Goal: Communication & Community: Answer question/provide support

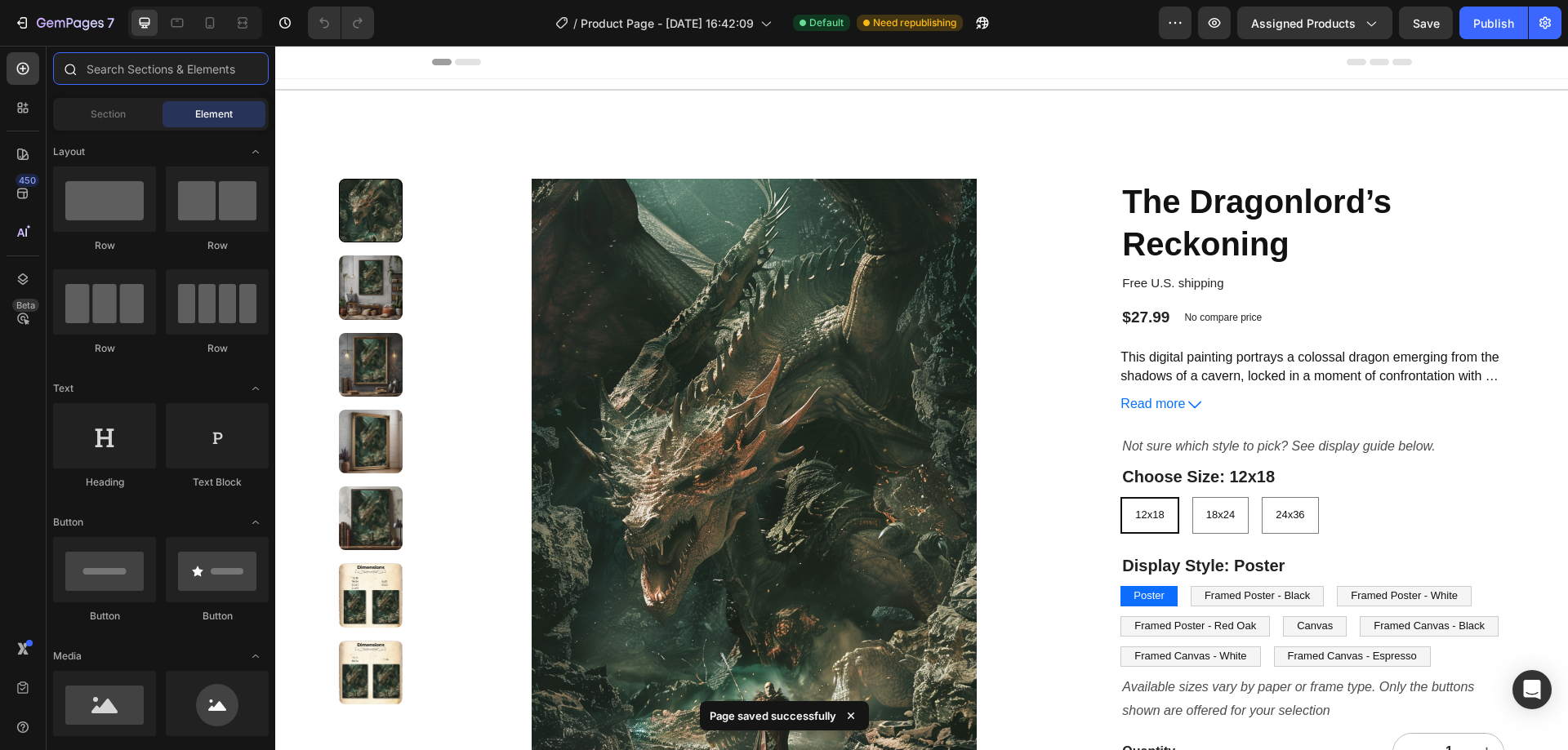
click at [152, 78] on input "text" at bounding box center [161, 68] width 216 height 33
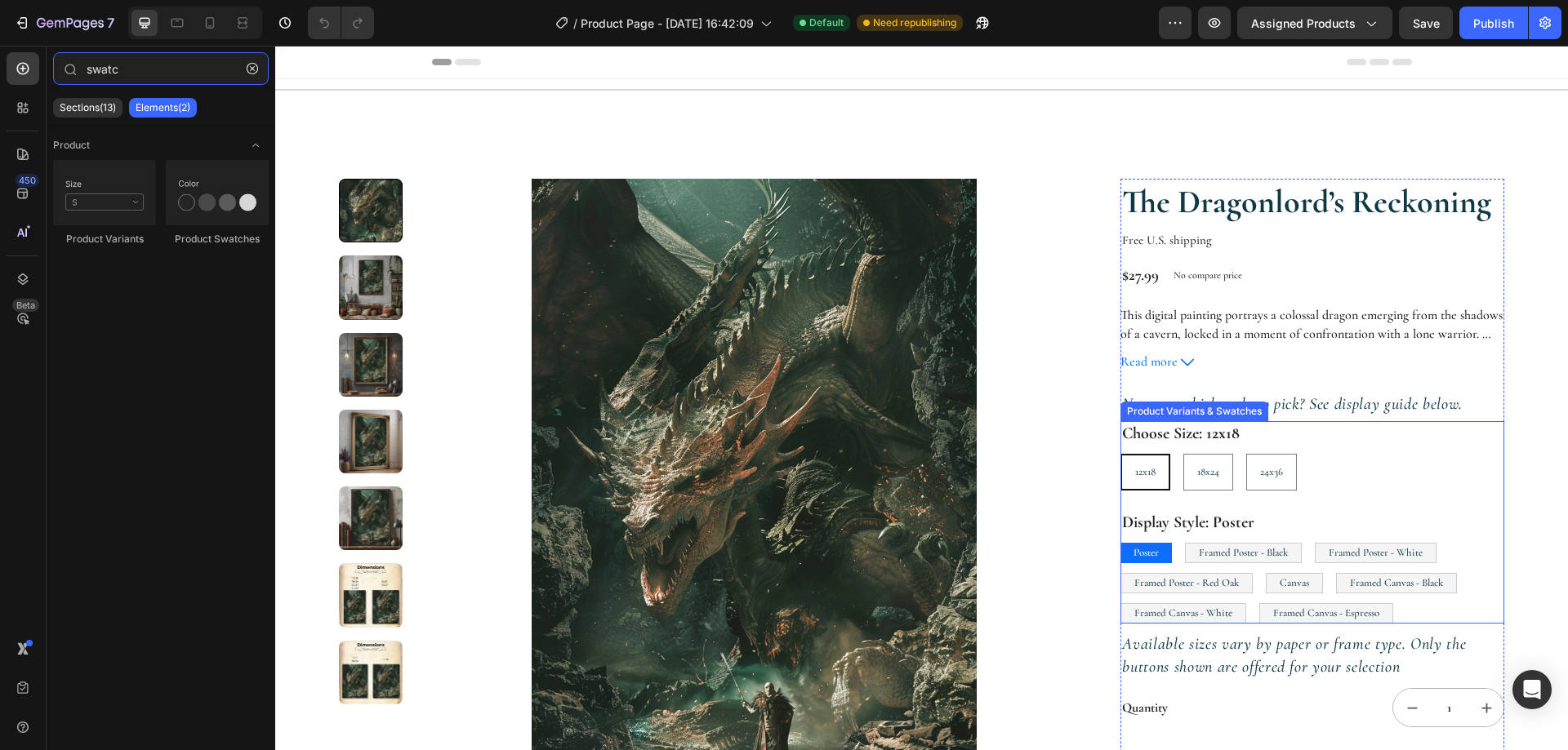
type input "swatc"
click at [1341, 493] on div "Choose Size: 12x18 12x18 12x18 12x18 18x24 18x24 18x24 24x36 24x36 24x36 Displa…" at bounding box center [1312, 522] width 384 height 202
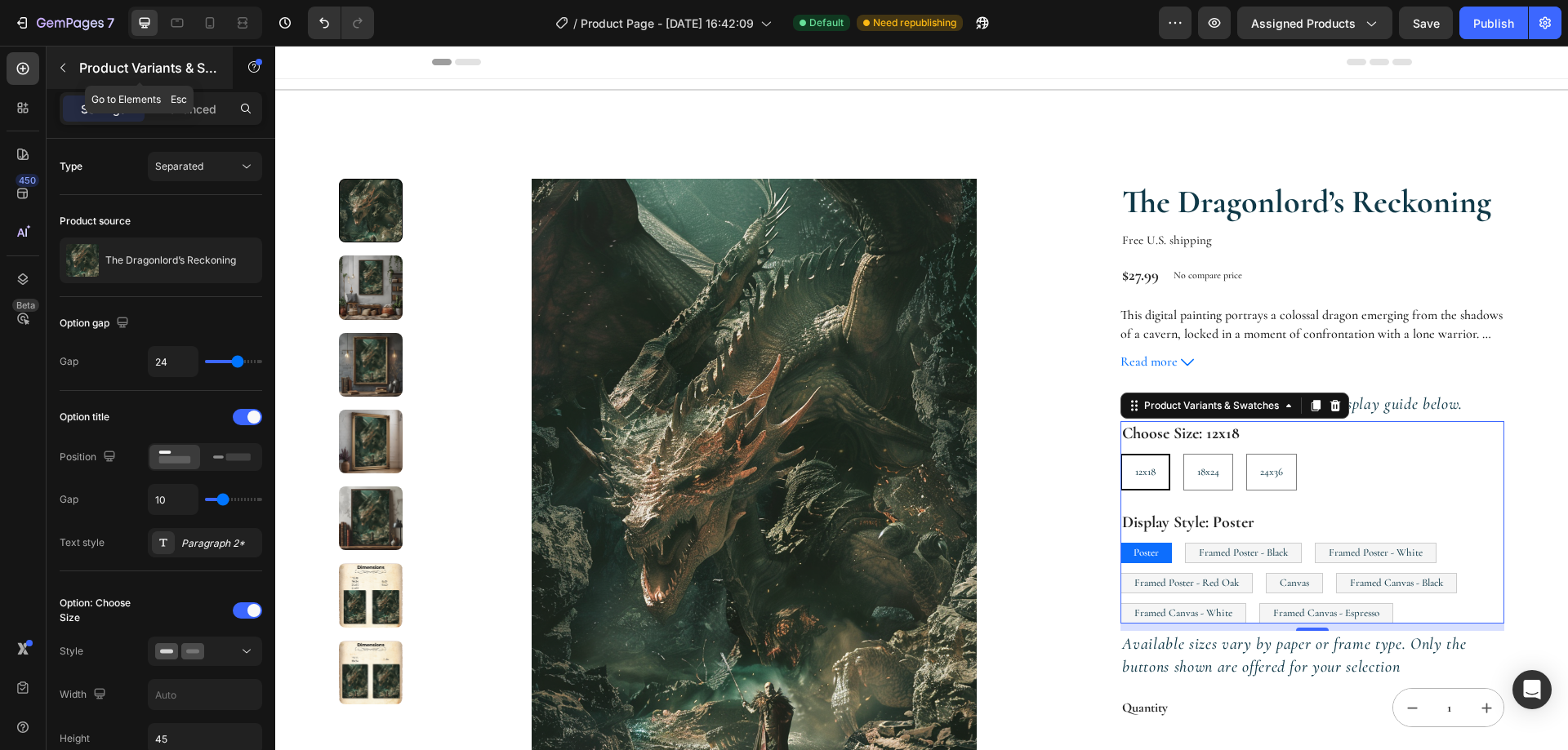
click at [51, 63] on button "button" at bounding box center [62, 67] width 26 height 26
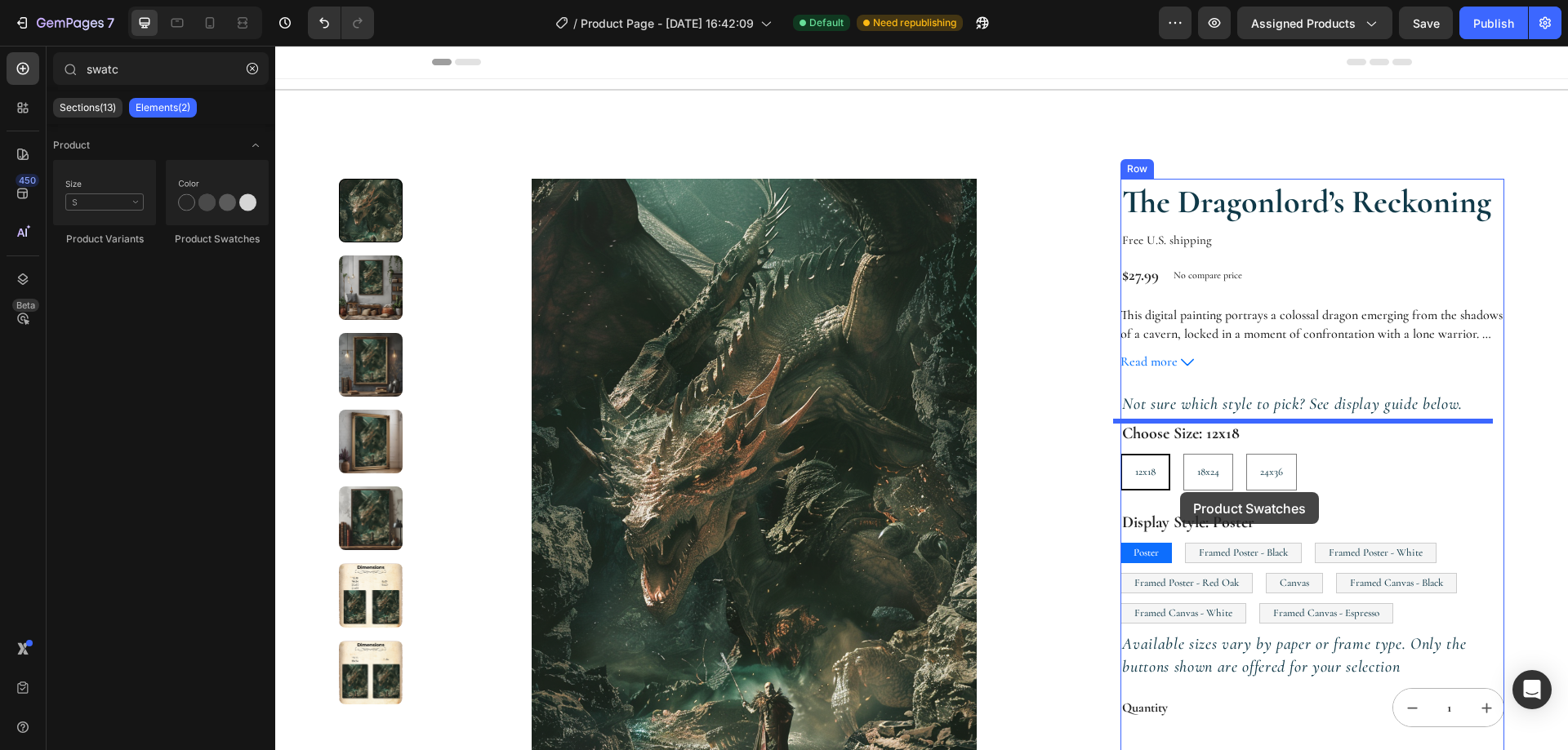
drag, startPoint x: 480, startPoint y: 237, endPoint x: 1180, endPoint y: 492, distance: 745.0
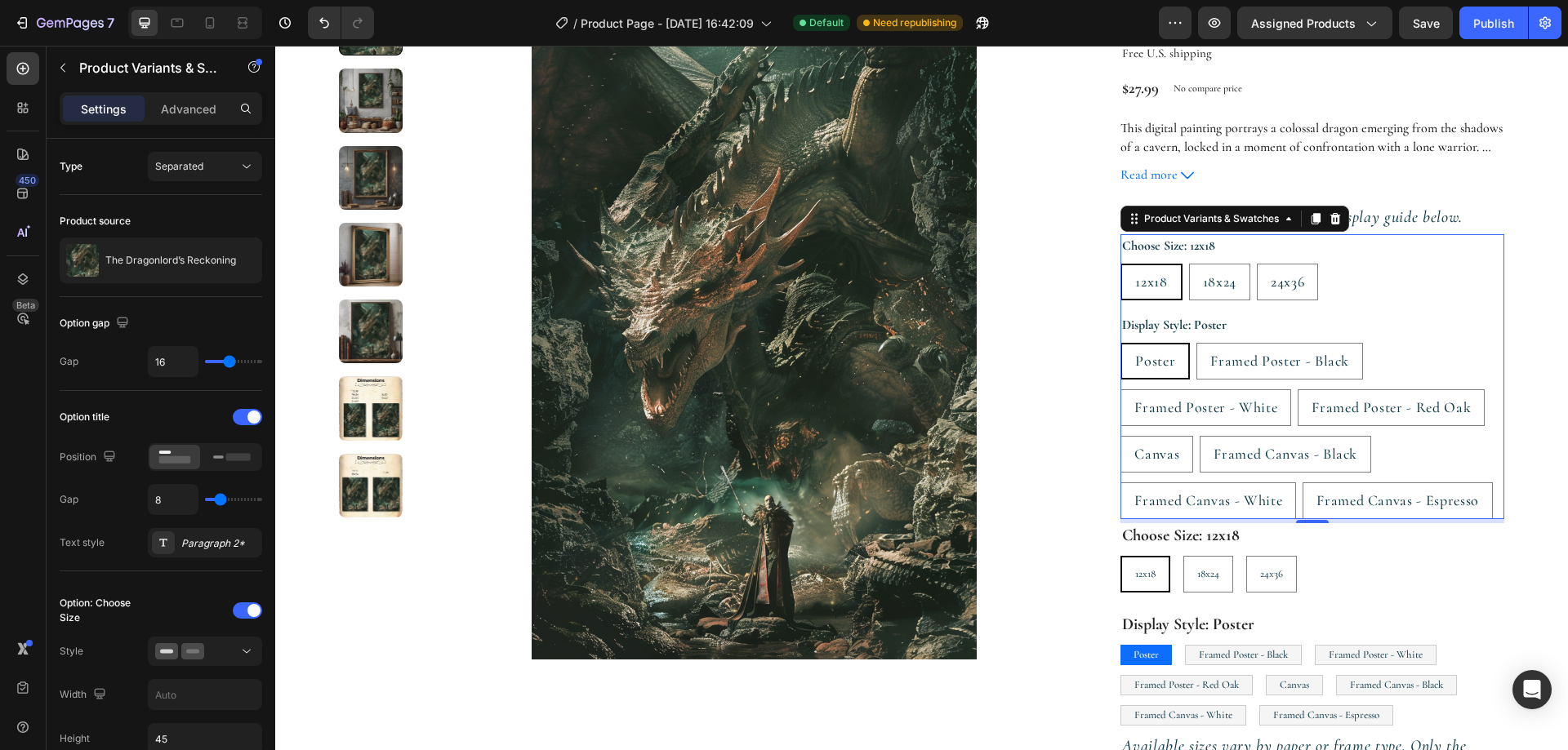
scroll to position [245, 0]
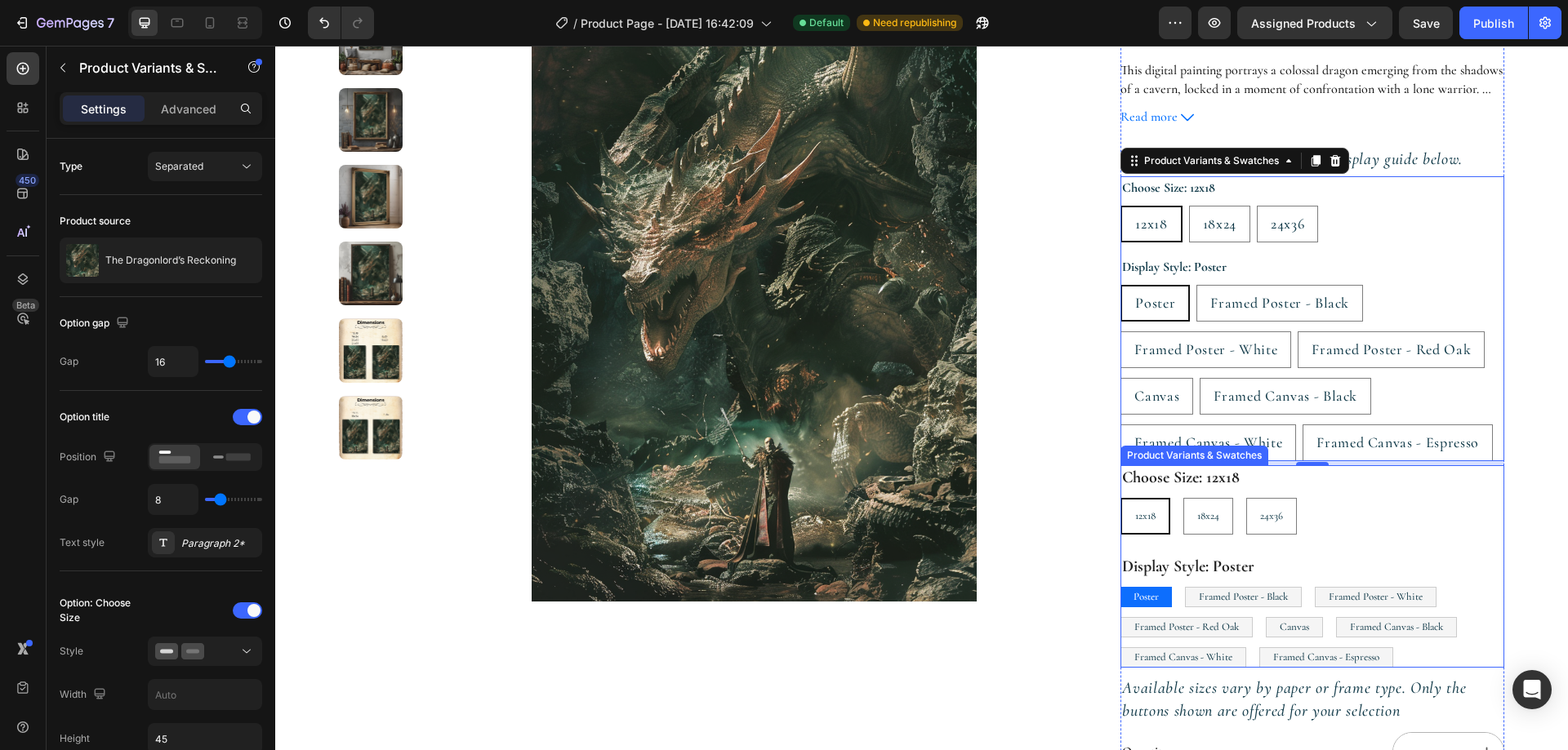
click at [1353, 490] on div "Choose Size: 12x18 12x18 12x18 12x18 18x24 18x24 18x24 24x36 24x36 24x36" at bounding box center [1312, 500] width 384 height 69
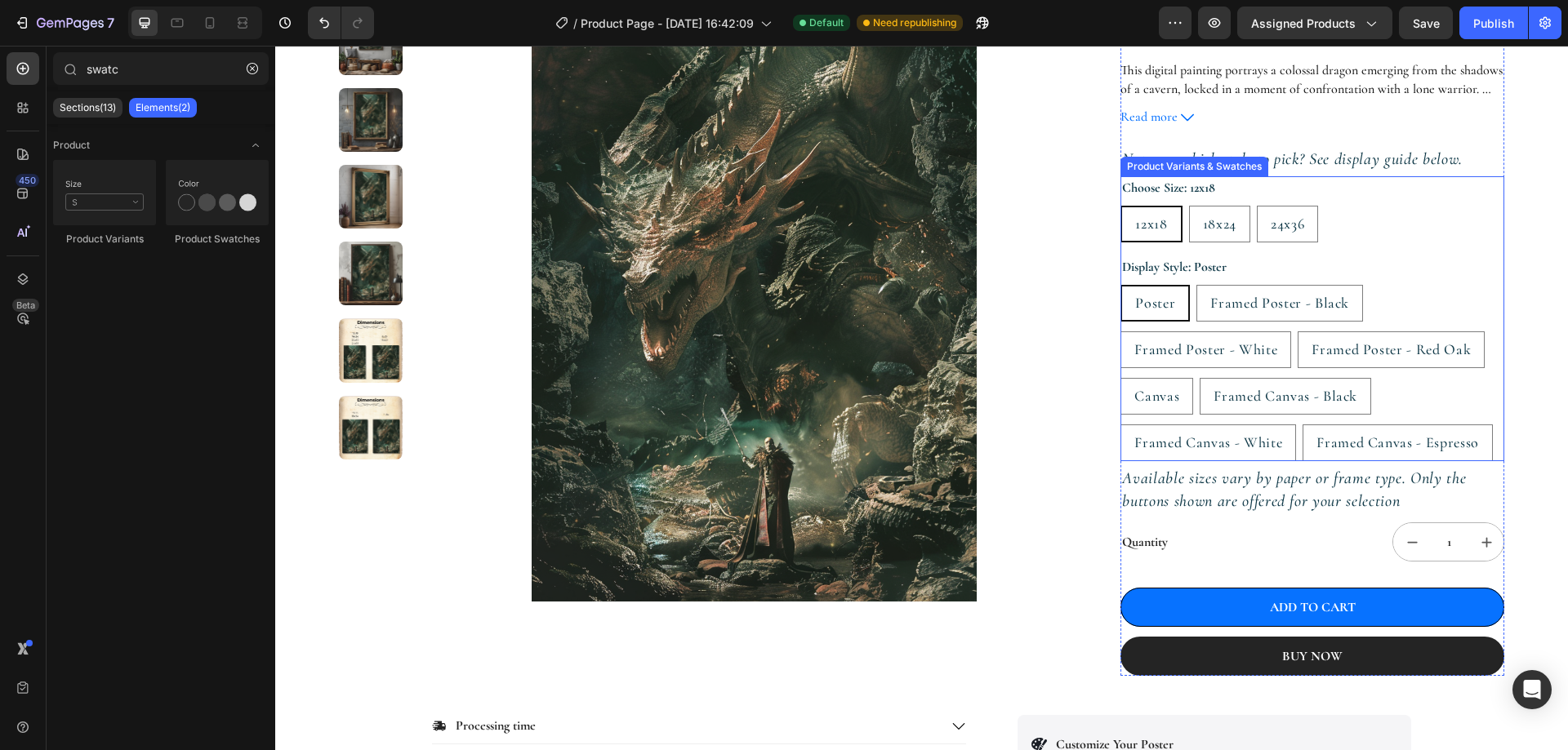
click at [1346, 228] on div "12x18 12x18 12x18 18x24 18x24 18x24 24x36 24x36 24x36" at bounding box center [1312, 224] width 384 height 37
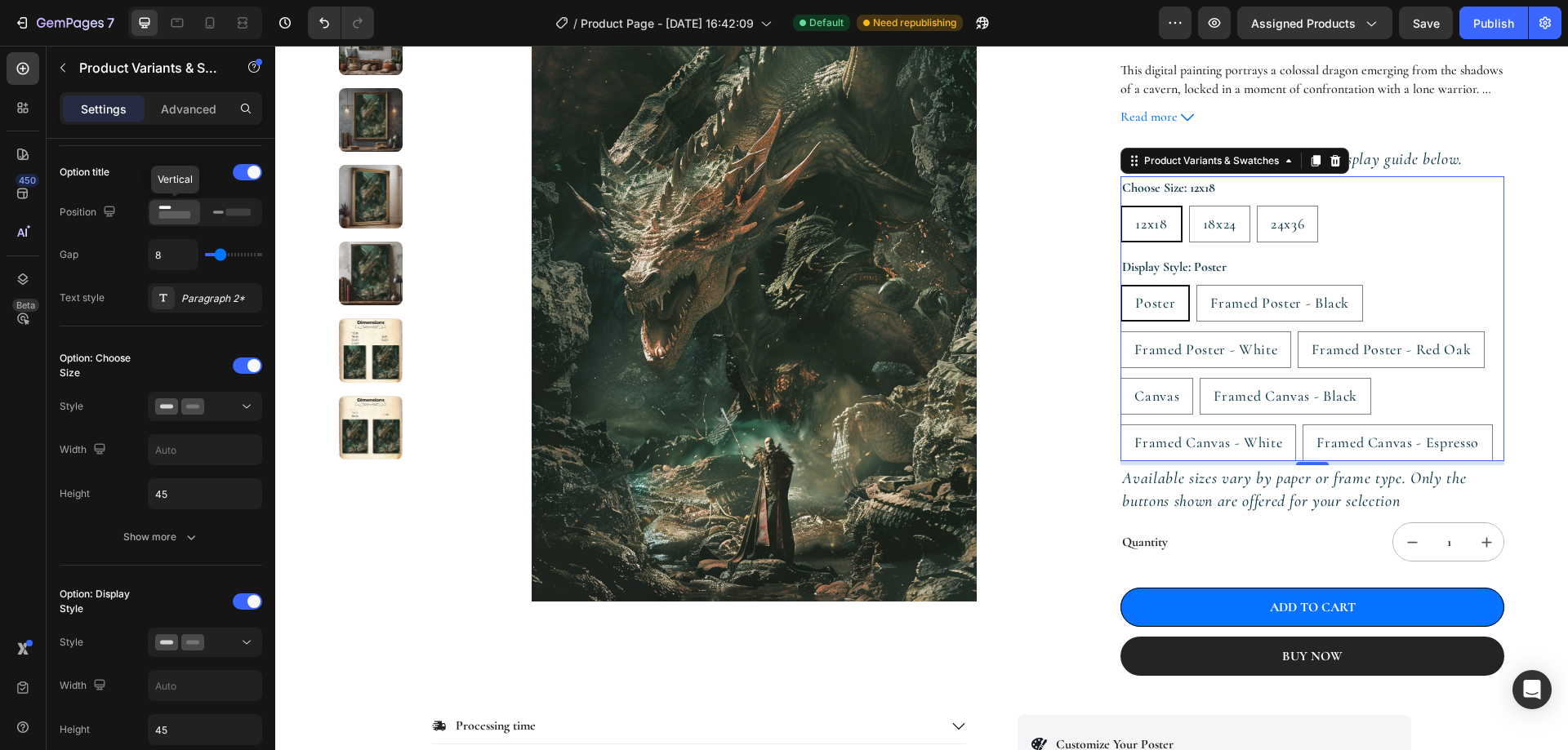
scroll to position [82, 0]
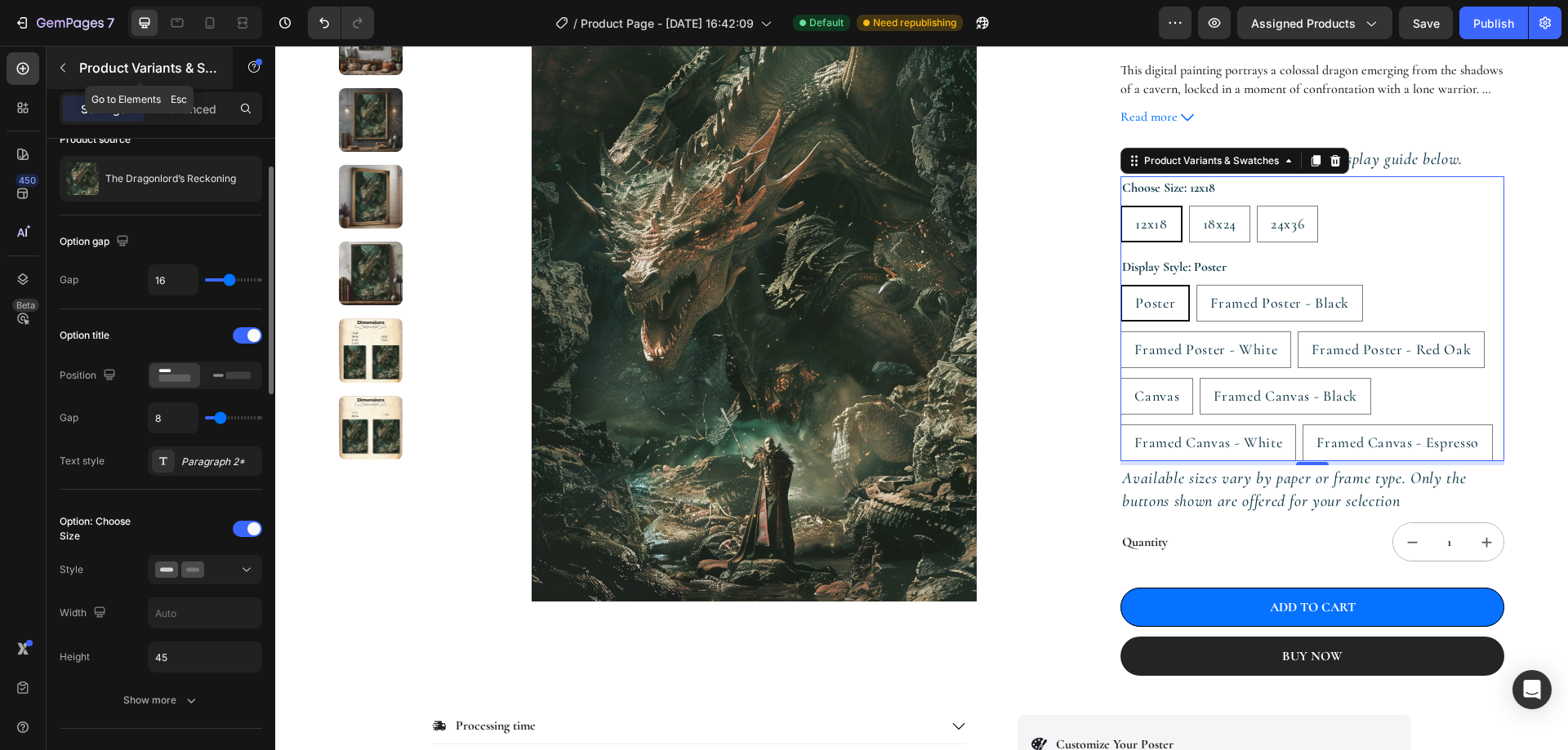
click at [70, 52] on div "Product Variants & Swatches" at bounding box center [139, 67] width 186 height 42
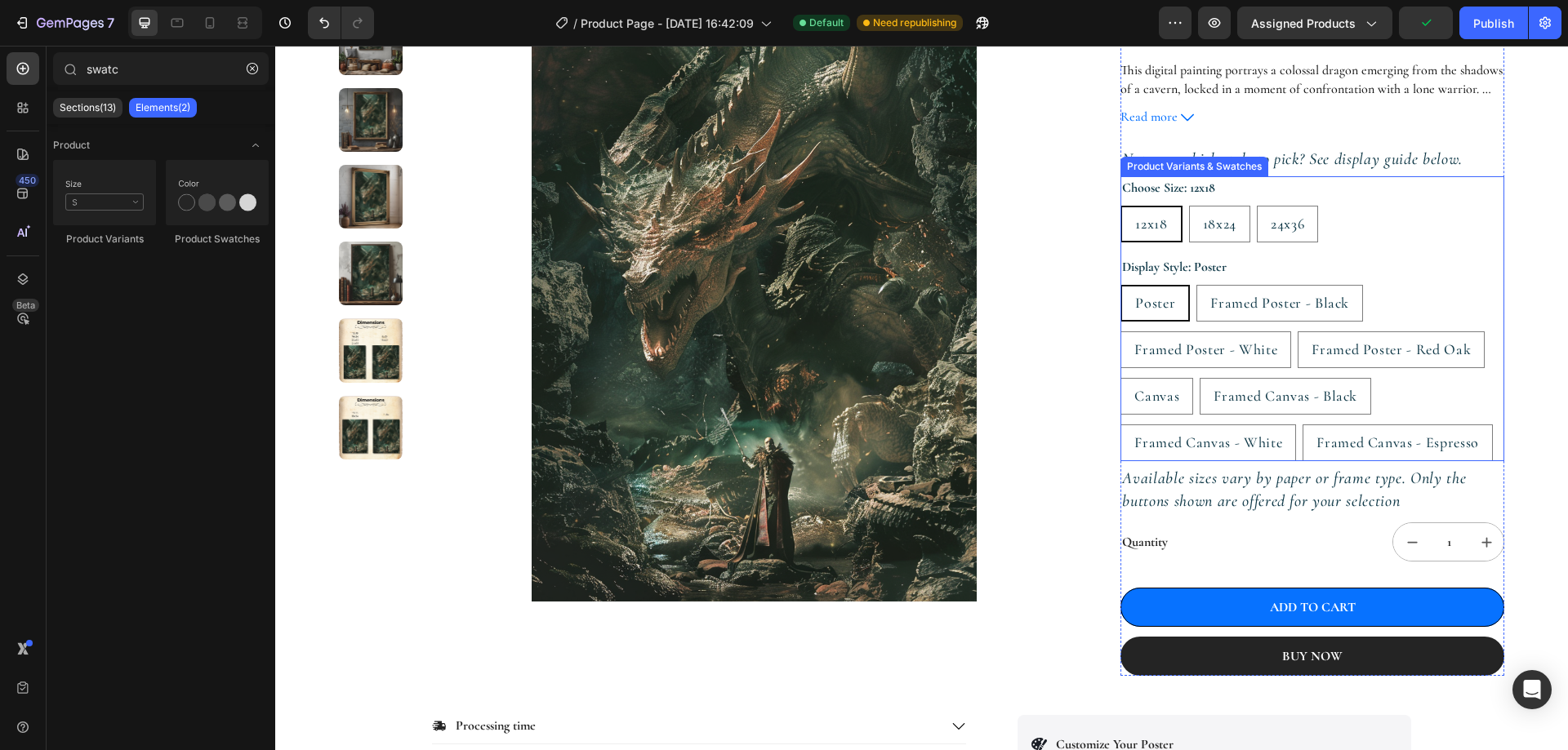
click at [1405, 238] on div "12x18 12x18 12x18 18x24 18x24 18x24 24x36 24x36 24x36" at bounding box center [1312, 224] width 384 height 37
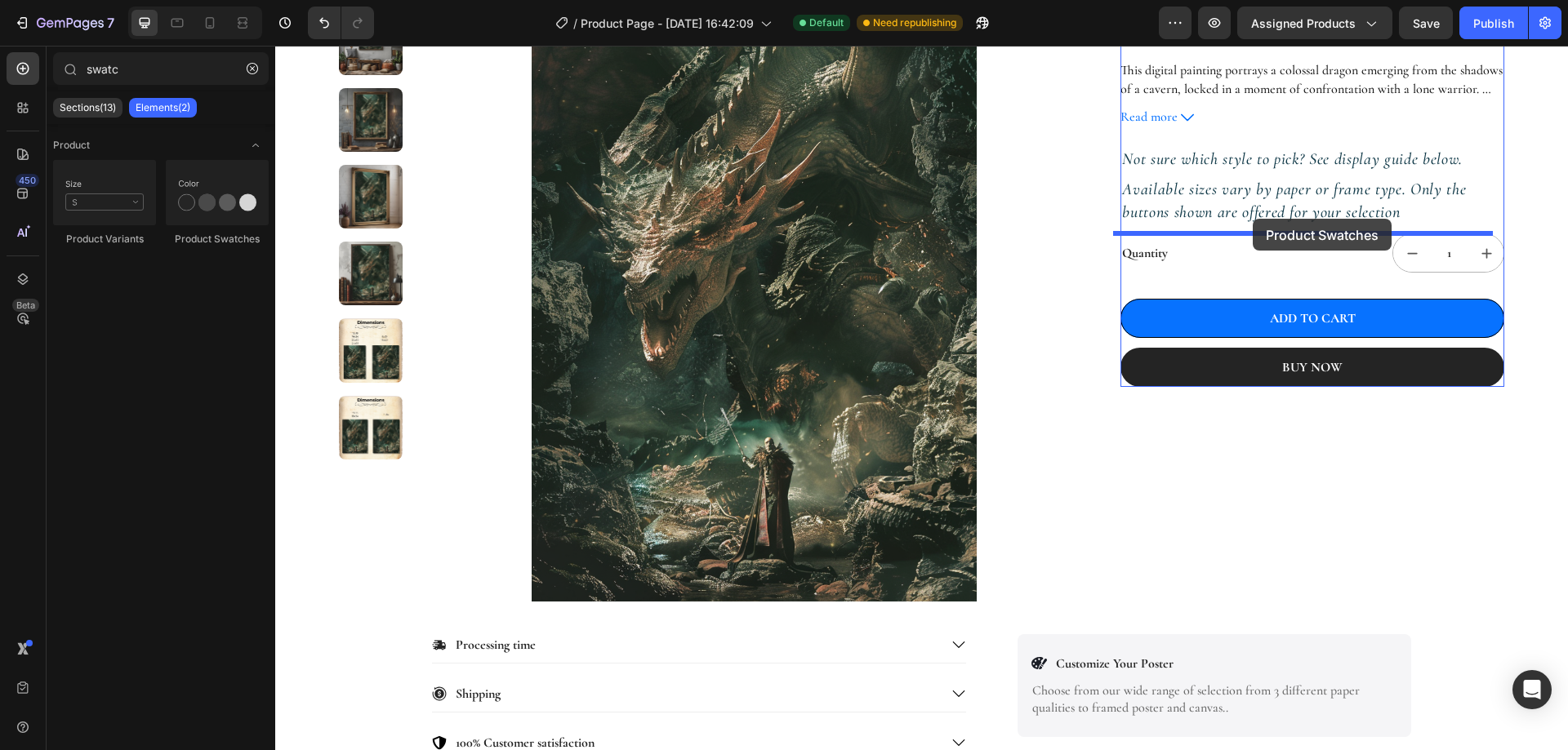
drag, startPoint x: 482, startPoint y: 241, endPoint x: 1252, endPoint y: 219, distance: 770.3
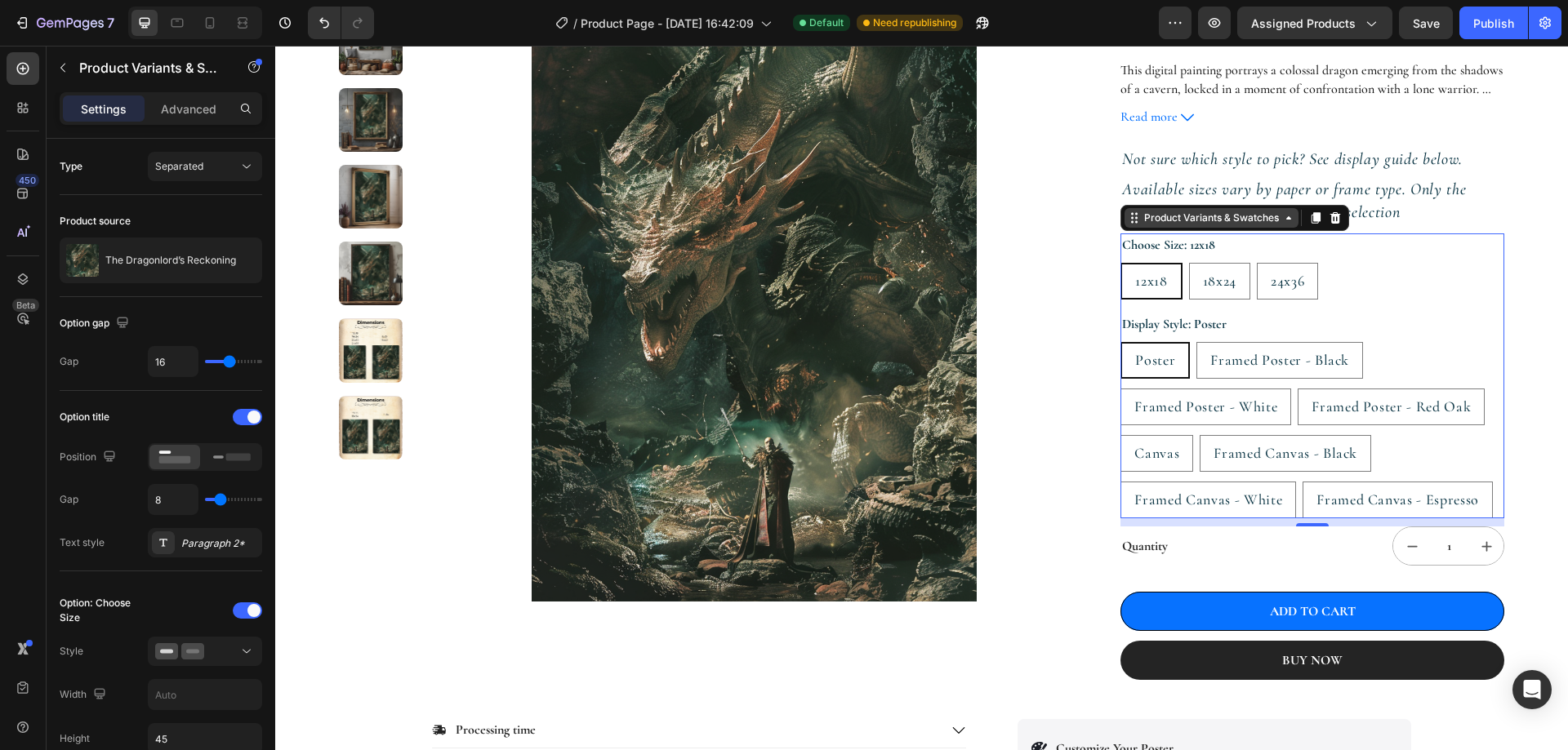
click at [1270, 225] on div "Product Variants & Swatches" at bounding box center [1212, 217] width 141 height 14
click at [1209, 272] on span "18x24" at bounding box center [1219, 280] width 34 height 18
click at [1189, 263] on input "18x24 18x24 18x24" at bounding box center [1188, 262] width 1 height 1
radio input "true"
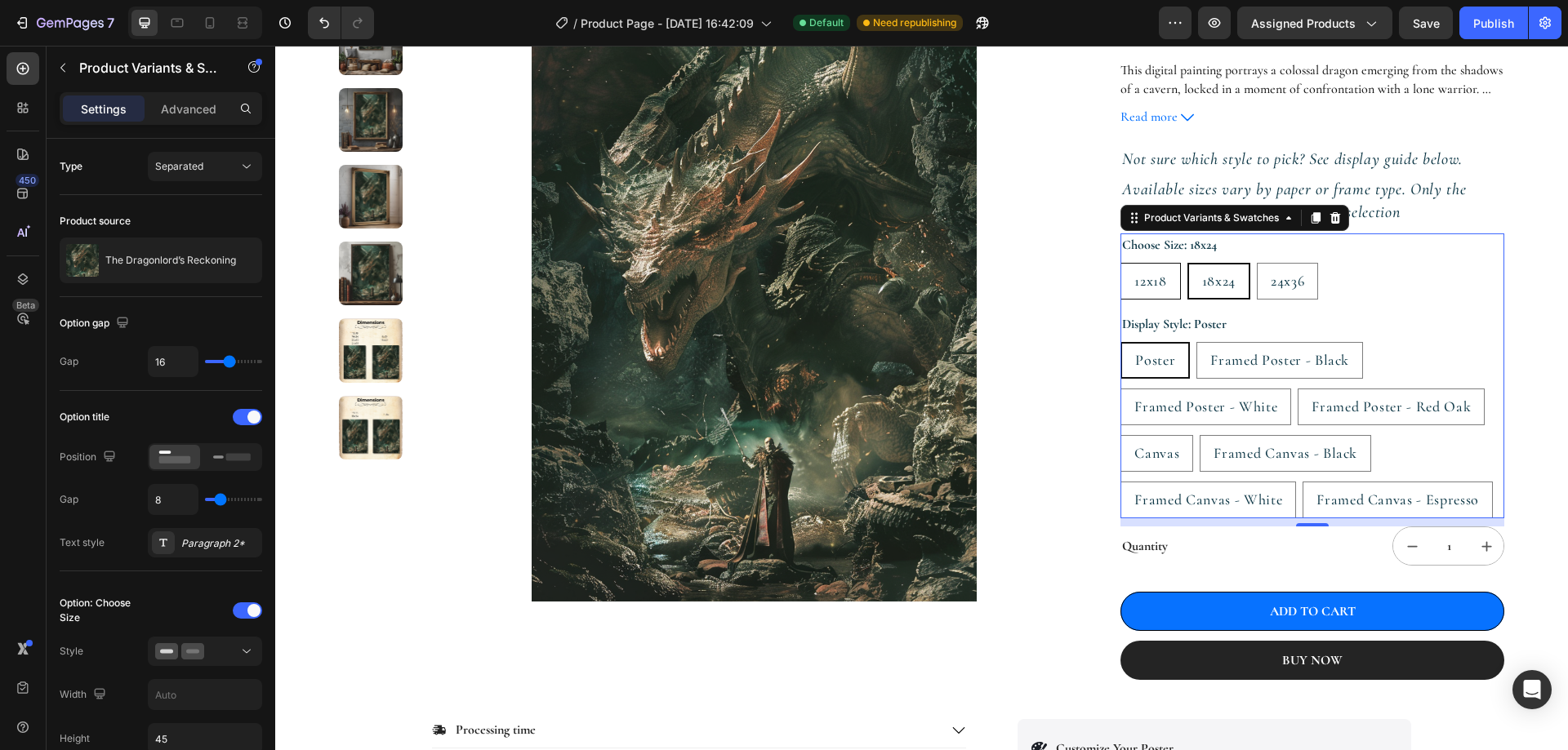
click at [1141, 285] on span "12x18" at bounding box center [1150, 280] width 32 height 18
click at [1120, 263] on input "12x18 12x18 12x18" at bounding box center [1119, 262] width 1 height 1
radio input "true"
click at [189, 106] on p "Advanced" at bounding box center [189, 109] width 56 height 17
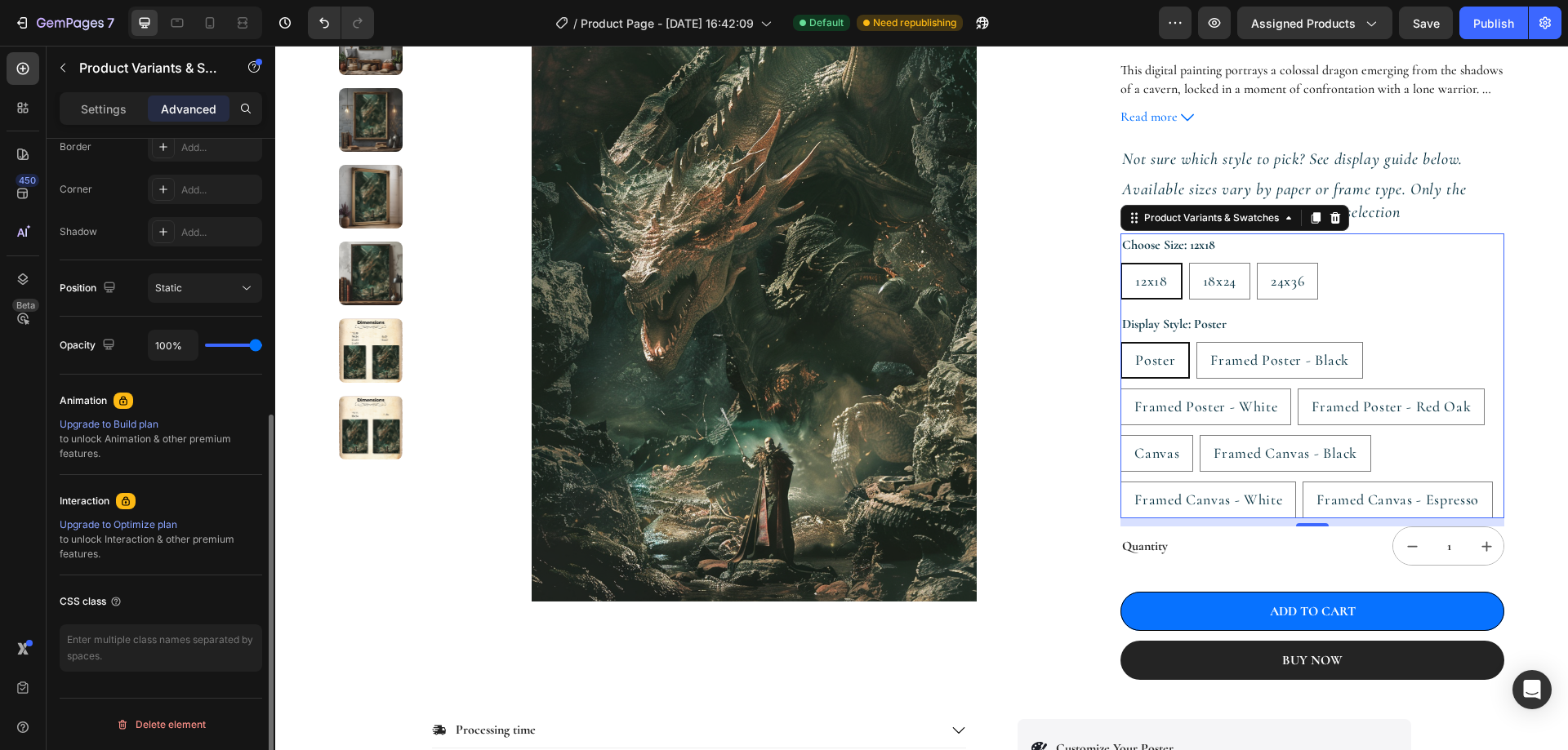
scroll to position [0, 0]
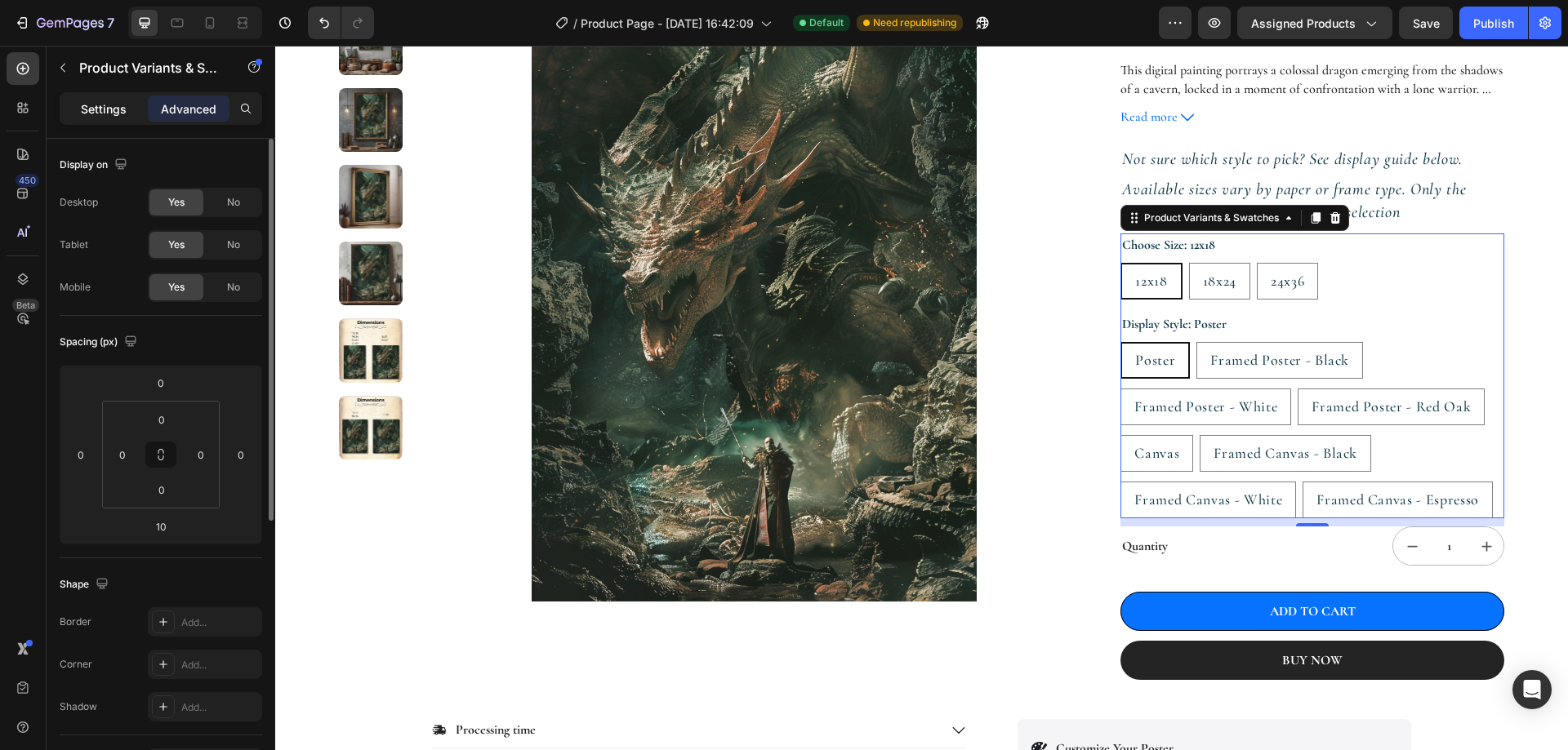
click at [115, 113] on p "Settings" at bounding box center [104, 109] width 45 height 17
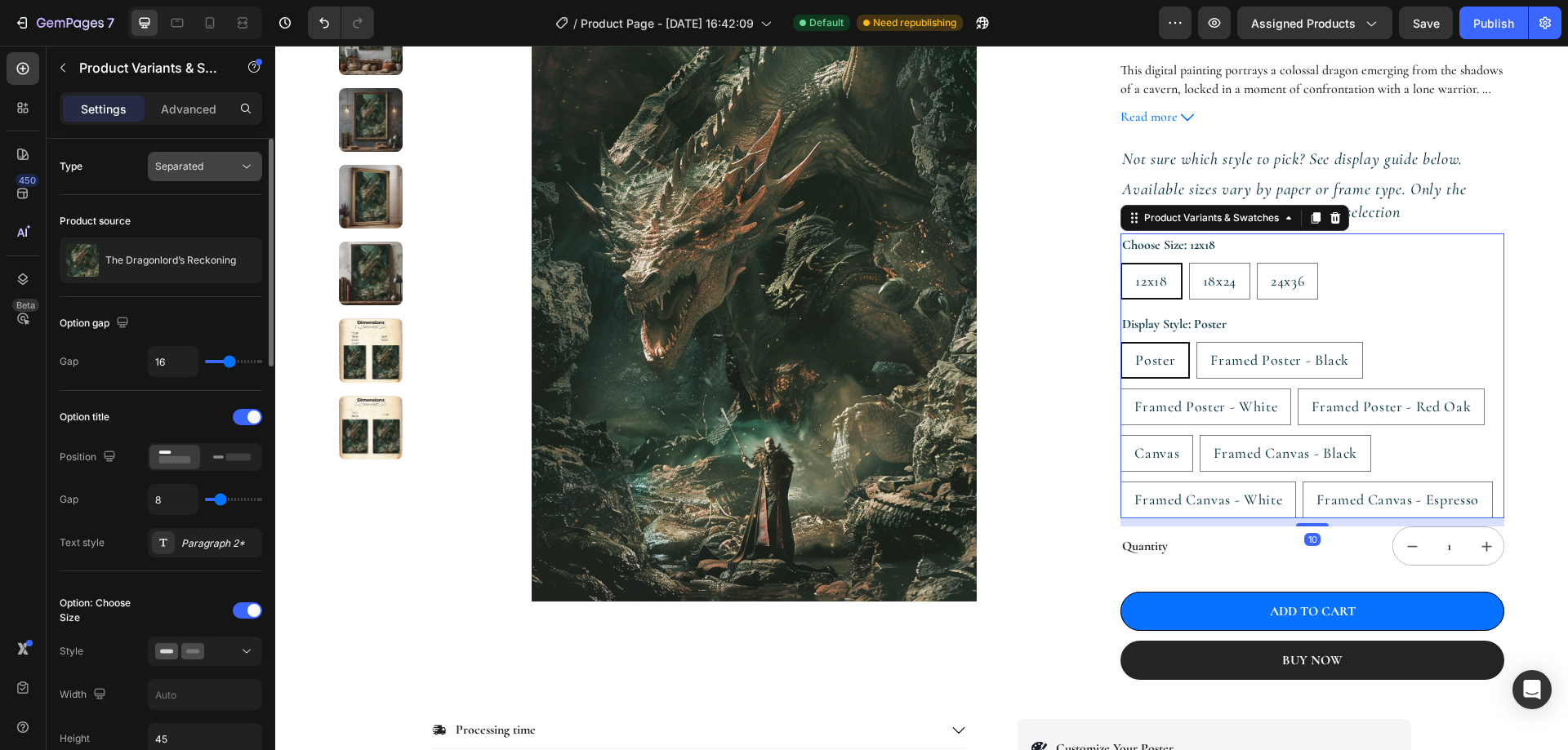
click at [238, 168] on icon at bounding box center [246, 166] width 16 height 16
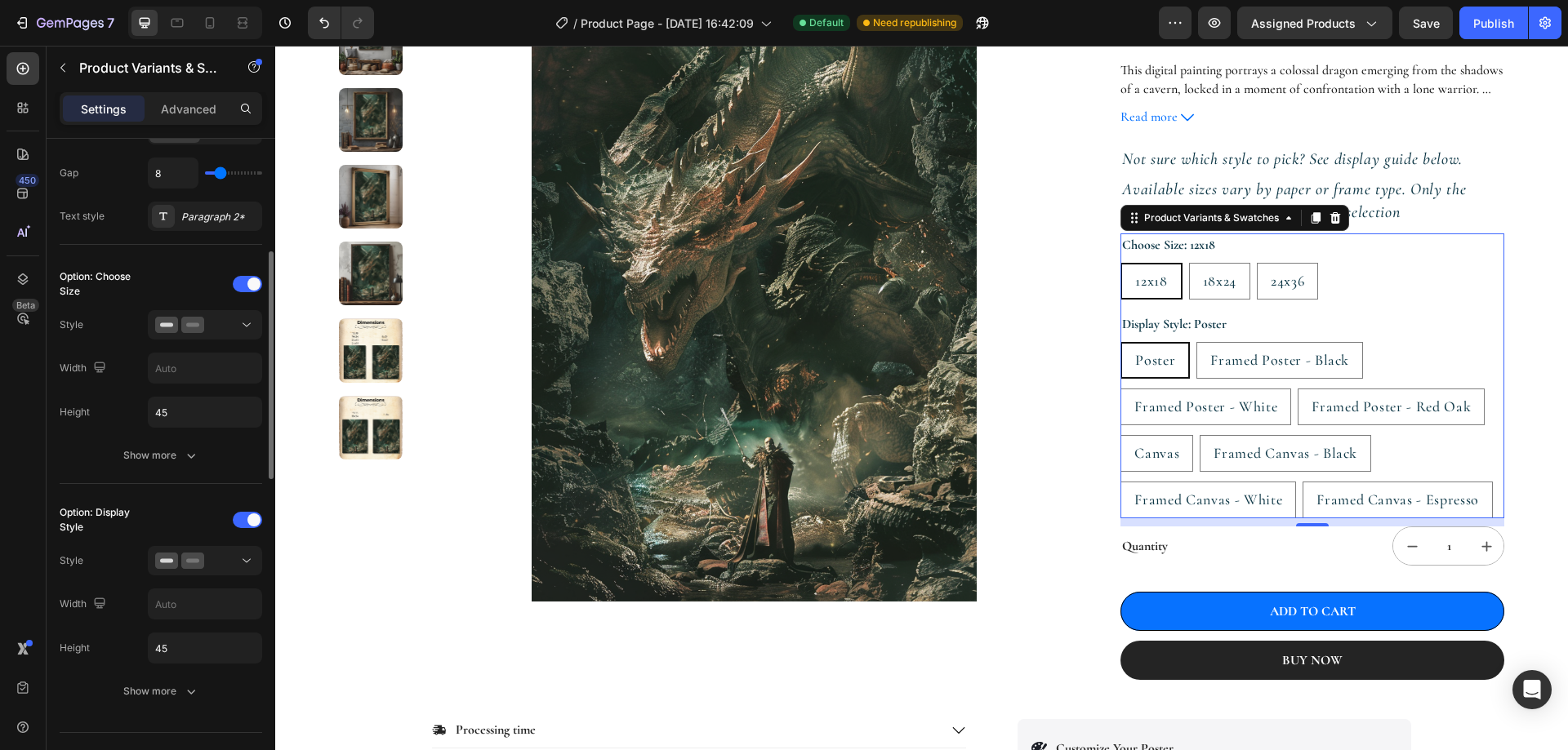
scroll to position [408, 0]
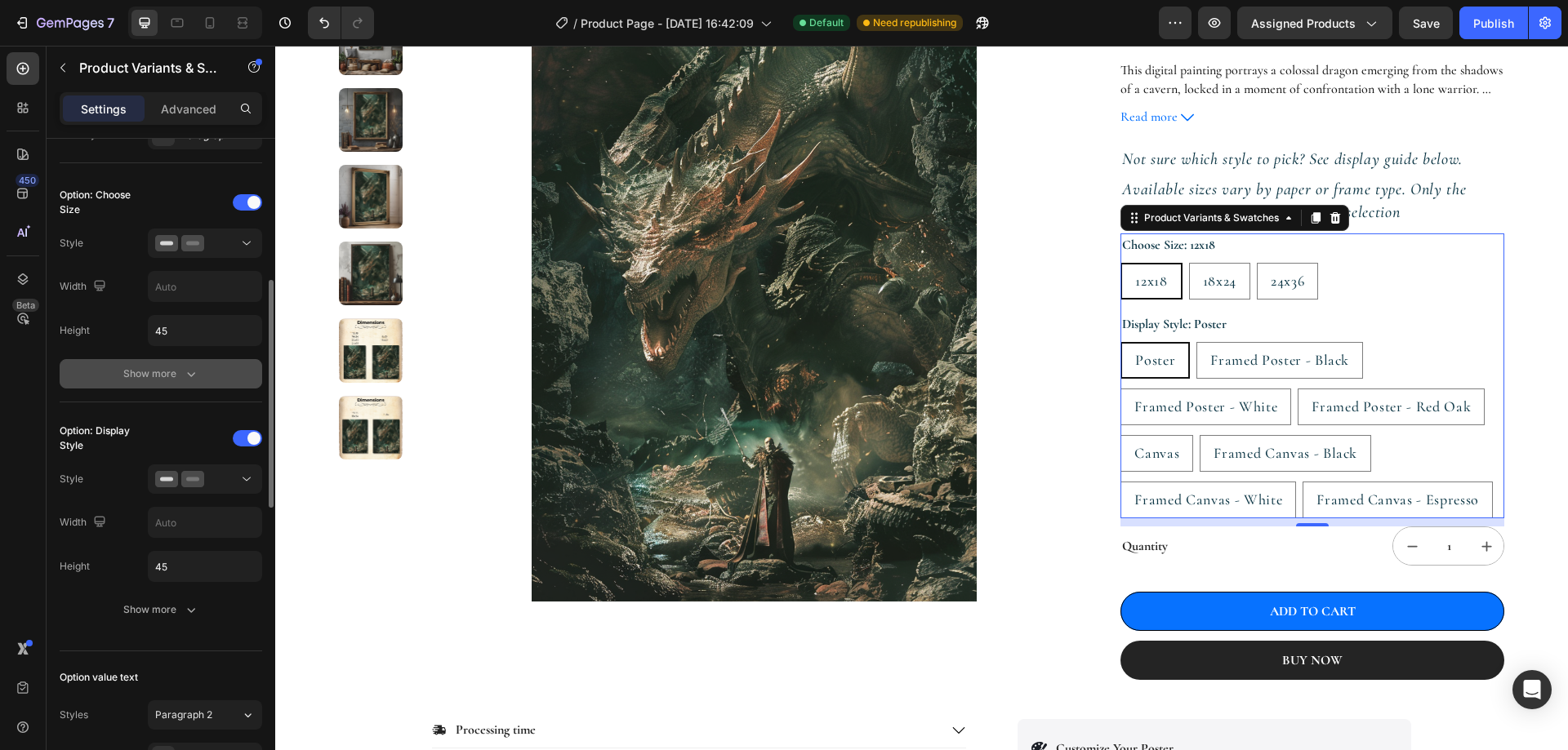
click at [184, 379] on icon "button" at bounding box center [190, 373] width 16 height 16
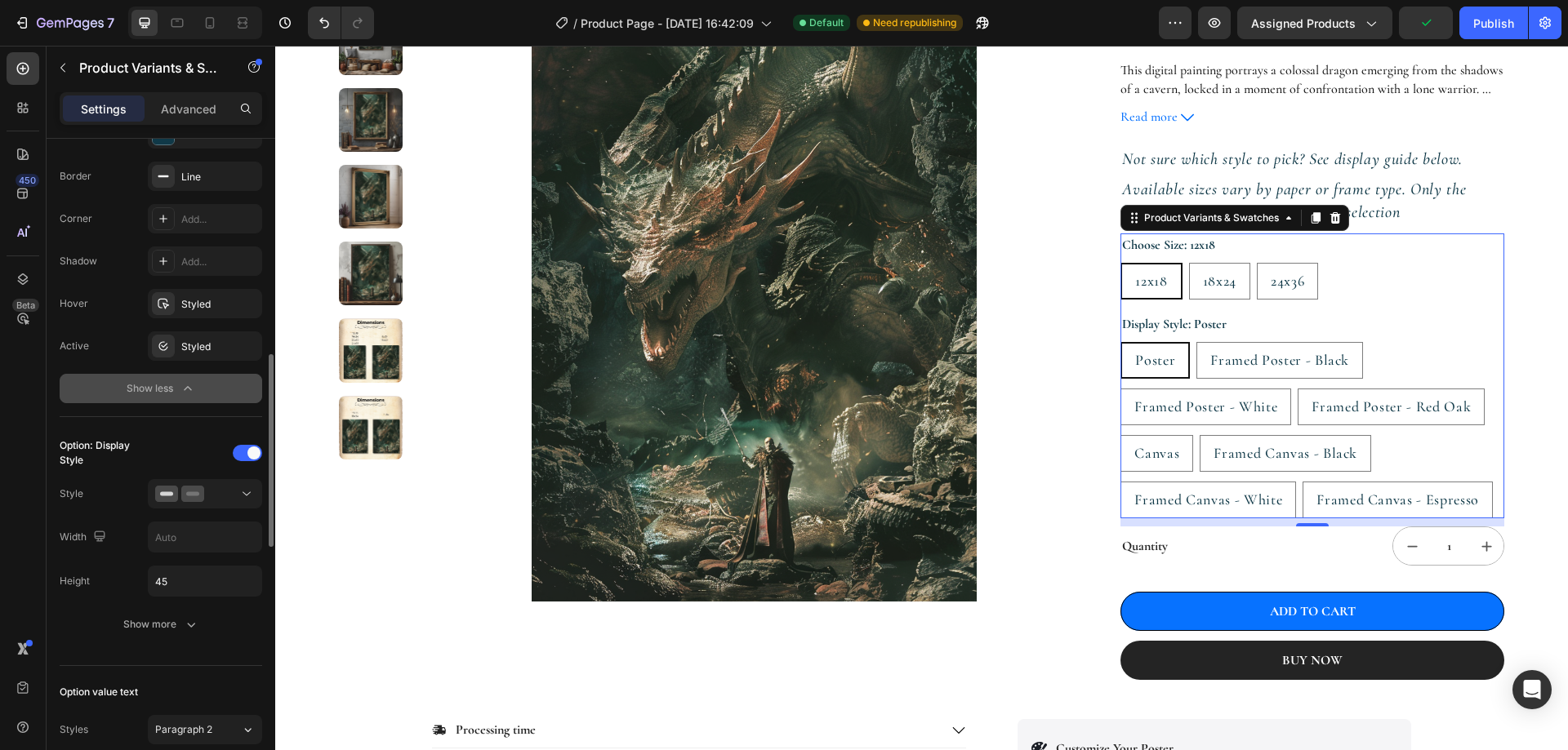
scroll to position [898, 0]
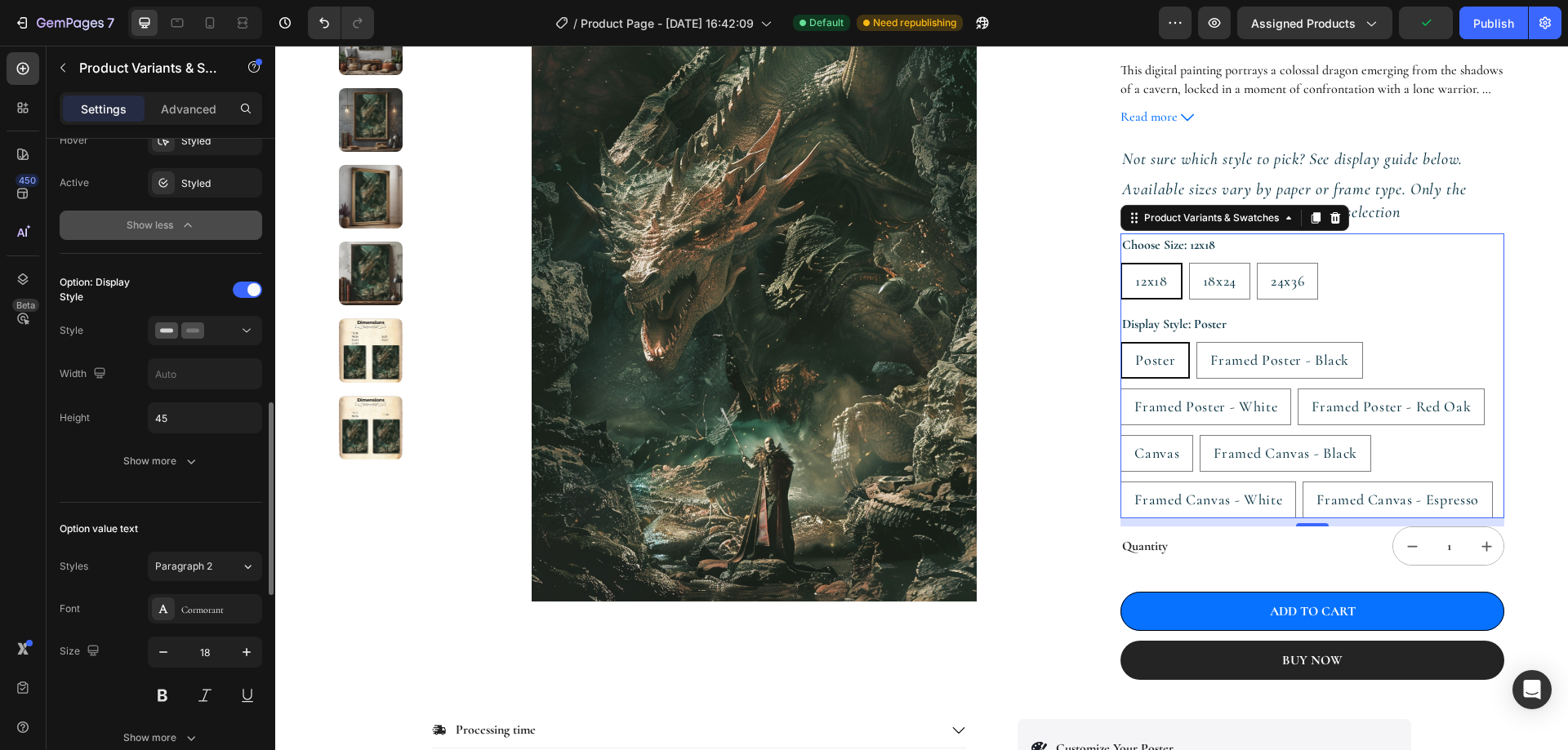
click at [174, 437] on div "Option: Display Style Style Width Height 45 Show more" at bounding box center [161, 376] width 202 height 199
click at [177, 455] on div "Show more" at bounding box center [161, 460] width 76 height 16
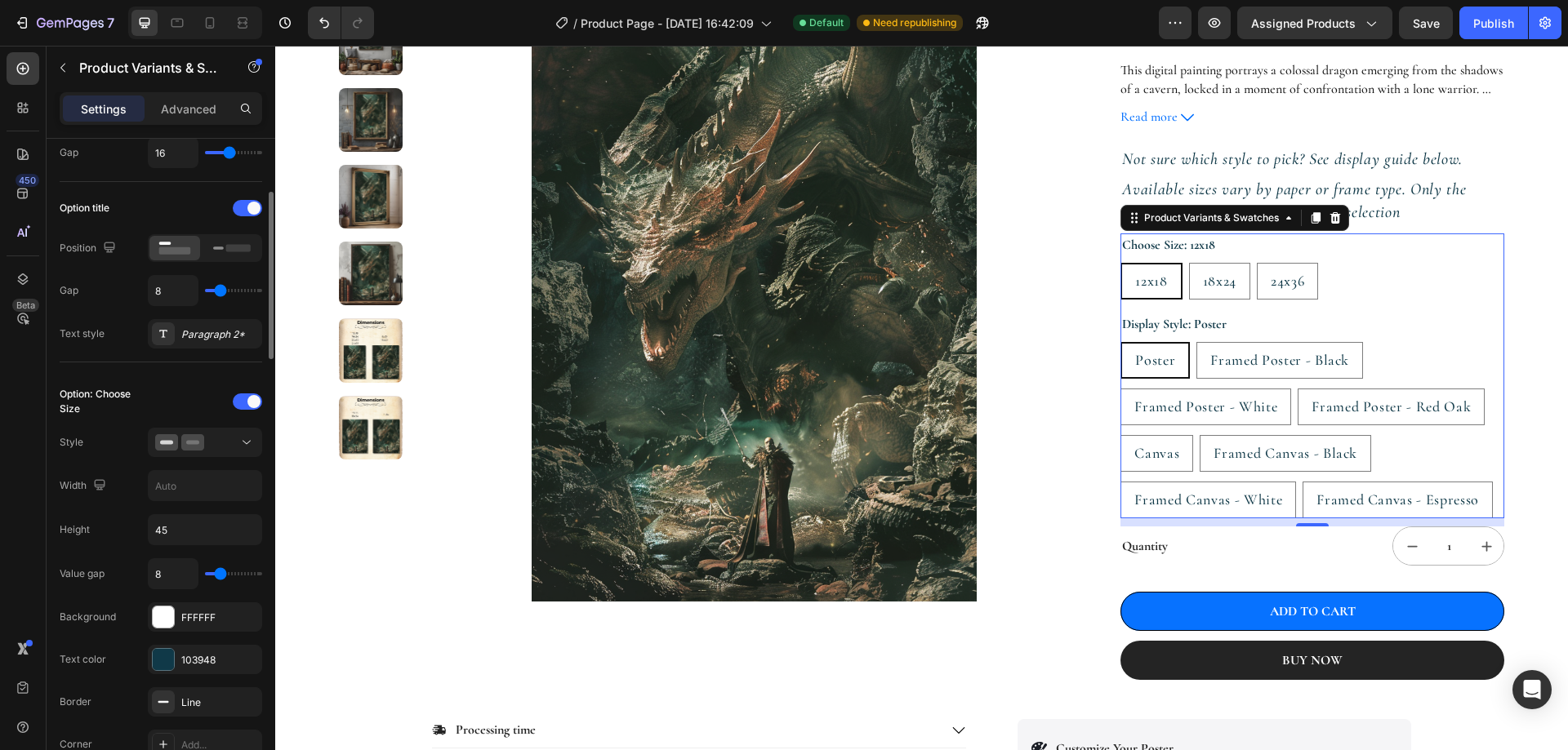
scroll to position [0, 0]
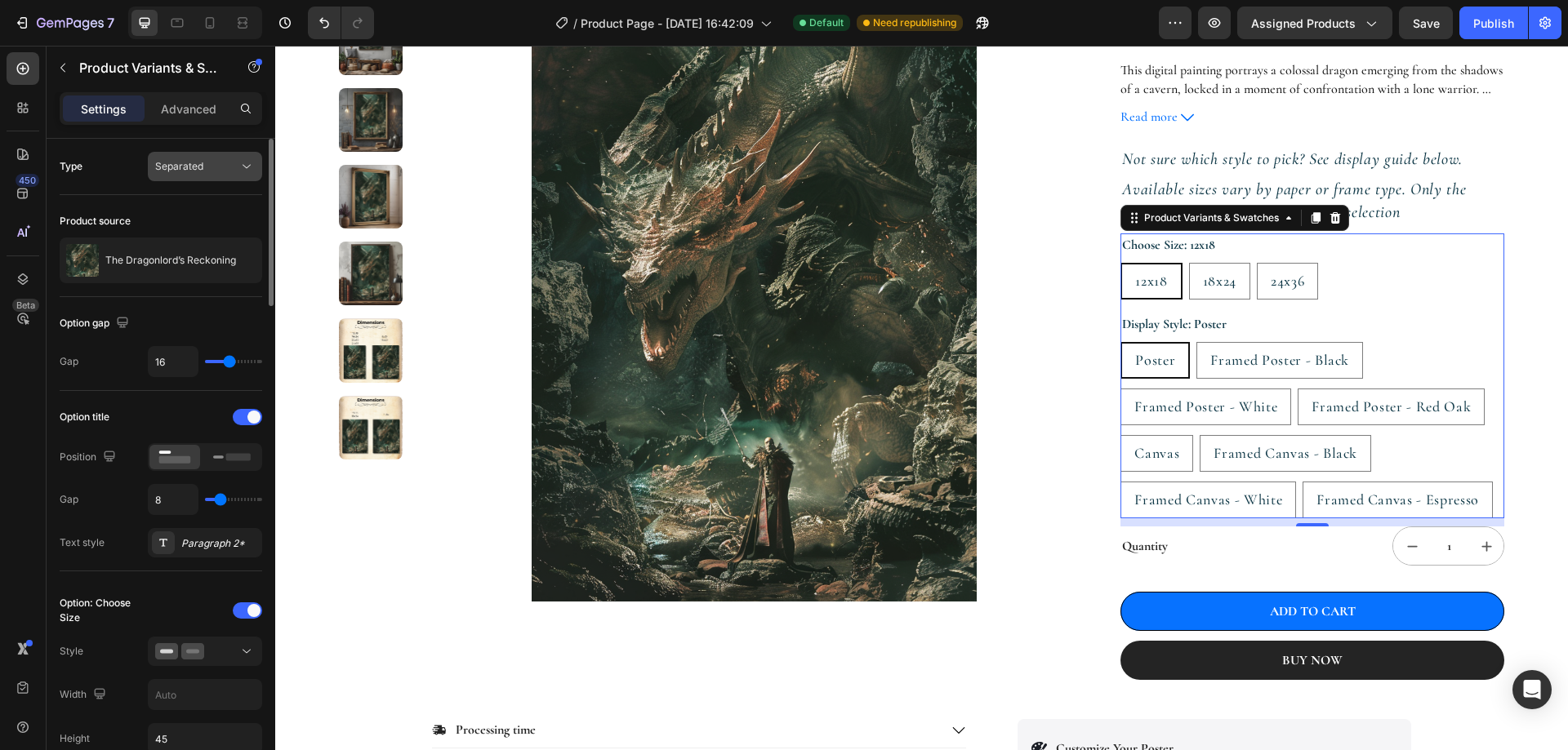
click at [227, 168] on div "Separated" at bounding box center [196, 166] width 83 height 14
click at [243, 174] on icon at bounding box center [246, 166] width 16 height 16
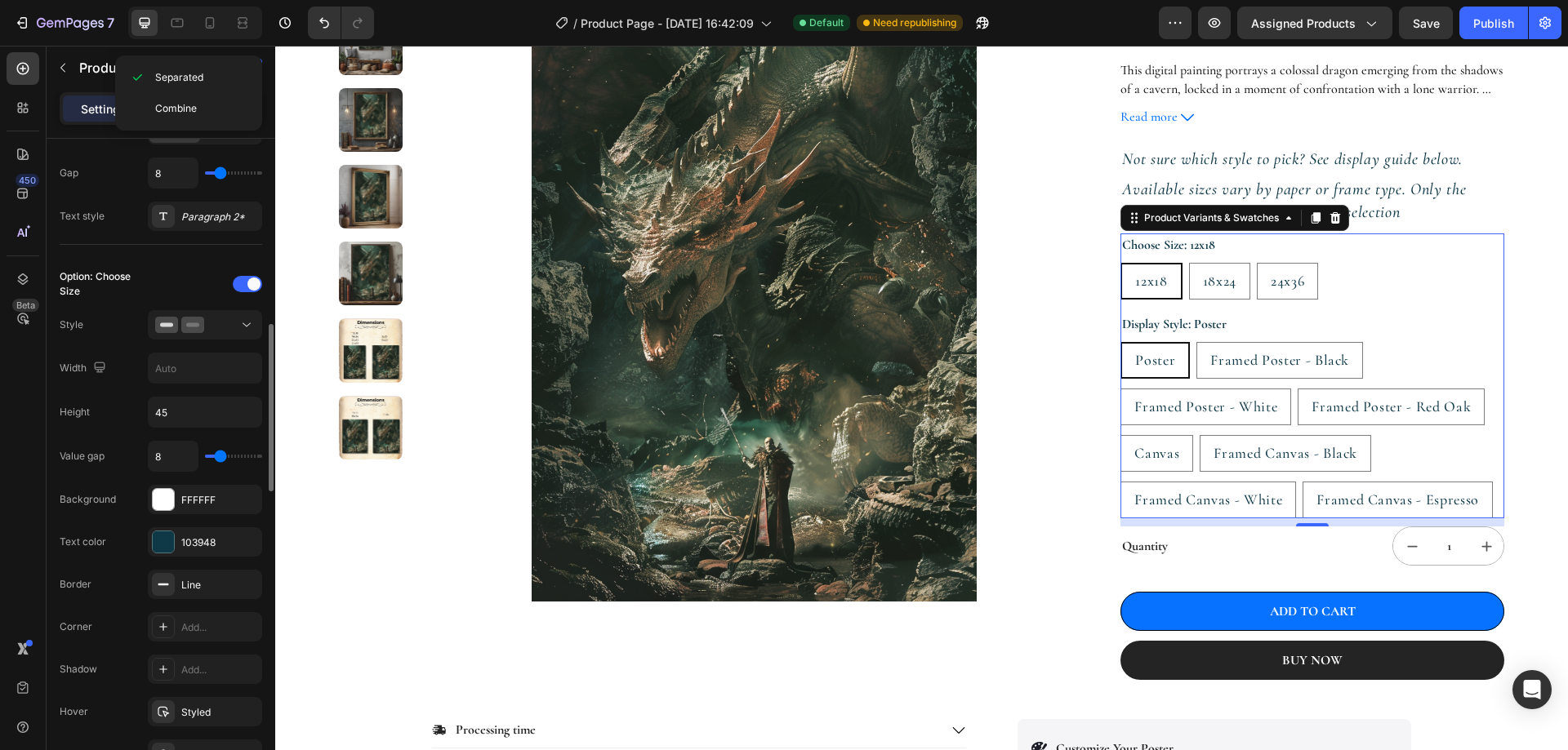
scroll to position [408, 0]
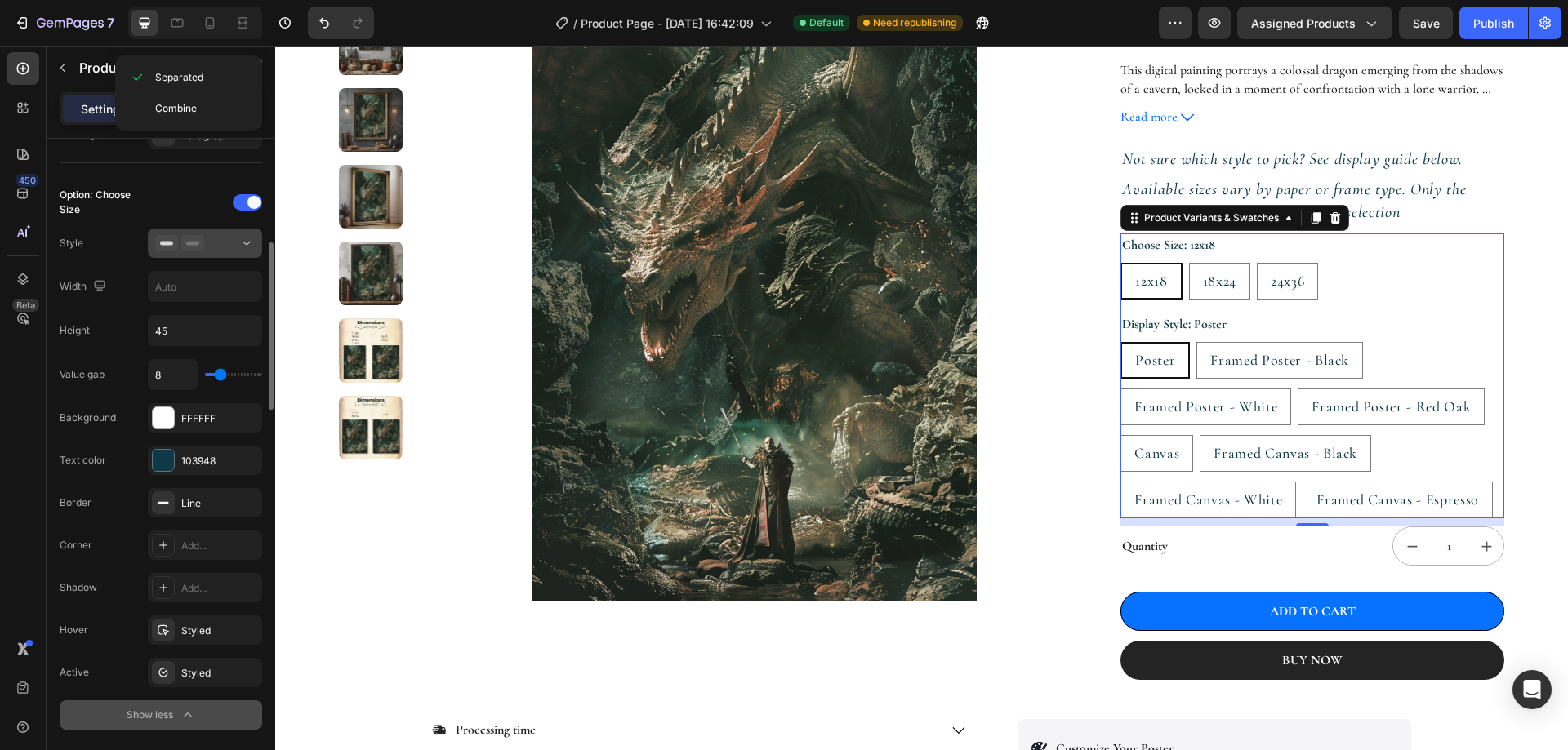
click at [232, 250] on div at bounding box center [205, 242] width 99 height 16
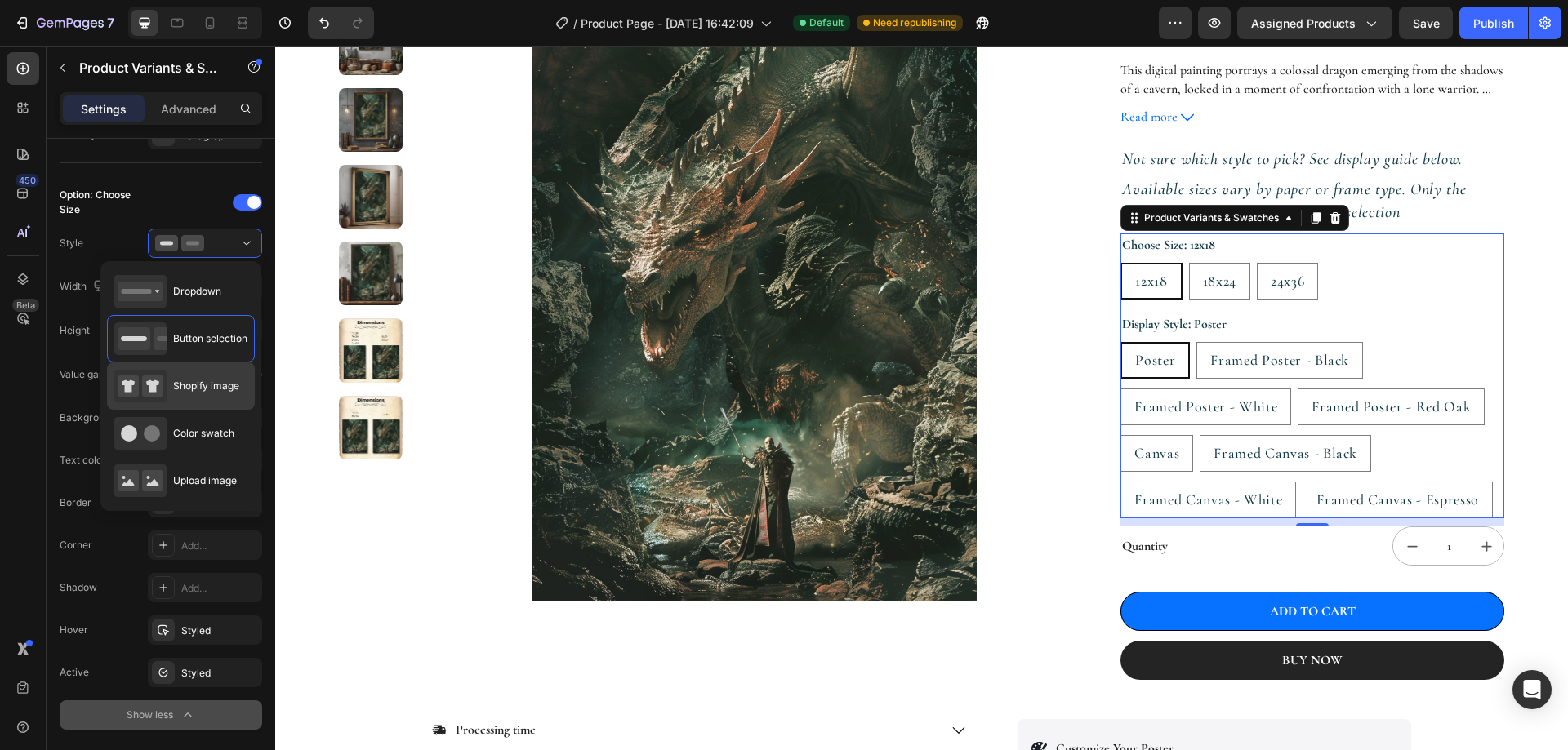
click at [198, 380] on span "Shopify image" at bounding box center [206, 386] width 67 height 14
type input "64"
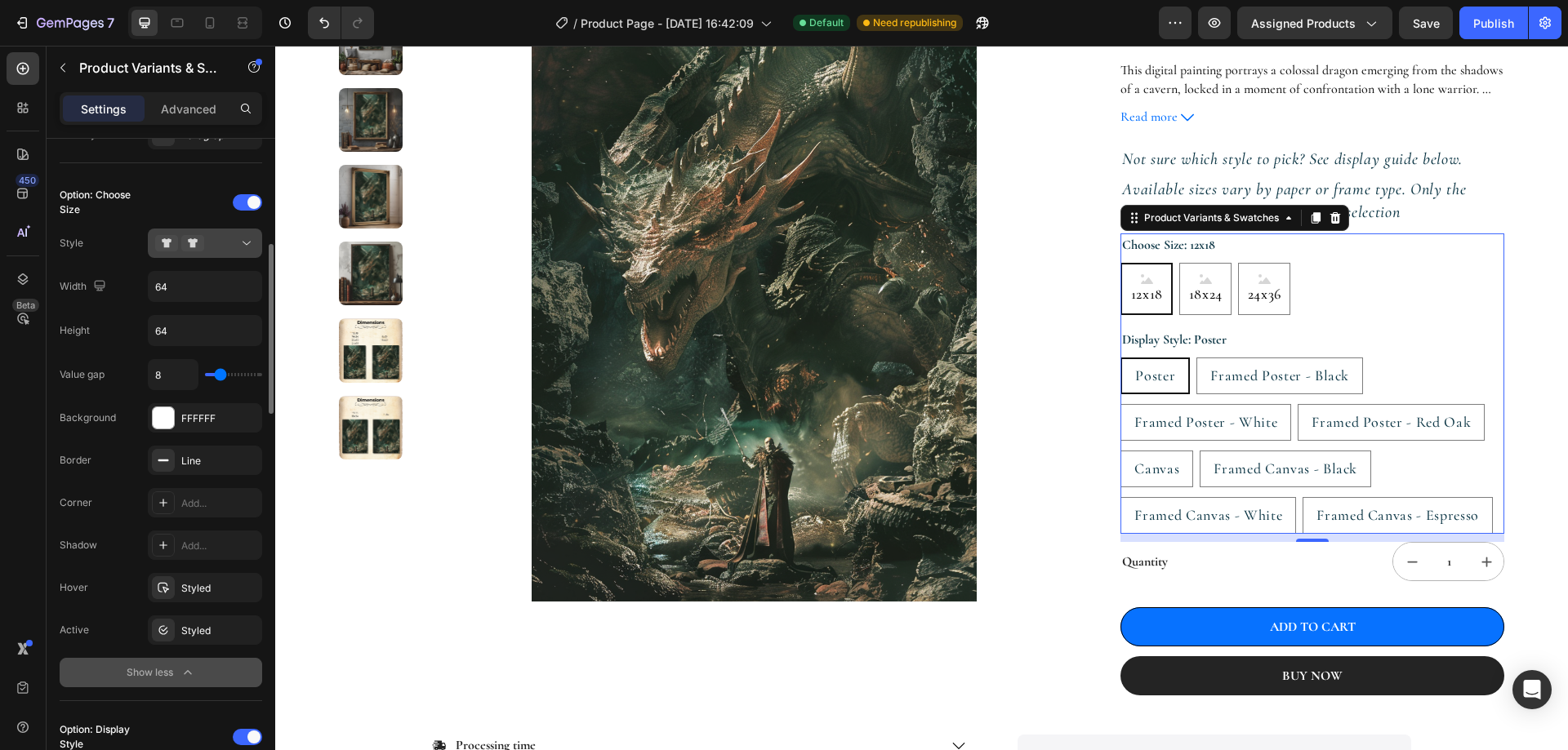
click at [247, 244] on icon at bounding box center [246, 242] width 16 height 16
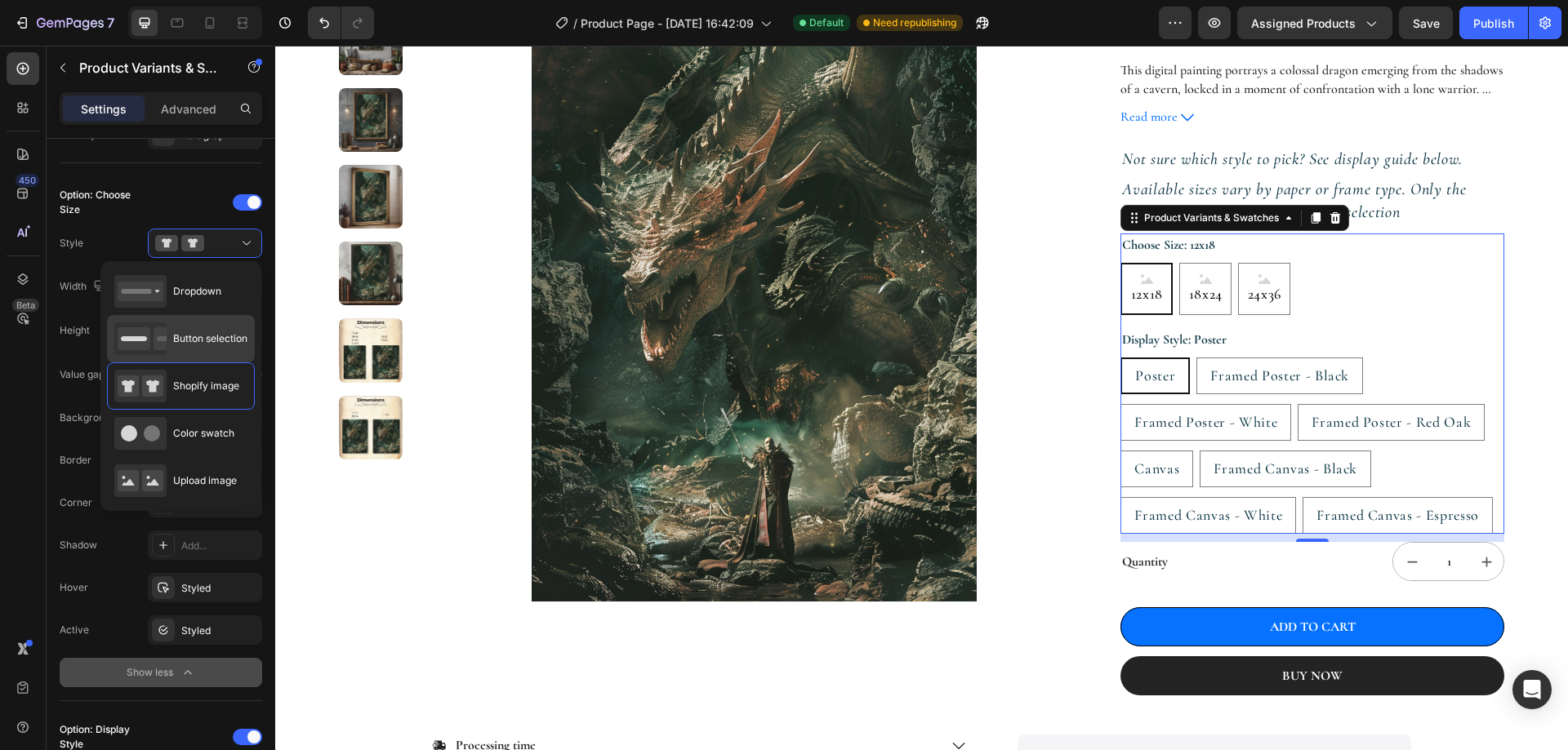
click at [209, 324] on div "Button selection" at bounding box center [181, 338] width 133 height 33
type input "45"
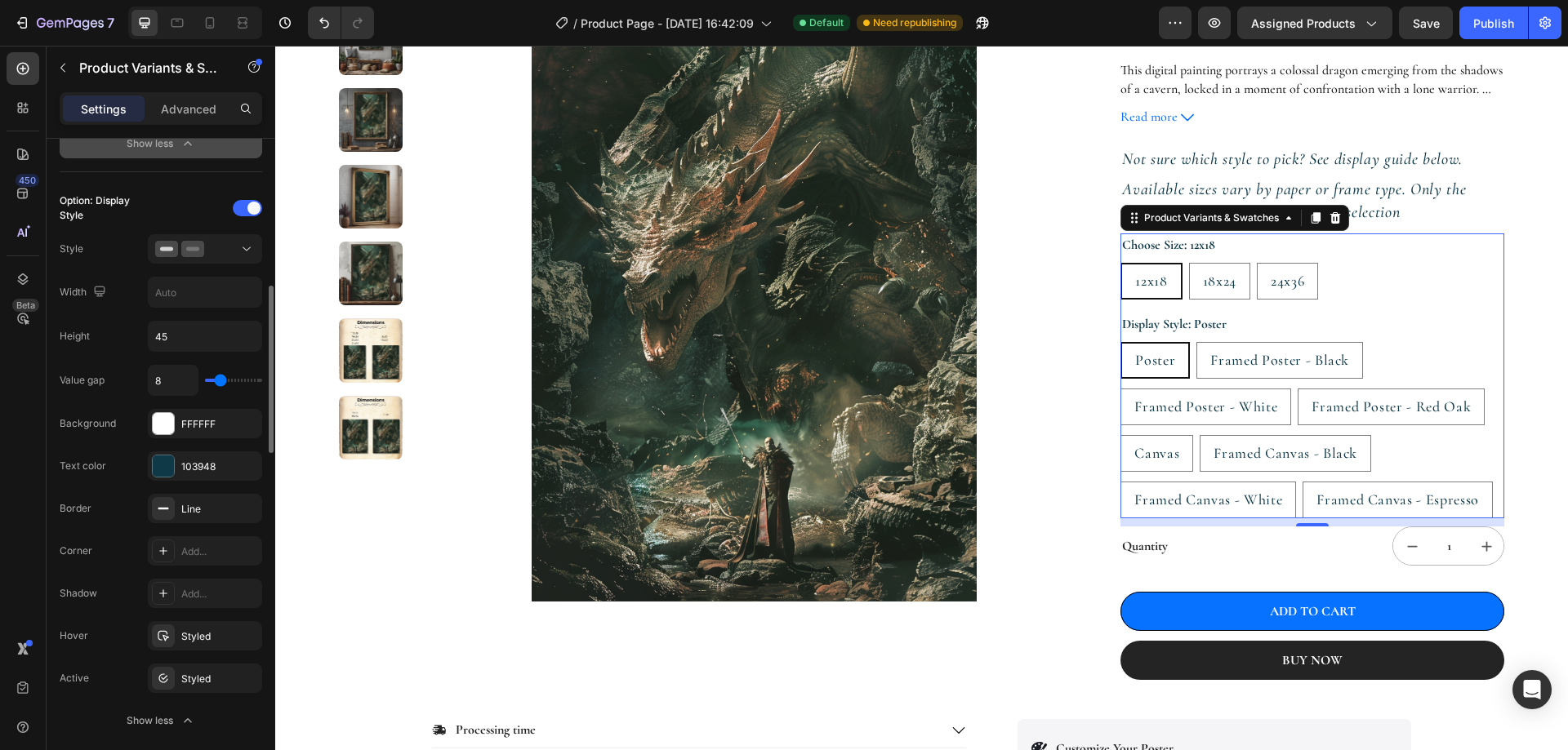
scroll to position [1061, 0]
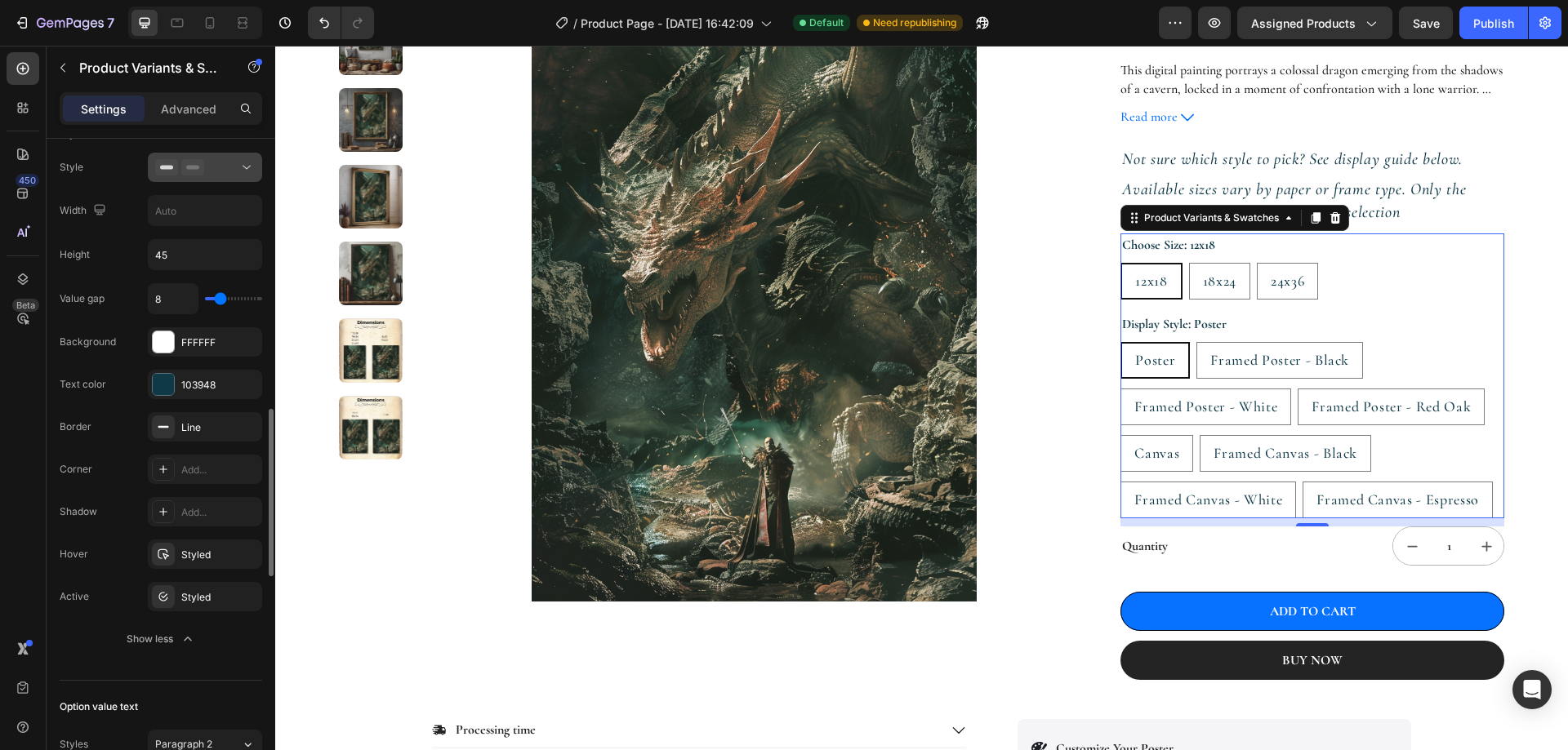
click at [229, 174] on div at bounding box center [205, 167] width 99 height 16
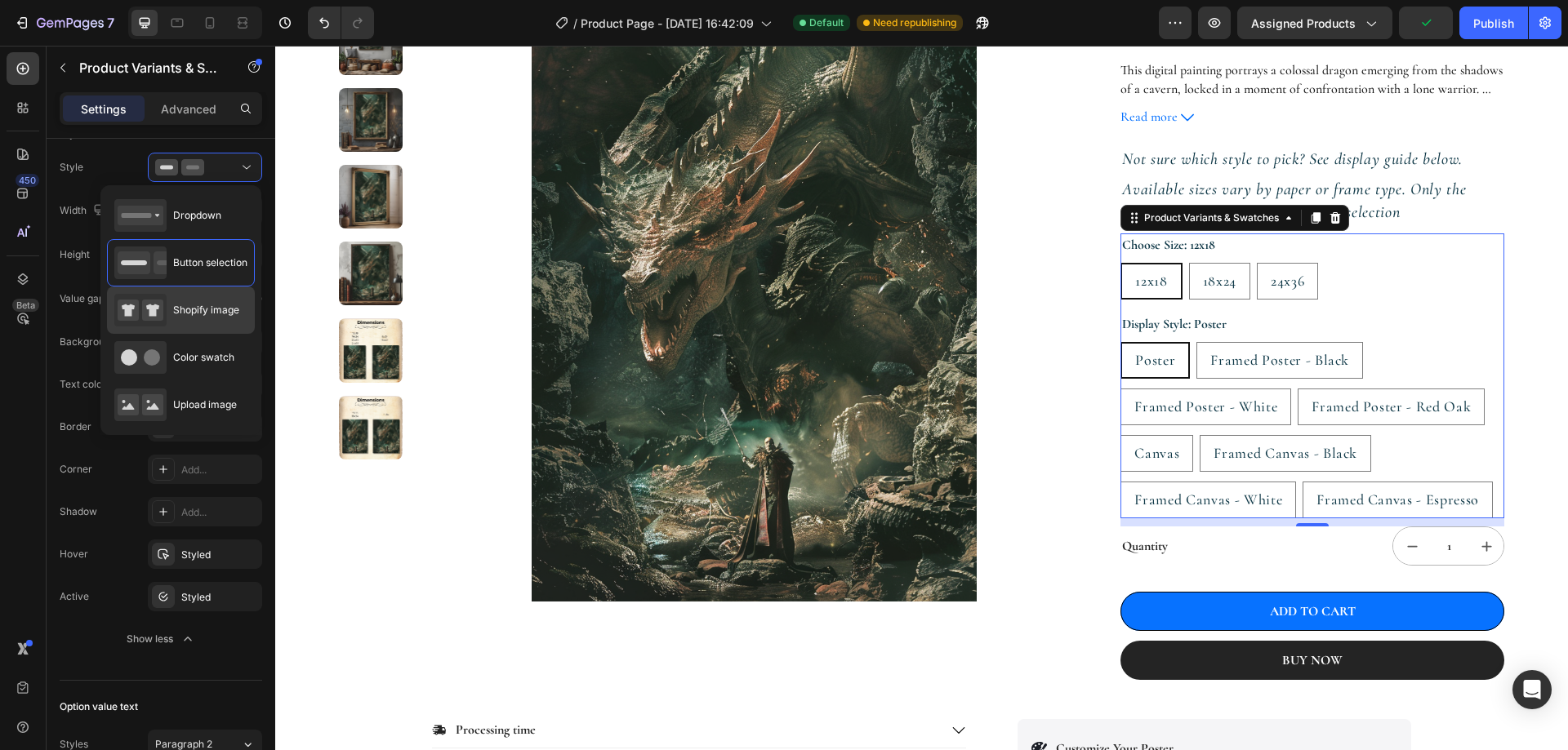
click at [201, 301] on div "Shopify image" at bounding box center [177, 310] width 125 height 33
type input "64"
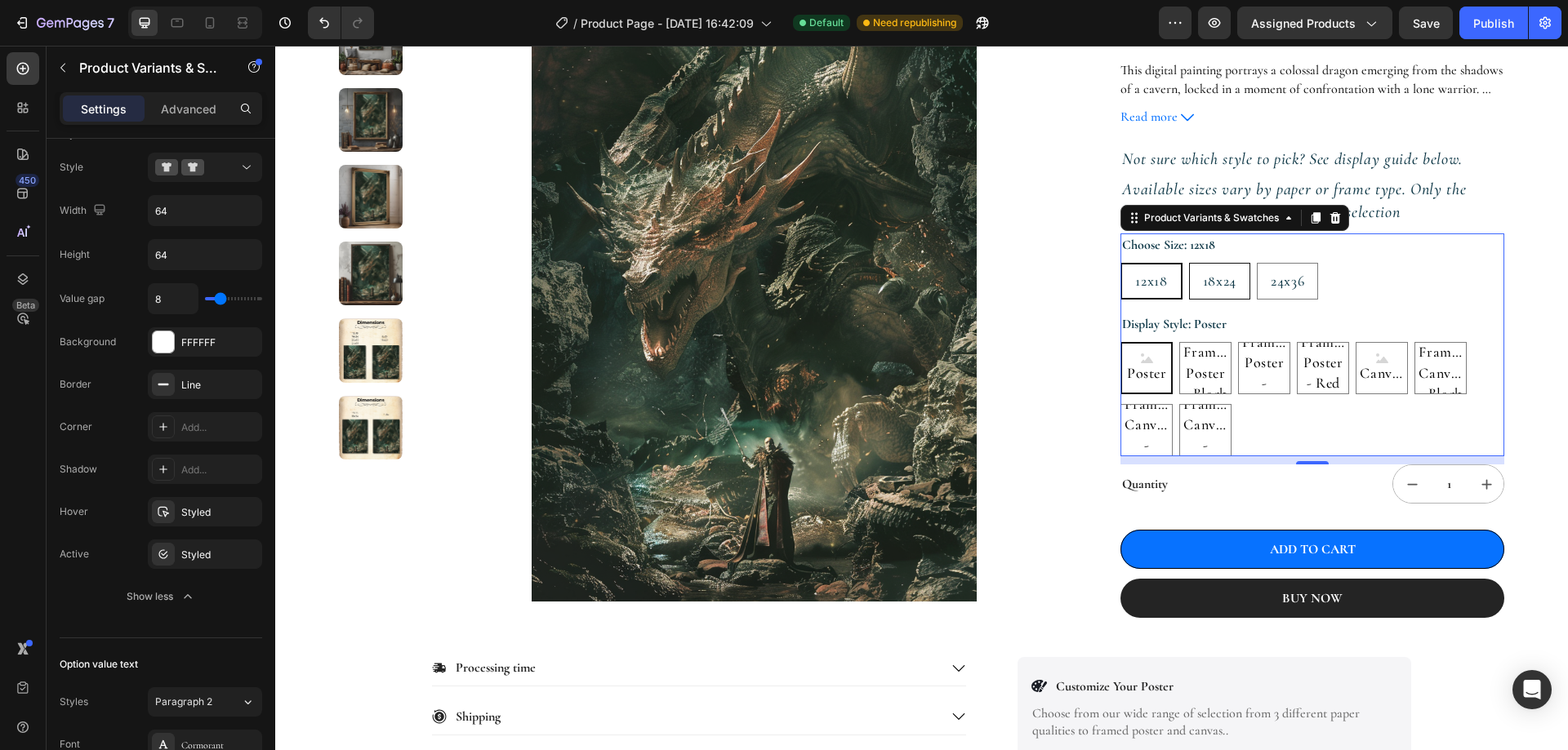
click at [1203, 277] on span "18x24" at bounding box center [1219, 280] width 34 height 18
click at [1189, 263] on input "18x24 18x24 18x24" at bounding box center [1188, 262] width 1 height 1
radio input "true"
click at [1143, 275] on span "12x18" at bounding box center [1150, 280] width 32 height 18
click at [1120, 263] on input "12x18 12x18 12x18" at bounding box center [1119, 262] width 1 height 1
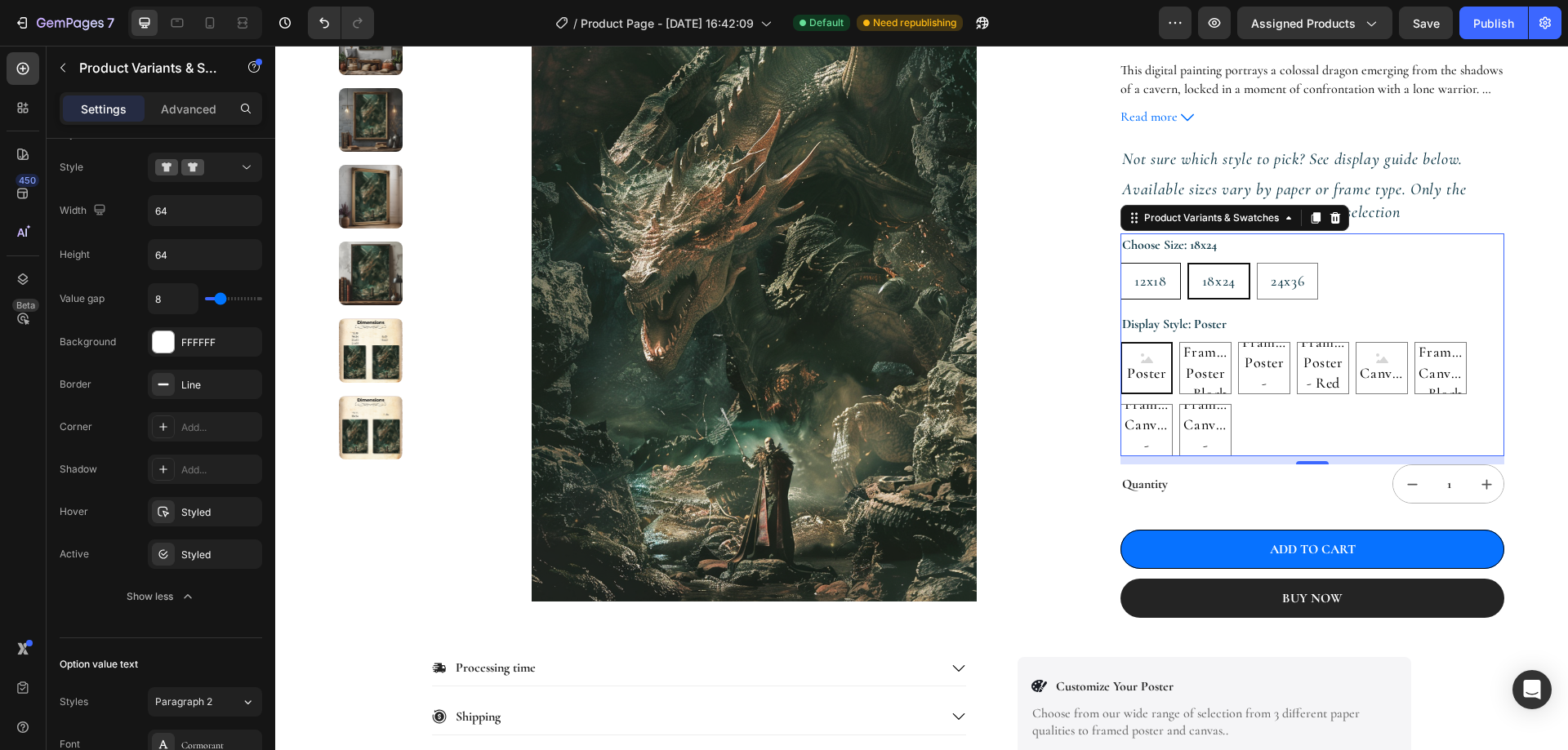
radio input "true"
click at [1271, 284] on span "24x36" at bounding box center [1288, 280] width 34 height 18
click at [1256, 263] on input "24x36 24x36 24x36" at bounding box center [1256, 262] width 1 height 1
radio input "true"
click at [1152, 275] on span "12x18" at bounding box center [1150, 280] width 32 height 18
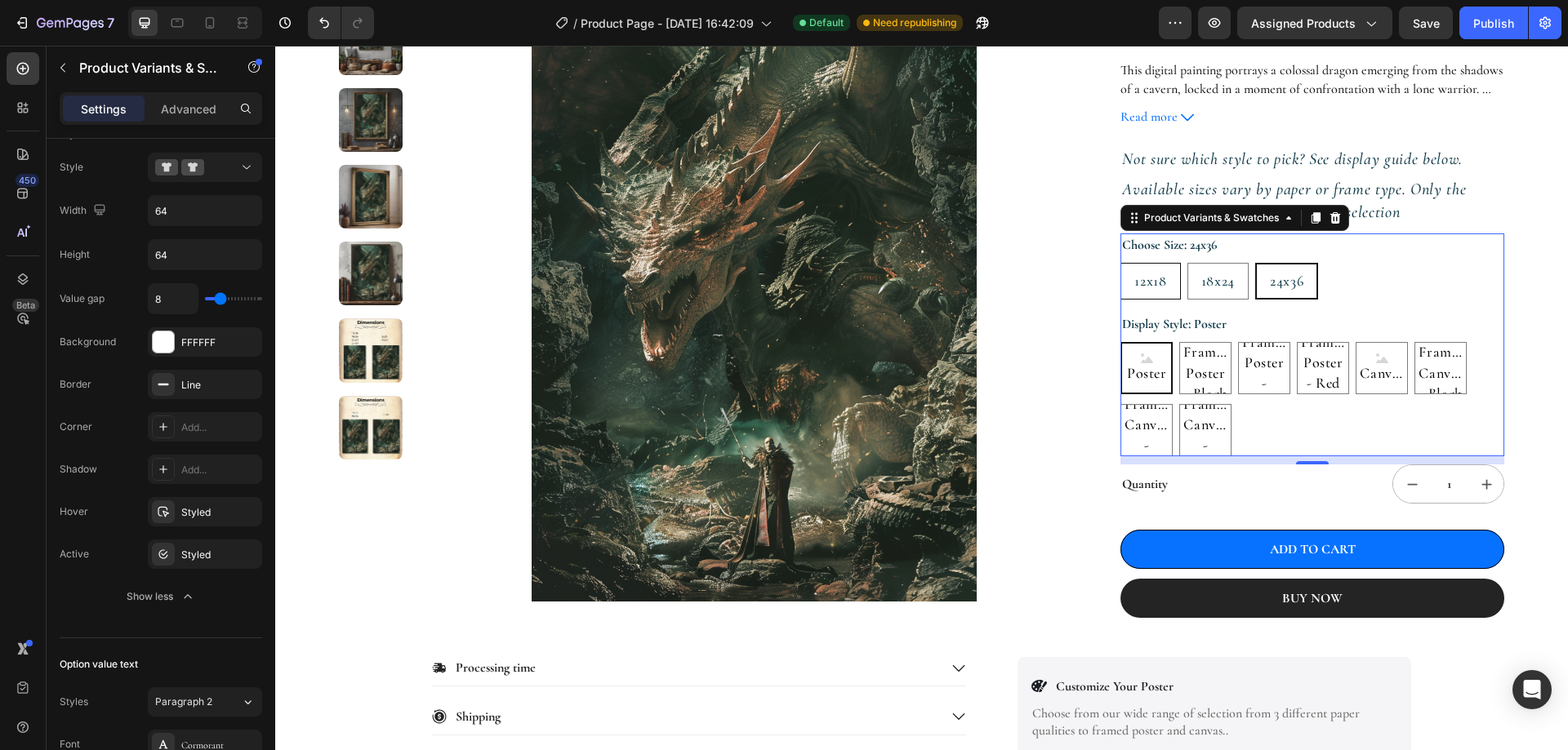
click at [1120, 263] on input "12x18 12x18 12x18" at bounding box center [1119, 262] width 1 height 1
radio input "true"
click at [230, 175] on div at bounding box center [205, 167] width 99 height 16
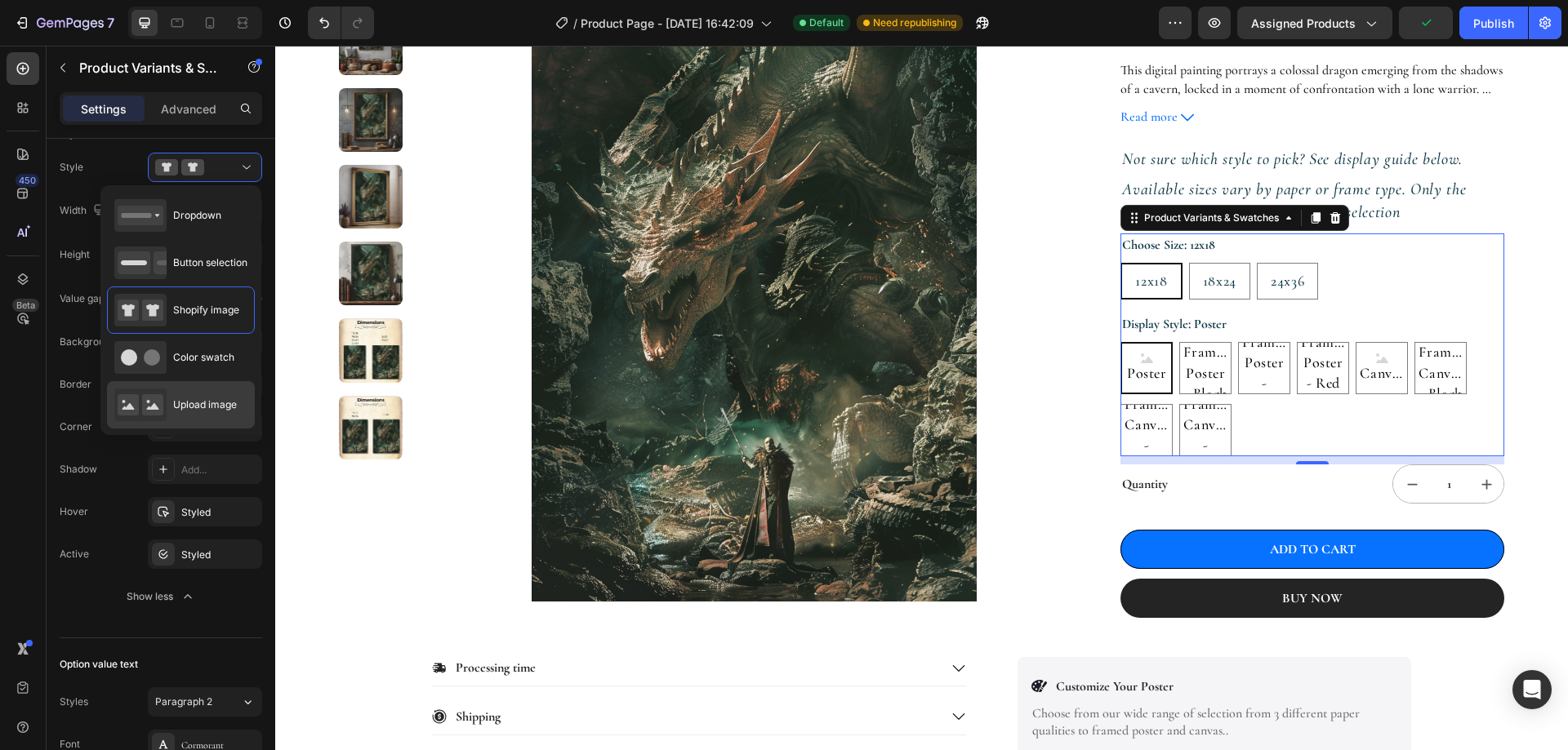
click at [206, 394] on div "Upload image" at bounding box center [175, 405] width 122 height 33
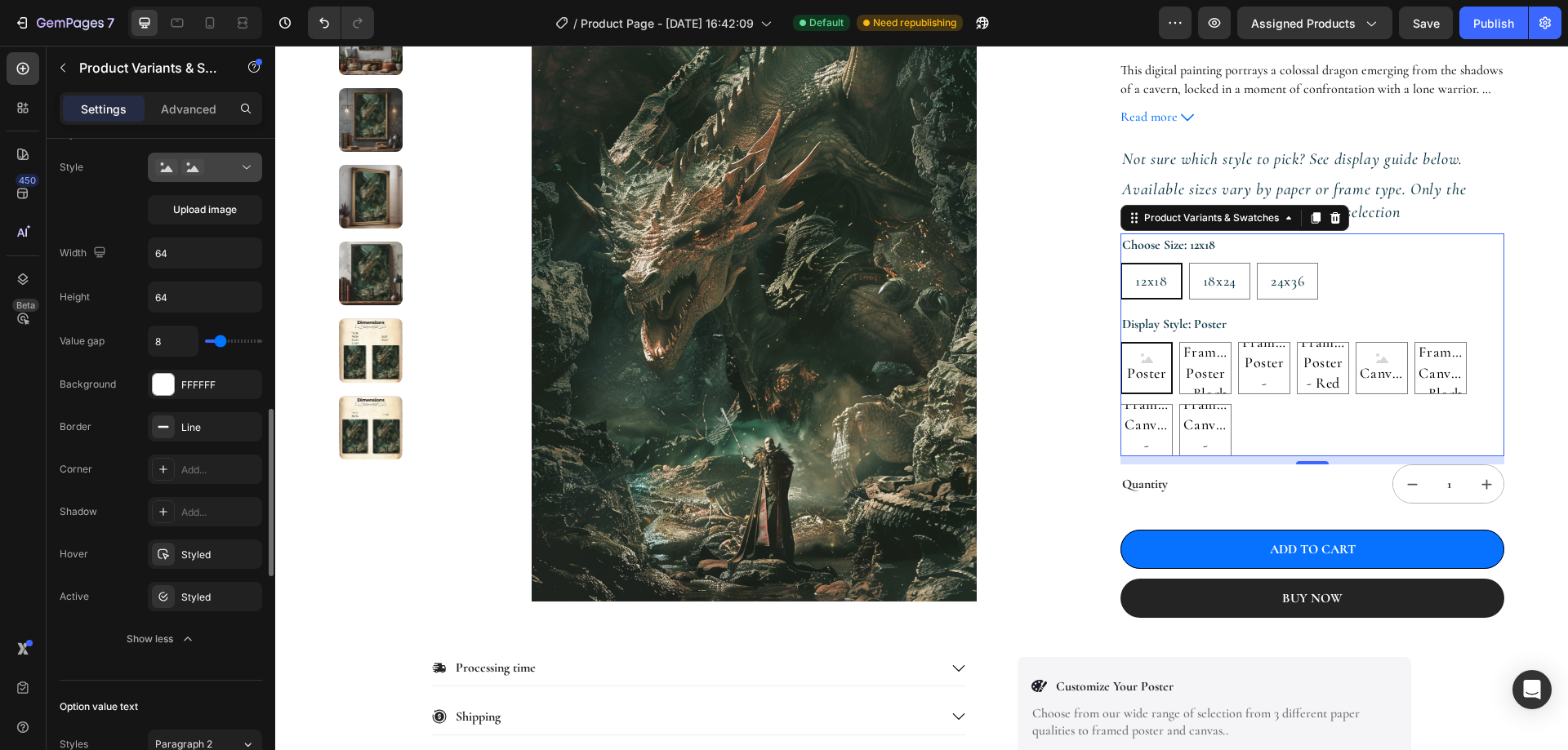
click at [244, 170] on icon at bounding box center [246, 167] width 16 height 16
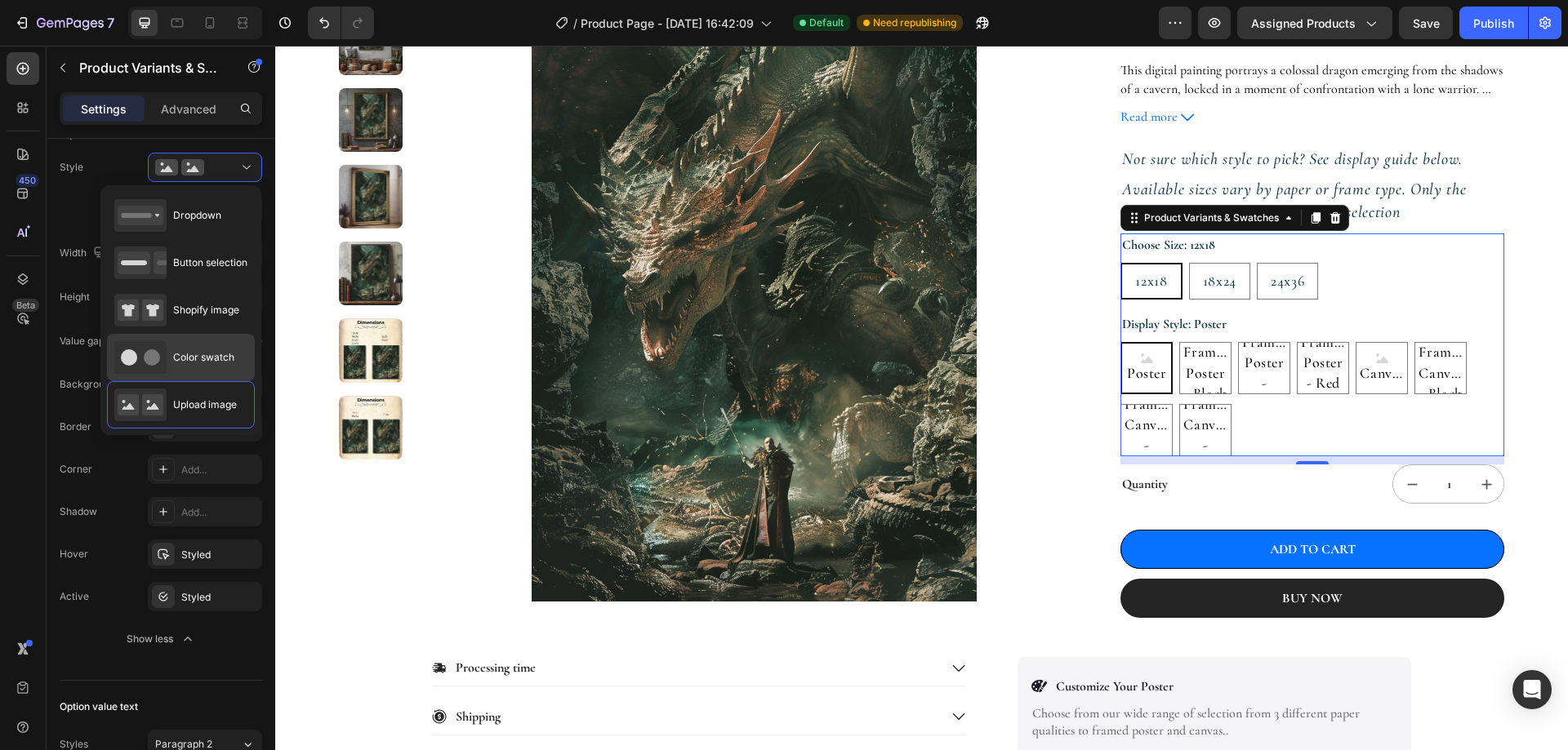
click at [216, 352] on span "Color swatch" at bounding box center [204, 357] width 61 height 14
type input "45"
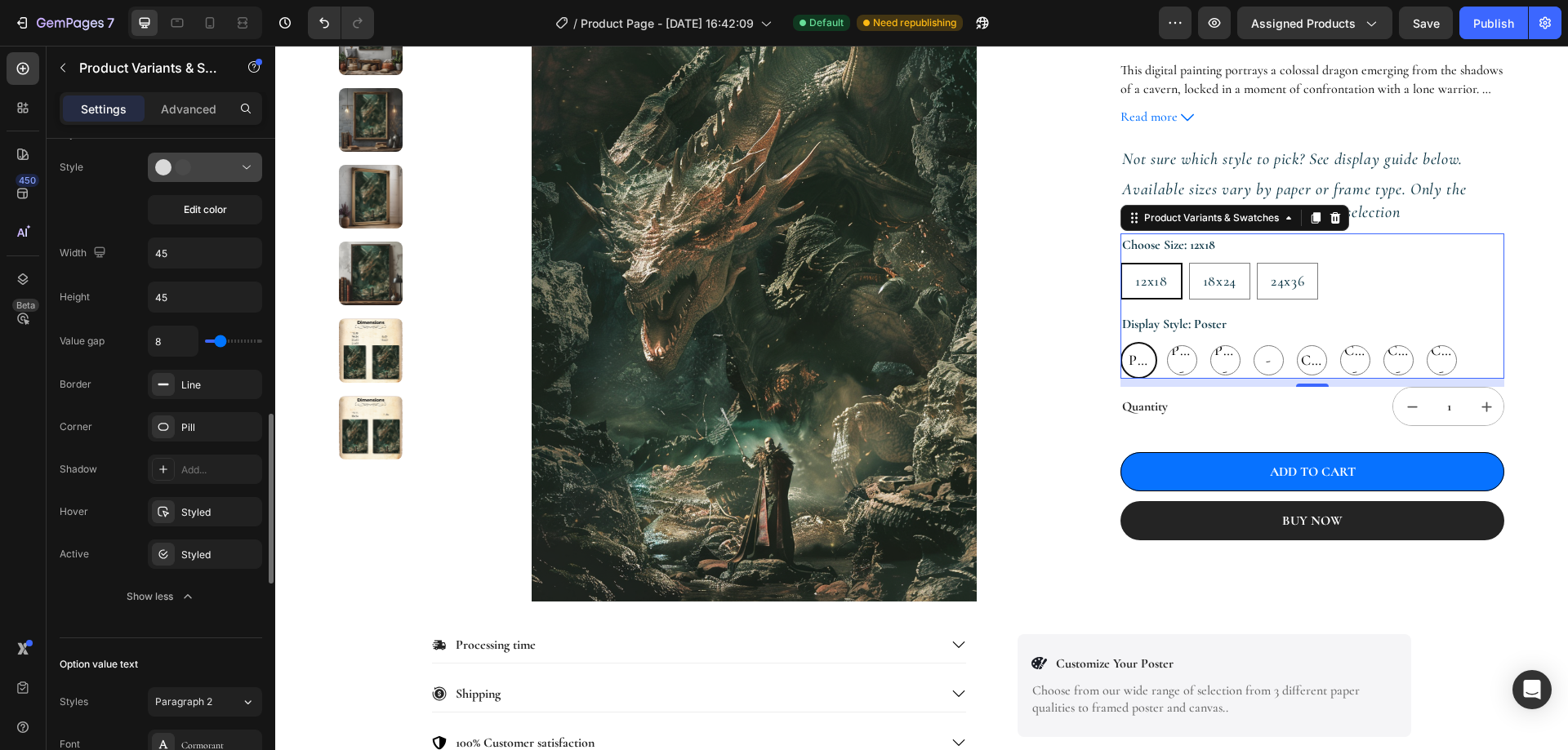
click at [235, 167] on div at bounding box center [205, 167] width 99 height 16
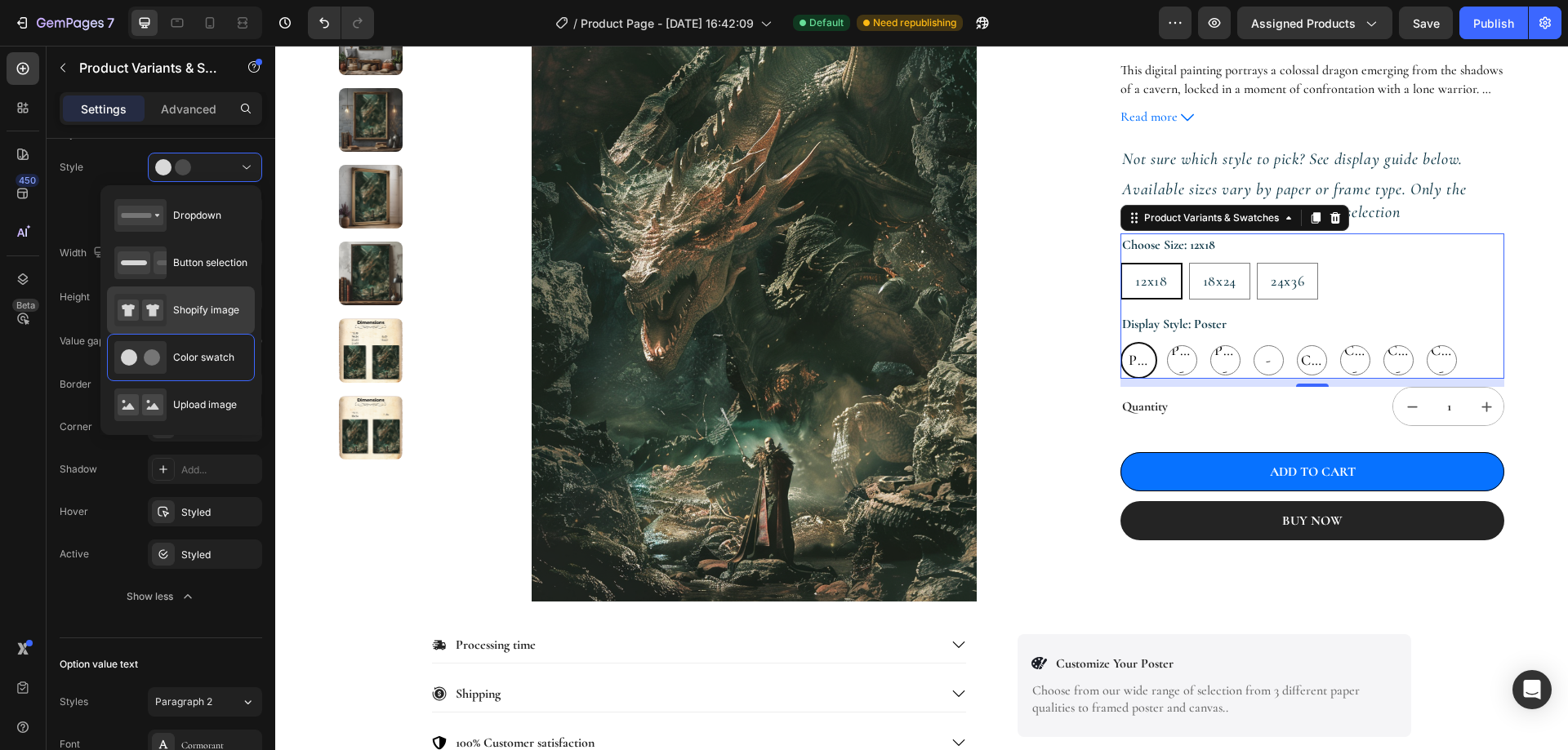
click at [207, 304] on span "Shopify image" at bounding box center [206, 310] width 67 height 14
type input "64"
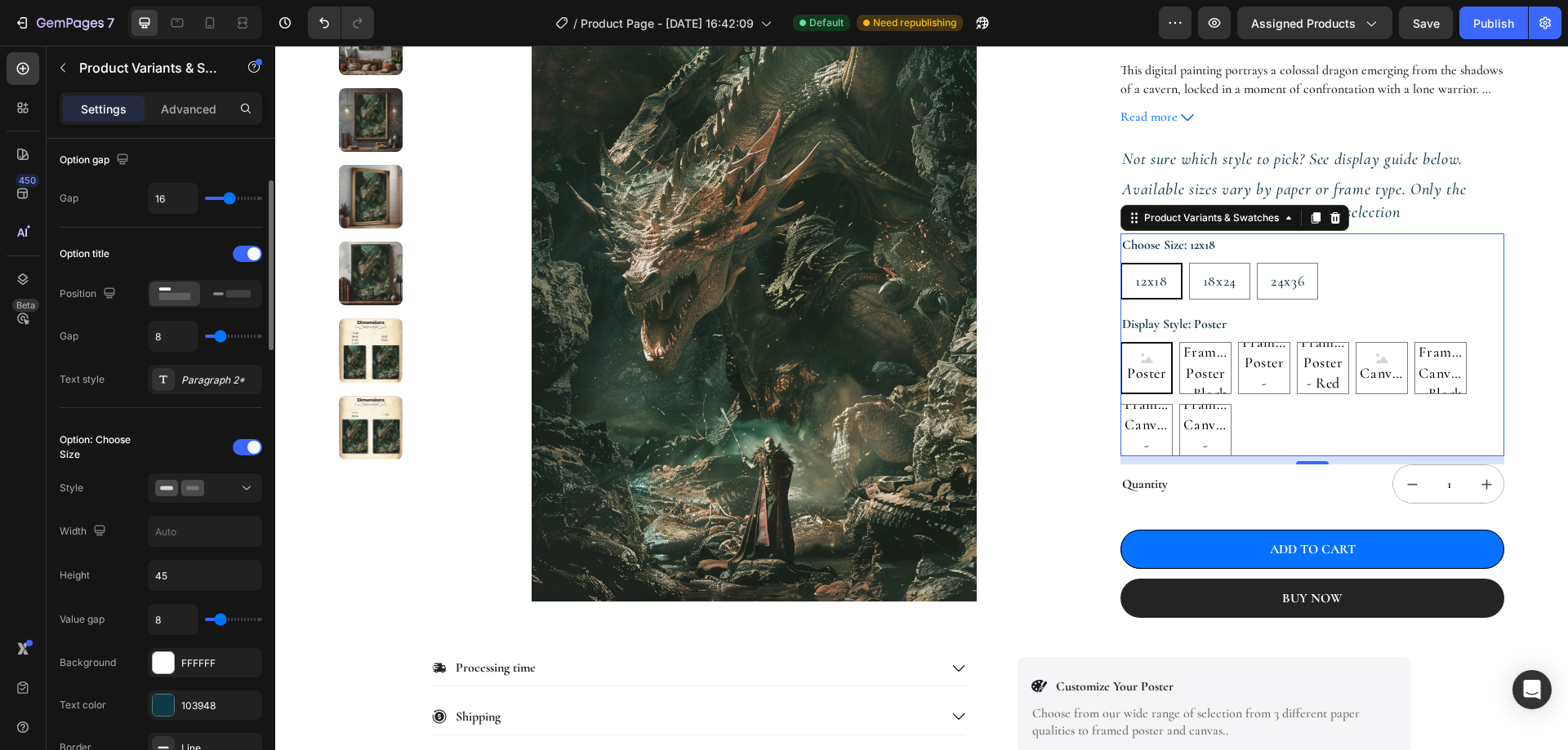
scroll to position [0, 0]
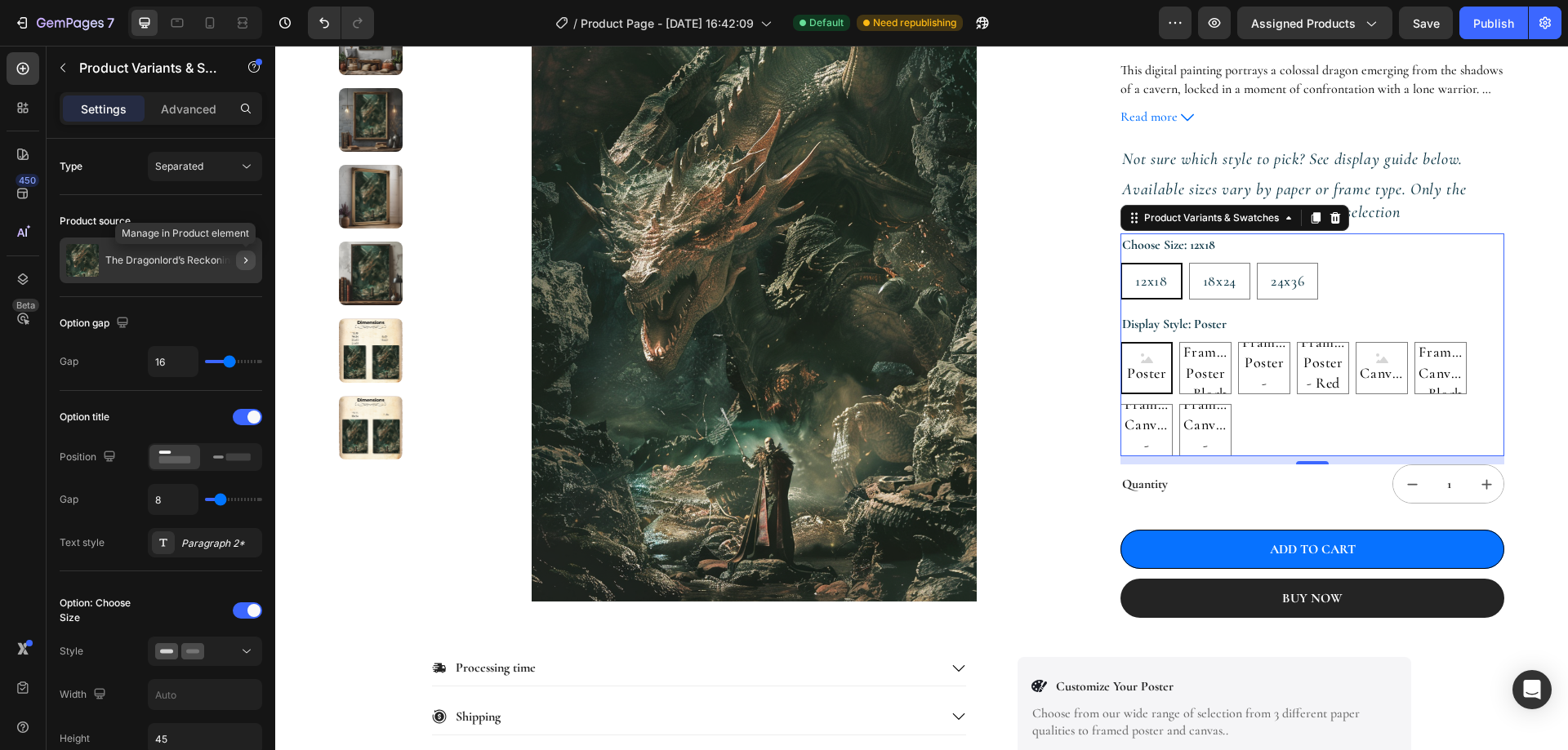
click at [244, 256] on icon "button" at bounding box center [246, 261] width 13 height 13
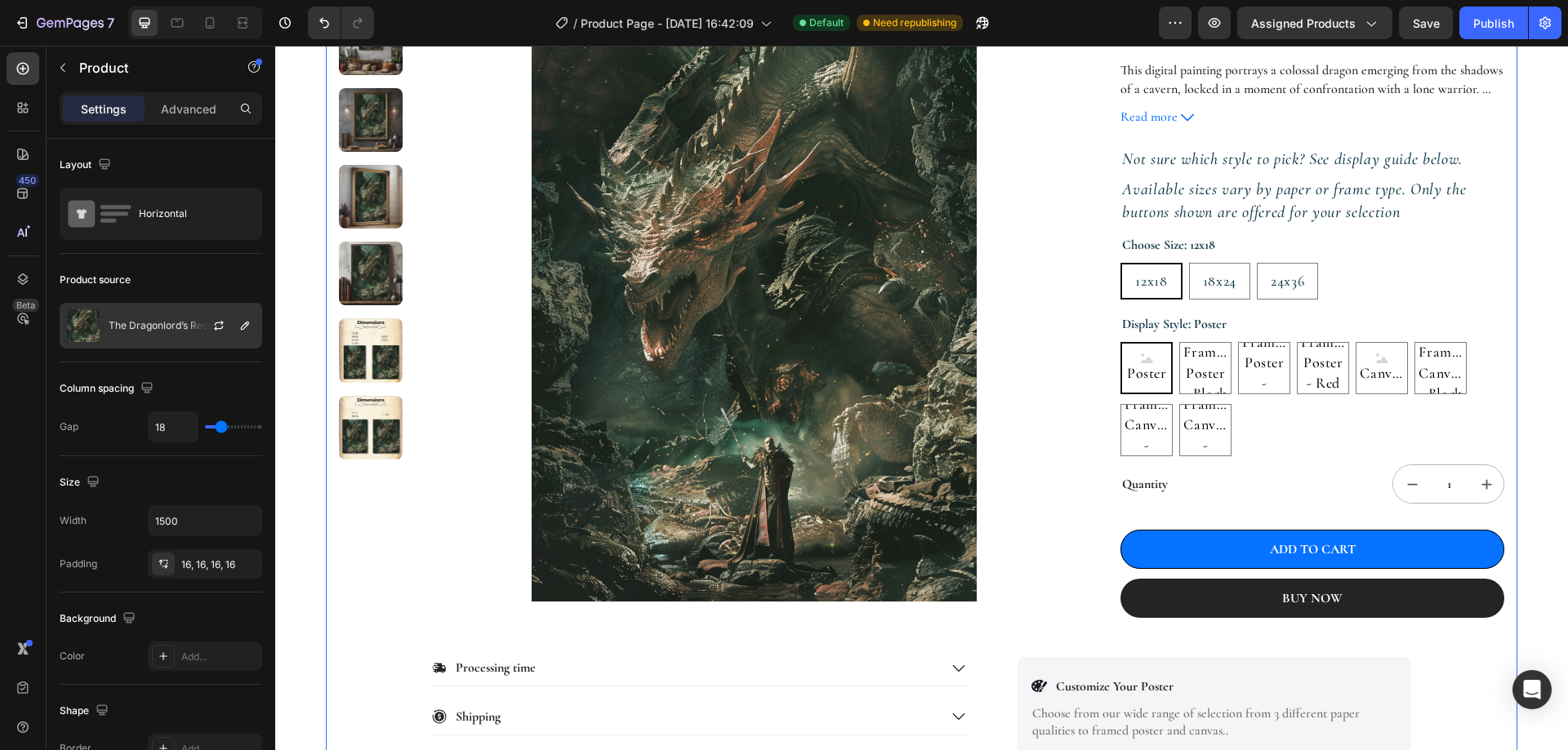
click at [193, 317] on div at bounding box center [225, 326] width 72 height 44
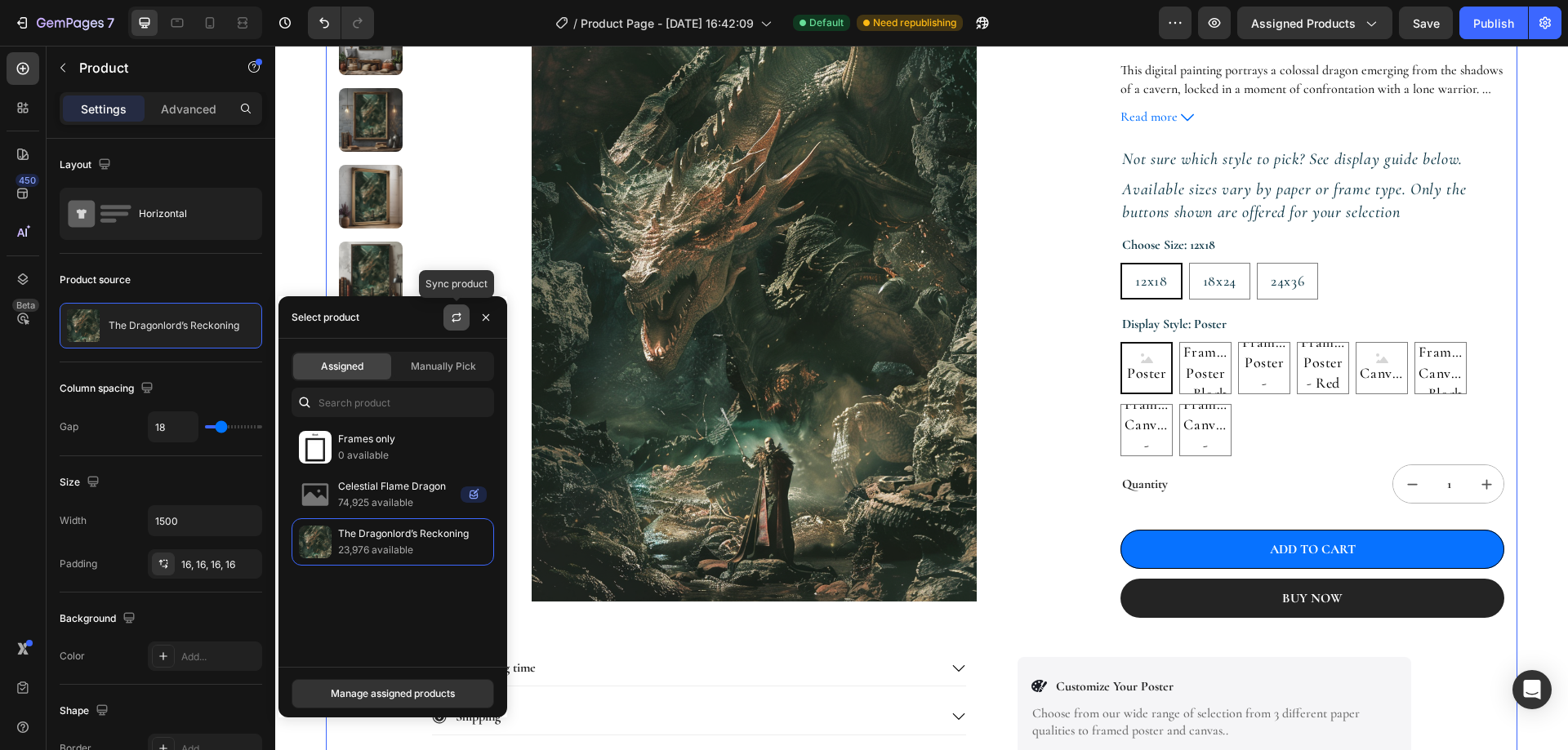
click at [454, 320] on icon "button" at bounding box center [456, 320] width 9 height 5
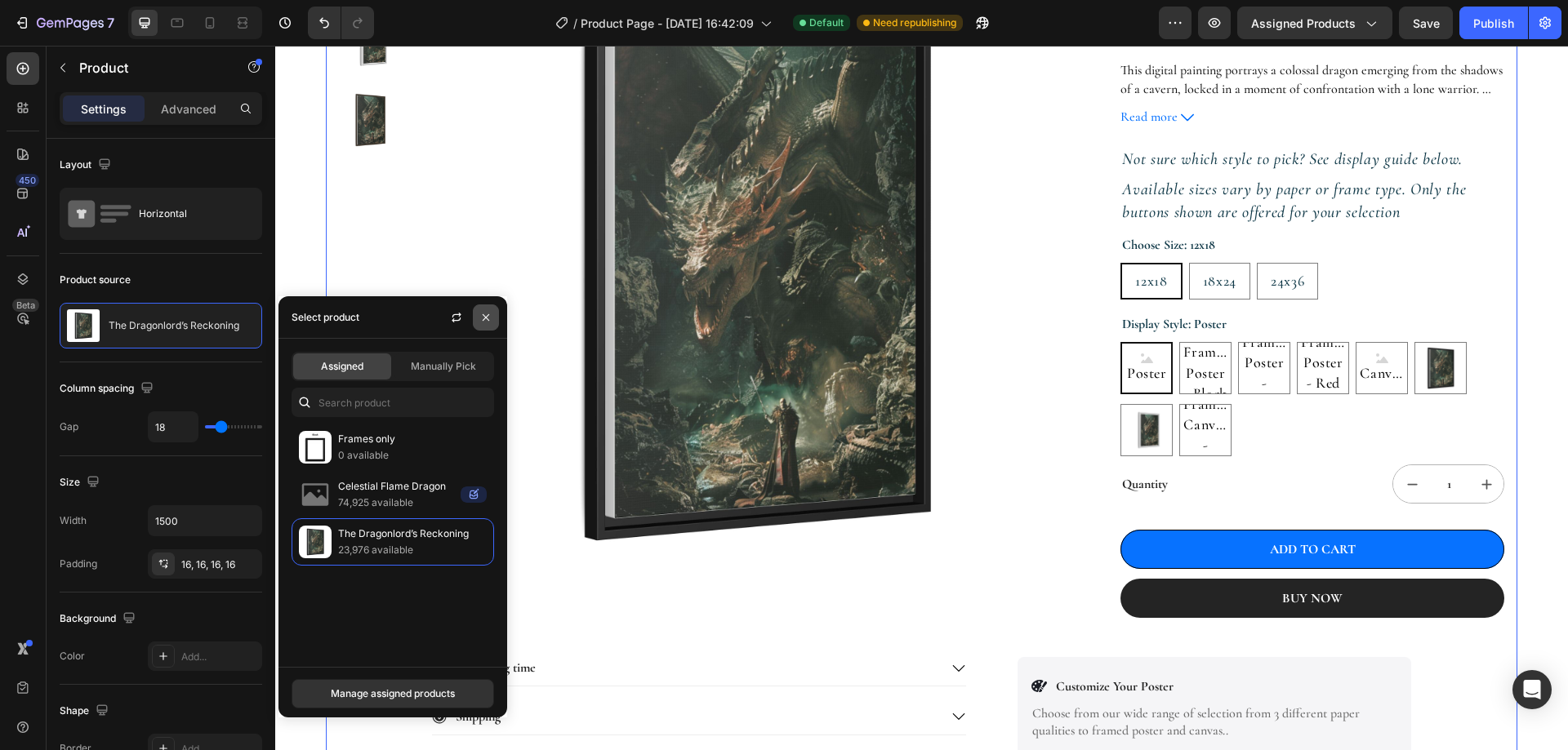
click at [488, 317] on icon "button" at bounding box center [486, 317] width 13 height 13
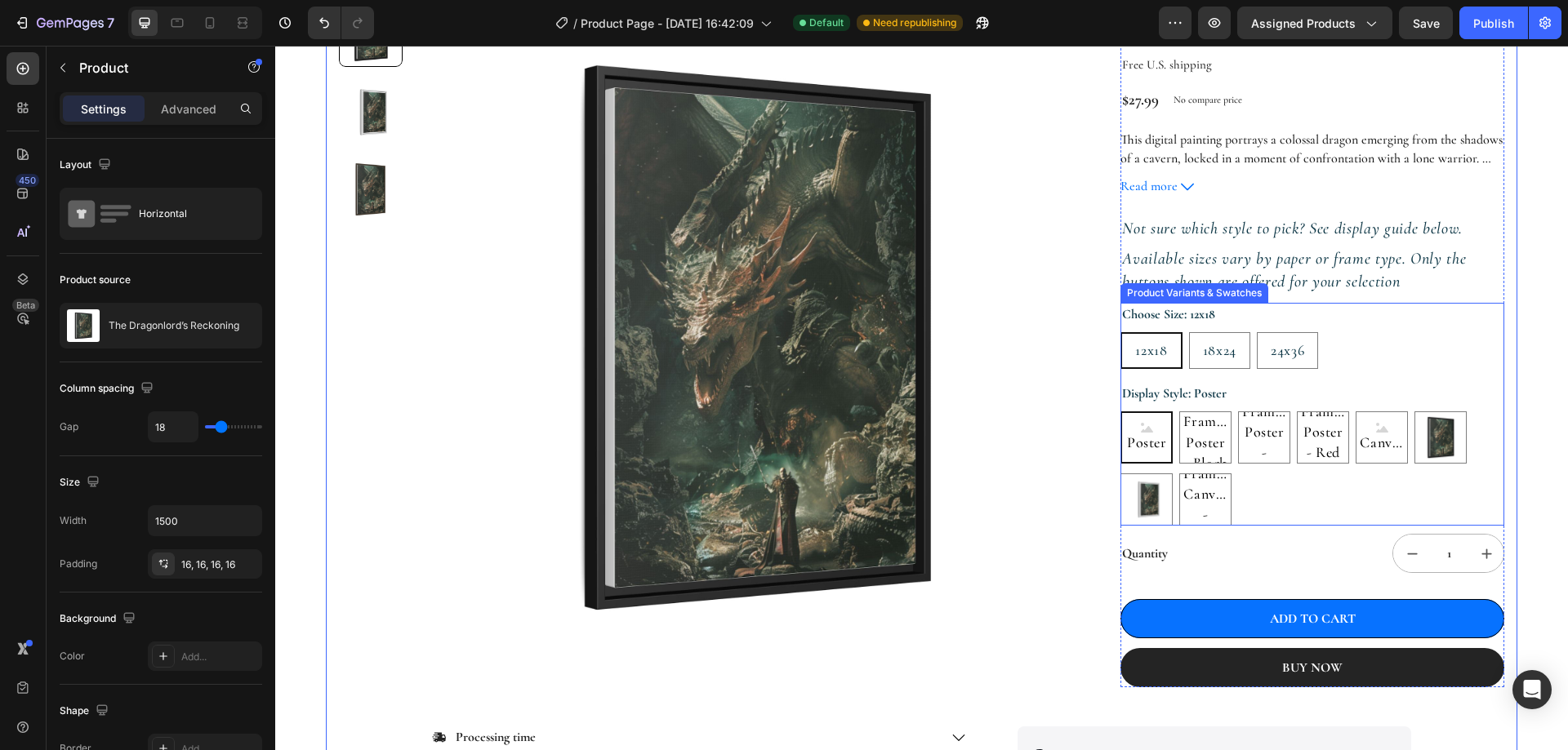
scroll to position [163, 0]
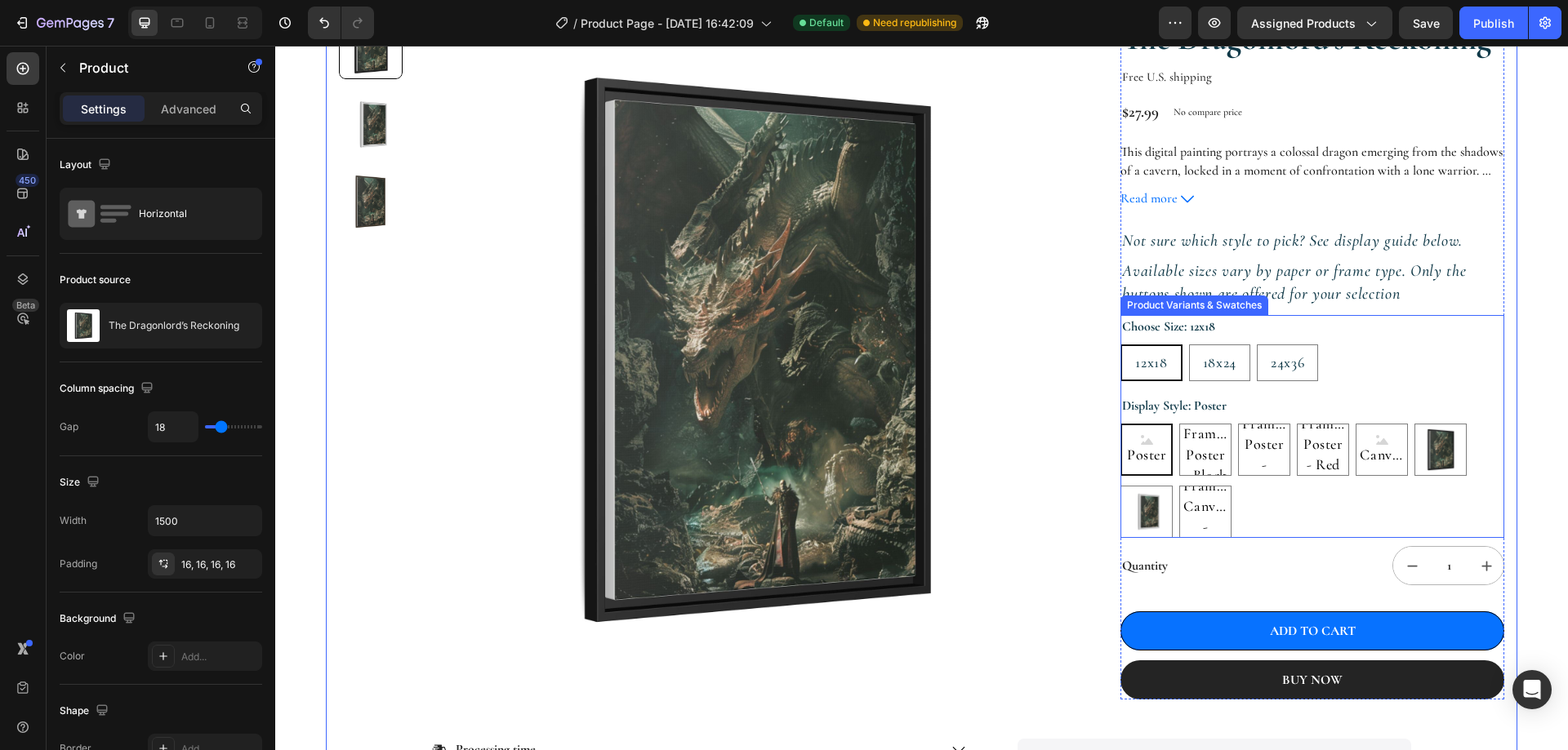
click at [1433, 367] on div "12x18 12x18 12x18 18x24 18x24 18x24 24x36 24x36 24x36" at bounding box center [1312, 363] width 384 height 37
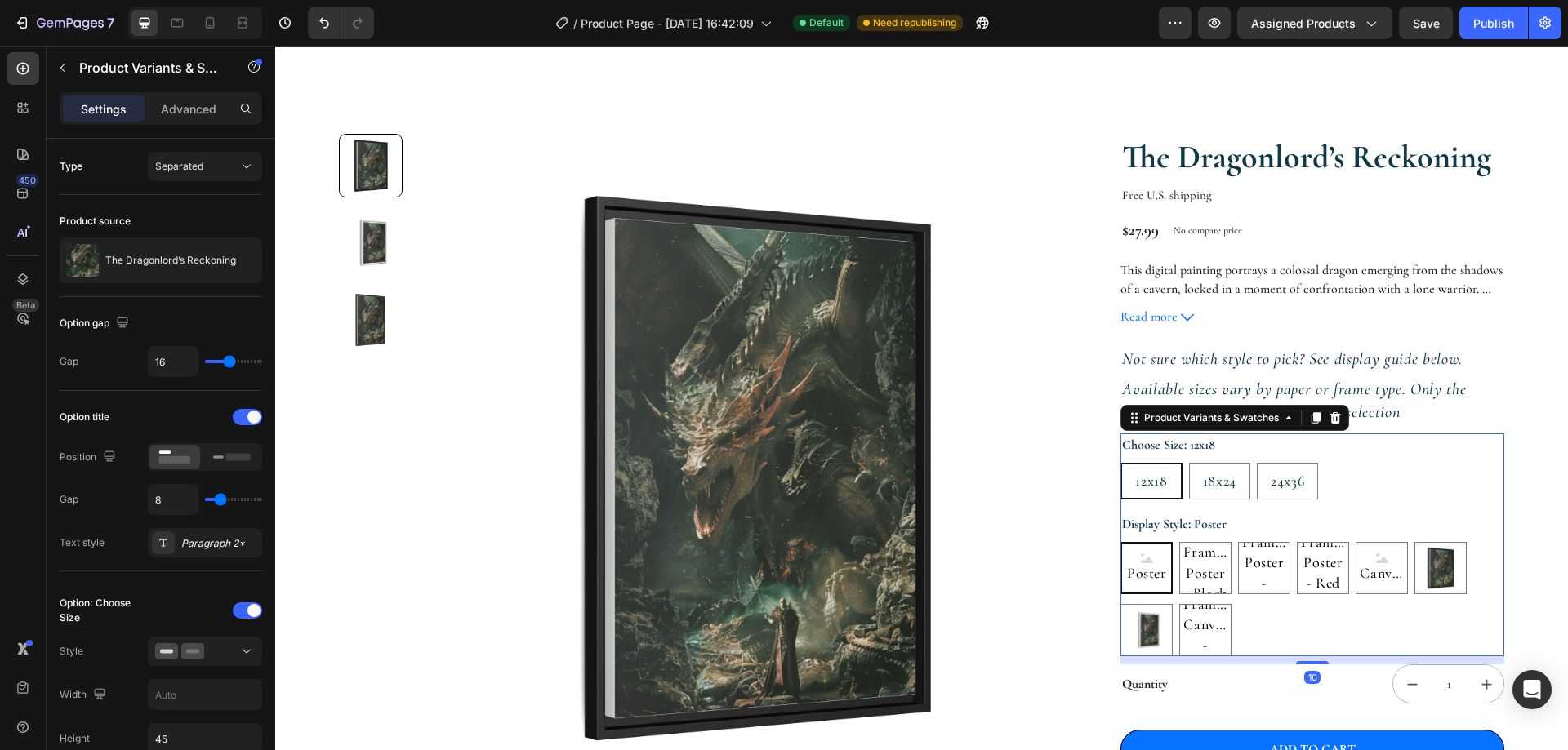
scroll to position [0, 0]
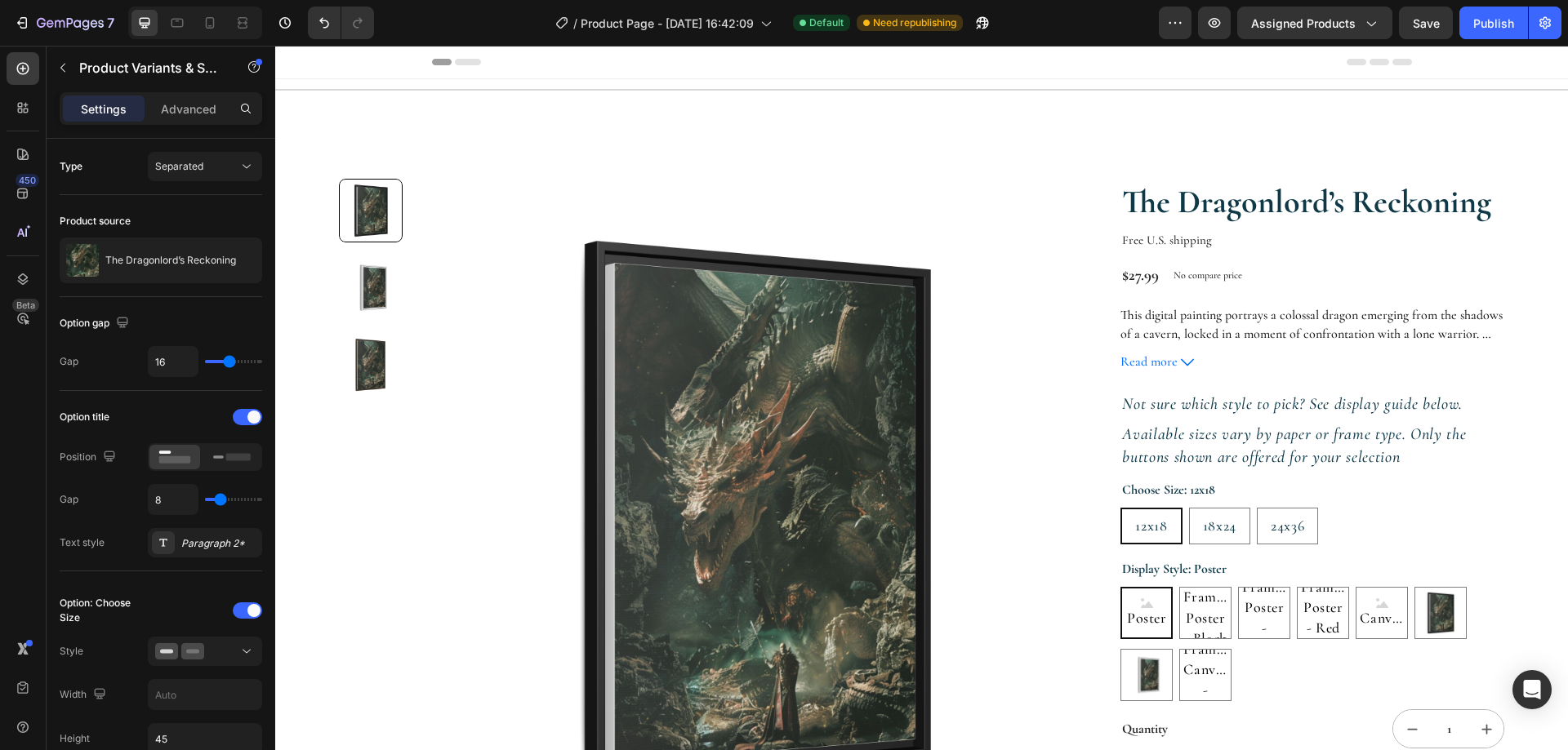
click at [1506, 449] on section "Product Images The Dragonlord’s Reckoning Product Title Free U.S. shipping Text…" at bounding box center [921, 564] width 1254 height 928
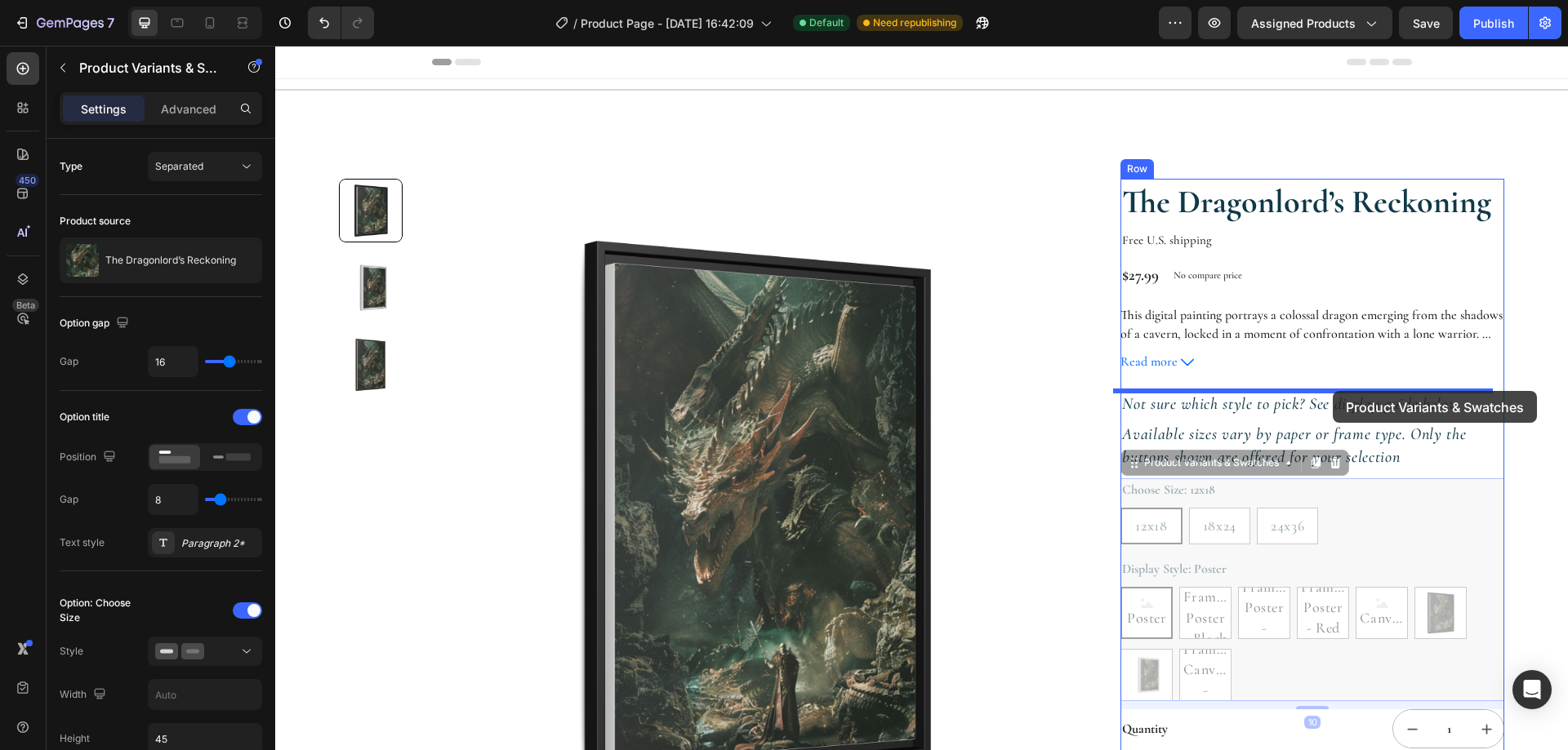
drag, startPoint x: 1397, startPoint y: 519, endPoint x: 1332, endPoint y: 391, distance: 143.6
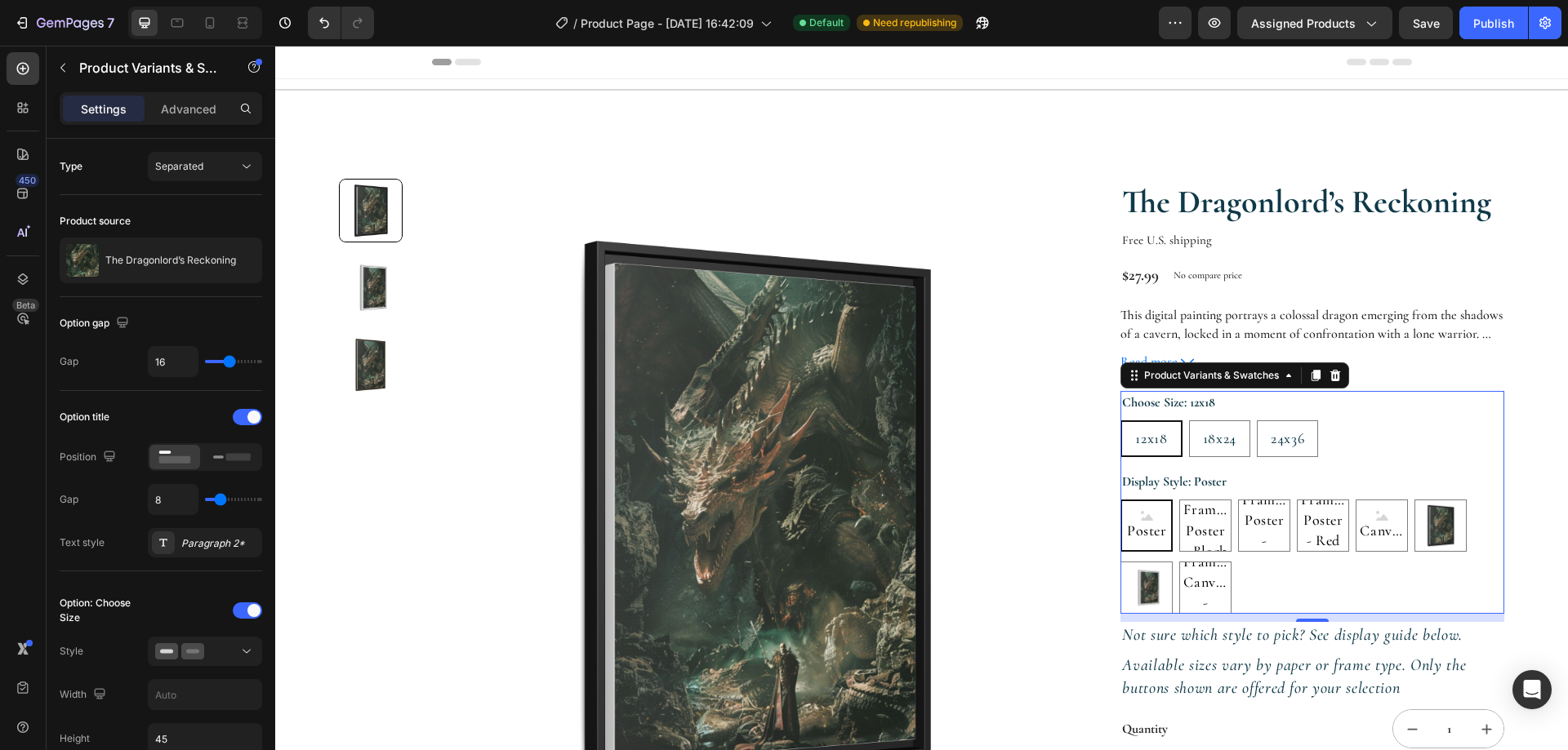
click at [1528, 443] on section "Product Images The Dragonlord’s Reckoning Product Title Free U.S. shipping Text…" at bounding box center [921, 564] width 1254 height 928
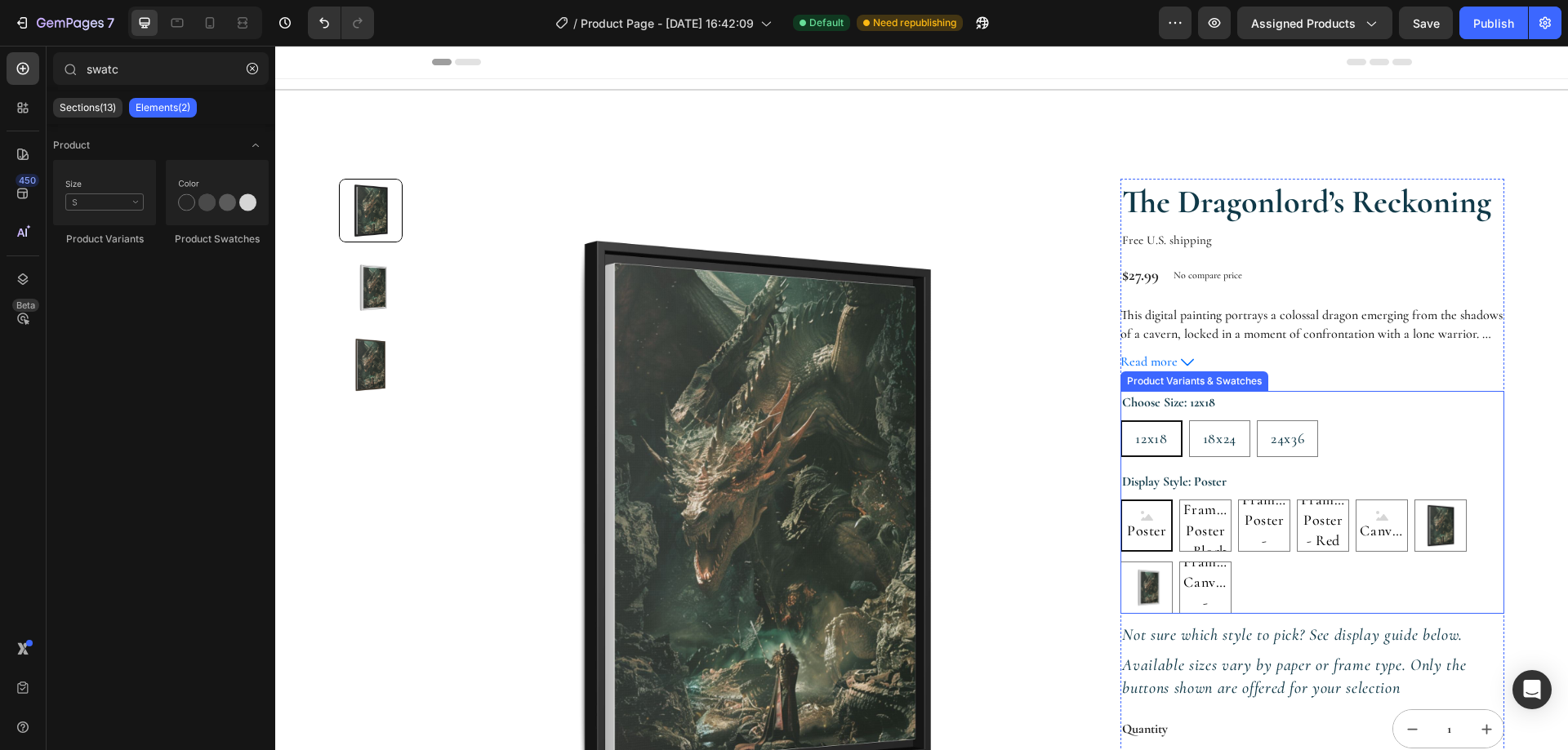
click at [1414, 434] on div "12x18 12x18 12x18 18x24 18x24 18x24 24x36 24x36 24x36" at bounding box center [1312, 439] width 384 height 37
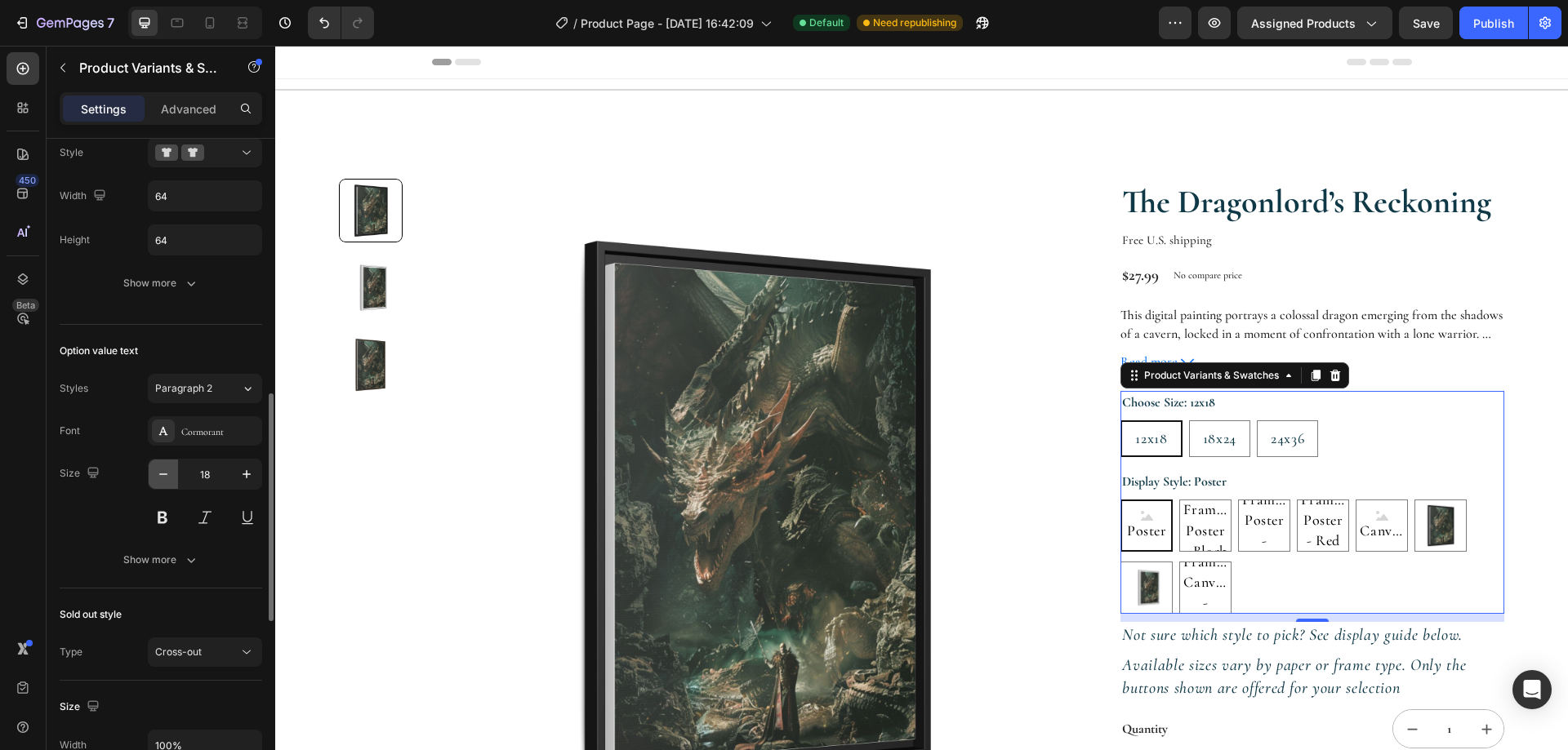
scroll to position [490, 0]
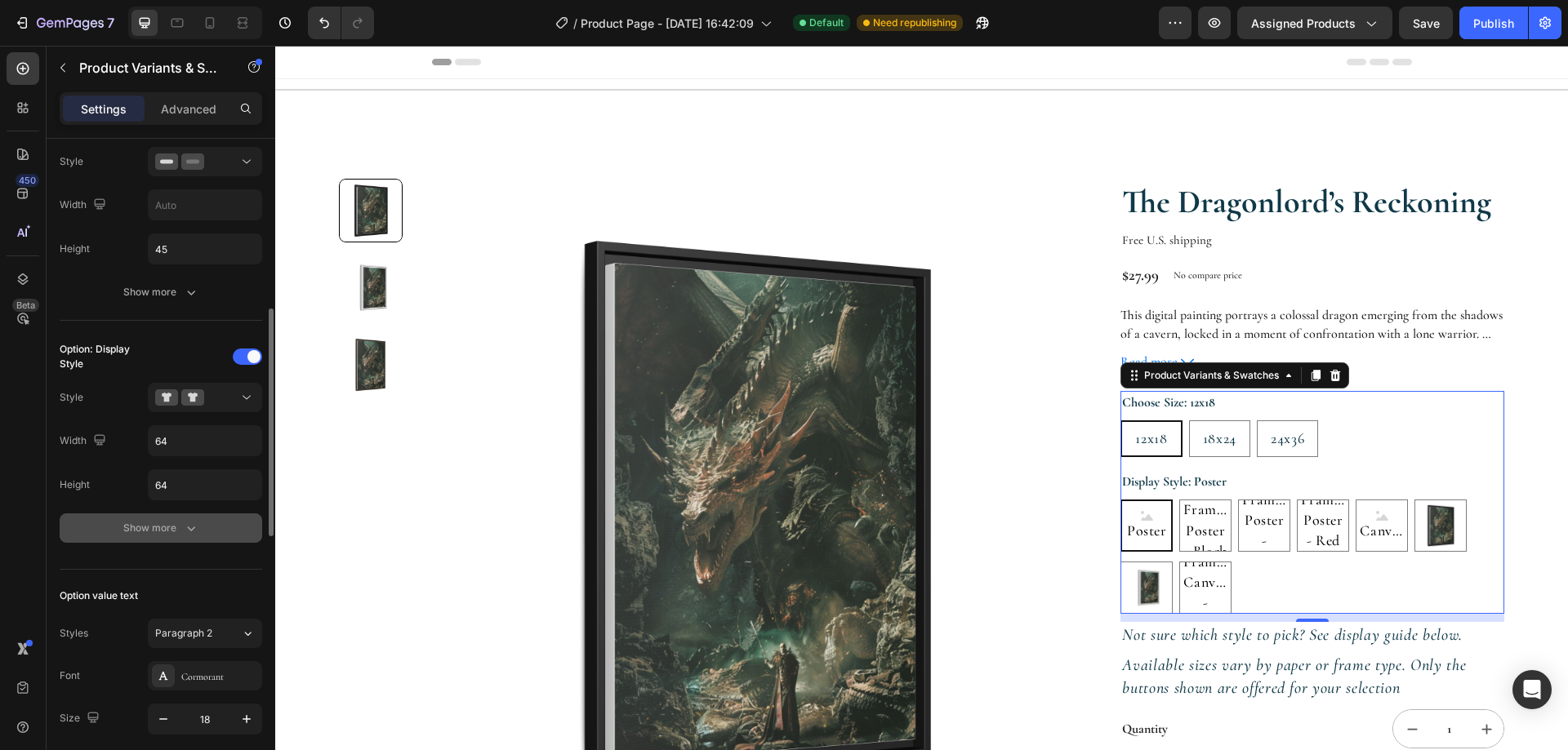
click at [175, 535] on div "Show more" at bounding box center [161, 528] width 76 height 16
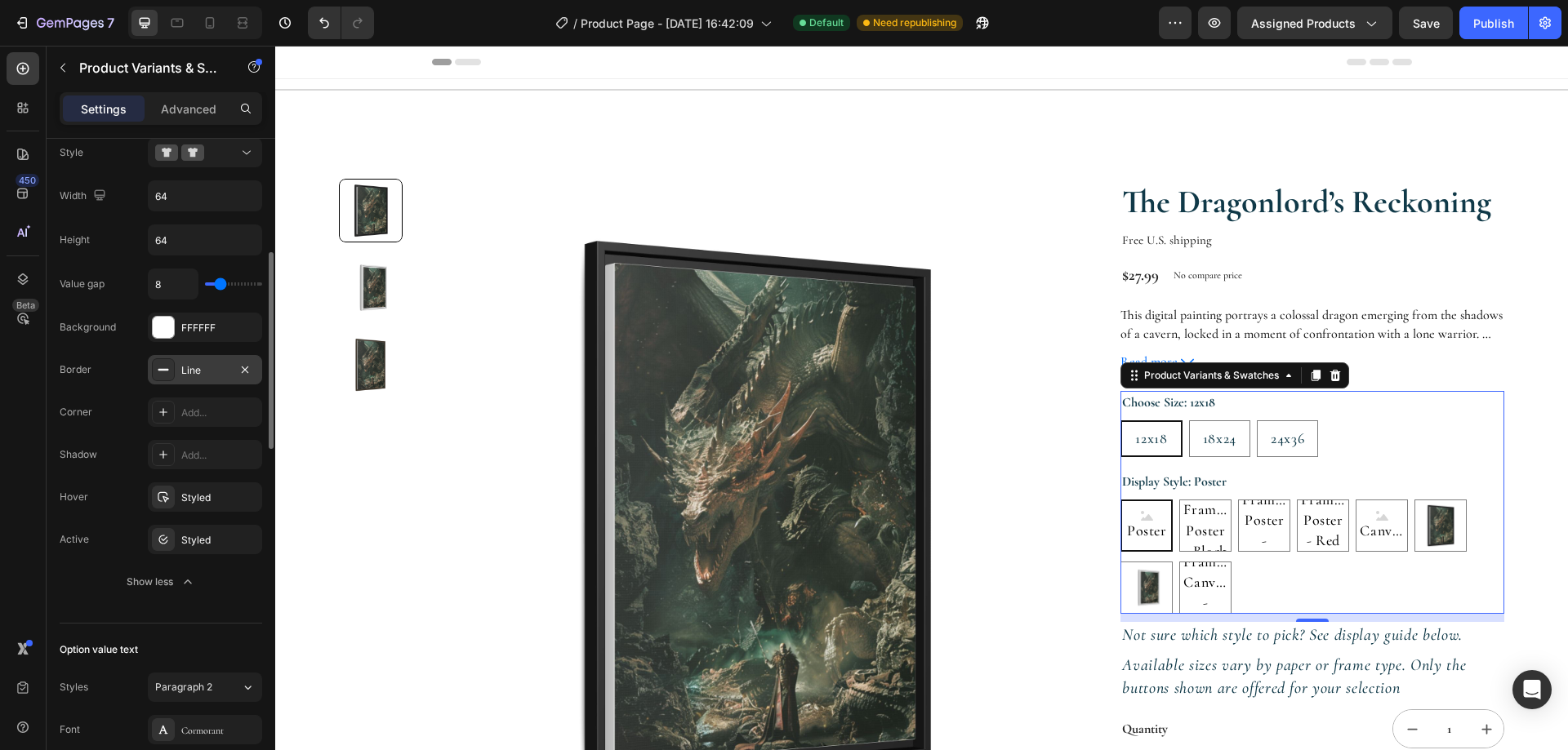
scroll to position [653, 0]
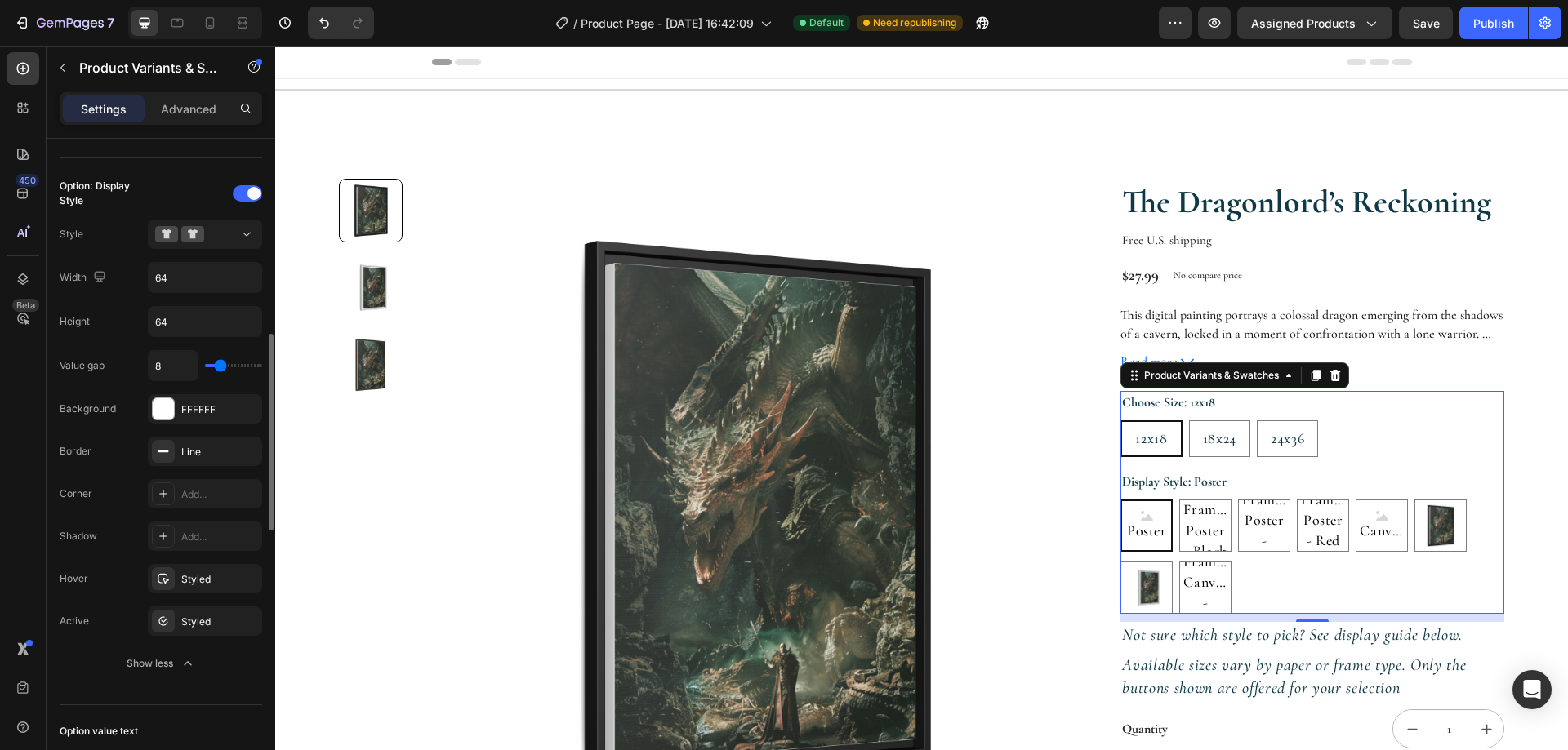
type input "4"
radio input "true"
type input "3"
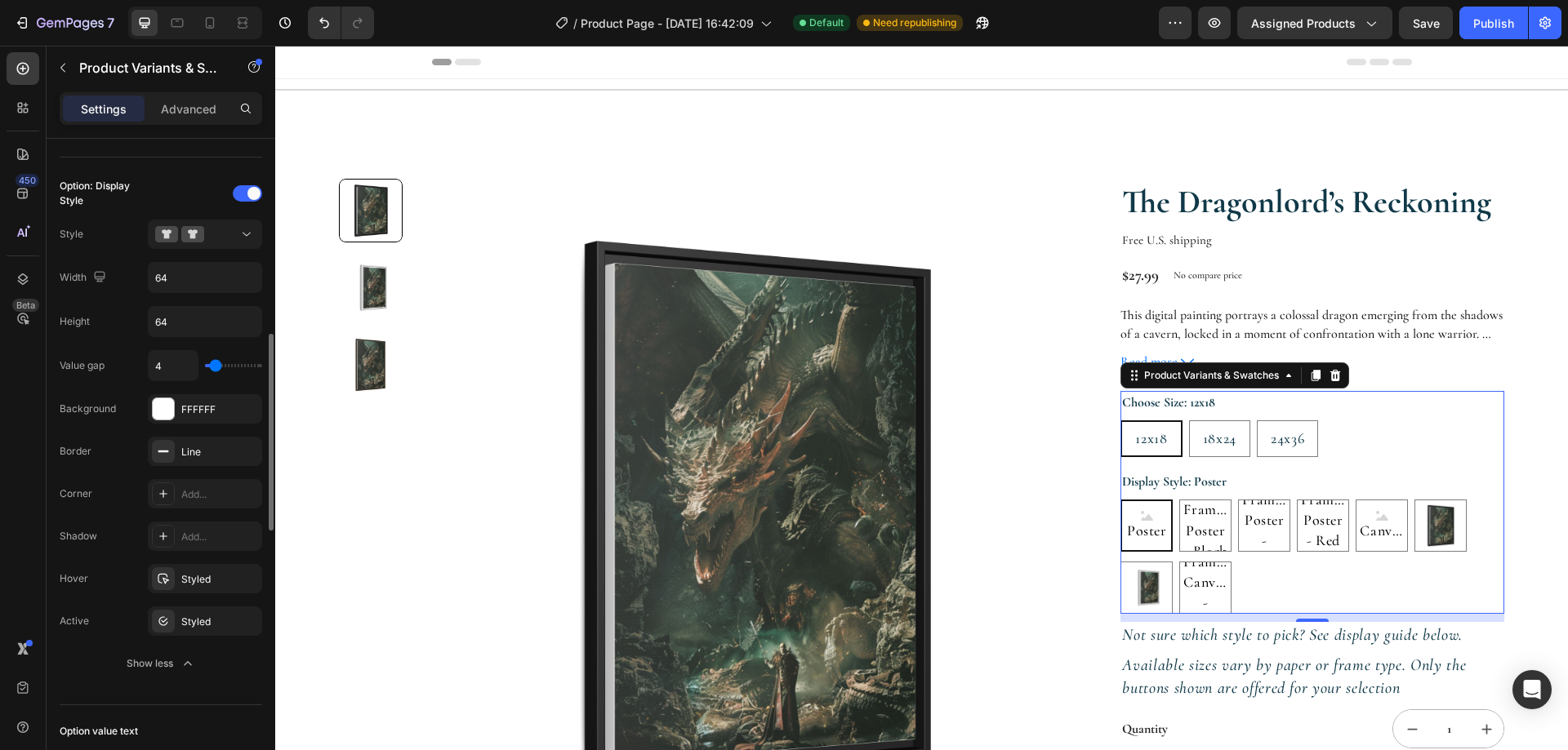
type input "3"
type input "1"
type input "0"
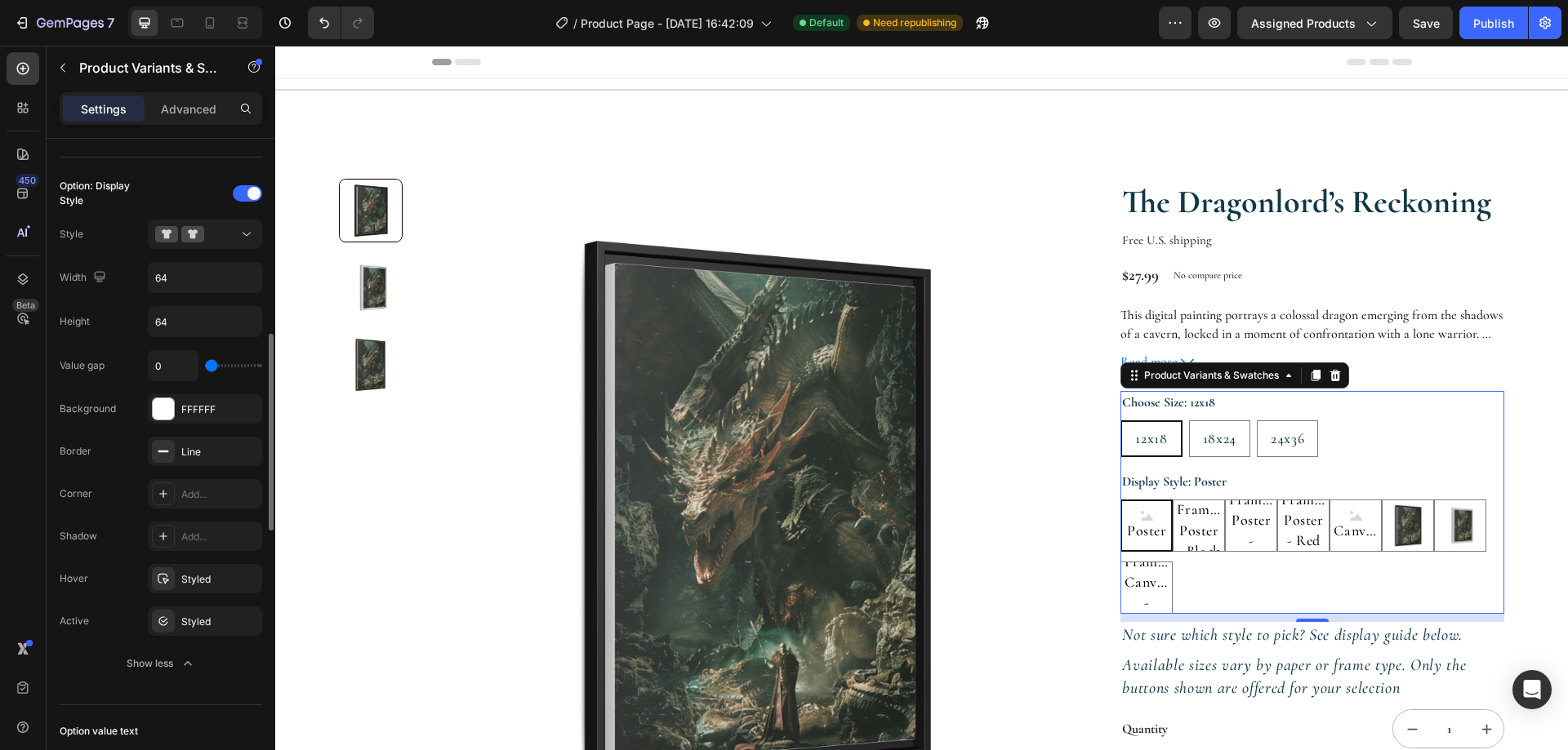
type input "1"
type input "2"
type input "3"
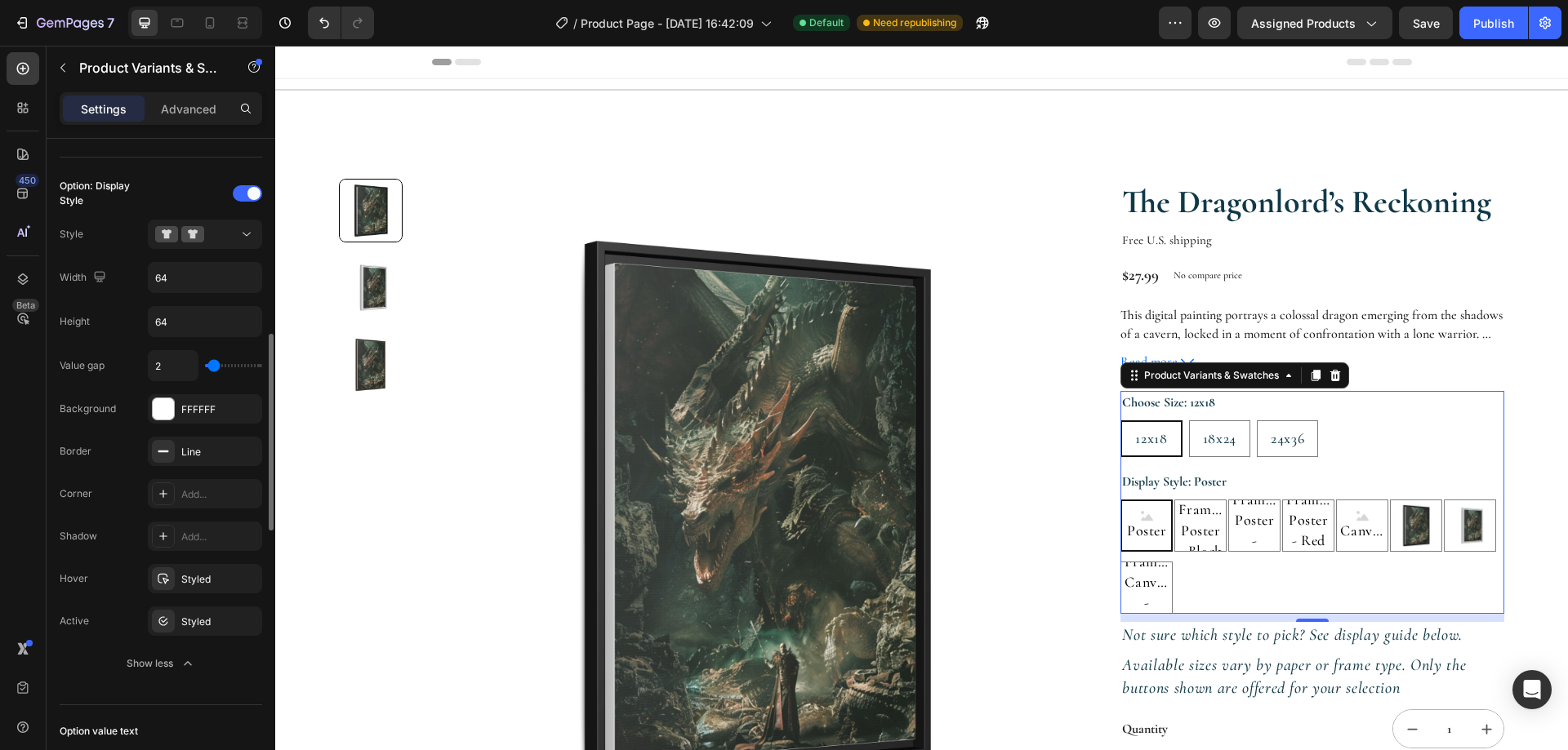
type input "3"
type input "4"
type input "6"
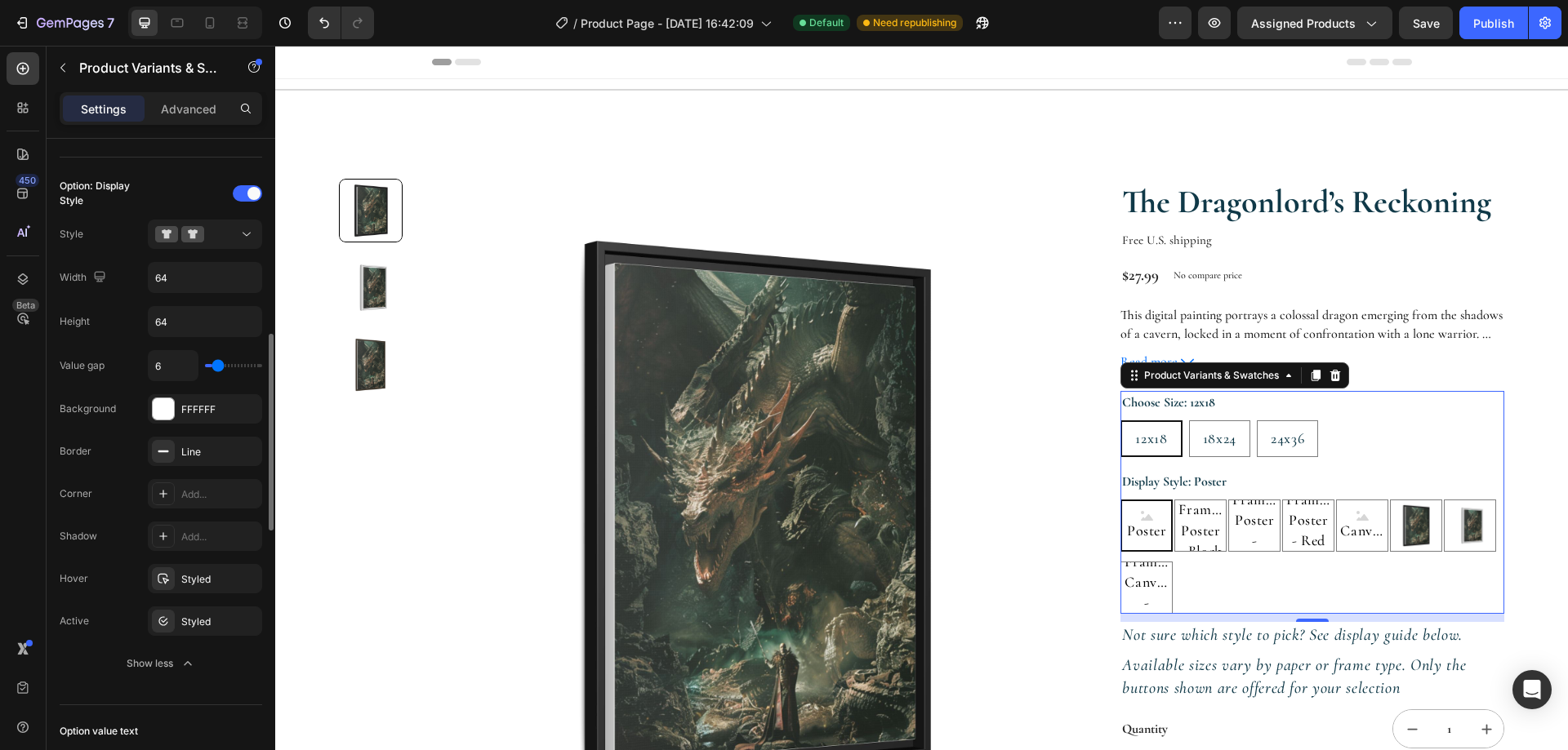
type input "7"
type input "8"
type input "9"
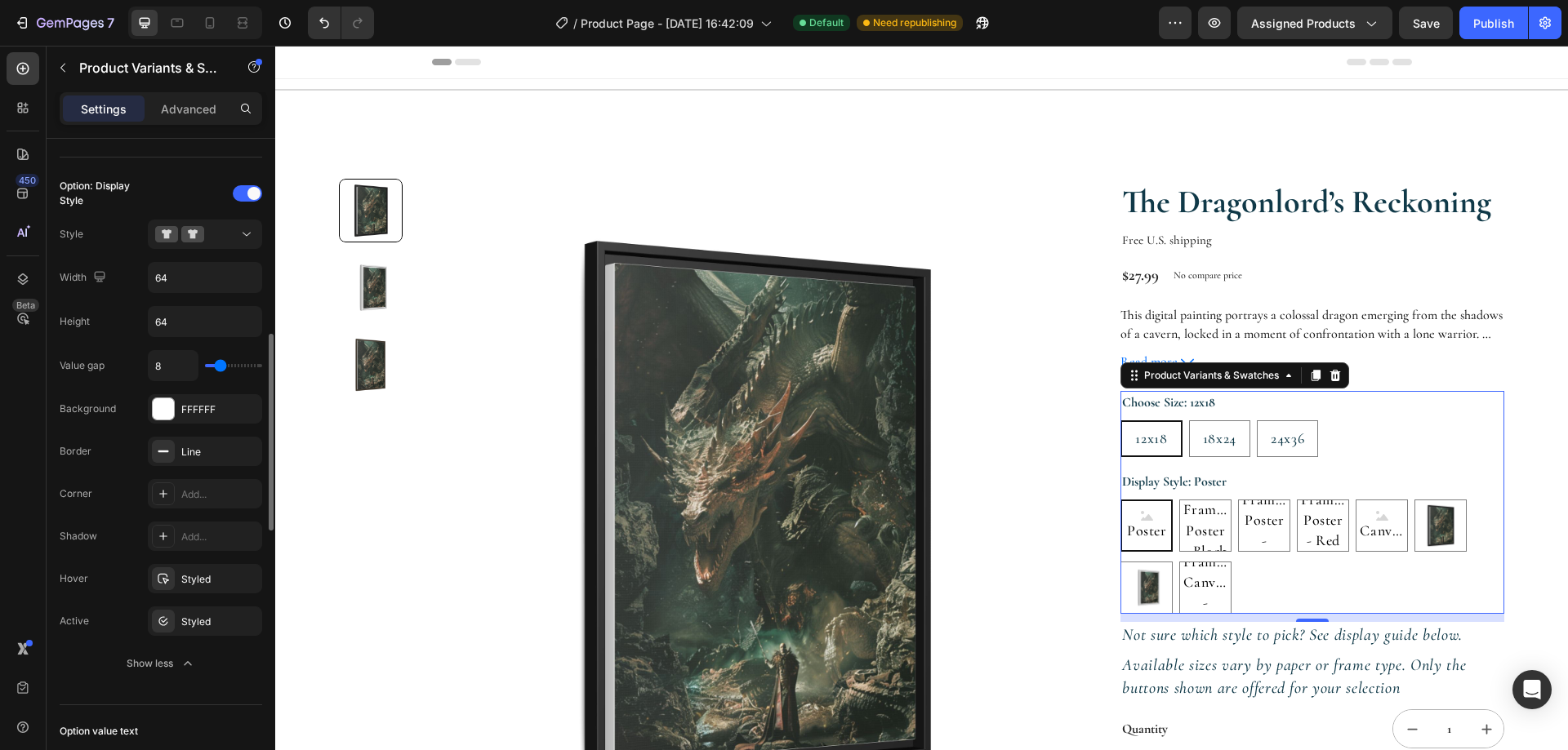
type input "9"
type input "10"
type input "11"
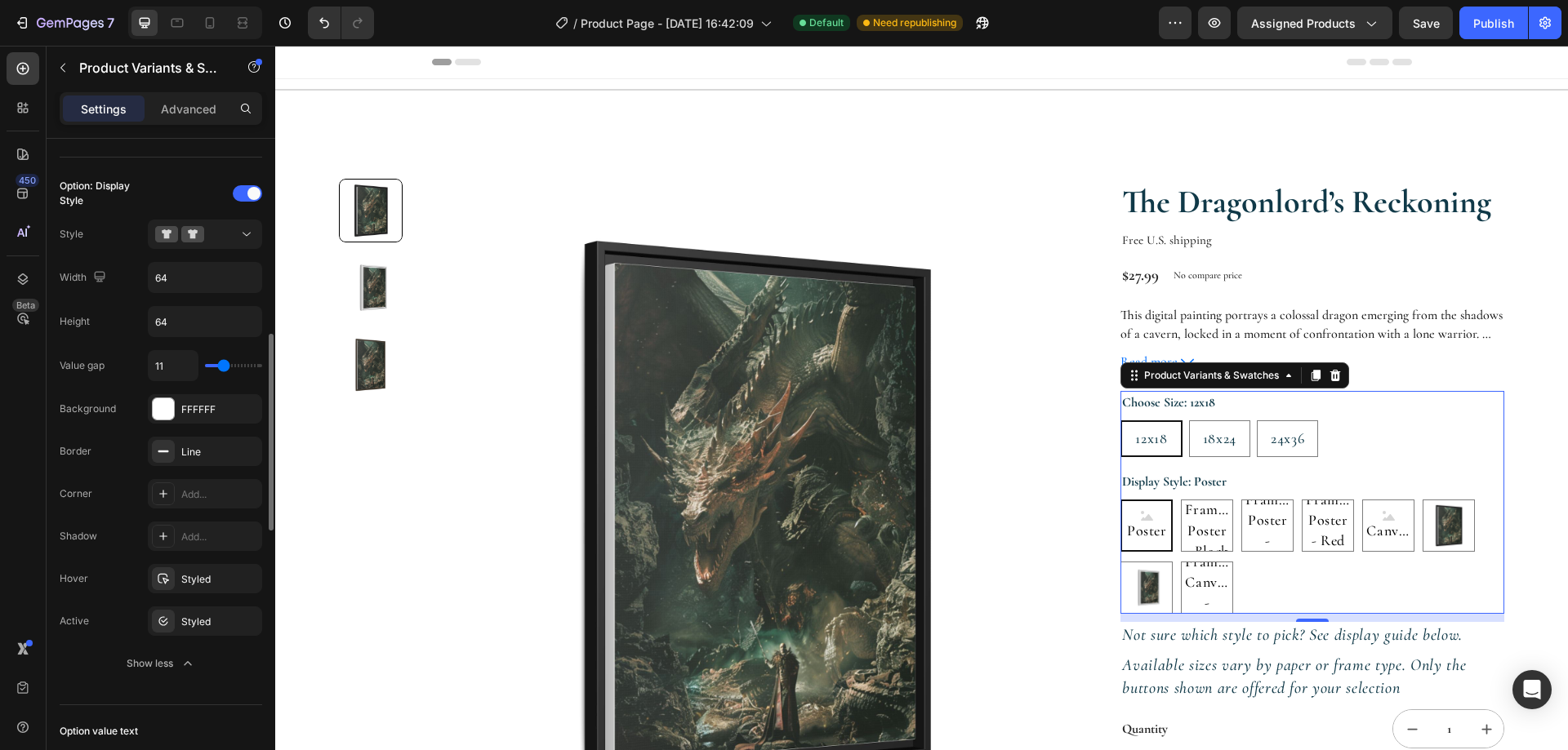
type input "12"
type input "13"
type input "14"
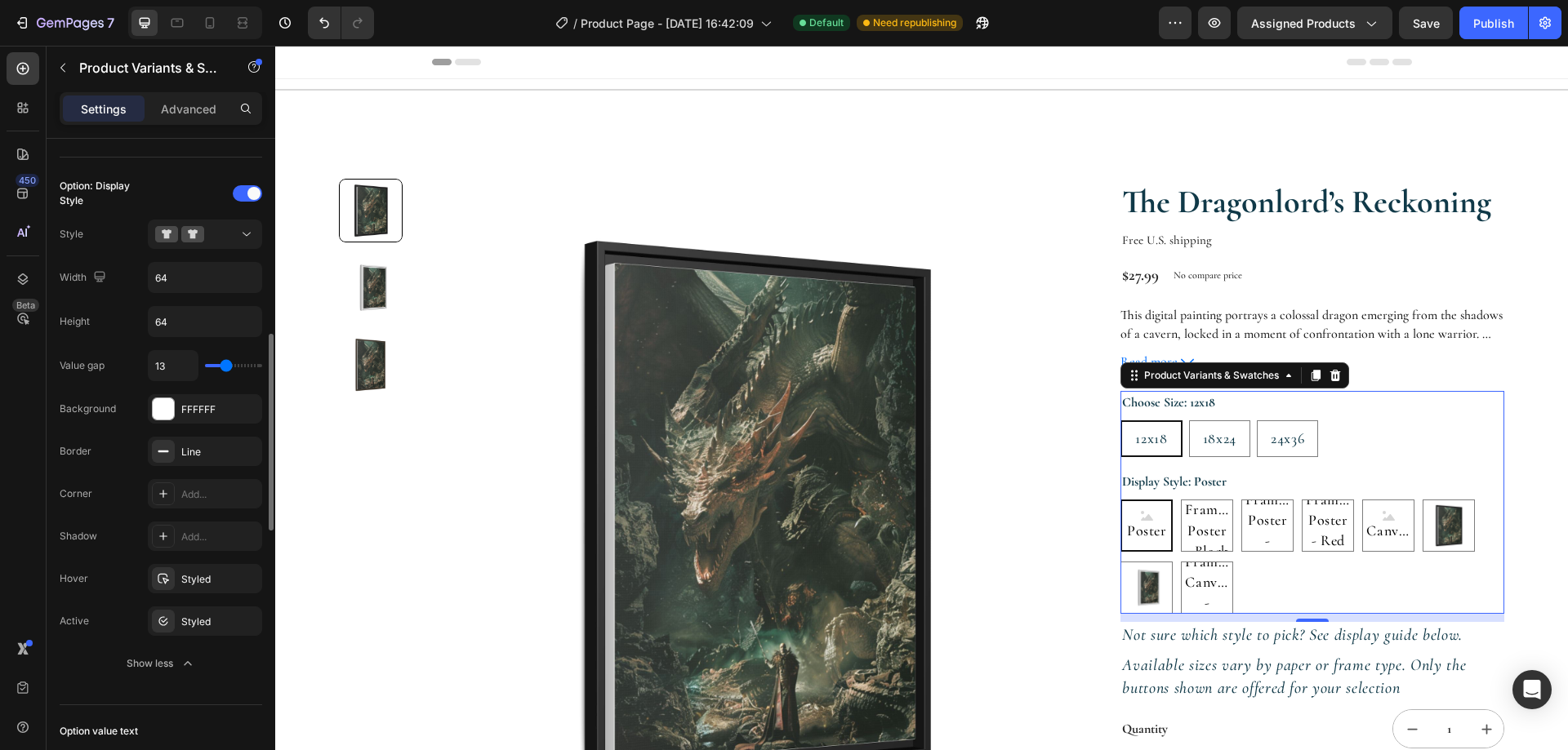
type input "14"
type input "16"
type input "17"
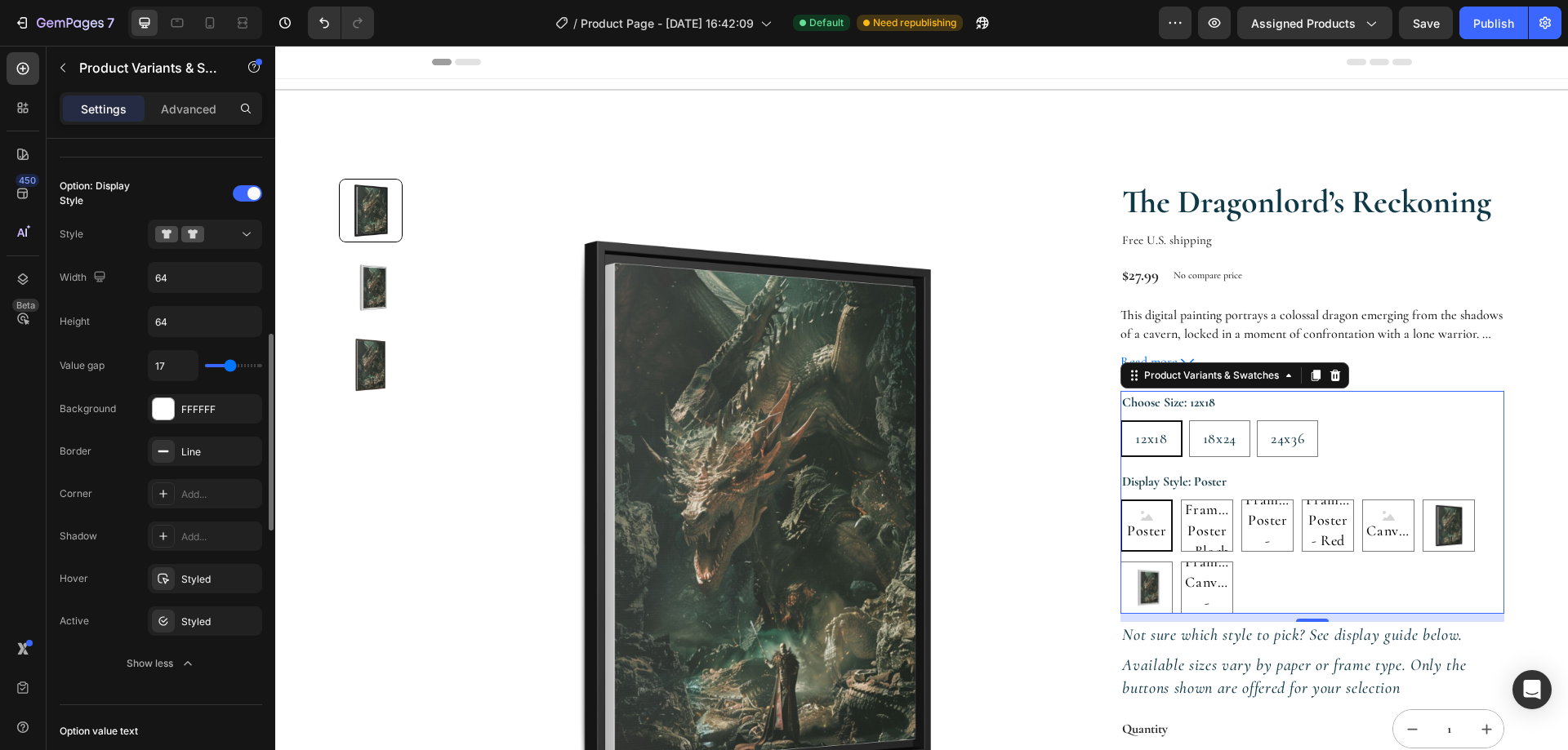
type input "18"
type input "19"
type input "20"
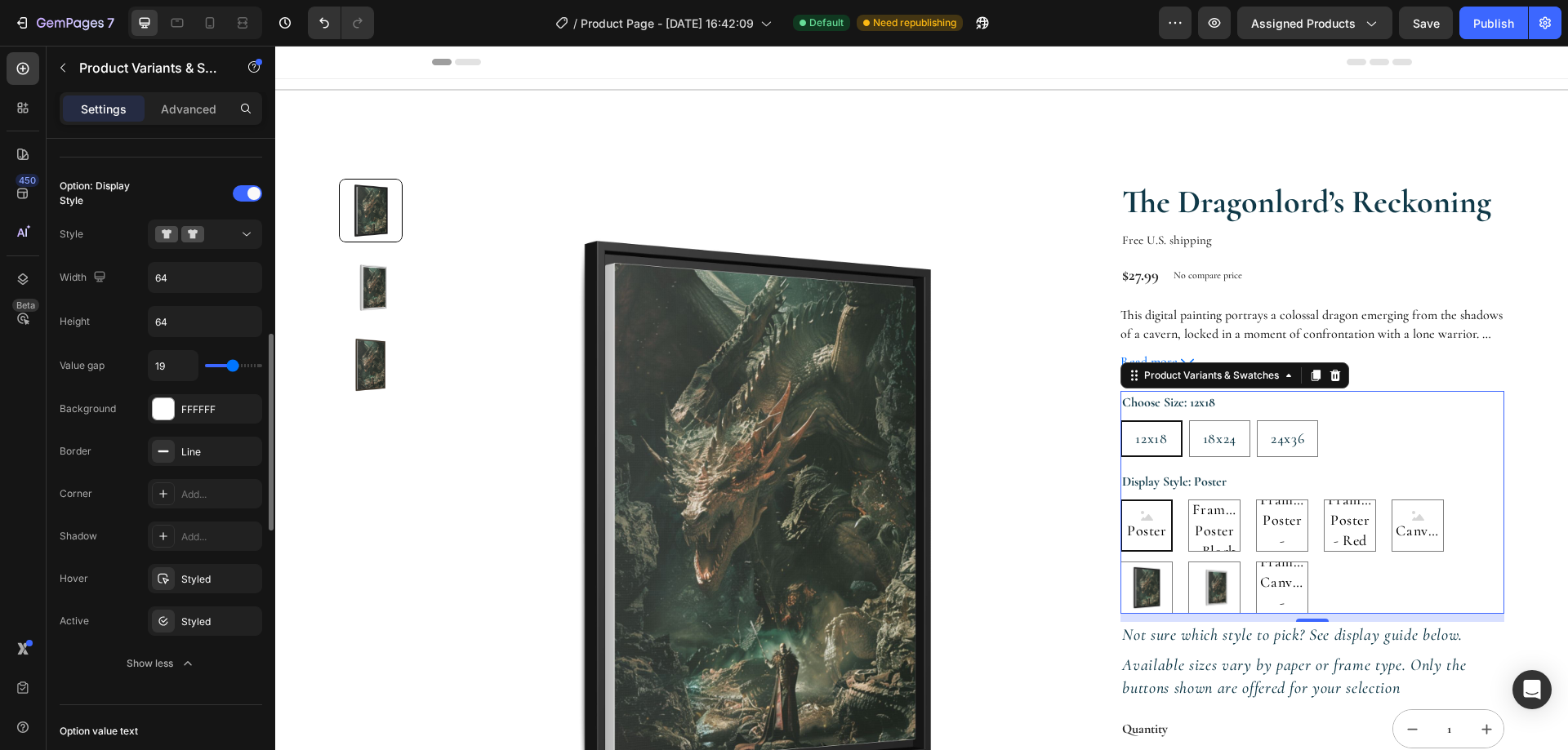
type input "20"
type input "21"
type input "22"
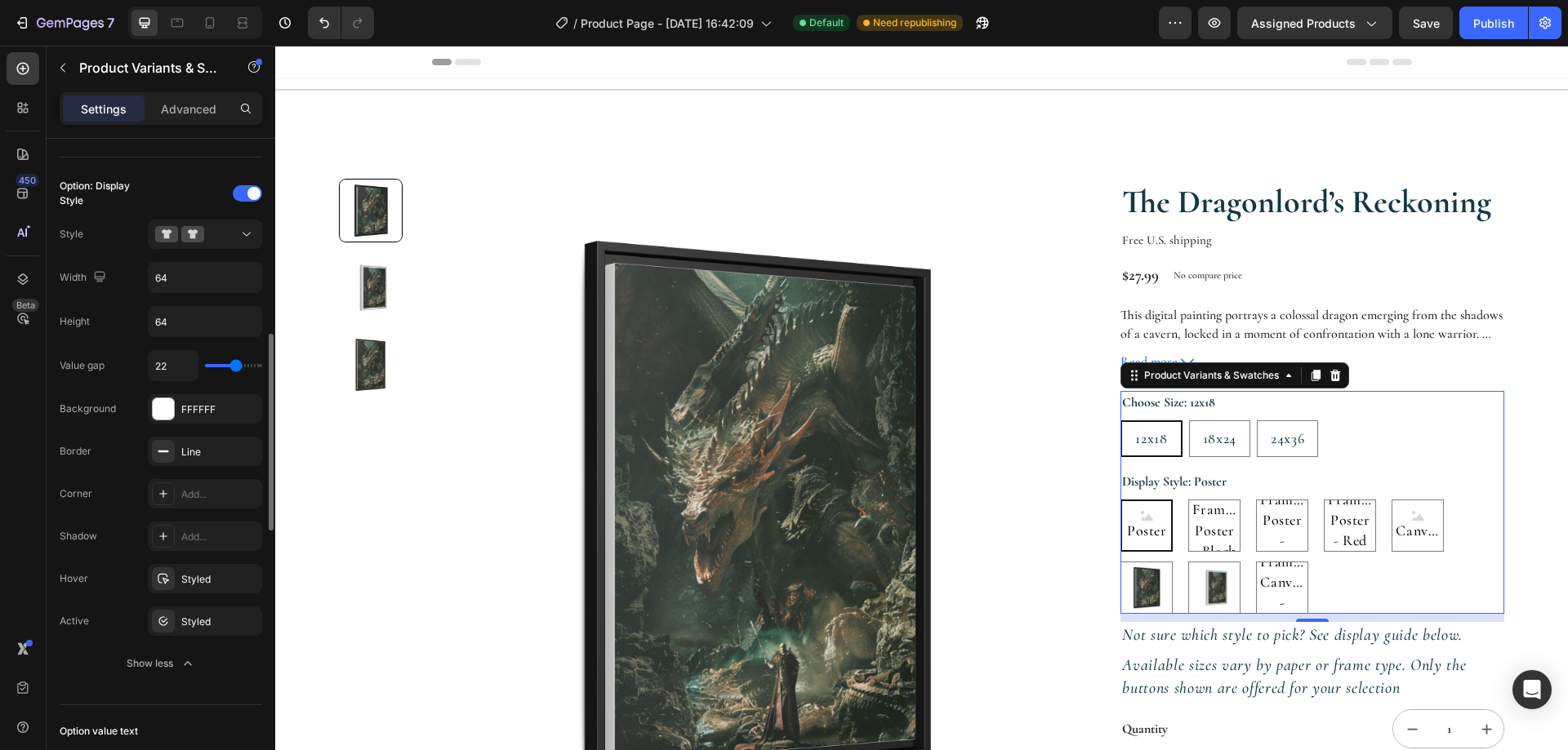
type input "23"
type input "24"
type input "25"
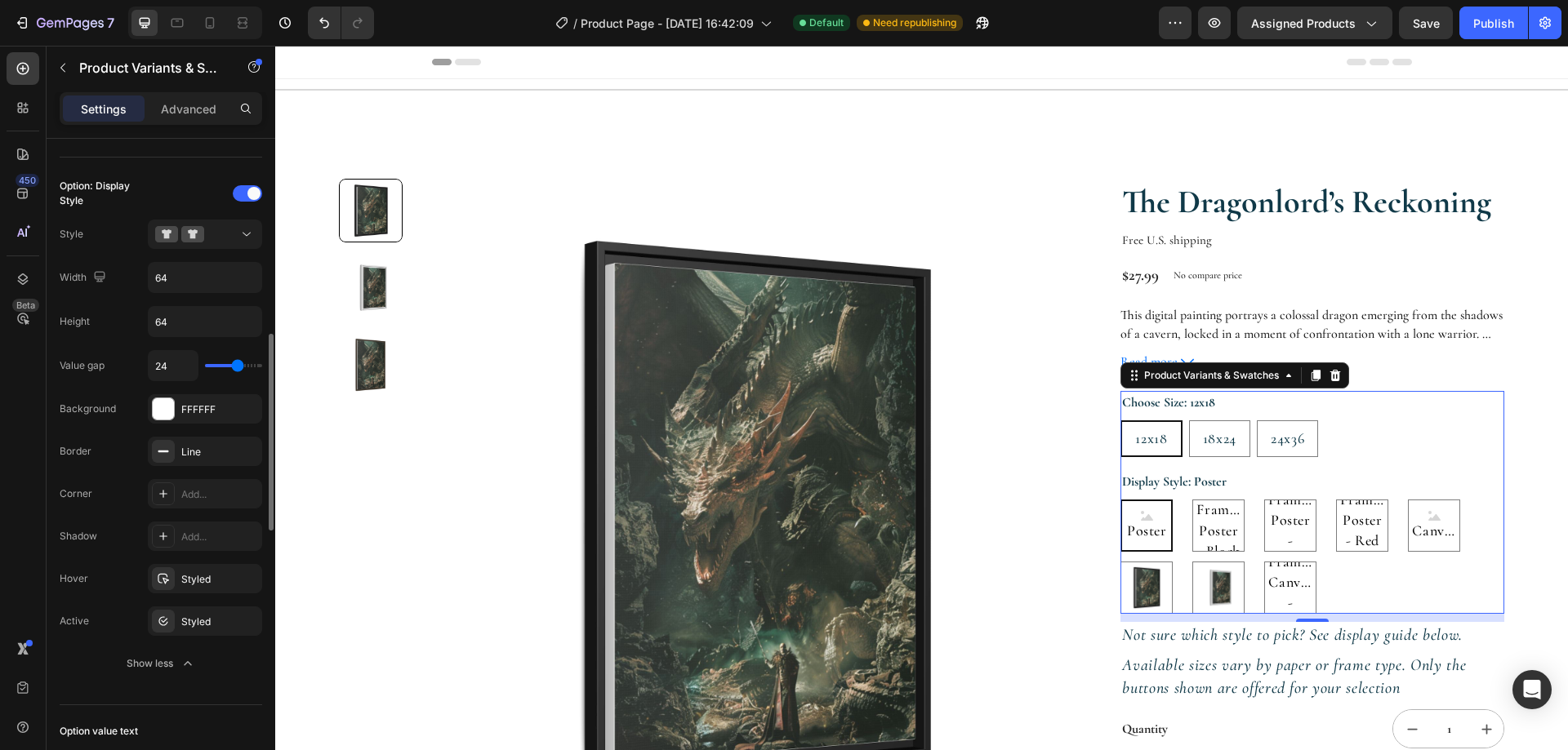
type input "25"
type input "26"
type input "27"
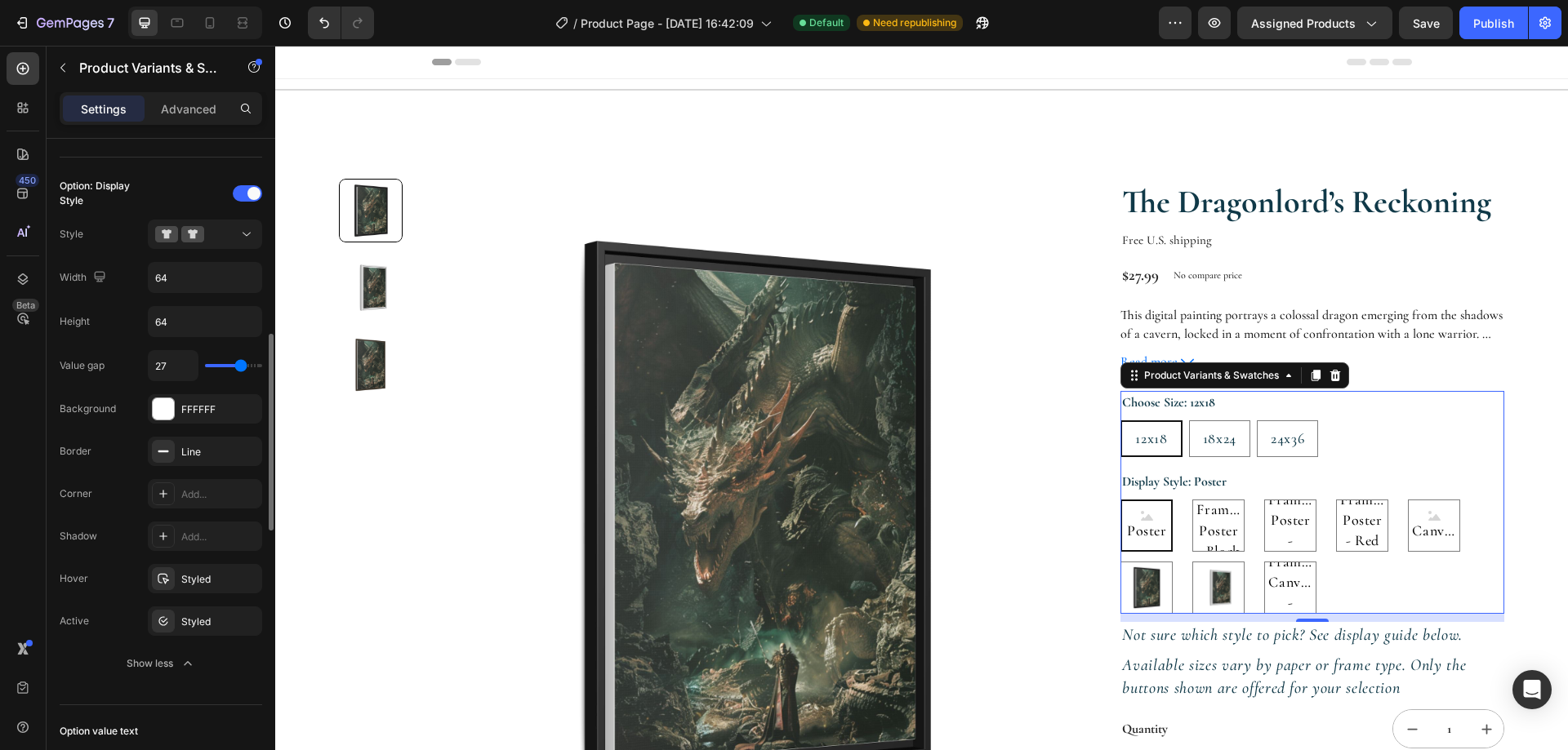
type input "29"
type input "33"
type input "34"
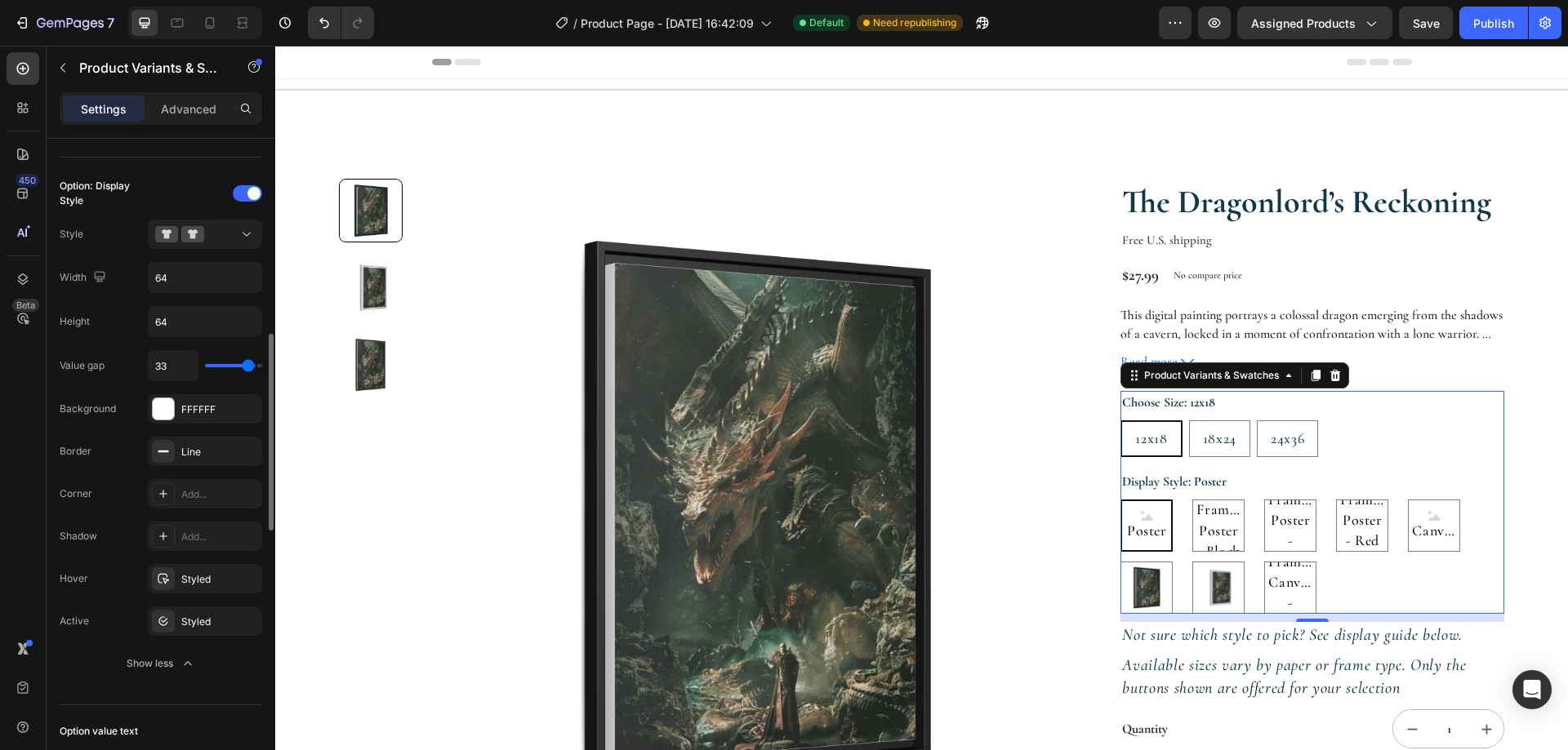
type input "34"
type input "35"
type input "36"
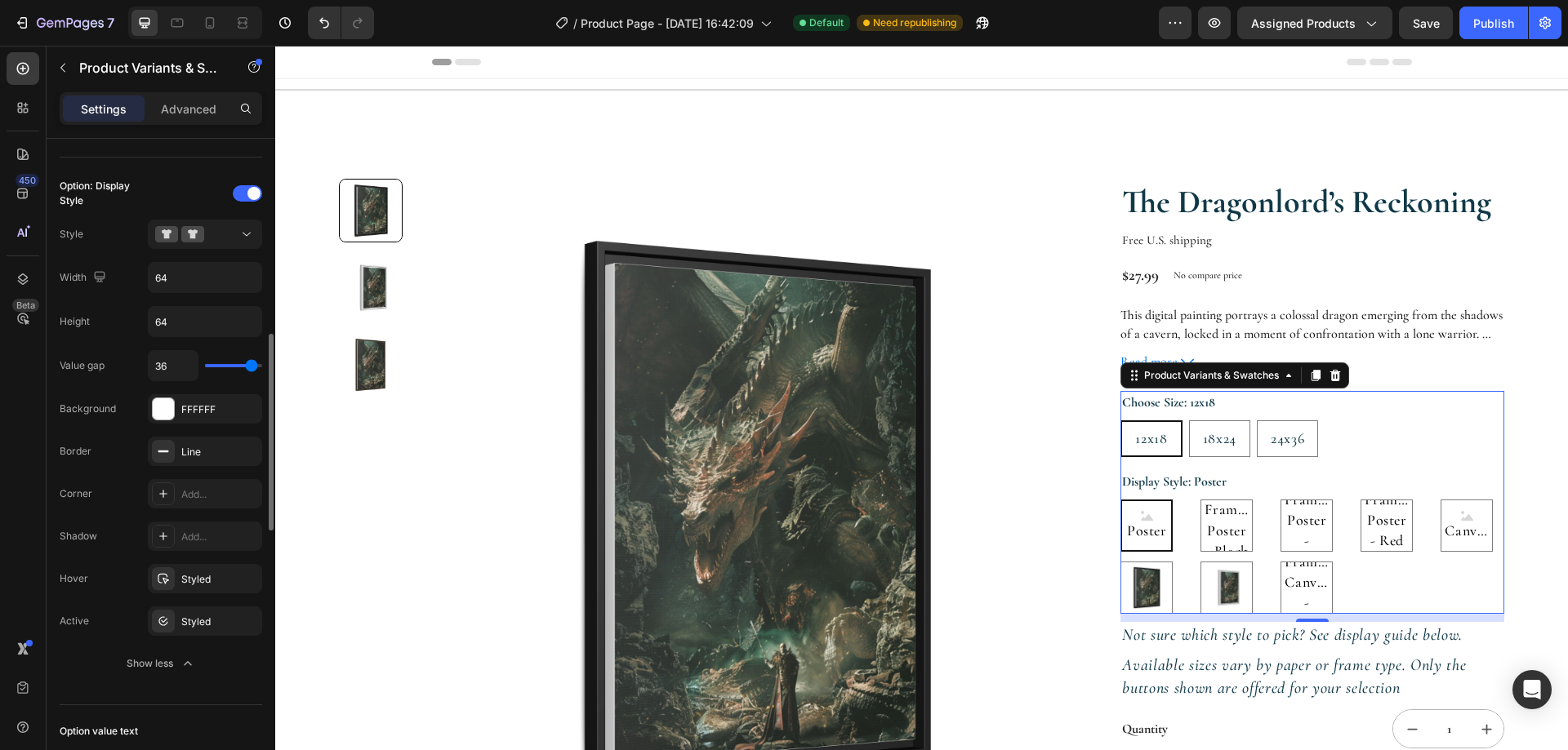
type input "37"
type input "38"
type input "39"
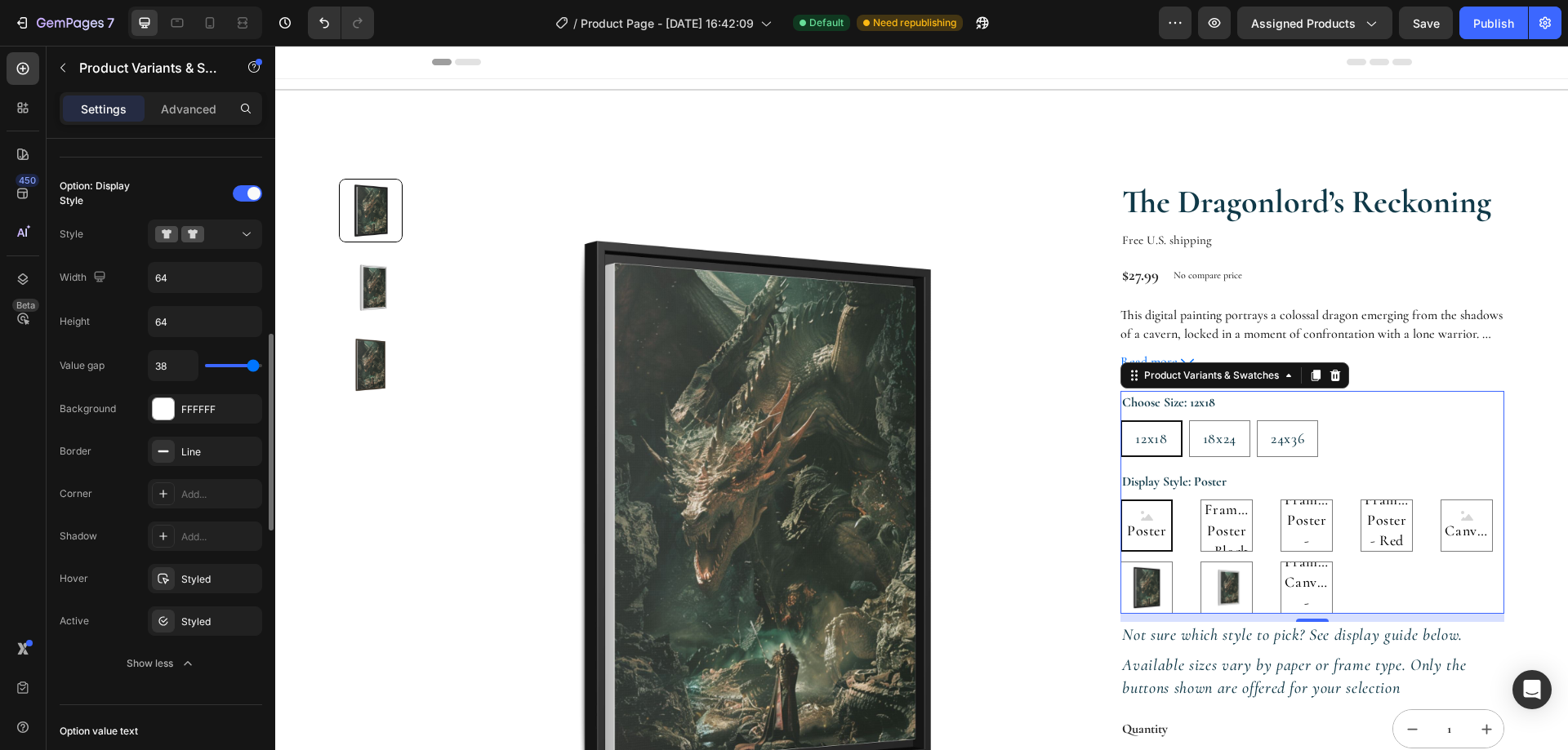
type input "39"
type input "40"
type input "39"
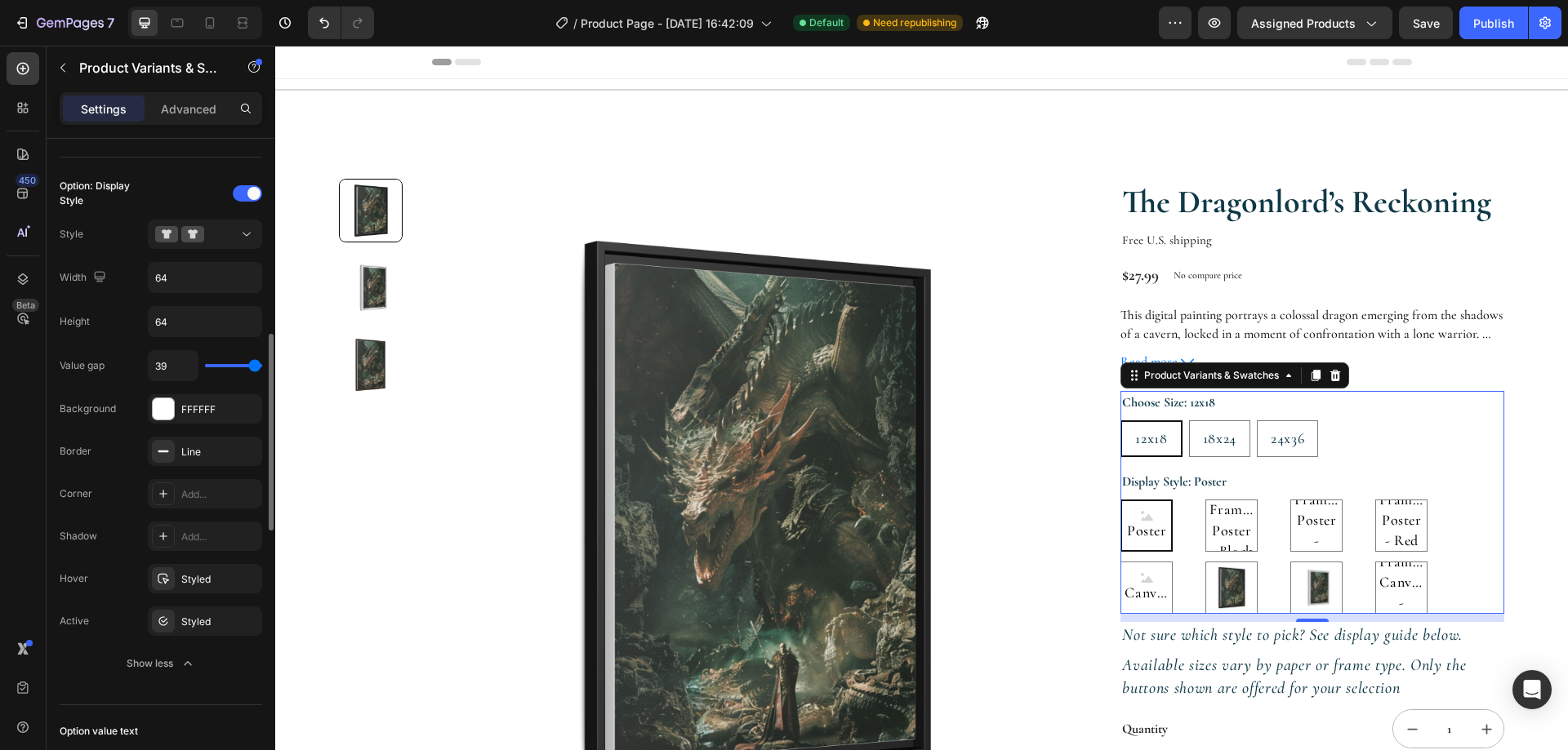
type input "37"
type input "33"
type input "31"
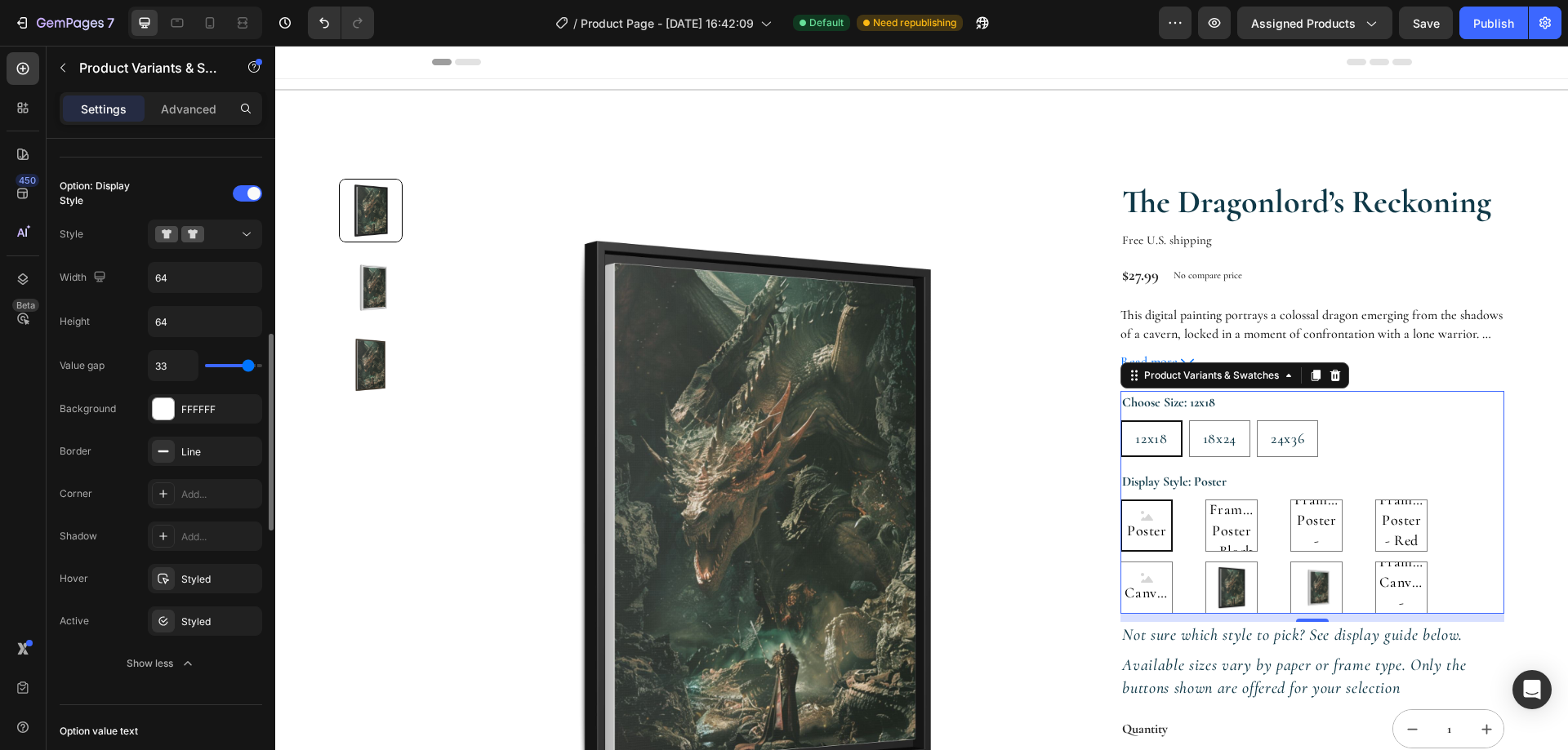
type input "31"
type input "30"
type input "29"
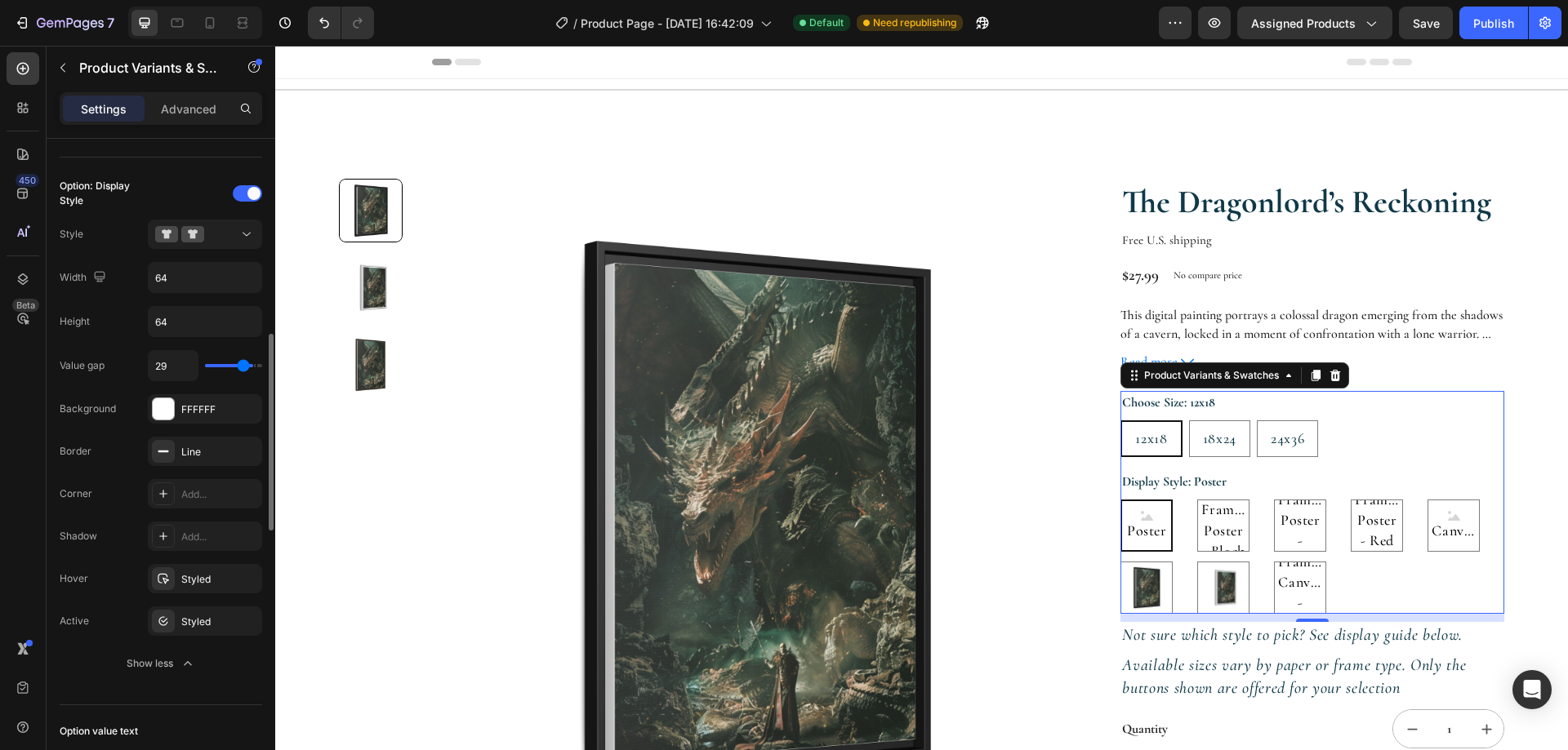
type input "27"
type input "26"
type input "25"
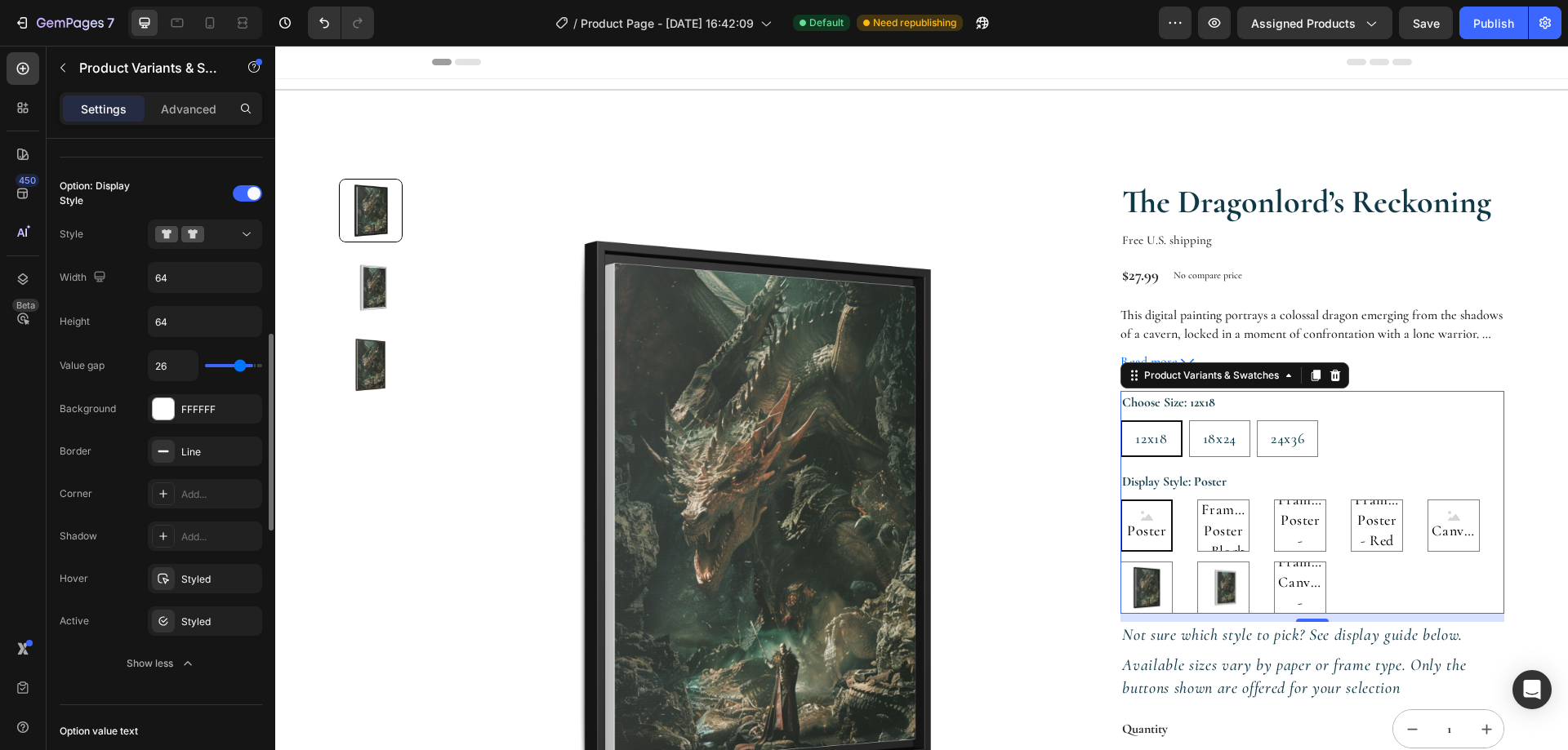
type input "25"
type input "24"
type input "23"
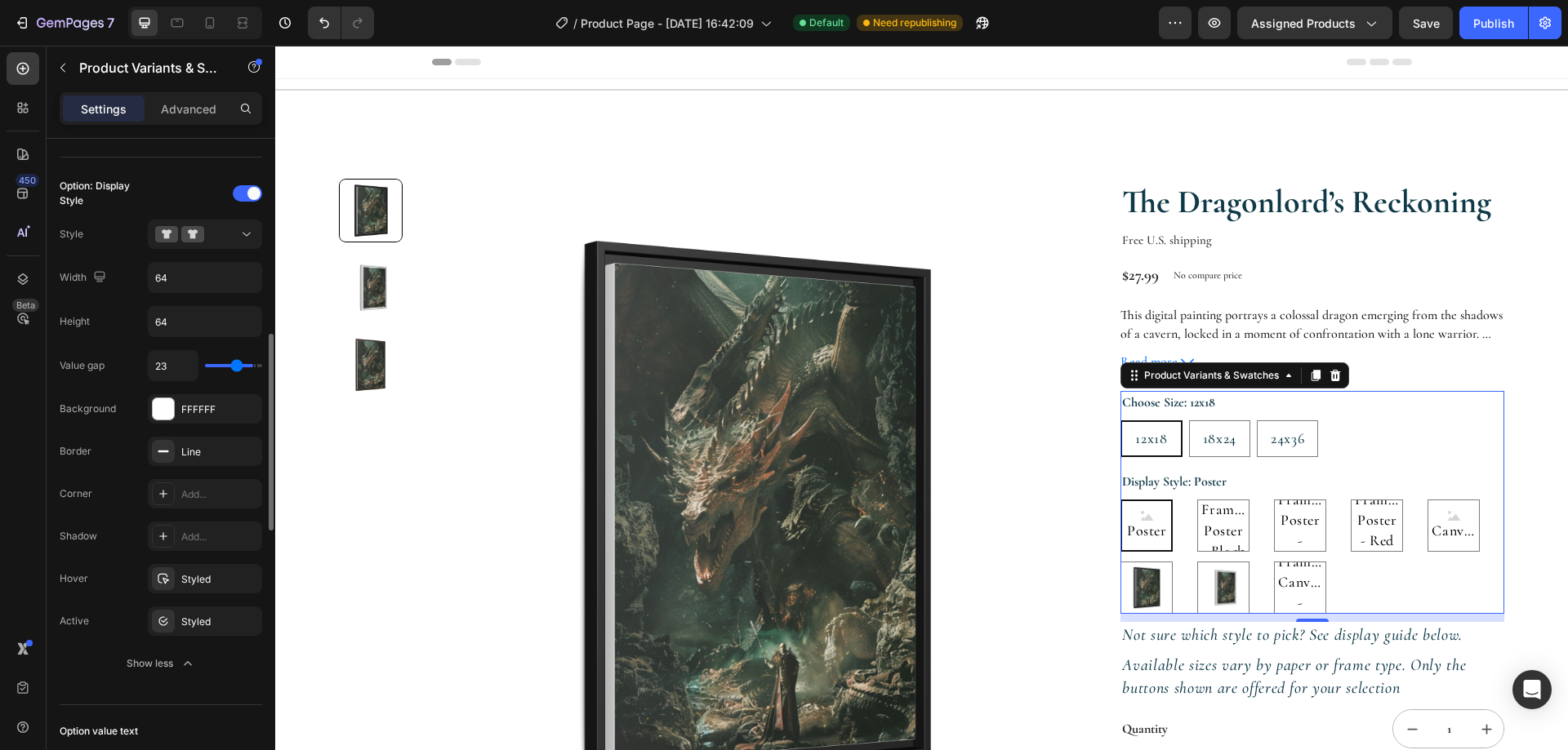
type input "22"
type input "21"
type input "19"
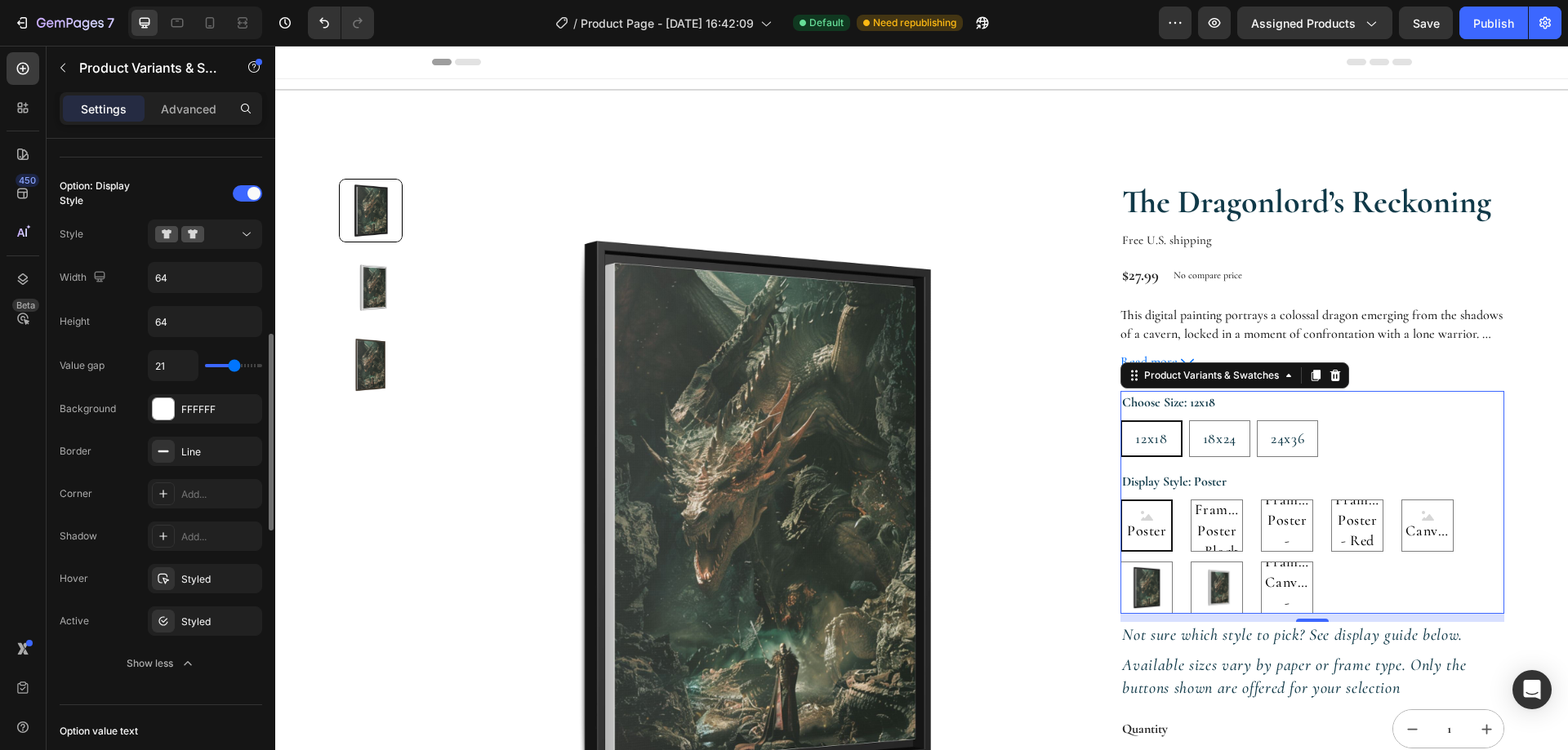
type input "19"
type input "18"
drag, startPoint x: 217, startPoint y: 369, endPoint x: 231, endPoint y: 364, distance: 14.9
type input "18"
click at [231, 364] on input "range" at bounding box center [233, 365] width 57 height 3
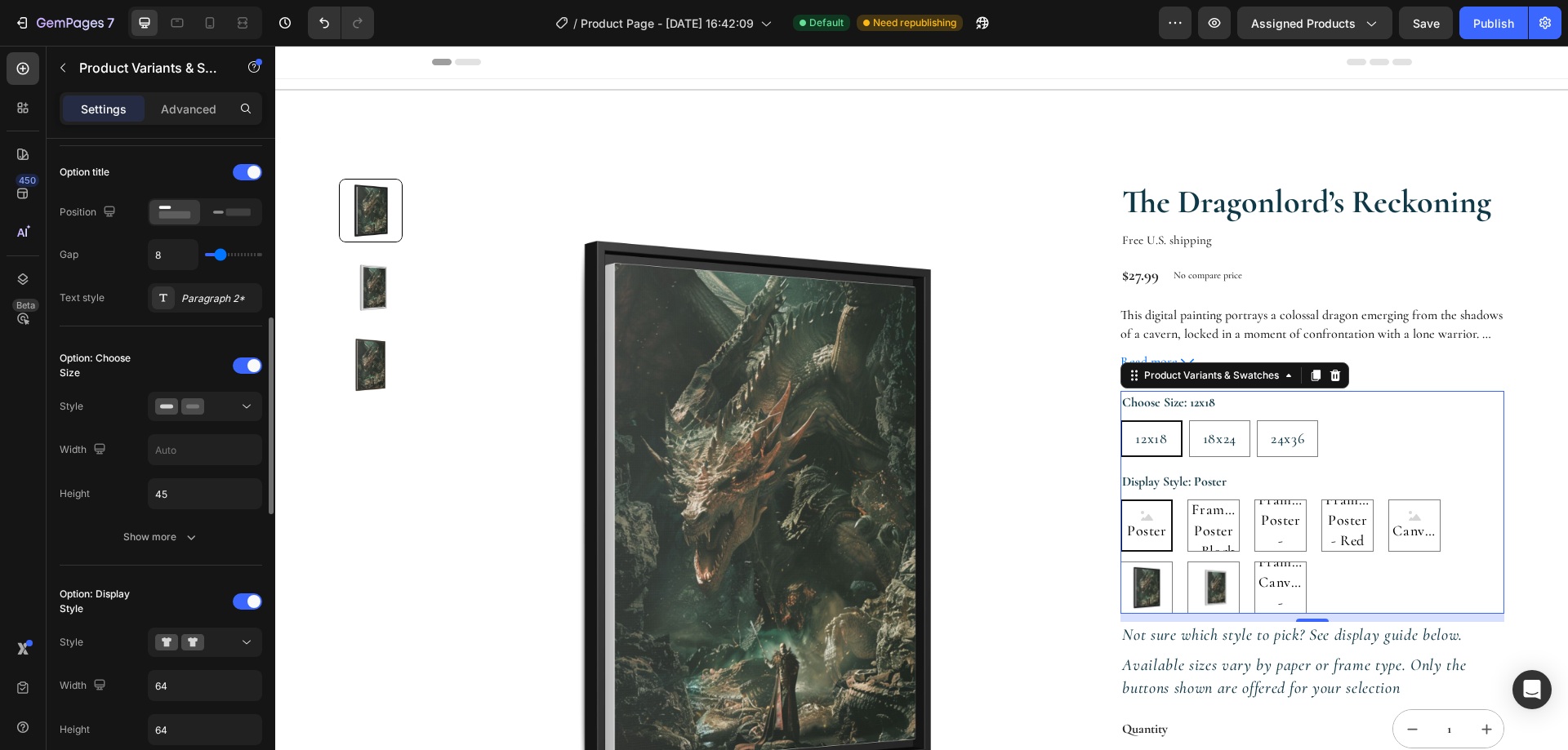
scroll to position [490, 0]
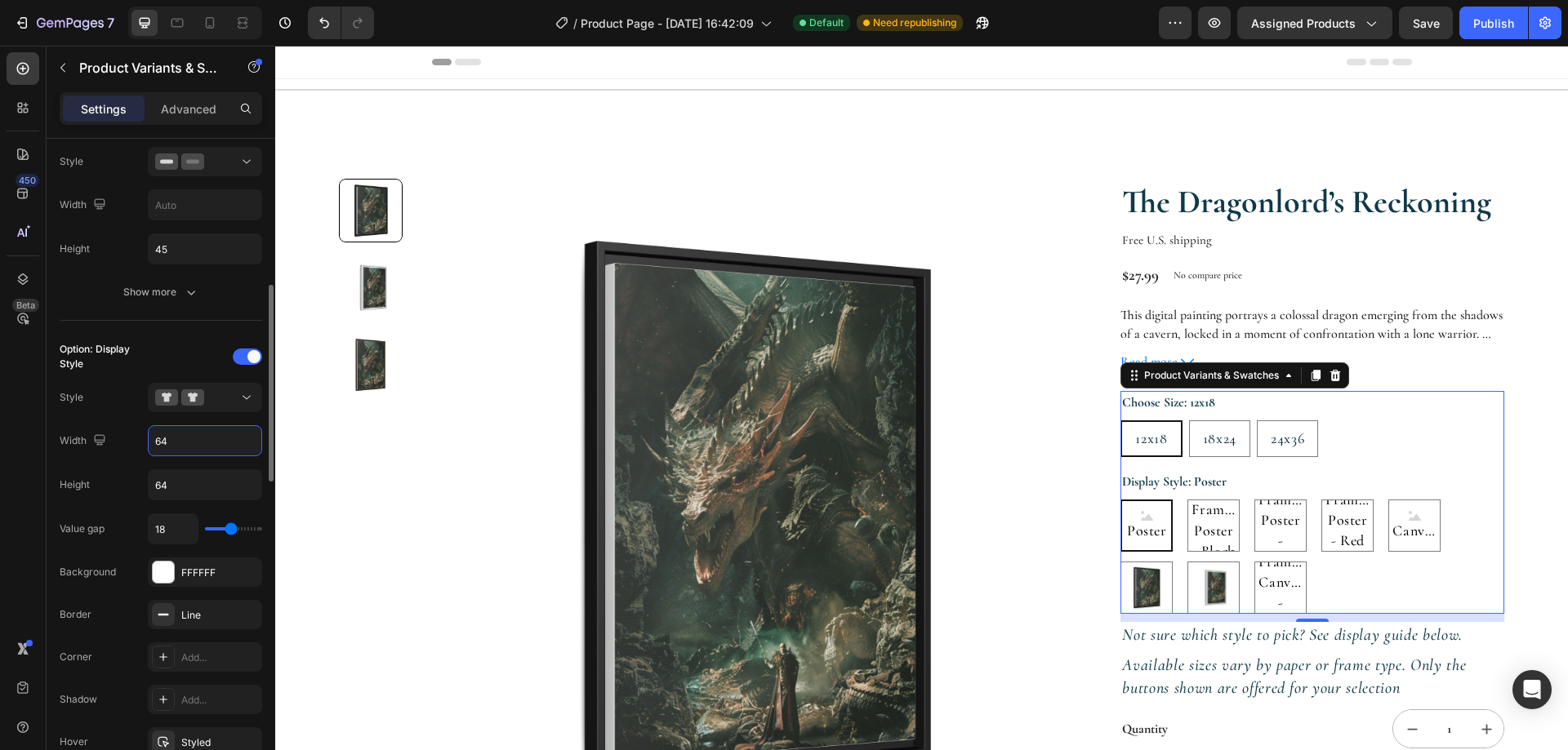
click at [216, 439] on input "64" at bounding box center [205, 440] width 113 height 29
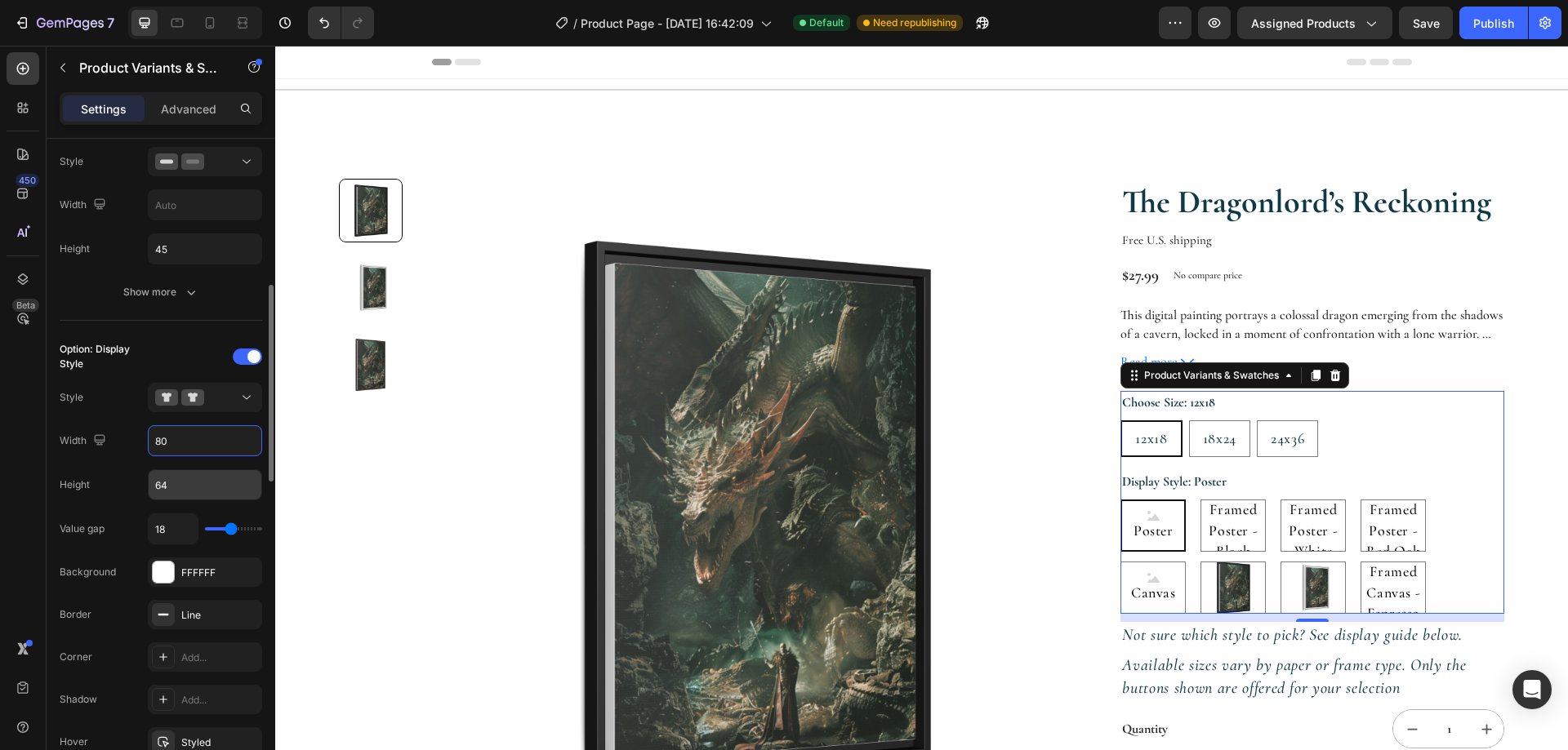
type input "80"
click at [210, 263] on input "64" at bounding box center [205, 248] width 113 height 29
click at [210, 478] on input "64" at bounding box center [205, 485] width 113 height 29
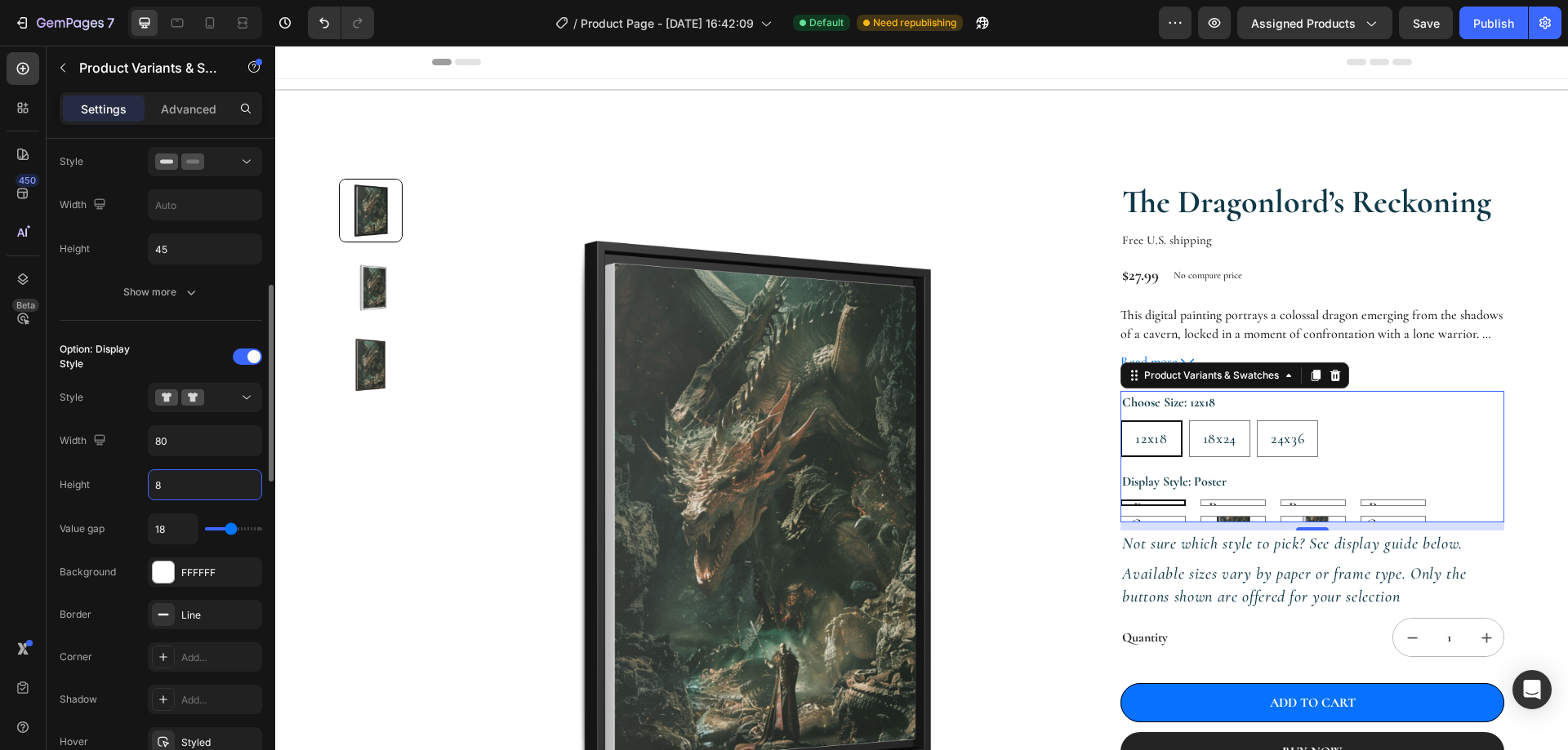
type input "80"
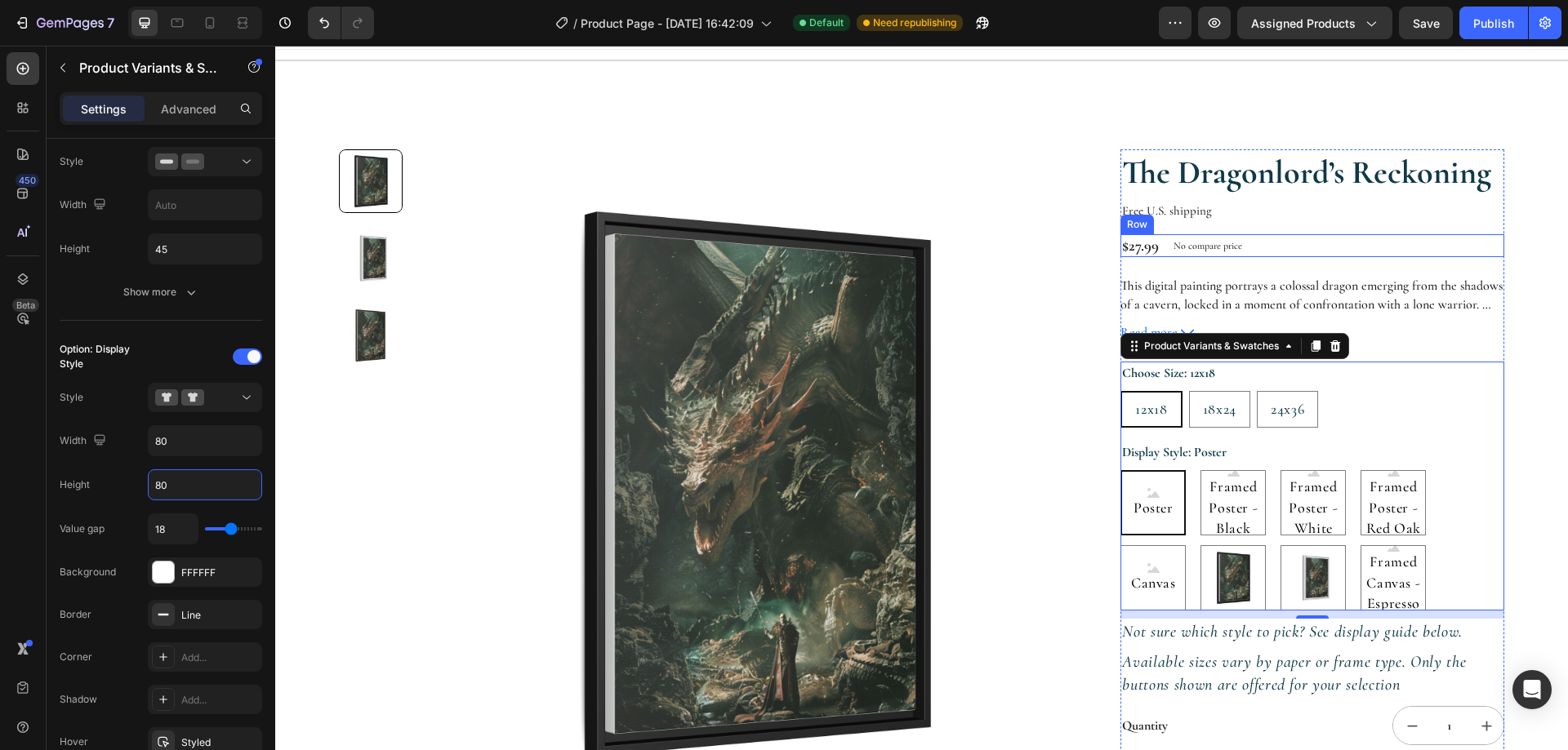
scroll to position [82, 0]
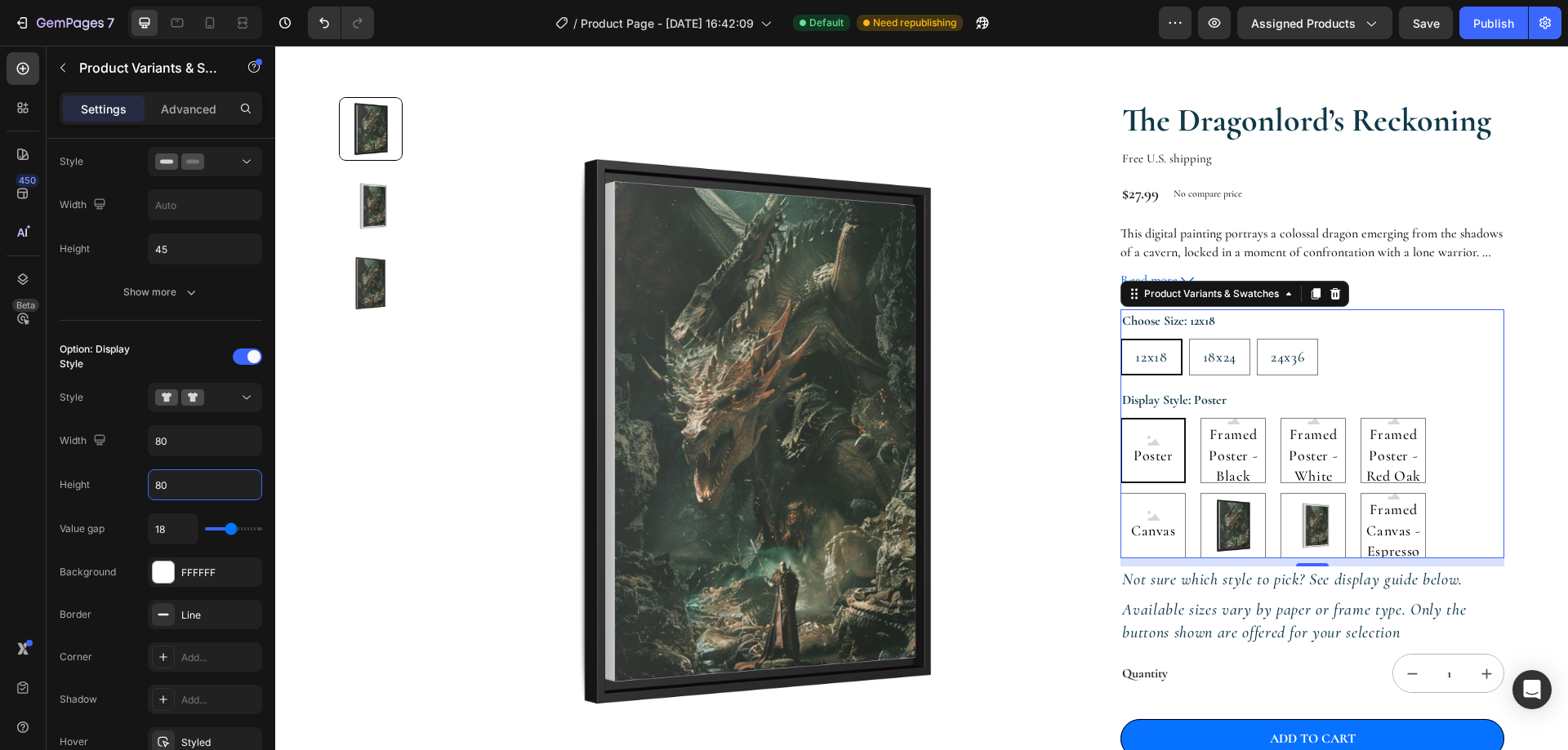
click at [1531, 497] on section "Product Images The Dragonlord’s Reckoning Product Title Free U.S. shipping Text…" at bounding box center [921, 496] width 1254 height 955
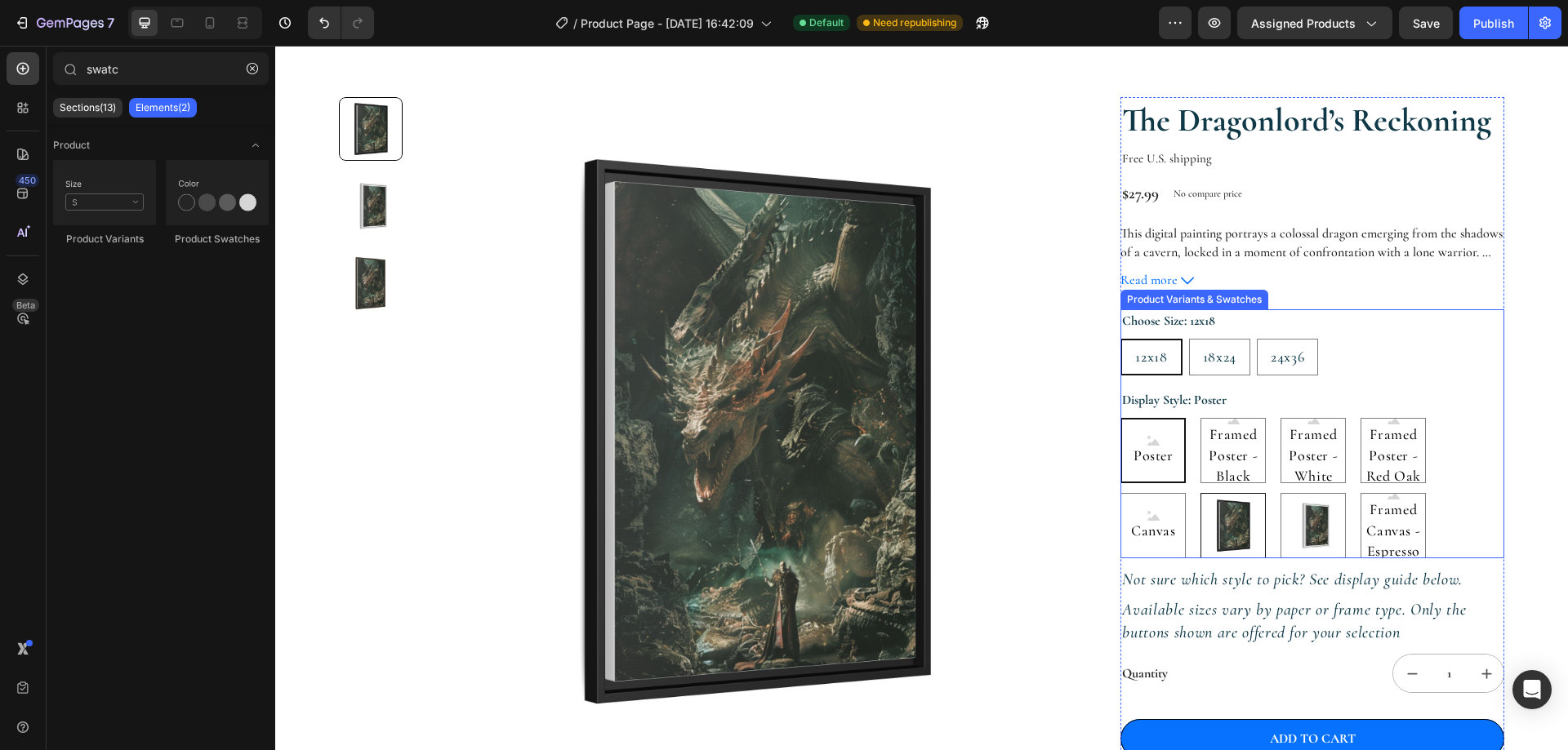
click at [1240, 525] on img at bounding box center [1233, 526] width 64 height 64
click at [1200, 493] on input "Framed Canvas - Black Framed Canvas - Black" at bounding box center [1199, 492] width 1 height 1
radio input "true"
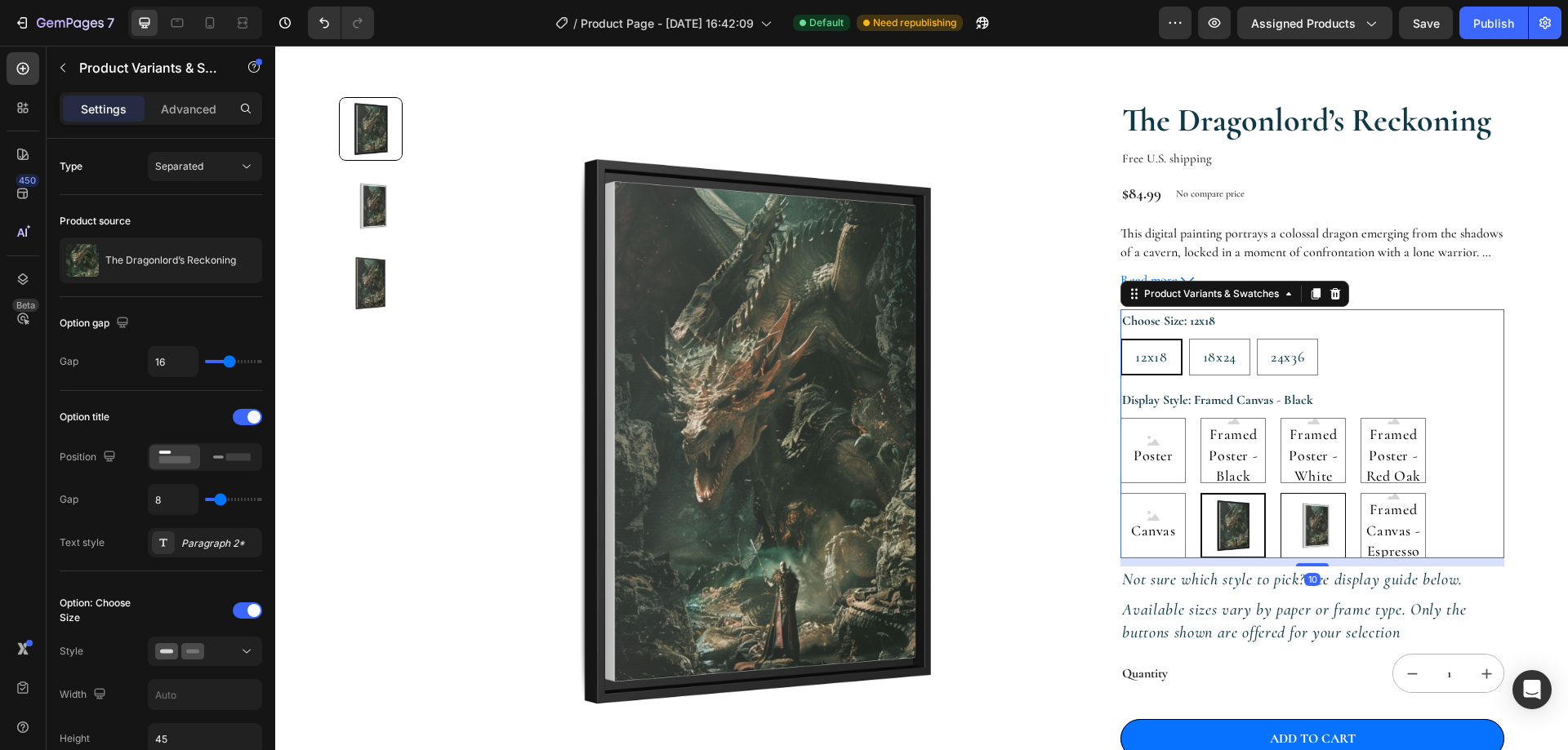
click at [1293, 525] on img at bounding box center [1313, 526] width 64 height 64
click at [1280, 493] on input "Framed Canvas - White Framed Canvas - White" at bounding box center [1279, 492] width 1 height 1
radio input "true"
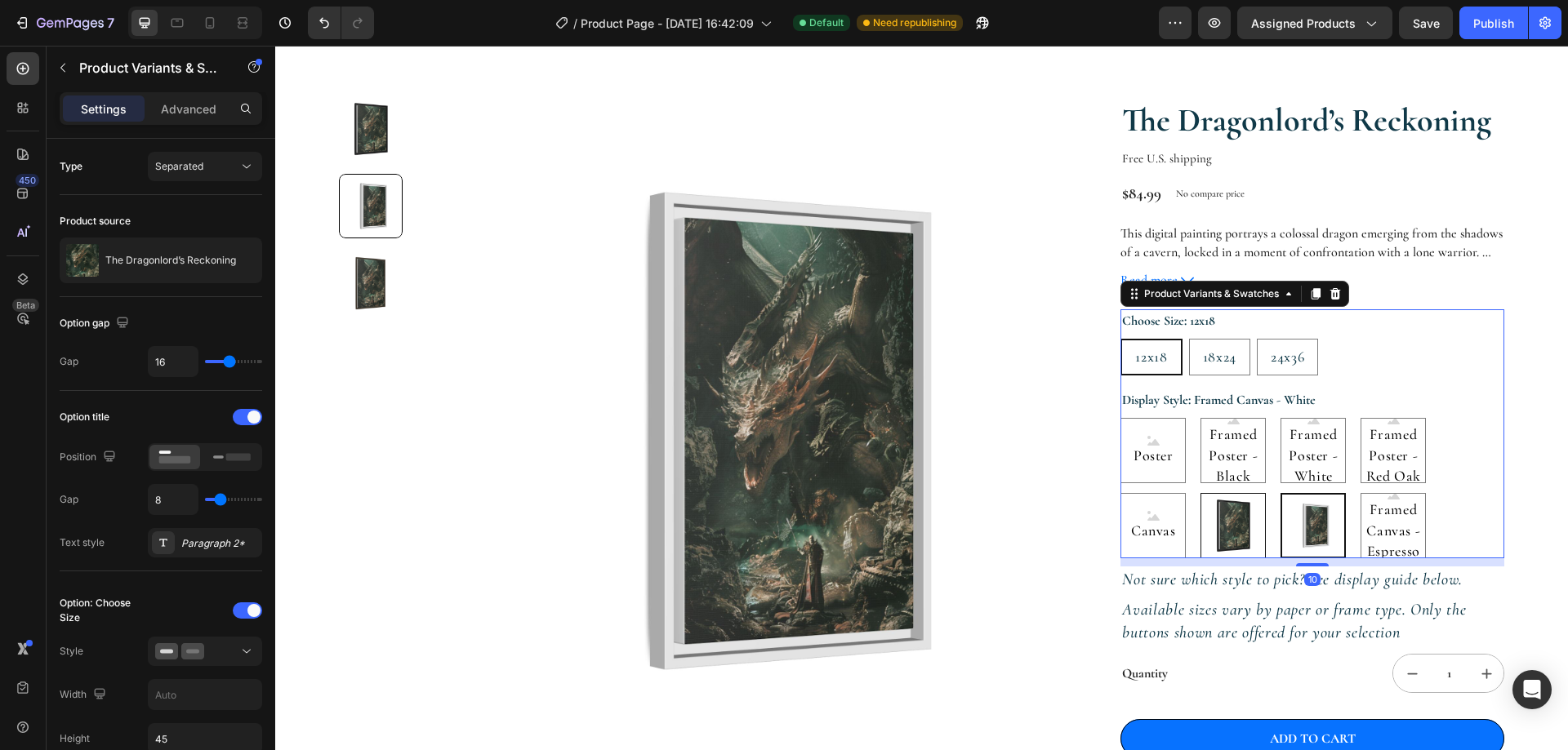
click at [1233, 524] on img at bounding box center [1233, 526] width 64 height 64
click at [1200, 493] on input "Framed Canvas - Black Framed Canvas - Black" at bounding box center [1199, 492] width 1 height 1
radio input "true"
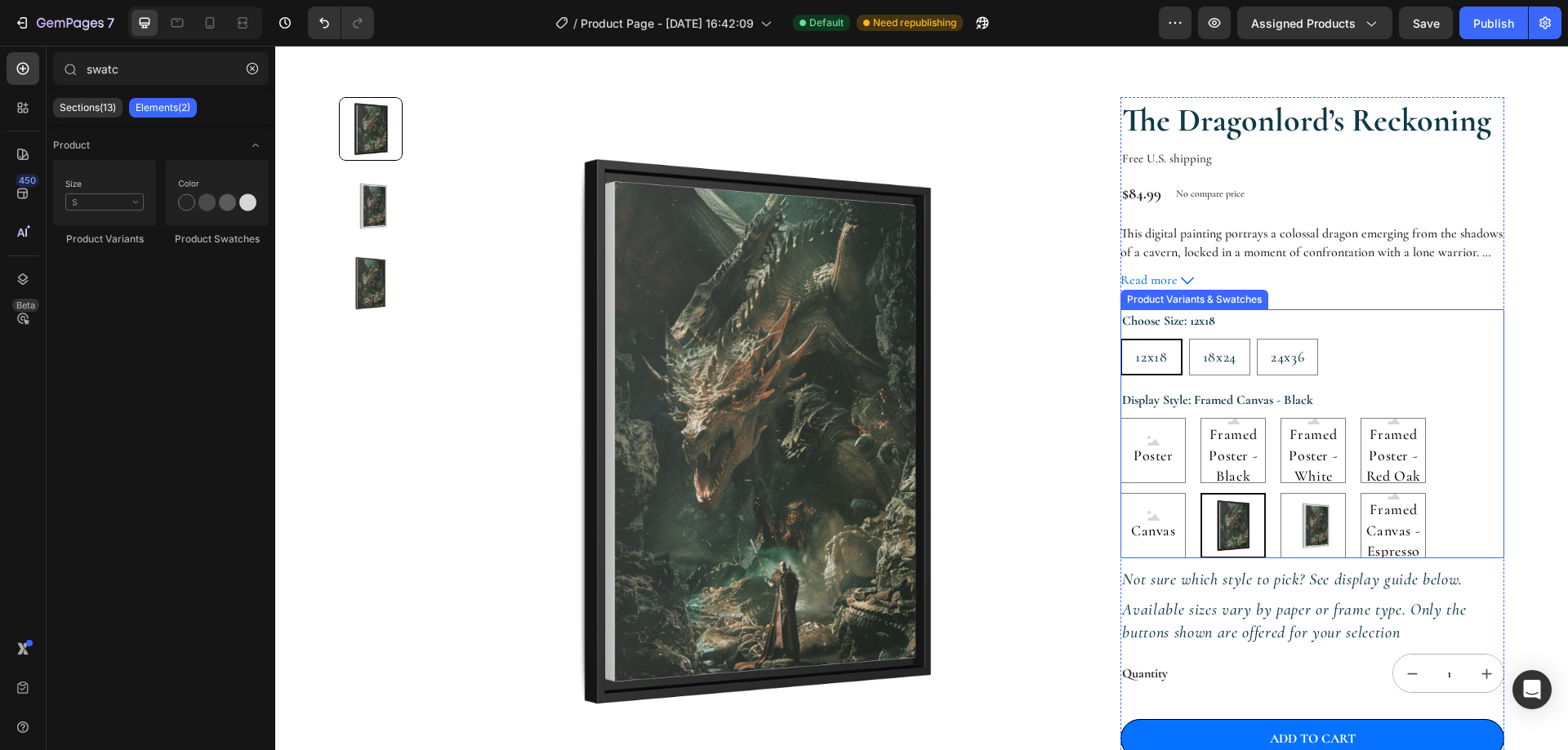
click at [1473, 458] on div "Poster Poster Poster Framed Poster - Black Framed Poster - Black Framed Poster …" at bounding box center [1312, 487] width 384 height 141
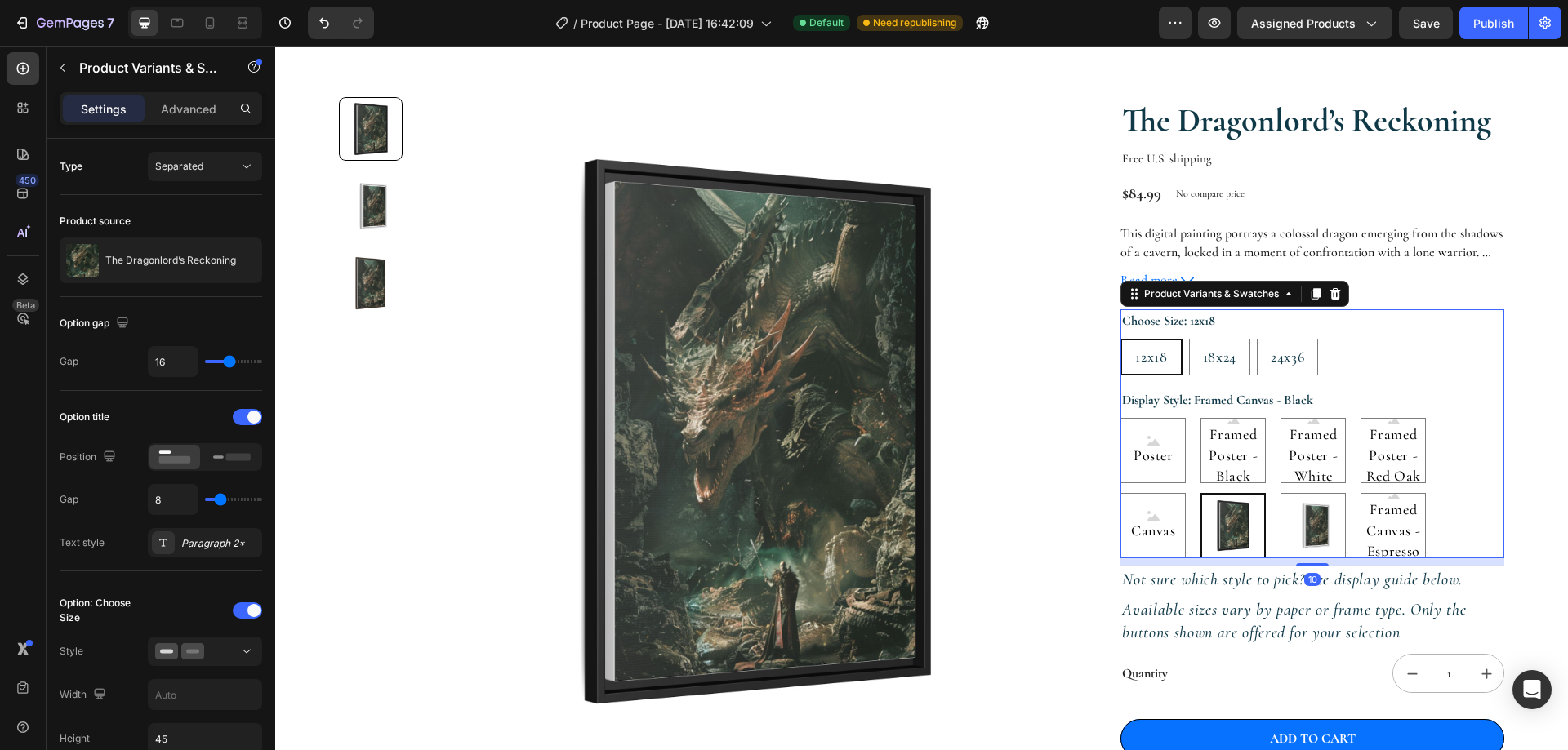
click at [1435, 464] on div "Poster Poster Poster Framed Poster - Black Framed Poster - Black Framed Poster …" at bounding box center [1312, 487] width 384 height 141
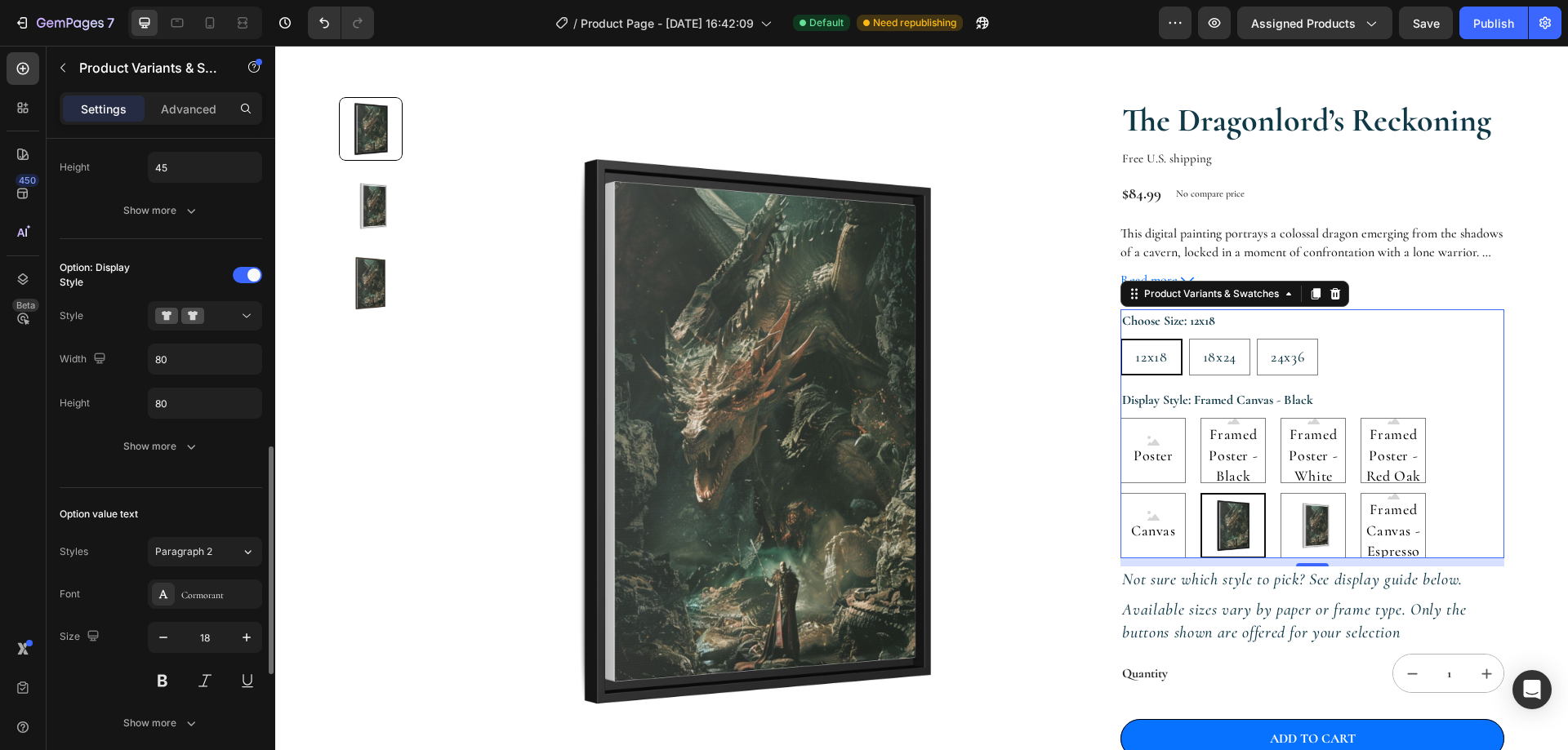
scroll to position [653, 0]
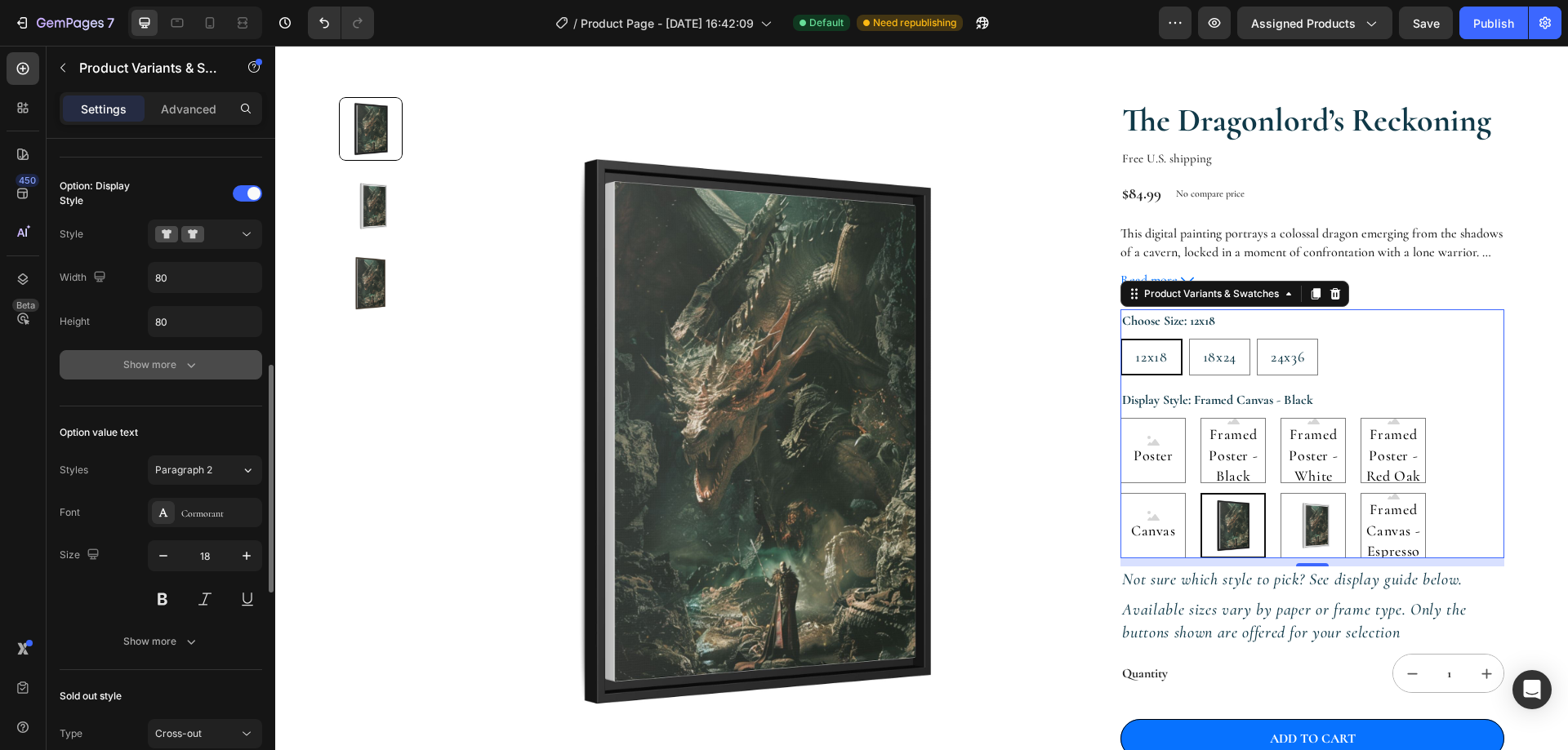
click at [177, 375] on button "Show more" at bounding box center [161, 364] width 202 height 29
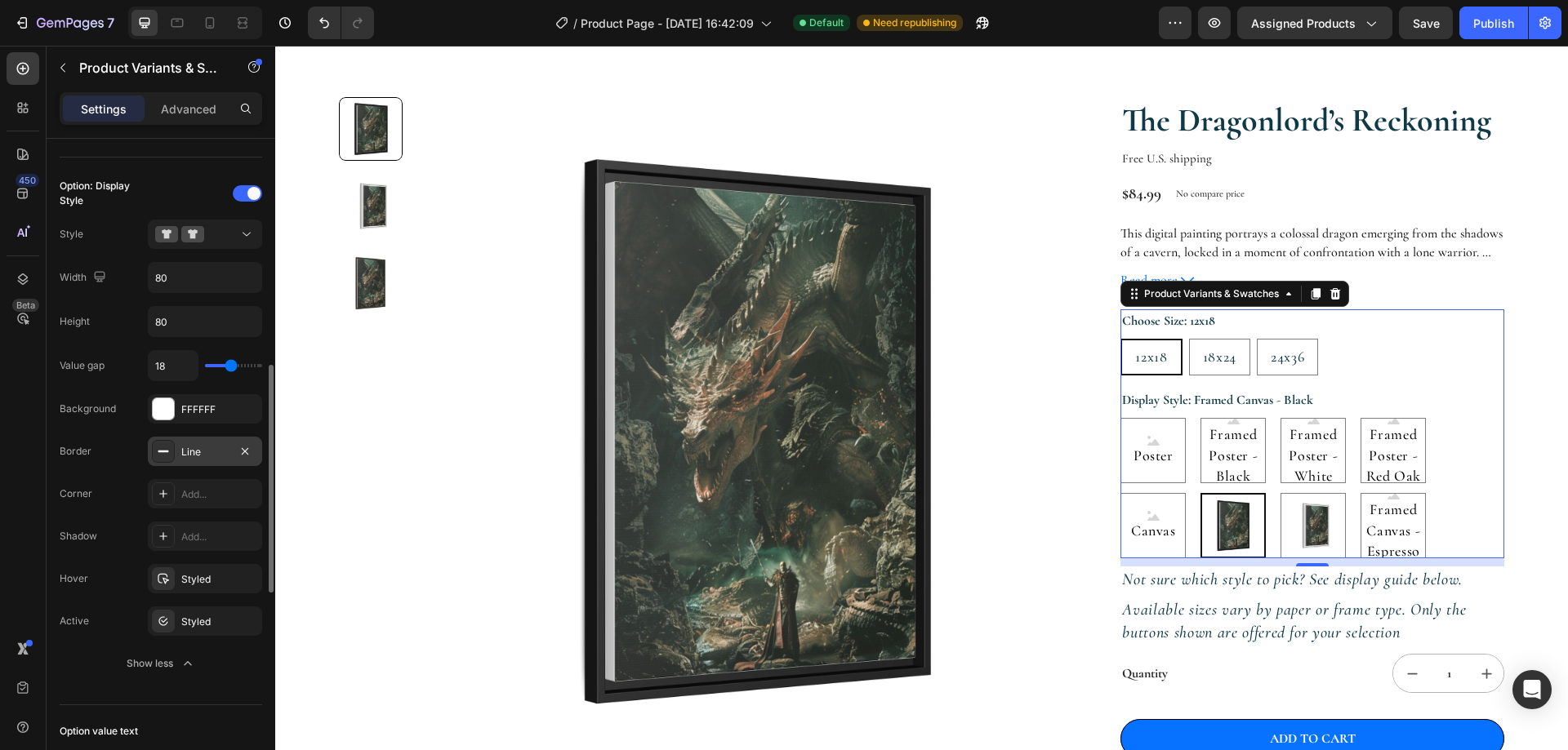
click at [181, 451] on div "Line" at bounding box center [205, 451] width 47 height 14
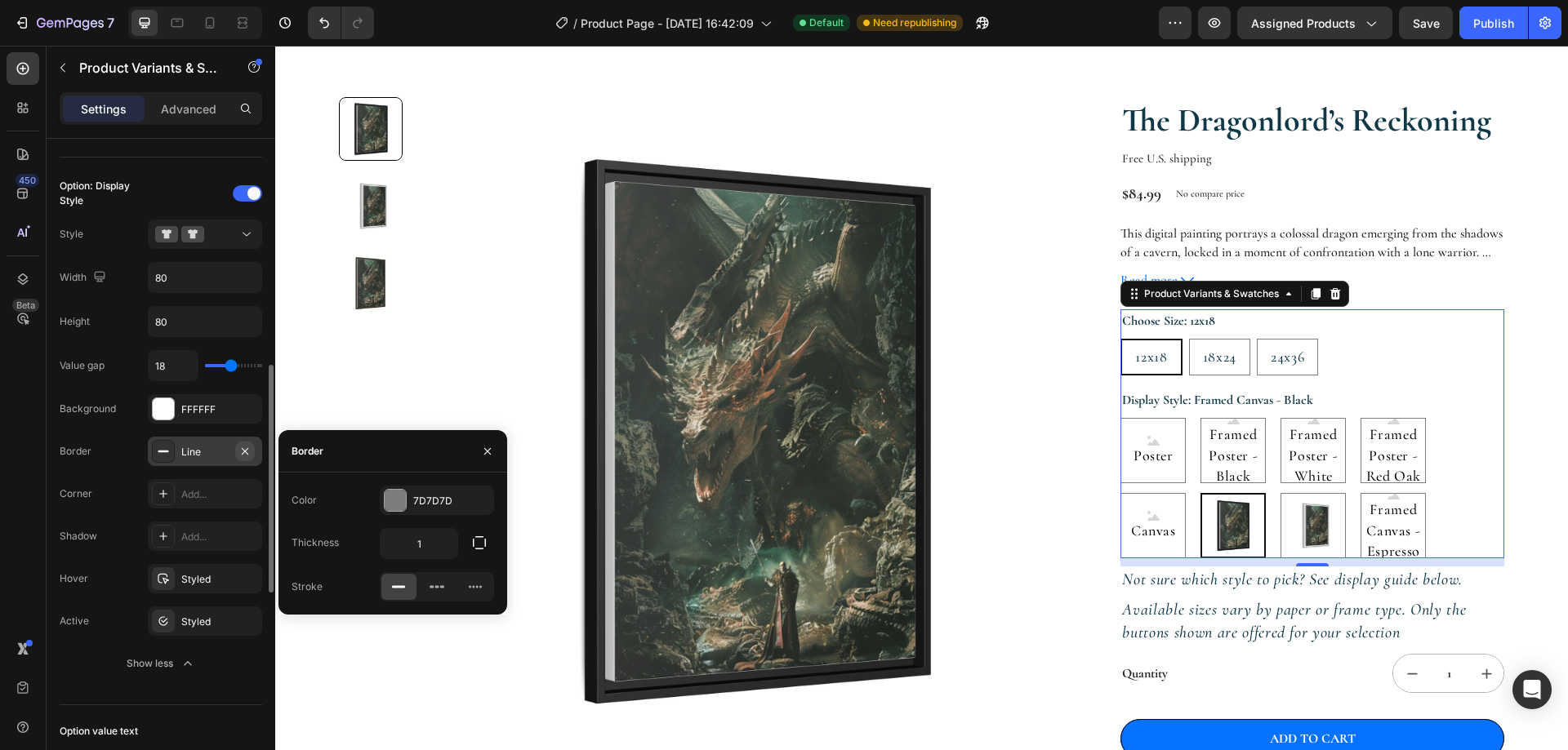
click at [241, 449] on icon "button" at bounding box center [245, 451] width 13 height 13
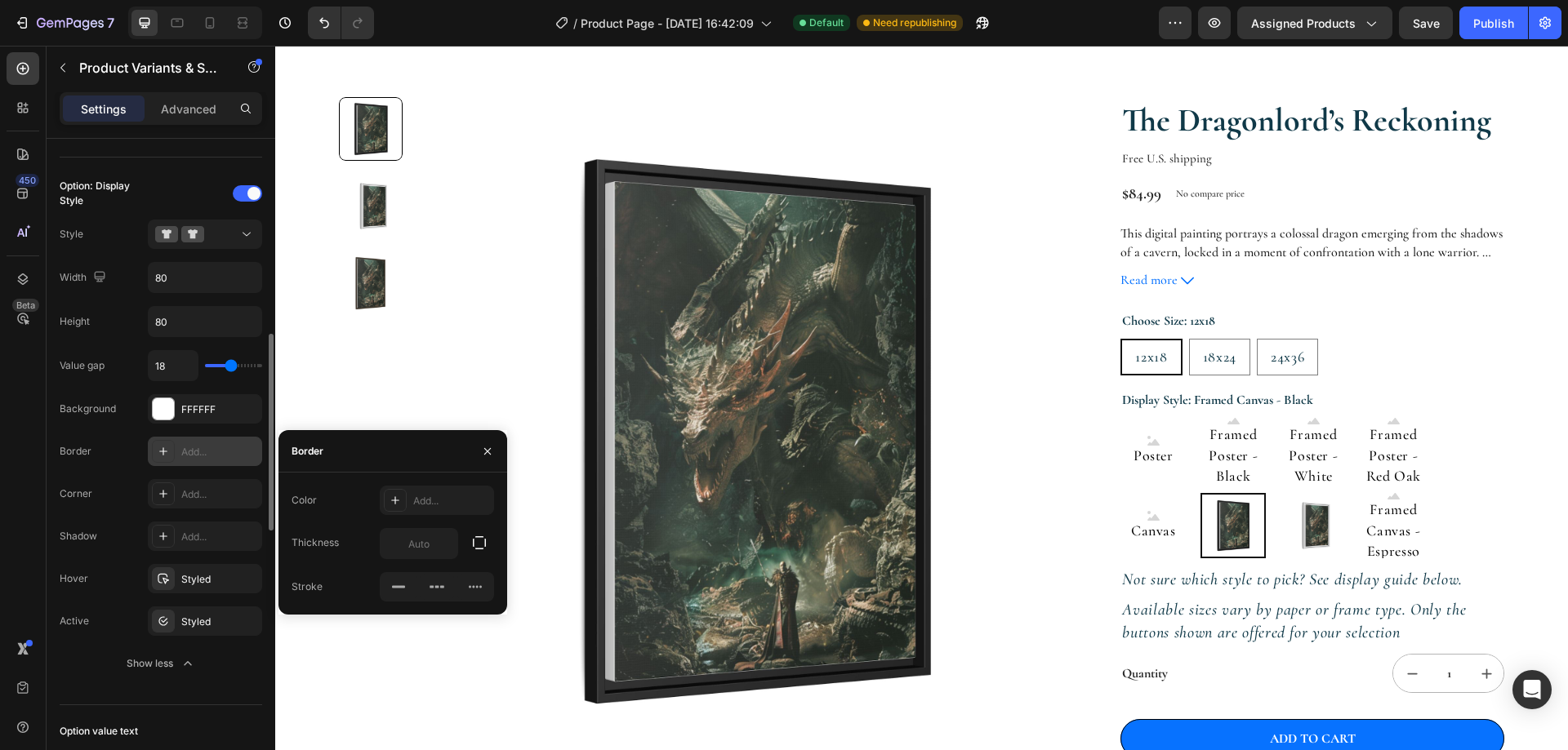
click at [1519, 503] on section "Product Images The Dragonlord’s Reckoning Product Title Free U.S. shipping Text…" at bounding box center [921, 496] width 1254 height 955
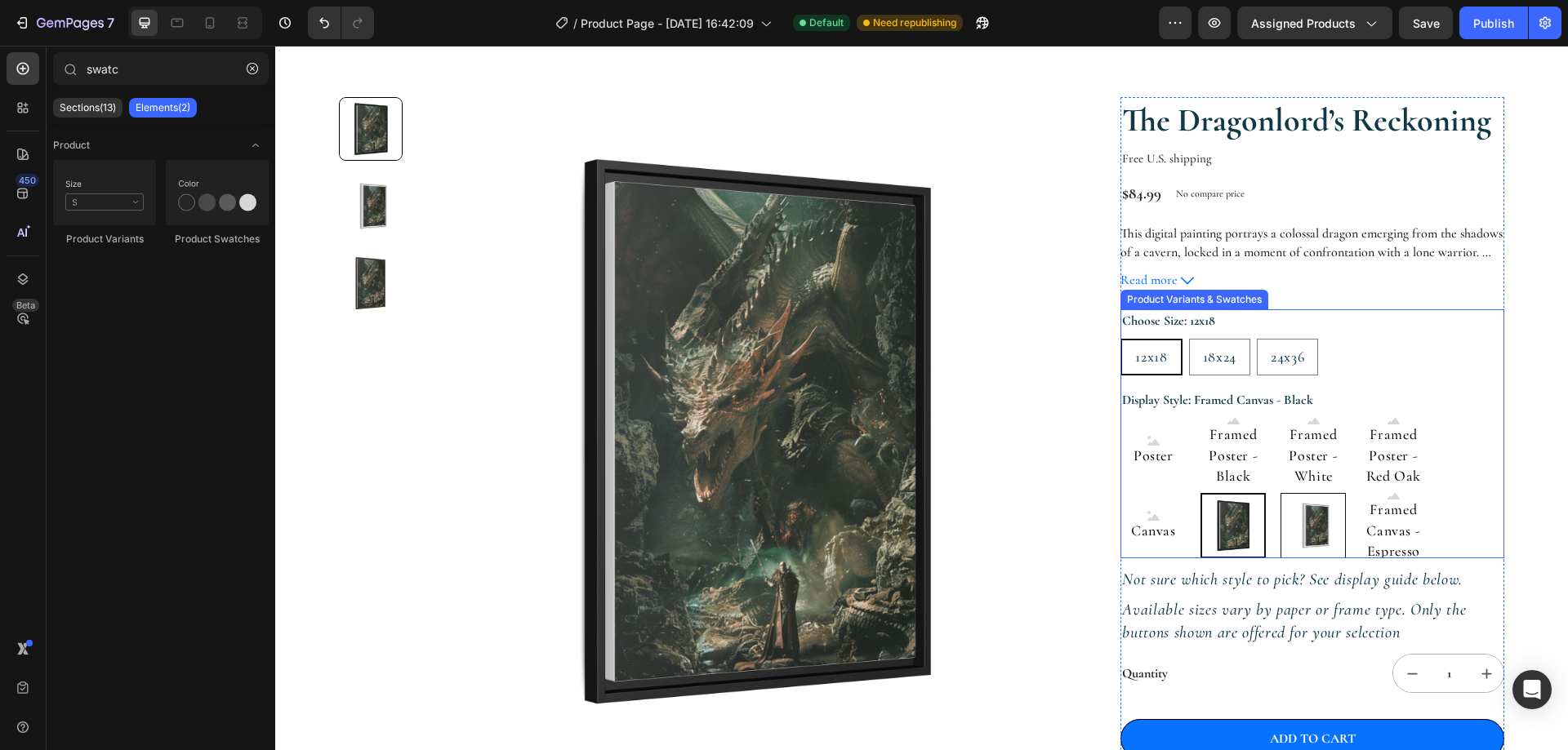
click at [1291, 520] on img at bounding box center [1313, 526] width 64 height 64
click at [1280, 493] on input "Framed Canvas - White Framed Canvas - White" at bounding box center [1279, 492] width 1 height 1
radio input "true"
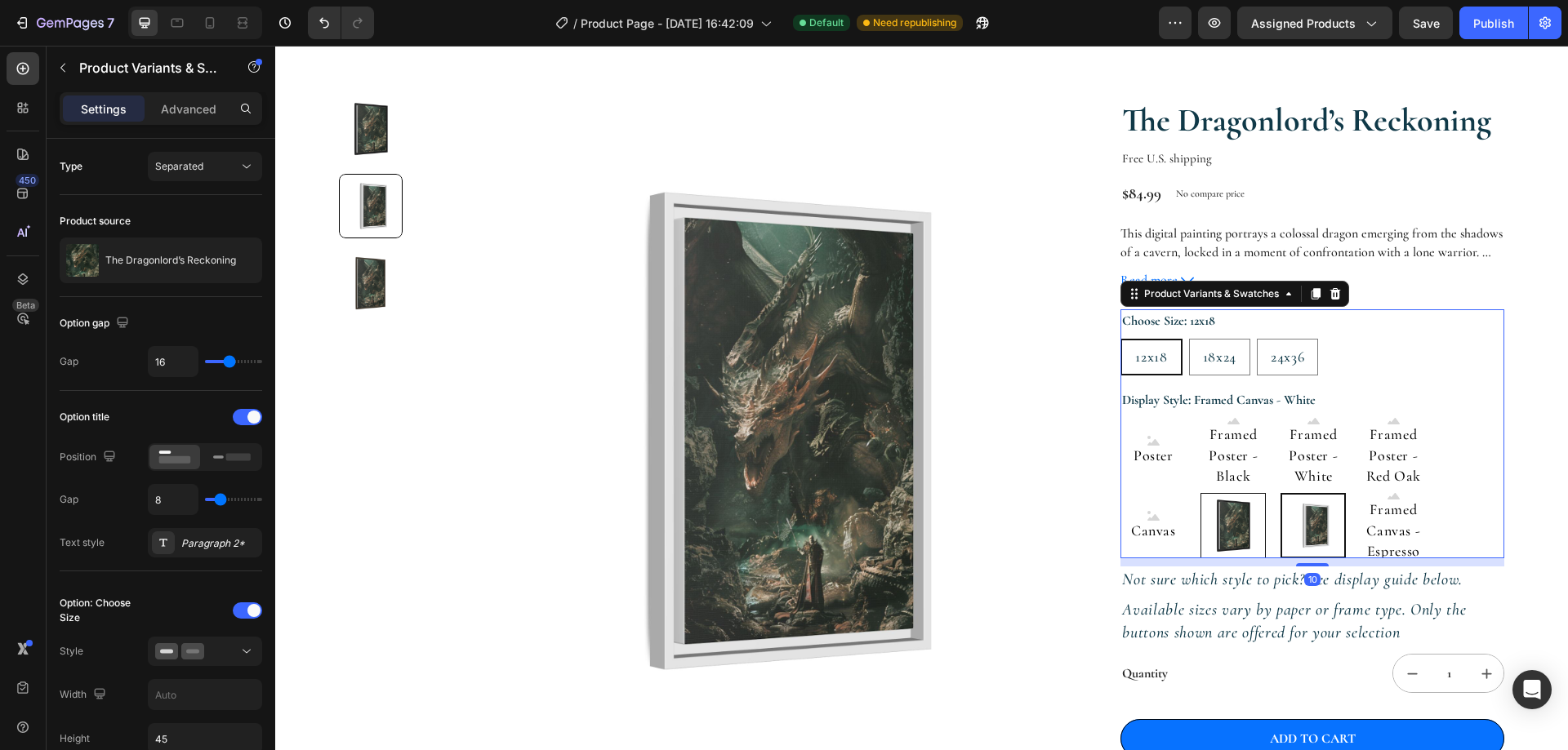
click at [1238, 524] on img at bounding box center [1233, 526] width 64 height 64
click at [1200, 493] on input "Framed Canvas - Black Framed Canvas - Black" at bounding box center [1199, 492] width 1 height 1
radio input "true"
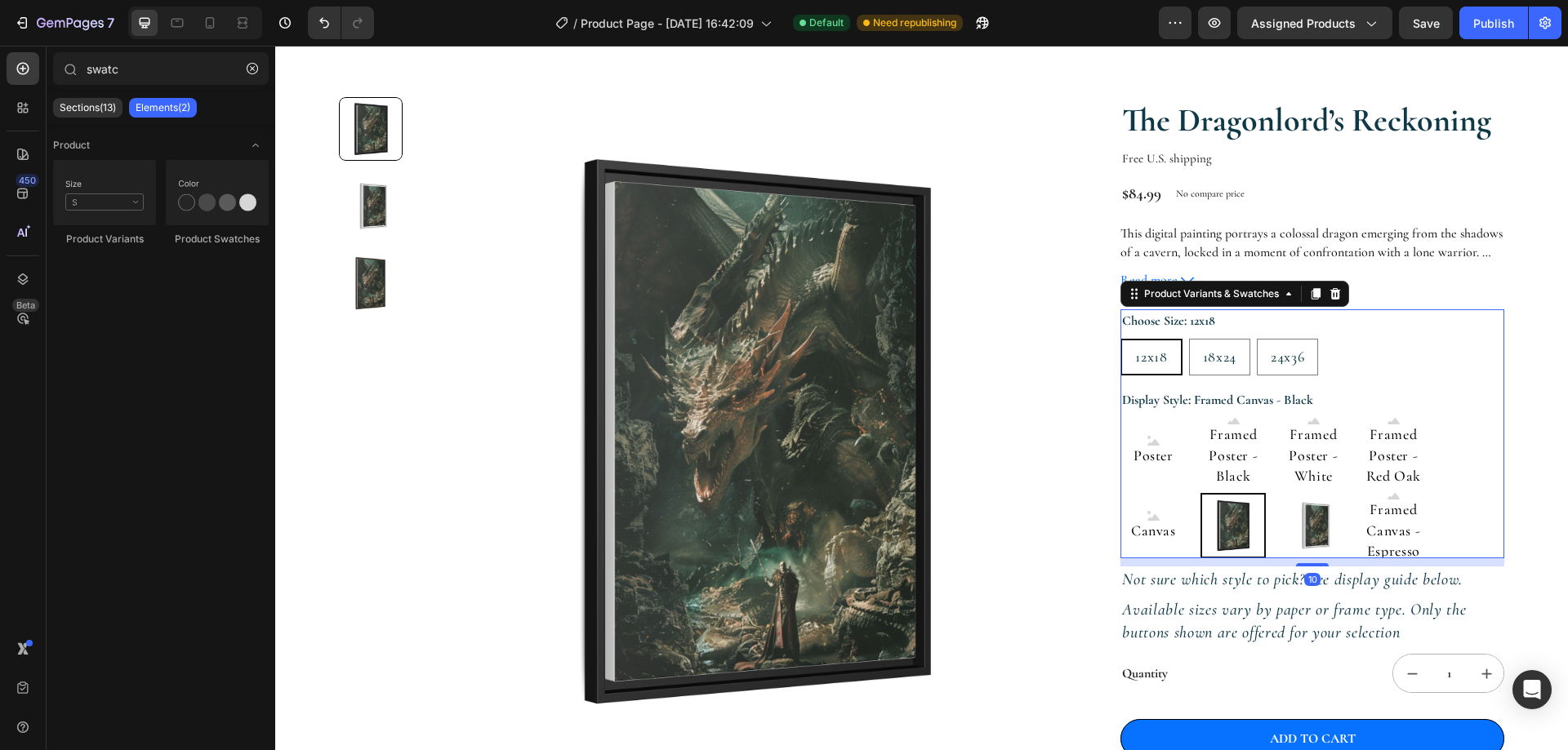
click at [1510, 514] on section "Product Images The Dragonlord’s Reckoning Product Title Free U.S. shipping Text…" at bounding box center [921, 496] width 1254 height 955
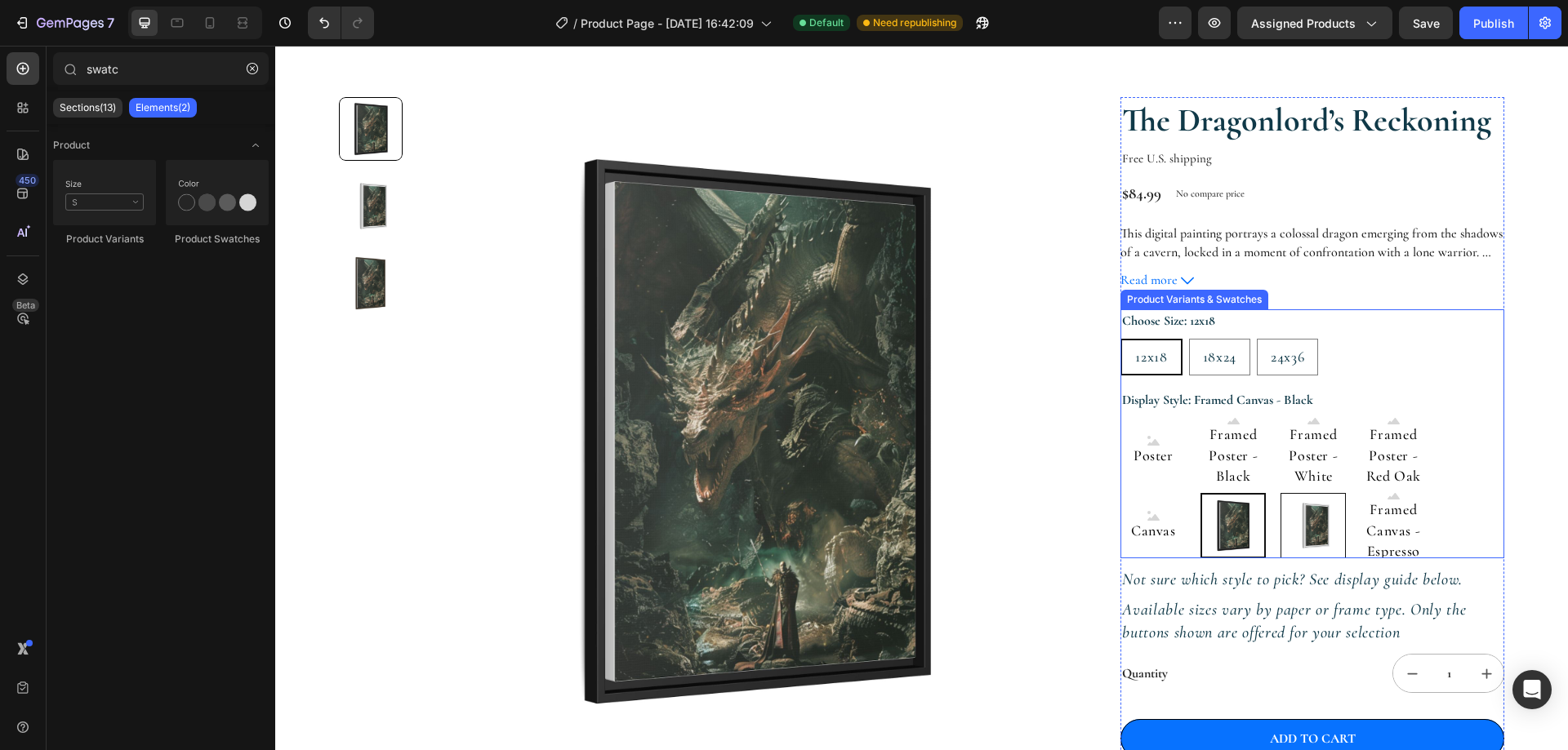
click at [1303, 529] on img at bounding box center [1313, 526] width 64 height 64
click at [1280, 493] on input "Framed Canvas - White Framed Canvas - White" at bounding box center [1279, 492] width 1 height 1
radio input "true"
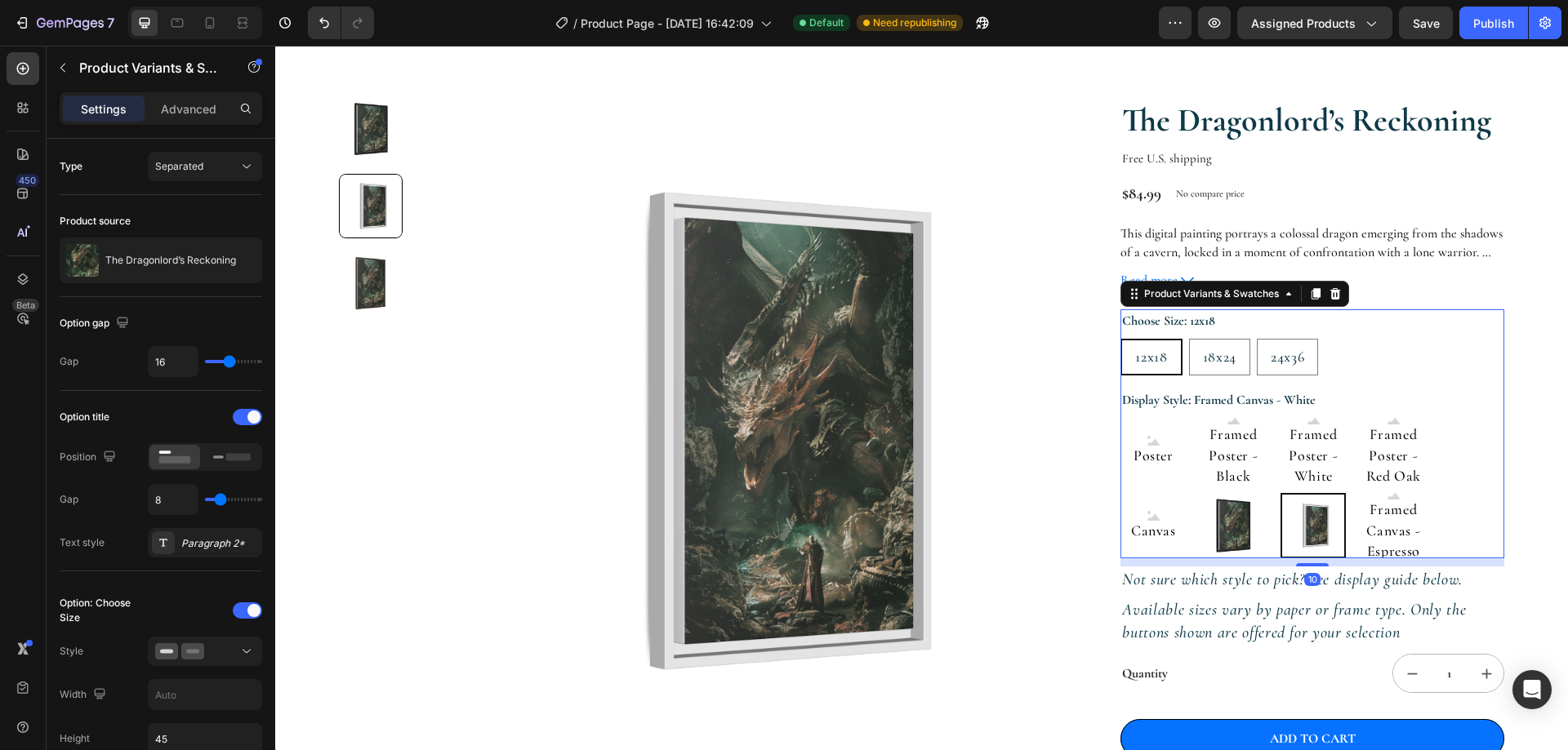
click at [1439, 485] on div "Poster Poster Poster Framed Poster - Black Framed Poster - Black Framed Poster …" at bounding box center [1312, 487] width 384 height 141
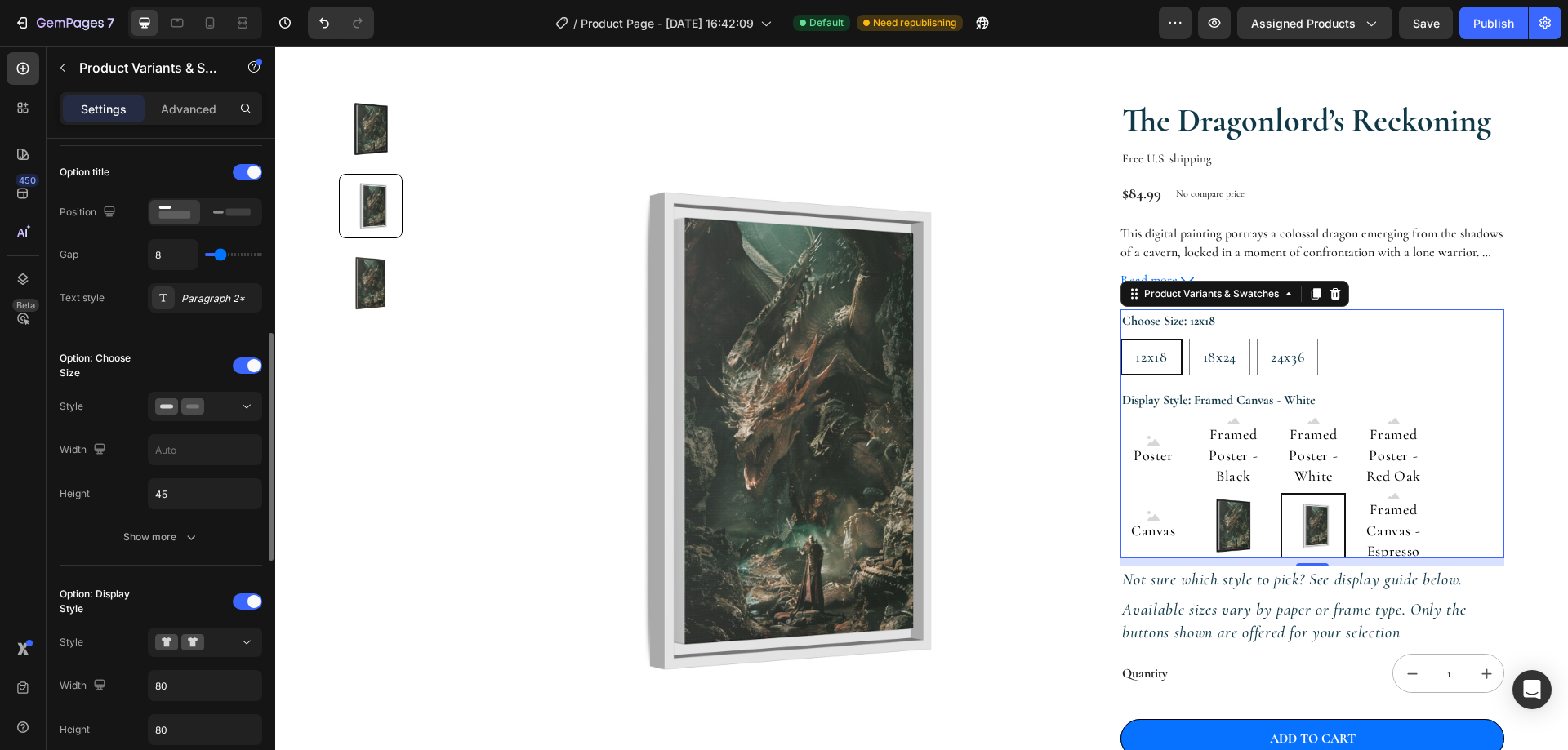
scroll to position [327, 0]
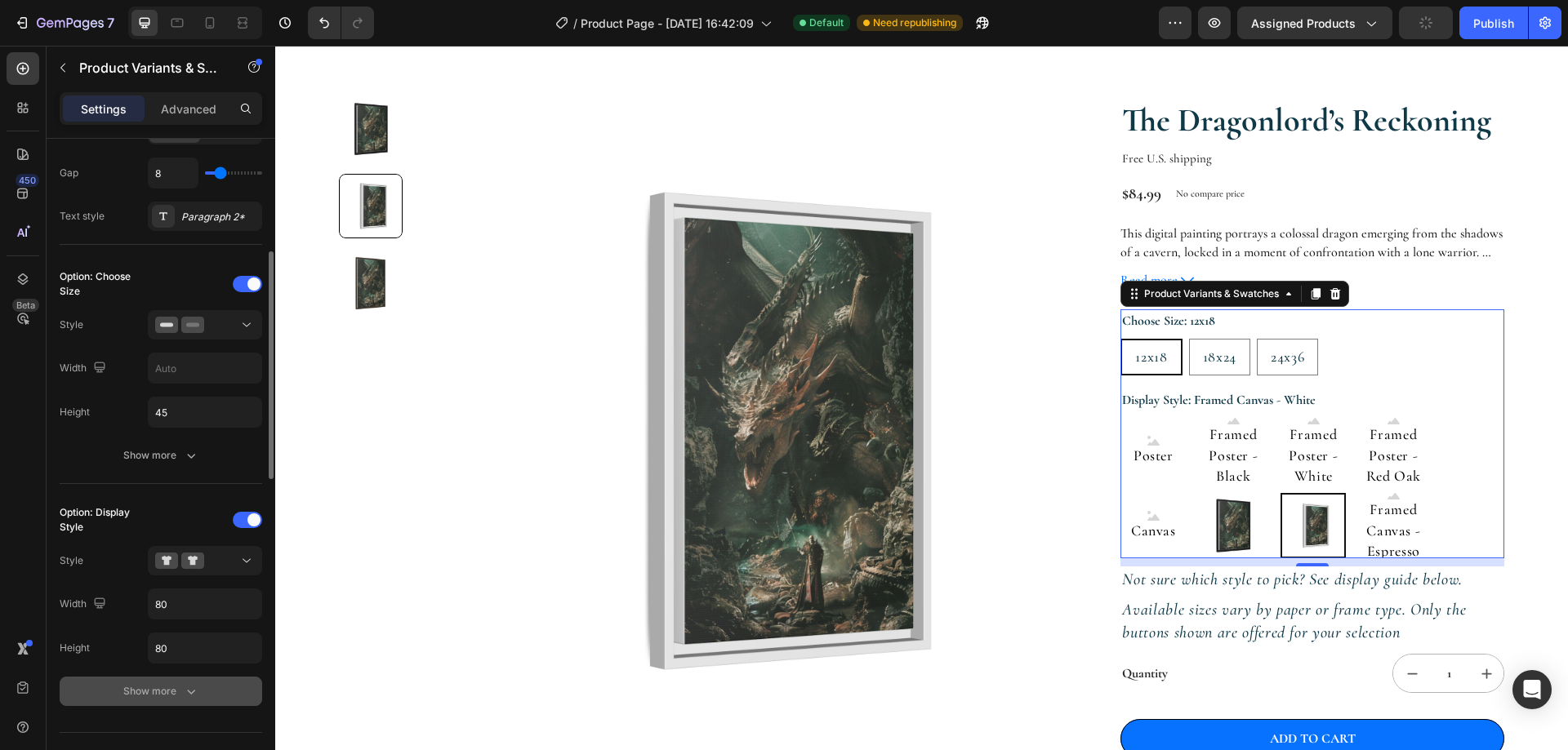
click at [157, 683] on button "Show more" at bounding box center [161, 691] width 202 height 29
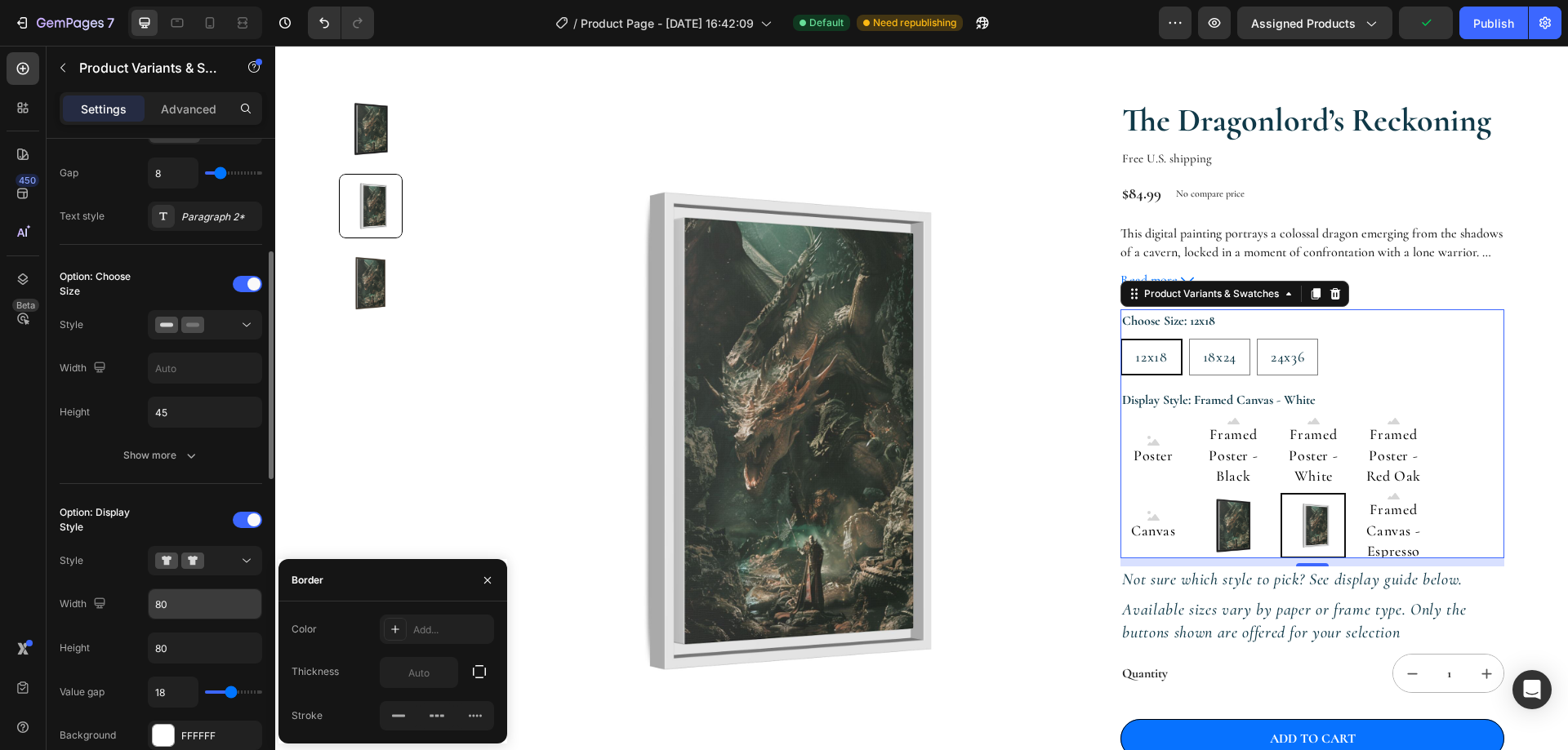
click at [185, 383] on input "80" at bounding box center [205, 368] width 113 height 29
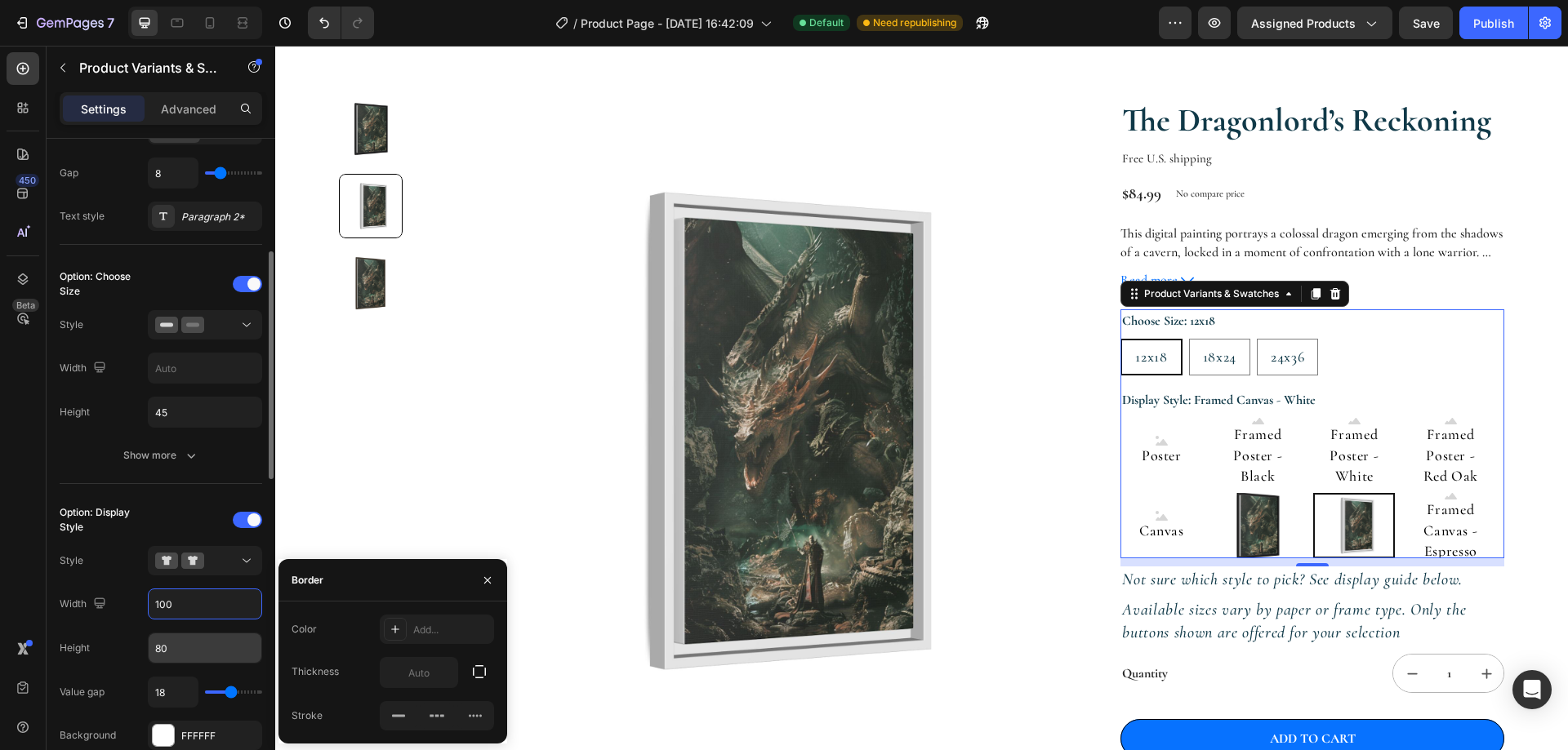
type input "100"
click at [185, 427] on input "80" at bounding box center [205, 412] width 113 height 29
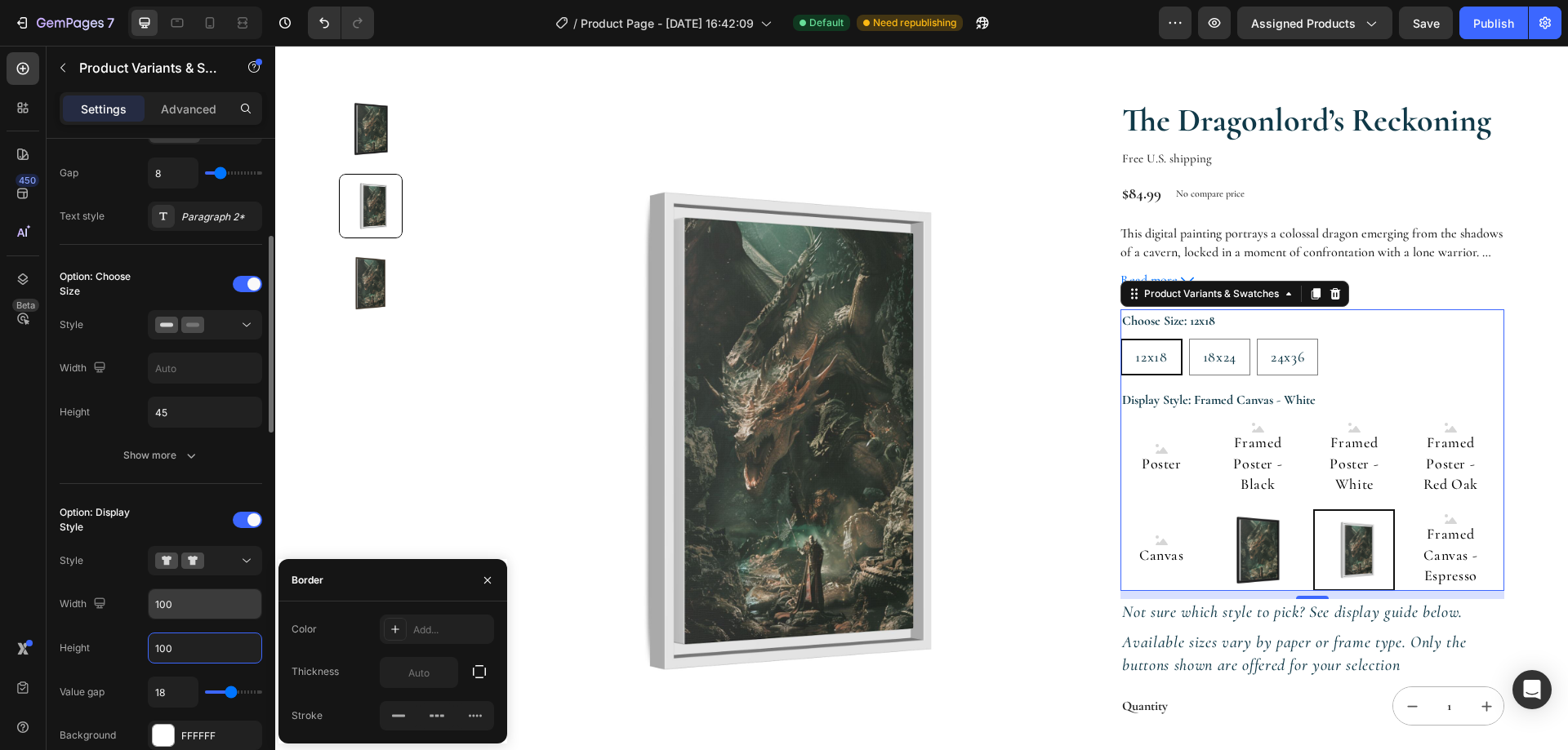
type input "100"
click at [203, 606] on input "100" at bounding box center [205, 604] width 113 height 29
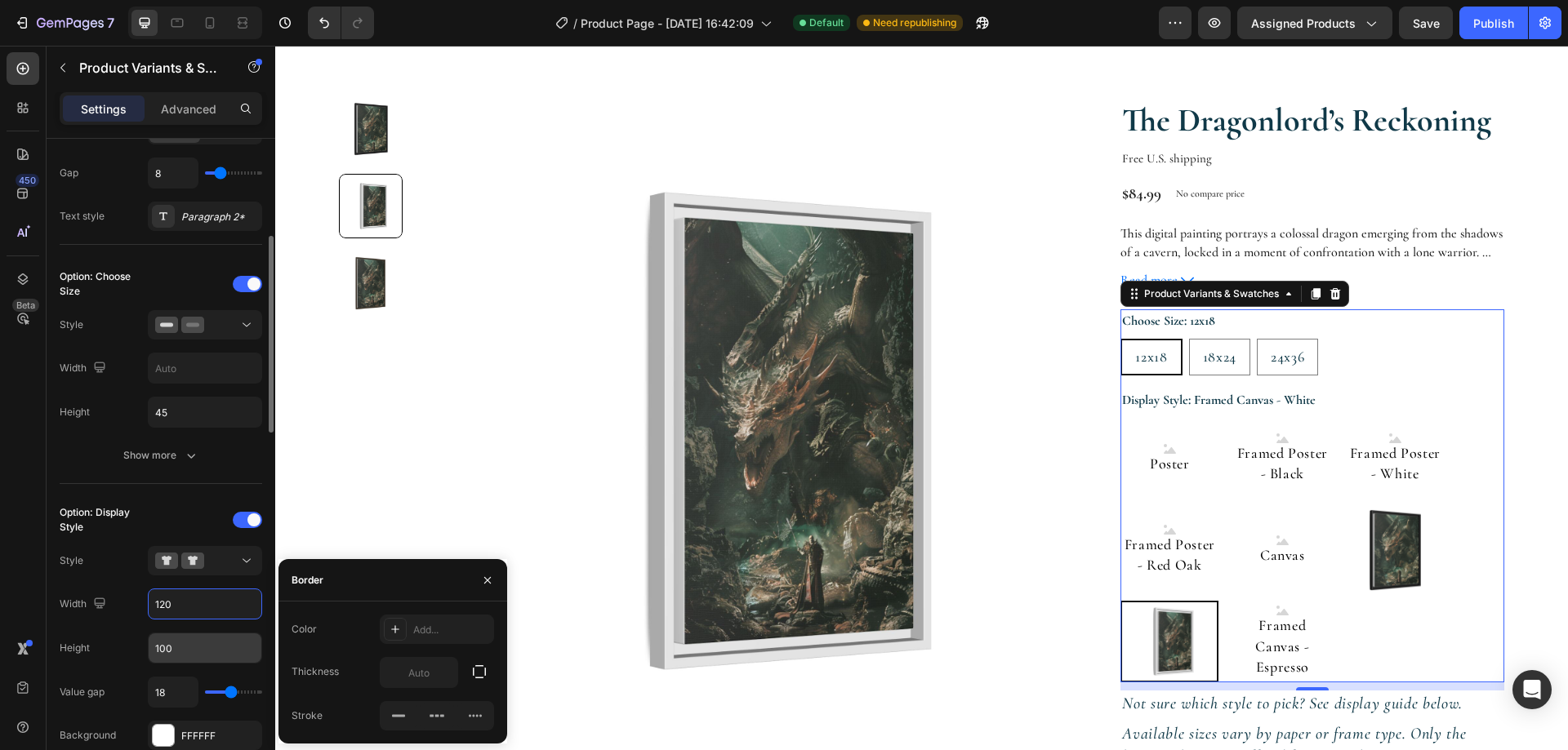
type input "120"
click at [204, 656] on input "100" at bounding box center [205, 647] width 113 height 29
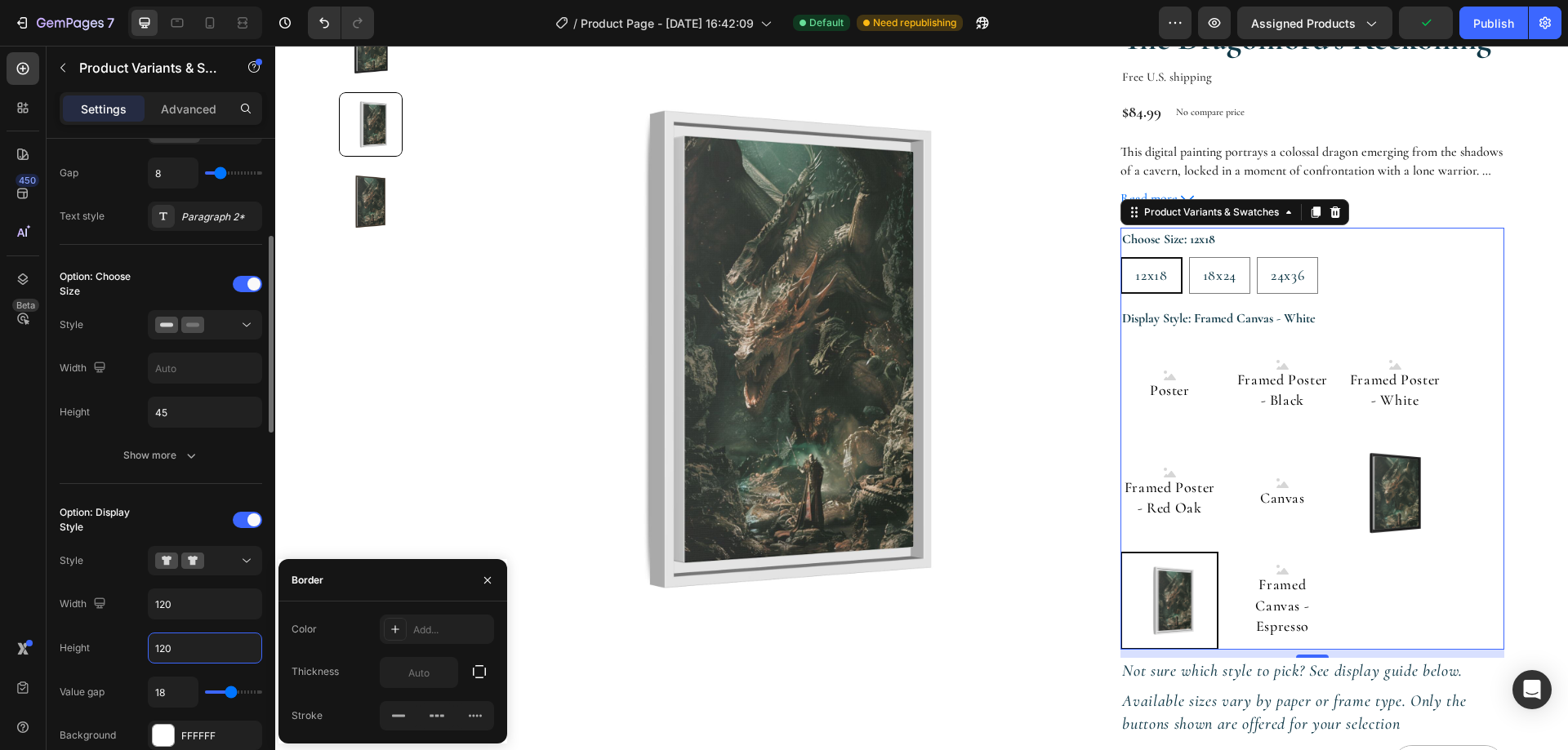
scroll to position [245, 0]
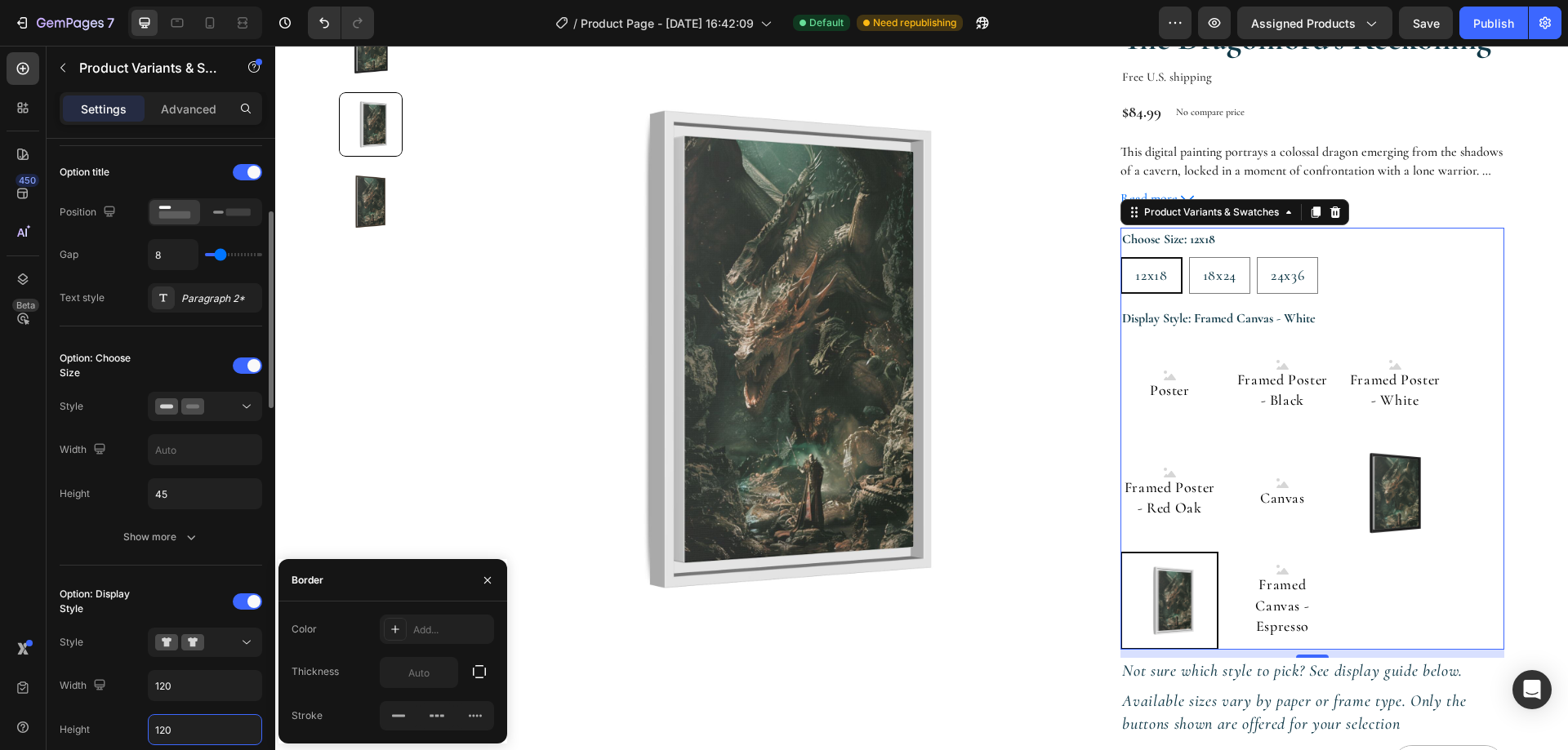
type input "120"
click at [209, 261] on div "8" at bounding box center [205, 254] width 115 height 31
type input "4"
type input "3"
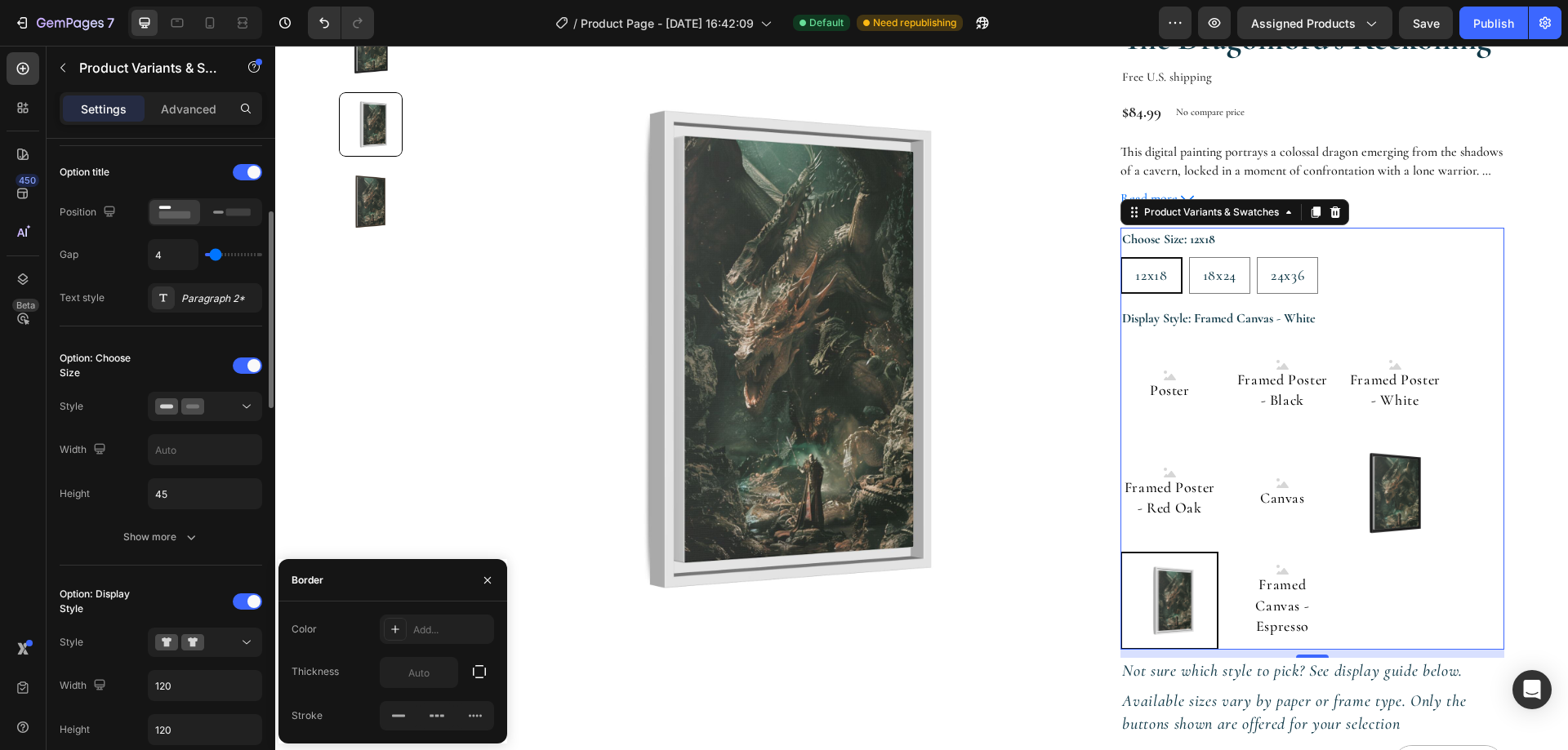
type input "3"
type input "2"
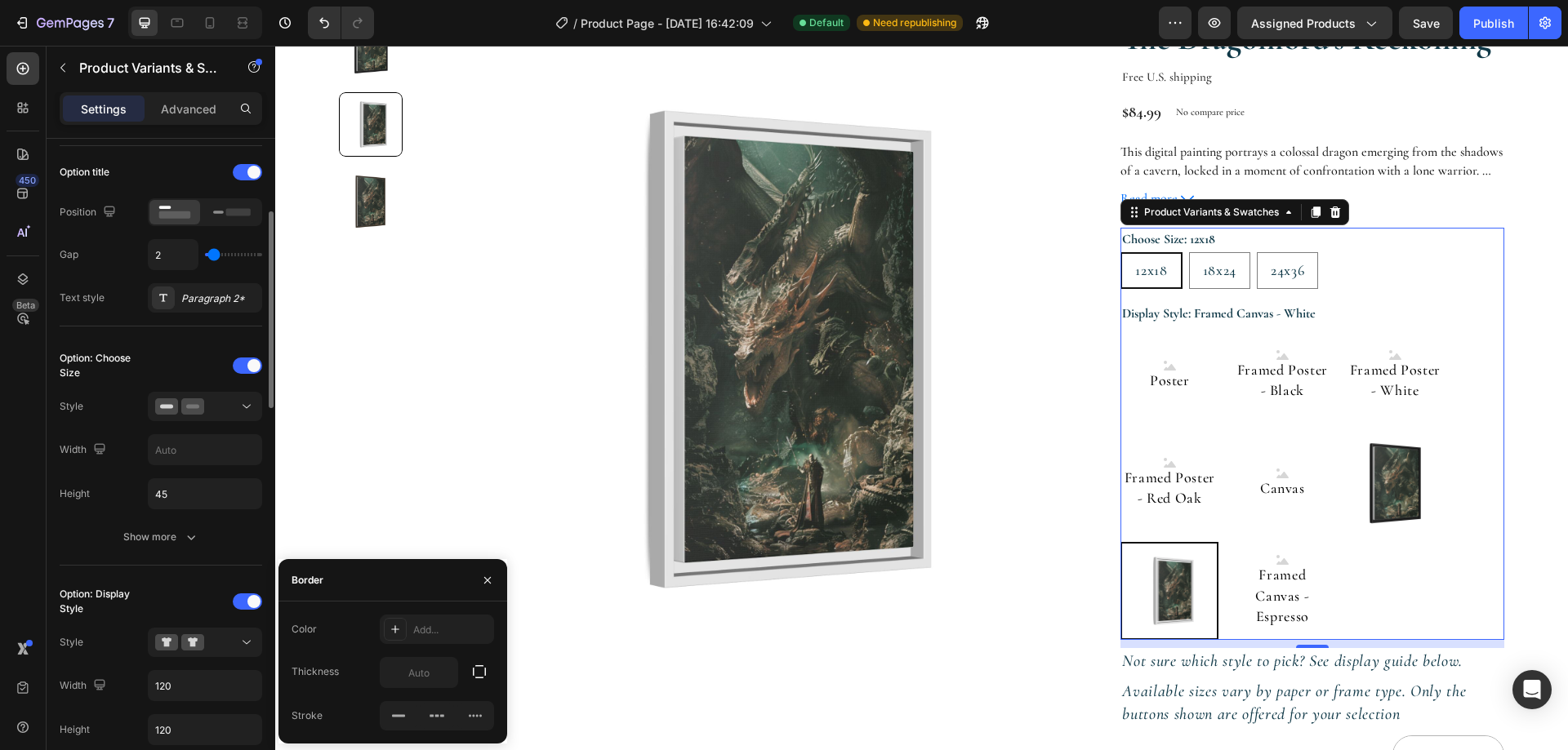
type input "1"
type input "0"
drag, startPoint x: 217, startPoint y: 257, endPoint x: 183, endPoint y: 256, distance: 34.0
type input "0"
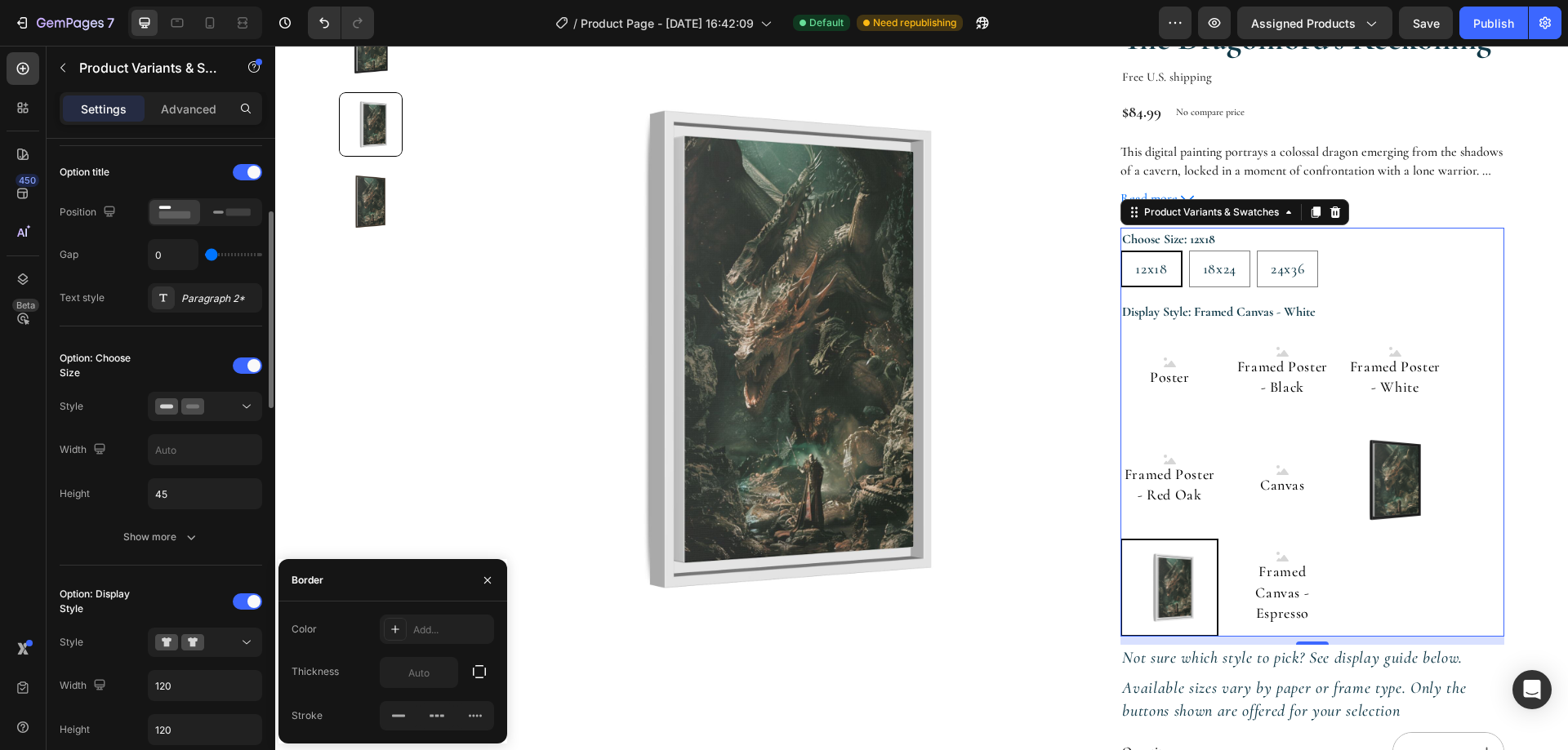
click at [205, 256] on input "range" at bounding box center [233, 255] width 57 height 3
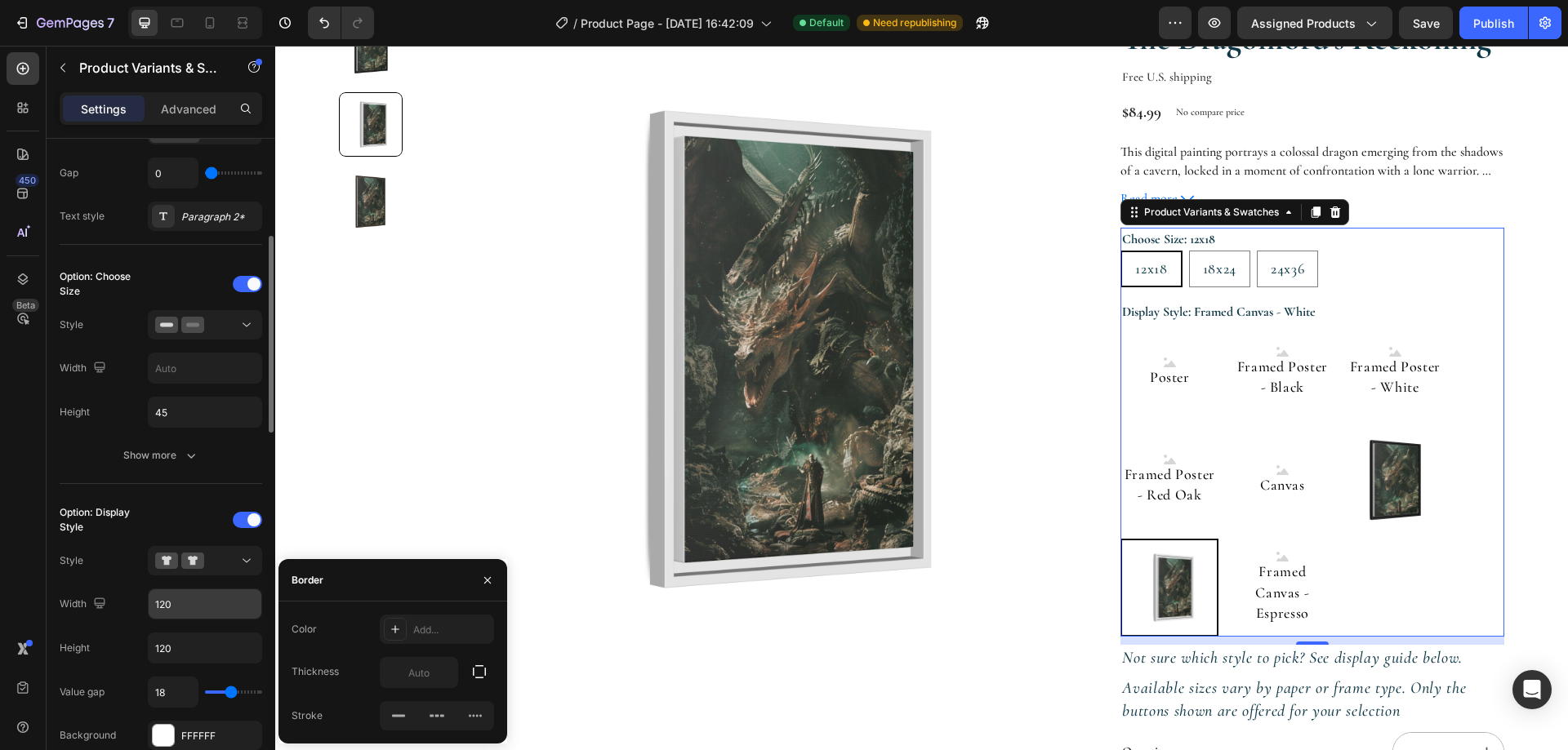
click at [184, 383] on input "120" at bounding box center [205, 368] width 113 height 29
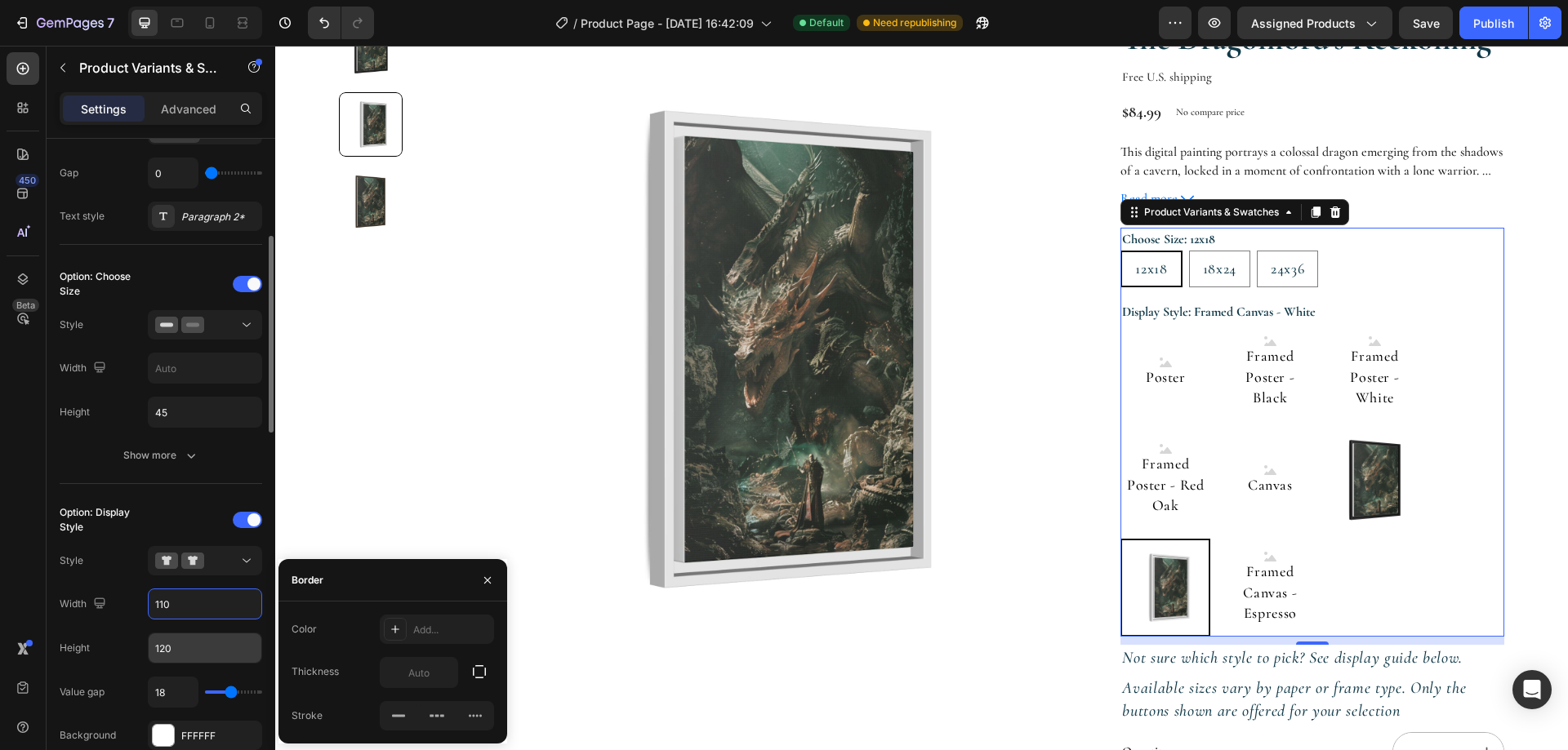
type input "110"
click at [193, 641] on input "120" at bounding box center [205, 647] width 113 height 29
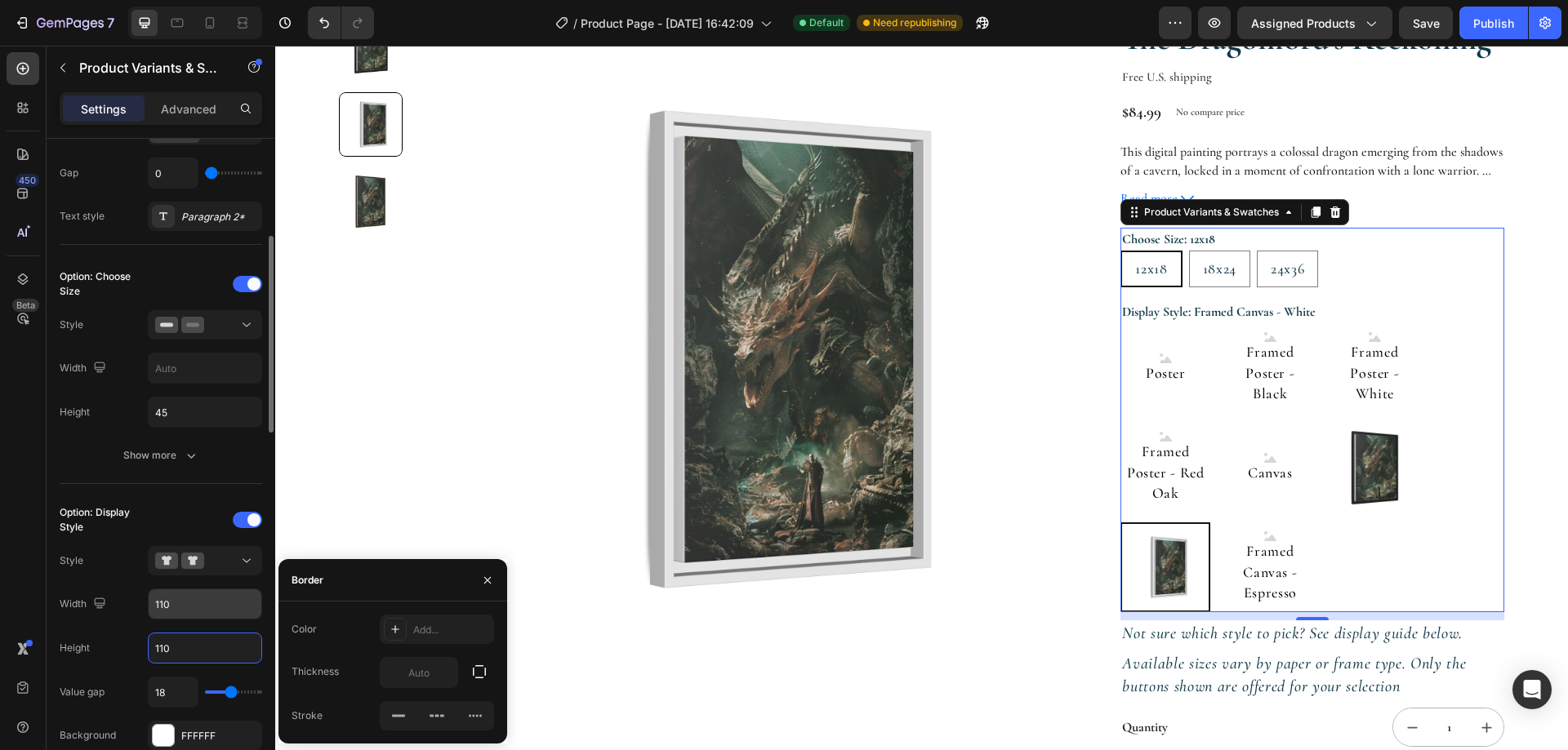
type input "110"
click at [222, 604] on input "110" at bounding box center [205, 604] width 113 height 29
click at [974, 322] on img at bounding box center [760, 348] width 668 height 668
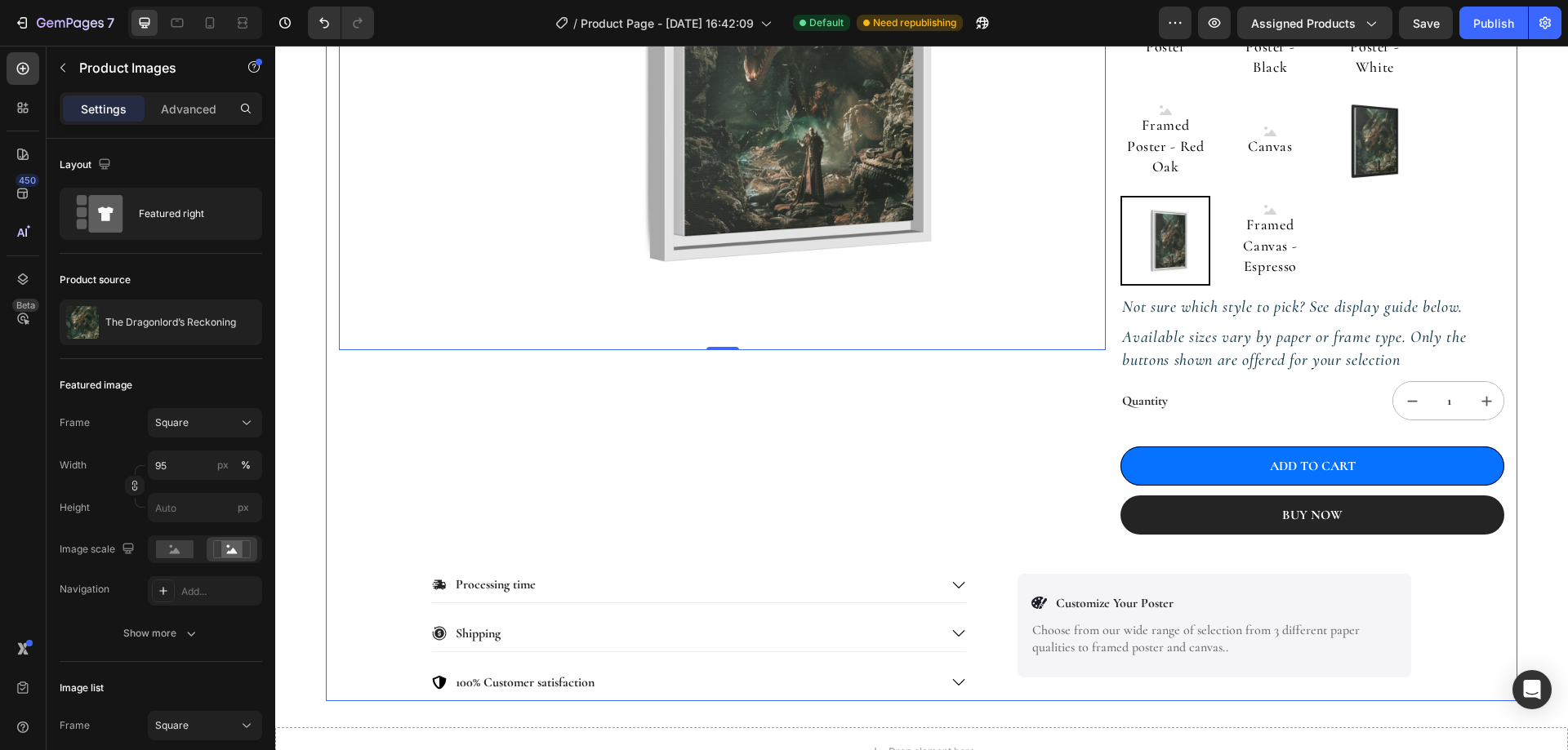
scroll to position [0, 0]
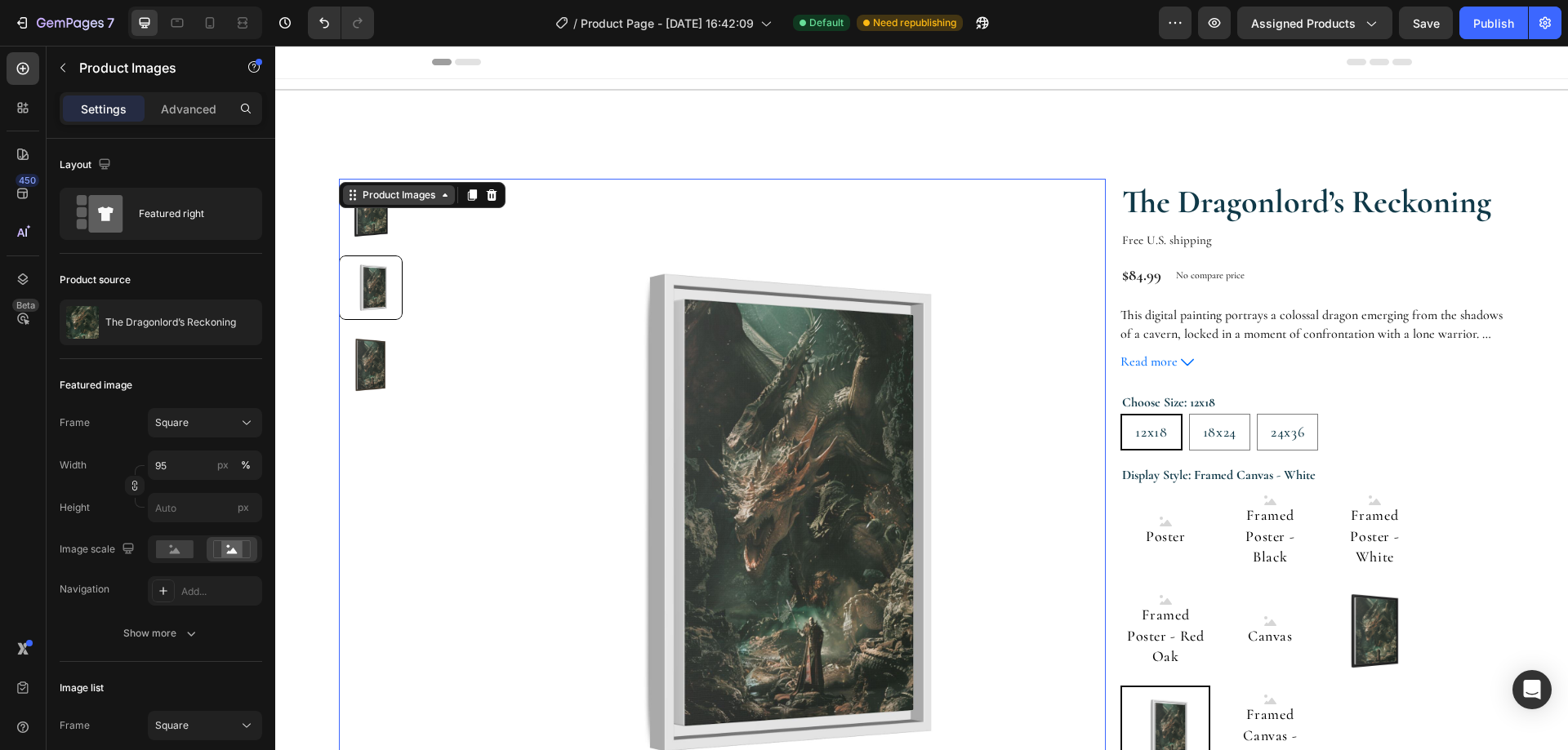
click at [411, 195] on div "Product Images" at bounding box center [399, 194] width 79 height 14
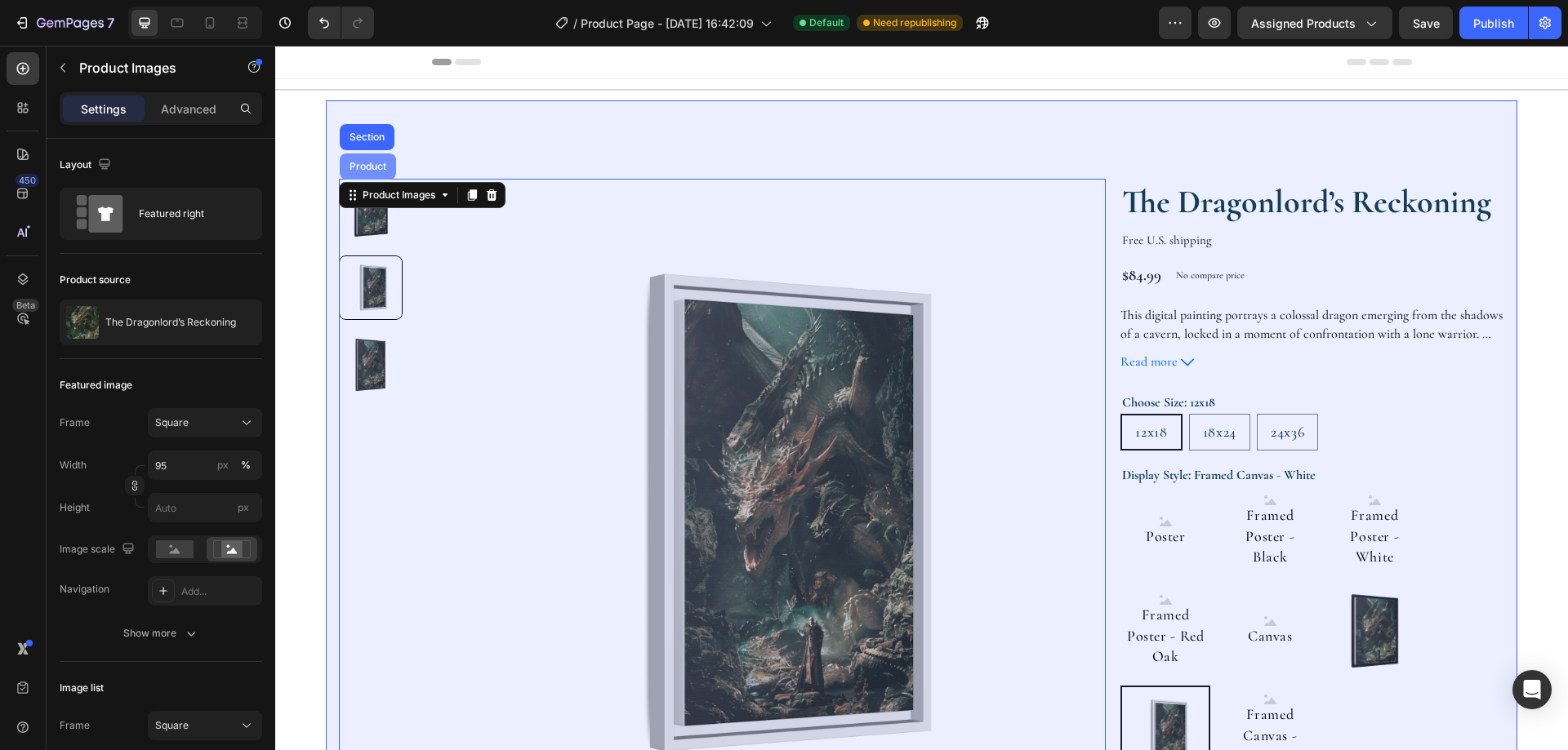
click at [373, 172] on div "Product" at bounding box center [367, 166] width 56 height 26
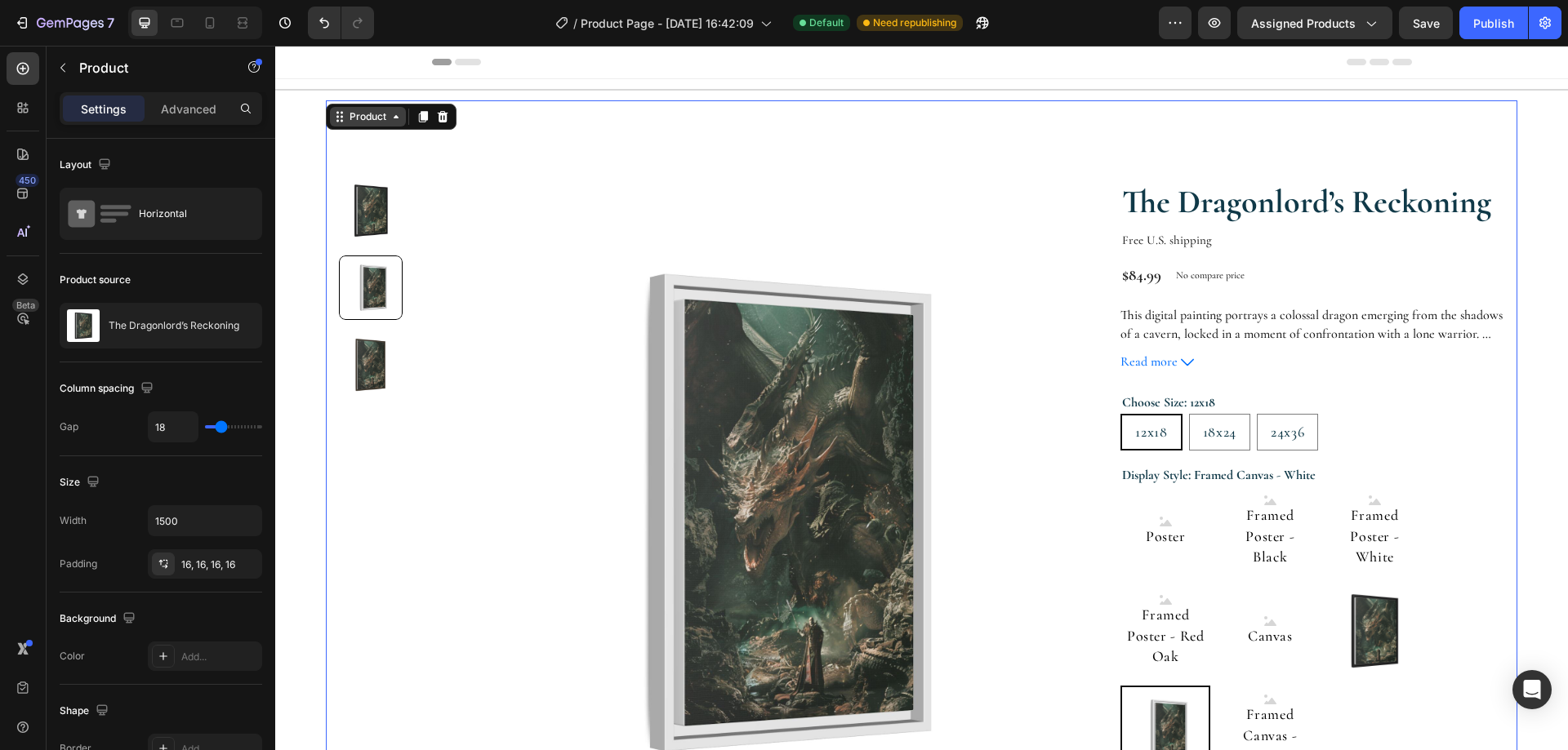
click at [382, 121] on div "Product" at bounding box center [367, 116] width 43 height 14
click at [525, 263] on img at bounding box center [760, 512] width 668 height 668
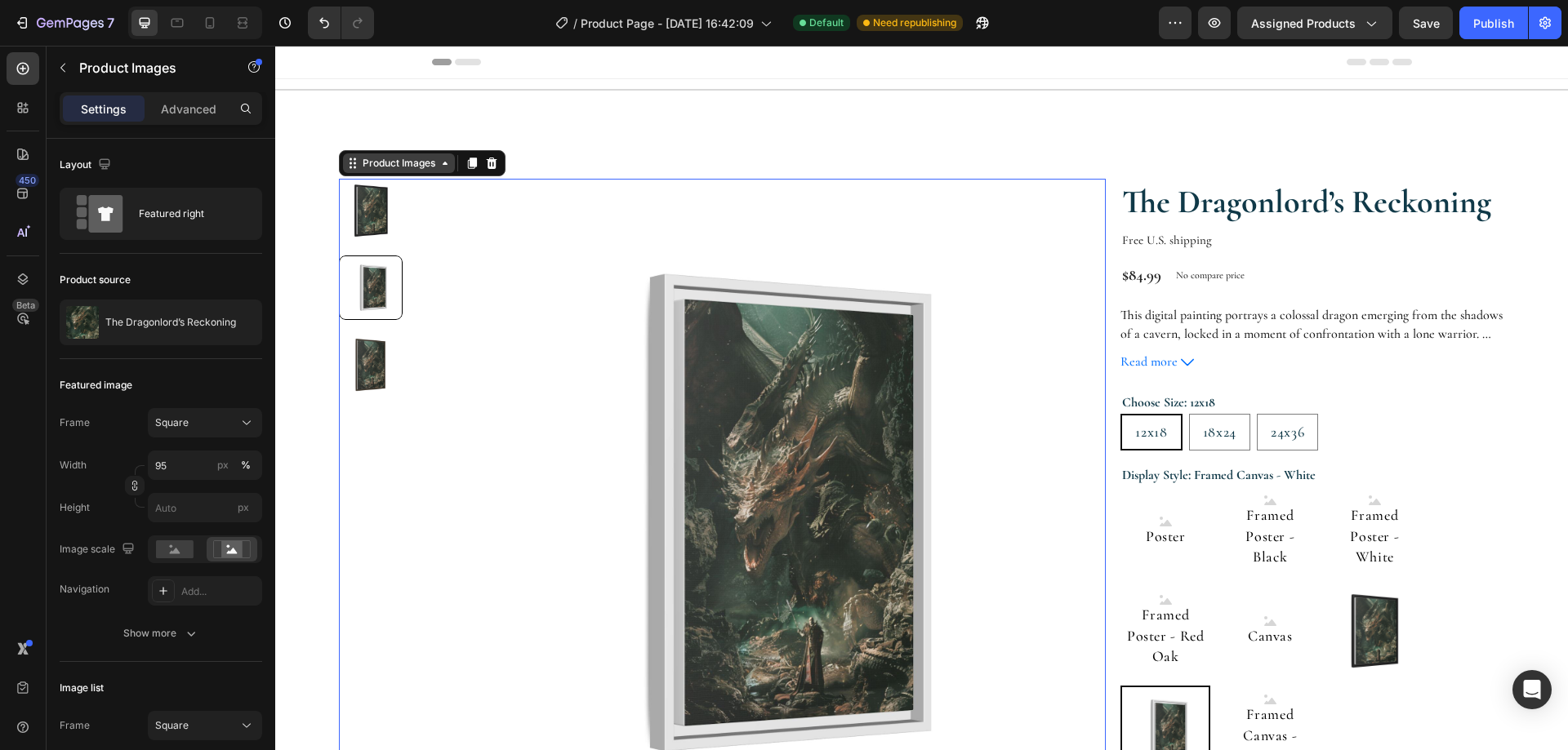
click at [439, 164] on icon at bounding box center [445, 163] width 13 height 13
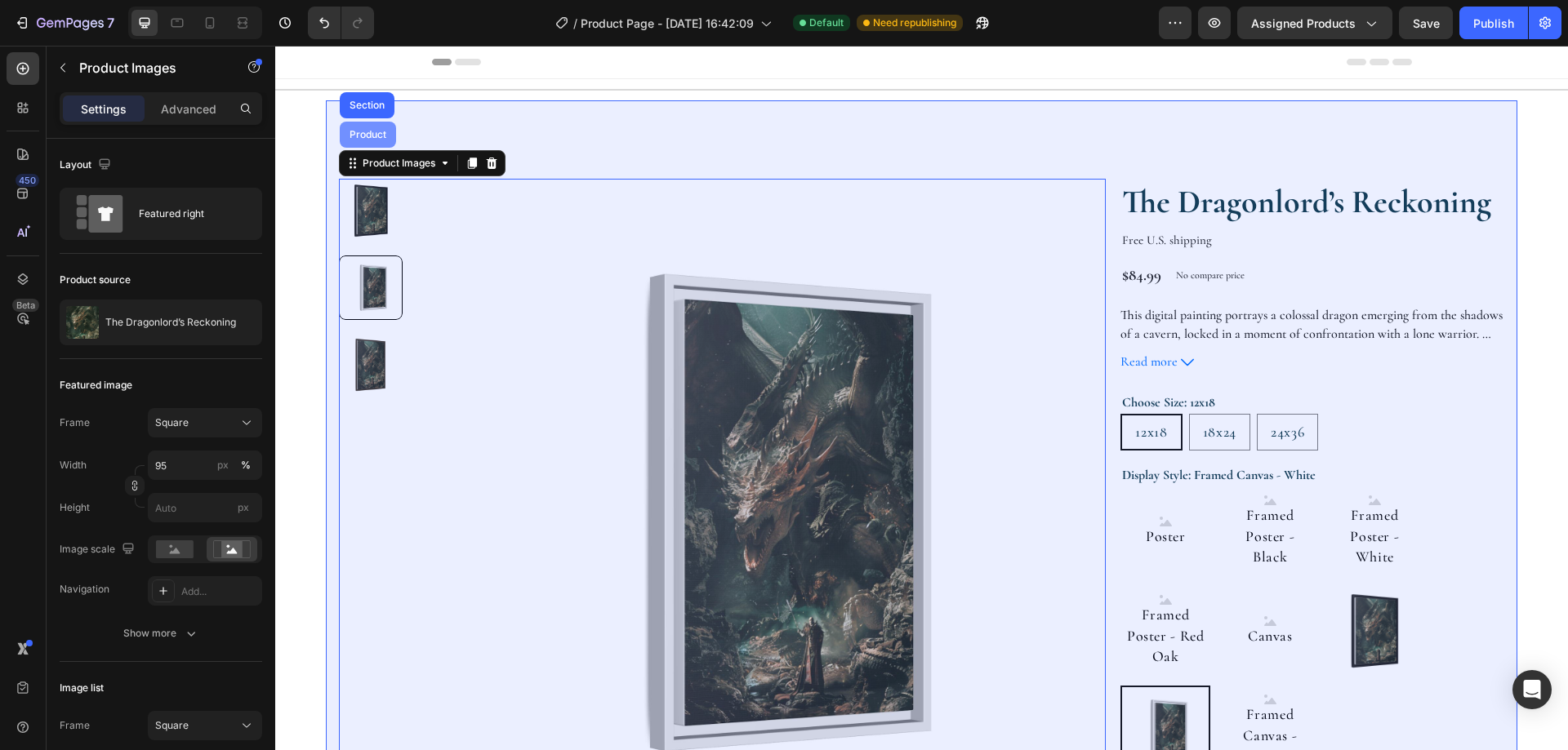
click at [380, 135] on div "Product" at bounding box center [367, 135] width 43 height 10
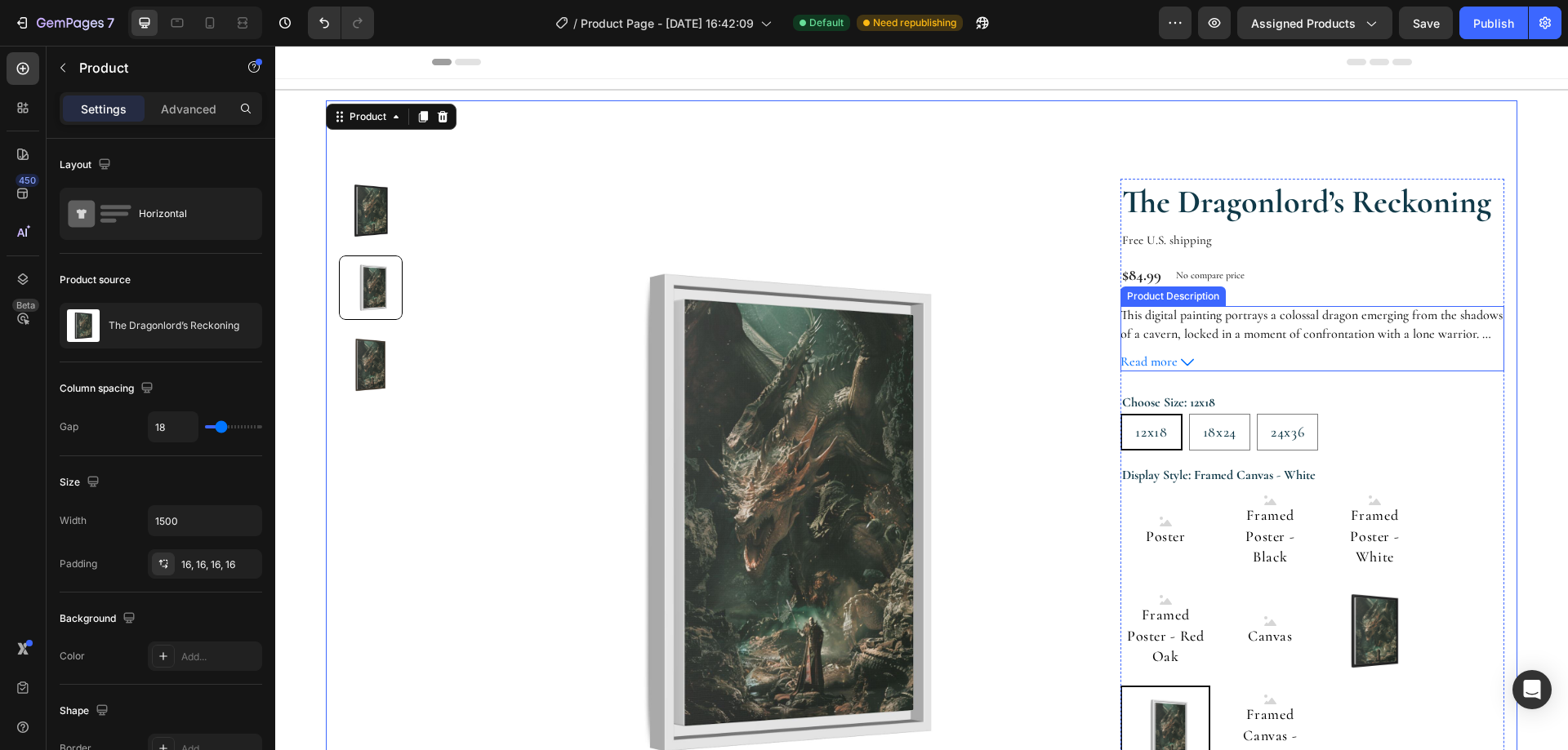
click at [1167, 318] on p "This digital painting portrays a colossal dragon emerging from the shadows of a…" at bounding box center [1311, 397] width 383 height 181
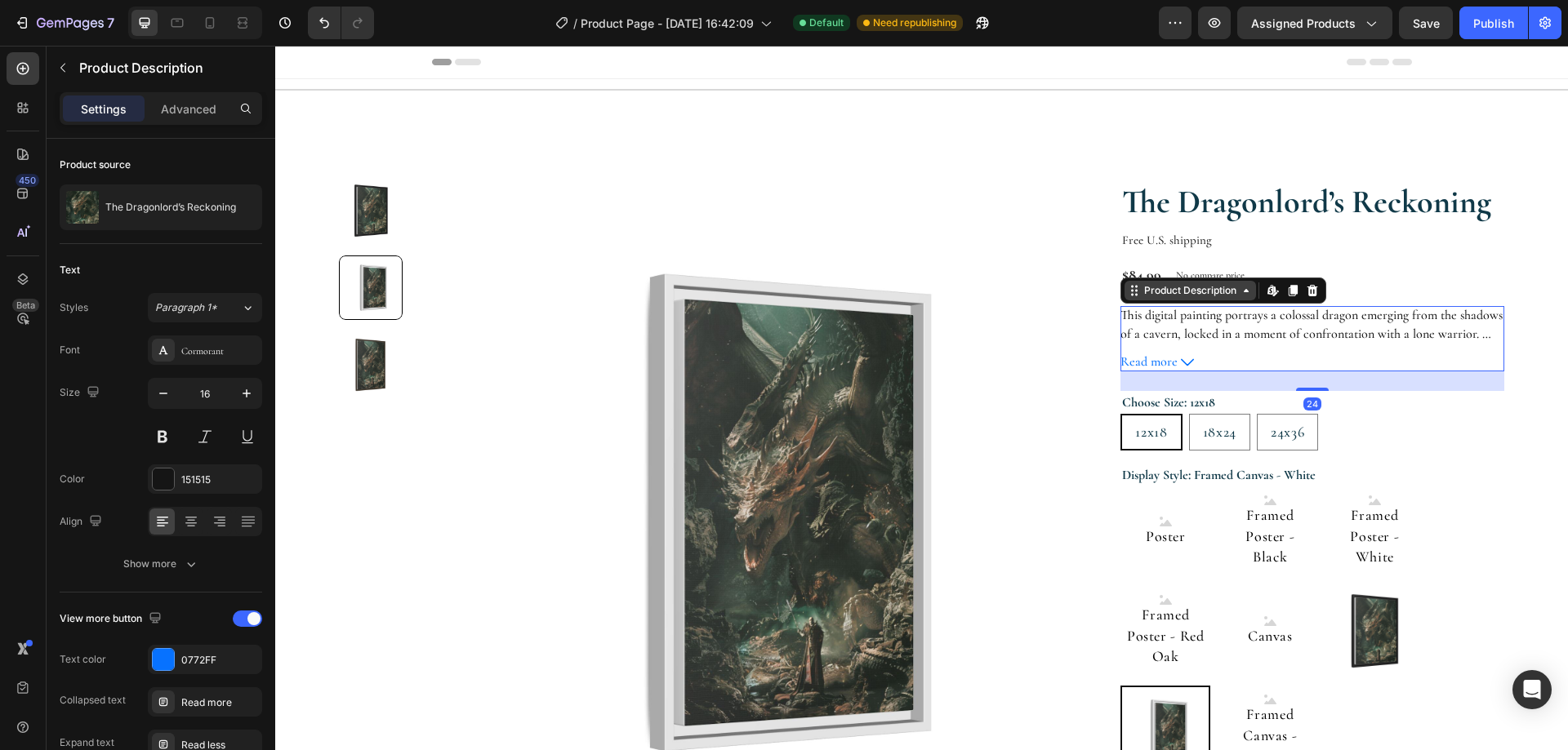
click at [1149, 296] on div "Product Description" at bounding box center [1190, 290] width 99 height 14
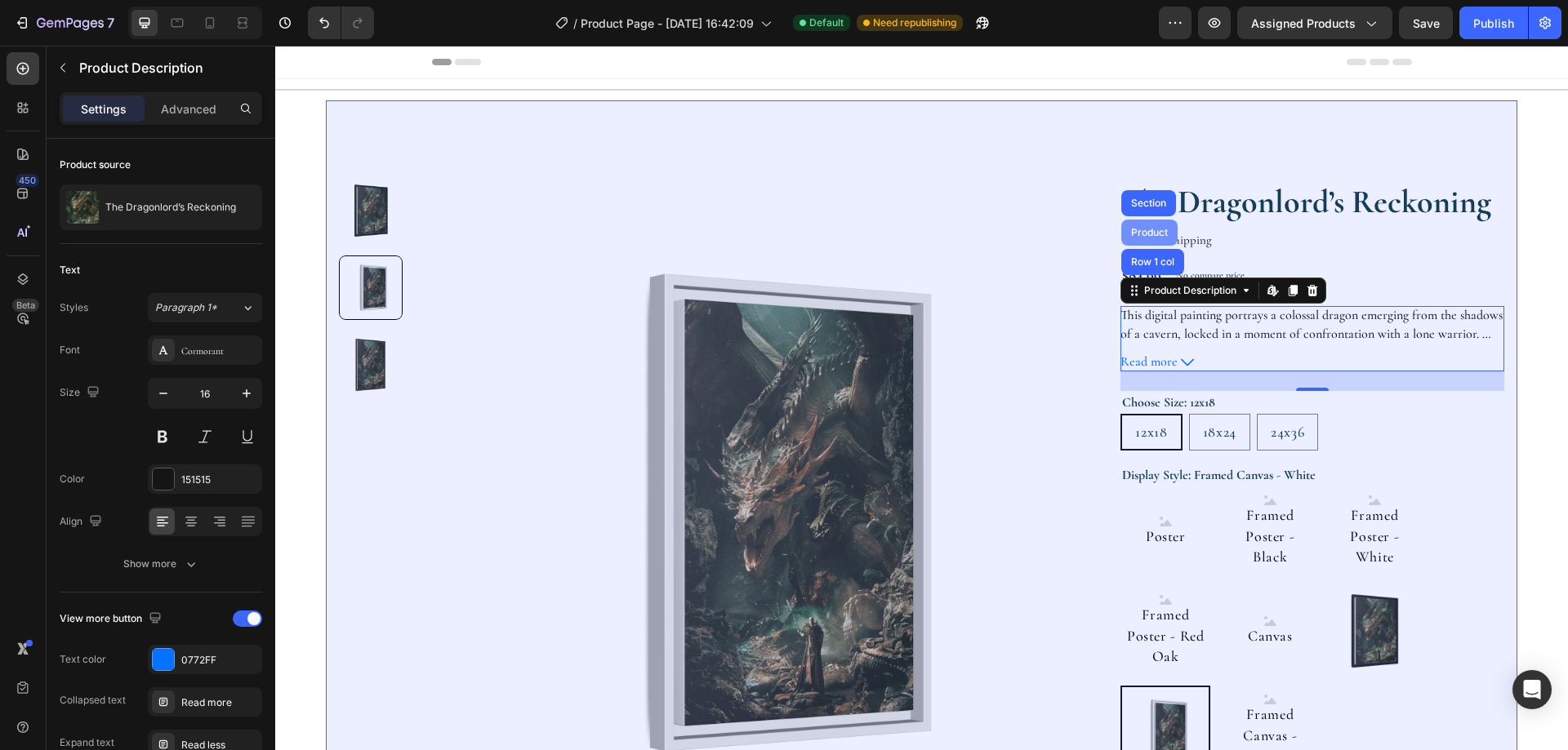
click at [1149, 242] on div "Product" at bounding box center [1149, 232] width 56 height 26
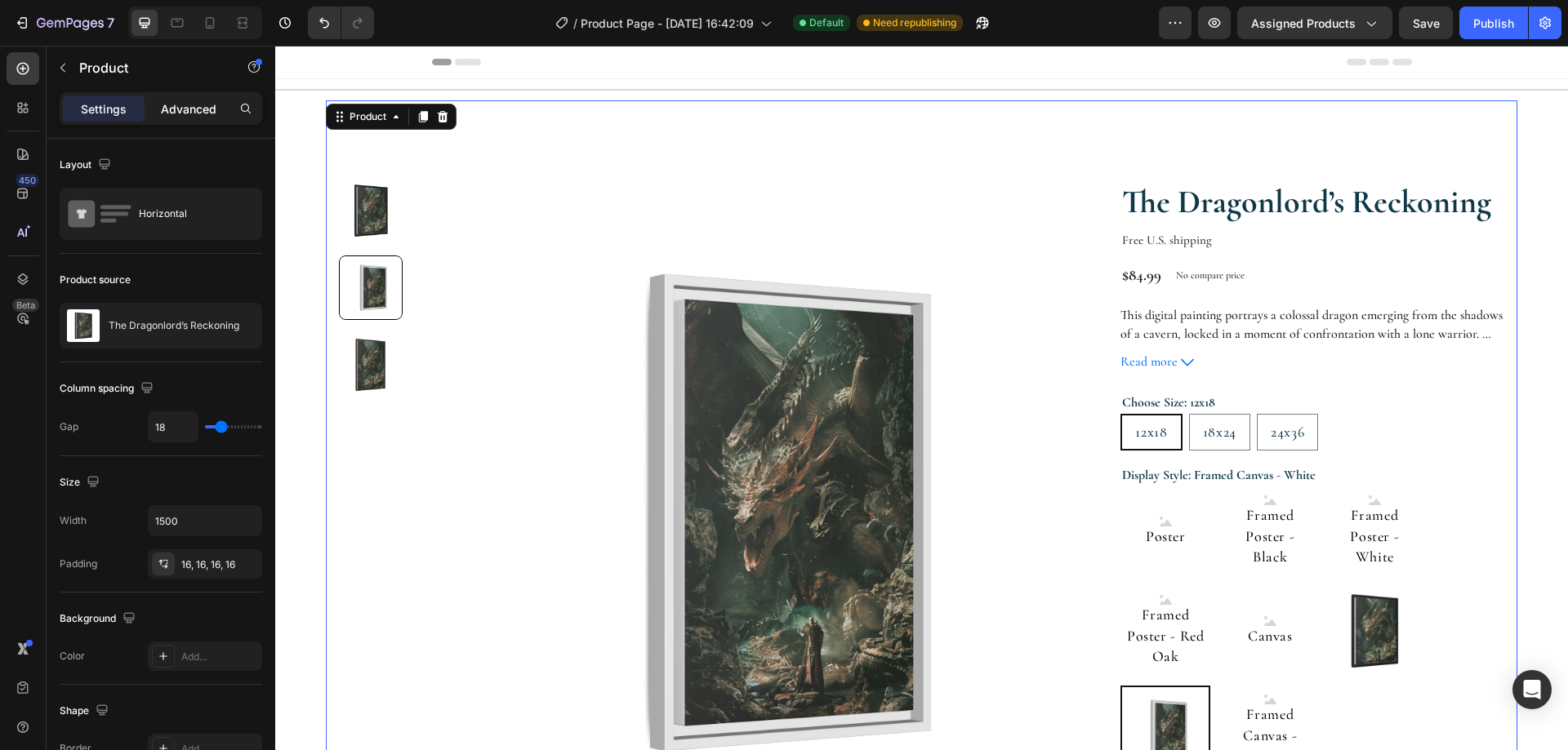
click at [195, 112] on p "Advanced" at bounding box center [189, 109] width 56 height 17
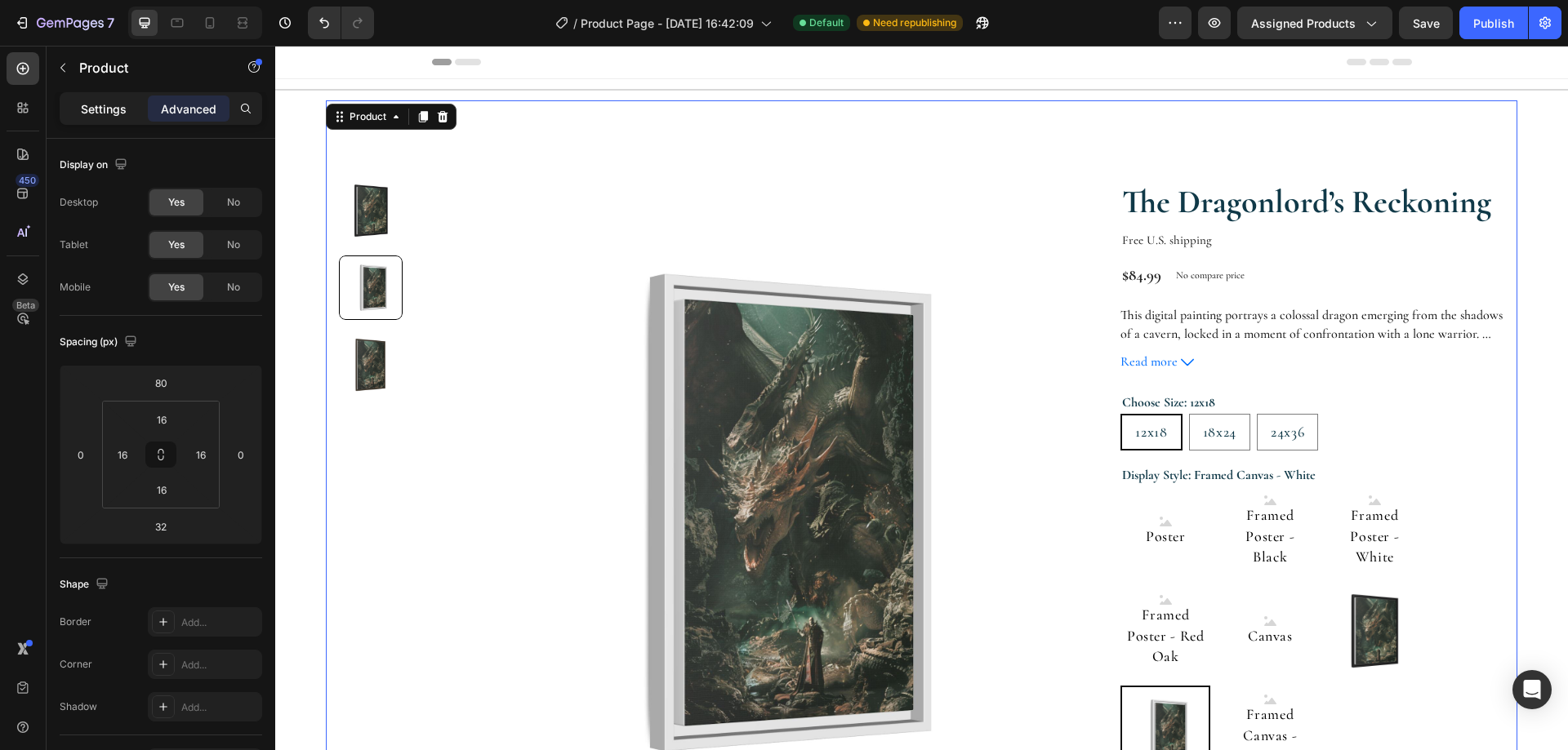
click at [101, 103] on p "Settings" at bounding box center [104, 109] width 45 height 17
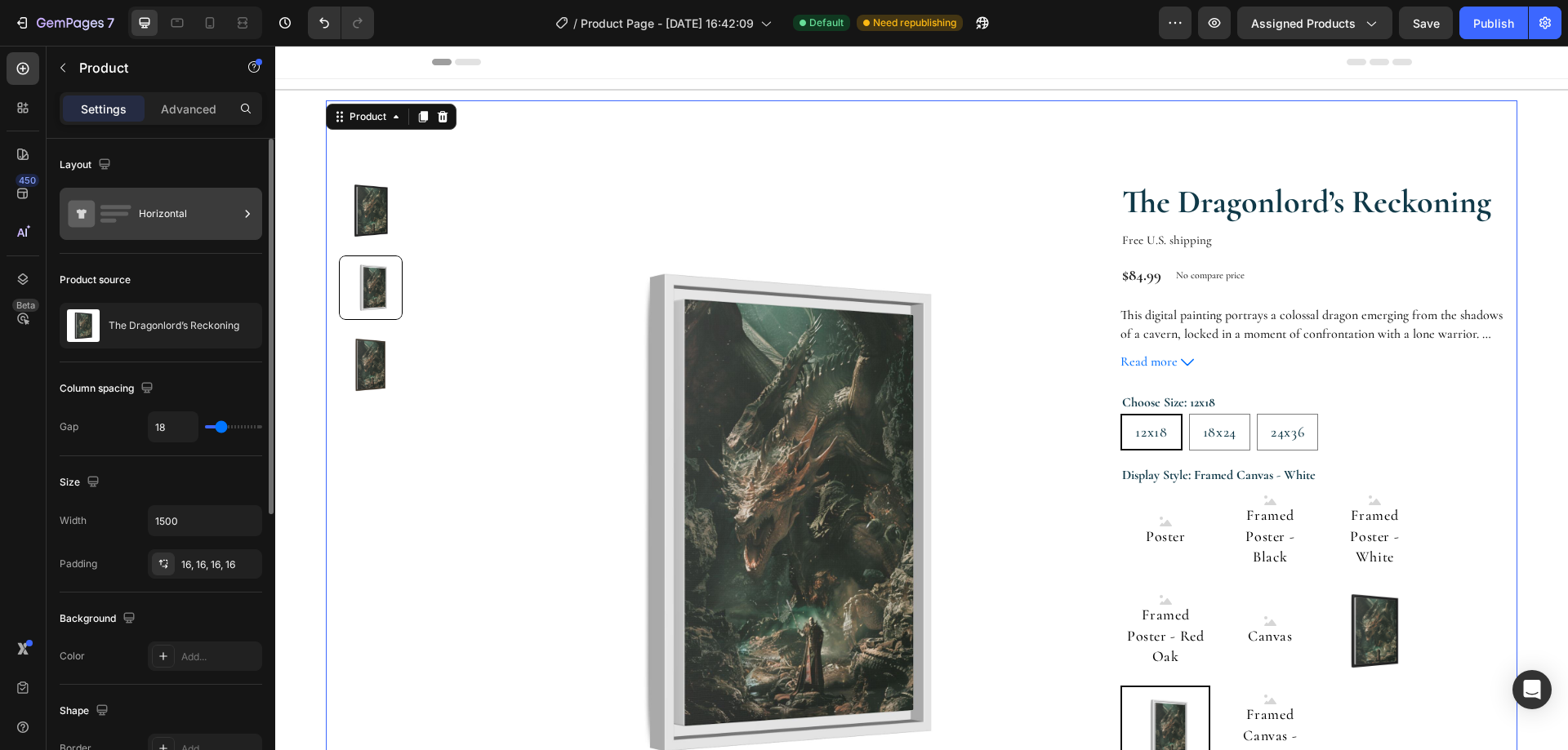
click at [241, 205] on icon at bounding box center [247, 213] width 16 height 16
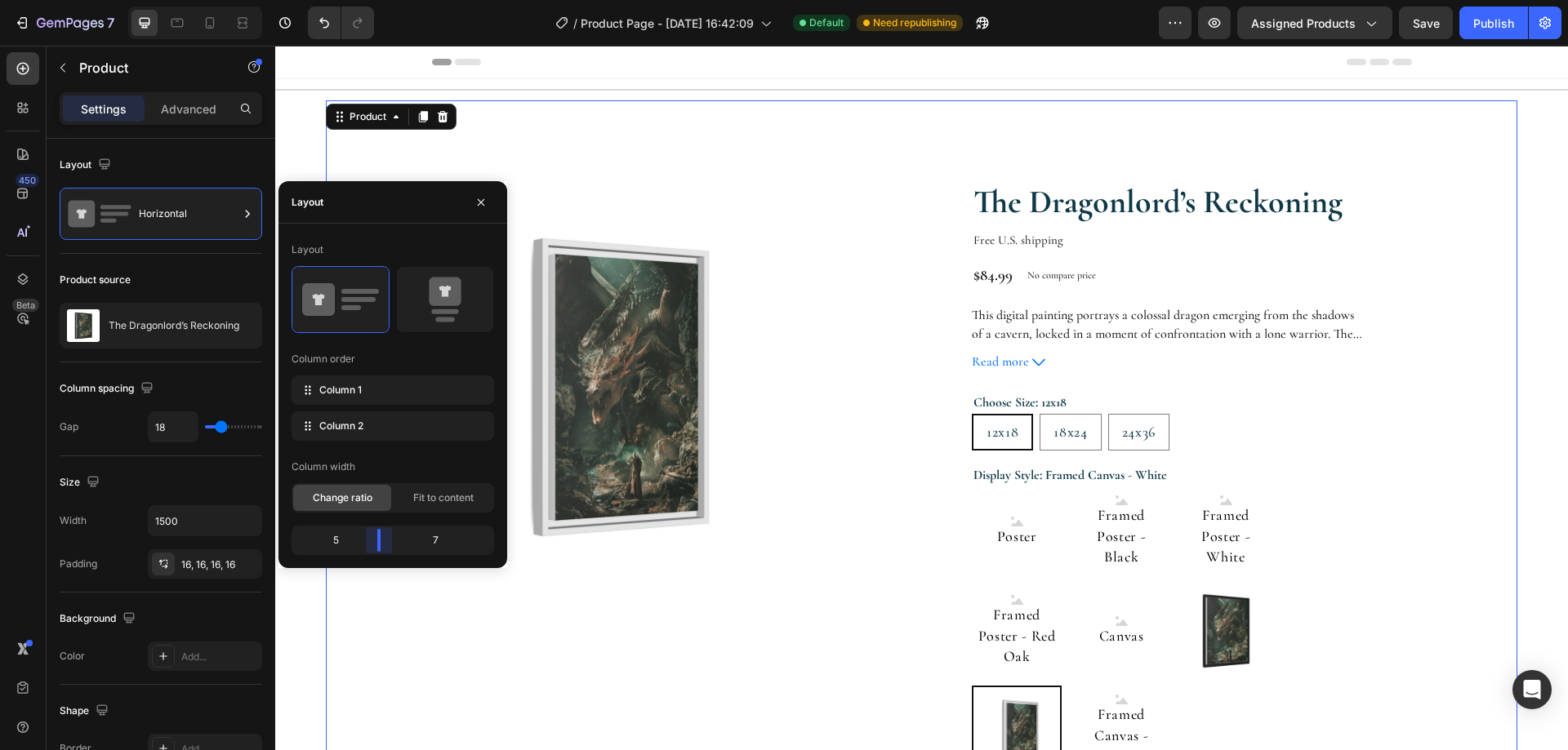
drag, startPoint x: 419, startPoint y: 542, endPoint x: 381, endPoint y: 541, distance: 38.0
click at [381, 0] on body "7 / Product Page - Aug 24, 16:42:09 Default Need republishing Preview Assigned …" at bounding box center [784, 0] width 1568 height 0
click at [477, 200] on icon "button" at bounding box center [481, 203] width 13 height 13
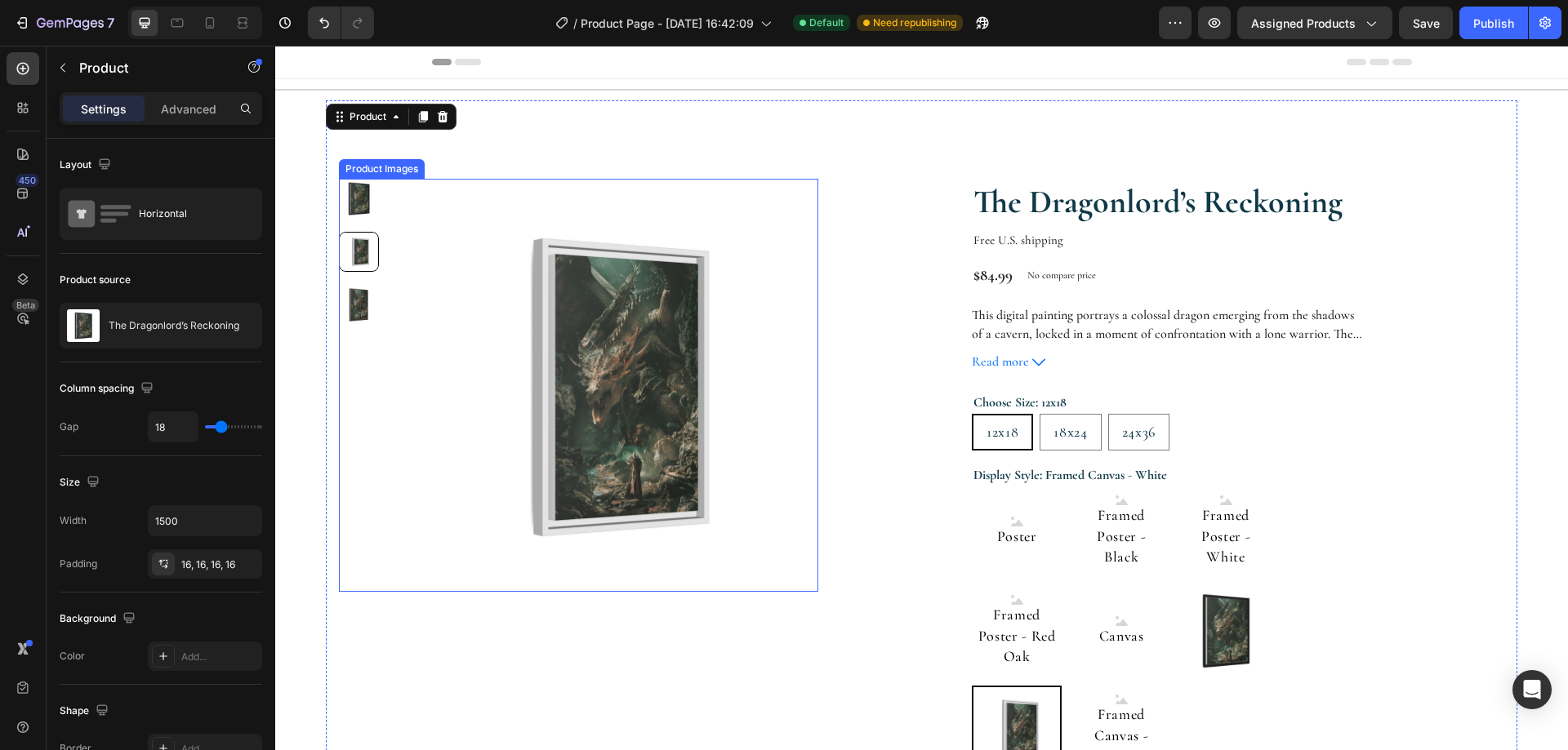
click at [464, 280] on img at bounding box center [601, 386] width 417 height 417
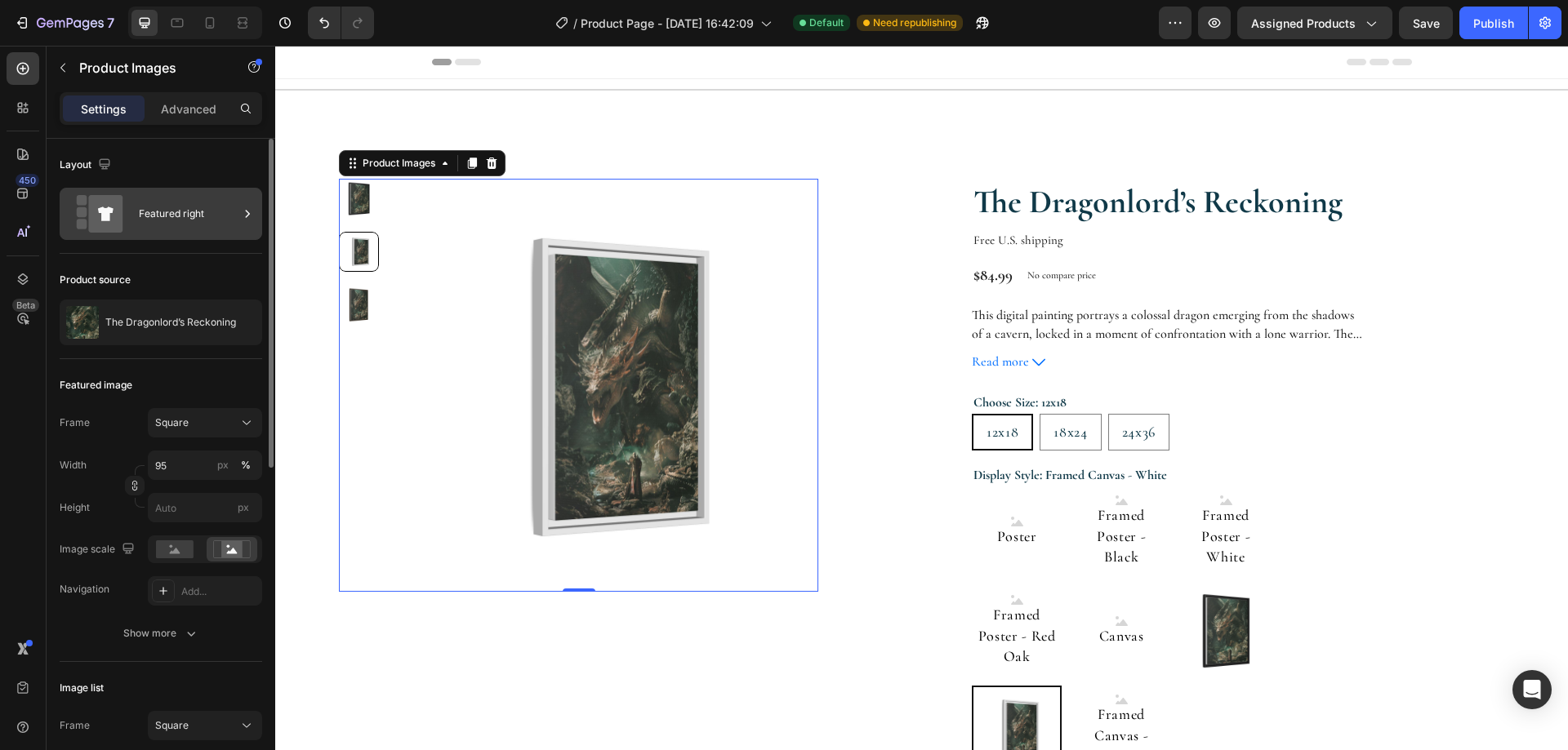
click at [228, 230] on div "Featured right" at bounding box center [189, 214] width 99 height 38
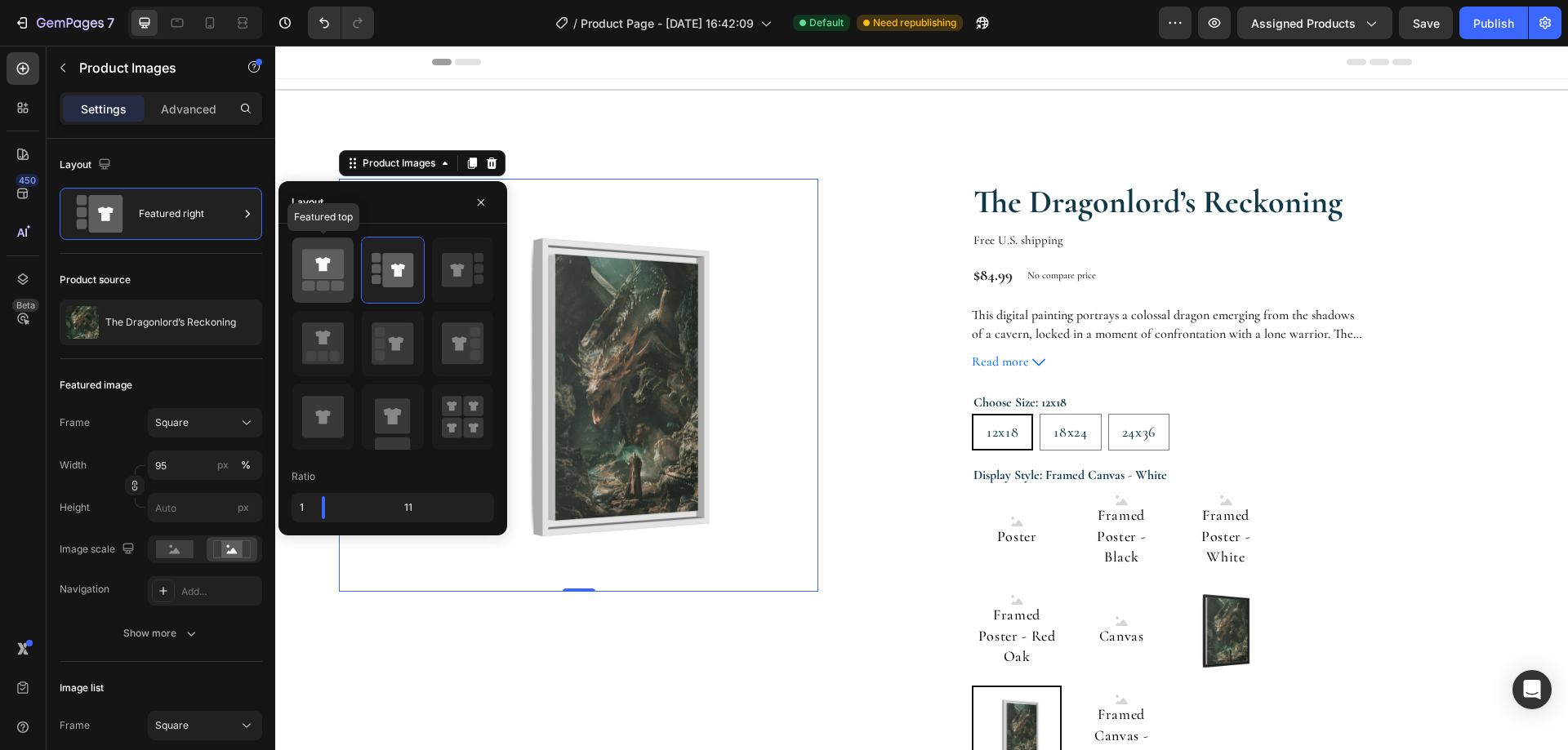
click at [317, 259] on icon at bounding box center [322, 263] width 14 height 13
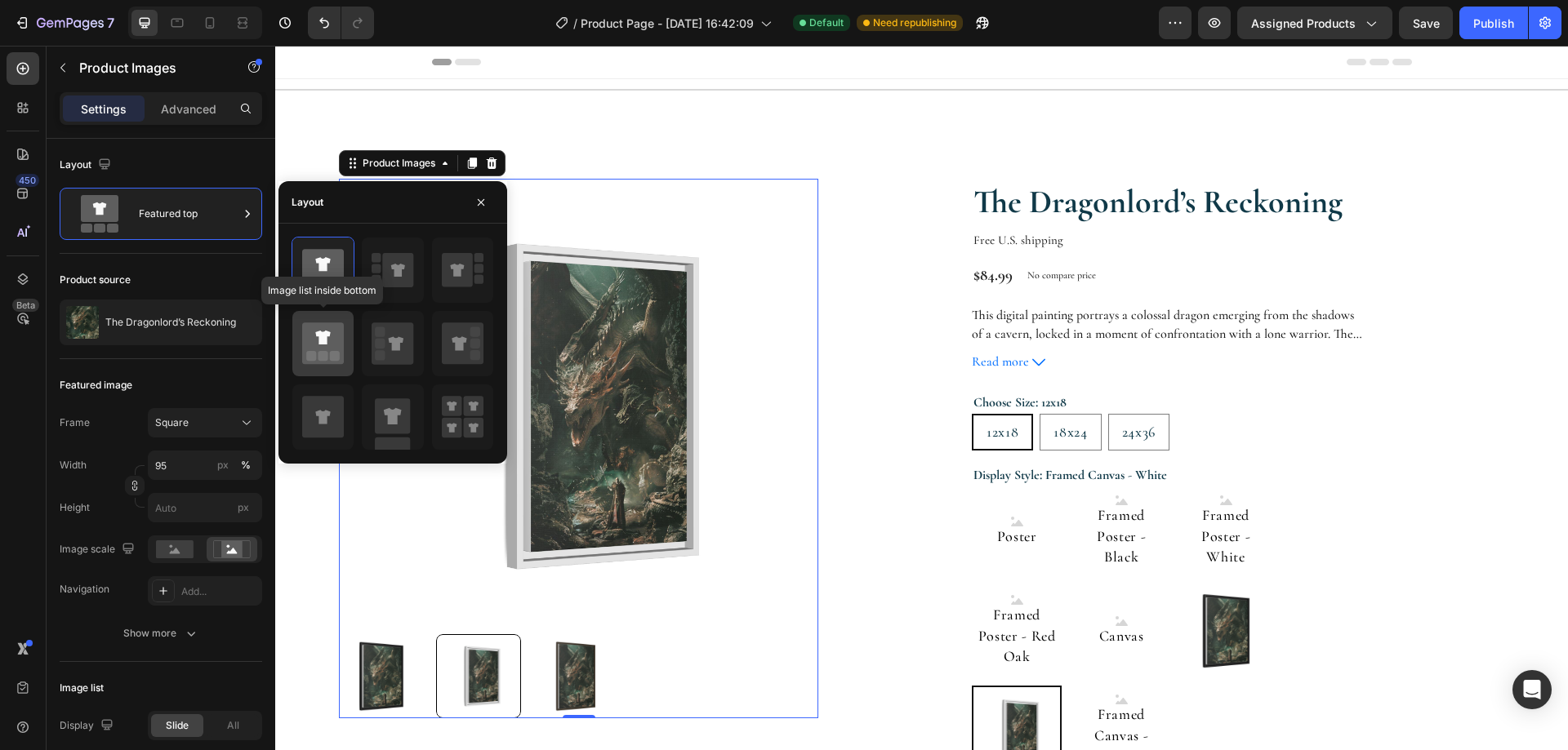
click at [330, 338] on icon at bounding box center [323, 343] width 41 height 41
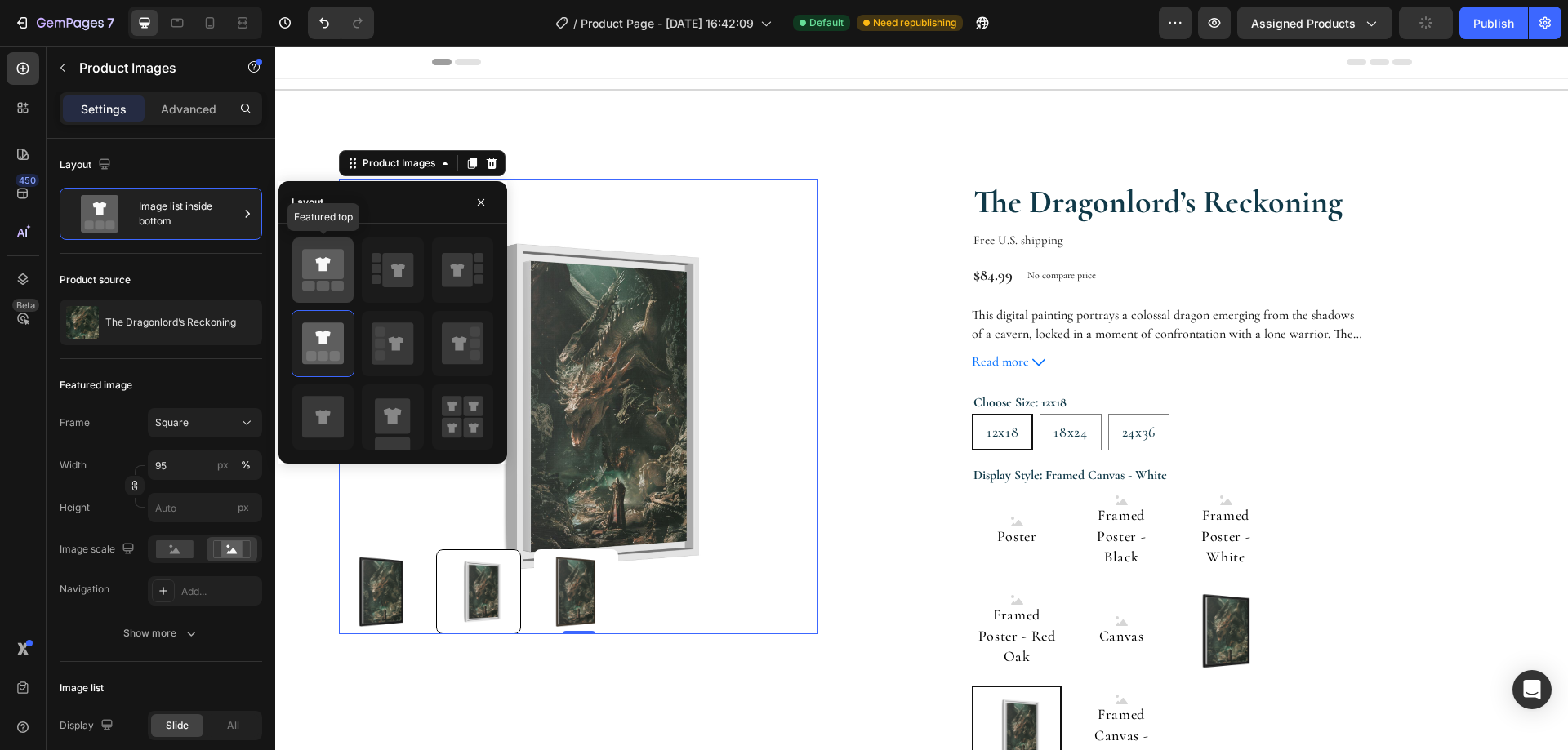
click at [329, 290] on rect at bounding box center [323, 286] width 13 height 10
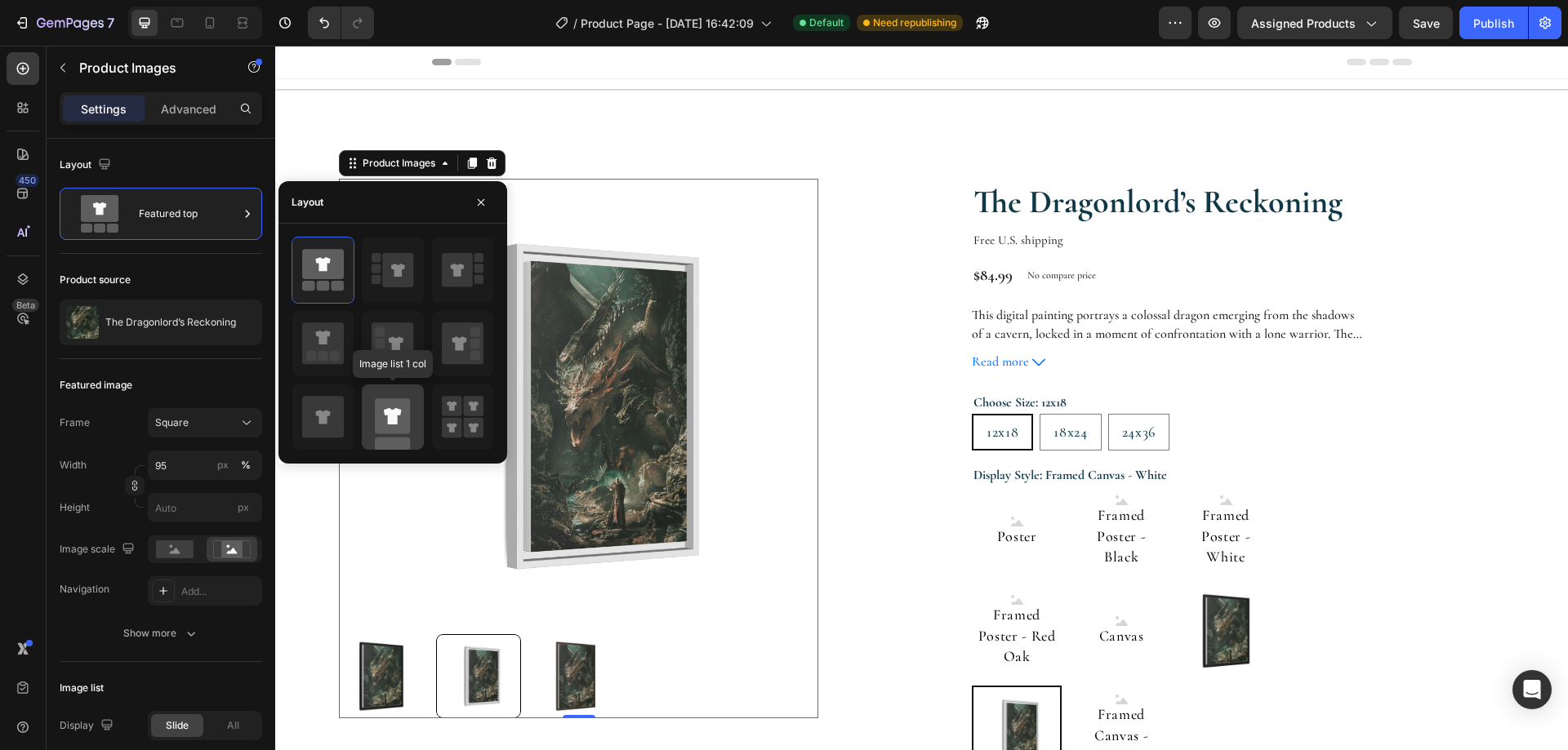
click at [403, 412] on rect at bounding box center [392, 416] width 35 height 35
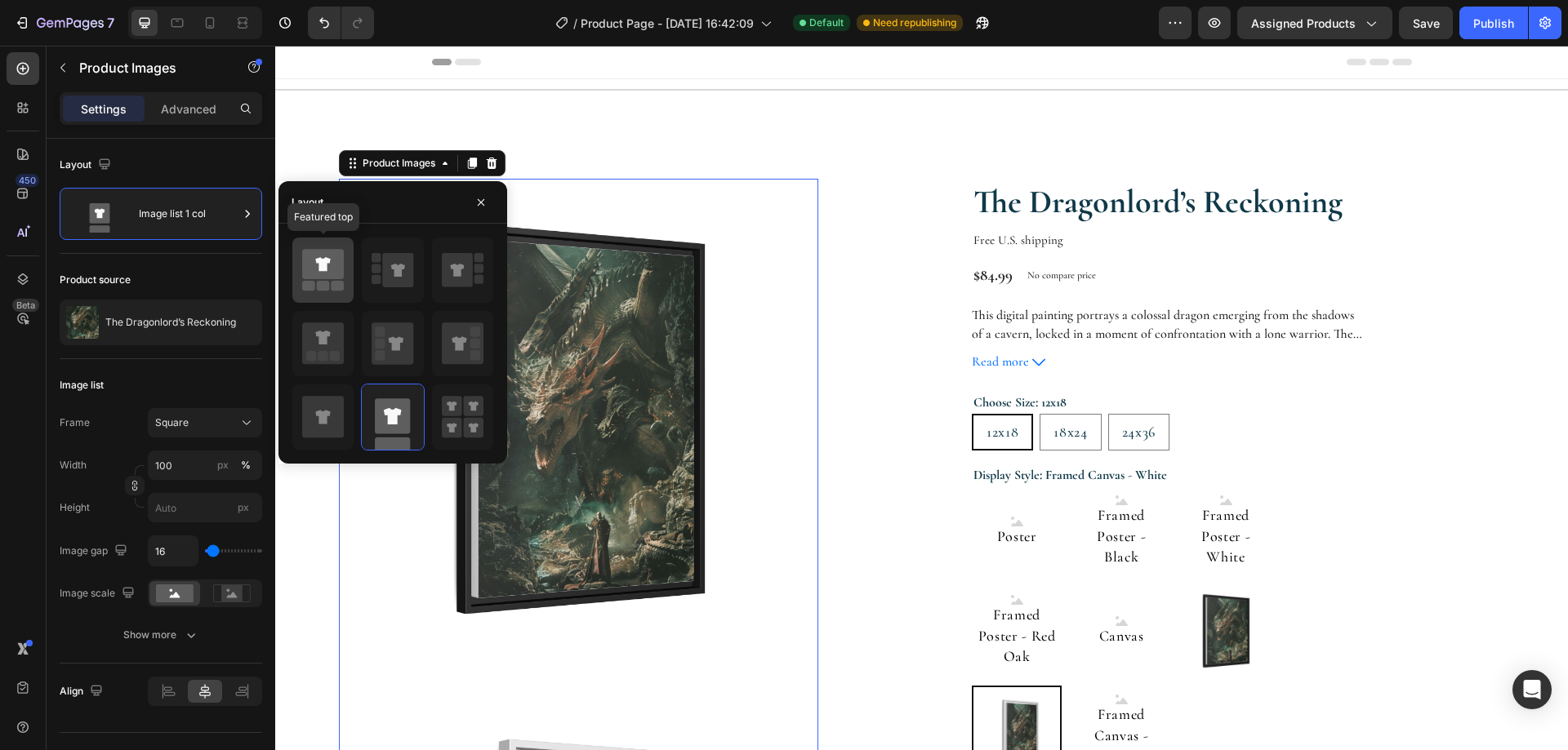
click at [336, 267] on icon at bounding box center [323, 264] width 41 height 30
type input "95"
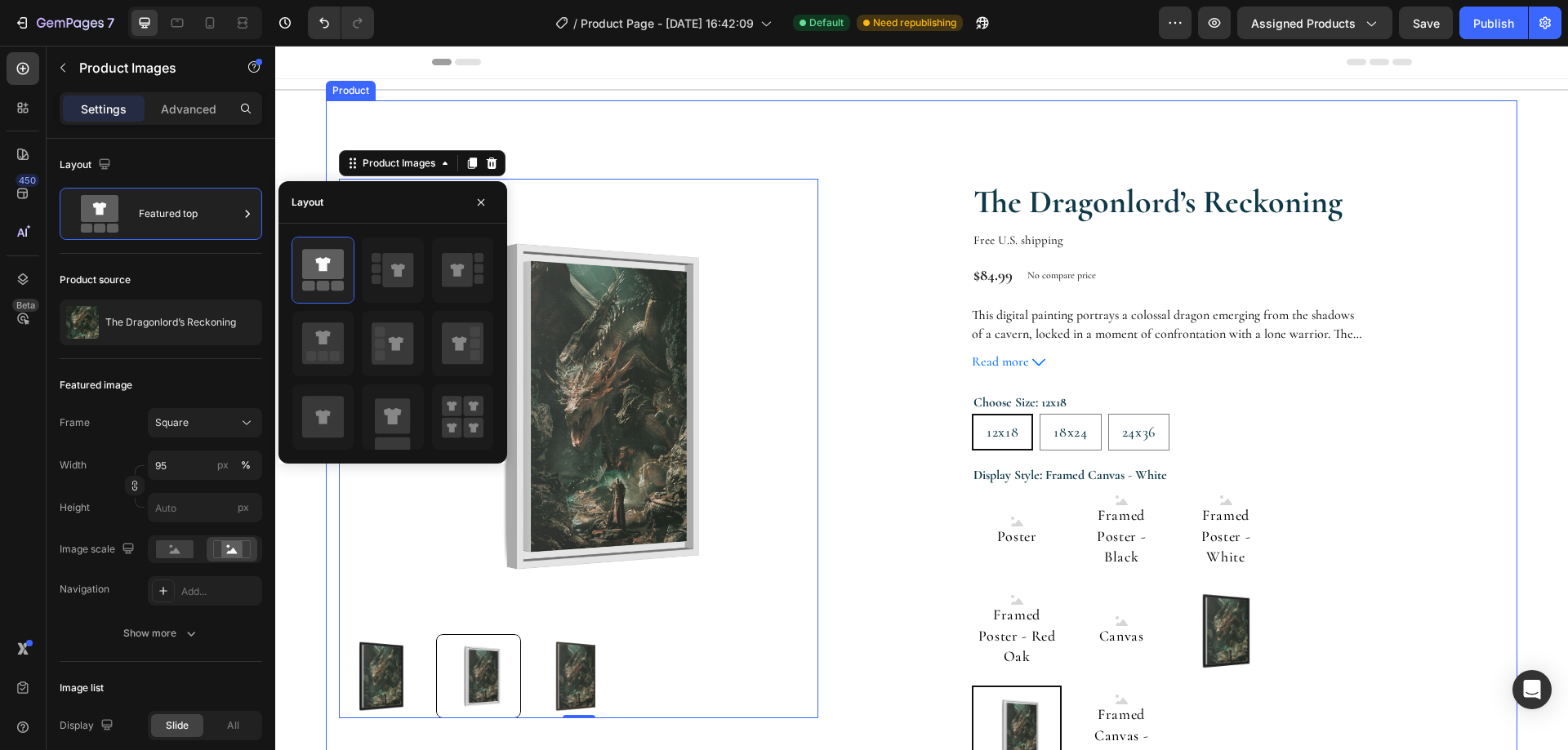
click at [1449, 373] on div "The Dragonlord’s Reckoning Product Title Free U.S. shipping Text Block Row $84.…" at bounding box center [1168, 601] width 671 height 846
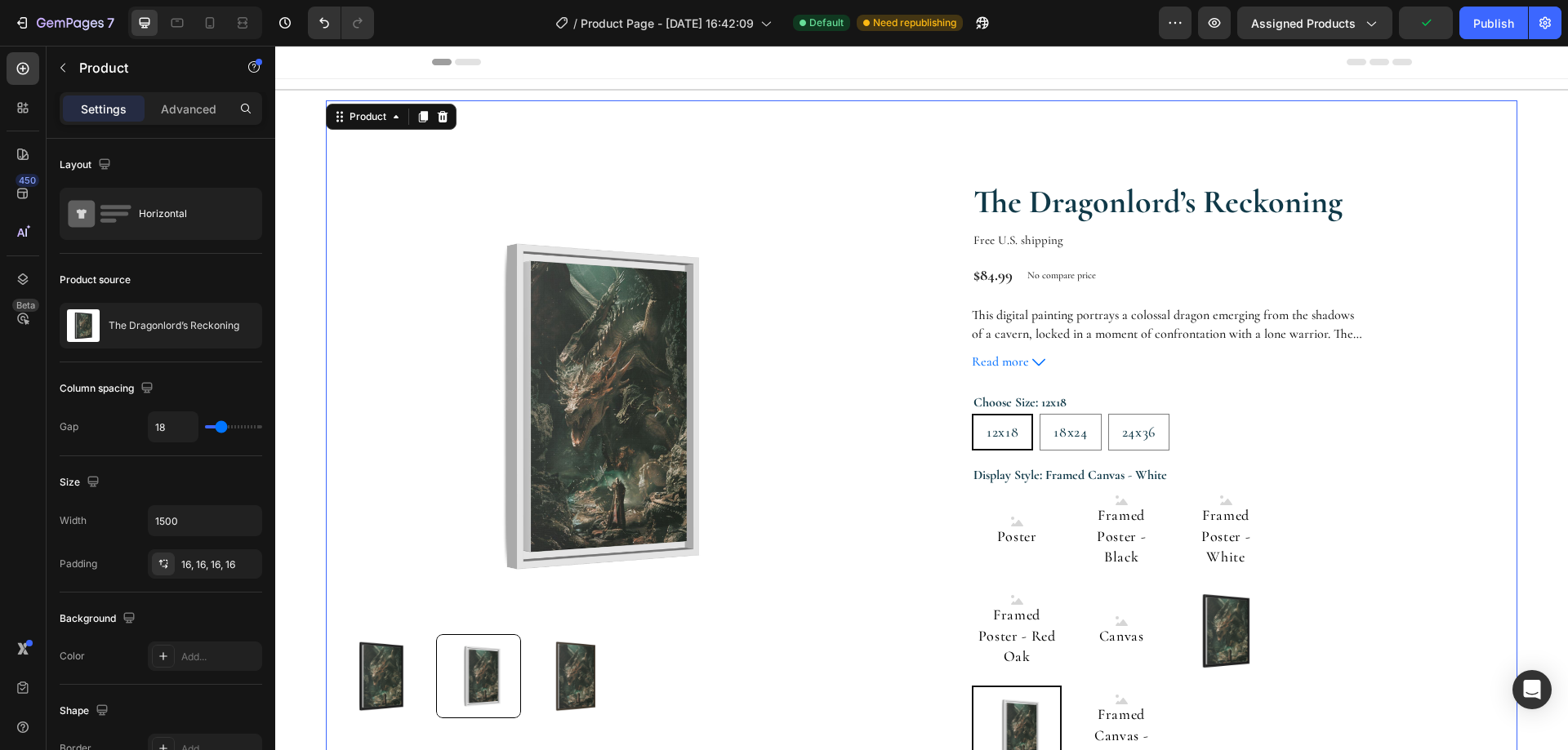
click at [879, 316] on div "The Dragonlord’s Reckoning Product Title Free U.S. shipping Text Block Row $84.…" at bounding box center [1168, 601] width 671 height 846
click at [376, 120] on div "Product" at bounding box center [367, 116] width 43 height 14
click at [360, 113] on div "Product" at bounding box center [367, 116] width 43 height 14
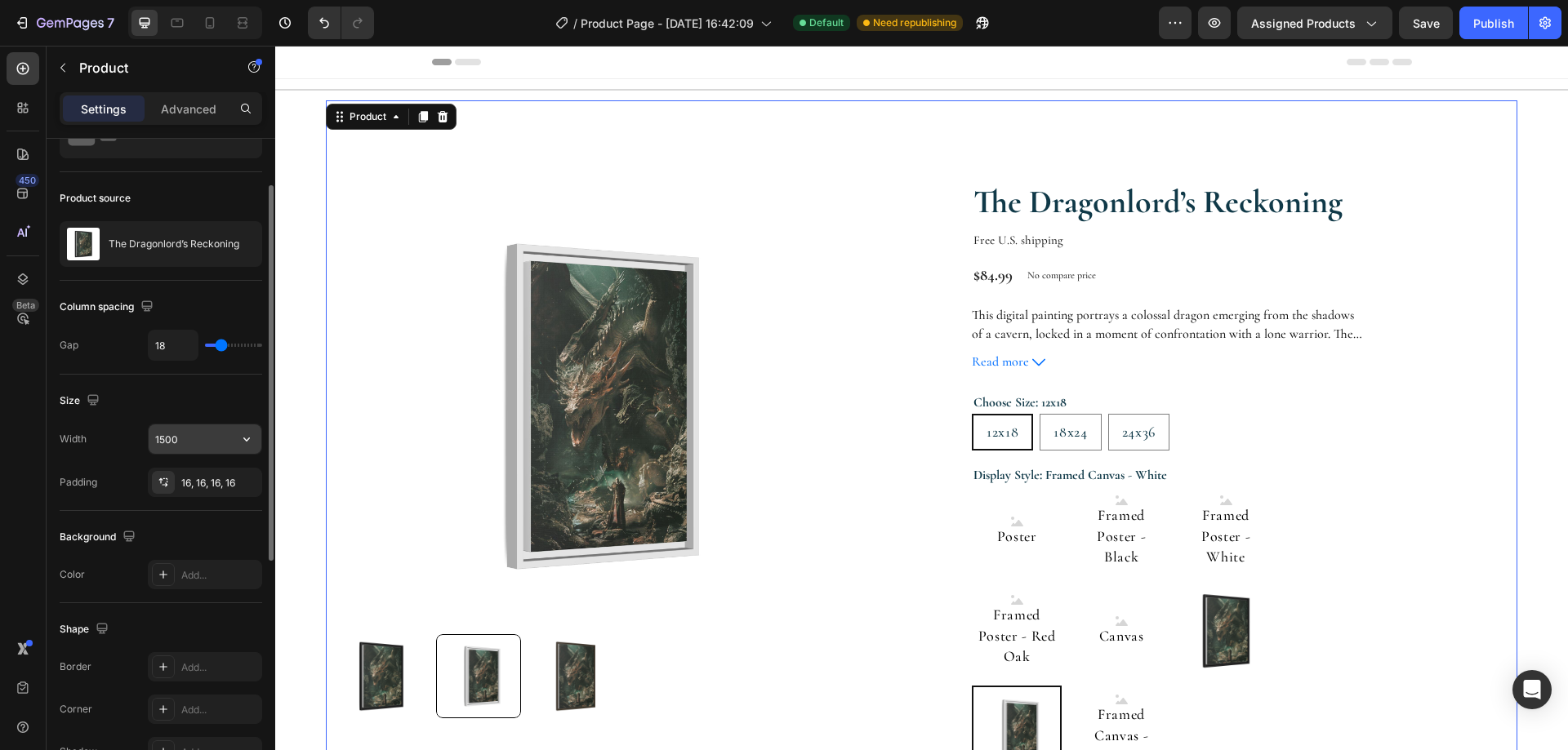
click at [190, 435] on input "1500" at bounding box center [205, 439] width 113 height 29
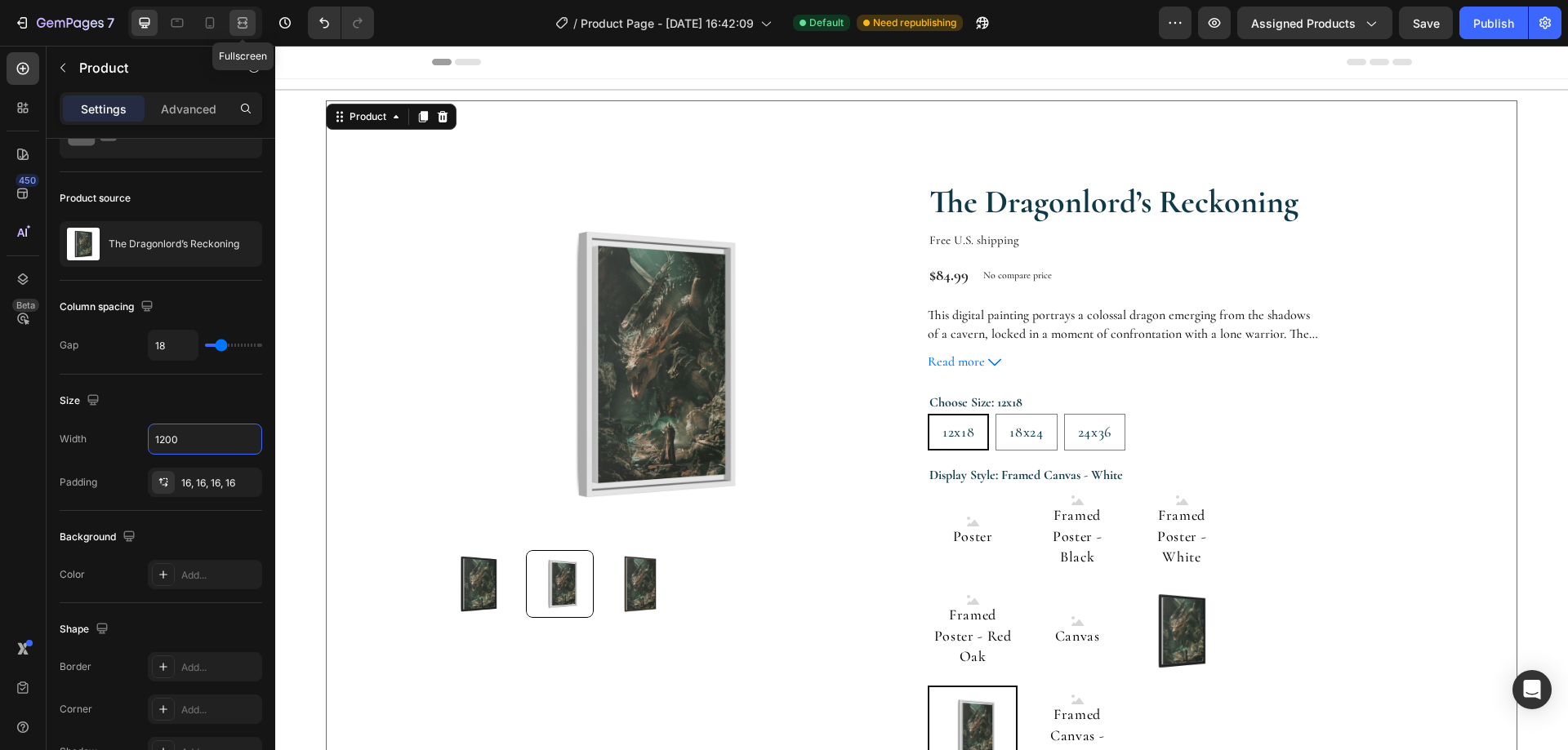
type input "1200"
click at [254, 21] on div at bounding box center [242, 23] width 26 height 26
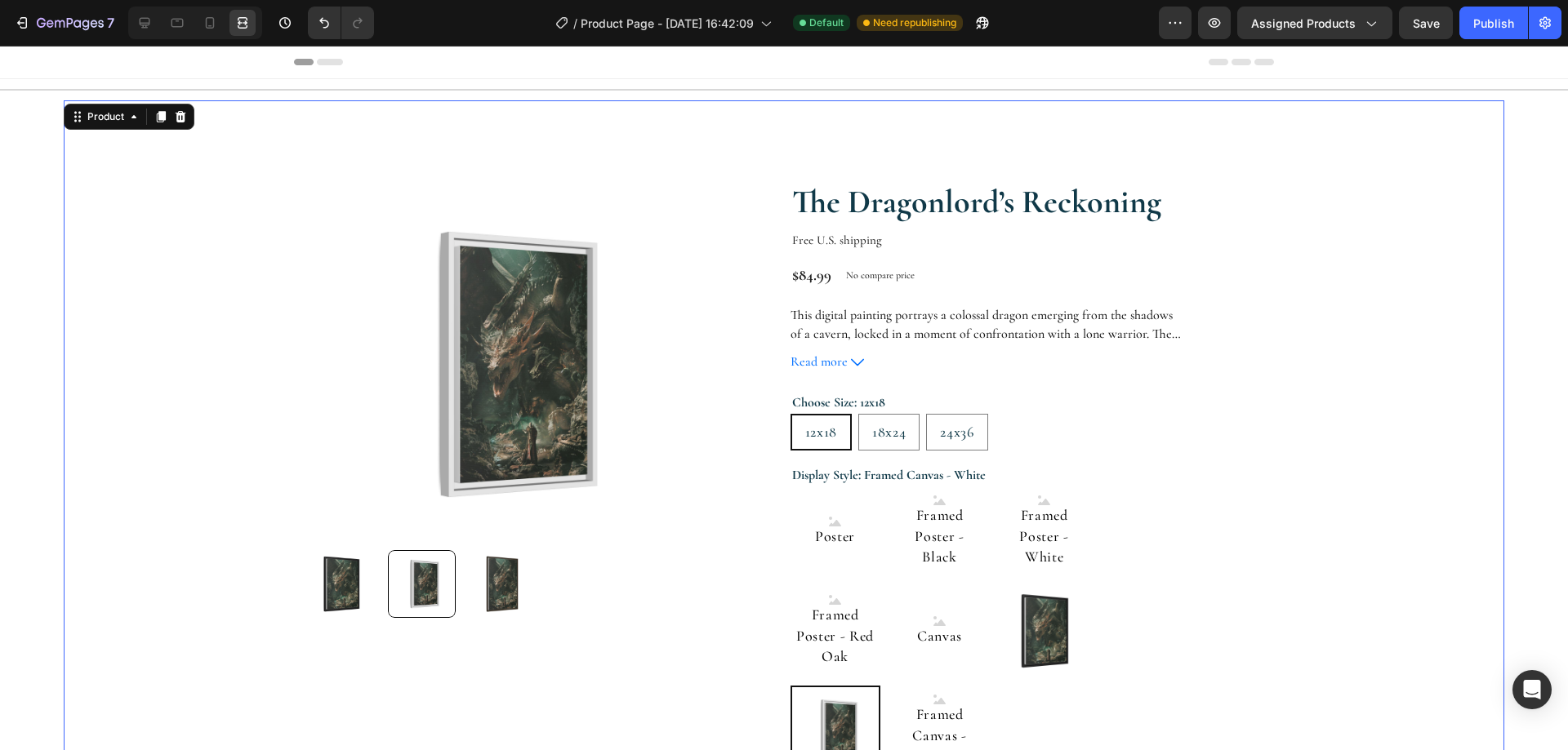
click at [1519, 283] on section "Product Images The Dragonlord’s Reckoning Product Title Free U.S. shipping Text…" at bounding box center [784, 645] width 1516 height 1090
click at [133, 13] on div at bounding box center [144, 23] width 26 height 26
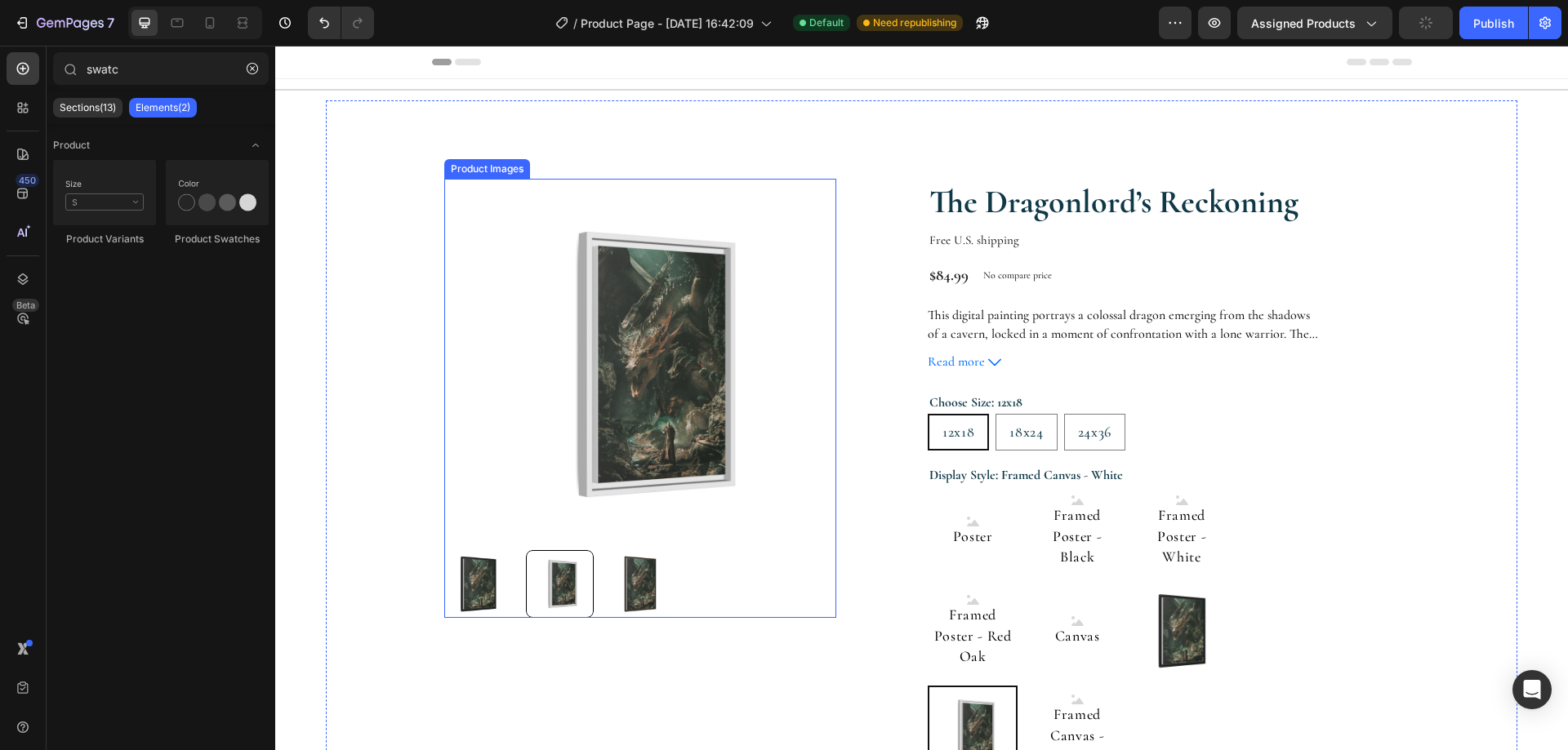
click at [773, 306] on img at bounding box center [639, 364] width 371 height 371
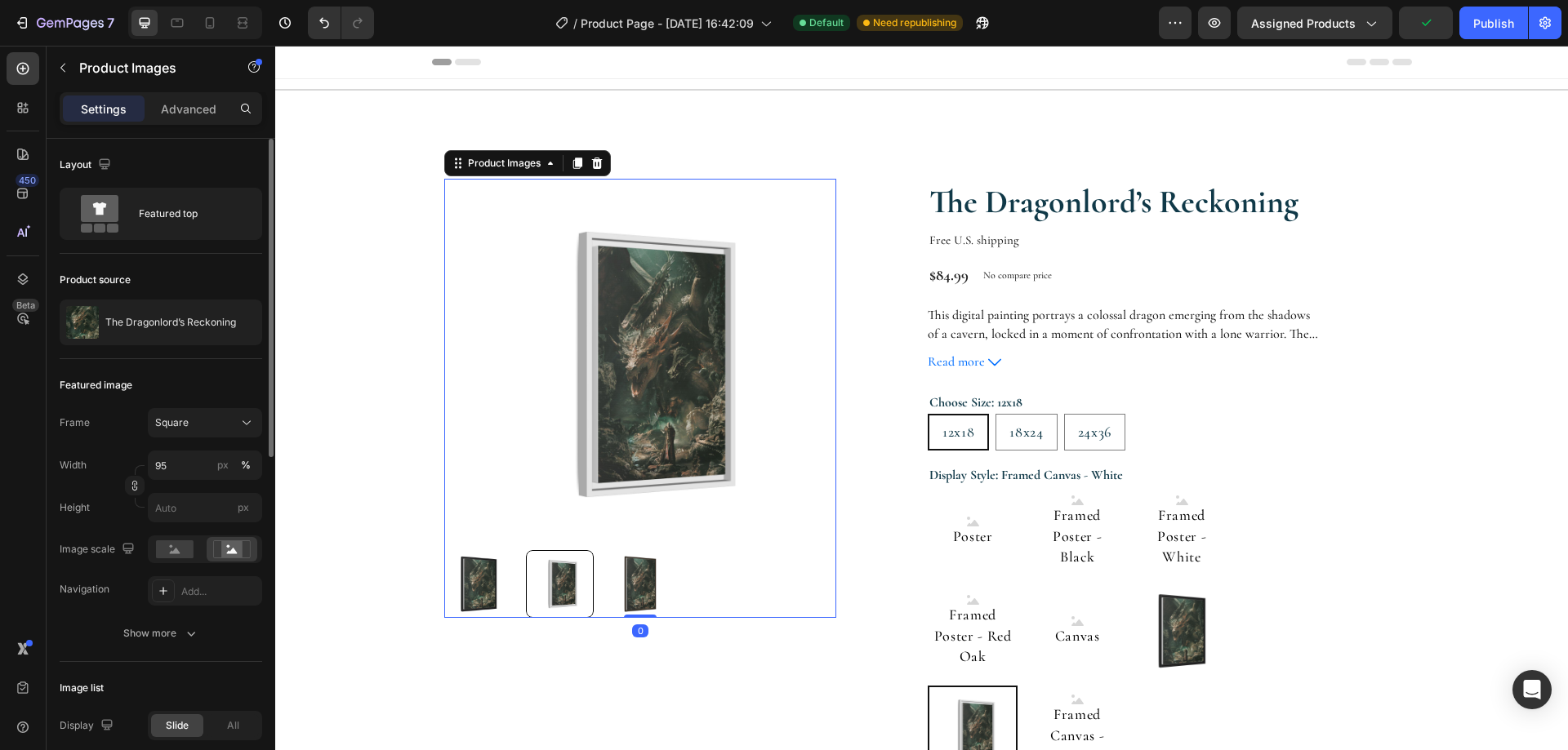
scroll to position [163, 0]
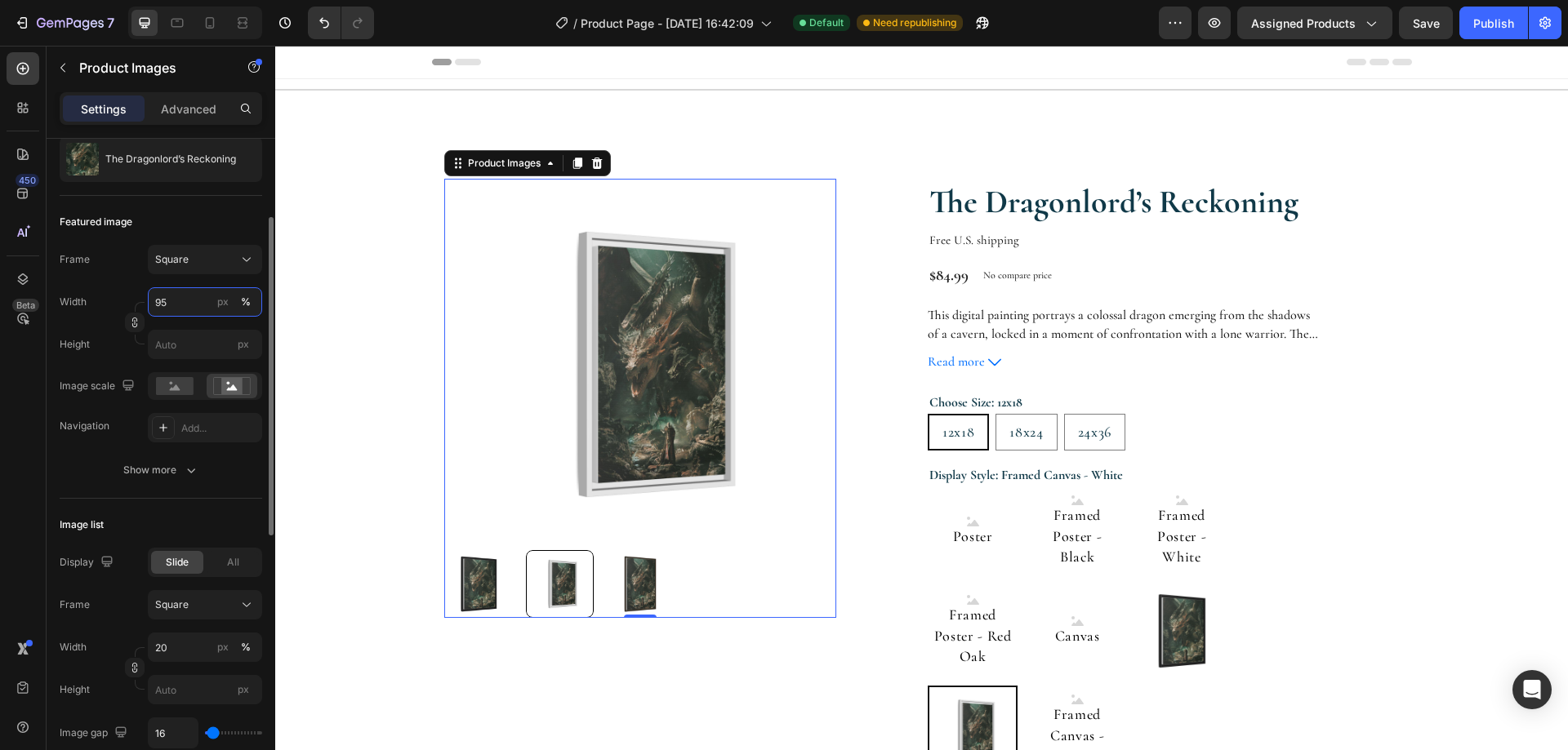
click at [199, 299] on input "95" at bounding box center [205, 301] width 115 height 29
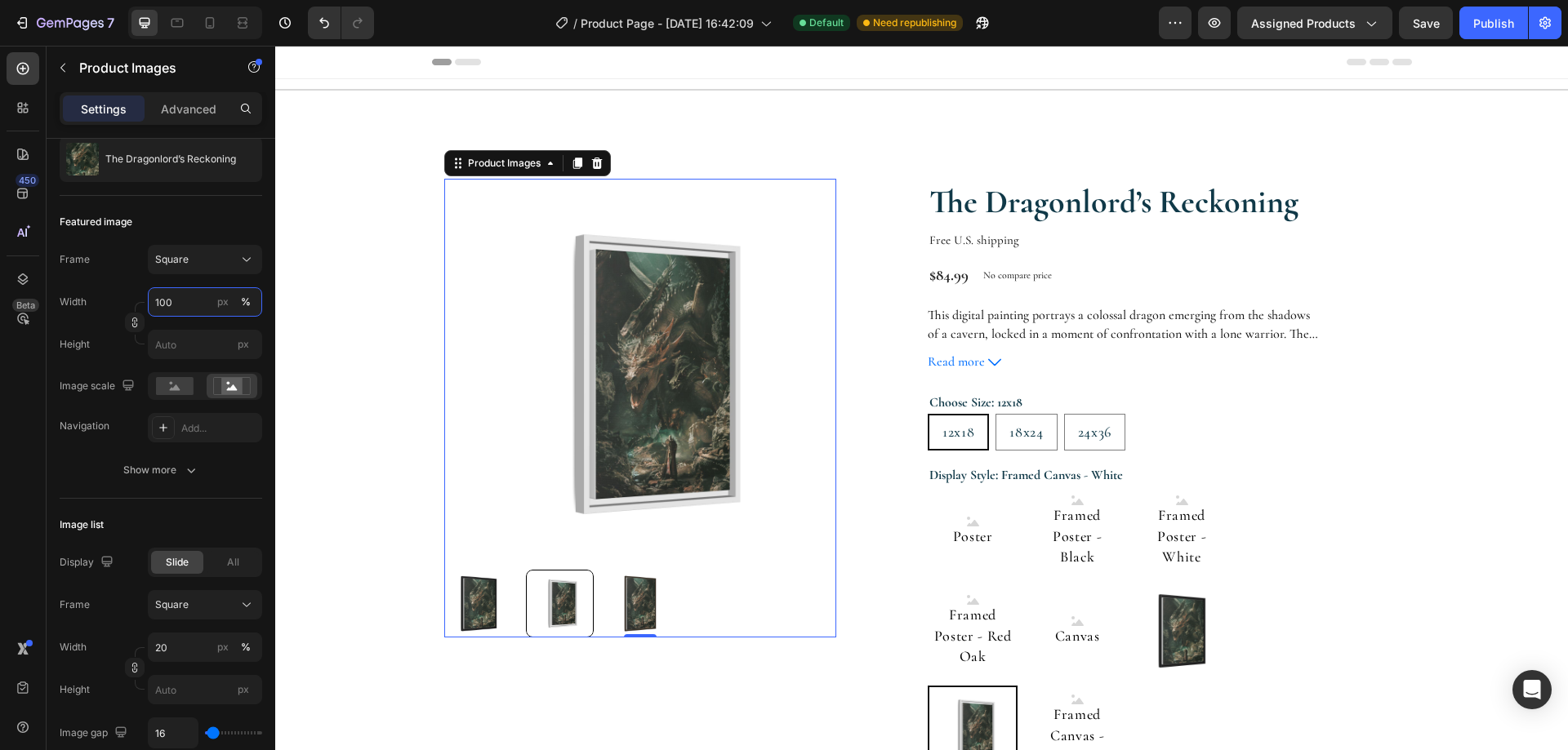
type input "100"
click at [627, 593] on img at bounding box center [640, 604] width 67 height 67
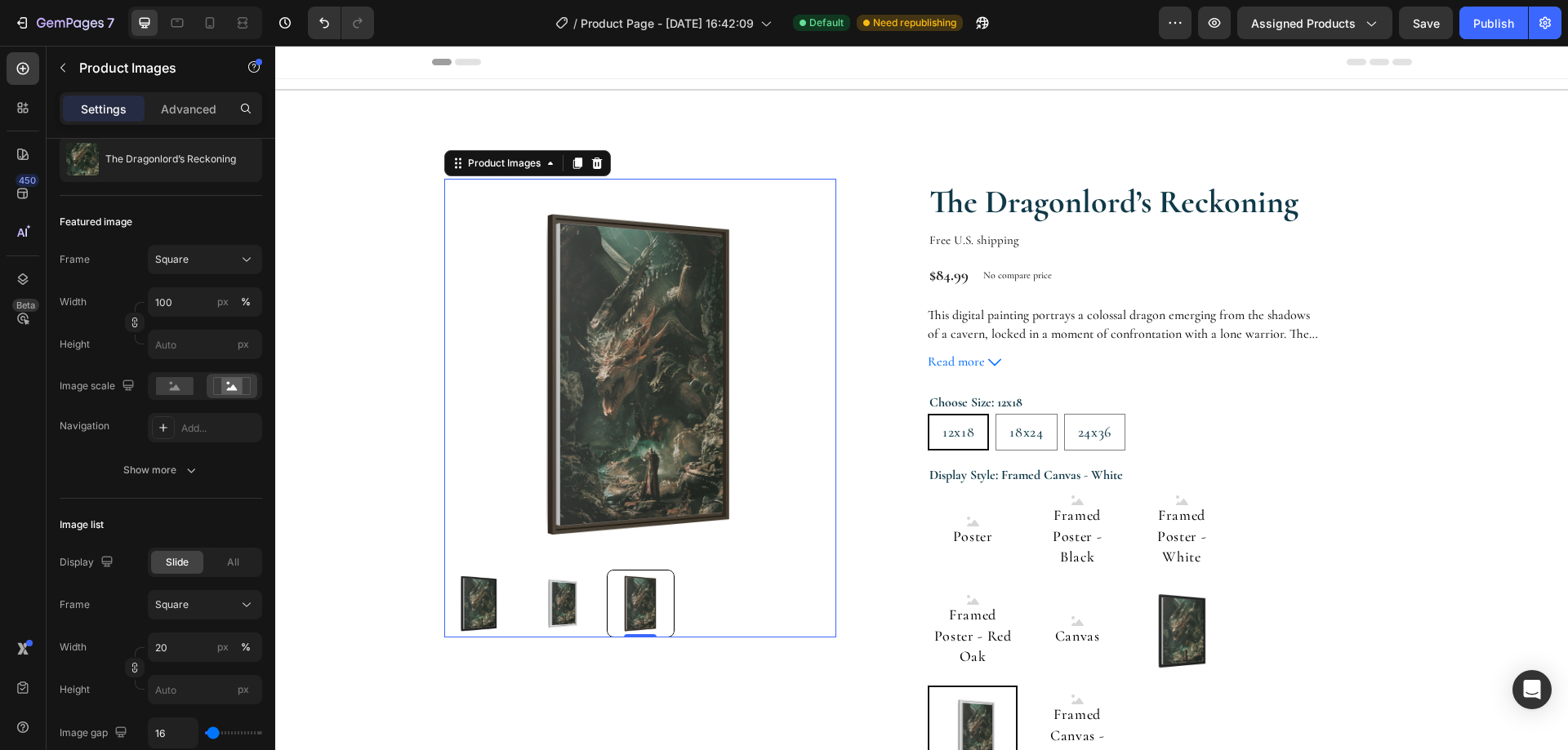
click at [554, 593] on img at bounding box center [559, 604] width 67 height 67
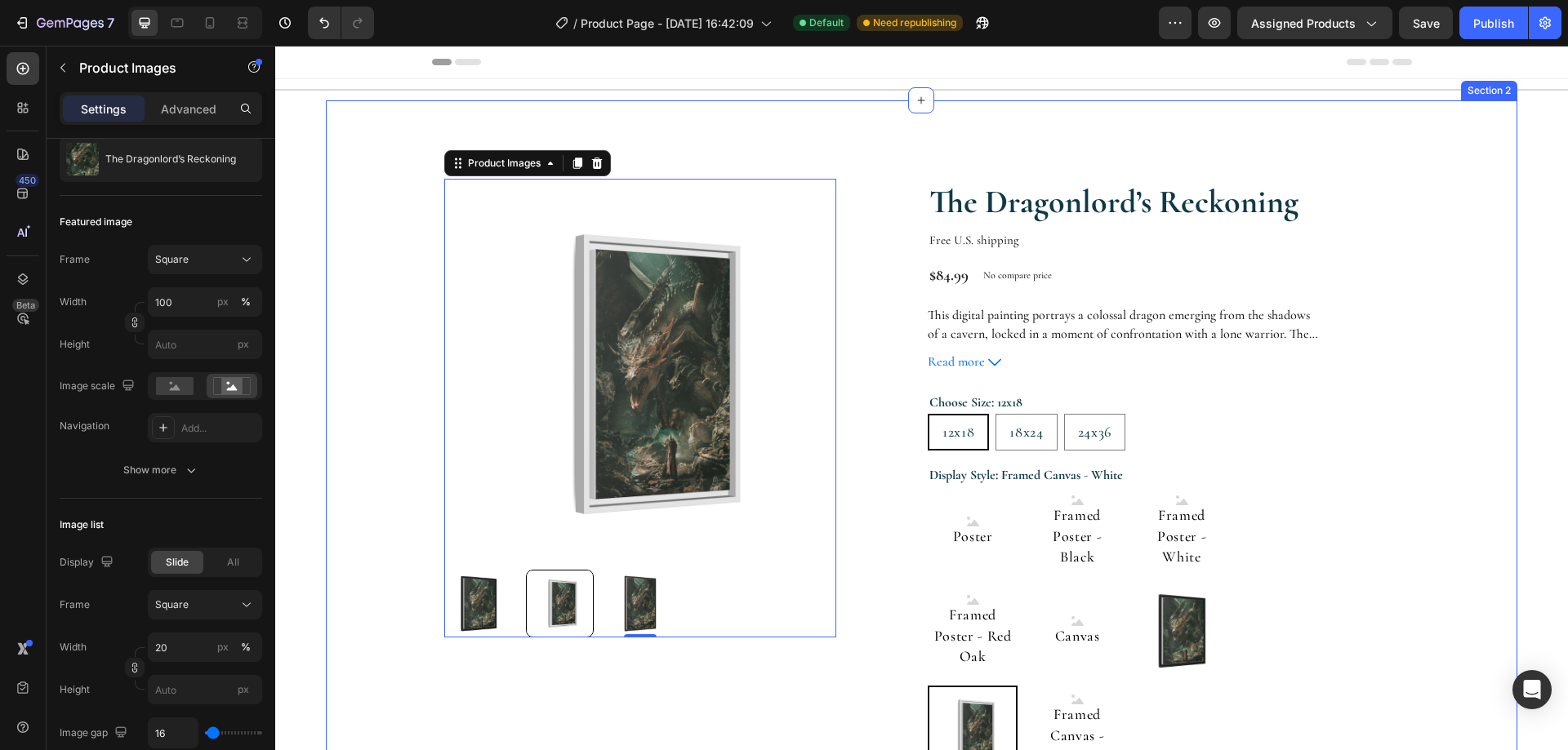
click at [1479, 416] on div "Product Images 0 The Dragonlord’s Reckoning Product Title Free U.S. shipping Te…" at bounding box center [921, 645] width 1192 height 1090
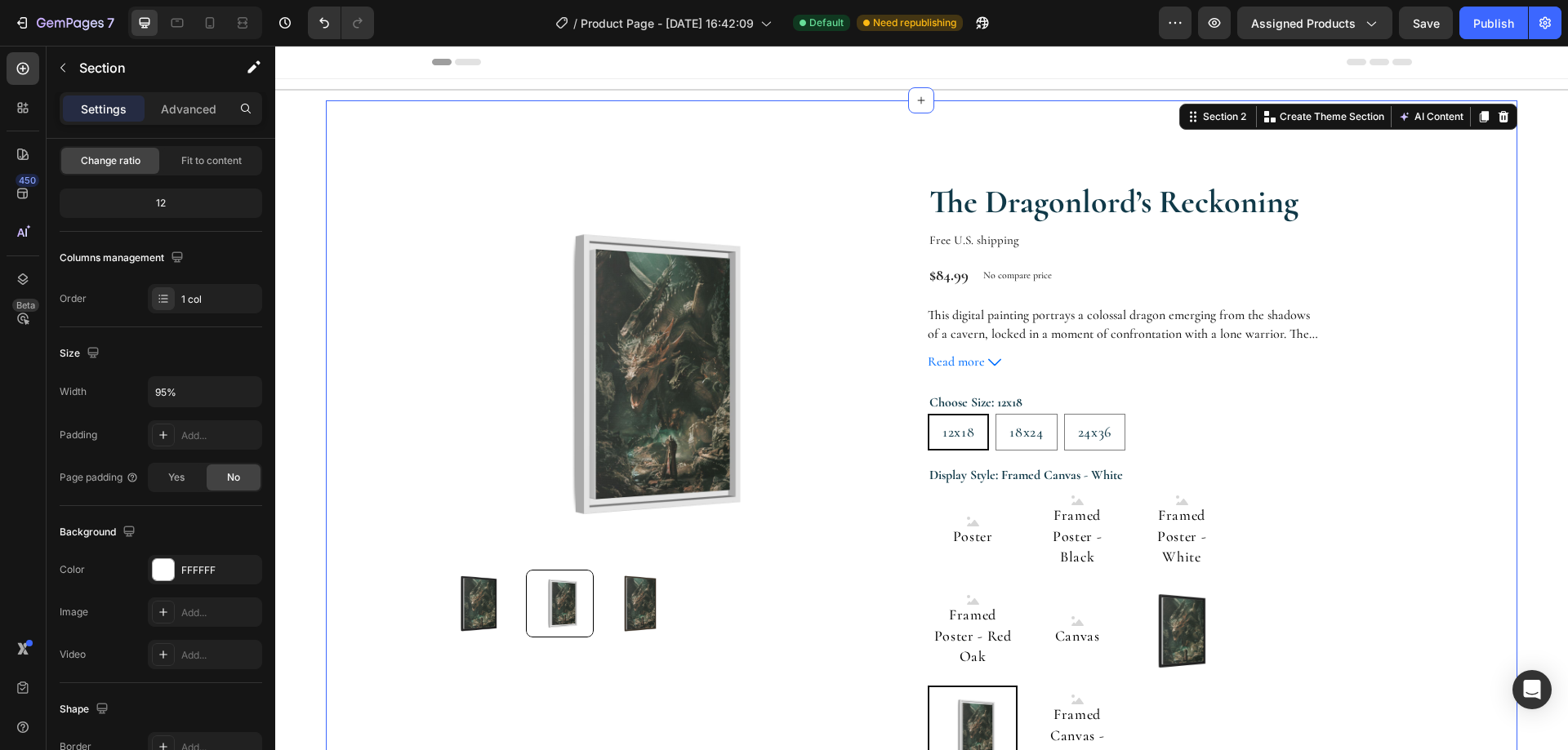
scroll to position [0, 0]
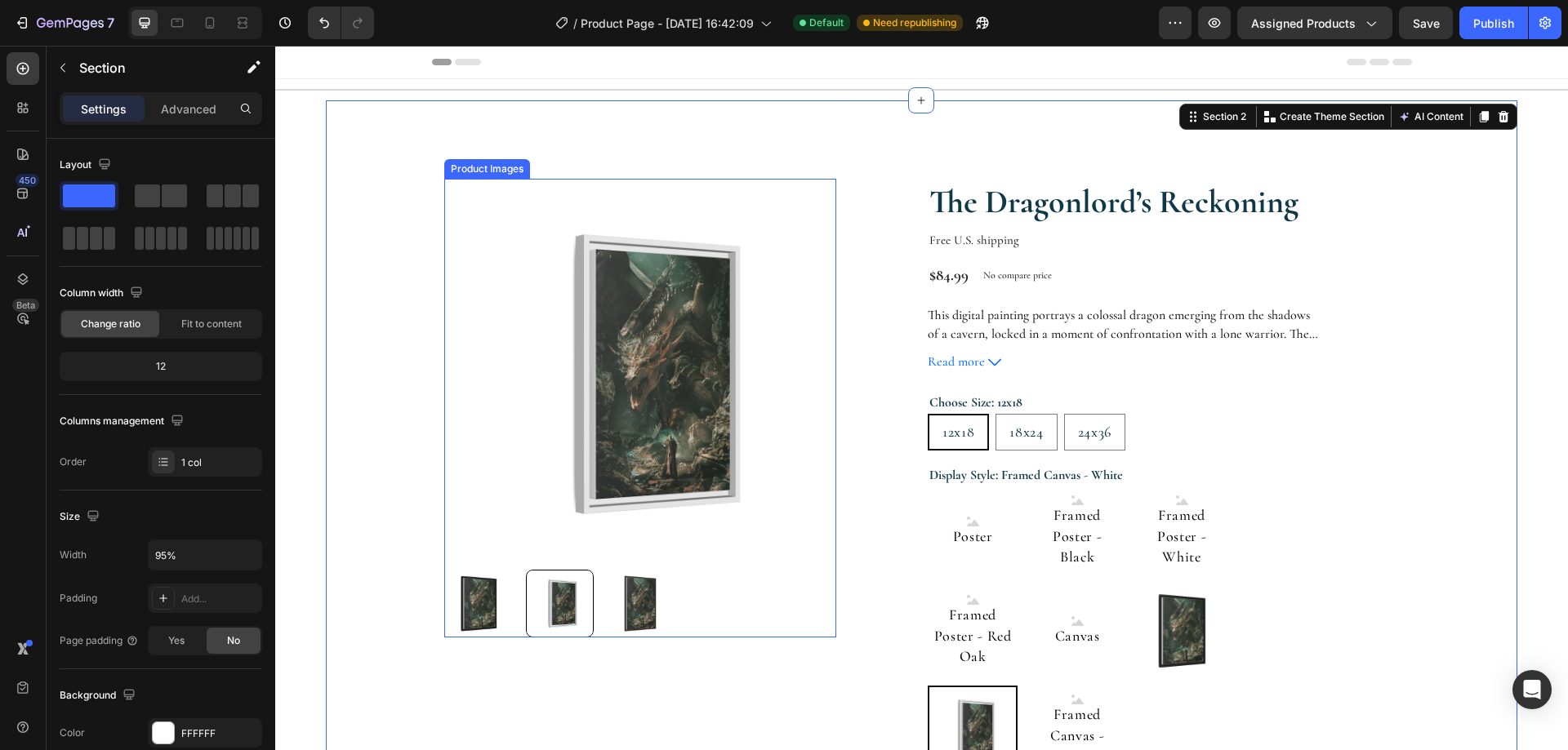
click at [782, 362] on img at bounding box center [639, 374] width 391 height 391
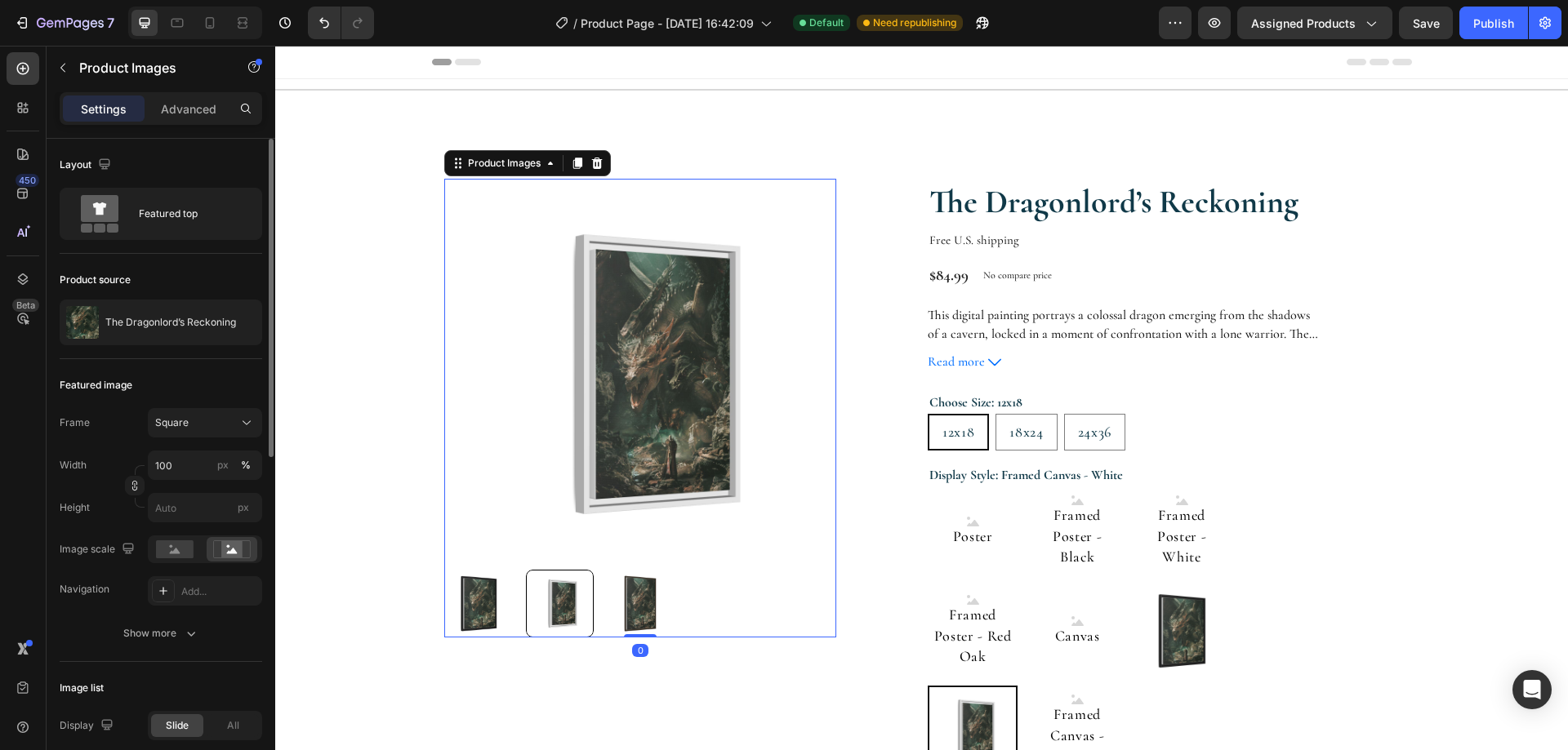
scroll to position [82, 0]
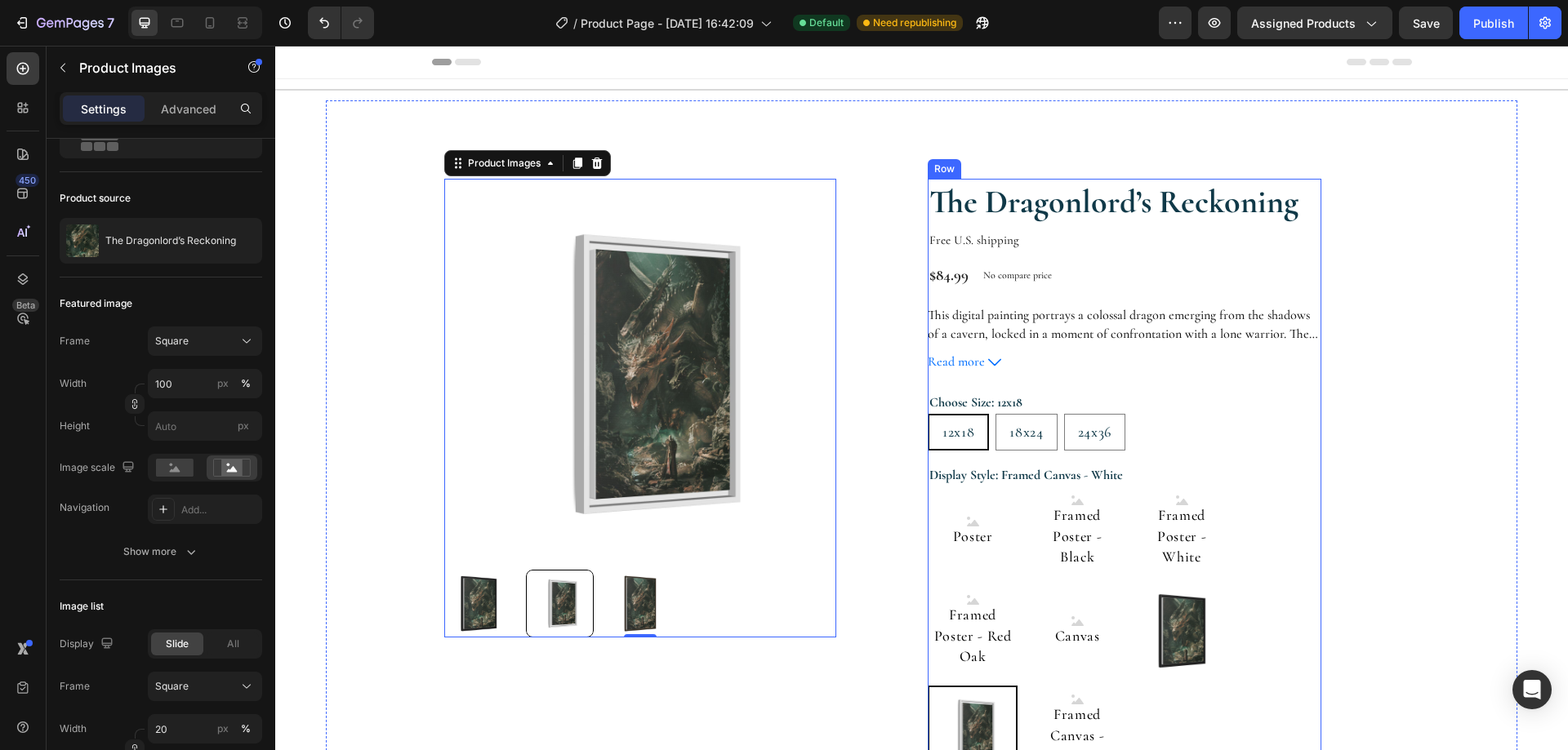
click at [958, 302] on div "The Dragonlord’s Reckoning Product Title Free U.S. shipping Text Block Row $84.…" at bounding box center [1124, 601] width 393 height 846
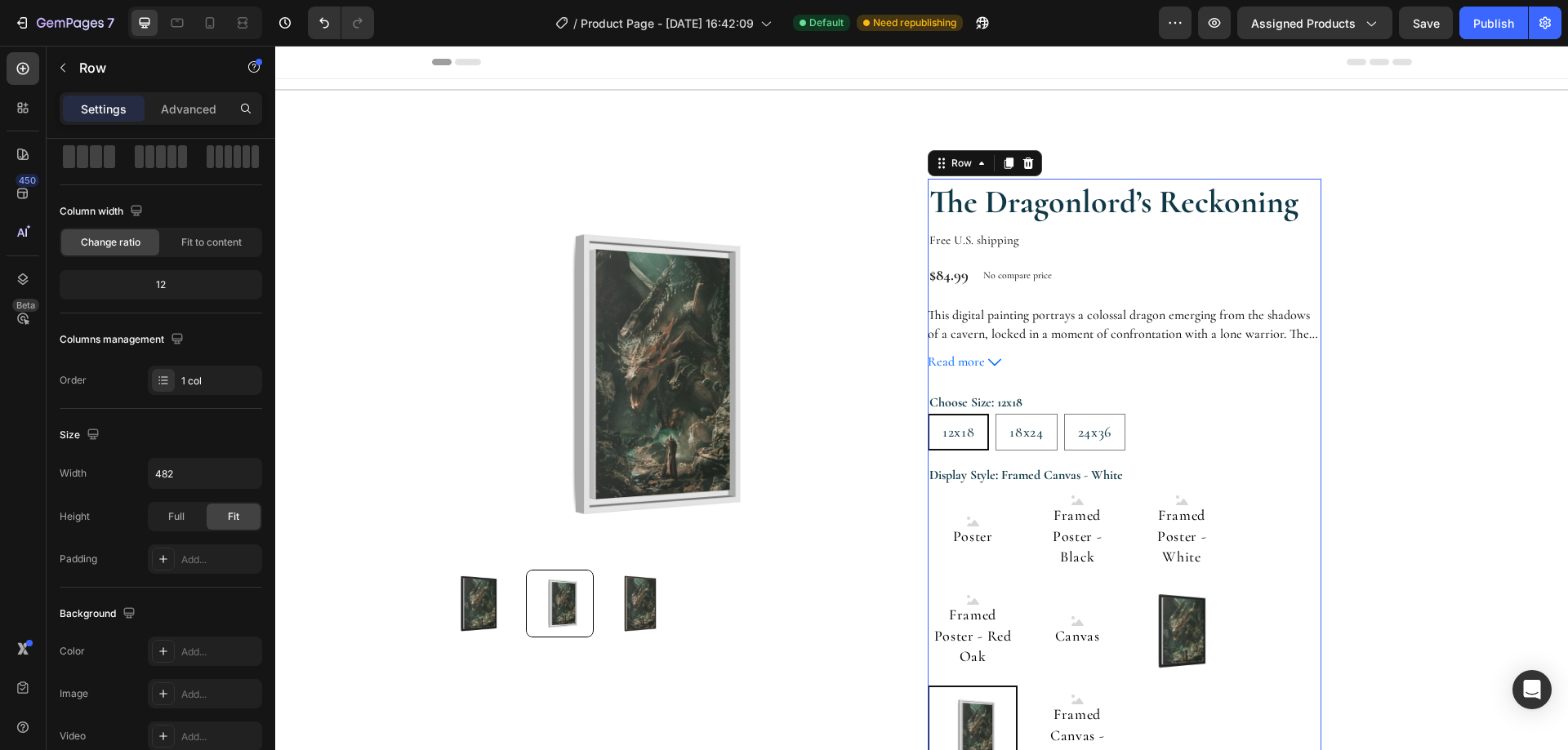
scroll to position [0, 0]
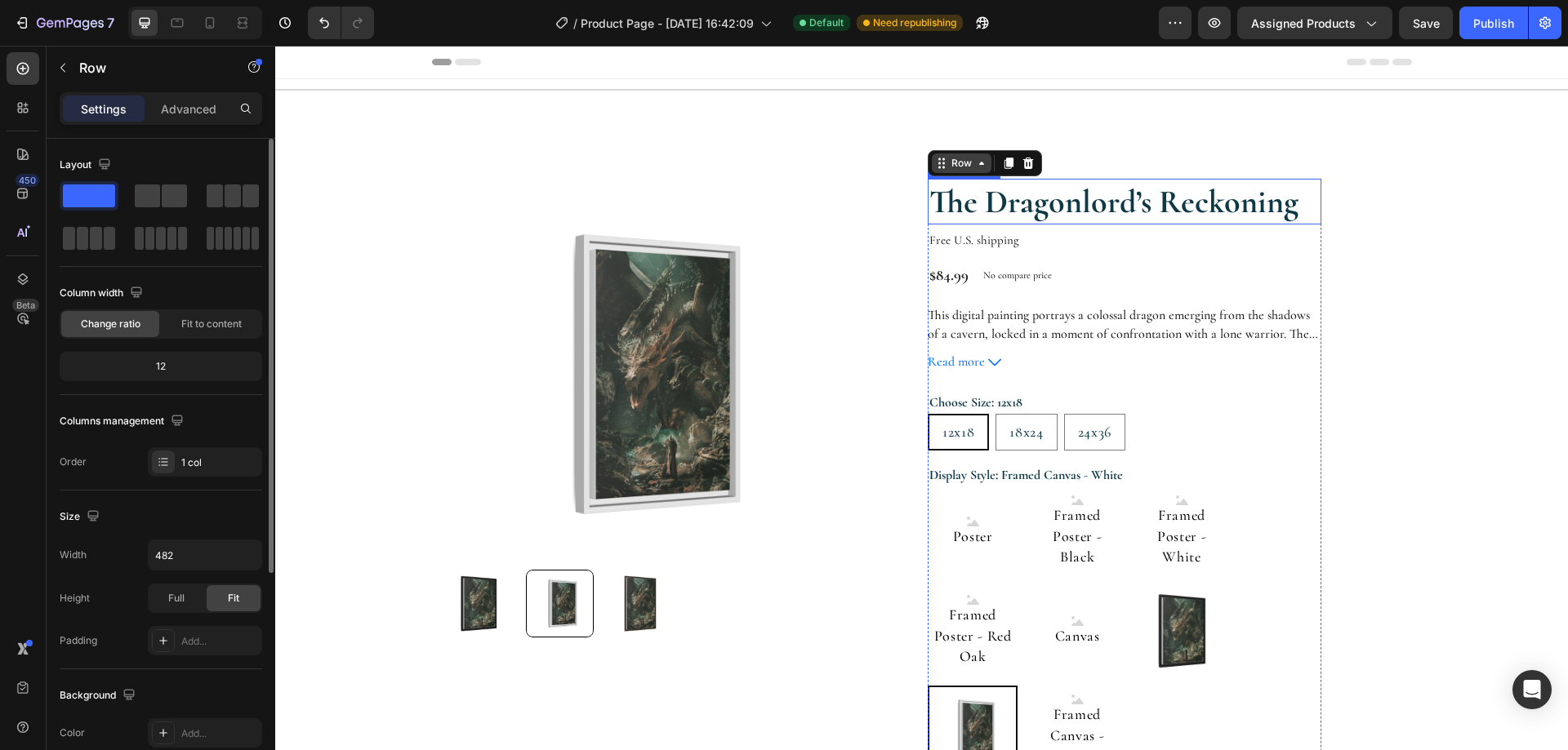
click at [955, 172] on div "Row" at bounding box center [961, 162] width 60 height 19
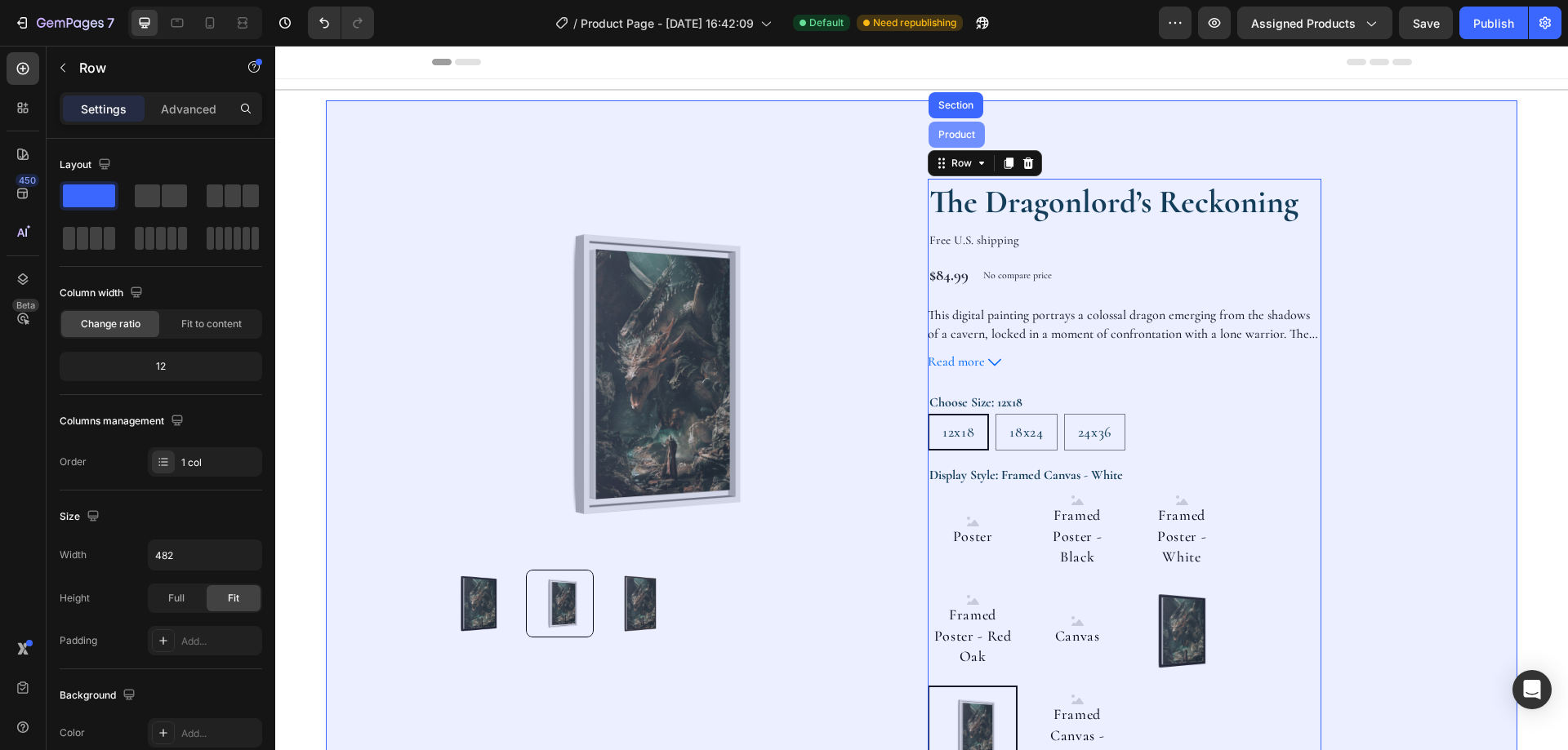
click at [942, 130] on div "Product" at bounding box center [956, 135] width 43 height 10
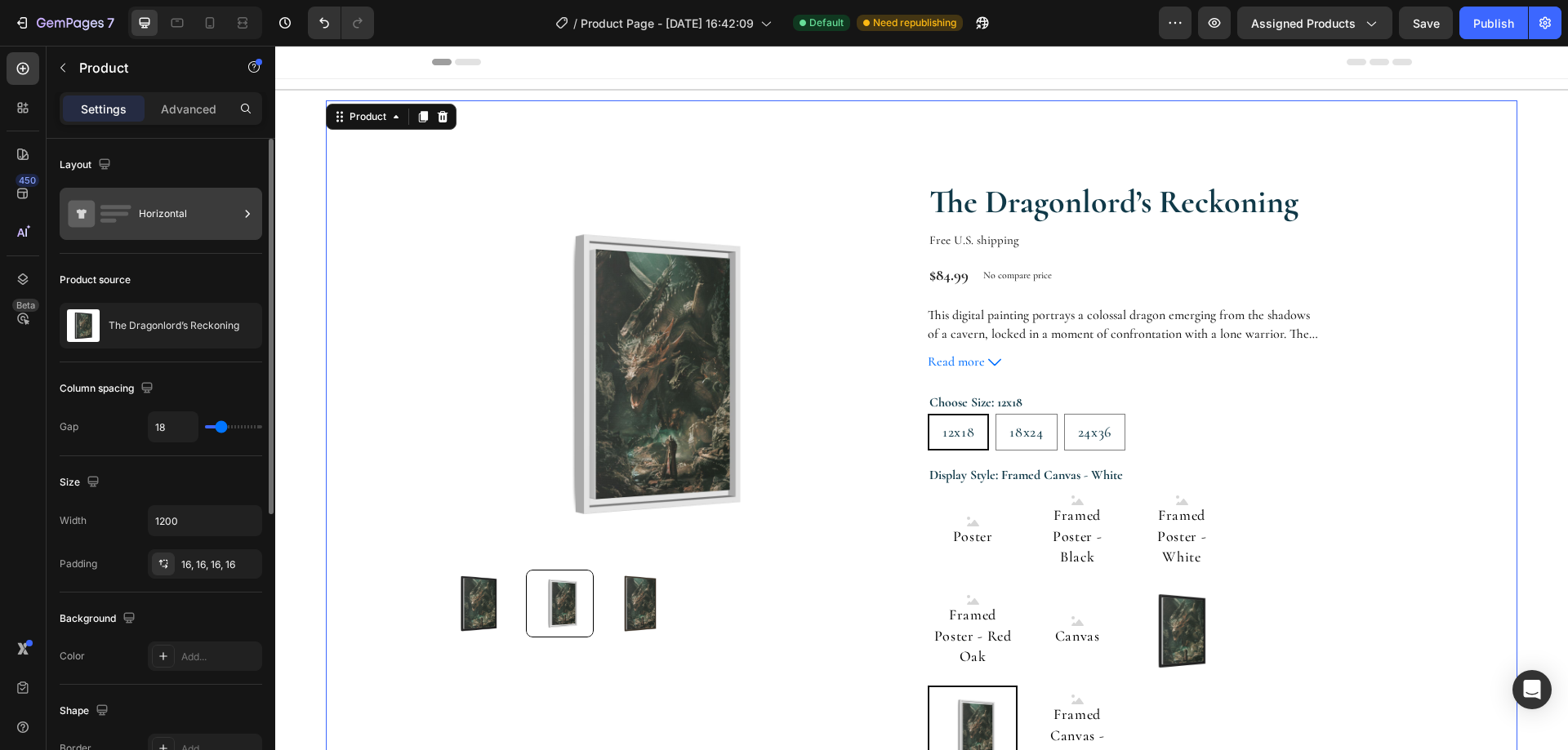
click at [225, 217] on div "Horizontal" at bounding box center [189, 214] width 99 height 38
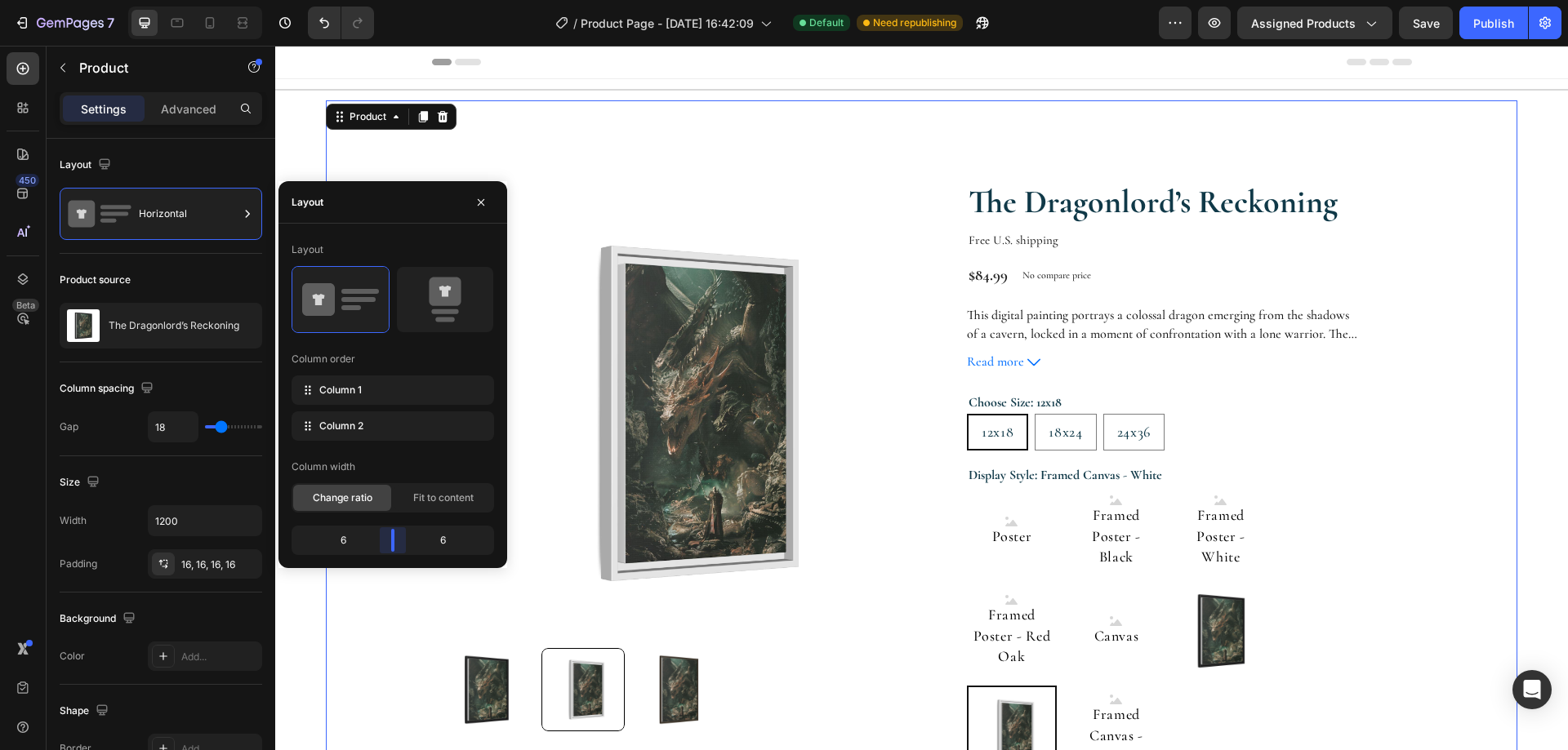
drag, startPoint x: 376, startPoint y: 537, endPoint x: 390, endPoint y: 537, distance: 14.0
click at [390, 0] on body "7 / Product Page - Aug 24, 16:42:09 Default Need republishing Preview Assigned …" at bounding box center [784, 0] width 1568 height 0
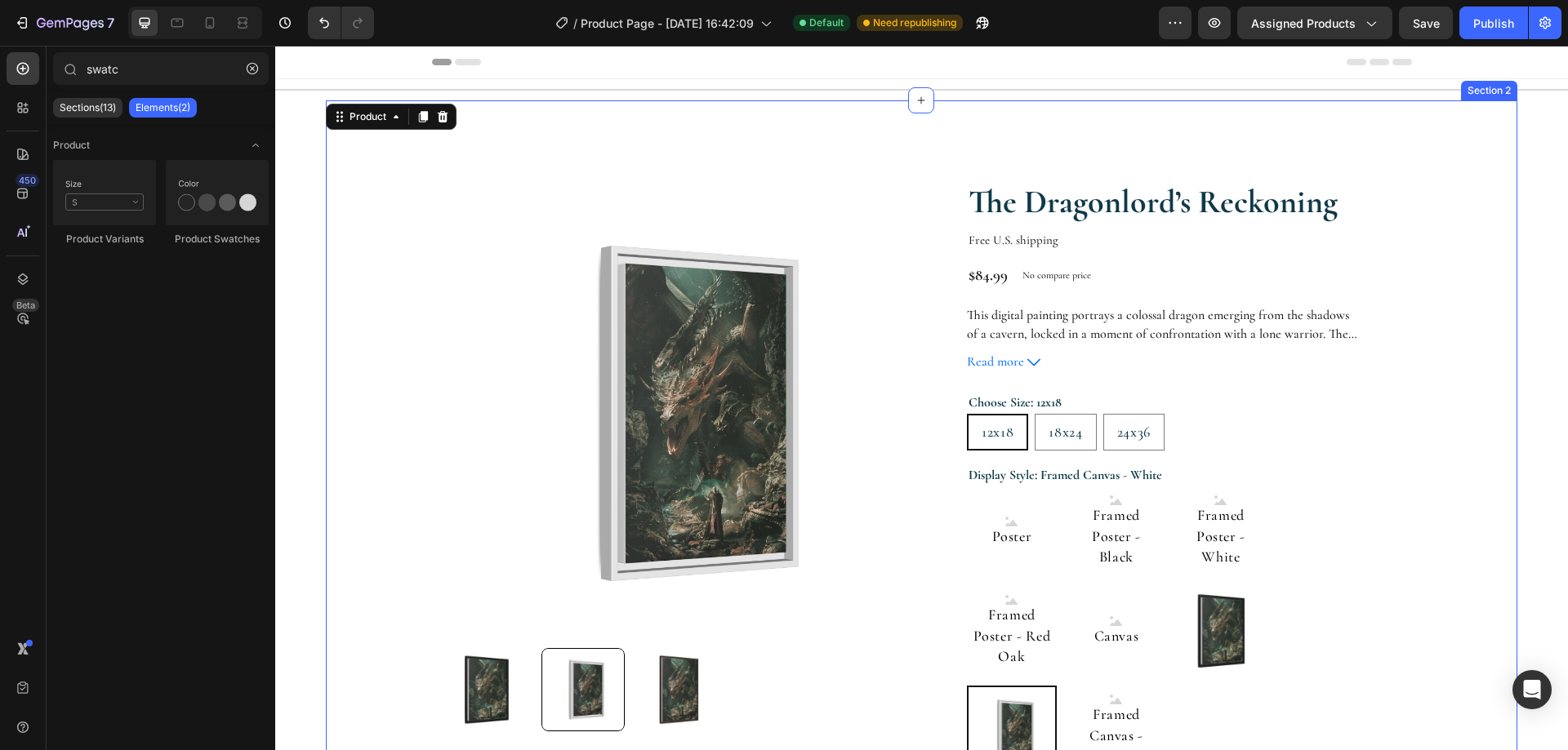
click at [1513, 350] on section "Product Images The Dragonlord’s Reckoning Product Title Free U.S. shipping Text…" at bounding box center [921, 645] width 1254 height 1090
click at [256, 21] on div at bounding box center [195, 23] width 134 height 33
click at [248, 22] on icon at bounding box center [242, 22] width 16 height 16
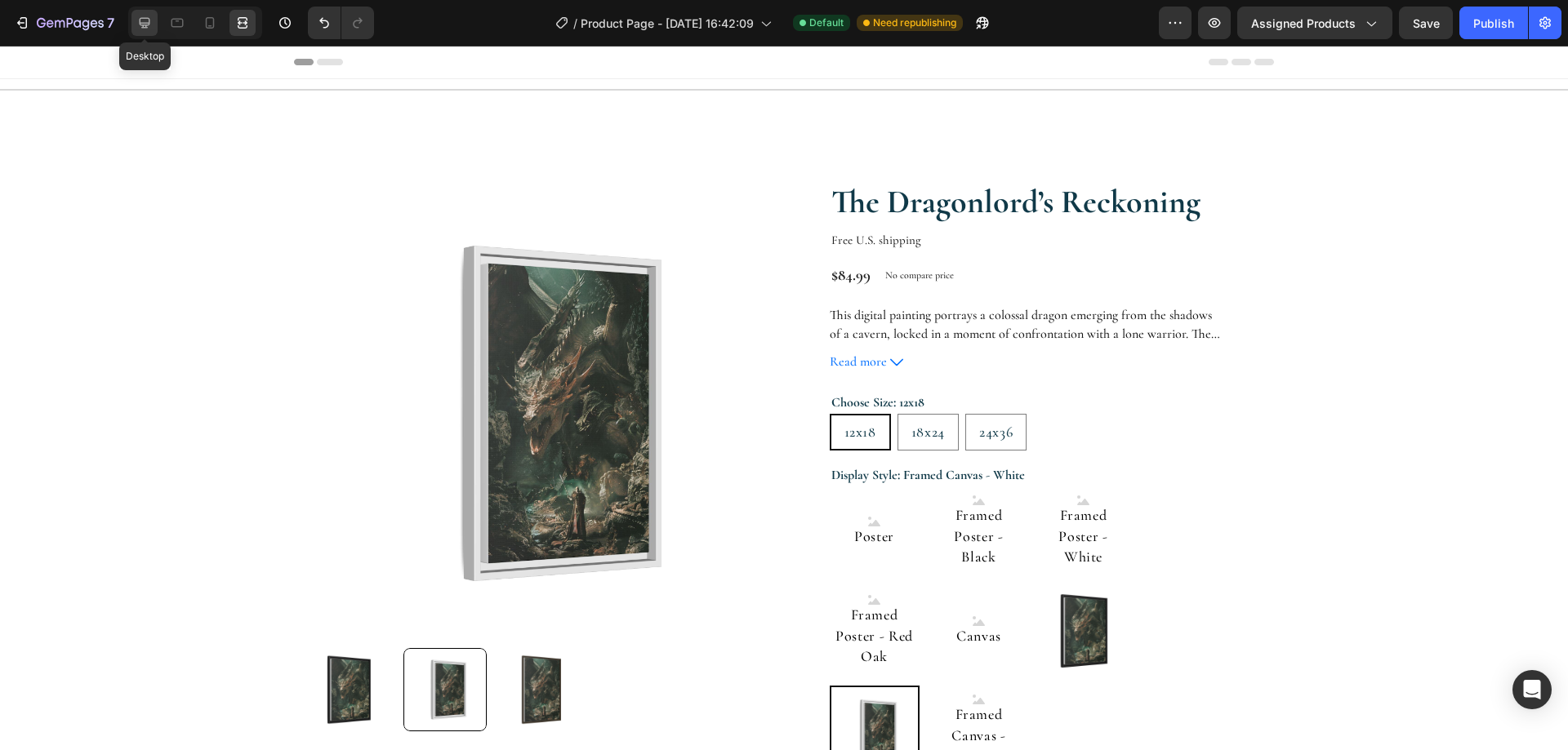
click at [140, 23] on icon at bounding box center [145, 23] width 11 height 11
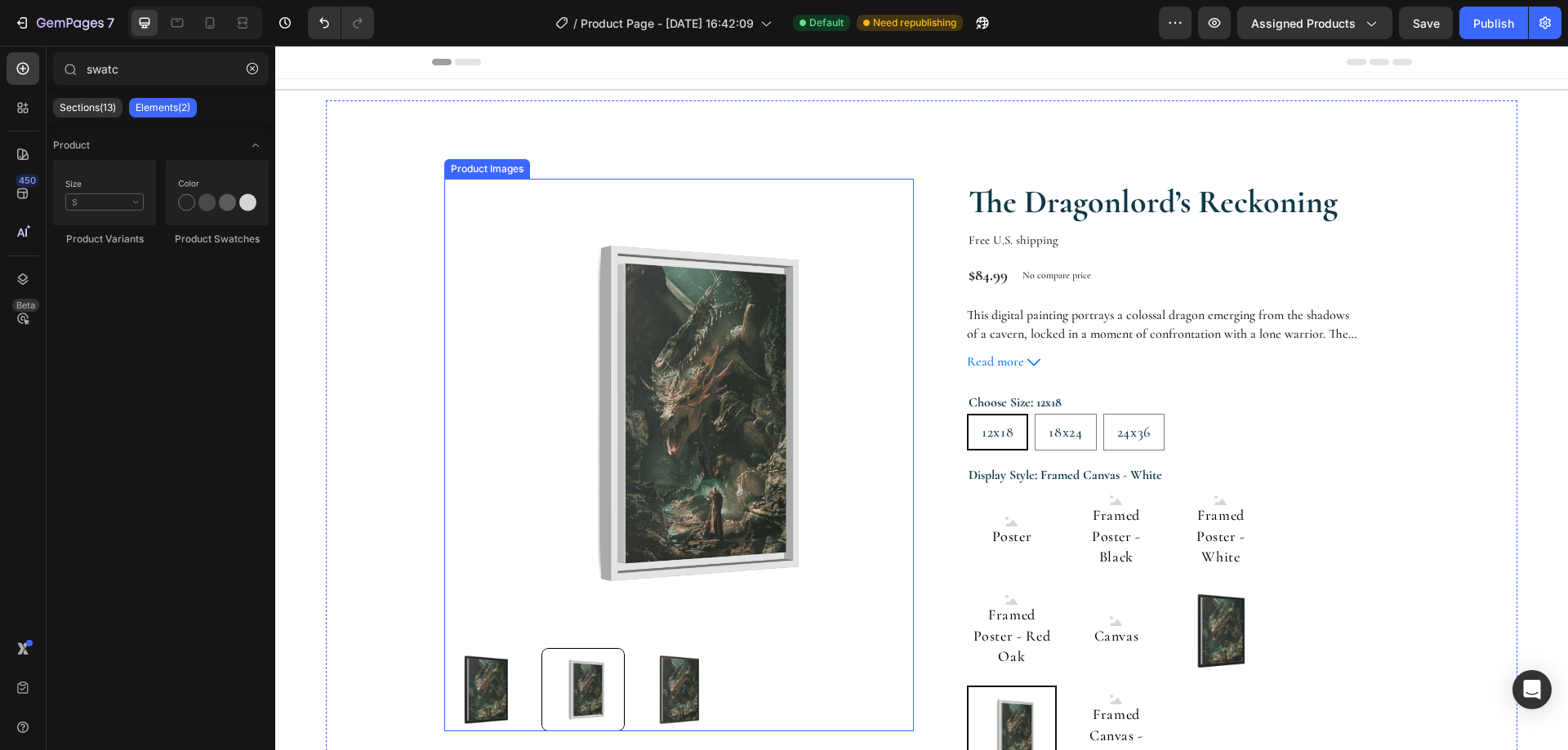
click at [465, 314] on img at bounding box center [679, 413] width 470 height 470
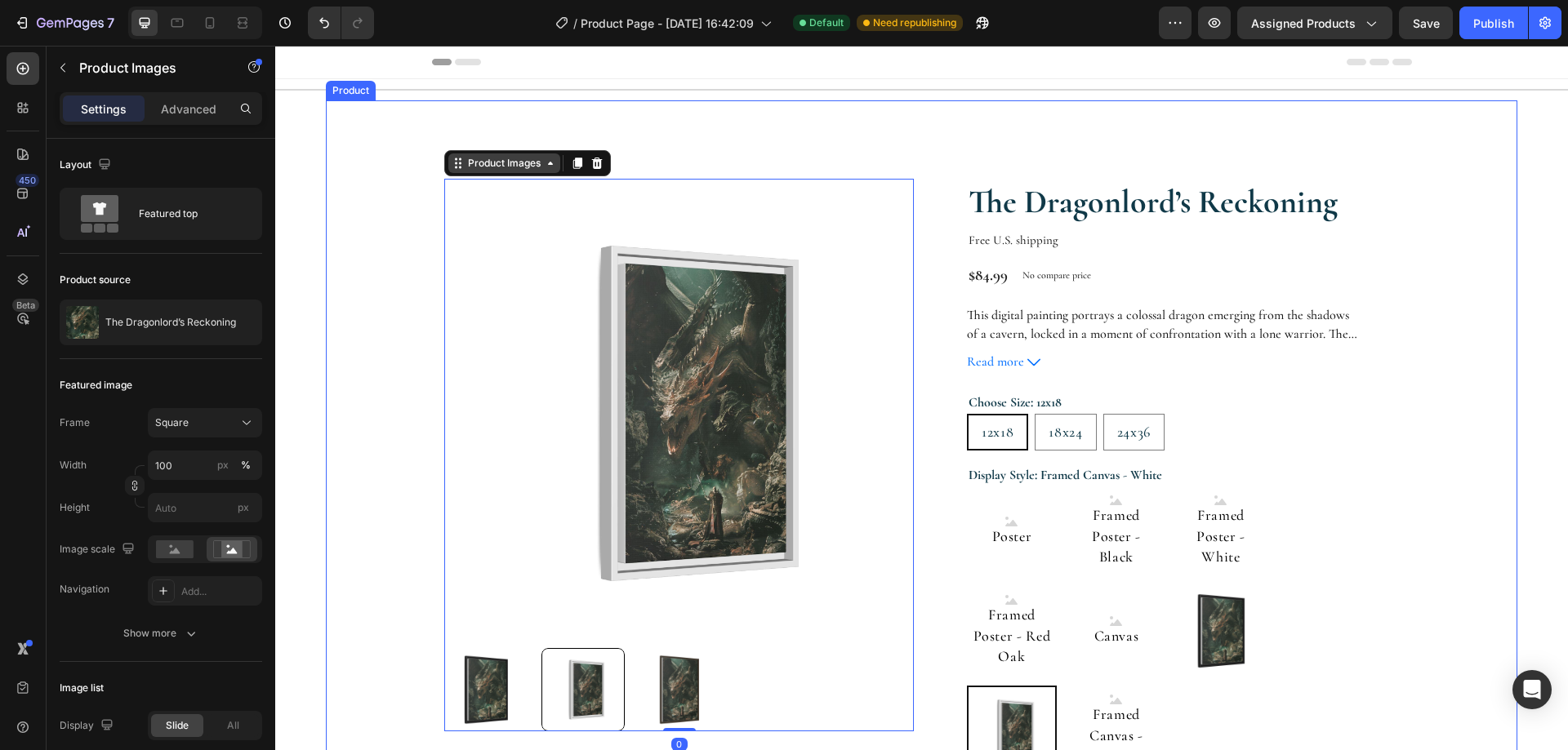
click at [515, 162] on div "Product Images" at bounding box center [504, 162] width 79 height 14
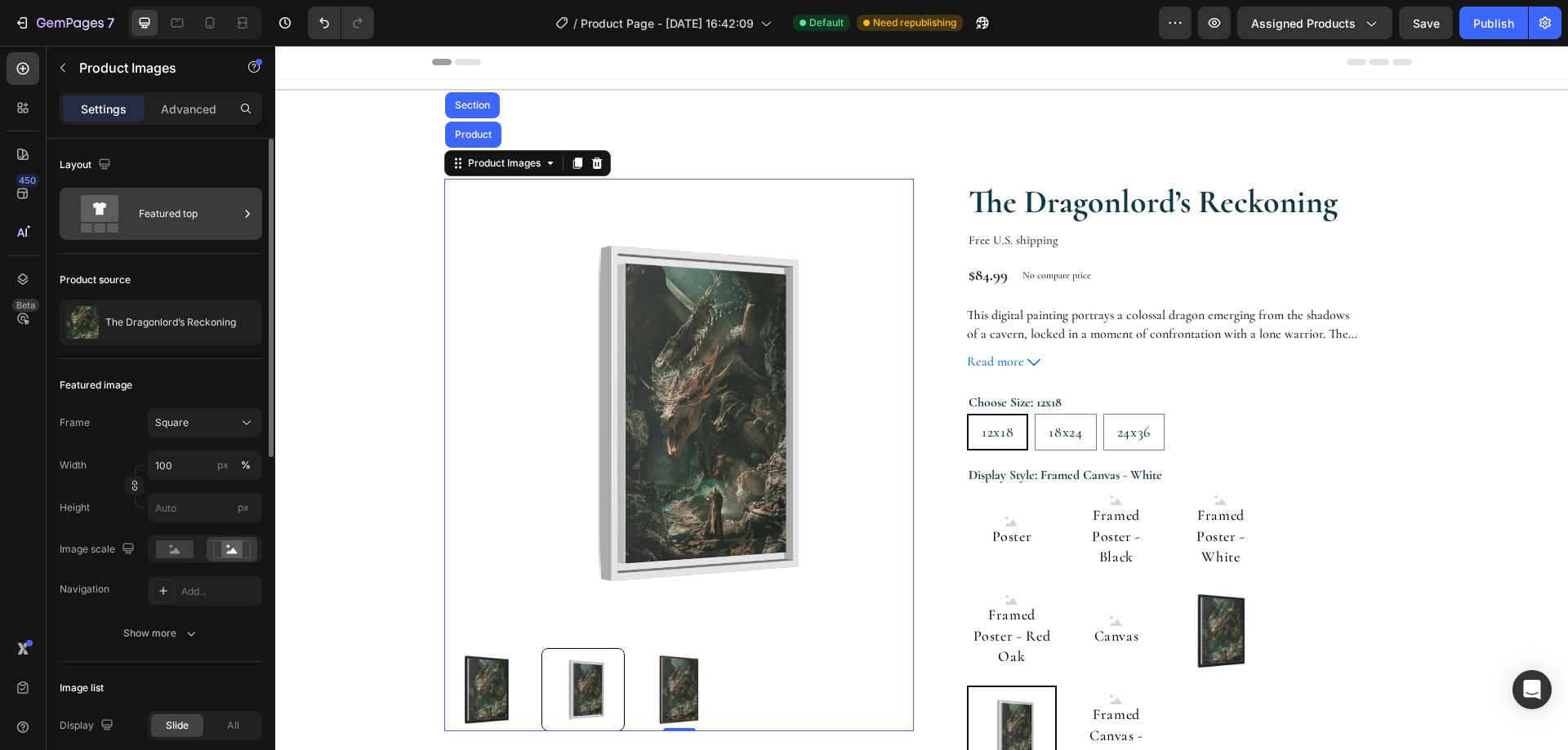
click at [253, 213] on icon at bounding box center [247, 213] width 16 height 16
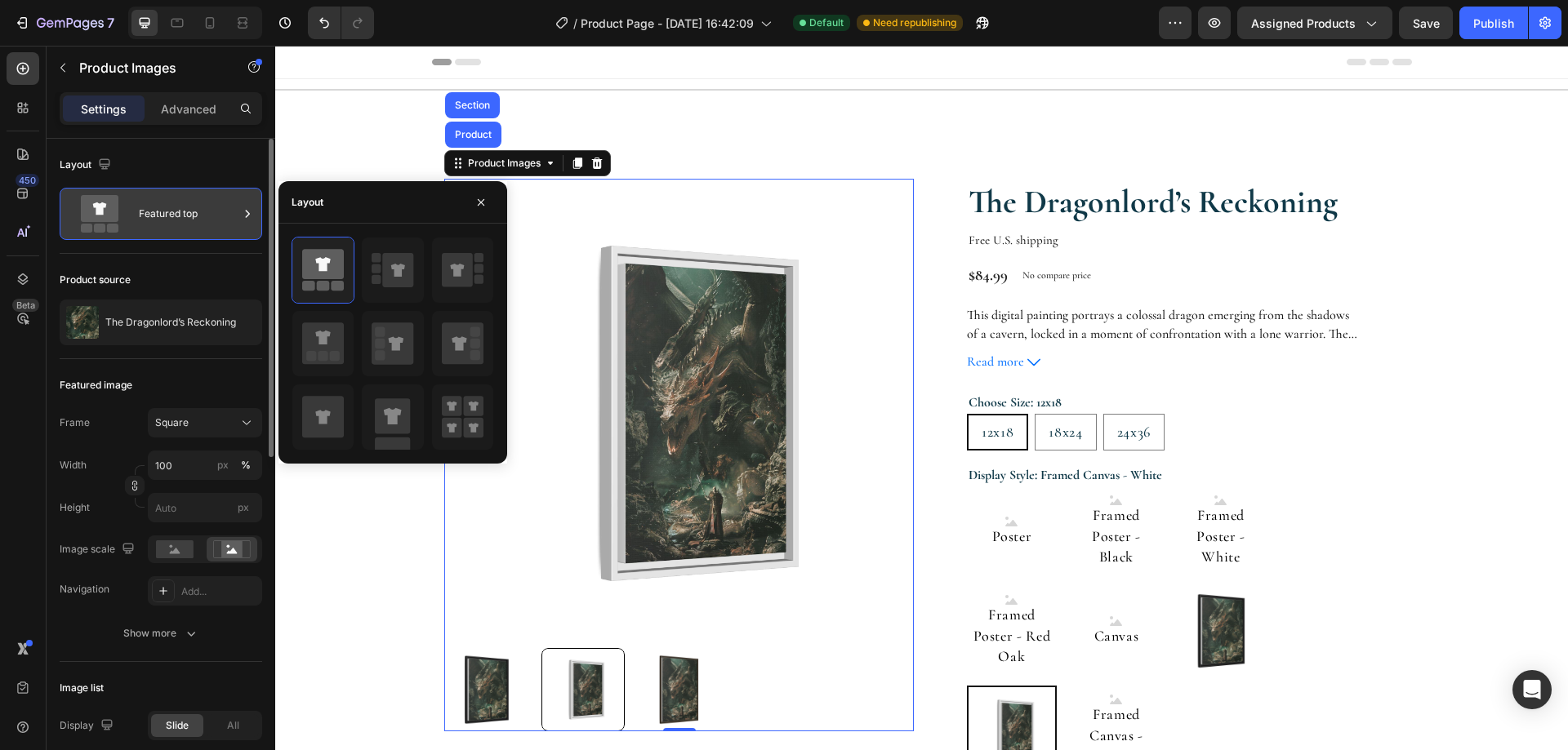
click at [238, 214] on div "Featured top" at bounding box center [161, 214] width 202 height 52
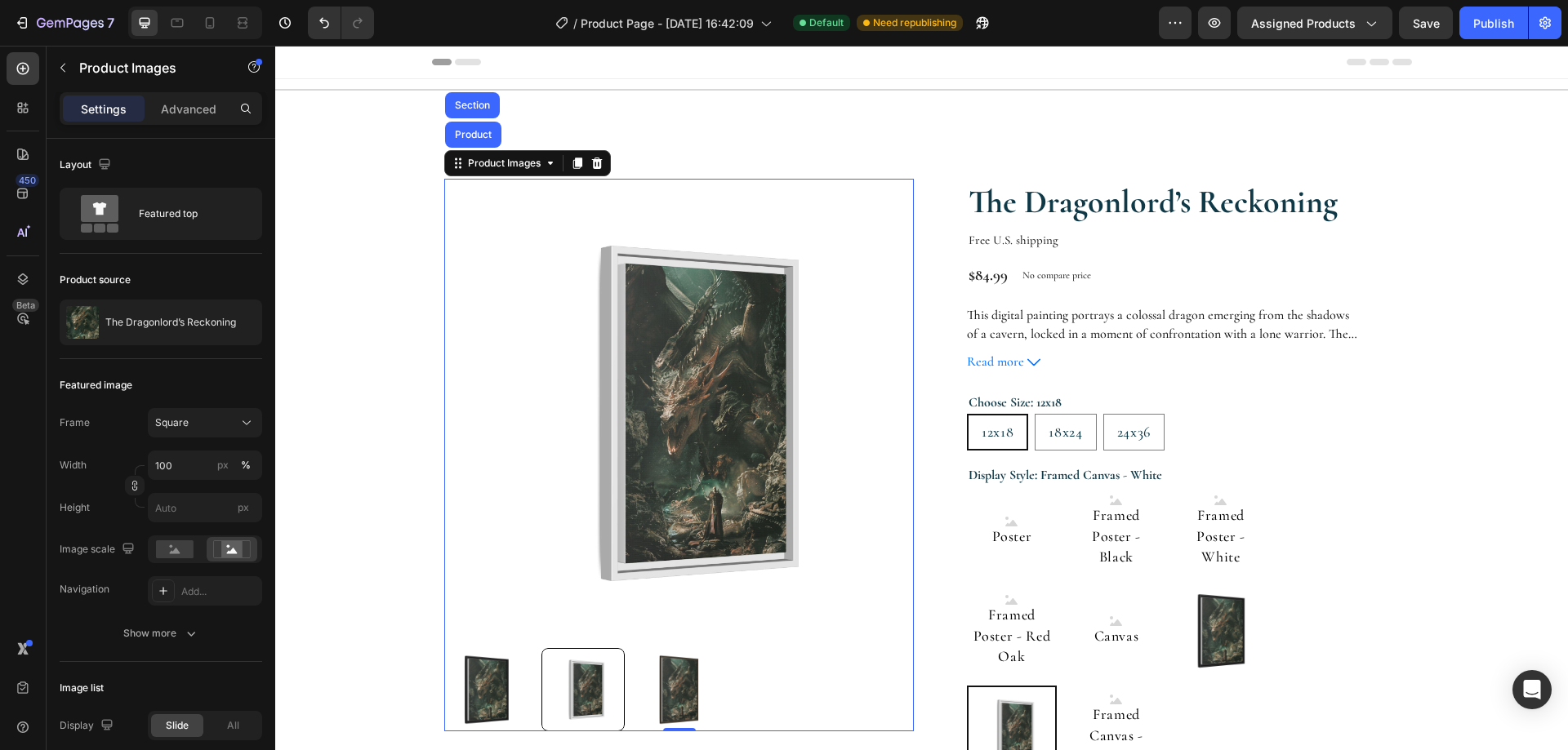
click at [1005, 325] on p "This digital painting portrays a colossal dragon emerging from the shadows of a…" at bounding box center [1162, 397] width 391 height 181
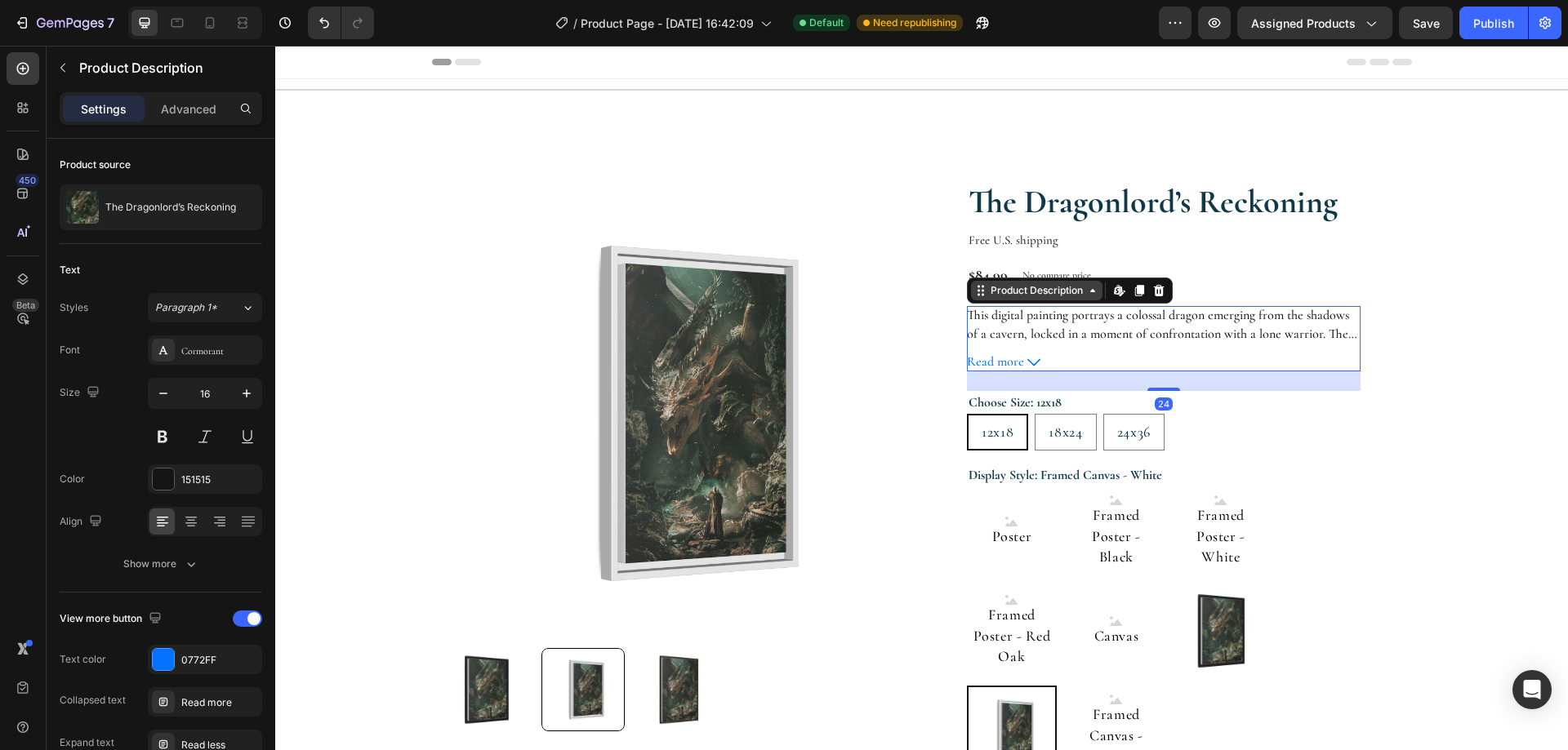
click at [993, 295] on div "Product Description" at bounding box center [1036, 290] width 99 height 14
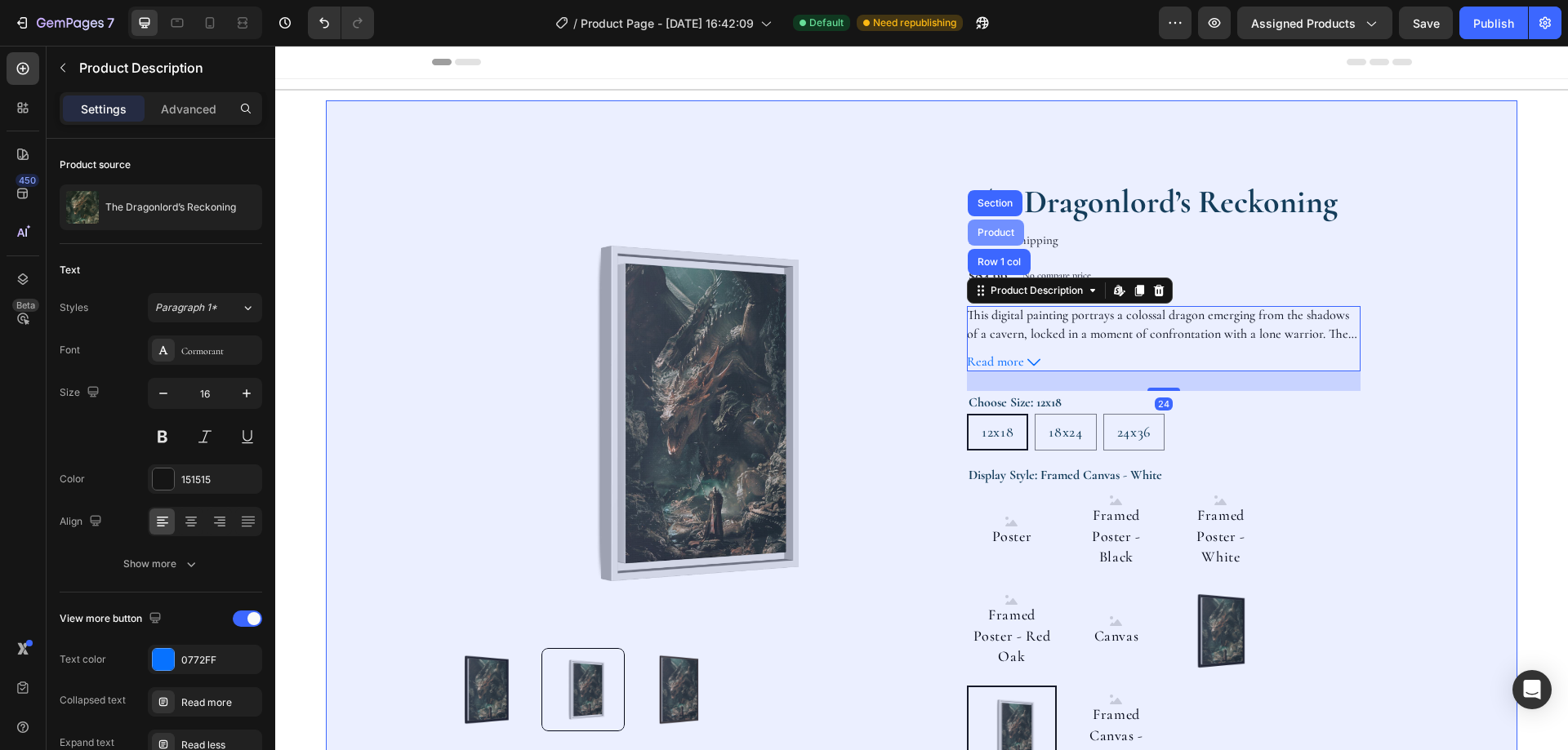
click at [995, 237] on div "Product" at bounding box center [995, 233] width 43 height 10
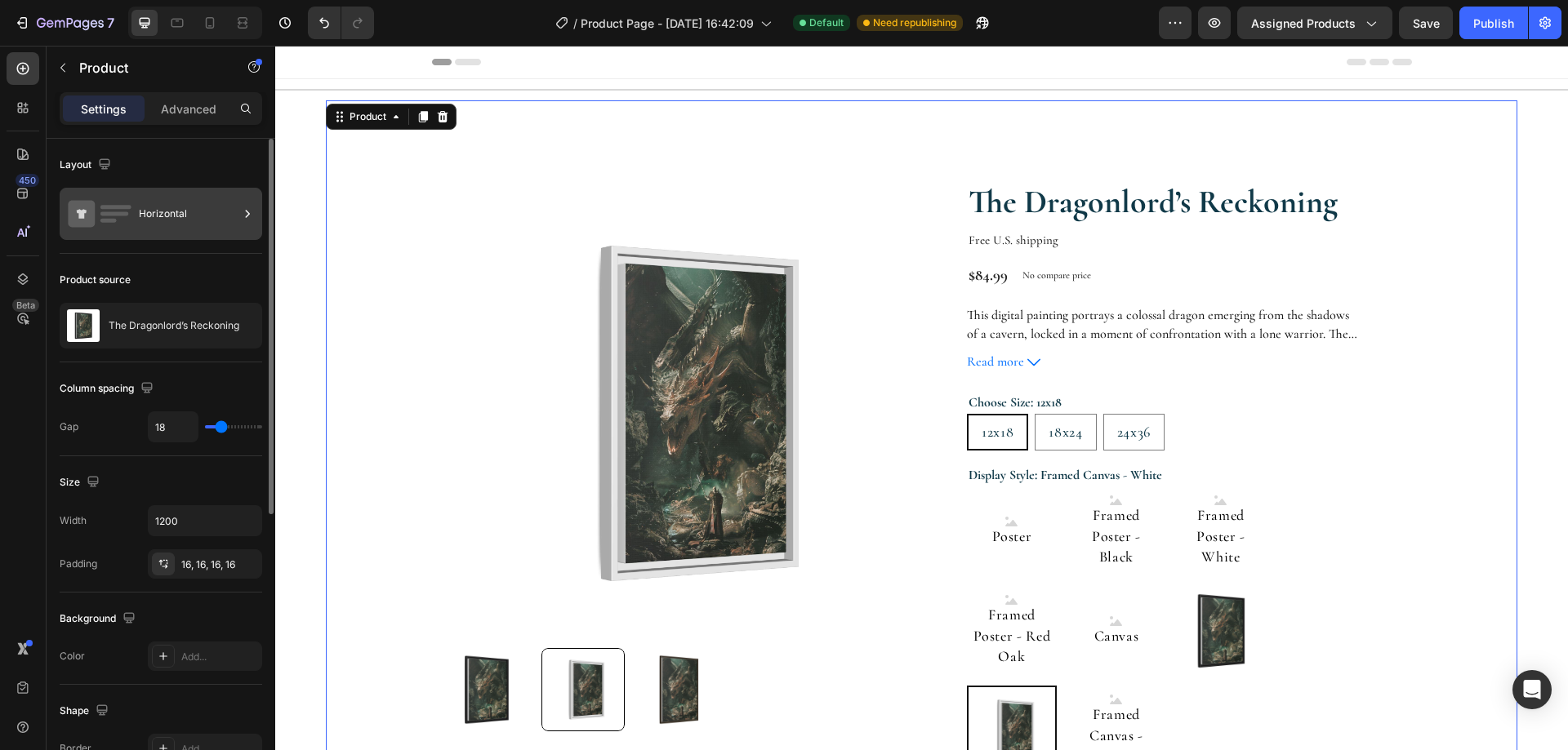
click at [206, 205] on div "Horizontal" at bounding box center [189, 214] width 99 height 38
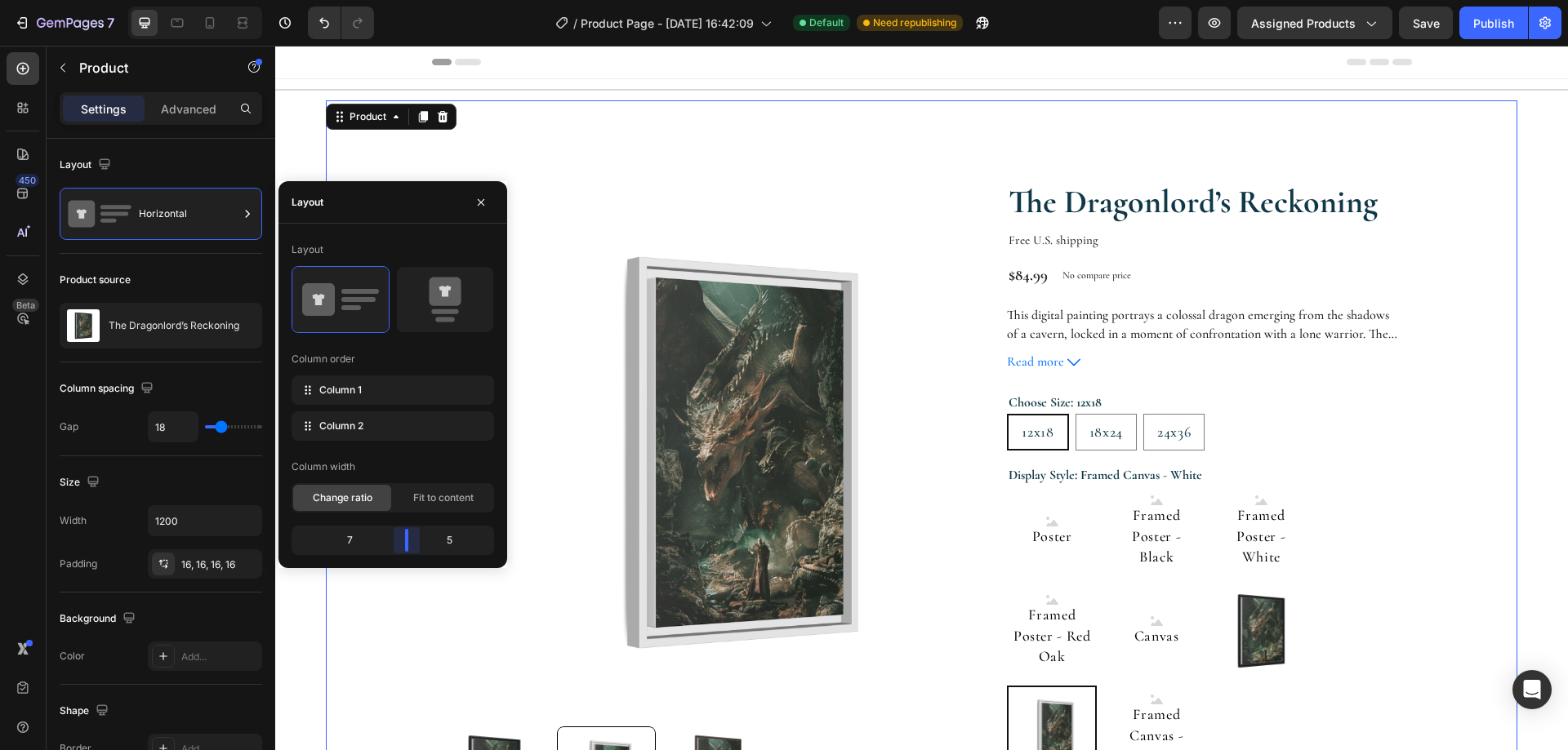
drag, startPoint x: 390, startPoint y: 545, endPoint x: 408, endPoint y: 543, distance: 18.1
click at [408, 0] on body "7 / Product Page - Aug 24, 16:42:09 Default Need republishing Preview Assigned …" at bounding box center [784, 0] width 1568 height 0
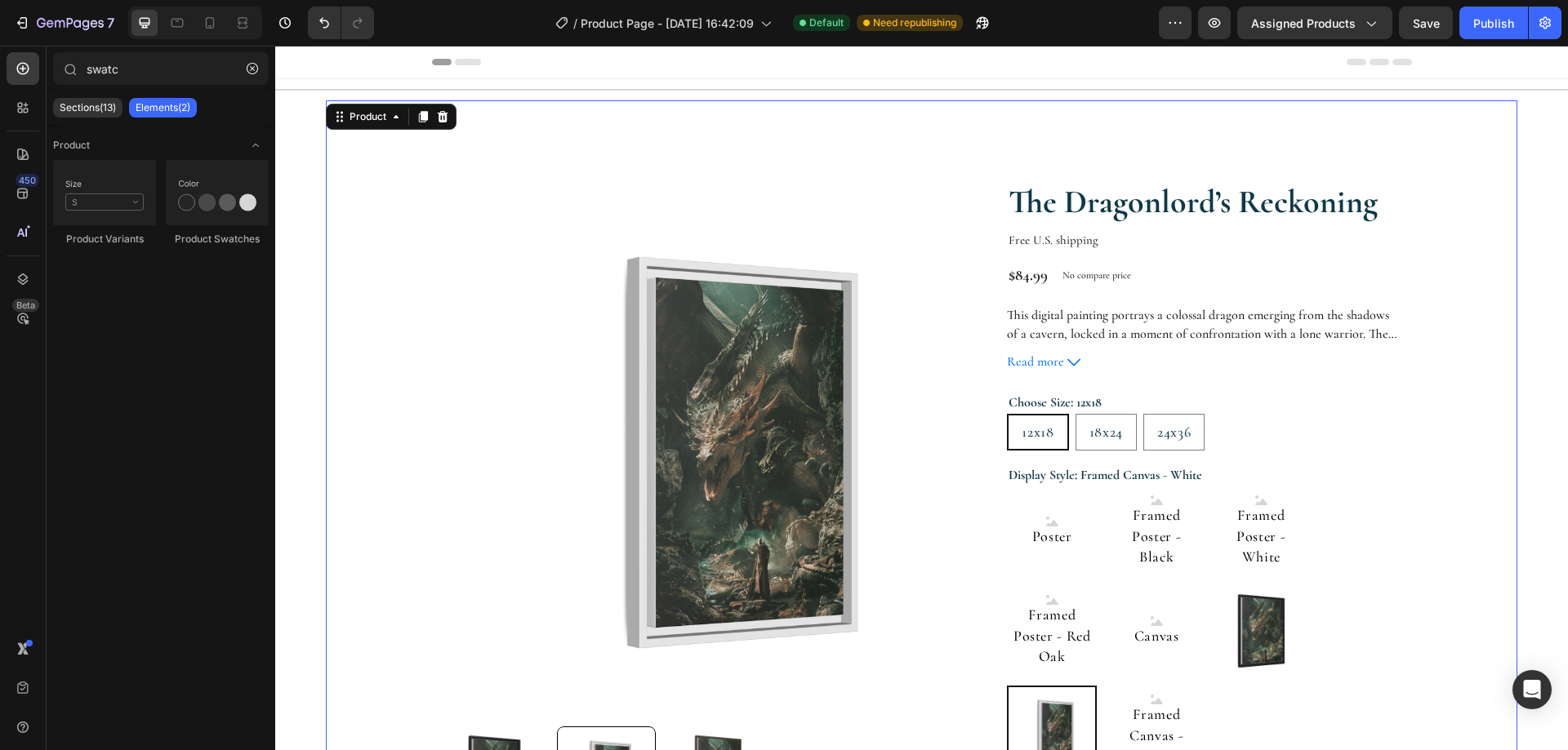
click at [1516, 388] on section "Product Images The Dragonlord’s Reckoning Product Title Free U.S. shipping Text…" at bounding box center [921, 645] width 1254 height 1090
click at [902, 398] on img at bounding box center [717, 452] width 548 height 548
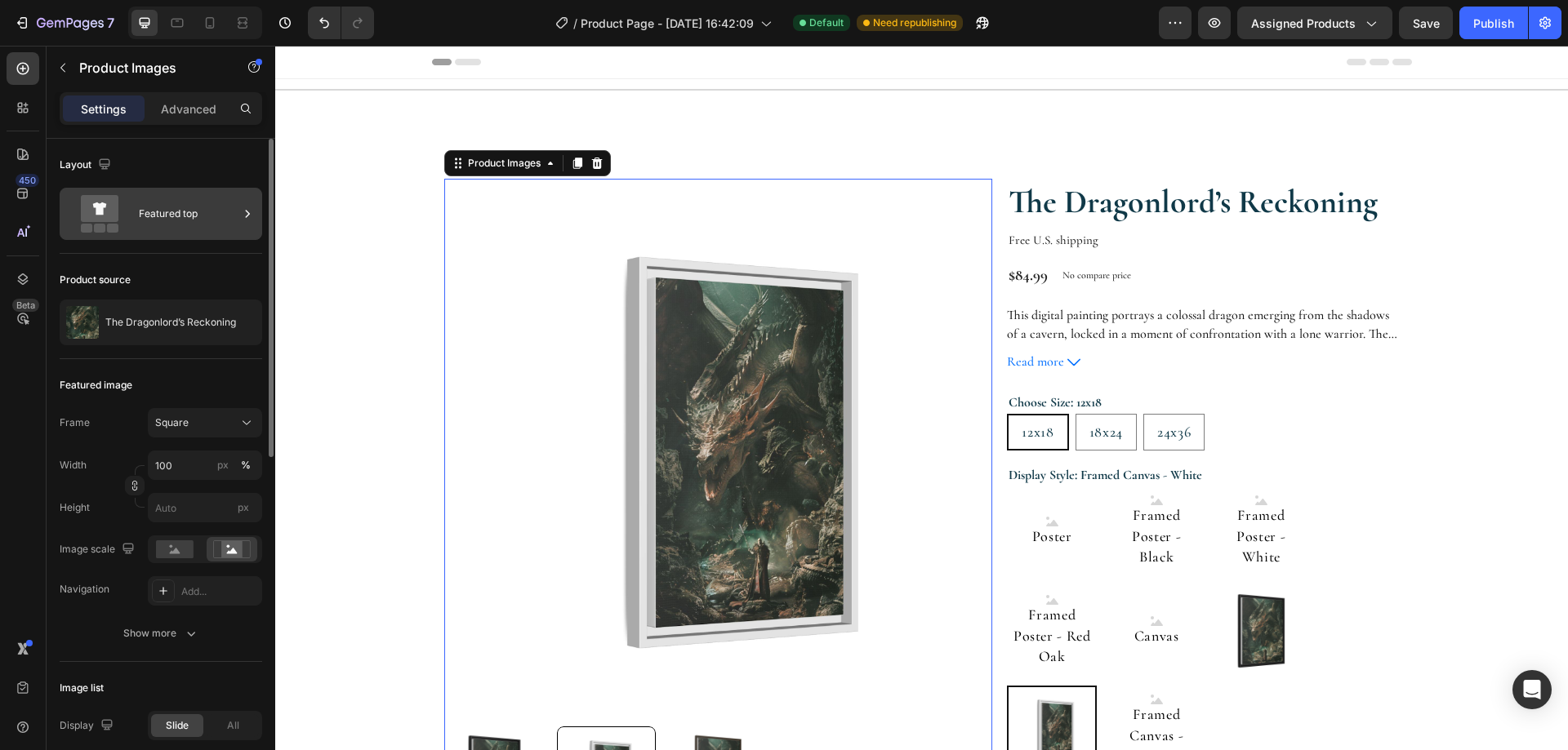
click at [227, 222] on div "Featured top" at bounding box center [189, 214] width 99 height 38
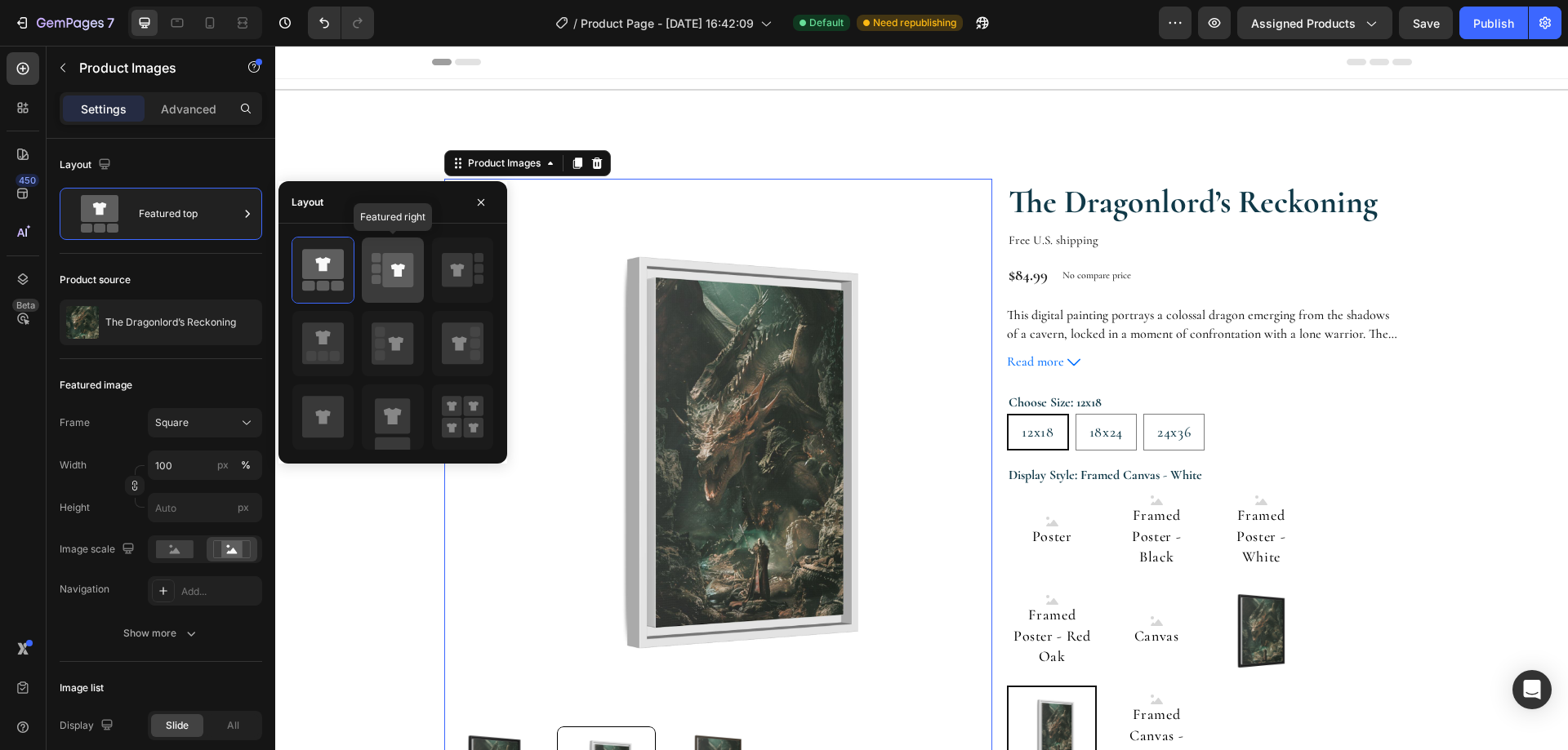
click at [378, 269] on rect at bounding box center [376, 268] width 9 height 9
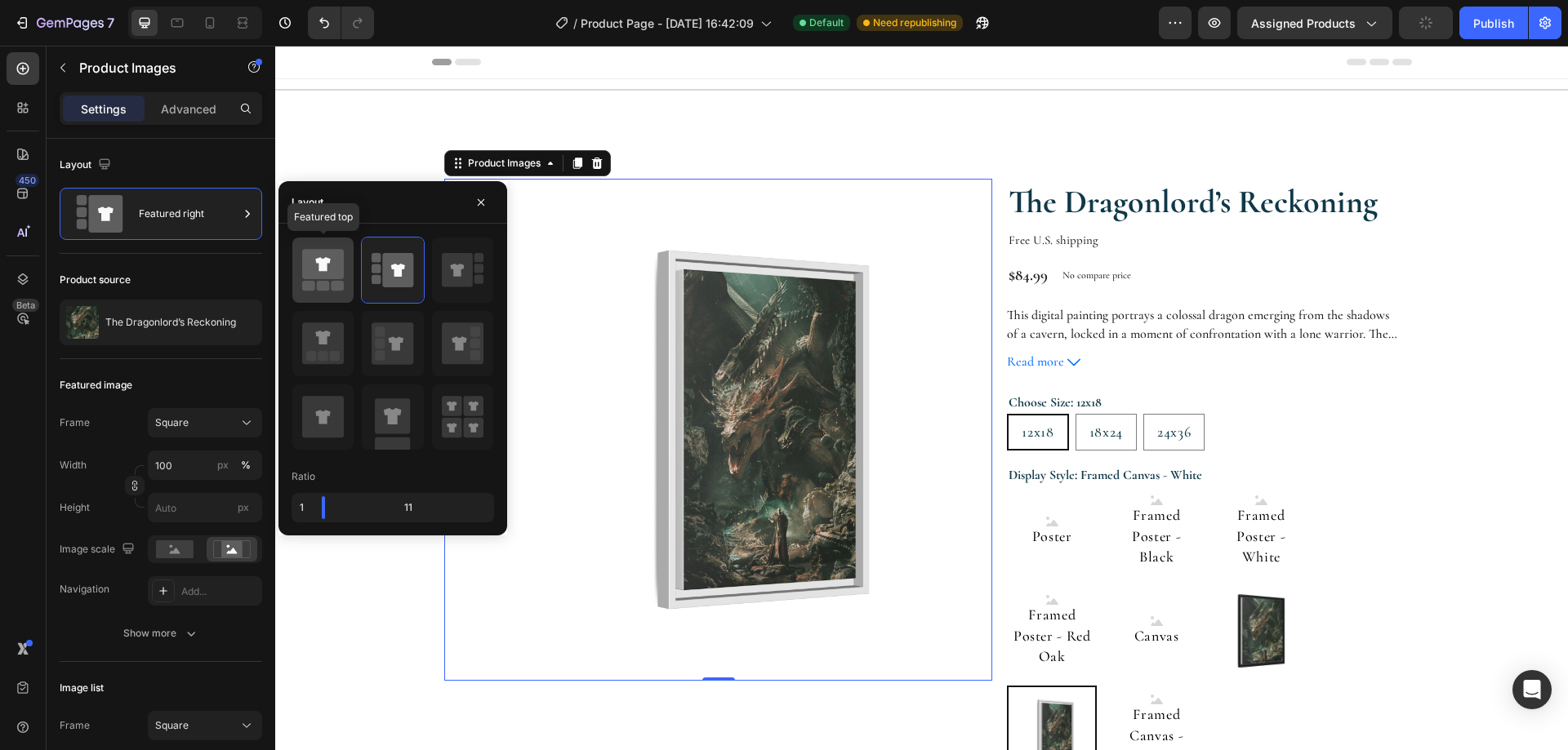
click at [333, 269] on icon at bounding box center [323, 264] width 41 height 30
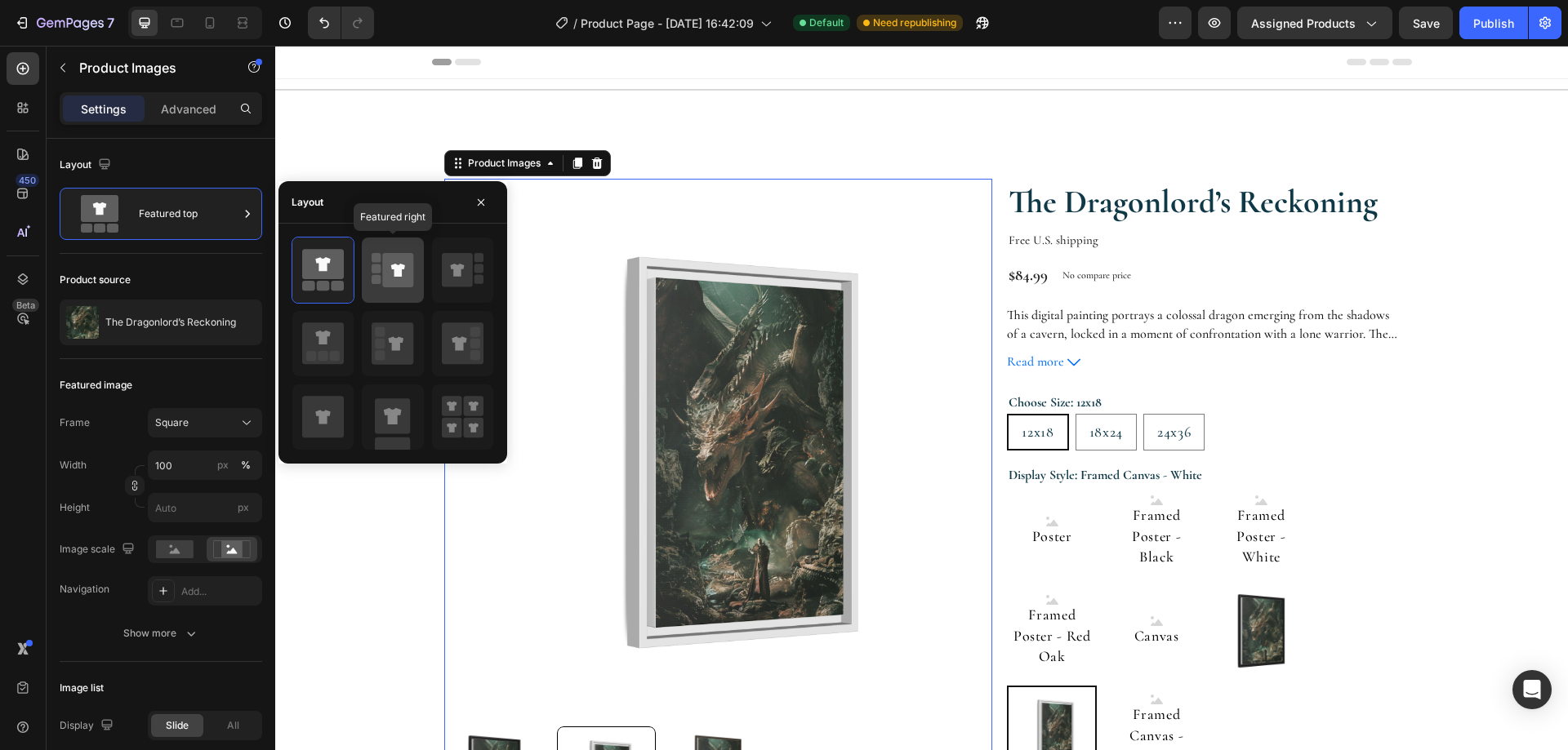
click at [369, 265] on div at bounding box center [392, 270] width 61 height 66
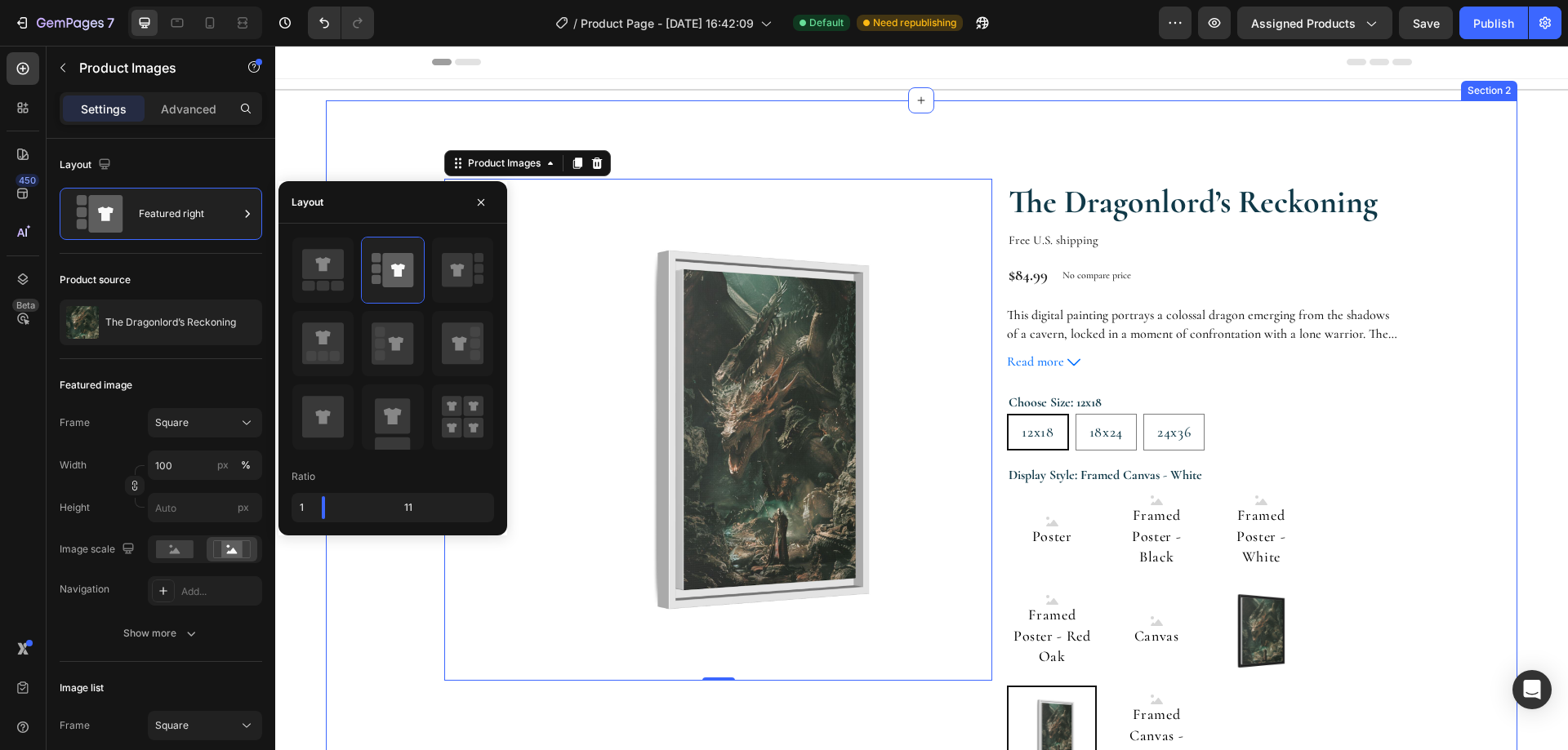
click at [1499, 317] on div "Product Images 0 The Dragonlord’s Reckoning Product Title Free U.S. shipping Te…" at bounding box center [921, 645] width 1192 height 1090
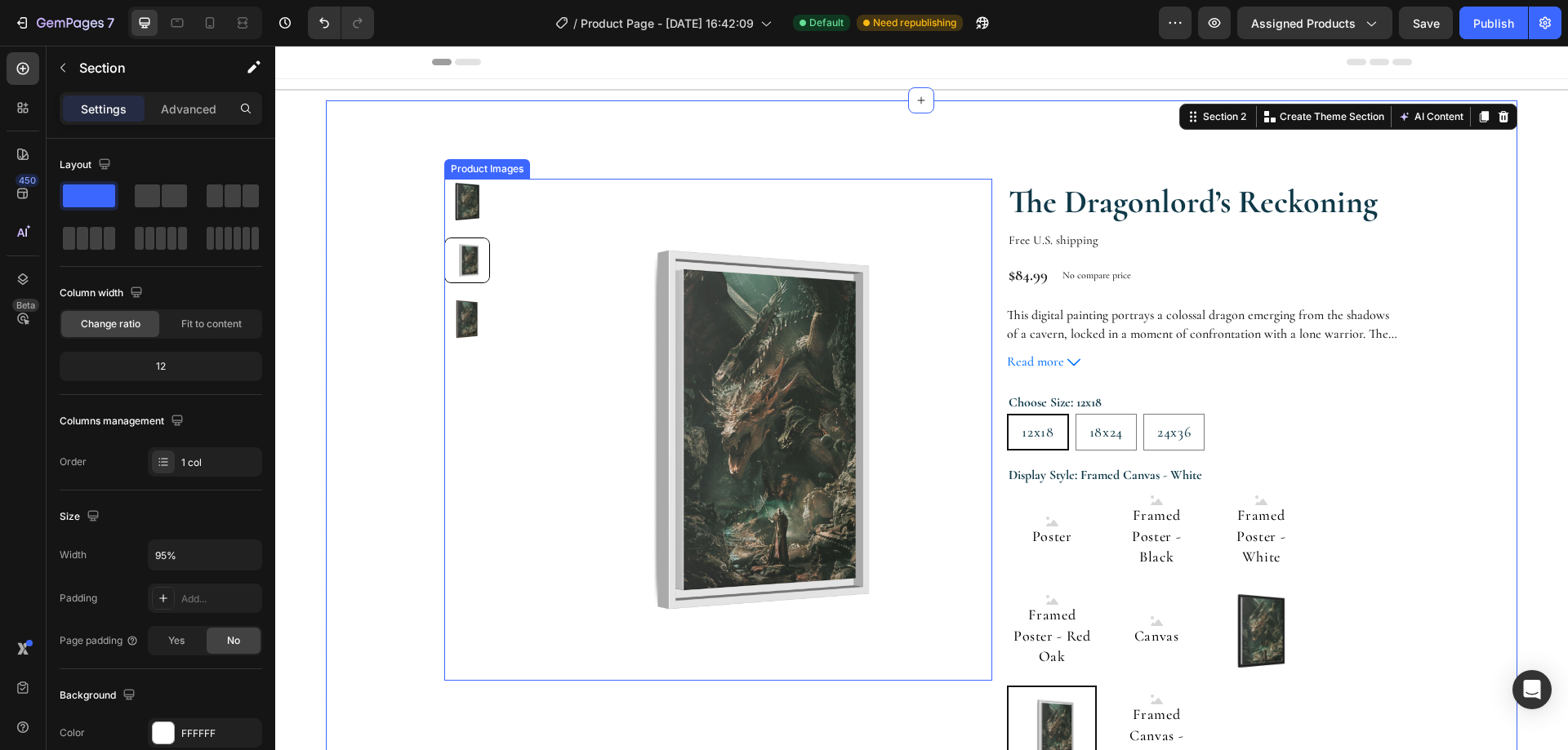
click at [587, 267] on img at bounding box center [741, 429] width 502 height 502
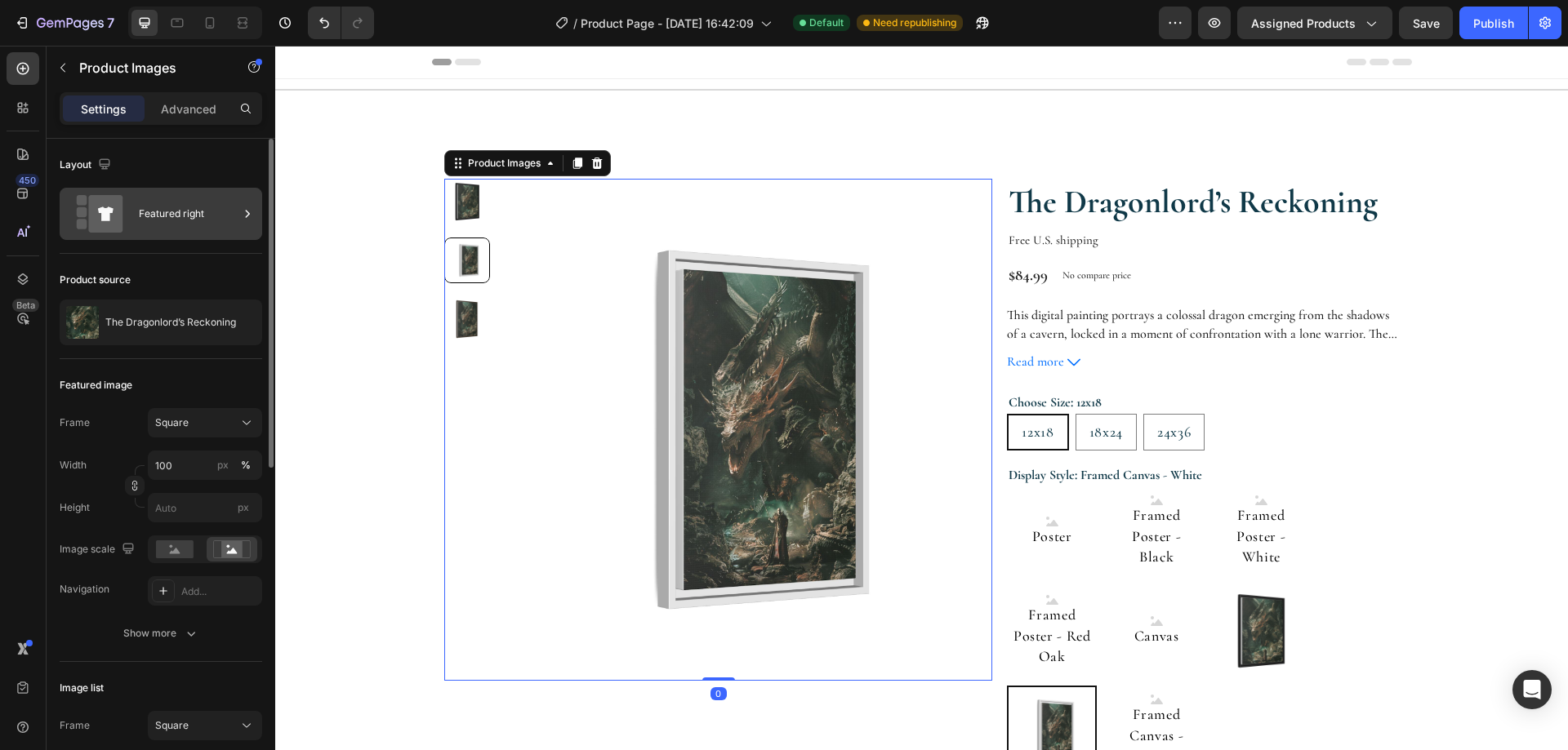
click at [227, 210] on div "Featured right" at bounding box center [189, 214] width 99 height 38
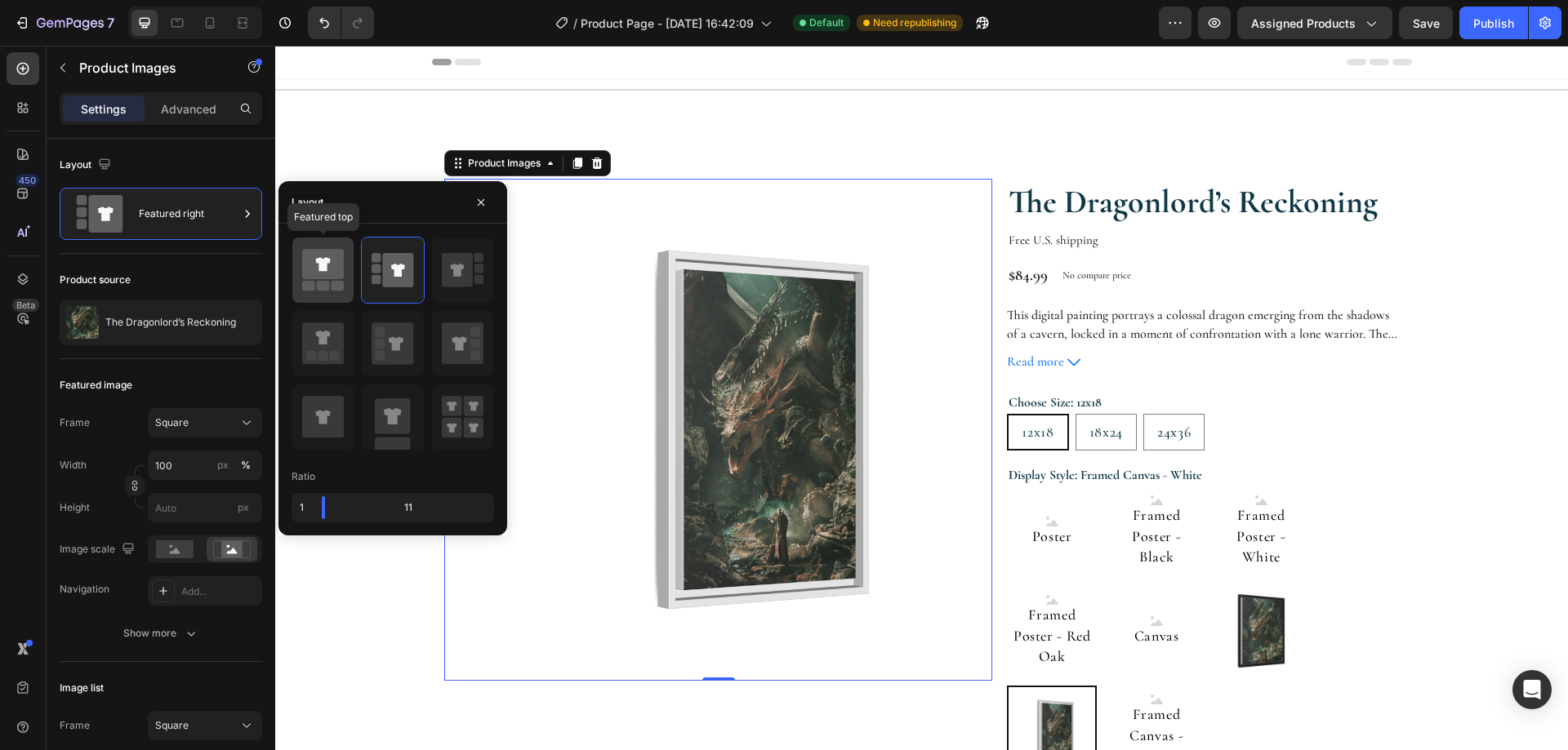
click at [333, 270] on icon at bounding box center [323, 264] width 41 height 30
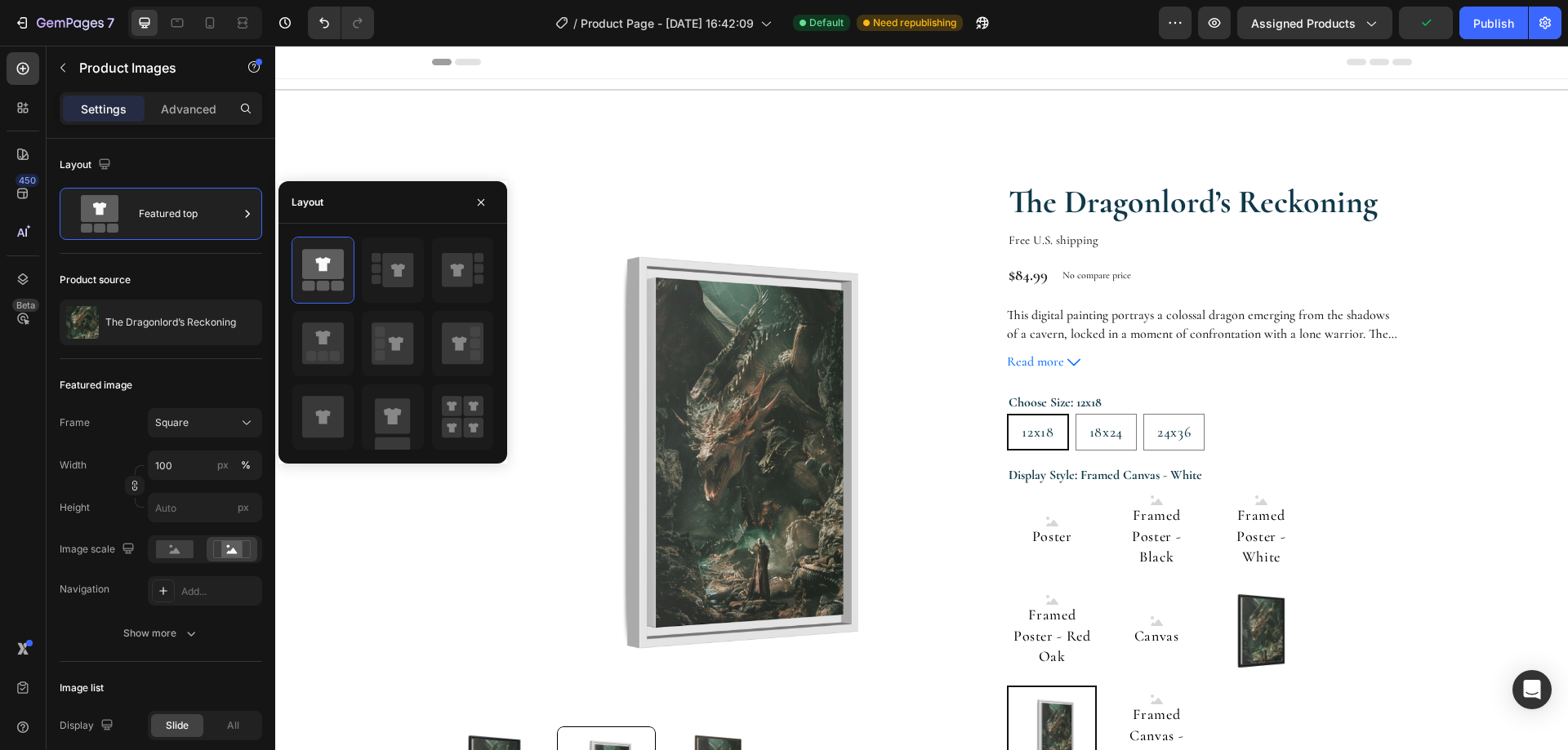
click at [1524, 336] on section "Product Images The Dragonlord’s Reckoning Product Title Free U.S. shipping Text…" at bounding box center [921, 645] width 1254 height 1090
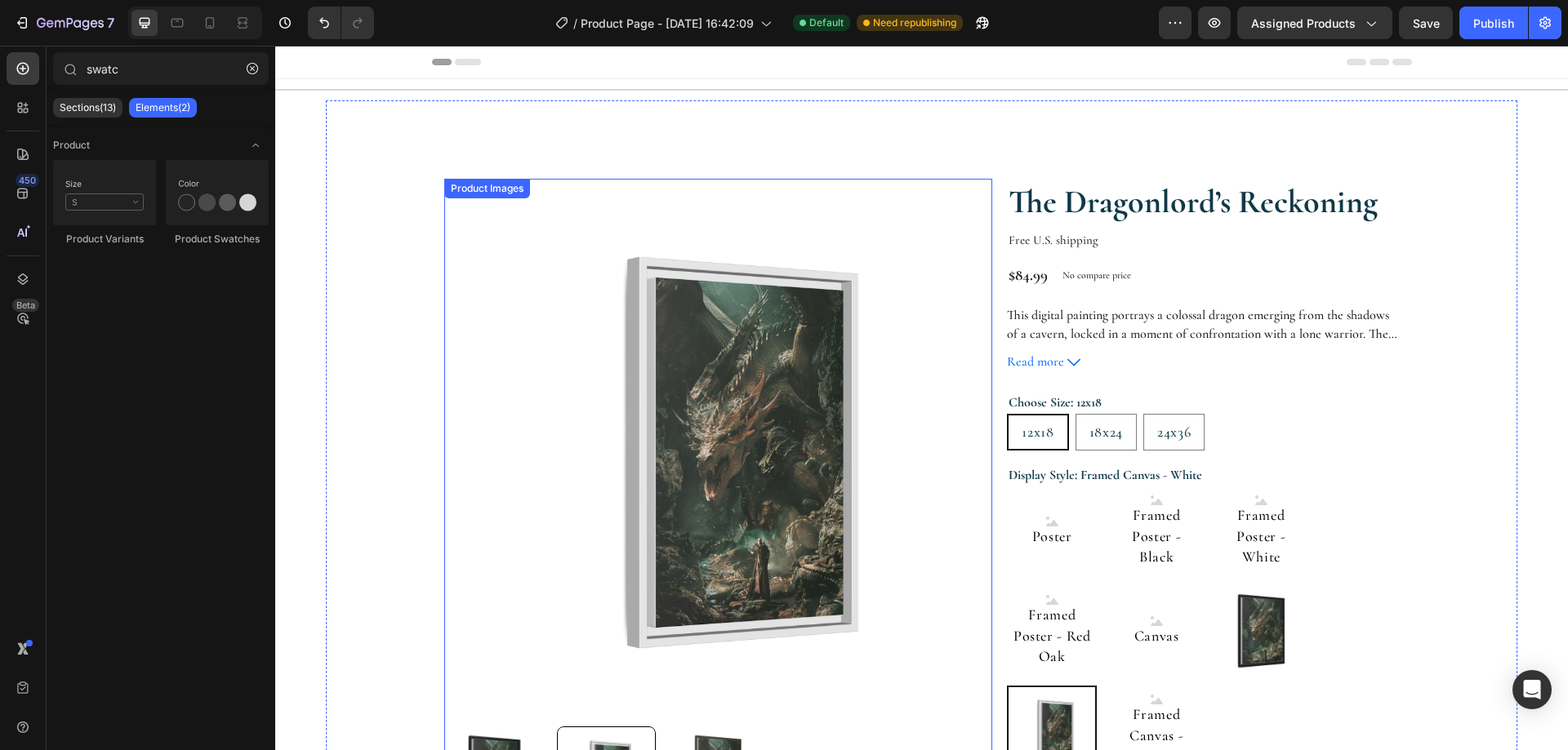
click at [917, 362] on img at bounding box center [717, 452] width 548 height 548
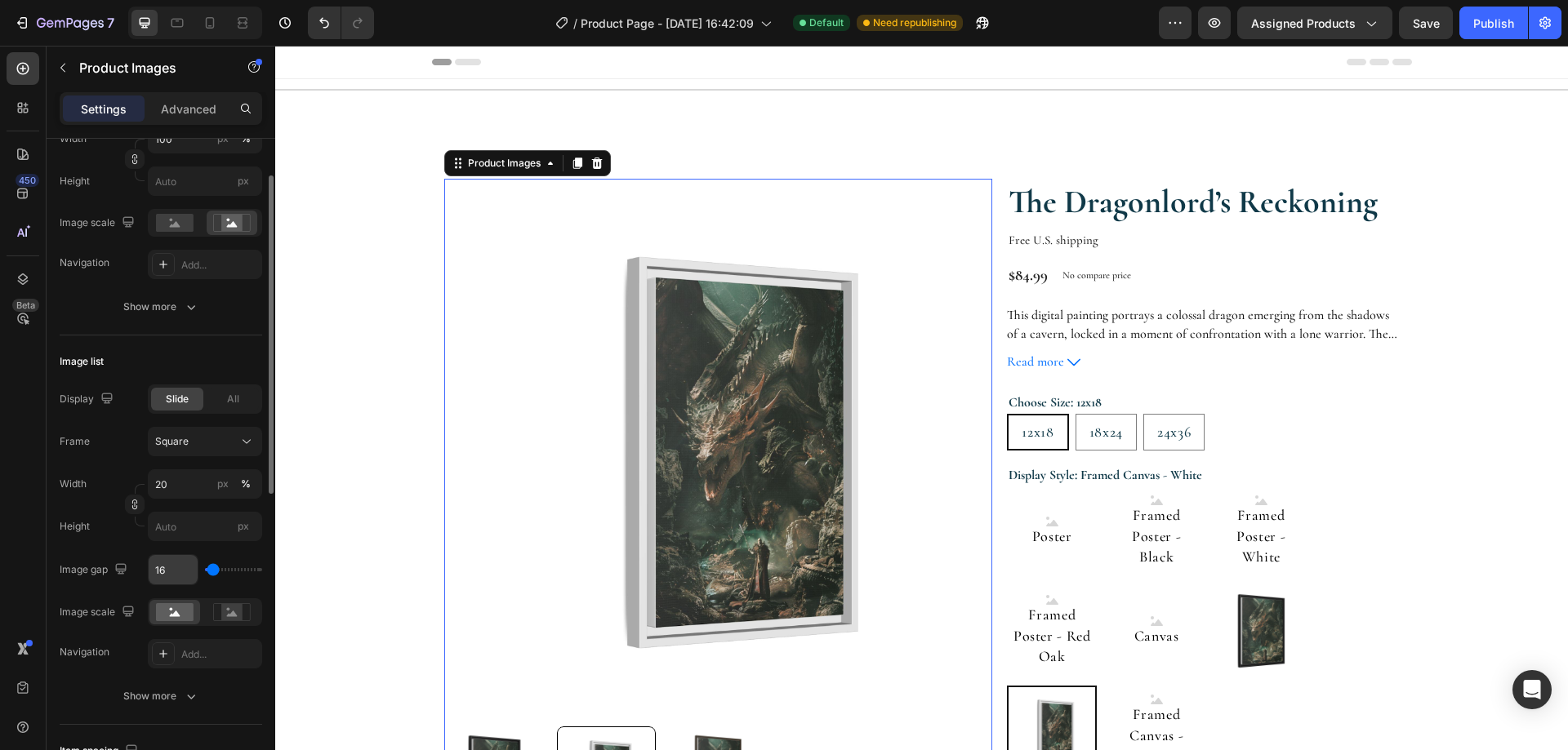
scroll to position [408, 0]
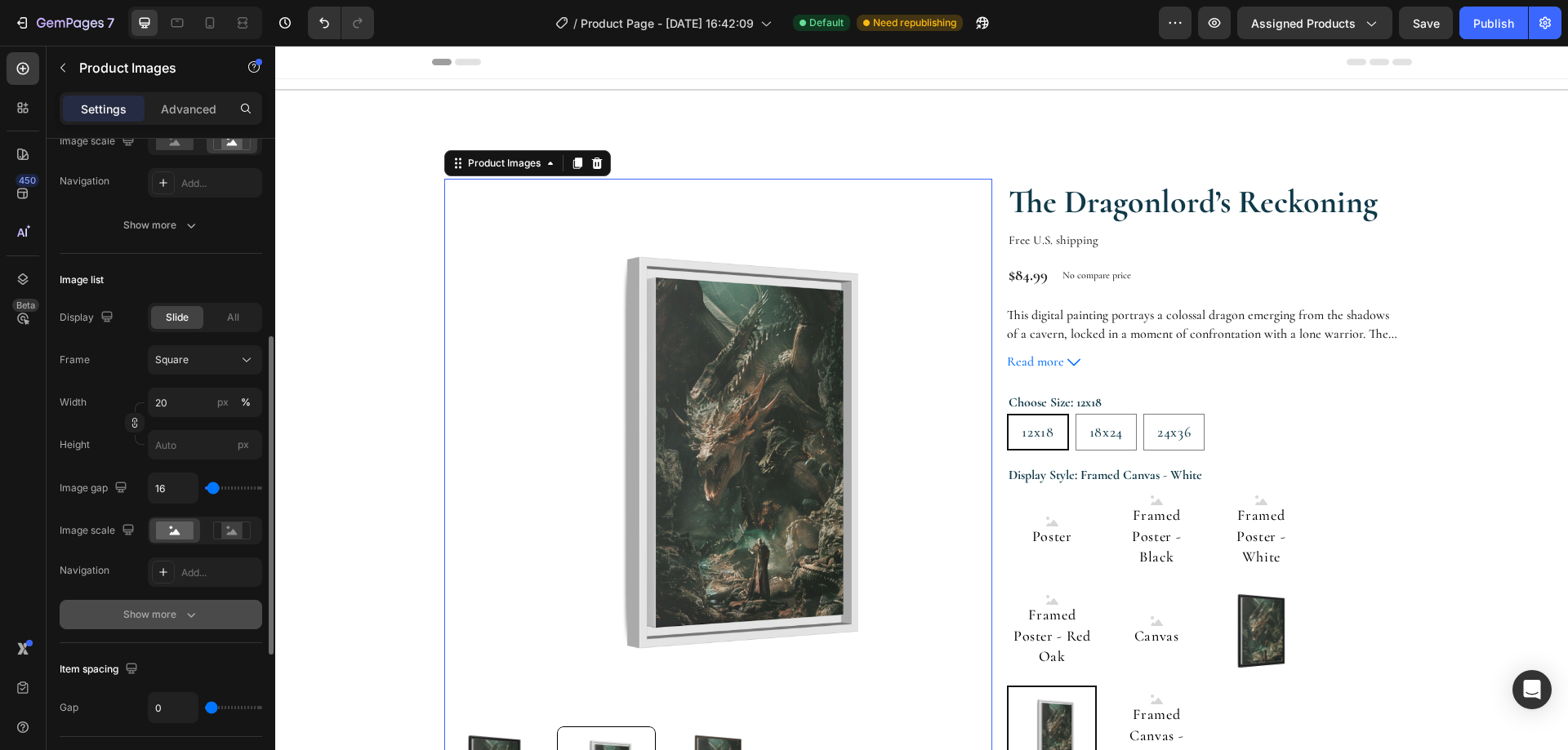
click at [200, 612] on button "Show more" at bounding box center [161, 614] width 202 height 29
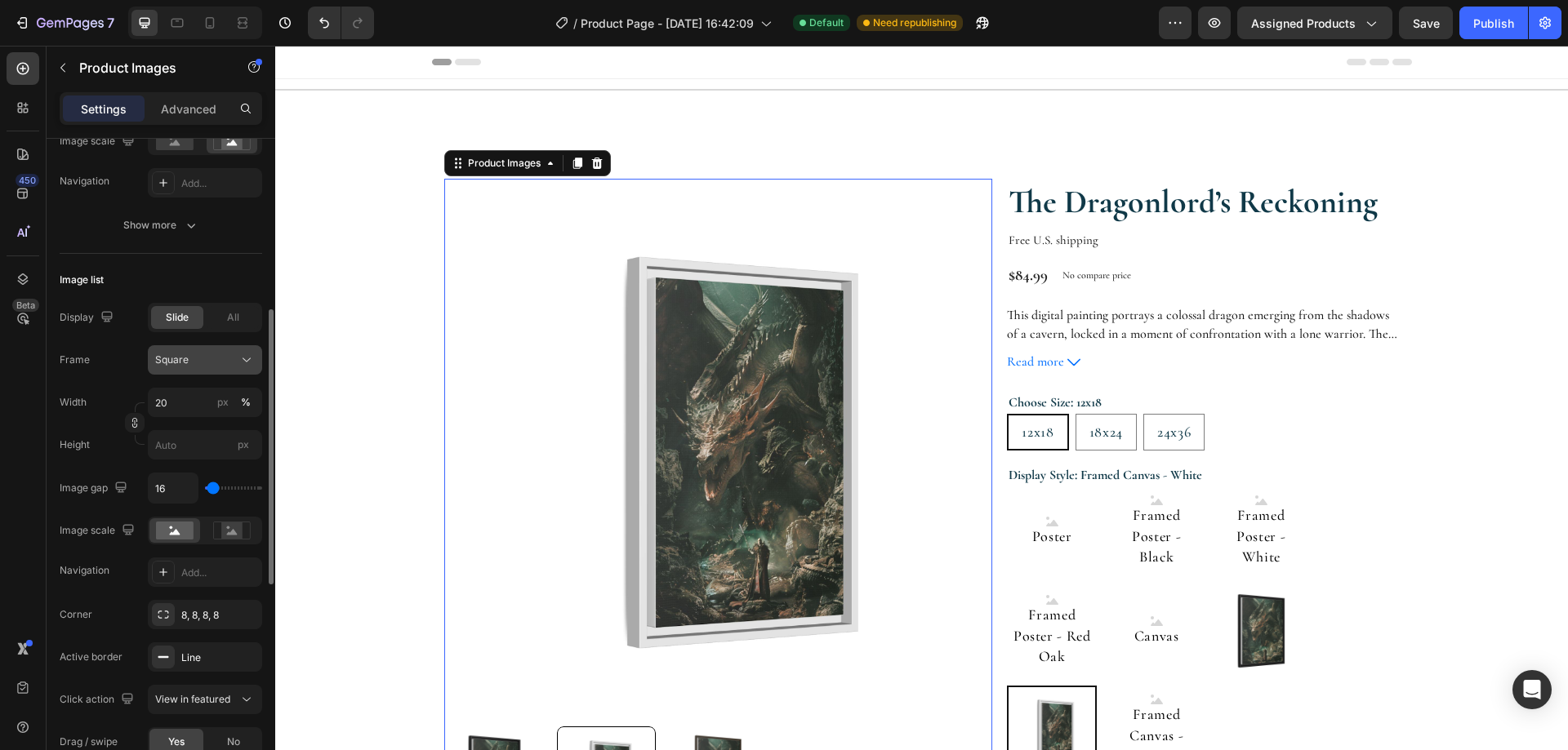
click at [248, 362] on icon at bounding box center [246, 359] width 16 height 16
click at [240, 361] on icon at bounding box center [246, 359] width 16 height 16
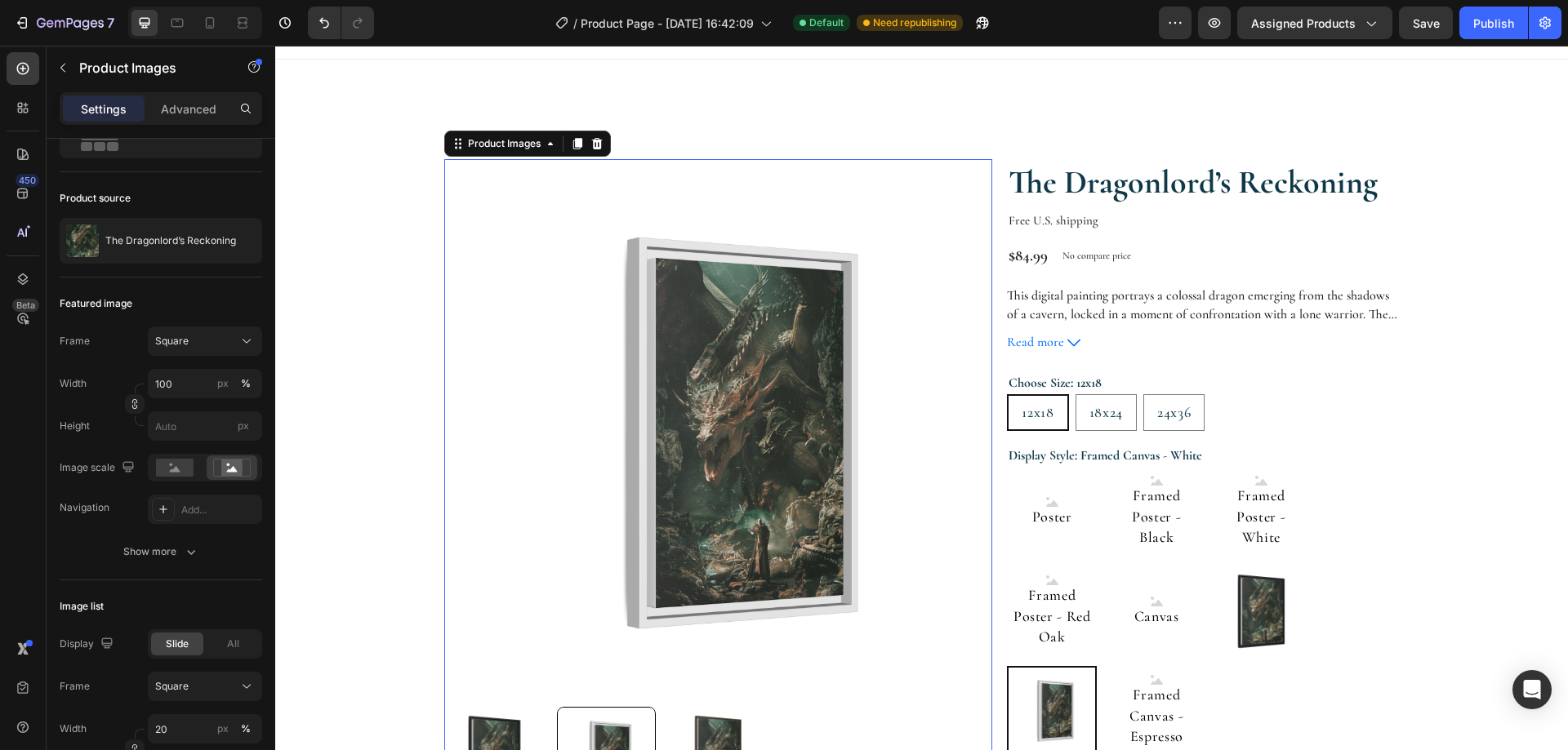
scroll to position [0, 0]
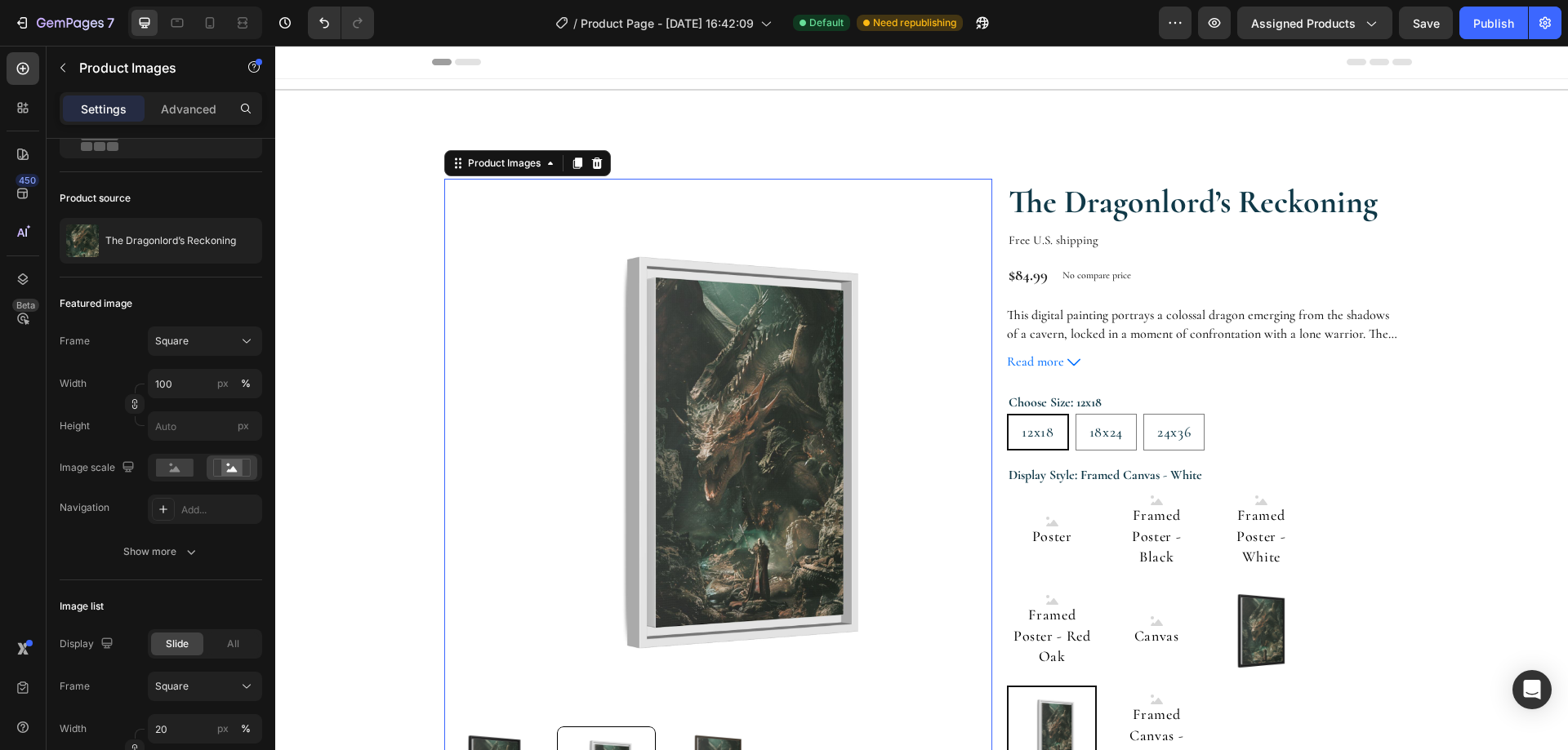
click at [513, 390] on img at bounding box center [717, 452] width 548 height 548
click at [231, 343] on div "Square" at bounding box center [195, 341] width 80 height 14
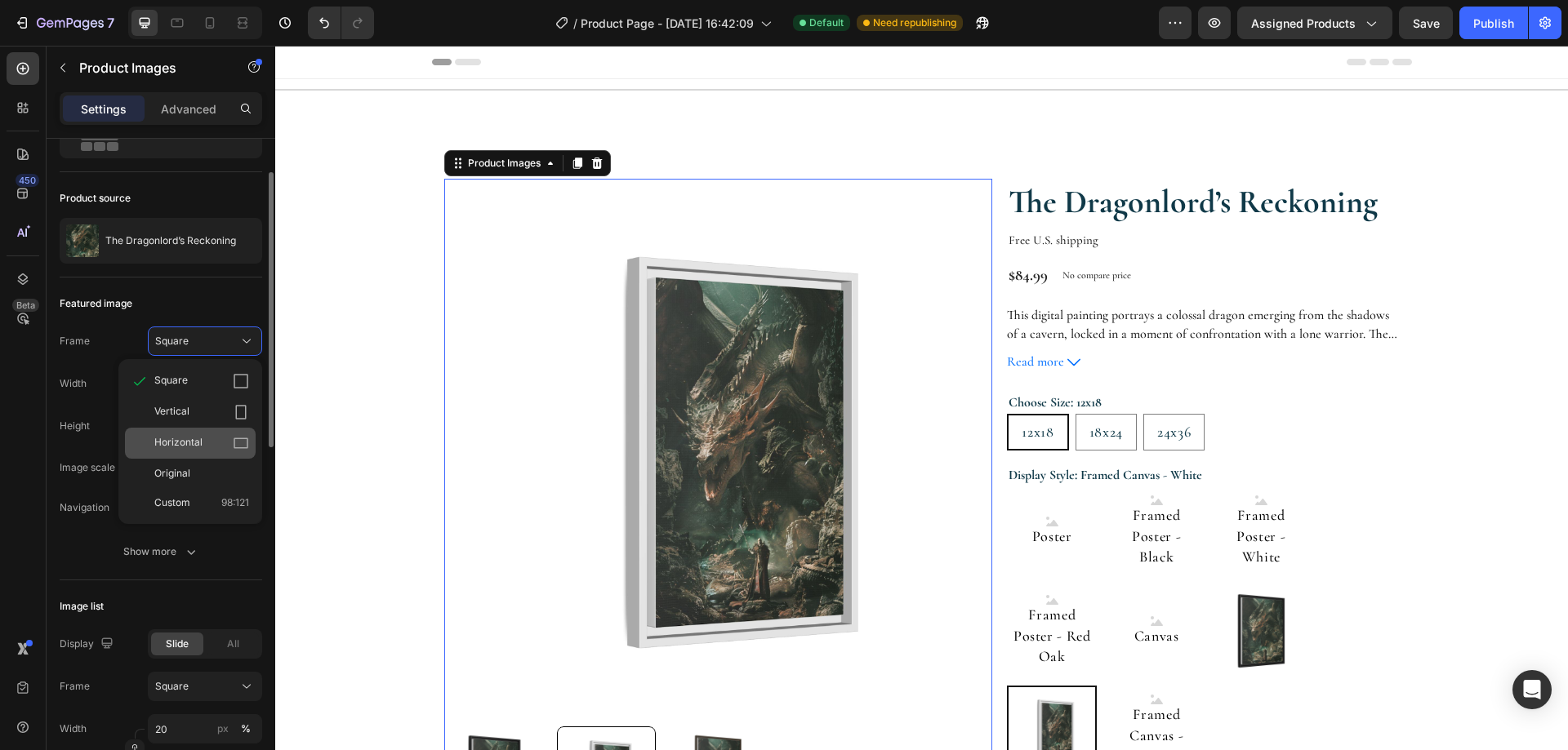
click at [205, 434] on div "Horizontal" at bounding box center [189, 443] width 131 height 31
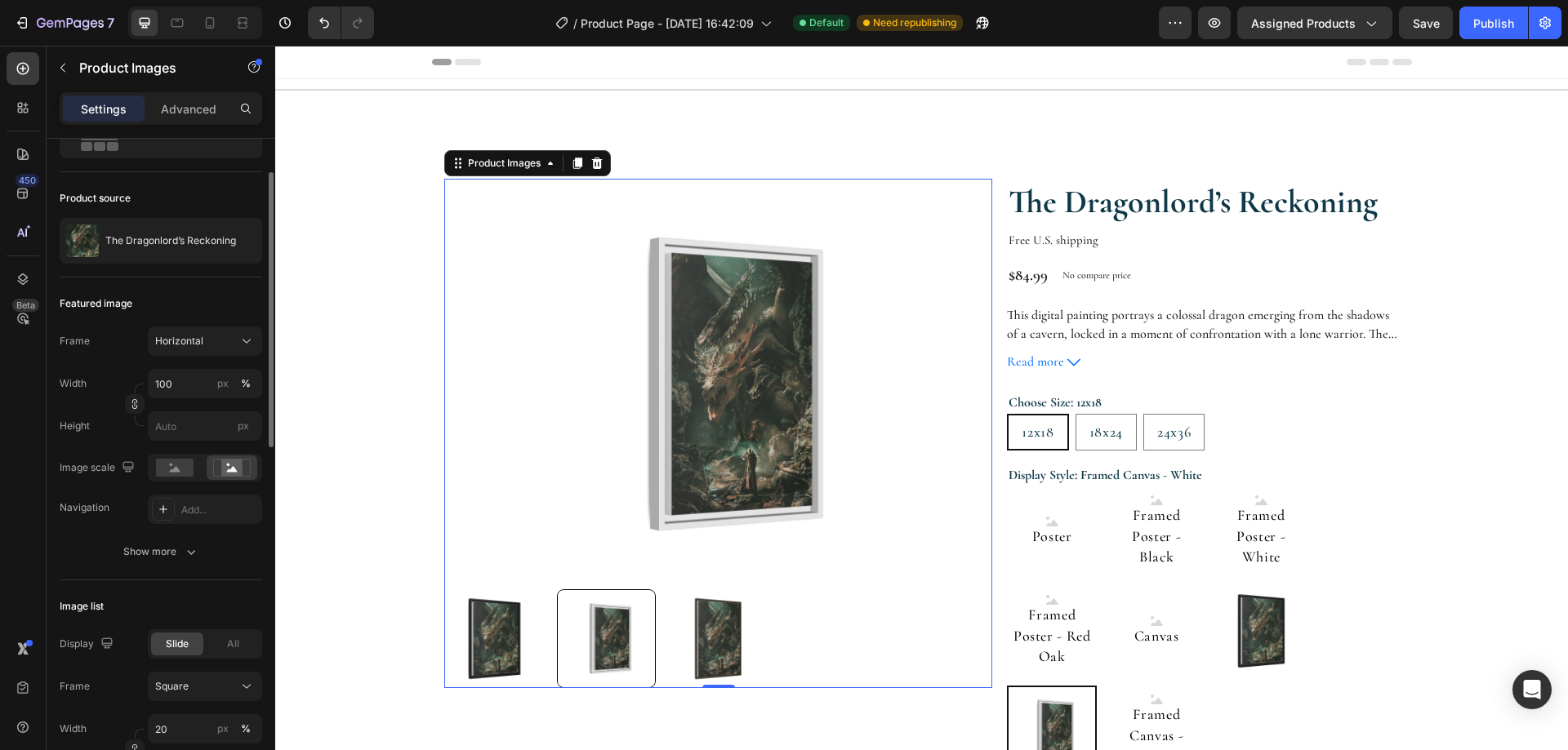
click at [705, 628] on img at bounding box center [717, 638] width 99 height 98
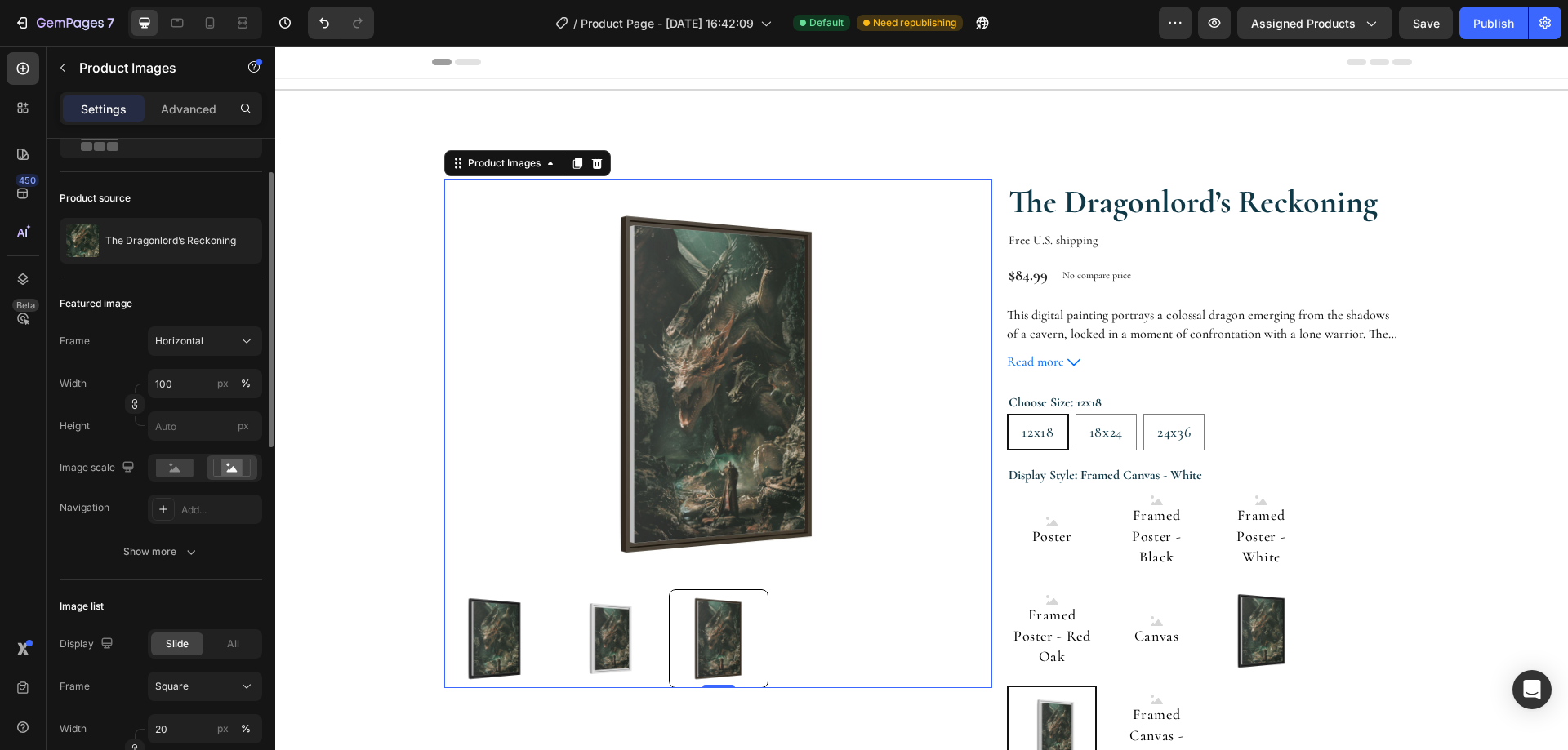
click at [589, 625] on img at bounding box center [605, 638] width 99 height 98
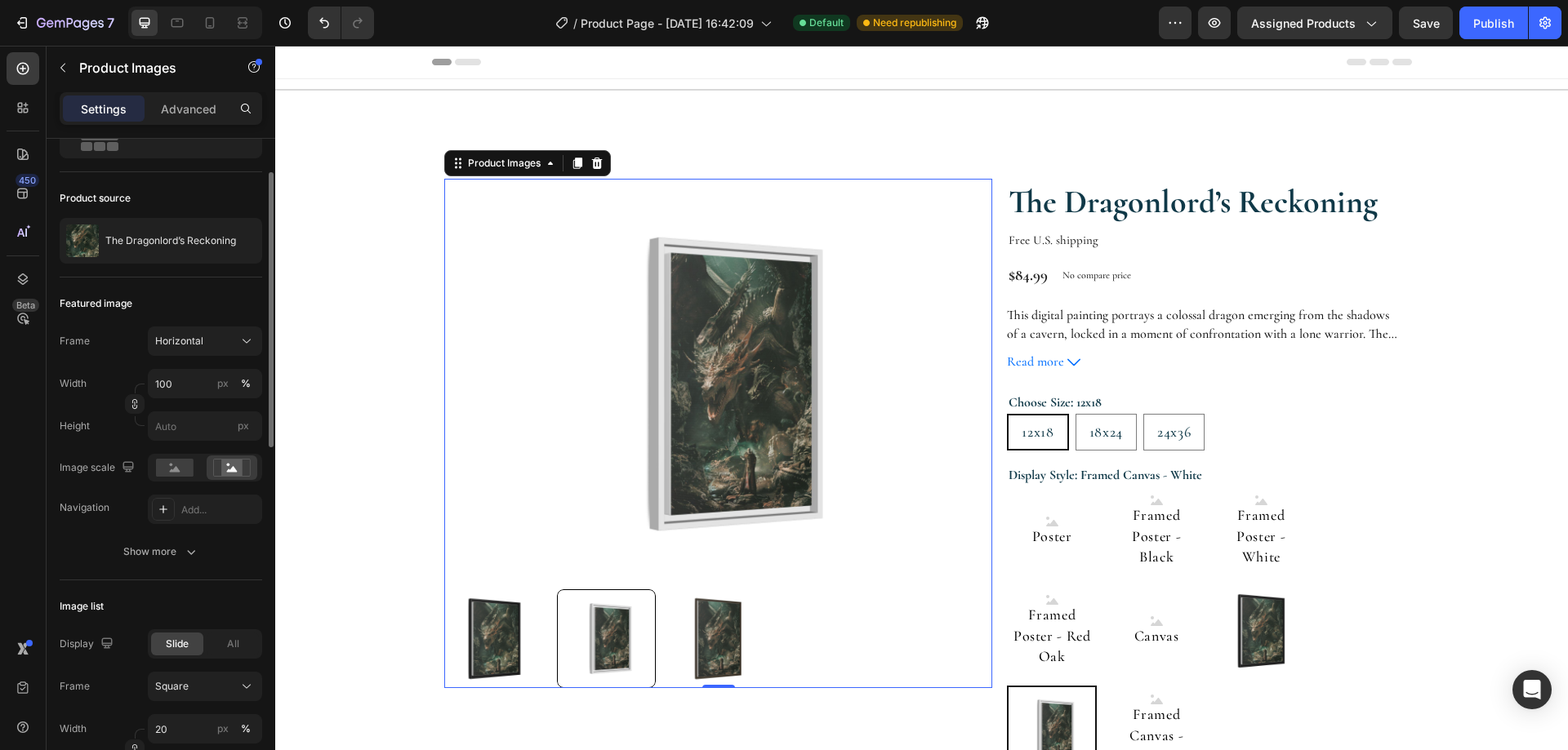
click at [500, 624] on img at bounding box center [493, 638] width 99 height 98
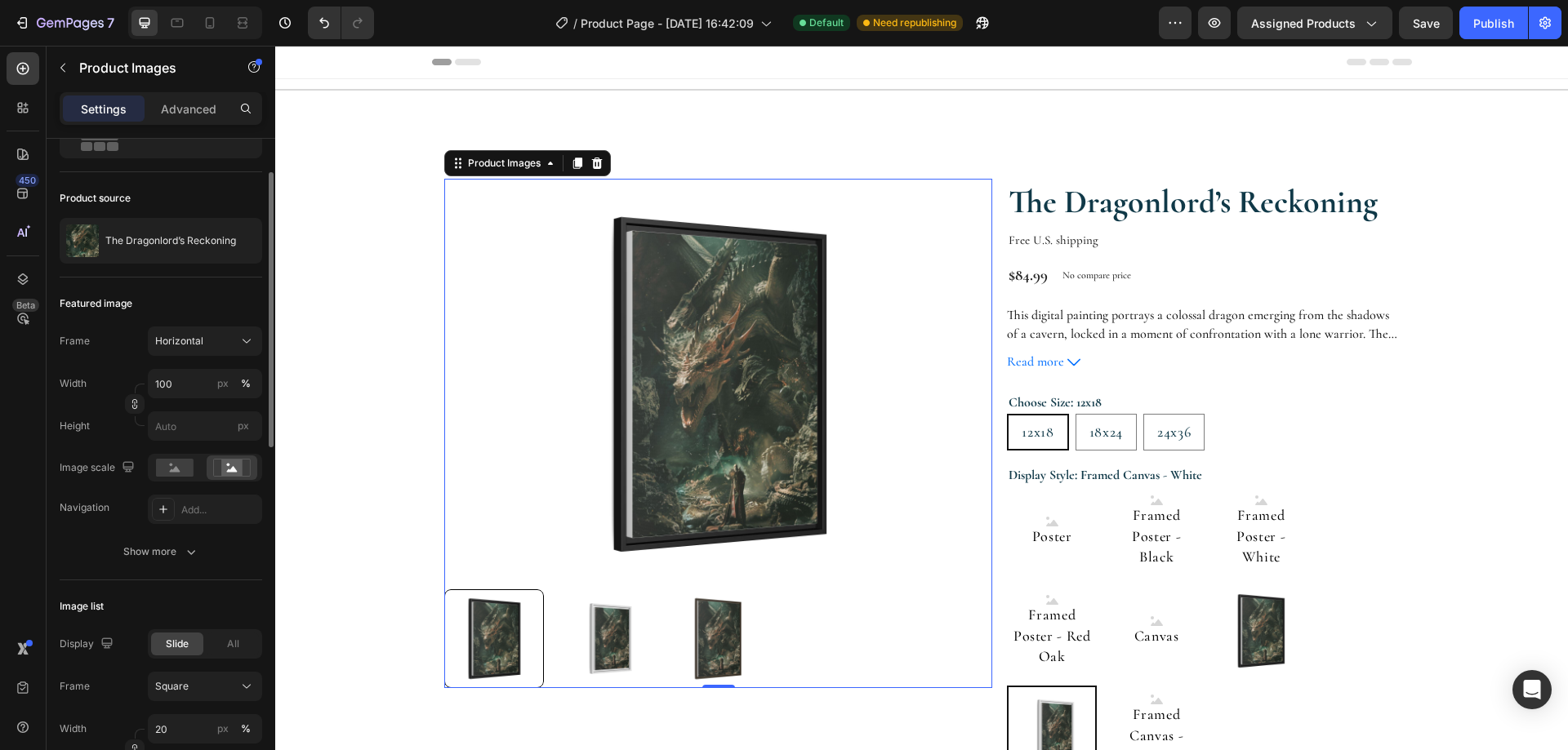
click at [588, 625] on img at bounding box center [605, 638] width 99 height 98
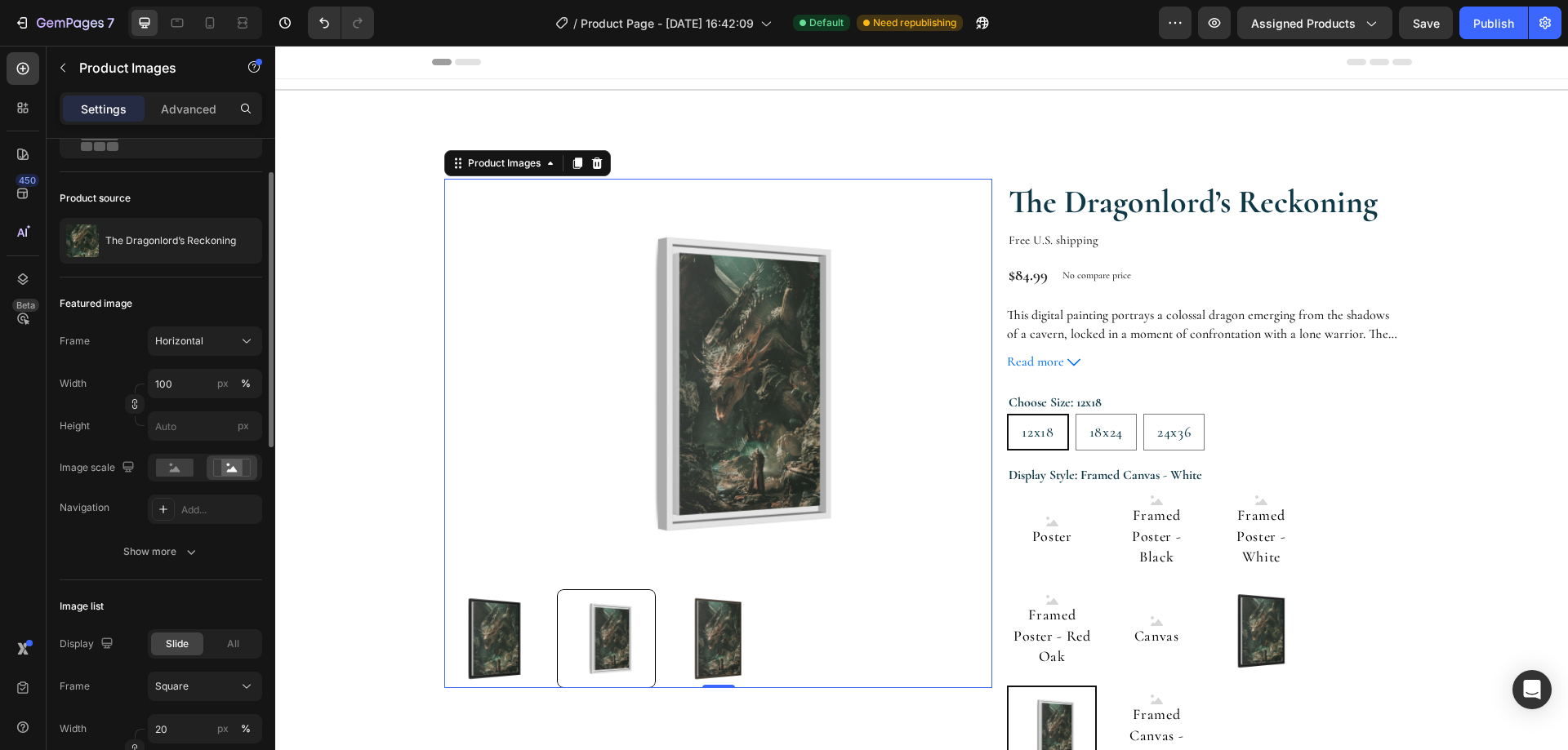
click at [689, 631] on img at bounding box center [717, 638] width 99 height 98
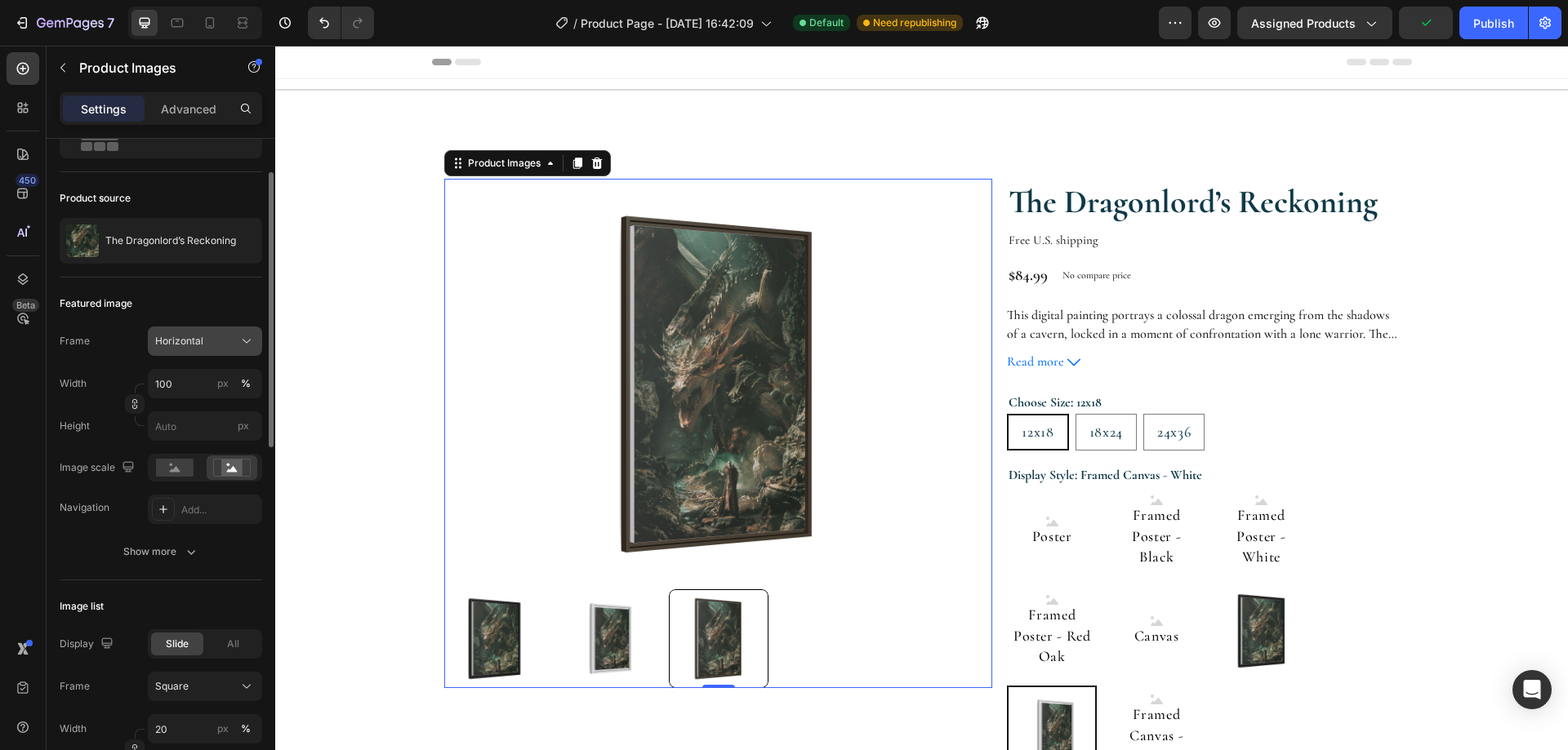
click at [231, 341] on div "Horizontal" at bounding box center [195, 341] width 80 height 14
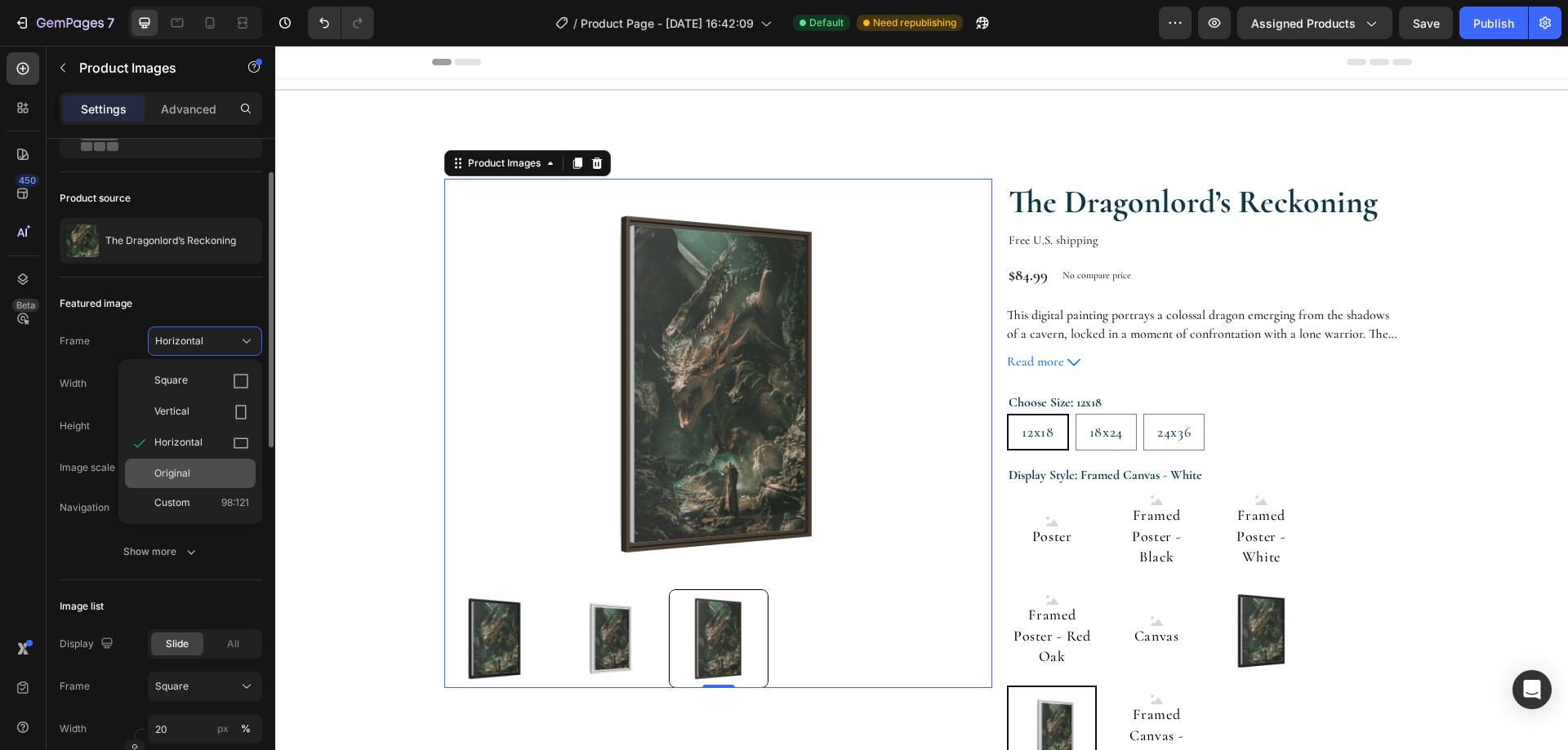
click at [196, 470] on div "Original" at bounding box center [201, 473] width 94 height 14
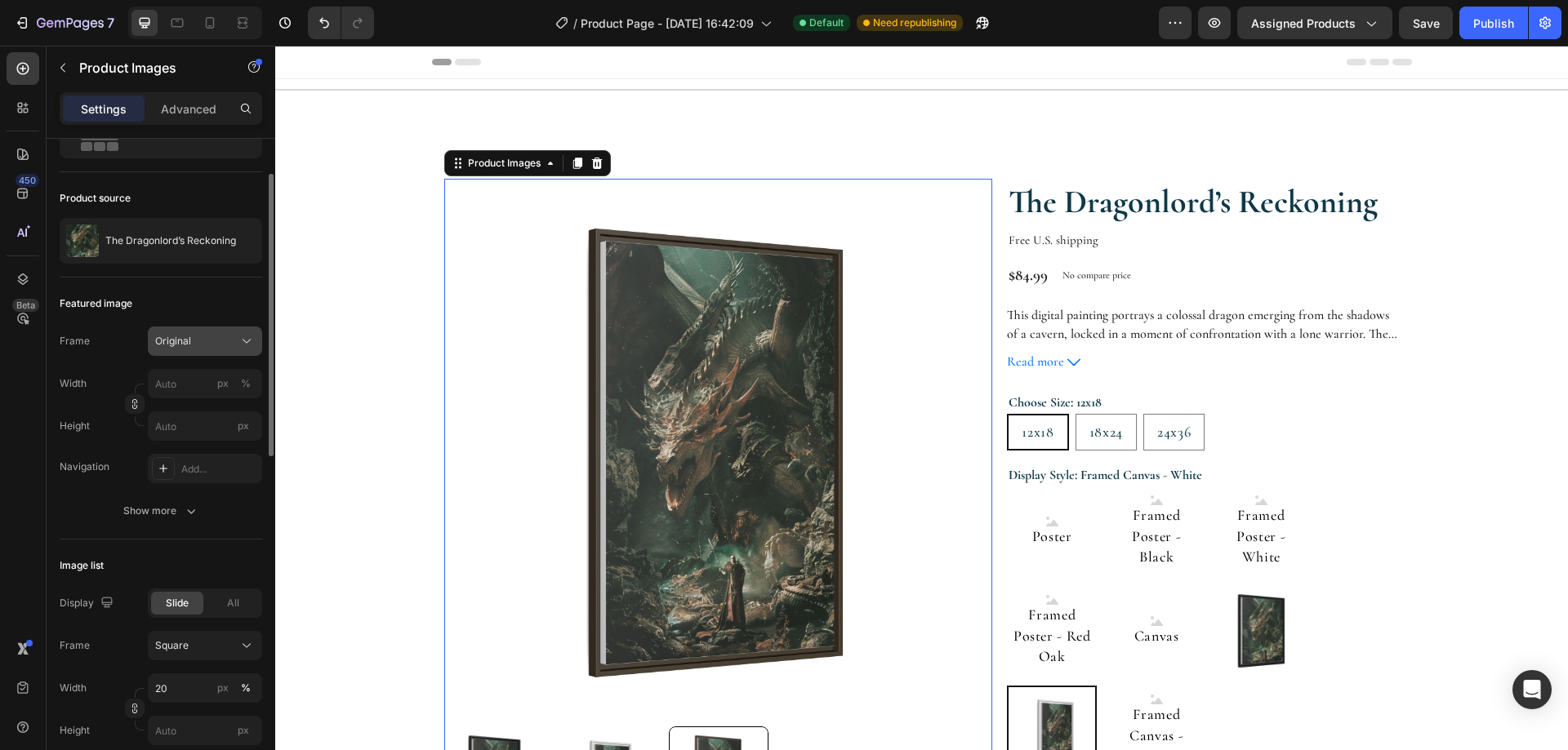
click at [221, 338] on div "Original" at bounding box center [195, 341] width 80 height 14
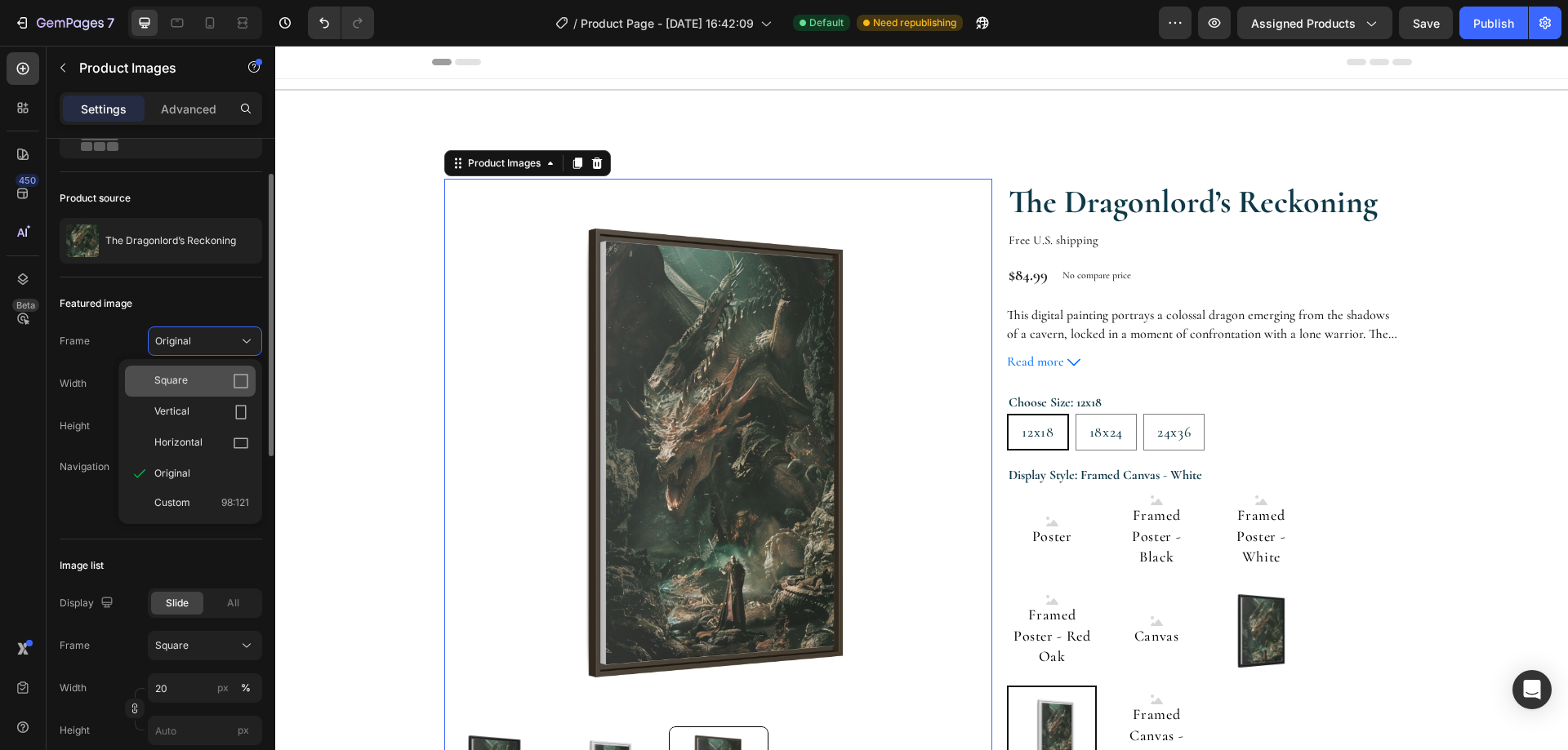
click at [204, 372] on div "Square" at bounding box center [189, 380] width 131 height 31
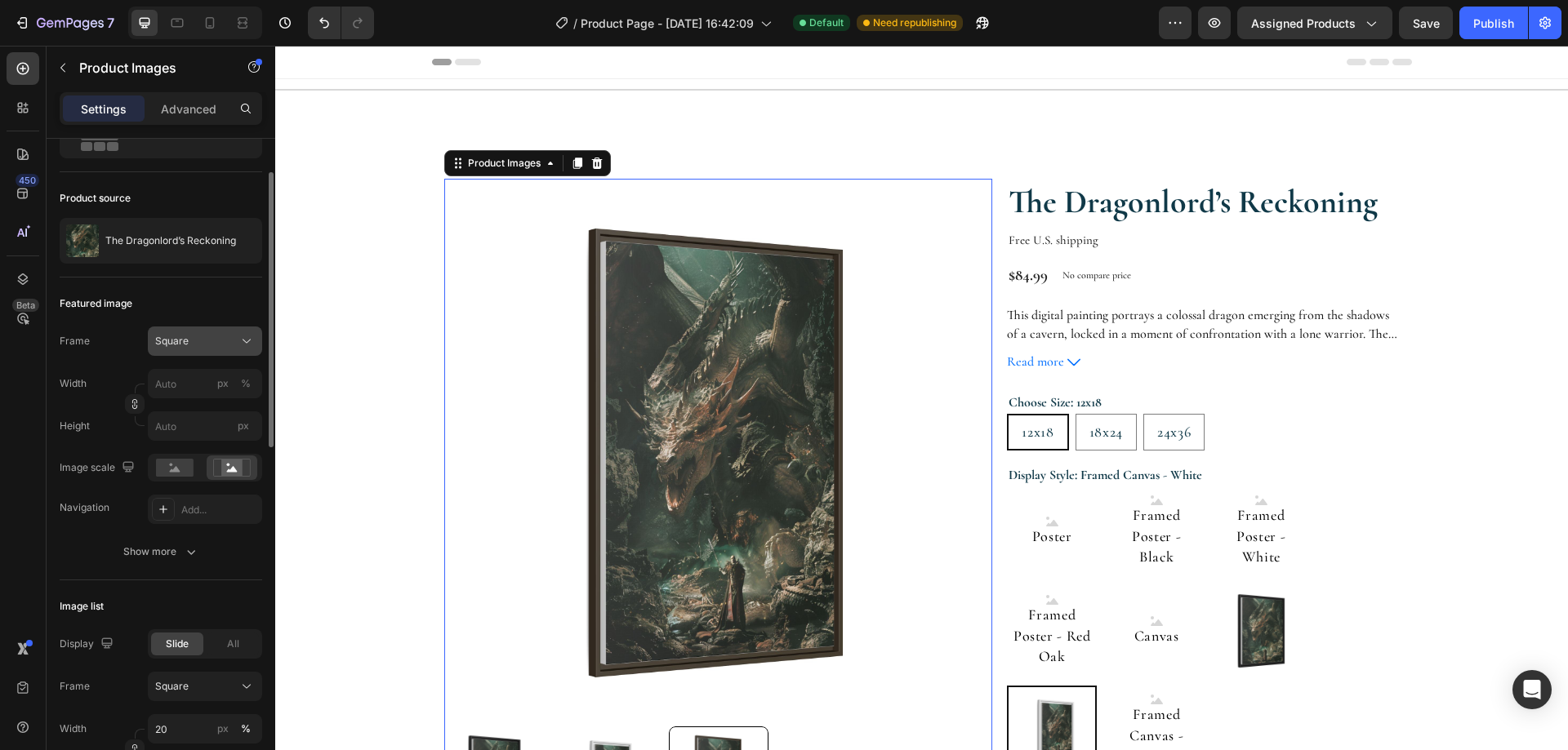
click at [220, 342] on div "Square" at bounding box center [195, 341] width 80 height 14
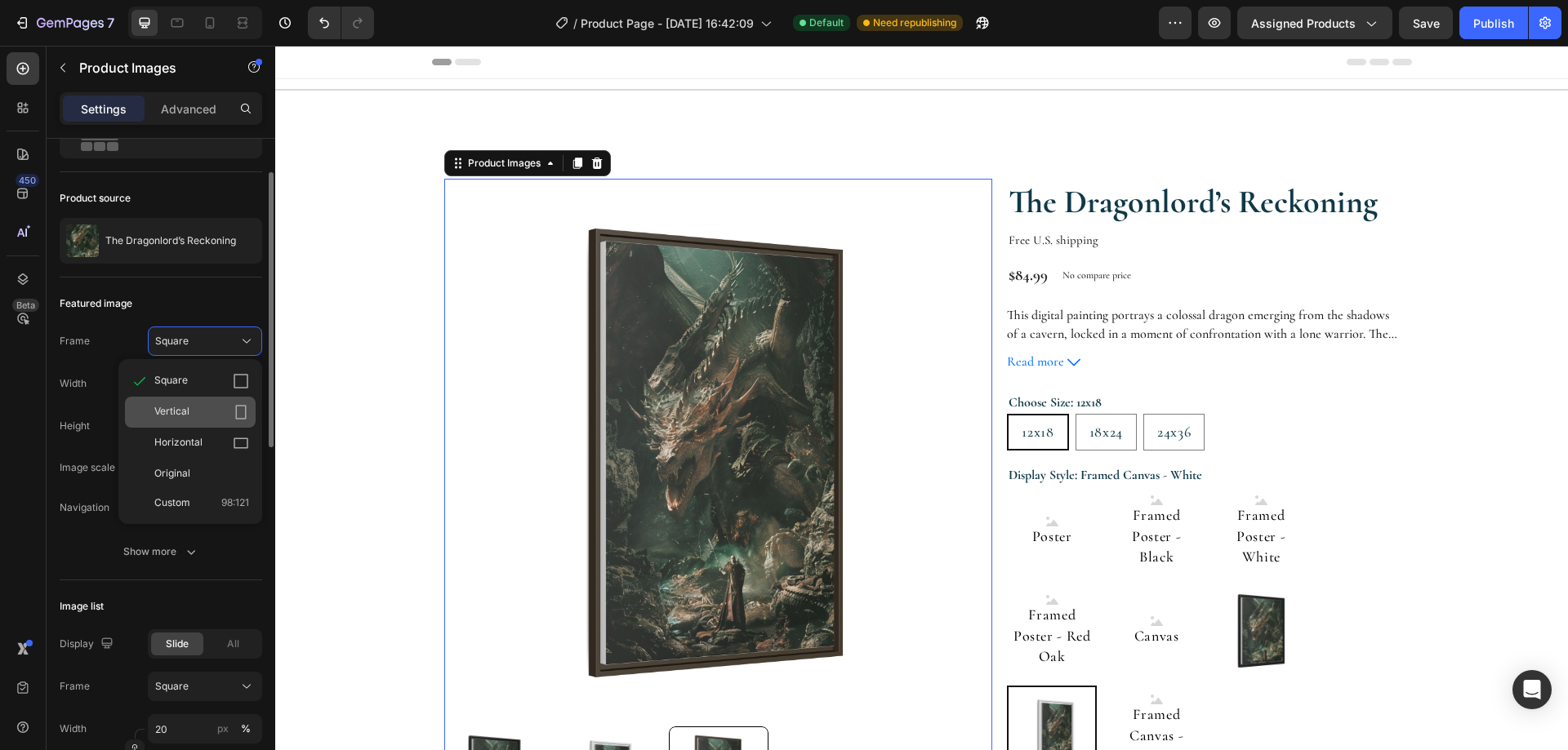
click at [200, 412] on div "Vertical" at bounding box center [201, 412] width 94 height 16
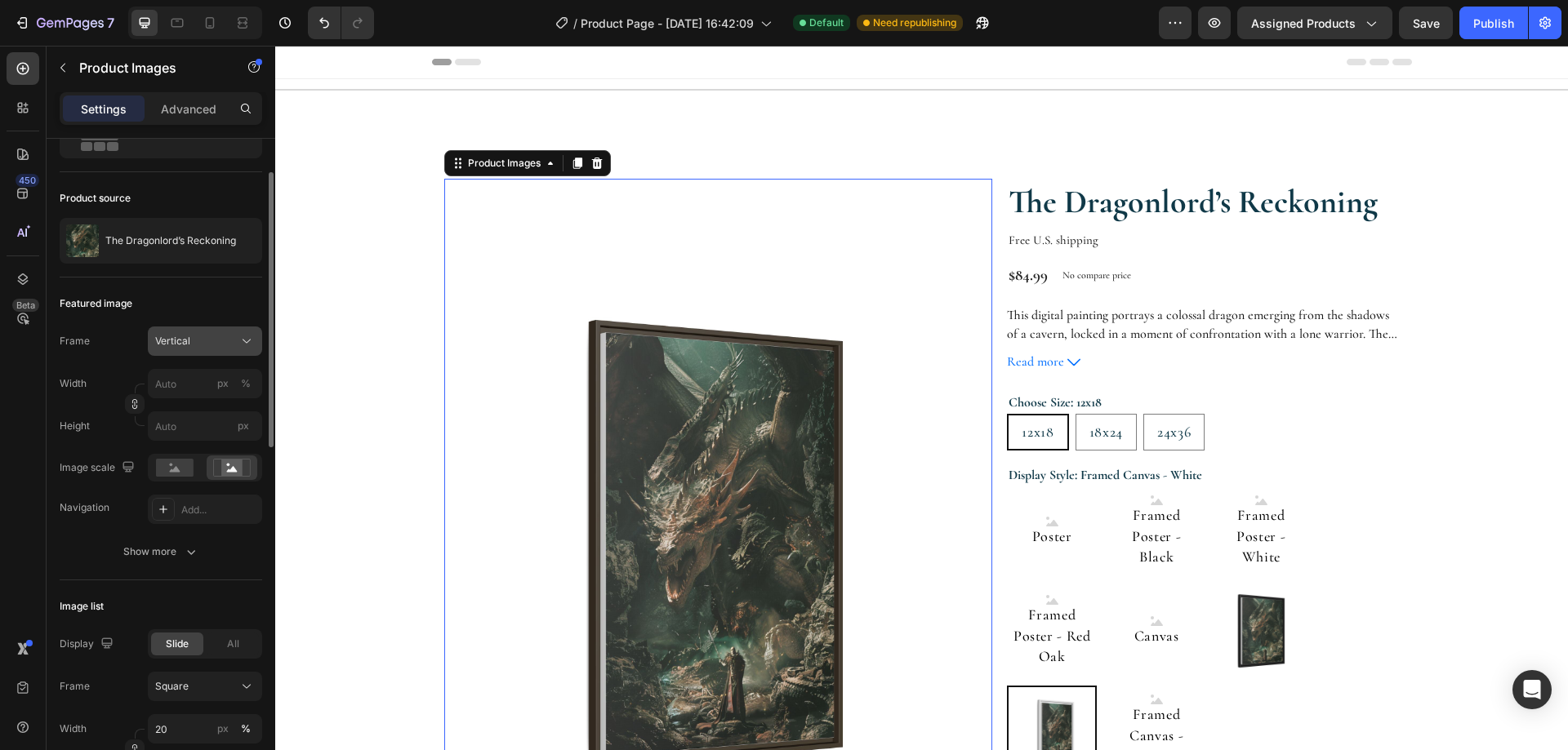
click at [216, 348] on div "Vertical" at bounding box center [205, 341] width 99 height 16
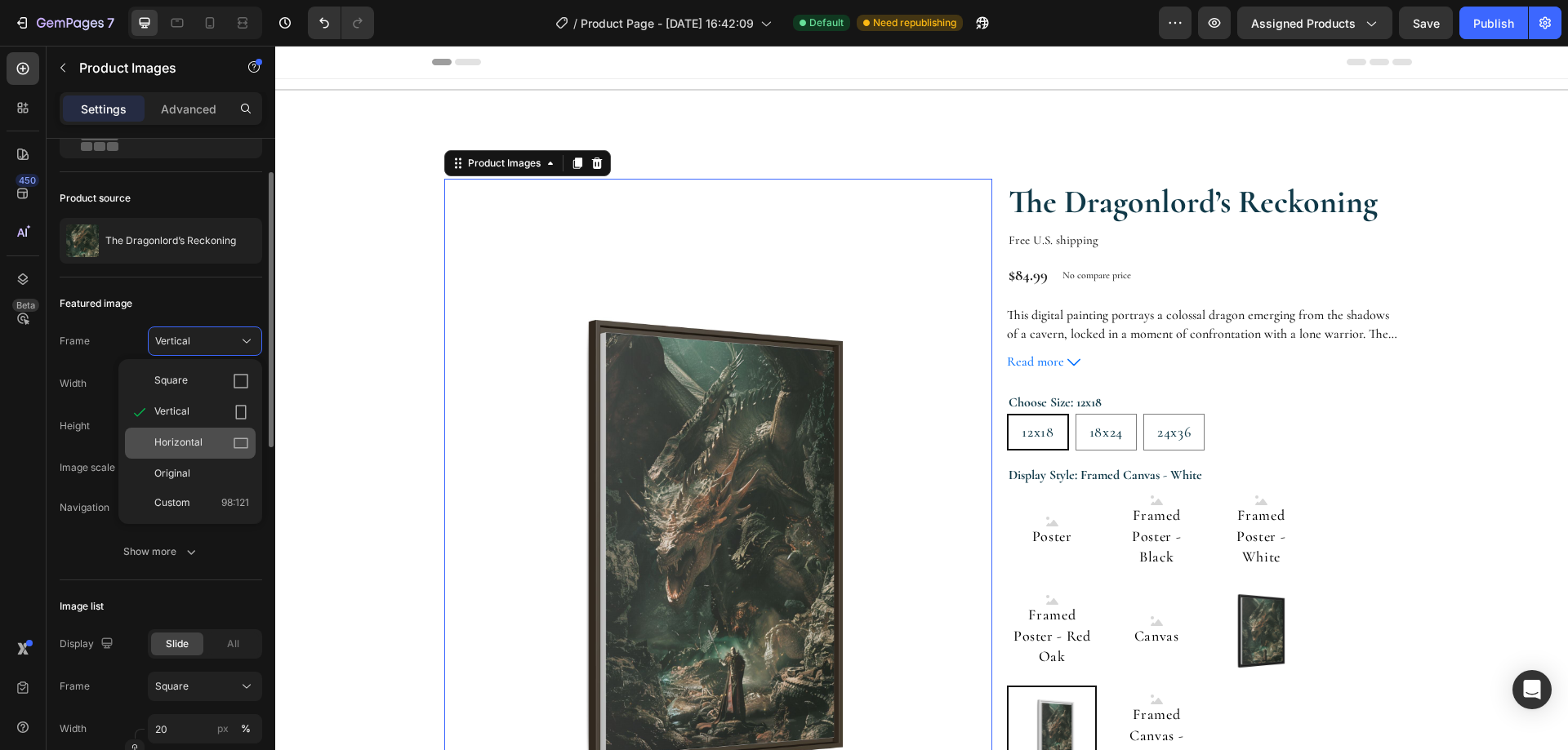
click at [200, 436] on span "Horizontal" at bounding box center [178, 443] width 48 height 16
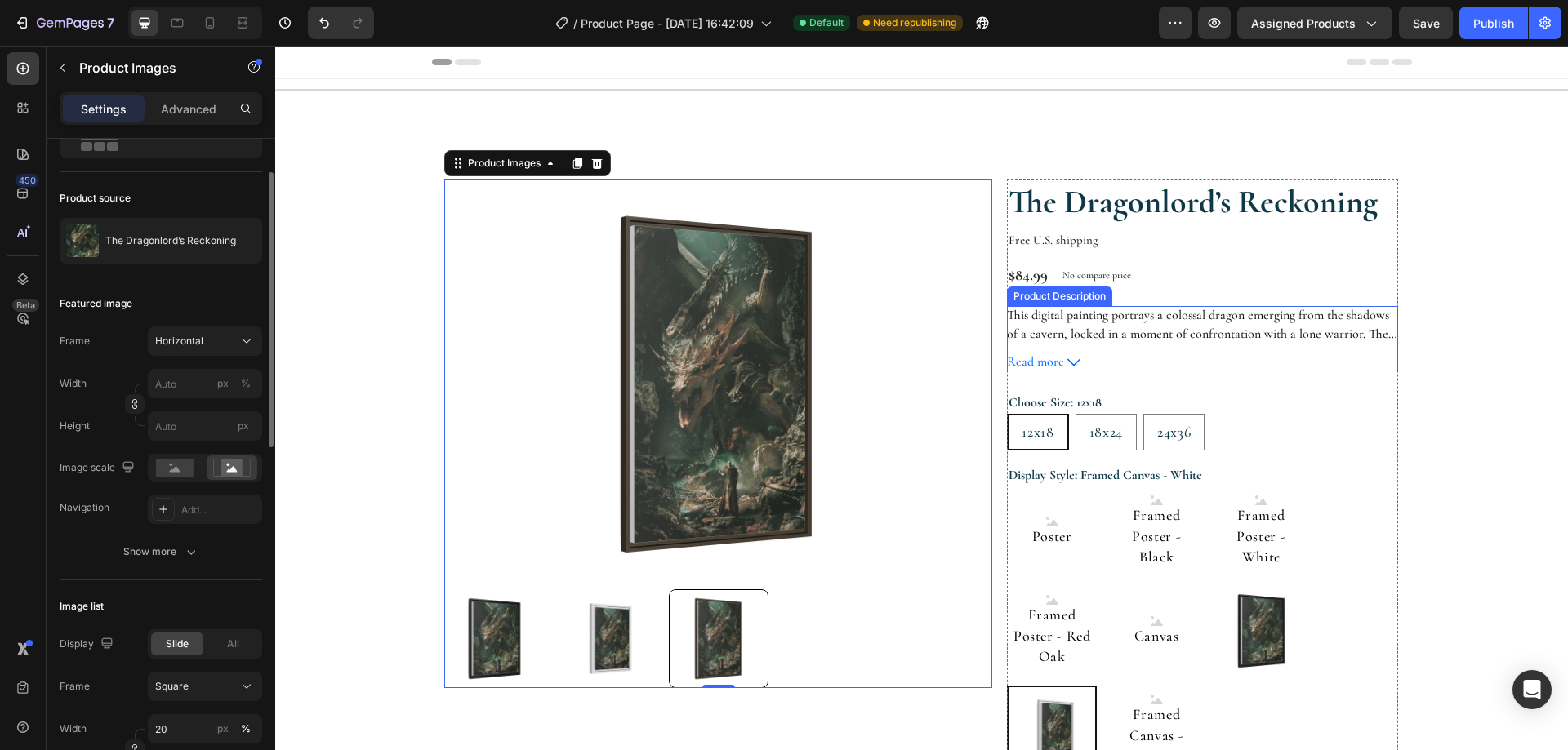
click at [1454, 375] on div "Product Images 0 The Dragonlord’s Reckoning Product Title Free U.S. shipping Te…" at bounding box center [921, 645] width 1192 height 1090
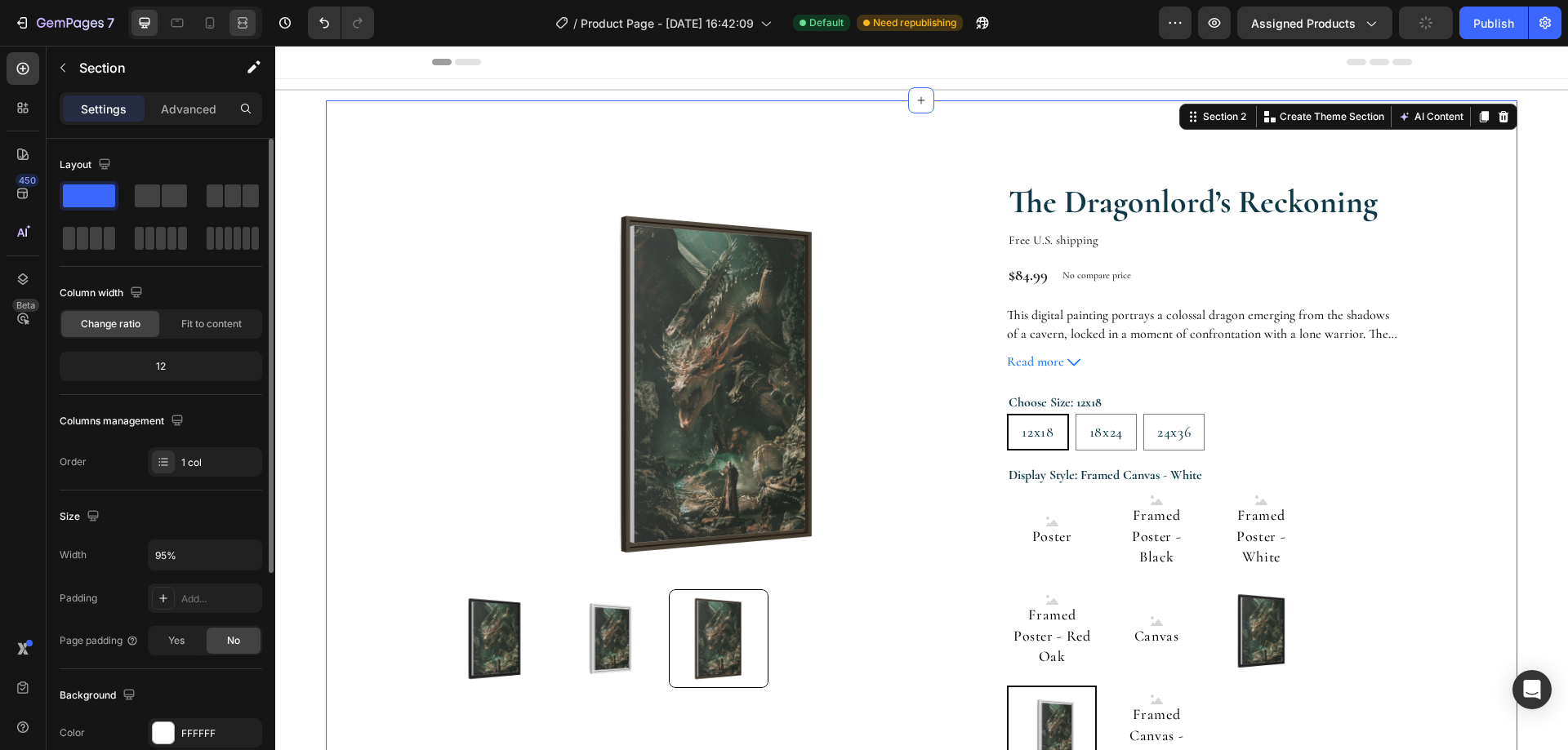
click at [255, 18] on div at bounding box center [242, 23] width 26 height 26
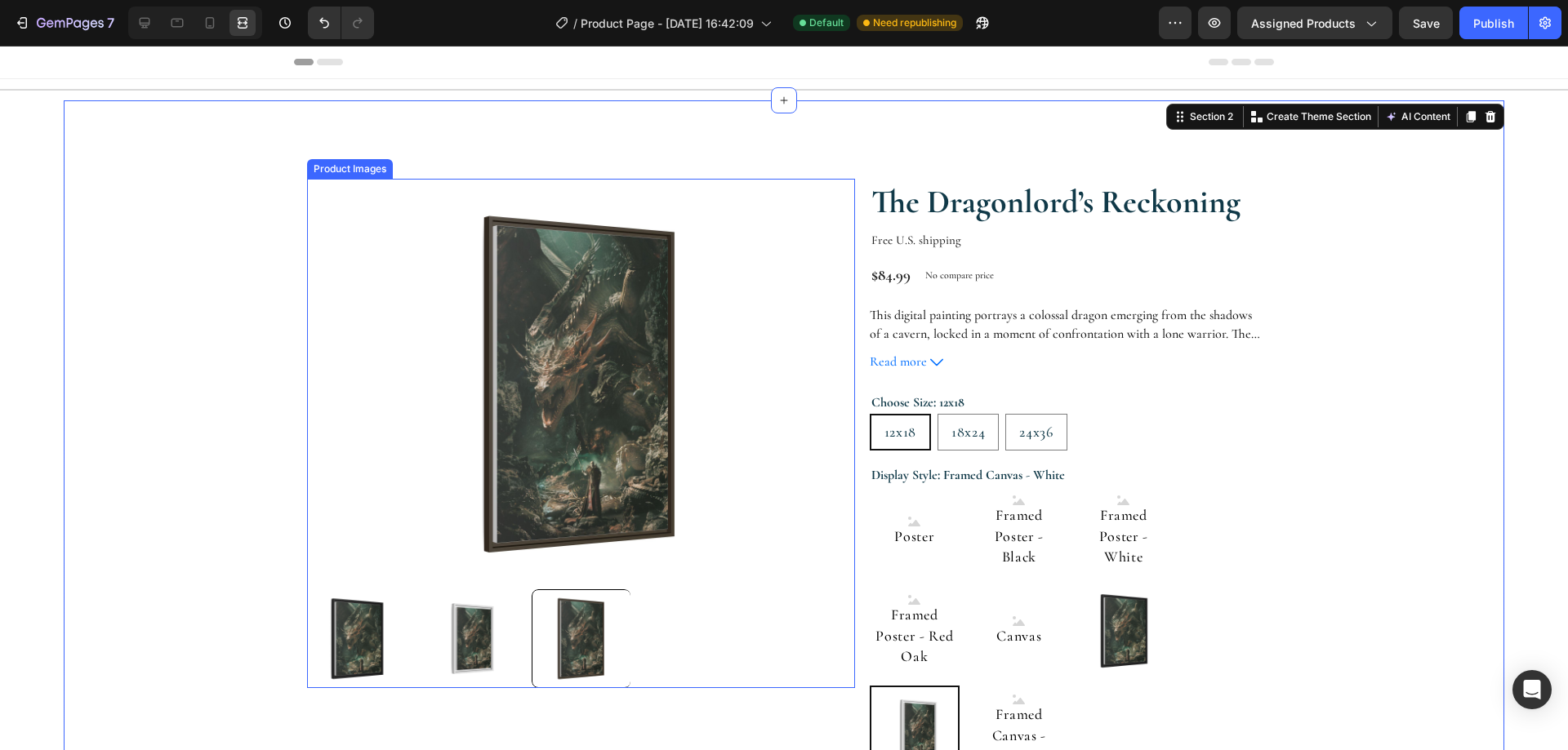
click at [449, 626] on img at bounding box center [467, 638] width 99 height 98
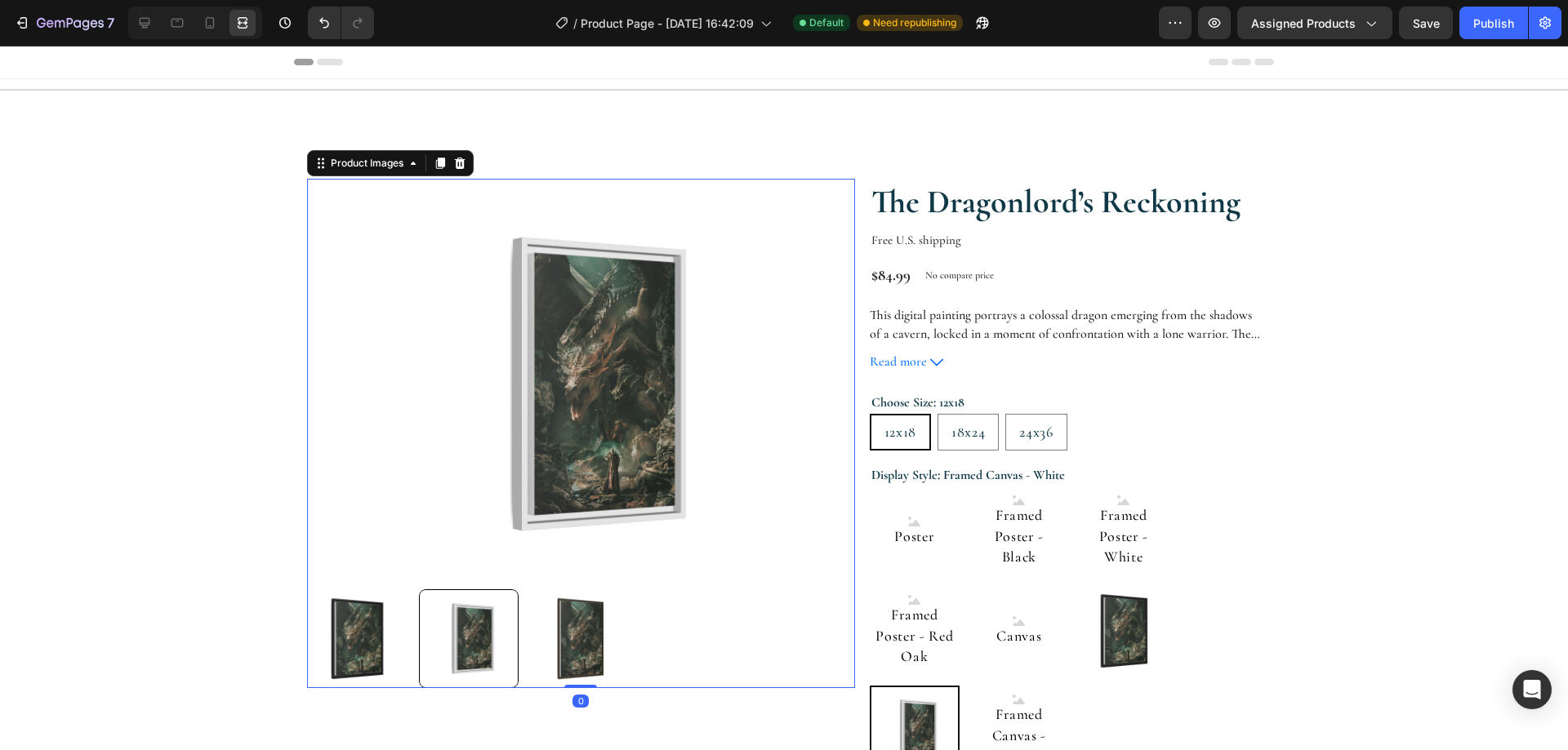
click at [365, 620] on img at bounding box center [356, 638] width 99 height 98
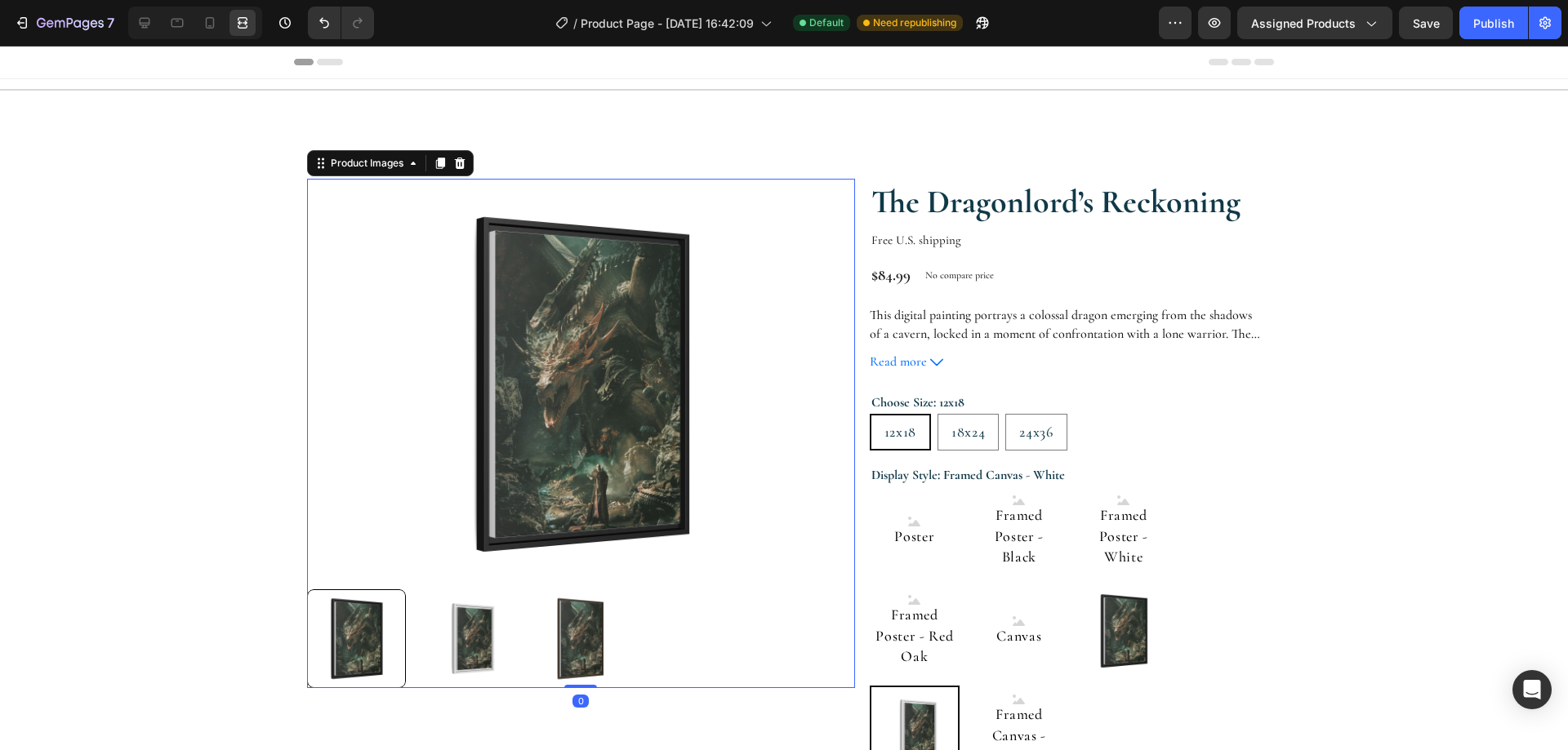
click at [581, 625] on img at bounding box center [580, 638] width 99 height 98
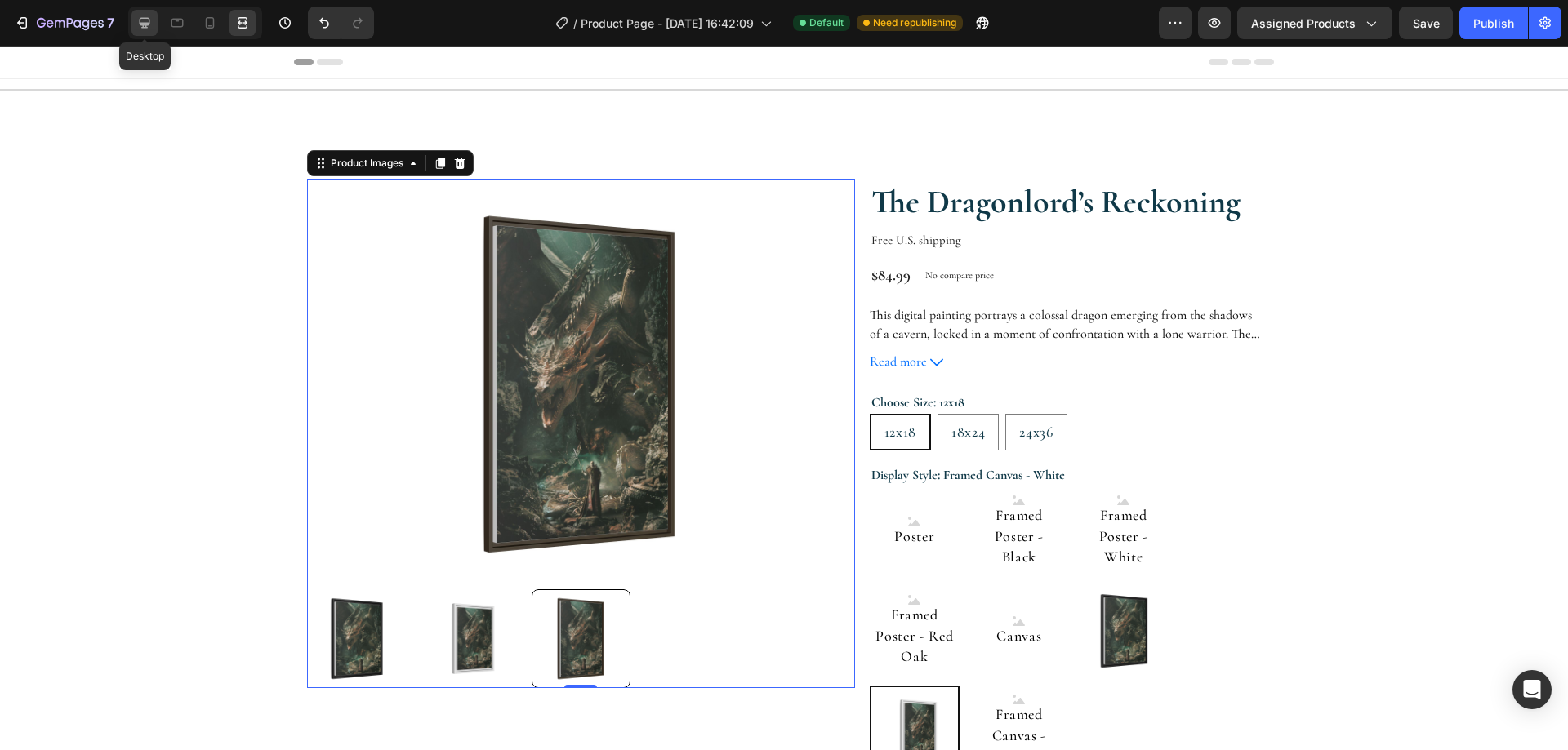
click at [152, 26] on icon at bounding box center [144, 22] width 16 height 16
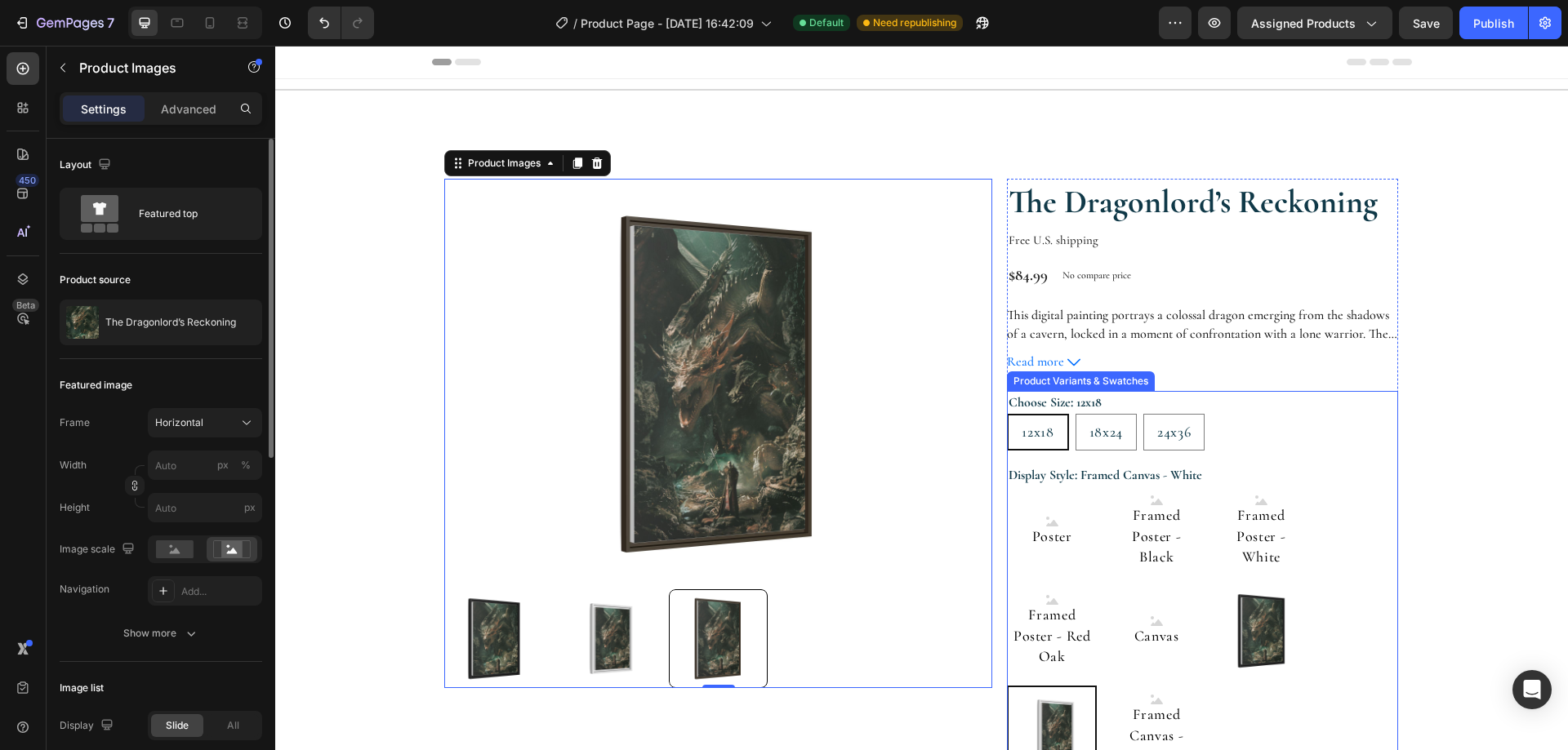
click at [1335, 552] on div "Poster Poster Poster Framed Poster - Black Framed Poster - Black Framed Poster …" at bounding box center [1203, 630] width 391 height 289
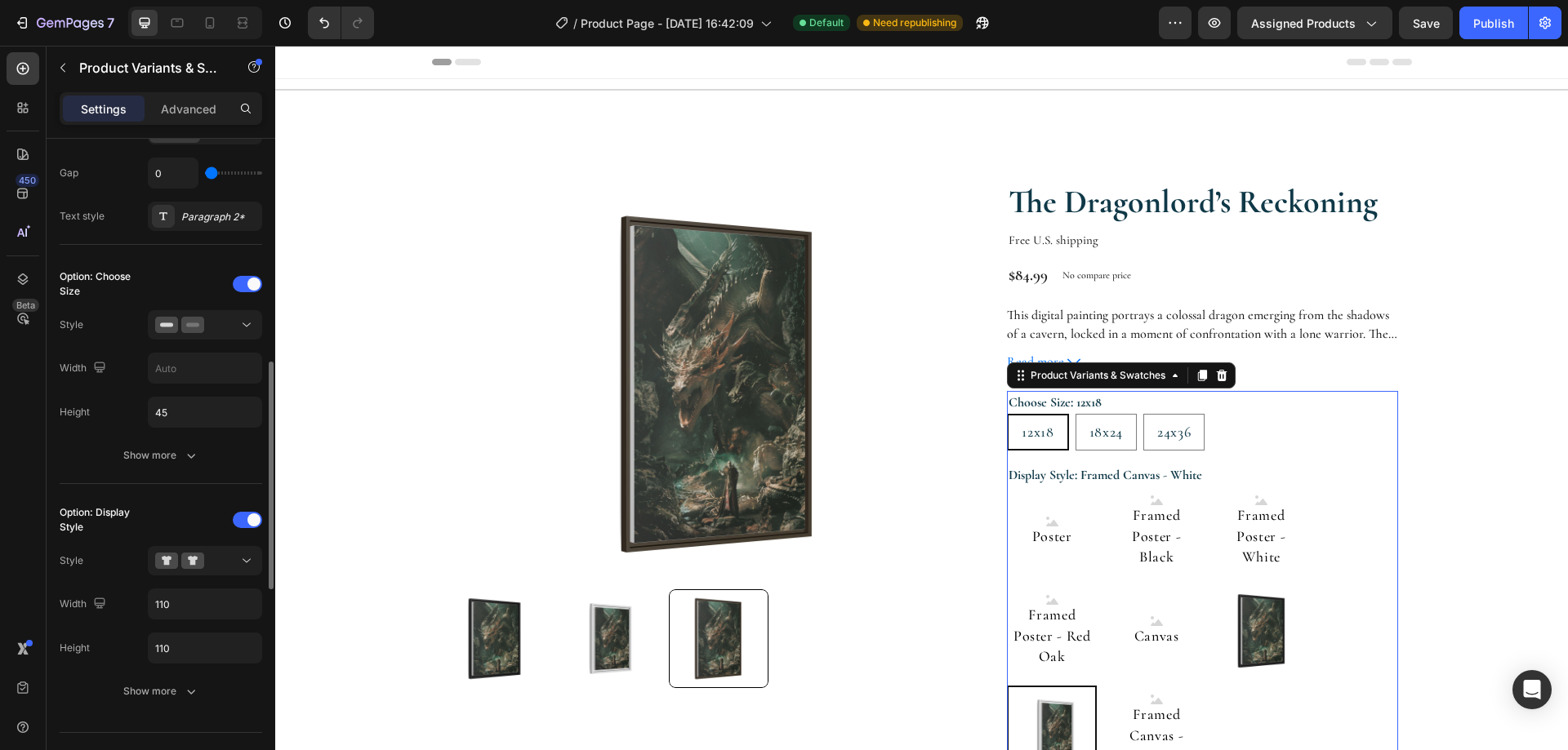
scroll to position [490, 0]
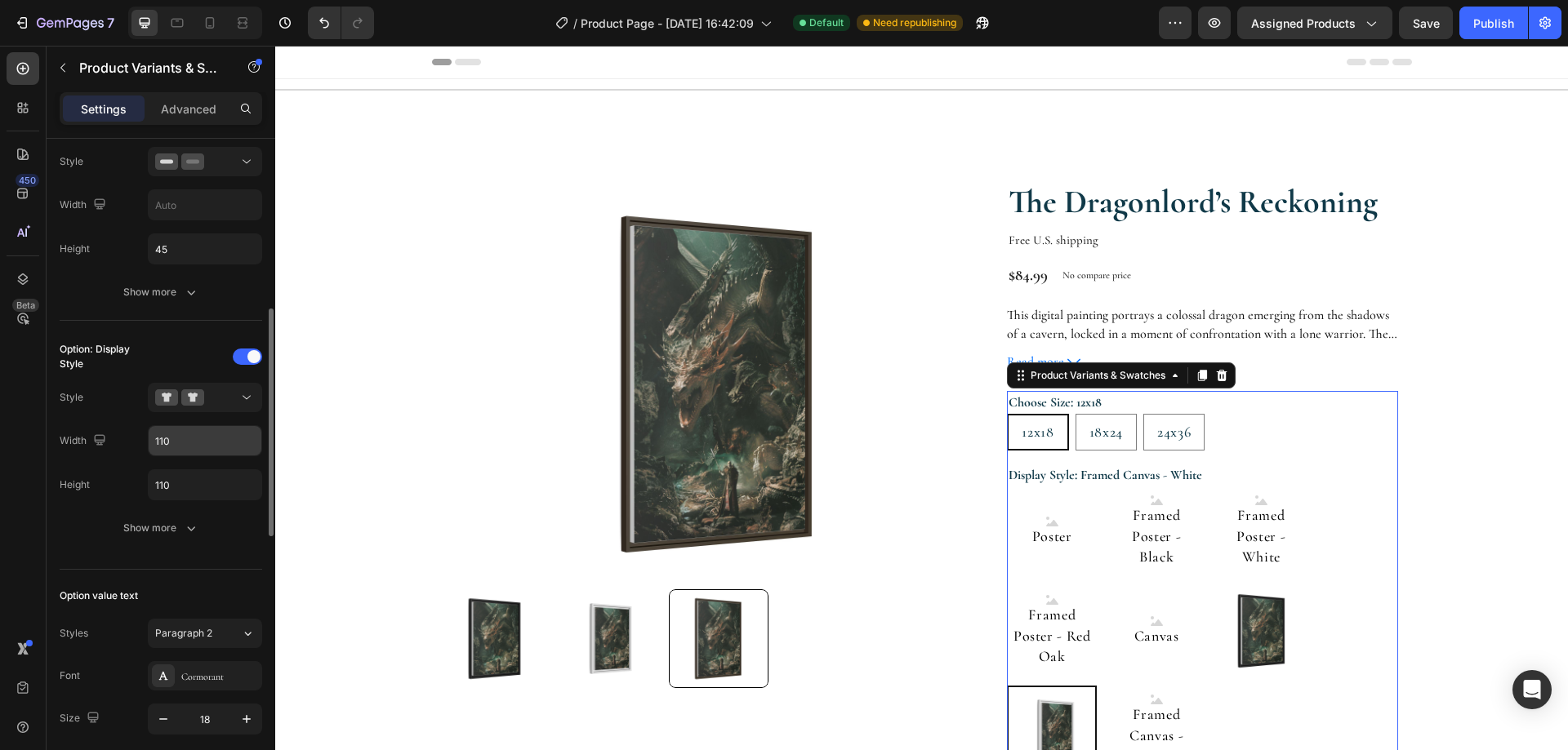
click at [192, 220] on input "110" at bounding box center [205, 205] width 113 height 29
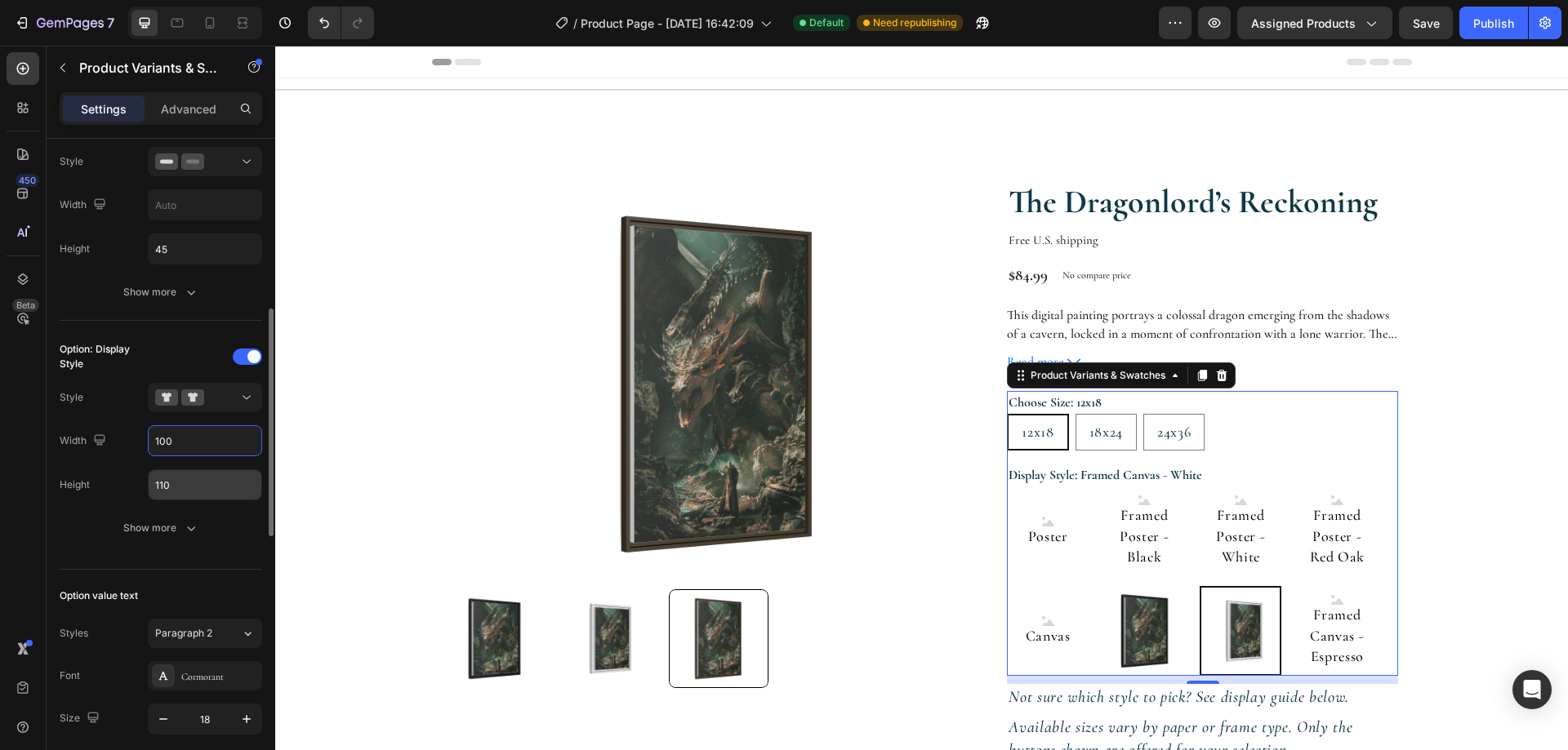
type input "100"
click at [189, 263] on input "110" at bounding box center [205, 248] width 113 height 29
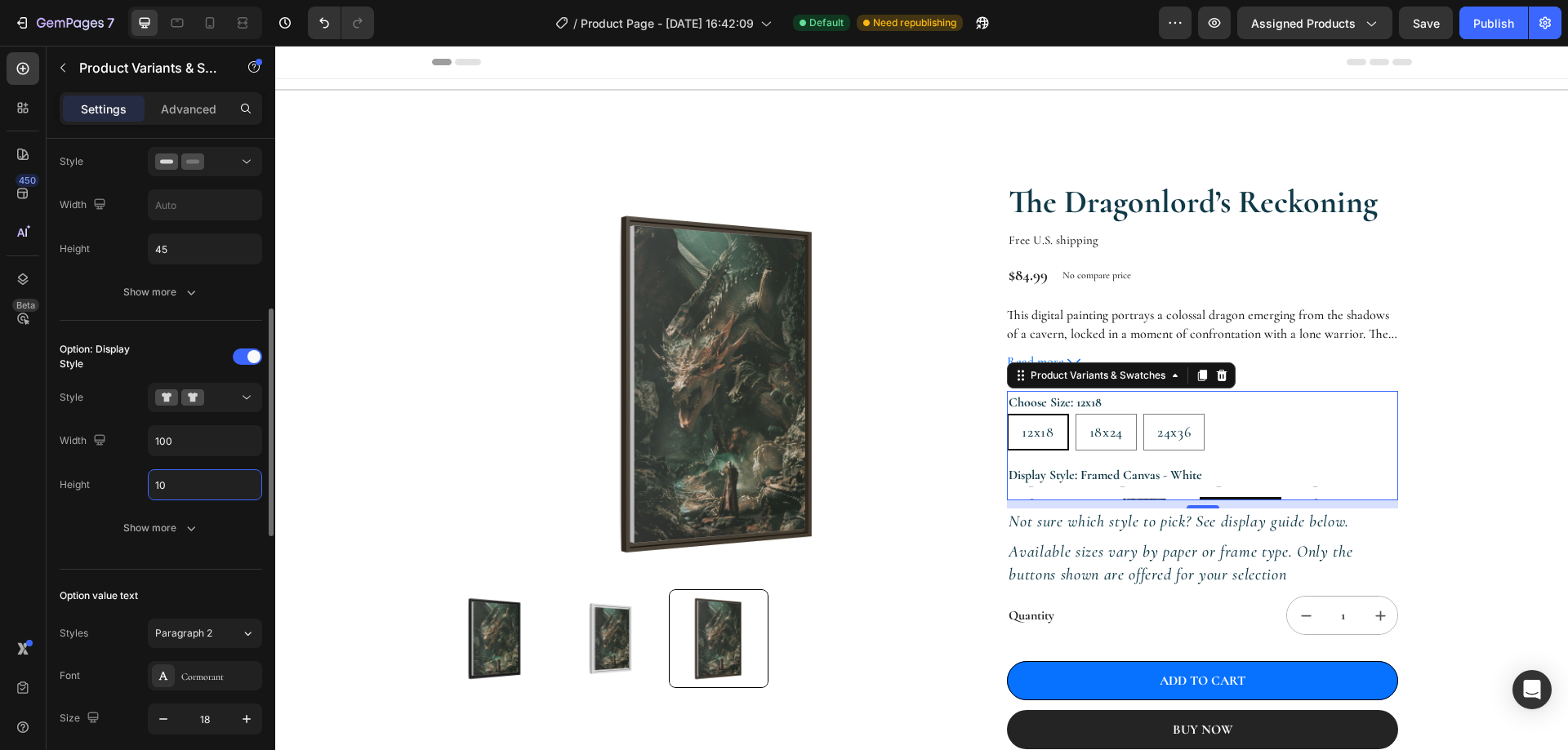
type input "100"
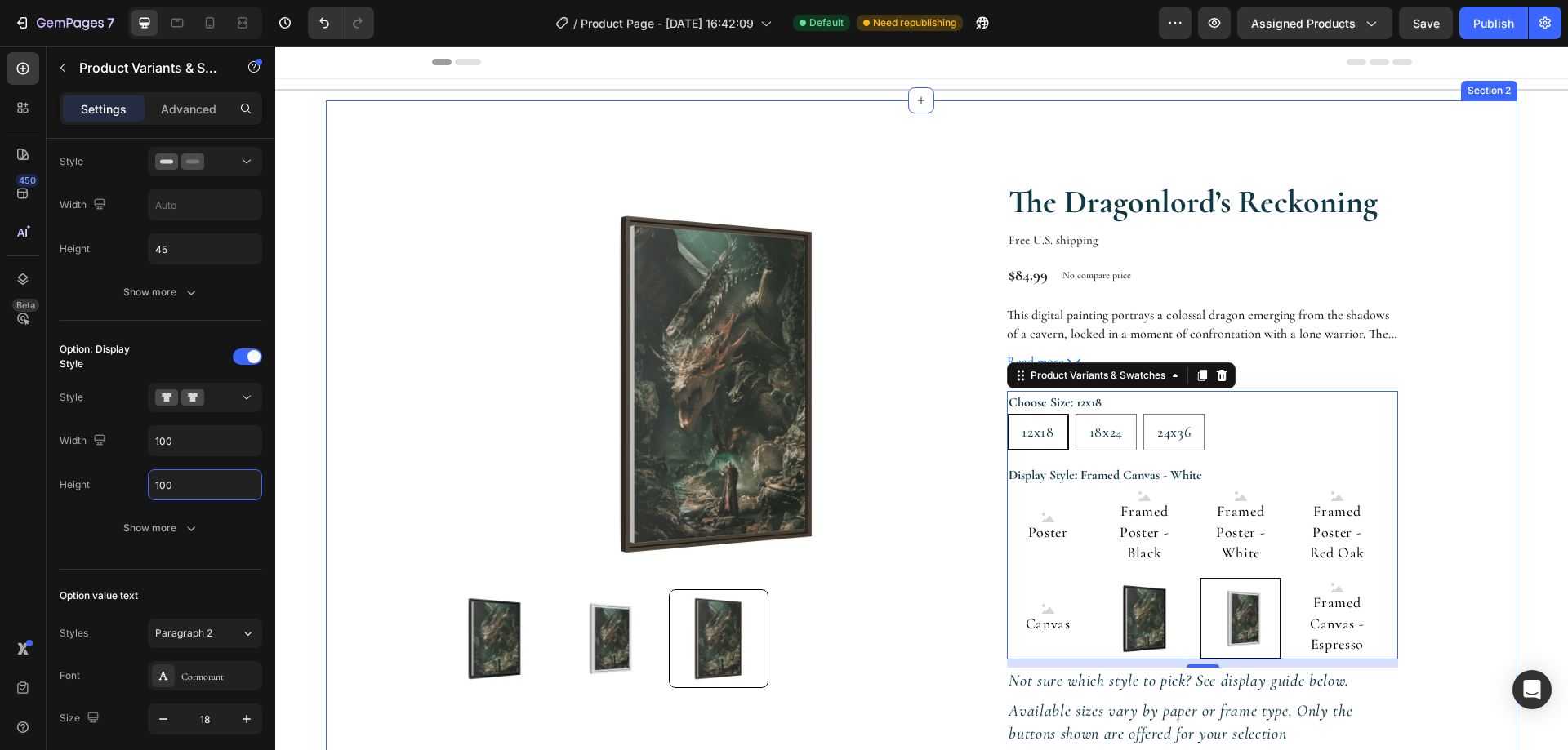
click at [1443, 492] on div "Product Images The Dragonlord’s Reckoning Product Title Free U.S. shipping Text…" at bounding box center [921, 588] width 1192 height 975
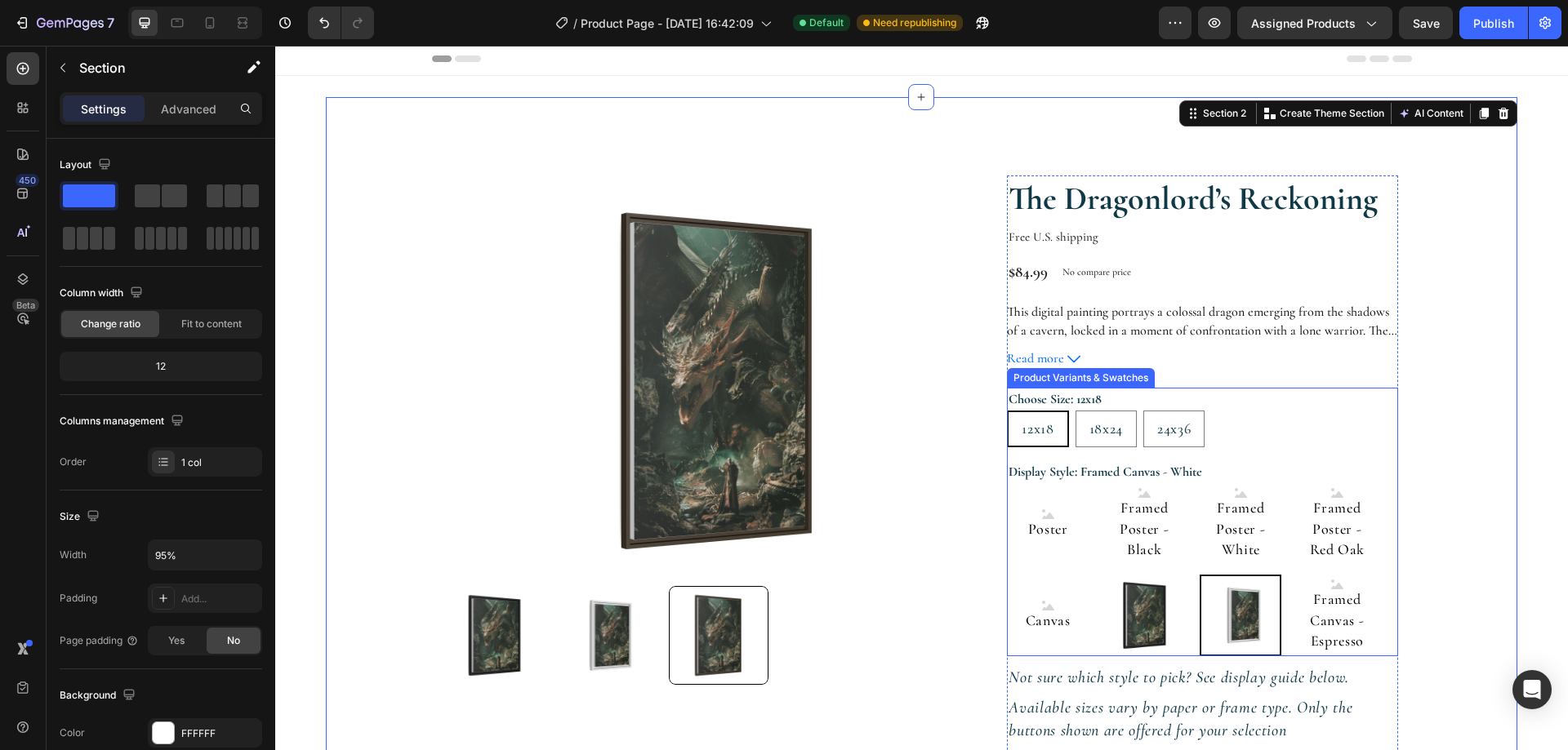
scroll to position [0, 0]
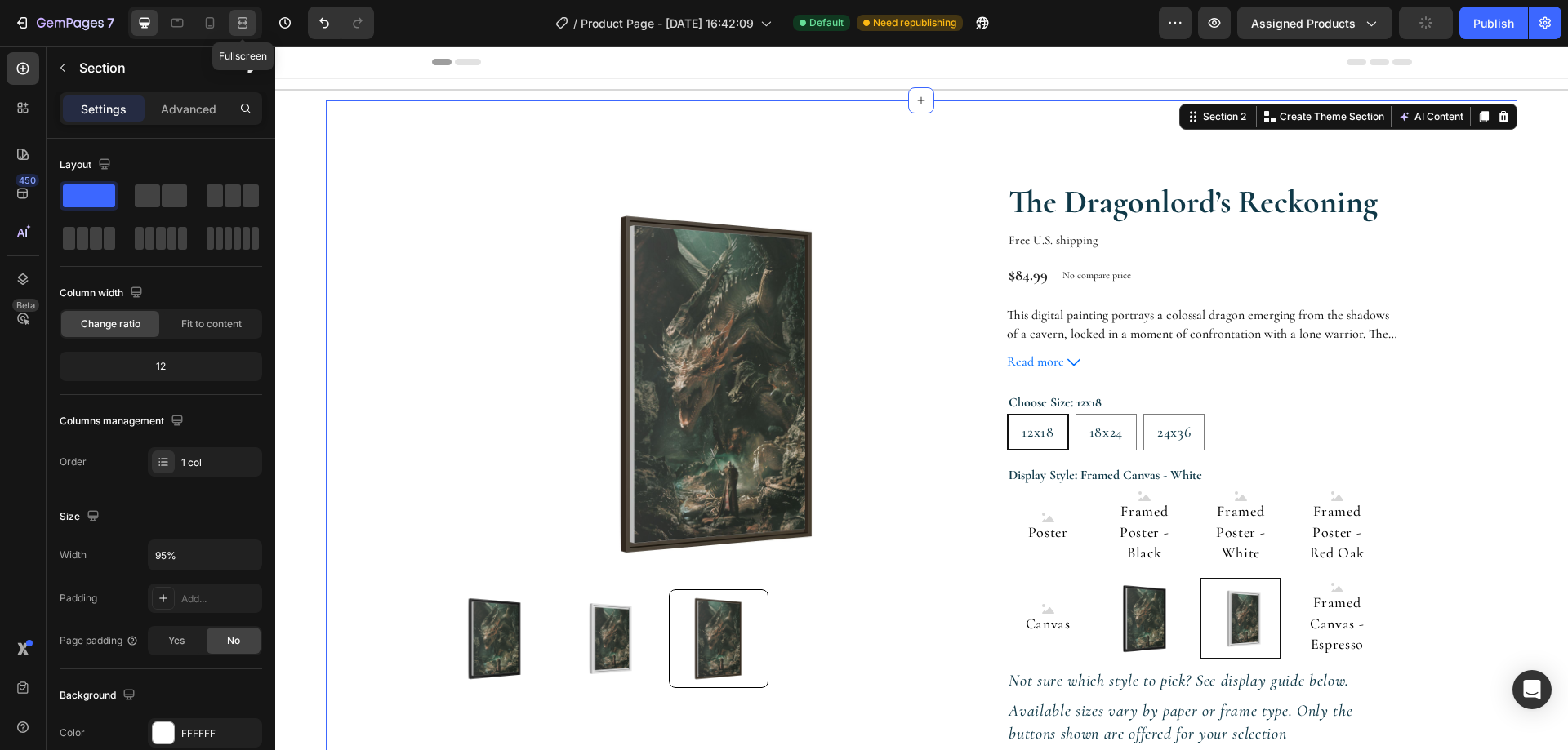
click at [251, 22] on icon at bounding box center [242, 22] width 16 height 16
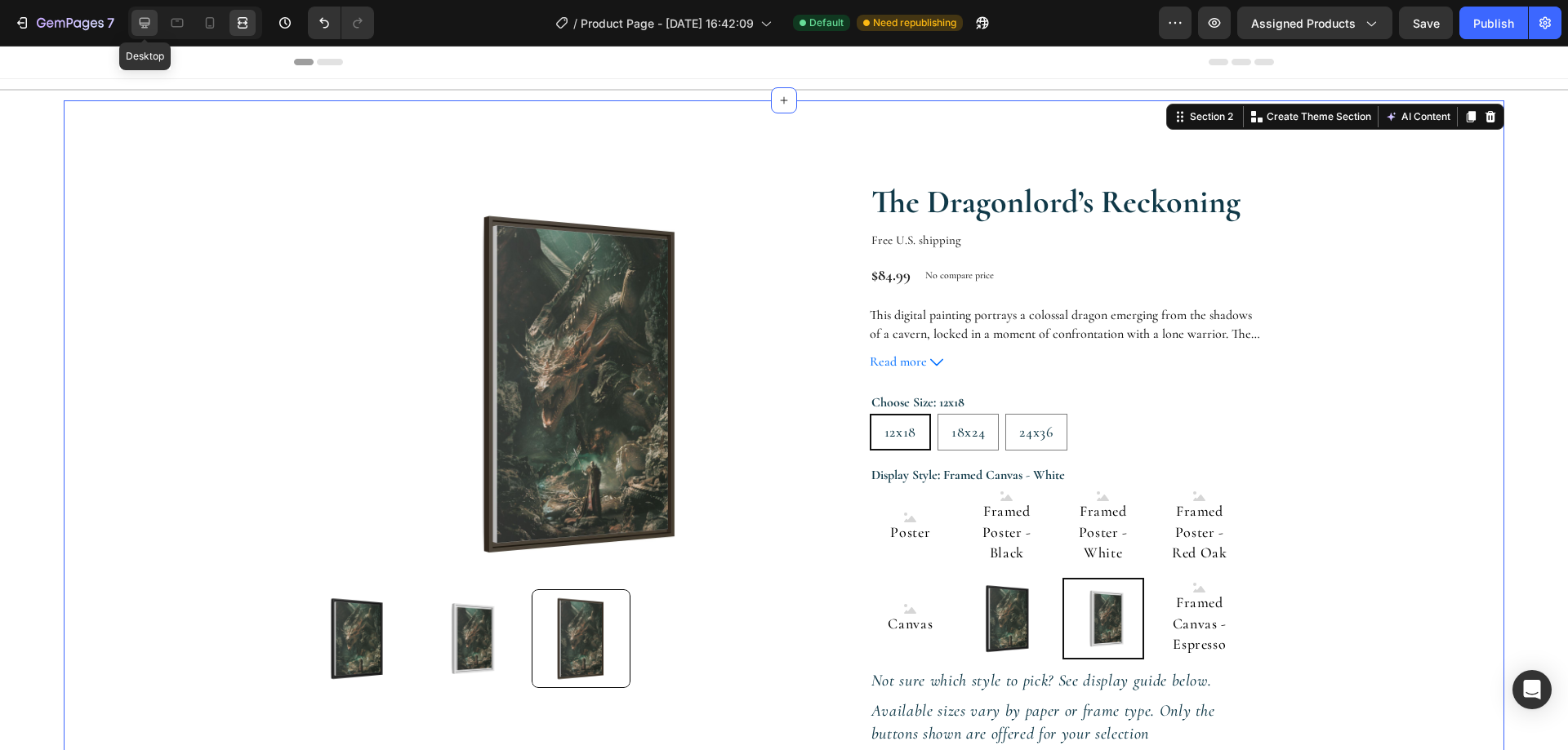
click at [145, 14] on icon at bounding box center [144, 22] width 16 height 16
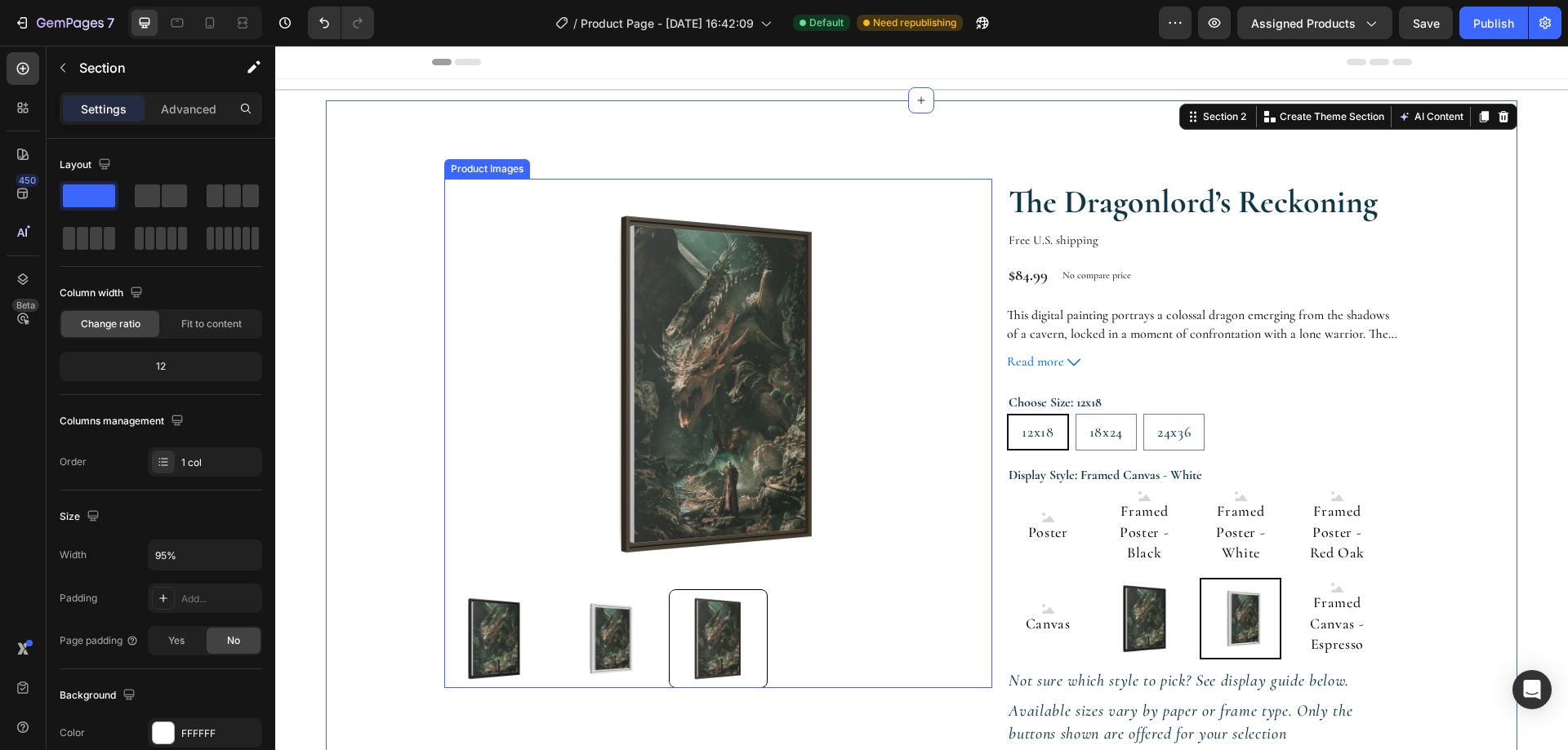
click at [453, 309] on img at bounding box center [717, 384] width 548 height 411
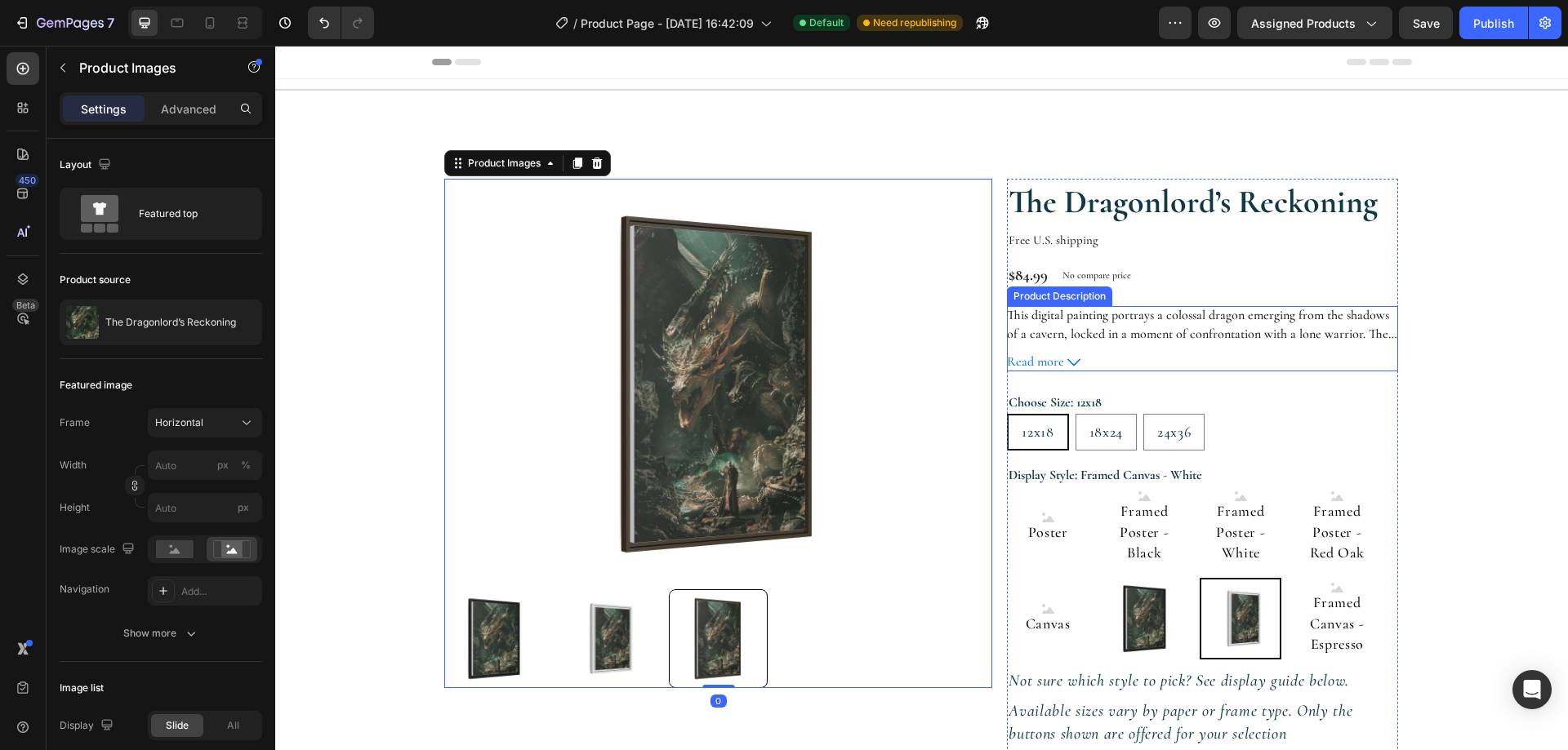
click at [1069, 322] on p "This digital painting portrays a colossal dragon emerging from the shadows of a…" at bounding box center [1203, 397] width 391 height 181
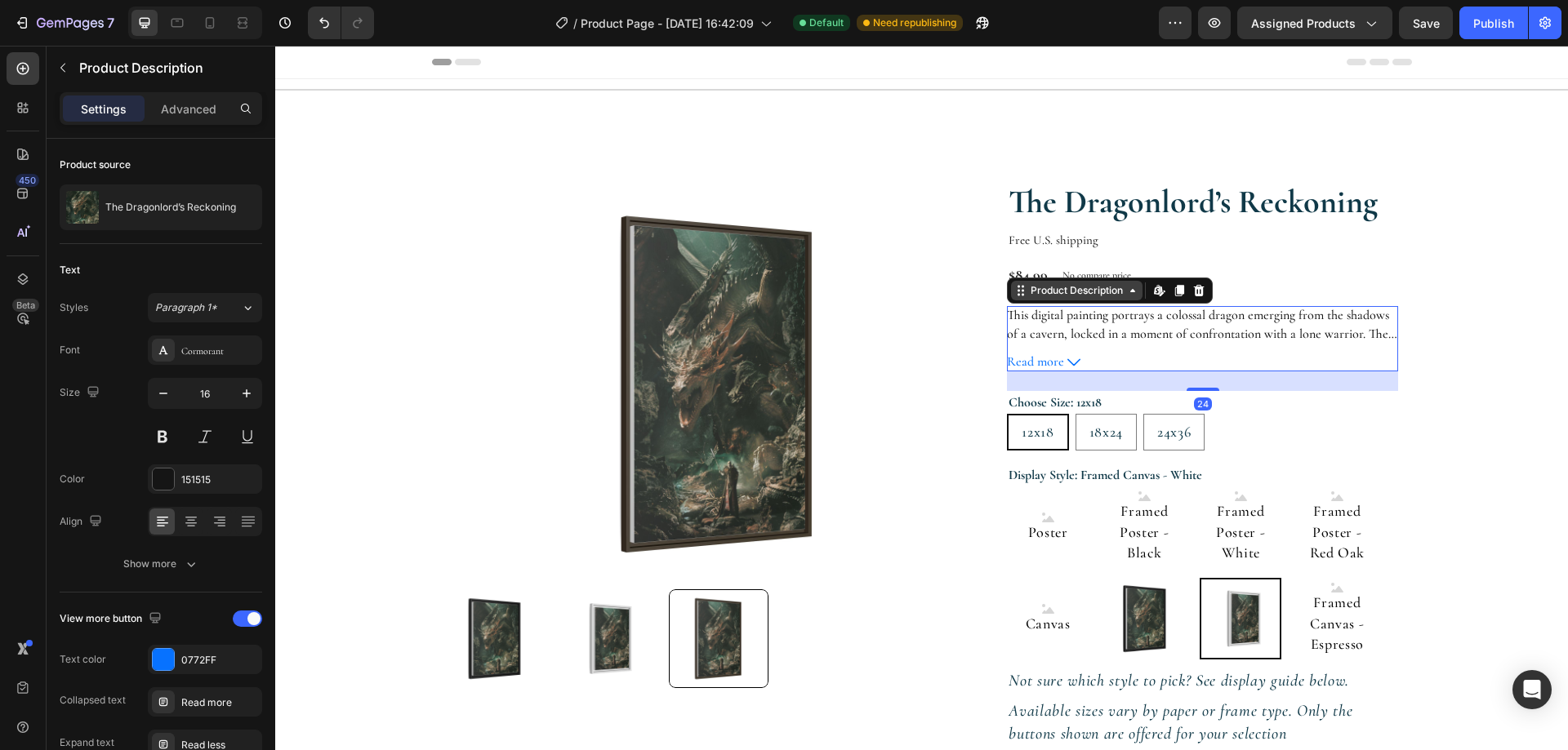
click at [1049, 297] on div "Product Description" at bounding box center [1076, 290] width 99 height 14
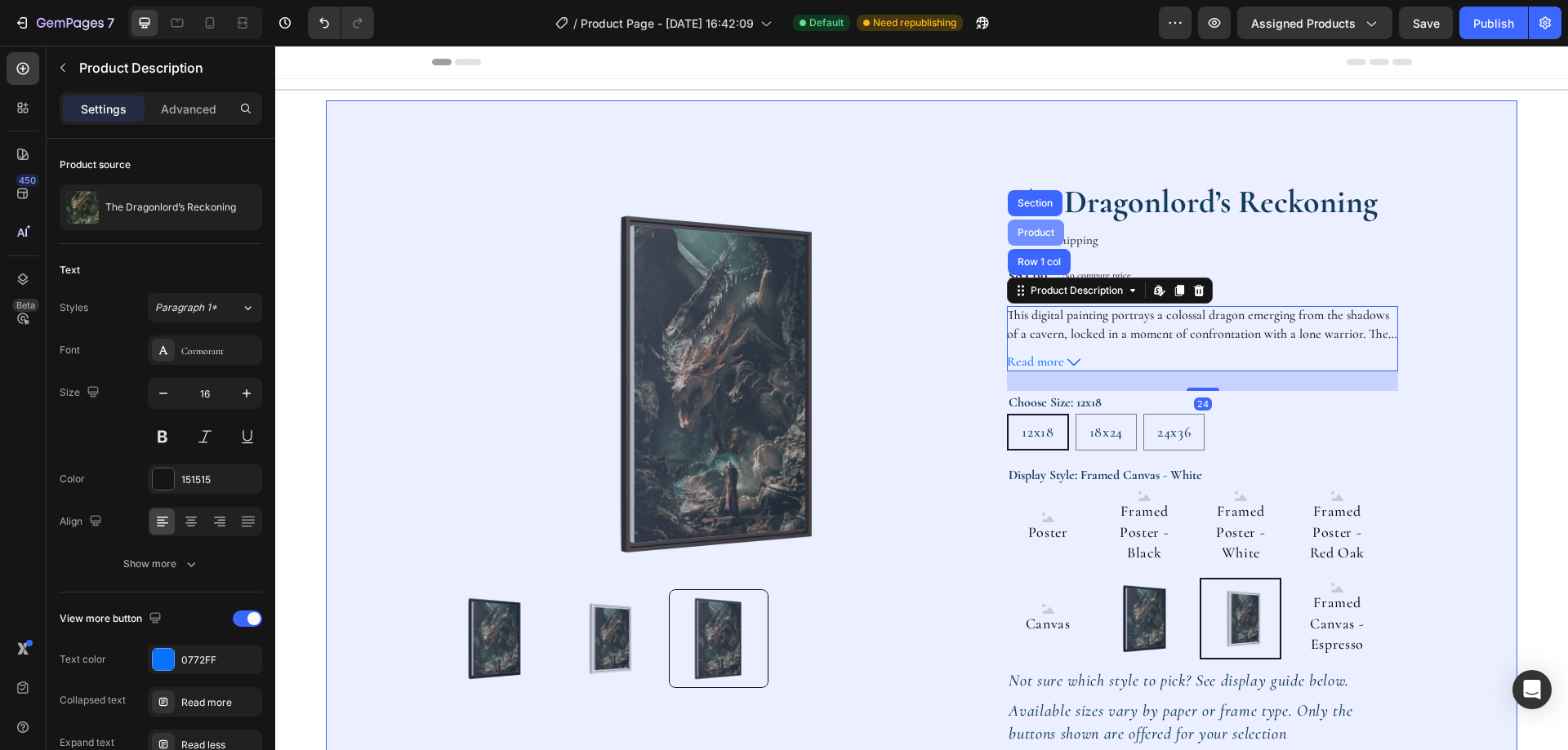
click at [1035, 237] on div "Product" at bounding box center [1035, 233] width 43 height 10
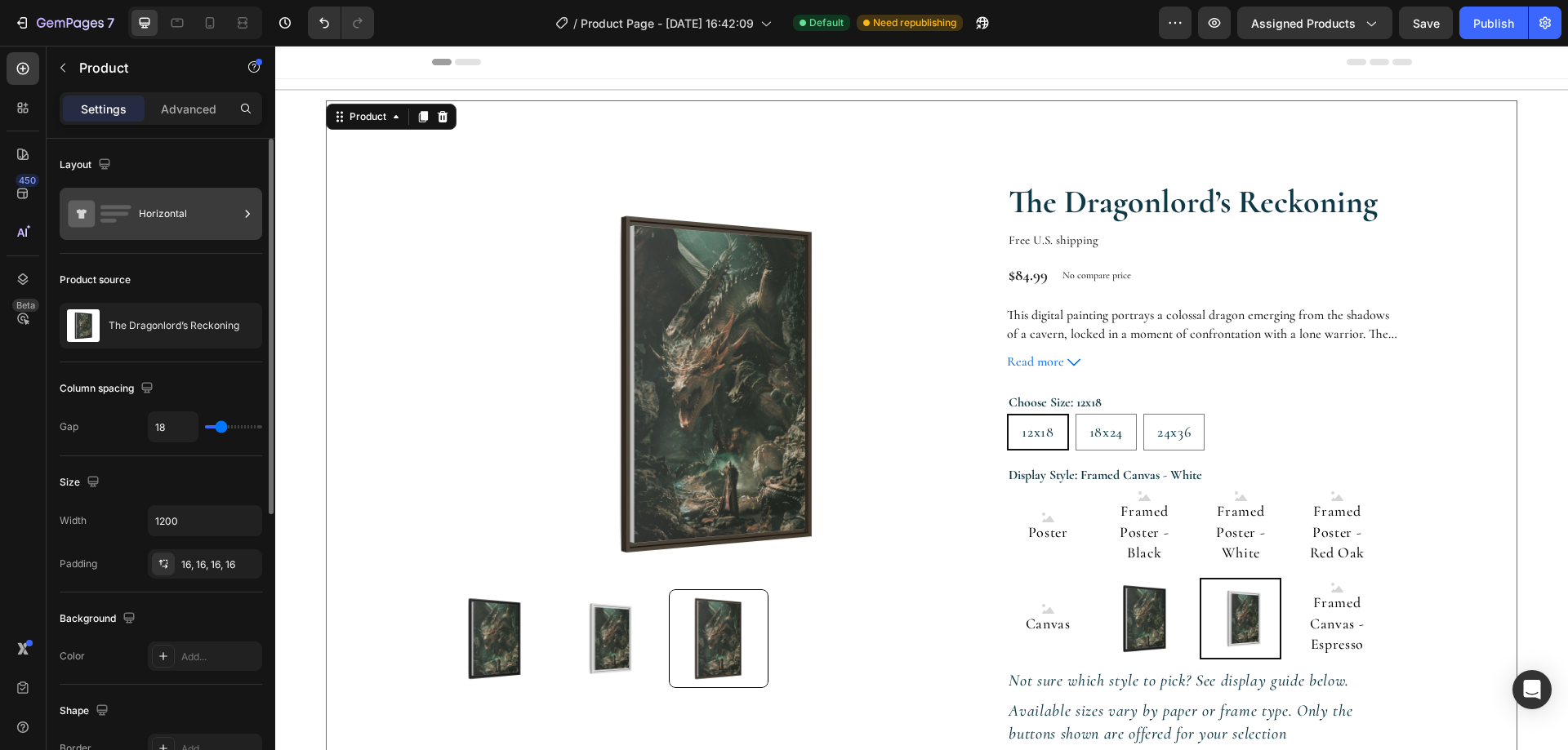
click at [224, 209] on div "Horizontal" at bounding box center [189, 214] width 99 height 38
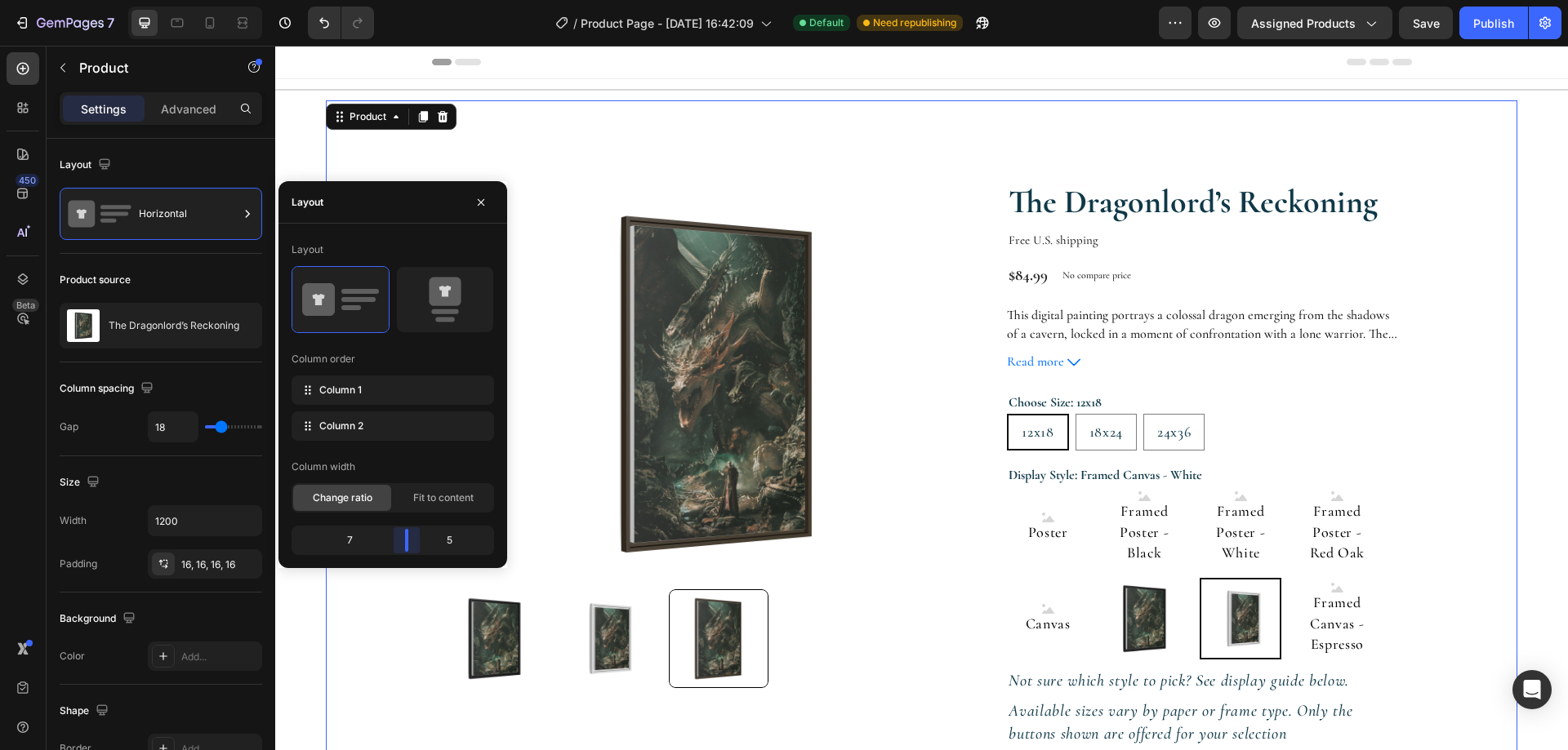
drag, startPoint x: 405, startPoint y: 539, endPoint x: 416, endPoint y: 538, distance: 11.0
click at [416, 0] on body "7 / Product Page - Aug 24, 16:42:09 Default Need republishing Preview Assigned …" at bounding box center [784, 0] width 1568 height 0
click at [1523, 388] on section "Product Images The Dragonlord’s Reckoning Product Title Free U.S. shipping Text…" at bounding box center [921, 588] width 1254 height 975
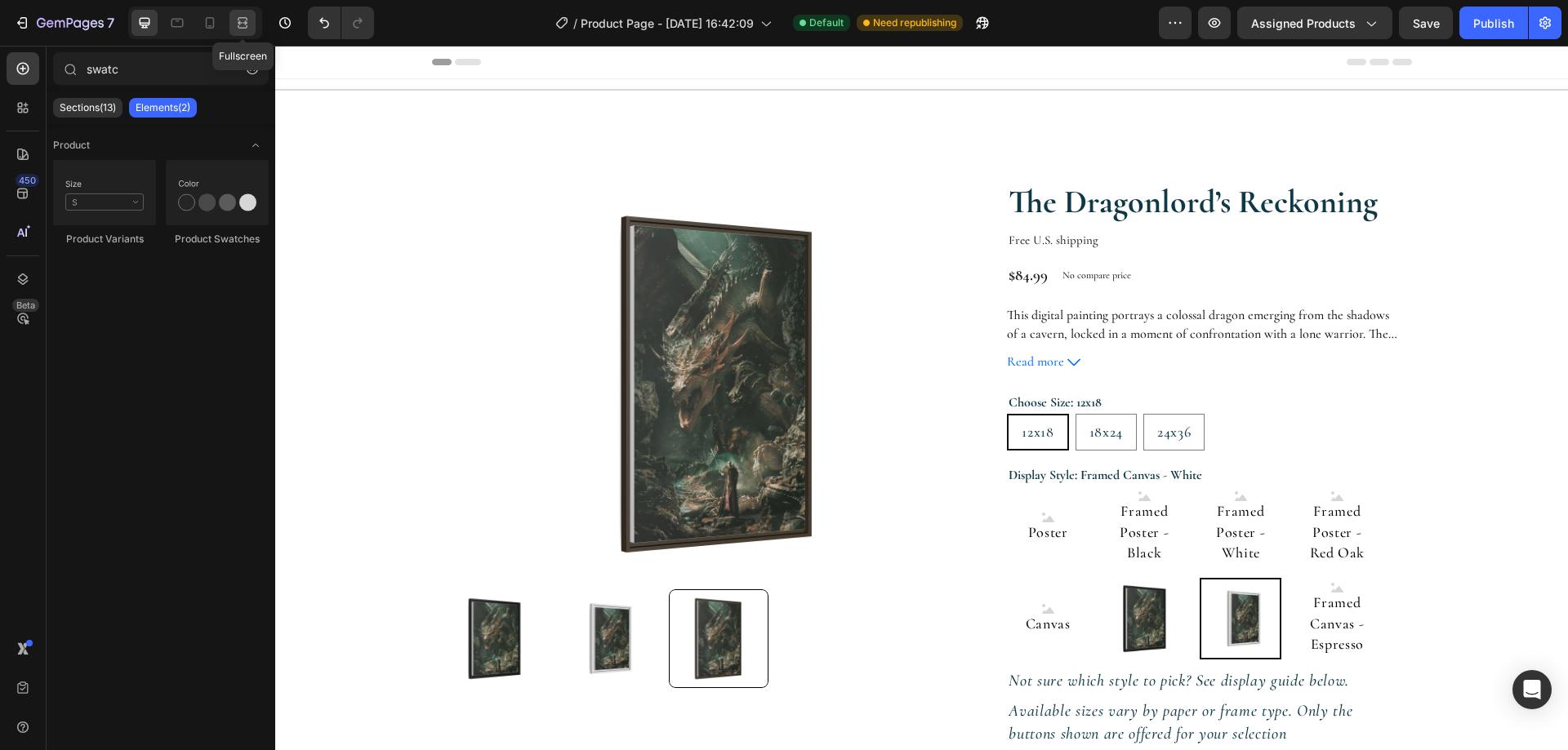
click at [249, 23] on icon at bounding box center [242, 22] width 16 height 16
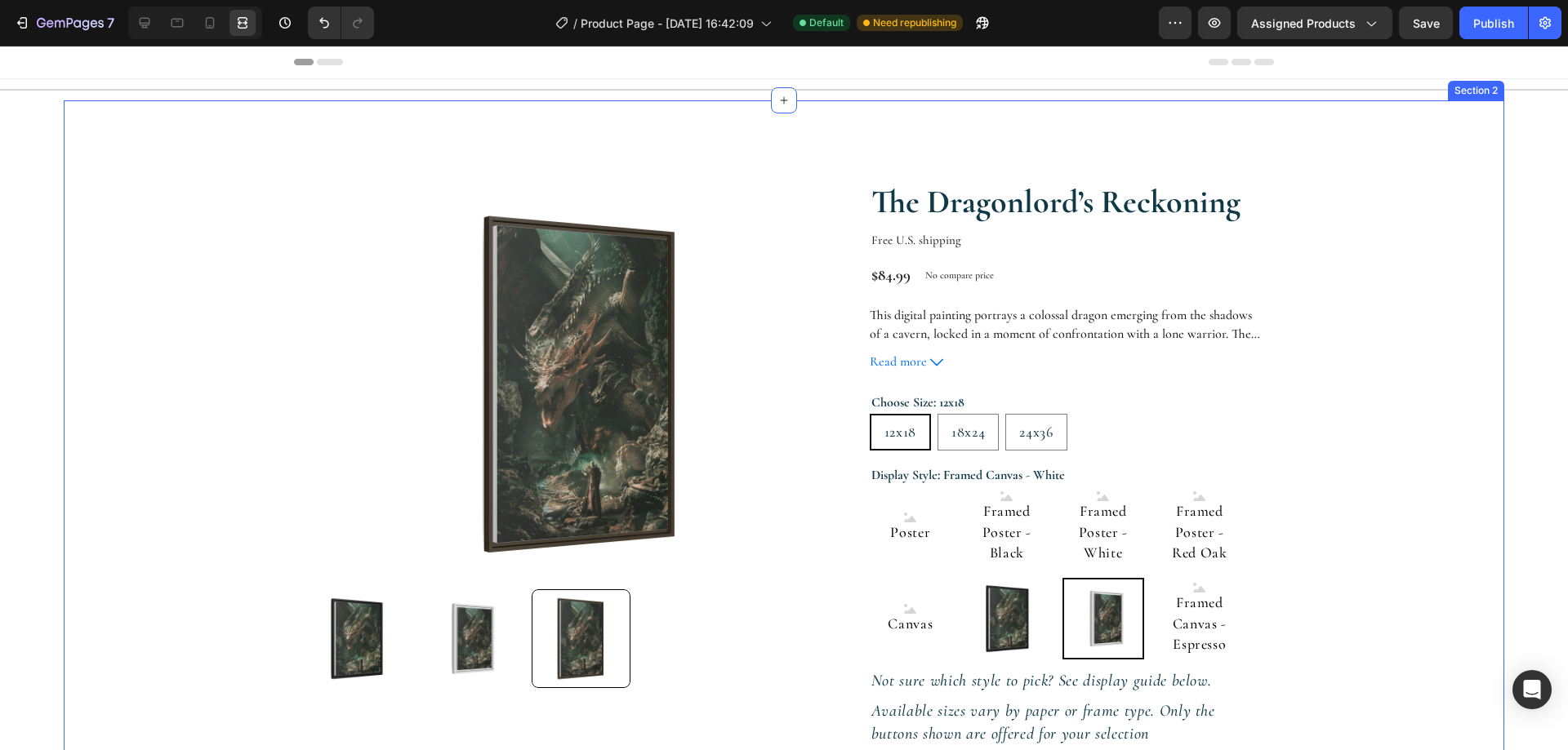
drag, startPoint x: 1109, startPoint y: 136, endPoint x: 609, endPoint y: 106, distance: 500.9
click at [1109, 136] on div "Product Images The Dragonlord’s Reckoning Product Title Free U.S. shipping Text…" at bounding box center [783, 588] width 1439 height 975
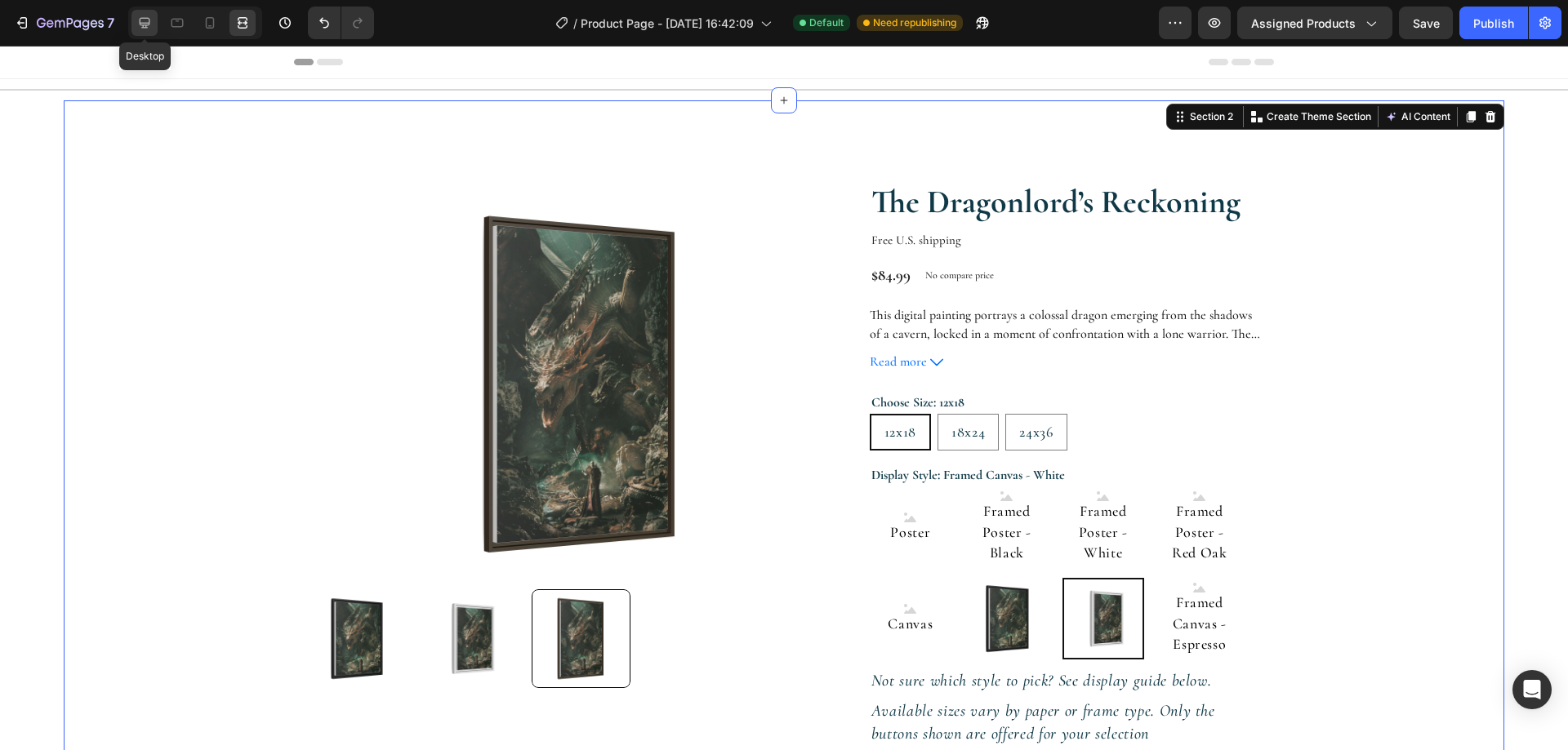
click at [138, 23] on icon at bounding box center [144, 22] width 16 height 16
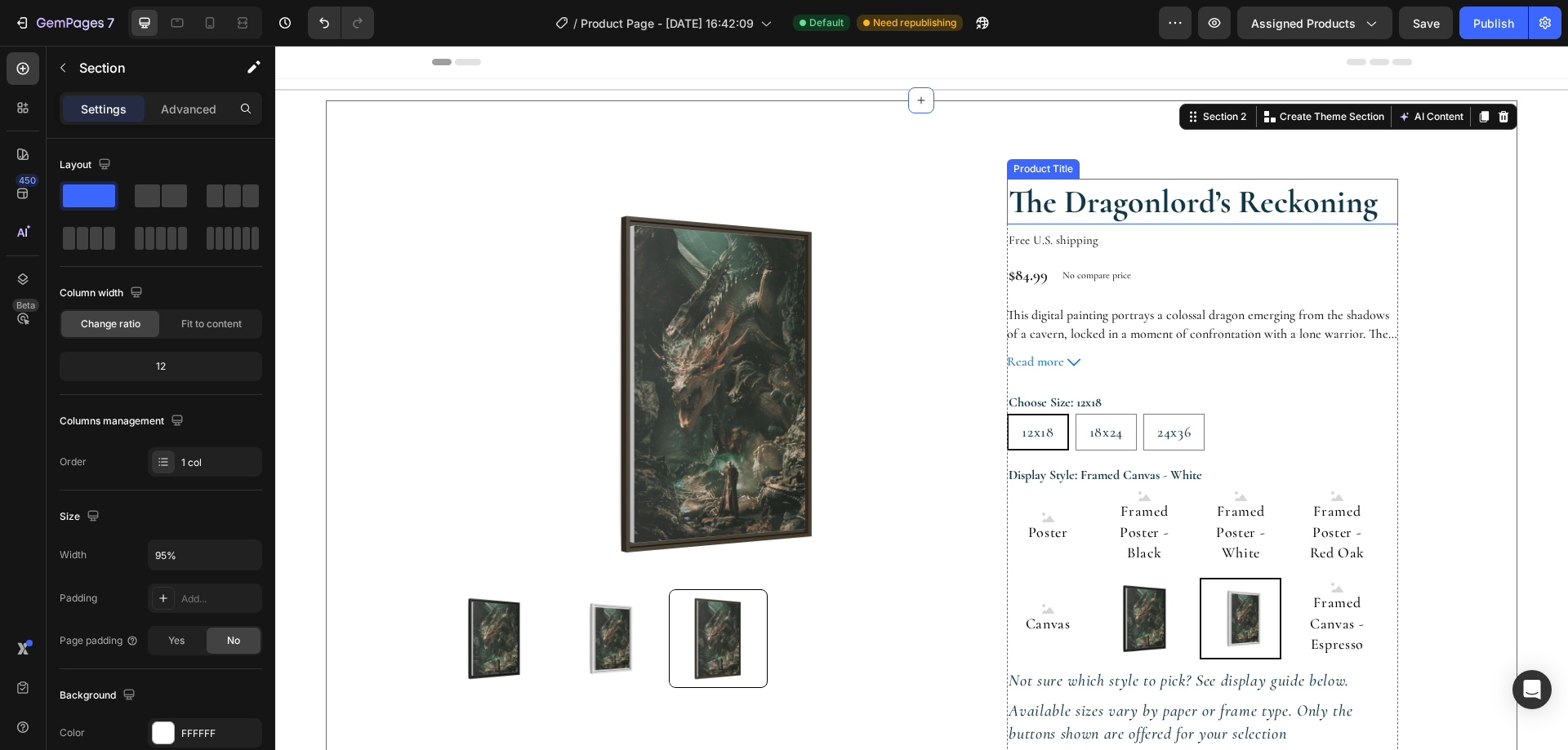
click at [1123, 210] on h1 "The Dragonlord’s Reckoning" at bounding box center [1203, 201] width 391 height 45
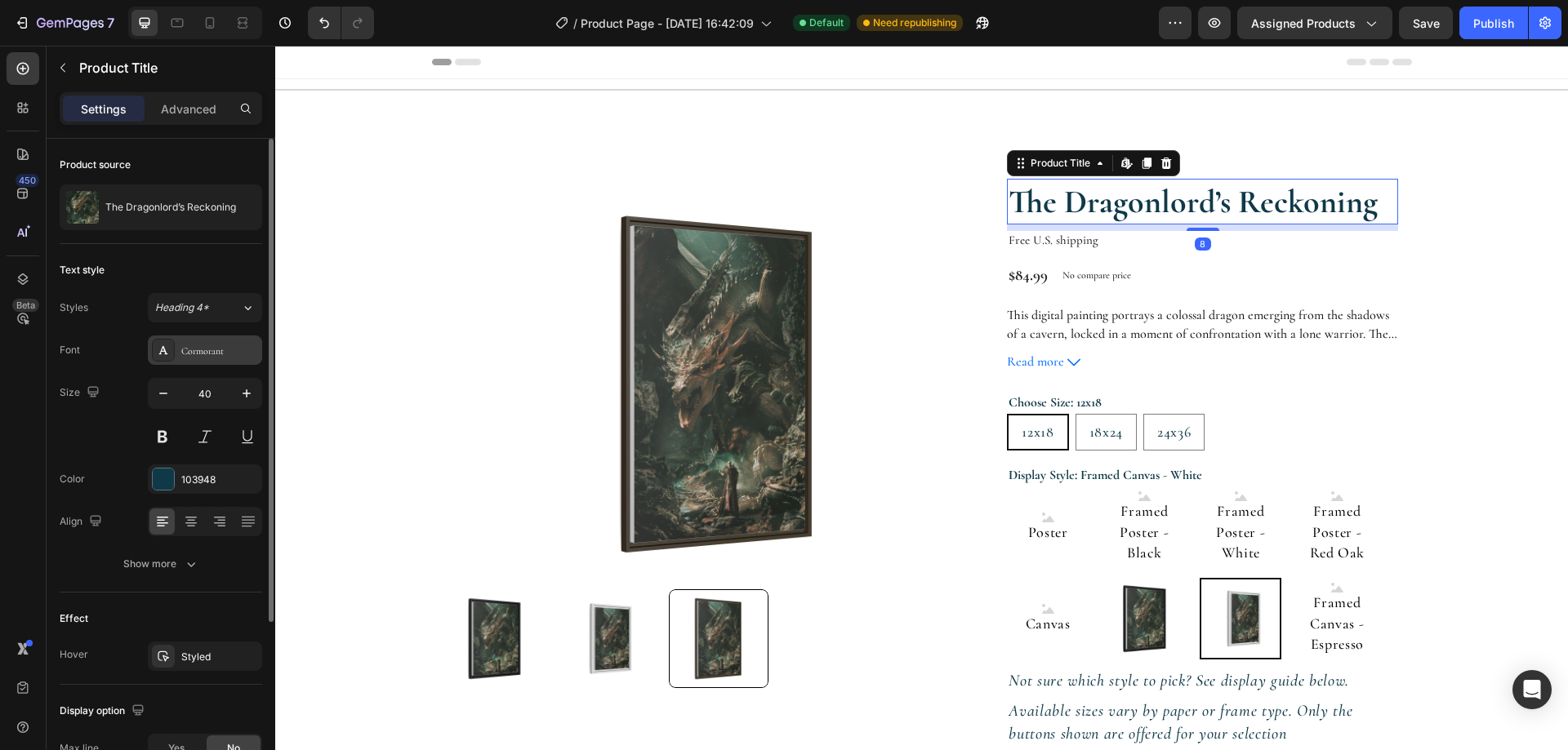
click at [228, 339] on div "Cormorant" at bounding box center [205, 350] width 115 height 29
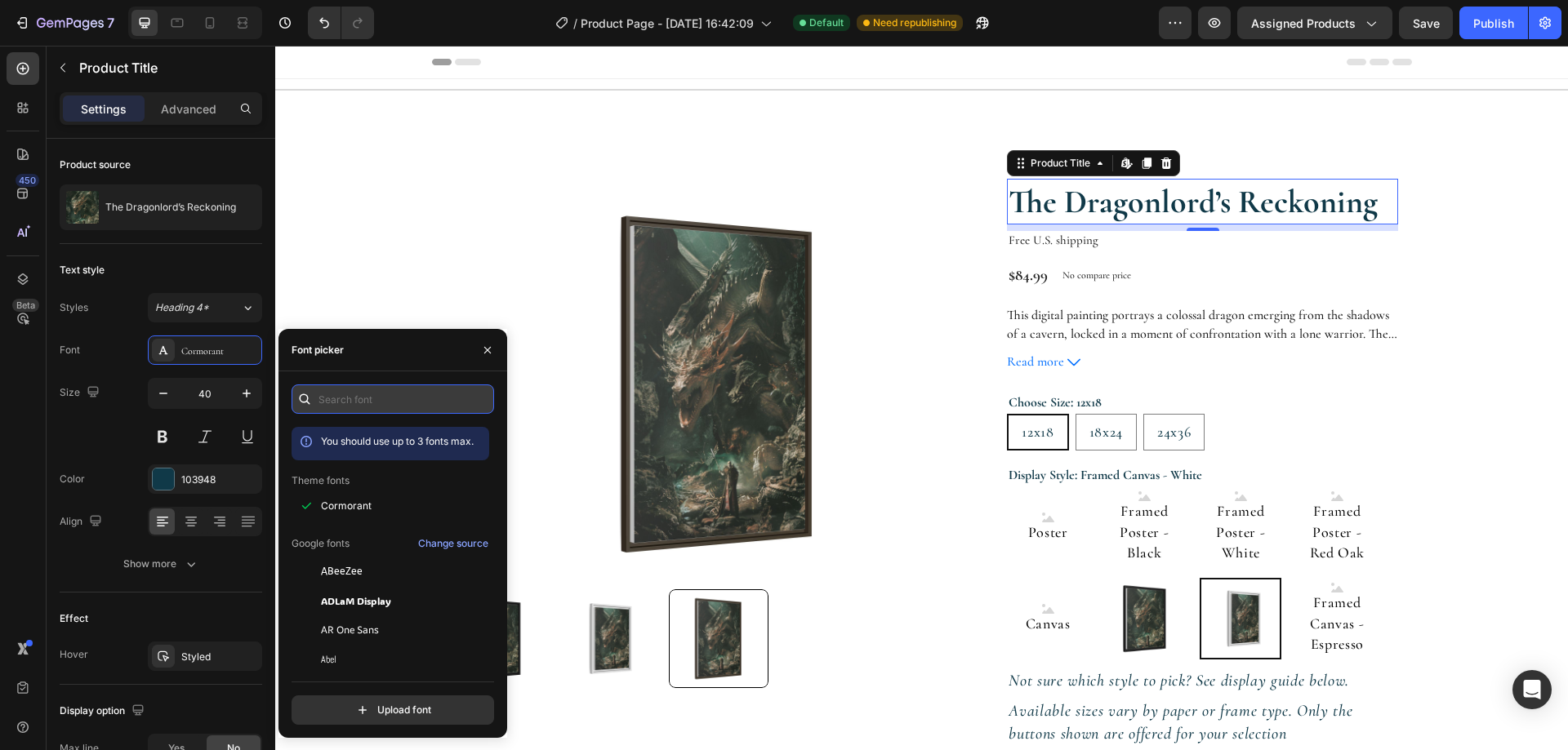
click at [372, 411] on input "text" at bounding box center [392, 399] width 202 height 29
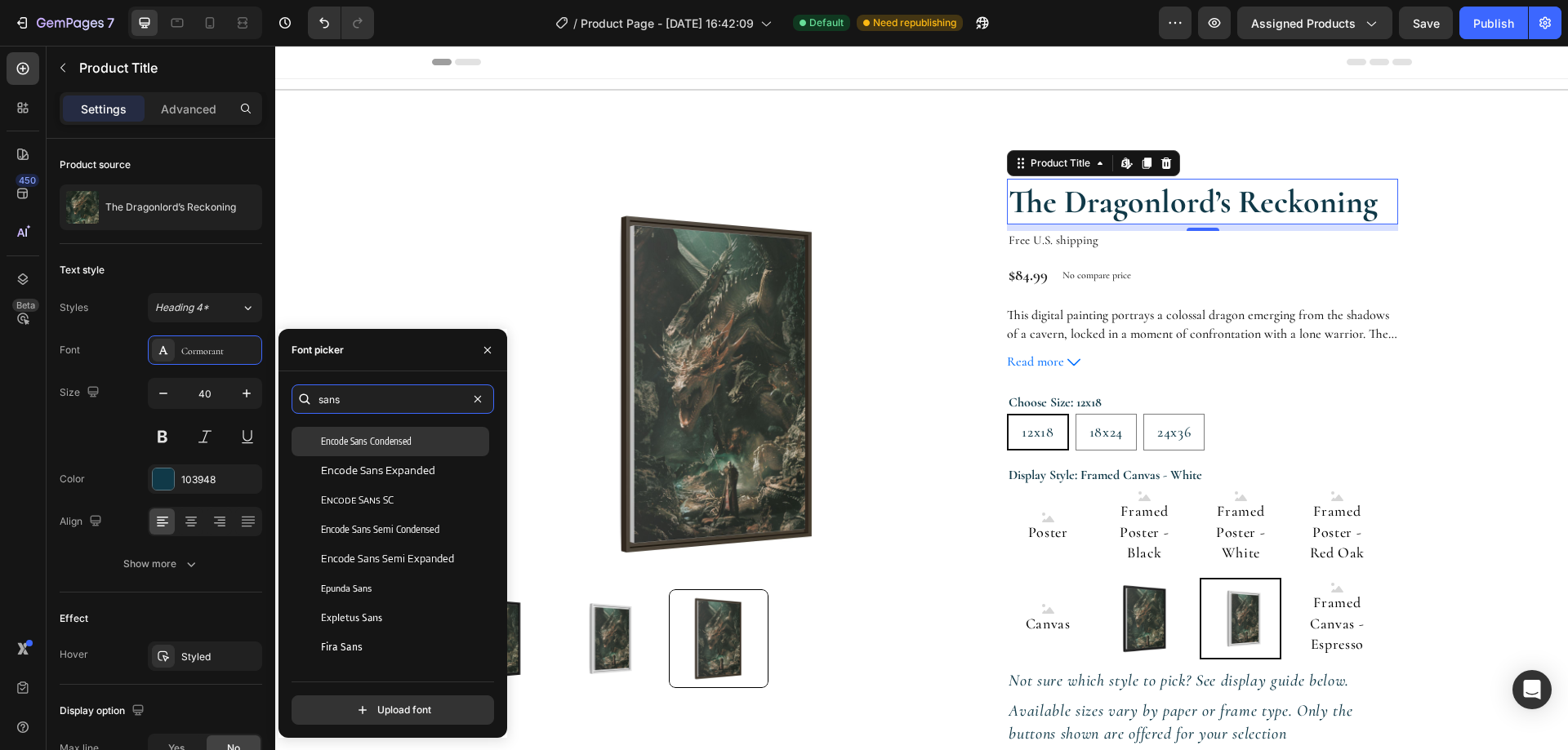
scroll to position [572, 0]
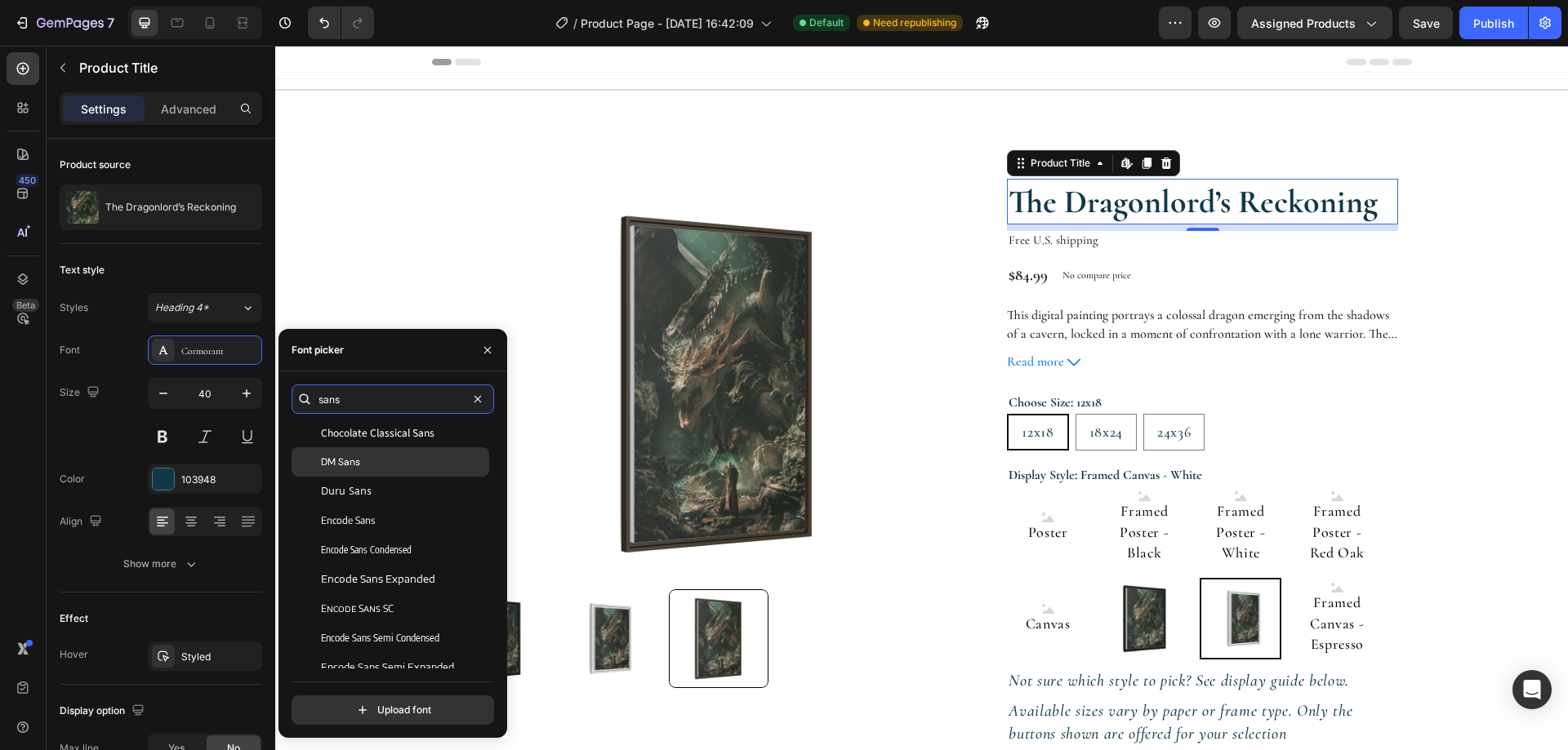
type input "sans"
click at [343, 465] on span "DM Sans" at bounding box center [340, 461] width 40 height 14
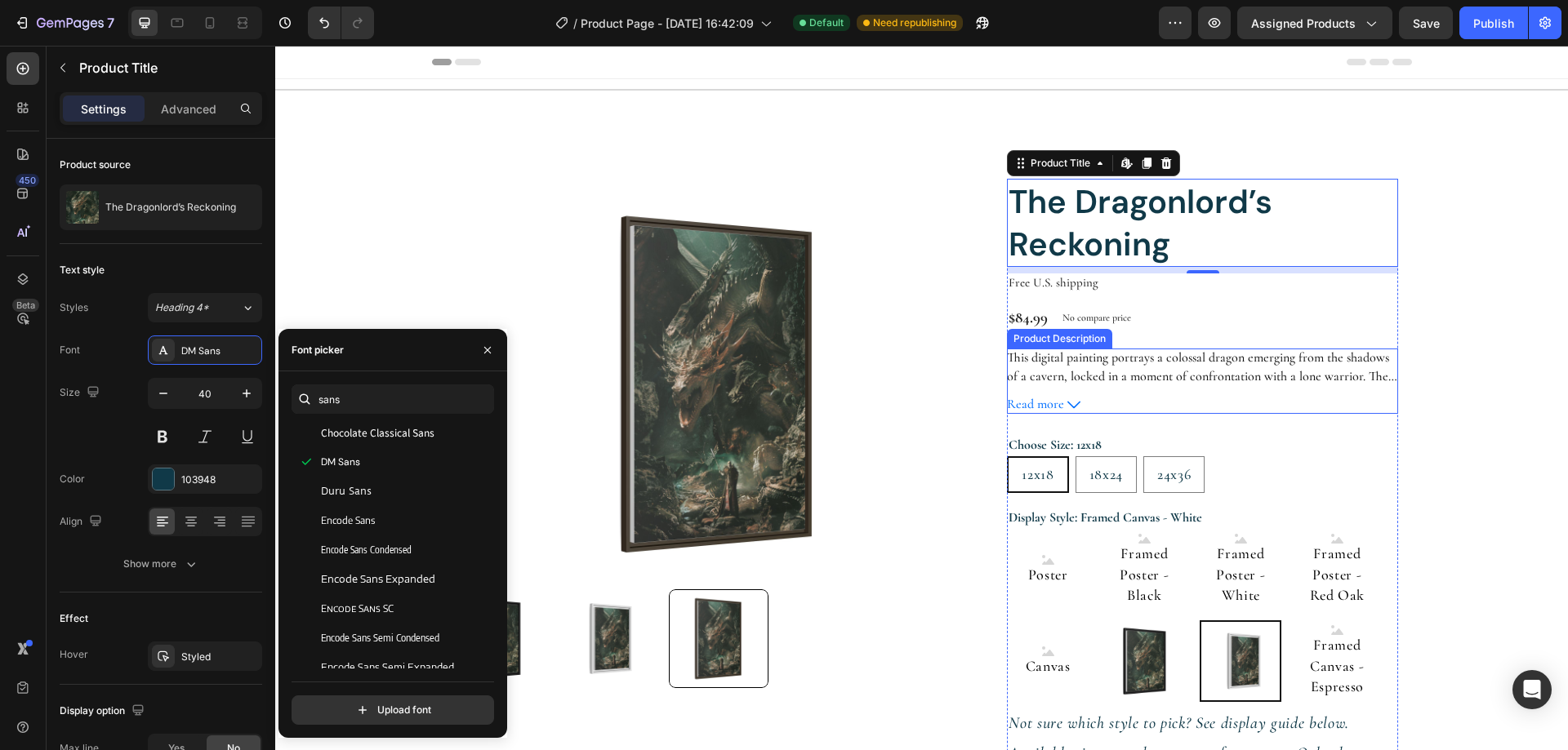
click at [1146, 363] on p "This digital painting portrays a colossal dragon emerging from the shadows of a…" at bounding box center [1203, 439] width 391 height 181
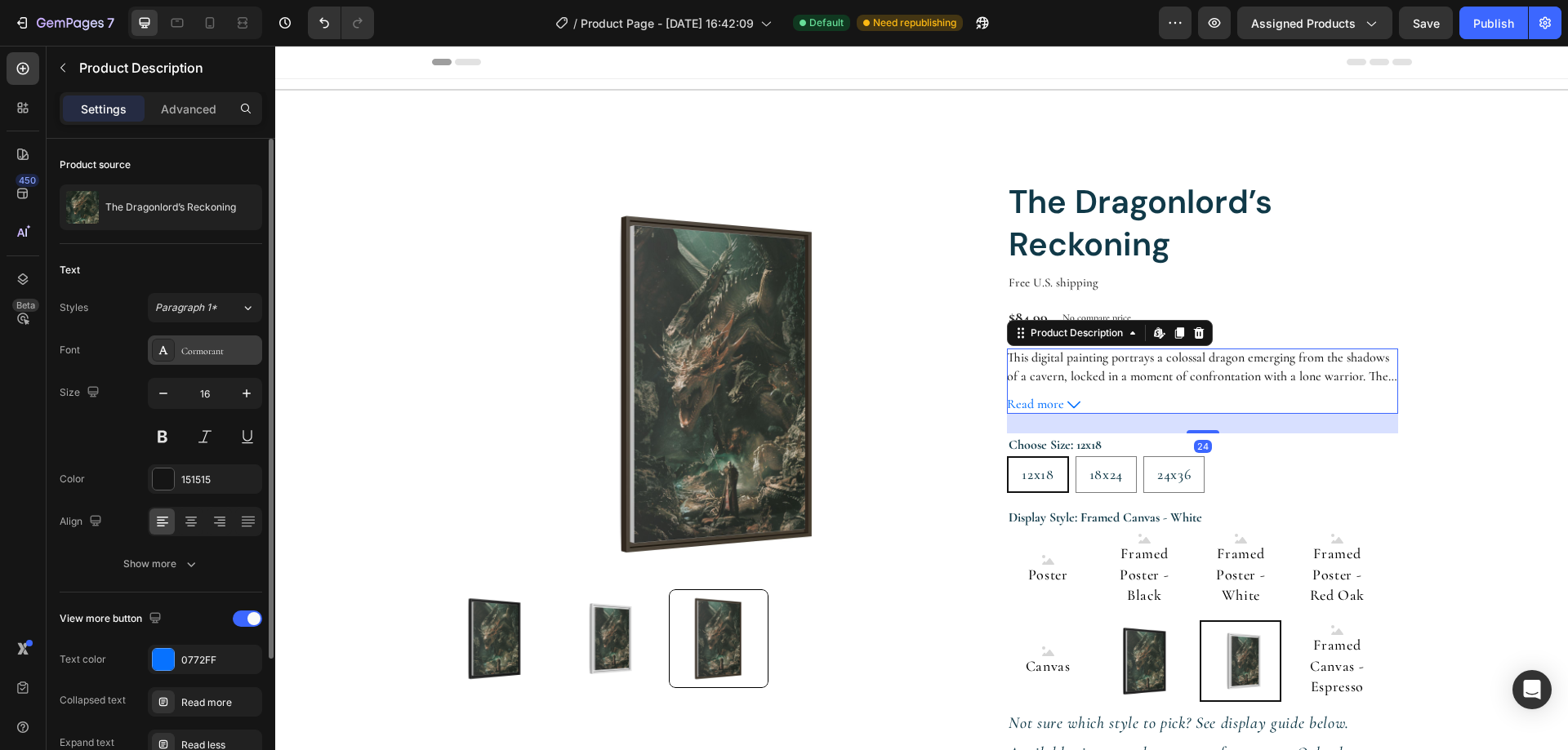
click at [212, 355] on div "Cormorant" at bounding box center [219, 350] width 77 height 14
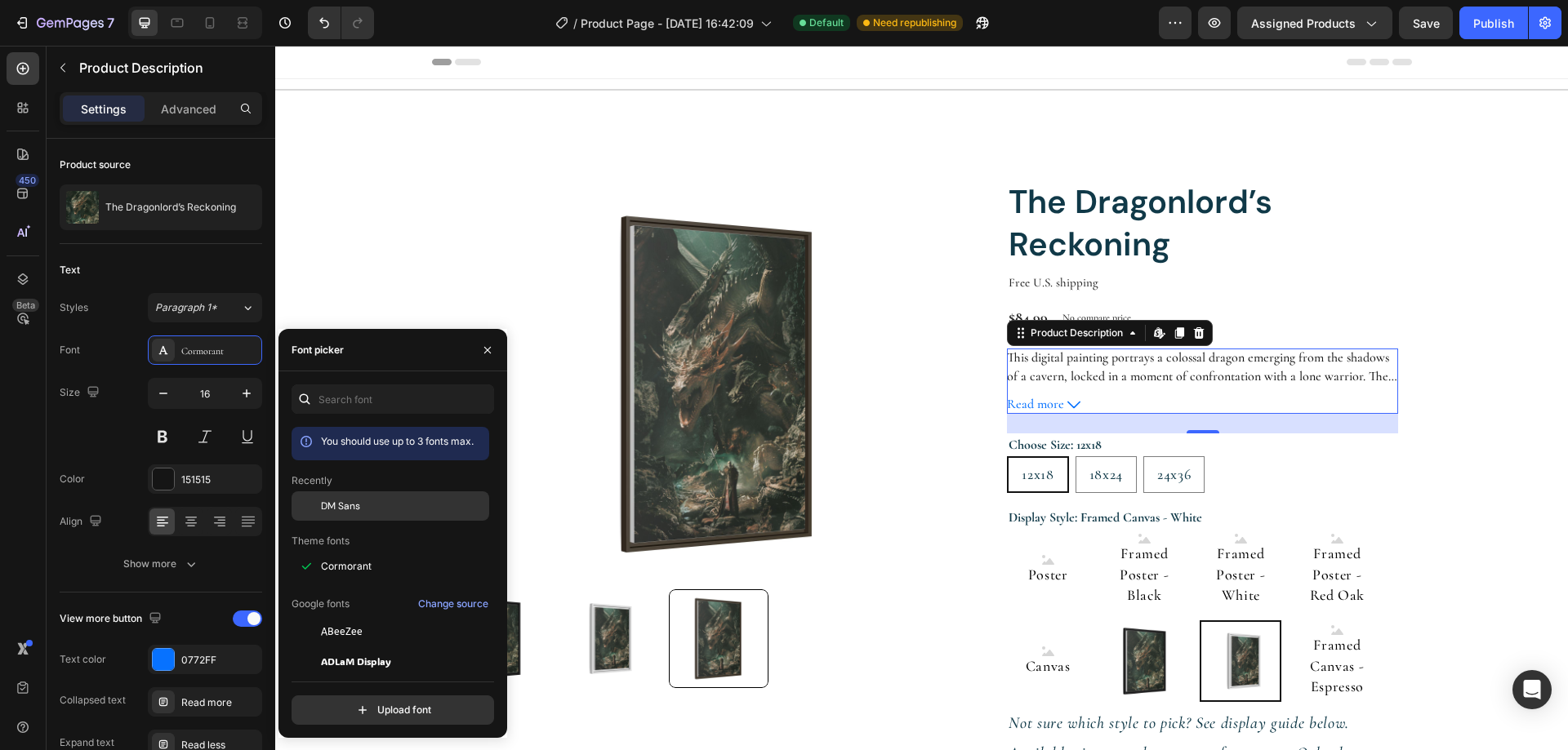
click at [364, 506] on div "DM Sans" at bounding box center [403, 505] width 165 height 14
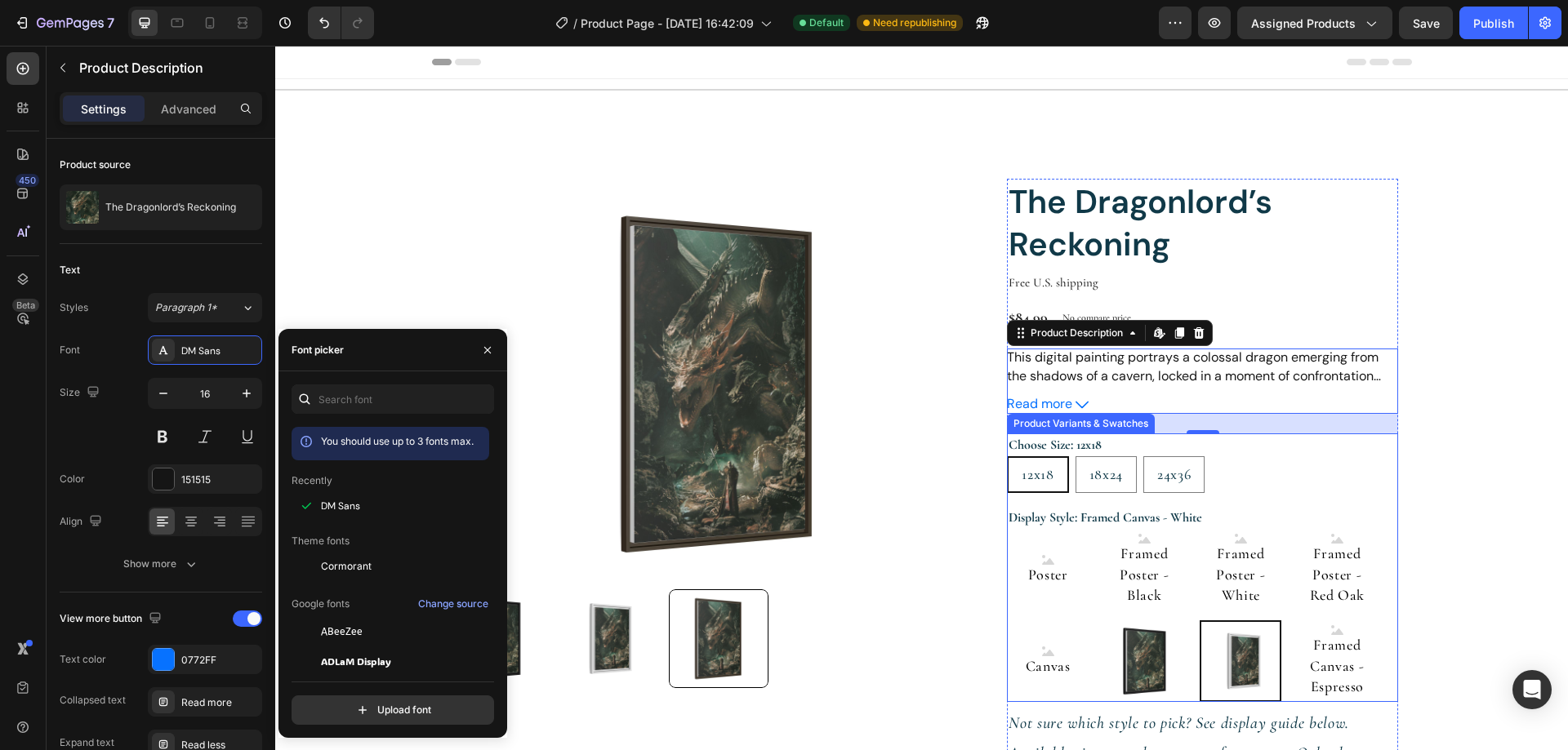
click at [1117, 510] on legend "Display Style: Framed Canvas - White" at bounding box center [1106, 517] width 197 height 23
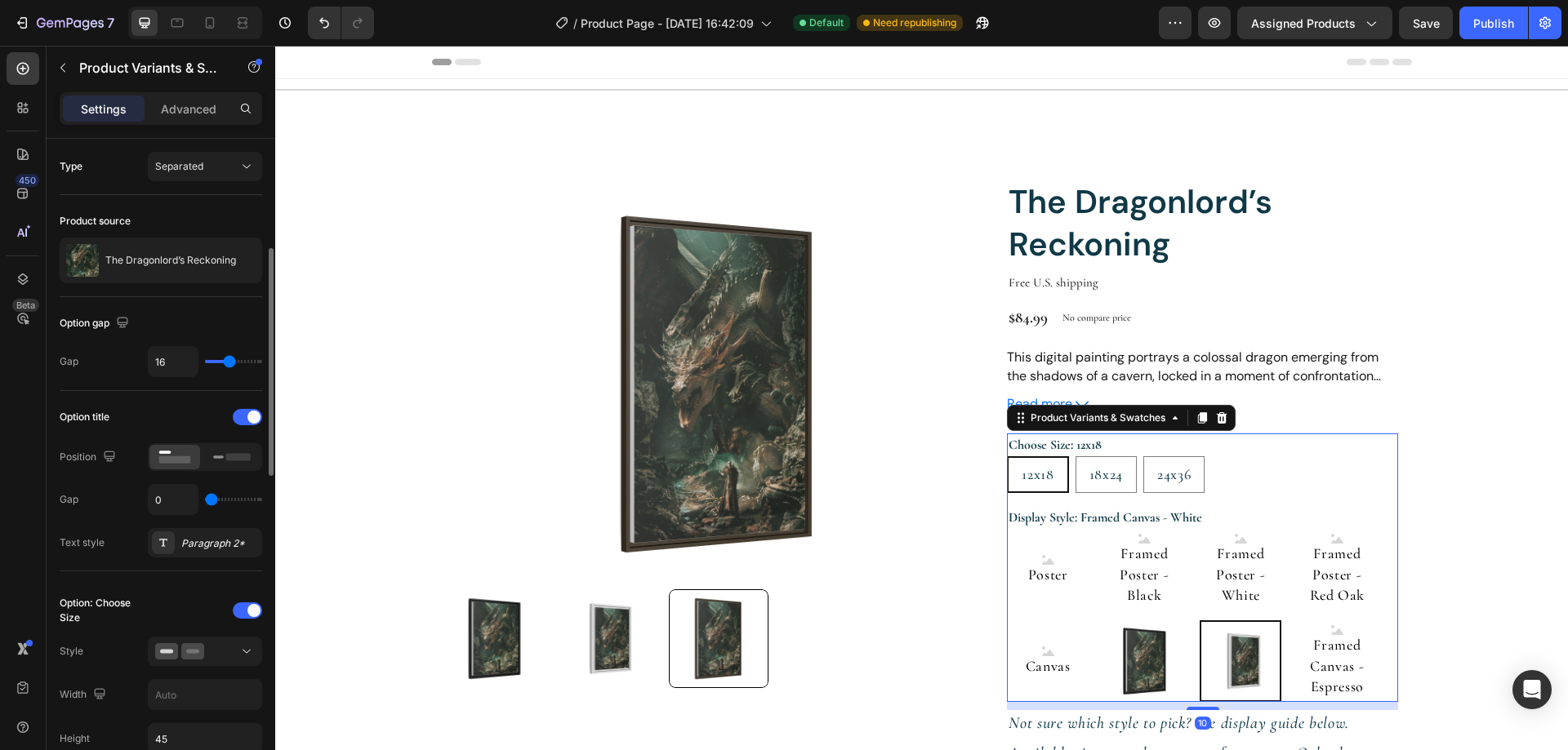
scroll to position [82, 0]
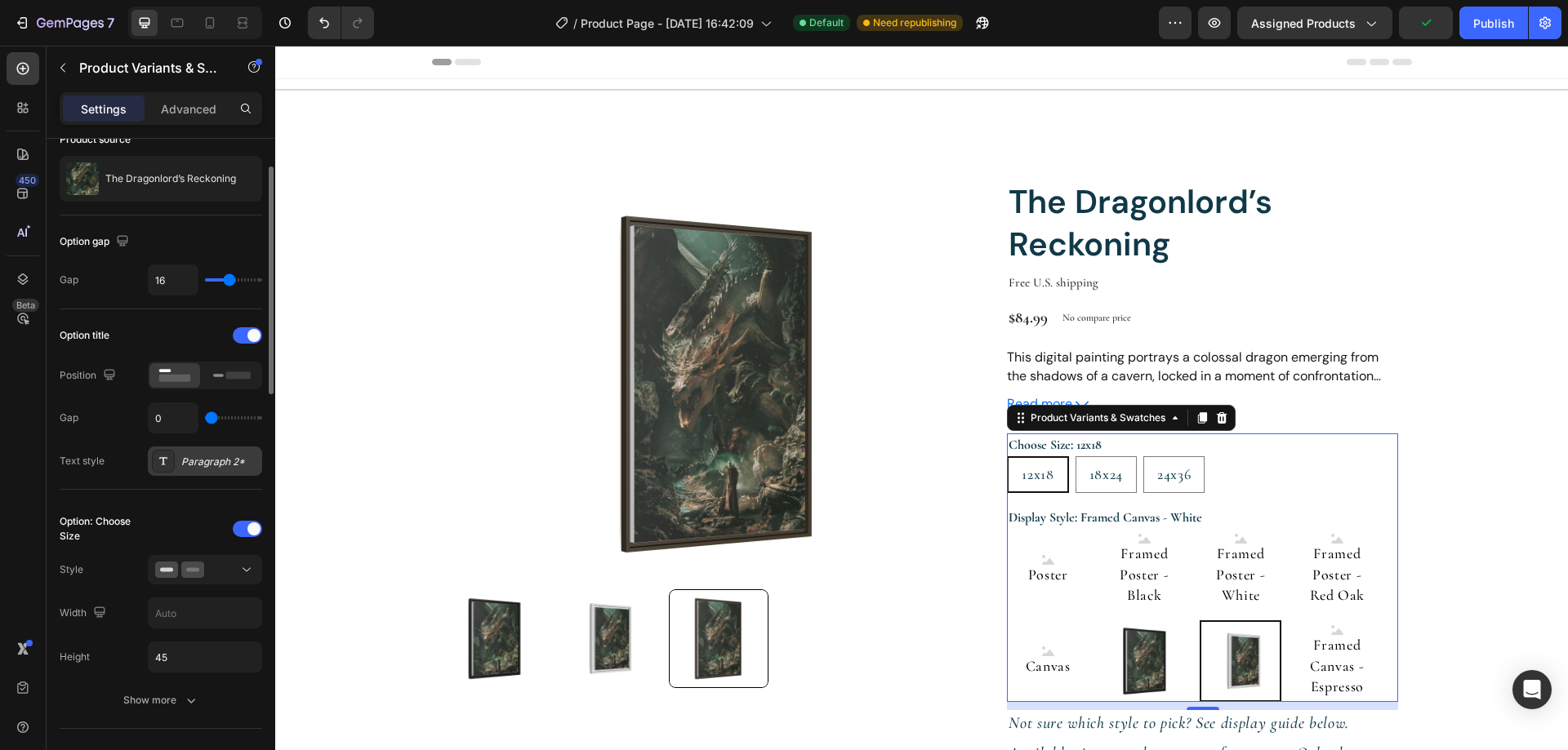
click at [248, 466] on div "Paragraph 2*" at bounding box center [219, 461] width 77 height 14
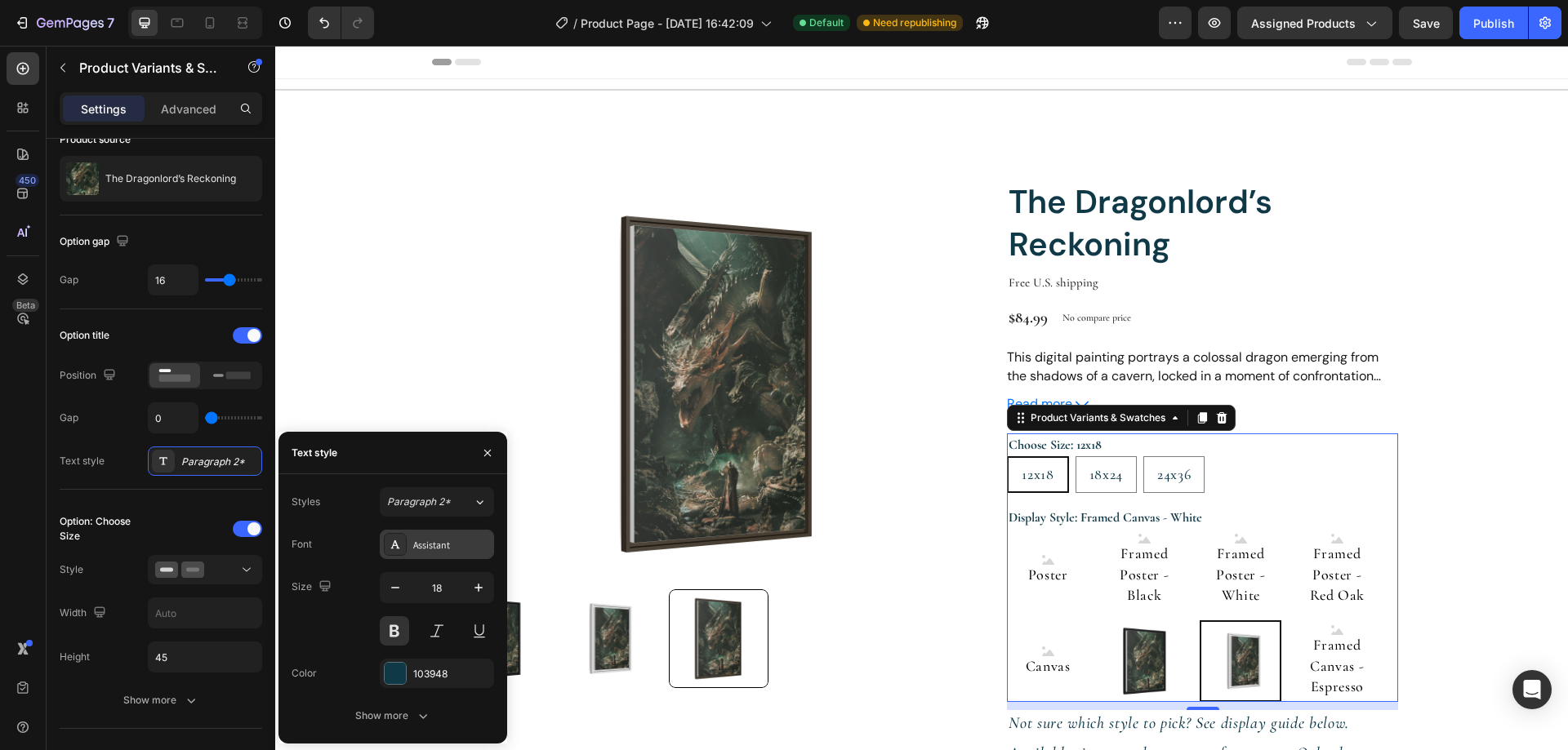
click at [449, 545] on div "Assistant" at bounding box center [451, 545] width 77 height 14
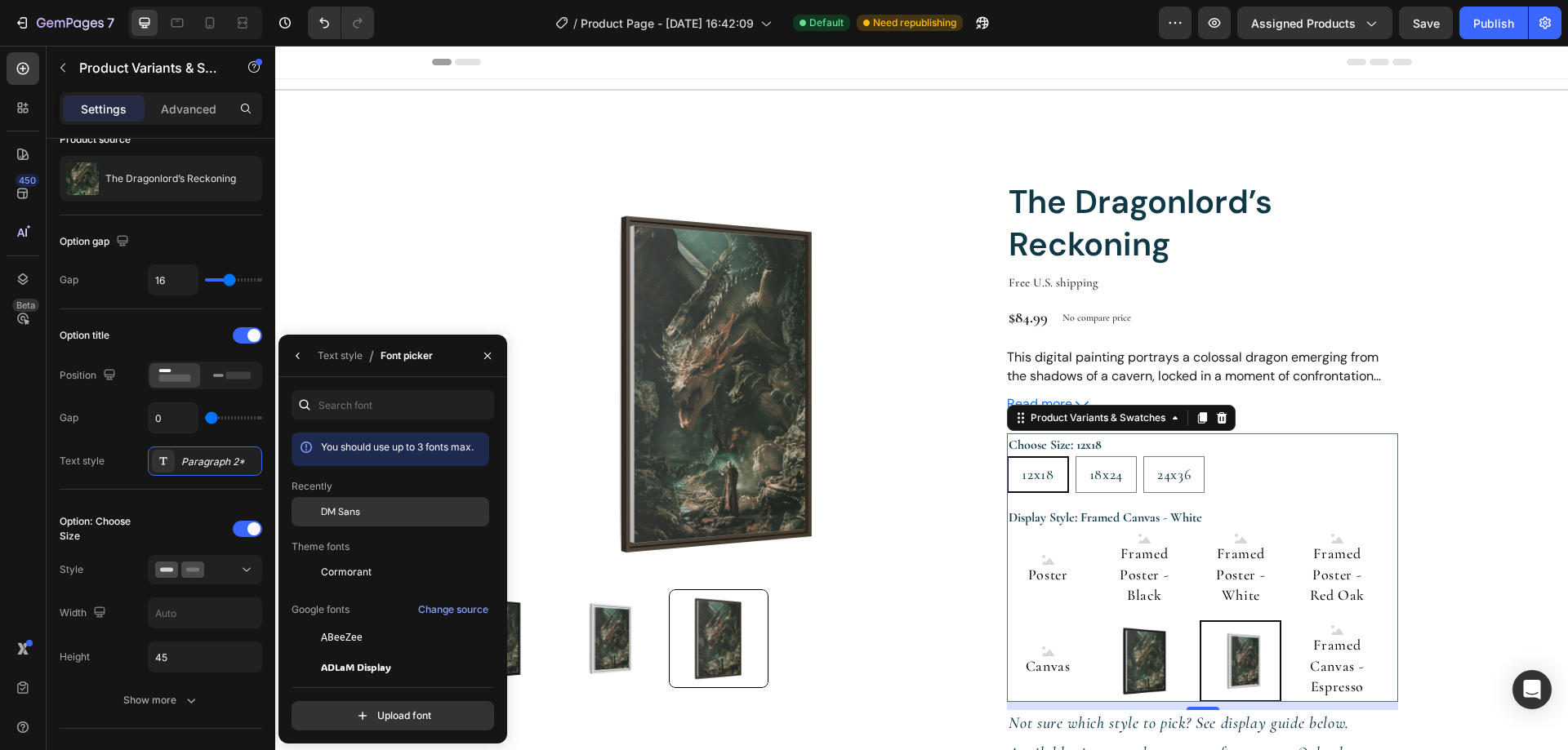
click at [350, 508] on span "DM Sans" at bounding box center [340, 511] width 40 height 14
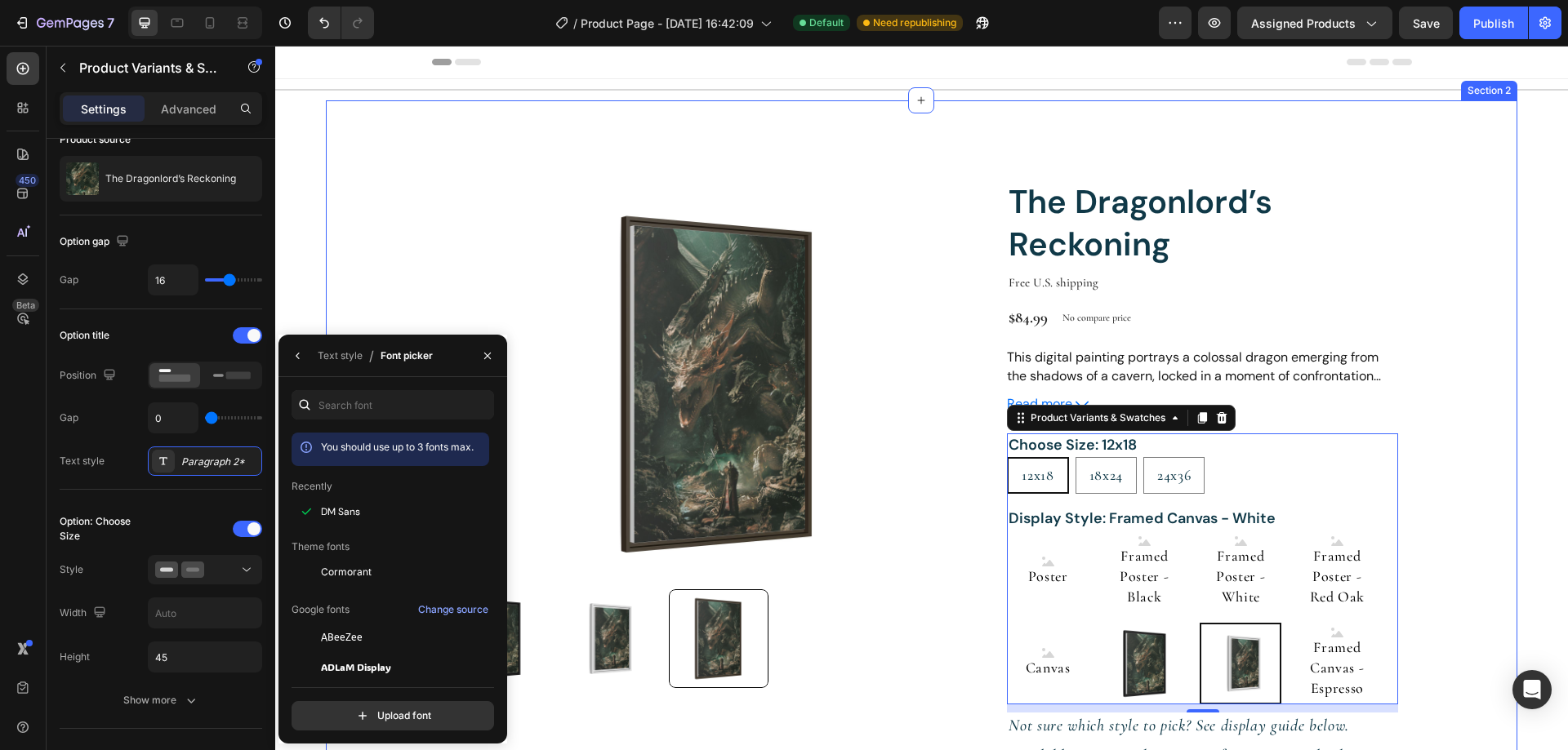
click at [1453, 424] on div "Product Images The Dragonlord’s Reckoning Product Title Free U.S. shipping Text…" at bounding box center [921, 609] width 1192 height 1019
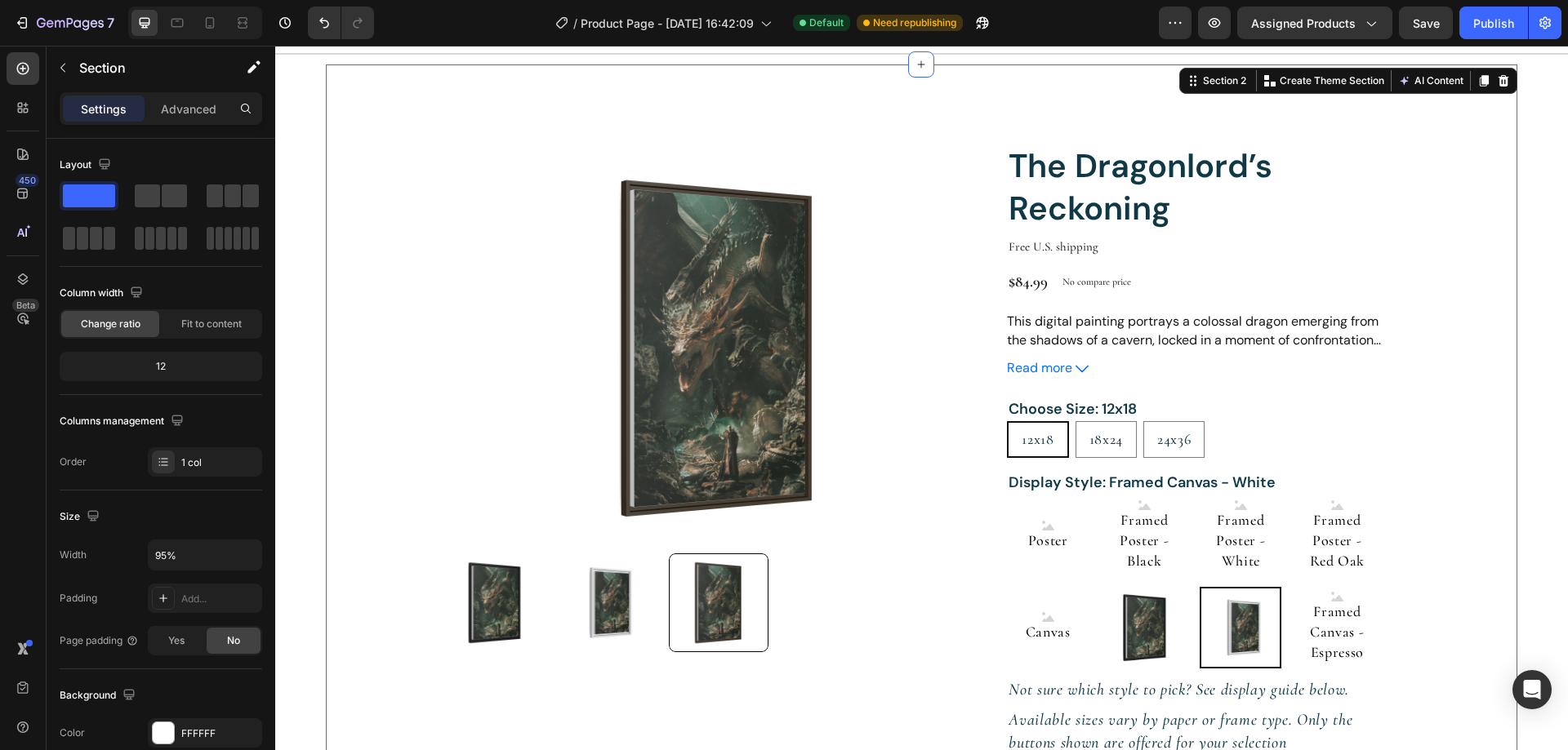
scroll to position [0, 0]
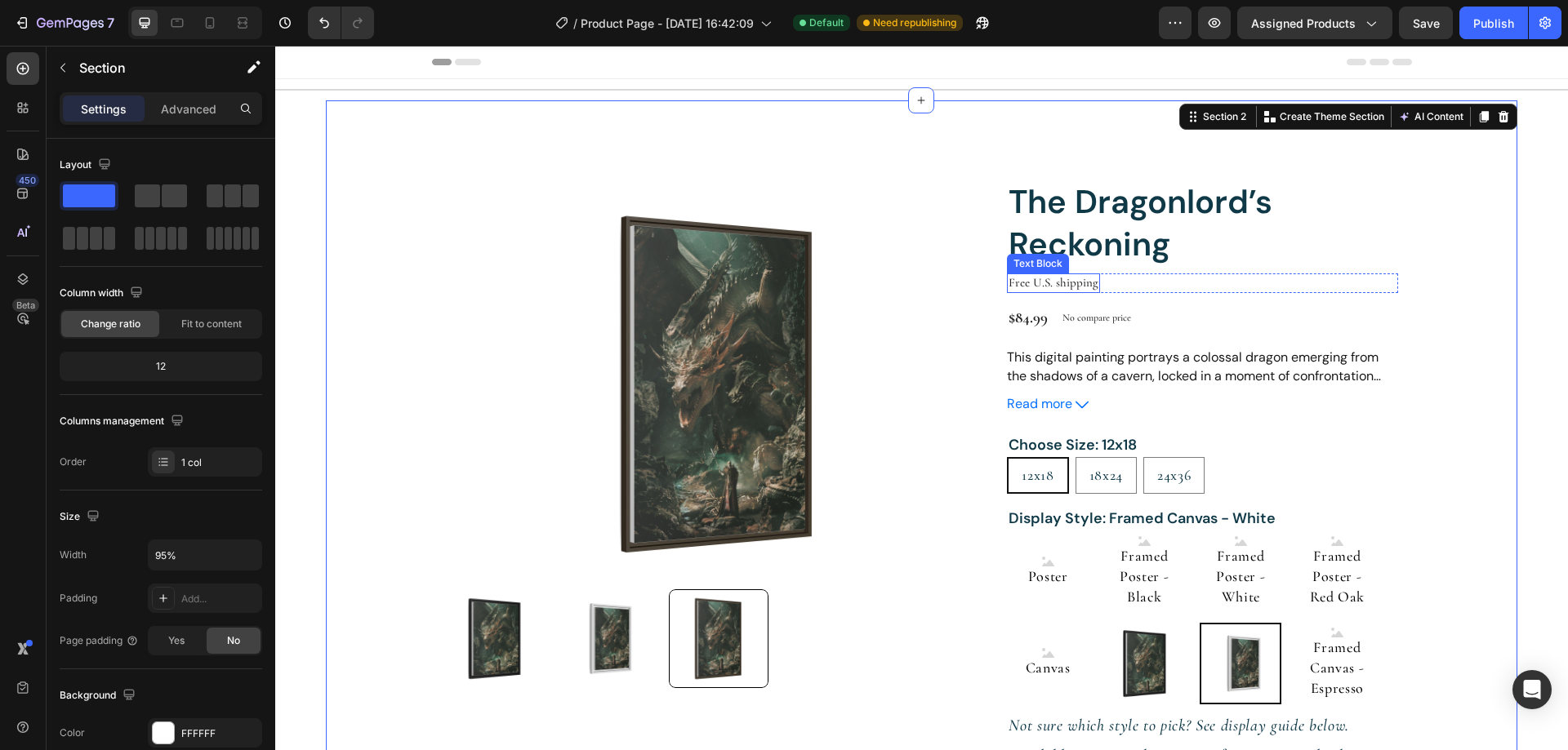
click at [1042, 279] on p "Free U.S. shipping" at bounding box center [1053, 283] width 90 height 16
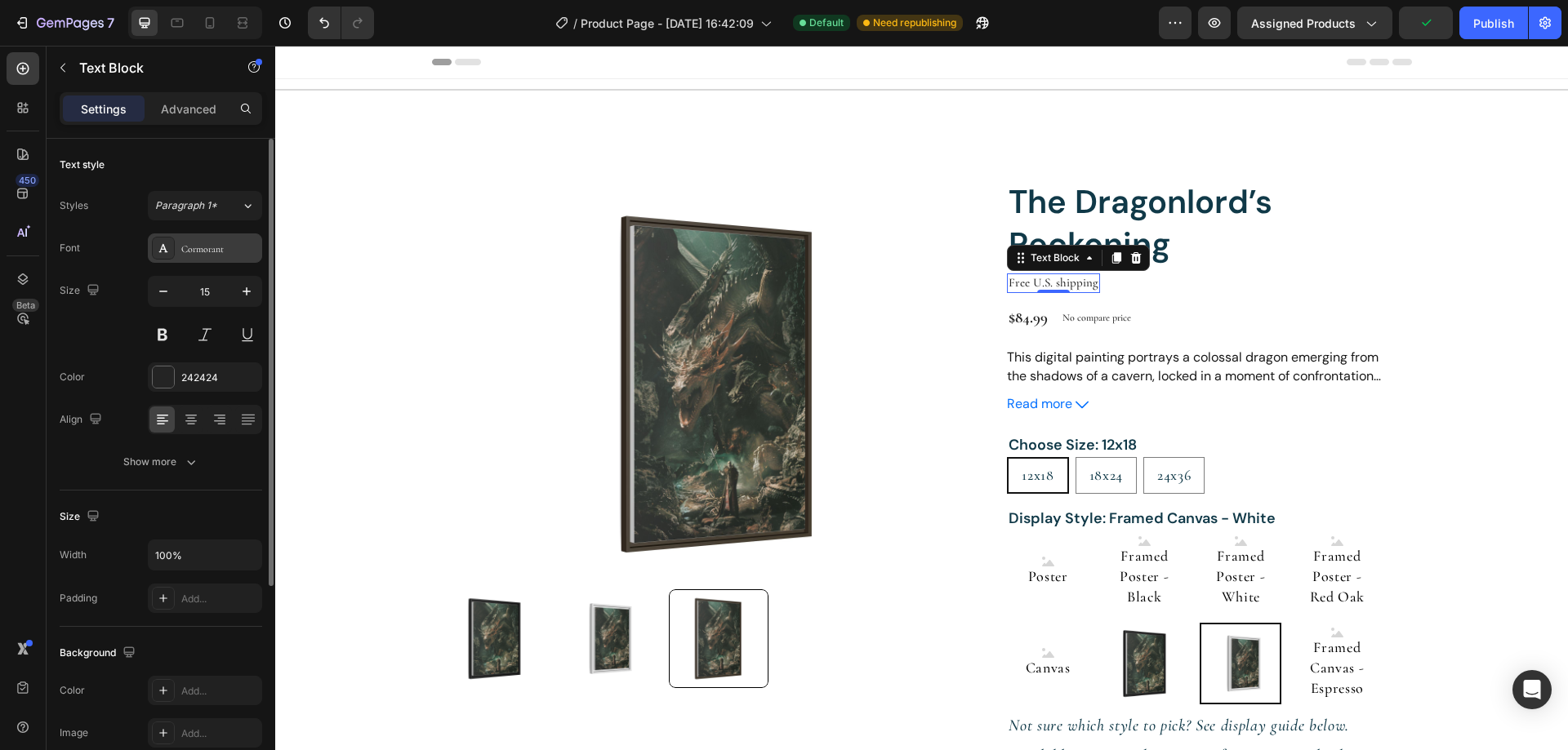
click at [212, 239] on div "Cormorant" at bounding box center [205, 247] width 115 height 29
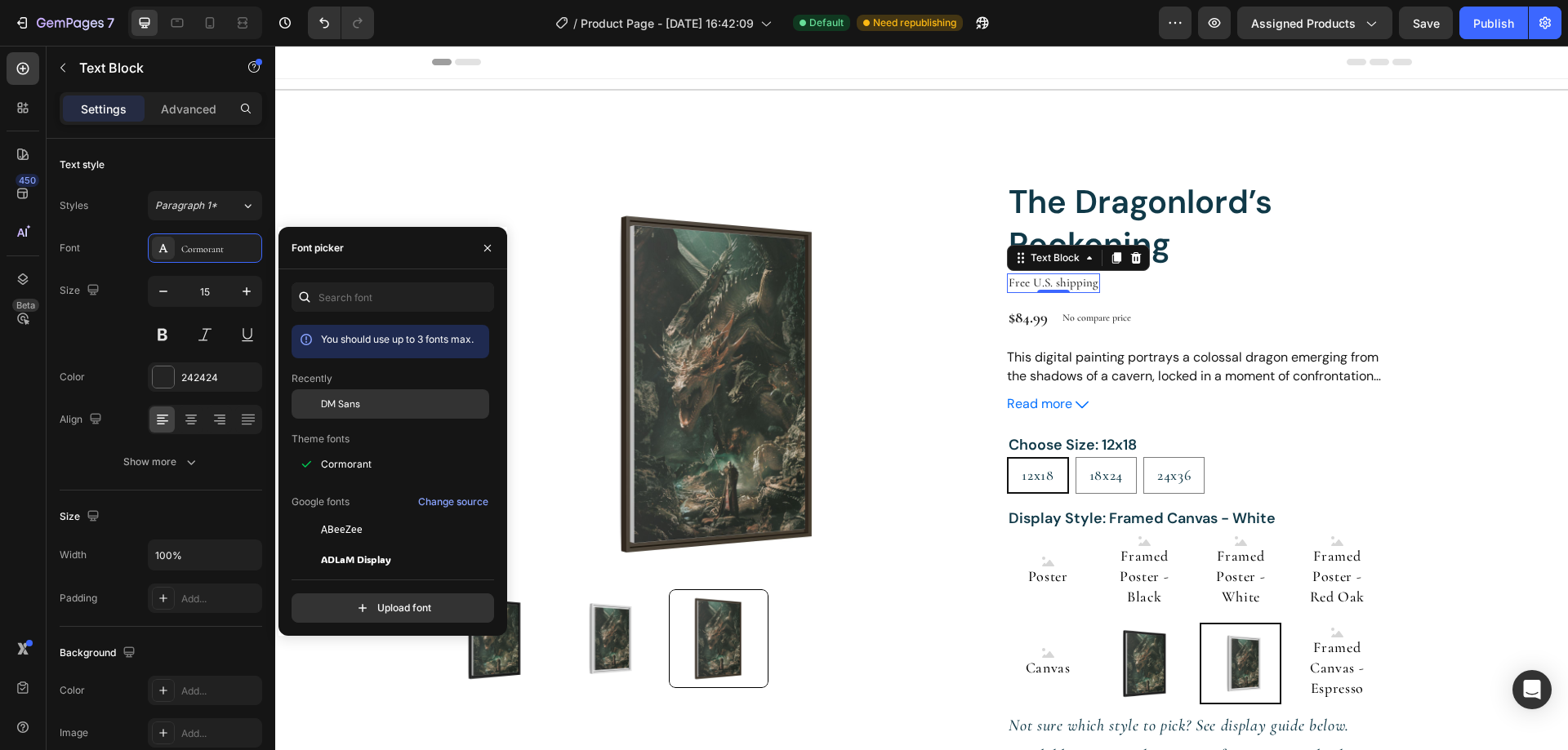
click at [355, 398] on span "DM Sans" at bounding box center [340, 403] width 40 height 14
click at [1510, 343] on section "Product Images The Dragonlord’s Reckoning Product Title Free U.S. shipping Text…" at bounding box center [921, 609] width 1254 height 1019
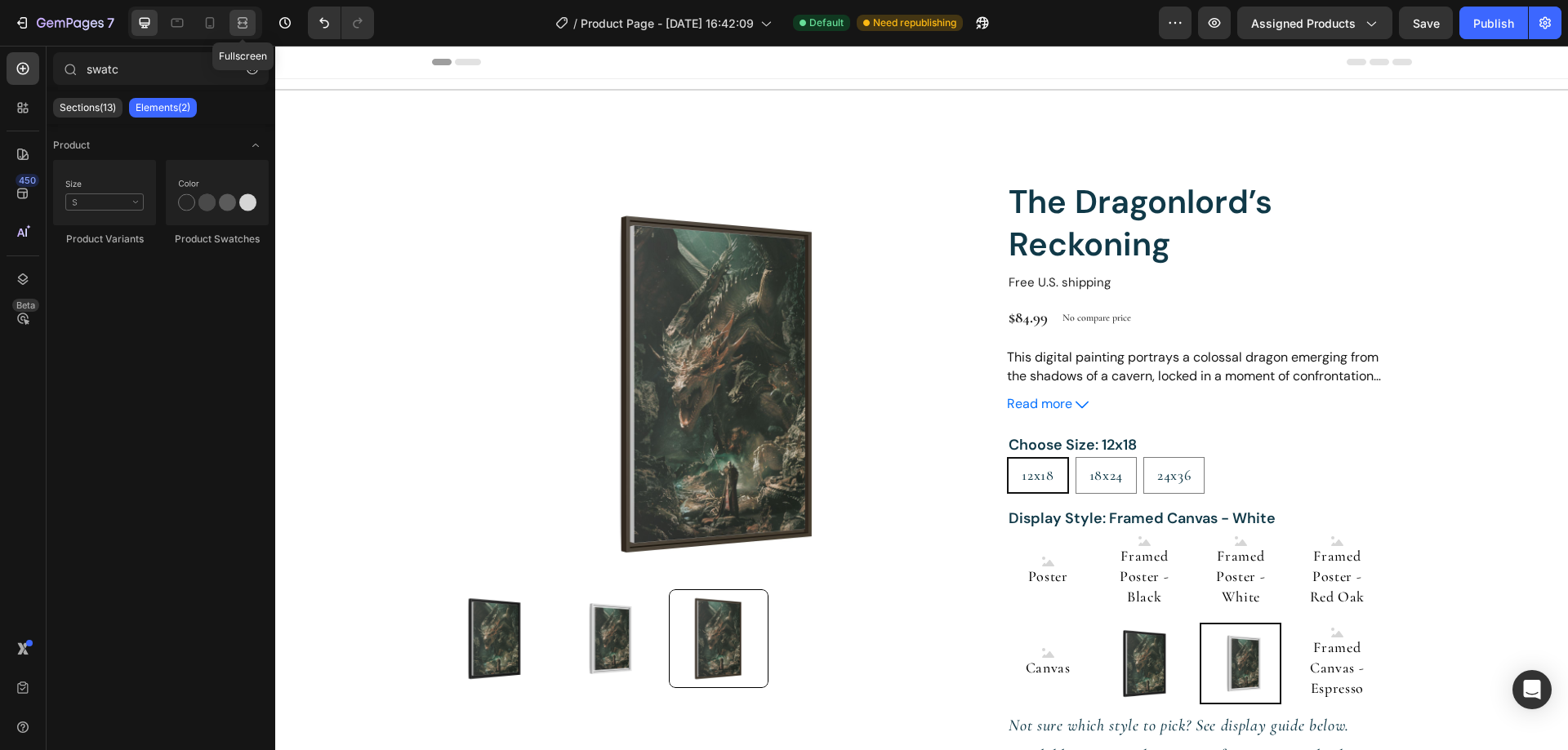
click at [246, 24] on icon at bounding box center [245, 22] width 5 height 4
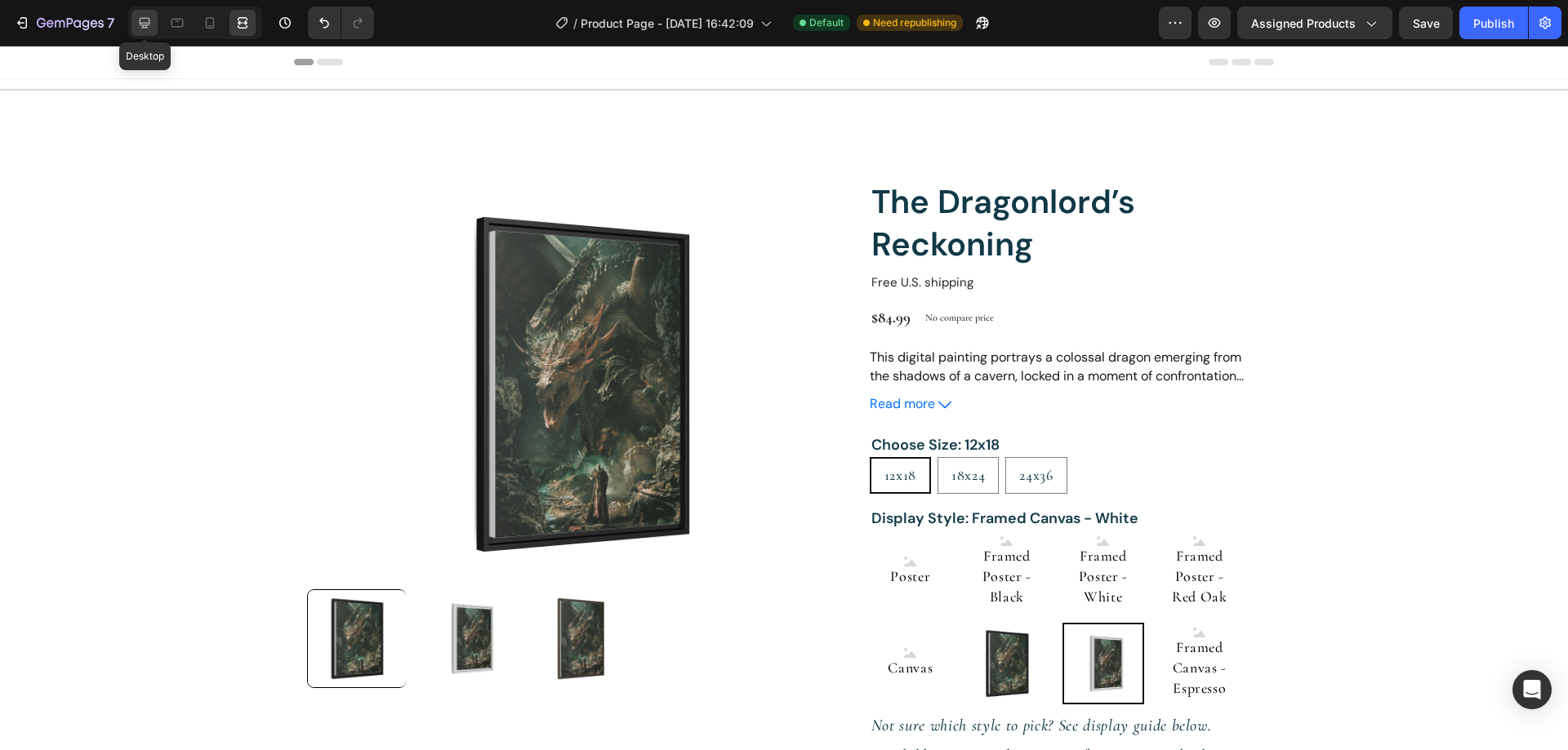
click at [149, 21] on icon at bounding box center [145, 23] width 11 height 11
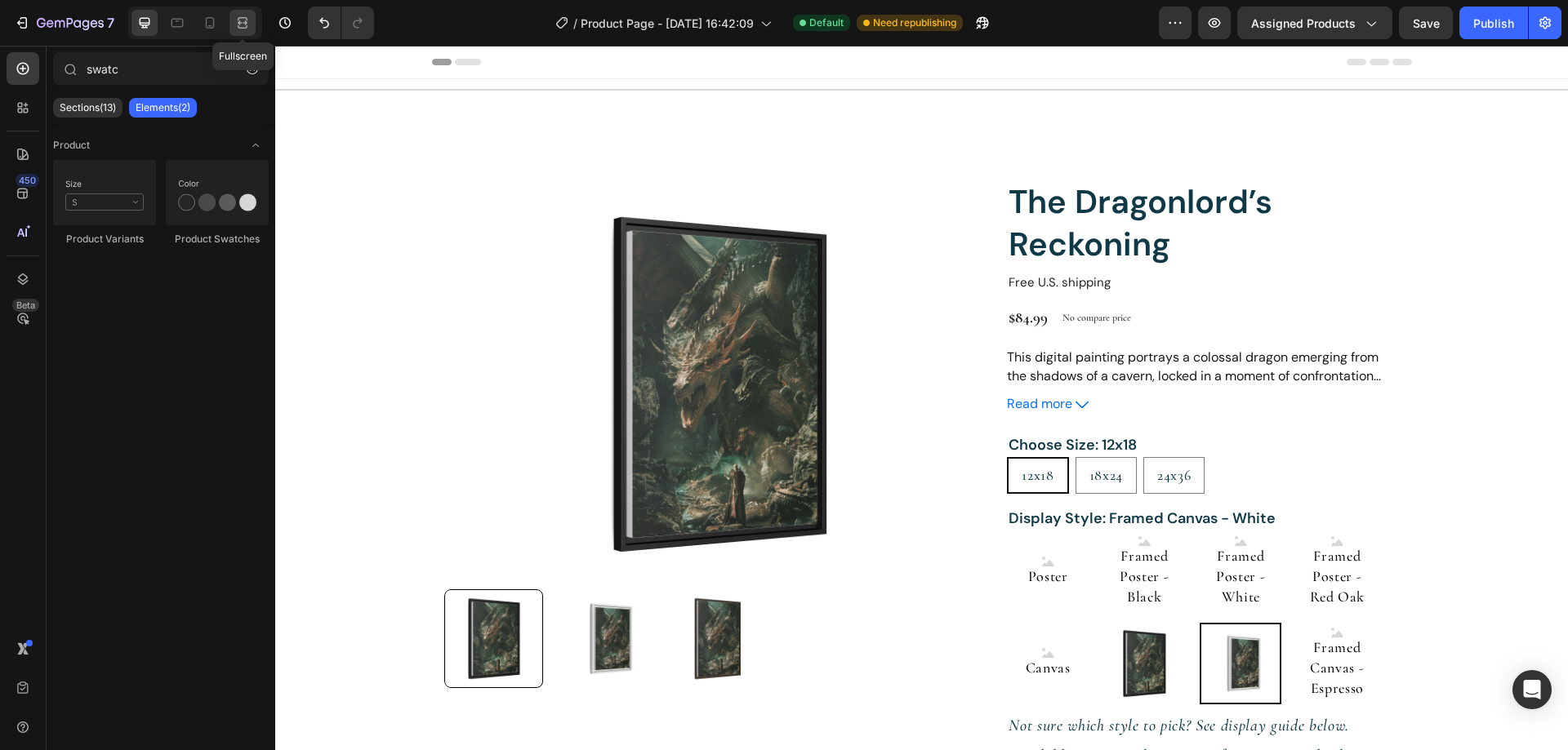
click at [249, 19] on icon at bounding box center [242, 22] width 16 height 16
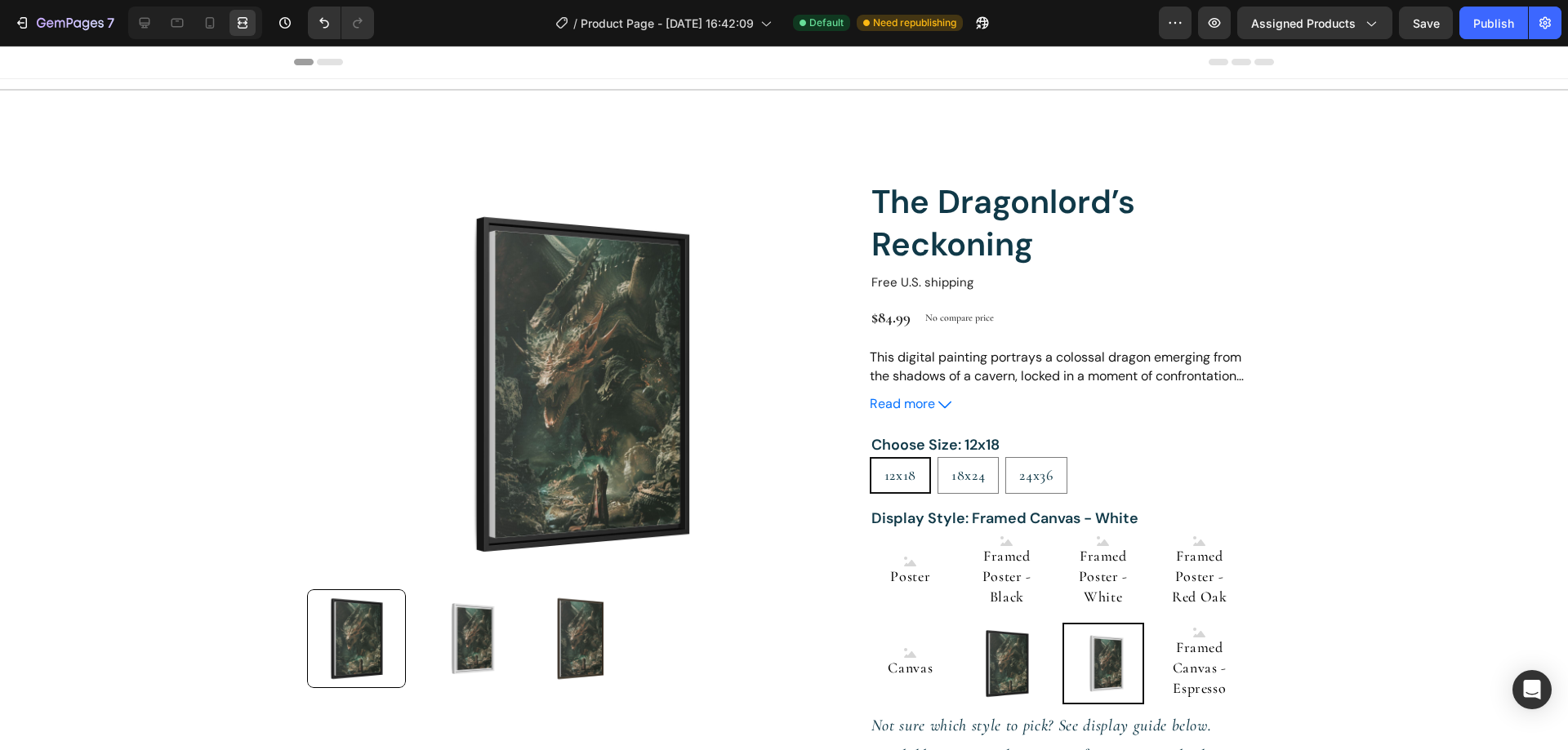
drag, startPoint x: 1560, startPoint y: 571, endPoint x: 1501, endPoint y: 77, distance: 497.5
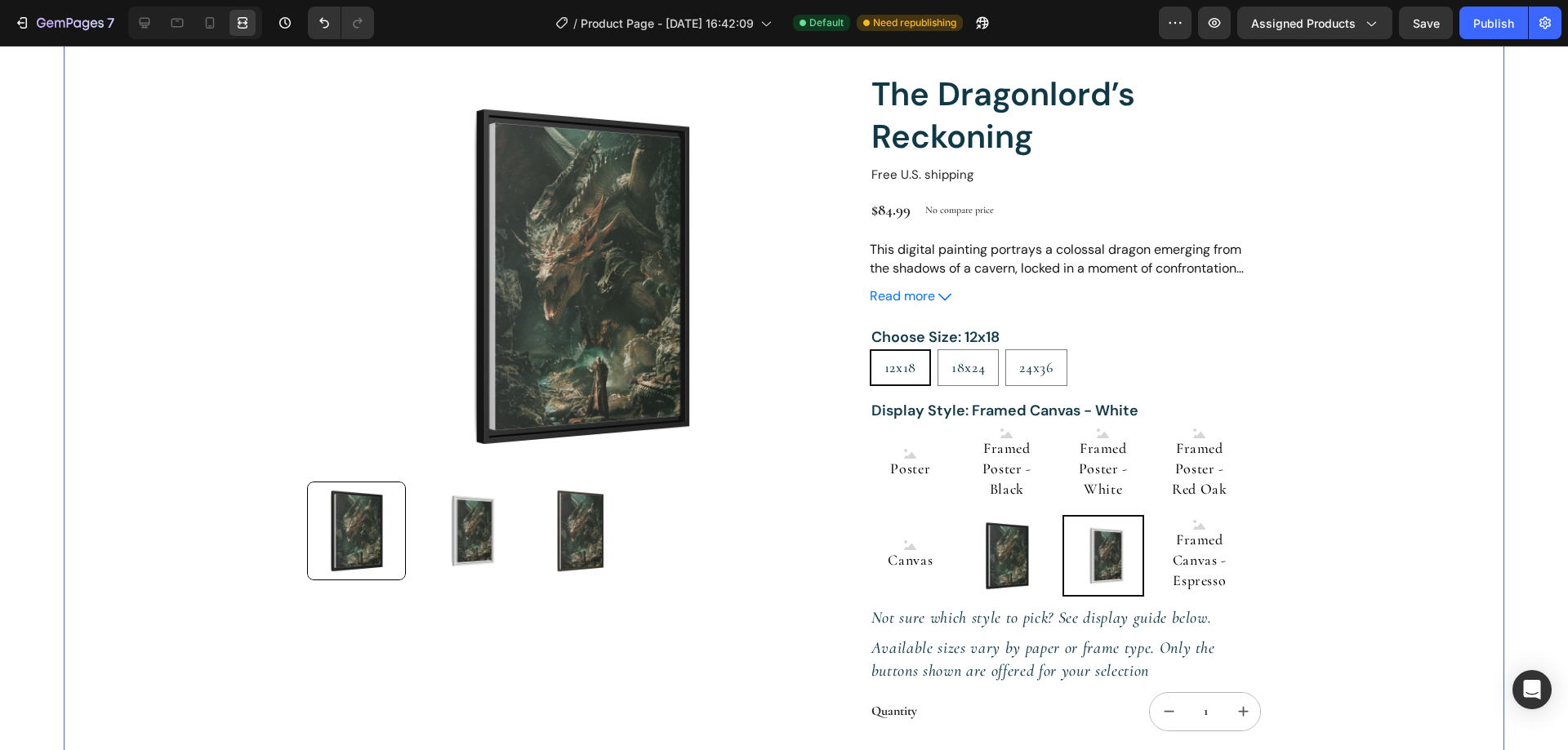
scroll to position [82, 0]
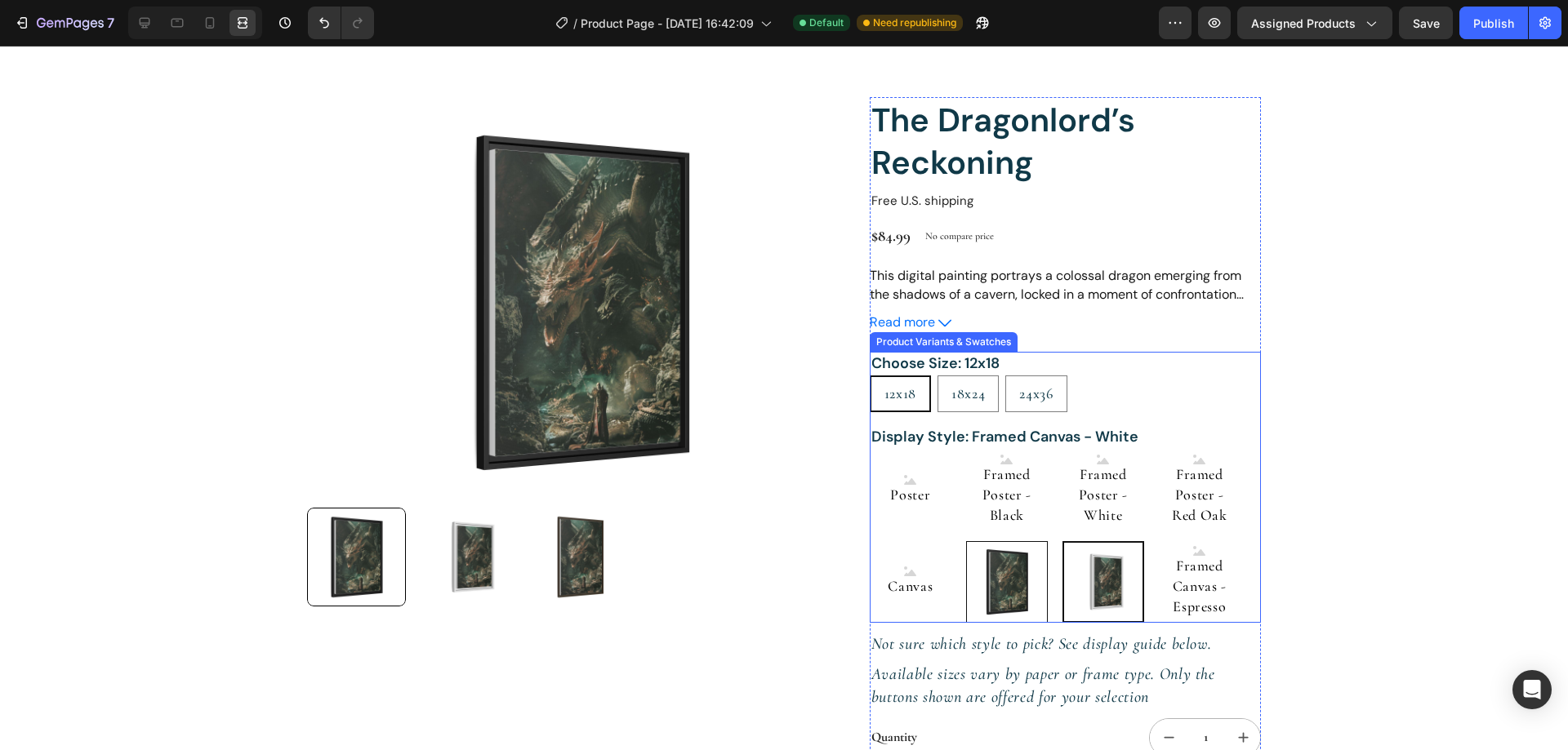
click at [989, 597] on img at bounding box center [1006, 582] width 80 height 80
click at [966, 541] on input "Framed Canvas - Black Framed Canvas - Black" at bounding box center [965, 540] width 1 height 1
radio input "true"
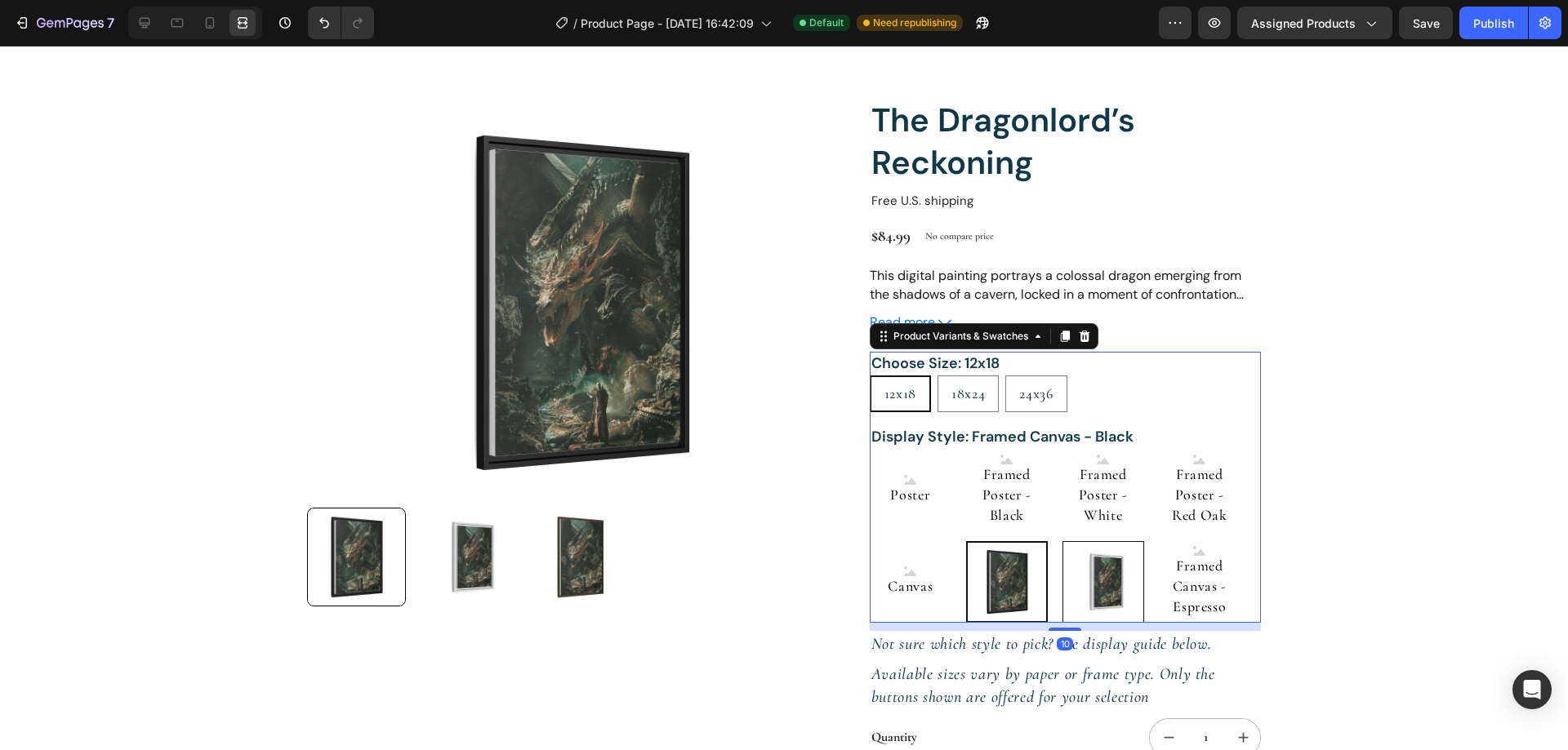
click at [1090, 583] on img at bounding box center [1102, 582] width 80 height 80
click at [1062, 541] on input "Framed Canvas - White Framed Canvas - White" at bounding box center [1062, 540] width 1 height 1
radio input "true"
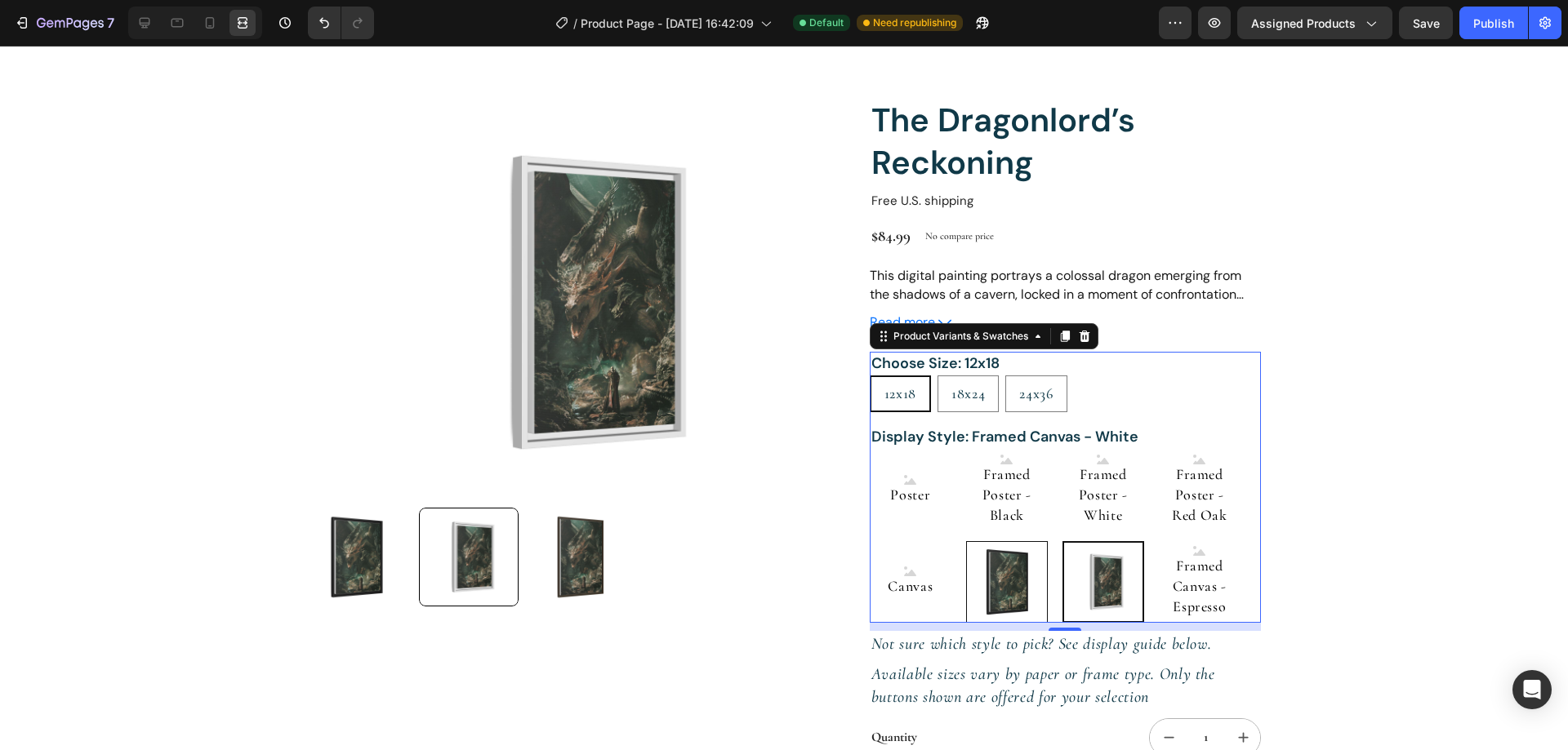
click at [1019, 577] on img at bounding box center [1006, 582] width 80 height 80
click at [966, 541] on input "Framed Canvas - Black Framed Canvas - Black" at bounding box center [965, 540] width 1 height 1
radio input "true"
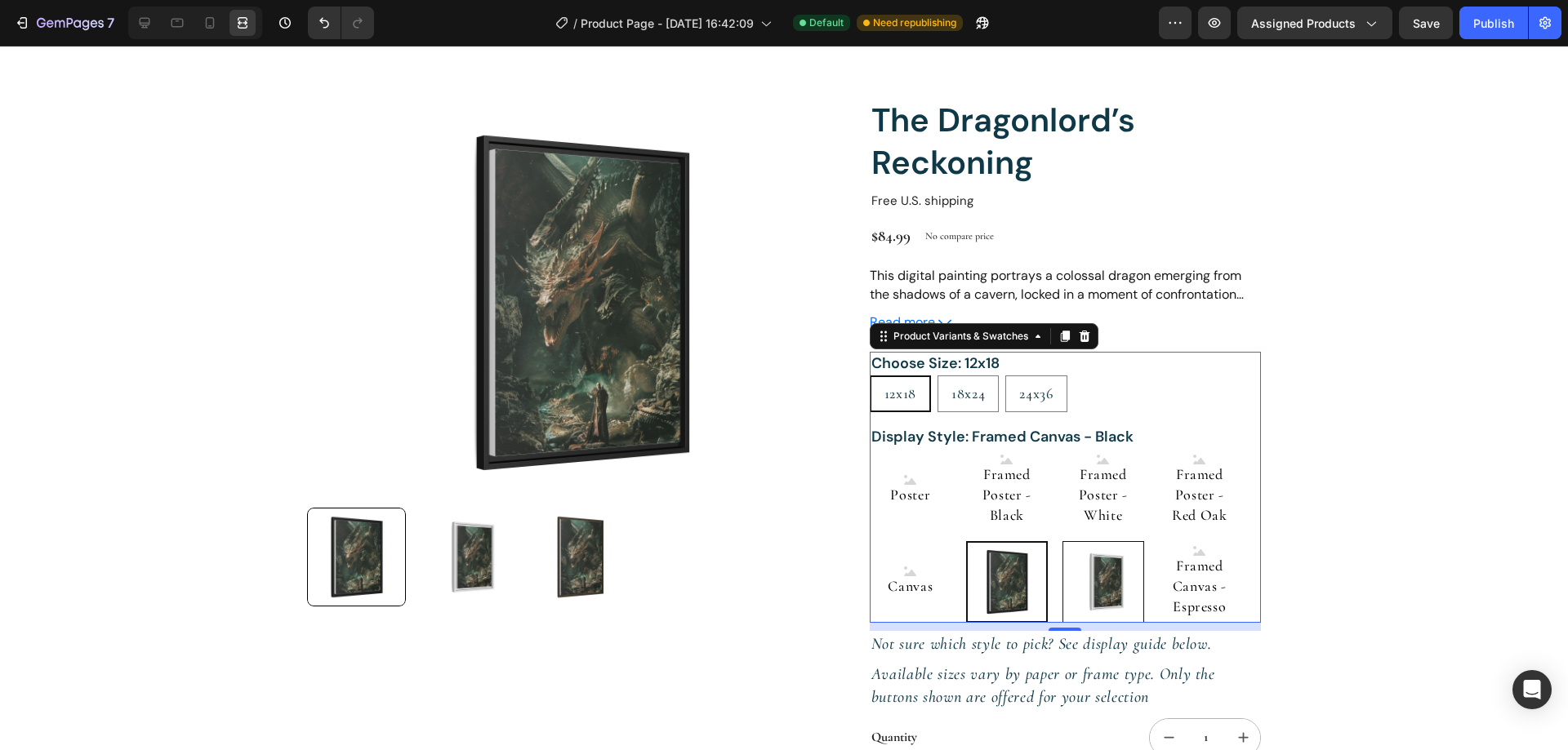
click at [1080, 579] on img at bounding box center [1102, 582] width 80 height 80
click at [1062, 541] on input "Framed Canvas - White Framed Canvas - White" at bounding box center [1062, 540] width 1 height 1
radio input "true"
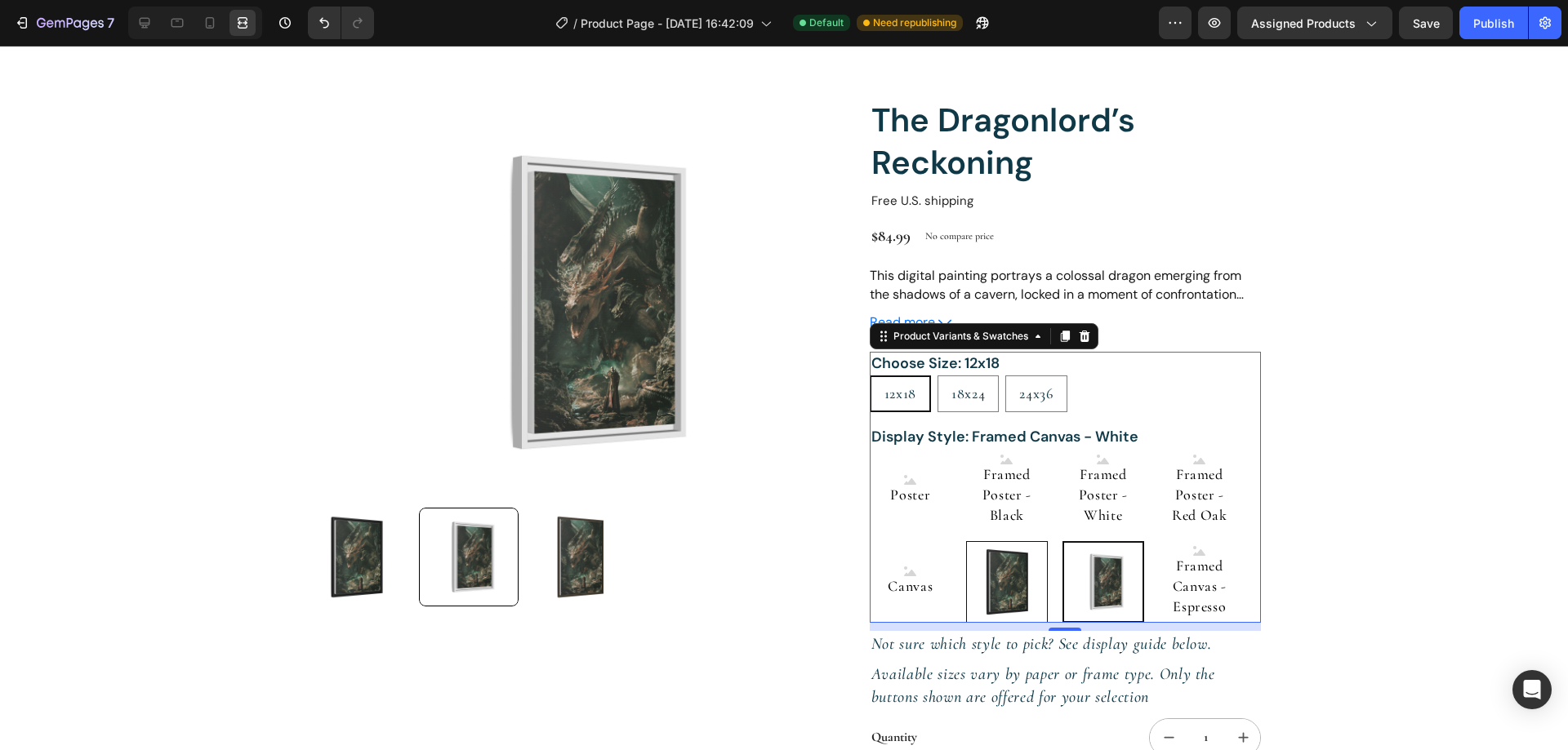
click at [1011, 577] on img at bounding box center [1006, 582] width 80 height 80
click at [966, 541] on input "Framed Canvas - Black Framed Canvas - Black" at bounding box center [965, 540] width 1 height 1
radio input "true"
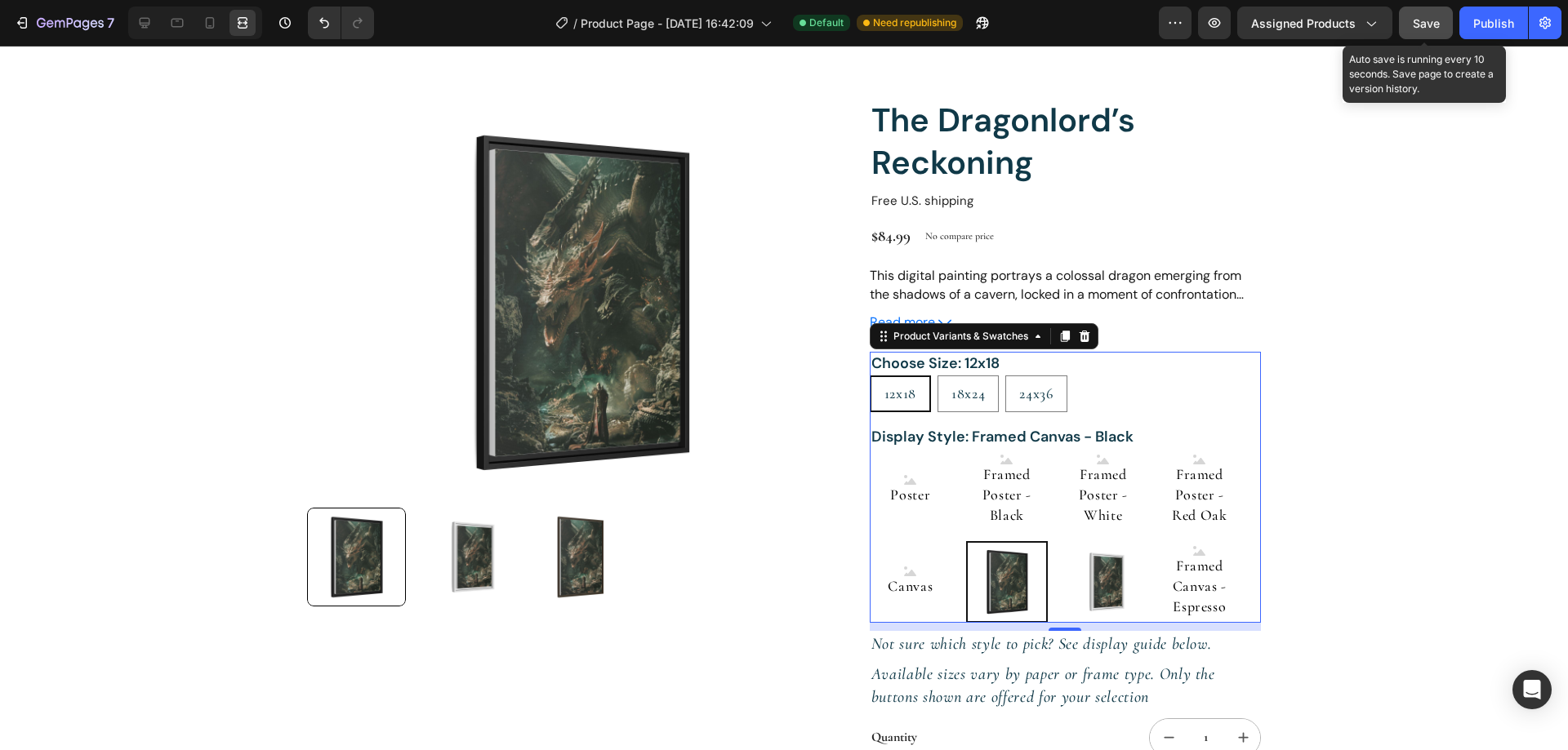
click at [1416, 32] on button "Save" at bounding box center [1426, 23] width 54 height 33
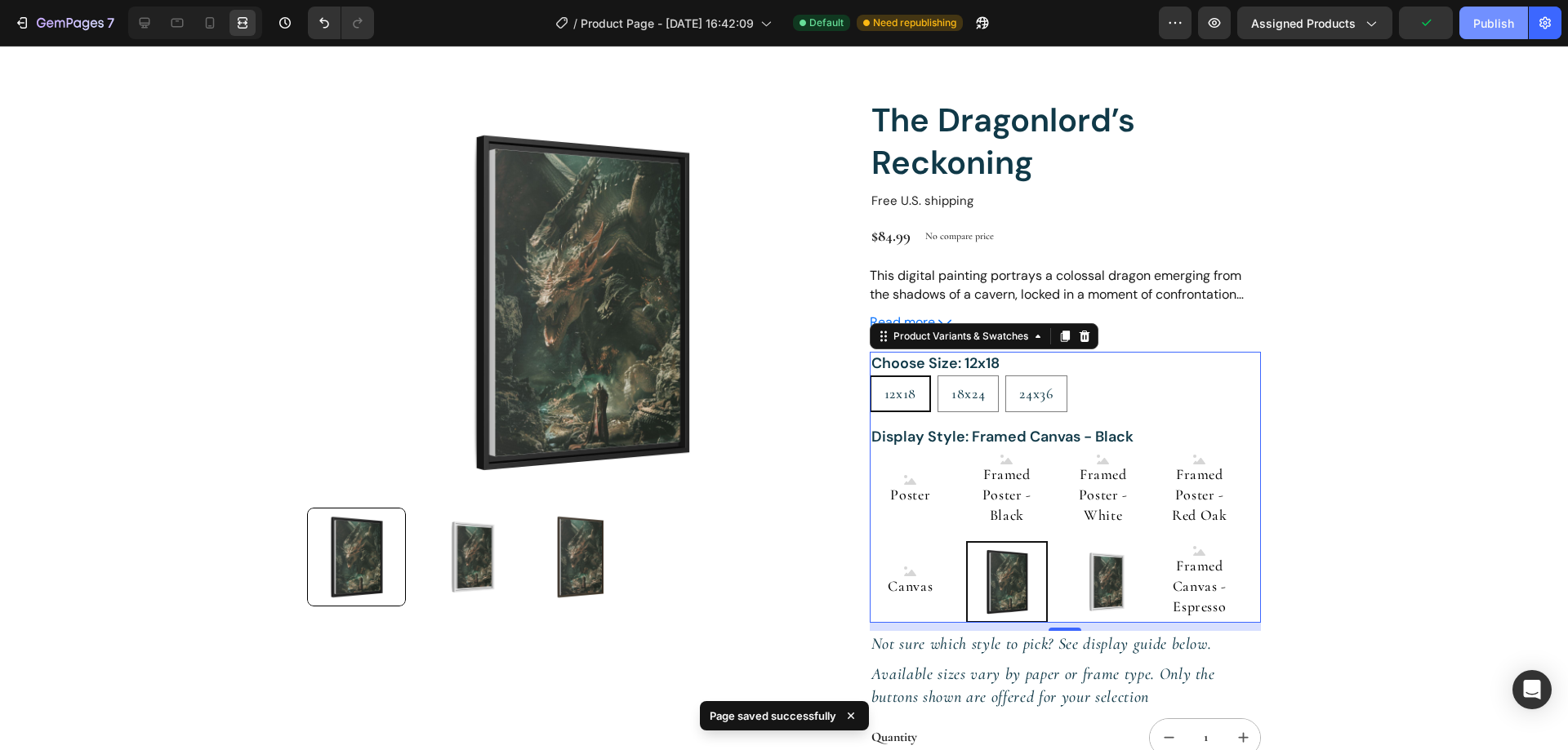
click at [1498, 28] on div "Publish" at bounding box center [1493, 23] width 40 height 17
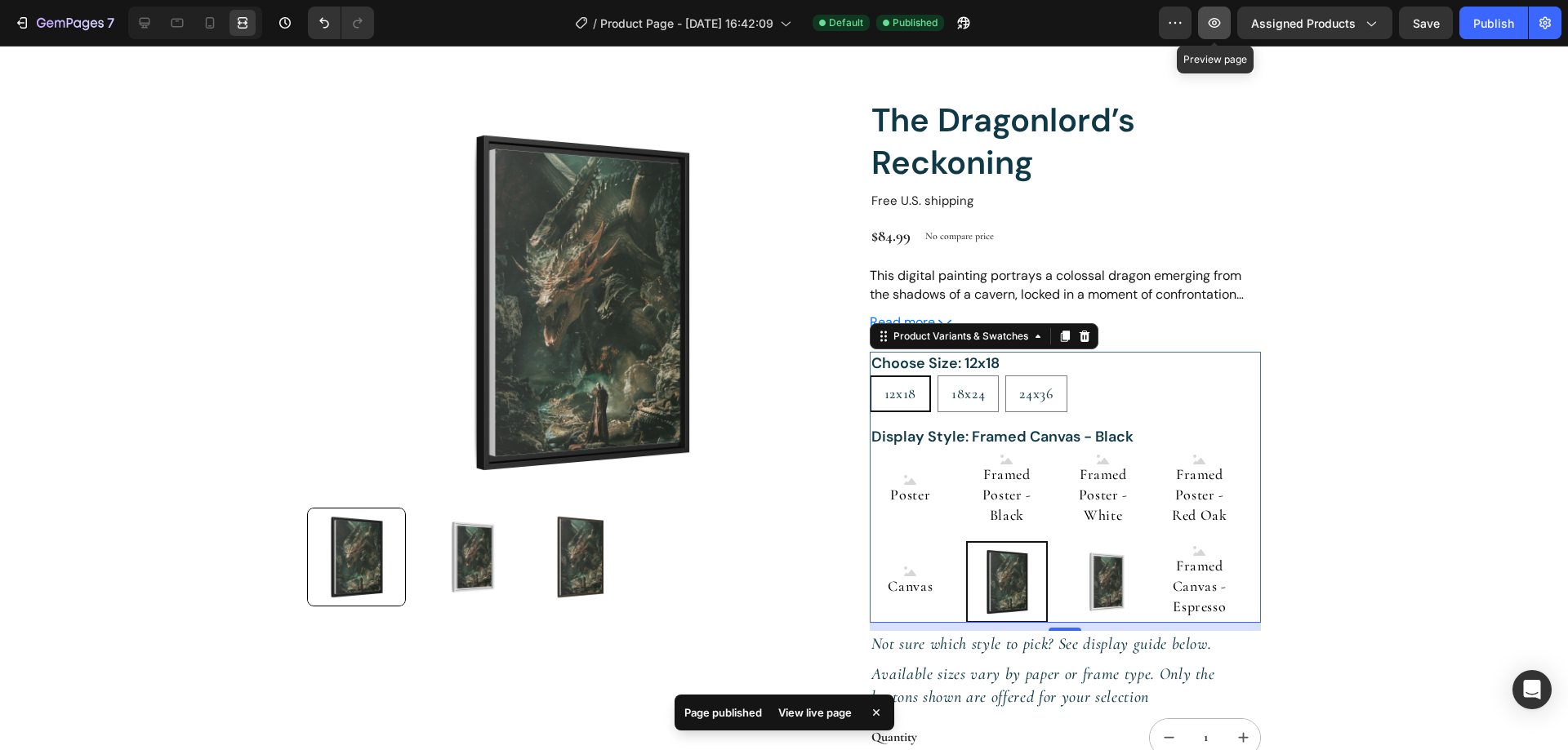
click at [1219, 29] on icon "button" at bounding box center [1213, 22] width 16 height 16
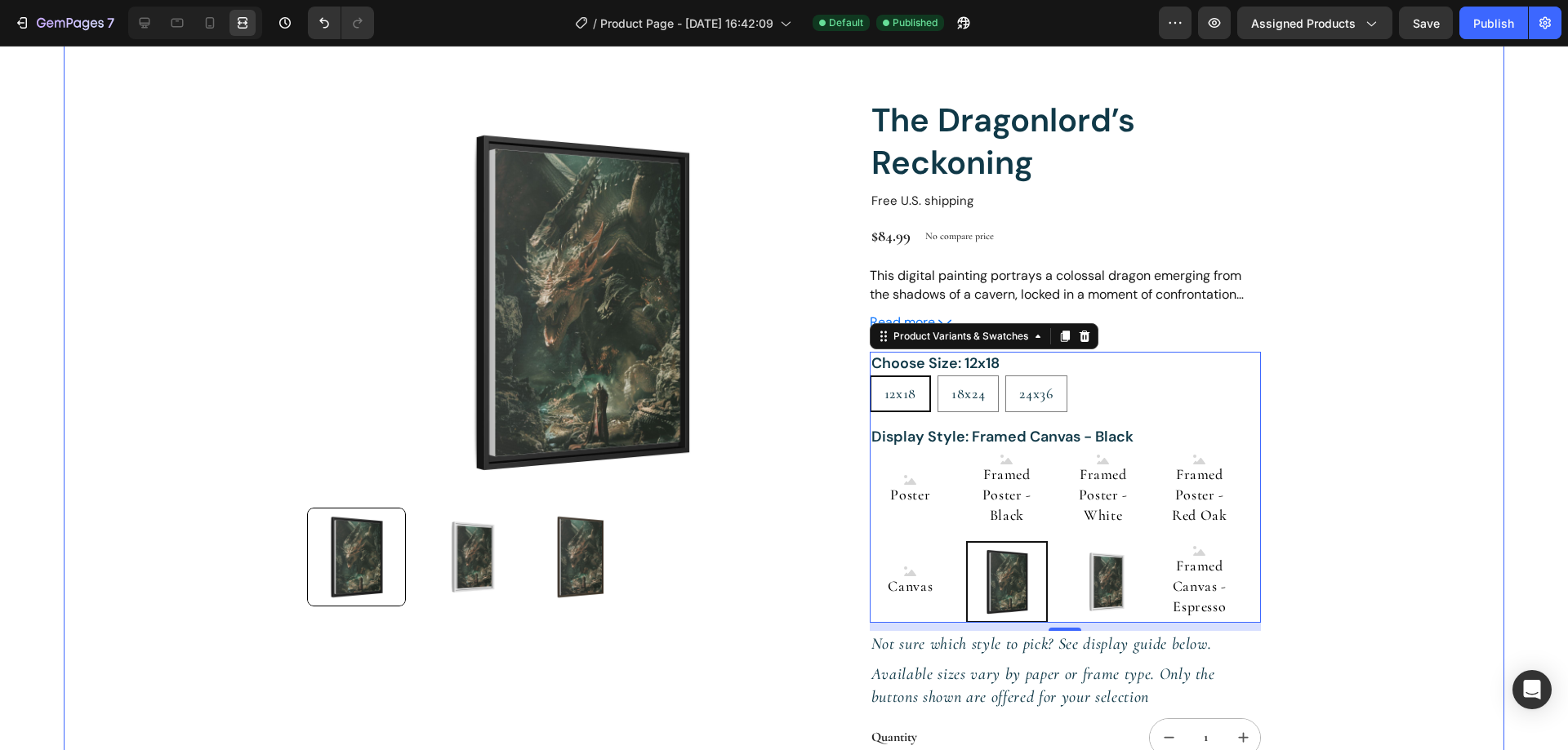
click at [1395, 284] on div "Product Images The Dragonlord’s Reckoning Product Title Free U.S. shipping Text…" at bounding box center [783, 528] width 1439 height 1019
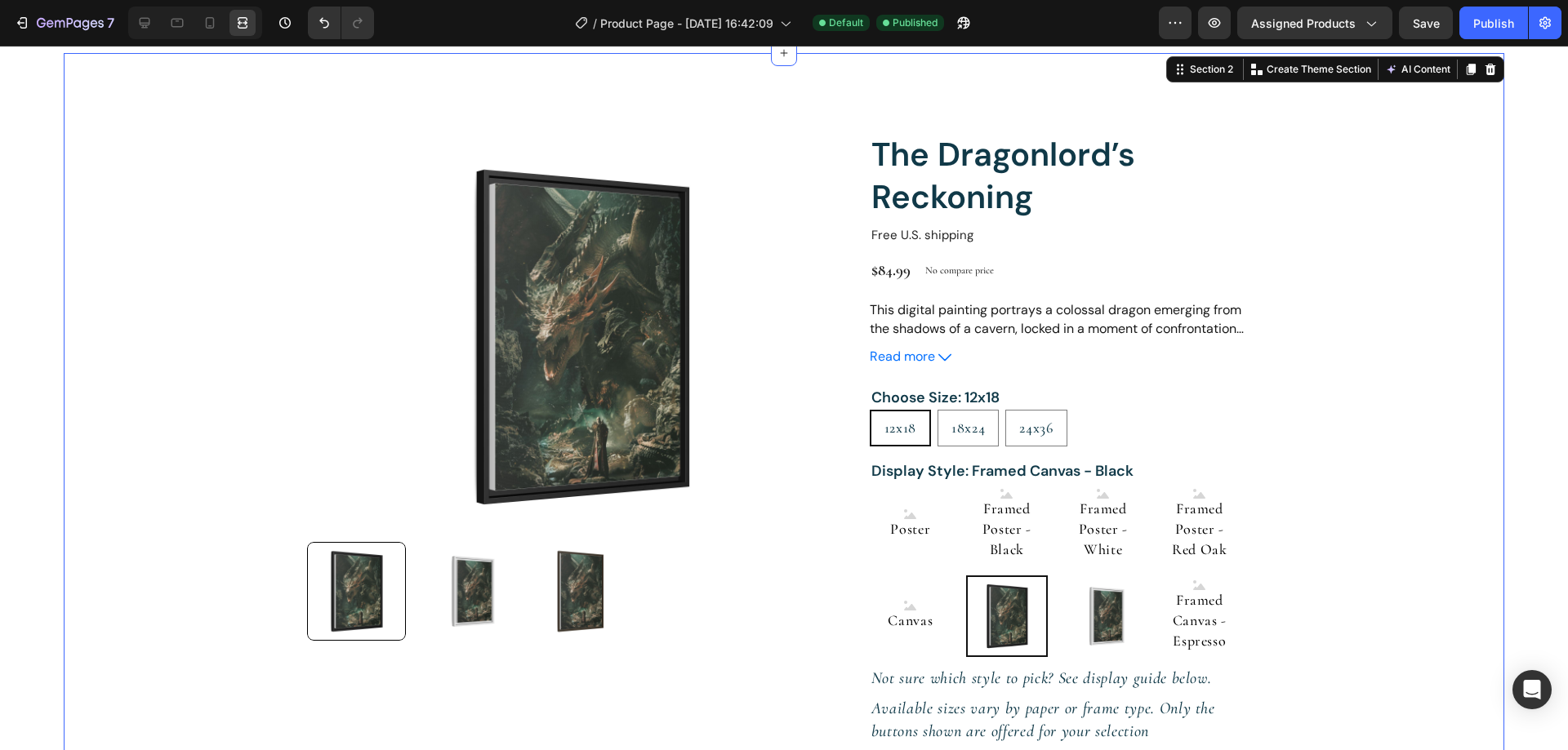
scroll to position [0, 0]
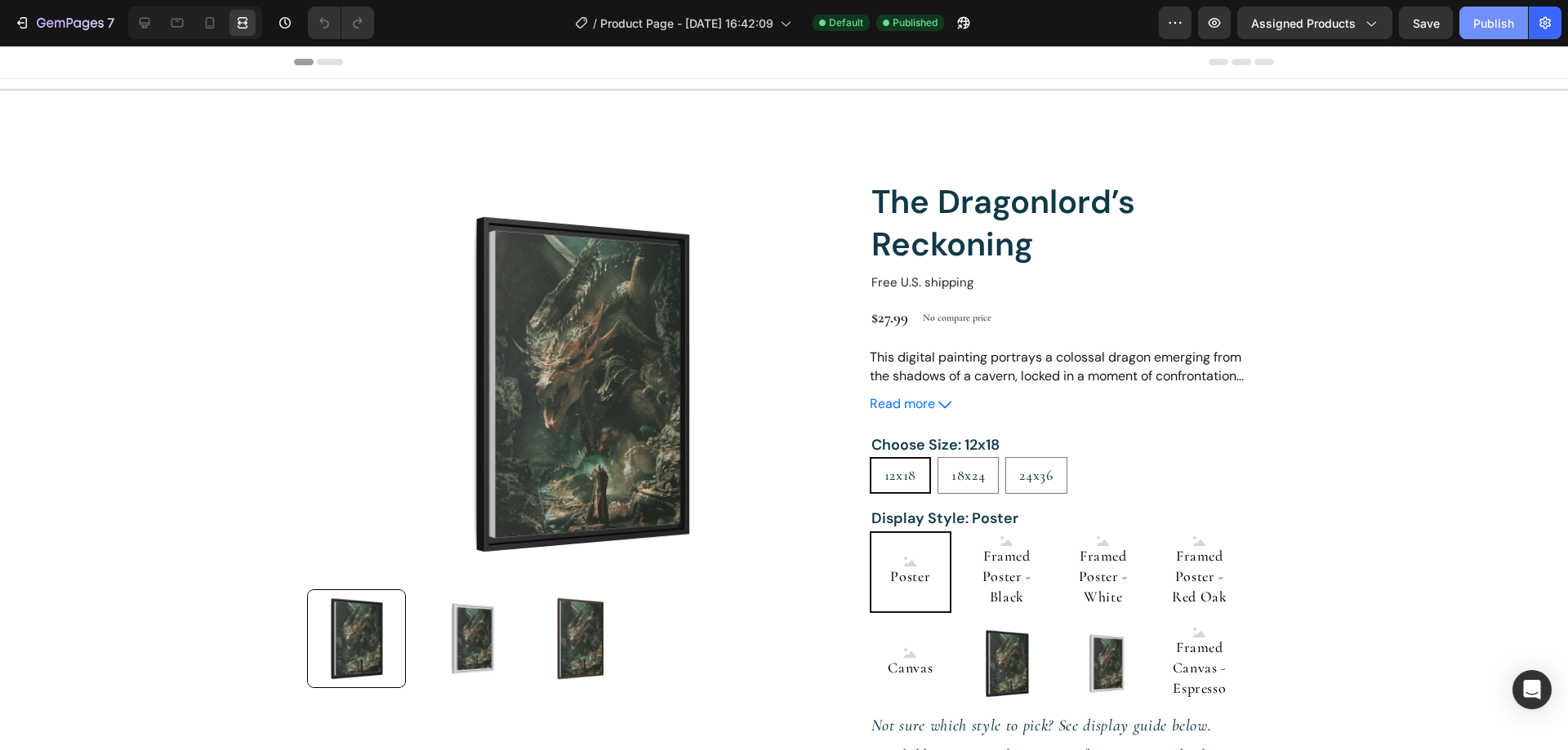
click at [1485, 30] on div "Publish" at bounding box center [1493, 23] width 40 height 17
click at [1205, 23] on button "button" at bounding box center [1213, 23] width 33 height 33
click at [132, 21] on div at bounding box center [144, 23] width 26 height 26
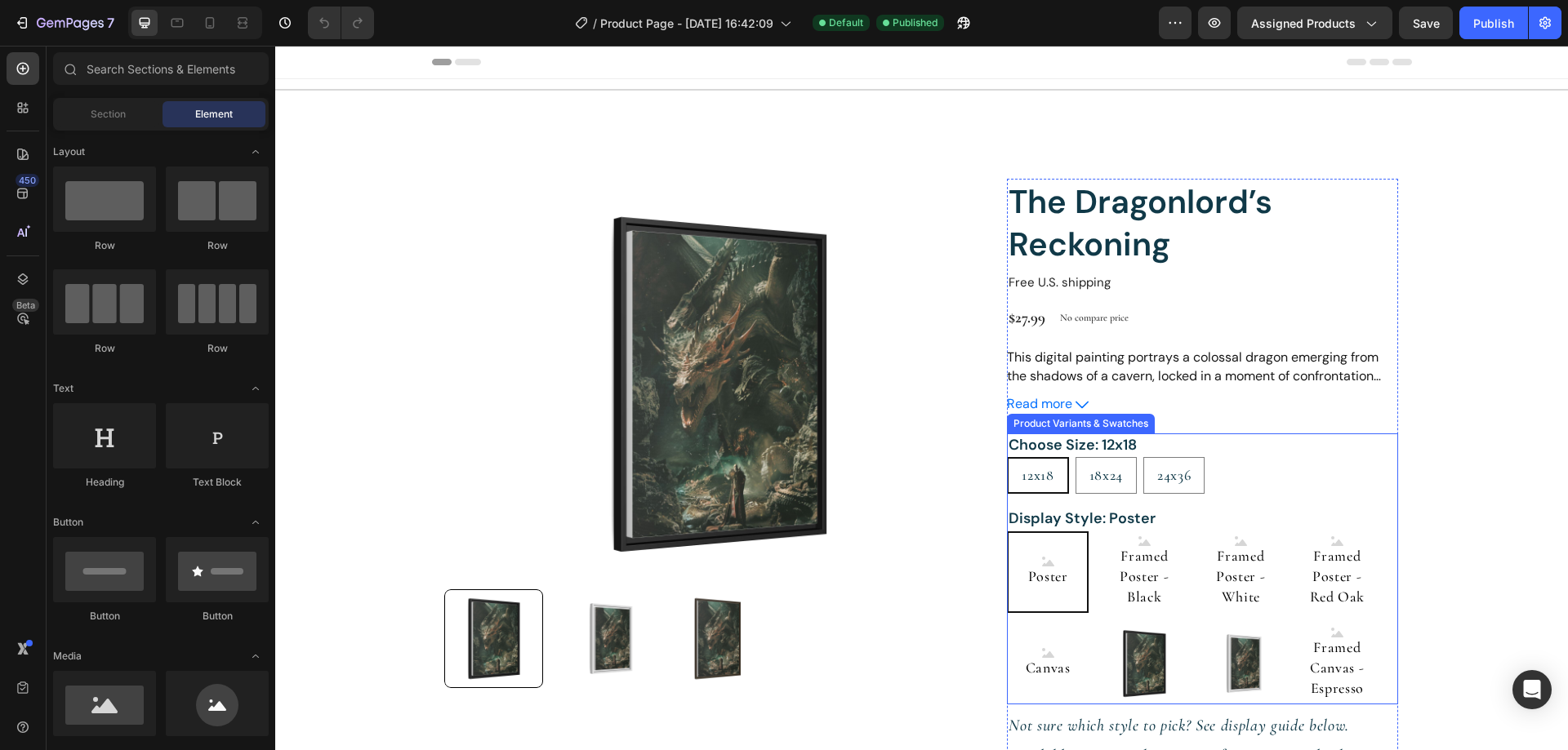
click at [1305, 463] on div "12x18 12x18 12x18 18x24 18x24 18x24 24x36 24x36 24x36" at bounding box center [1203, 476] width 391 height 37
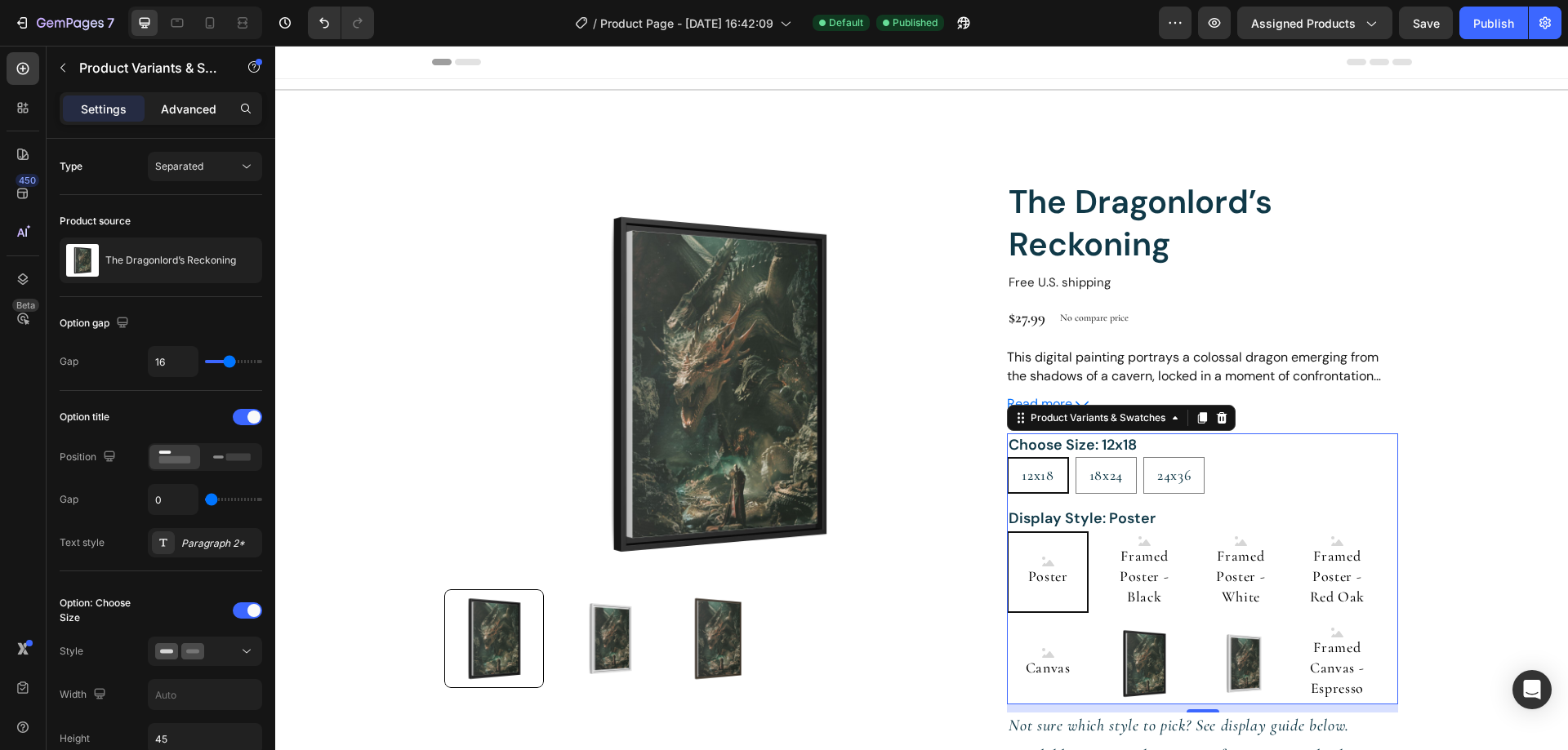
click at [176, 112] on p "Advanced" at bounding box center [189, 109] width 56 height 17
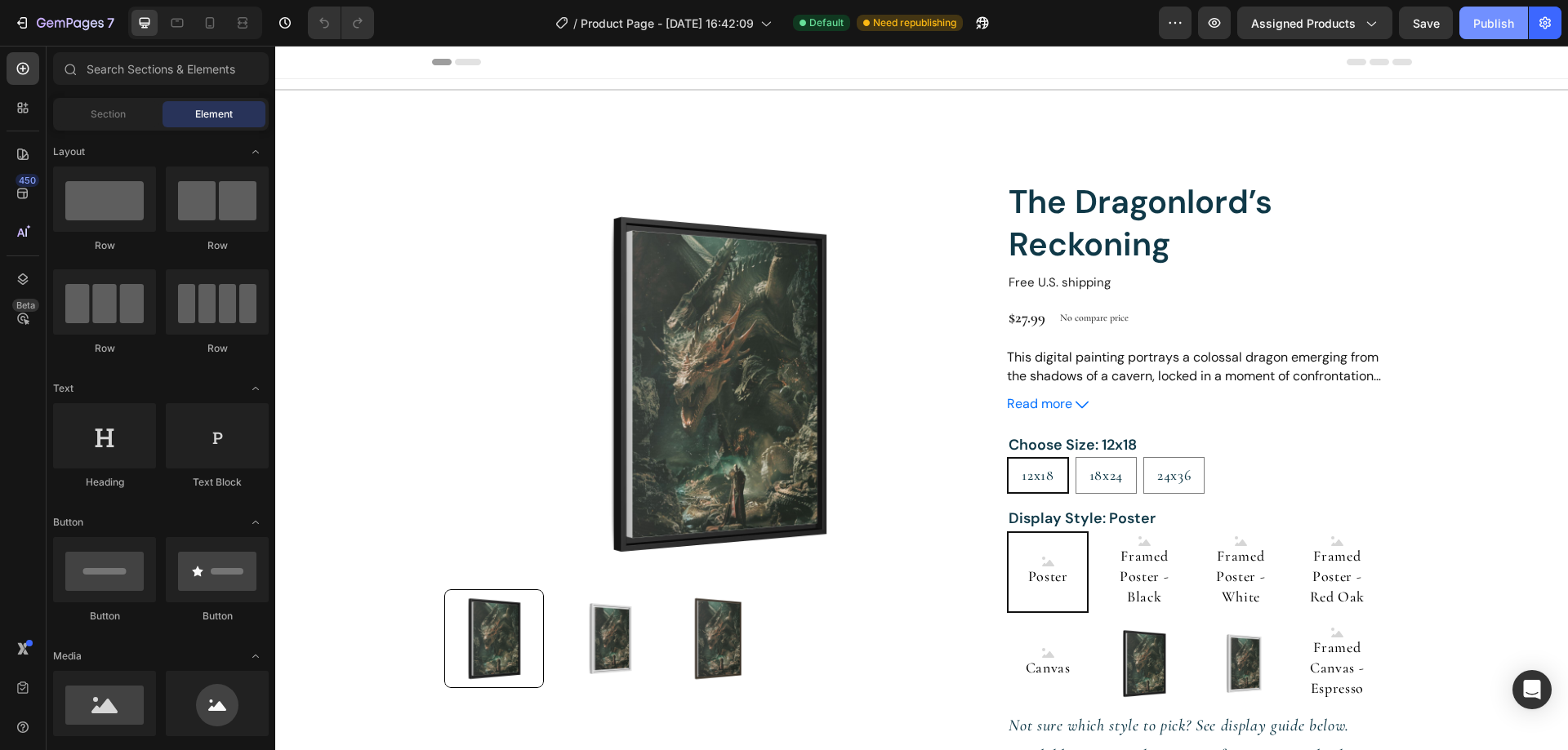
click at [1473, 20] on button "Publish" at bounding box center [1493, 23] width 68 height 33
click at [1522, 697] on icon "Open Intercom Messenger" at bounding box center [1531, 689] width 21 height 21
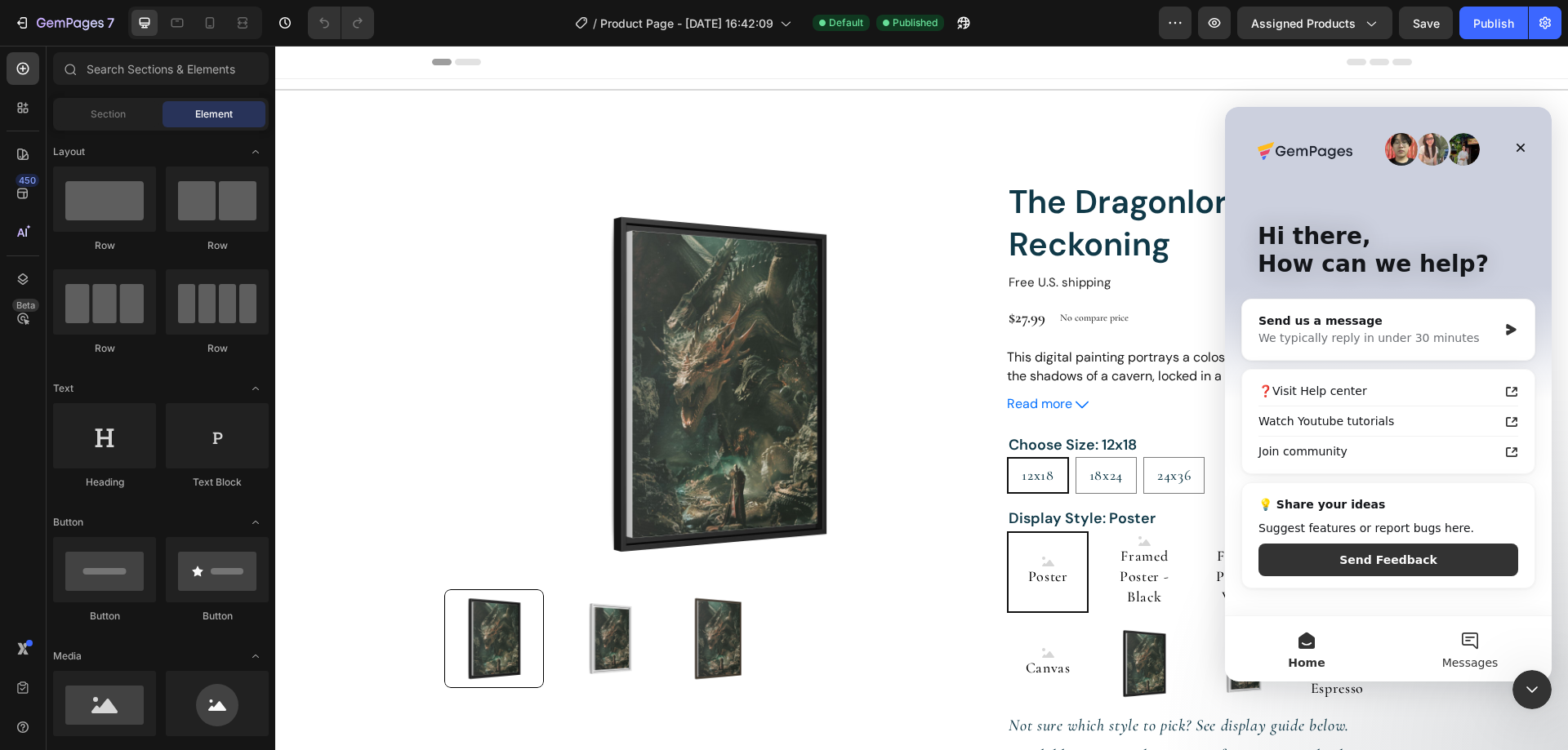
drag, startPoint x: 1453, startPoint y: 638, endPoint x: 1411, endPoint y: 669, distance: 52.2
click at [1411, 669] on button "Messages" at bounding box center [1469, 649] width 163 height 66
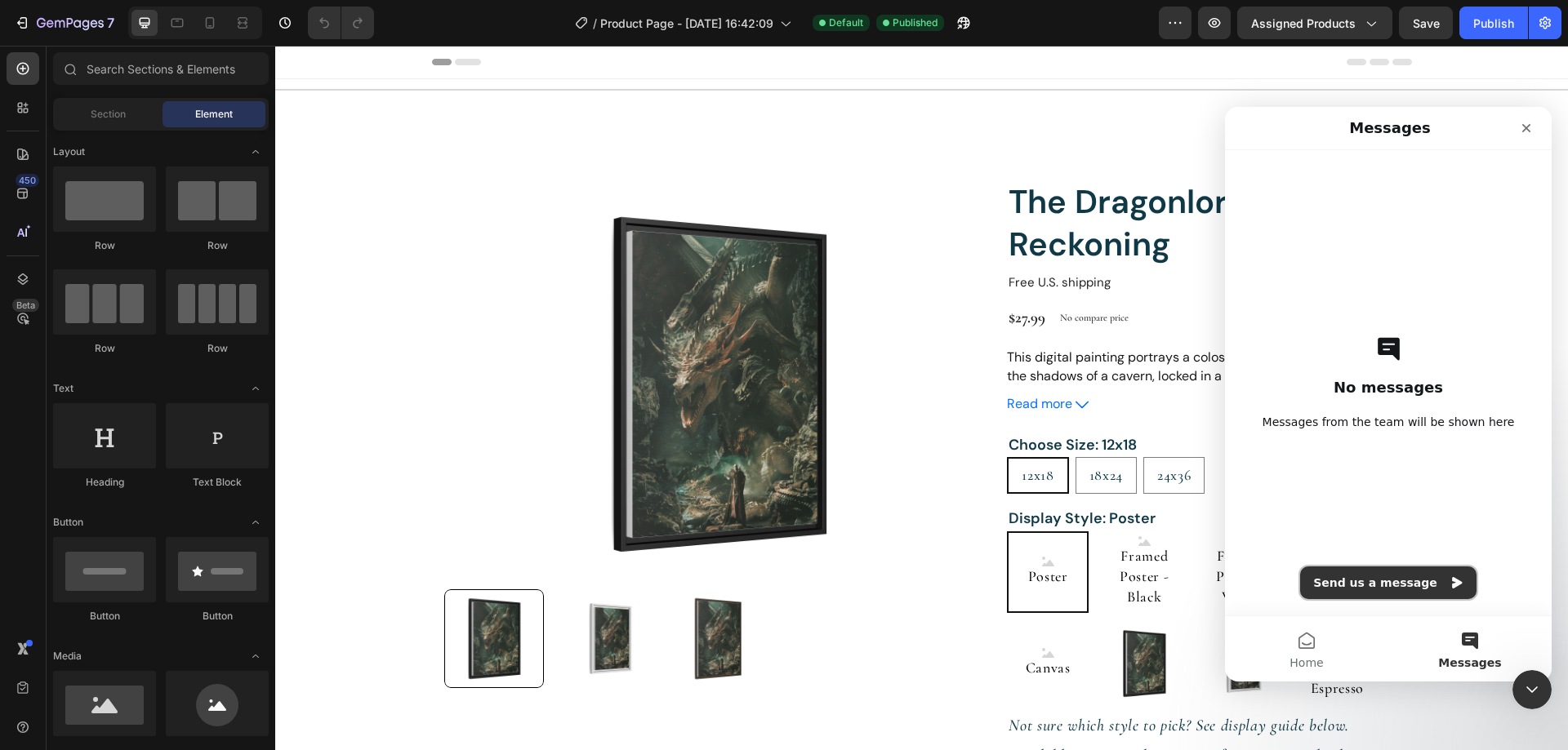
click at [1390, 586] on button "Send us a message" at bounding box center [1388, 582] width 176 height 33
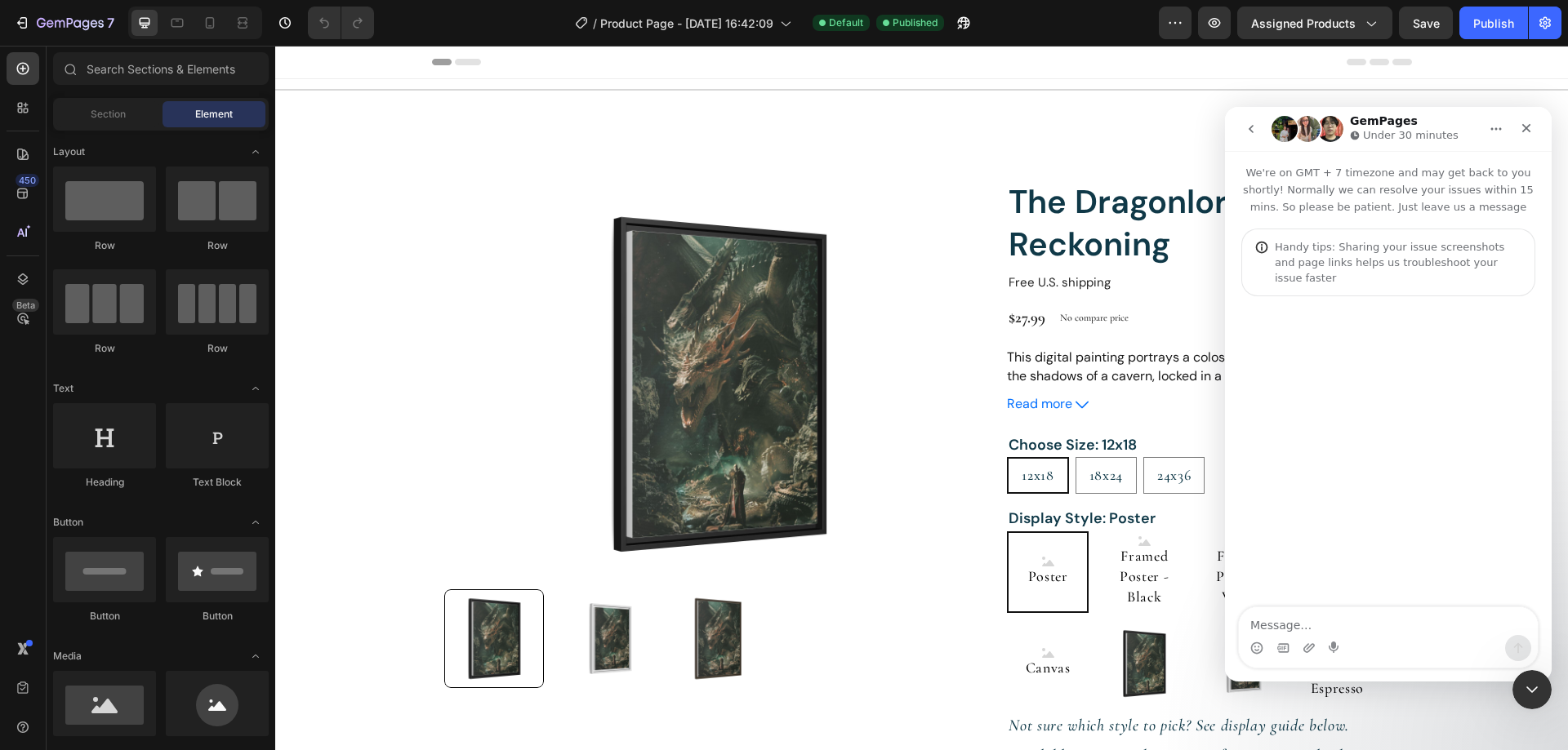
click at [1379, 618] on textarea "Message…" at bounding box center [1388, 620] width 299 height 28
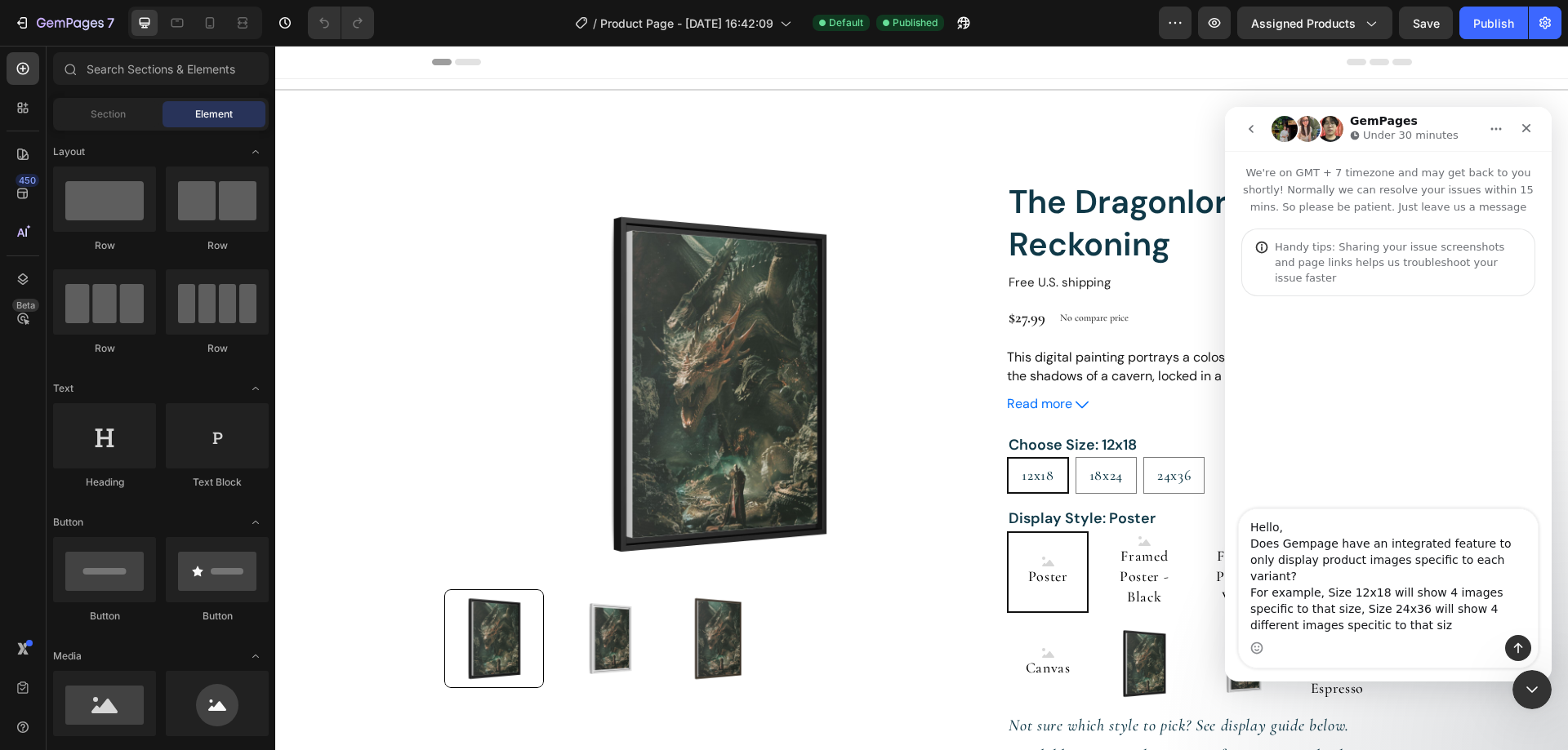
type textarea "Hello, Does Gempage have an integrated feature to only display product images s…"
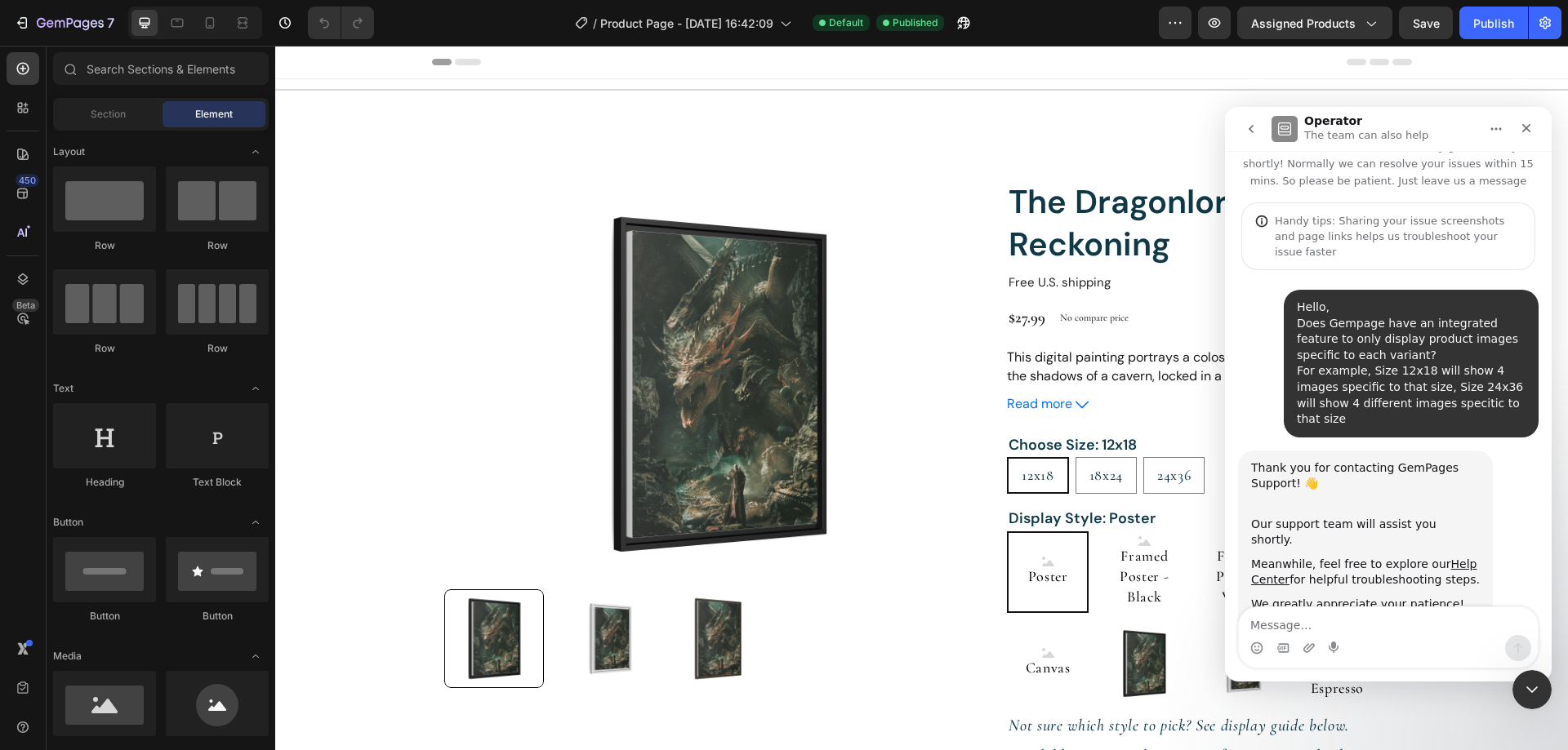
scroll to position [28, 0]
click at [1205, 501] on div "Choose Size: 12x18 12x18 12x18 12x18 18x24 18x24 18x24 24x36 24x36 24x36 Displa…" at bounding box center [1203, 568] width 391 height 270
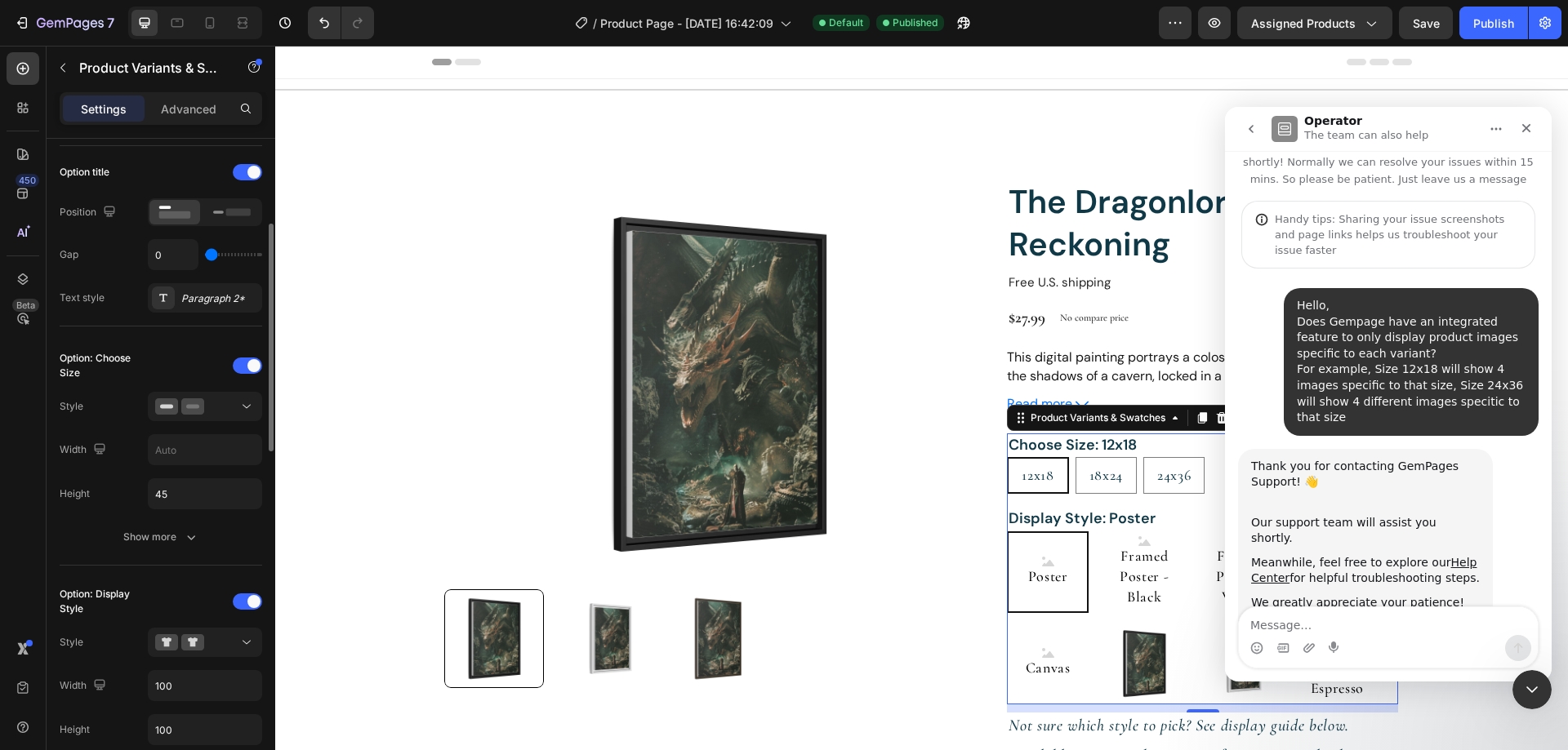
scroll to position [408, 0]
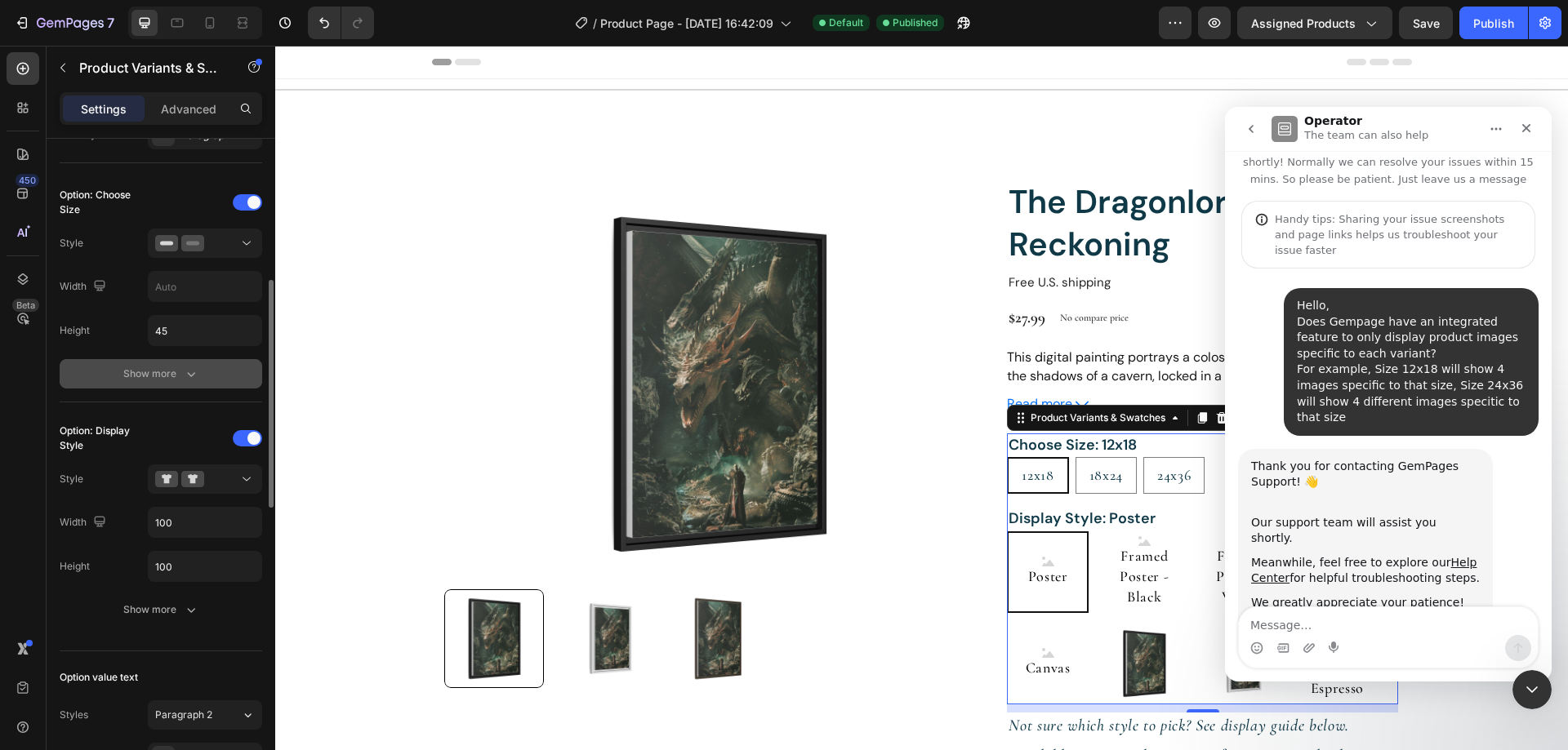
click at [136, 386] on button "Show more" at bounding box center [161, 374] width 202 height 29
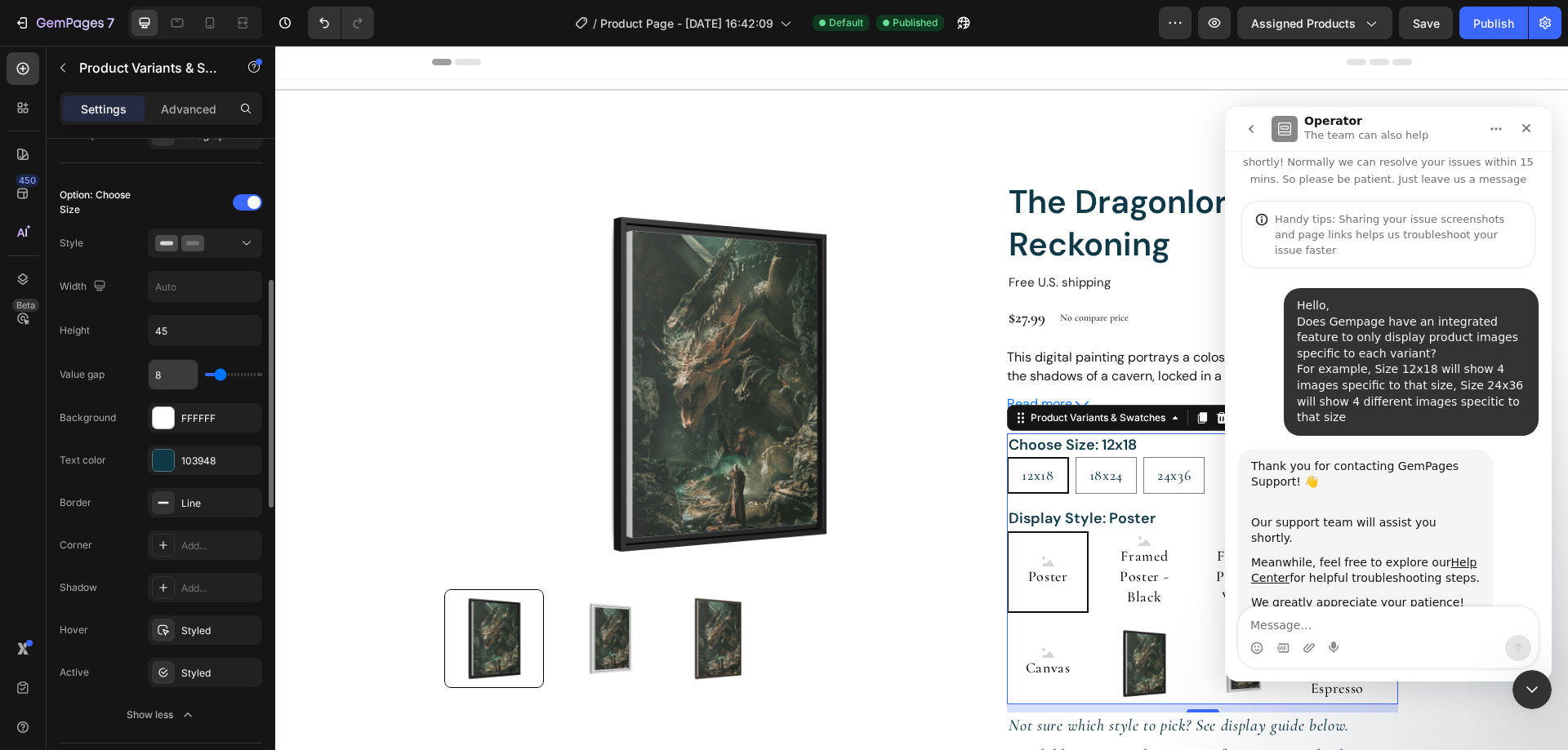
scroll to position [490, 0]
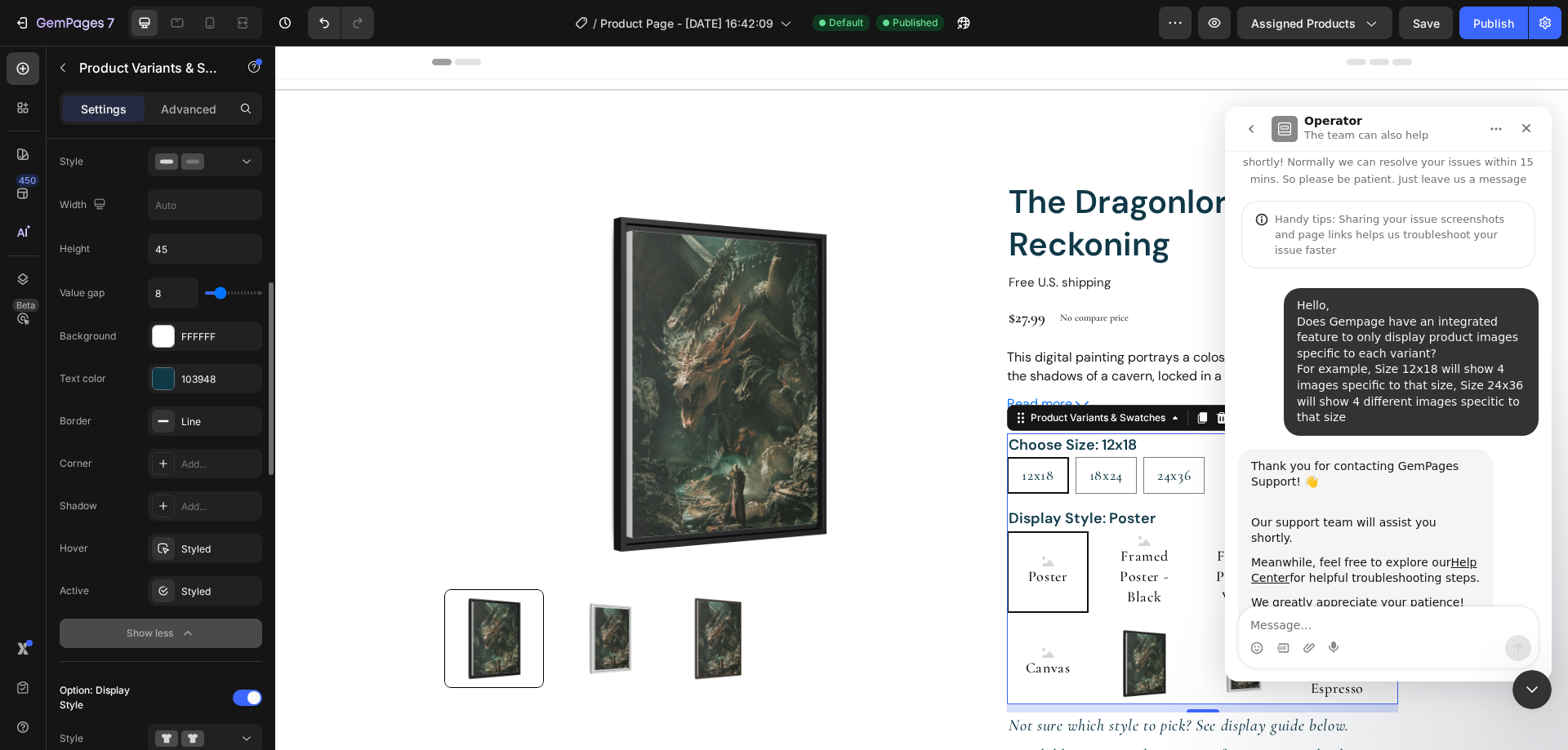
click at [177, 636] on div "Show less" at bounding box center [161, 633] width 69 height 16
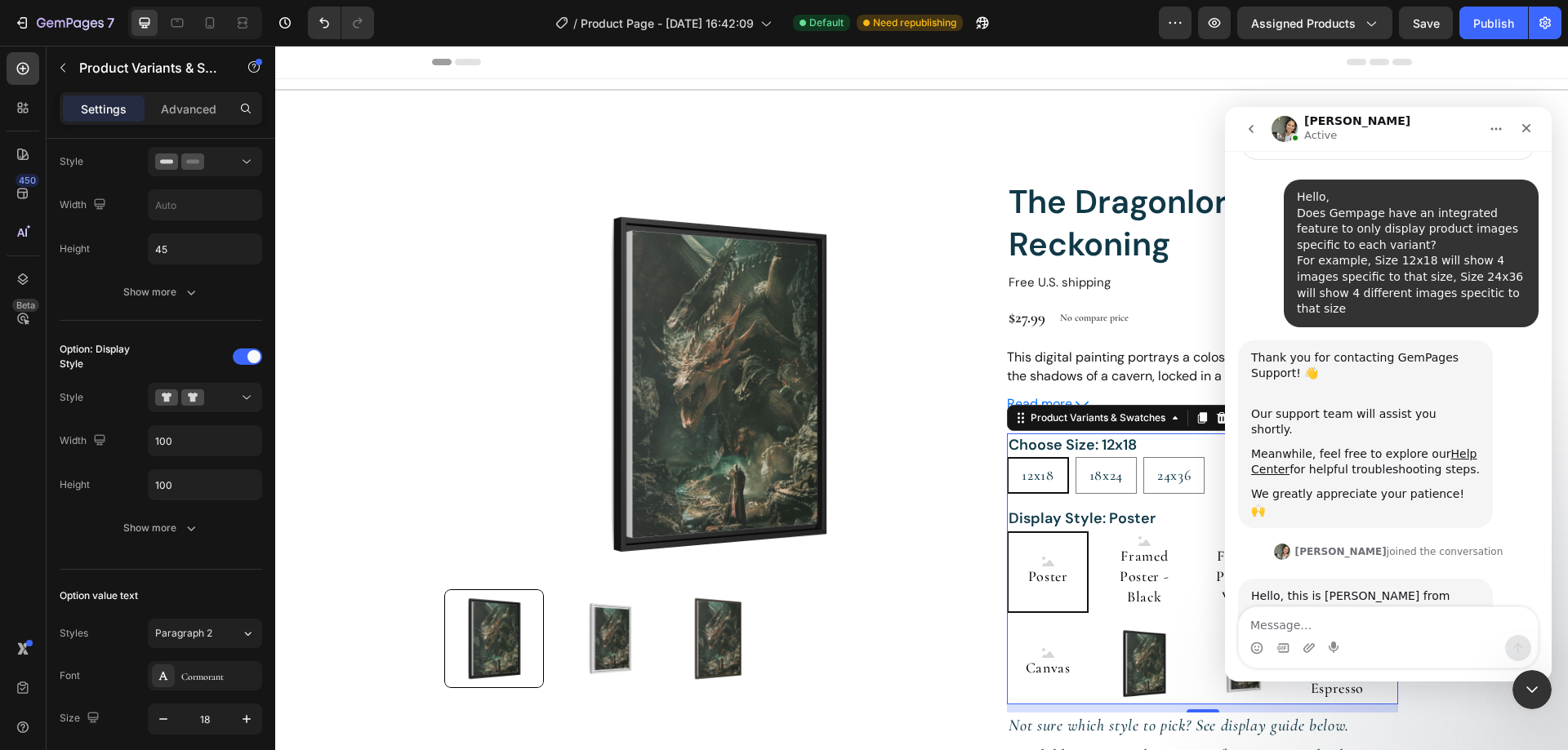
scroll to position [146, 0]
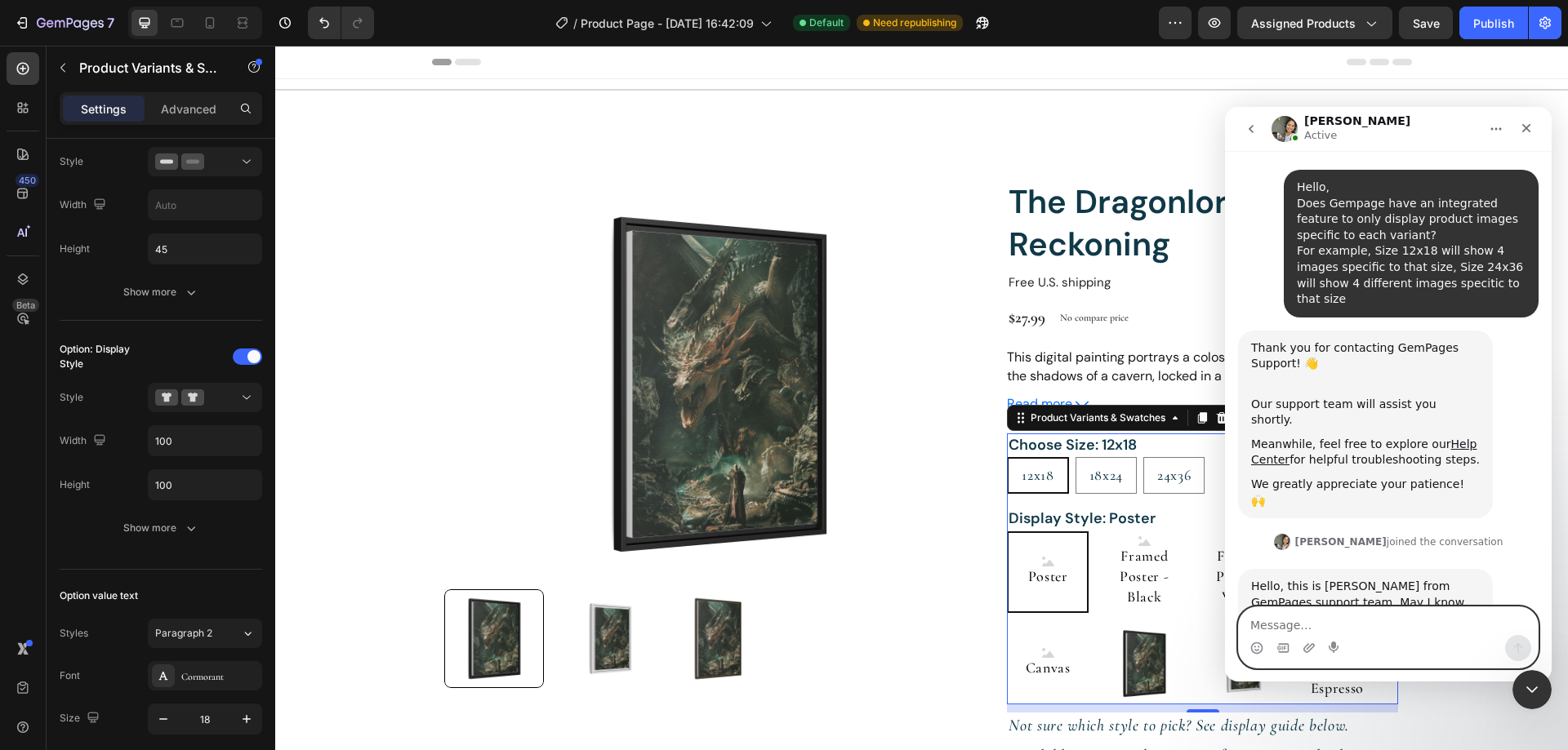
click at [1311, 621] on textarea "Message…" at bounding box center [1388, 620] width 299 height 28
type textarea "Hi, I'm [PERSON_NAME]"
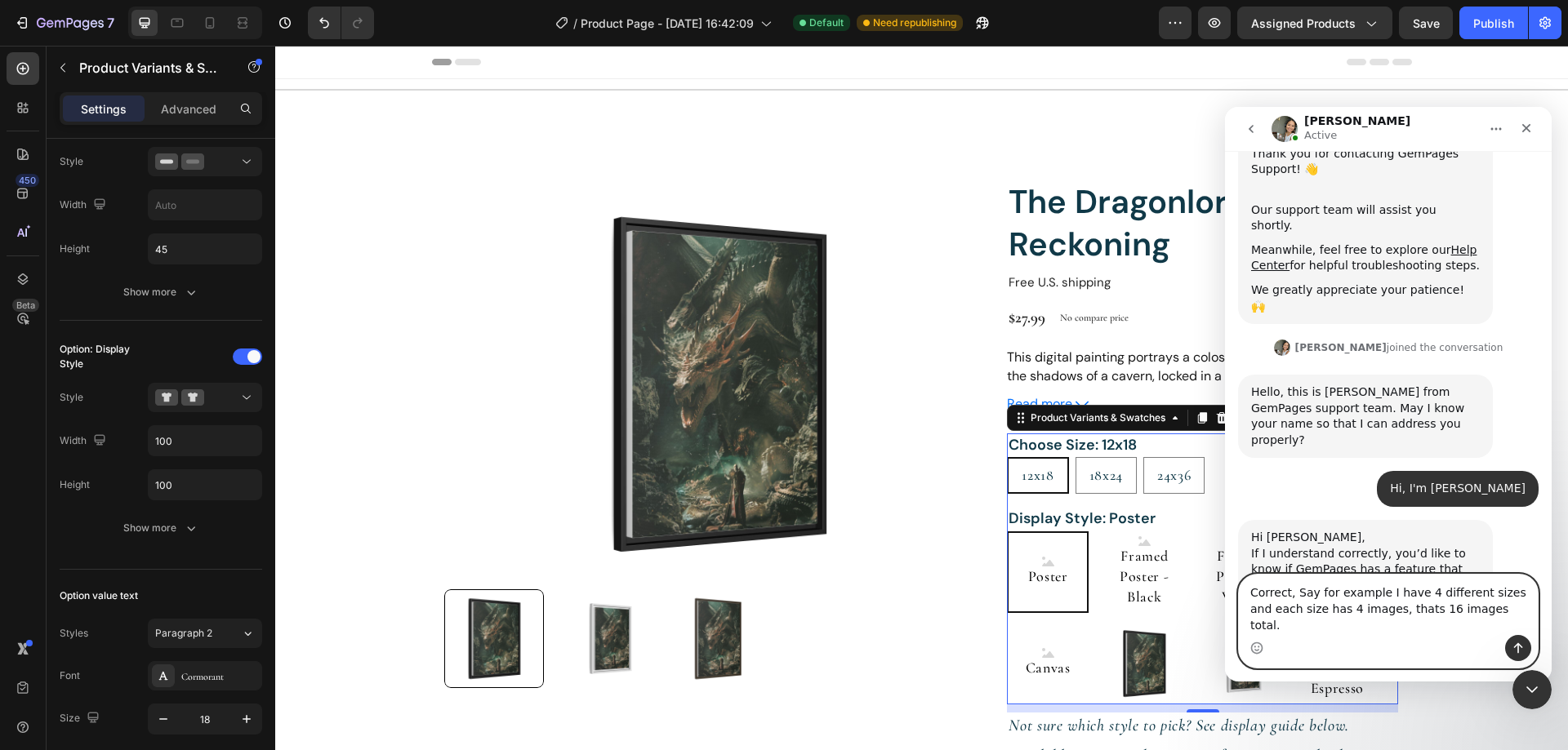
scroll to position [357, 0]
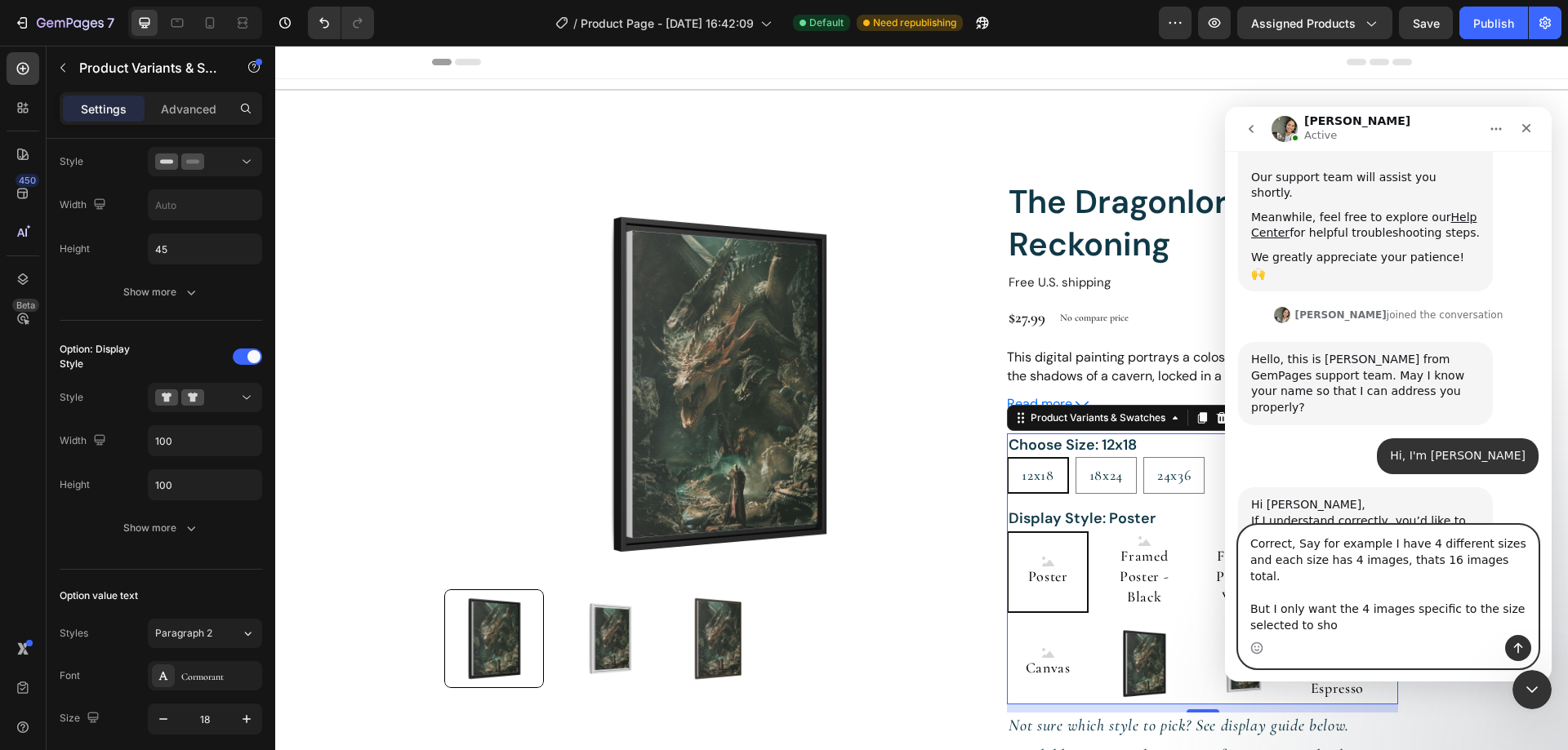
type textarea "Correct, Say for example I have 4 different sizes and each size has 4 images, t…"
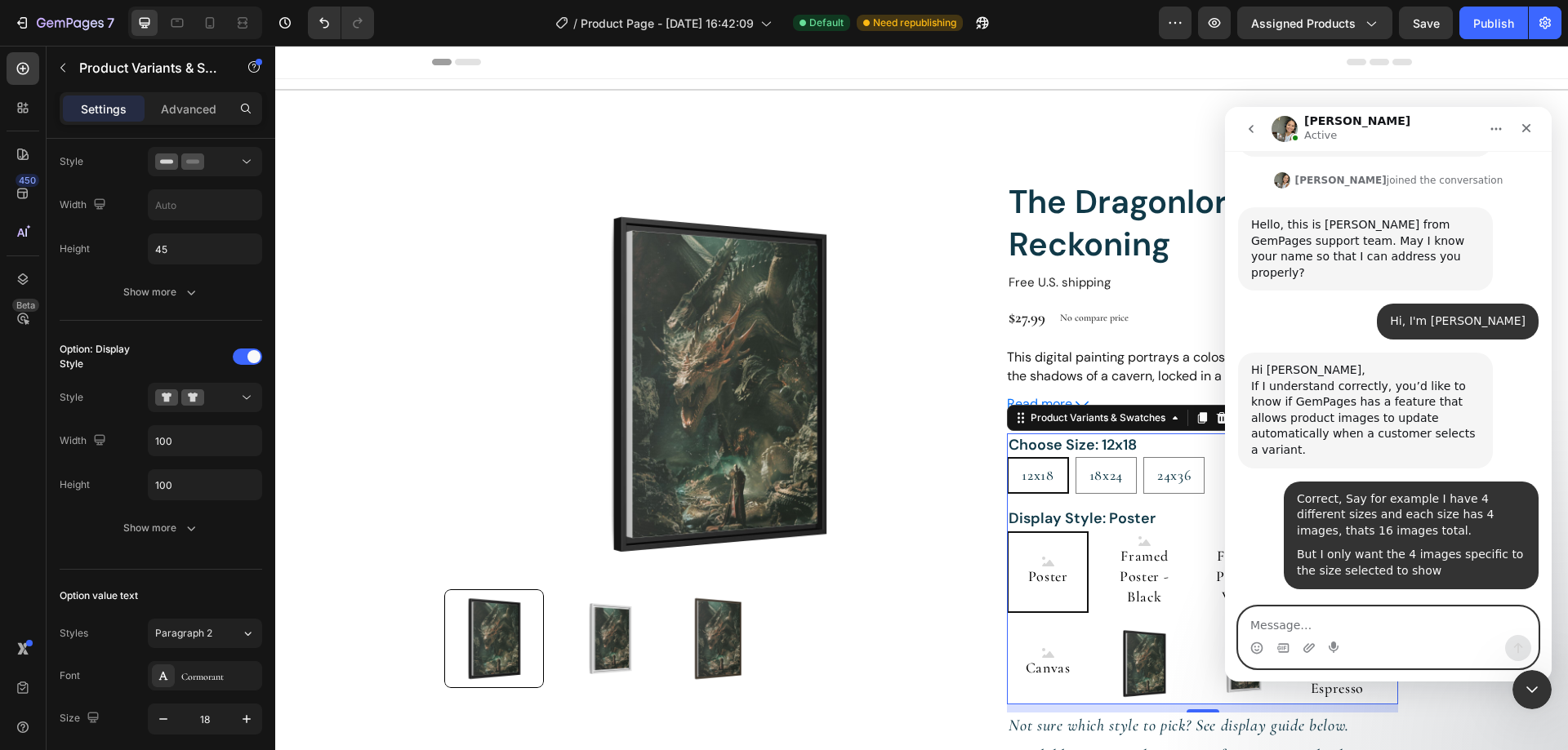
scroll to position [508, 0]
click at [1342, 611] on textarea "Message…" at bounding box center [1388, 620] width 299 height 28
type textarea "okay thanks"
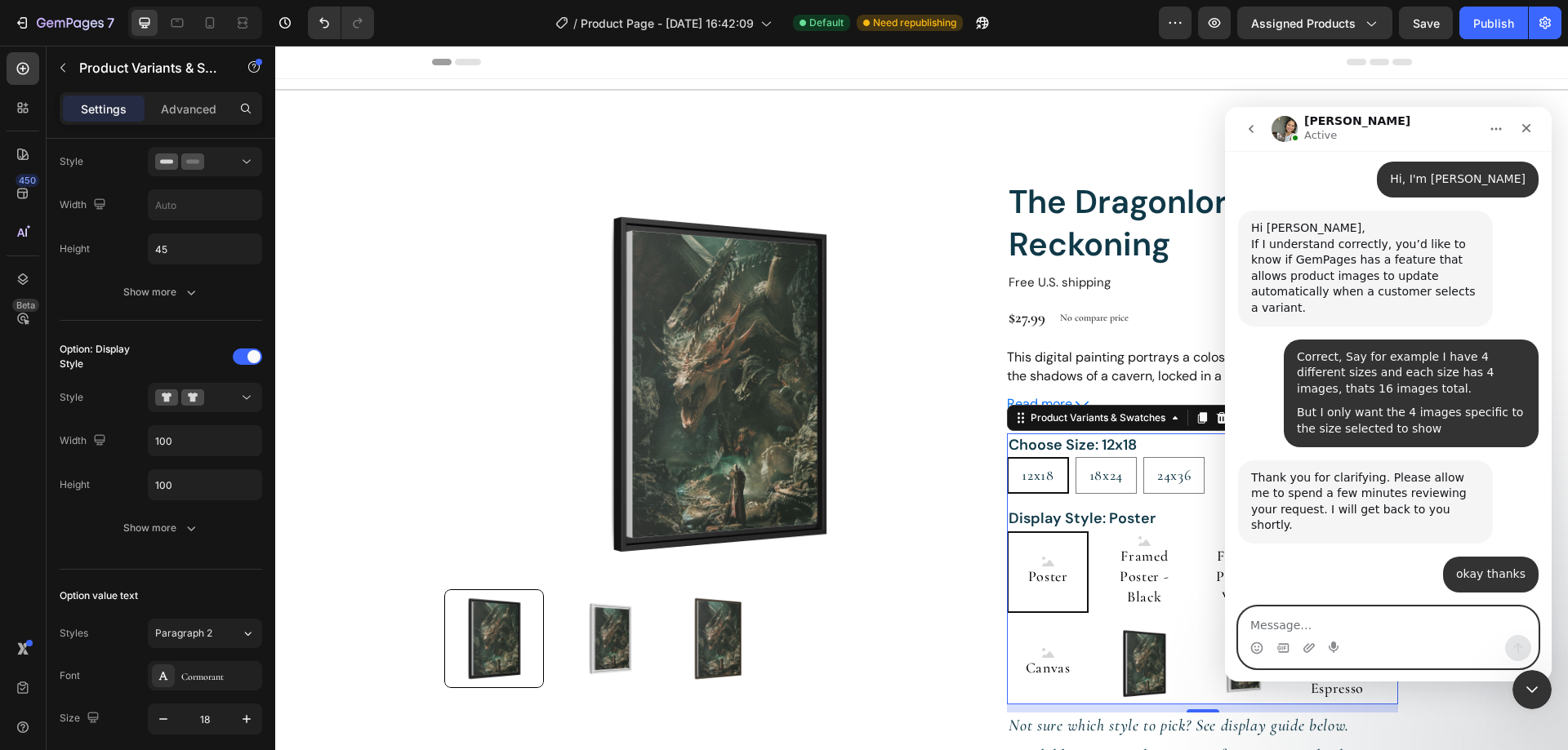
scroll to position [678, 0]
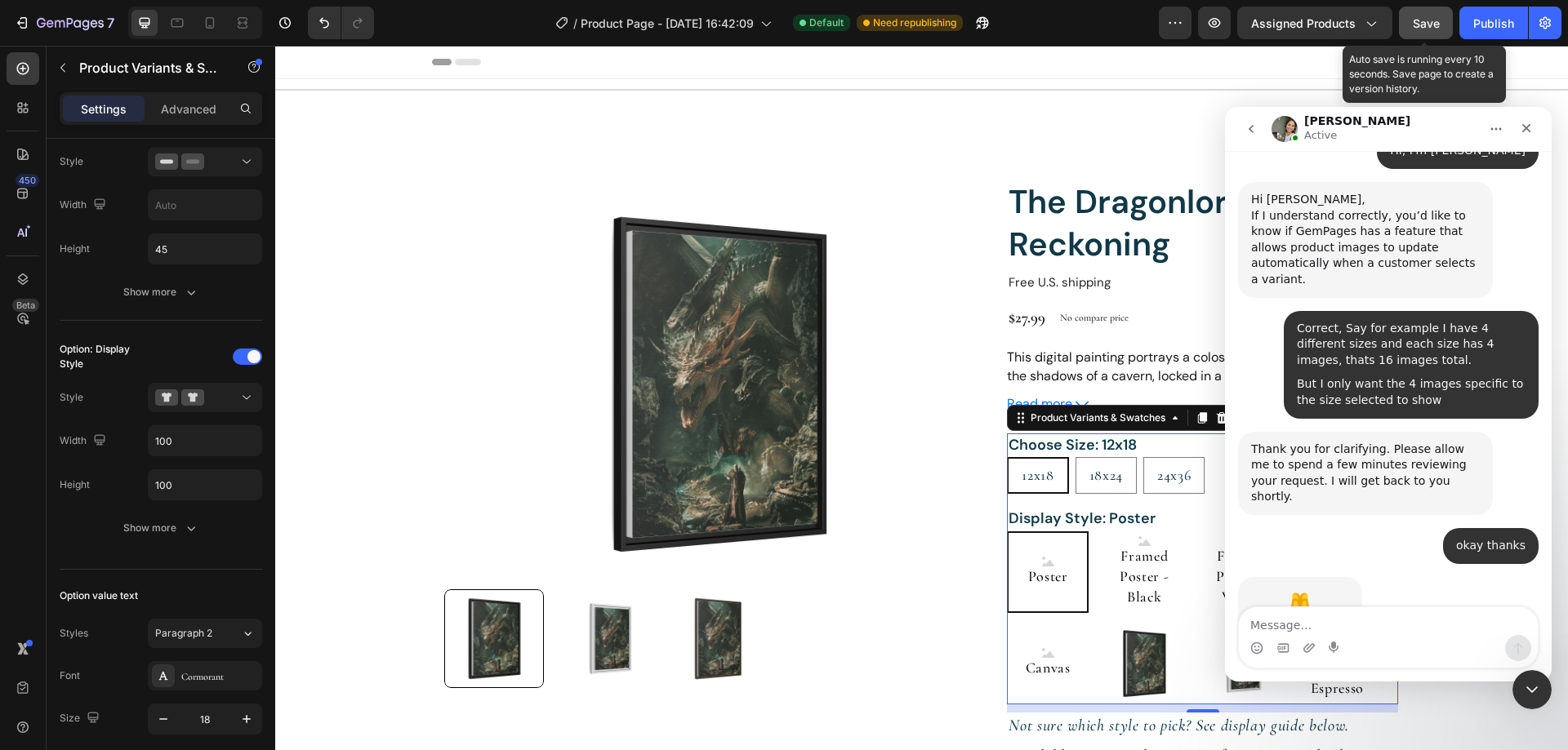
click at [1420, 21] on span "Save" at bounding box center [1426, 23] width 27 height 13
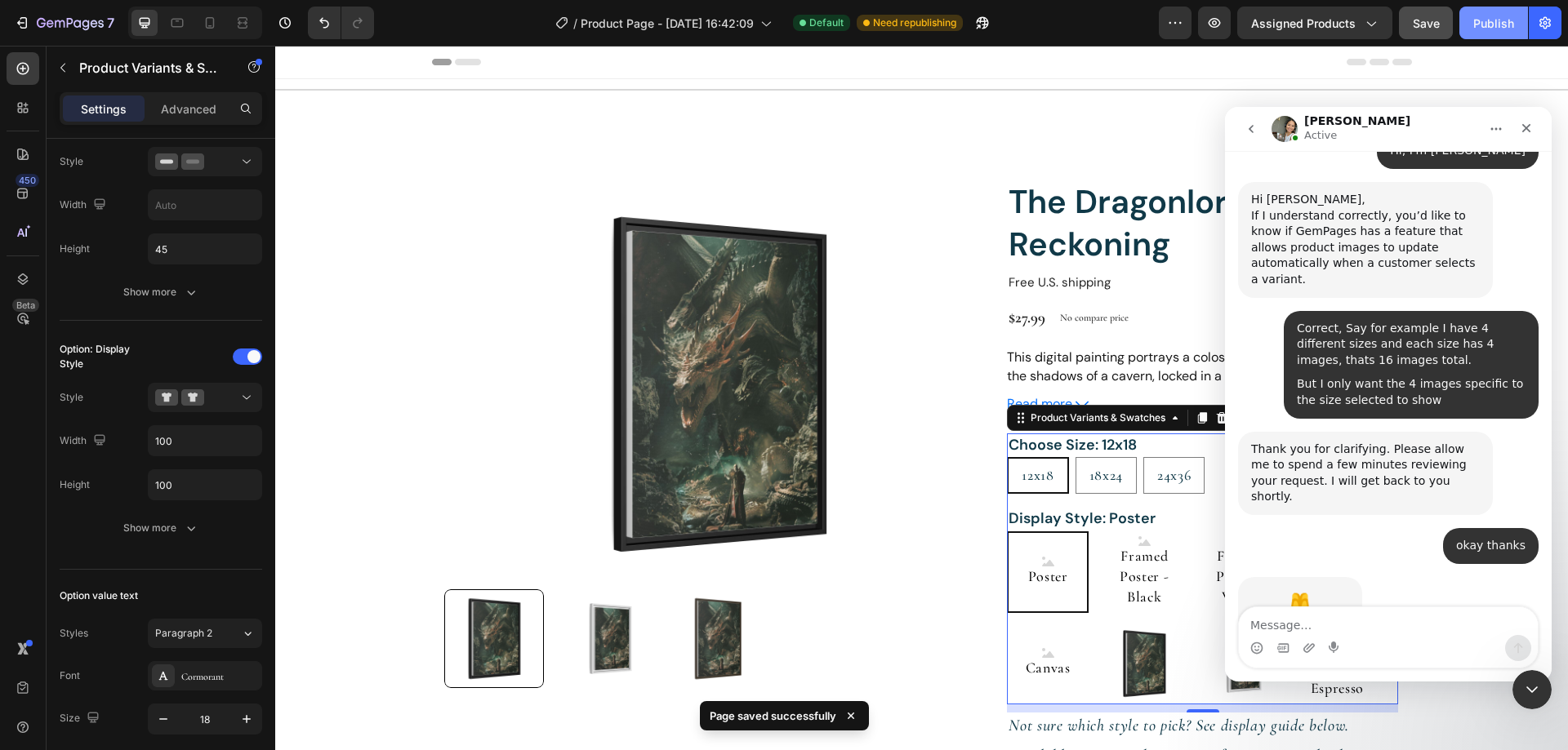
drag, startPoint x: 1504, startPoint y: 24, endPoint x: 1045, endPoint y: 9, distance: 459.2
click at [1504, 24] on div "Publish" at bounding box center [1493, 23] width 40 height 17
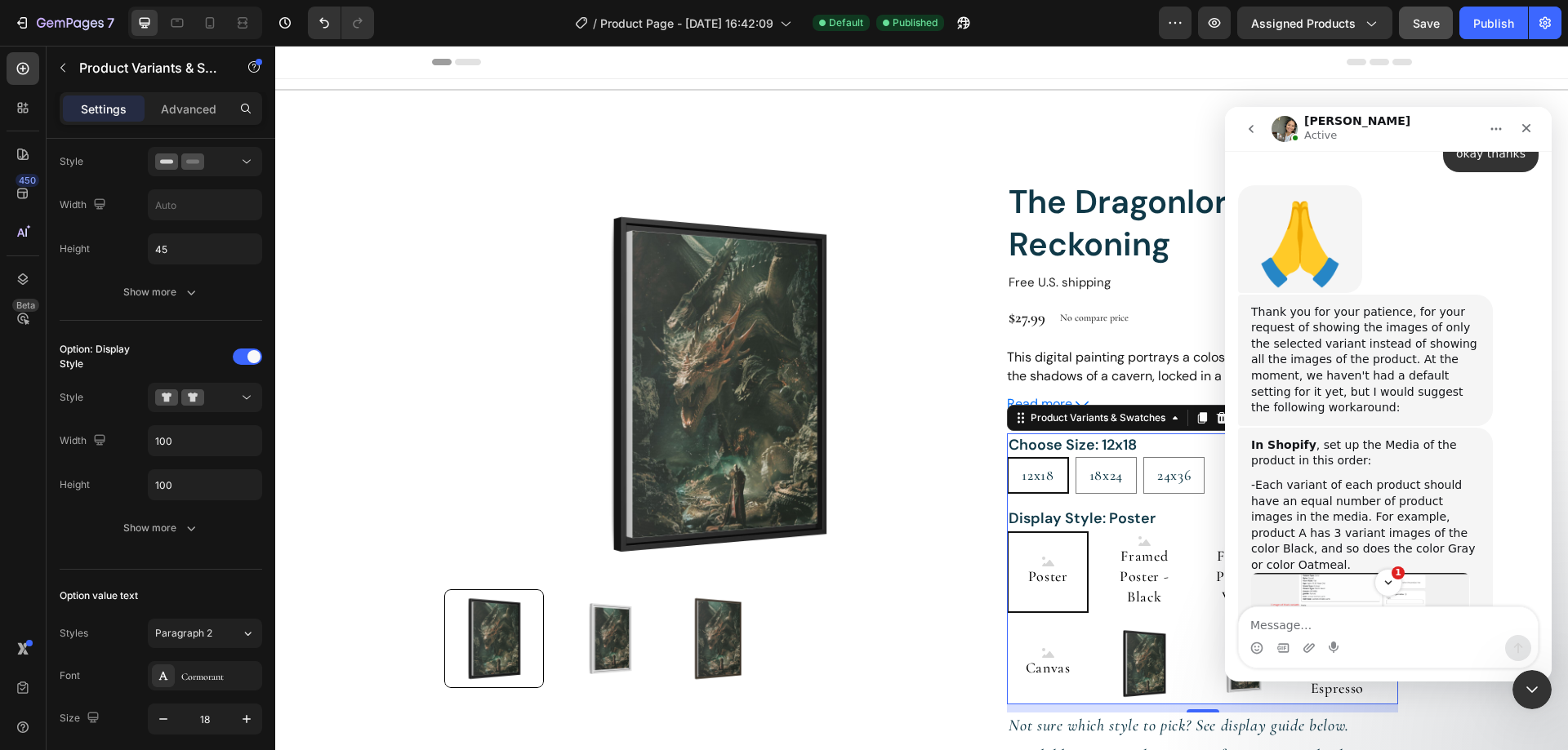
scroll to position [1078, 0]
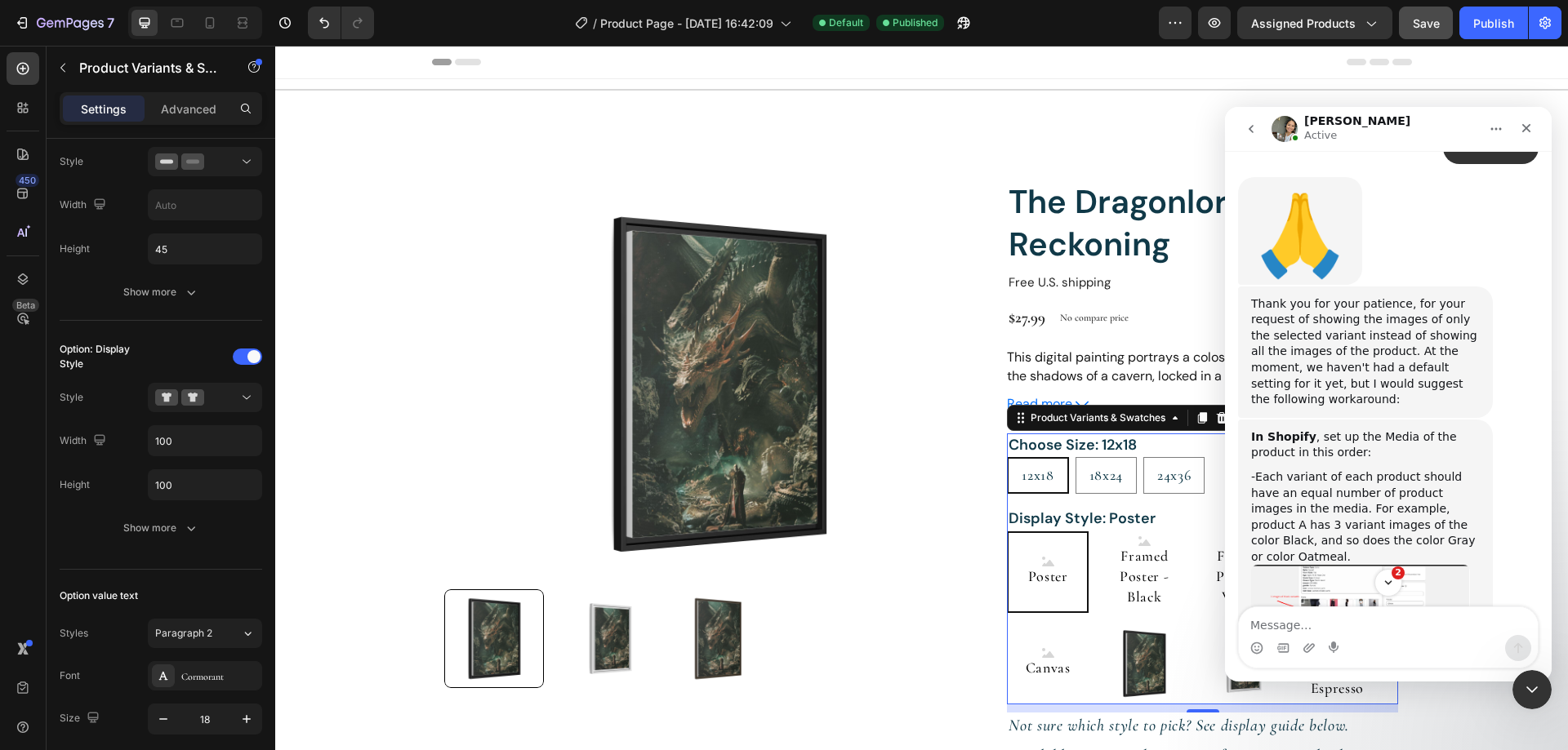
click at [1341, 565] on img "Zoe says…" at bounding box center [1360, 619] width 219 height 108
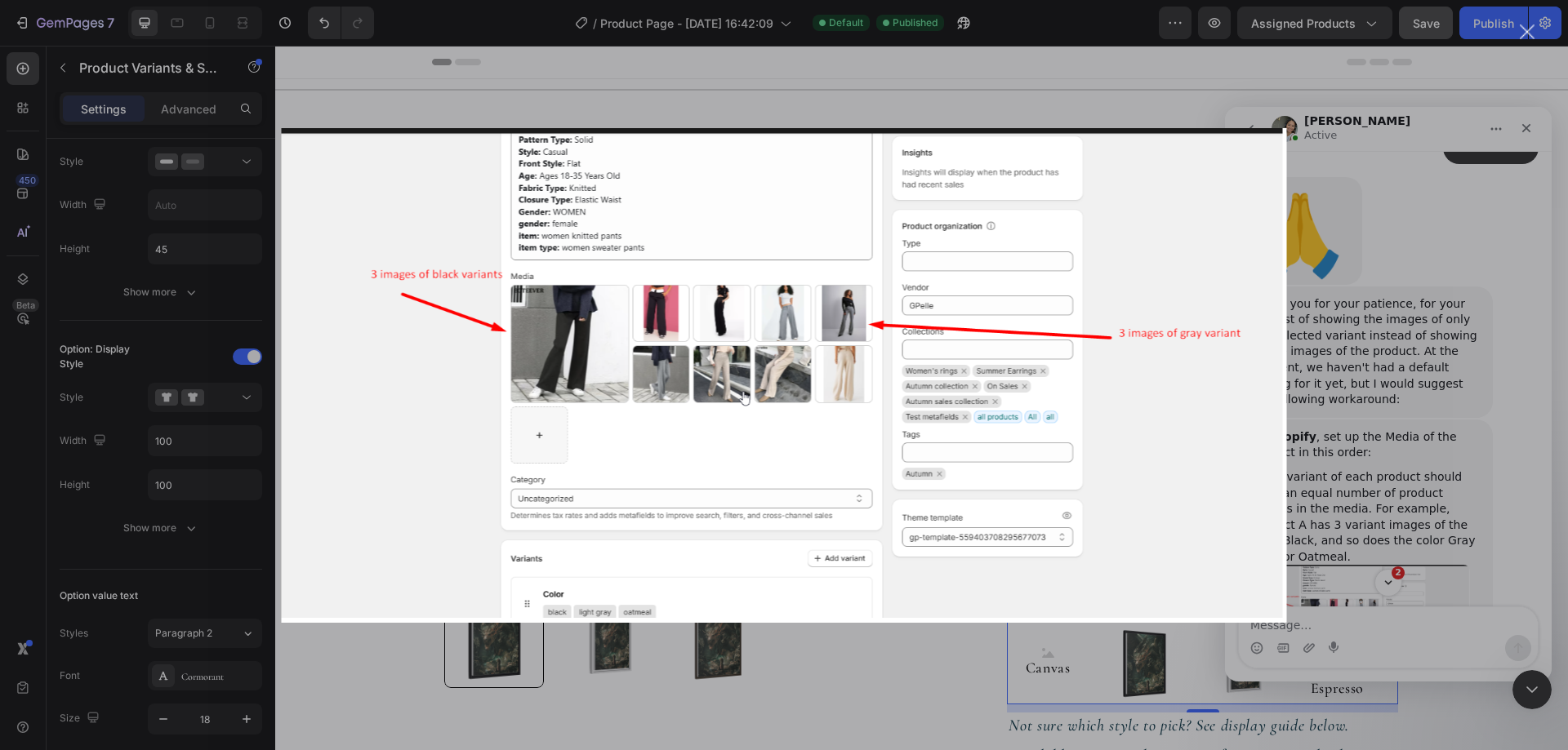
click at [1335, 474] on div "Intercom messenger" at bounding box center [784, 375] width 1568 height 750
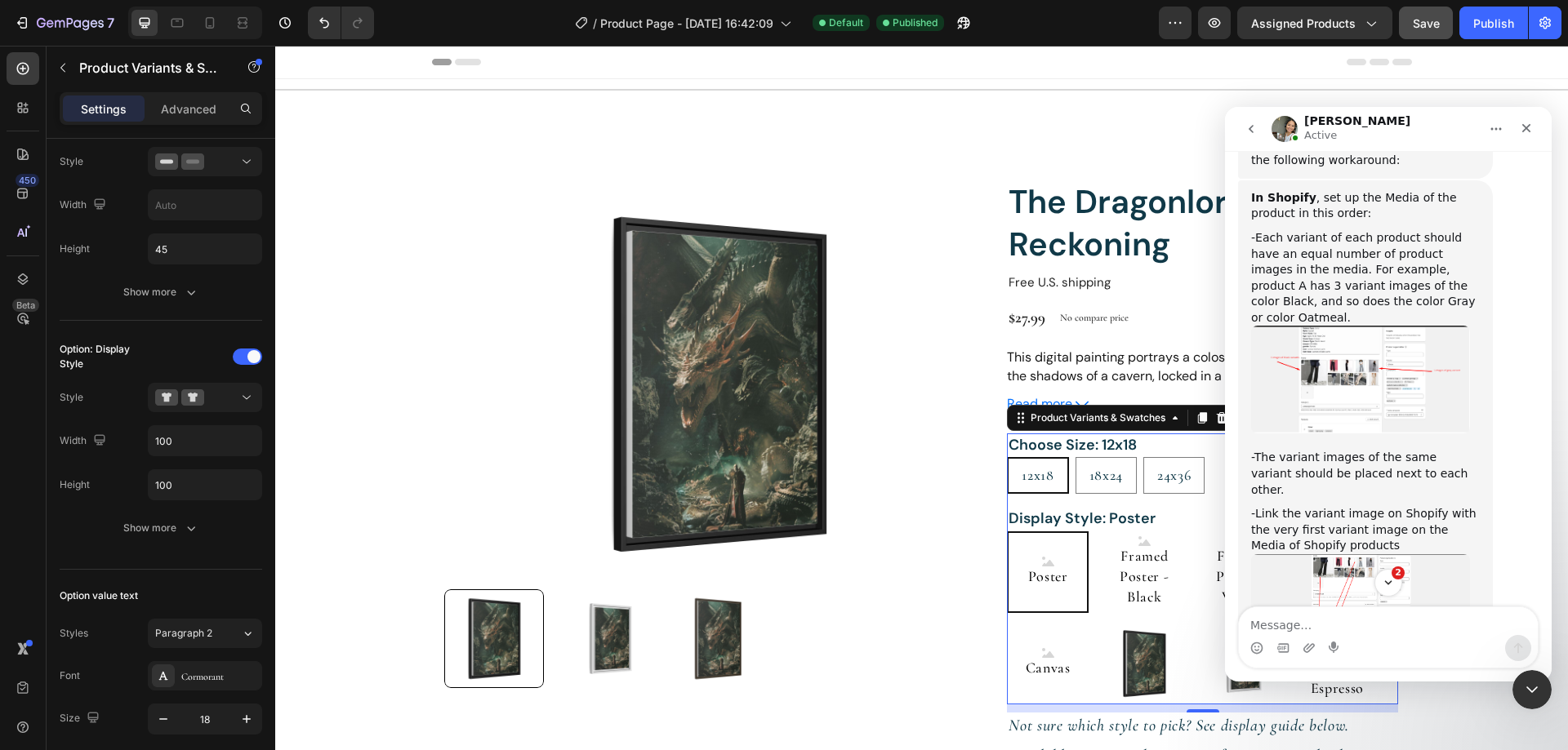
scroll to position [1323, 0]
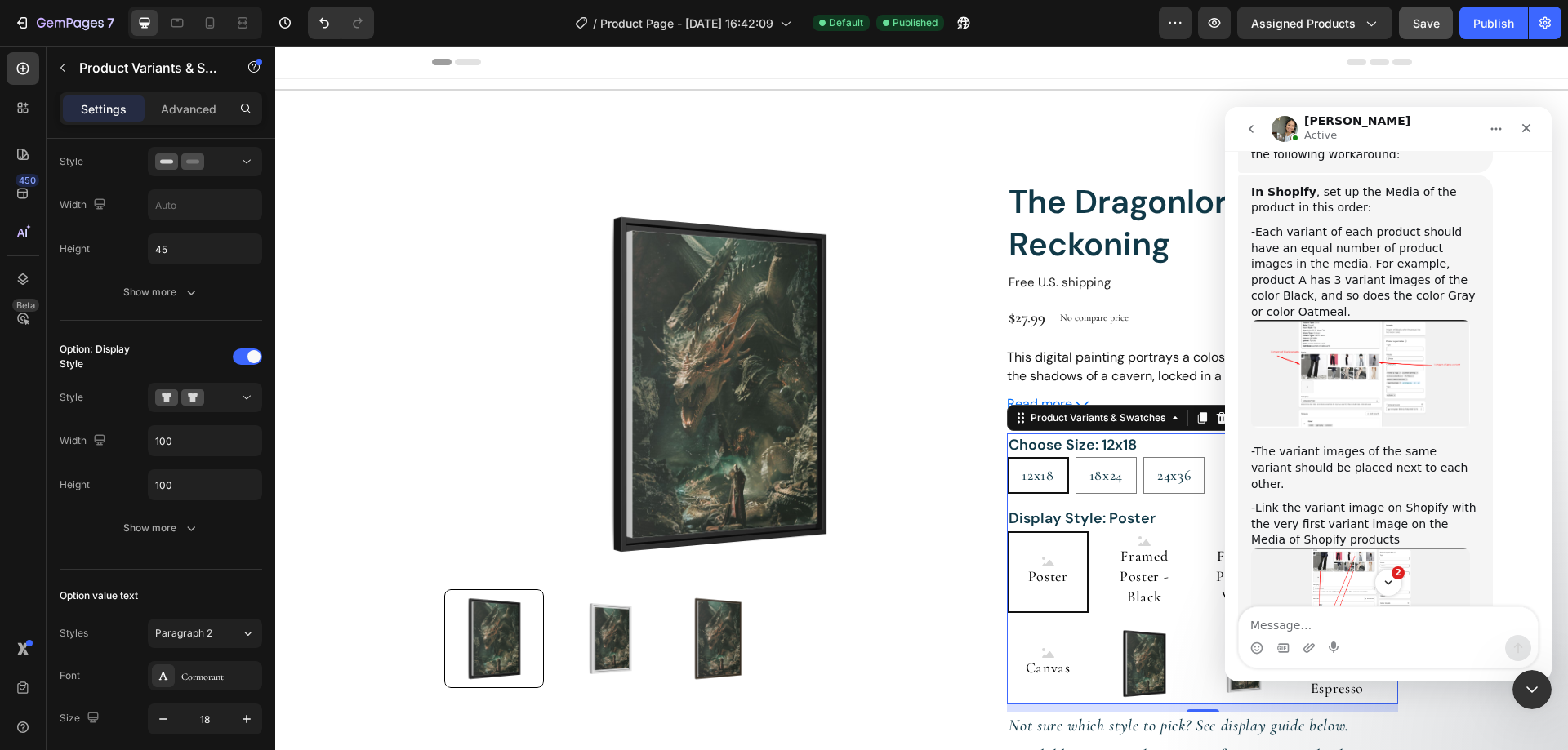
click at [1357, 549] on img "Zoe says…" at bounding box center [1360, 604] width 219 height 111
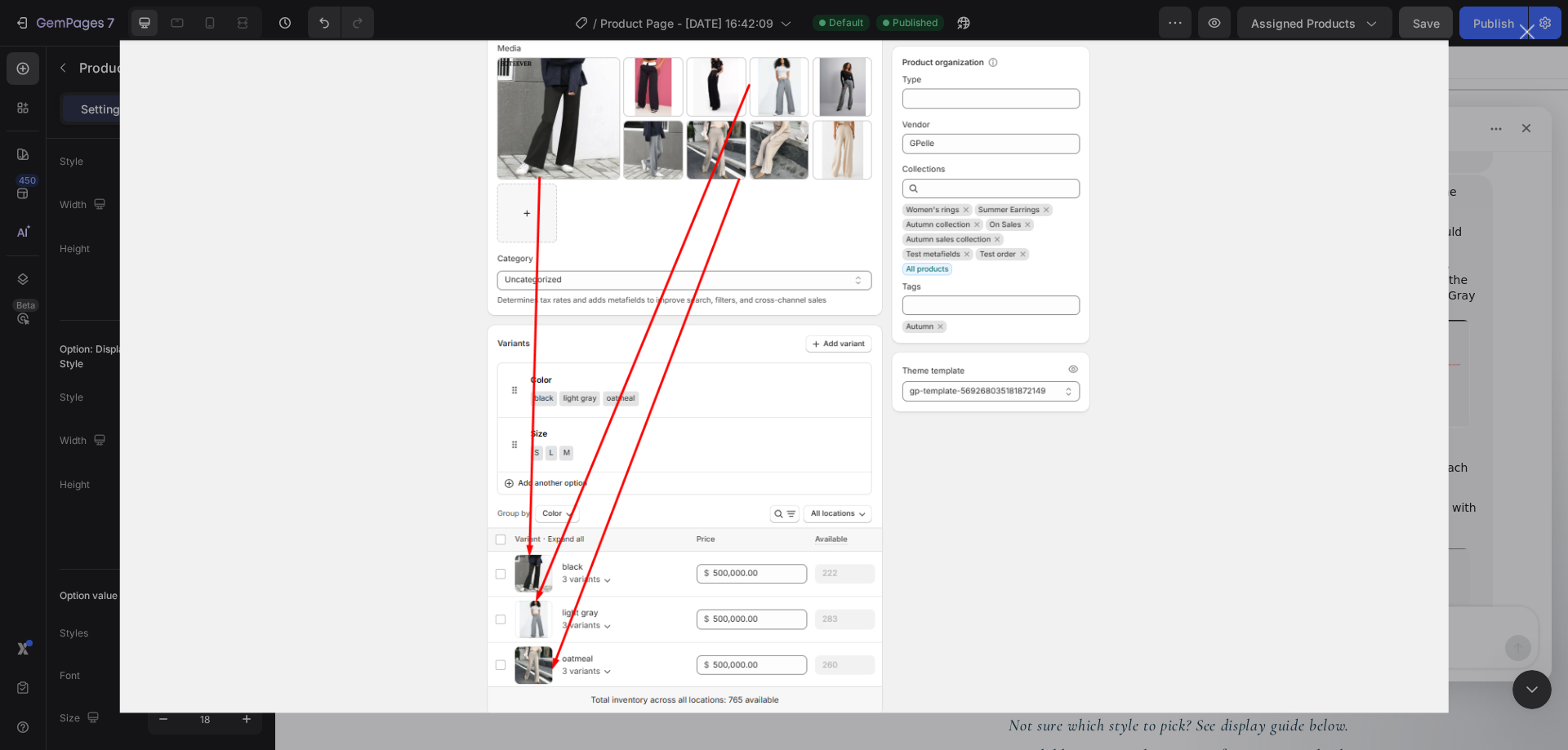
click at [1450, 418] on div "Intercom messenger" at bounding box center [784, 375] width 1568 height 750
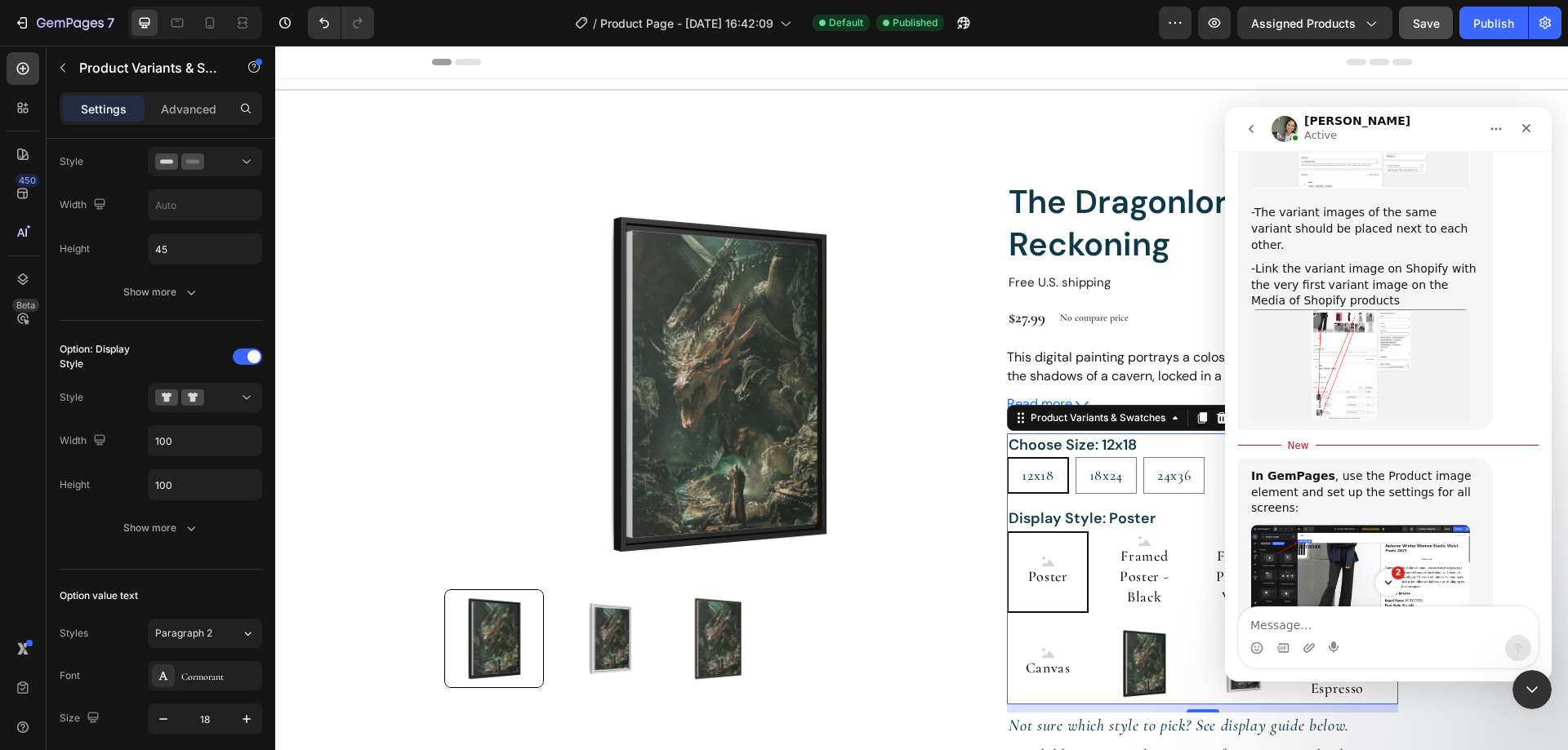
scroll to position [1568, 0]
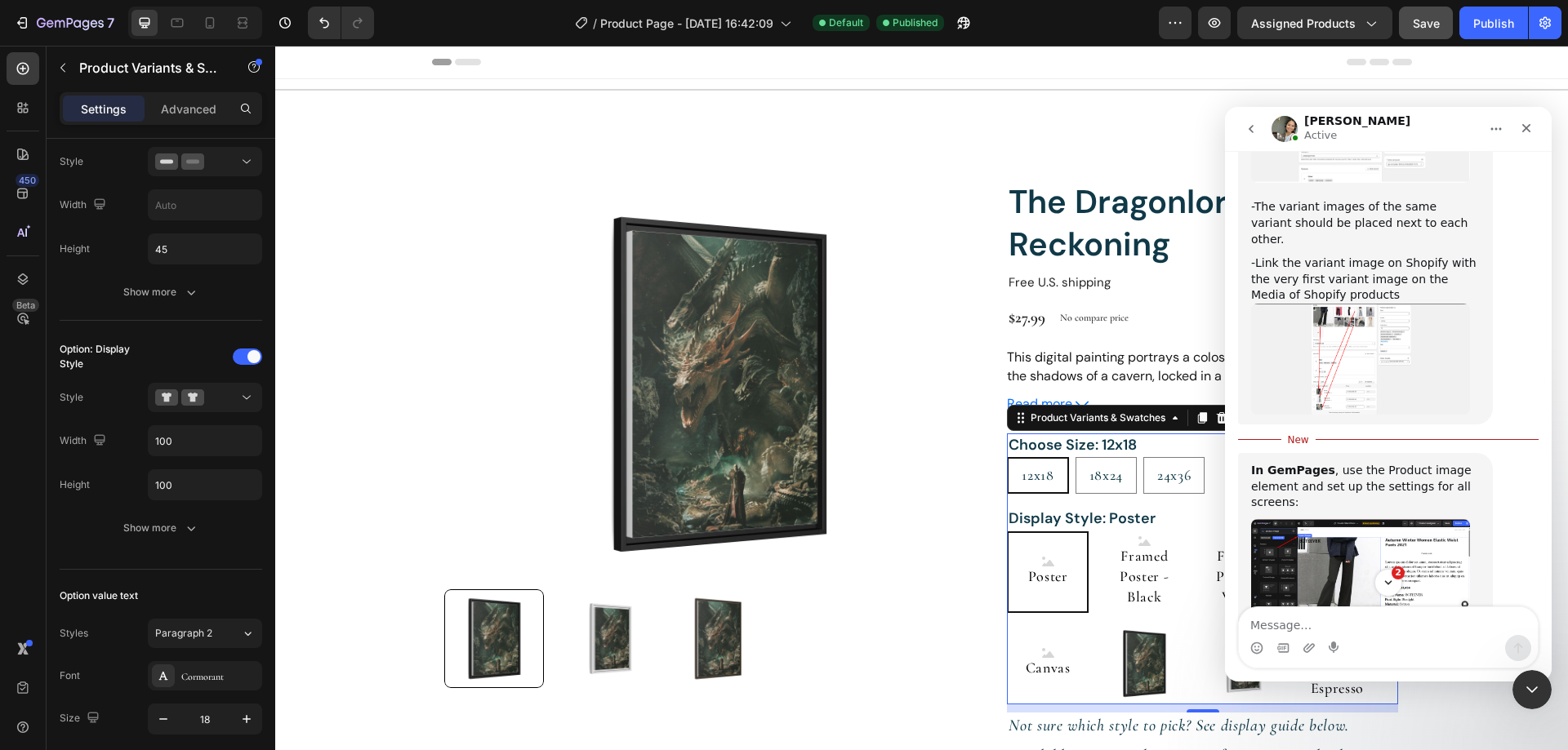
click at [1388, 519] on img "Zoe says…" at bounding box center [1360, 567] width 219 height 96
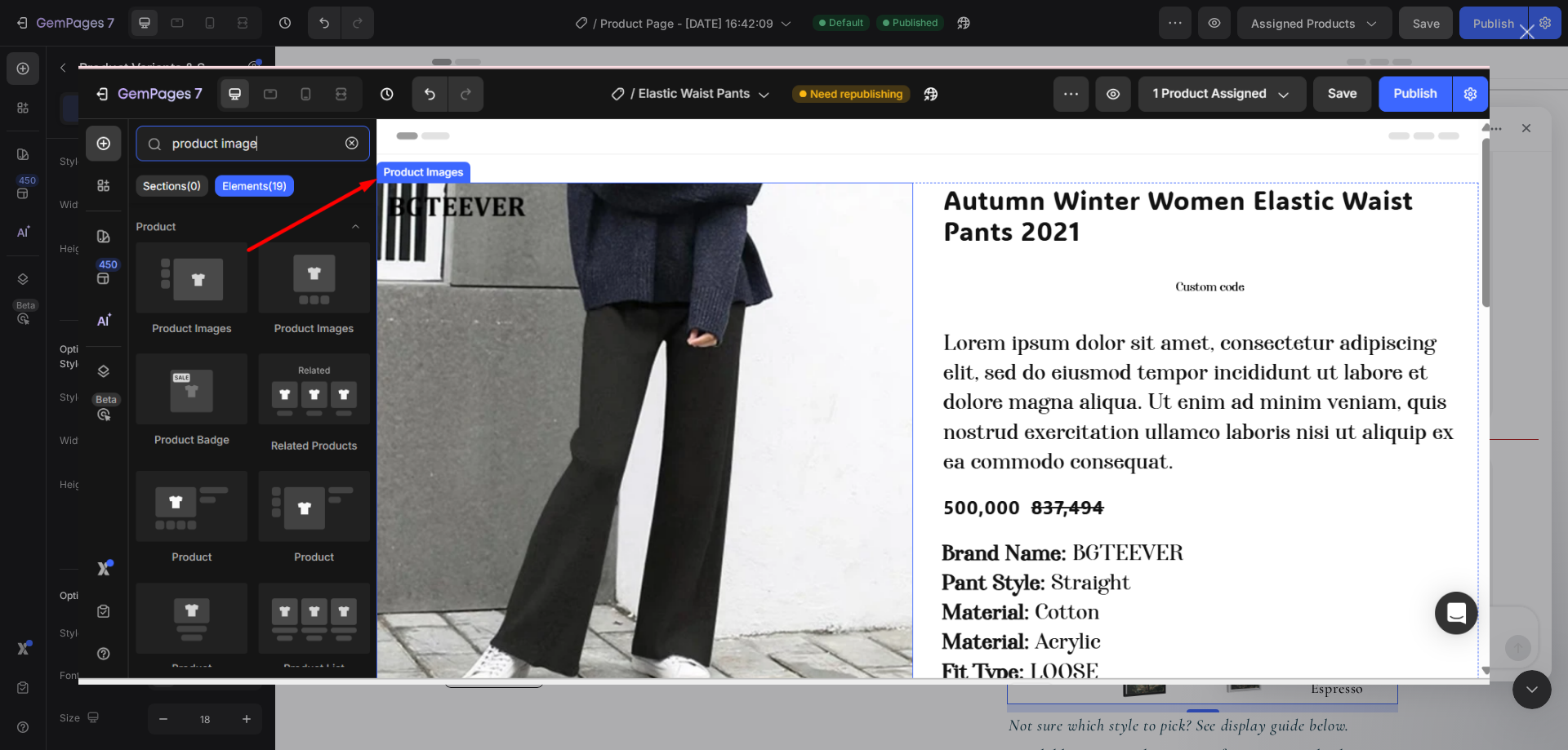
click at [1466, 438] on img "Close" at bounding box center [784, 375] width 1411 height 619
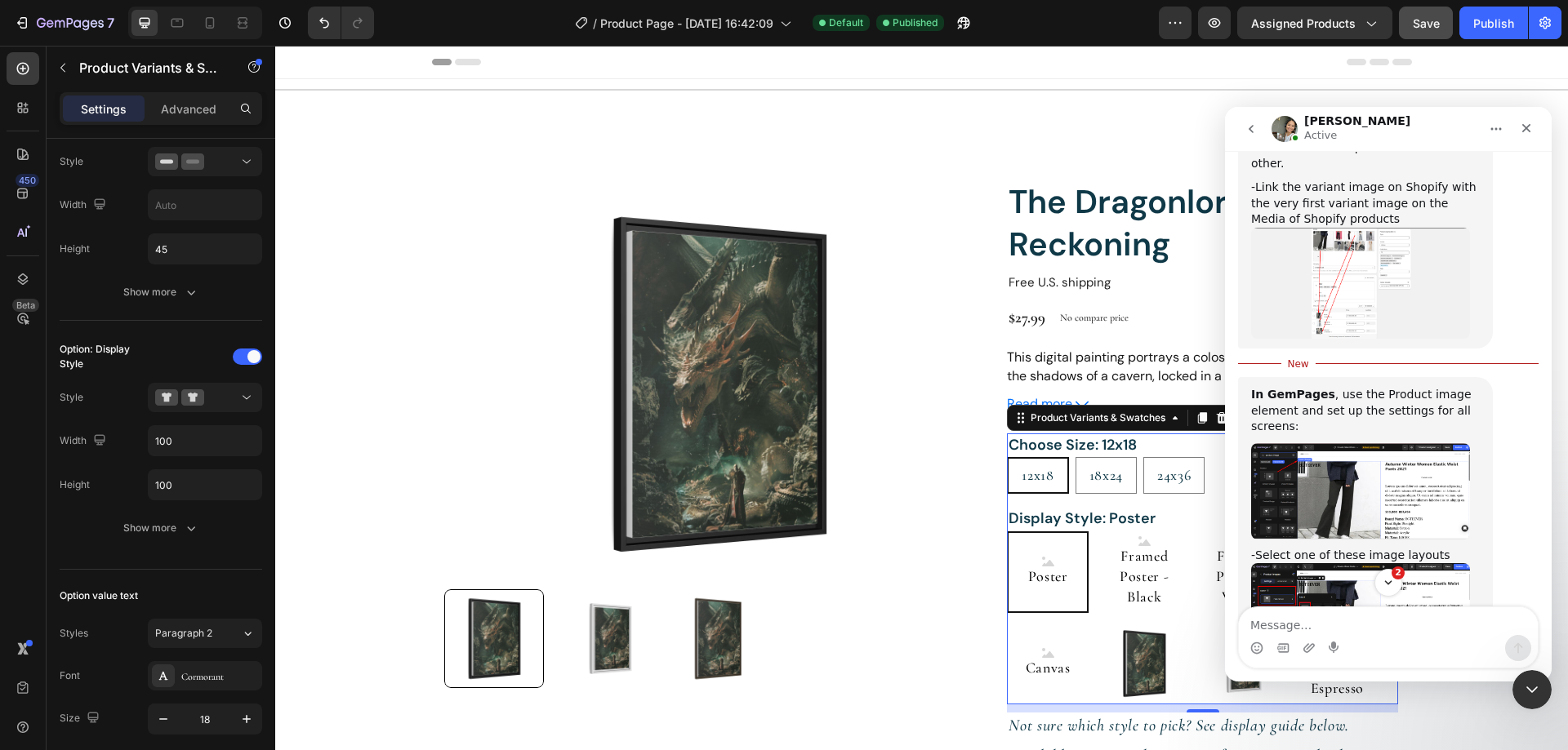
scroll to position [1650, 0]
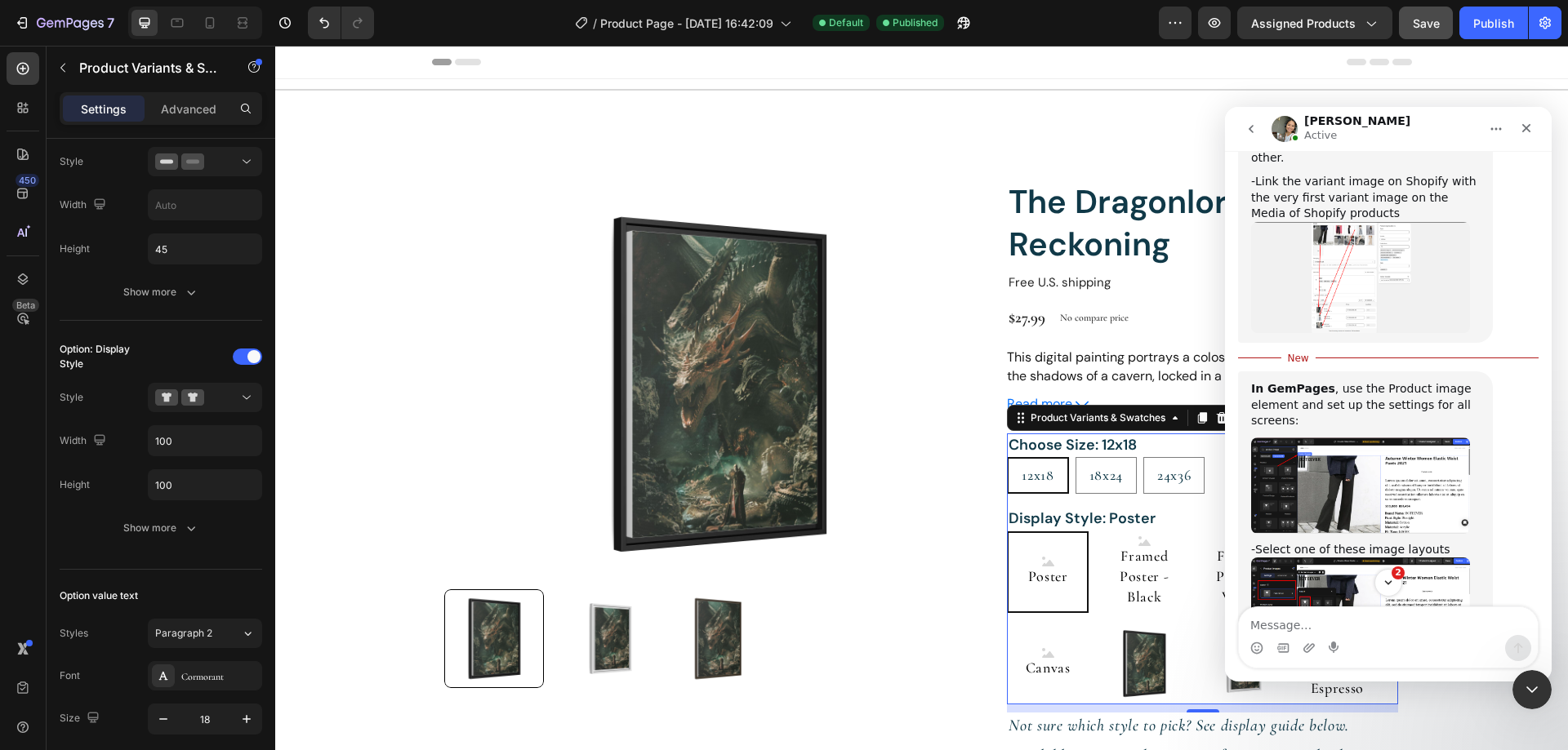
click at [1365, 557] on img "Zoe says…" at bounding box center [1360, 604] width 219 height 95
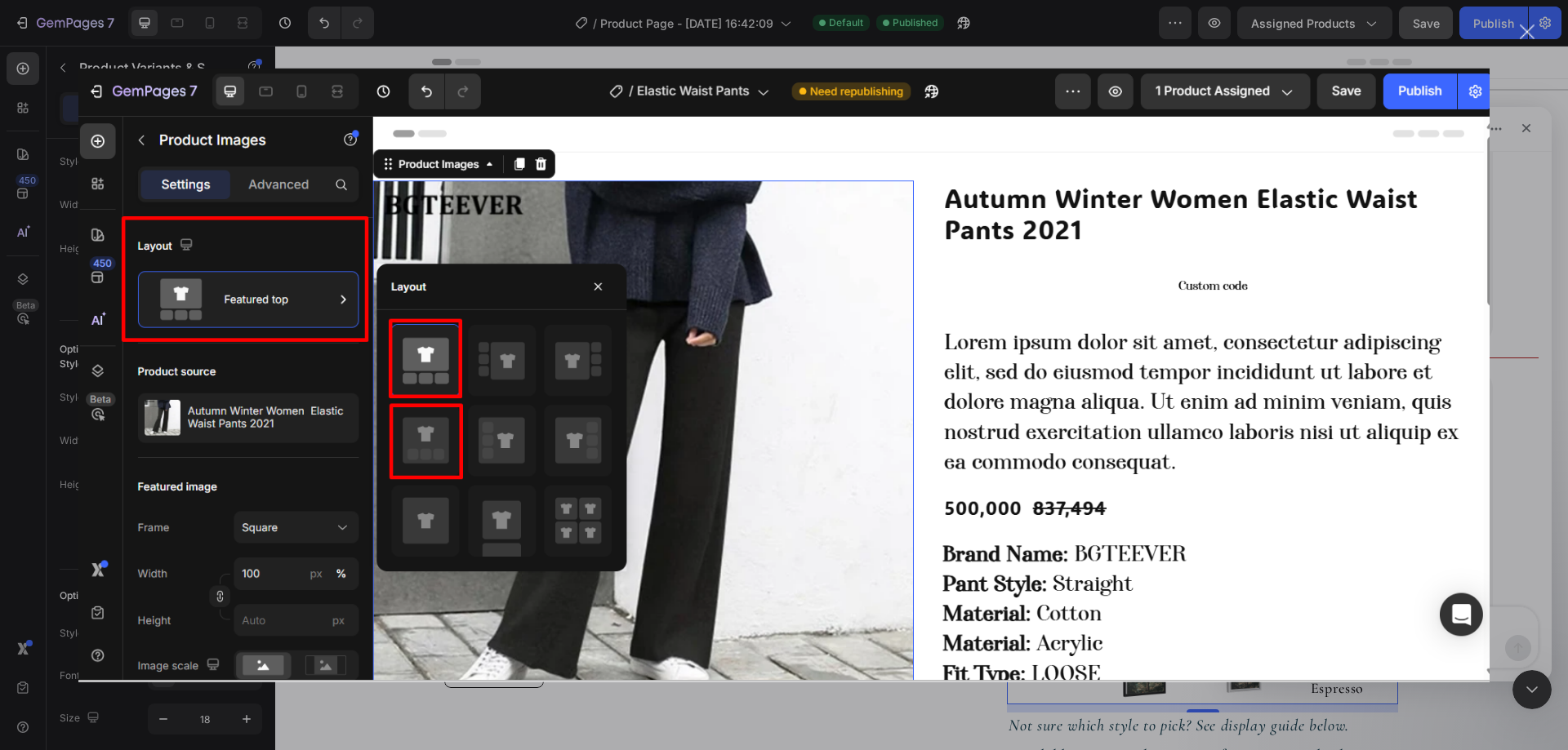
click at [1446, 428] on img "Close" at bounding box center [784, 374] width 1411 height 614
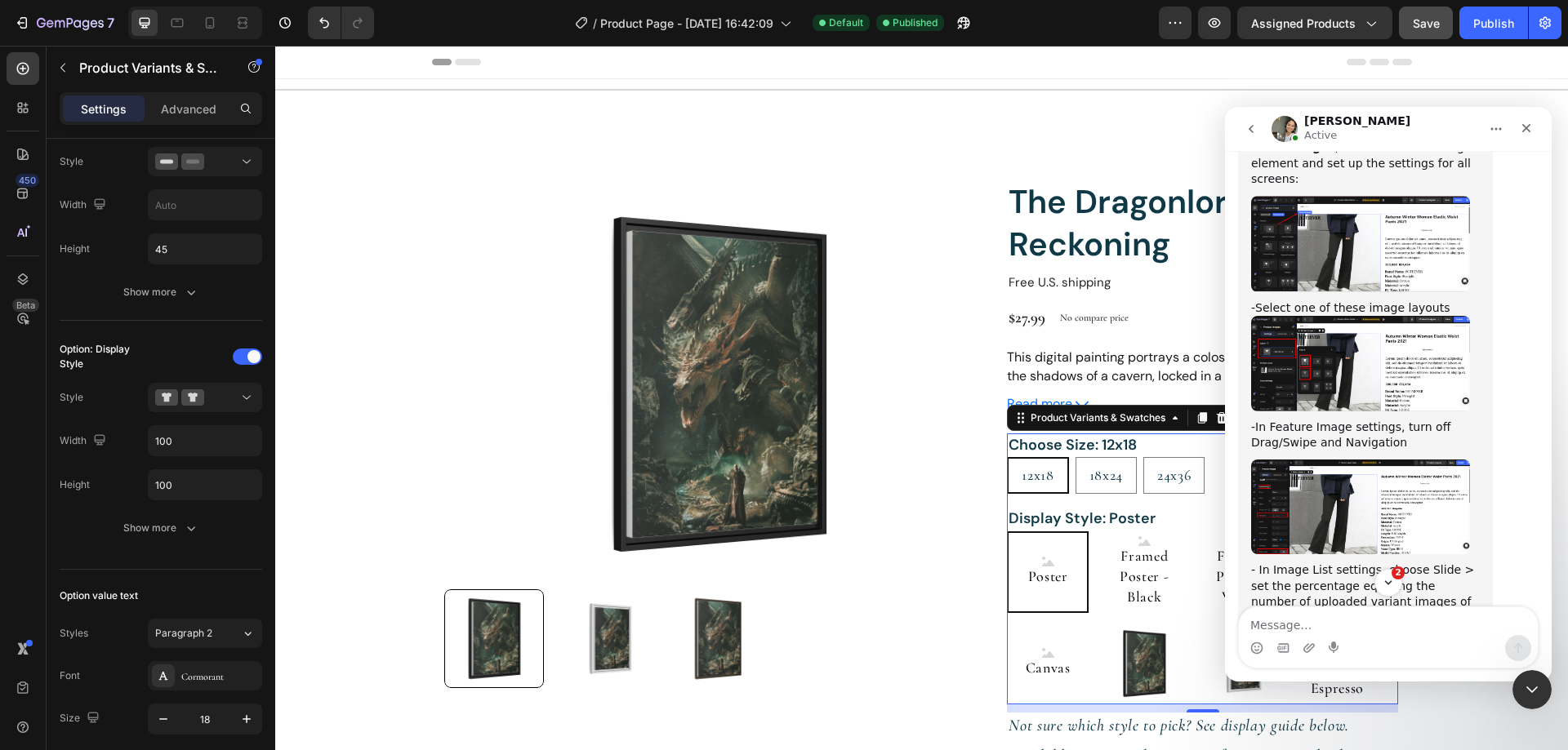
scroll to position [1895, 0]
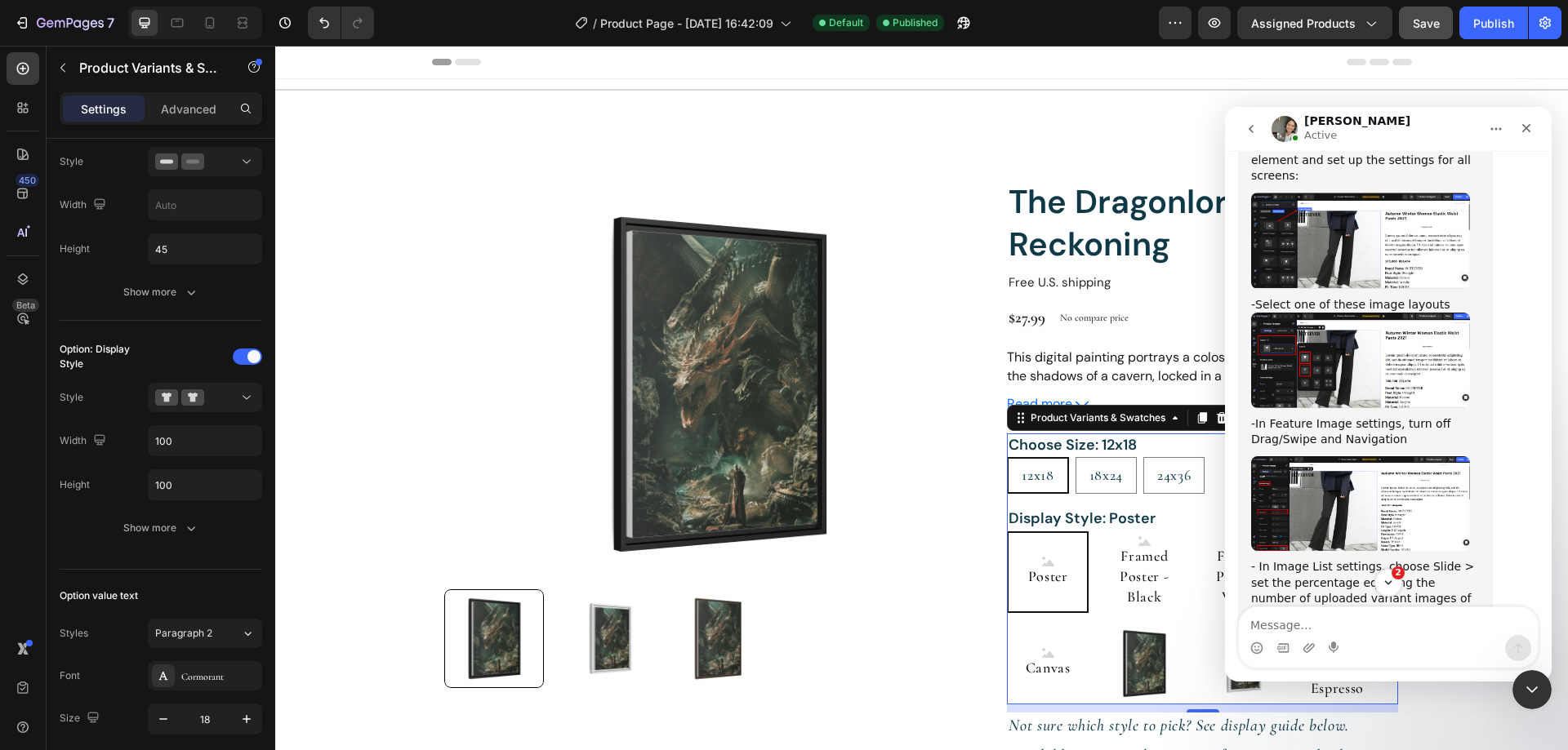
click at [1378, 456] on img "Zoe says…" at bounding box center [1360, 503] width 219 height 94
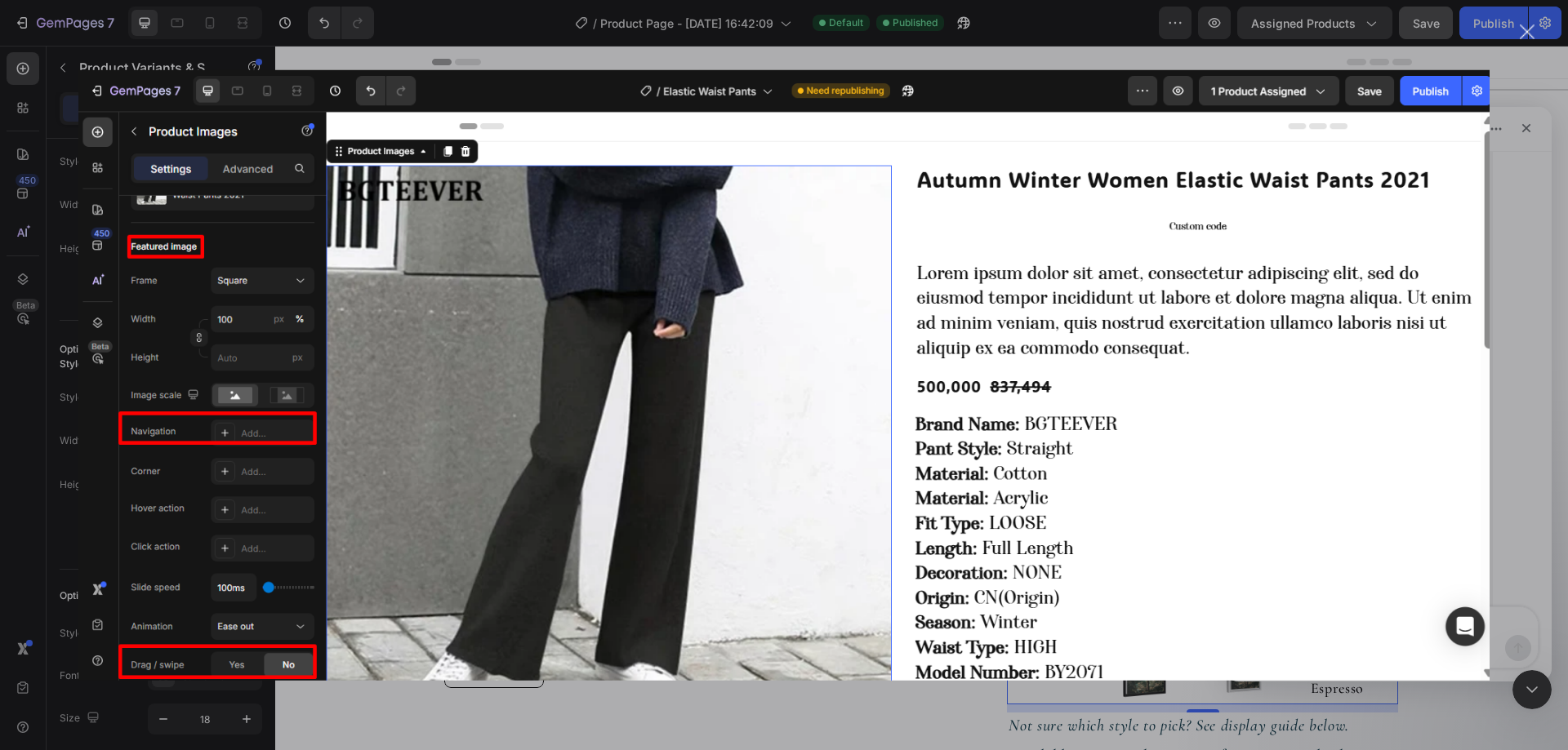
click at [1489, 400] on img "Close" at bounding box center [784, 374] width 1411 height 610
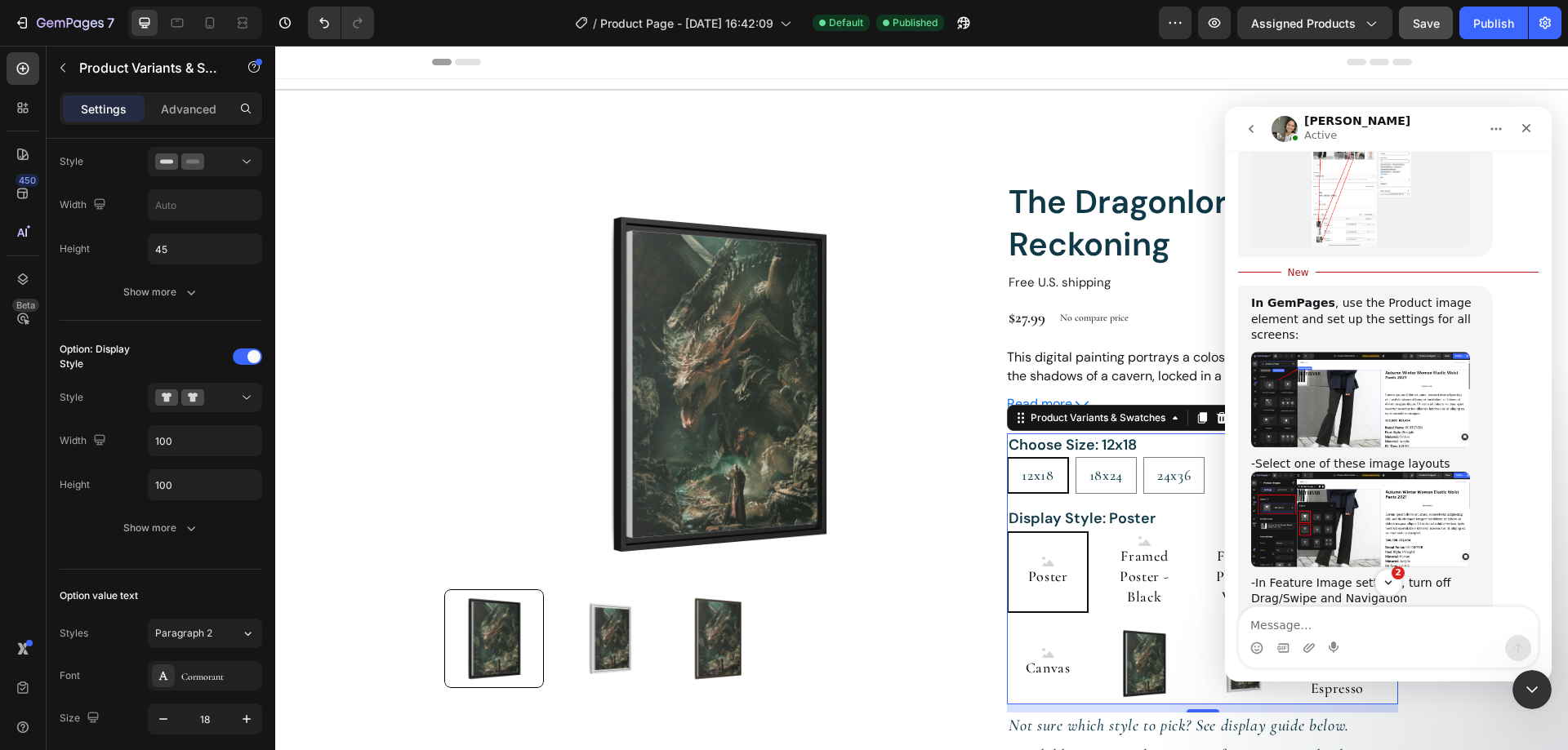
scroll to position [1731, 0]
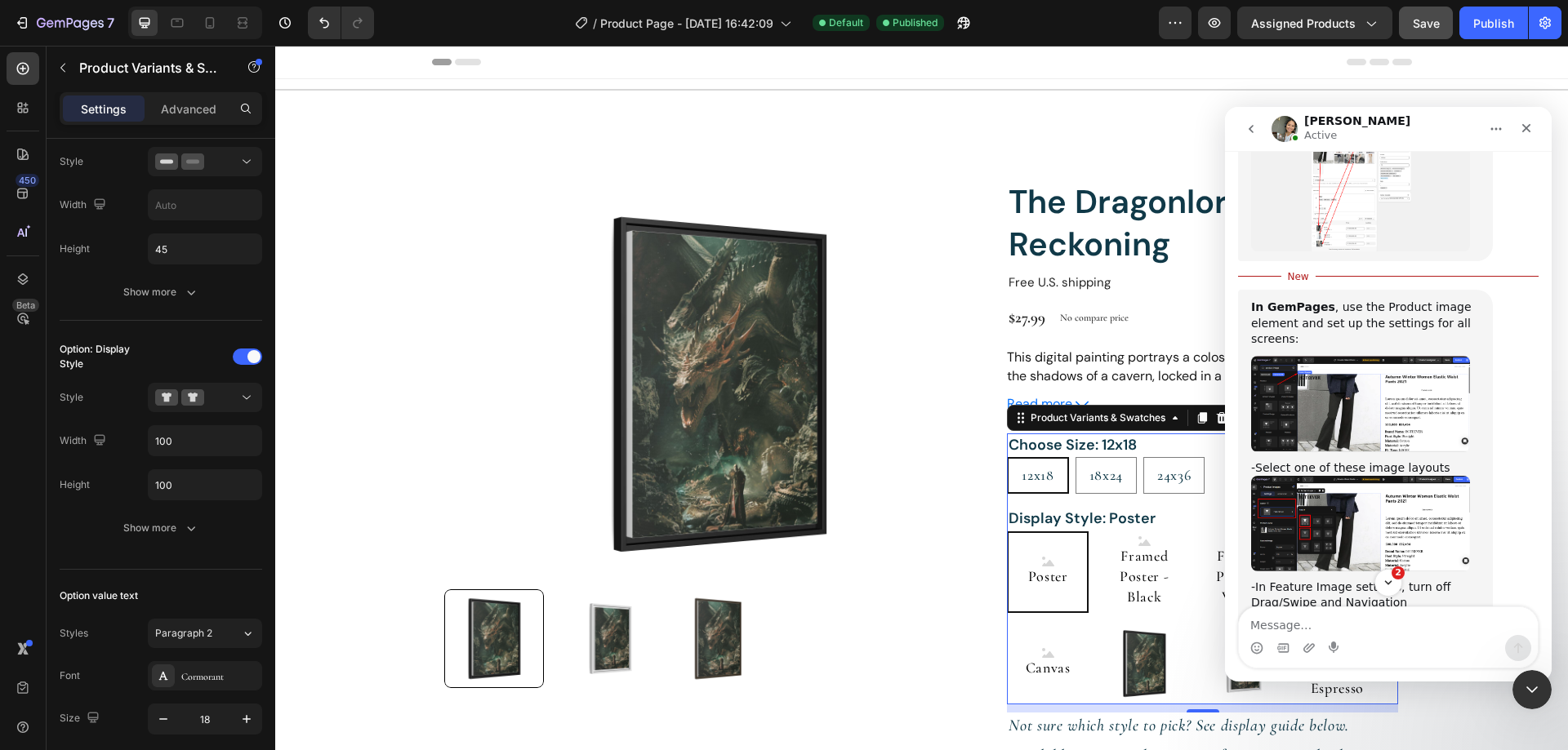
click at [1375, 476] on img "Zoe says…" at bounding box center [1360, 523] width 219 height 95
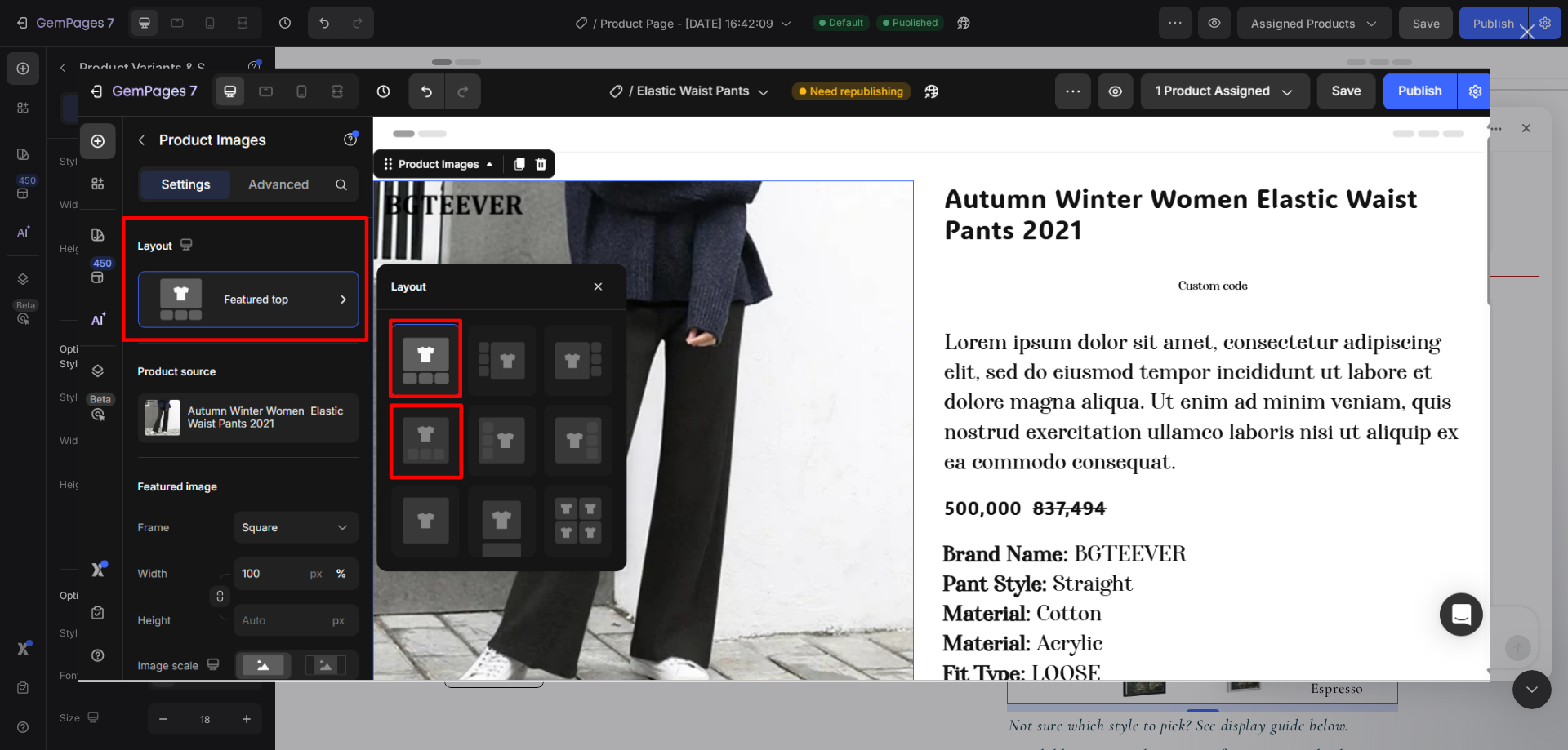
click at [1502, 444] on div "Intercom messenger" at bounding box center [784, 375] width 1568 height 750
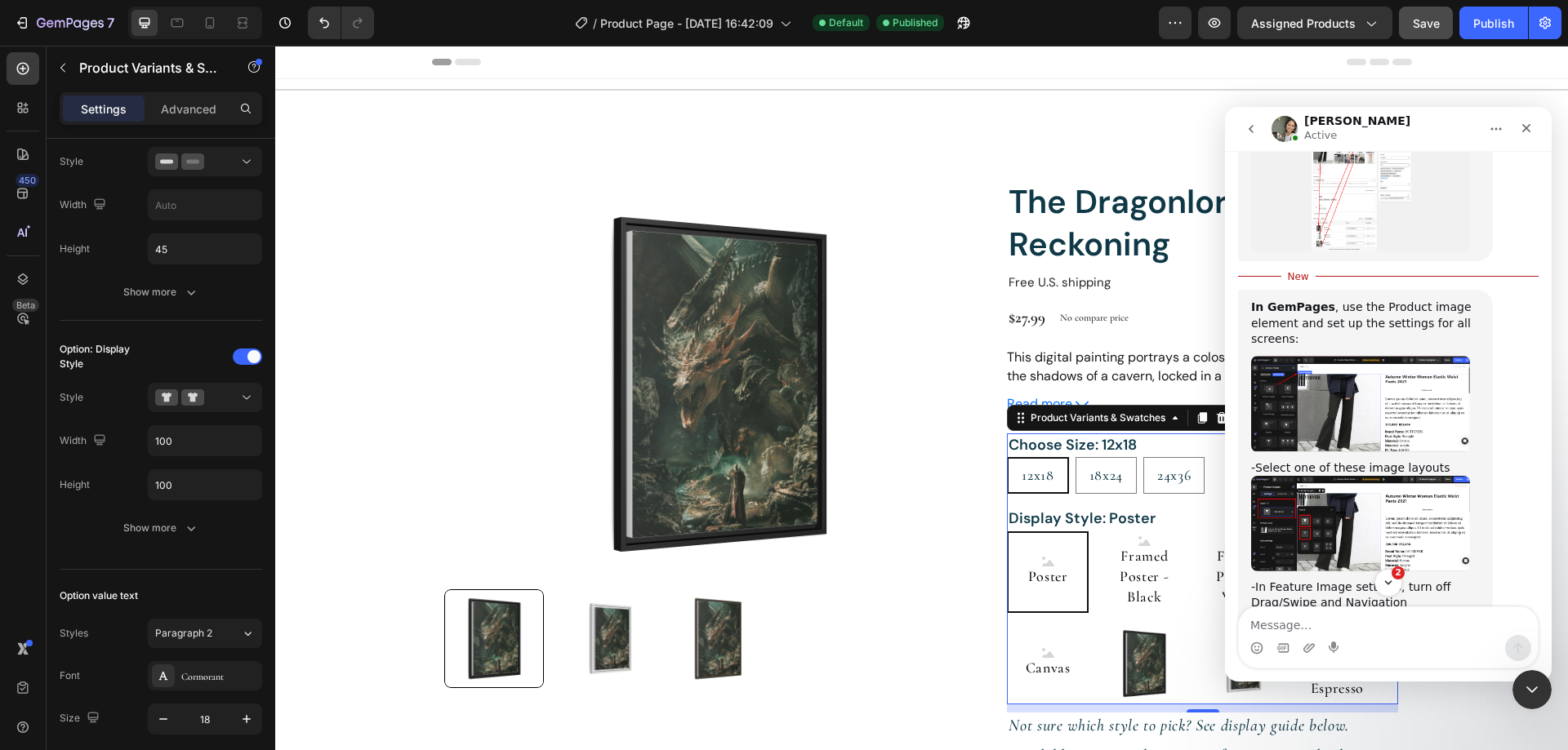
click at [1336, 620] on img "Zoe says…" at bounding box center [1360, 667] width 219 height 94
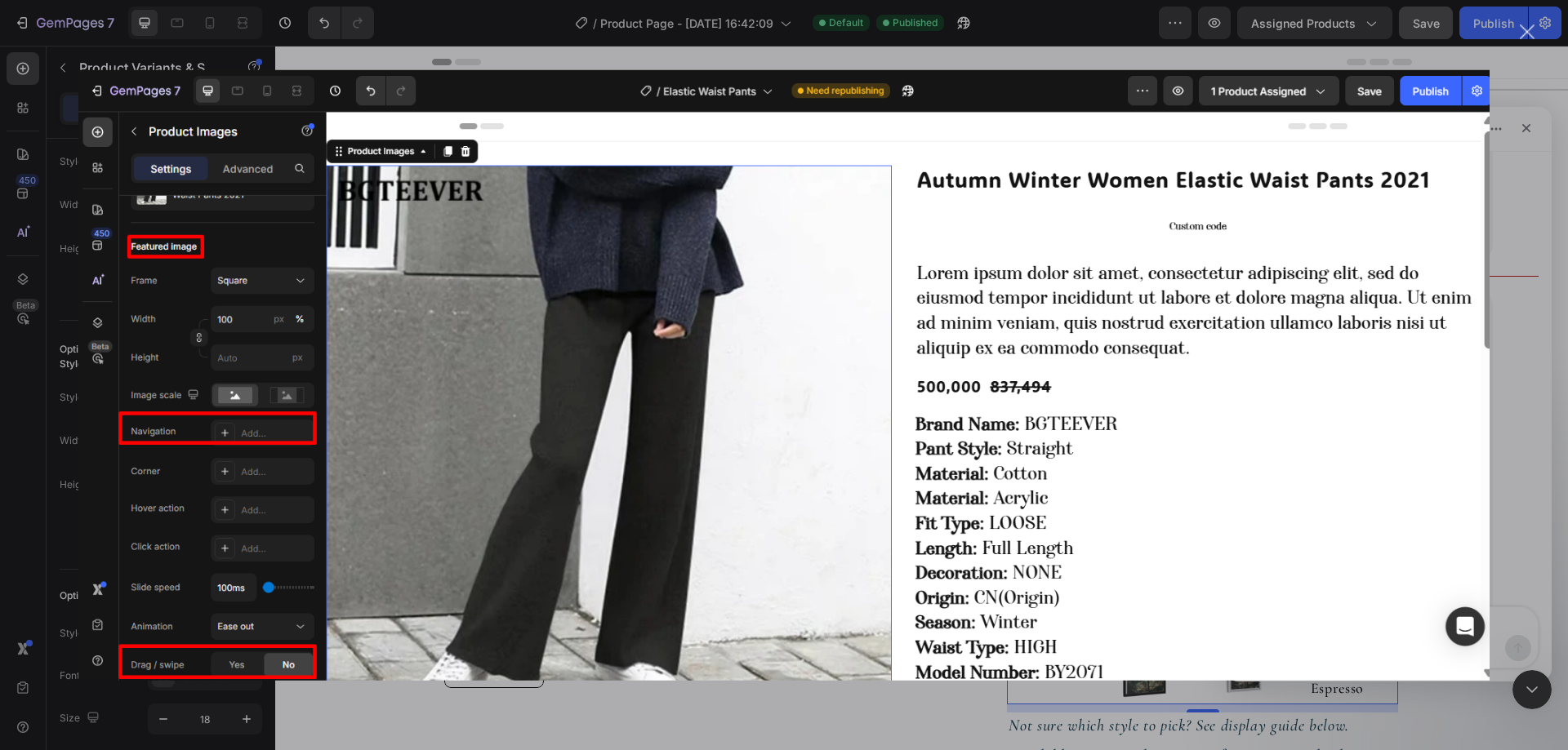
click at [1500, 493] on div "Intercom messenger" at bounding box center [784, 375] width 1568 height 750
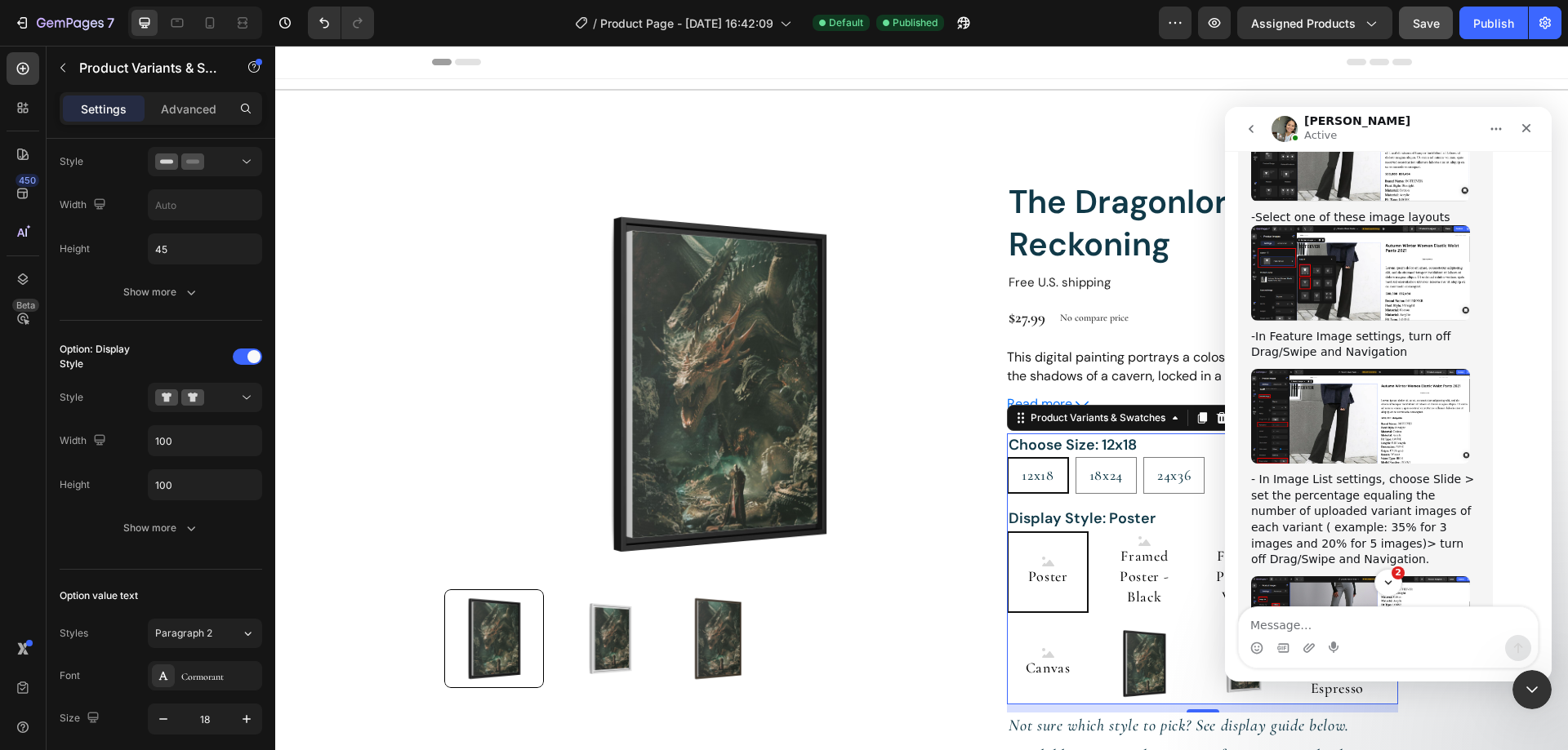
scroll to position [1982, 0]
click at [1350, 623] on textarea "Message…" at bounding box center [1388, 620] width 299 height 28
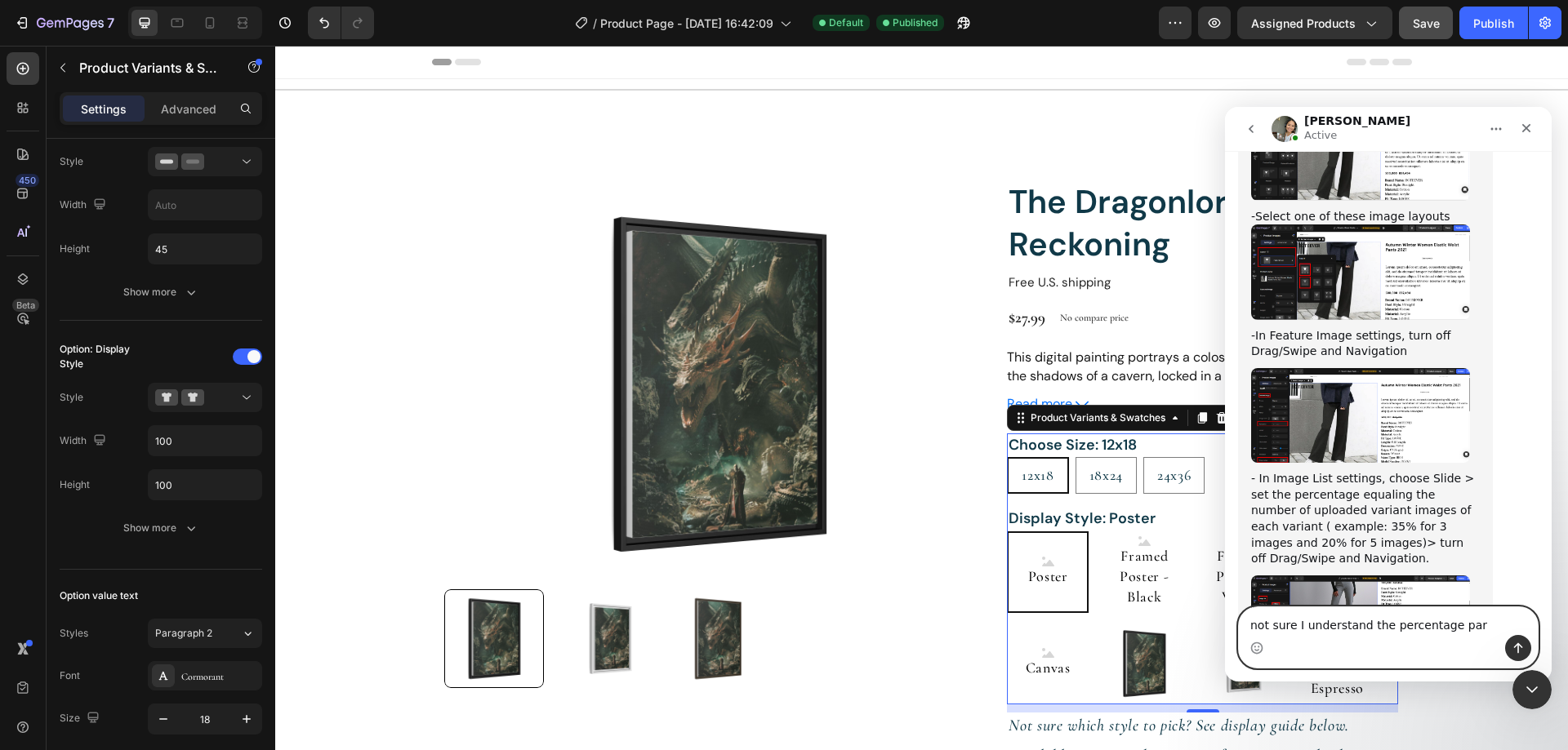
type textarea "not sure I understand the percentage part"
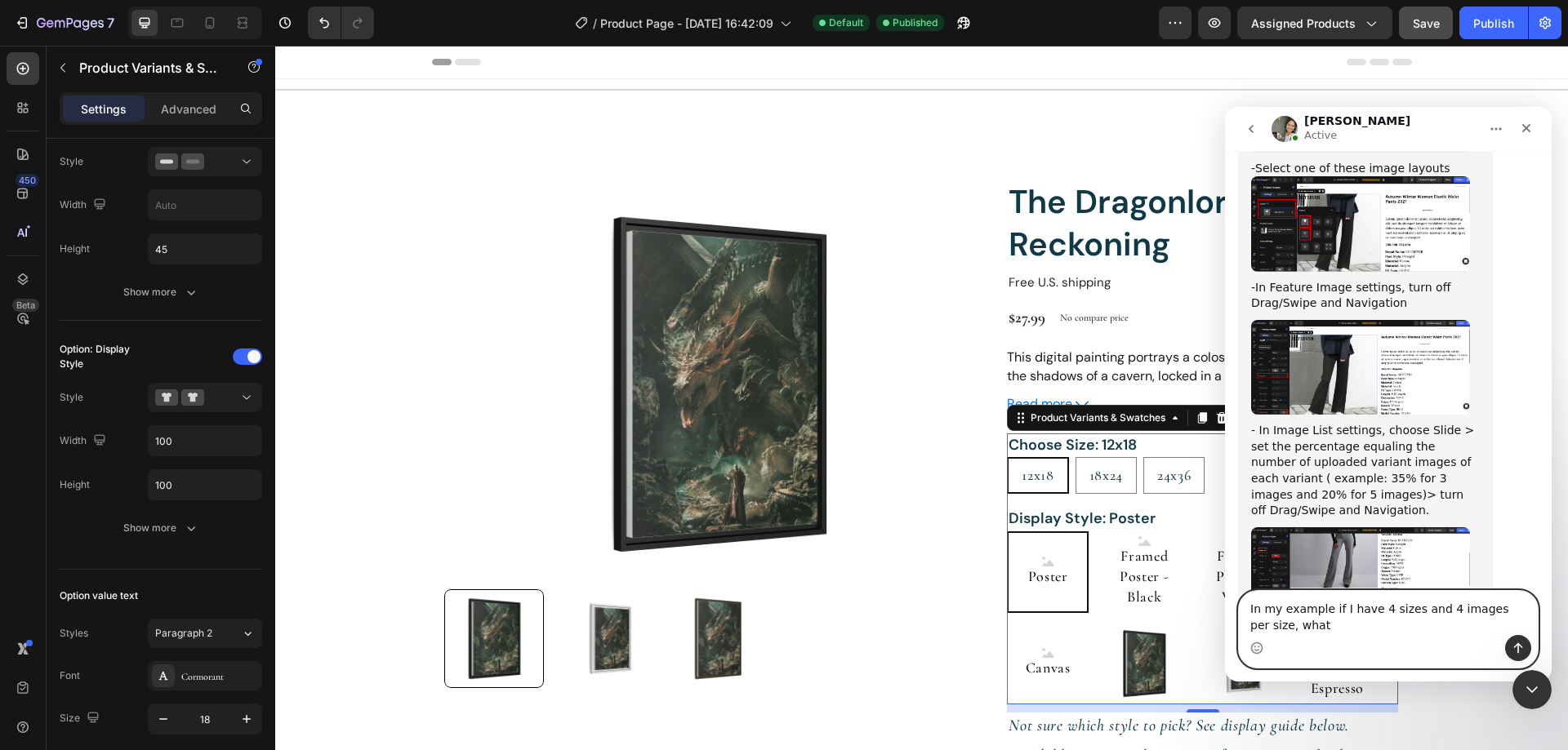
scroll to position [2020, 0]
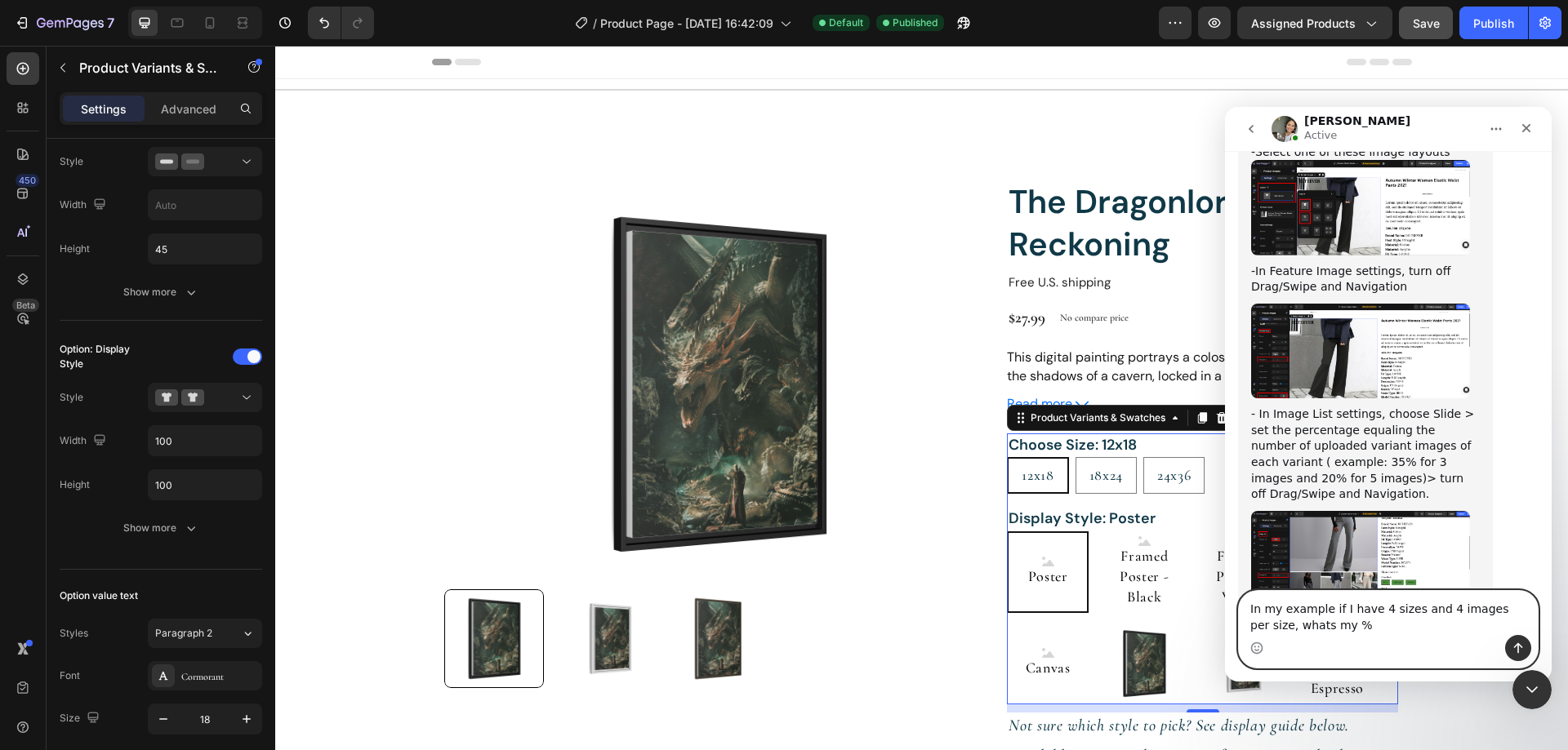
type textarea "In my example if I have 4 sizes and 4 images per size, whats my %?"
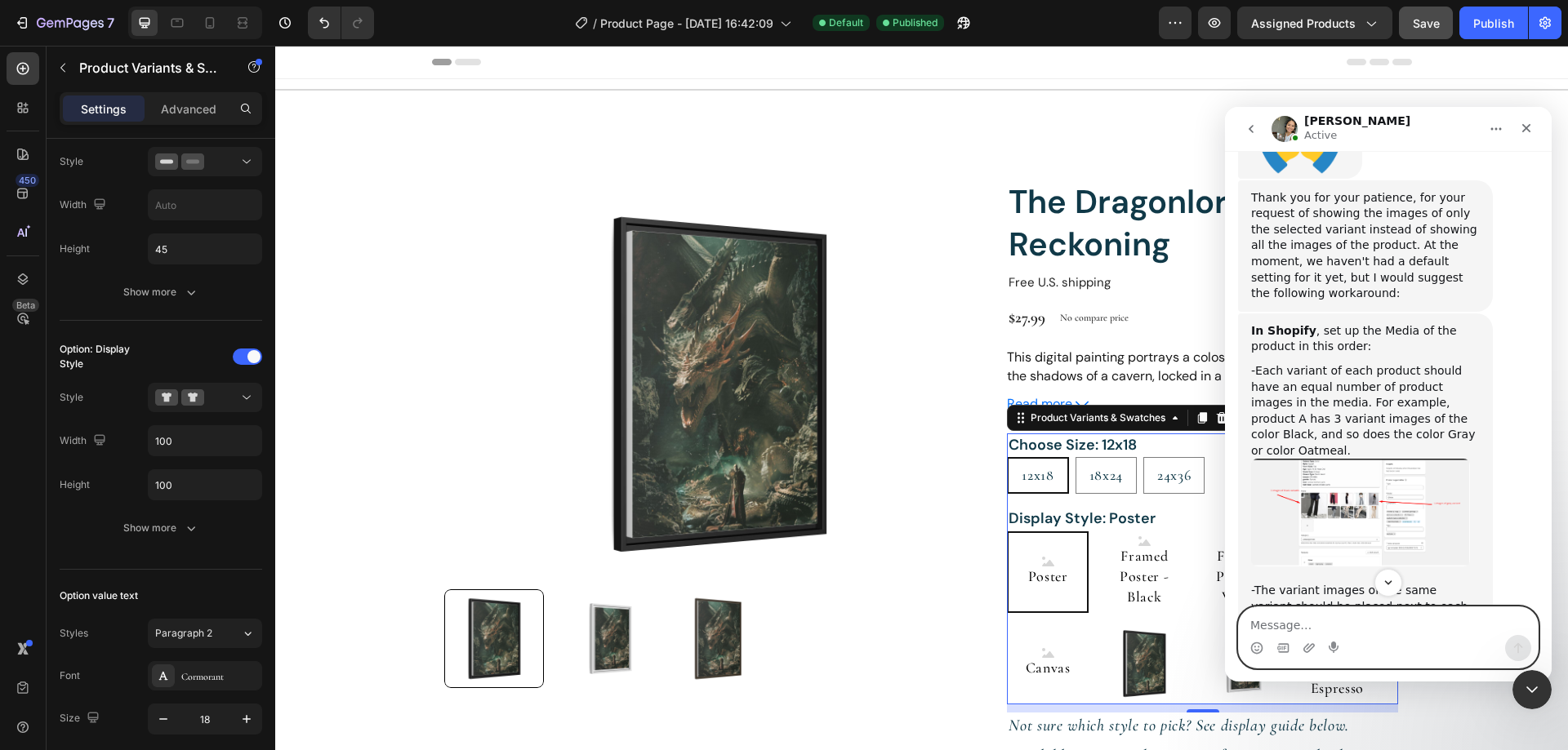
scroll to position [1159, 0]
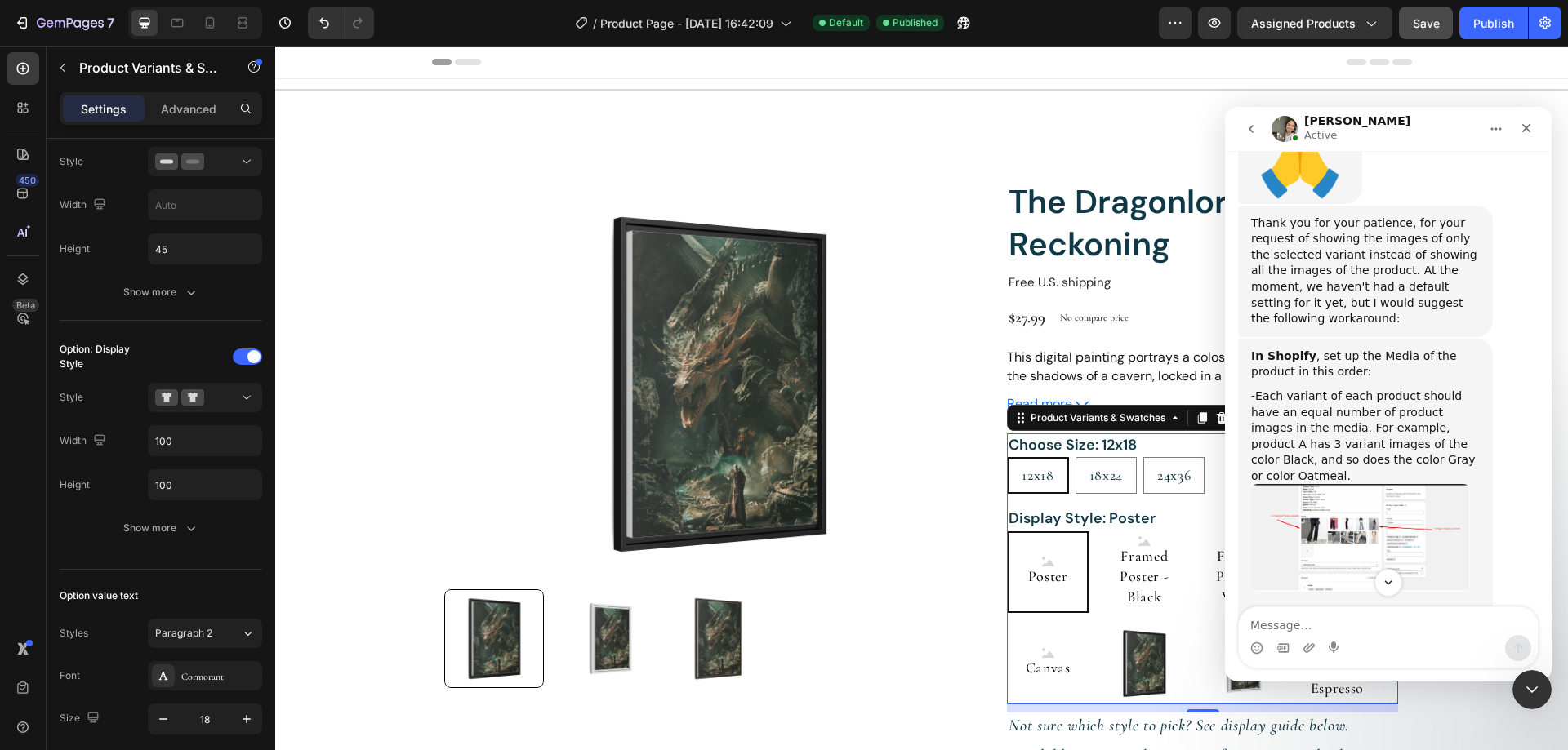
click at [1345, 484] on img "Zoe says…" at bounding box center [1360, 538] width 219 height 108
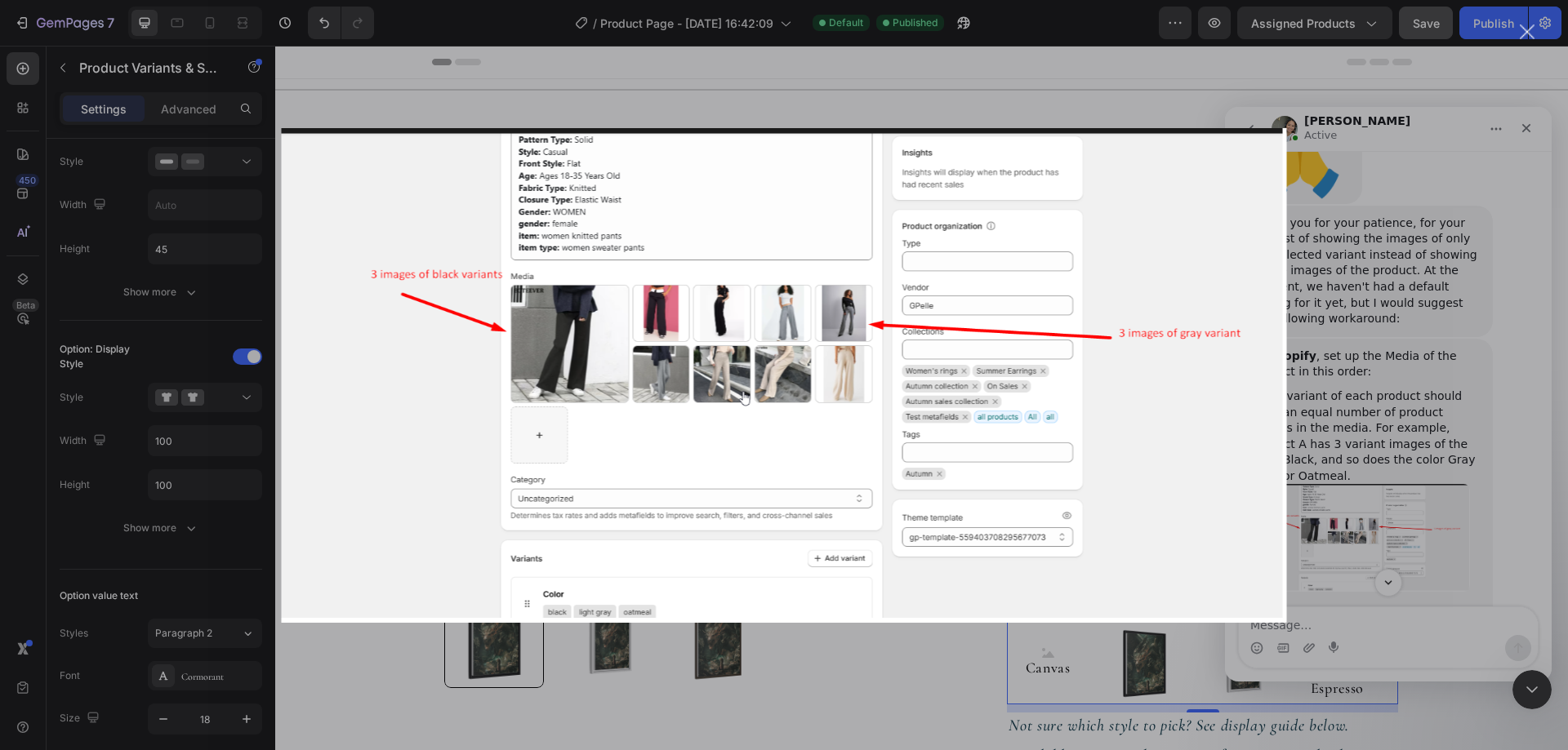
click at [1366, 468] on div "Intercom messenger" at bounding box center [784, 375] width 1568 height 750
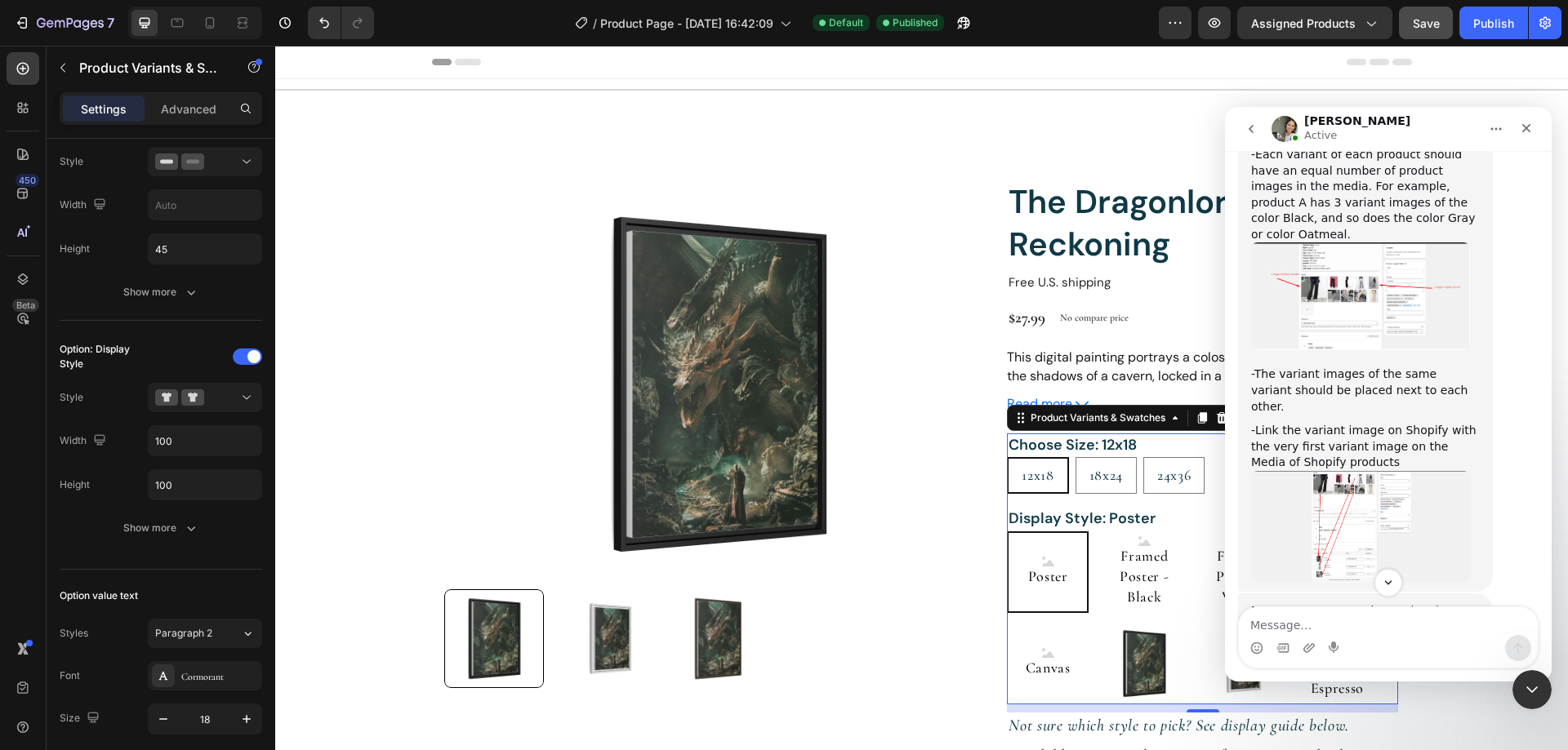
scroll to position [1404, 0]
click at [1352, 468] on img "Zoe says…" at bounding box center [1360, 524] width 219 height 111
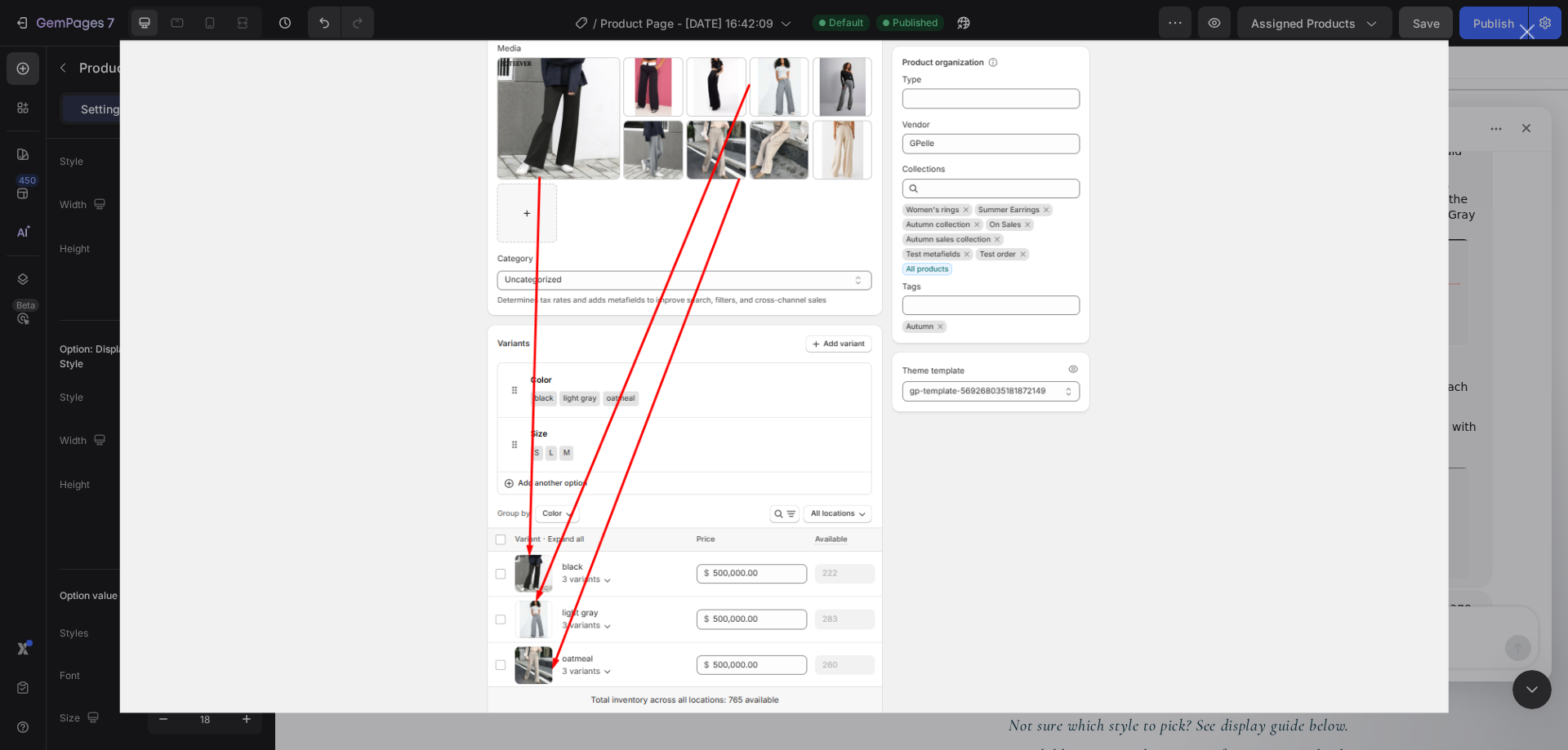
click at [1453, 417] on div "Intercom messenger" at bounding box center [784, 375] width 1568 height 750
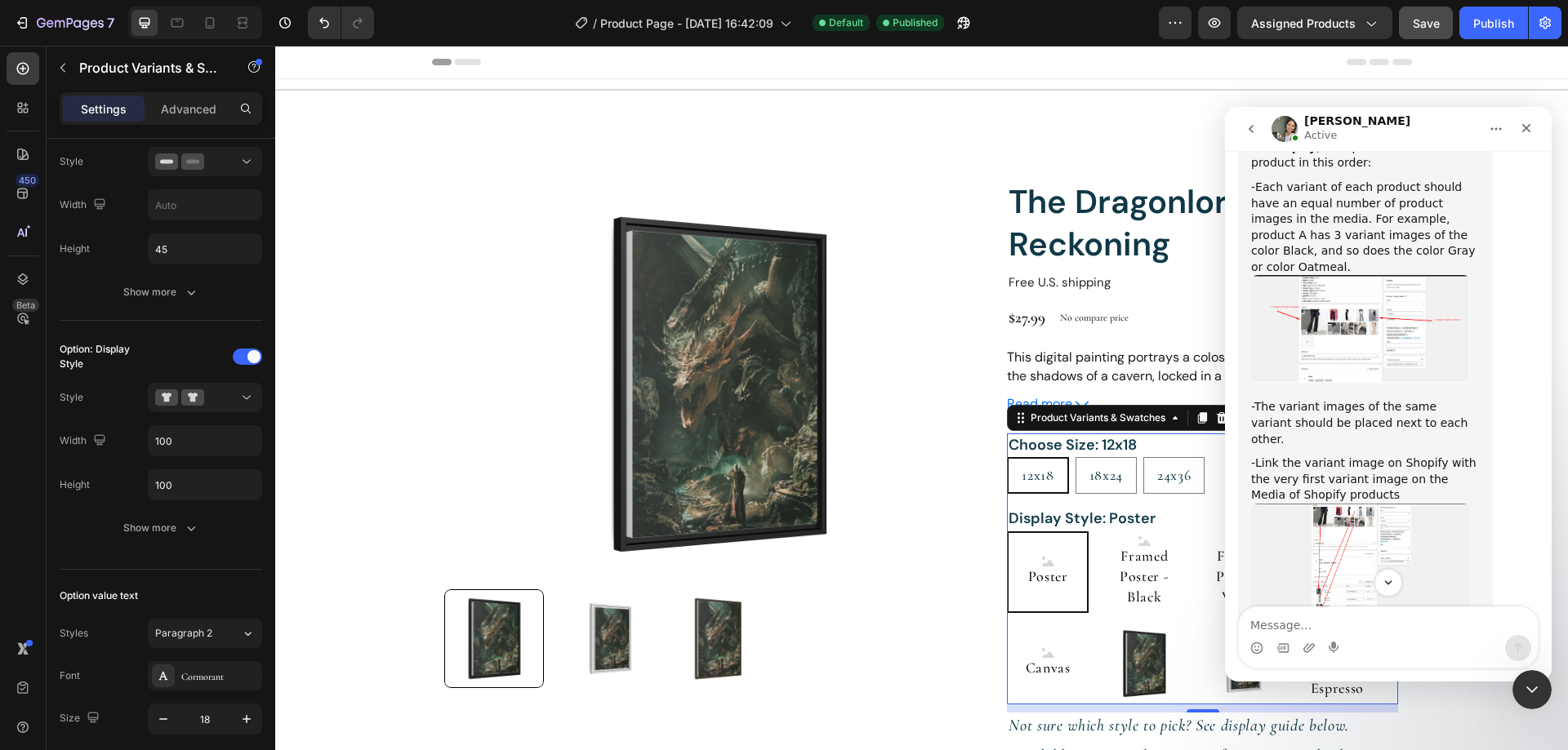
scroll to position [1322, 0]
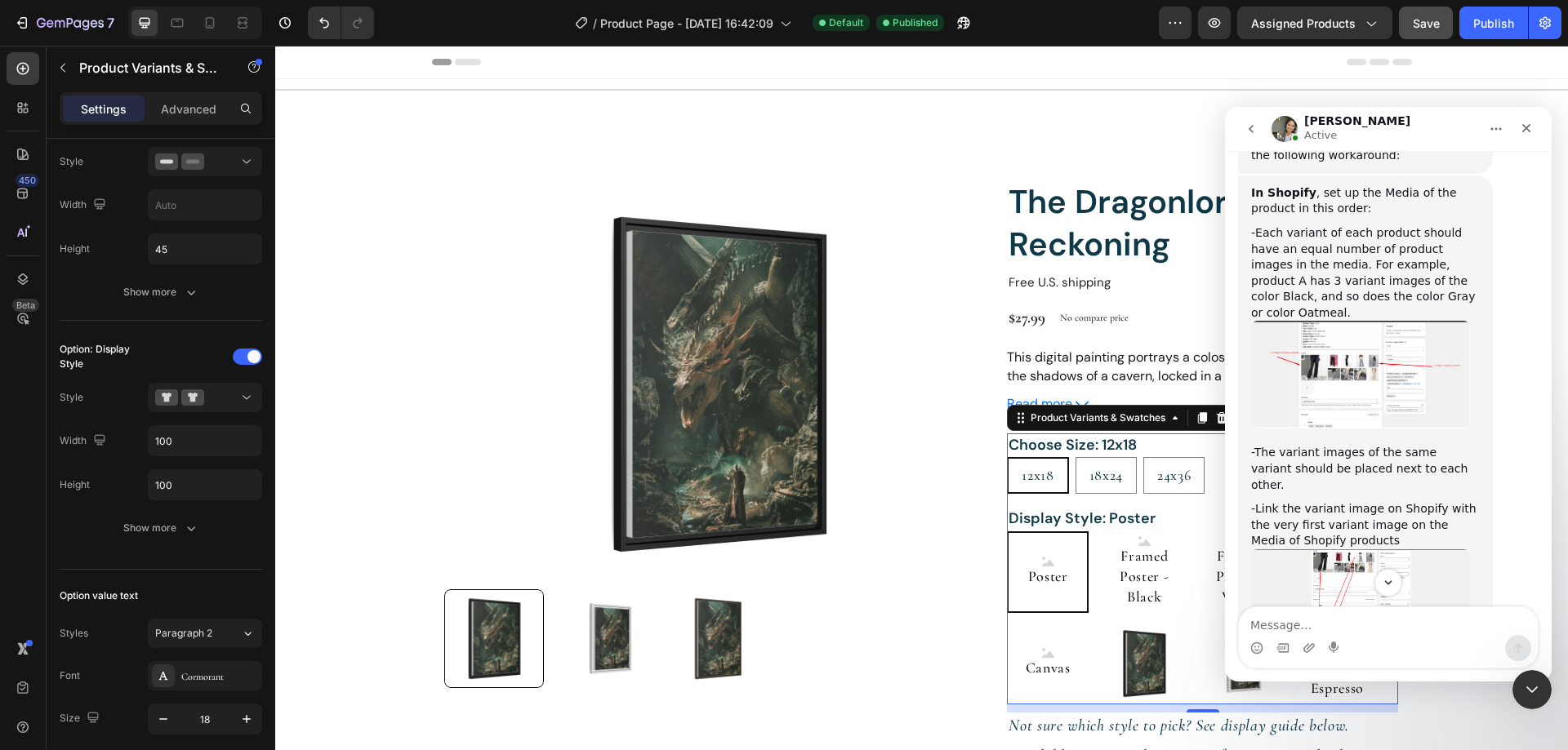
click at [1371, 550] on img "Zoe says…" at bounding box center [1360, 605] width 219 height 111
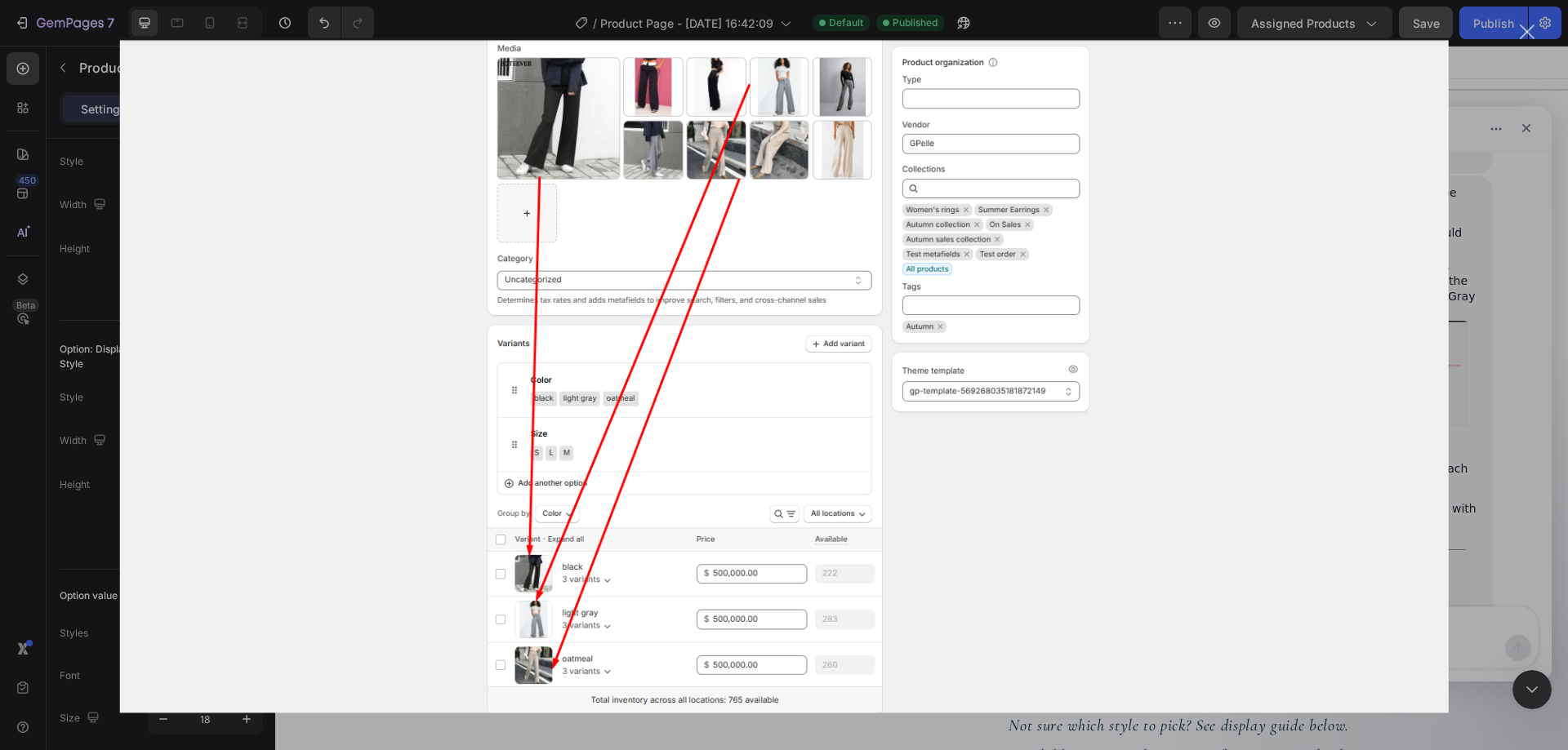
click at [1492, 396] on div "Intercom messenger" at bounding box center [784, 375] width 1568 height 750
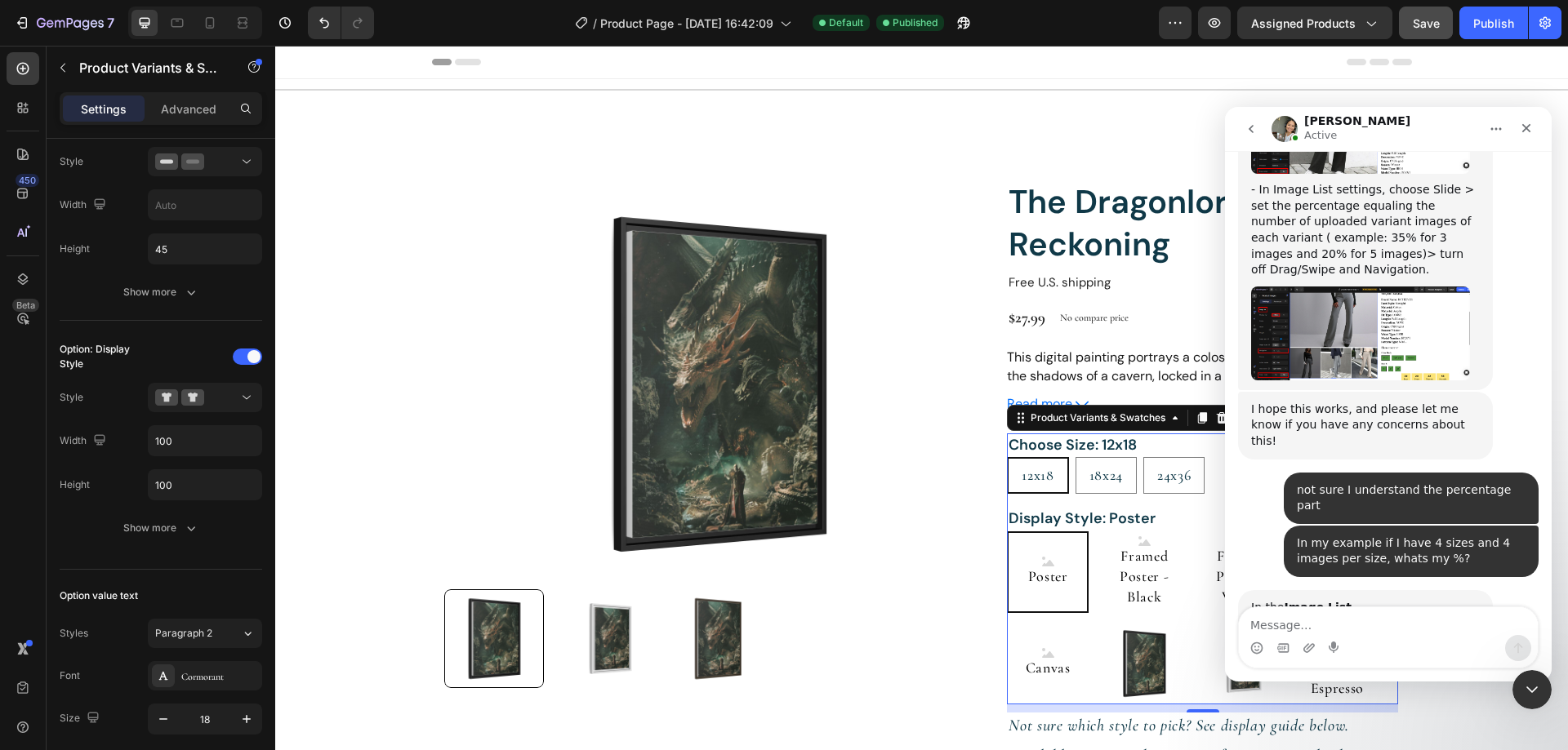
scroll to position [2241, 0]
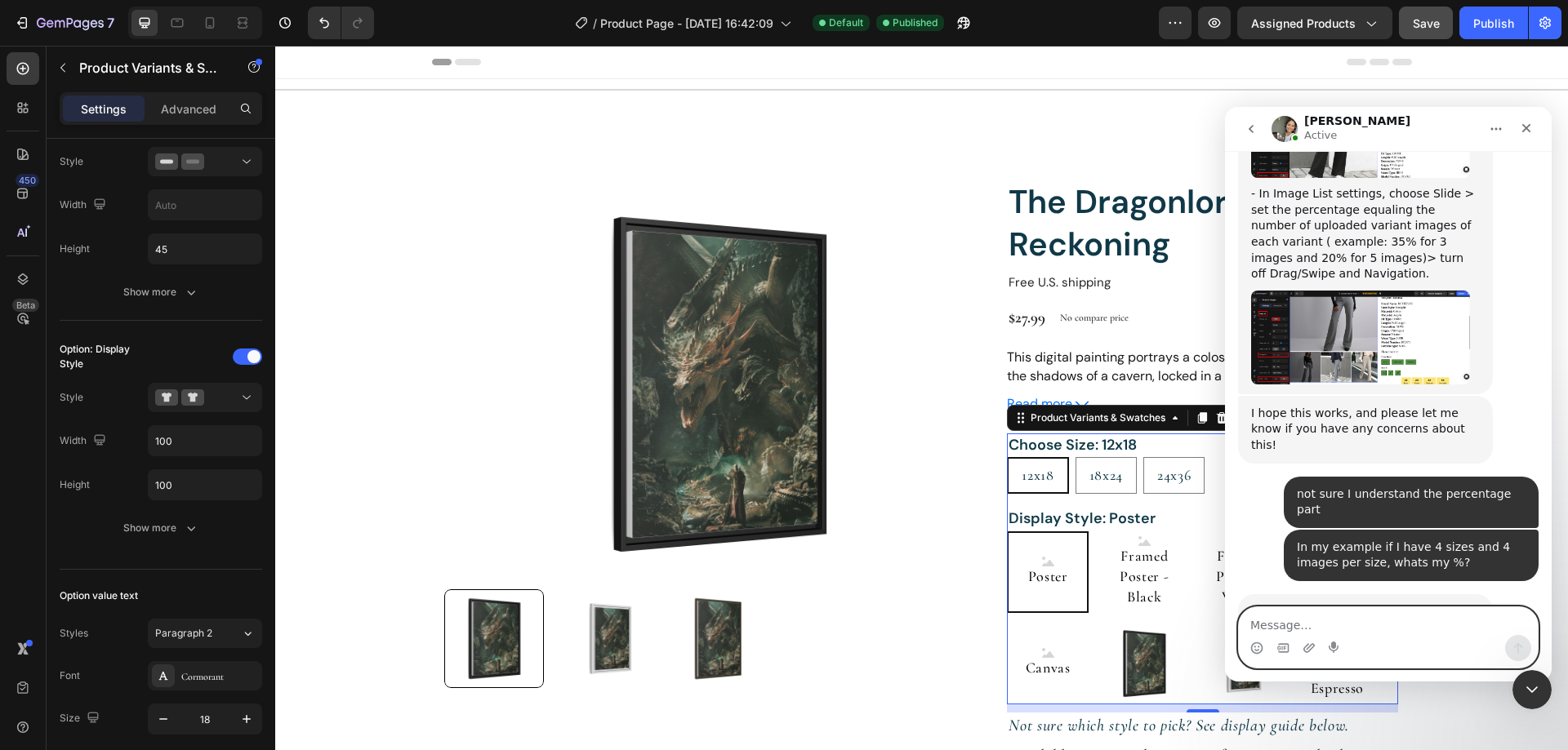
click at [1334, 609] on textarea "Message…" at bounding box center [1388, 620] width 299 height 28
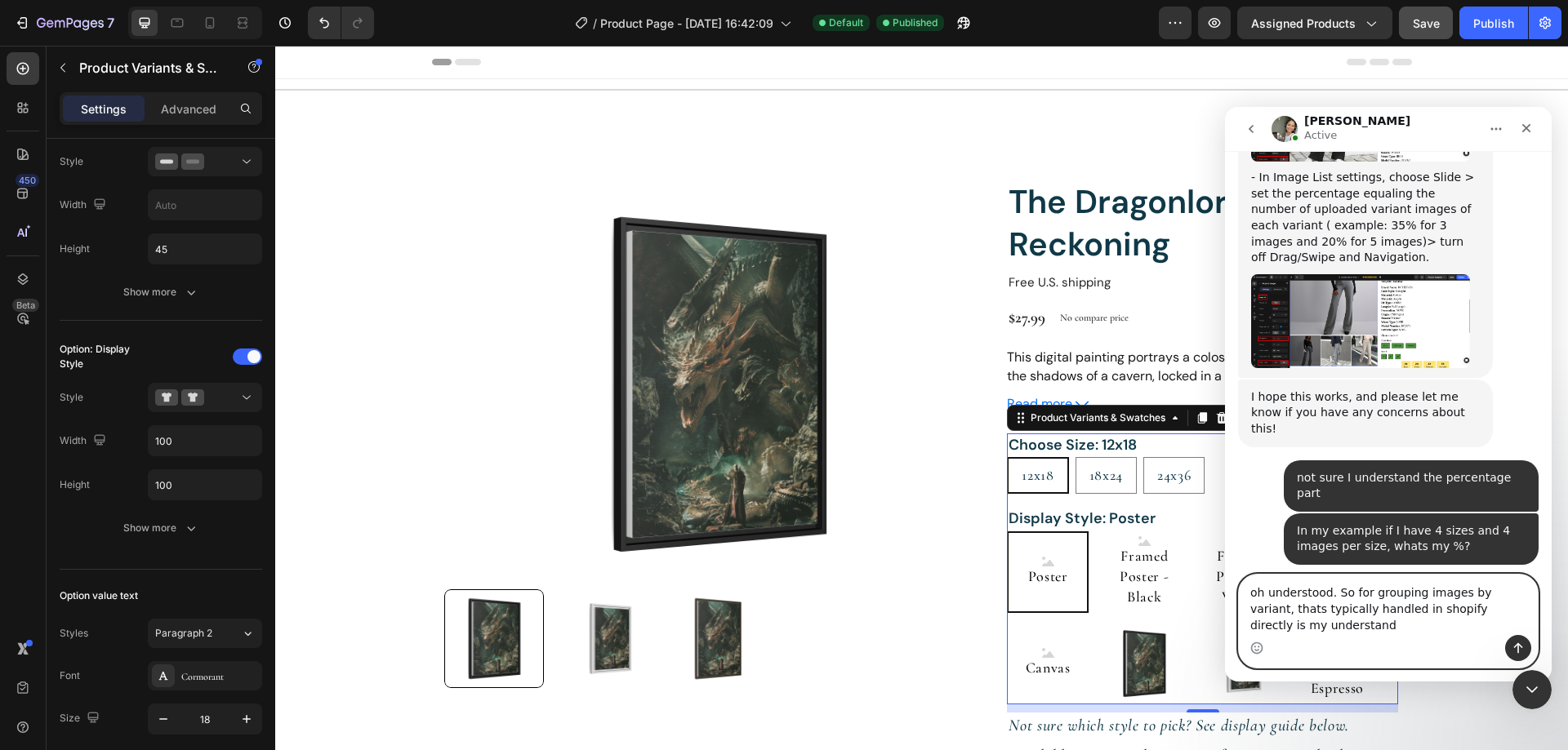
scroll to position [2273, 0]
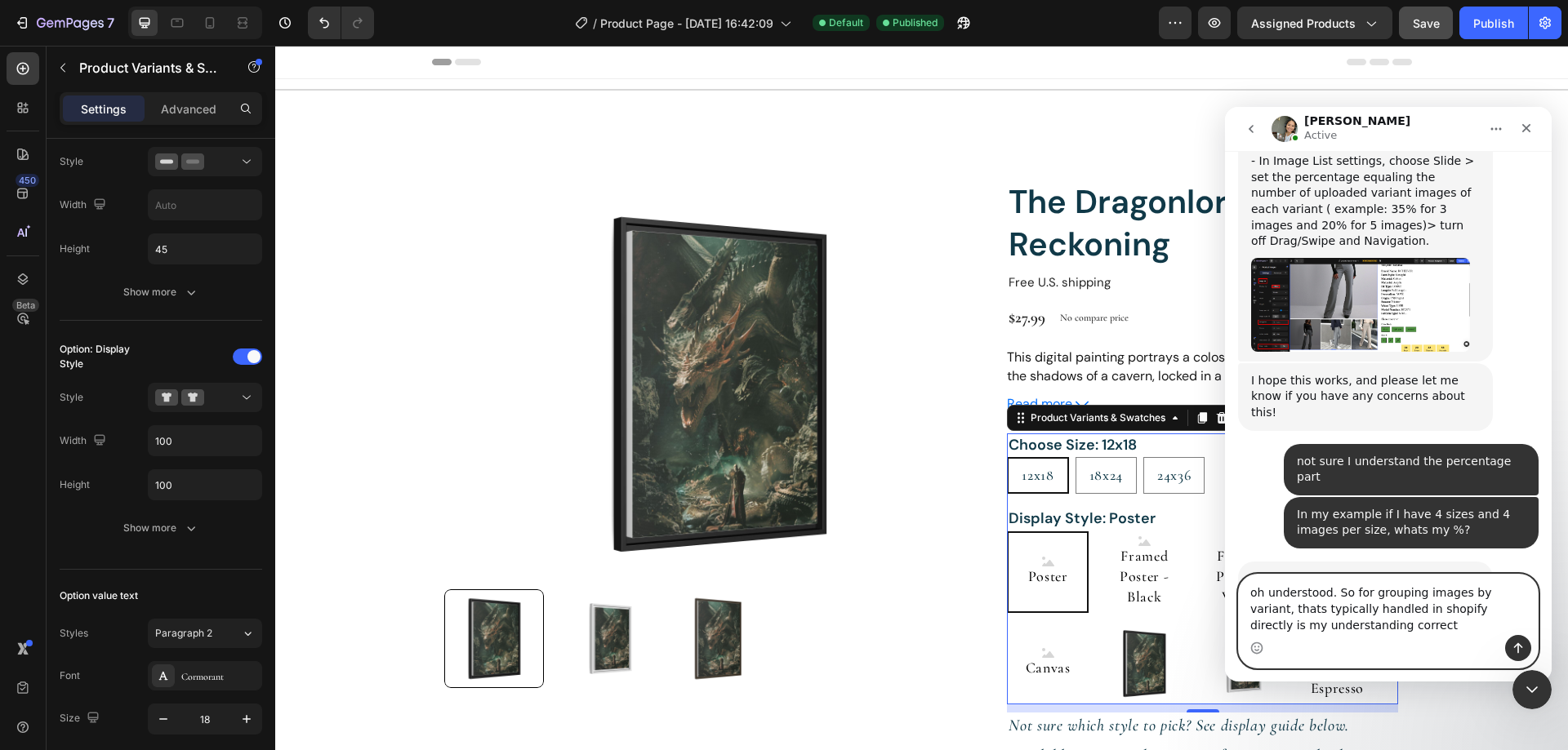
type textarea "oh understood. So for grouping images by variant, thats typically handled in sh…"
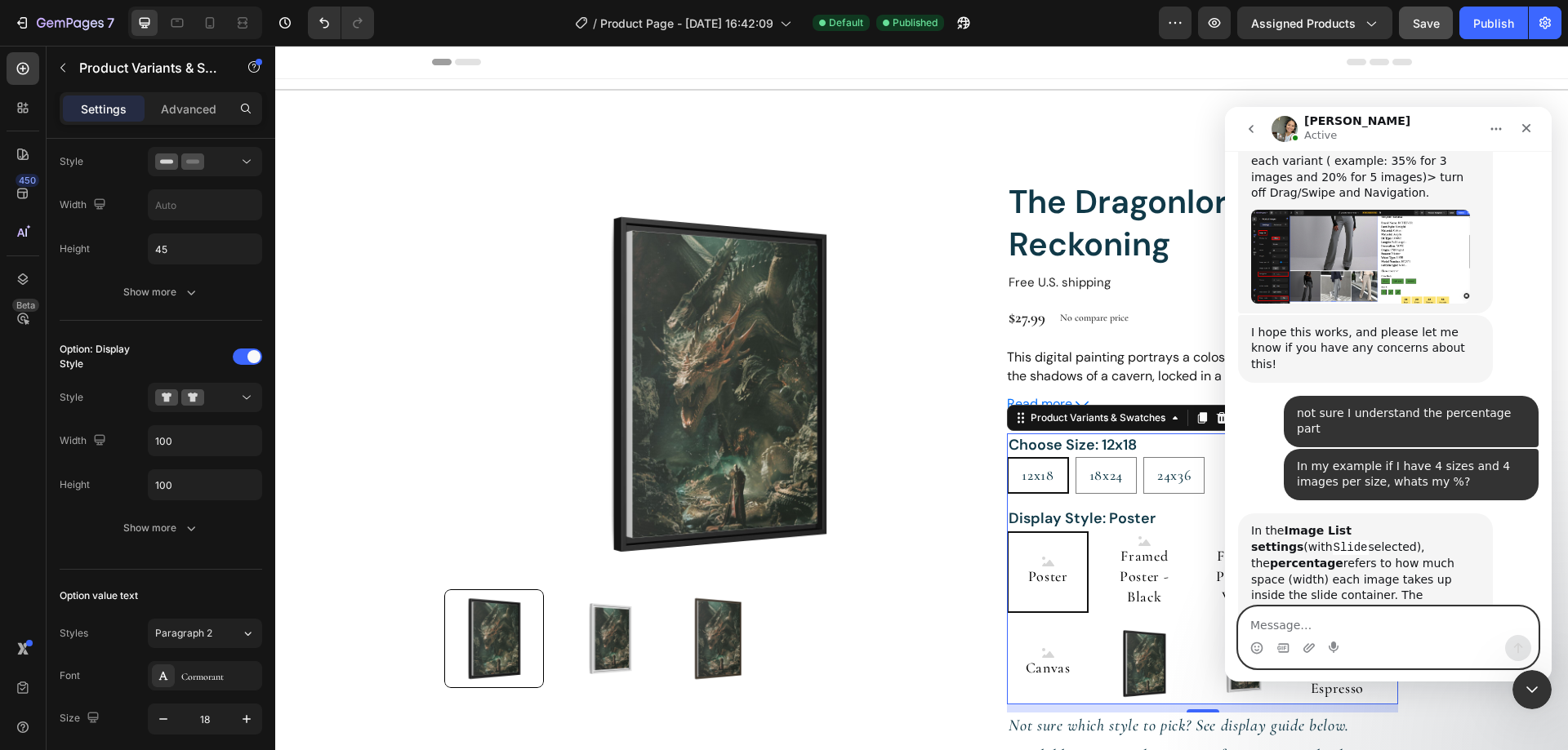
scroll to position [2384, 0]
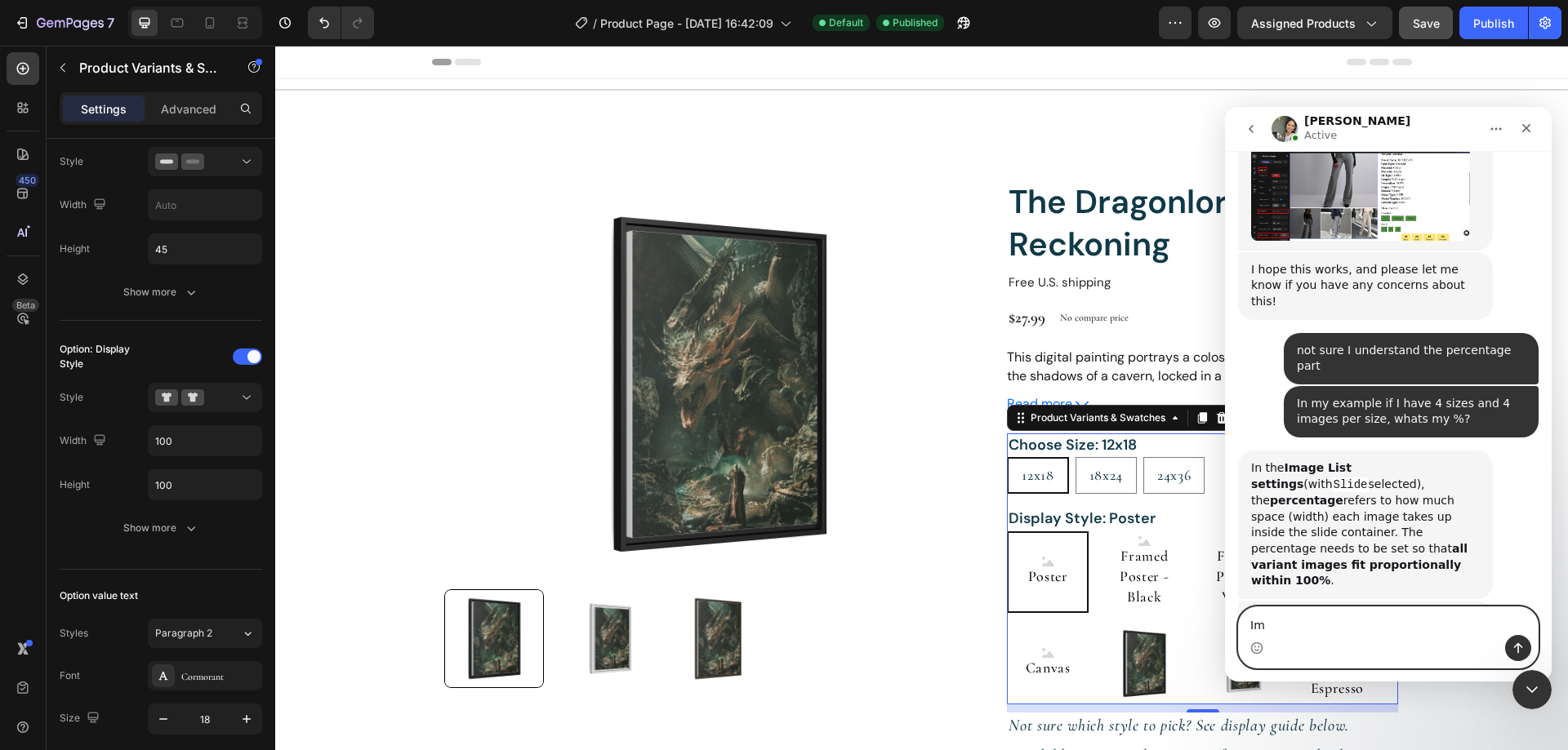
type textarea "I"
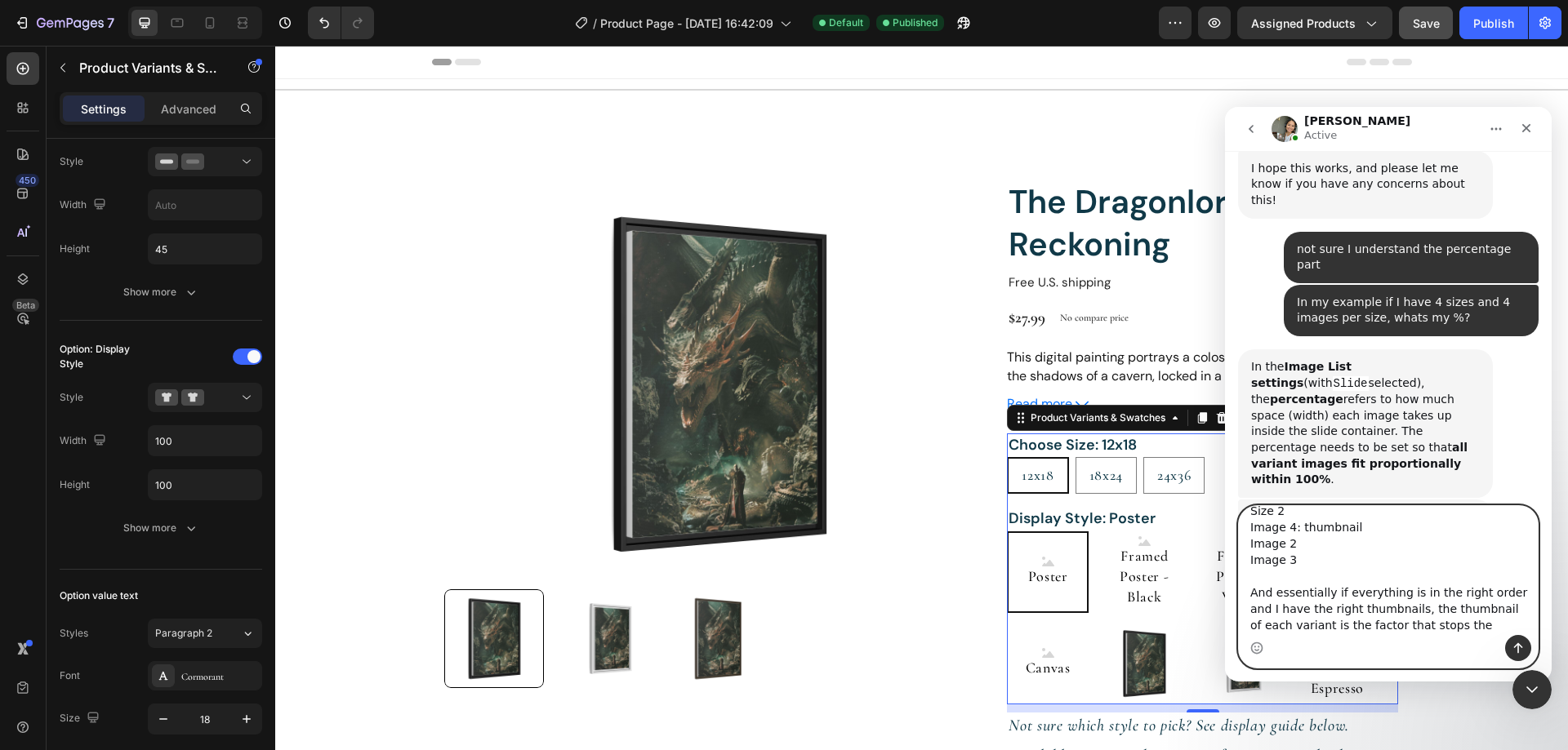
scroll to position [2423, 0]
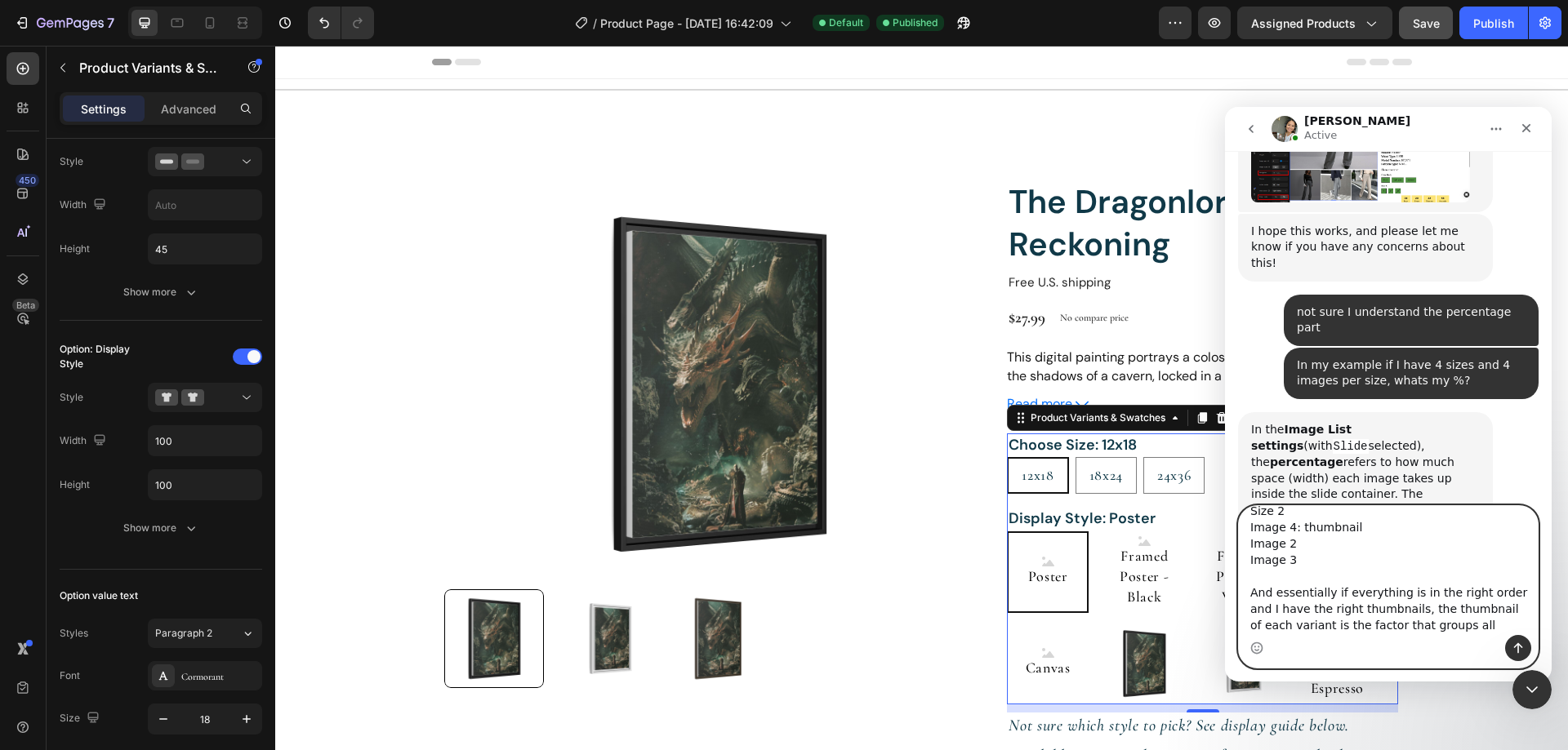
type textarea "I'd have something like this: Size 1 Image 1 thumbnail Image 2 Image 3 Size 2 I…"
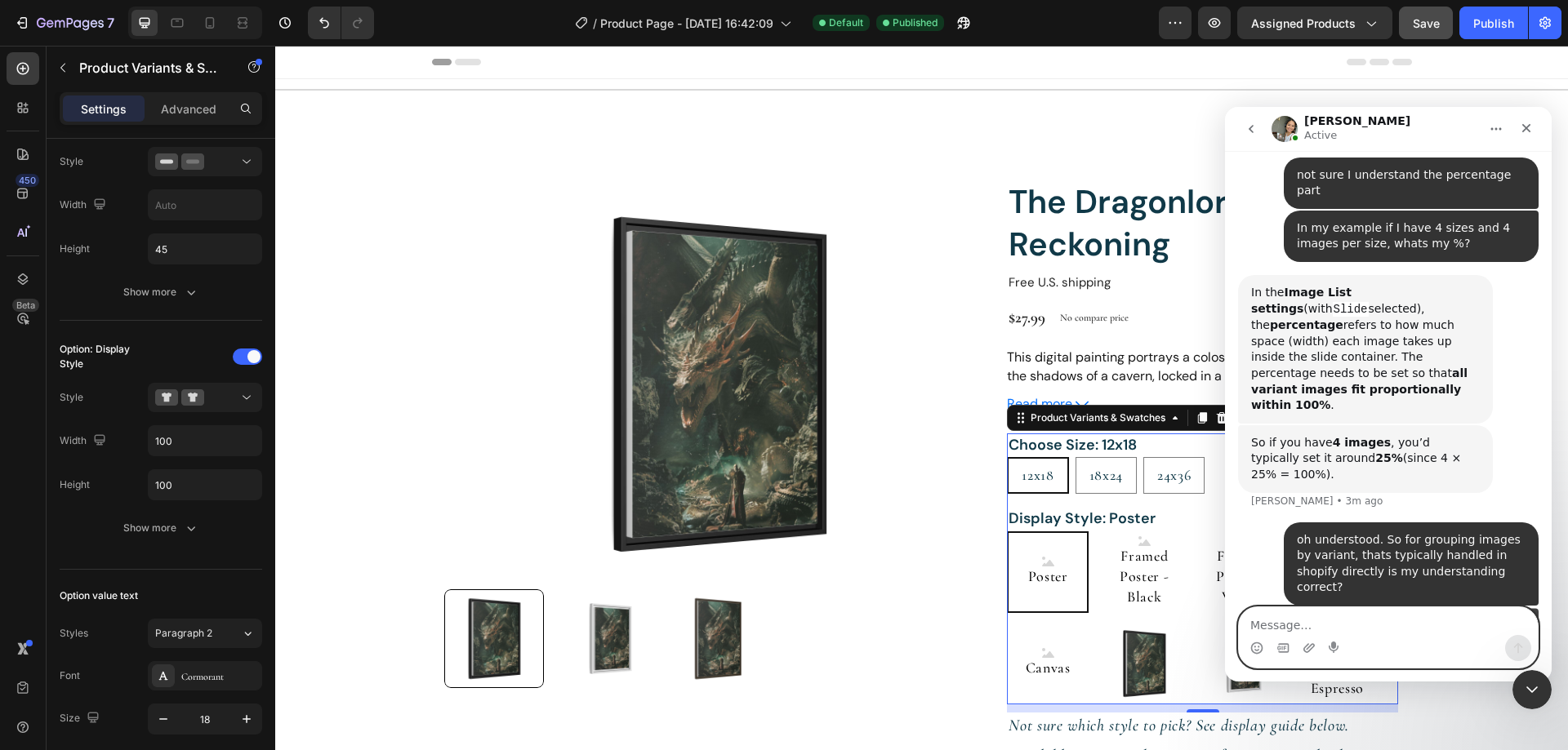
scroll to position [2567, 0]
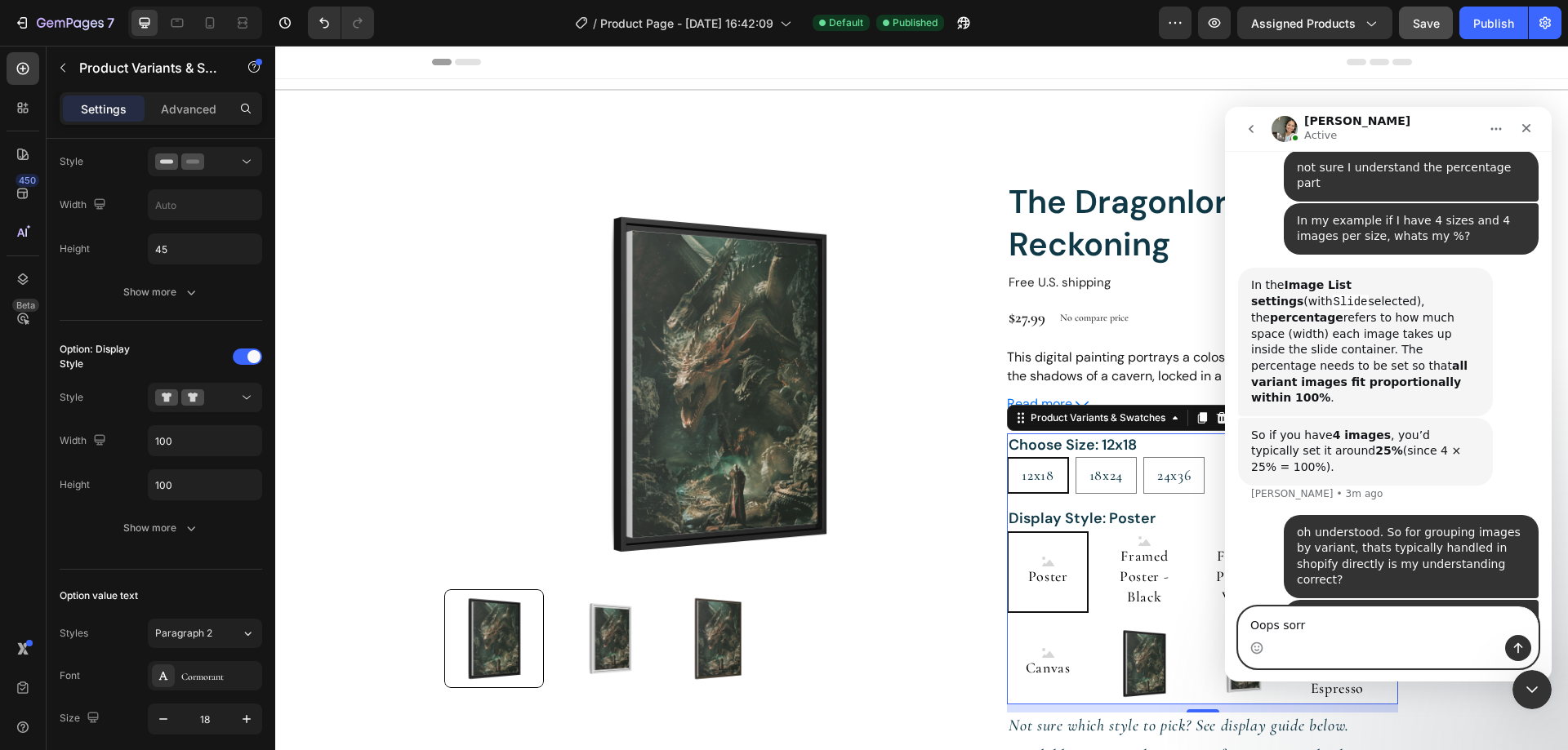
type textarea "Oops sorry"
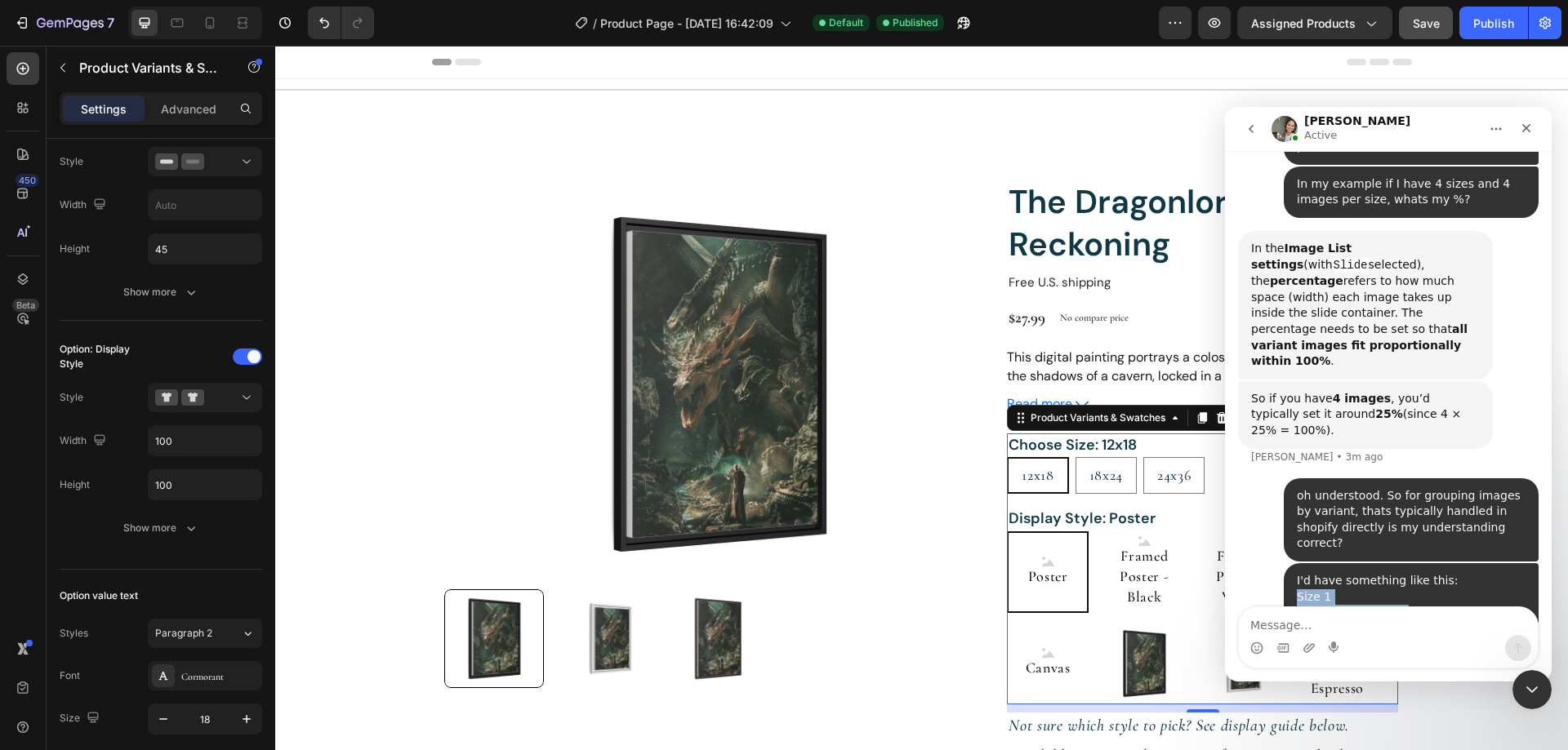
drag, startPoint x: 1333, startPoint y: 462, endPoint x: 1288, endPoint y: 342, distance: 128.2
click at [1297, 573] on div "I'd have something like this: Size 1 Image 1 thumbnail Image 2 Image 3 Size 2 I…" at bounding box center [1411, 693] width 228 height 240
copy div "Size 1 Image 1 thumbnail Image 2 Image 3 Size 2 Image 4: thumbnail Image 2 Imag…"
click at [1267, 636] on div "Intercom messenger" at bounding box center [1388, 647] width 299 height 26
click at [1272, 626] on textarea "Message…" at bounding box center [1388, 620] width 299 height 28
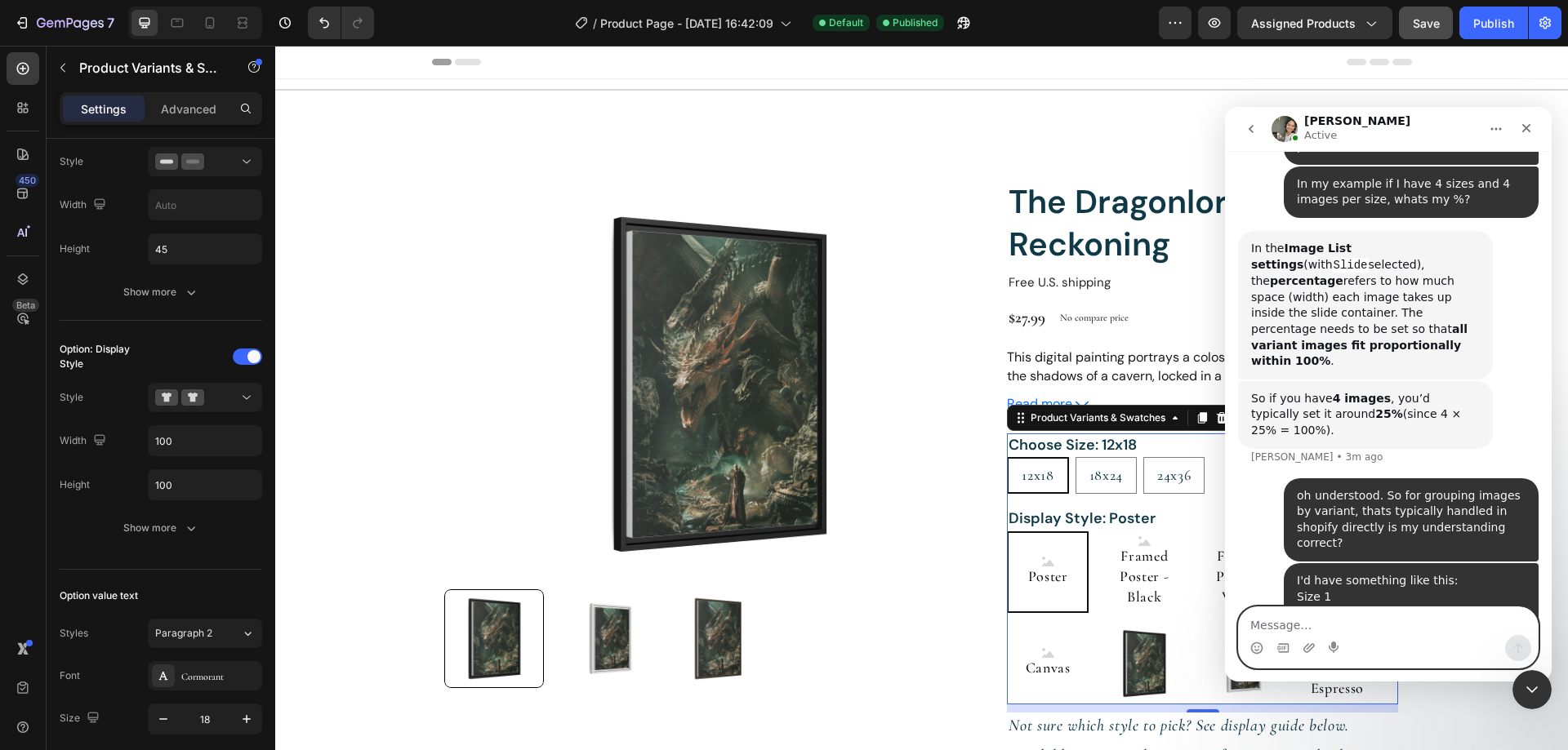
paste textarea "Size 1 Image 1 thumbnail Image 2 Image 3 Size 2 Image 4: thumbnail Image 2 Imag…"
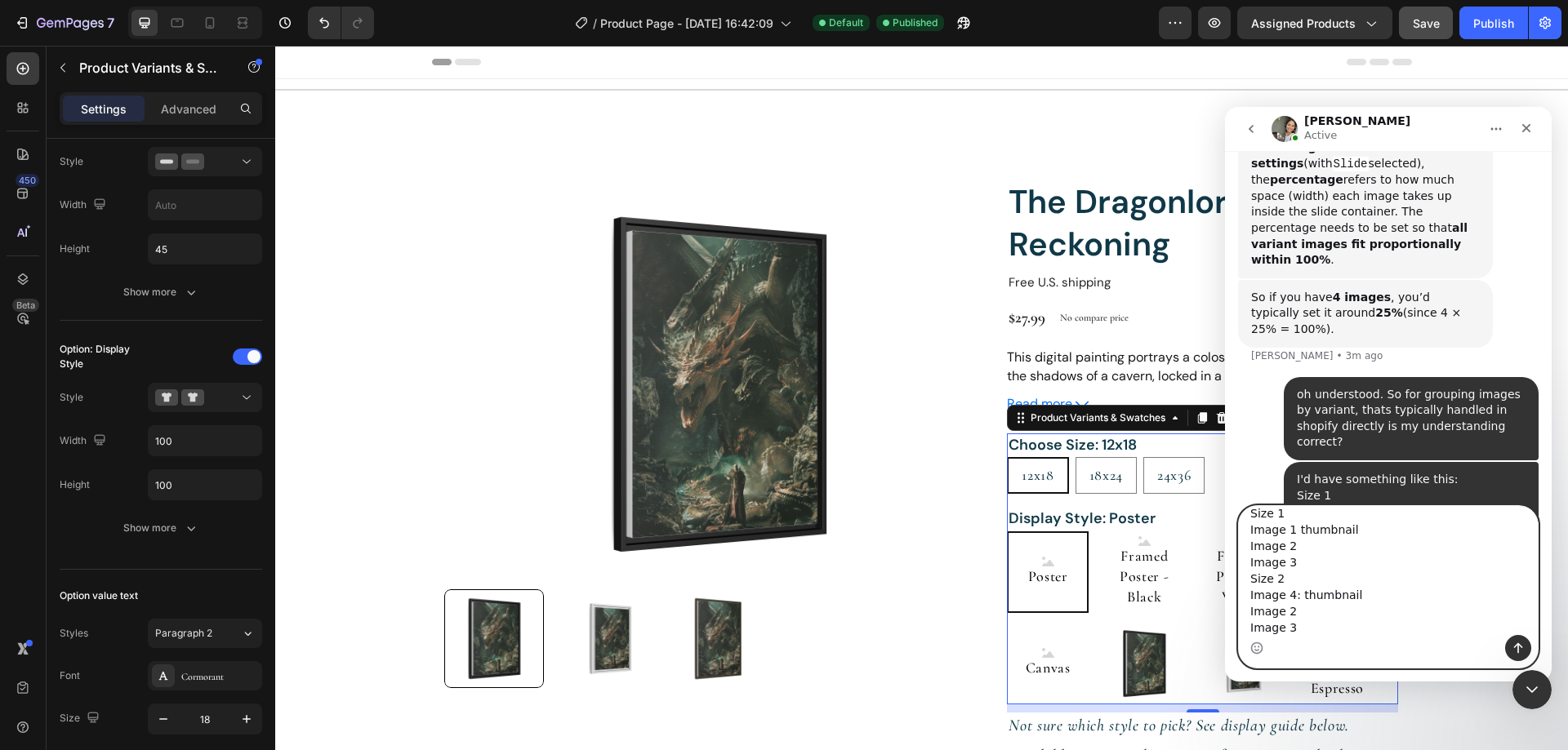
scroll to position [13, 0]
click at [1312, 609] on textarea "Size 1 Image 1 thumbnail Image 2 Image 3 Size 2 Image 4: thumbnail Image 2 Imag…" at bounding box center [1388, 570] width 299 height 129
type textarea "Size 1 Image 1 thumbnail Image 2 Image 3 Size 2 Image 4: thumbnail Image 5 Imag…"
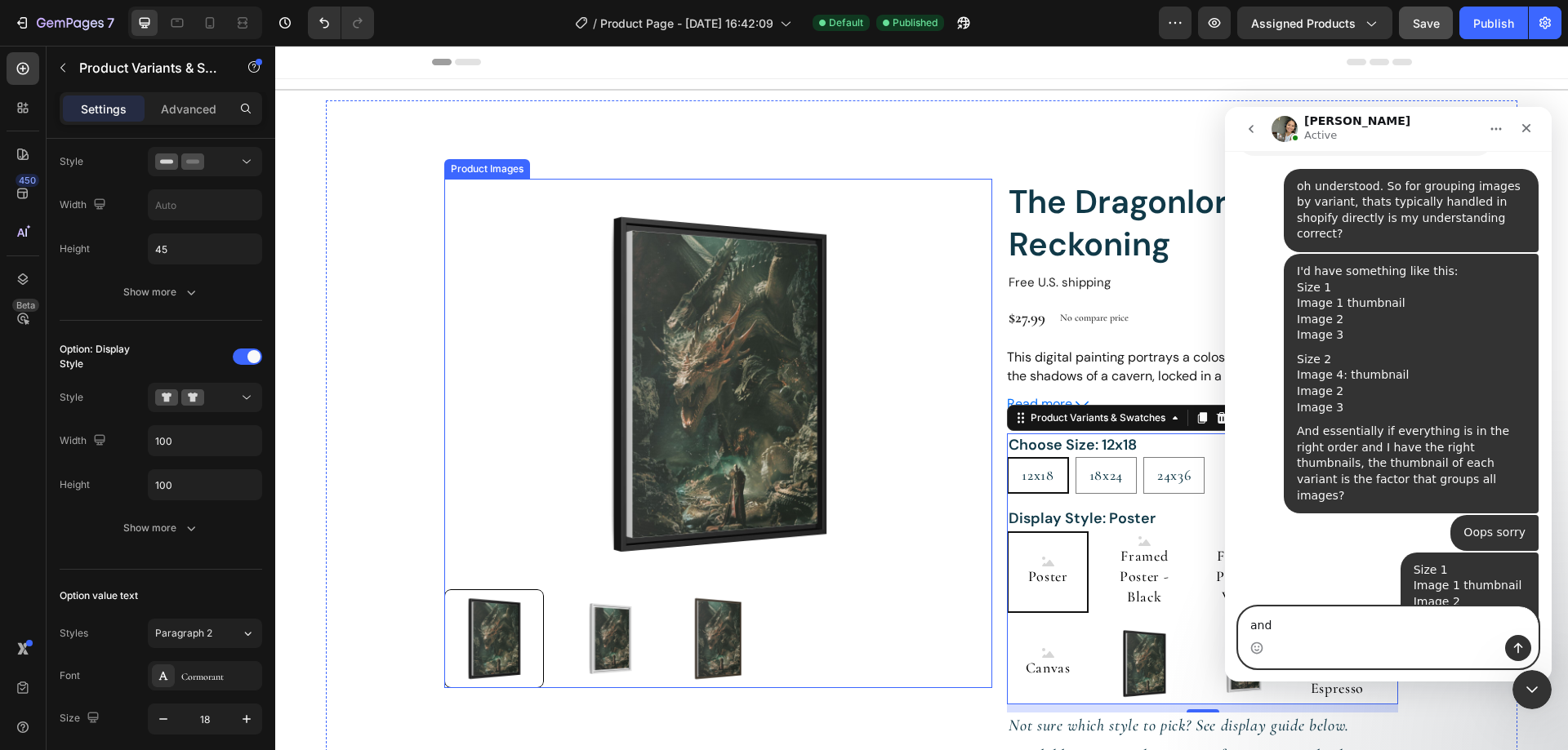
scroll to position [2897, 0]
type textarea "a"
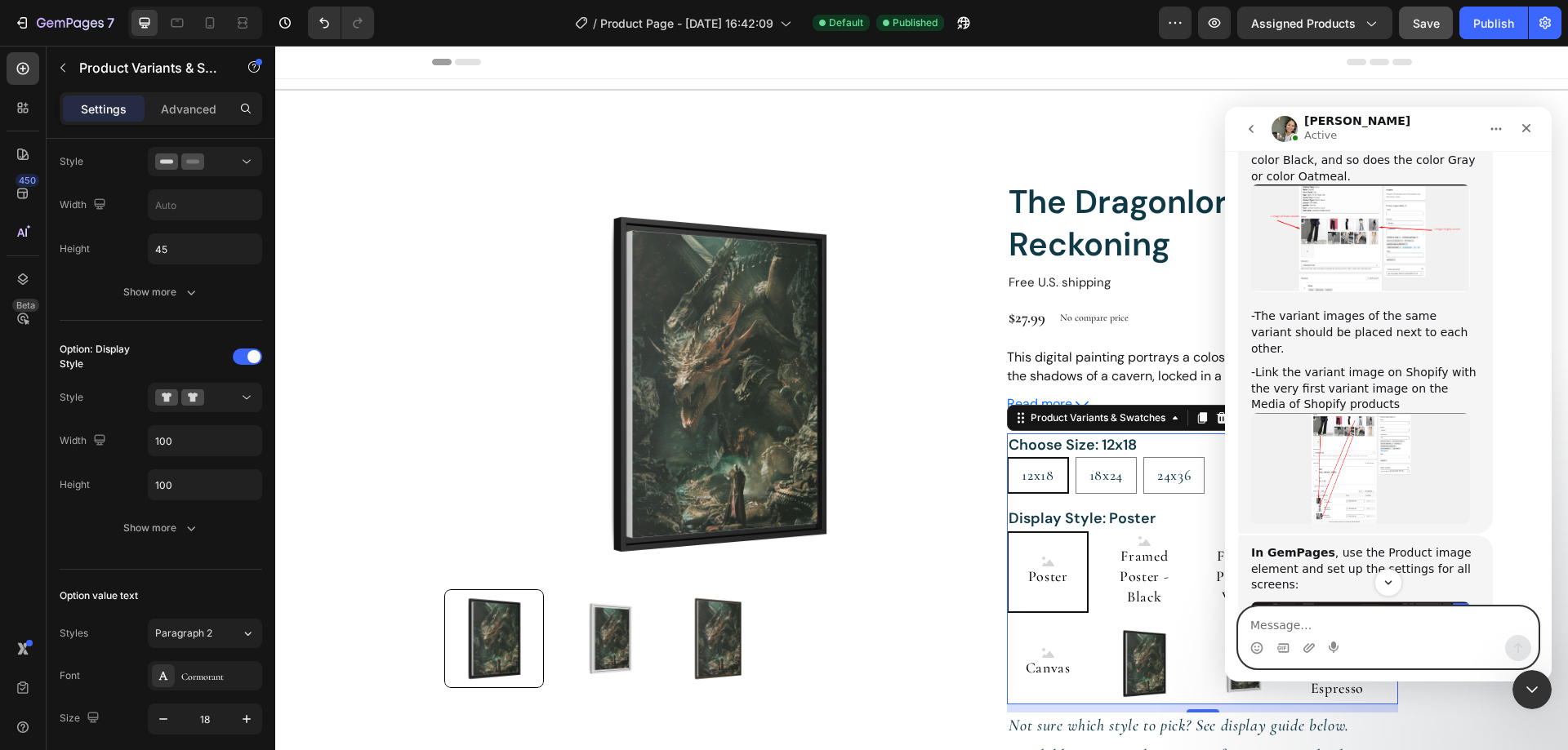
scroll to position [1510, 0]
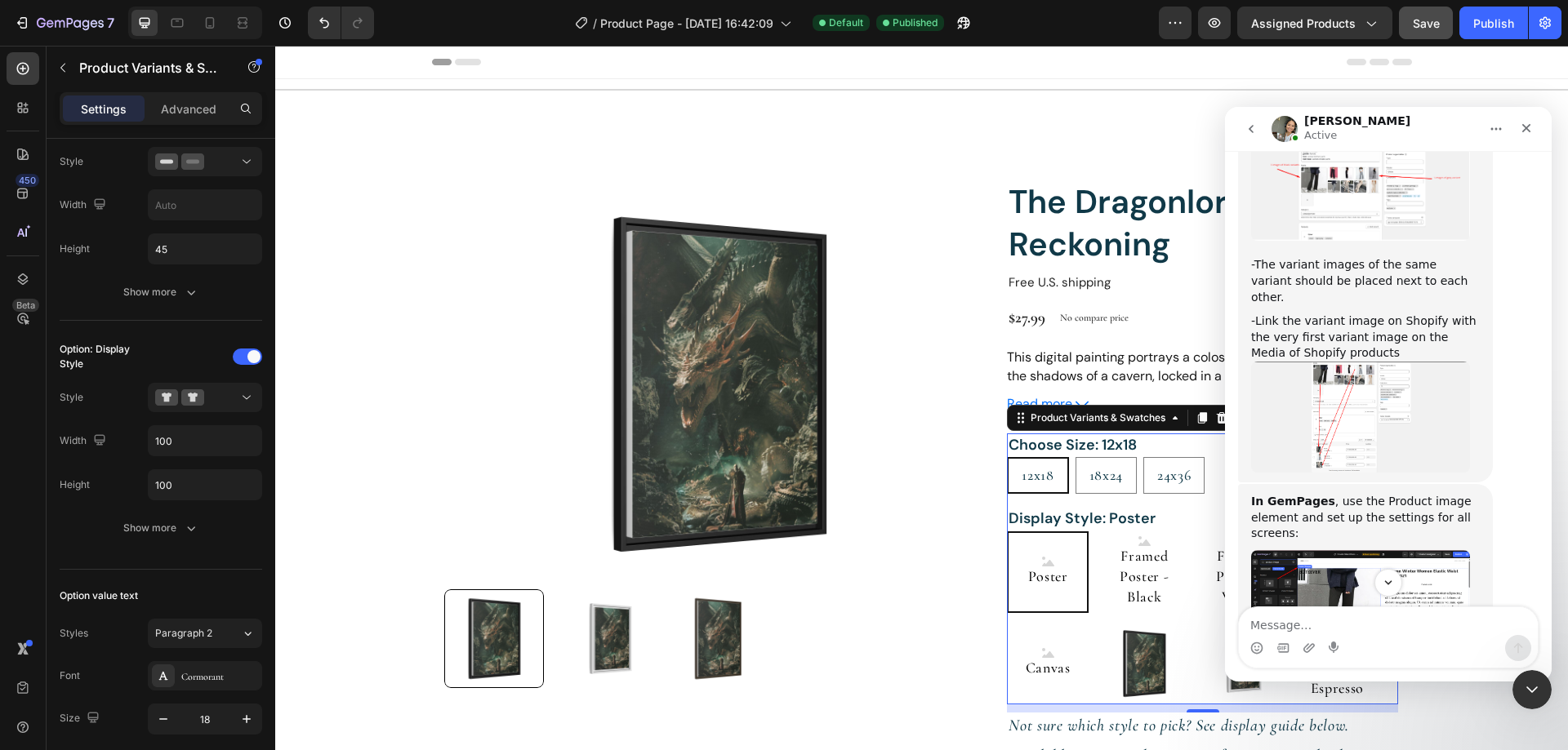
click at [1345, 551] on img "Zoe says…" at bounding box center [1360, 598] width 219 height 96
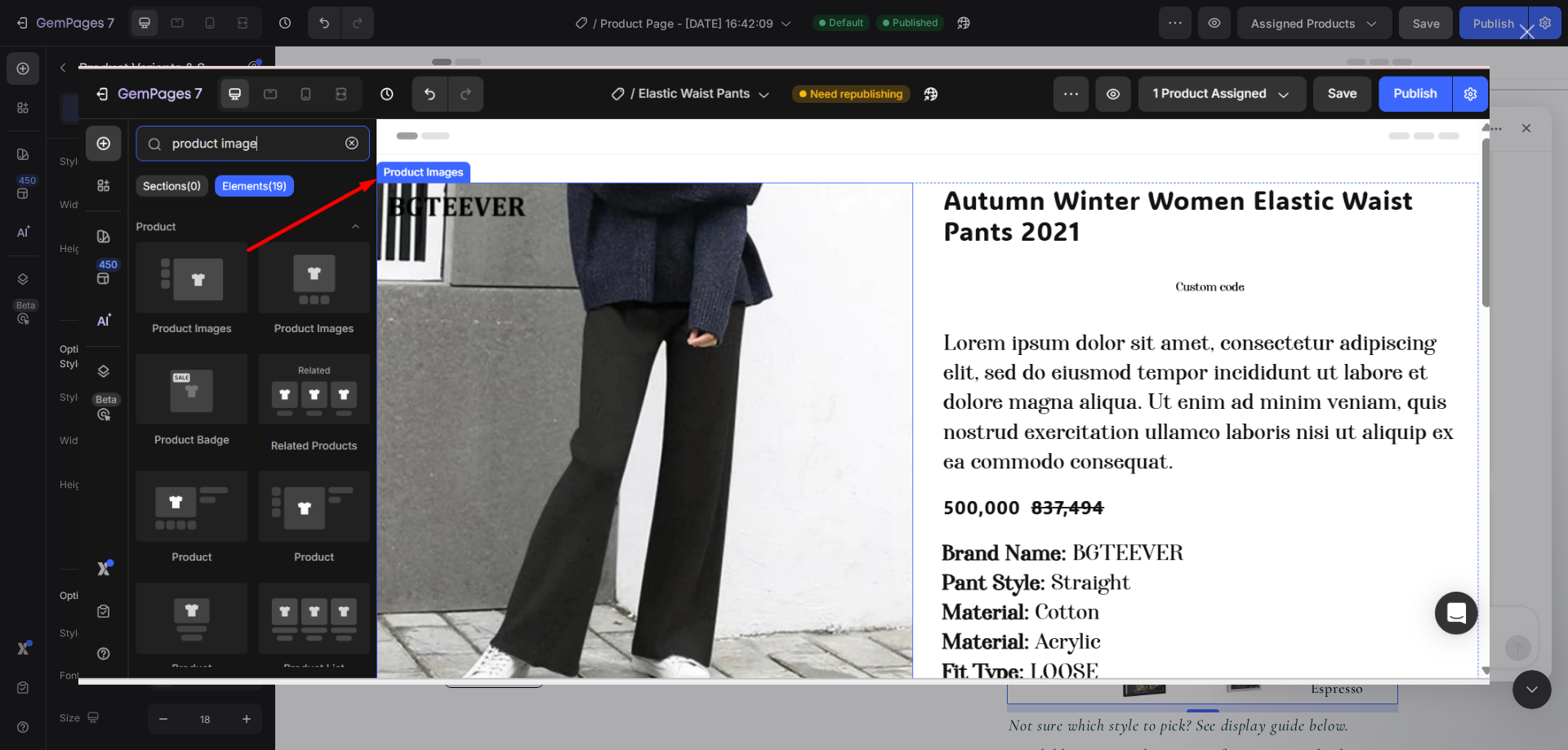
click at [1507, 411] on div "Intercom messenger" at bounding box center [784, 375] width 1568 height 750
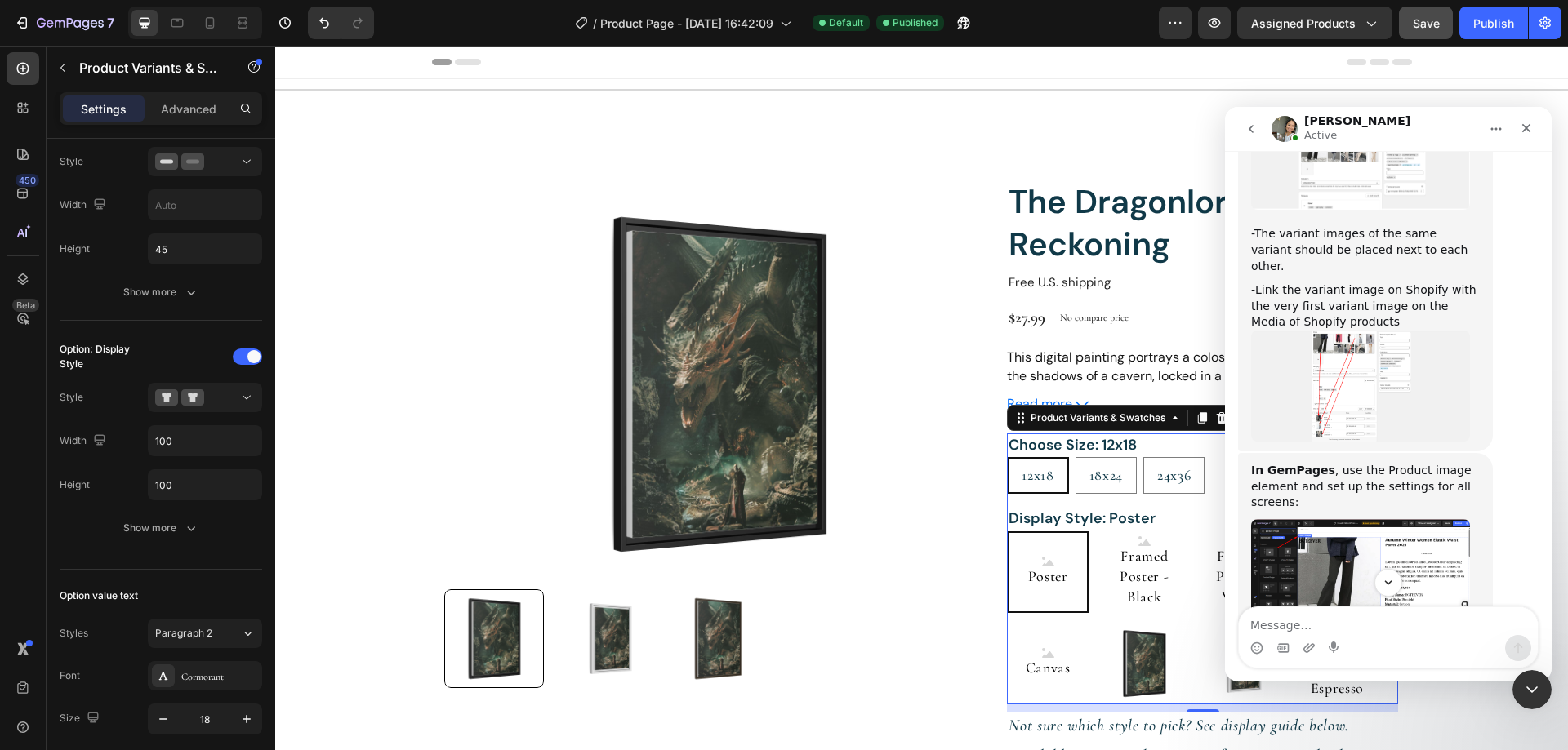
scroll to position [1592, 0]
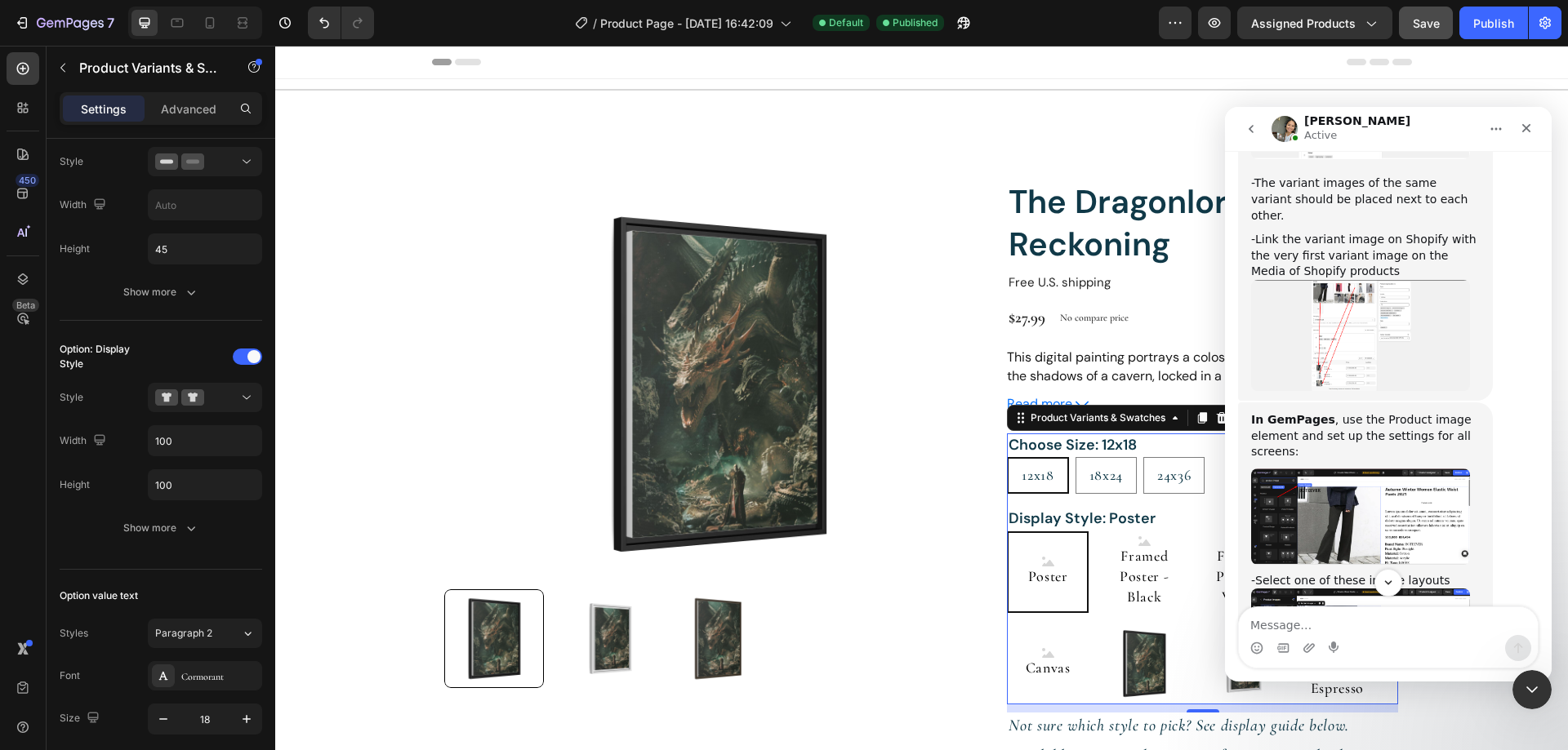
click at [1371, 588] on img "Zoe says…" at bounding box center [1360, 636] width 219 height 95
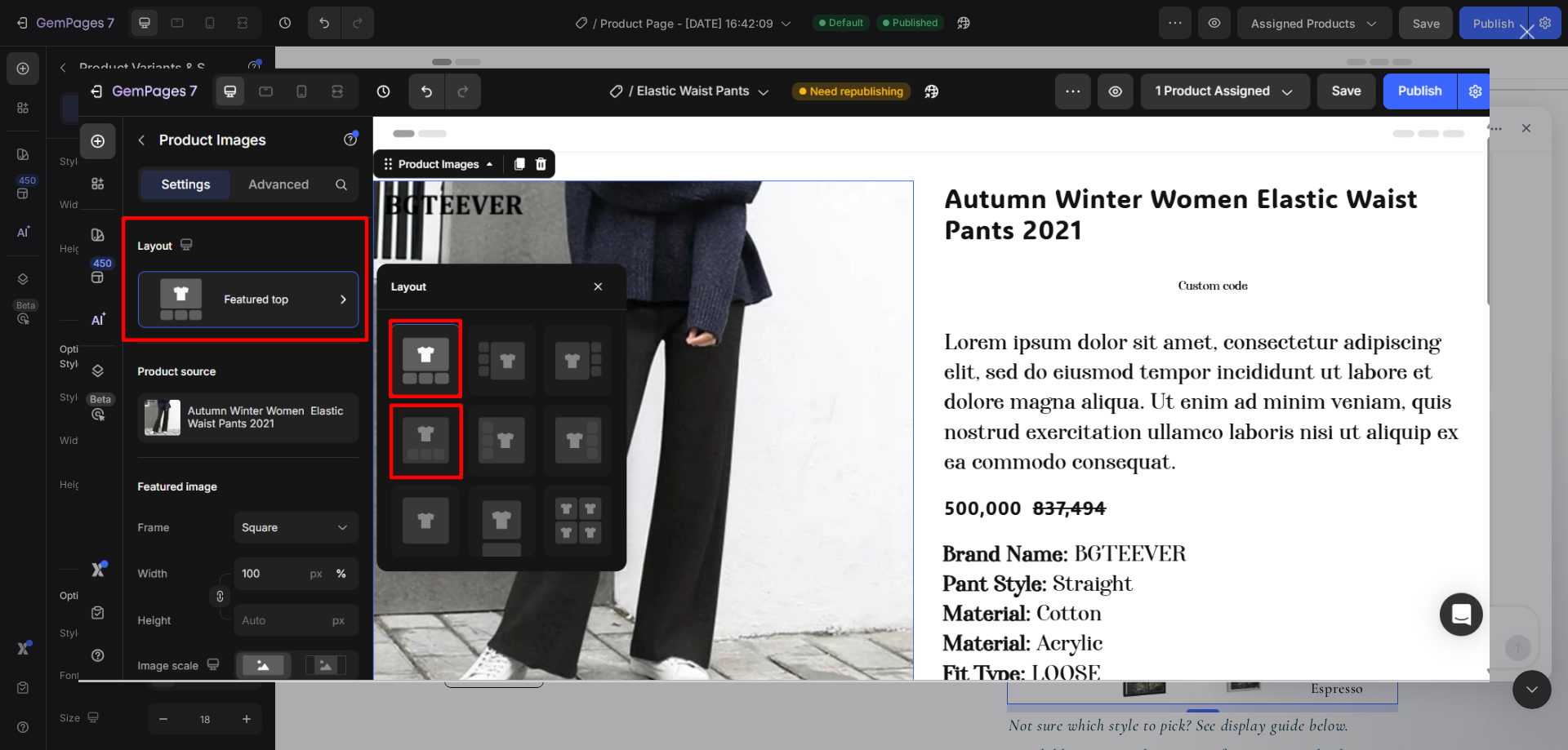
scroll to position [0, 0]
click at [1482, 446] on img "Close" at bounding box center [784, 374] width 1411 height 614
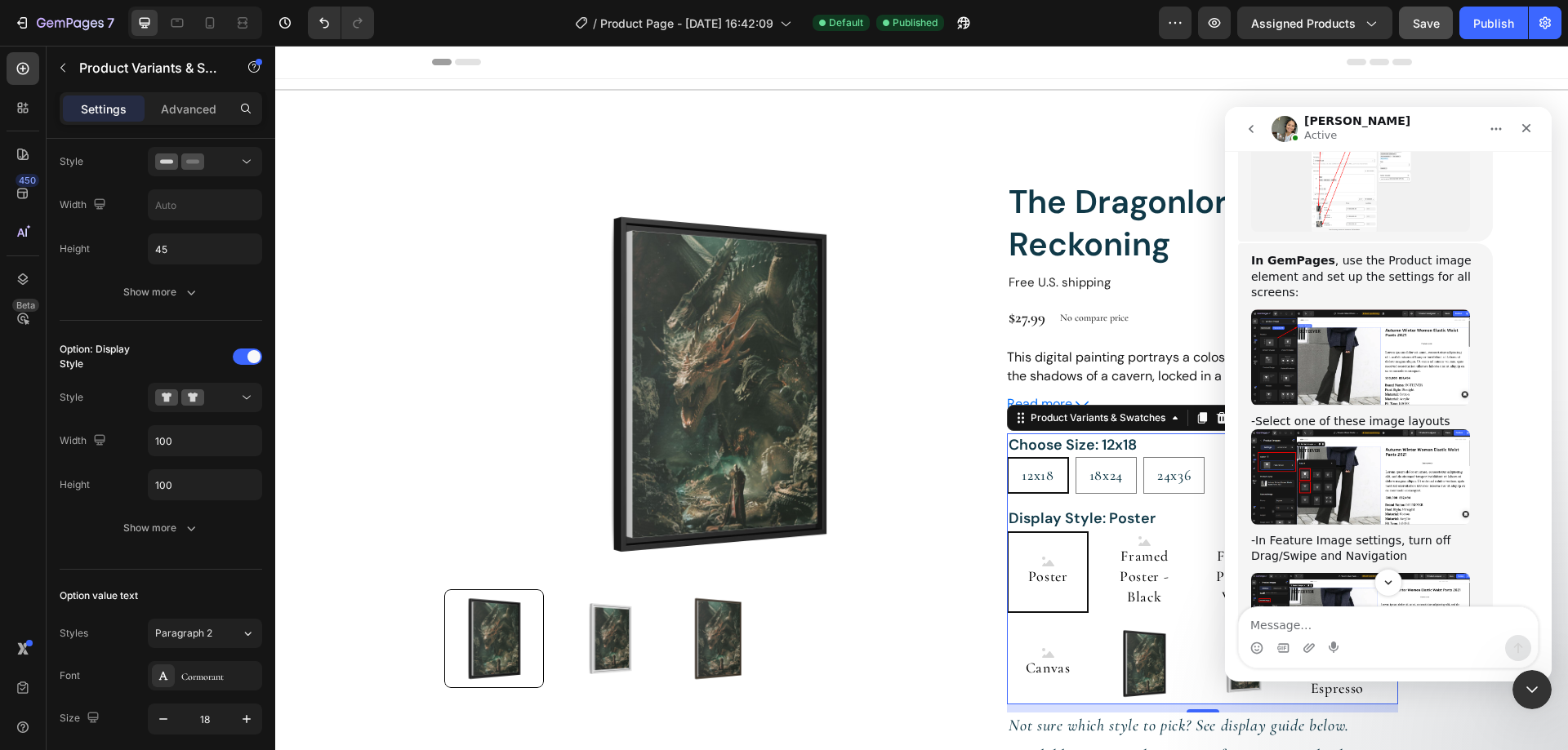
scroll to position [1837, 0]
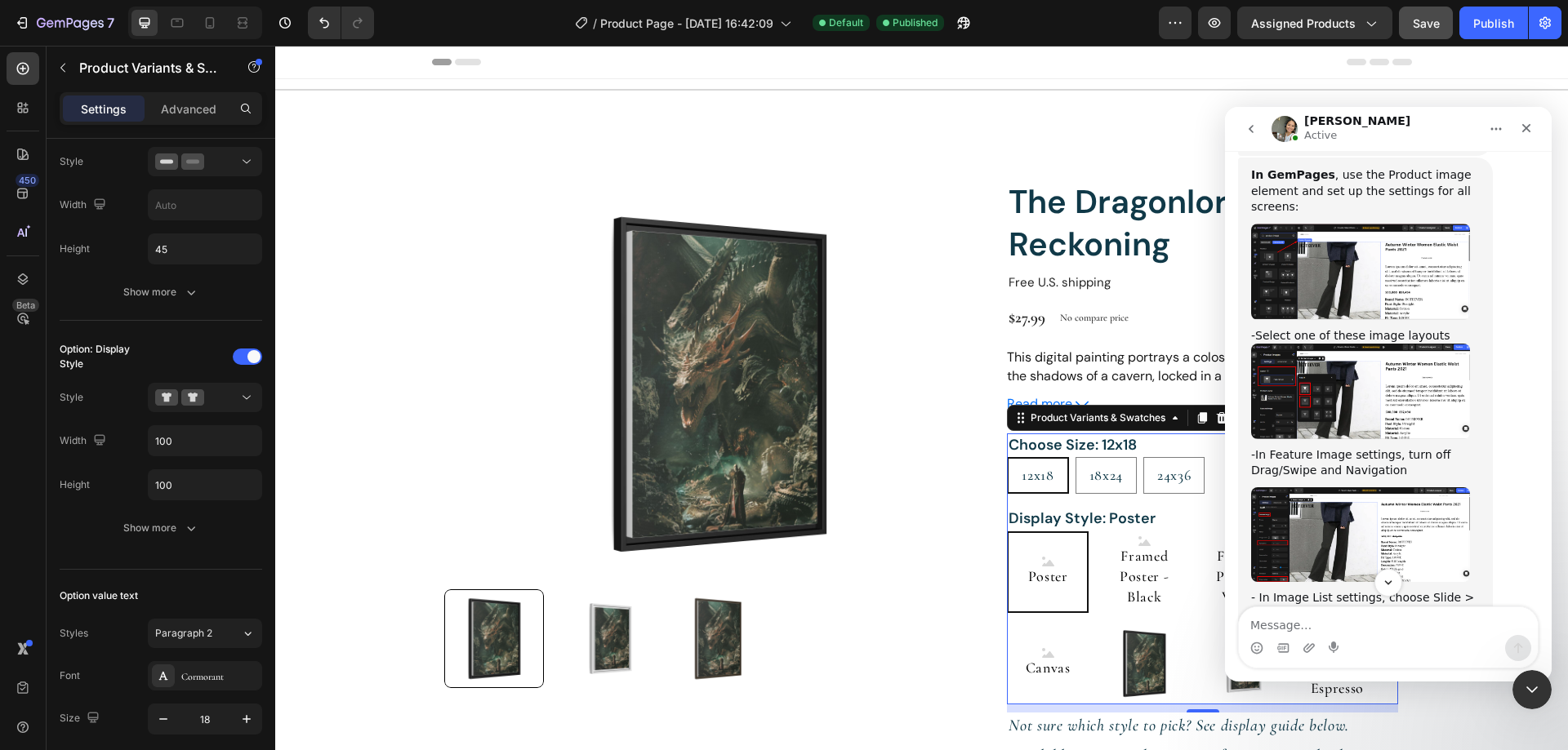
click at [1365, 487] on img "Zoe says…" at bounding box center [1360, 535] width 219 height 94
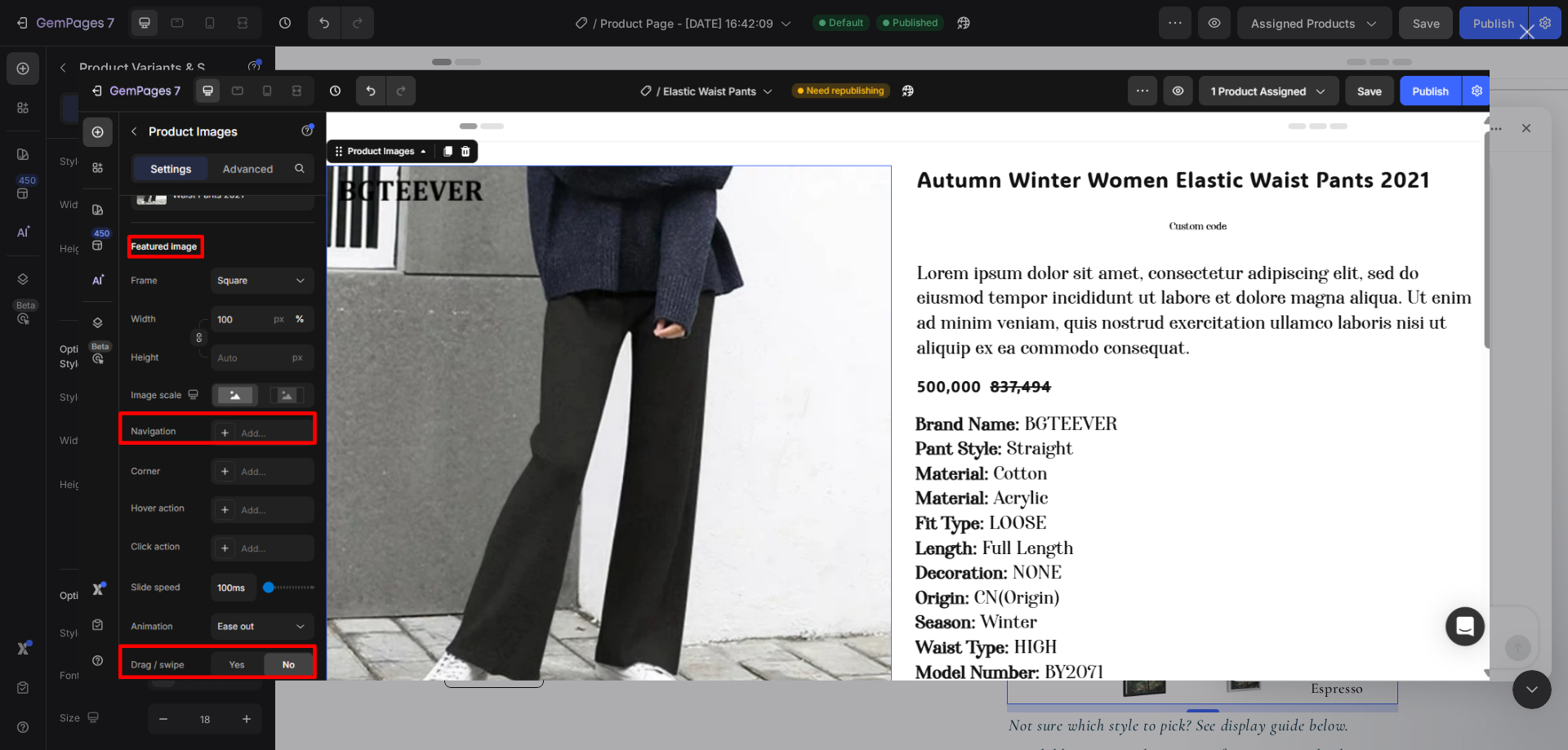
click at [1483, 411] on img "Close" at bounding box center [784, 374] width 1411 height 610
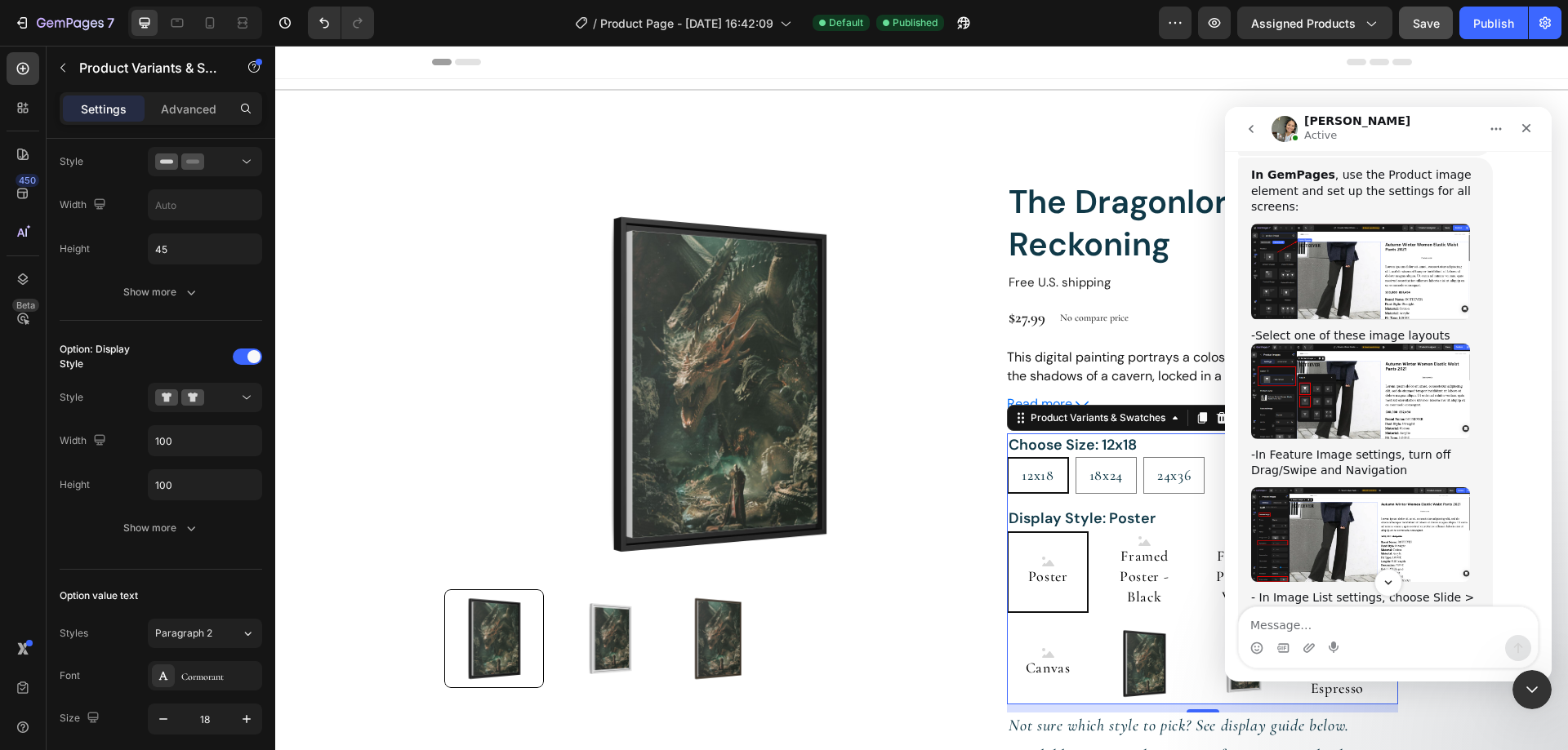
click at [1364, 487] on img "Zoe says…" at bounding box center [1360, 535] width 219 height 94
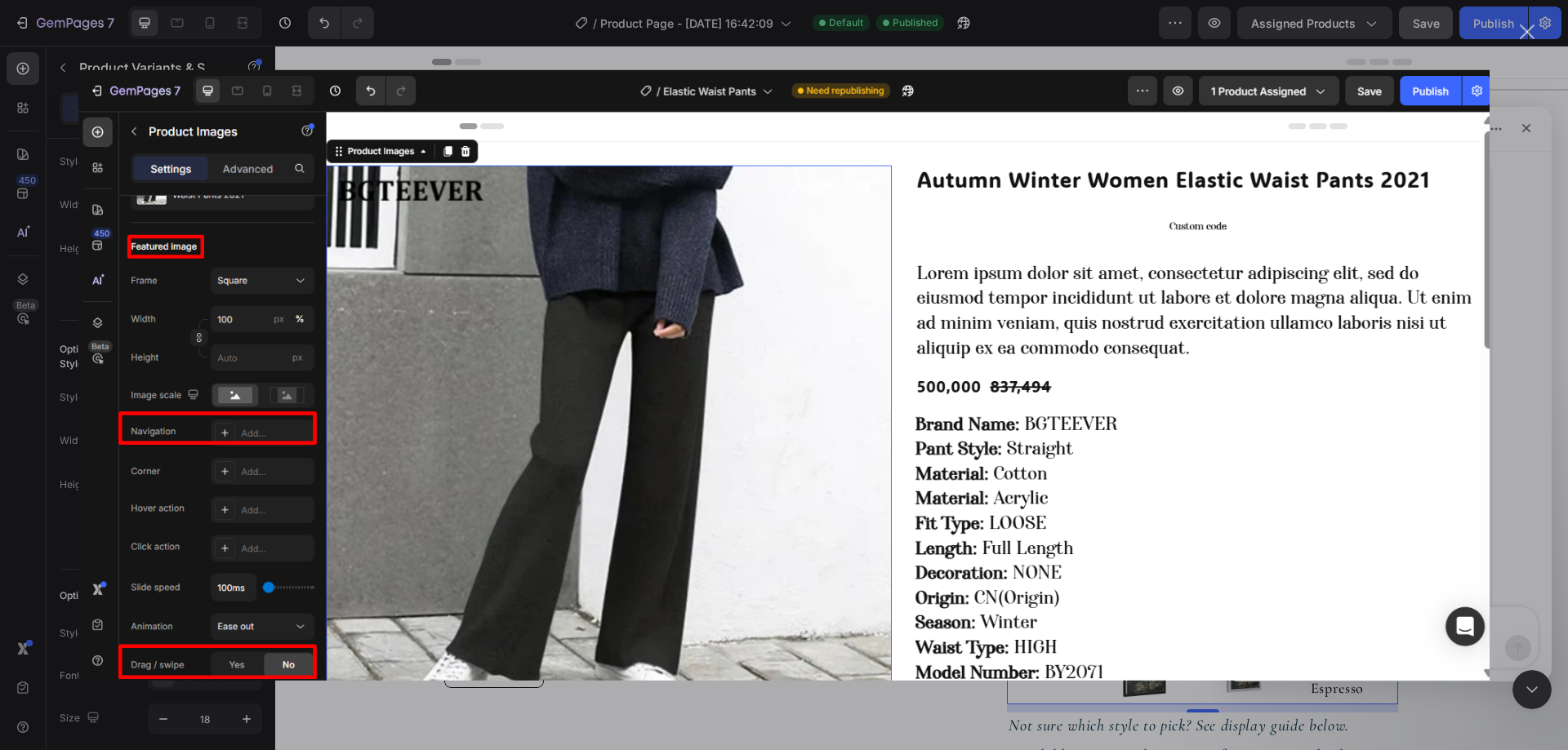
click at [1507, 391] on div "Intercom messenger" at bounding box center [784, 375] width 1568 height 750
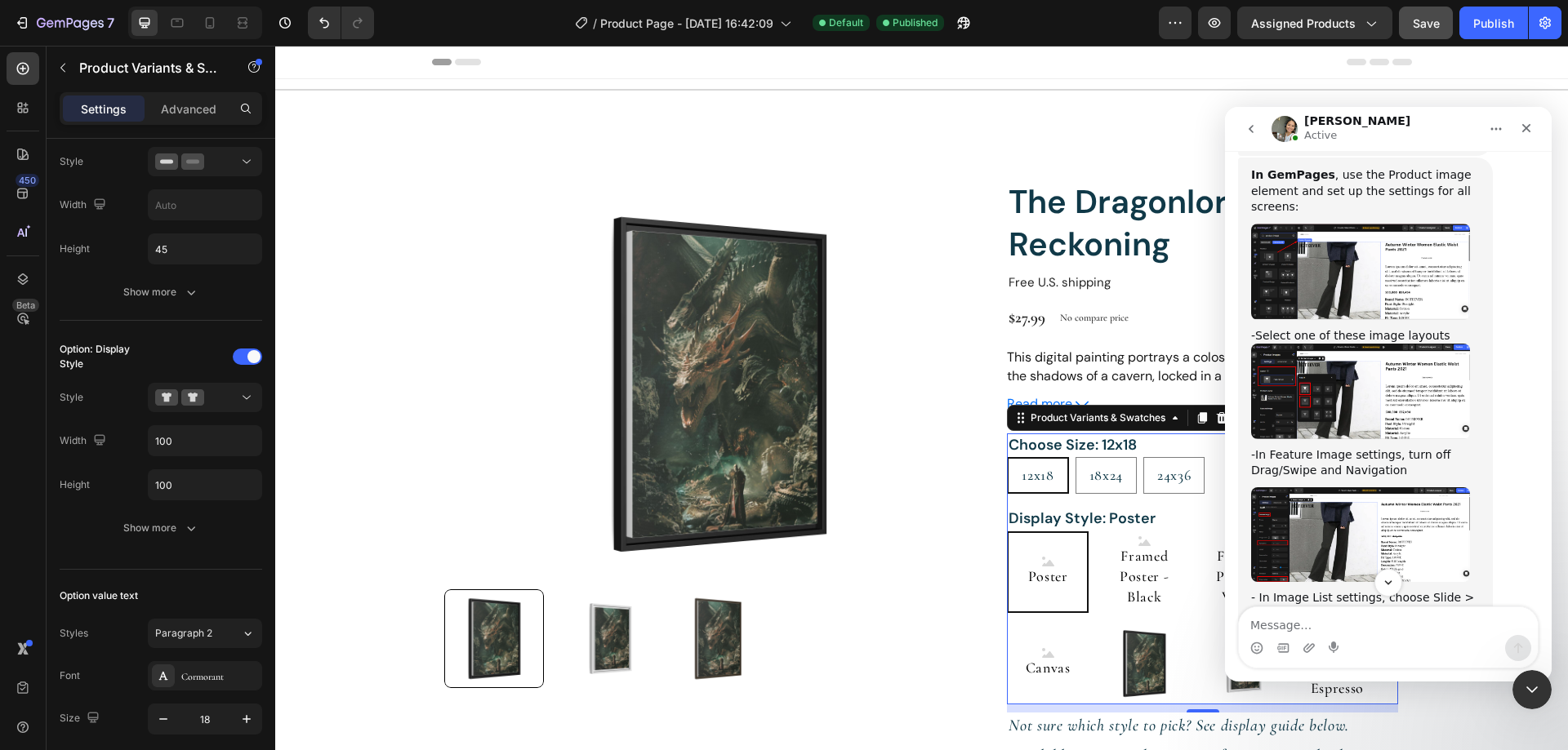
click at [1377, 343] on img "Zoe says…" at bounding box center [1360, 391] width 219 height 95
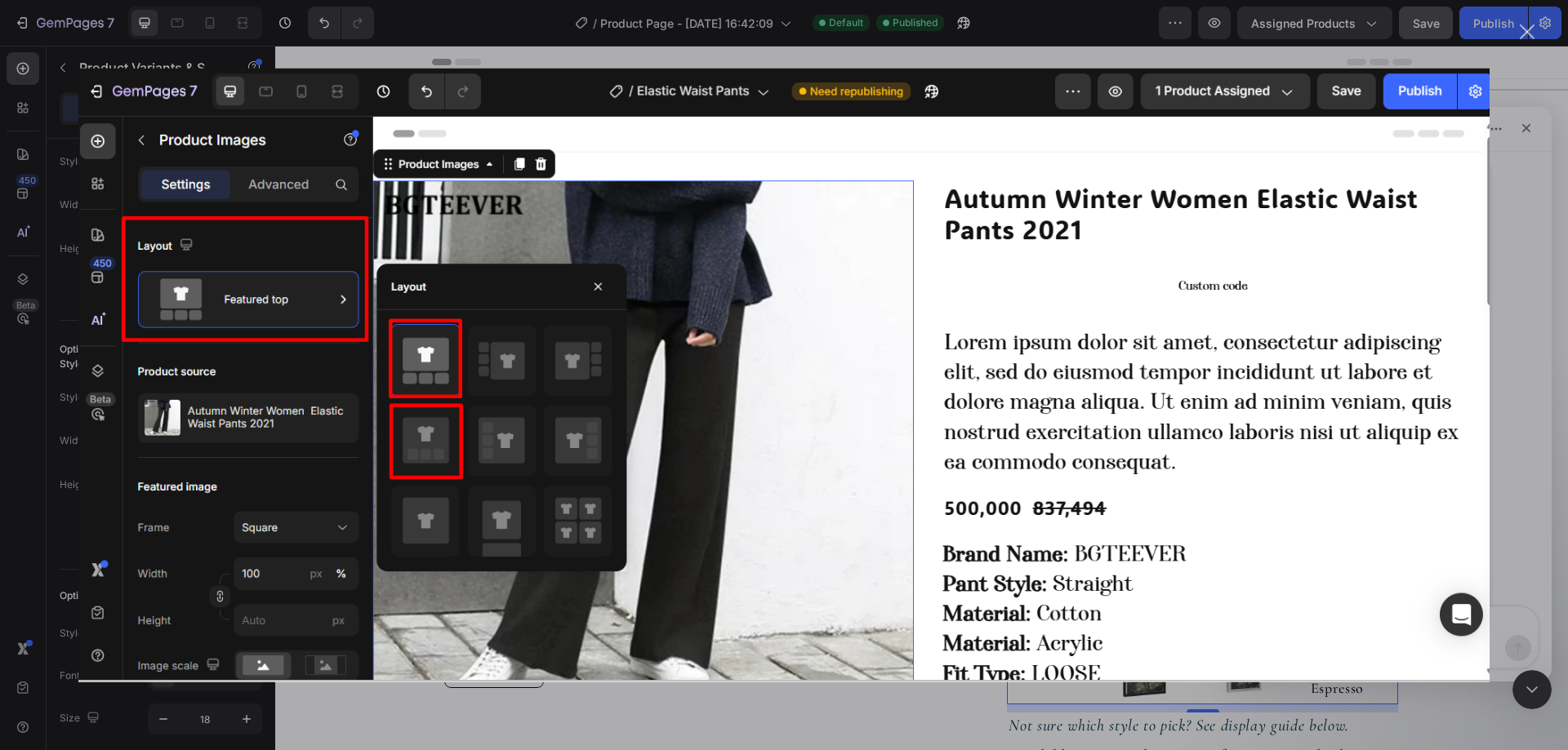
click at [1412, 463] on img "Close" at bounding box center [784, 374] width 1411 height 614
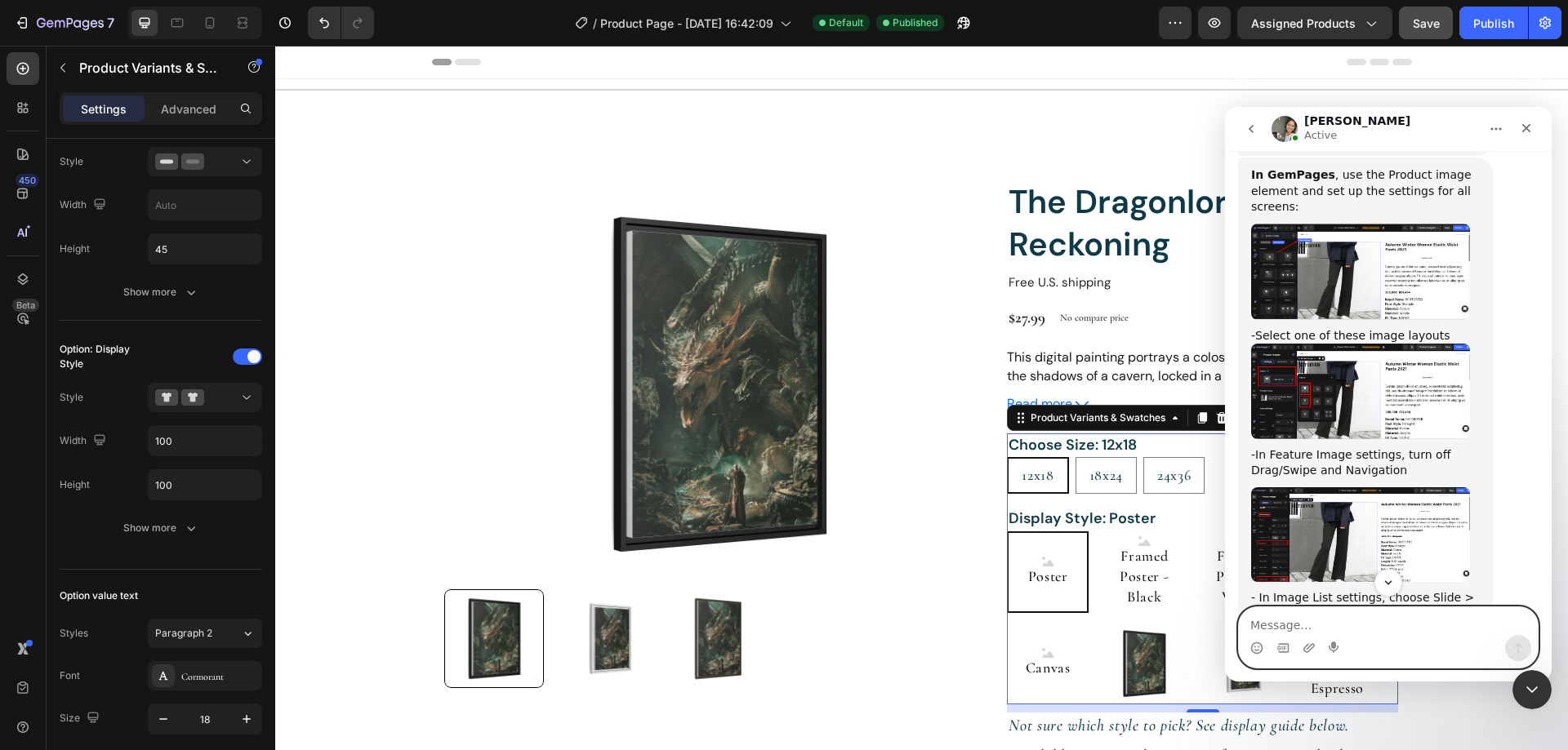
click at [1323, 611] on textarea "Message…" at bounding box center [1388, 620] width 299 height 28
type textarea "Ah because in gempage, I still need to turn off drag/swipe and navigation other…"
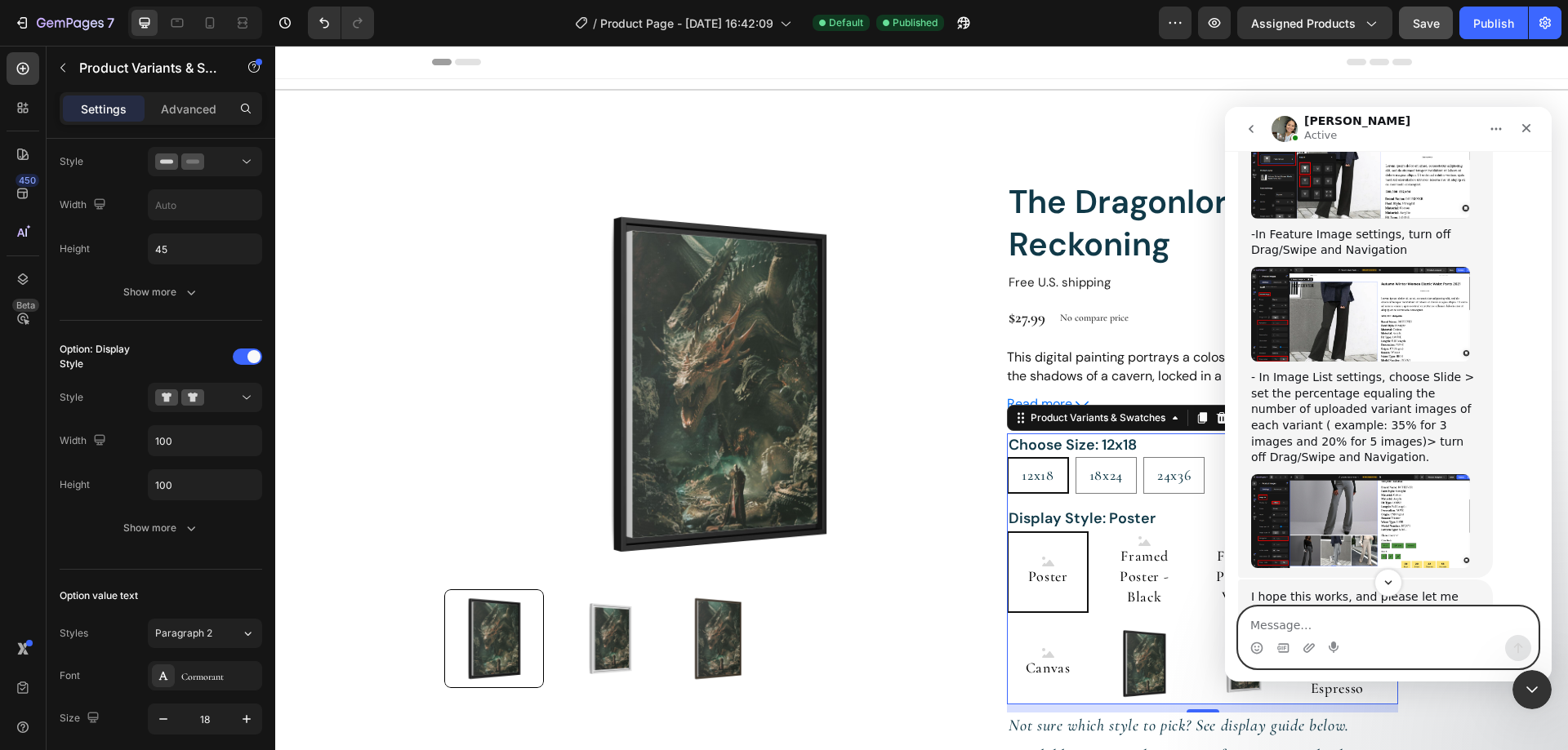
scroll to position [2061, 0]
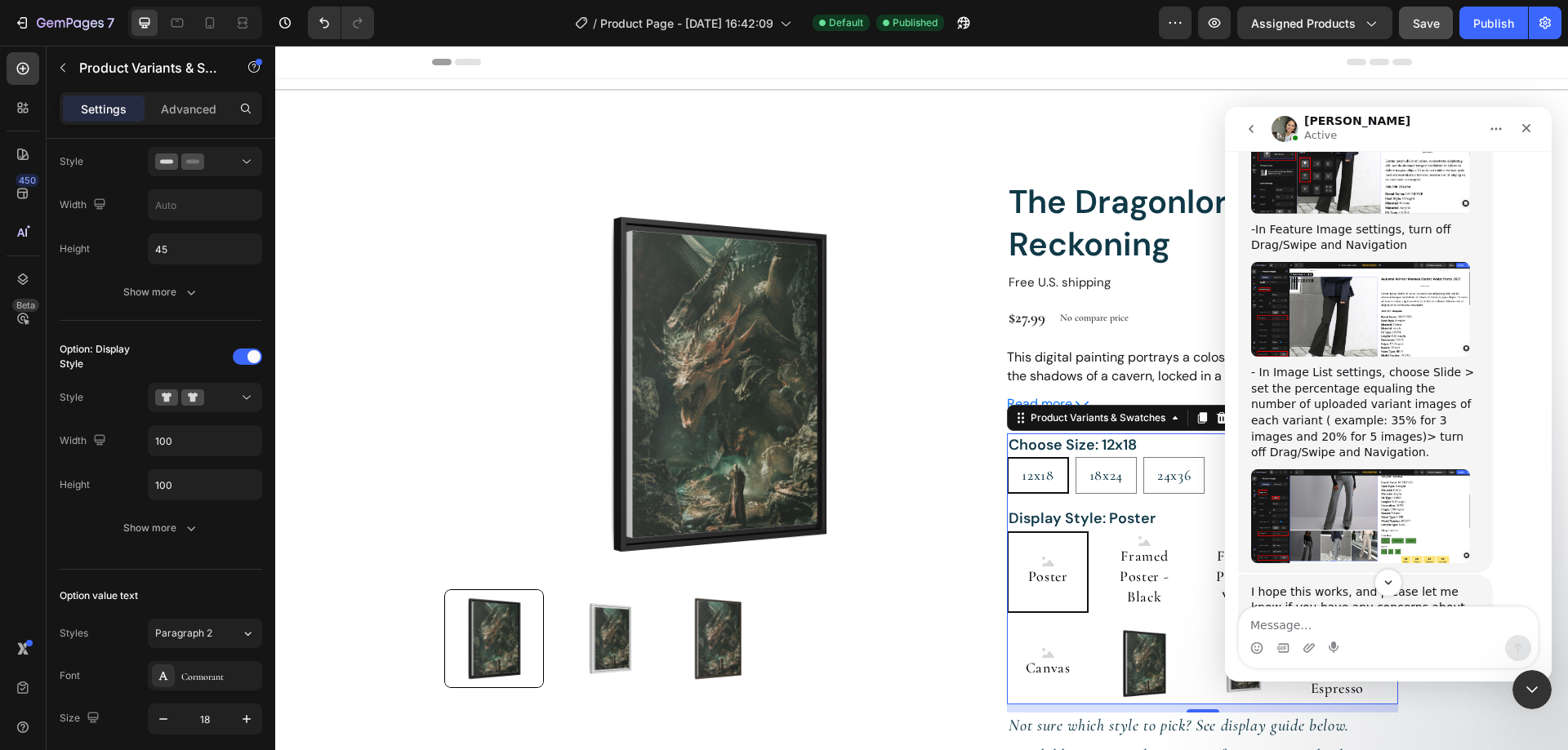
click at [1343, 470] on img "Zoe says…" at bounding box center [1360, 517] width 219 height 94
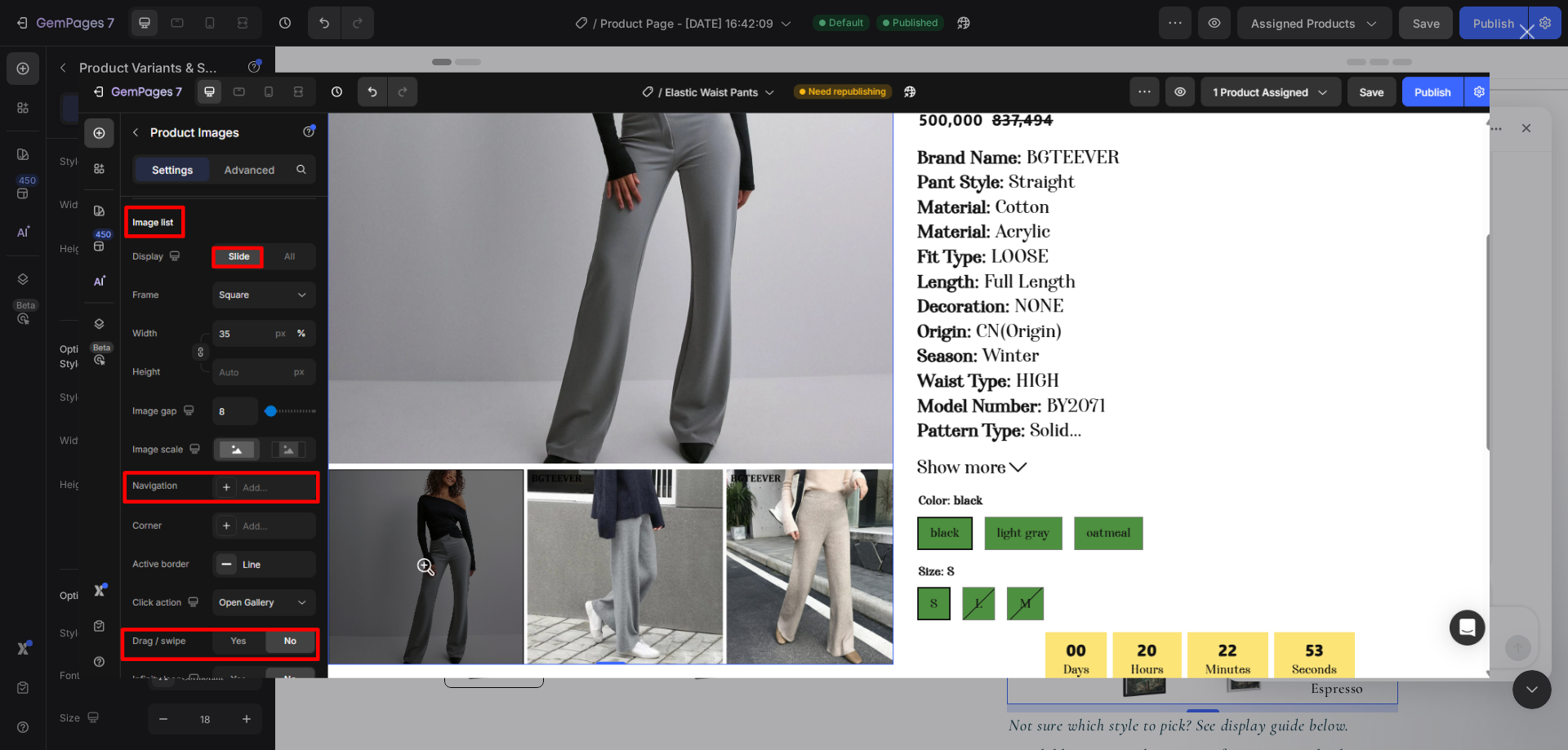
click at [1345, 366] on img "Close" at bounding box center [784, 375] width 1411 height 606
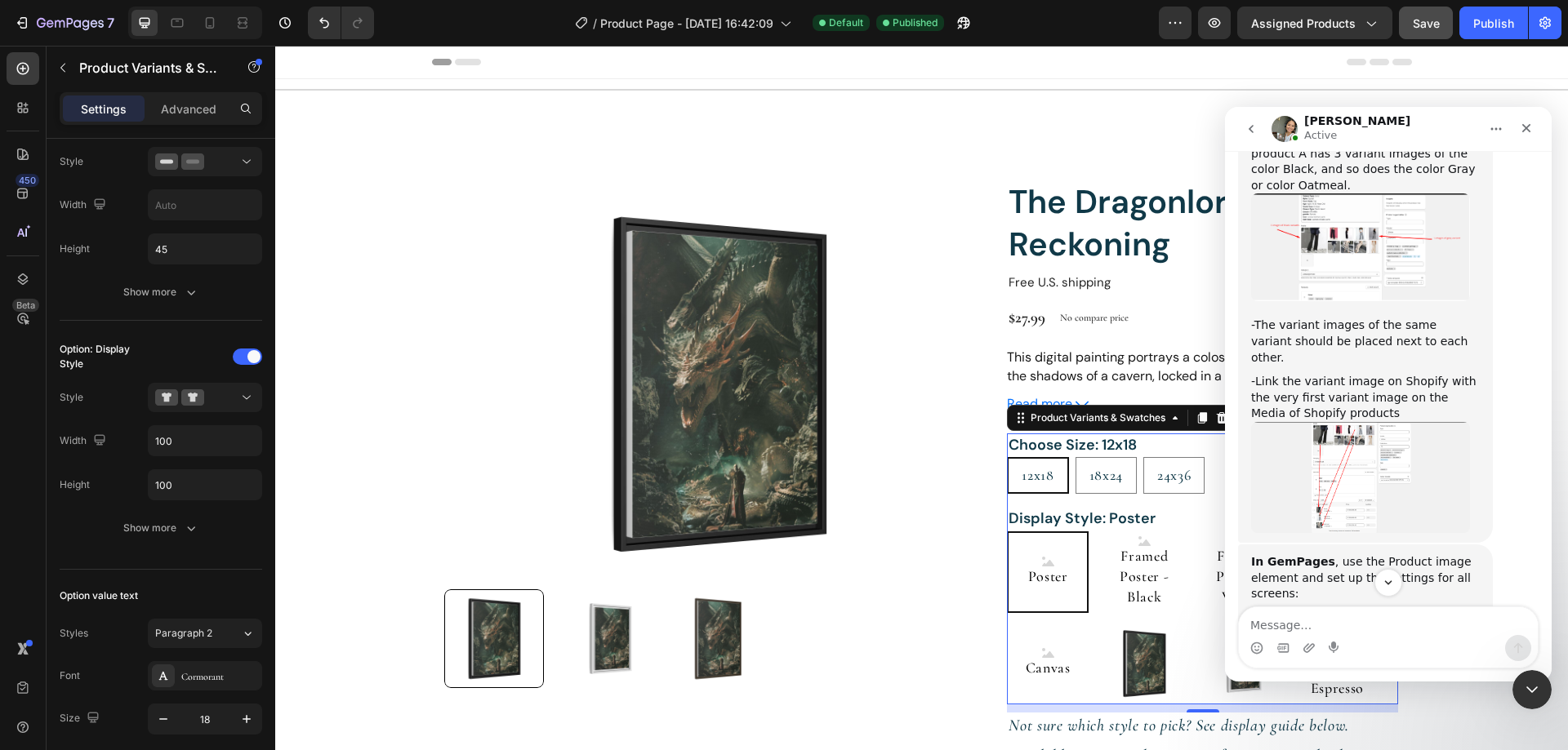
scroll to position [1572, 0]
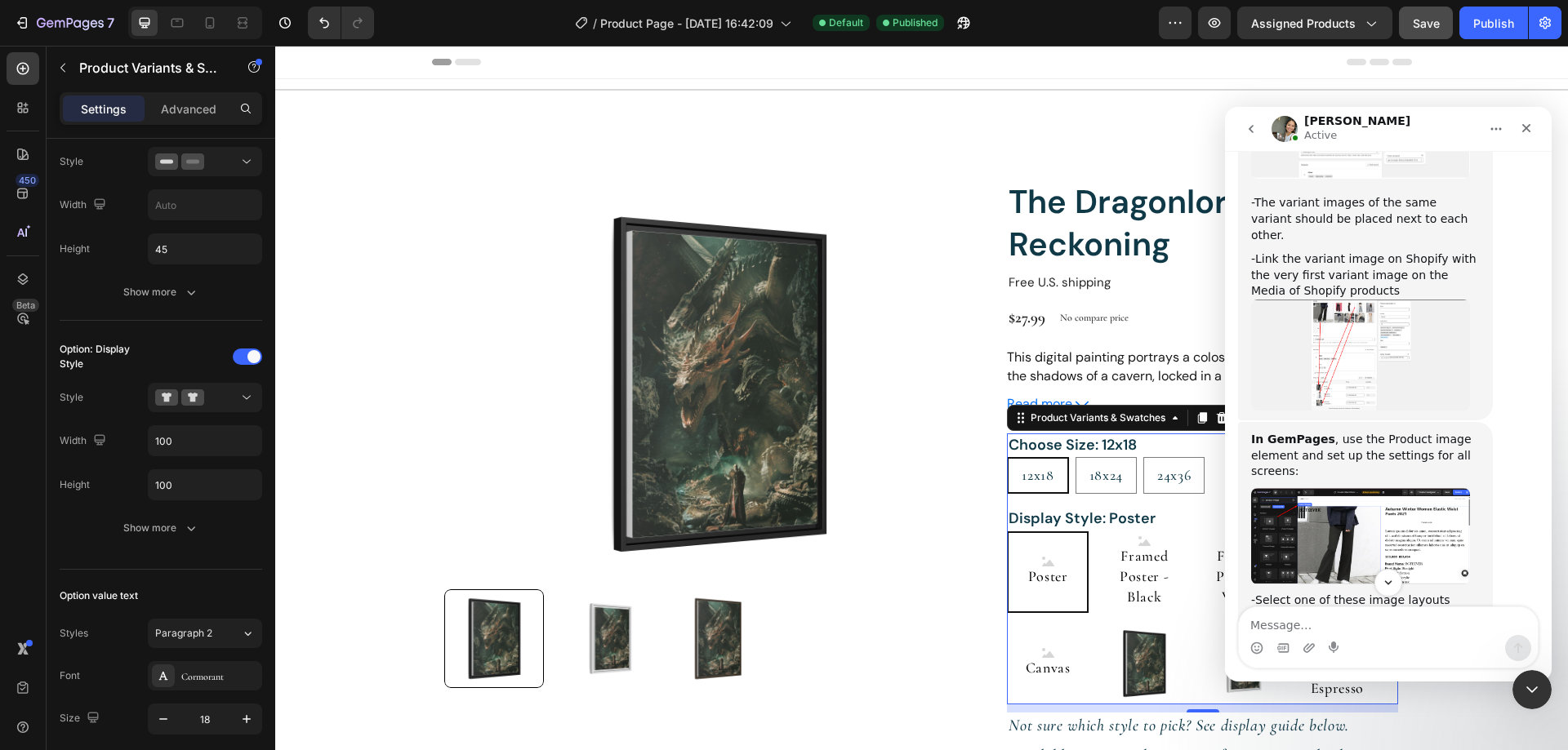
click at [1367, 488] on img "Zoe says…" at bounding box center [1360, 536] width 219 height 96
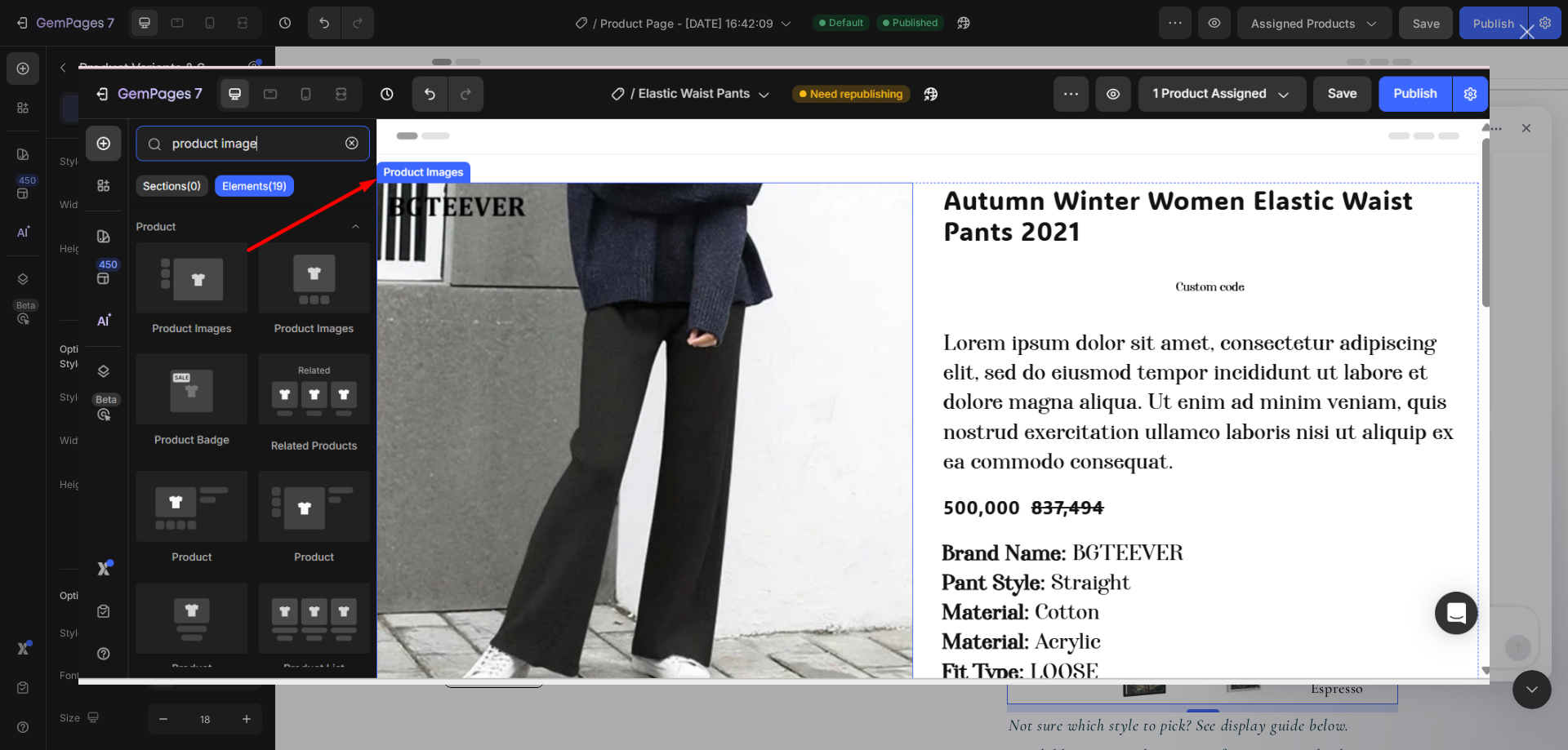
click at [1484, 406] on img "Close" at bounding box center [784, 375] width 1411 height 619
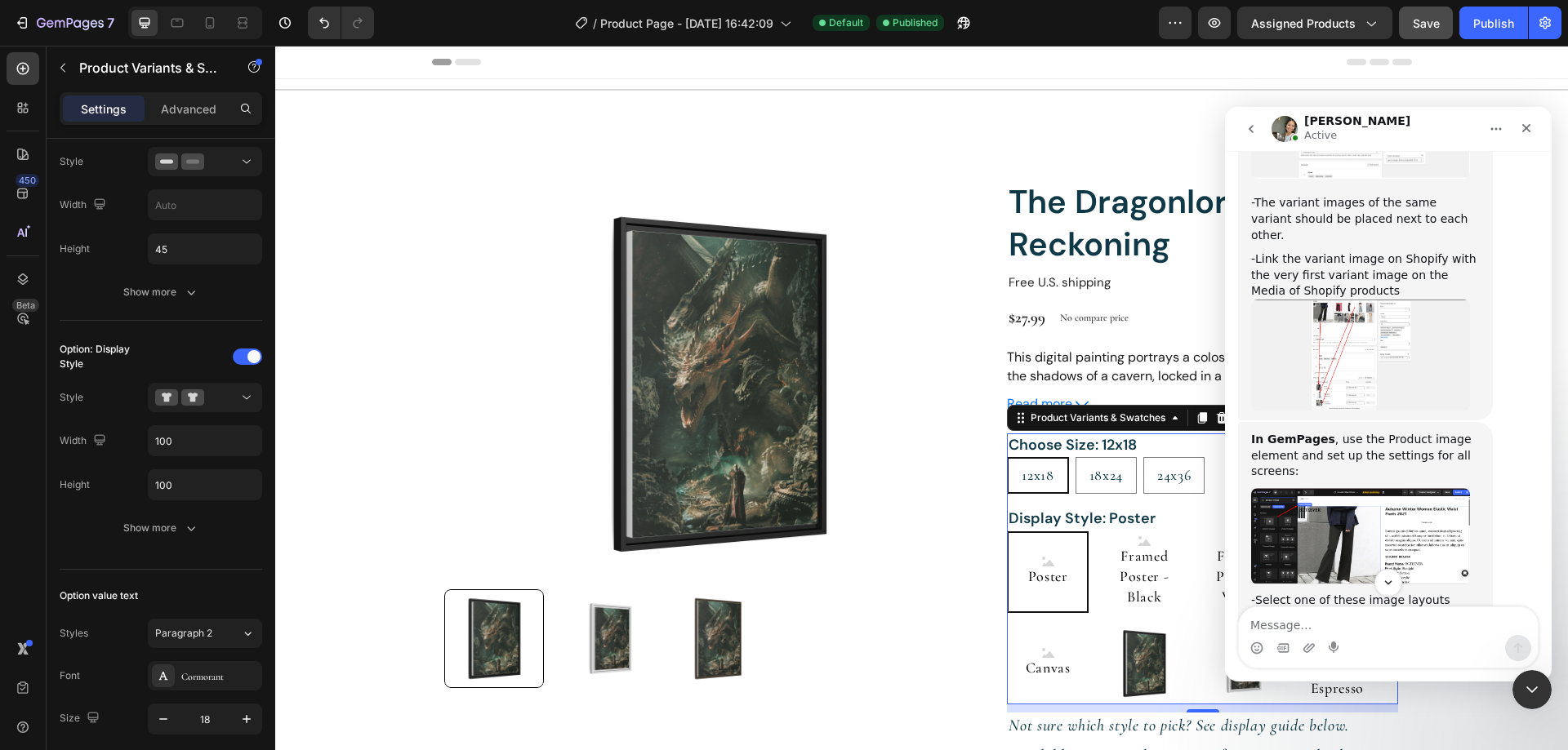
click at [1363, 608] on img "Zoe says…" at bounding box center [1360, 655] width 219 height 95
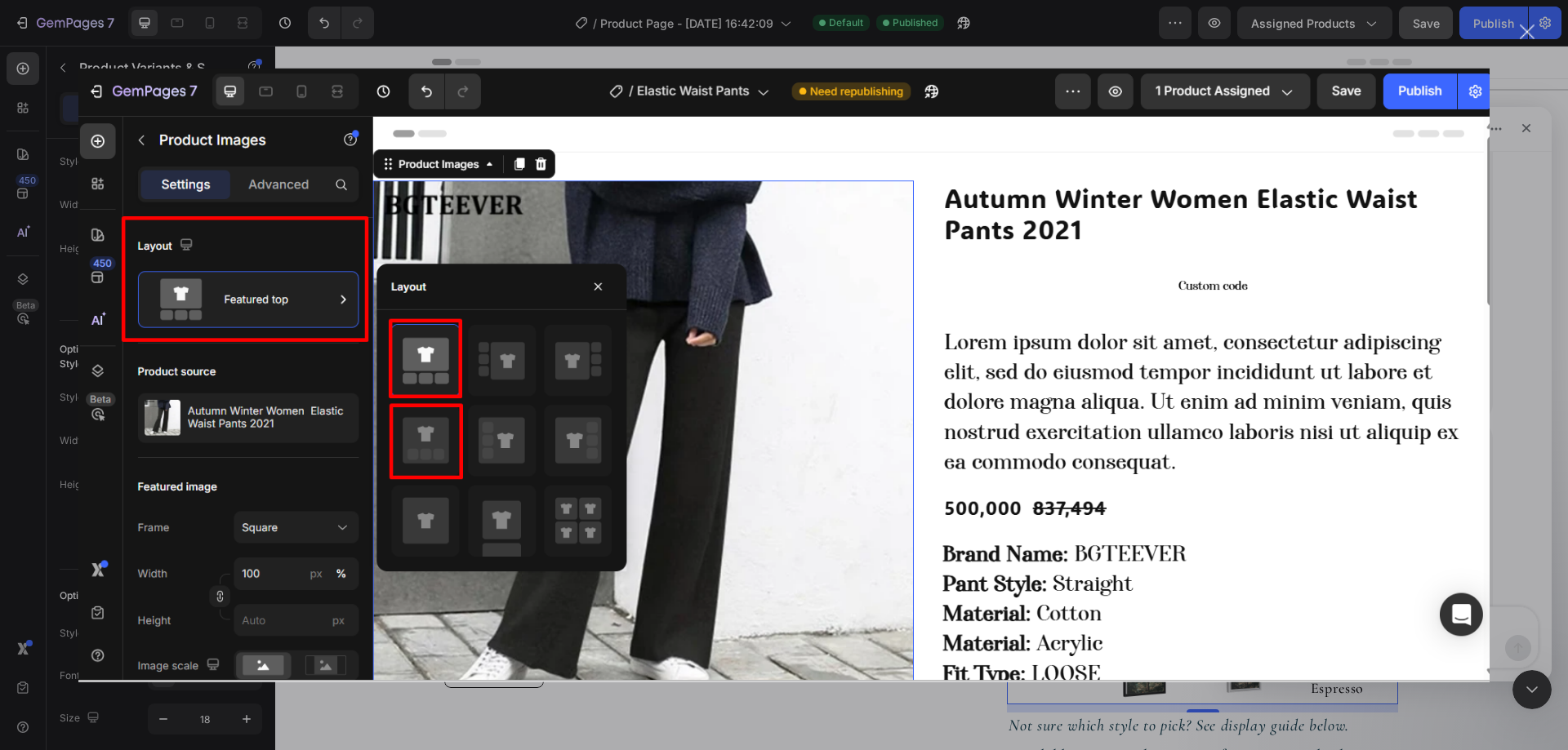
click at [1448, 456] on img "Close" at bounding box center [784, 374] width 1411 height 614
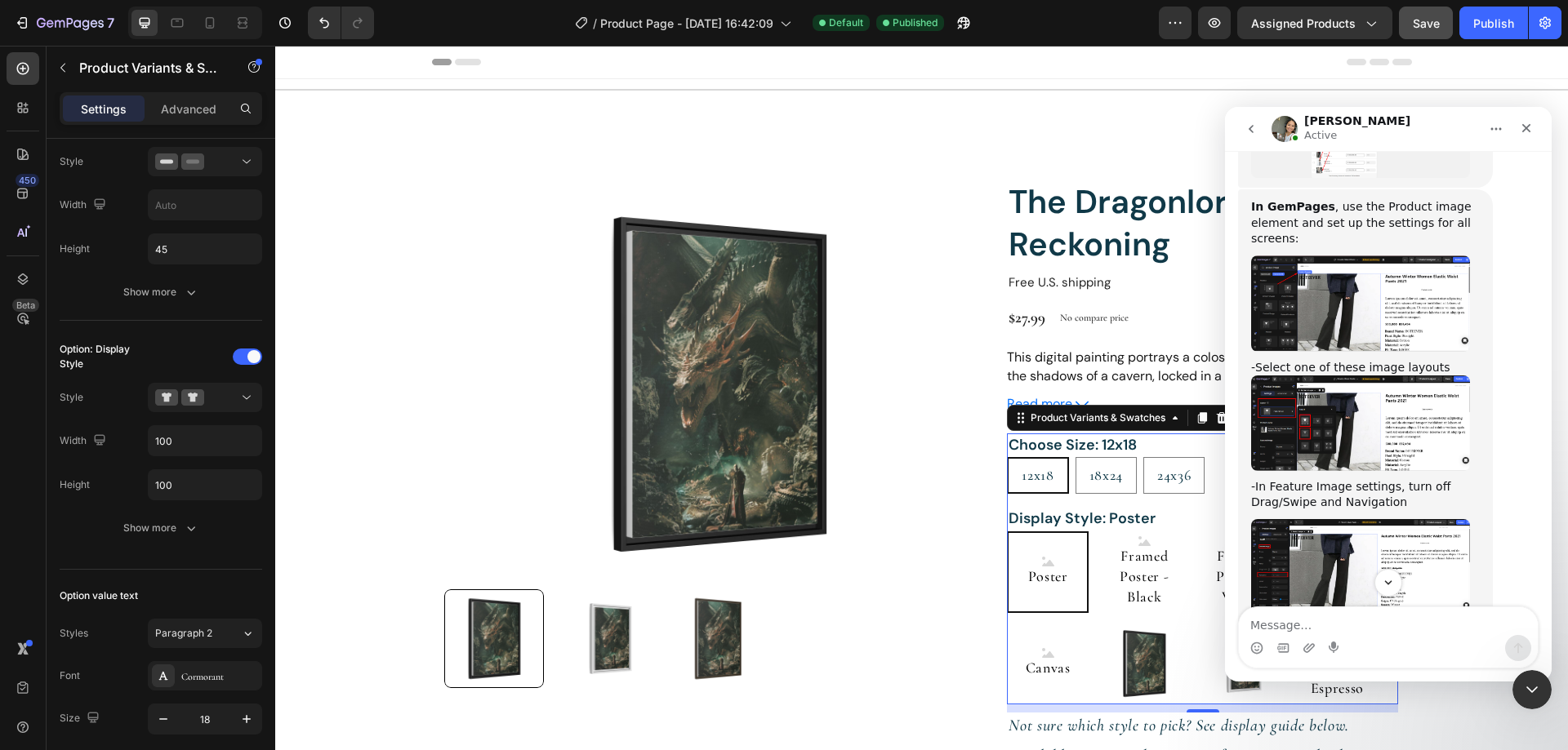
scroll to position [1816, 0]
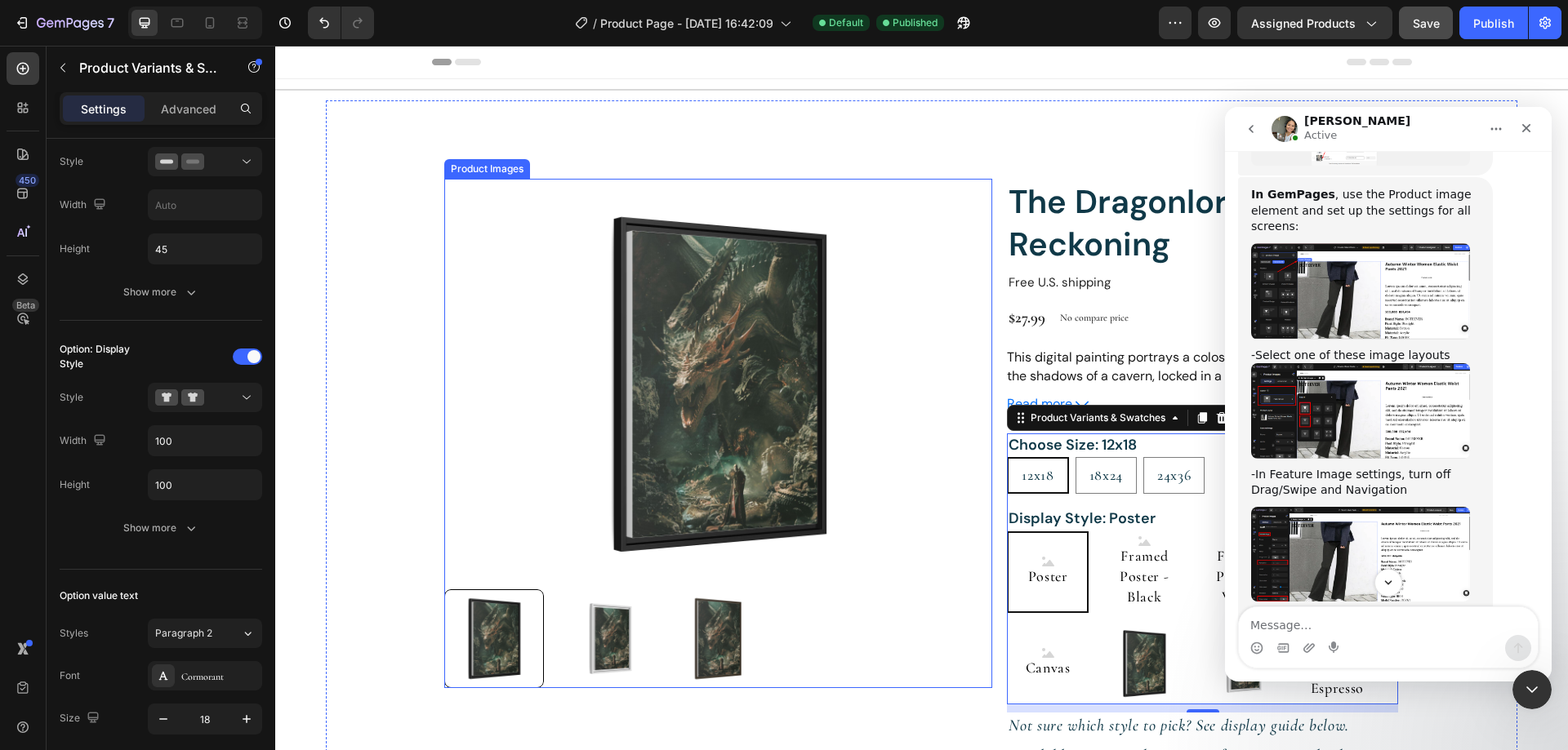
click at [758, 369] on img at bounding box center [717, 384] width 548 height 411
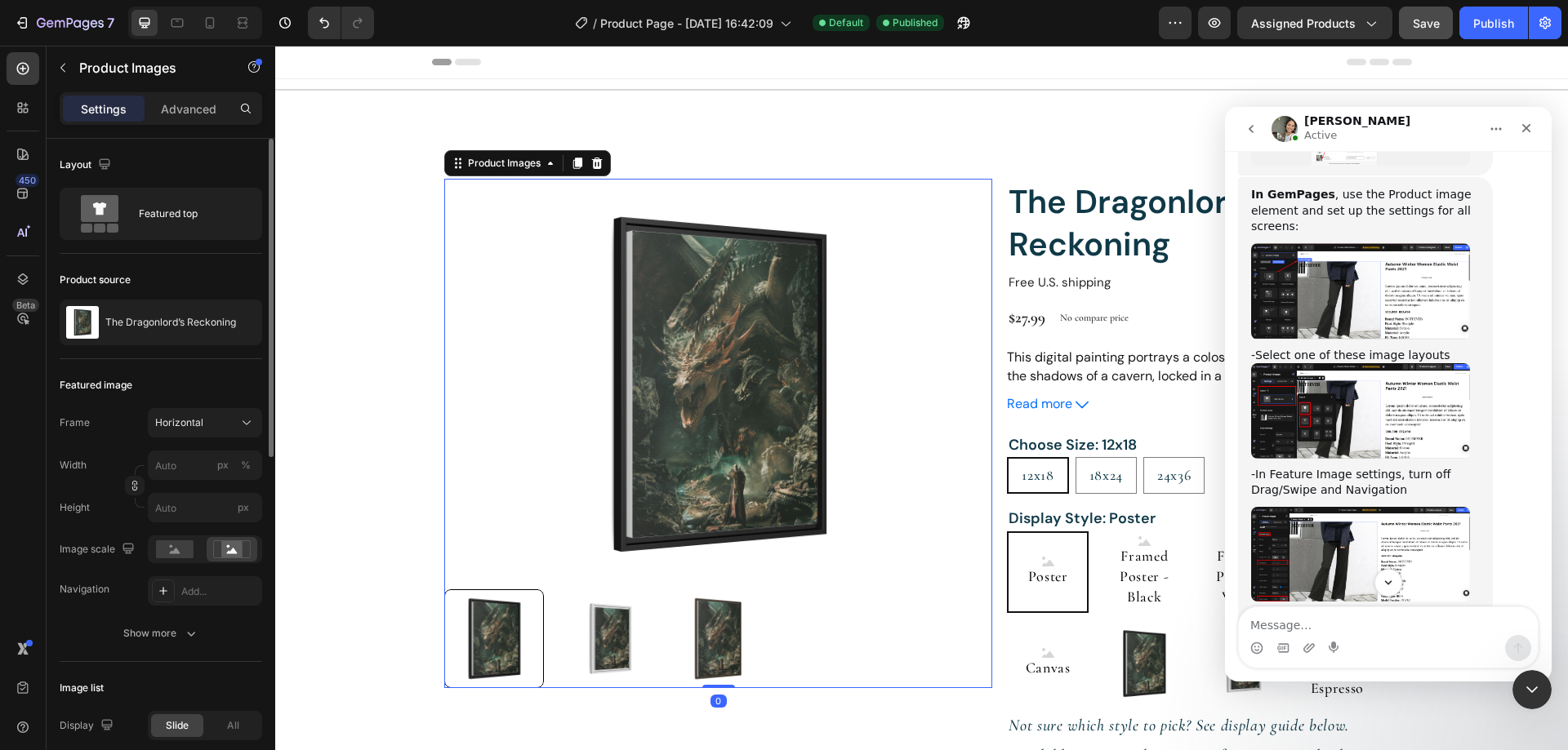
scroll to position [82, 0]
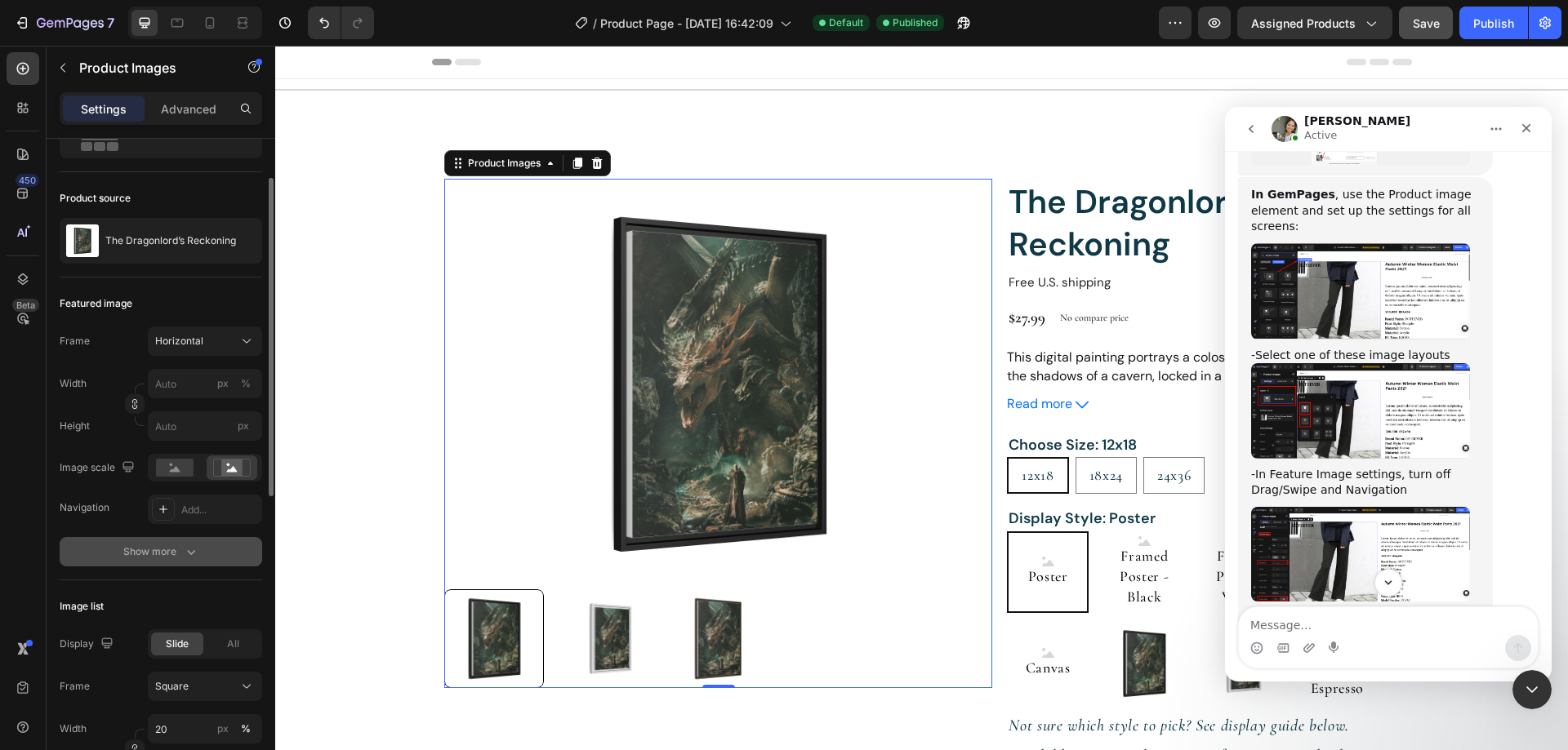
click at [184, 552] on icon "button" at bounding box center [190, 551] width 16 height 16
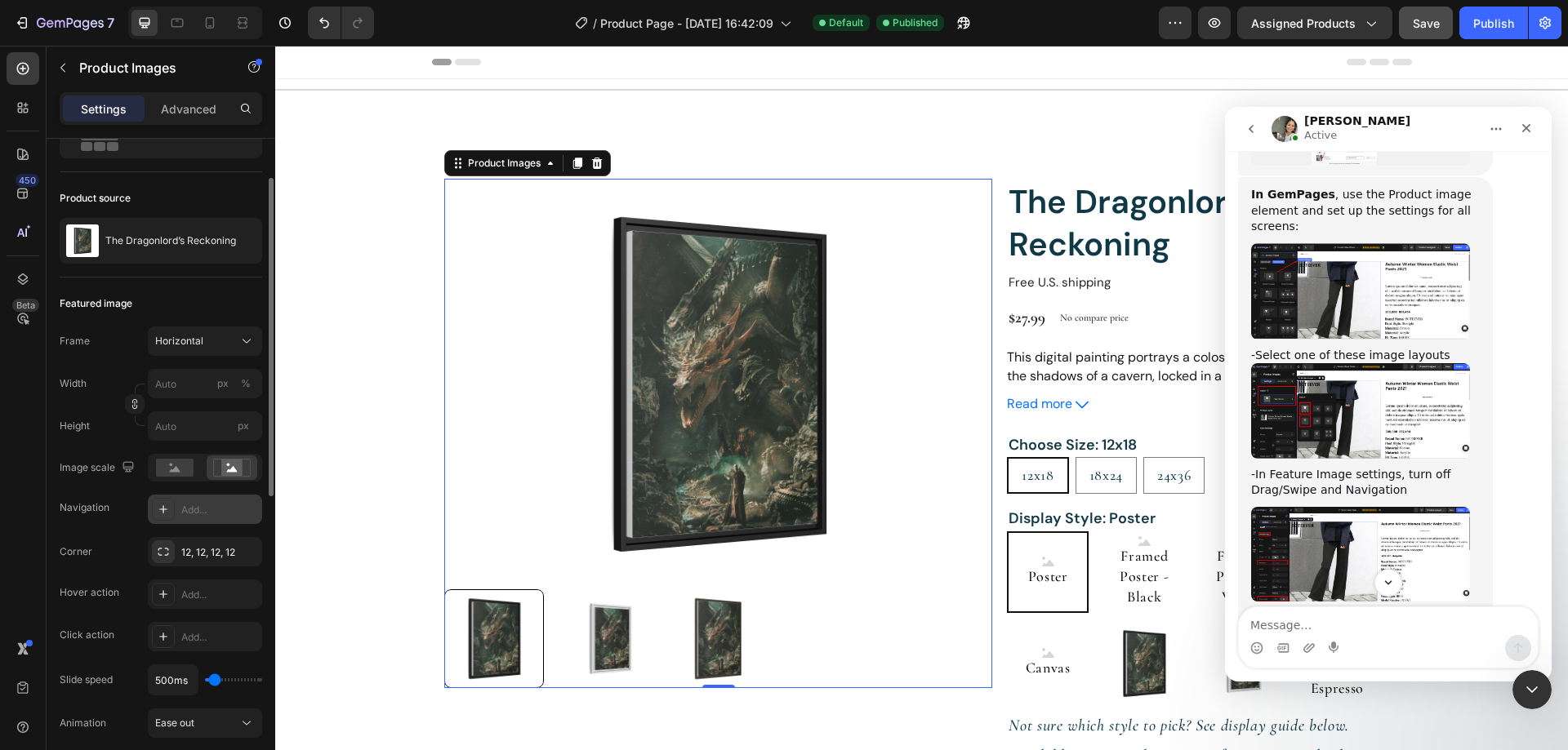
scroll to position [245, 0]
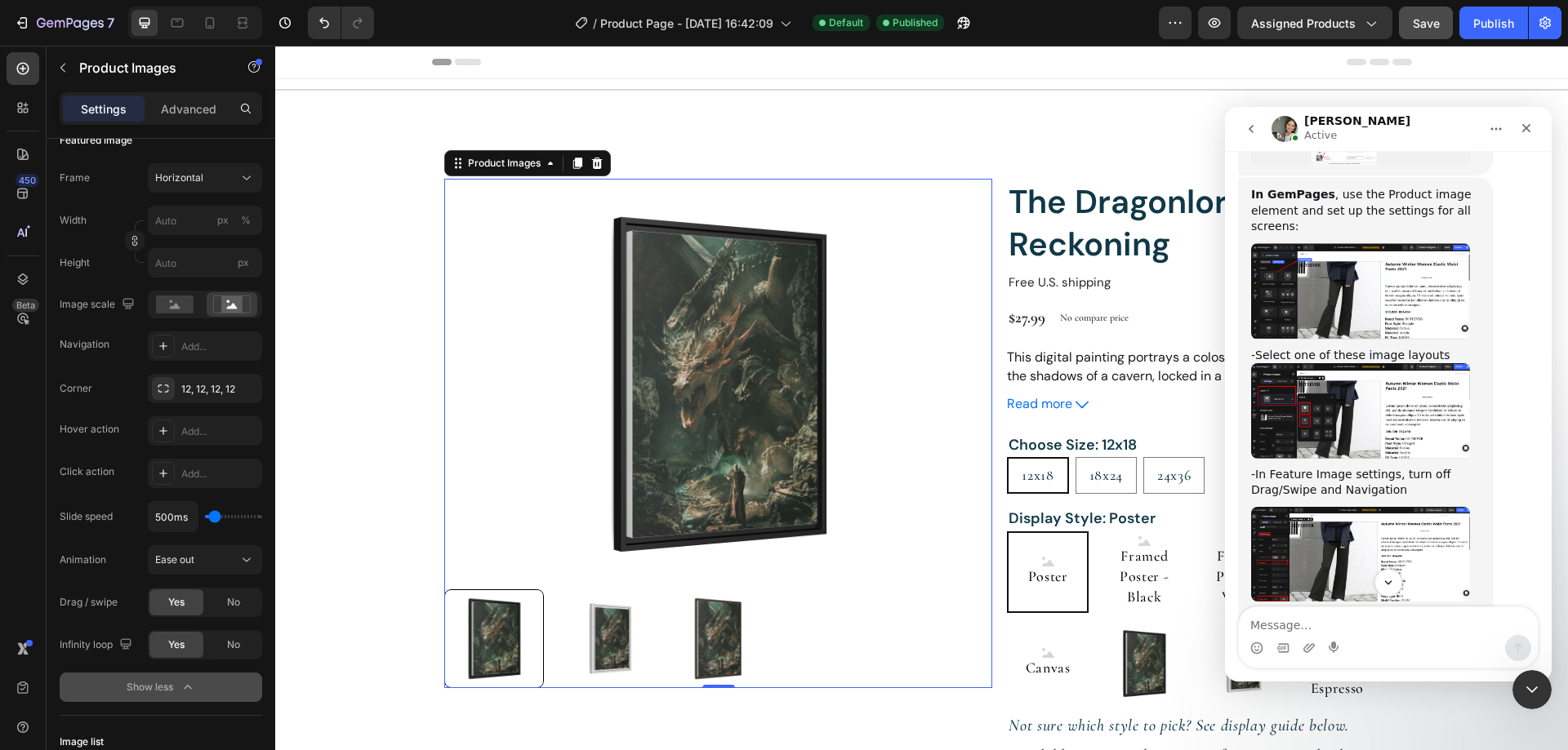
click at [1325, 507] on img "Zoe says…" at bounding box center [1360, 554] width 219 height 94
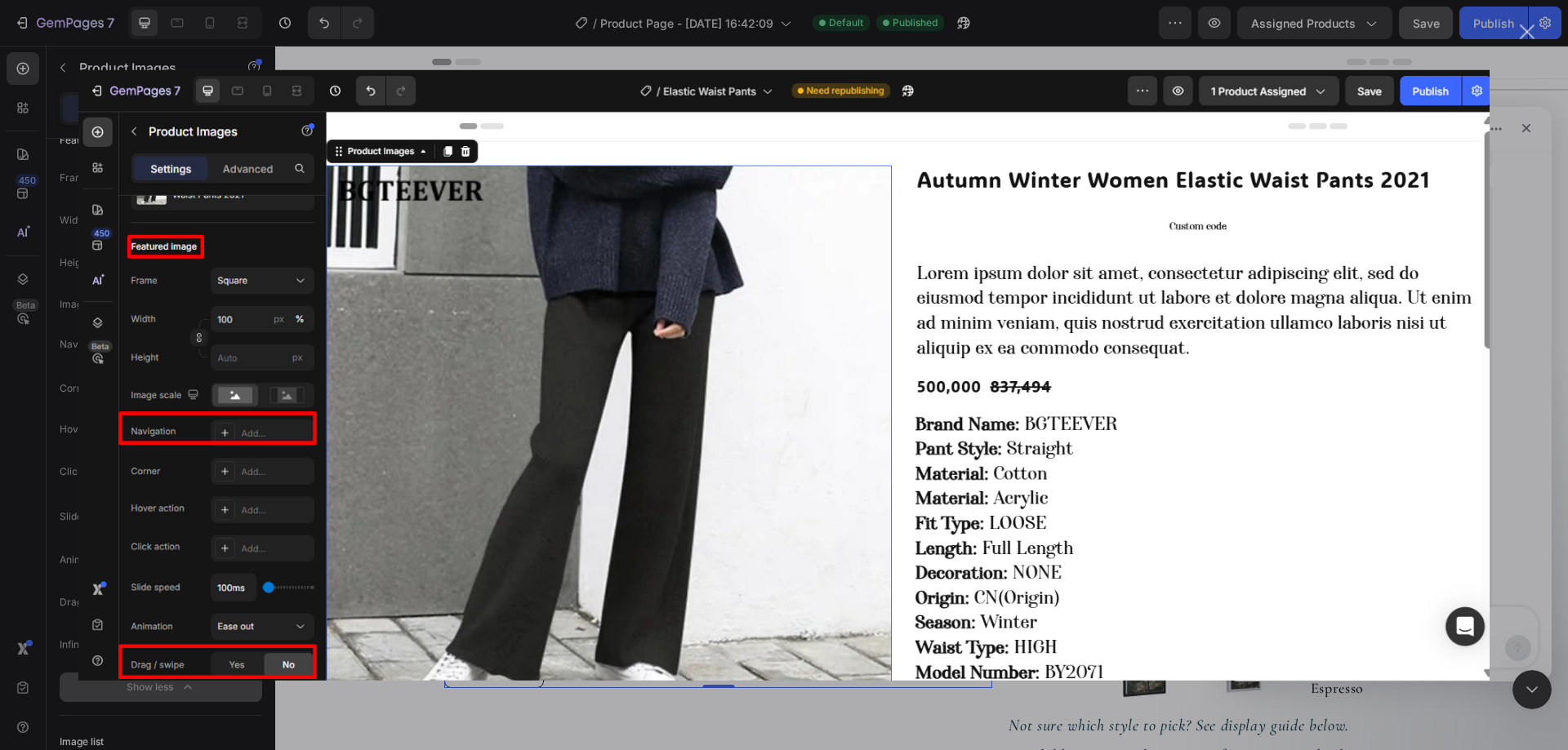
click at [1137, 386] on img "Close" at bounding box center [784, 374] width 1411 height 610
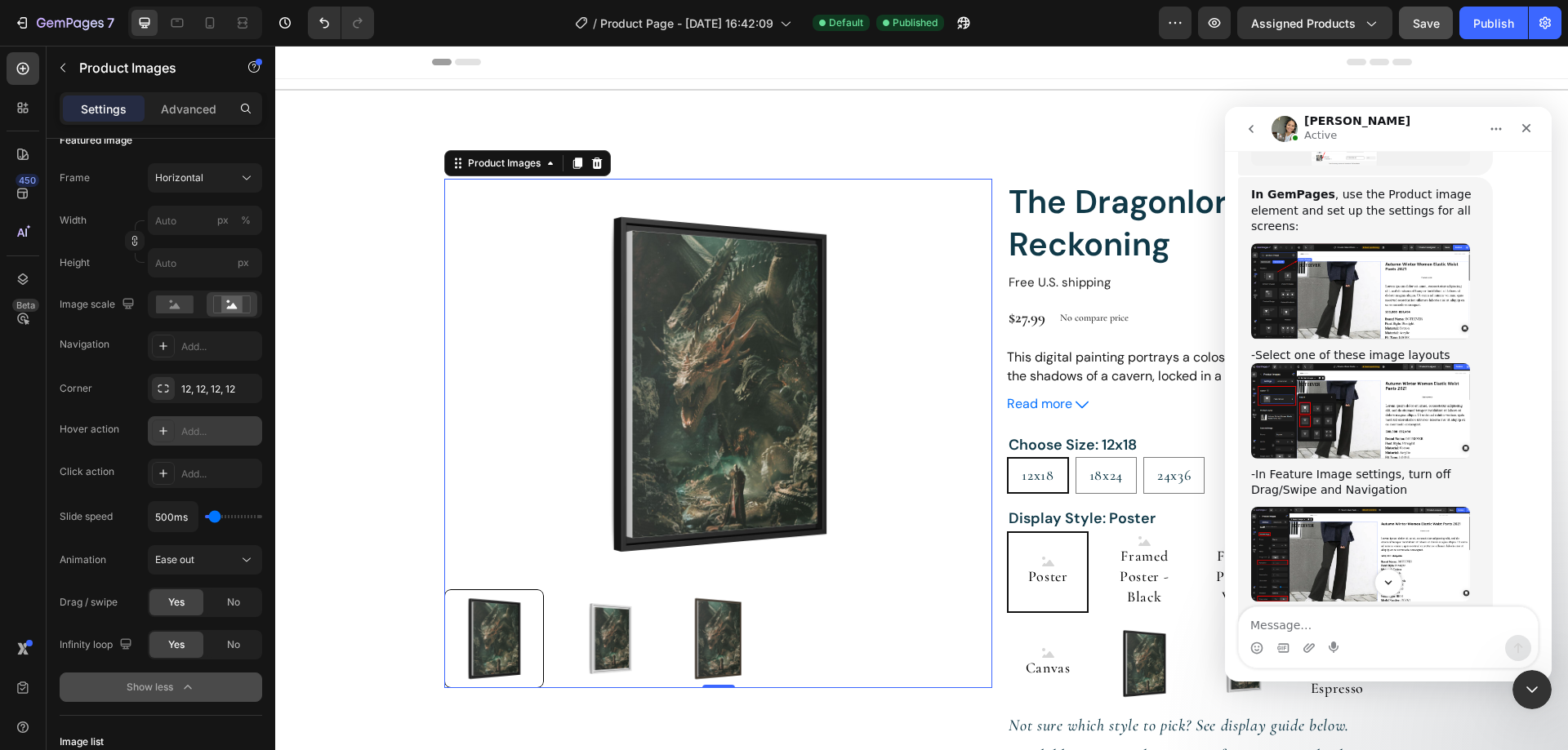
scroll to position [327, 0]
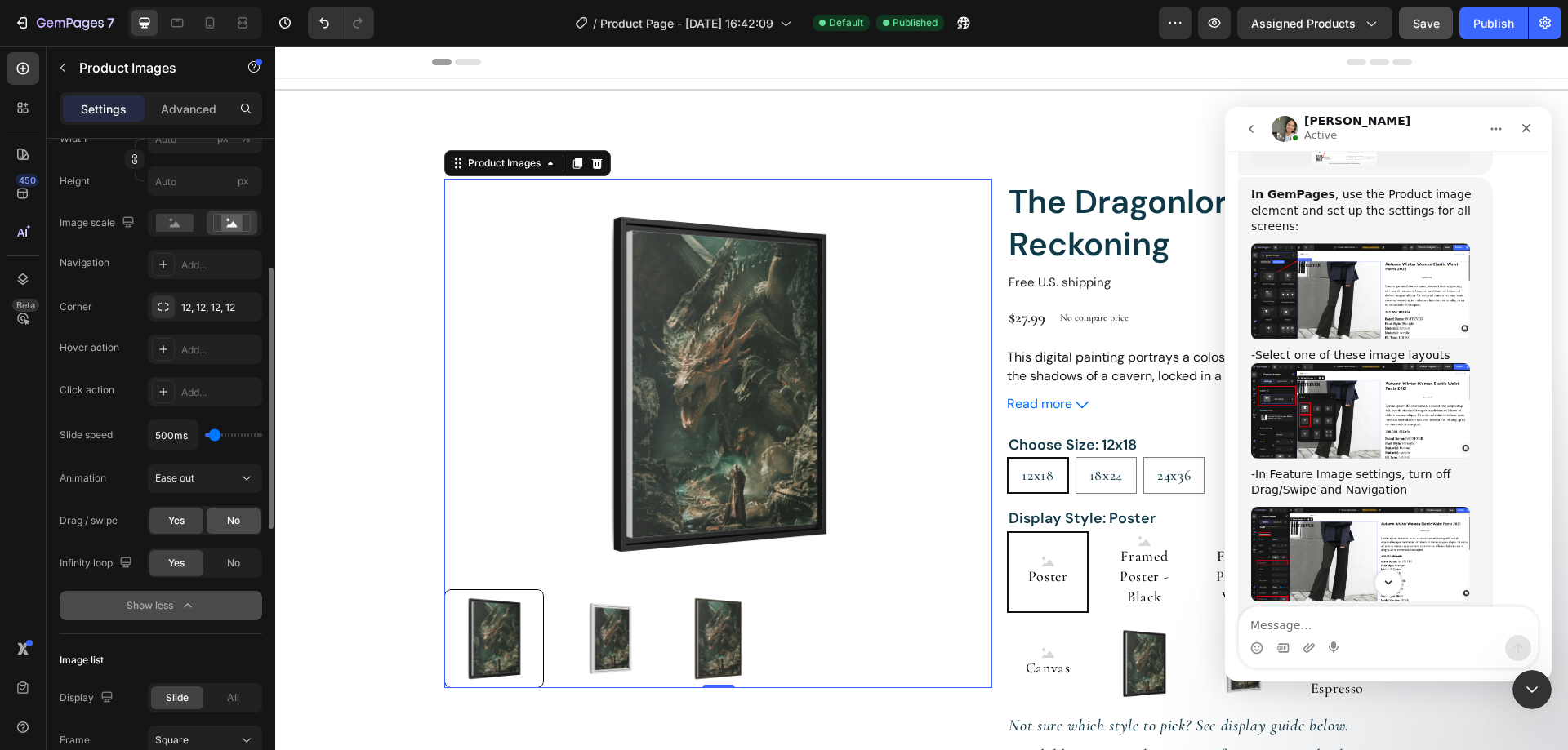
click at [227, 519] on span "No" at bounding box center [234, 520] width 13 height 14
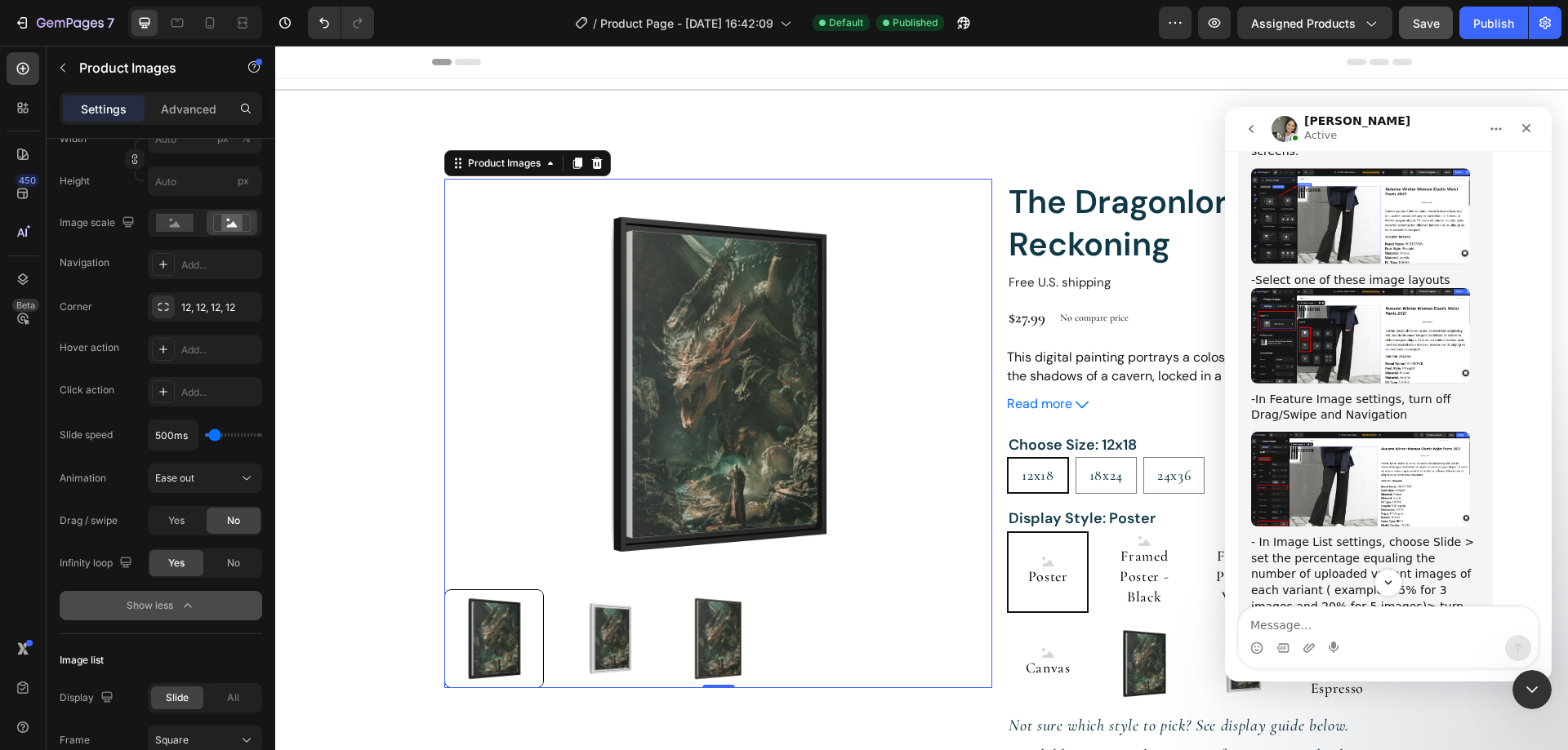
scroll to position [1898, 0]
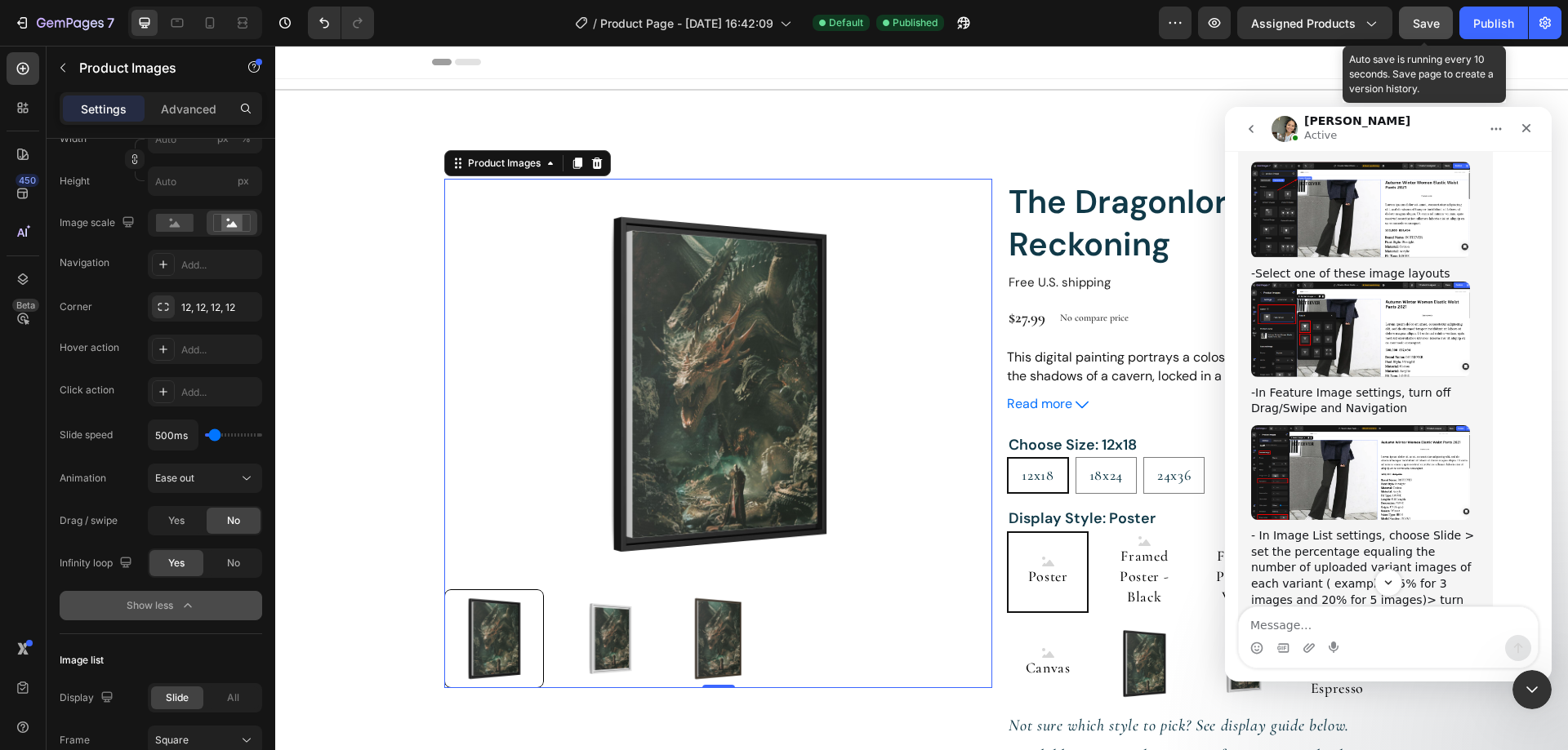
click at [1415, 24] on span "Save" at bounding box center [1426, 23] width 27 height 13
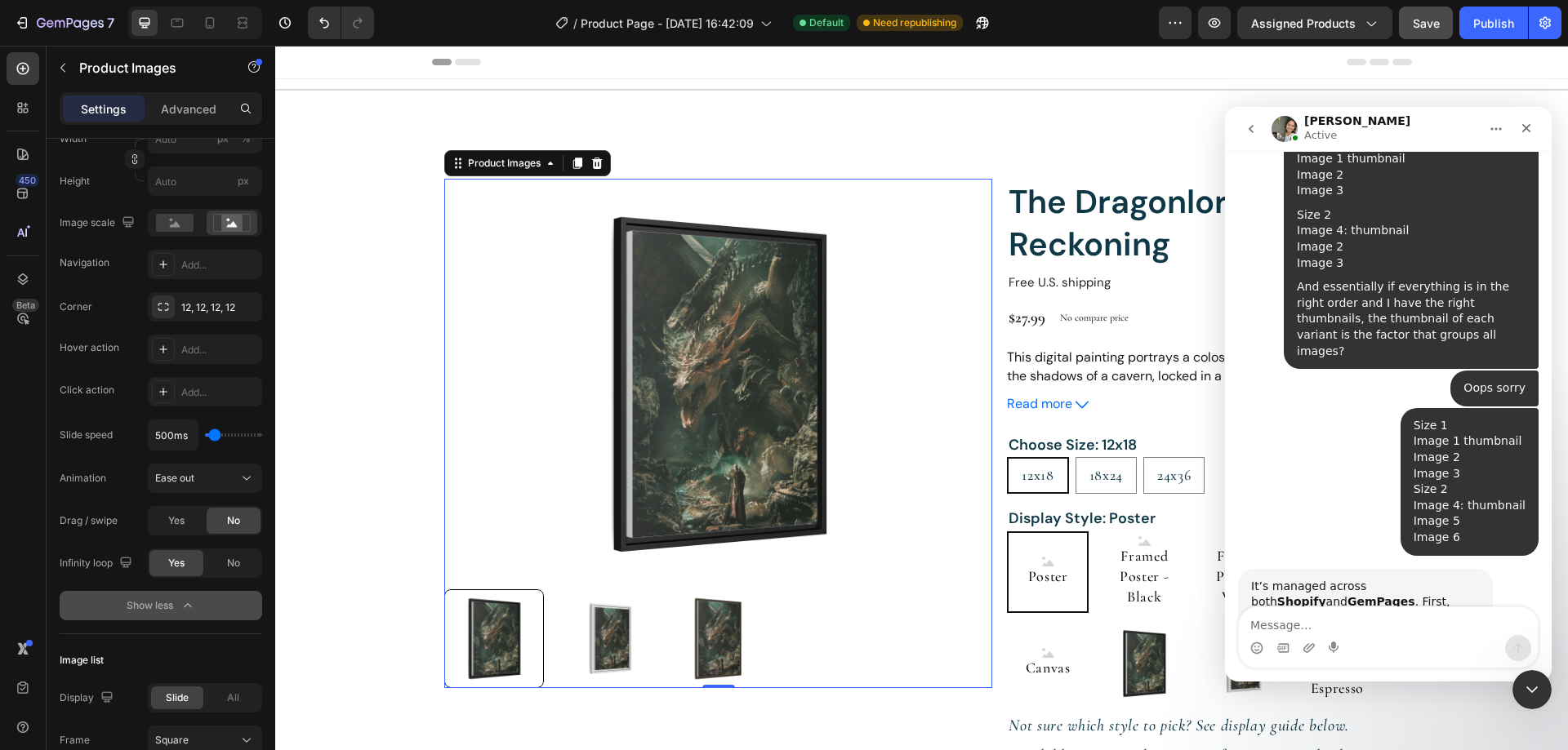
scroll to position [0, 0]
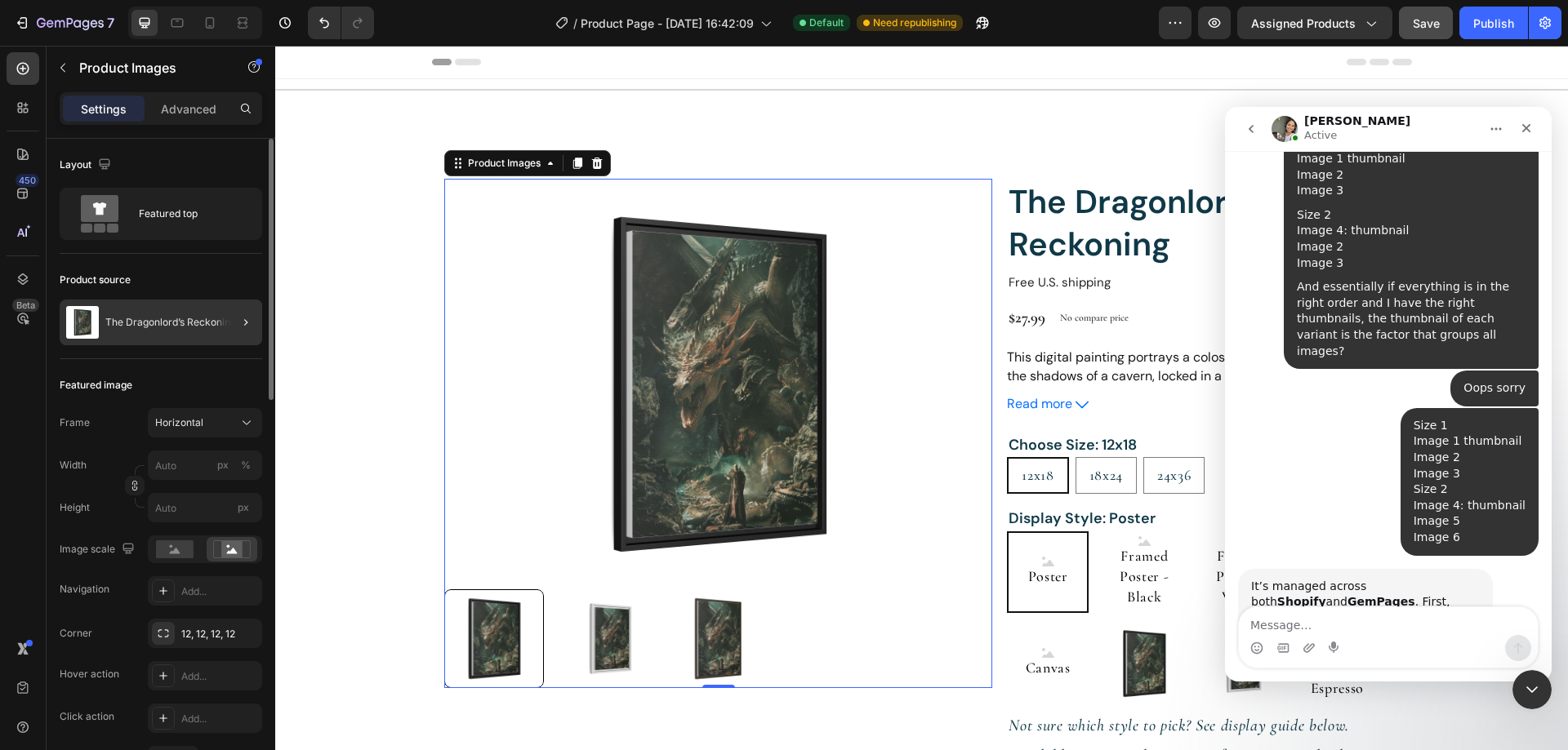
click at [235, 316] on div at bounding box center [239, 322] width 45 height 45
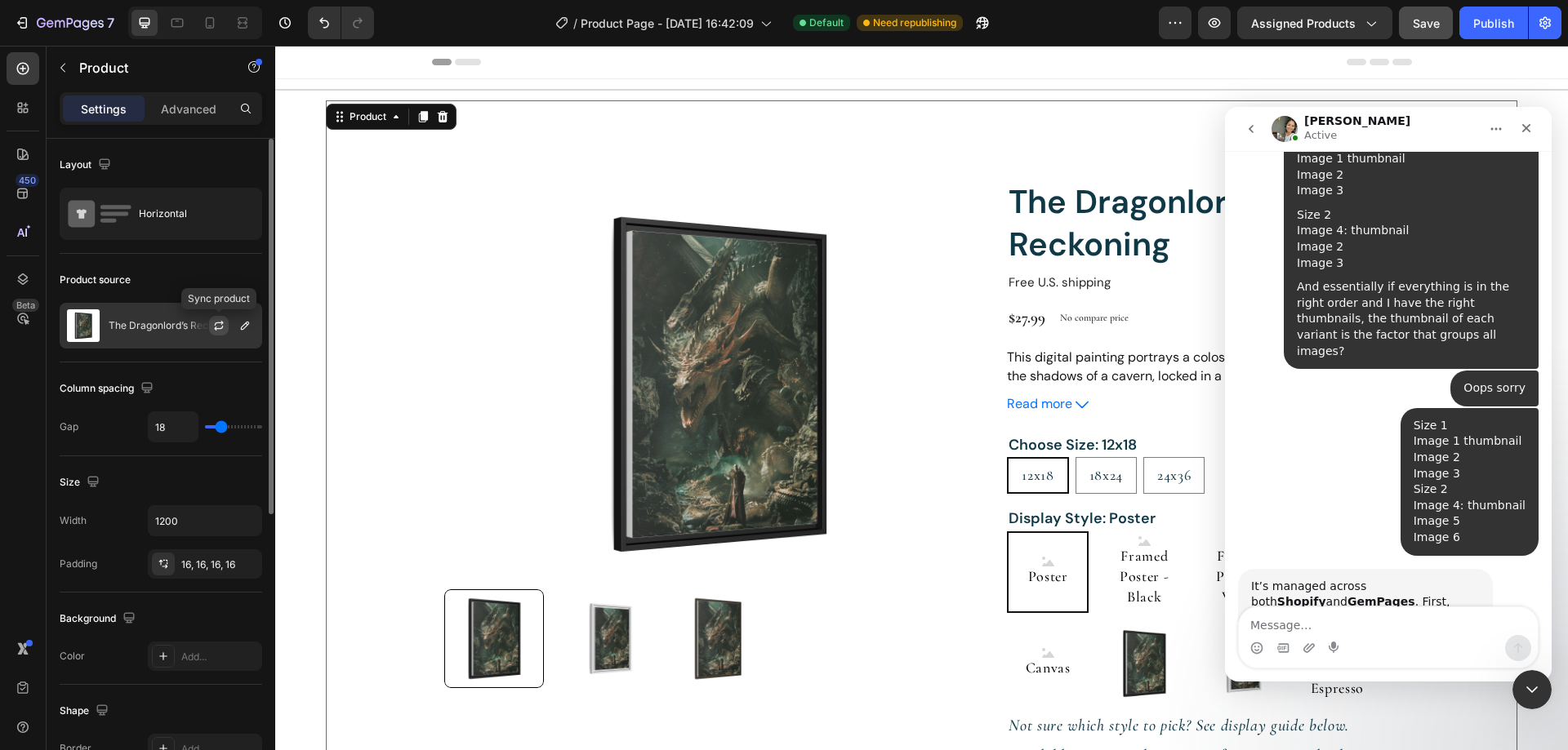
click at [214, 328] on icon "button" at bounding box center [219, 326] width 13 height 13
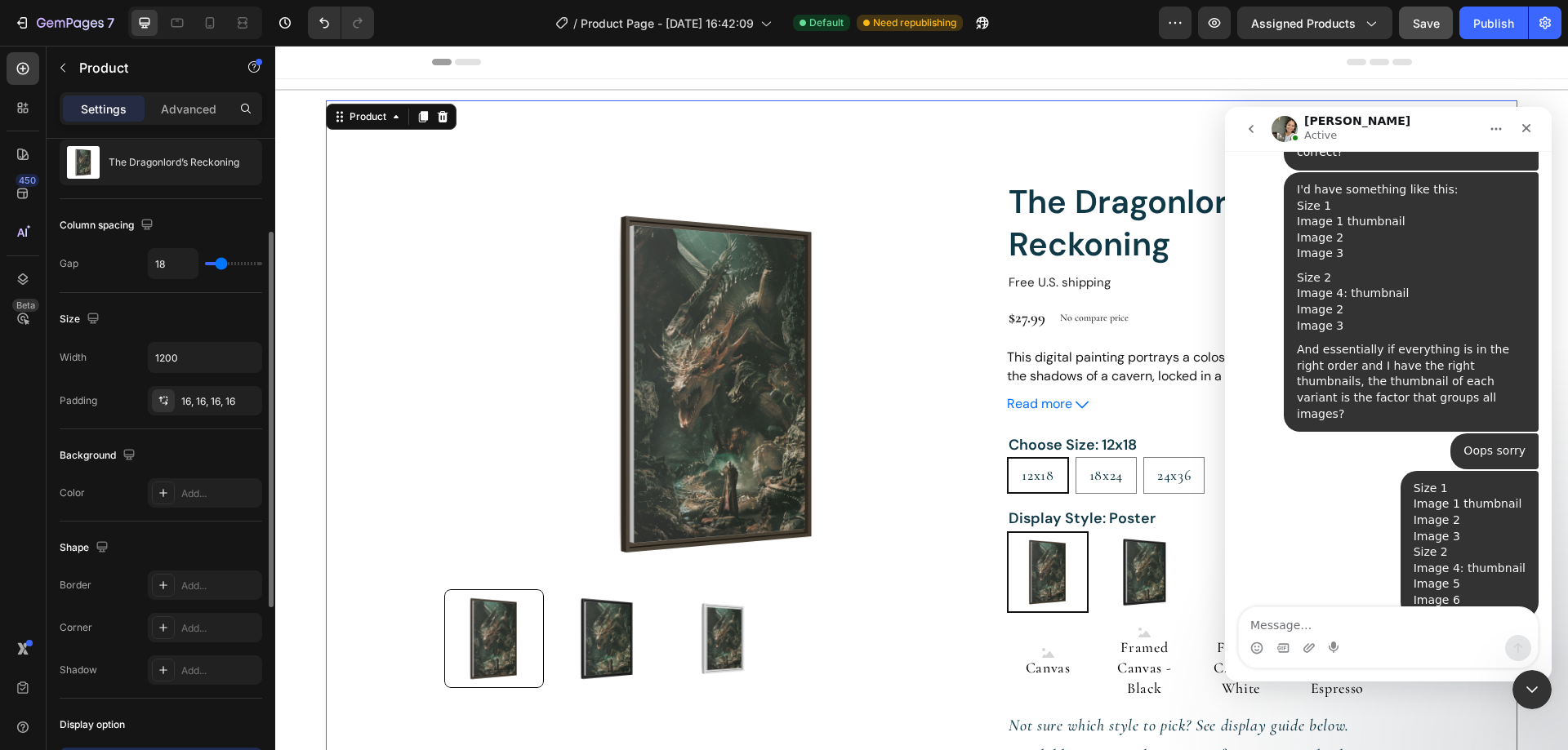
scroll to position [327, 0]
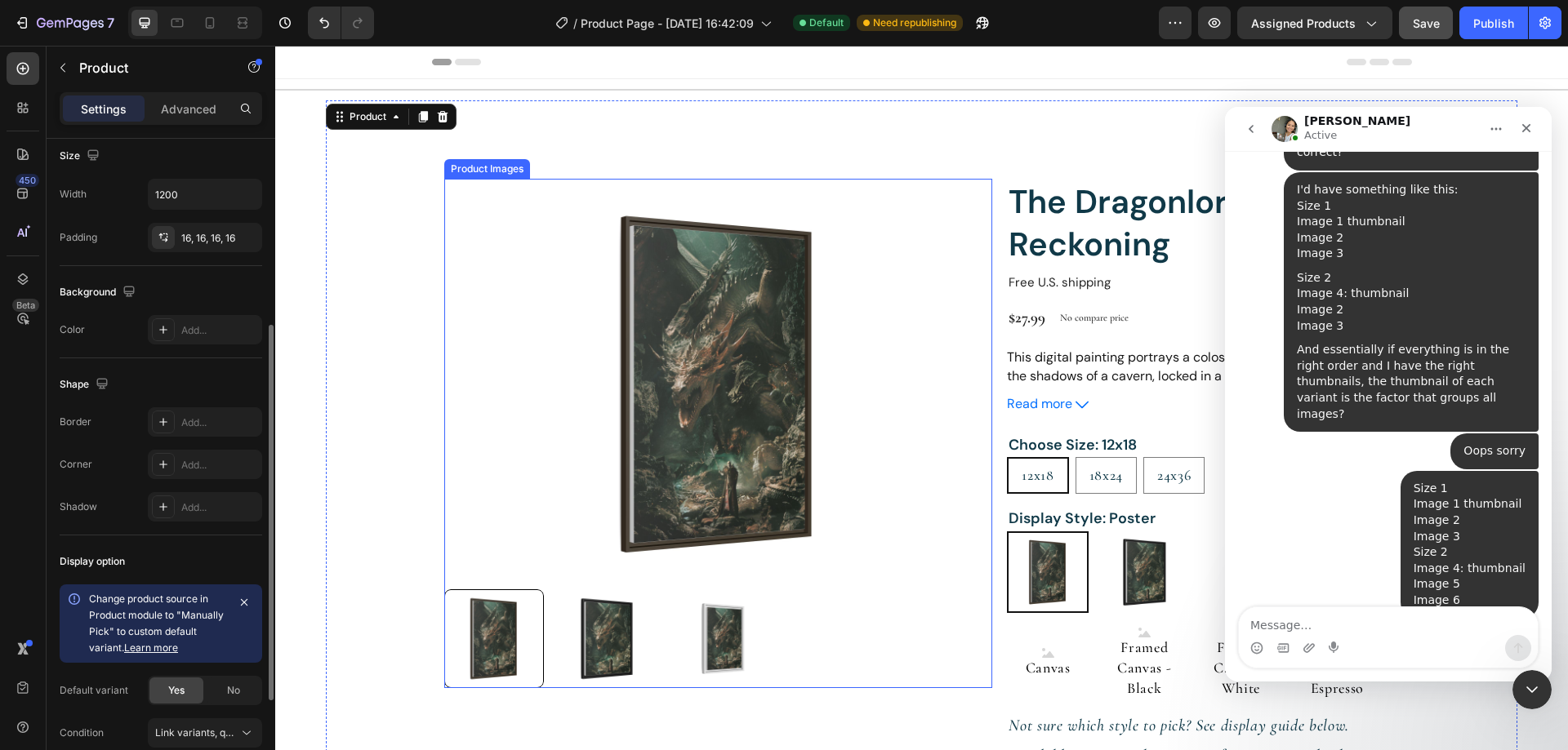
click at [632, 361] on img at bounding box center [717, 384] width 548 height 411
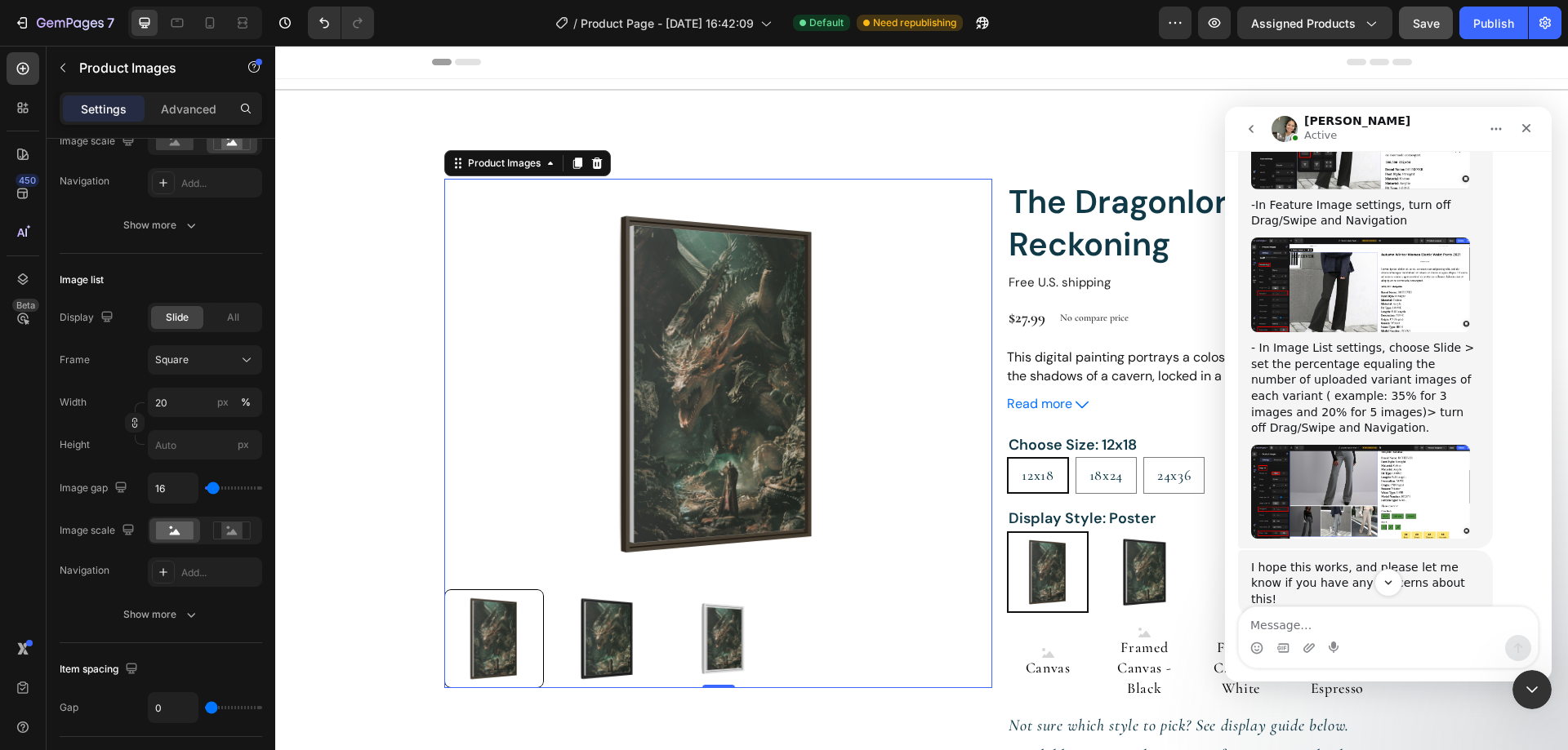
scroll to position [2081, 0]
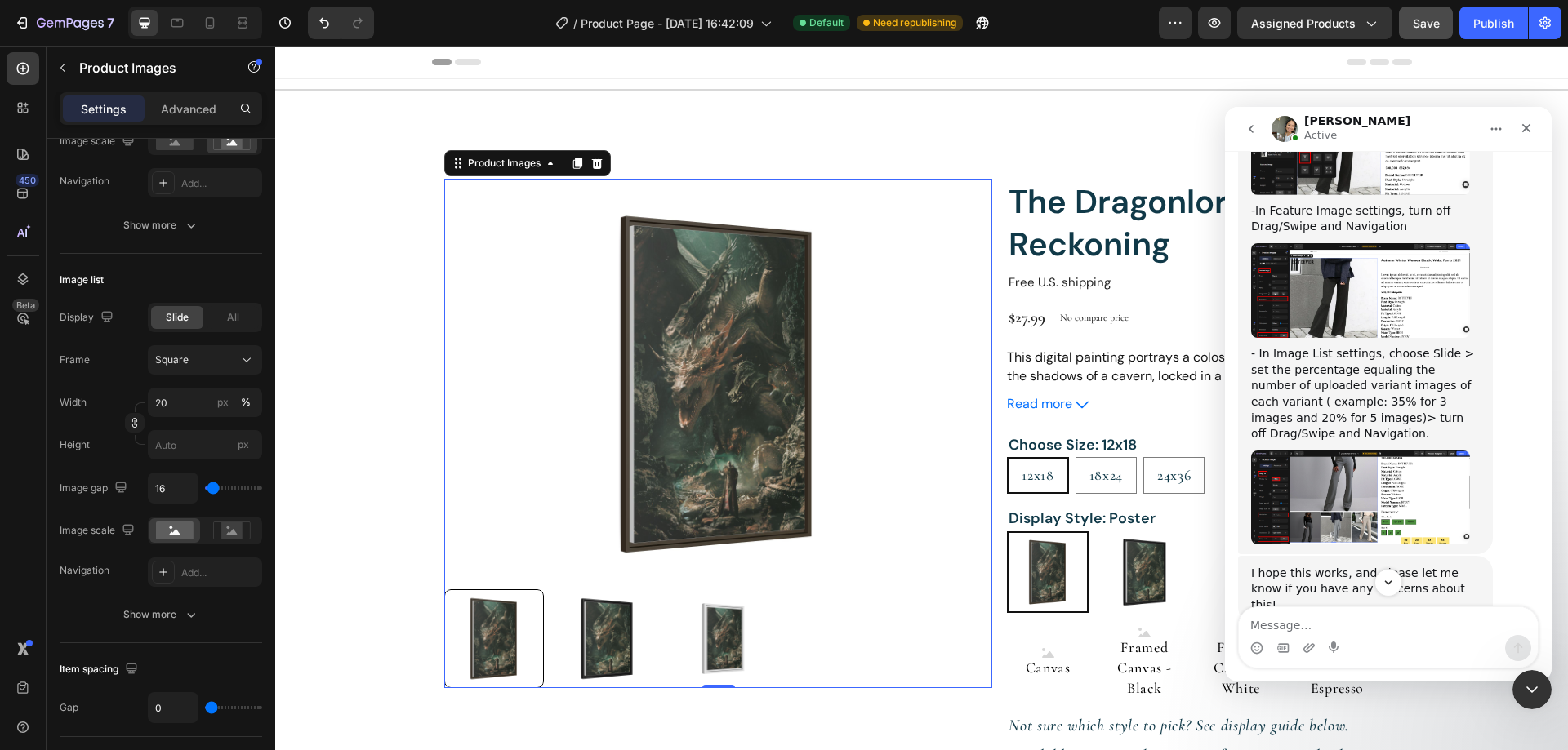
click at [1362, 450] on img "Zoe says…" at bounding box center [1360, 497] width 219 height 94
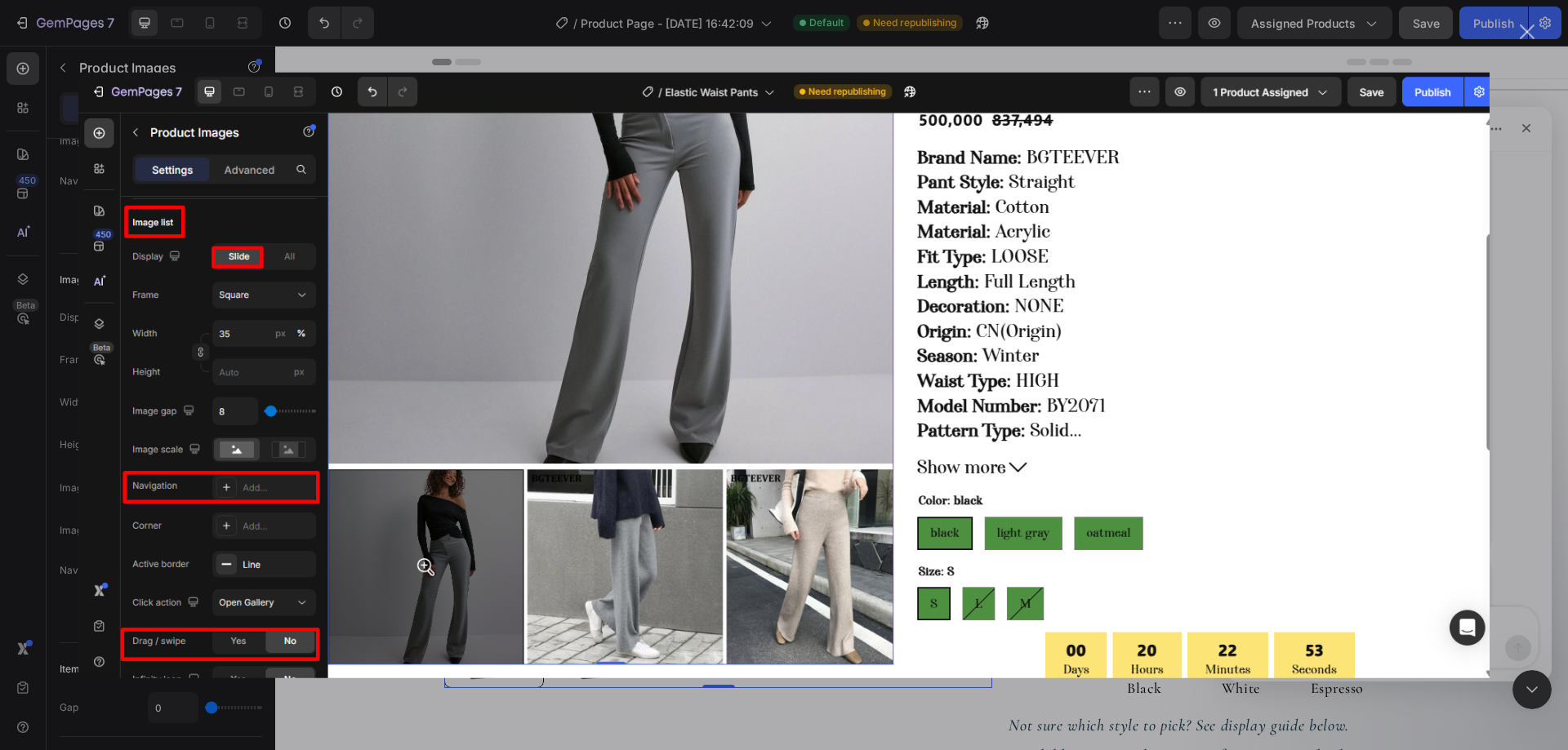
click at [1363, 361] on img "Close" at bounding box center [784, 375] width 1411 height 606
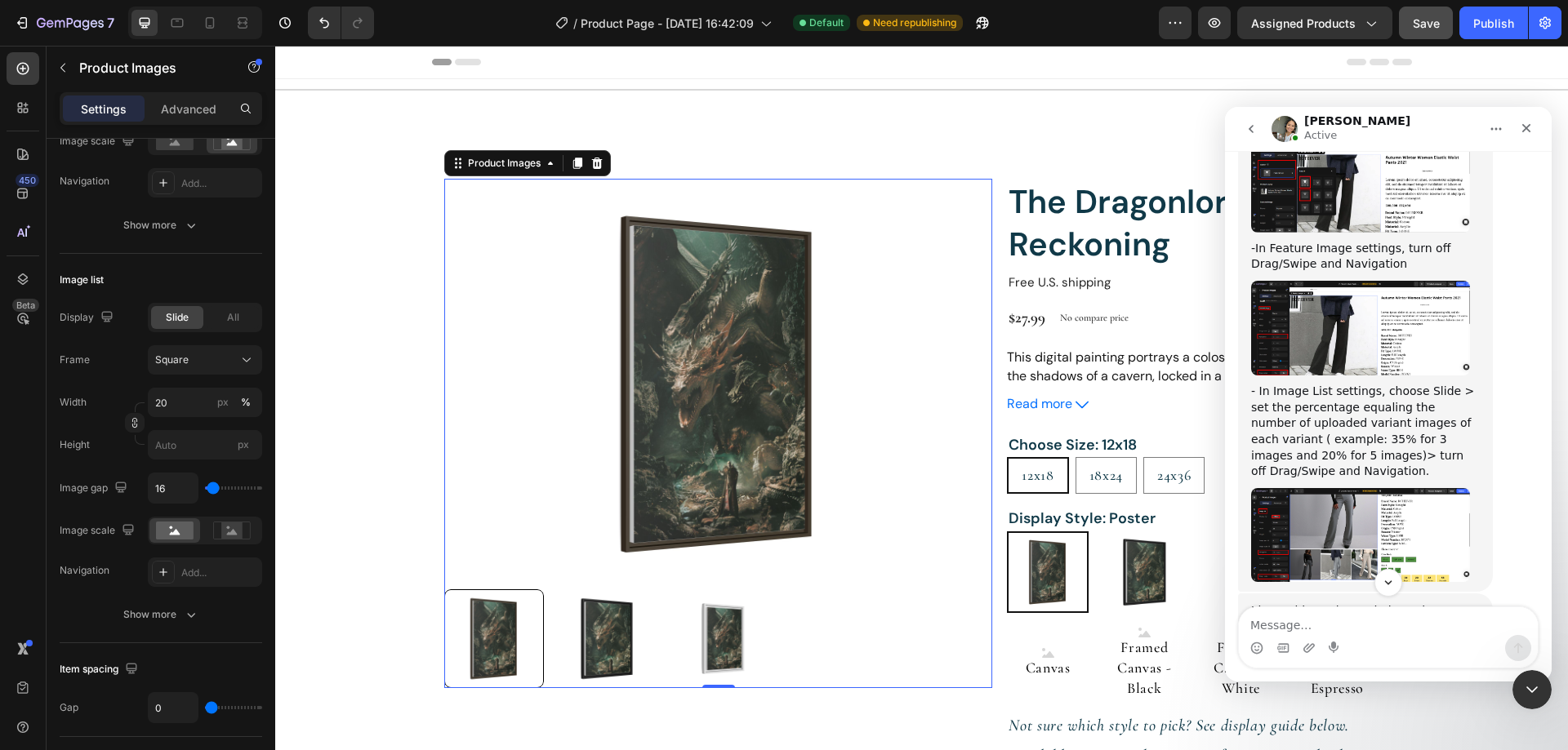
scroll to position [1918, 0]
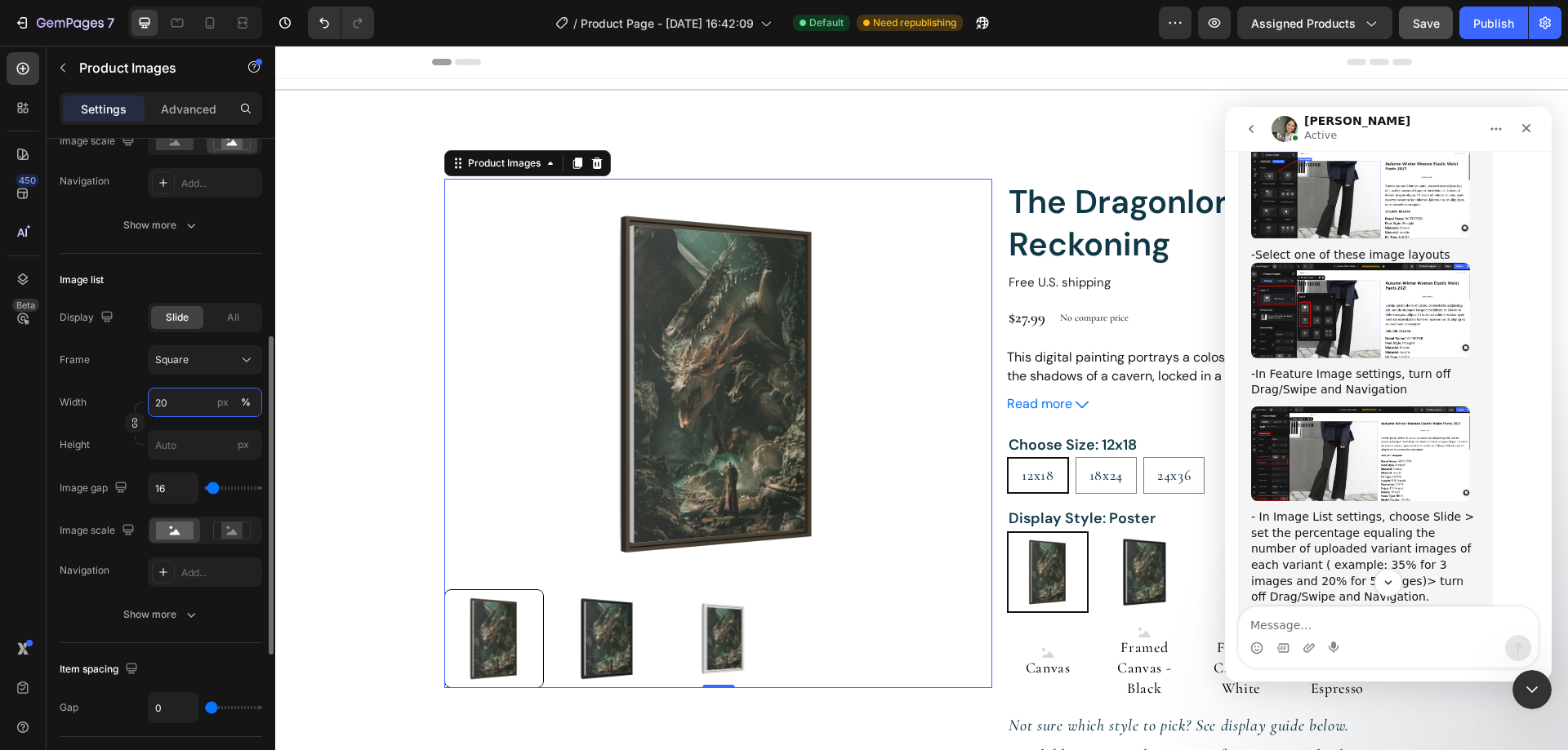
click at [172, 398] on input "20" at bounding box center [205, 402] width 115 height 29
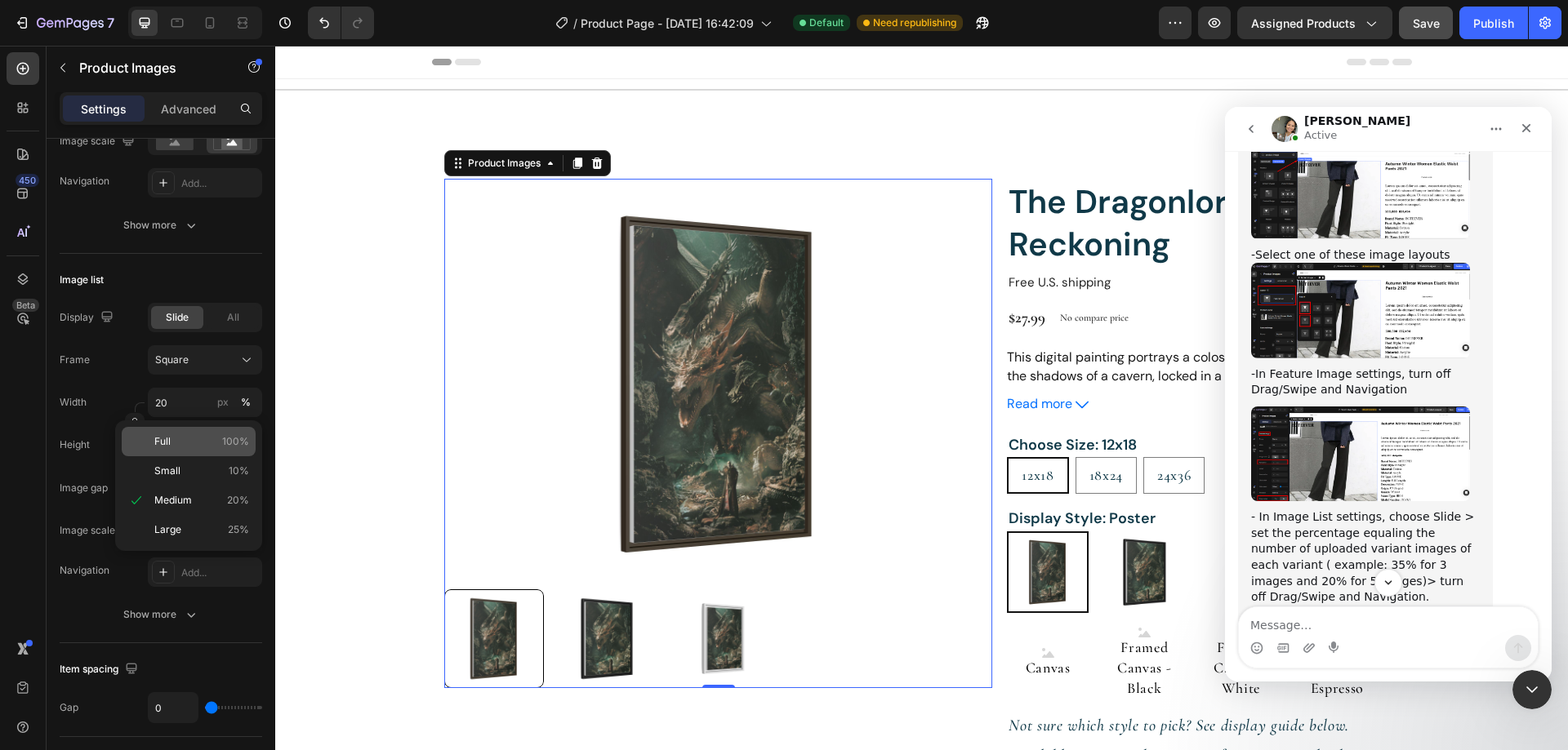
click at [175, 434] on p "Full 100%" at bounding box center [201, 441] width 94 height 14
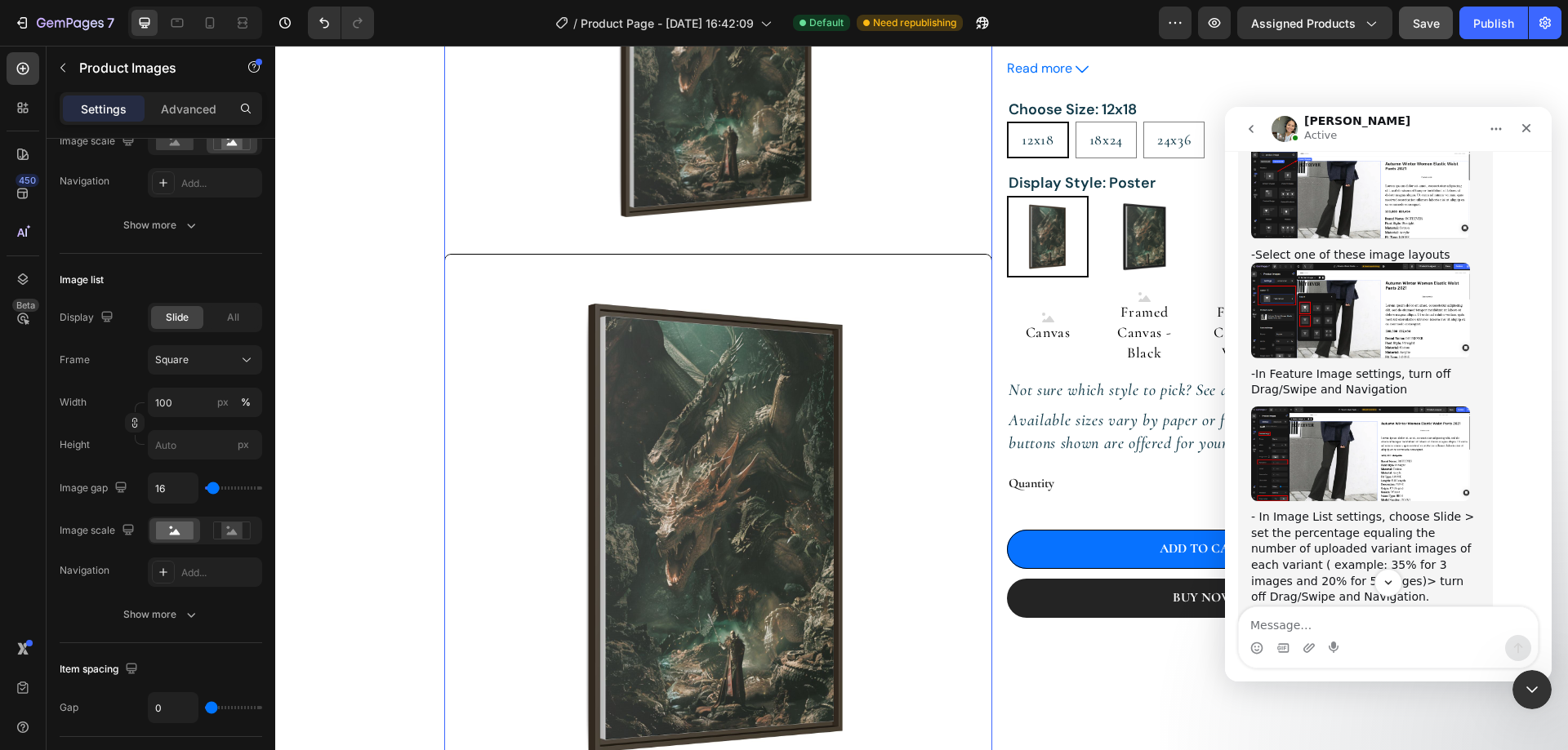
scroll to position [82, 0]
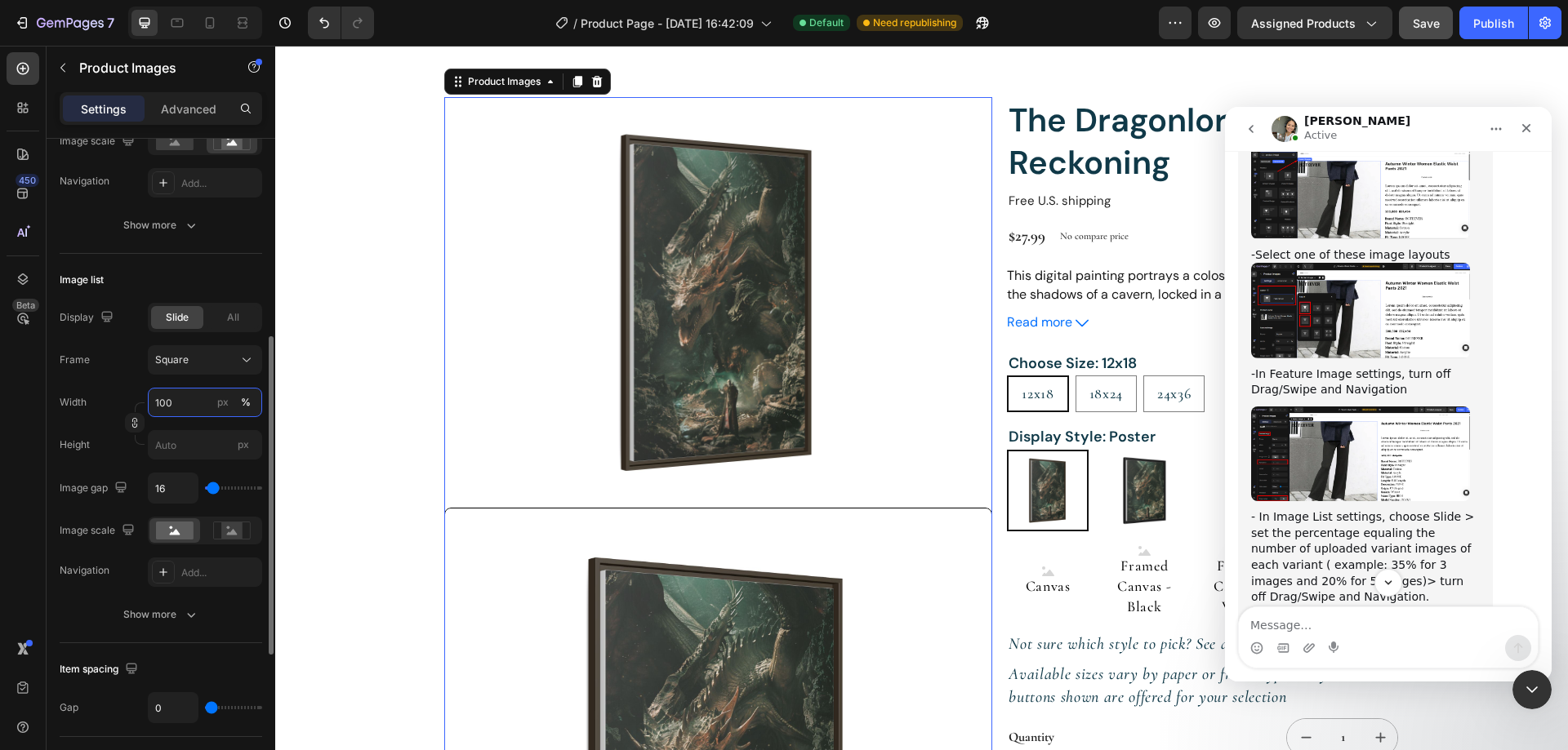
click at [191, 405] on input "100" at bounding box center [205, 402] width 115 height 29
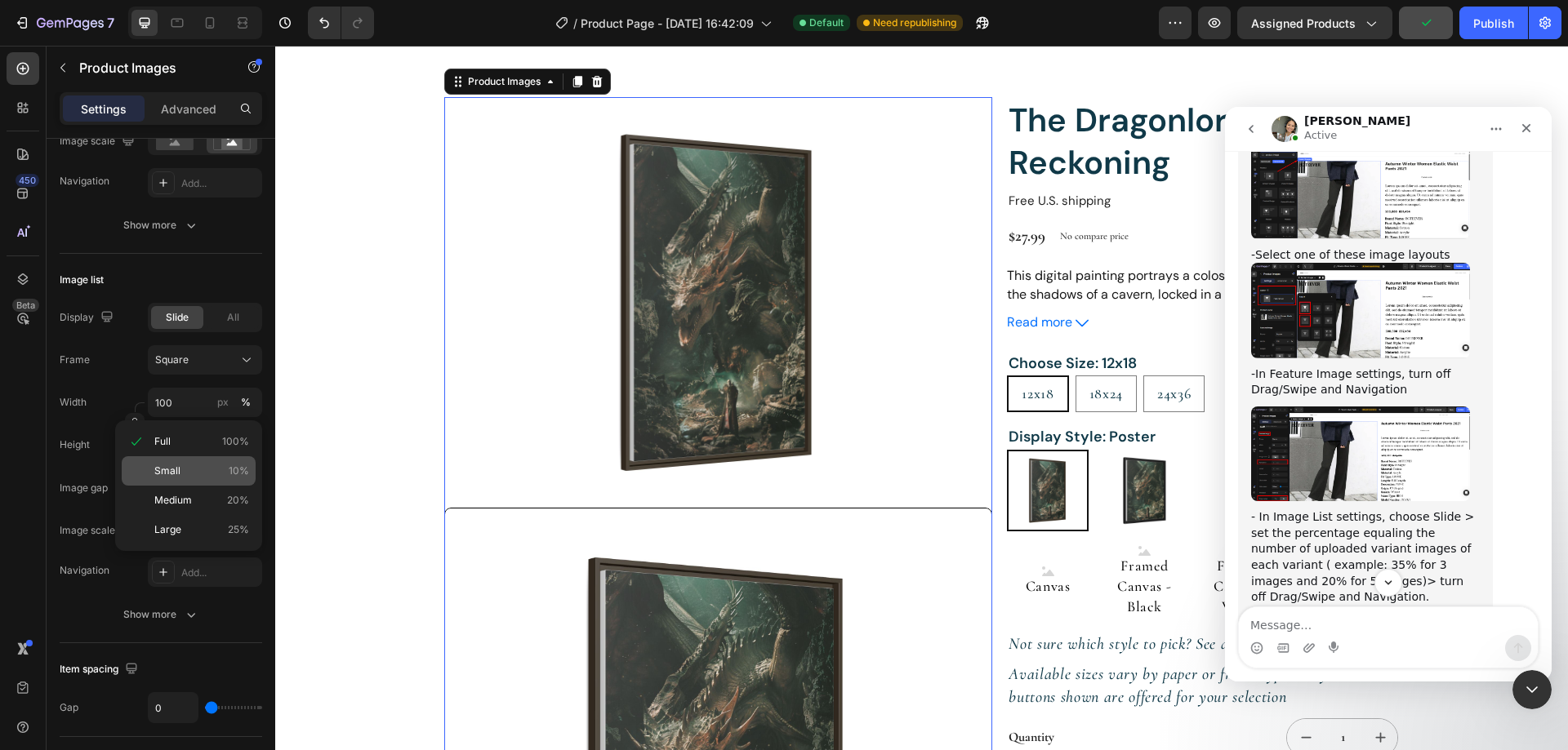
click at [189, 467] on p "Small 10%" at bounding box center [201, 471] width 94 height 14
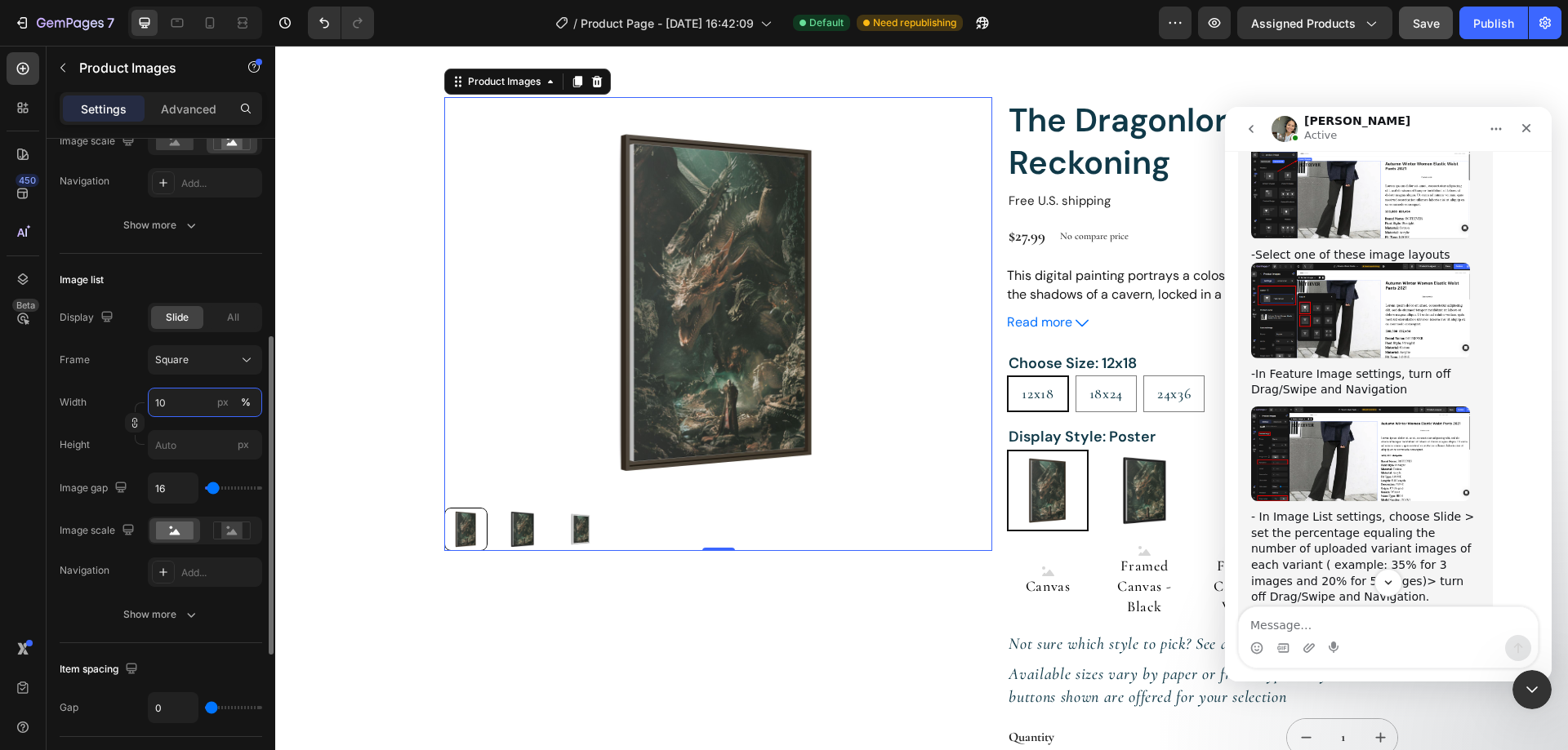
click at [184, 403] on input "10" at bounding box center [205, 402] width 115 height 29
type input "0"
click at [184, 403] on input "0" at bounding box center [205, 402] width 115 height 29
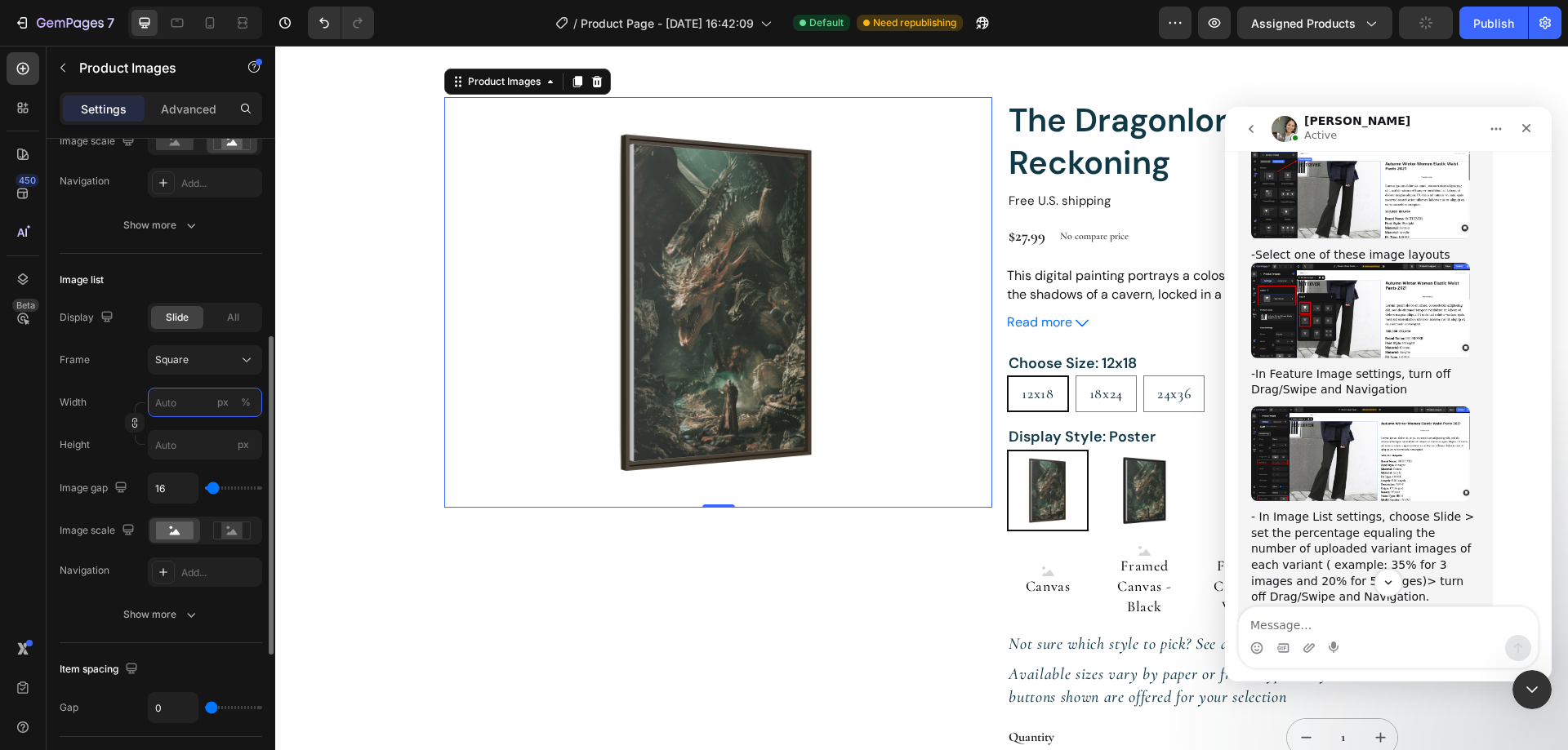
type input "1"
type input "10"
type input "100"
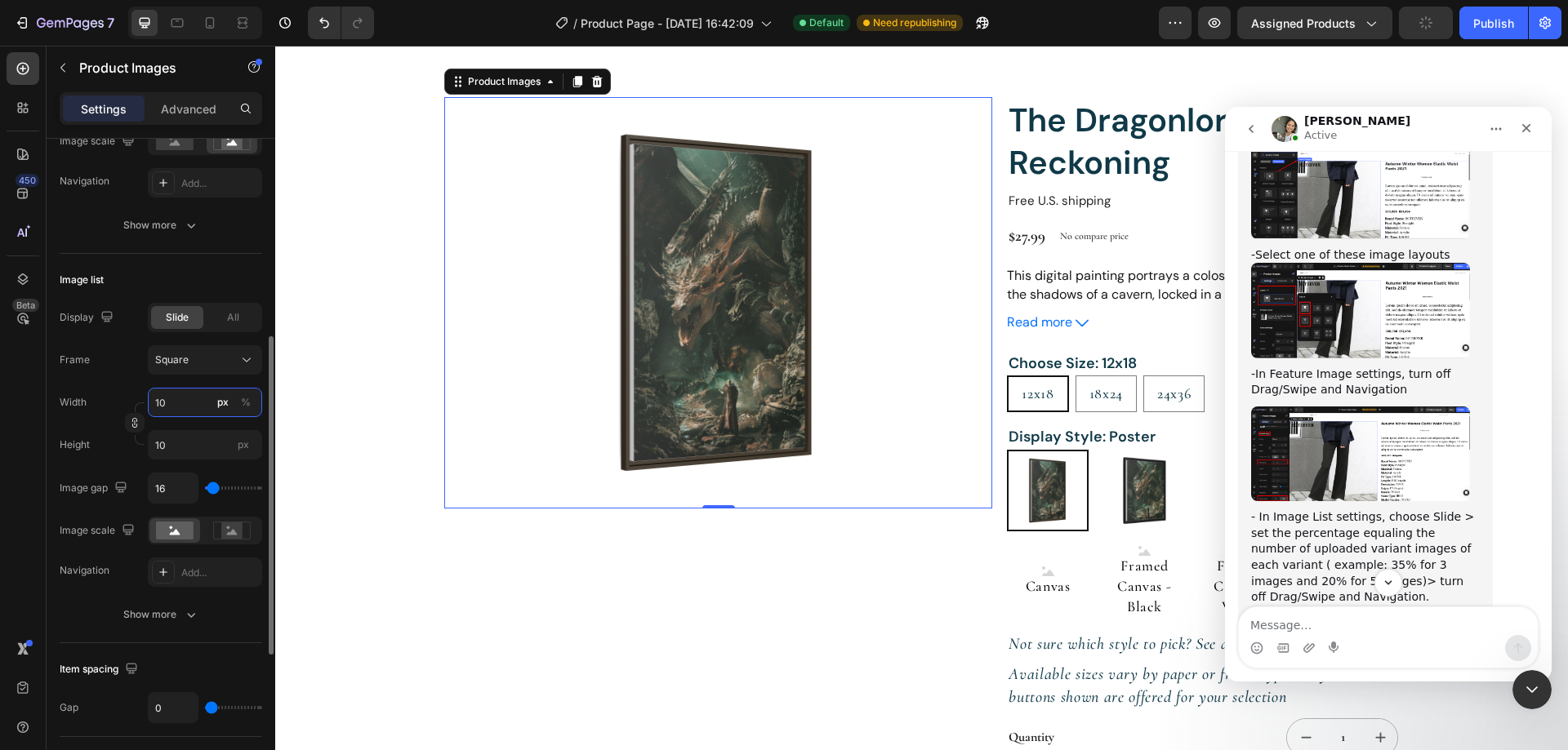
type input "100"
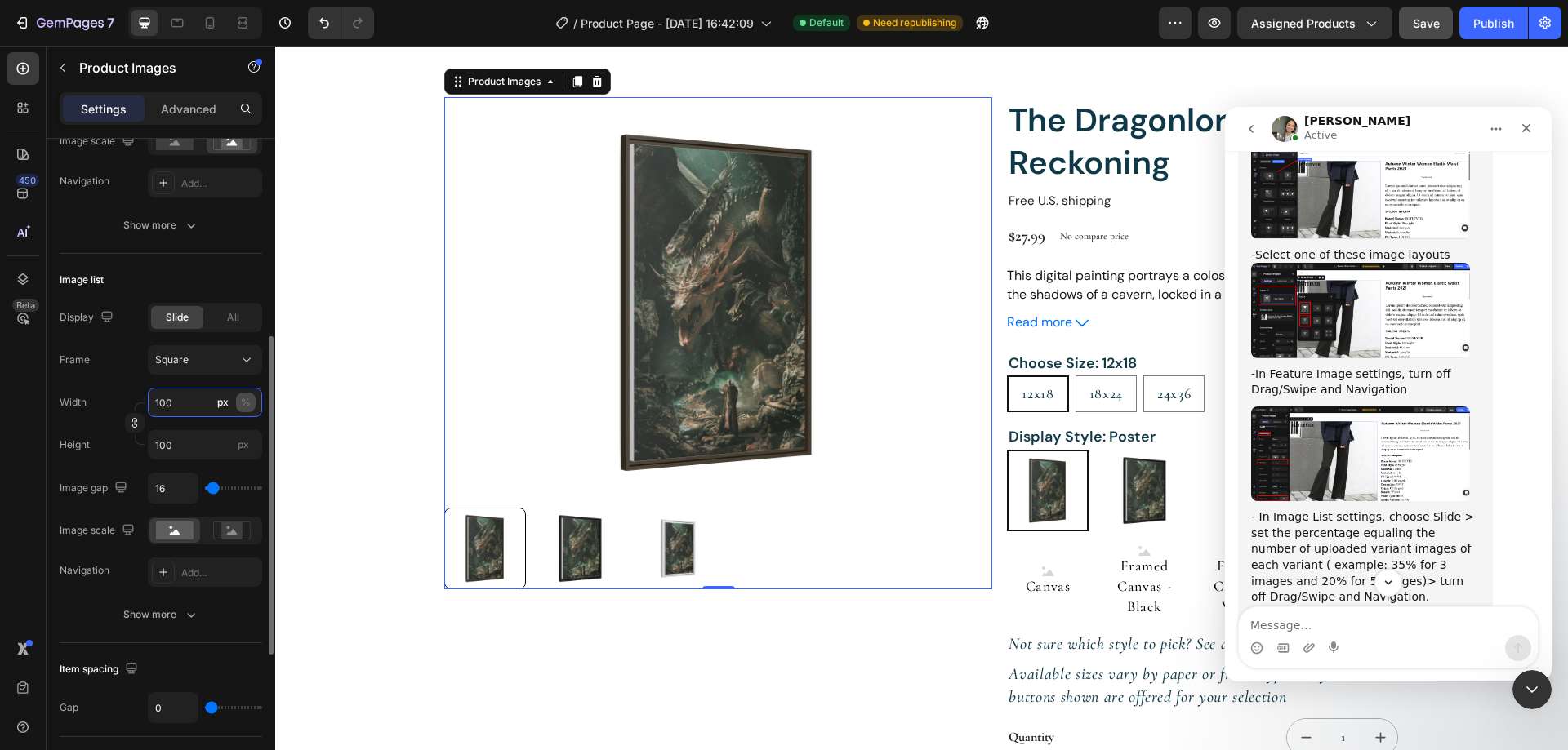
type input "100"
click at [245, 401] on div "%" at bounding box center [246, 402] width 10 height 14
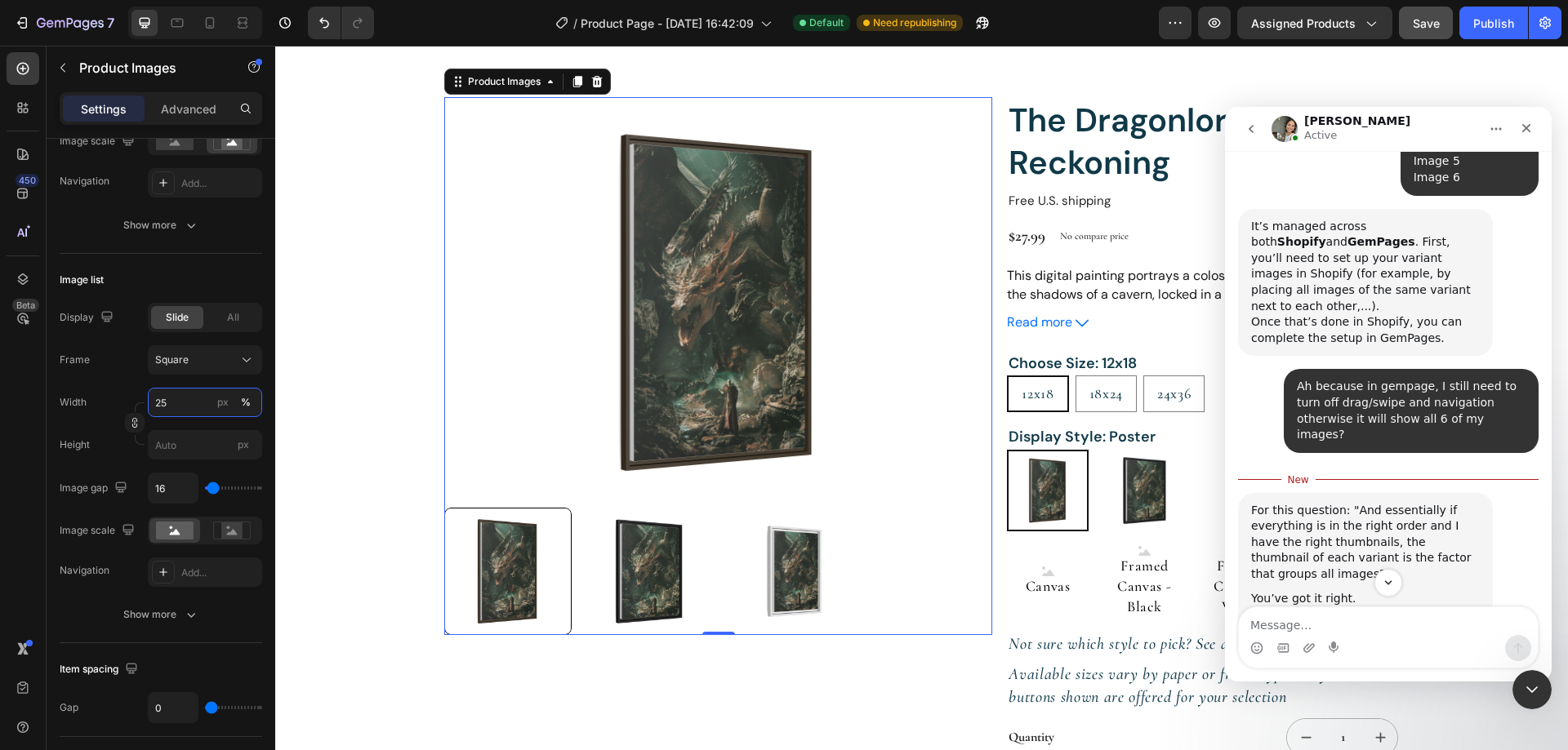
scroll to position [3407, 0]
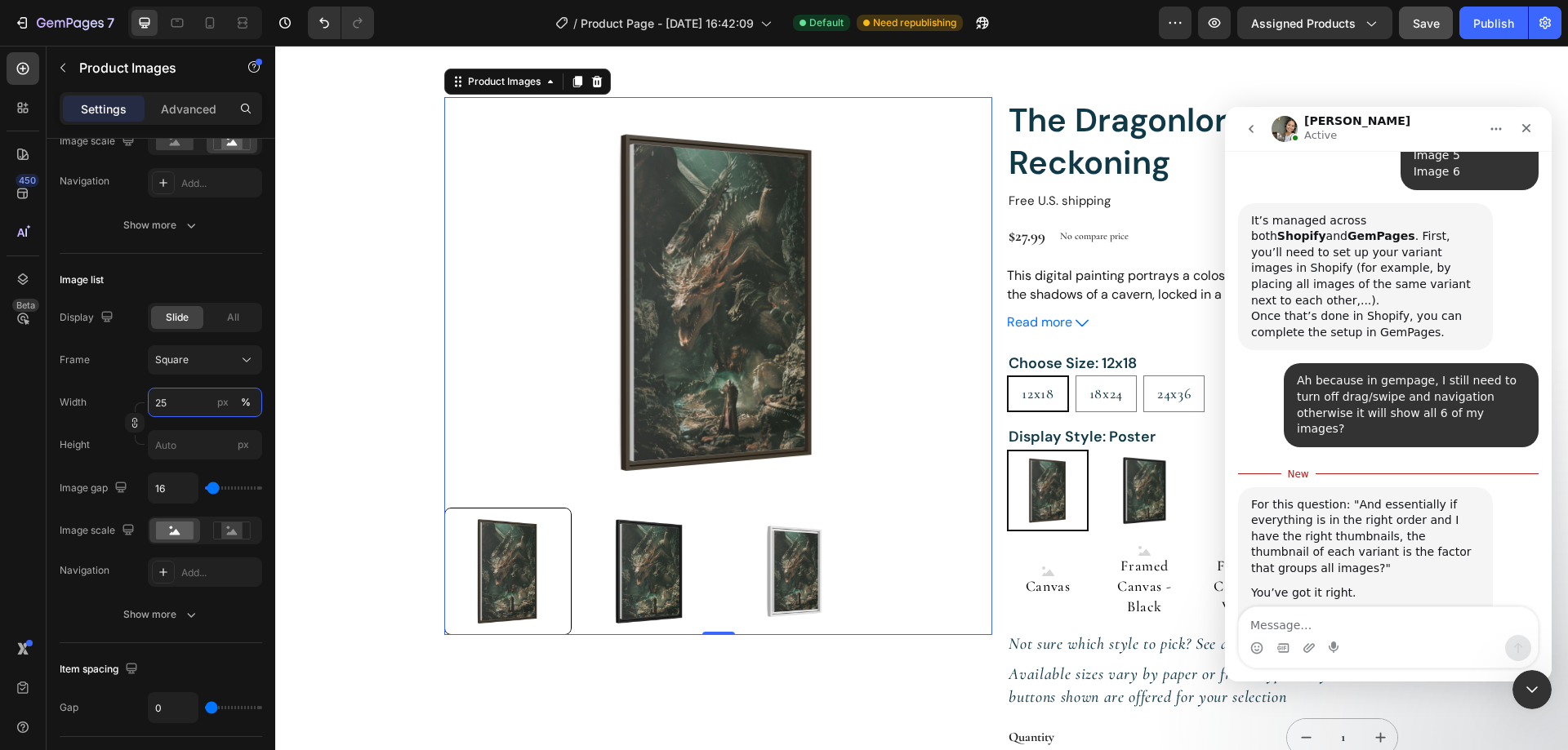
type input "25"
click at [1312, 620] on textarea "Message…" at bounding box center [1388, 620] width 299 height 28
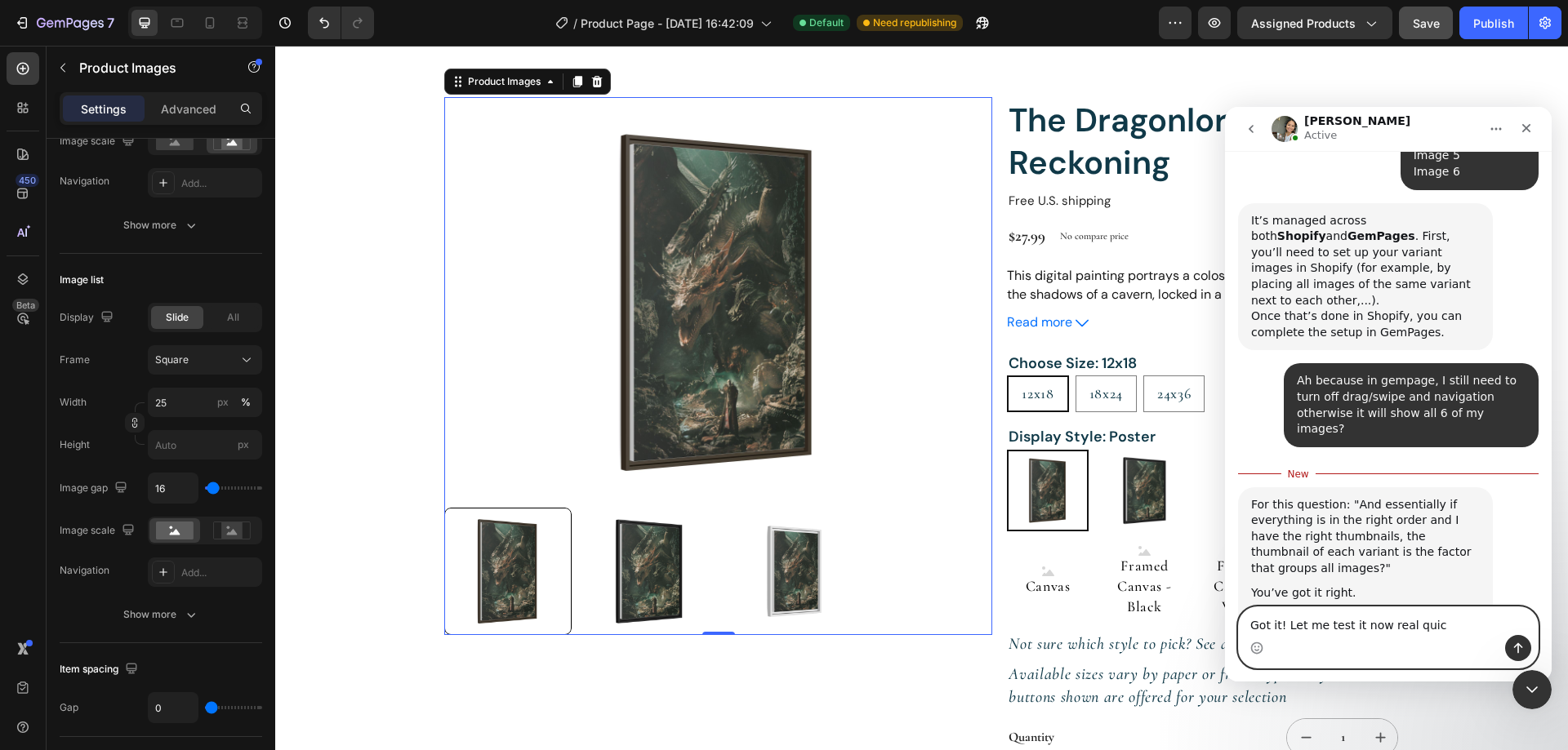
type textarea "Got it! Let me test it now real quick"
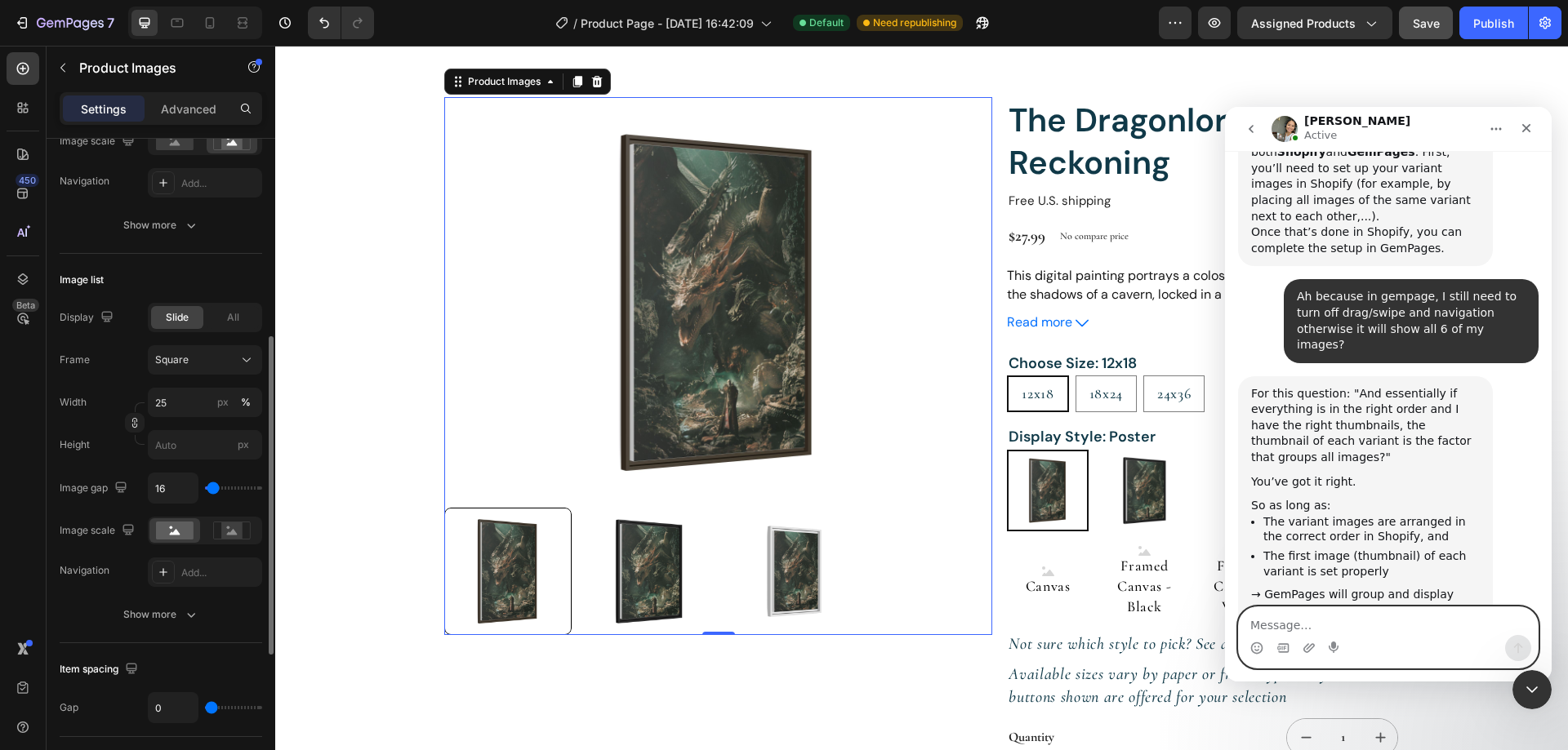
scroll to position [0, 0]
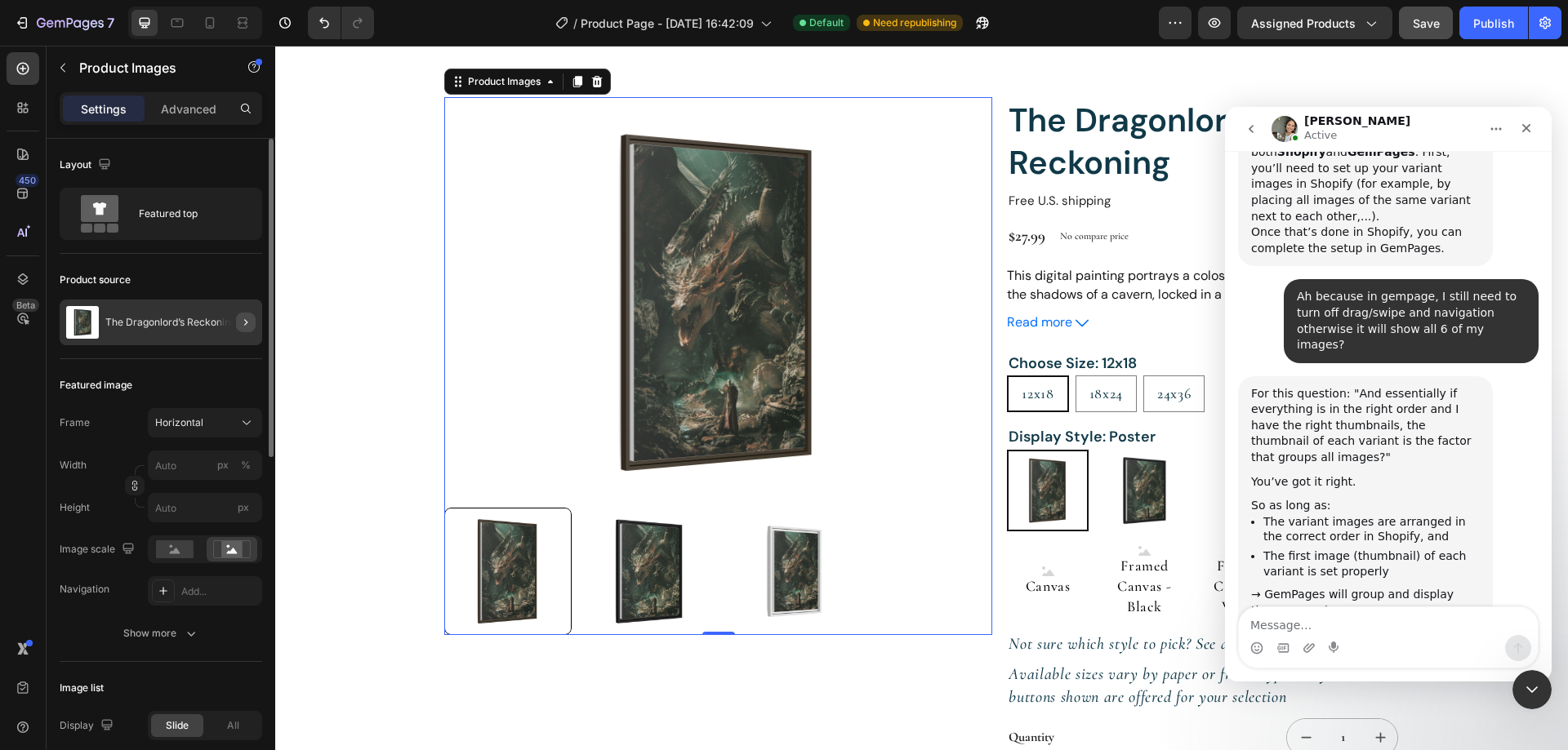
click at [248, 329] on button "button" at bounding box center [245, 322] width 19 height 19
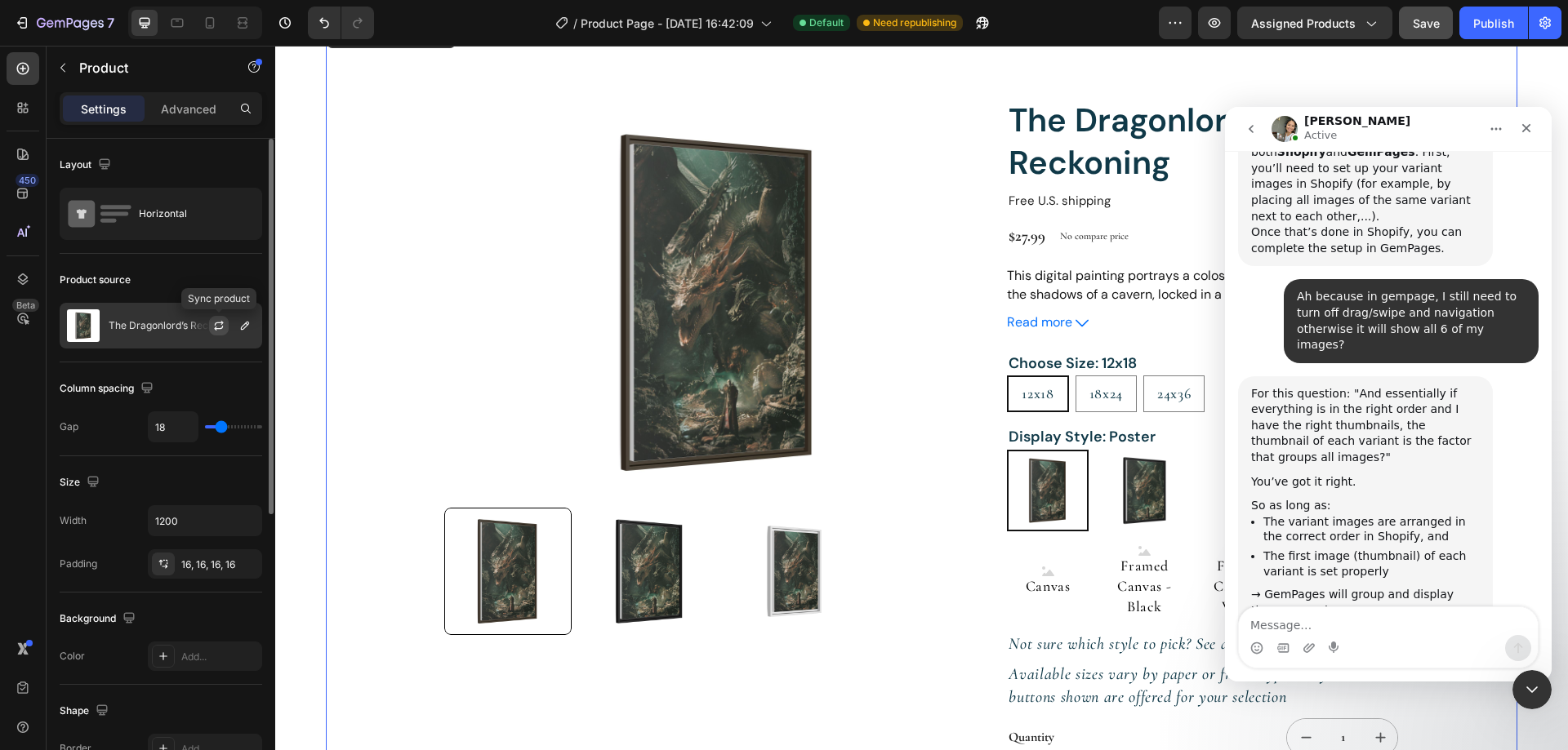
click at [225, 324] on icon "button" at bounding box center [219, 326] width 13 height 13
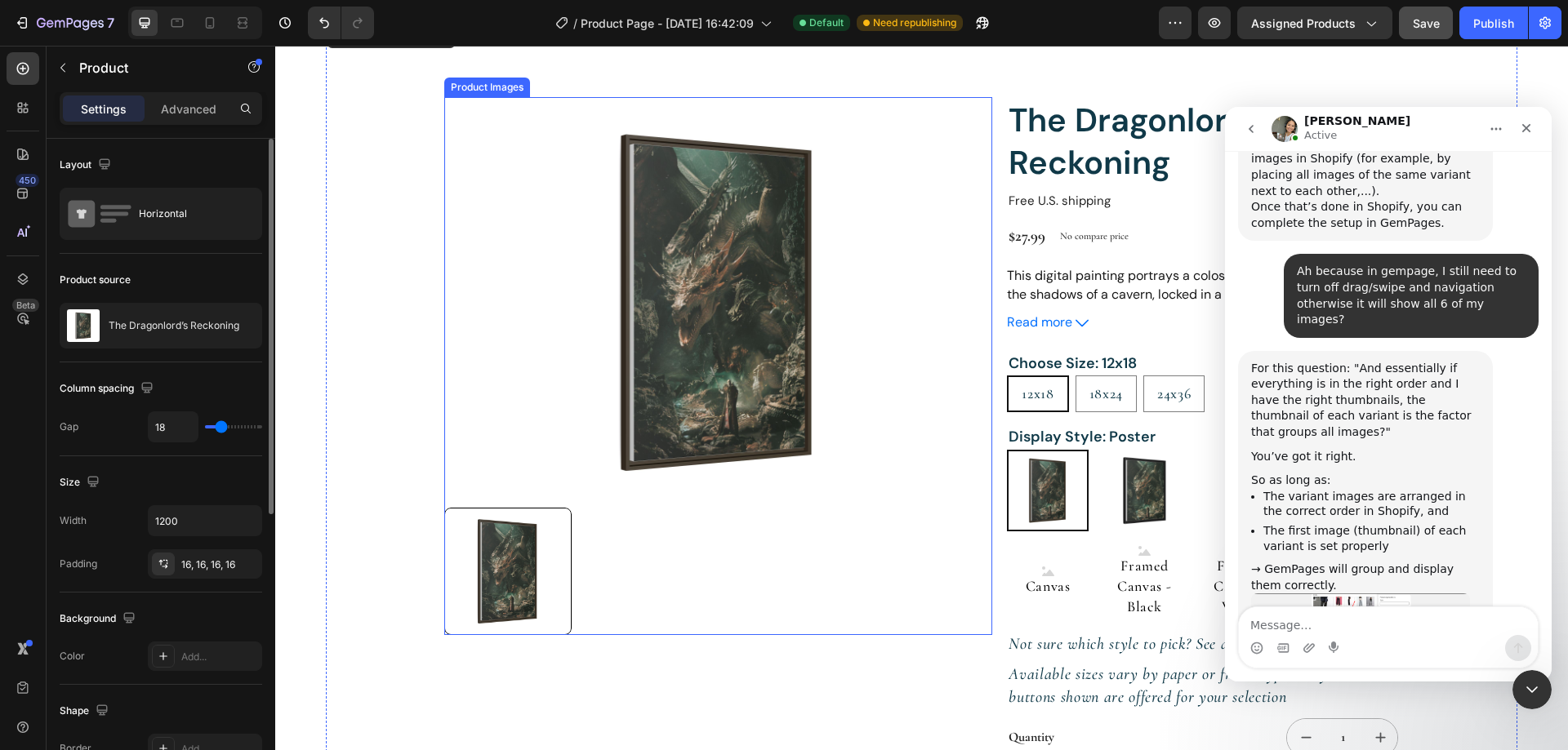
scroll to position [3513, 0]
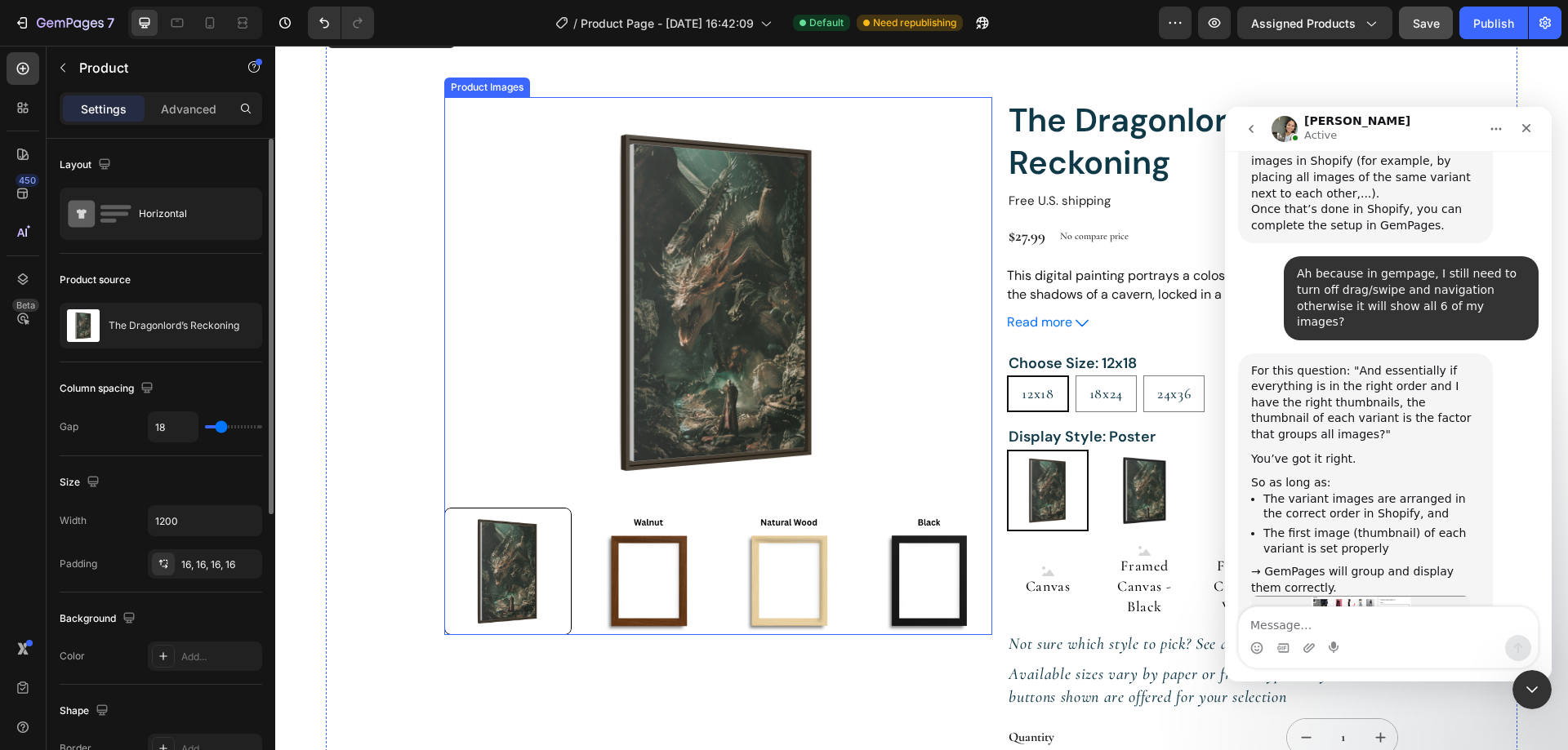
click at [570, 545] on div at bounding box center [717, 571] width 548 height 127
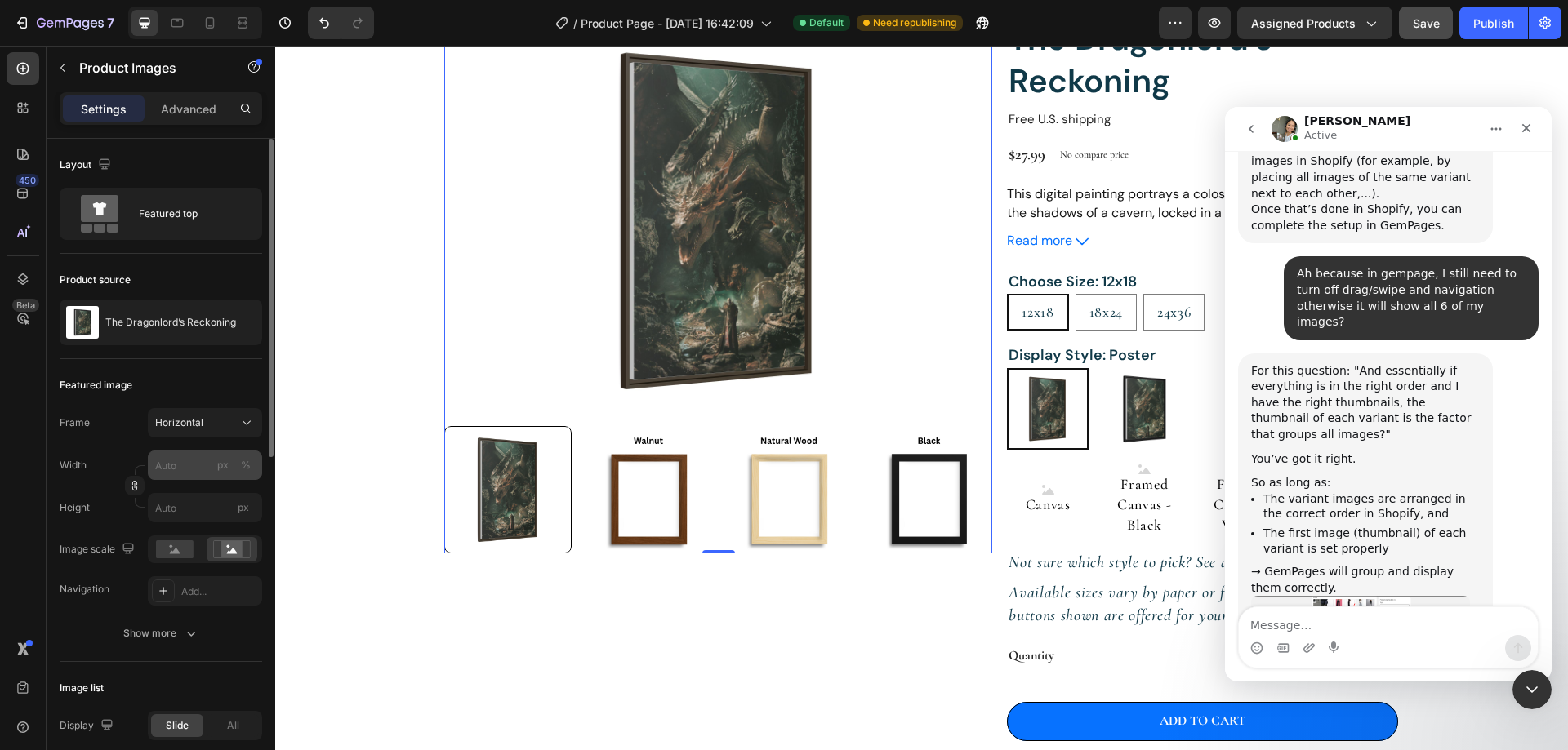
scroll to position [327, 0]
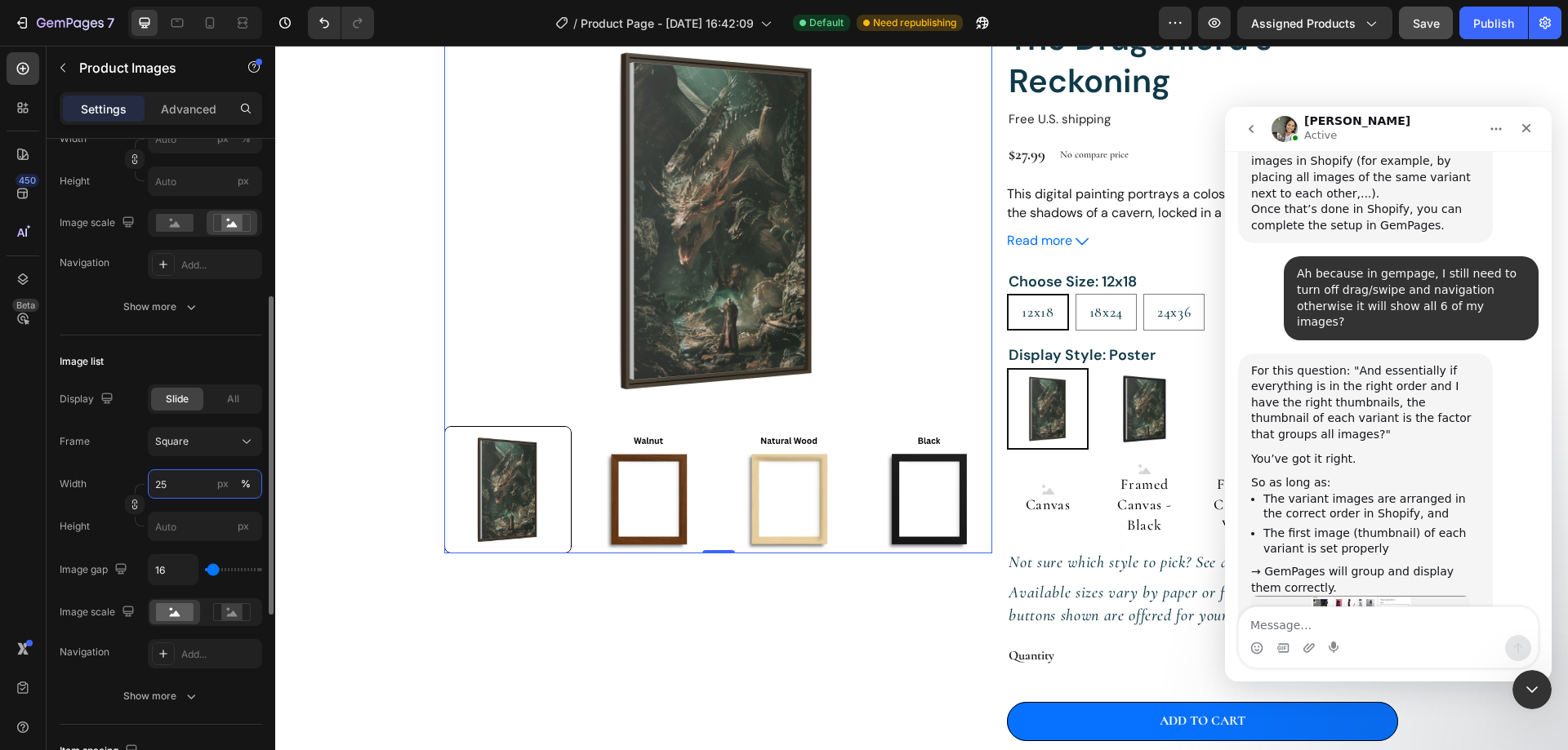
click at [199, 481] on input "25" at bounding box center [205, 484] width 115 height 29
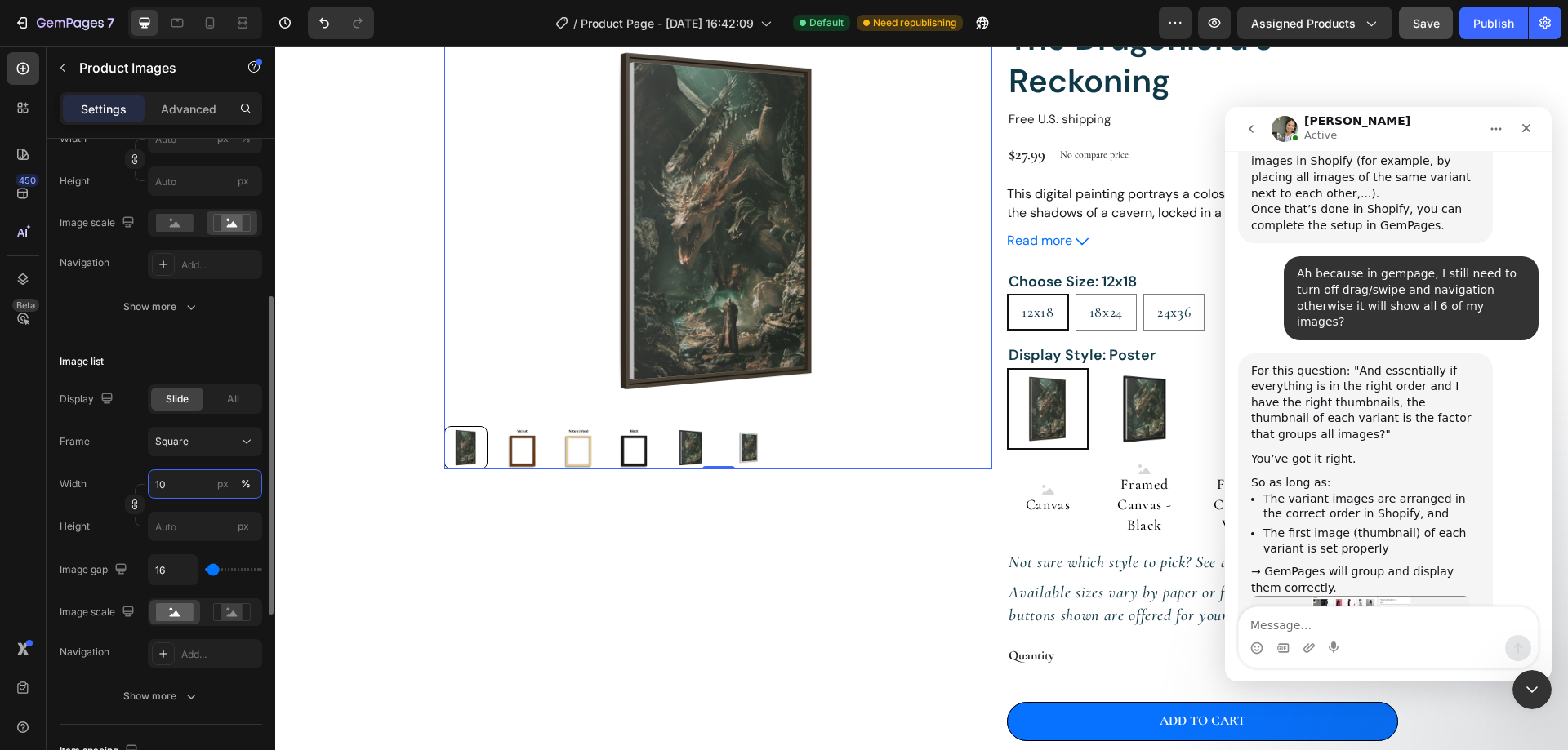
type input "10"
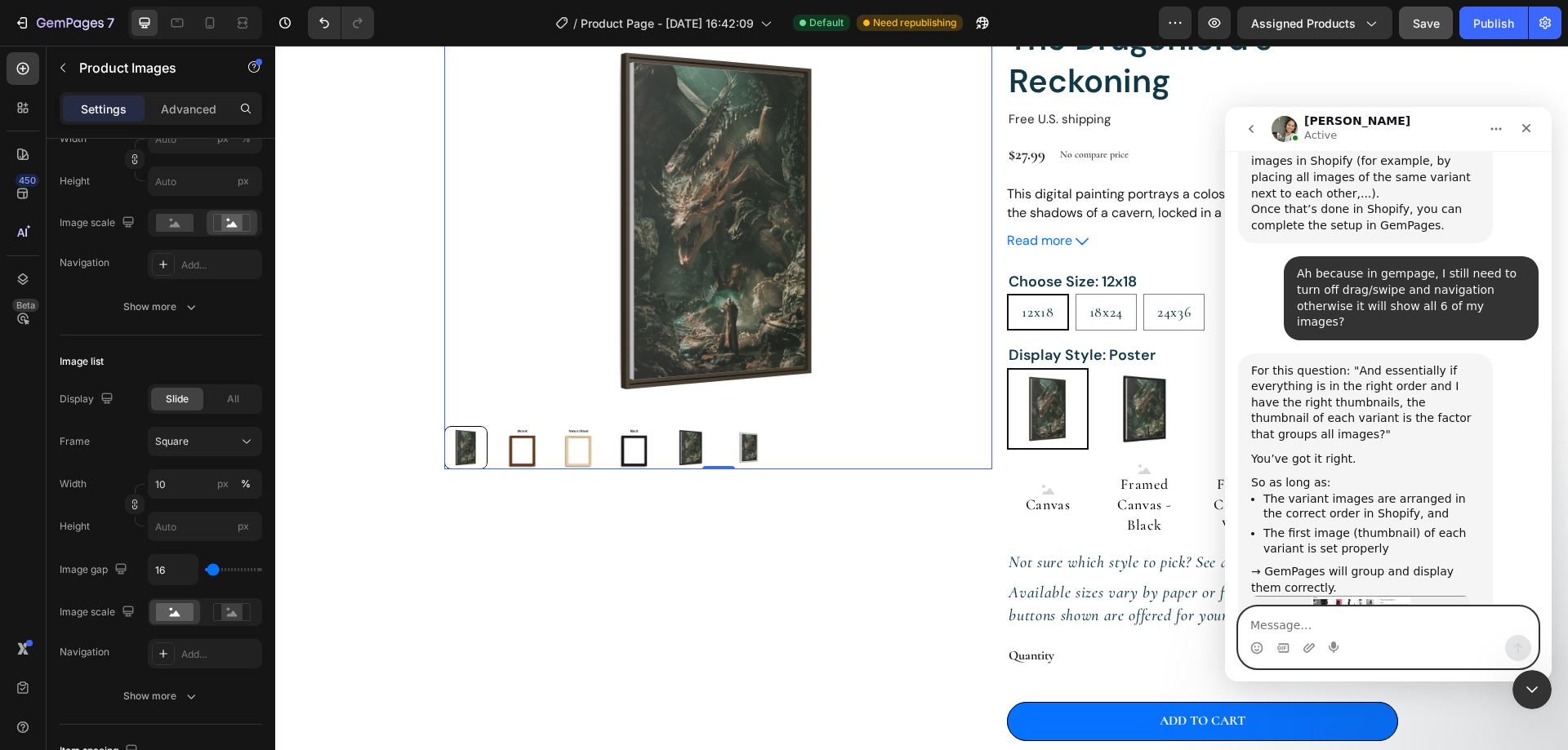
click at [1309, 625] on textarea "Message…" at bounding box center [1388, 620] width 299 height 28
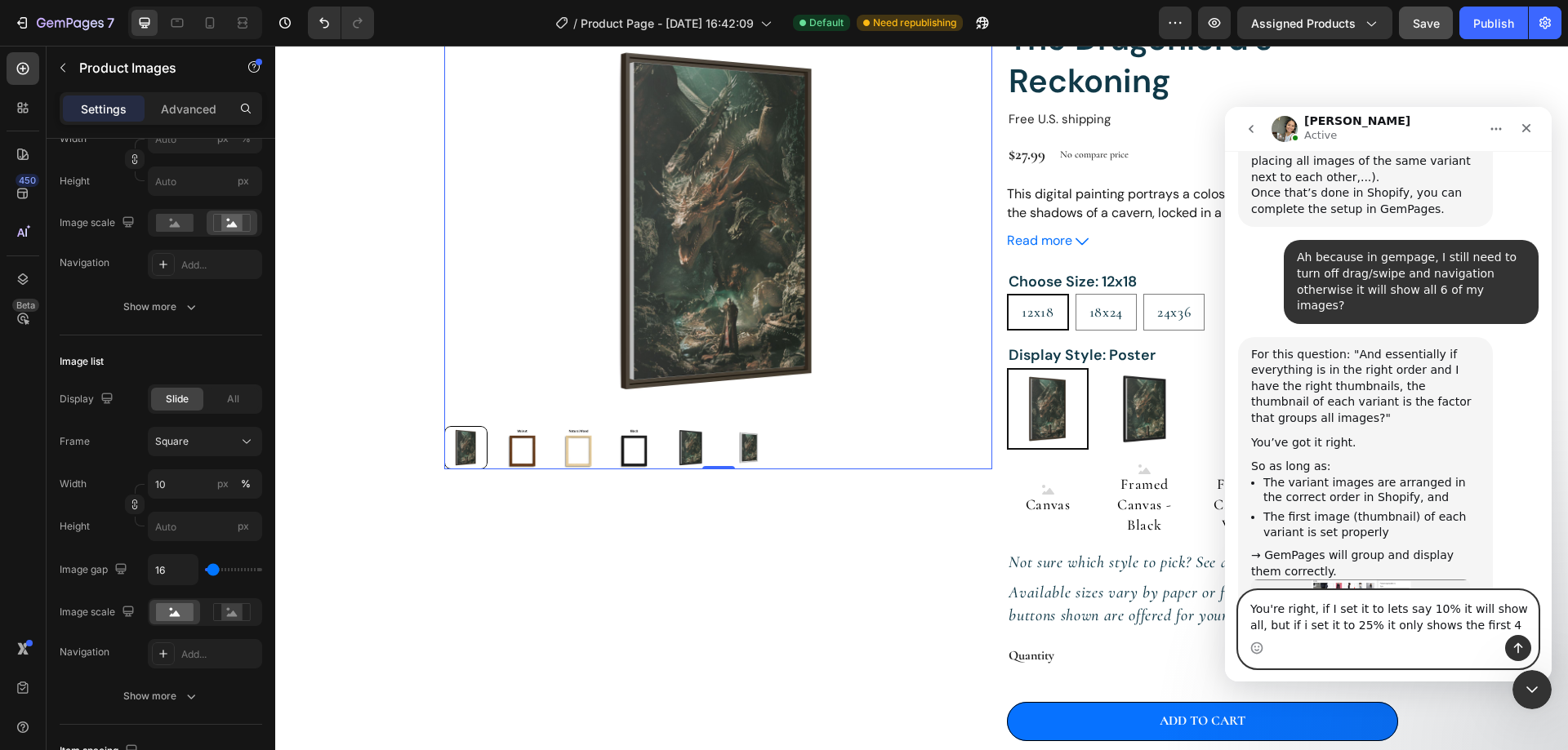
type textarea "You're right, if I set it to lets say 10% it will show all, but if i set it to …"
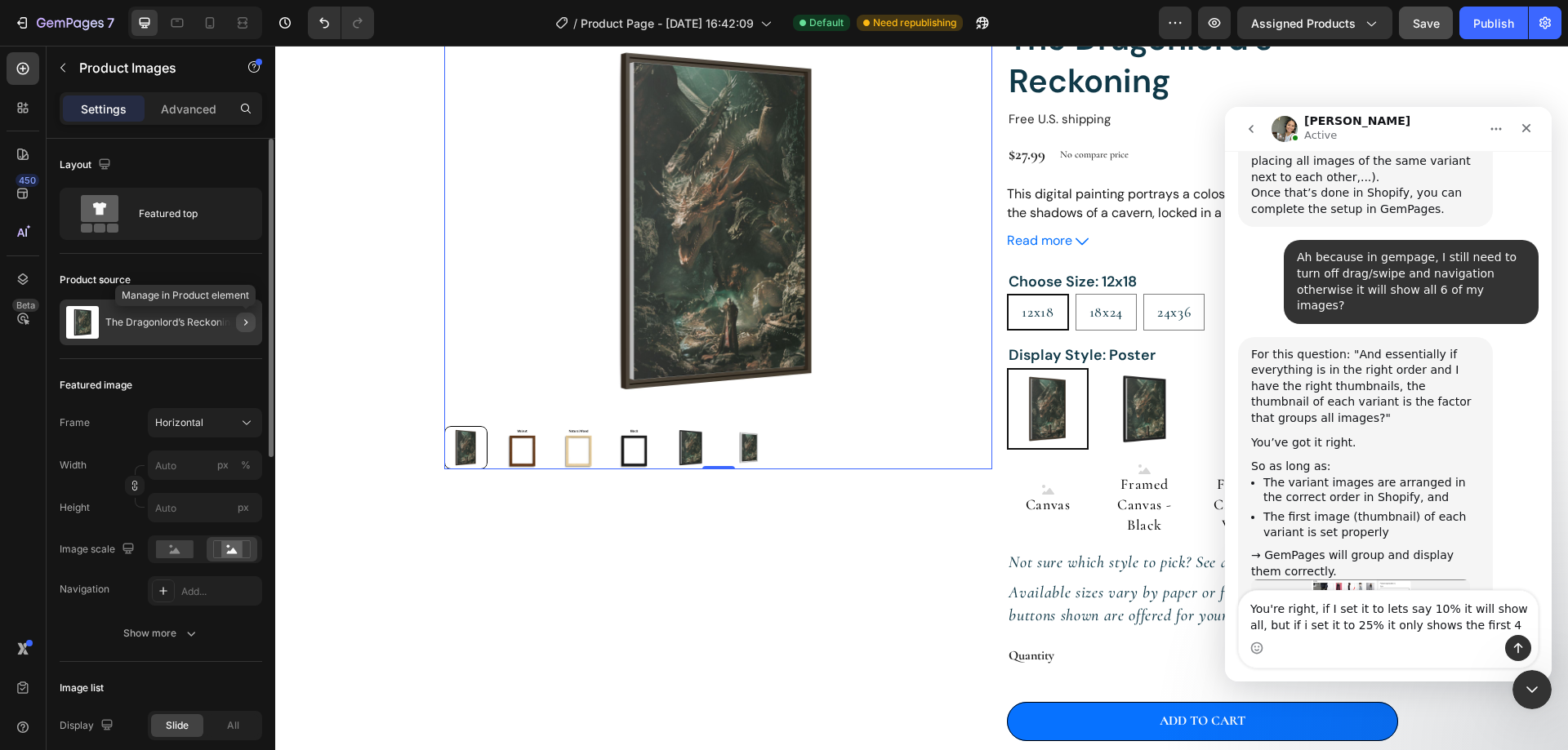
click at [245, 325] on icon "button" at bounding box center [246, 322] width 3 height 7
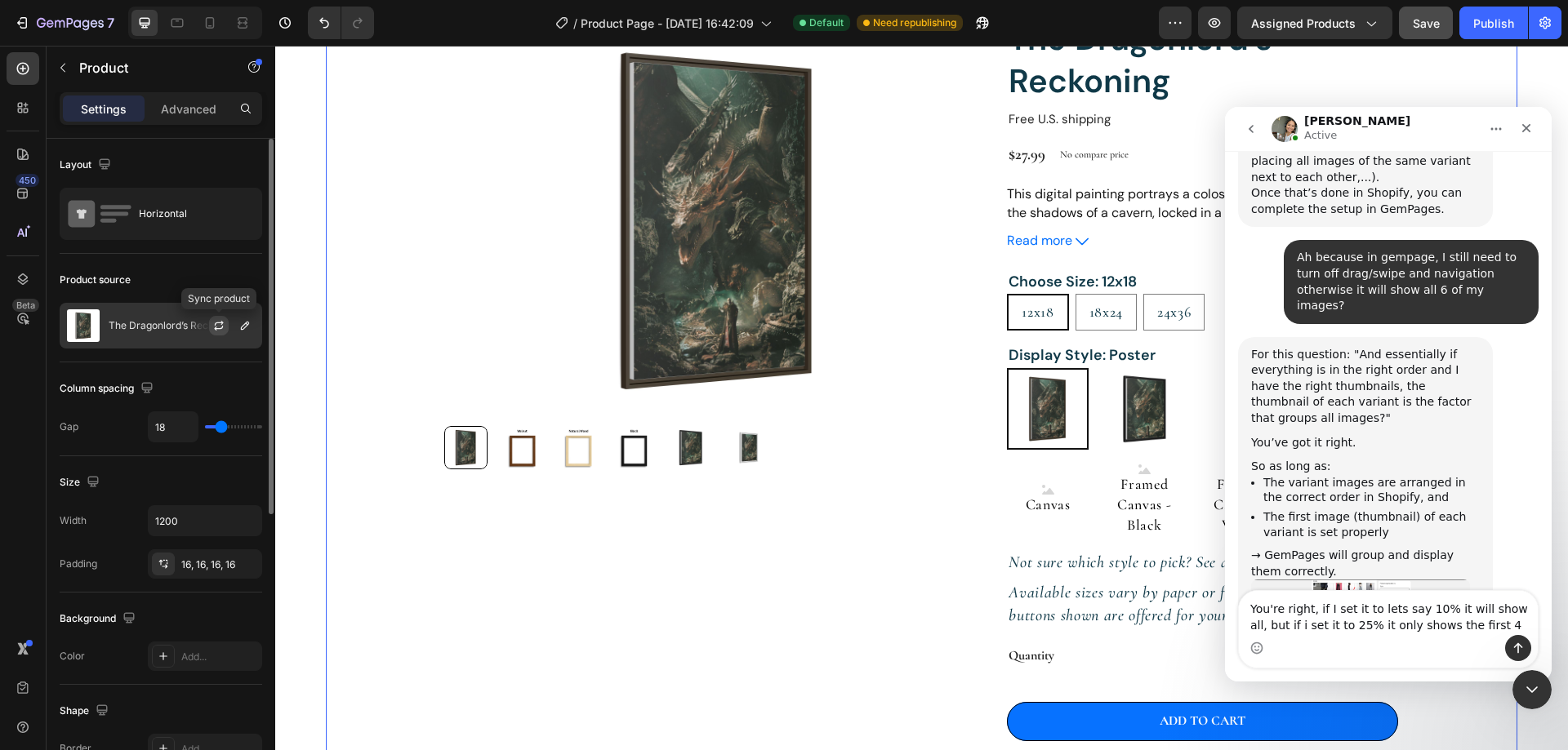
click at [216, 327] on icon "button" at bounding box center [218, 328] width 9 height 5
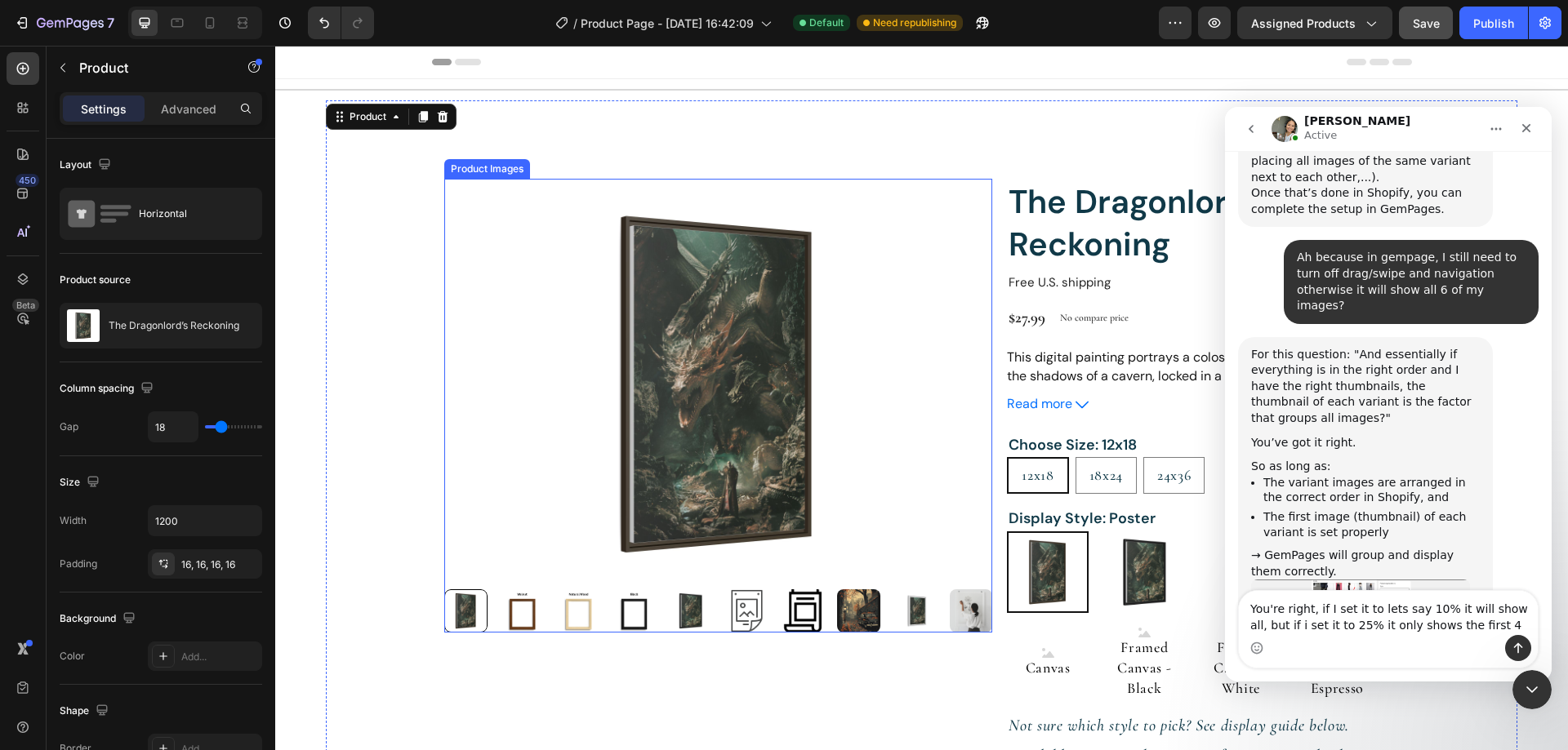
click at [898, 471] on img at bounding box center [717, 384] width 548 height 411
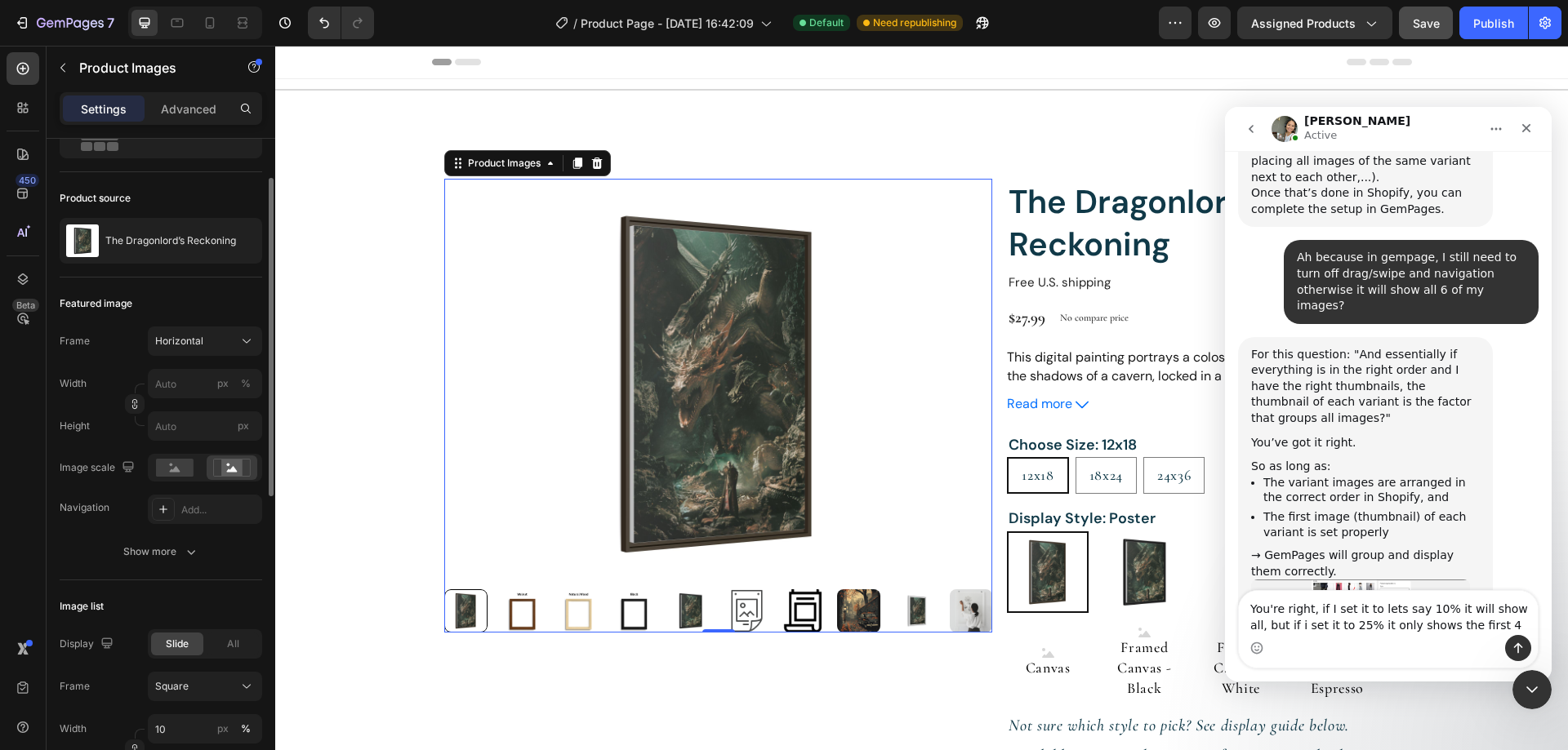
scroll to position [327, 0]
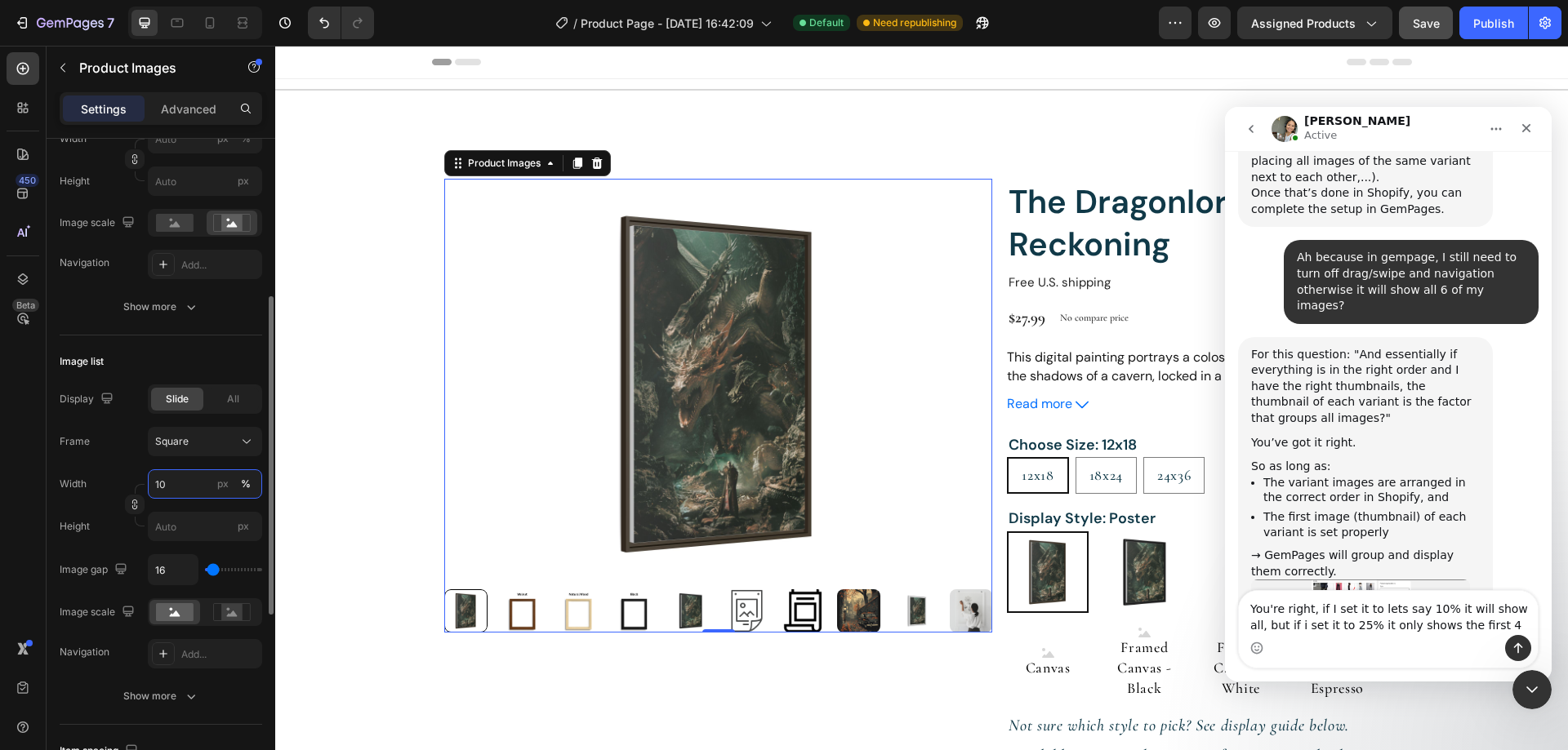
click at [187, 476] on input "10" at bounding box center [205, 484] width 115 height 29
type input "25"
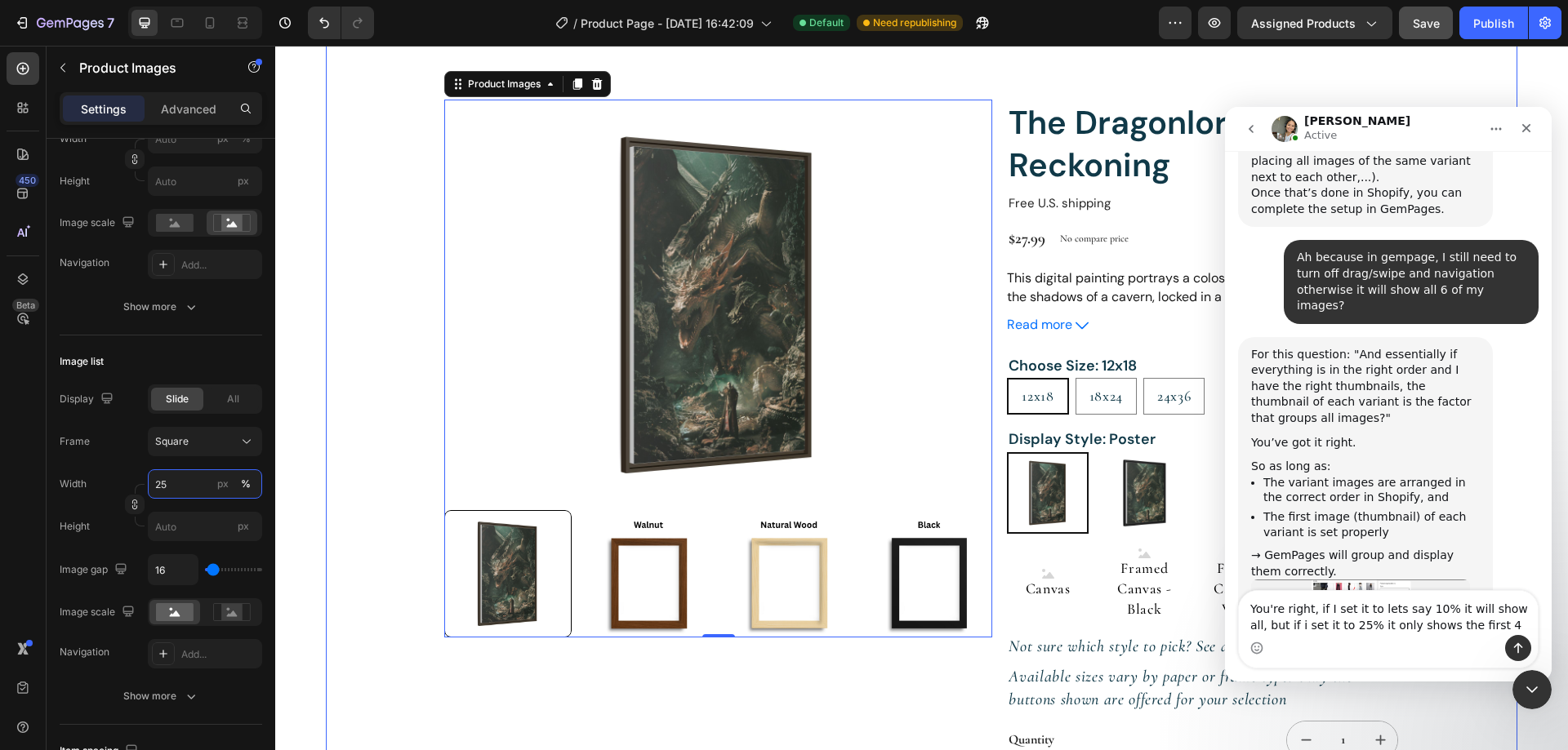
scroll to position [82, 0]
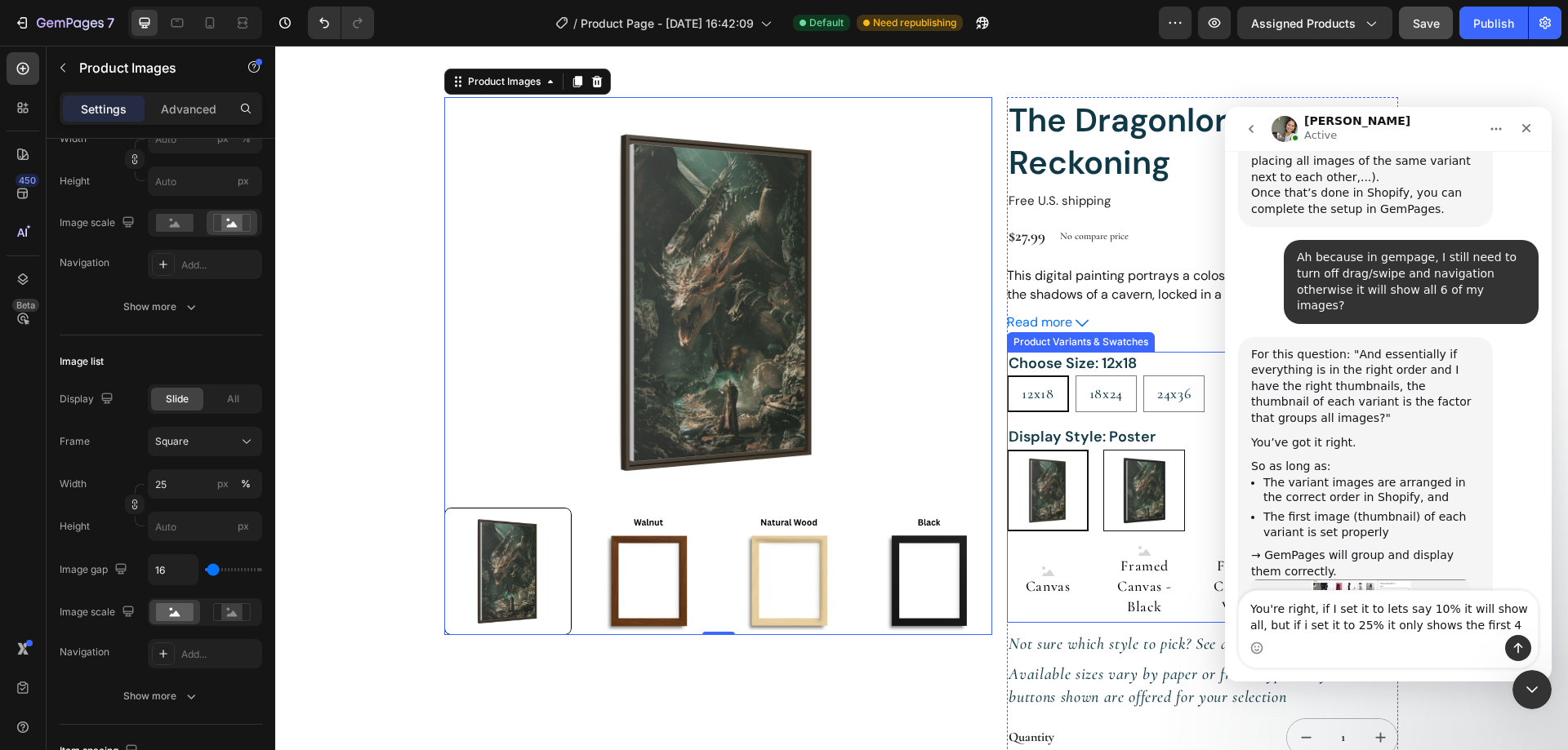
click at [1141, 488] on img at bounding box center [1144, 490] width 80 height 80
click at [1103, 449] on input "Framed Poster - Black Framed Poster - Black" at bounding box center [1102, 449] width 1 height 1
radio input "true"
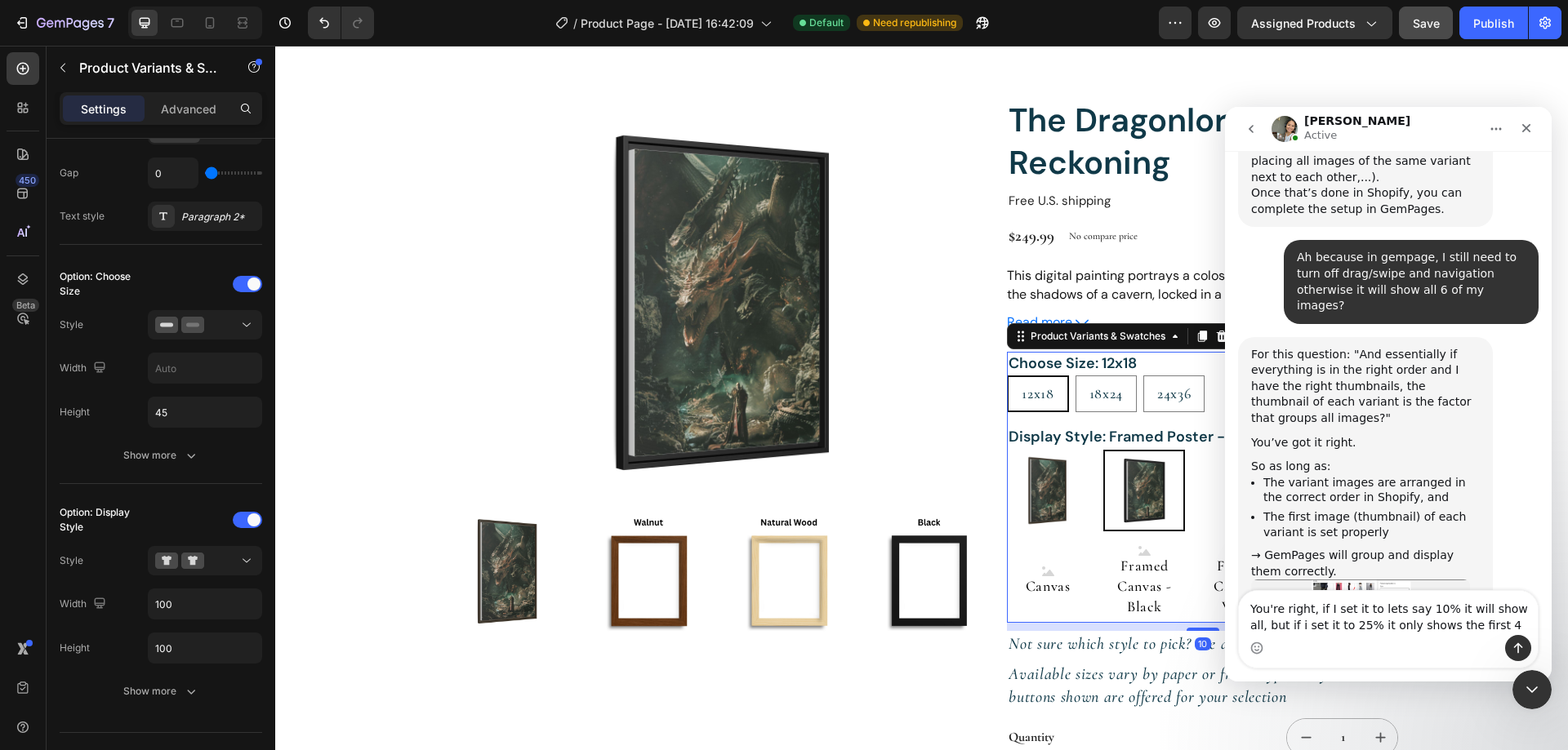
scroll to position [0, 0]
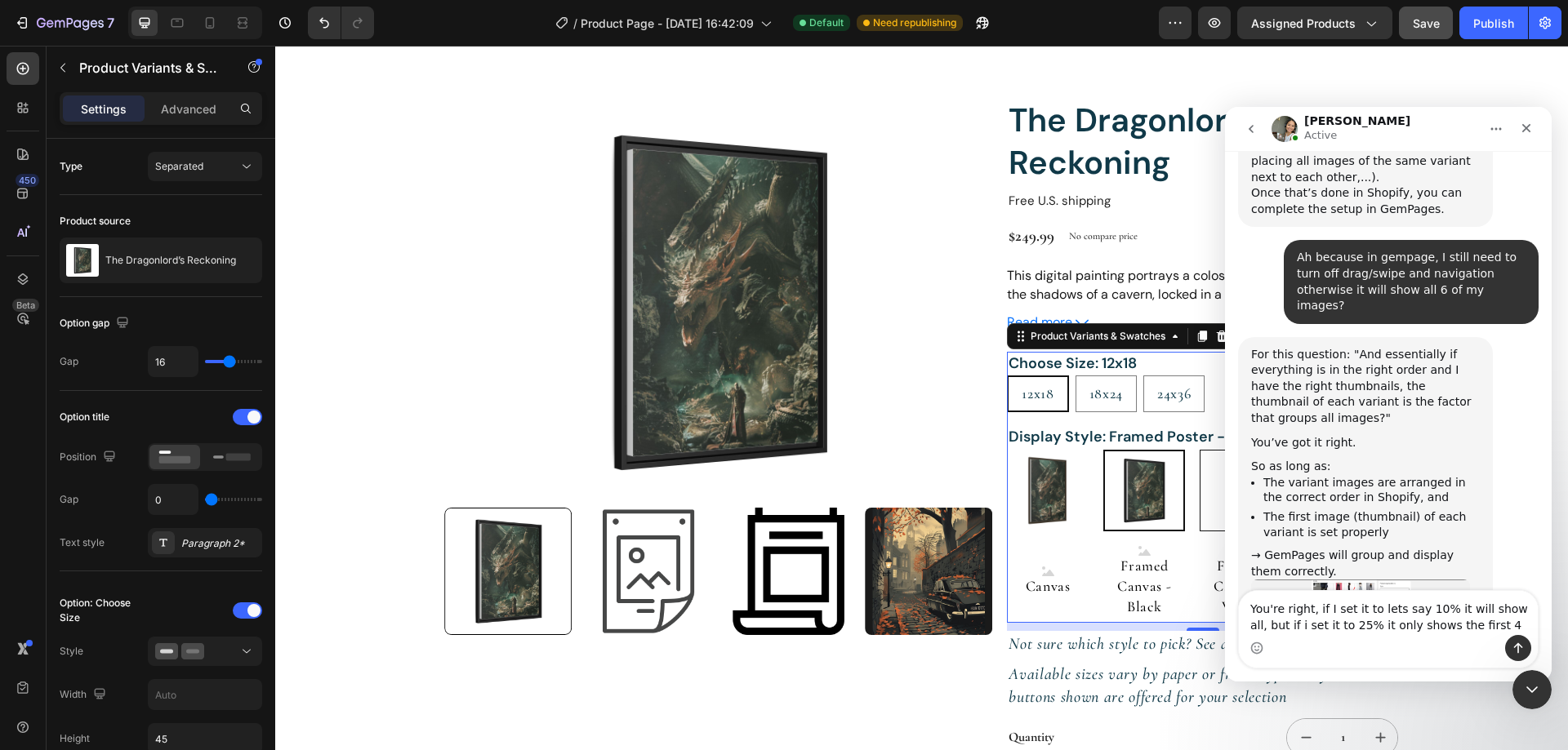
click at [1208, 494] on img at bounding box center [1240, 490] width 80 height 80
click at [1199, 449] on input "Framed Poster - White Framed Poster - White" at bounding box center [1198, 449] width 1 height 1
radio input "true"
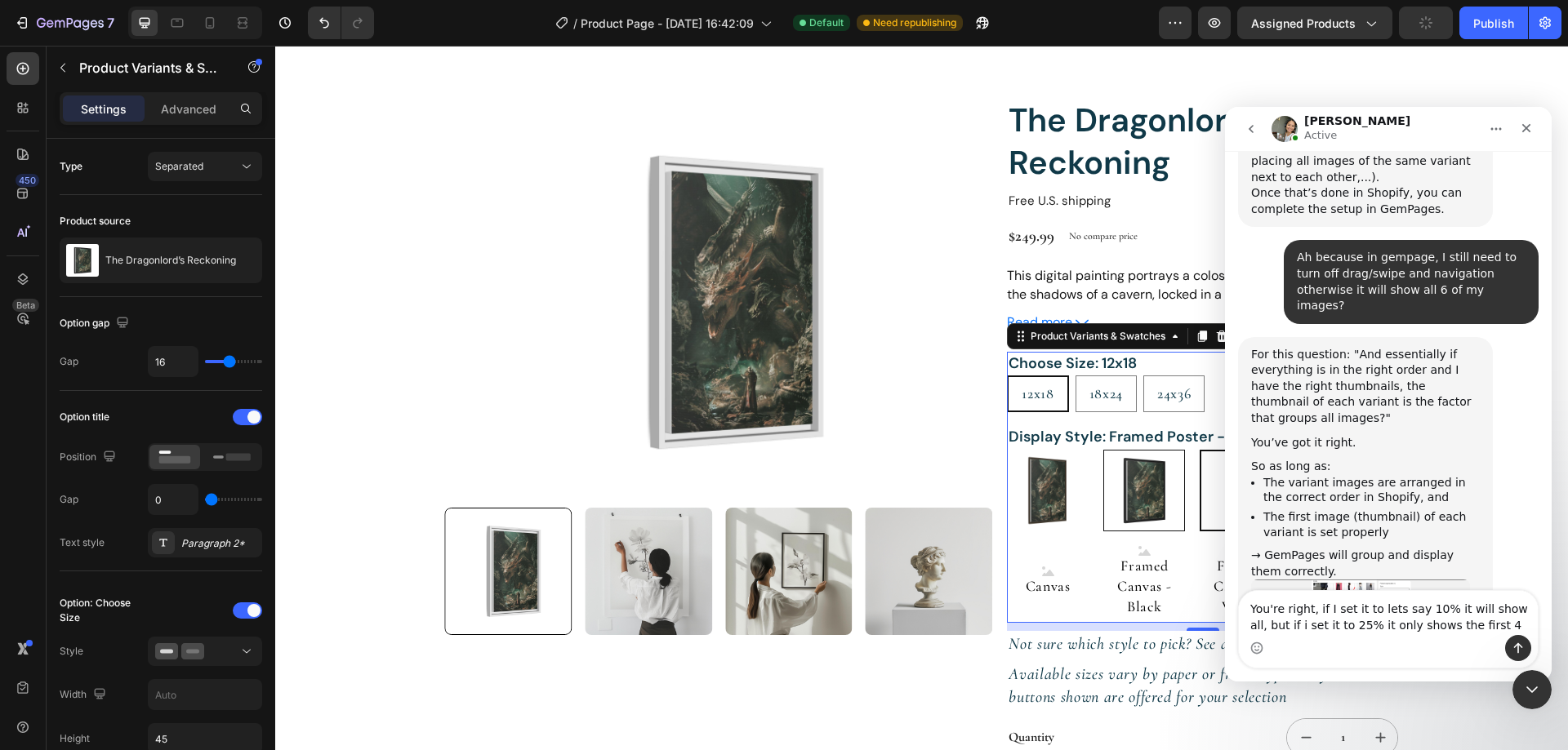
click at [1144, 485] on img at bounding box center [1144, 490] width 80 height 80
click at [1103, 449] on input "Framed Poster - Black Framed Poster - Black" at bounding box center [1102, 449] width 1 height 1
radio input "true"
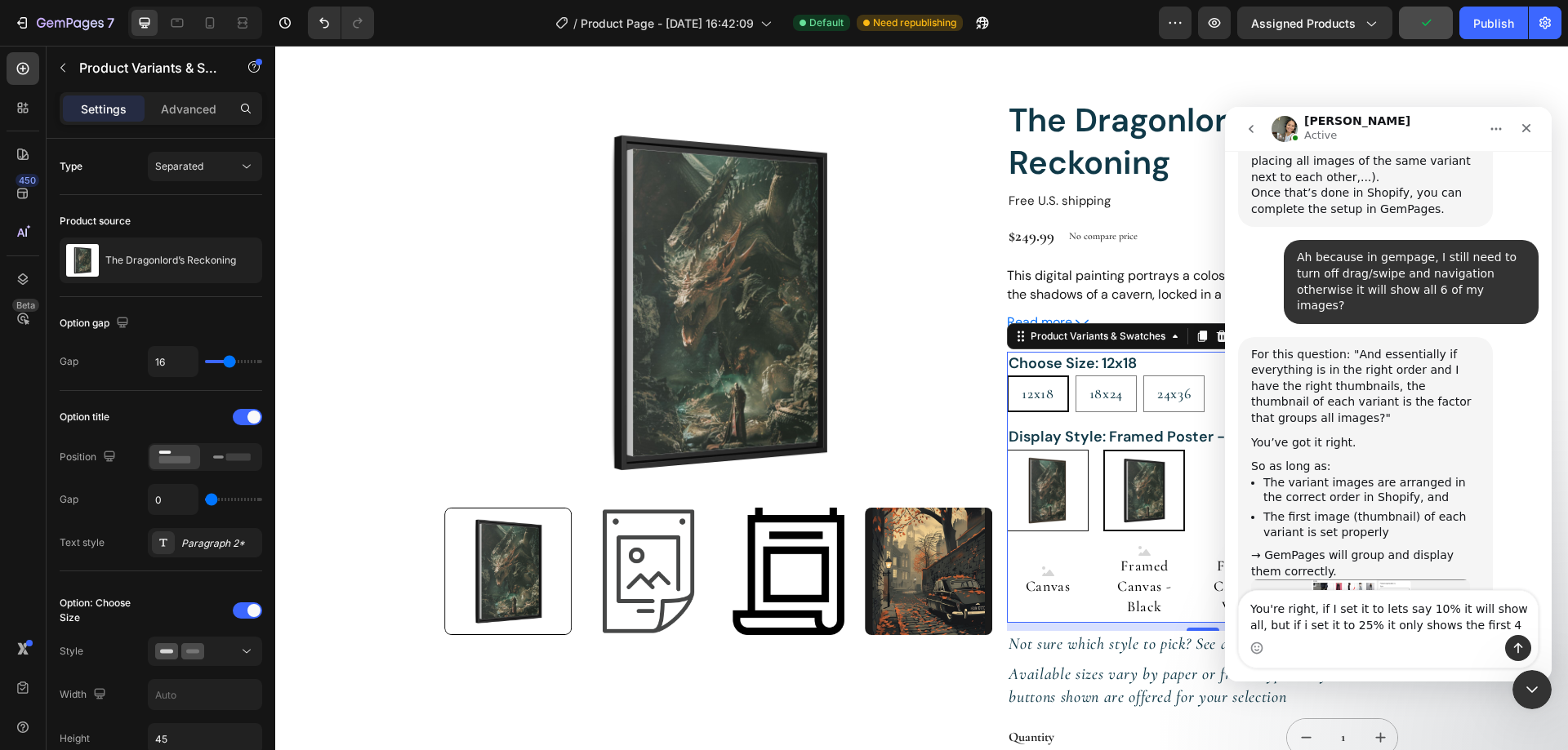
click at [1058, 485] on img at bounding box center [1048, 490] width 80 height 80
click at [1007, 449] on input "Poster Poster" at bounding box center [1006, 449] width 1 height 1
radio input "true"
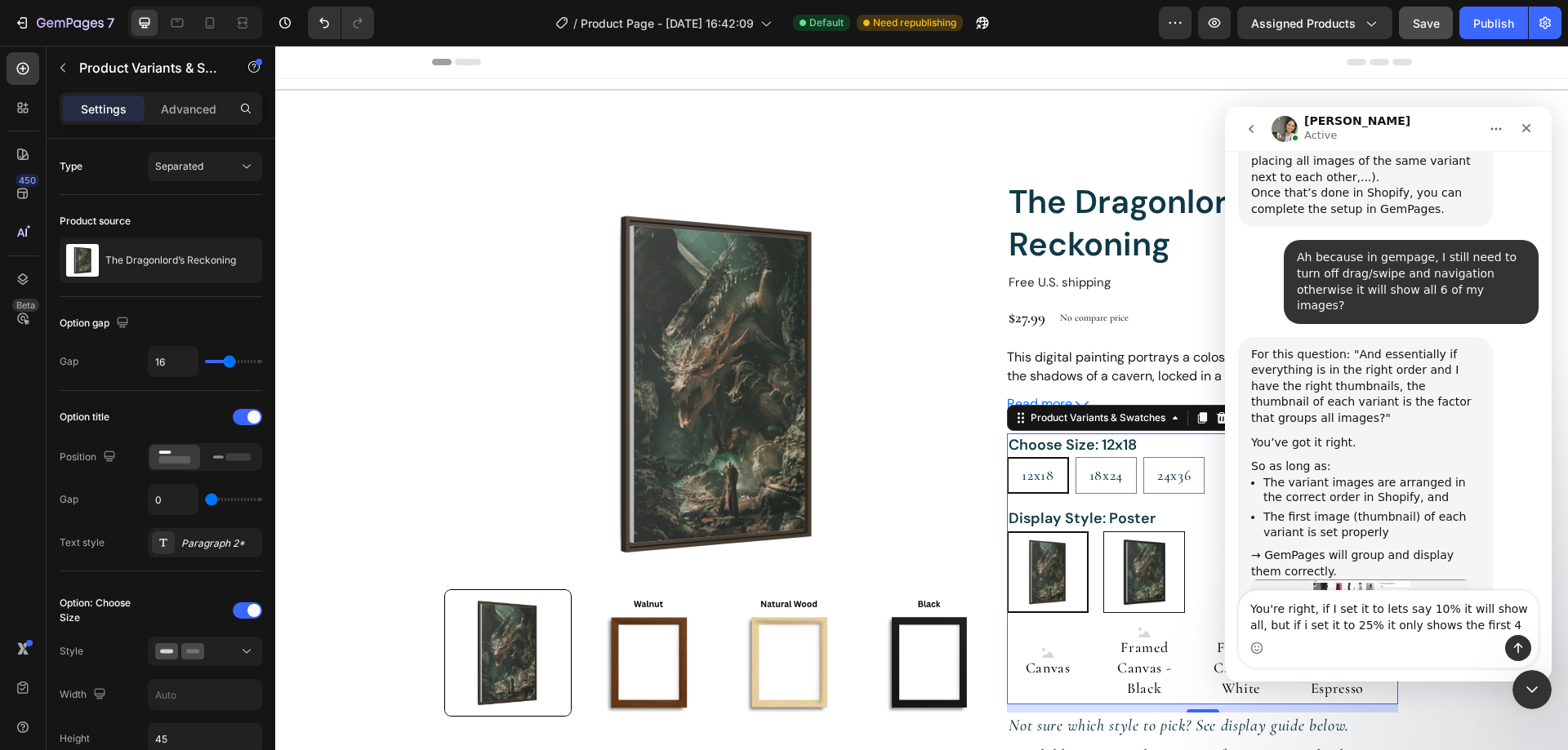
click at [1128, 563] on img at bounding box center [1144, 572] width 80 height 80
click at [1103, 531] on input "Framed Poster - Black Framed Poster - Black" at bounding box center [1102, 530] width 1 height 1
radio input "true"
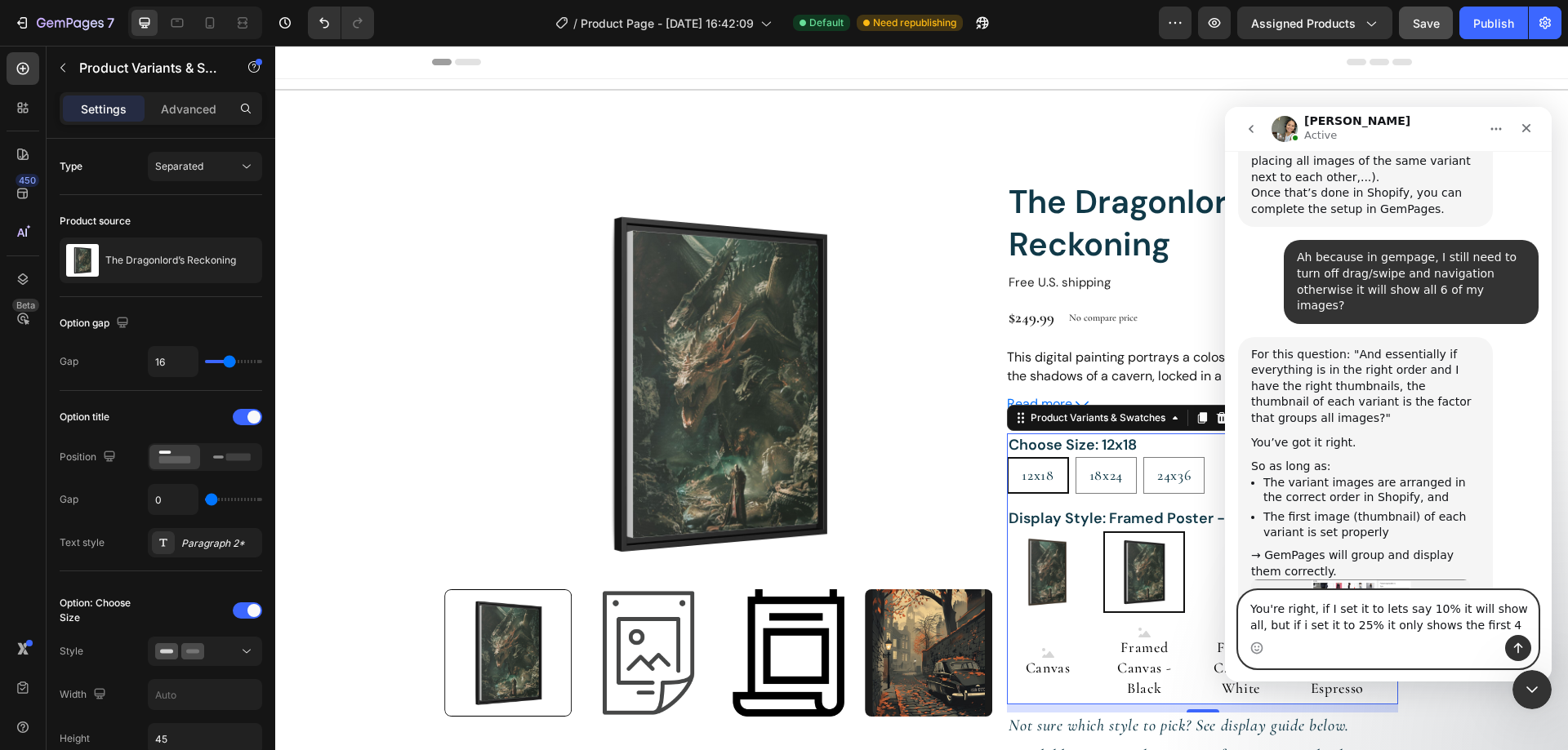
click at [1459, 626] on textarea "You're right, if I set it to lets say 10% it will show all, but if i set it to …" at bounding box center [1388, 613] width 299 height 44
drag, startPoint x: 1457, startPoint y: 623, endPoint x: 1202, endPoint y: 601, distance: 255.9
click html "Zoe Active We're on GMT + 7 timezone and may get back to you shortly! Normally …"
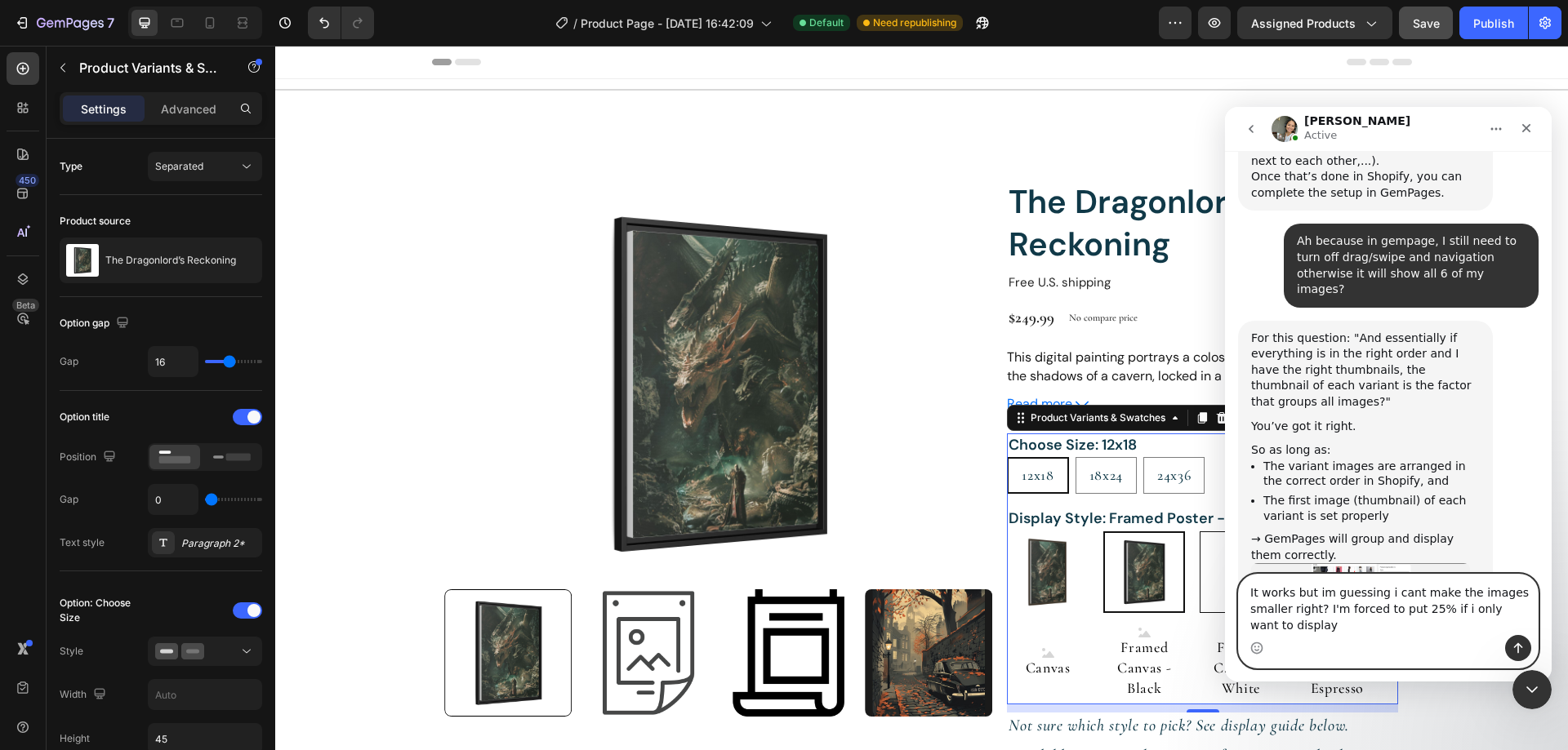
type textarea "It works but im guessing i cant make the images smaller right? I'm forced to pu…"
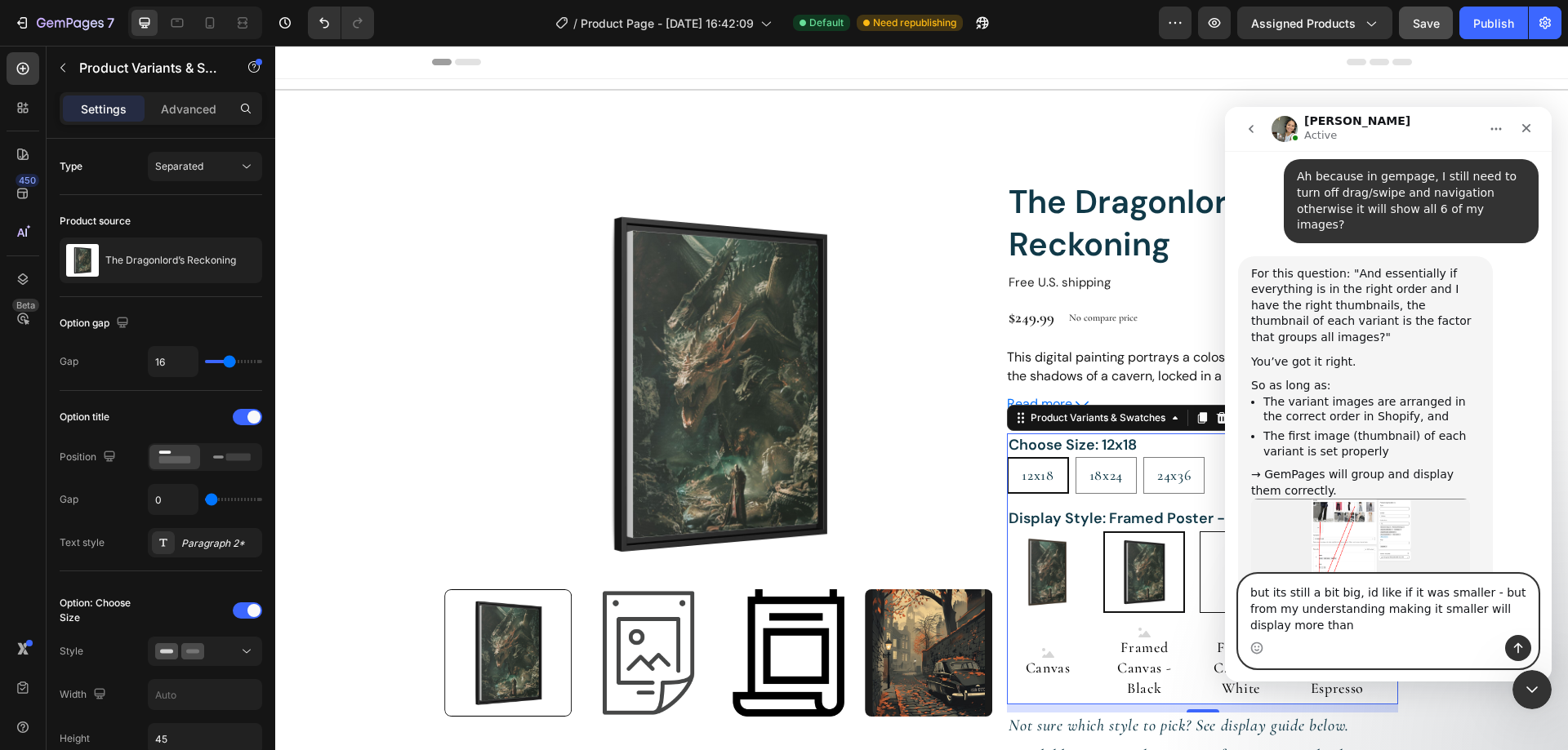
scroll to position [3627, 0]
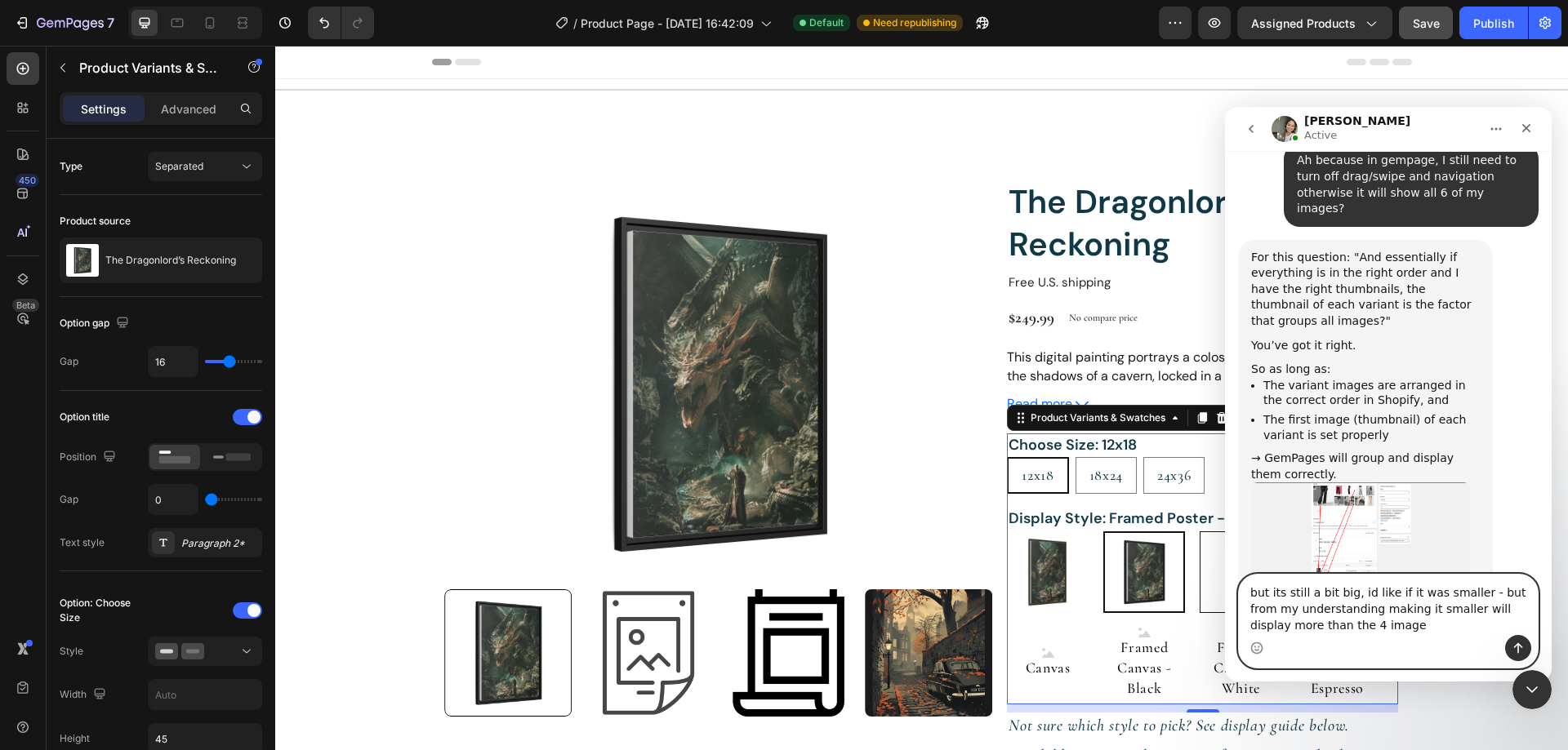
type textarea "but its still a bit big, id like if it was smaller - but from my understanding …"
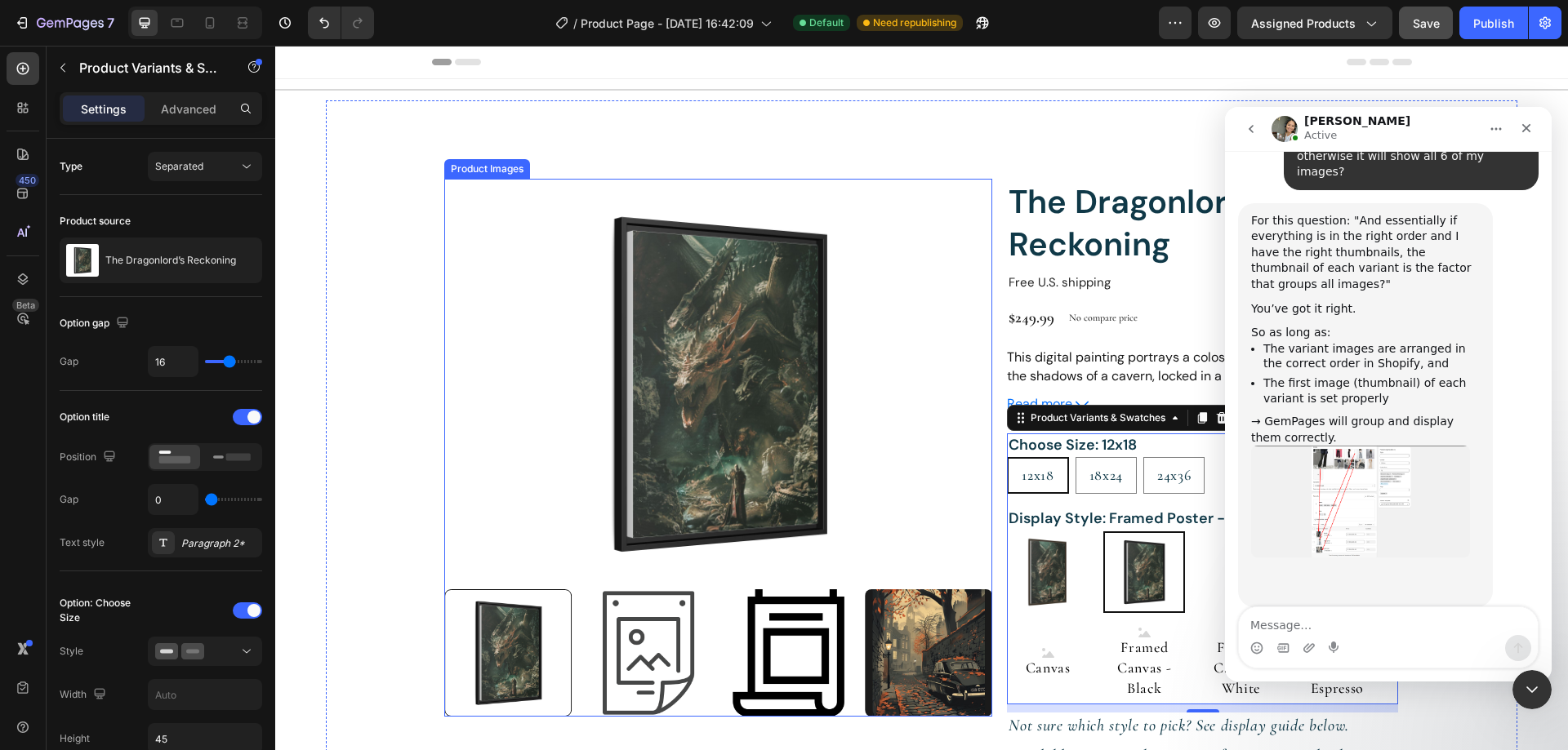
click at [537, 641] on div at bounding box center [507, 652] width 127 height 127
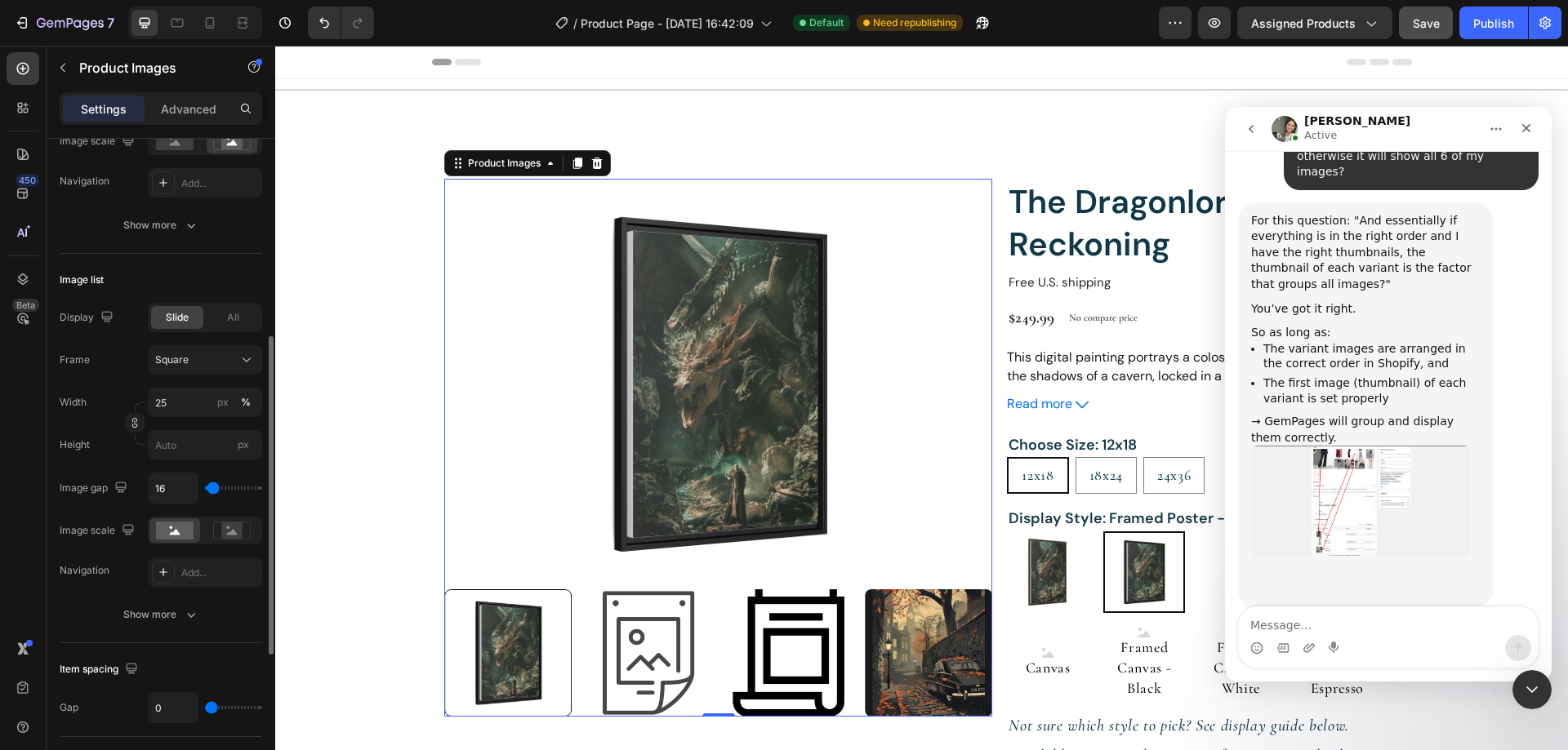
scroll to position [490, 0]
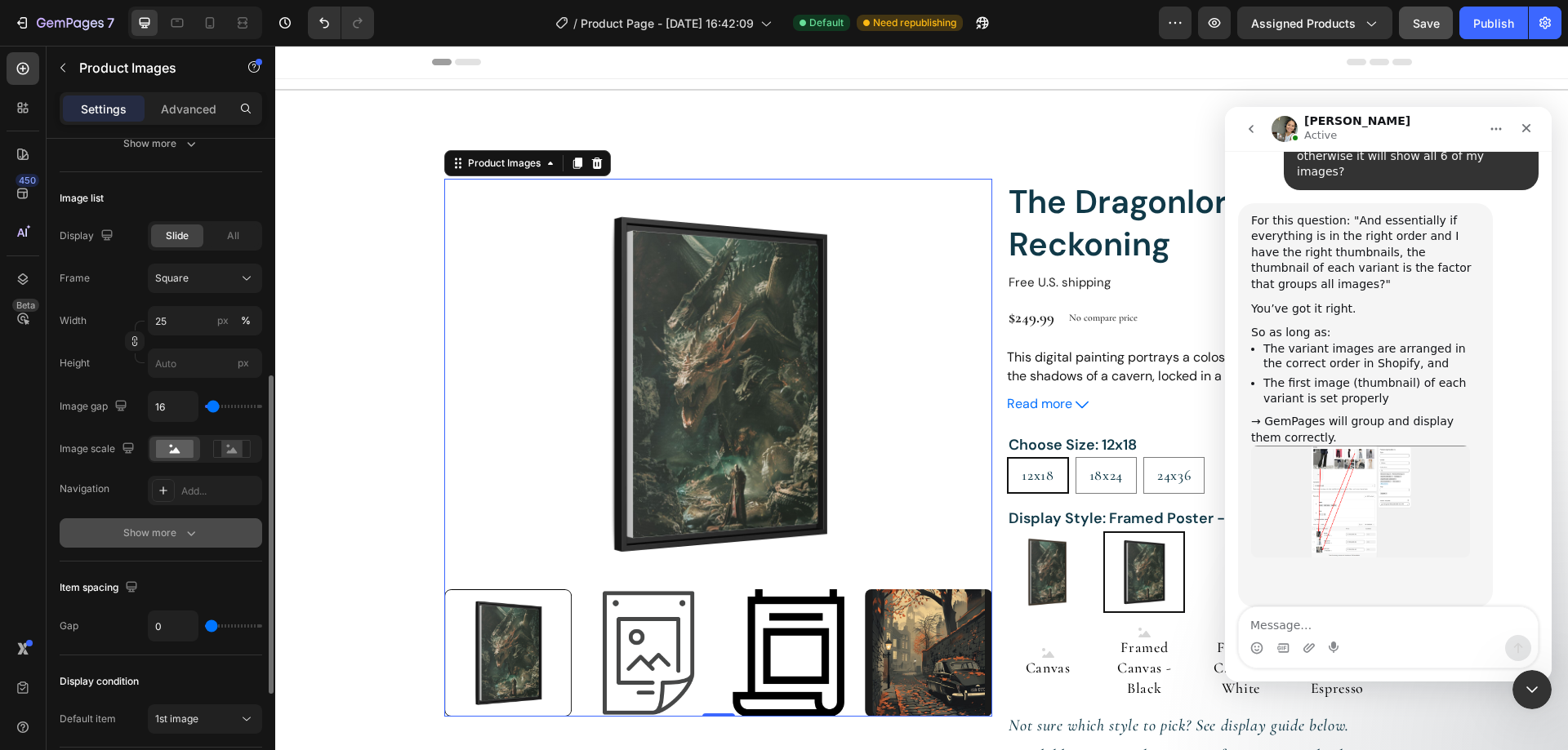
click at [185, 537] on icon "button" at bounding box center [190, 532] width 16 height 16
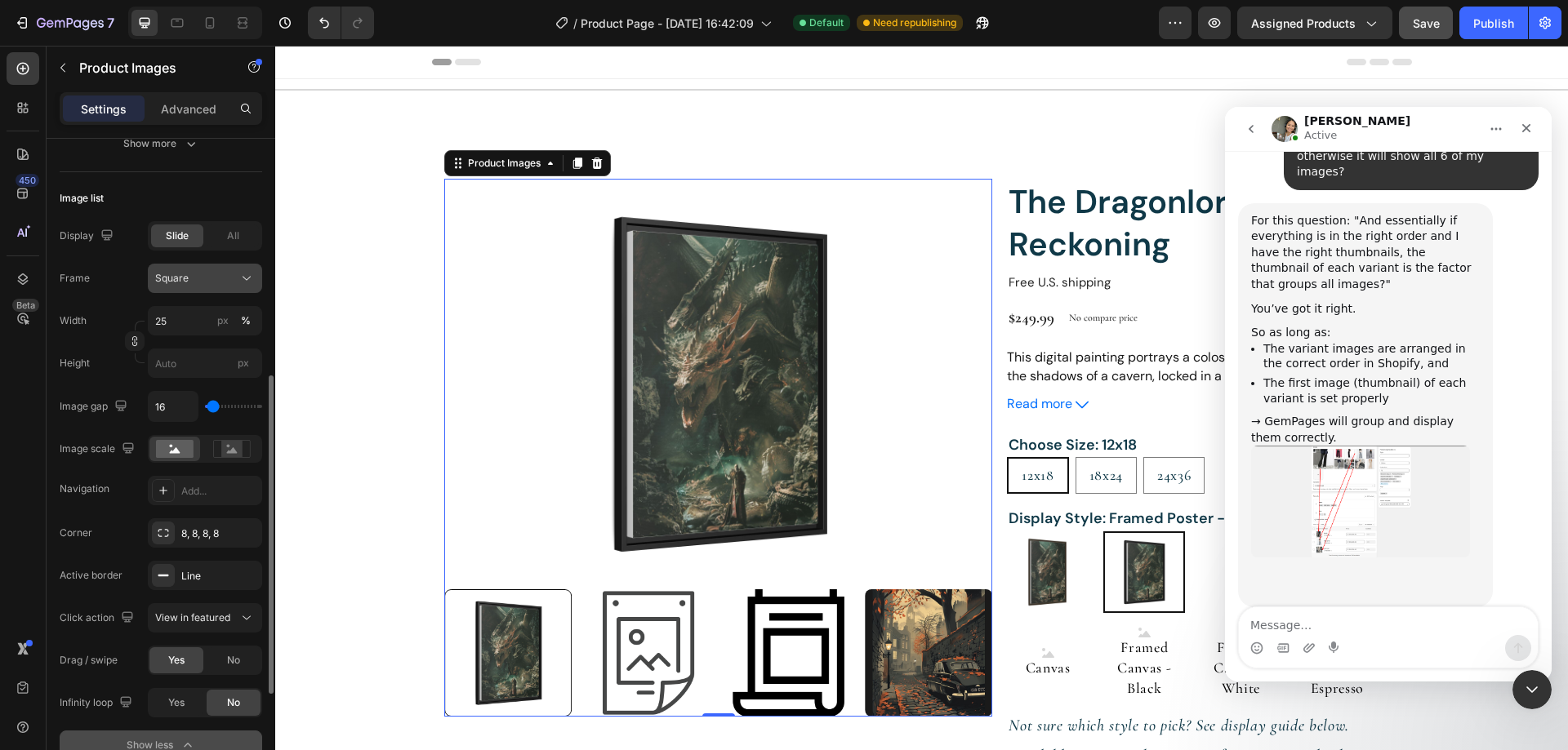
click at [248, 274] on icon at bounding box center [246, 278] width 16 height 16
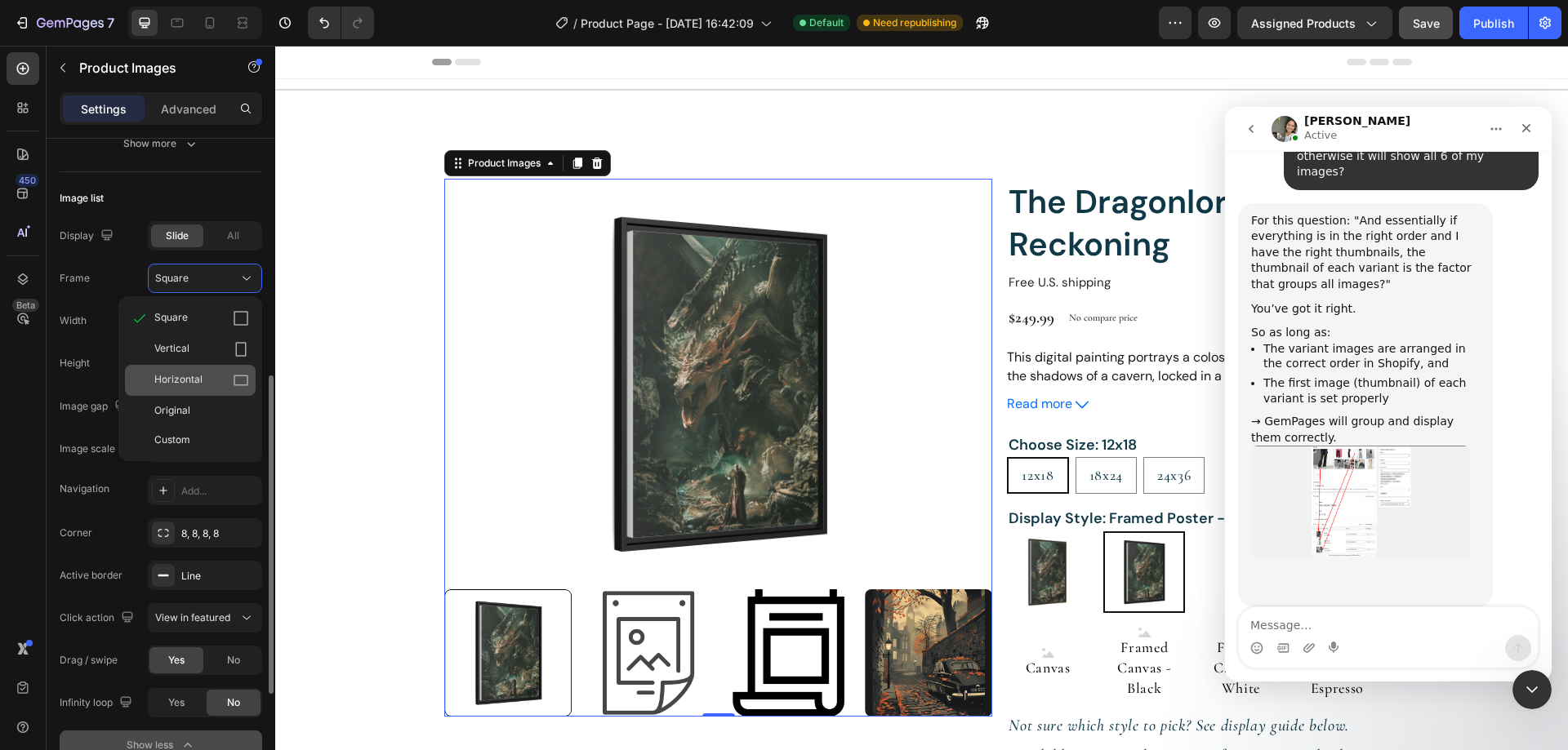
click at [242, 382] on icon at bounding box center [240, 380] width 16 height 16
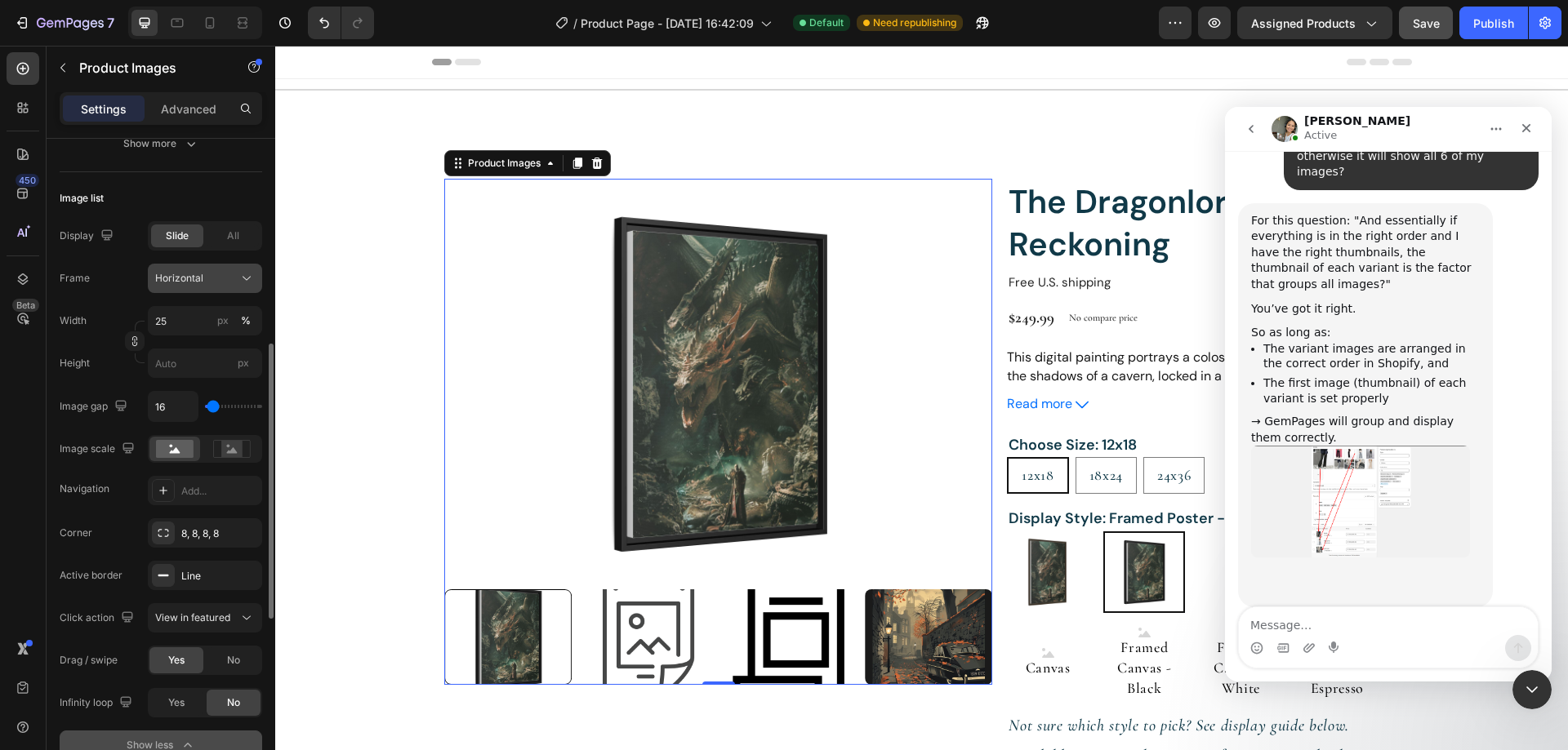
click at [243, 274] on icon at bounding box center [246, 278] width 16 height 16
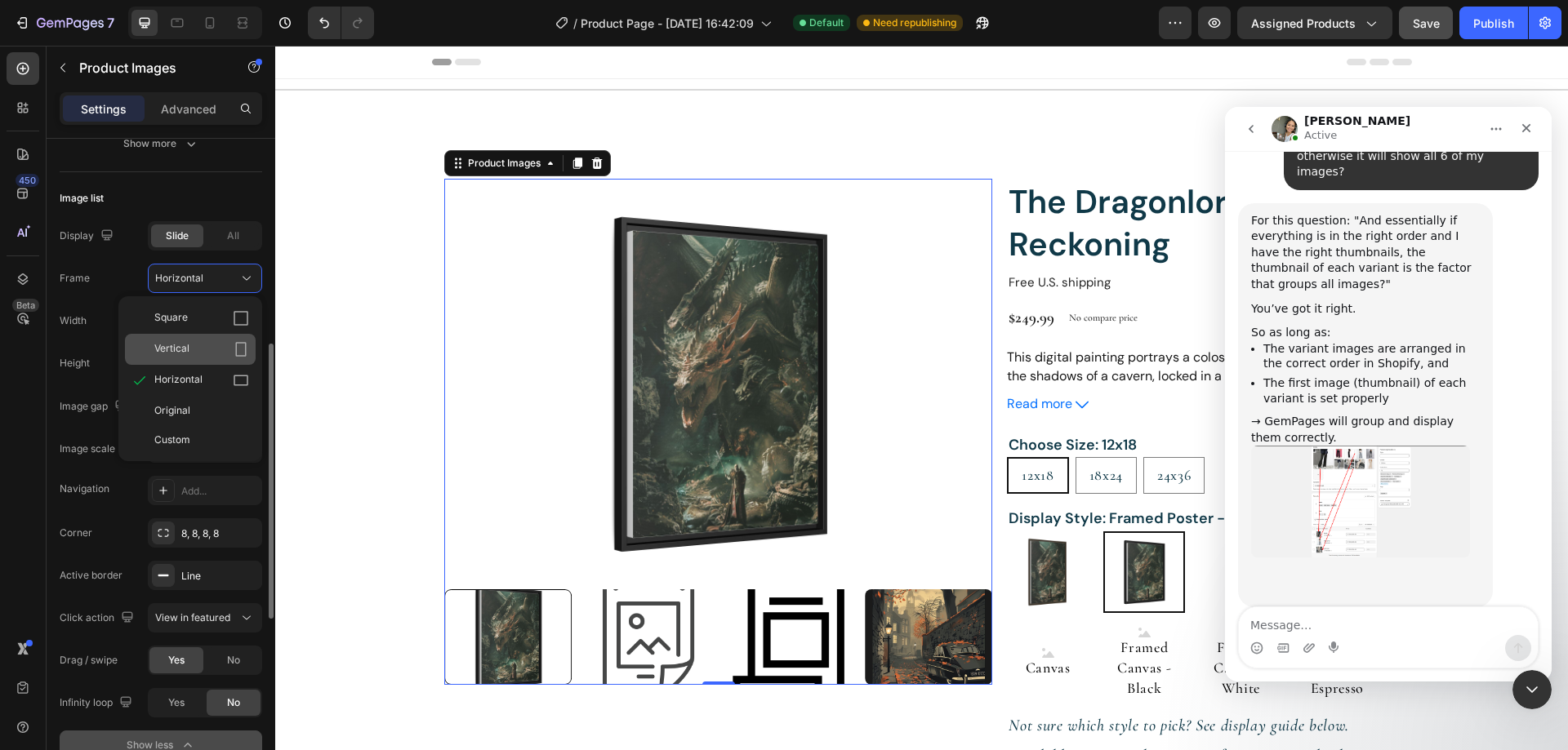
click at [231, 338] on div "Vertical" at bounding box center [189, 349] width 131 height 31
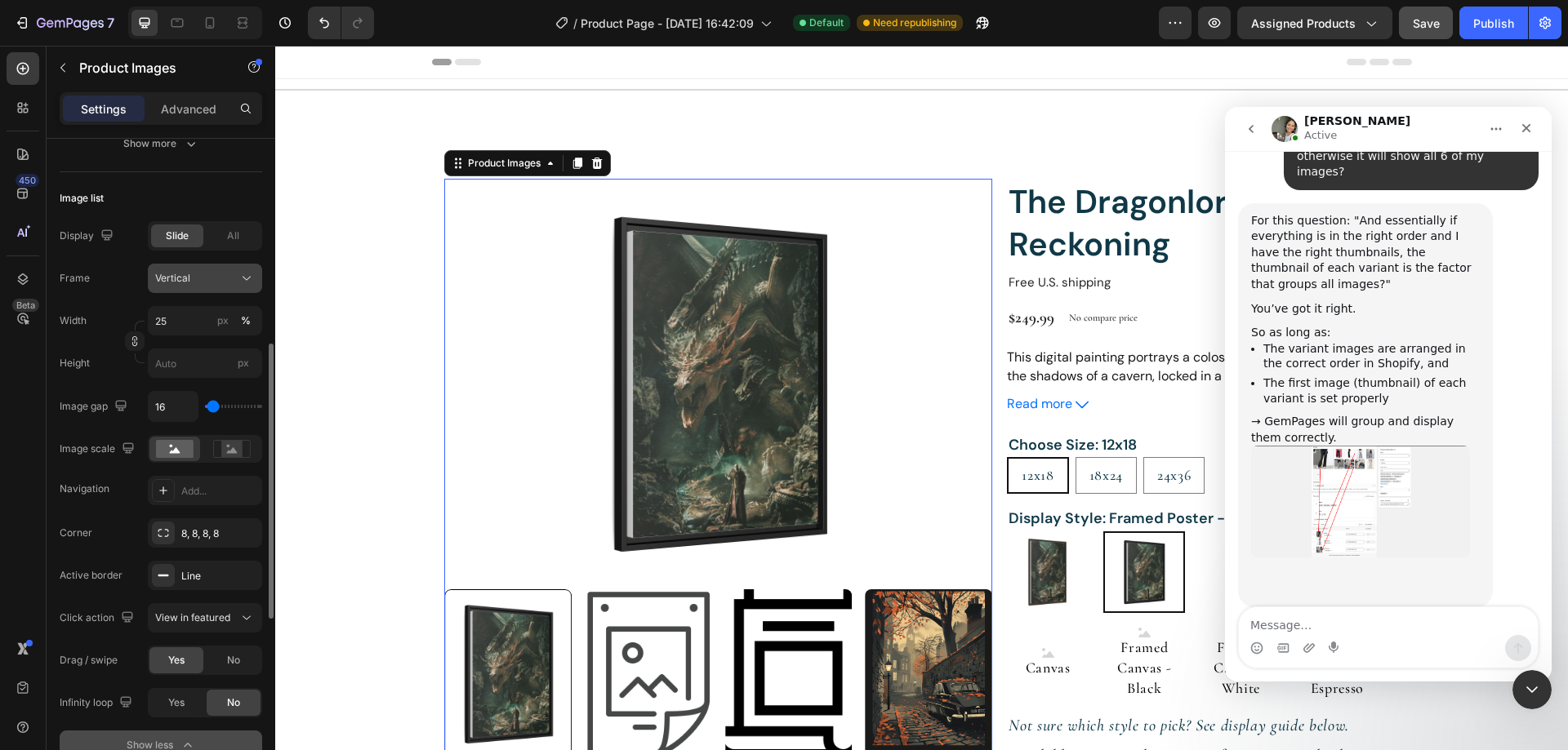
click at [238, 279] on icon at bounding box center [246, 278] width 16 height 16
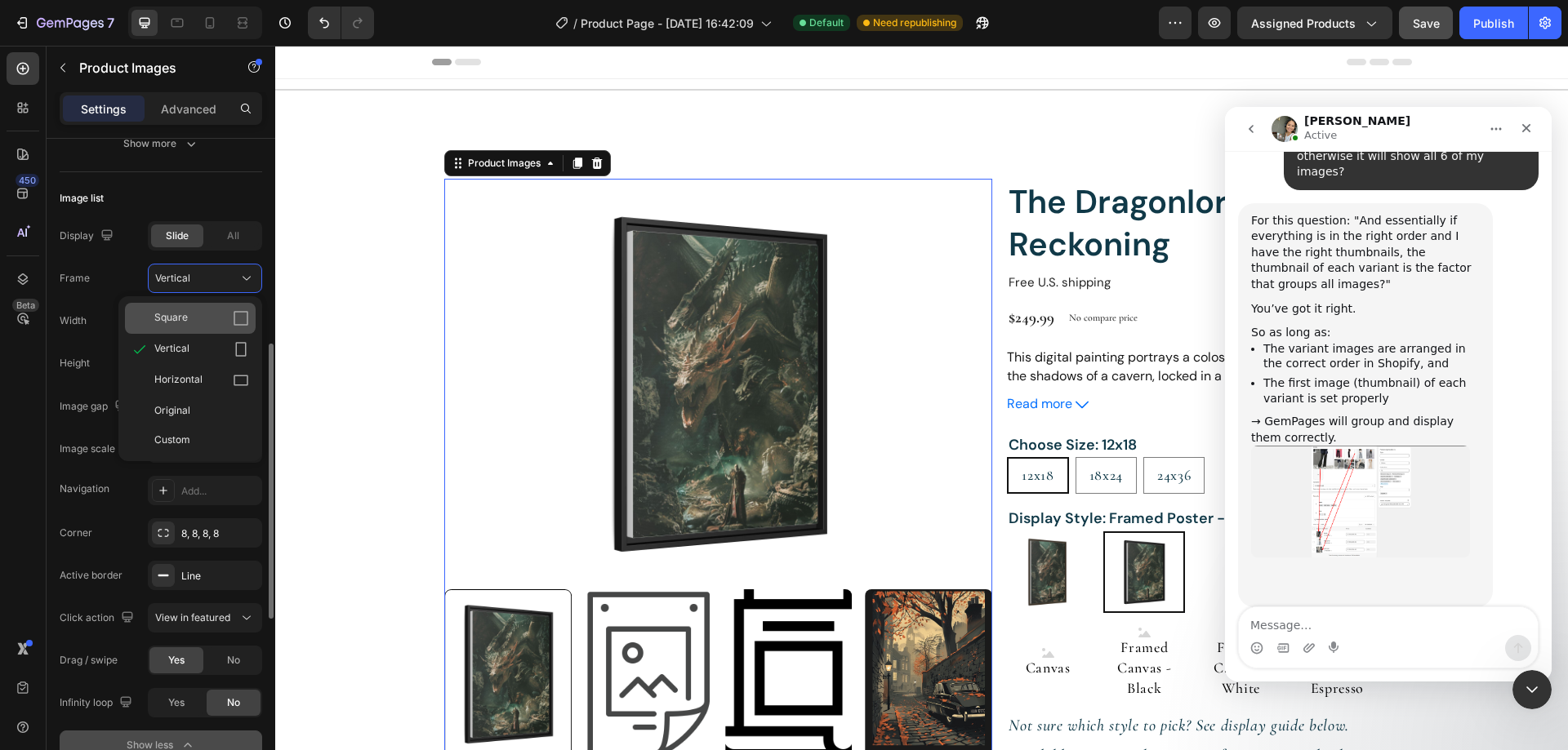
click at [225, 327] on div "Square" at bounding box center [201, 317] width 94 height 16
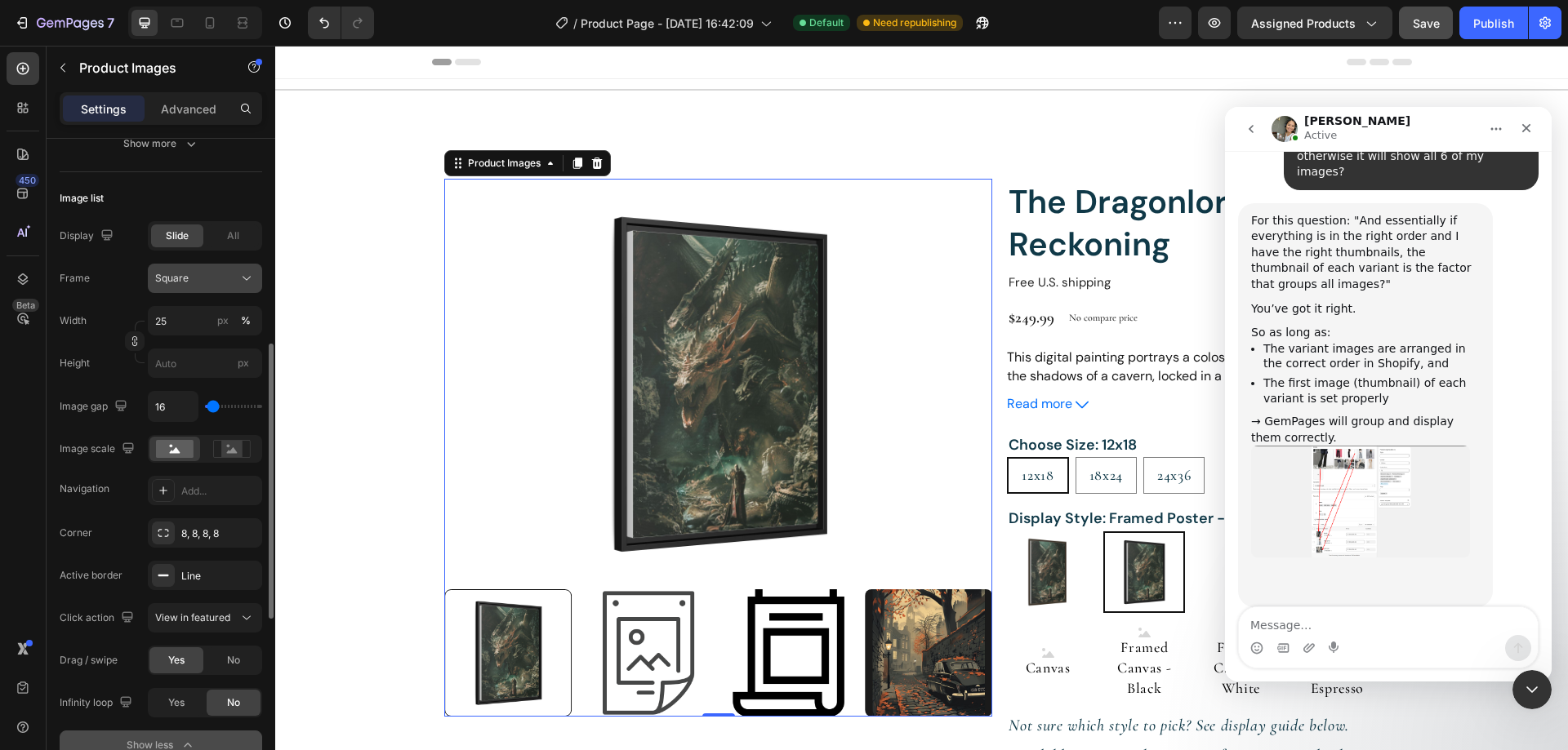
click at [243, 283] on icon at bounding box center [246, 278] width 16 height 16
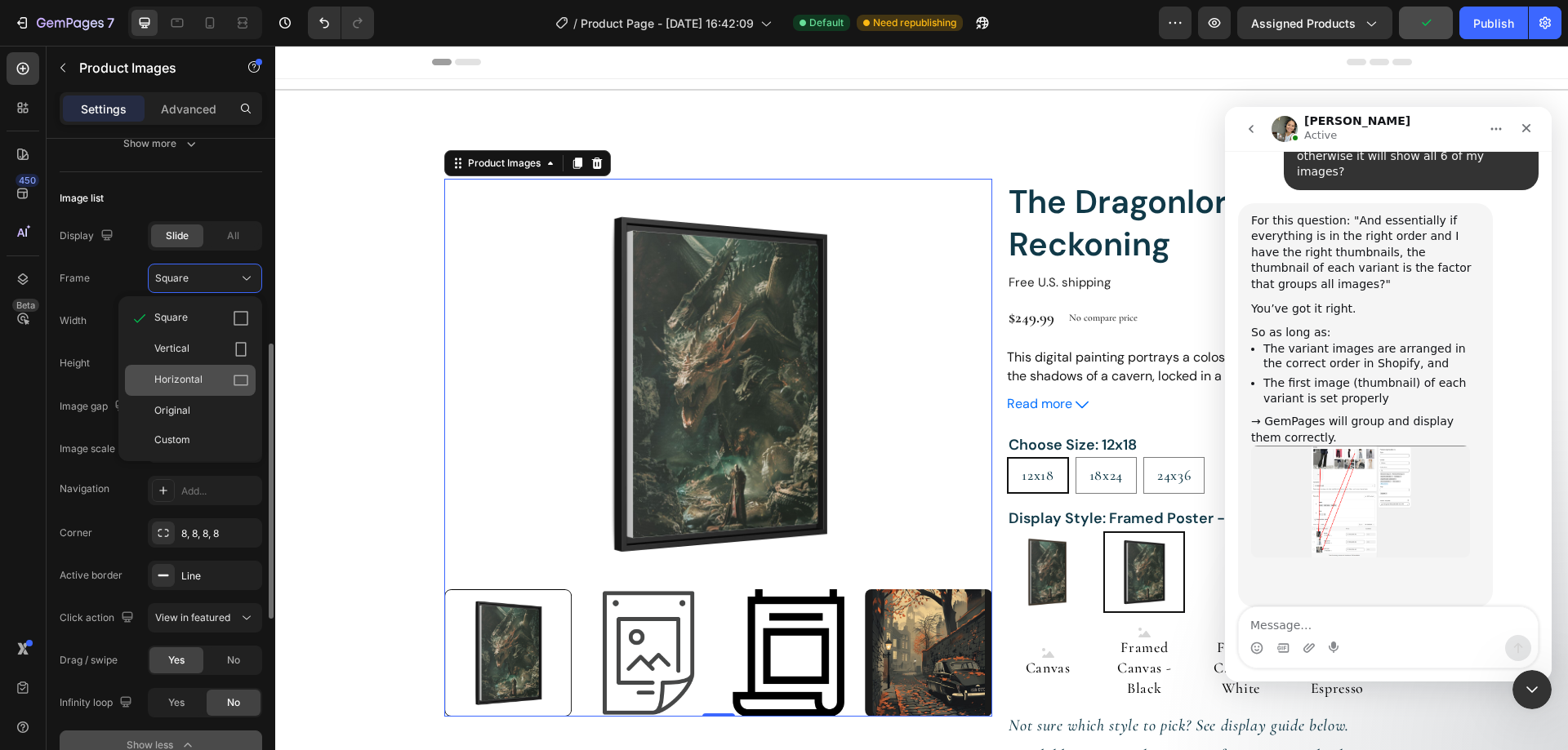
click at [211, 380] on div "Horizontal" at bounding box center [201, 380] width 94 height 16
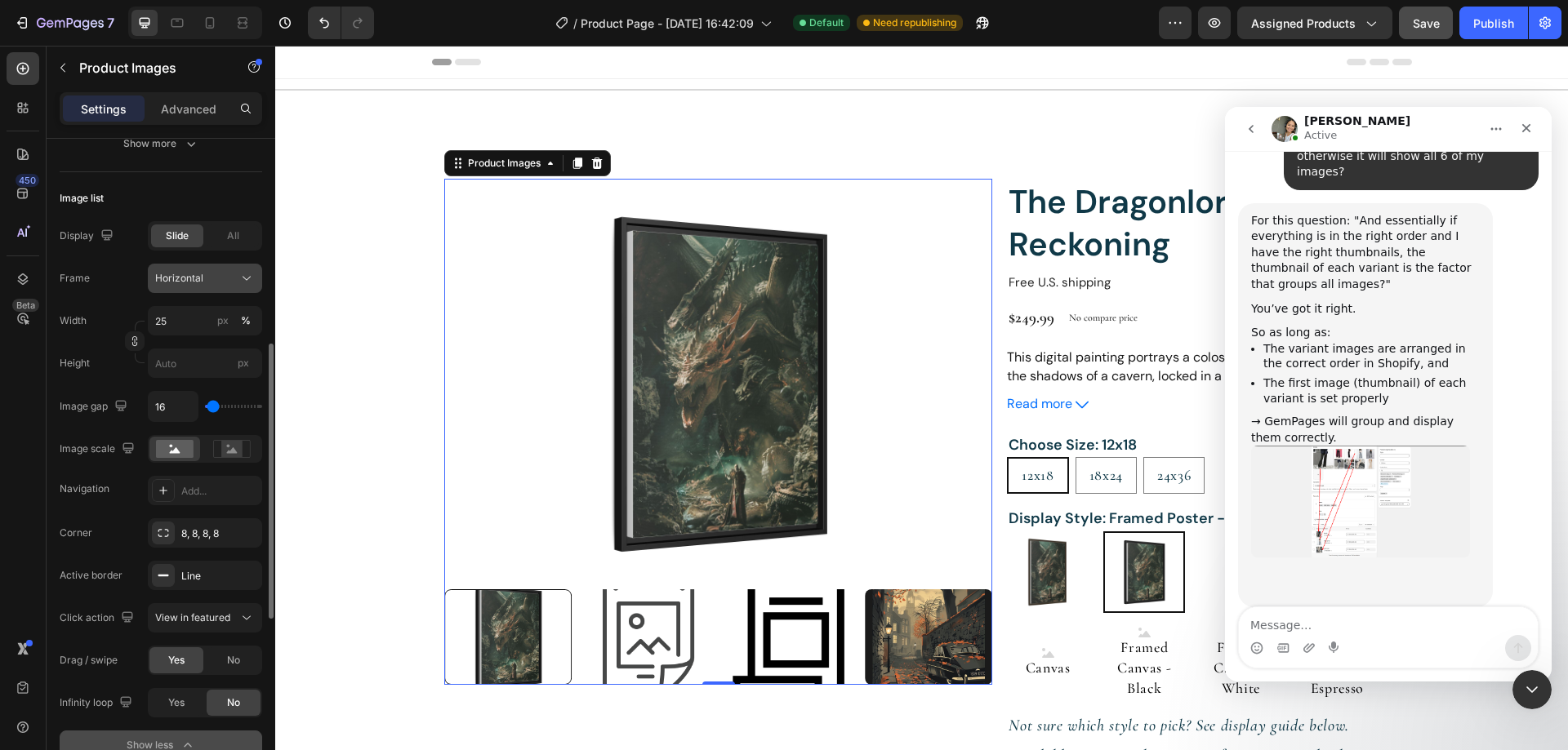
click at [229, 287] on button "Horizontal" at bounding box center [205, 278] width 115 height 29
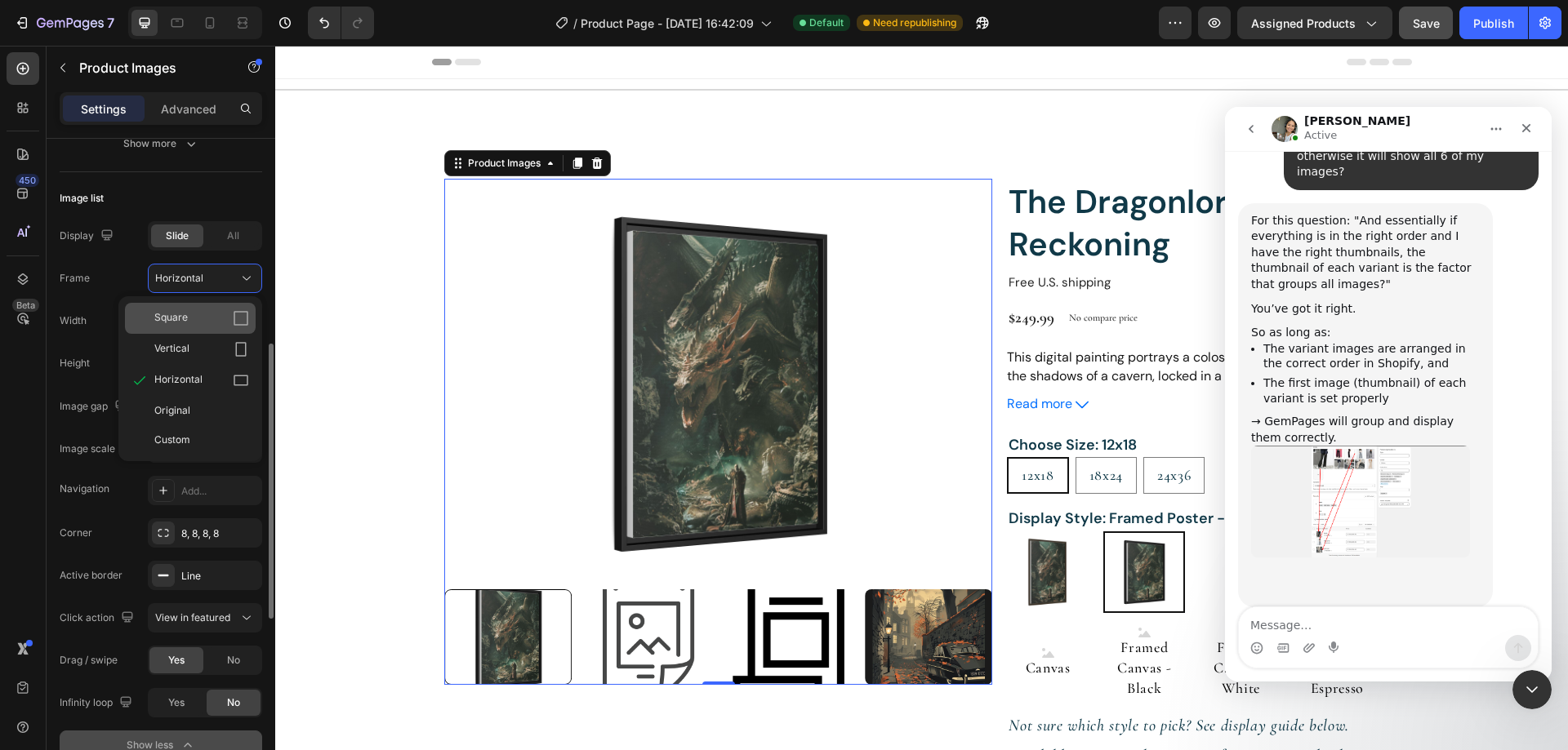
click at [201, 317] on div "Square" at bounding box center [201, 317] width 94 height 16
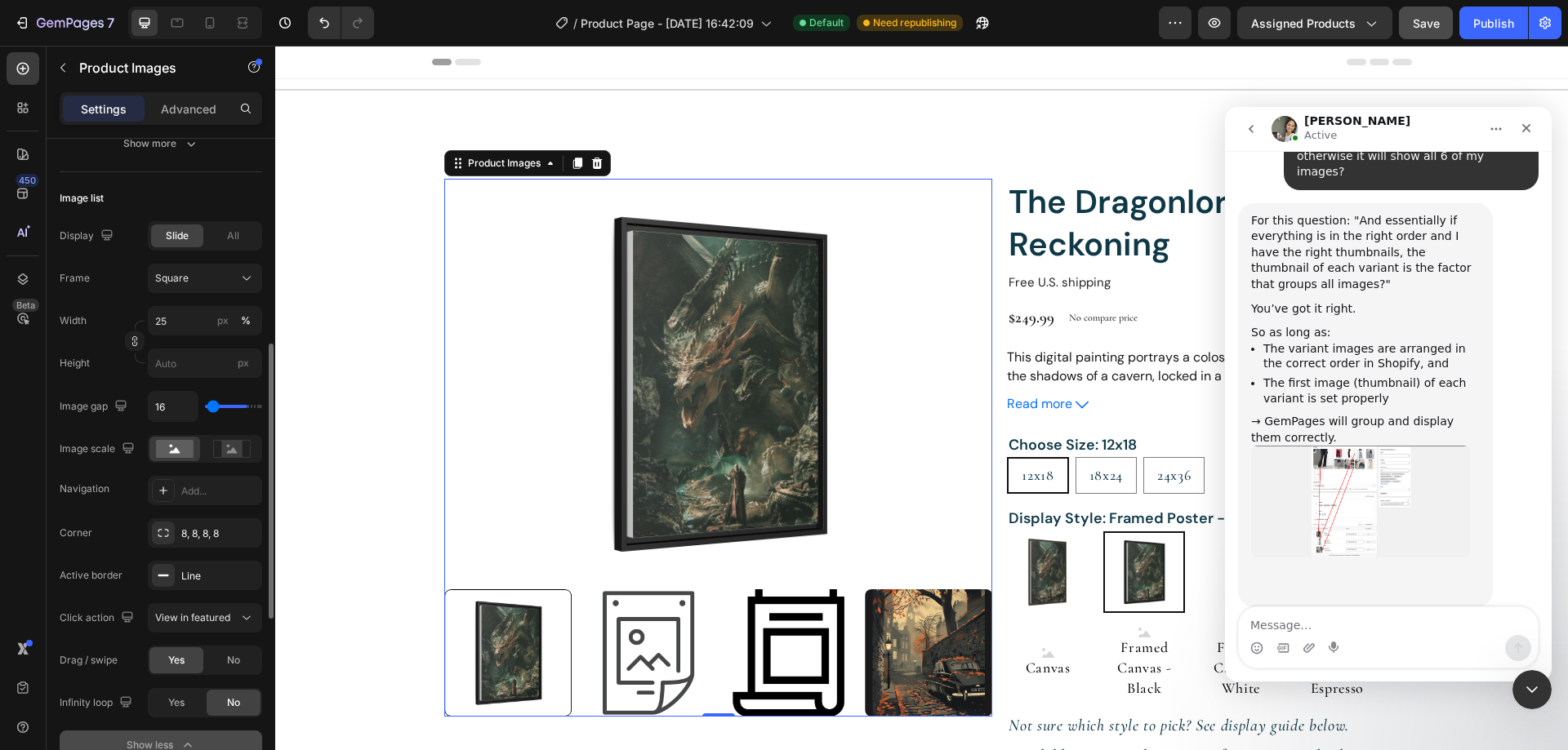
type input "361"
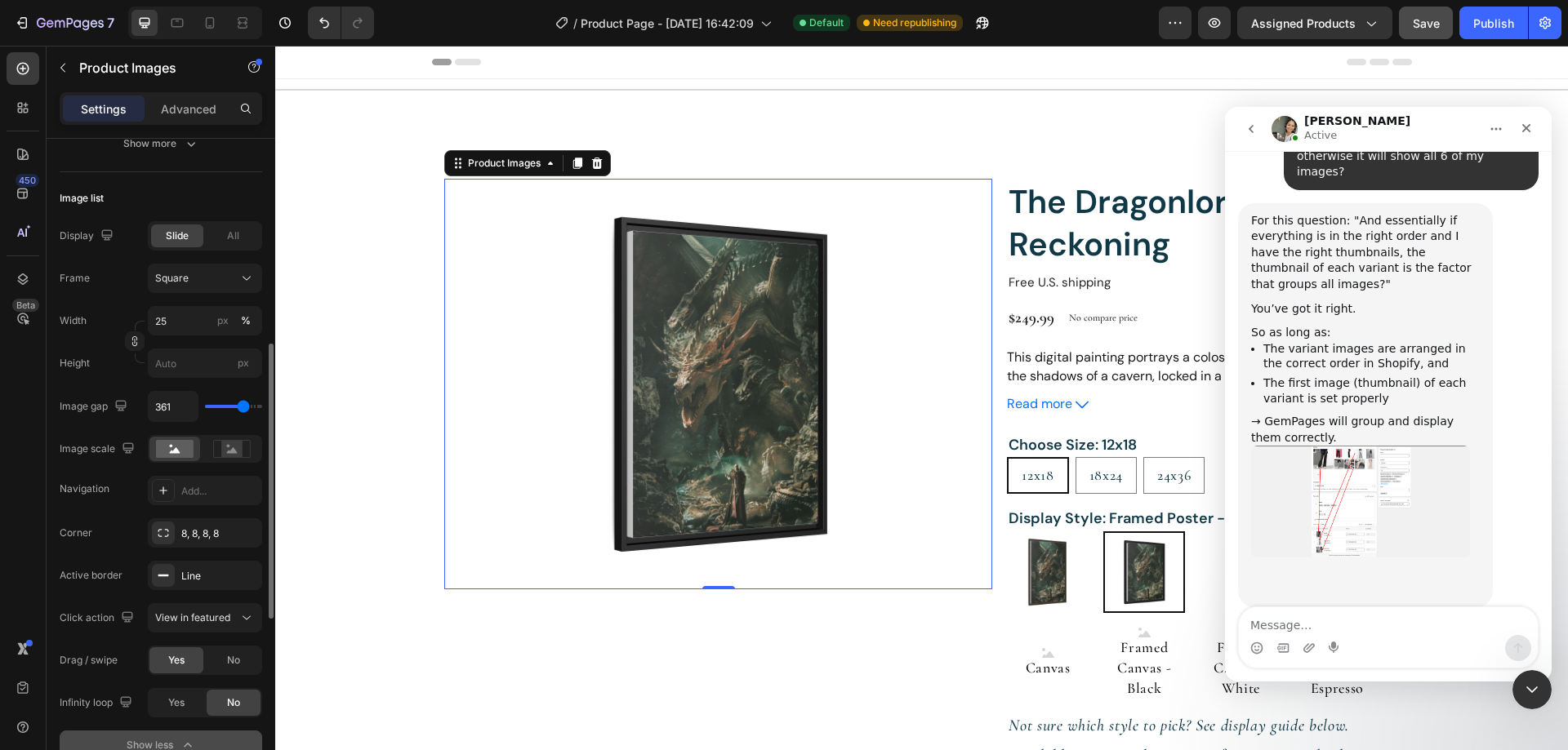
type input "398"
type input "83"
type input "56"
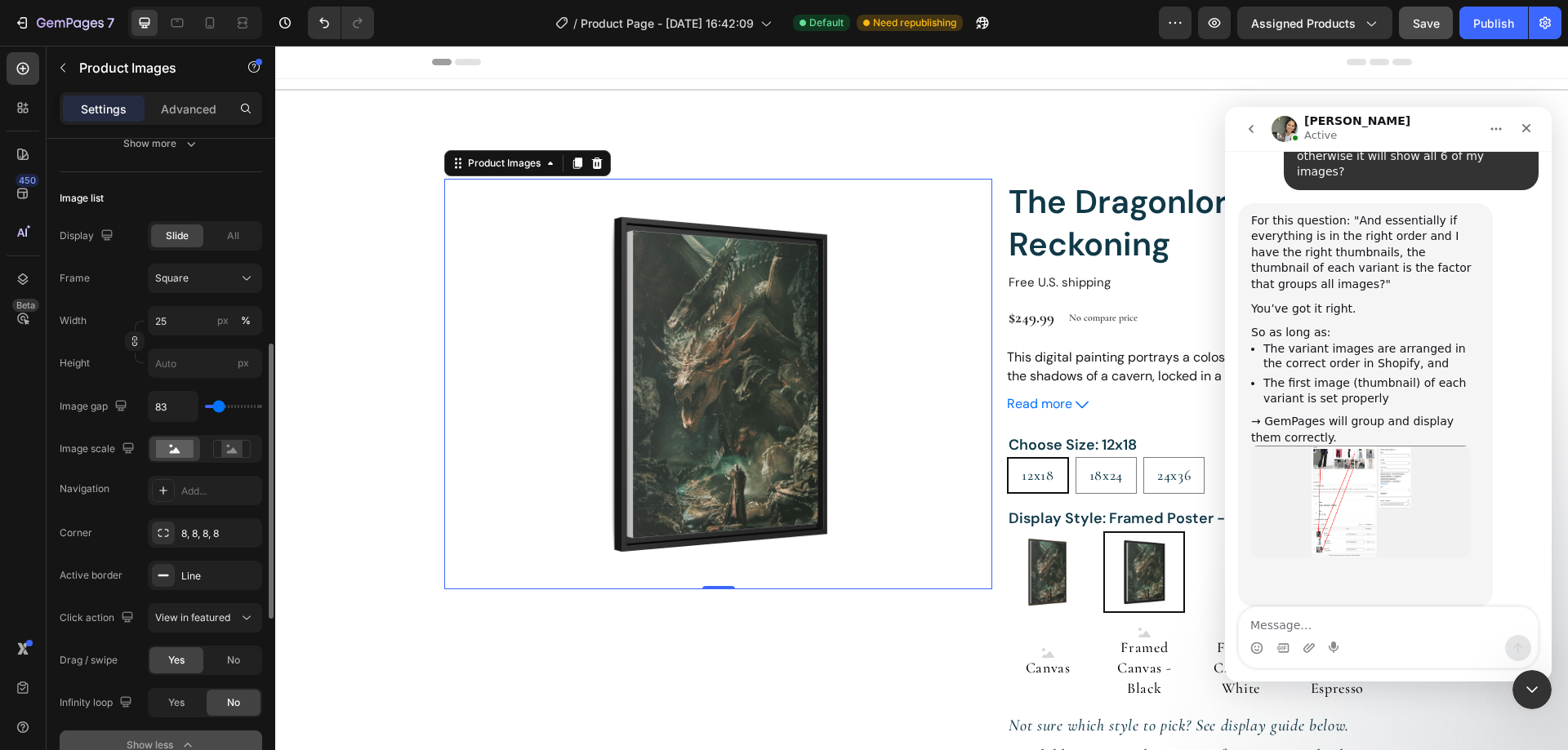
type input "56"
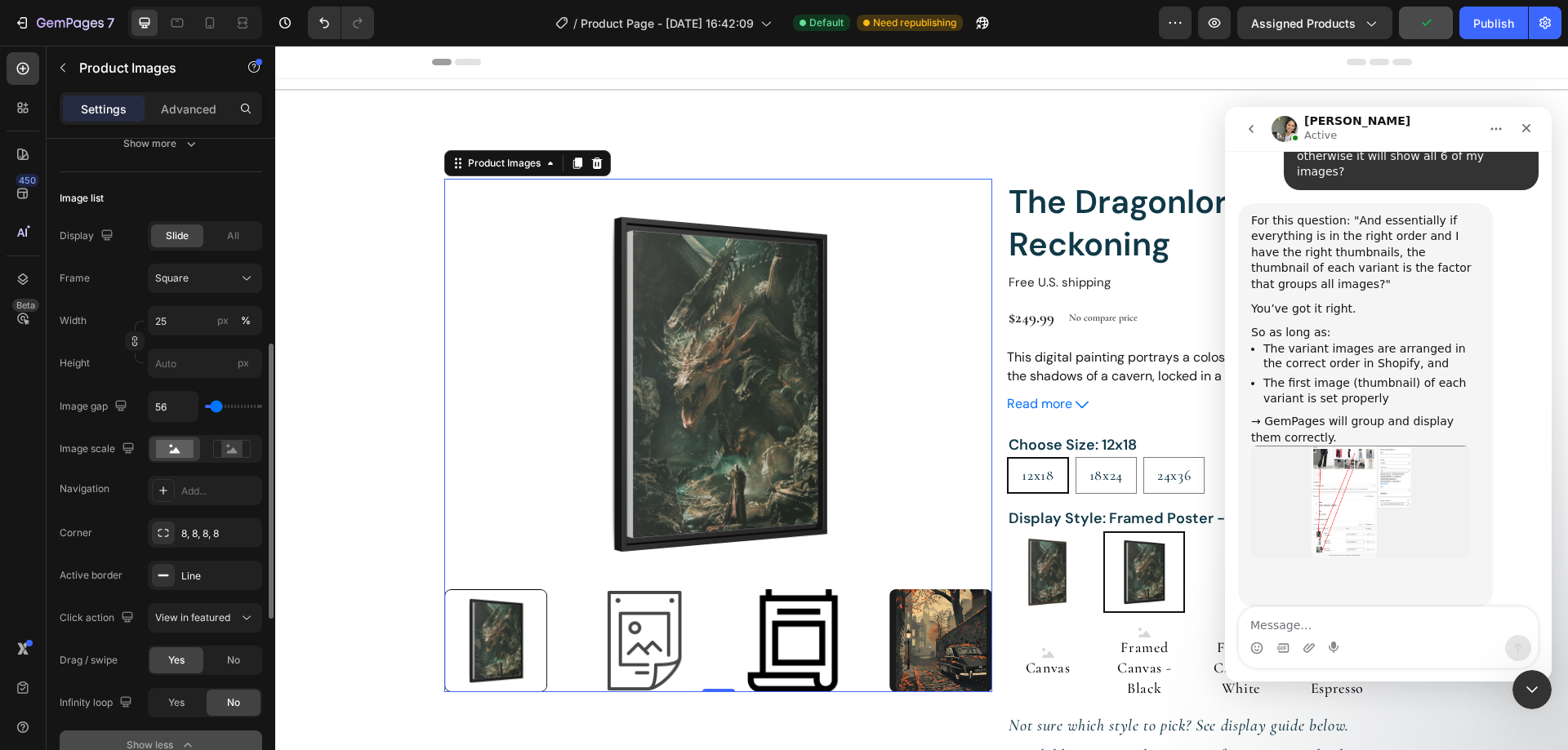
type input "0"
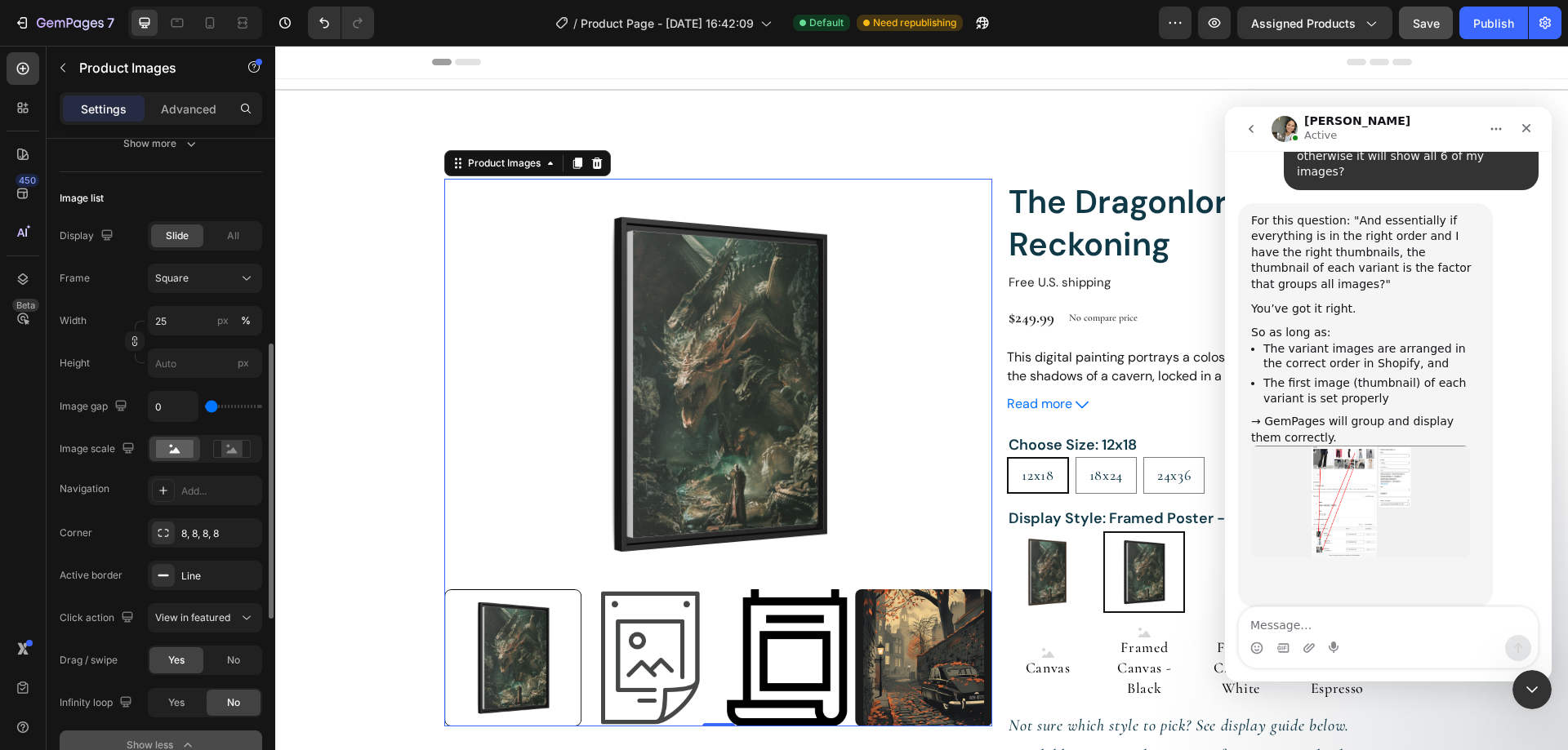
type input "9"
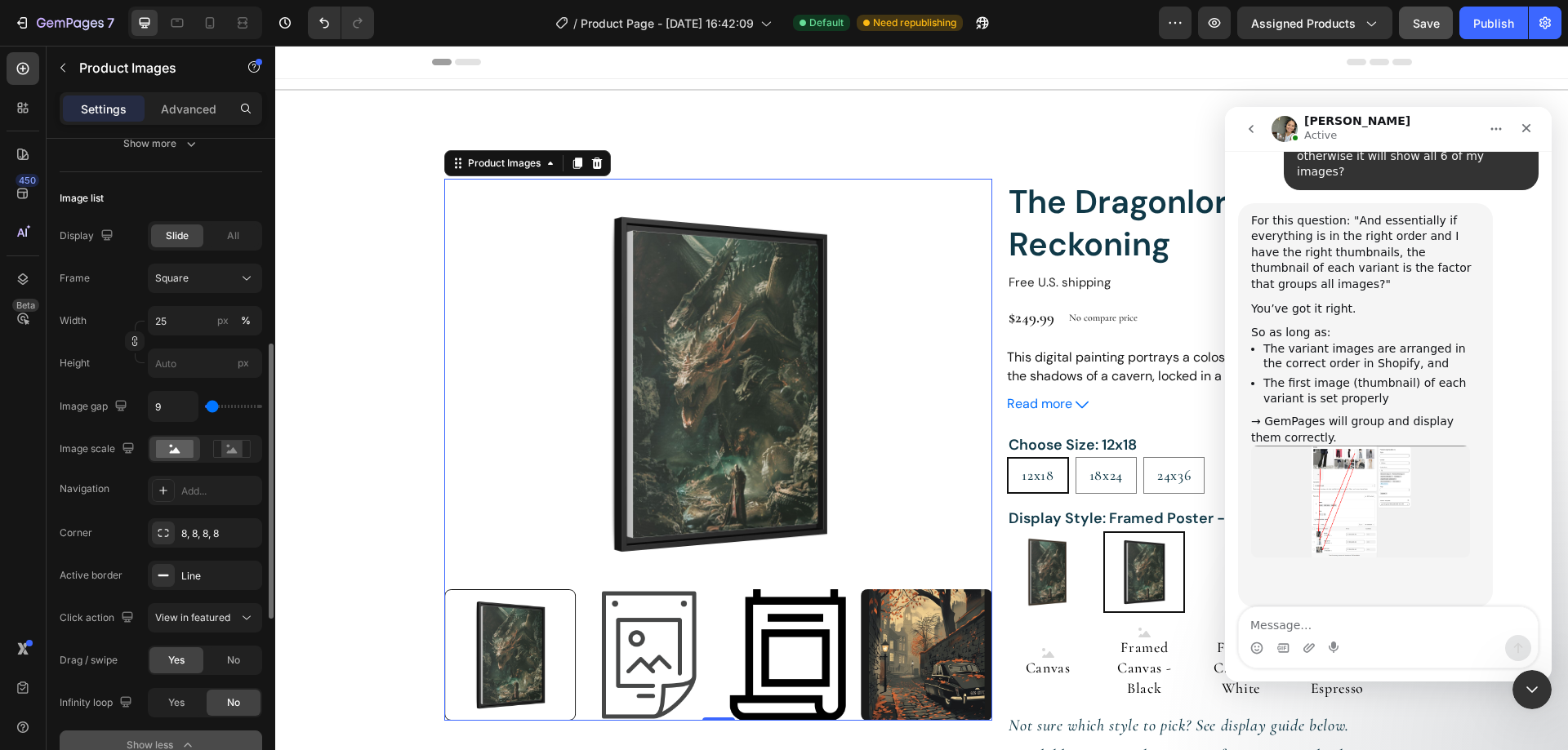
type input "93"
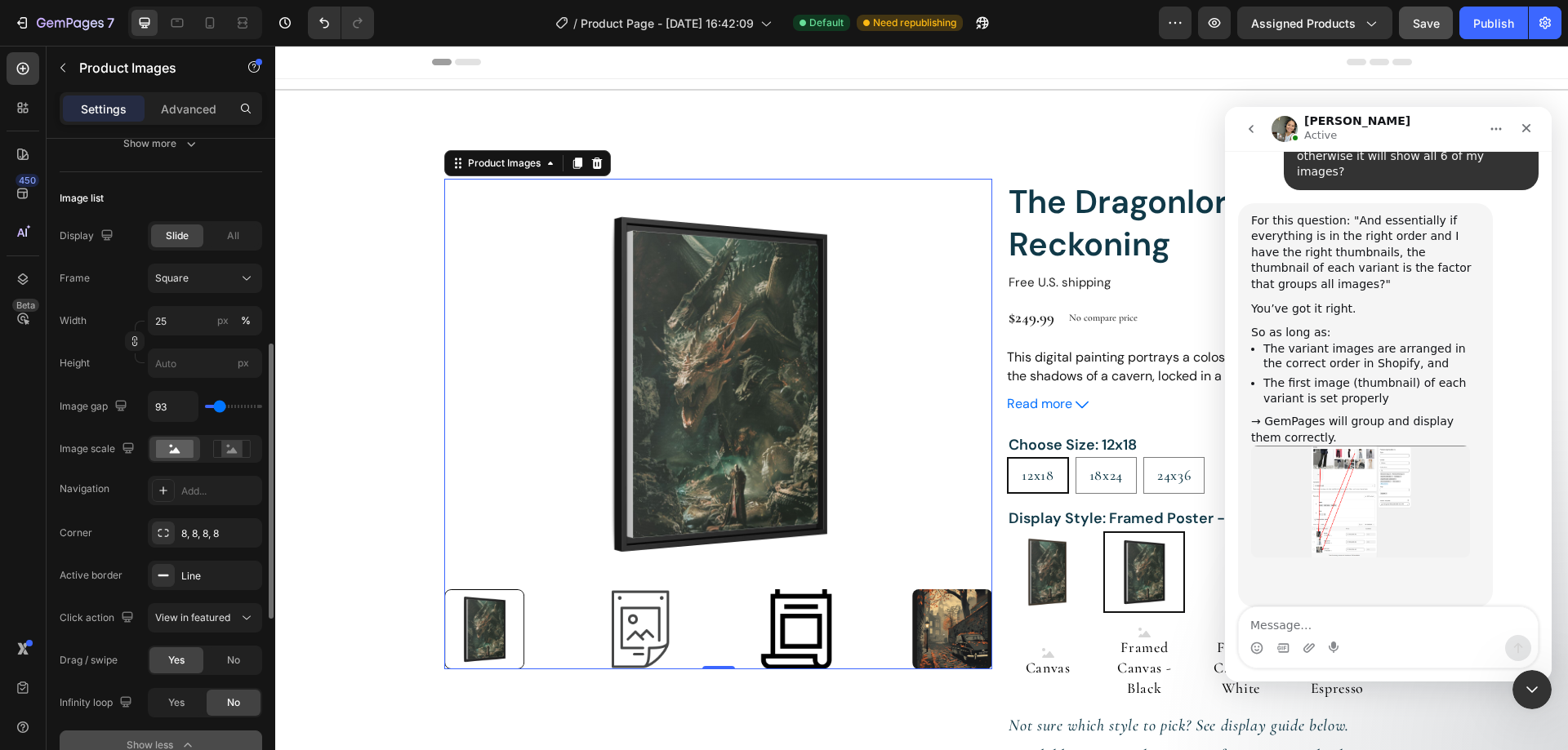
type input "28"
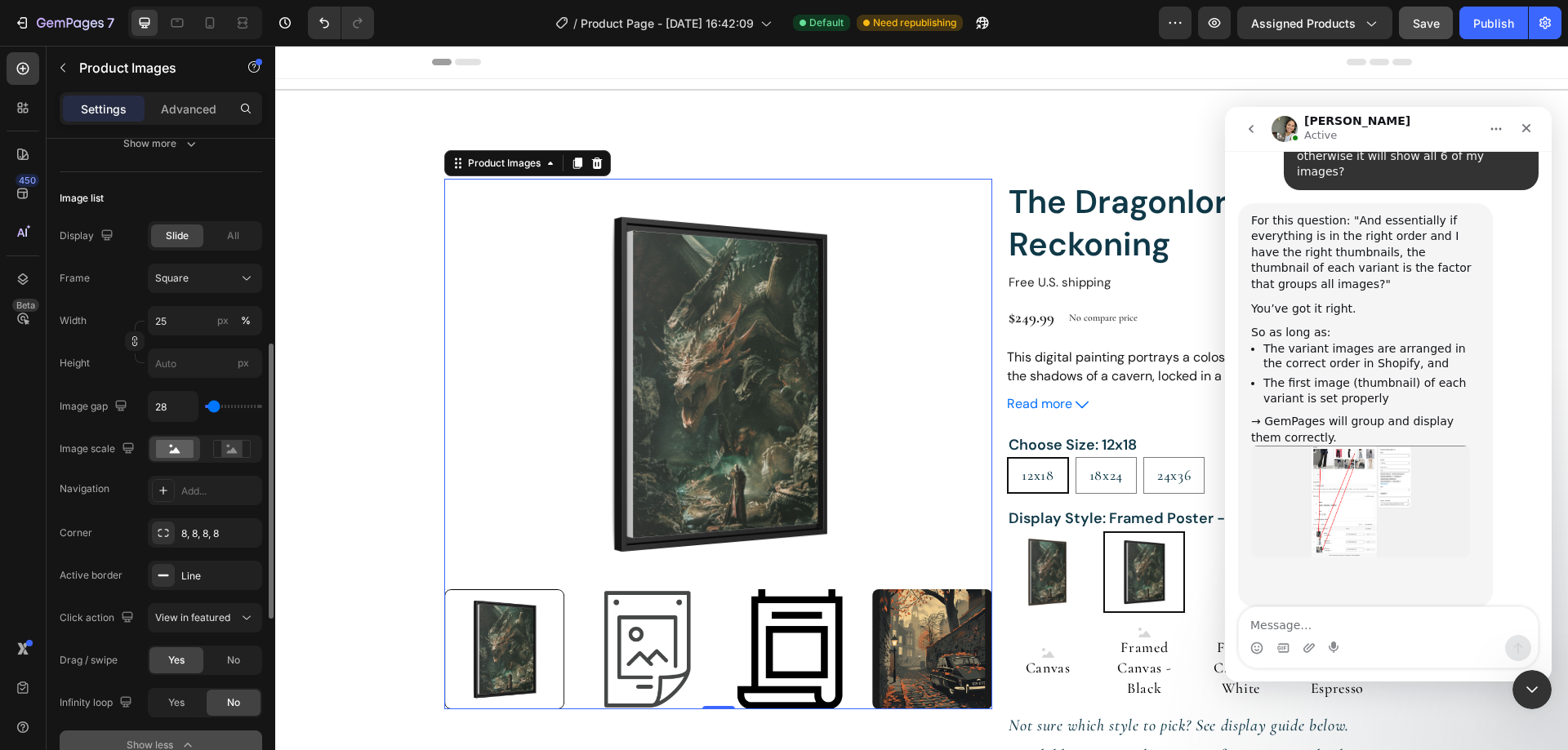
type input "28"
click at [214, 405] on input "range" at bounding box center [233, 407] width 57 height 3
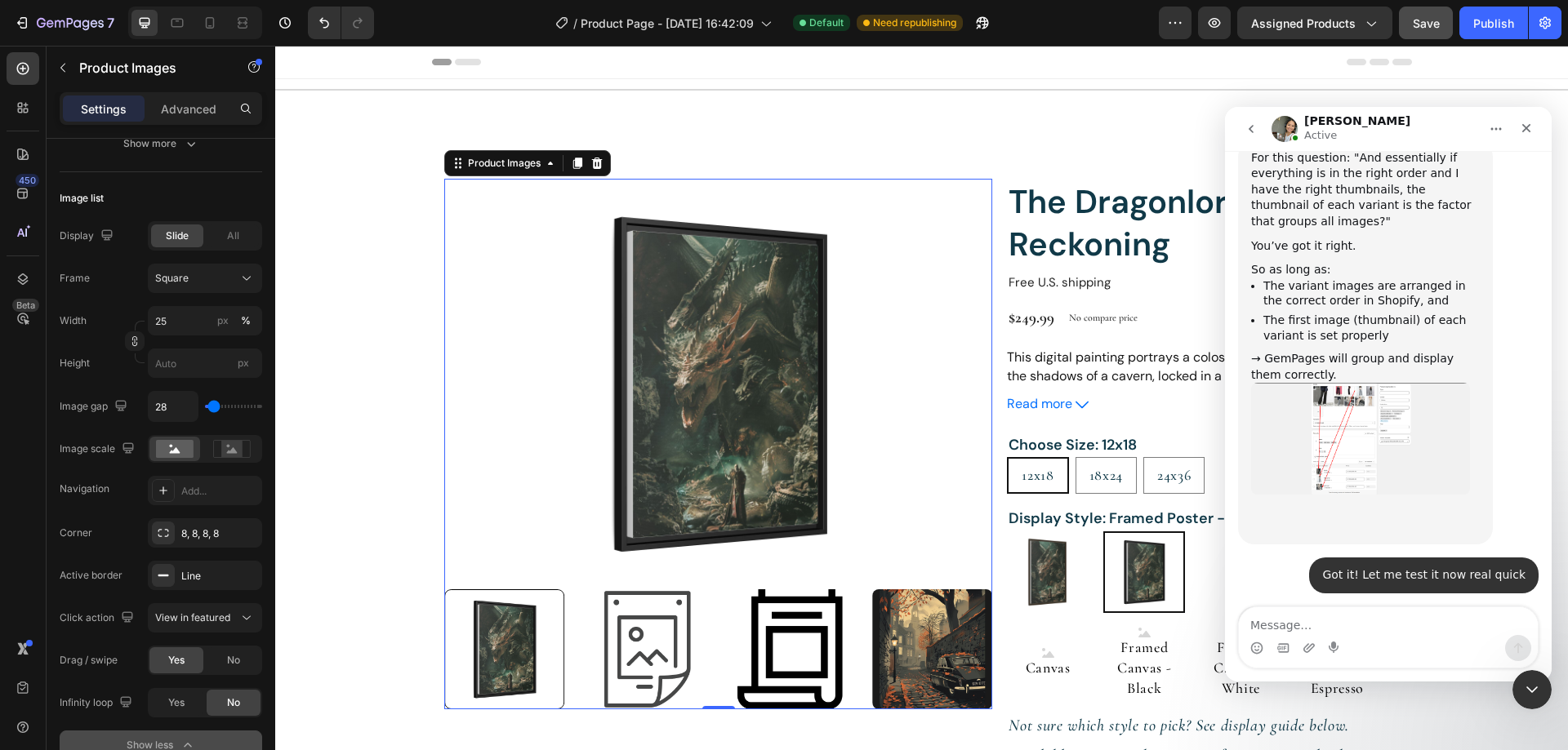
click at [607, 651] on img at bounding box center [647, 649] width 120 height 120
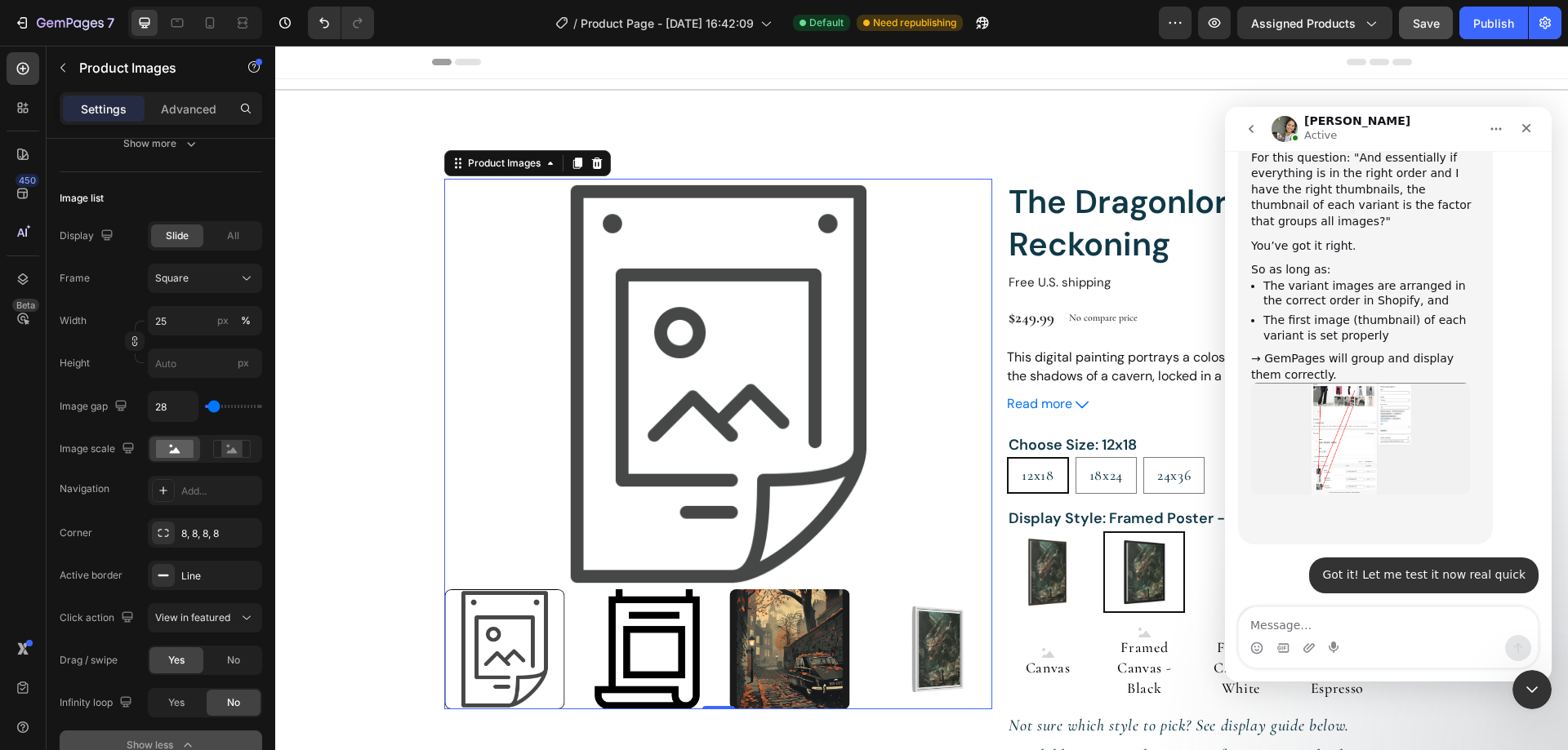
click at [632, 644] on img at bounding box center [647, 649] width 120 height 120
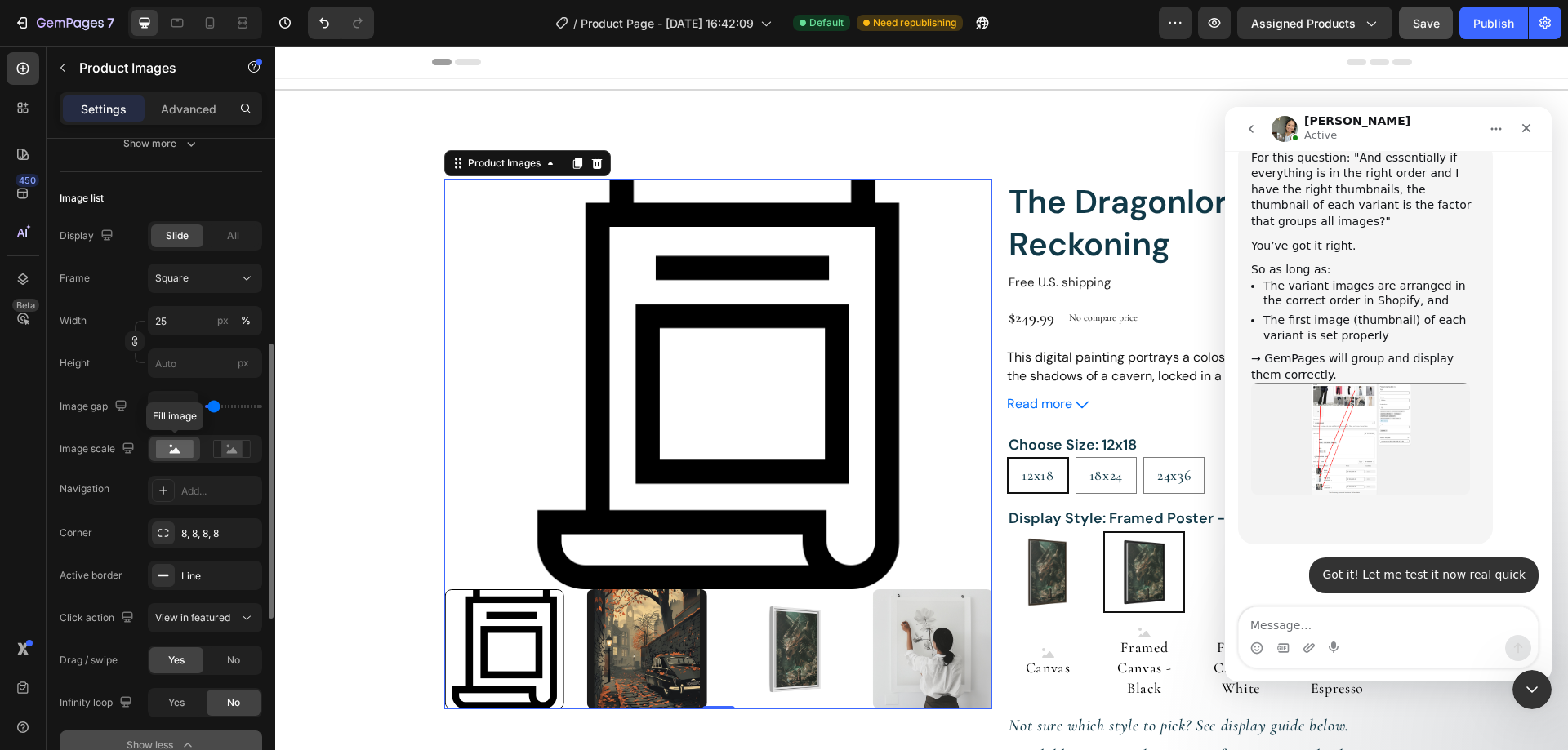
scroll to position [572, 0]
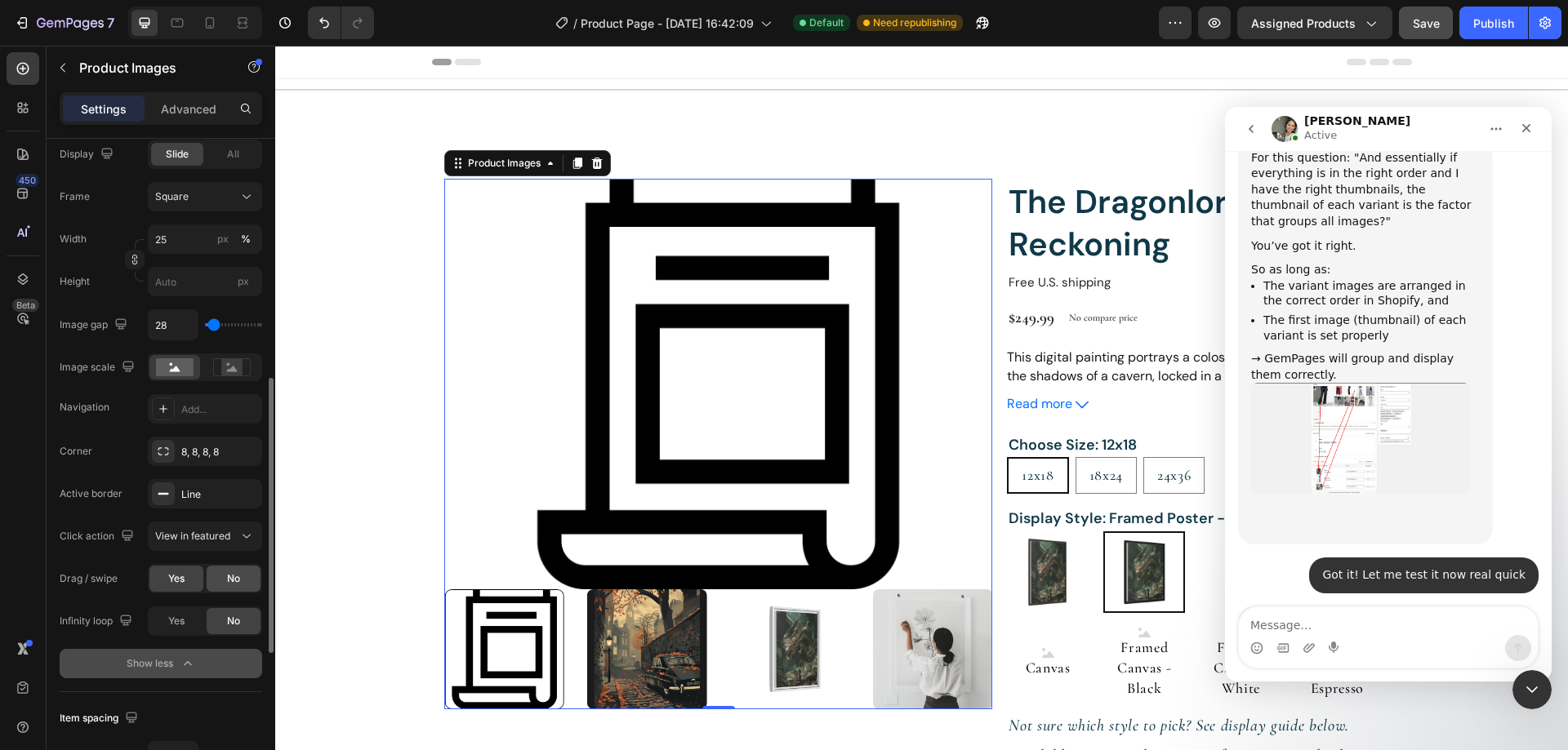
click at [235, 575] on span "No" at bounding box center [234, 578] width 13 height 14
click at [909, 636] on img at bounding box center [933, 649] width 120 height 120
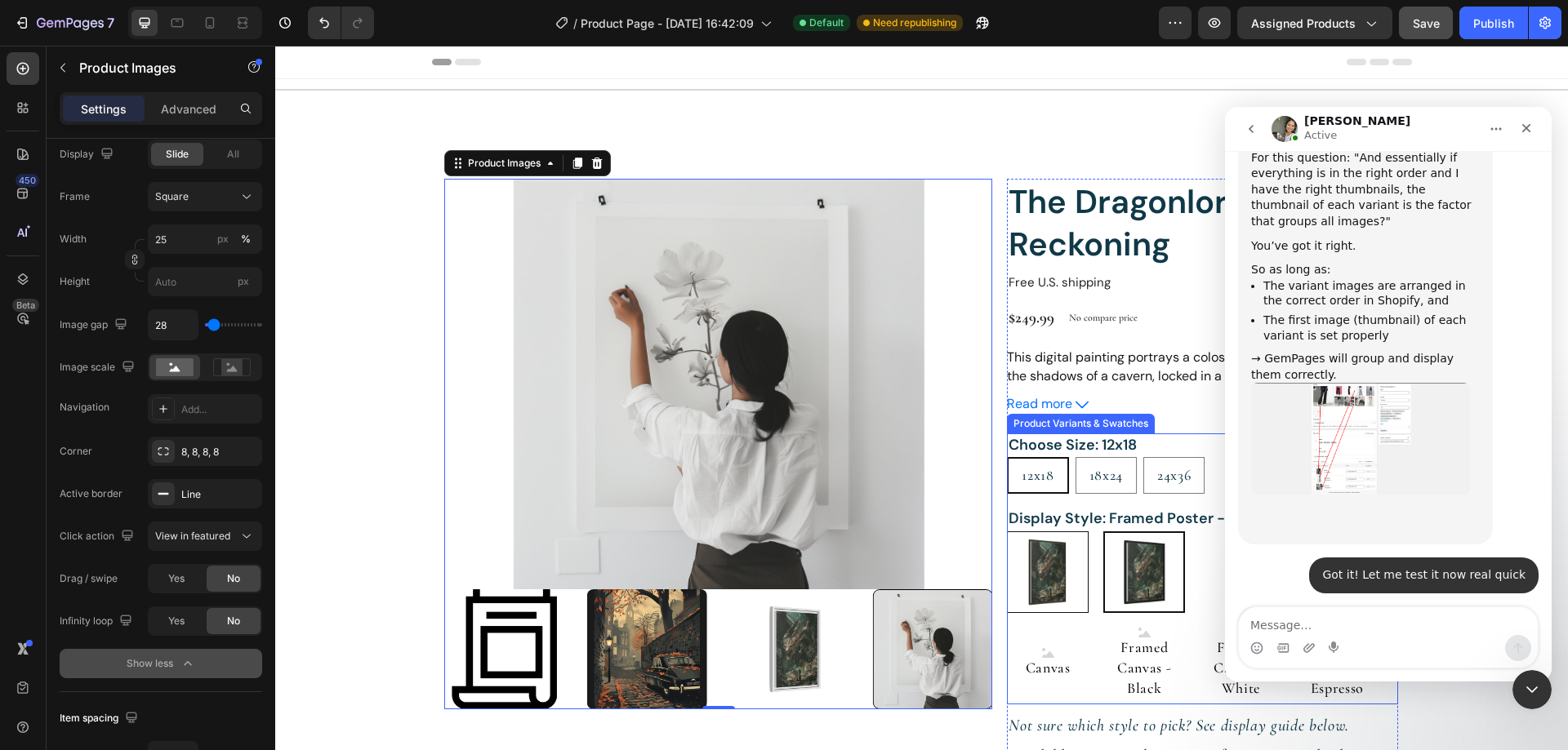
click at [1059, 578] on img at bounding box center [1048, 572] width 80 height 80
click at [1007, 531] on input "Poster Poster" at bounding box center [1006, 530] width 1 height 1
radio input "true"
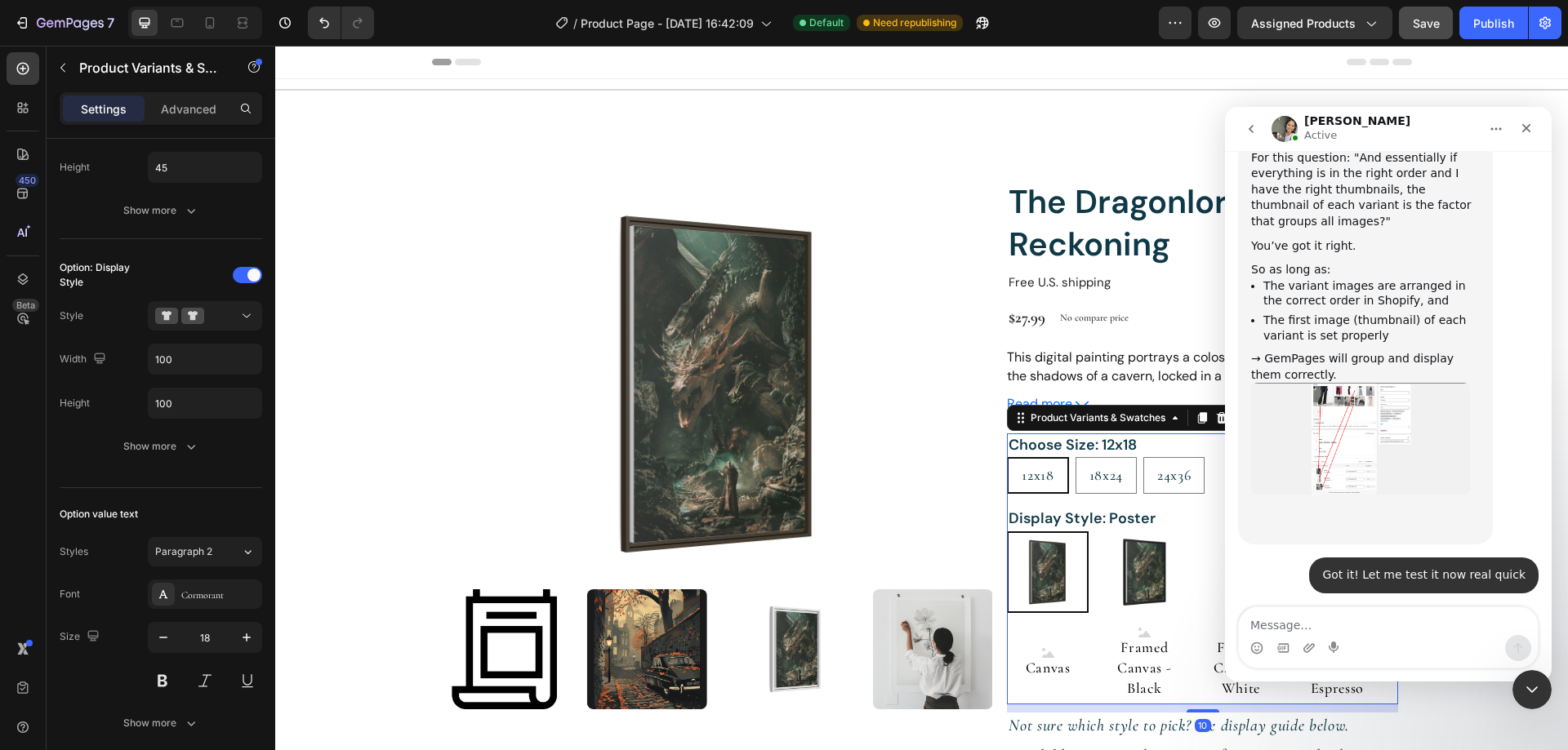
scroll to position [0, 0]
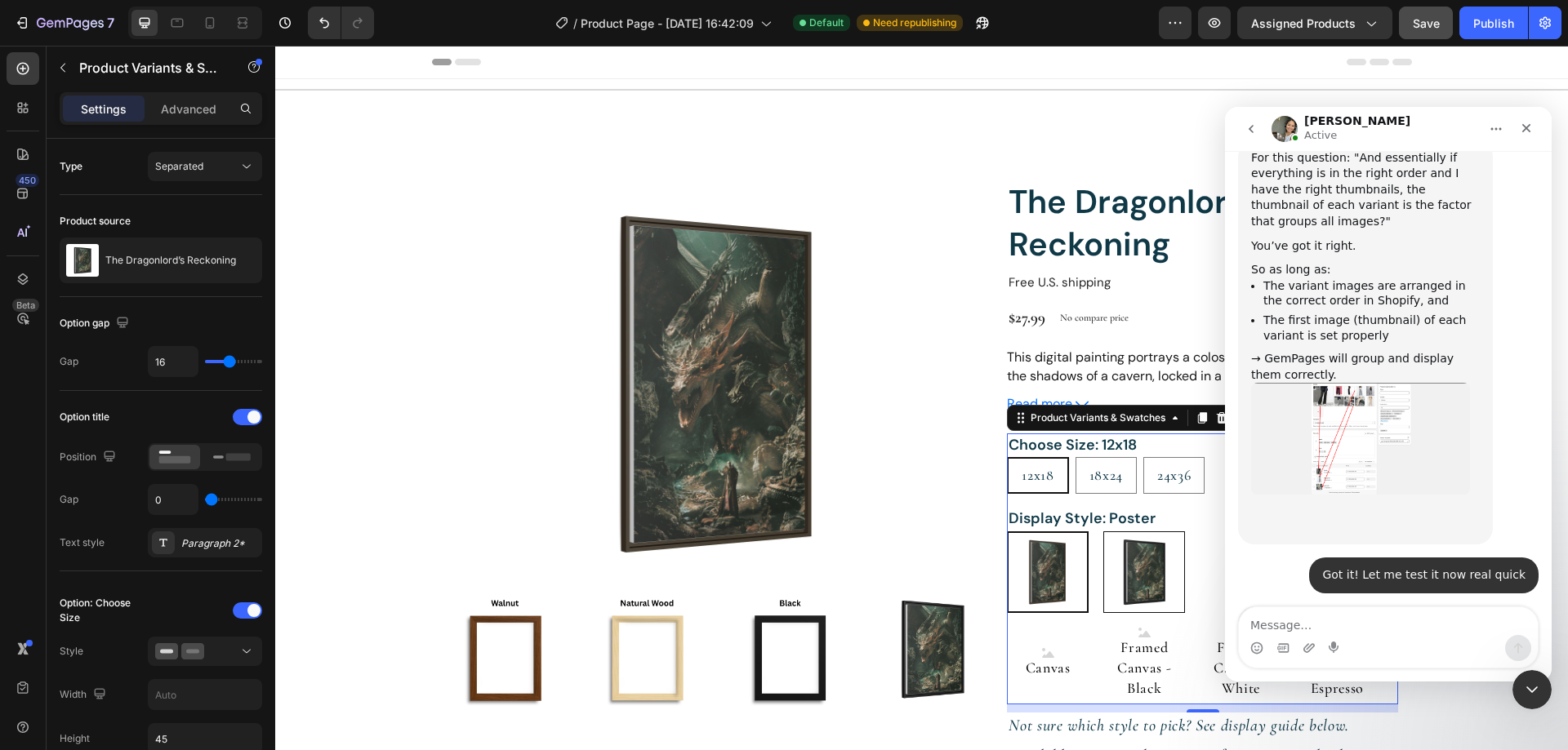
click at [1124, 566] on img at bounding box center [1144, 572] width 80 height 80
click at [1103, 531] on input "Framed Poster - Black Framed Poster - Black" at bounding box center [1102, 530] width 1 height 1
radio input "true"
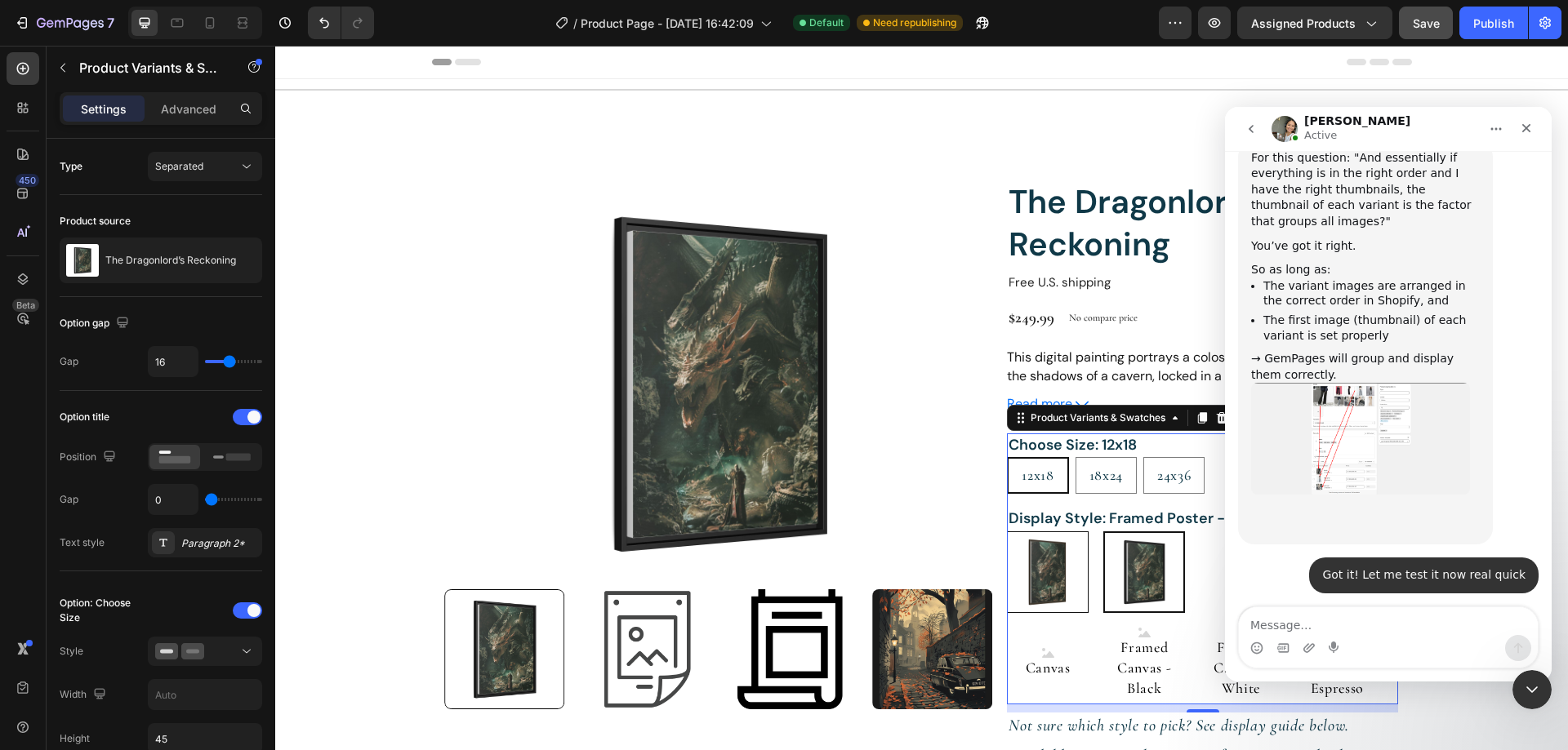
click at [1059, 566] on img at bounding box center [1048, 572] width 80 height 80
click at [1007, 531] on input "Poster Poster" at bounding box center [1006, 530] width 1 height 1
radio input "true"
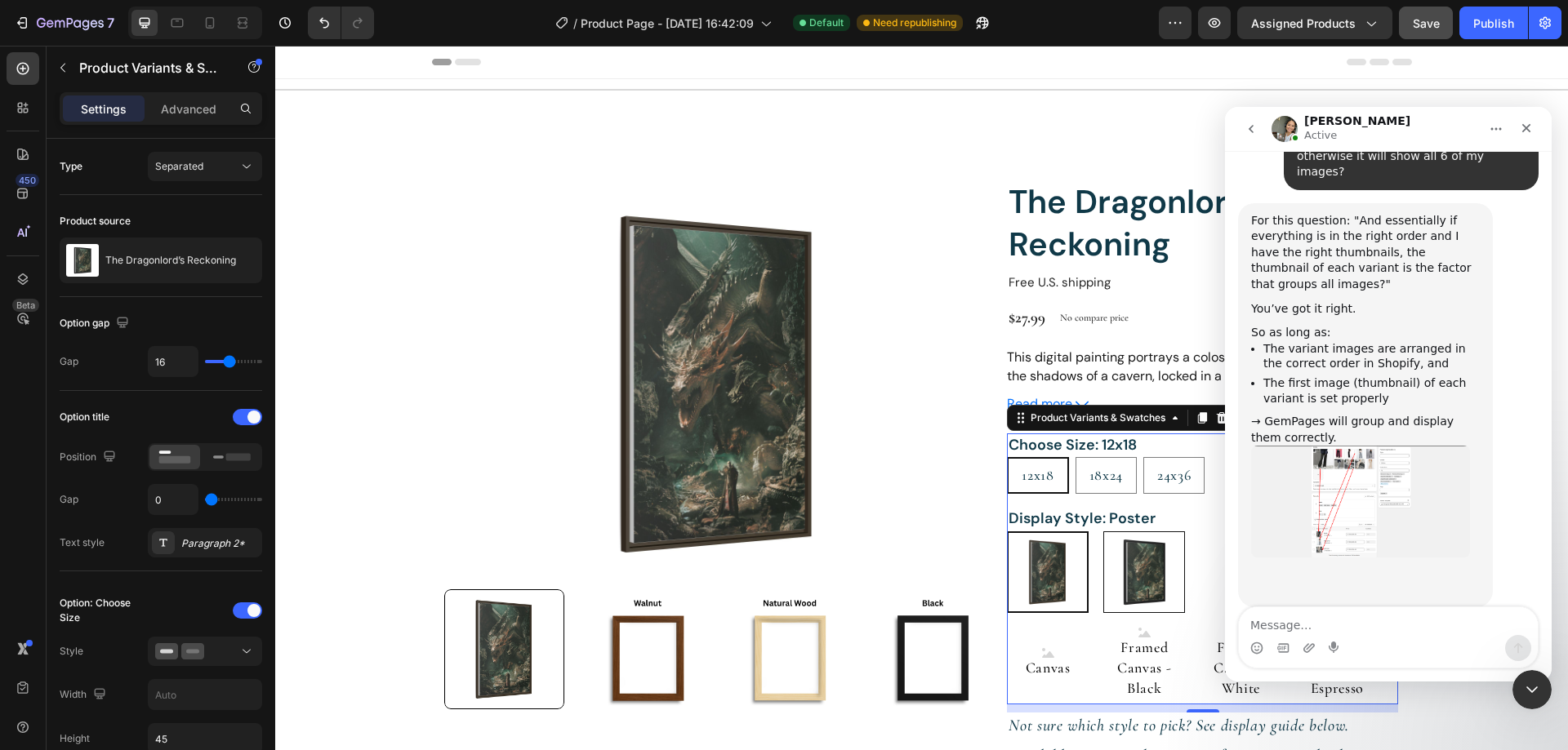
click at [1120, 580] on img at bounding box center [1144, 572] width 80 height 80
click at [1103, 531] on input "Framed Poster - Black Framed Poster - Black" at bounding box center [1102, 530] width 1 height 1
radio input "true"
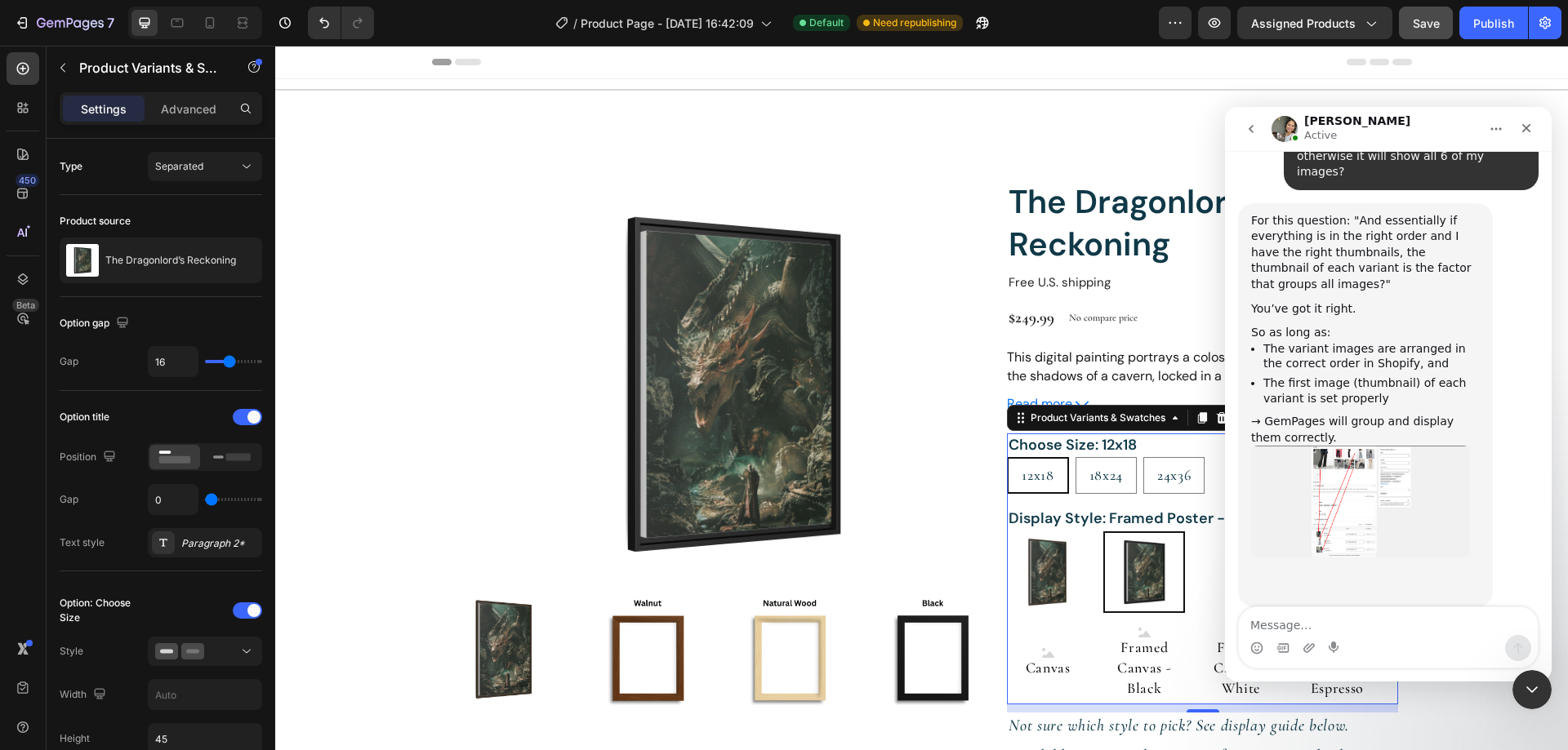
scroll to position [3726, 0]
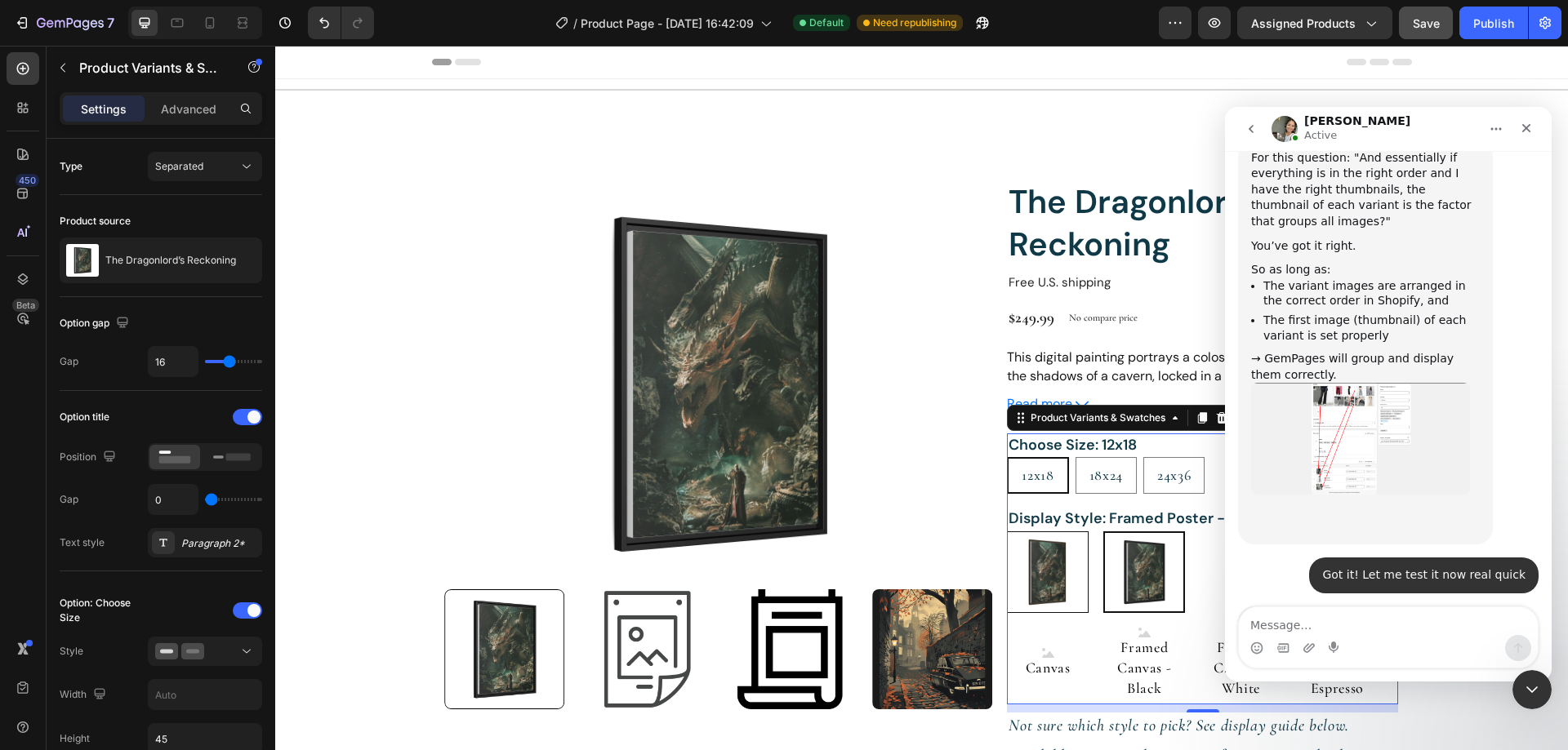
click at [1047, 572] on img at bounding box center [1048, 572] width 80 height 80
click at [1007, 531] on input "Poster Poster" at bounding box center [1006, 530] width 1 height 1
radio input "true"
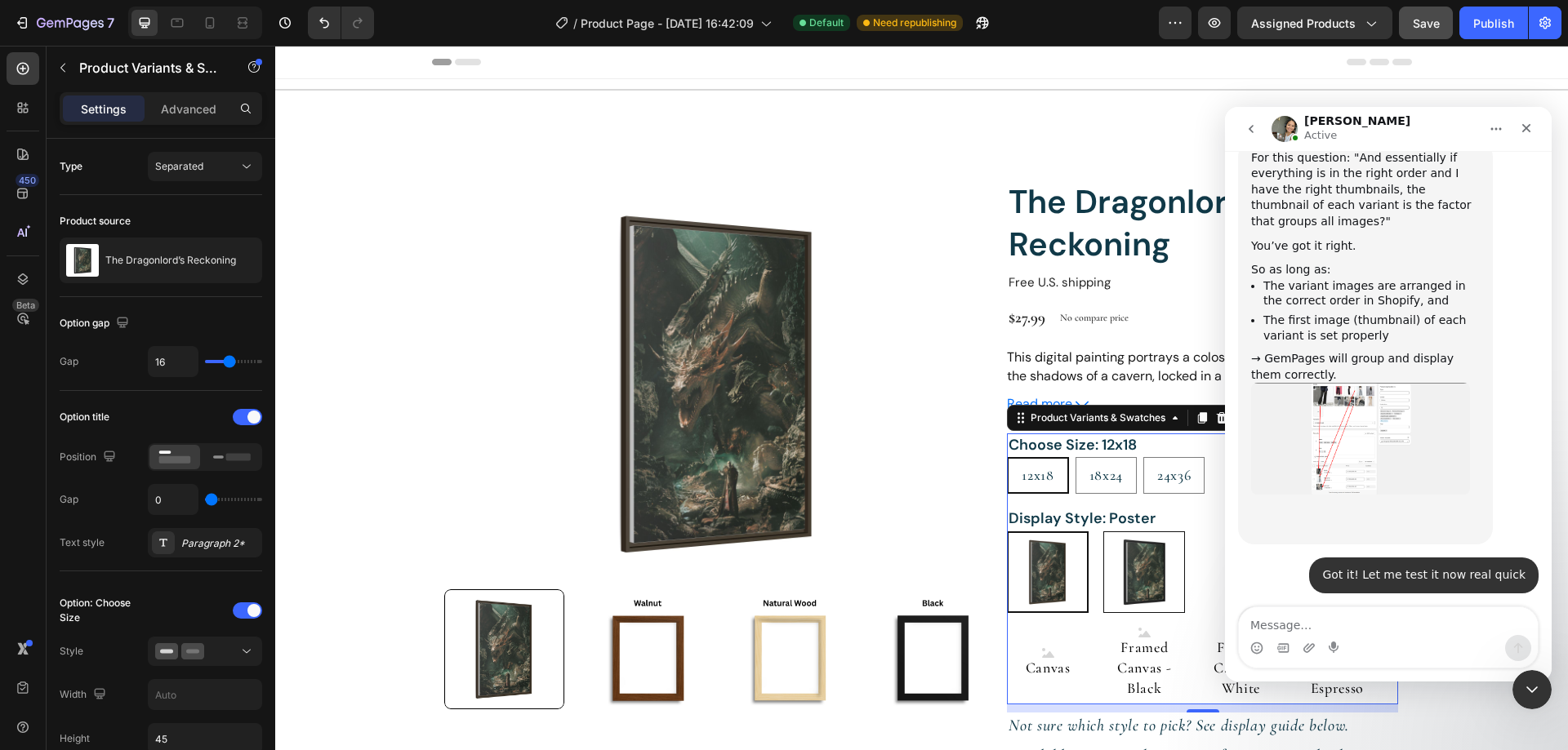
scroll to position [3728, 0]
click at [1122, 574] on img at bounding box center [1144, 572] width 80 height 80
click at [1103, 531] on input "Framed Poster - Black Framed Poster - Black" at bounding box center [1102, 530] width 1 height 1
radio input "true"
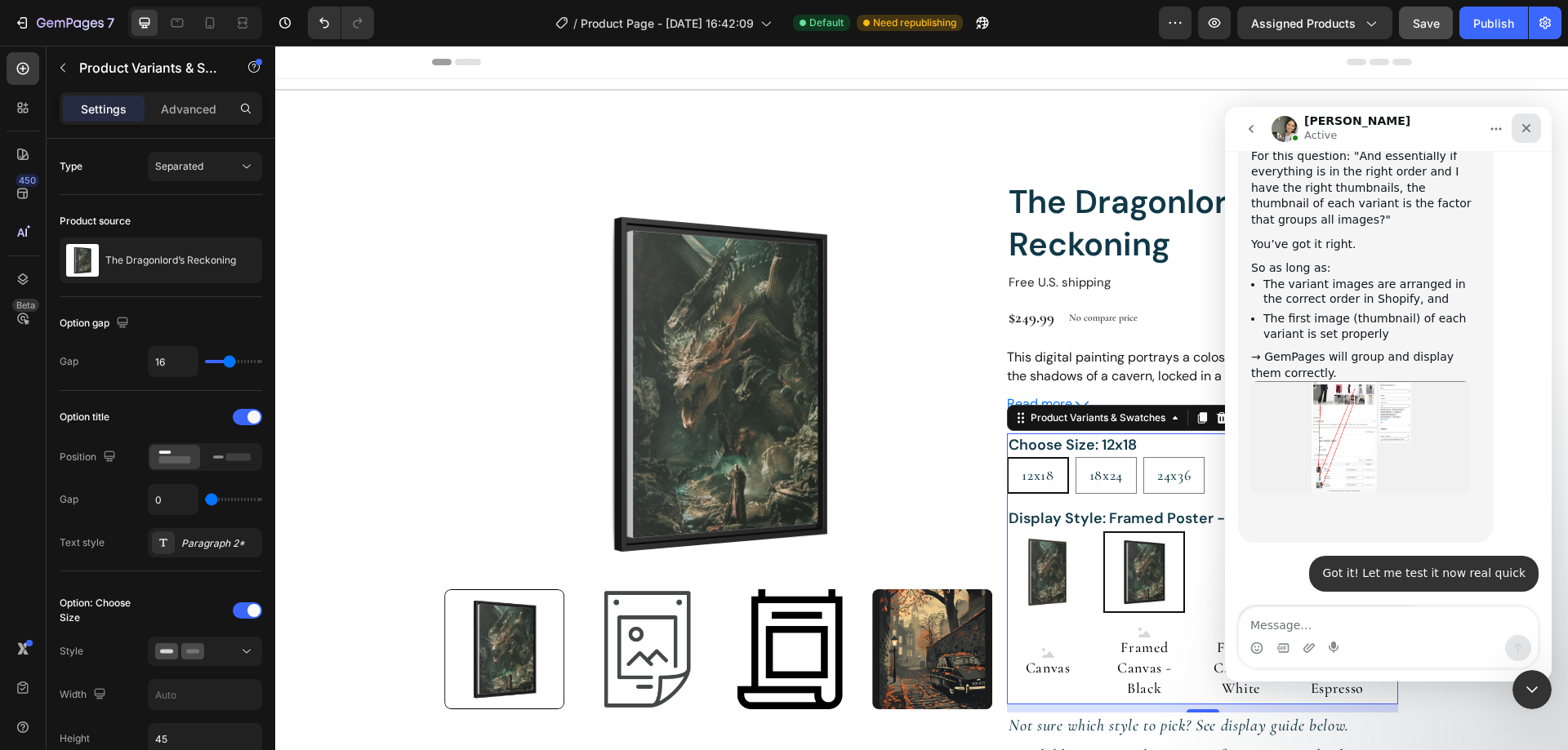
click at [1524, 129] on icon "Close" at bounding box center [1526, 128] width 9 height 9
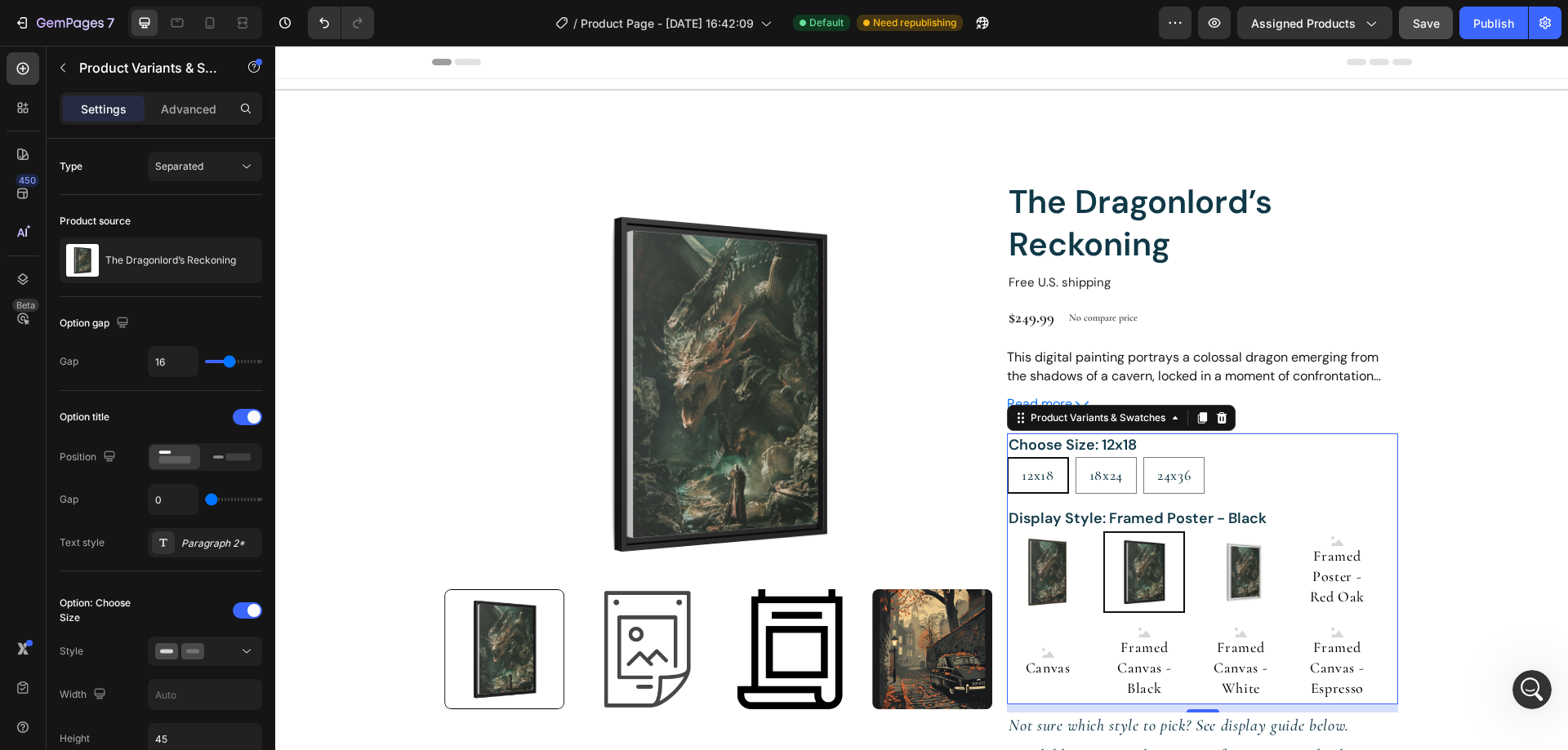
click at [1518, 505] on section "Product Images The Dragonlord’s Reckoning Product Title Free U.S. shipping Text…" at bounding box center [921, 609] width 1254 height 1019
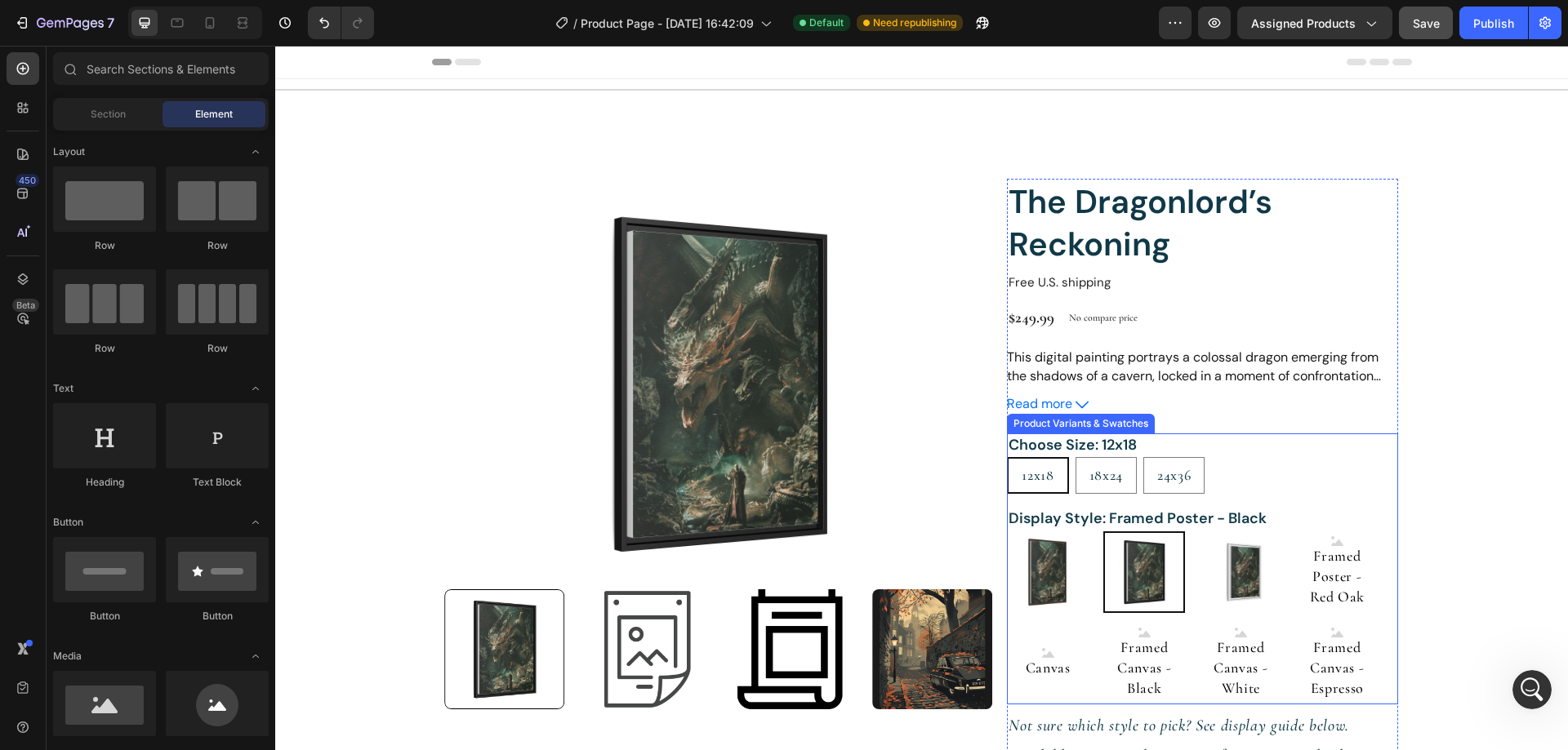
click at [1053, 582] on img at bounding box center [1048, 572] width 82 height 82
click at [1007, 531] on input "Poster Poster" at bounding box center [1006, 530] width 1 height 1
radio input "true"
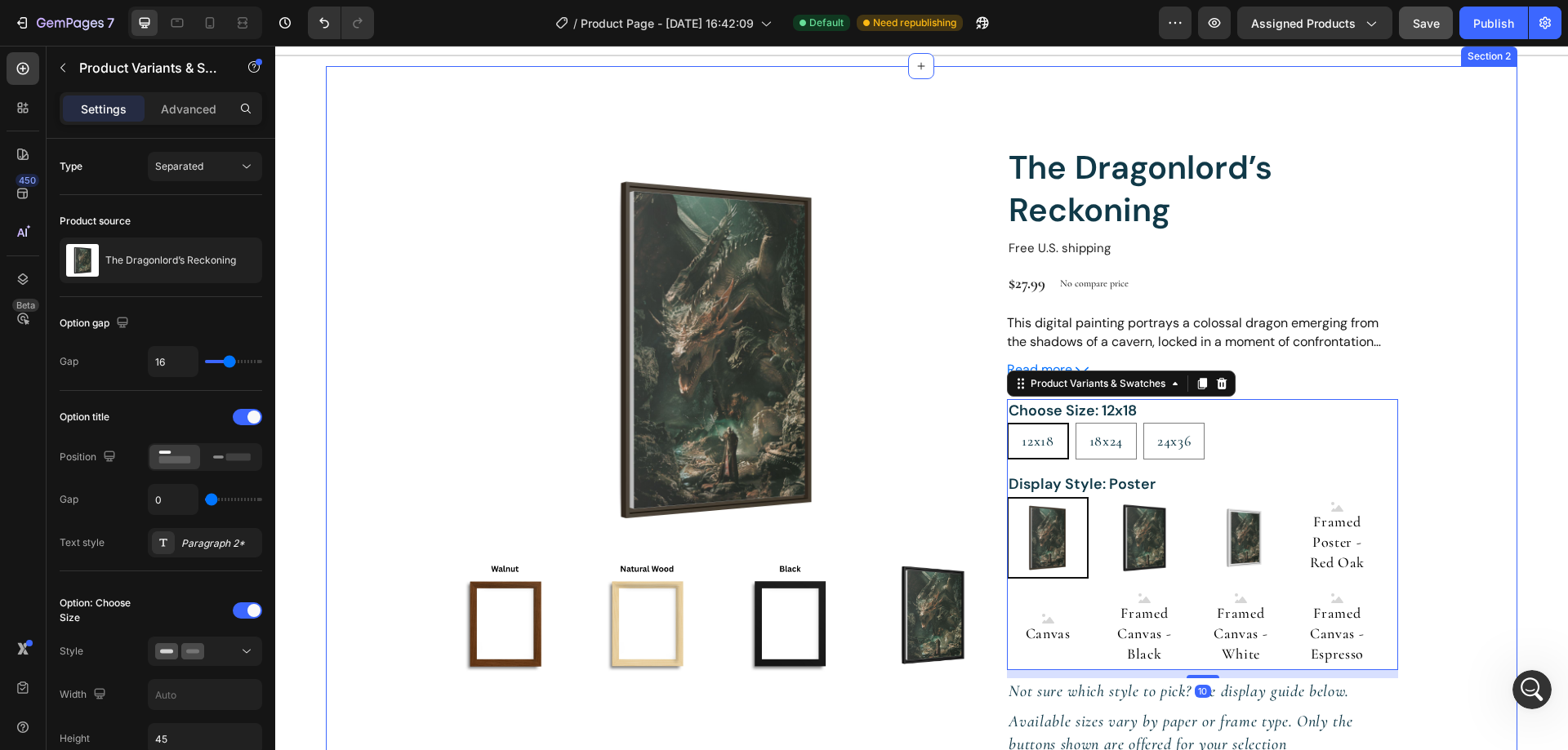
scroll to position [82, 0]
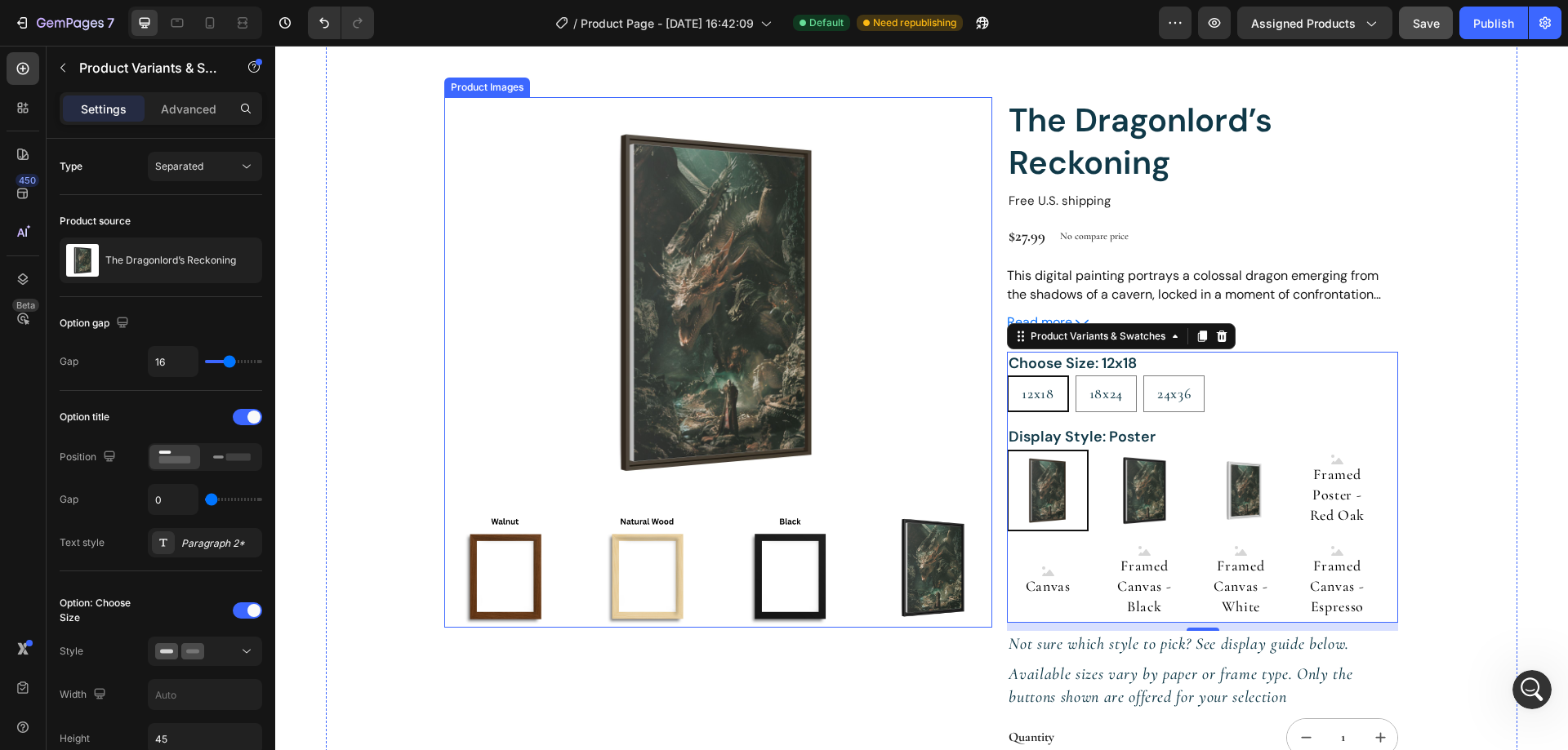
click at [689, 330] on img at bounding box center [717, 302] width 548 height 411
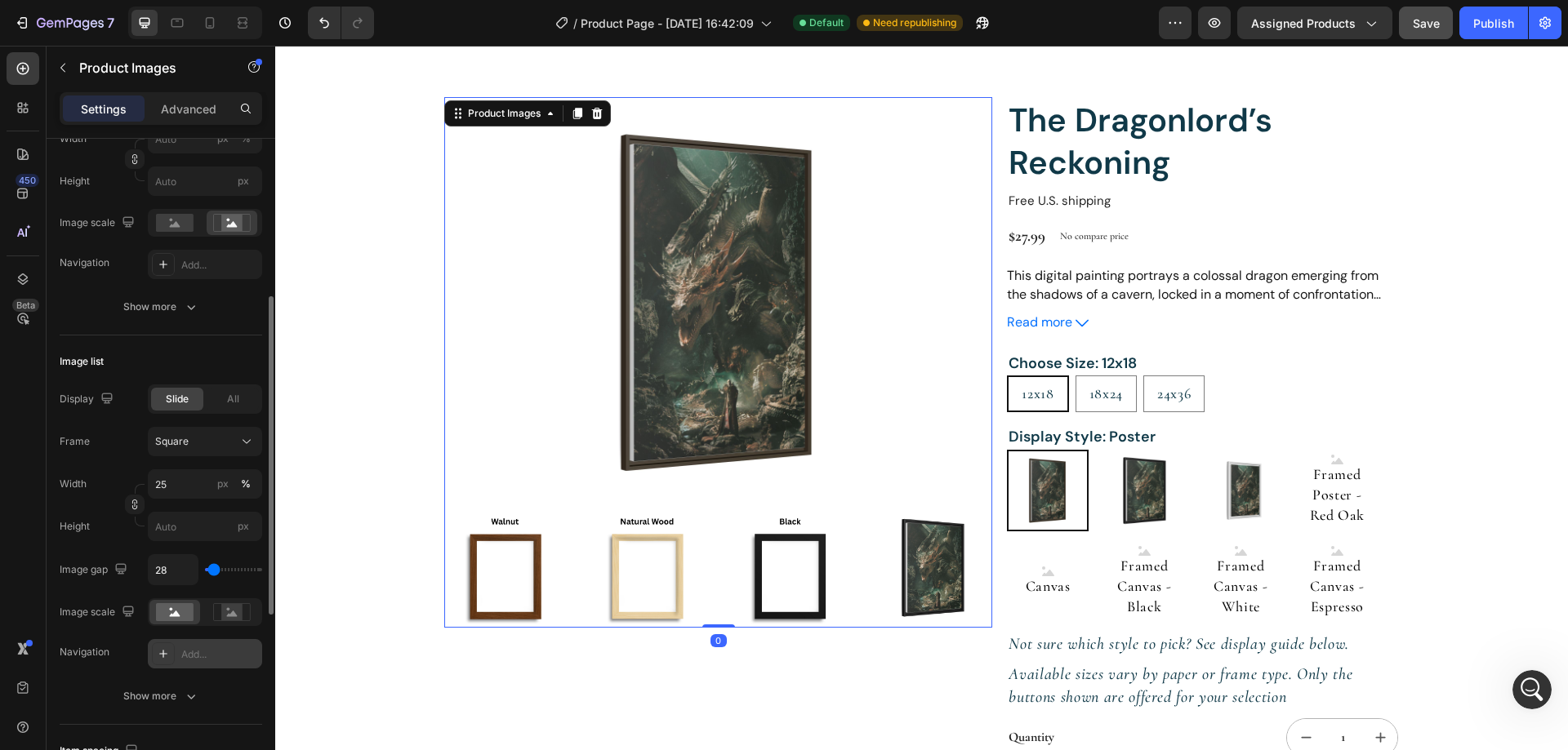
scroll to position [408, 0]
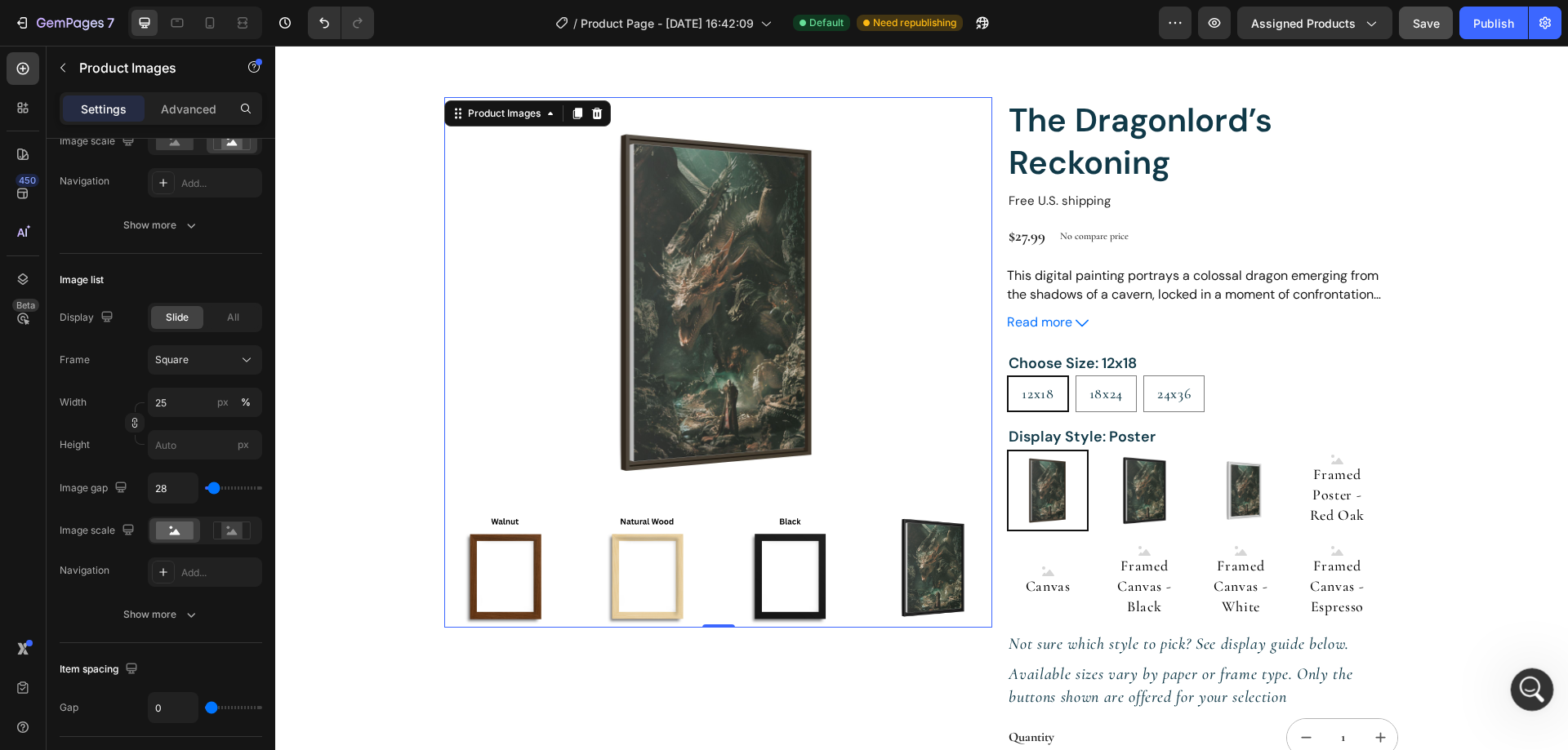
click at [1526, 691] on icon "Open Intercom Messenger" at bounding box center [1530, 688] width 27 height 27
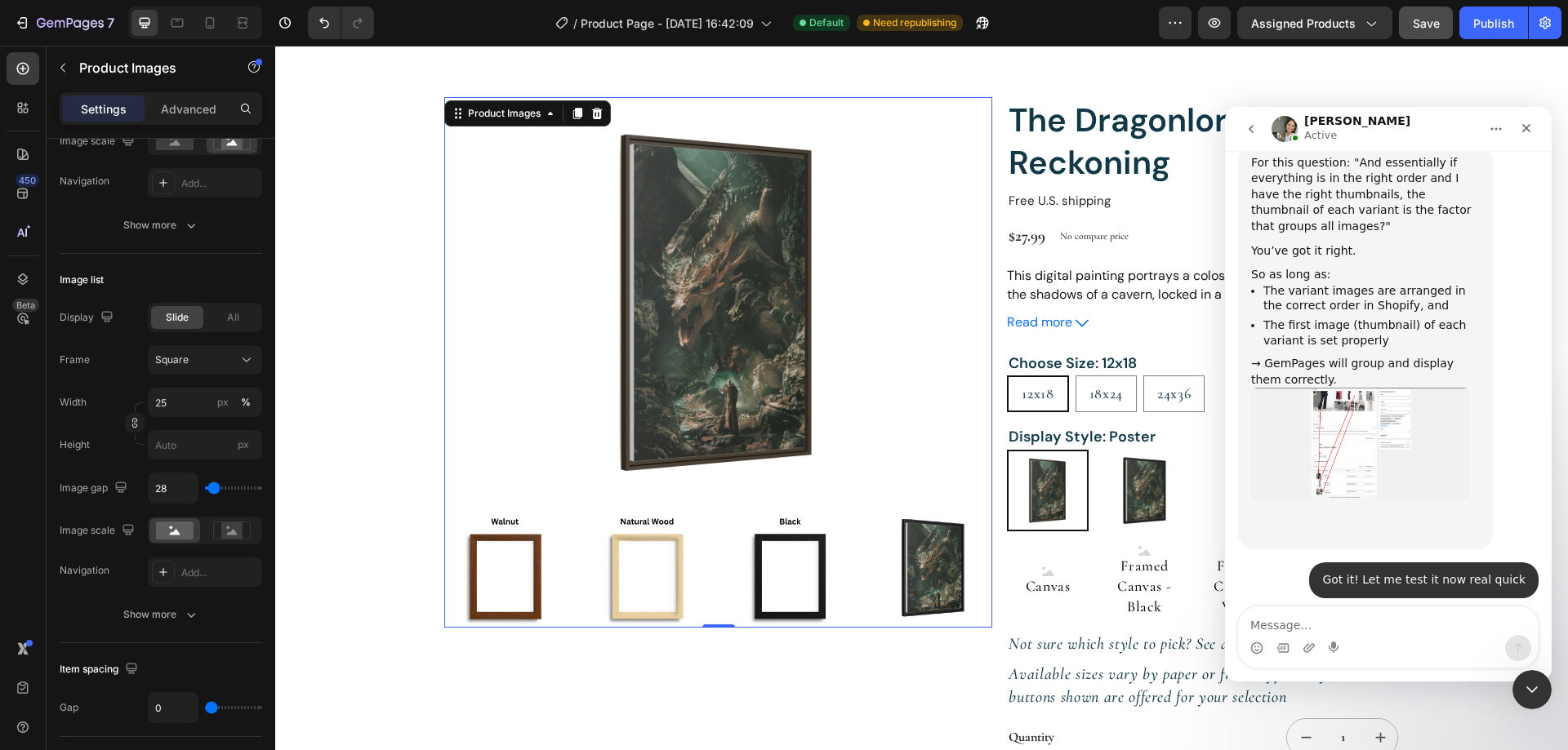
click at [1338, 620] on textarea "Message…" at bounding box center [1388, 620] width 299 height 28
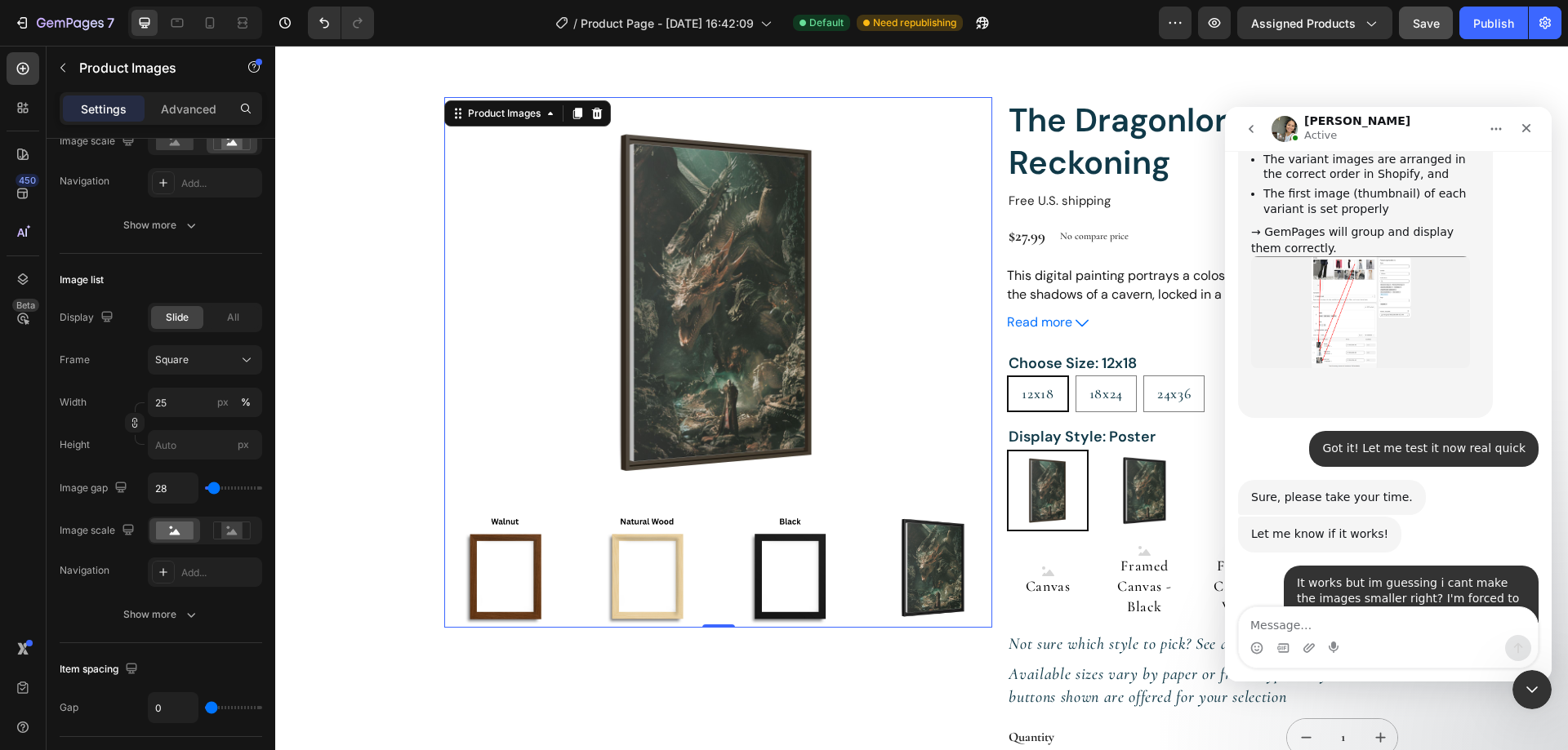
scroll to position [3870, 0]
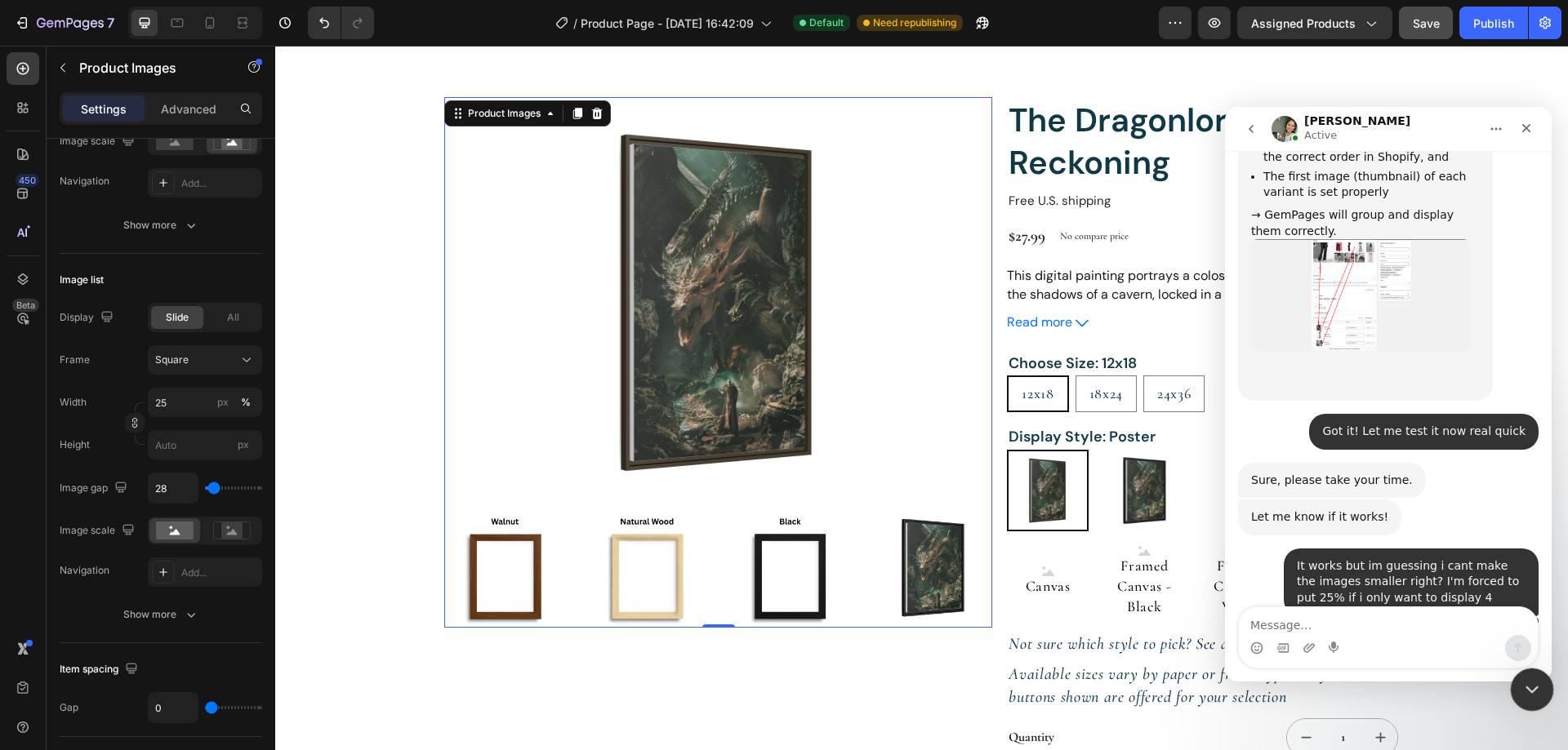
click at [1535, 678] on icon "Close Intercom Messenger" at bounding box center [1528, 687] width 19 height 19
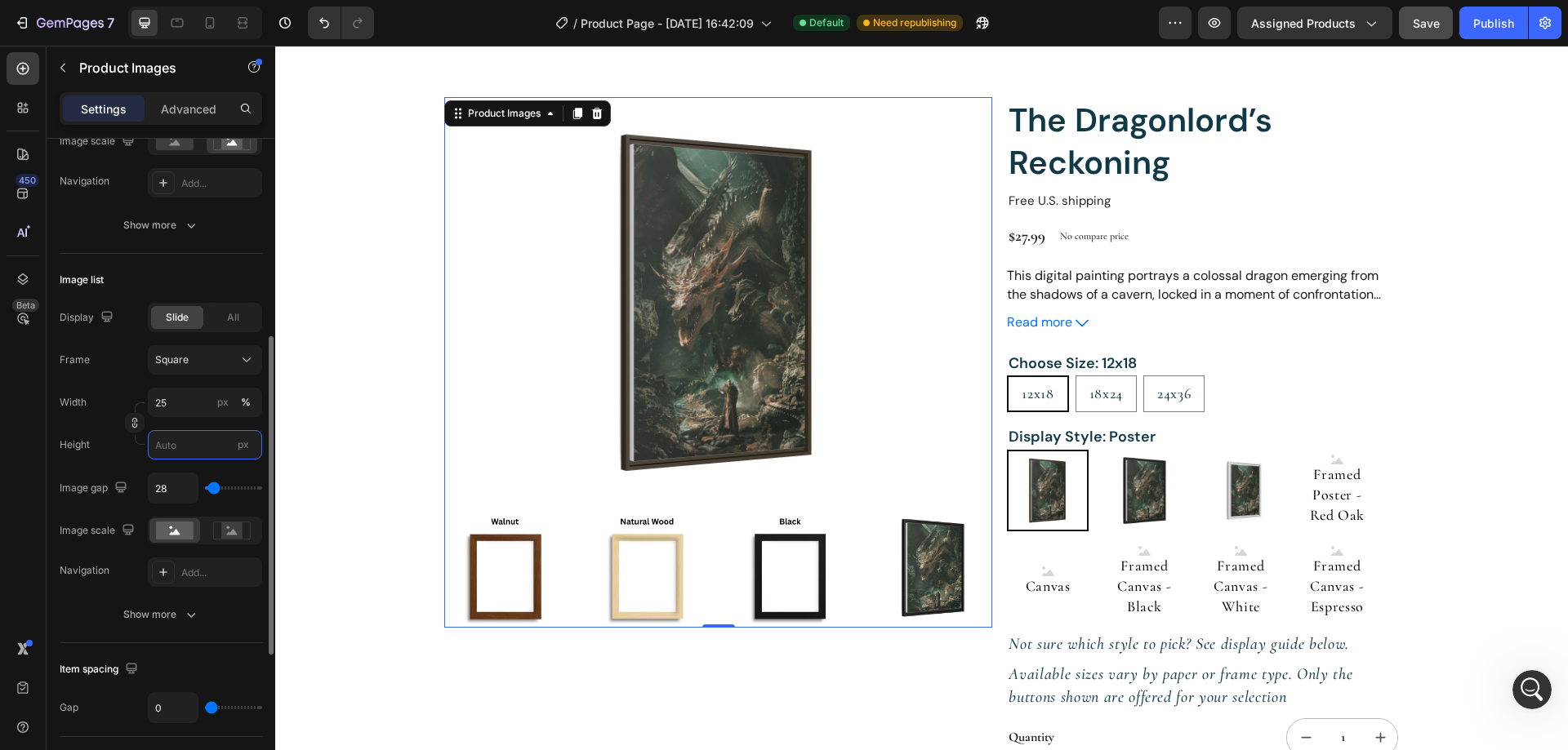
click at [209, 449] on input "px" at bounding box center [205, 444] width 115 height 29
type input "10"
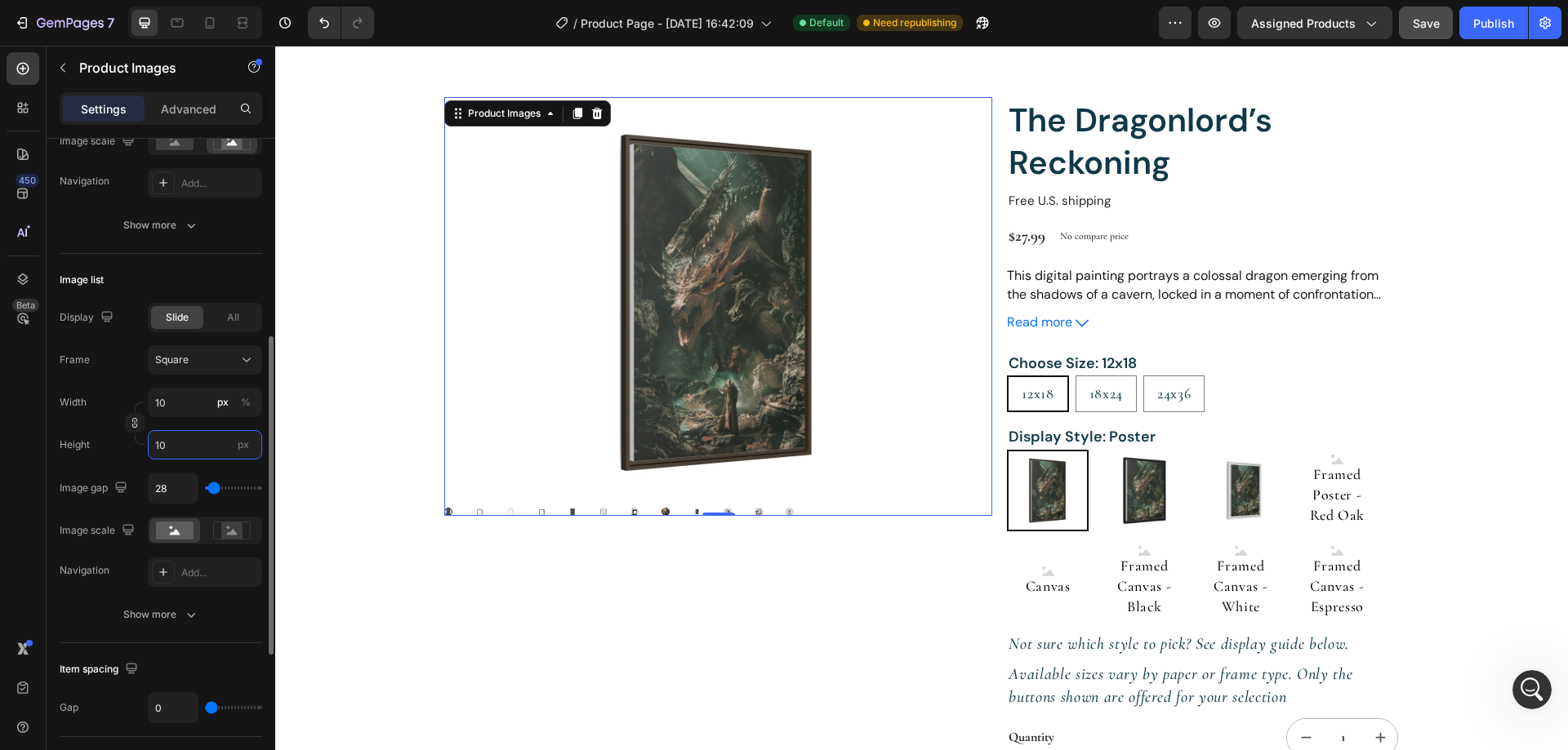
click at [209, 450] on input "10" at bounding box center [205, 444] width 115 height 29
type input "100"
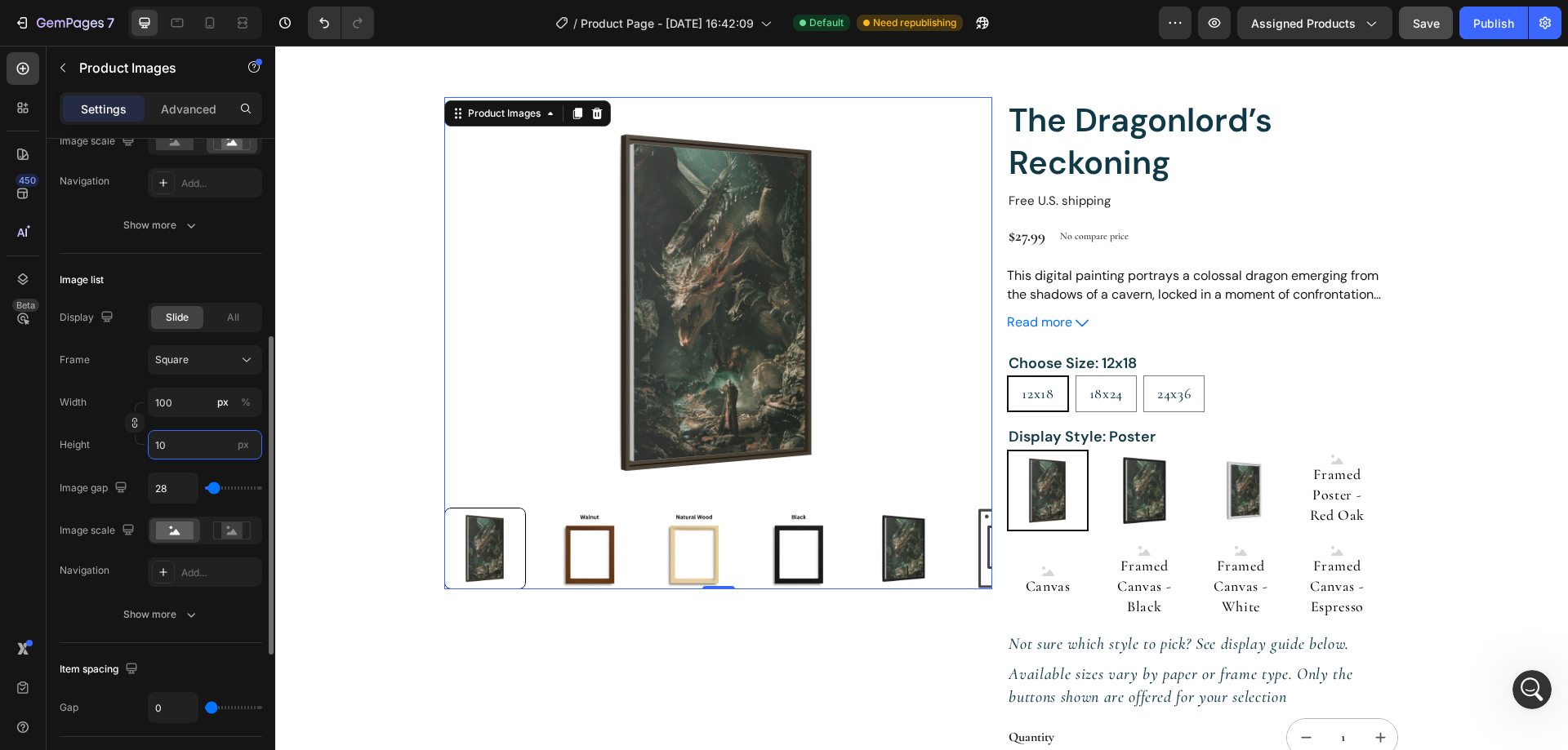
type input "1"
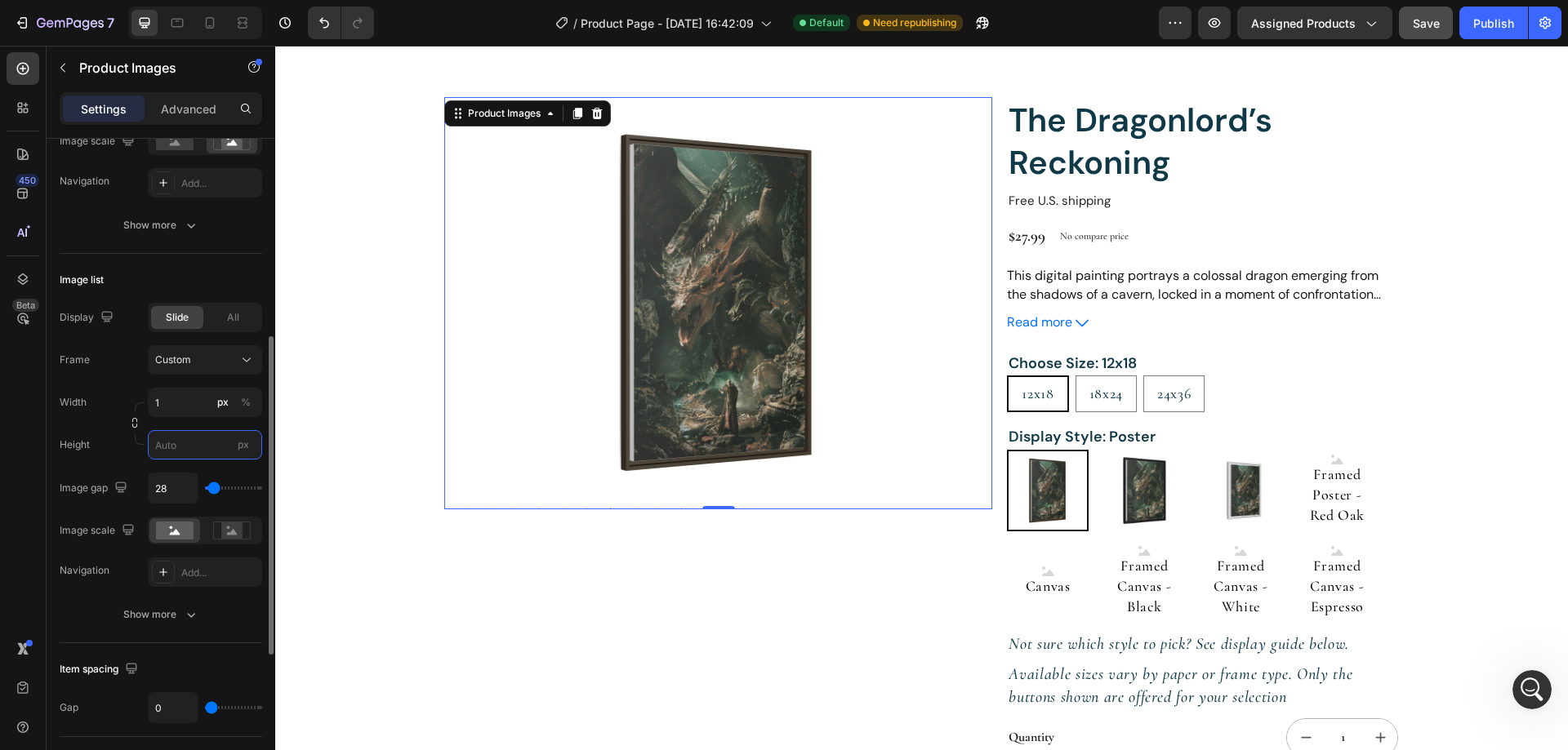
type input "1"
click at [537, 587] on div "Product Images 0" at bounding box center [717, 484] width 548 height 774
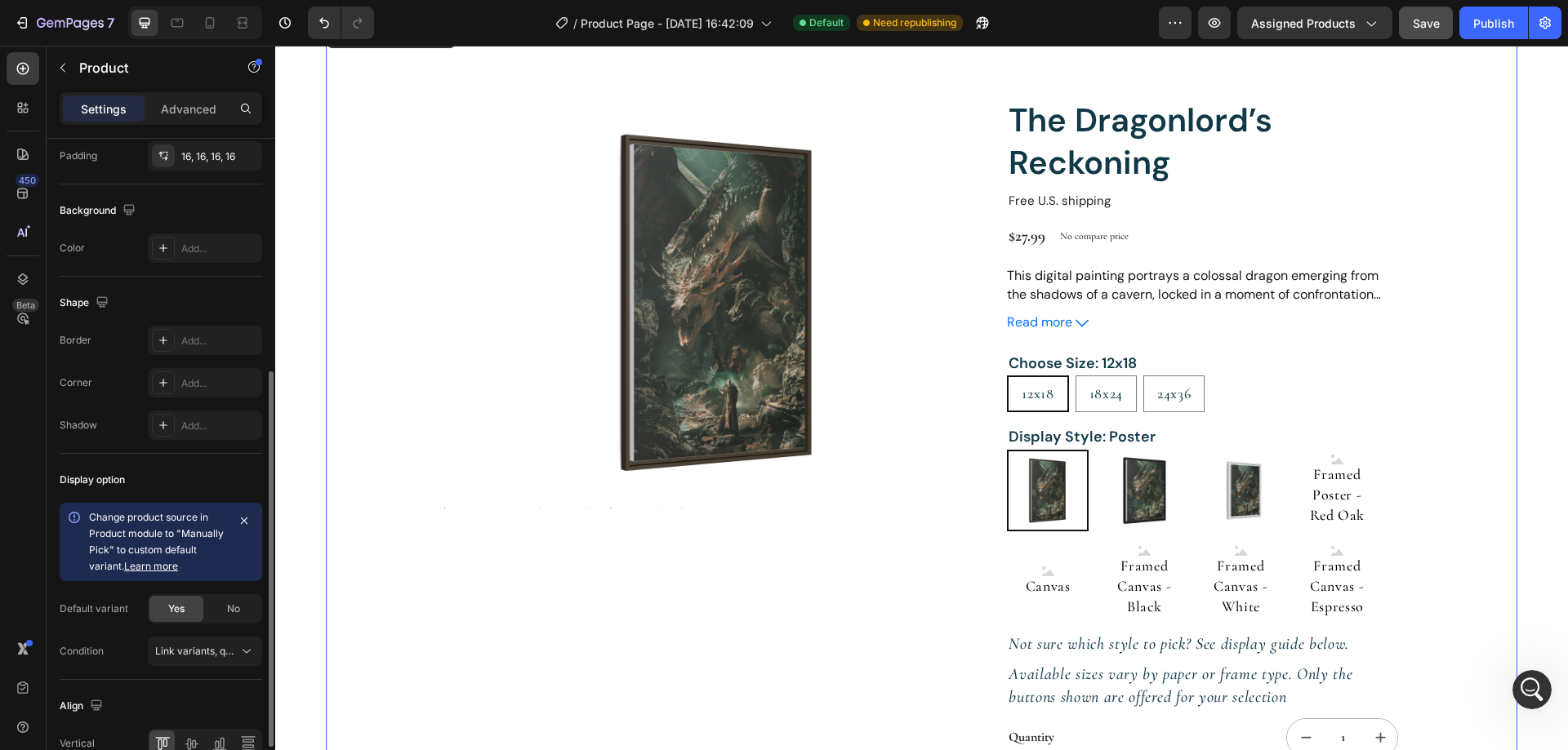
scroll to position [0, 0]
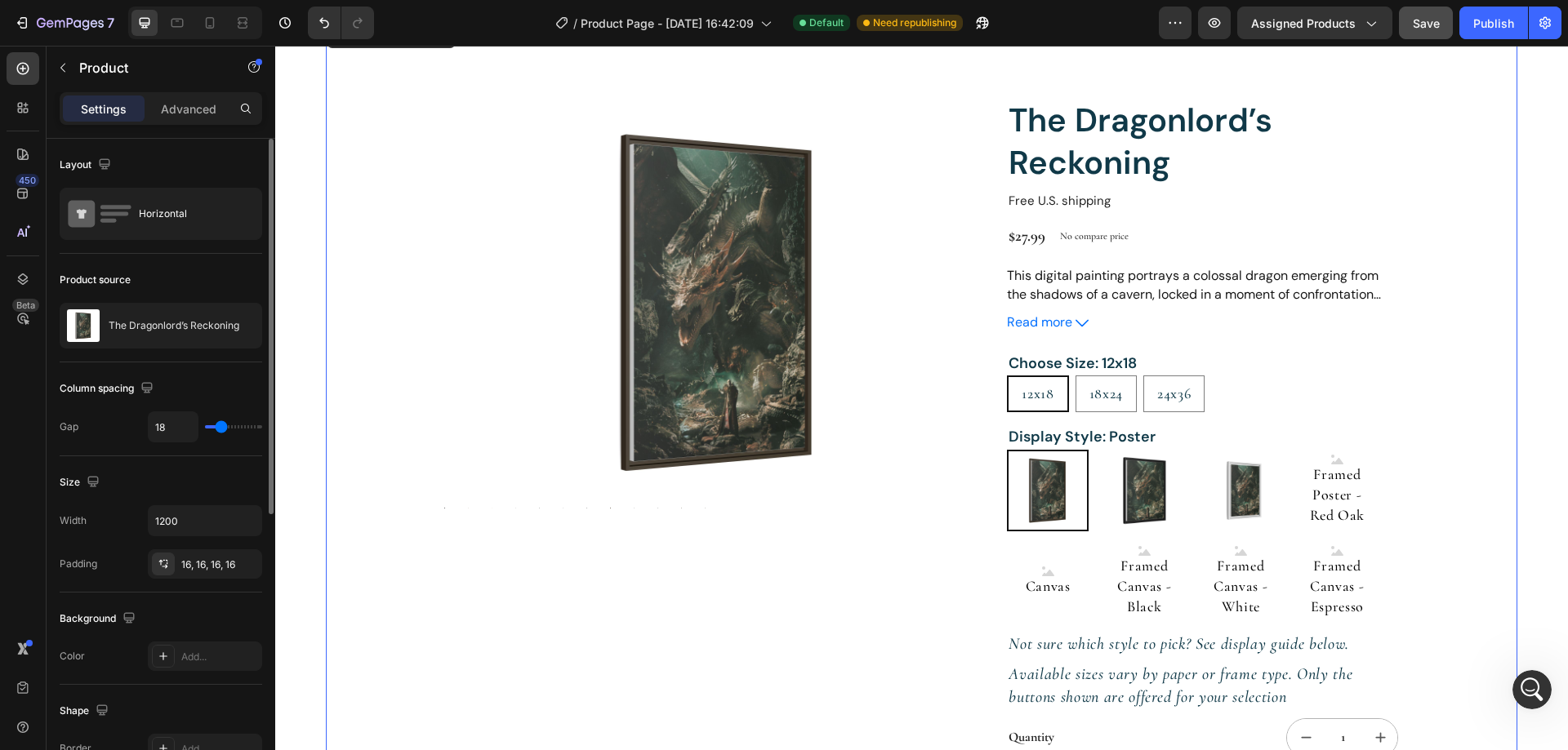
click at [659, 402] on img at bounding box center [717, 302] width 548 height 411
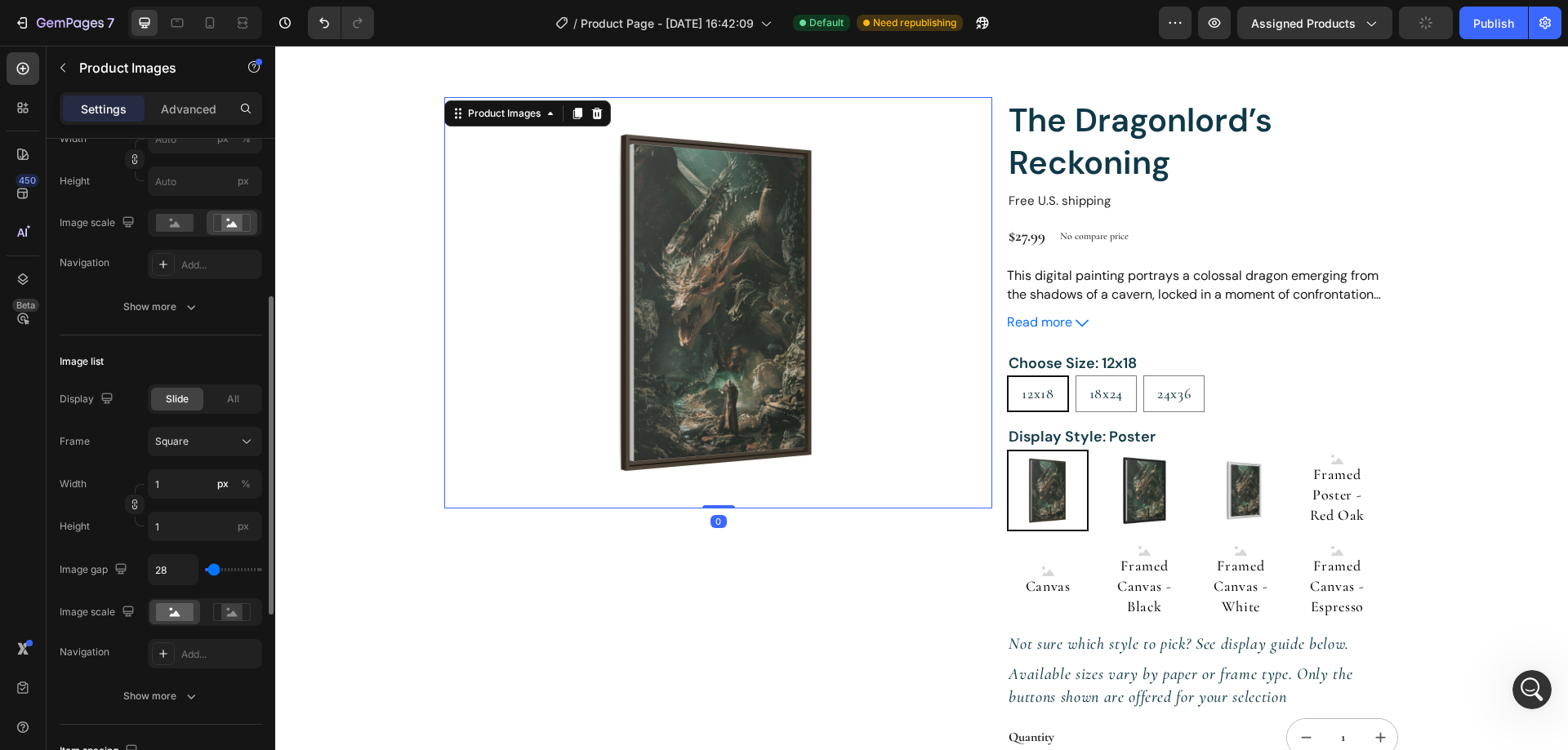
scroll to position [408, 0]
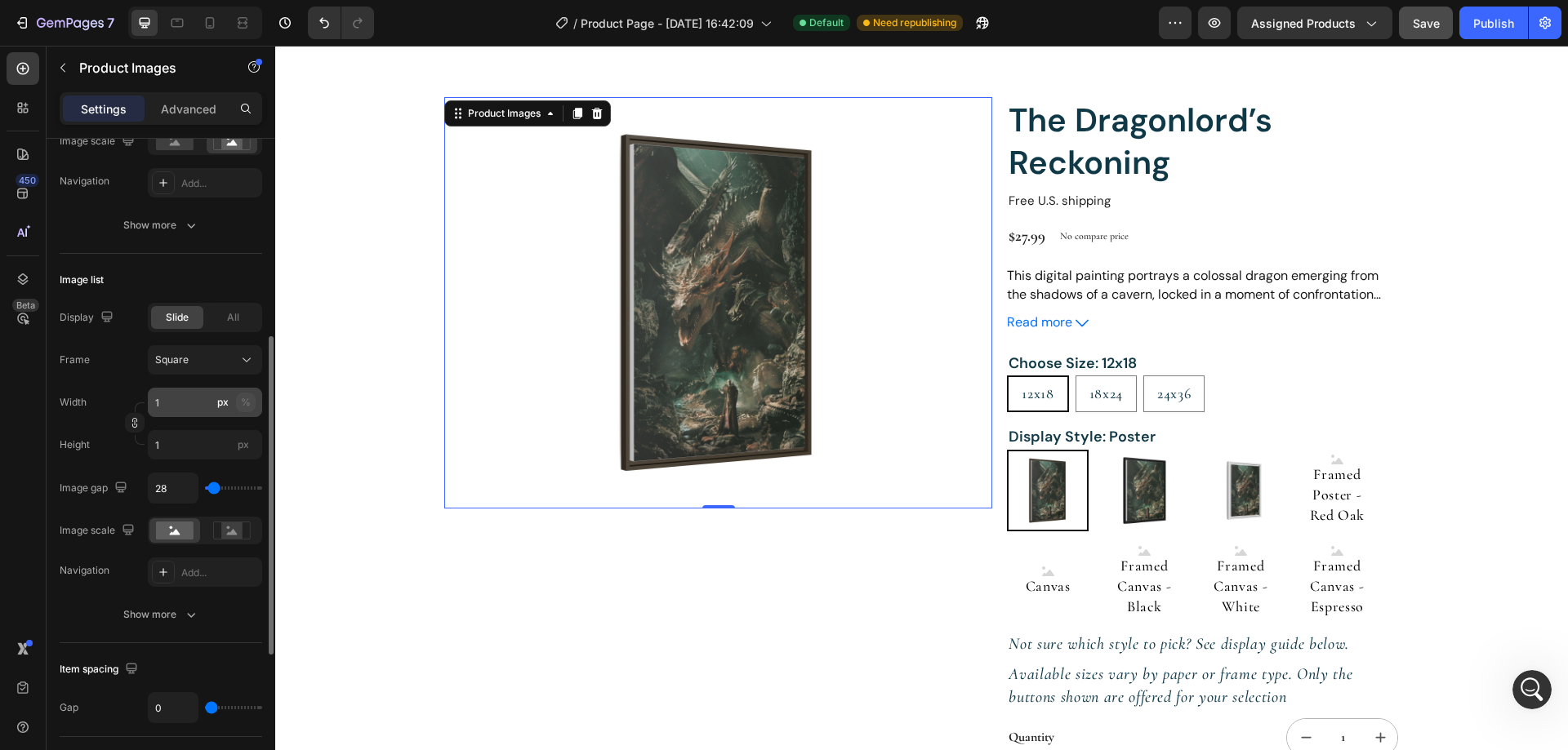
click at [239, 399] on button "%" at bounding box center [245, 402] width 19 height 19
click at [193, 404] on input "1" at bounding box center [205, 402] width 115 height 29
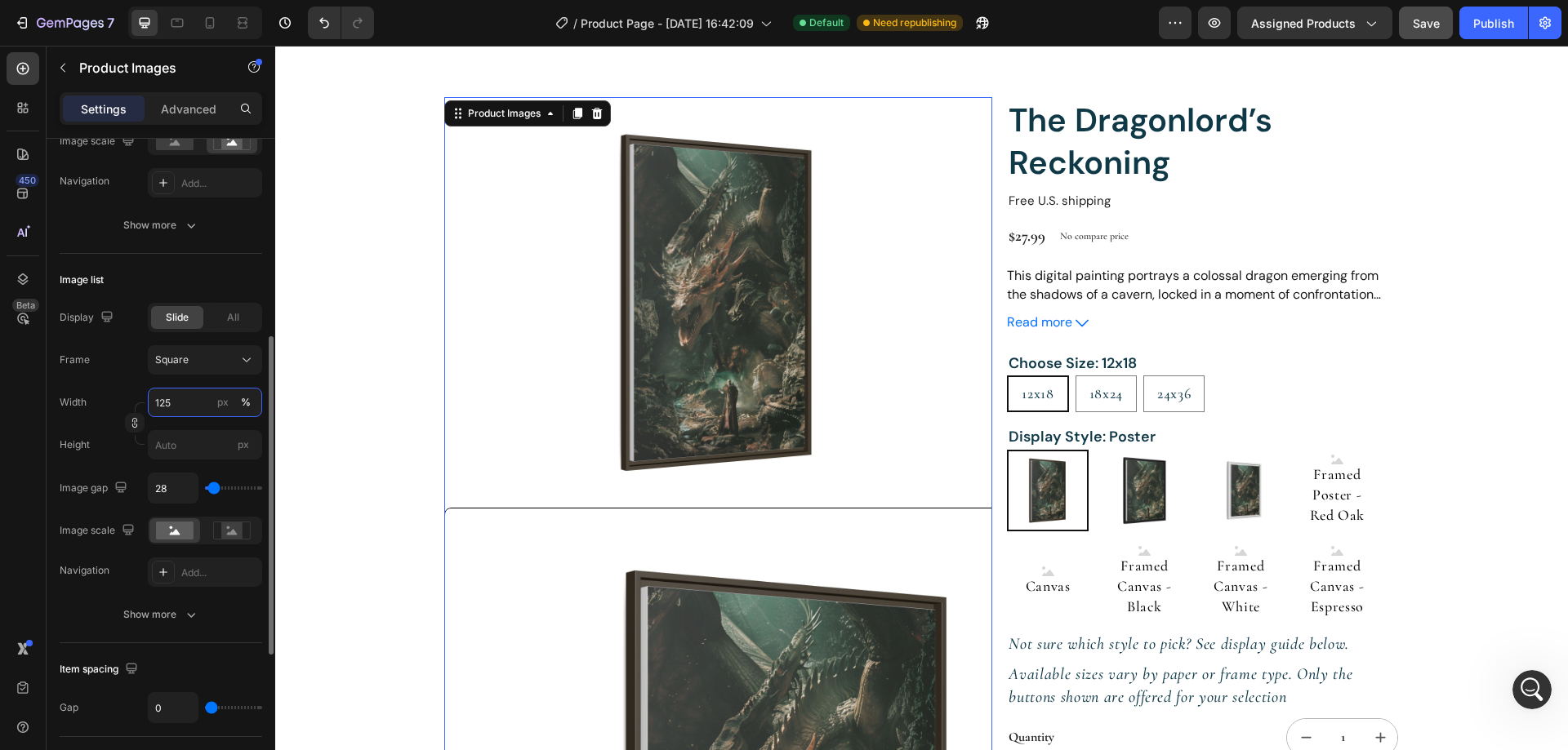
click at [193, 404] on input "125" at bounding box center [205, 402] width 115 height 29
type input "1"
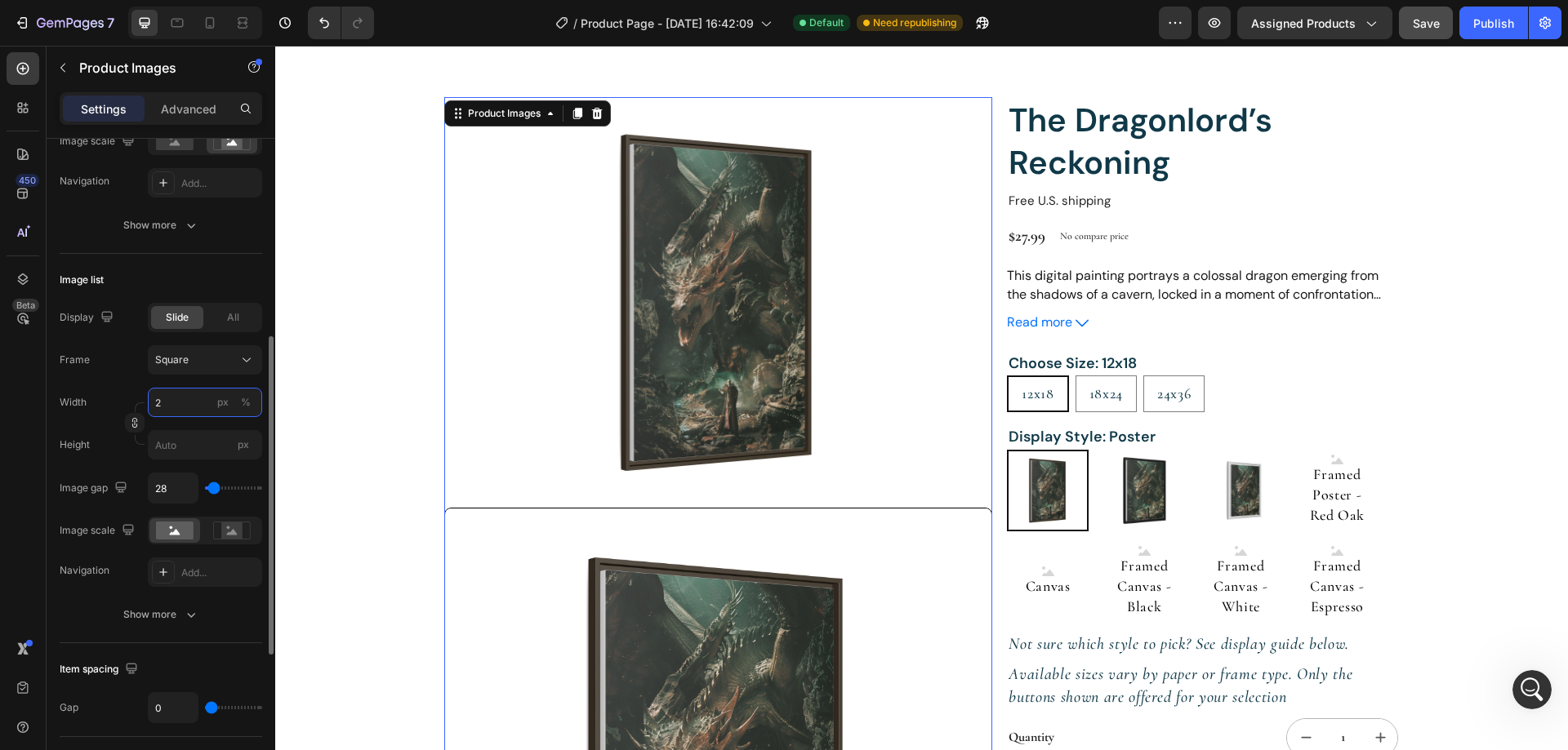
type input "25"
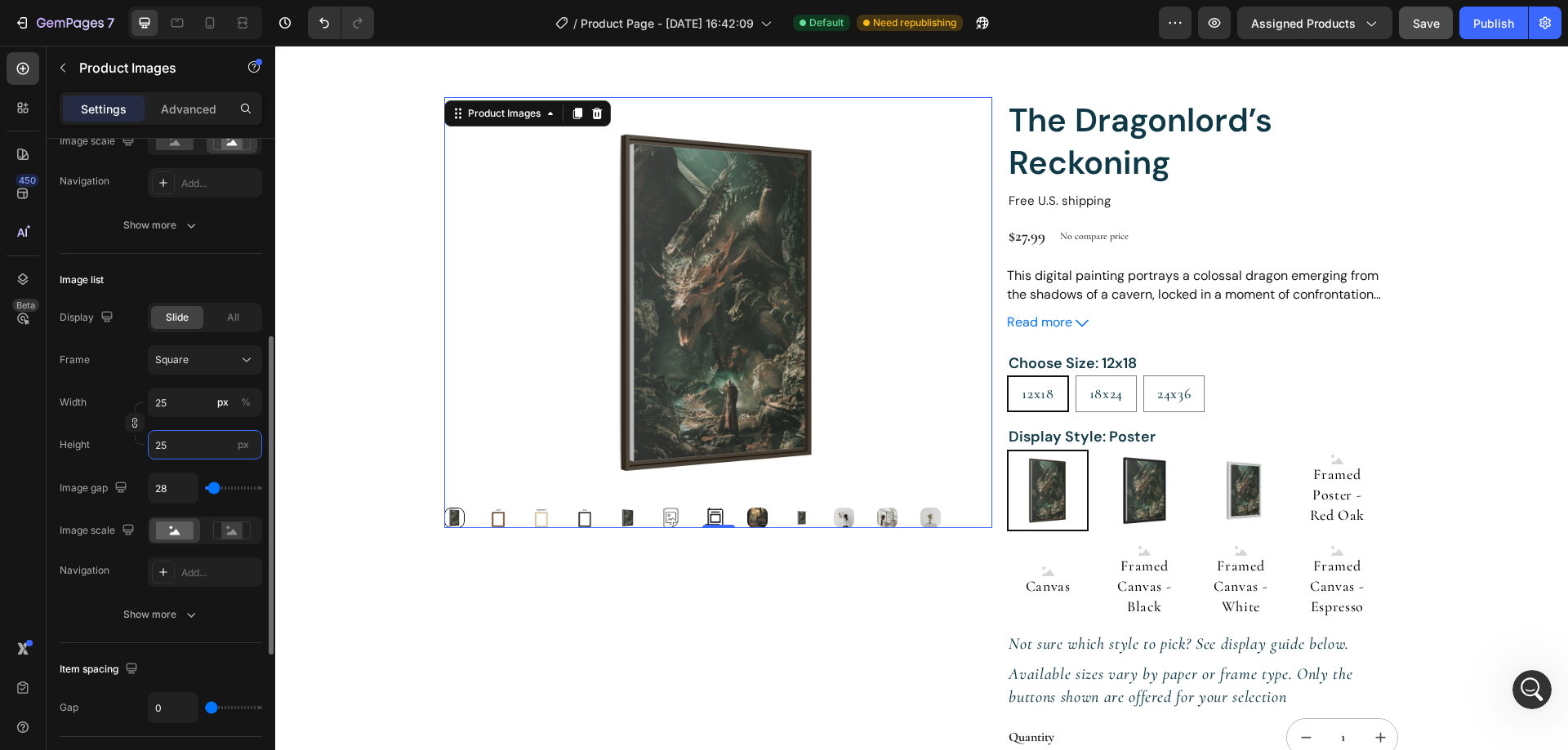
click at [194, 443] on input "25" at bounding box center [205, 444] width 115 height 29
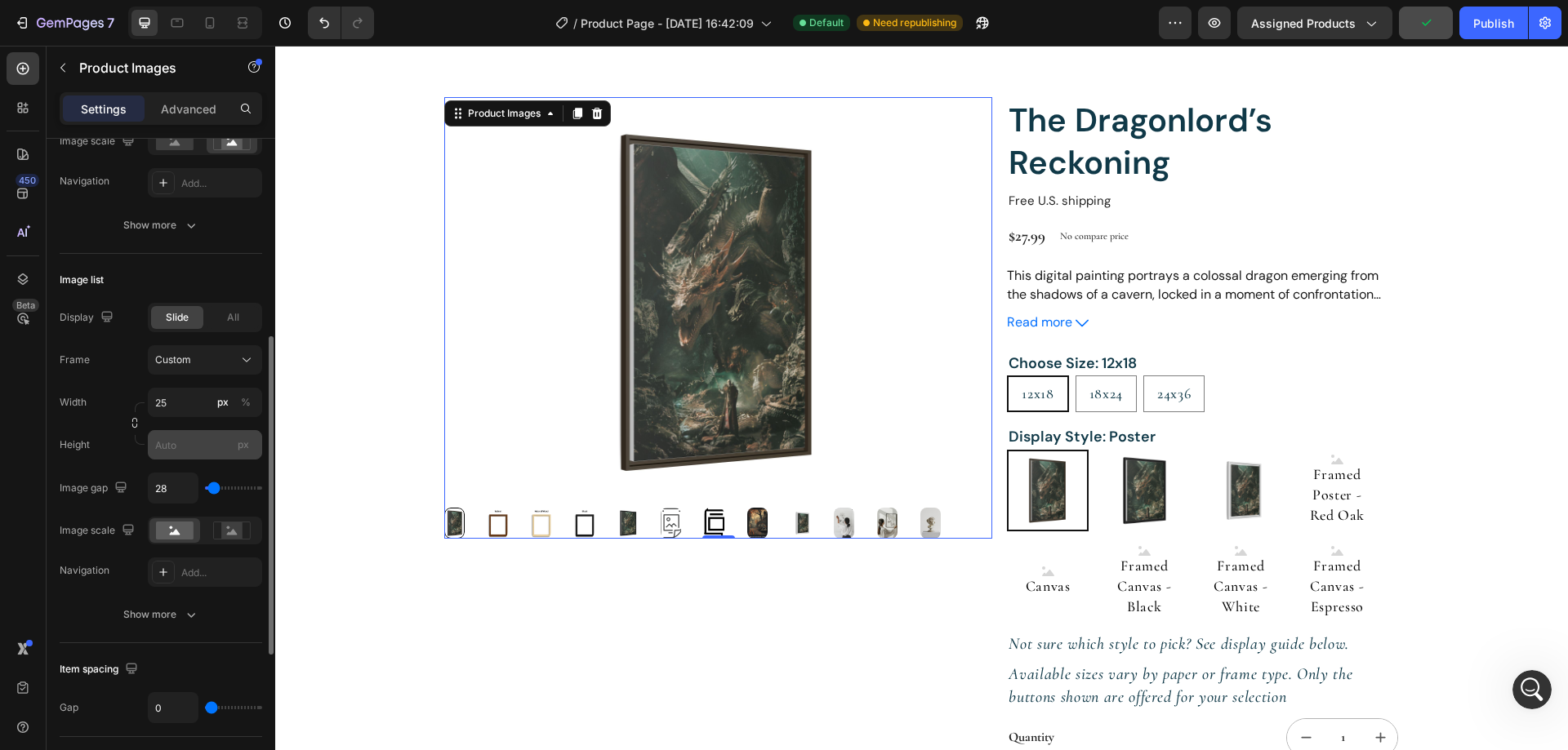
click at [243, 444] on span "px" at bounding box center [243, 444] width 12 height 13
click at [243, 444] on input "px" at bounding box center [205, 444] width 115 height 29
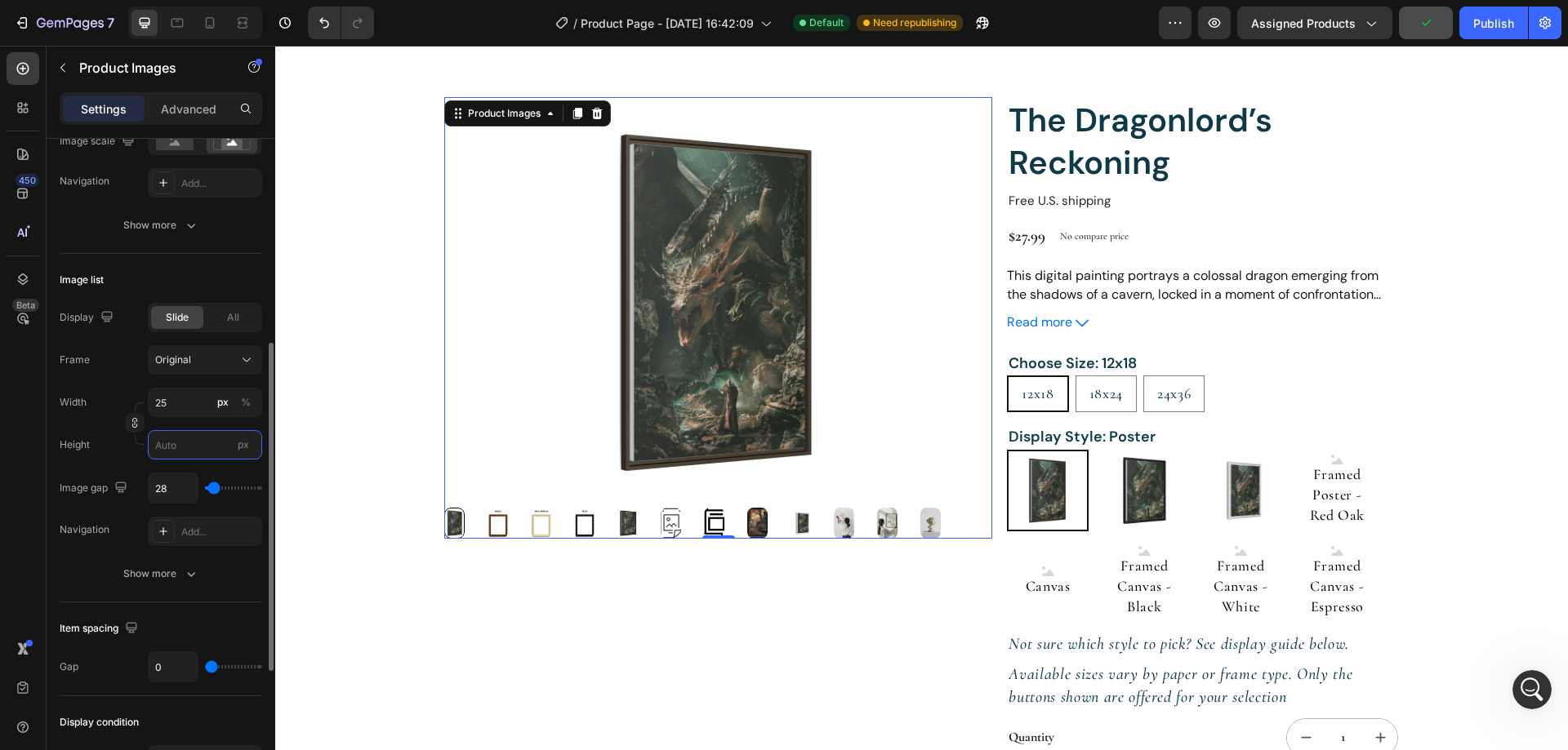
click at [195, 449] on input "px" at bounding box center [205, 444] width 115 height 29
click at [120, 449] on div "Height px" at bounding box center [161, 444] width 202 height 29
click at [183, 403] on input "25" at bounding box center [205, 402] width 115 height 29
click at [243, 404] on div "%" at bounding box center [246, 402] width 10 height 14
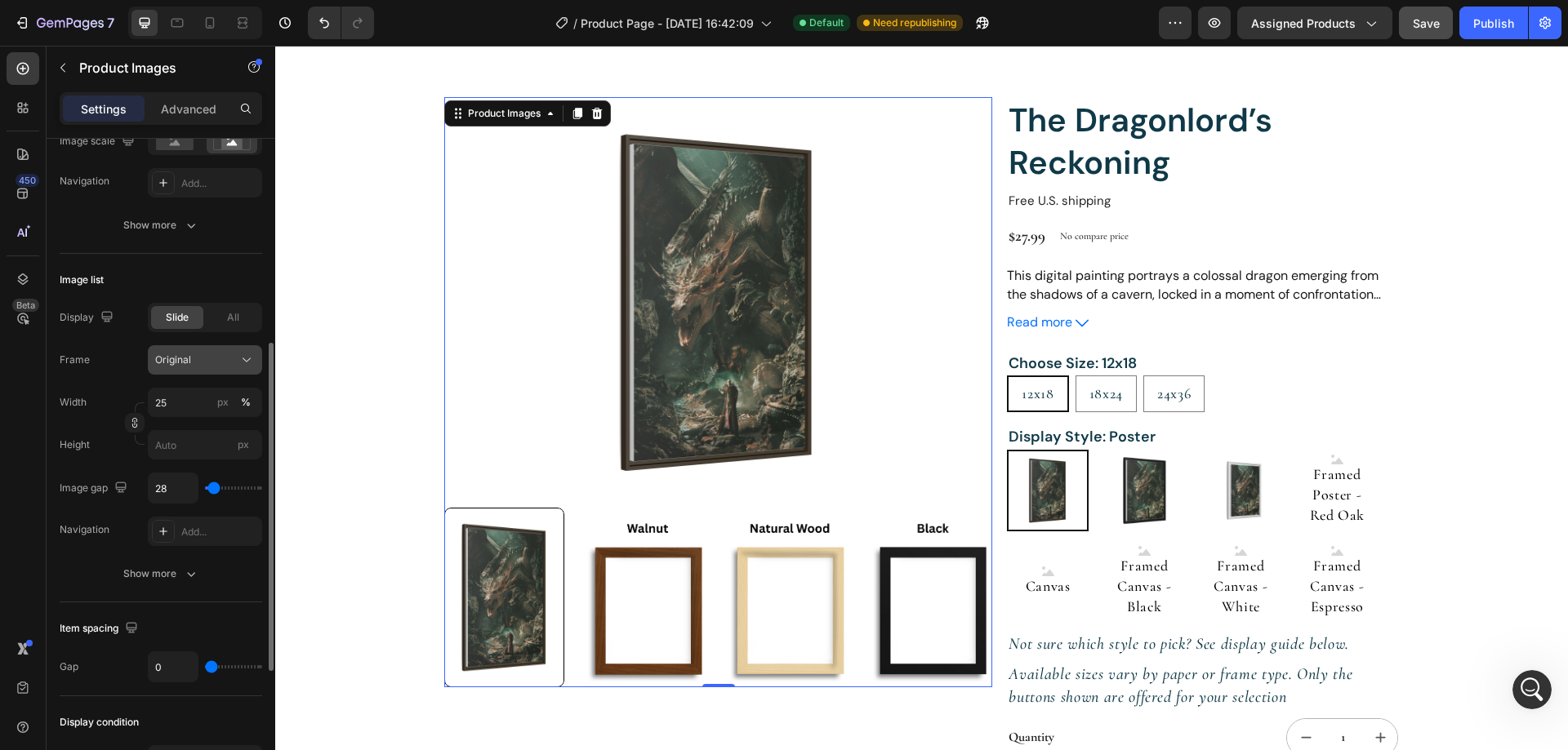
click at [238, 355] on icon at bounding box center [246, 359] width 16 height 16
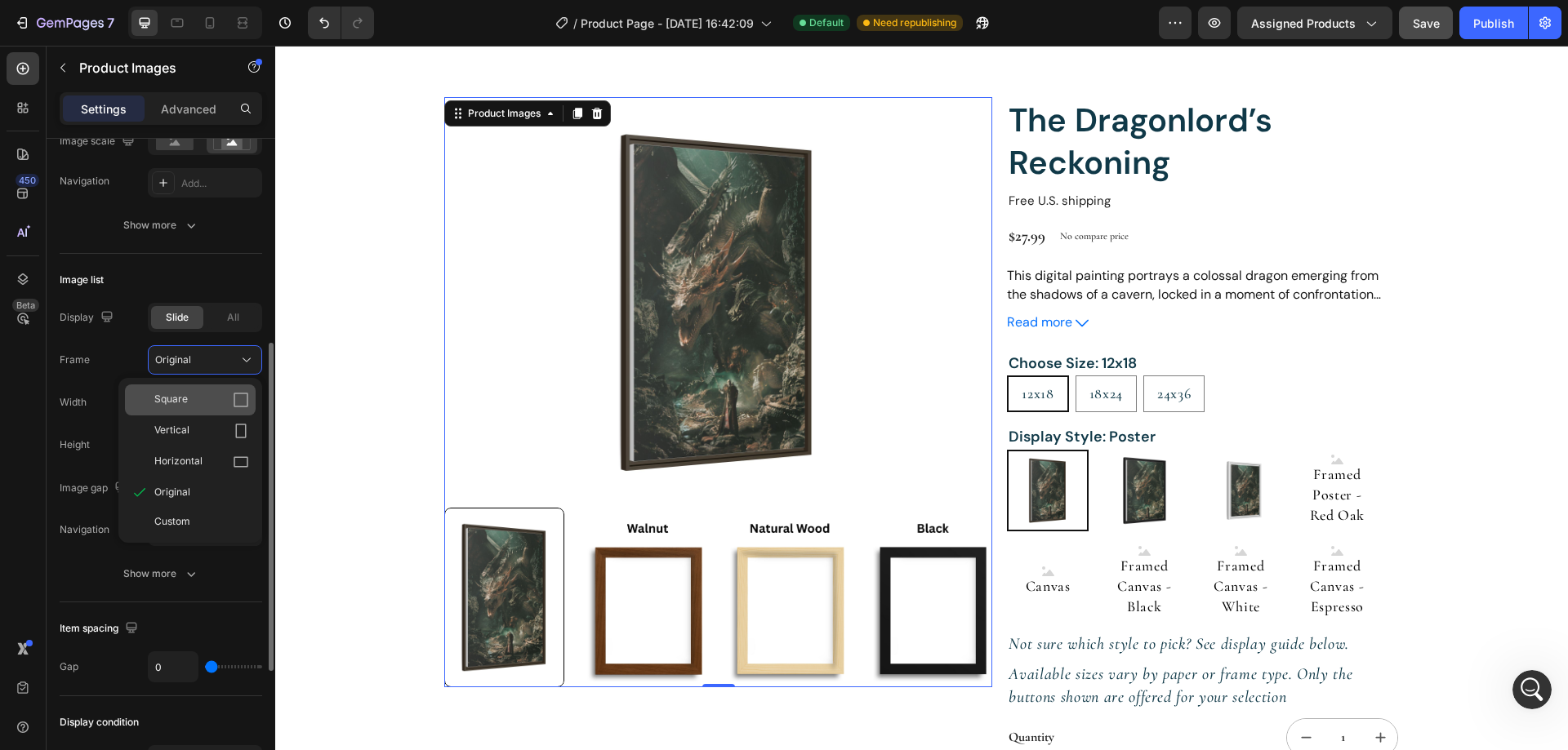
click at [227, 395] on div "Square" at bounding box center [201, 399] width 94 height 16
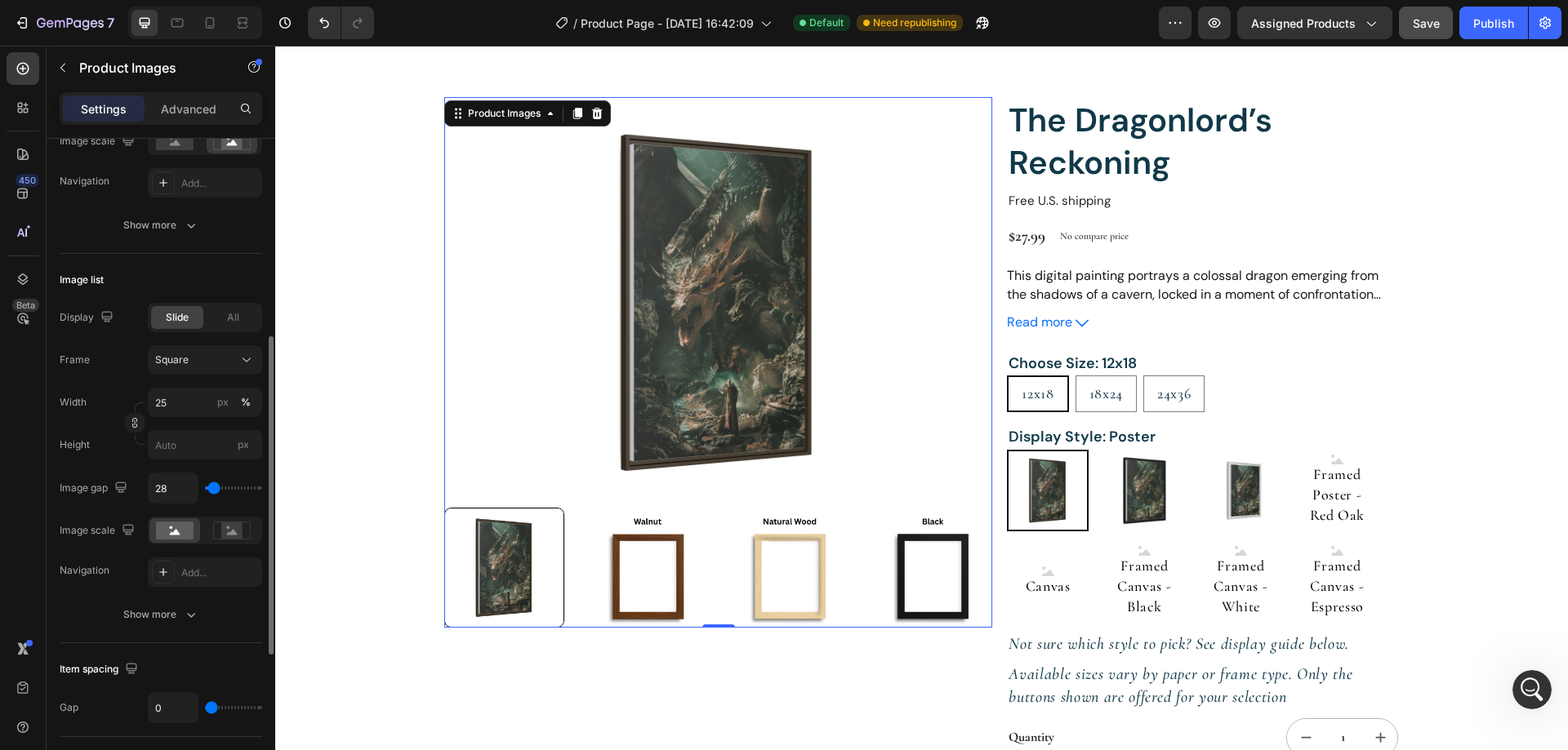
click at [694, 295] on img at bounding box center [717, 302] width 548 height 411
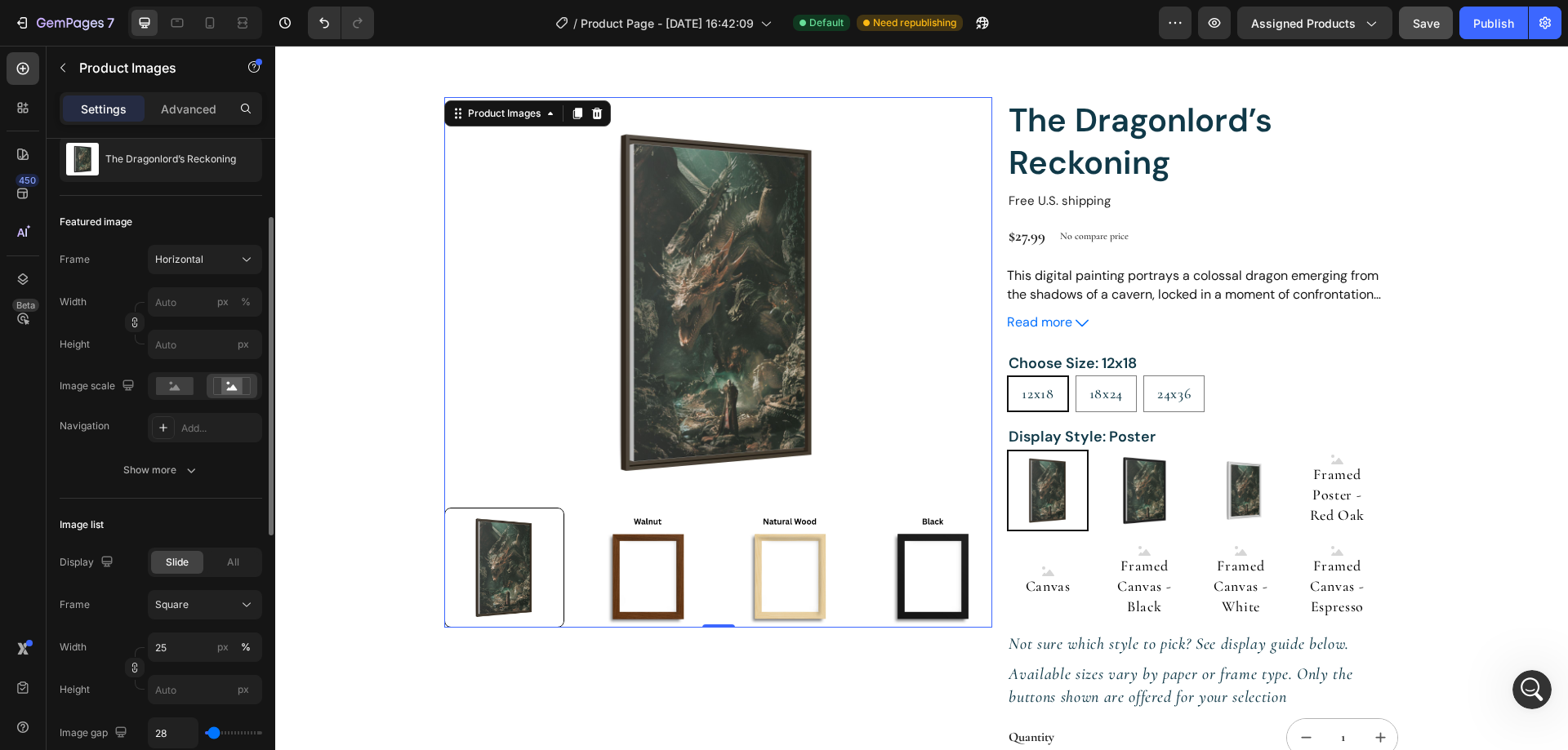
scroll to position [0, 0]
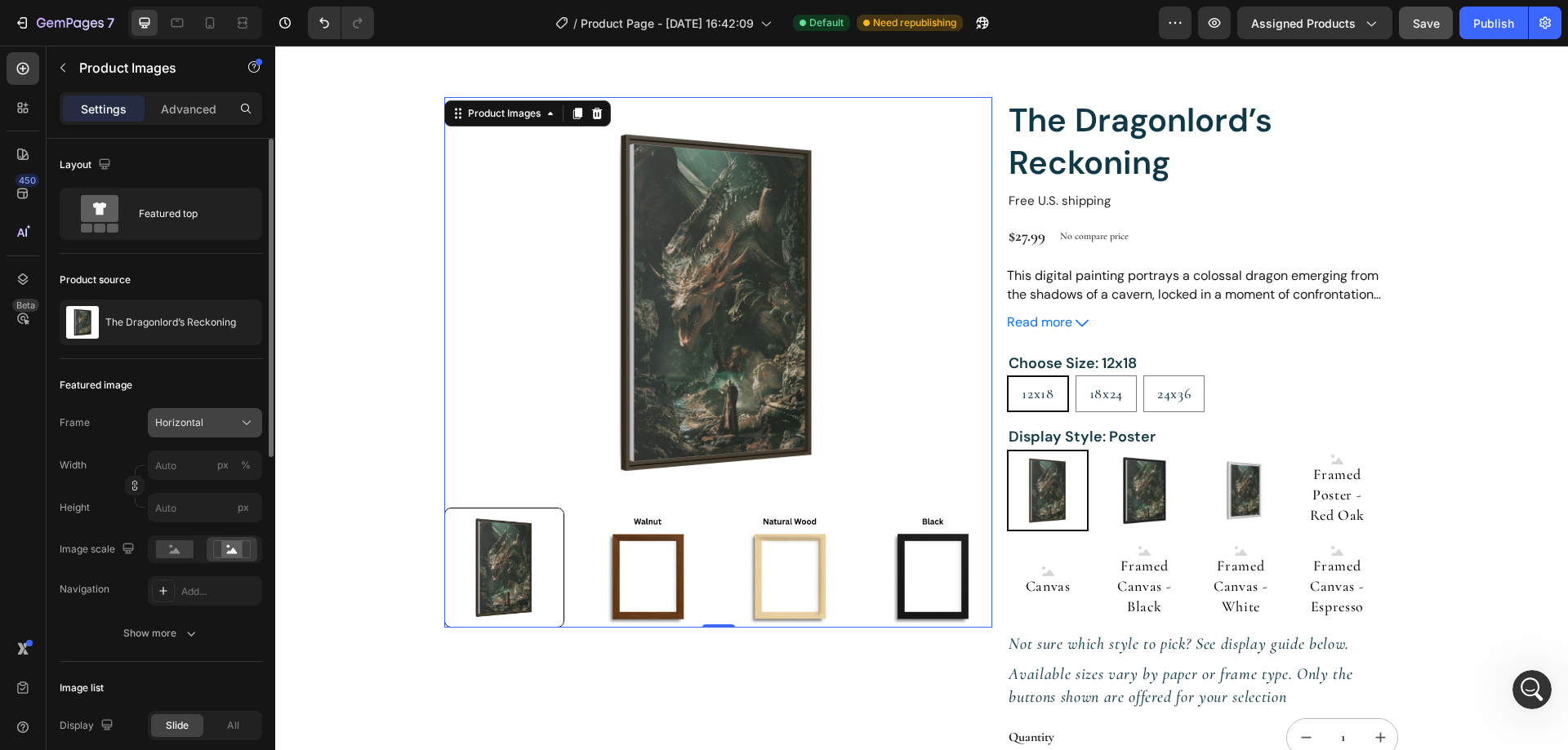
click at [239, 423] on icon at bounding box center [246, 423] width 16 height 16
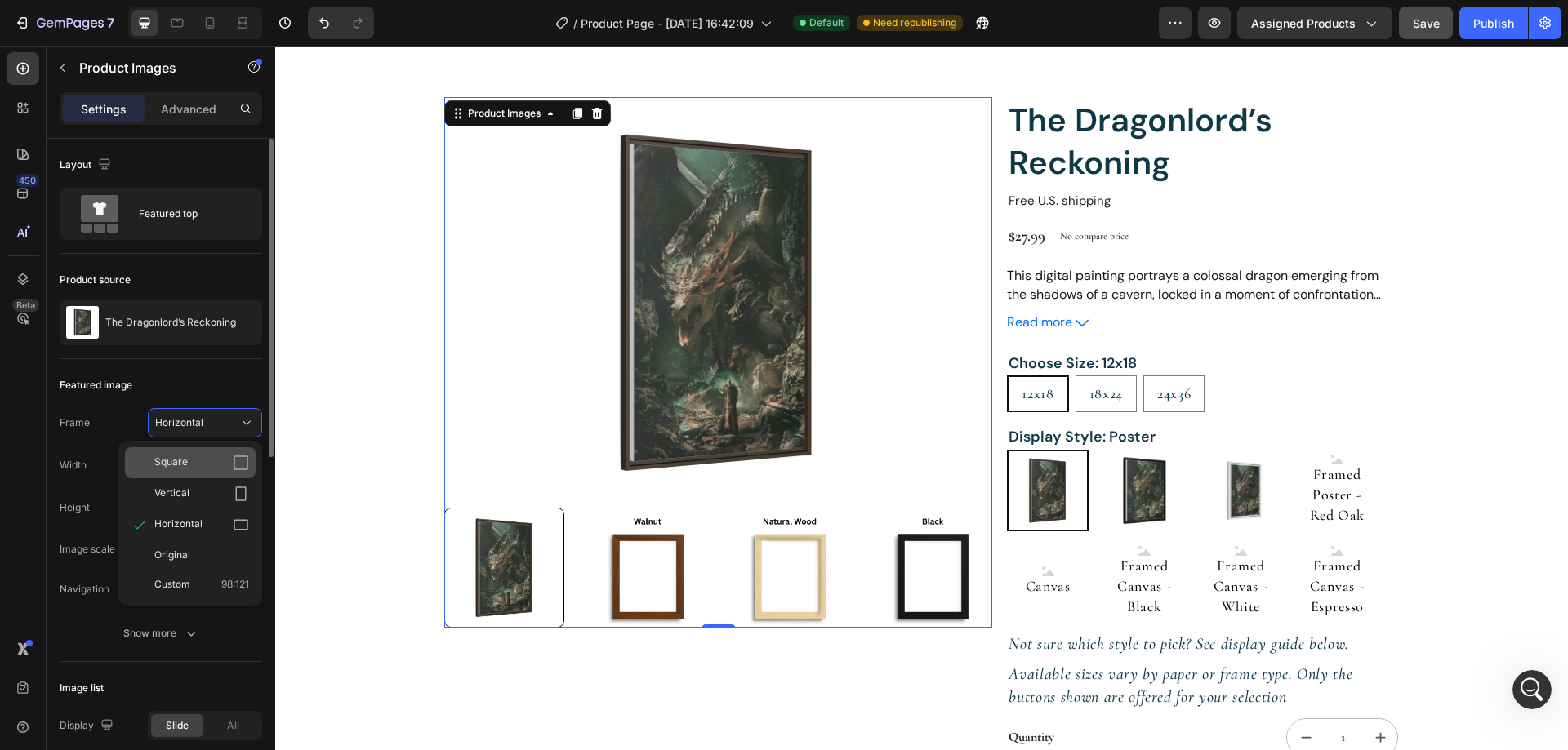
click at [214, 462] on div "Square" at bounding box center [201, 462] width 94 height 16
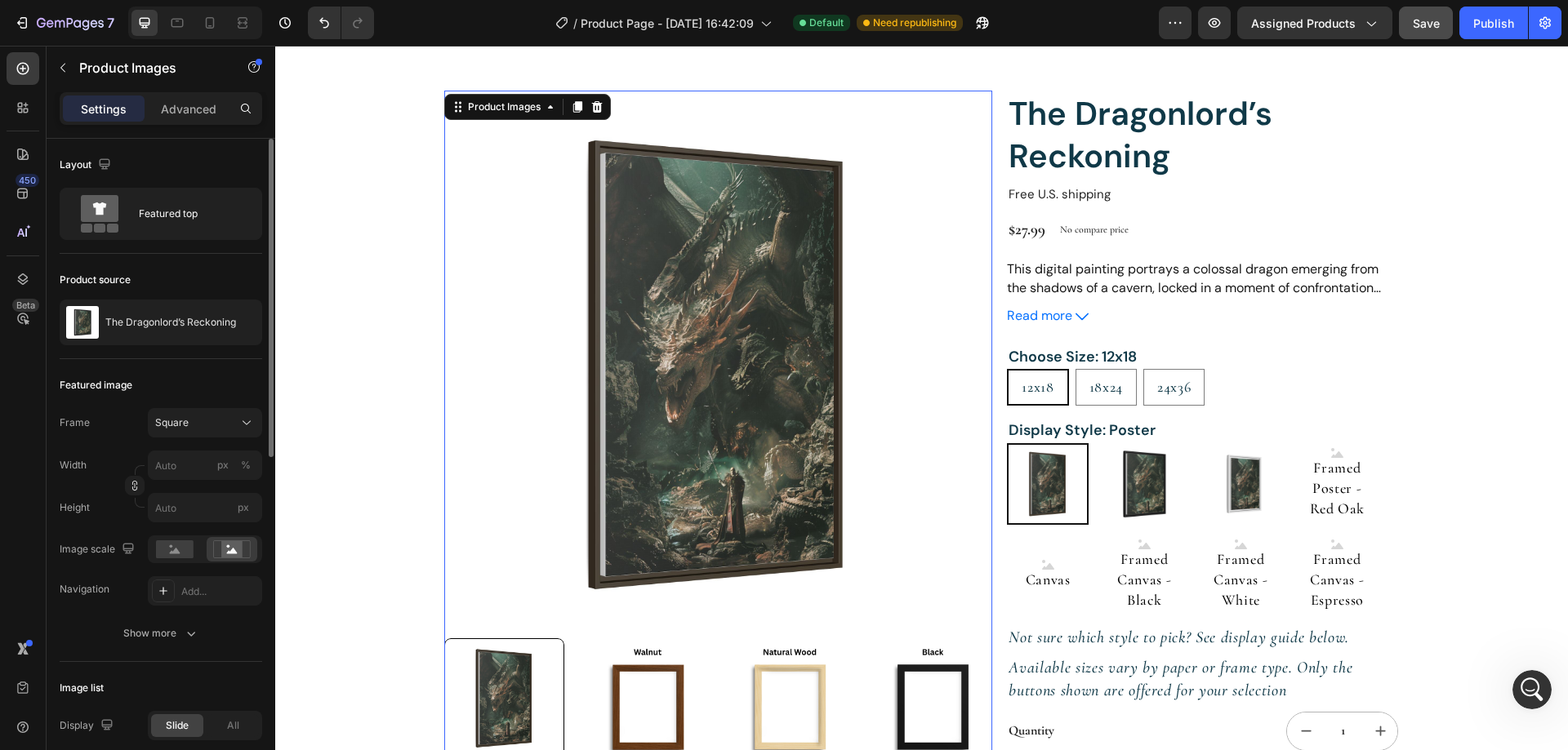
scroll to position [82, 0]
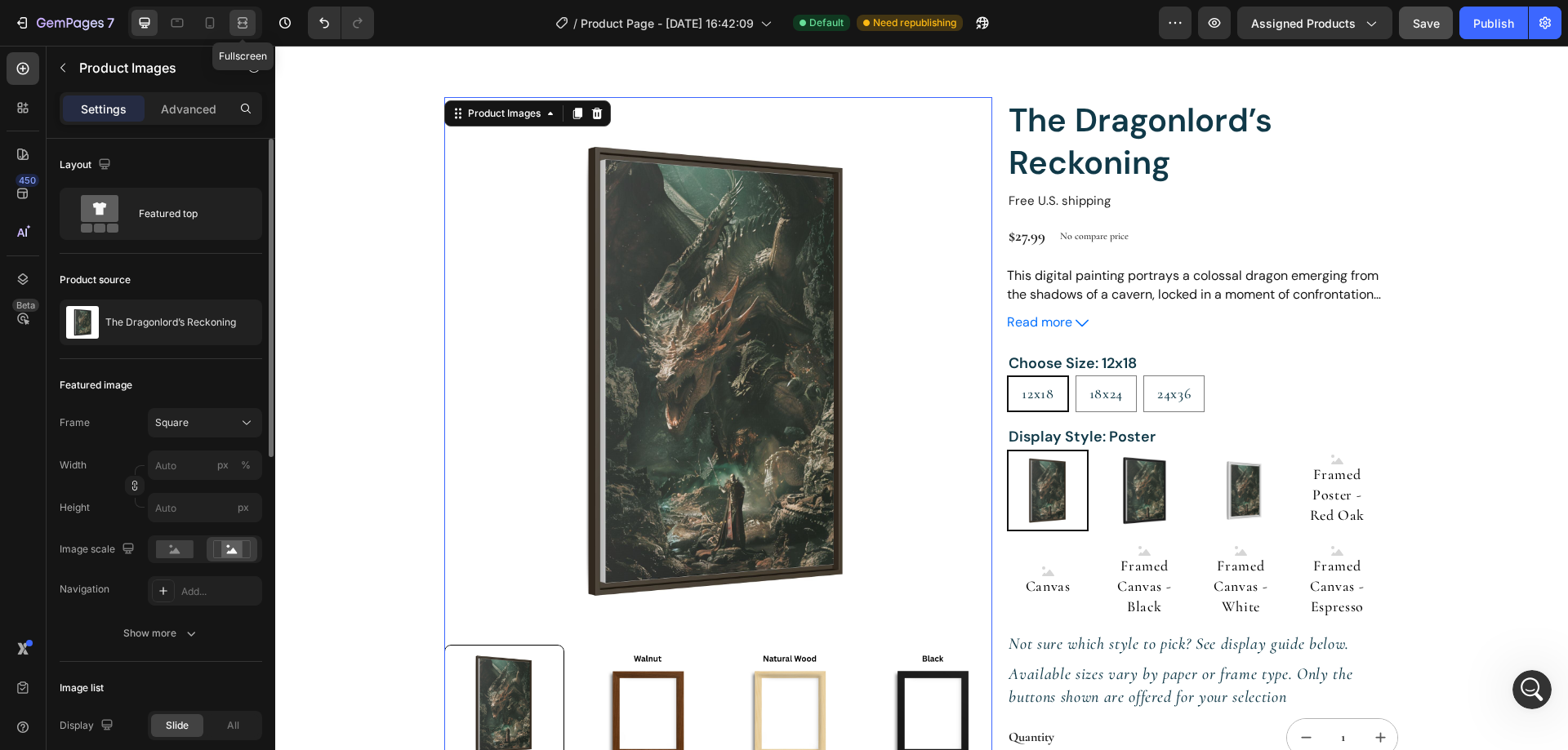
click at [243, 24] on icon at bounding box center [240, 22] width 5 height 4
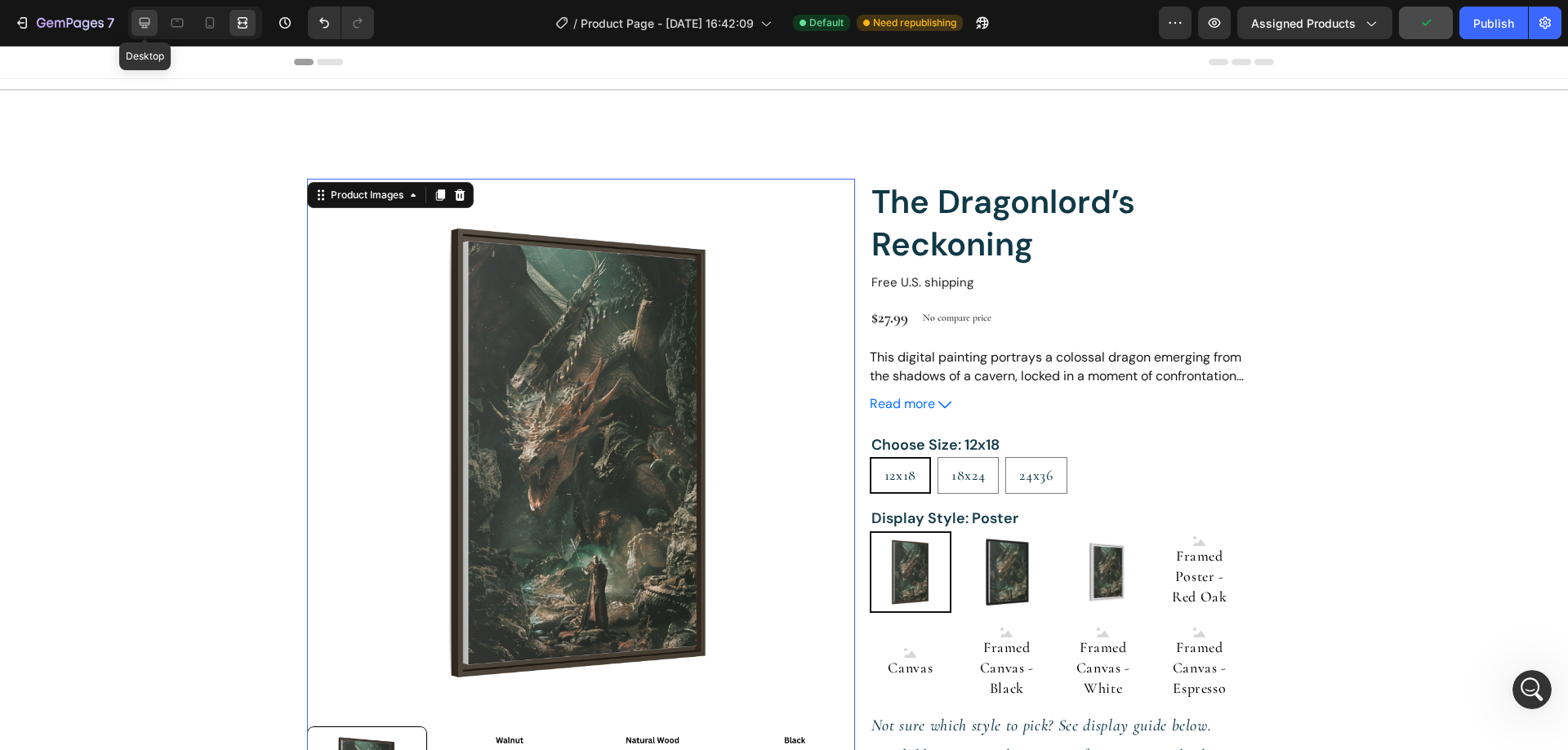
click at [148, 25] on icon at bounding box center [145, 23] width 11 height 11
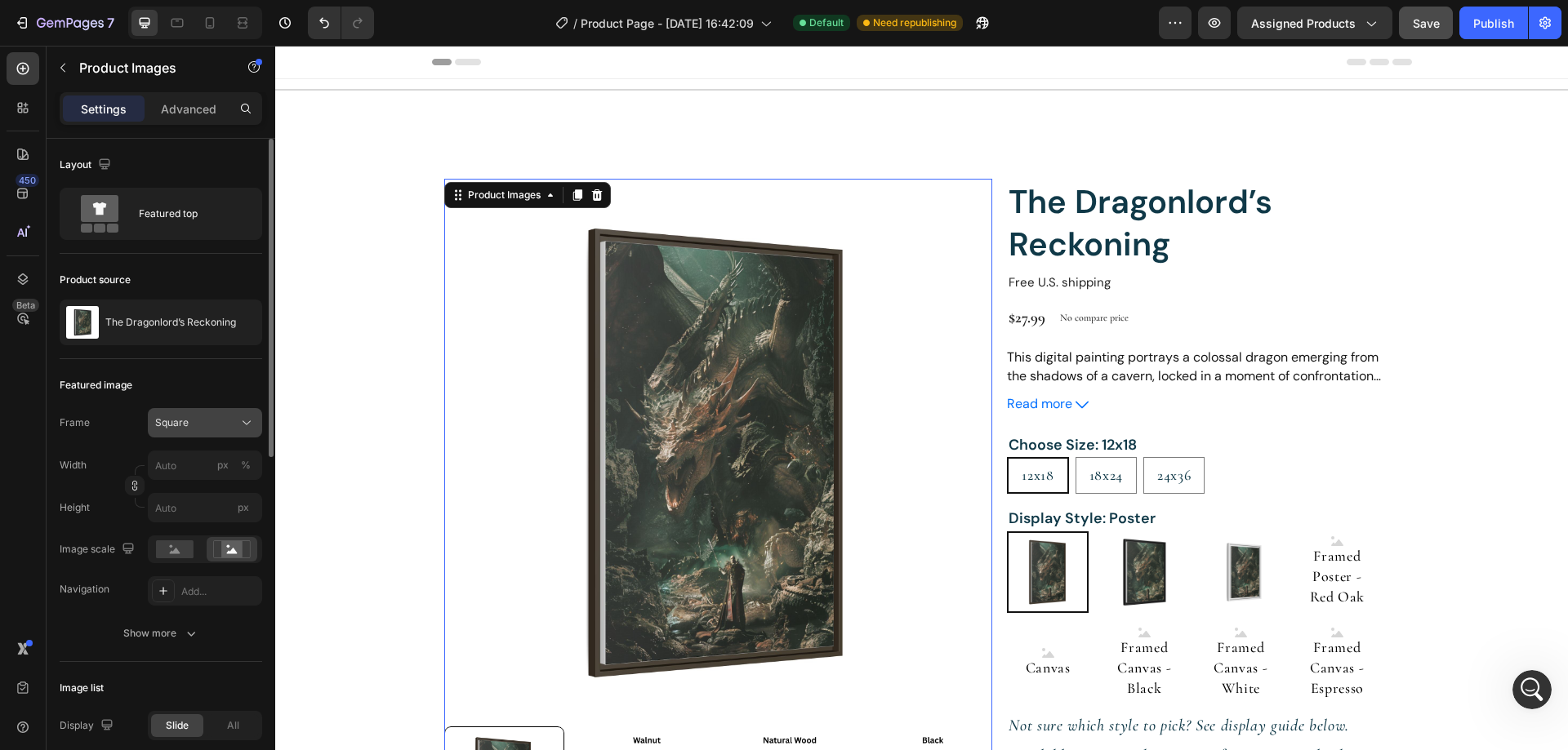
click at [257, 421] on button "Square" at bounding box center [205, 423] width 115 height 29
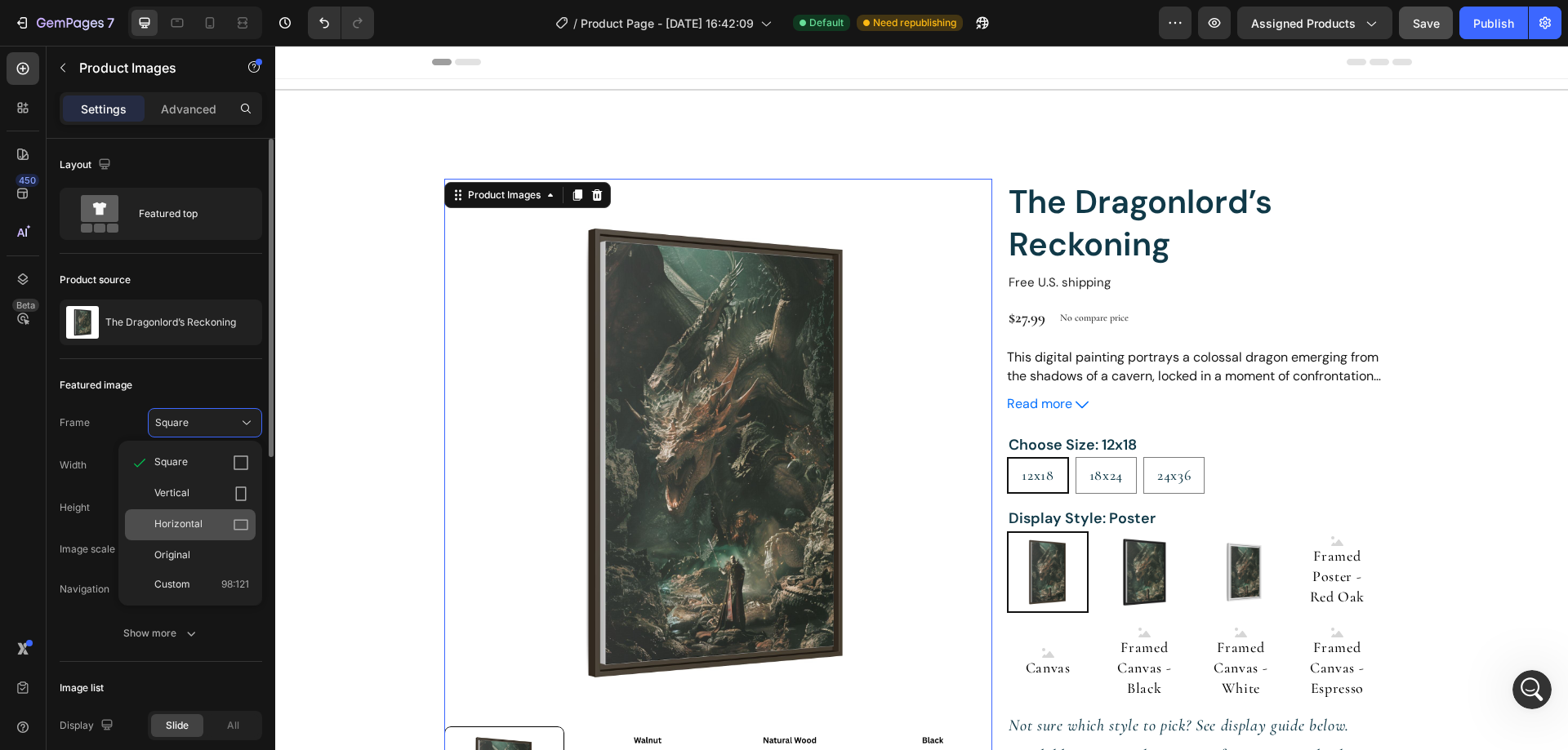
click at [203, 519] on div "Horizontal" at bounding box center [201, 524] width 94 height 16
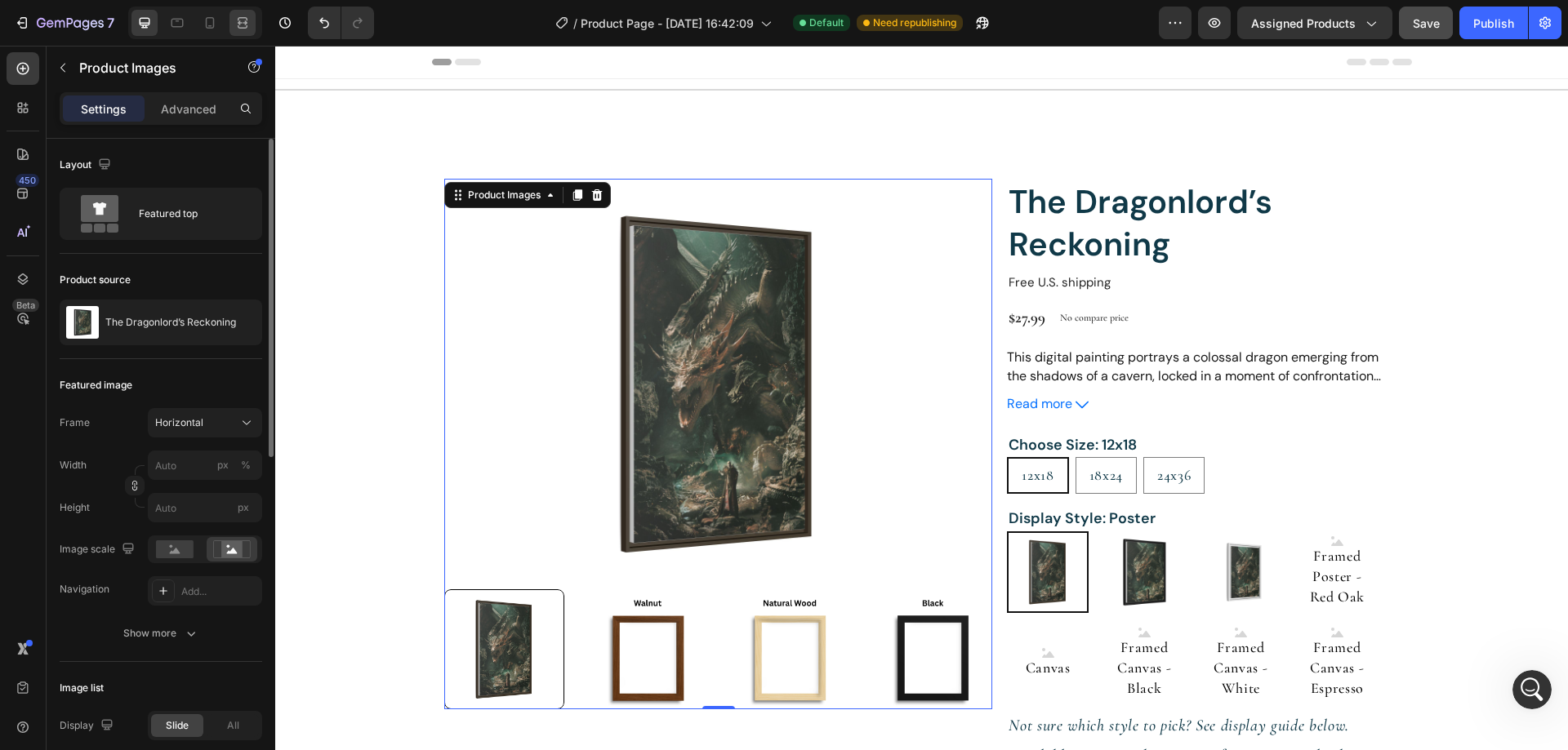
click at [255, 23] on div at bounding box center [242, 23] width 26 height 26
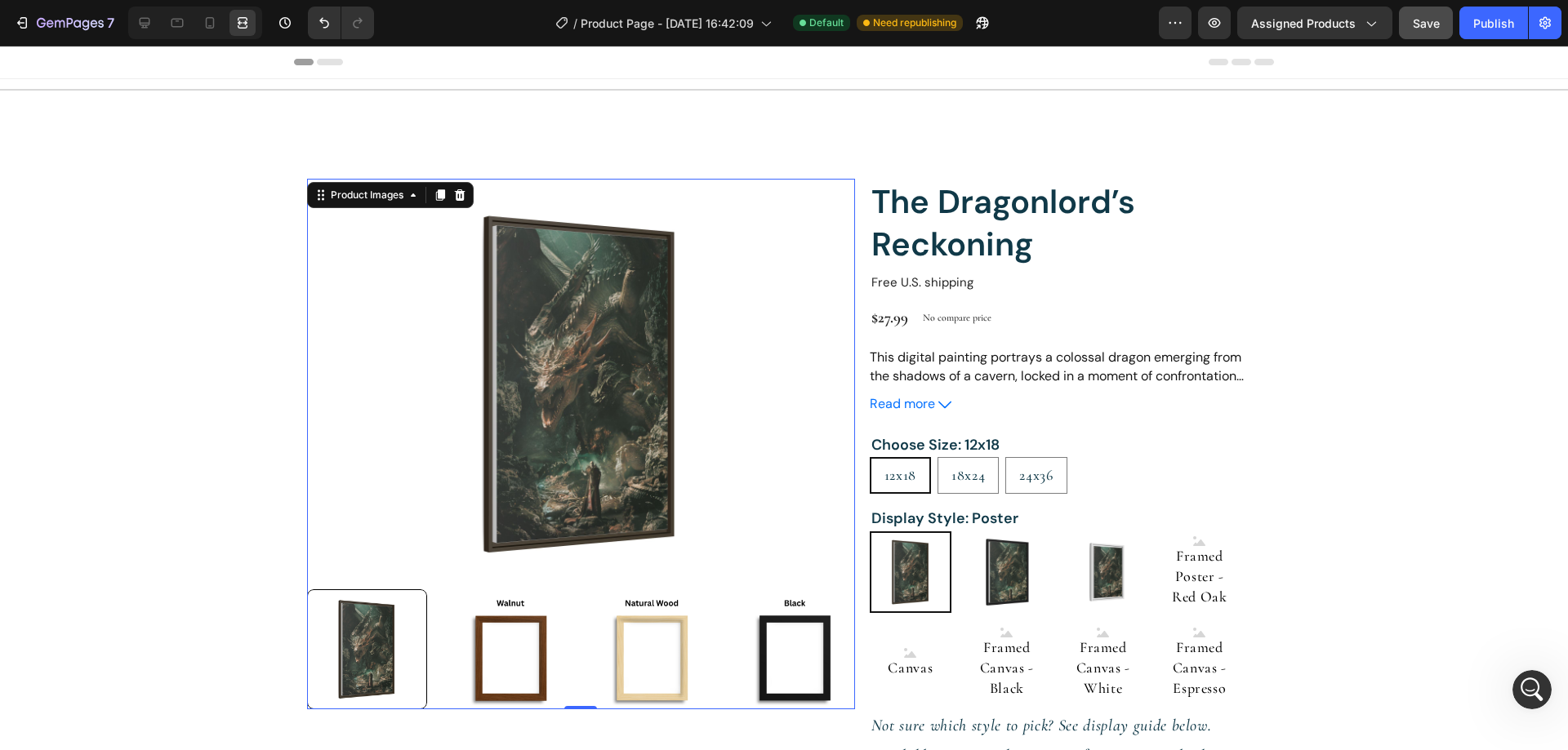
drag, startPoint x: 511, startPoint y: 646, endPoint x: 494, endPoint y: 646, distance: 17.0
click at [511, 646] on img at bounding box center [509, 649] width 120 height 120
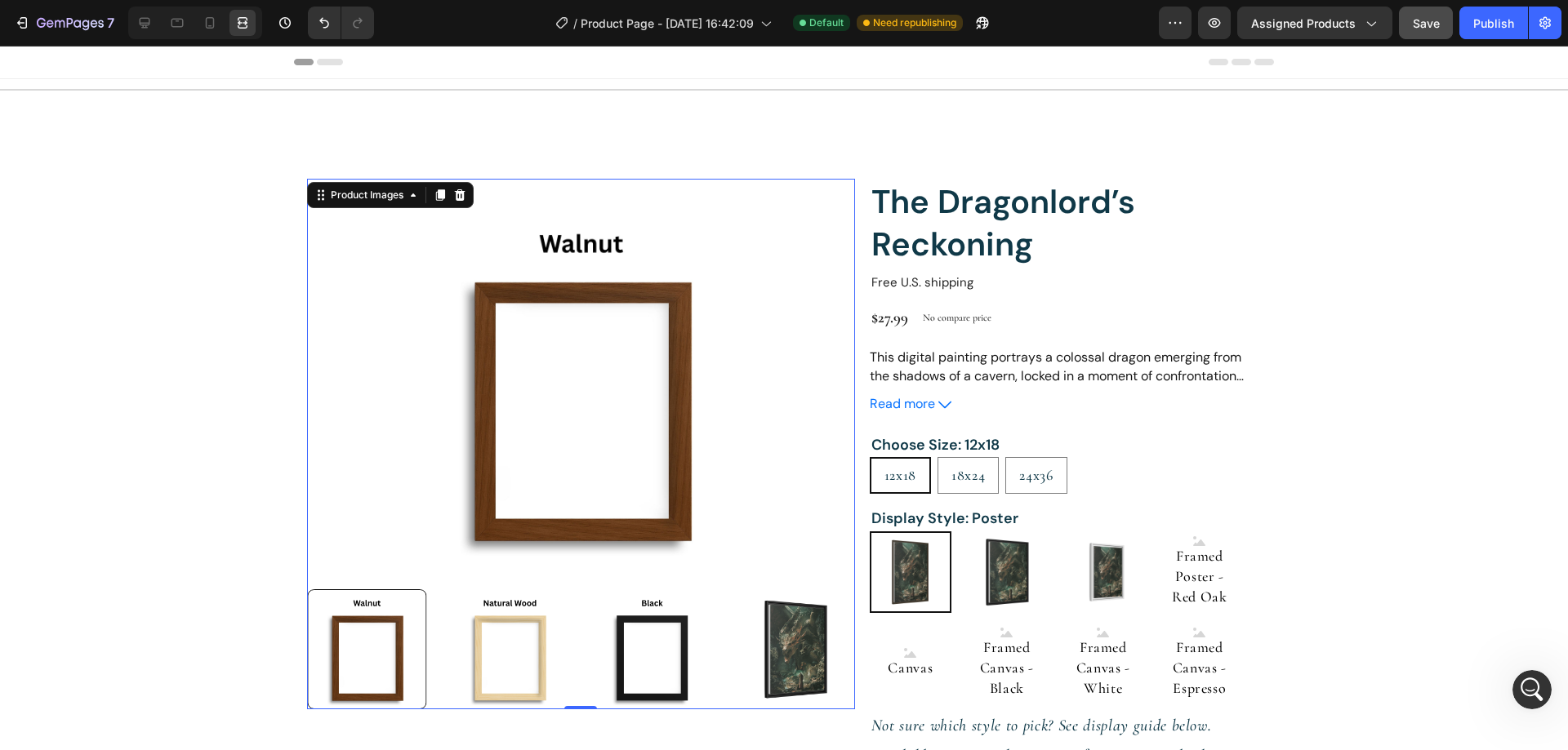
click at [570, 646] on img at bounding box center [509, 649] width 120 height 120
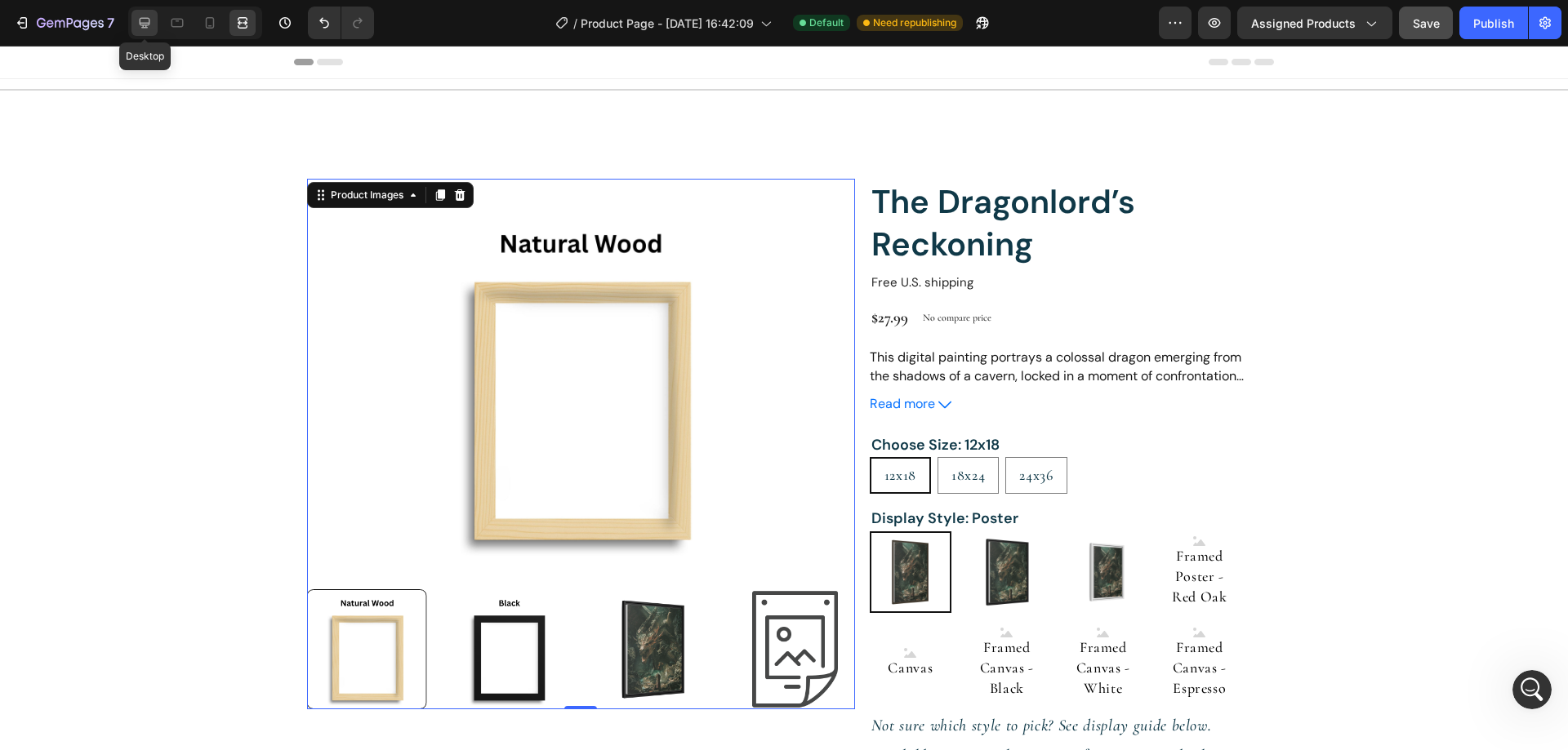
click at [146, 19] on icon at bounding box center [144, 22] width 16 height 16
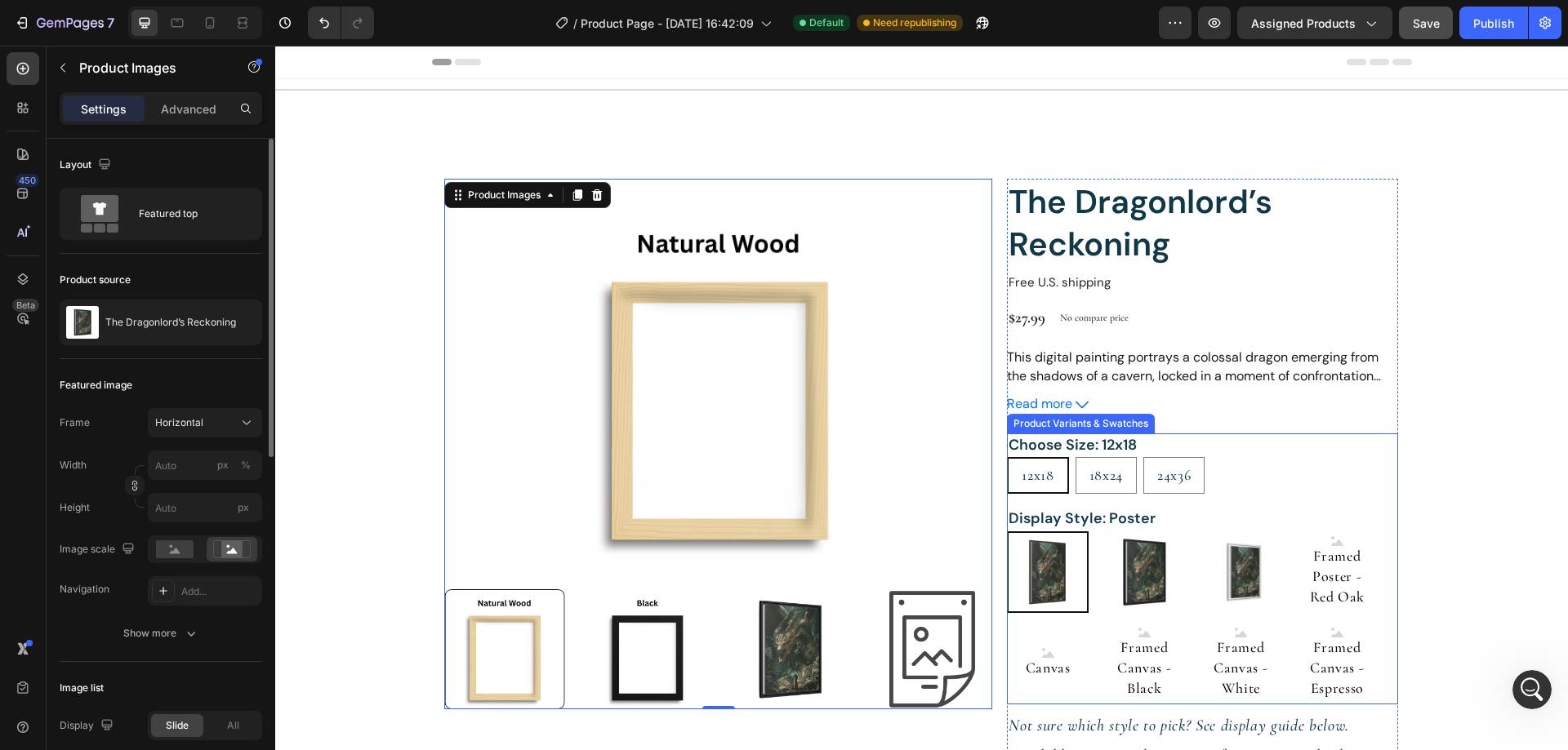
click at [1036, 563] on img at bounding box center [1047, 572] width 78 height 78
click at [1007, 531] on input "Poster Poster" at bounding box center [1006, 530] width 1 height 1
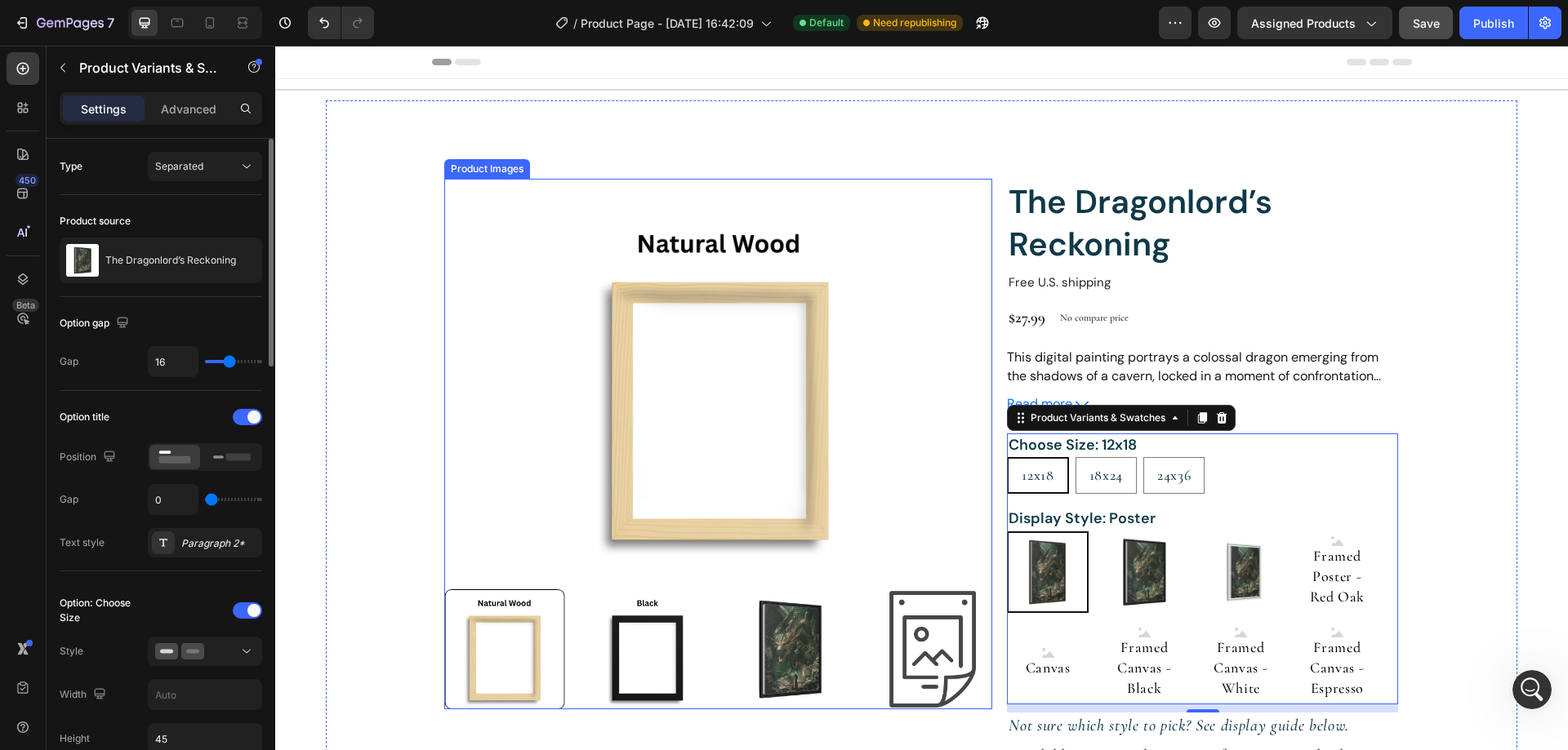
click at [680, 473] on img at bounding box center [717, 384] width 548 height 411
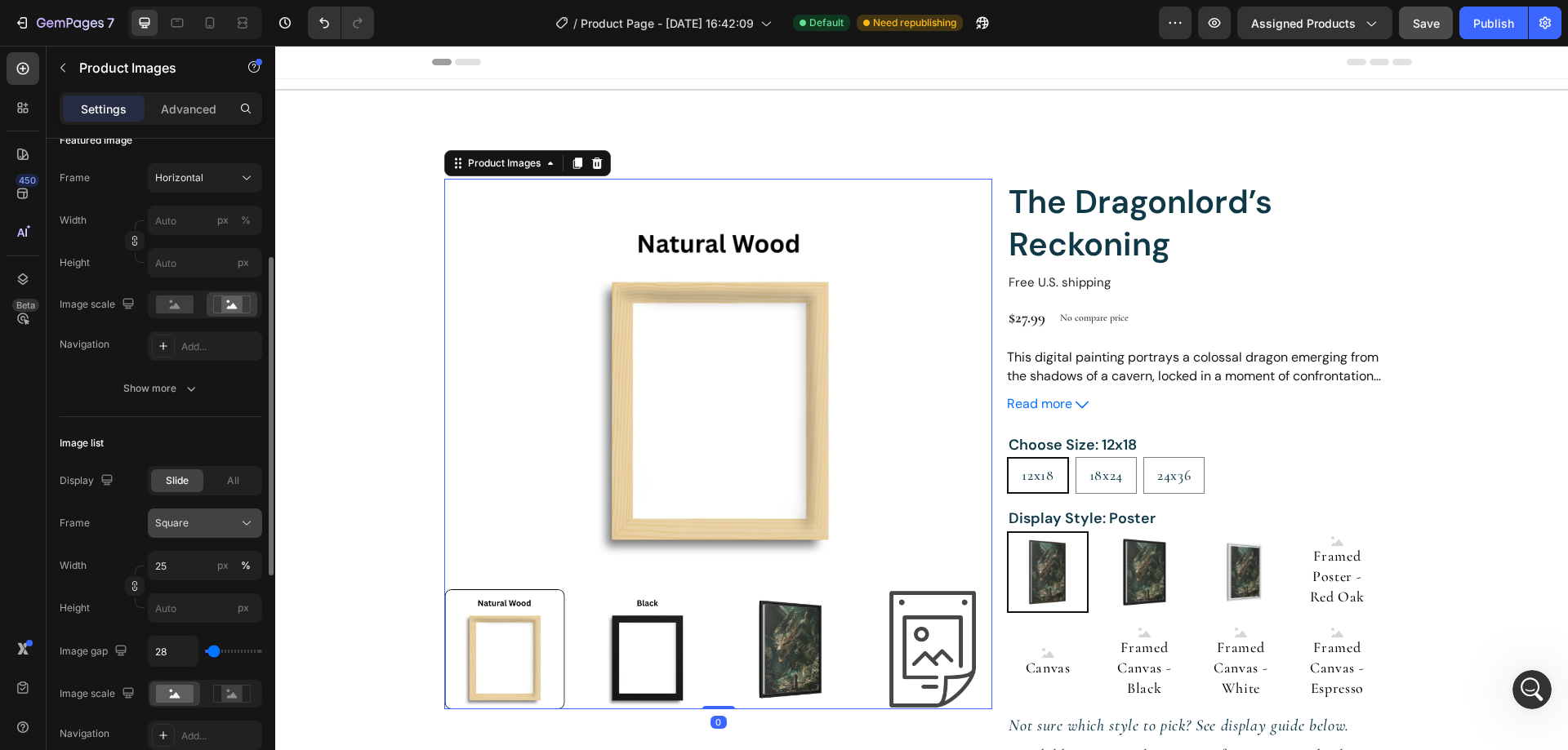
scroll to position [408, 0]
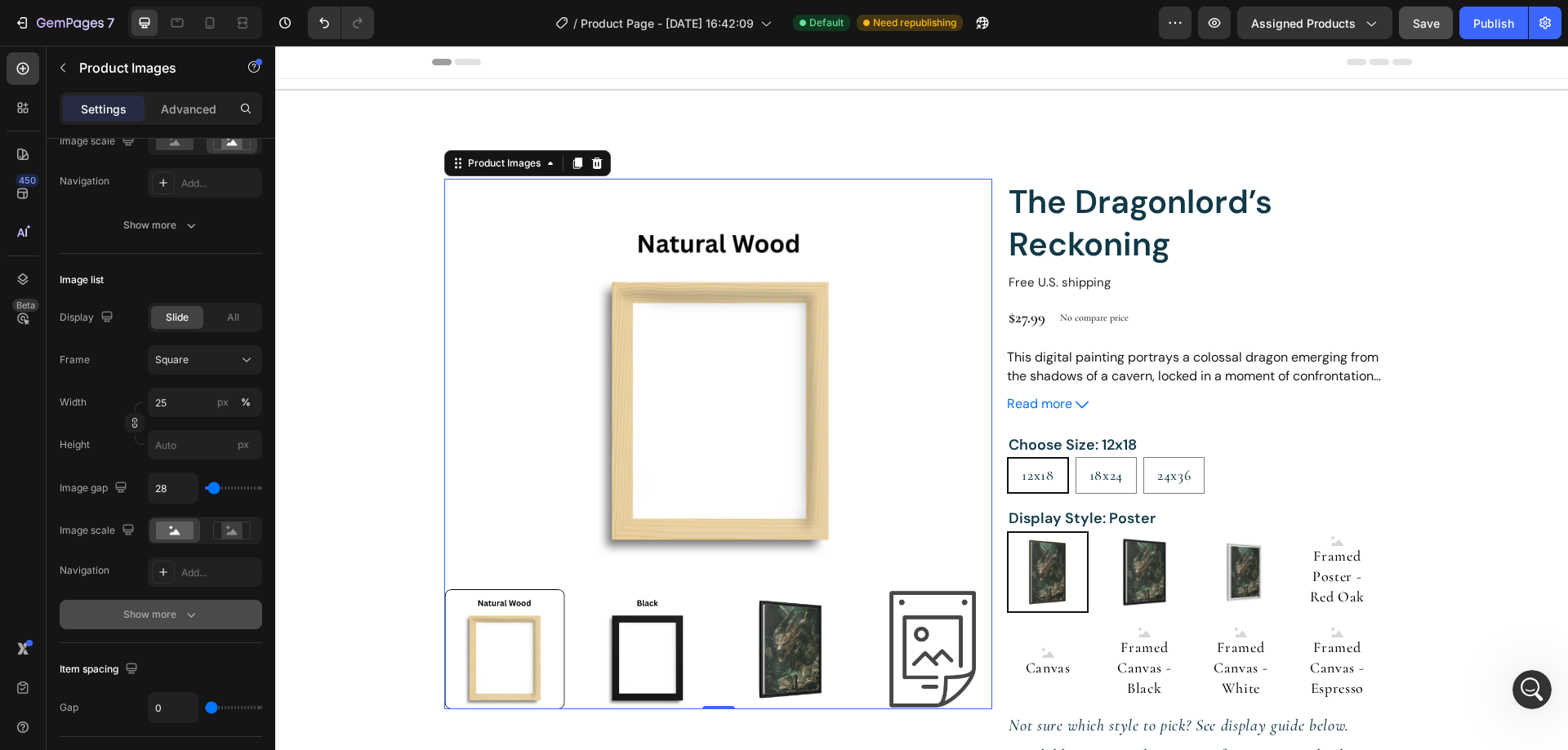
click at [174, 621] on div "Show more" at bounding box center [161, 614] width 76 height 16
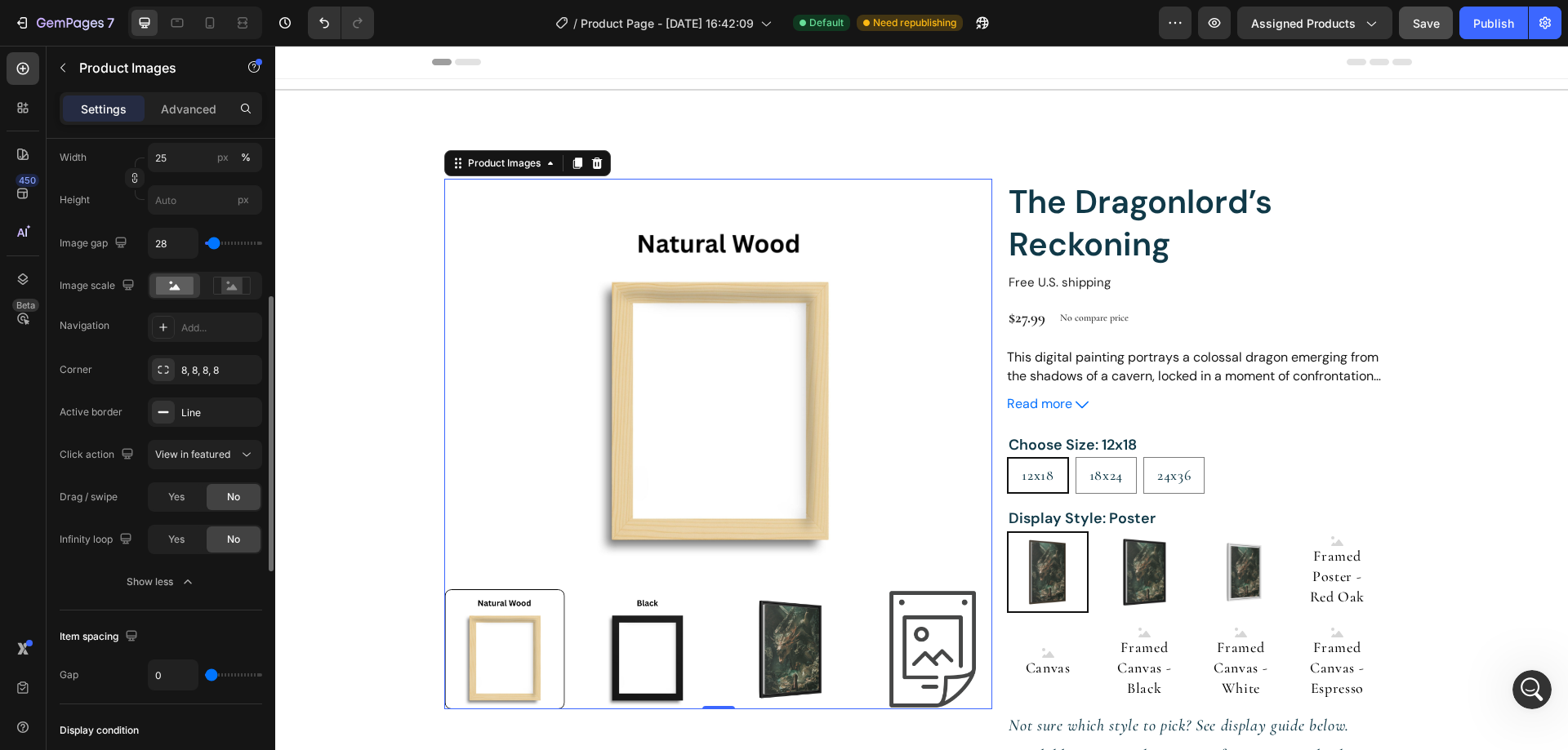
scroll to position [490, 0]
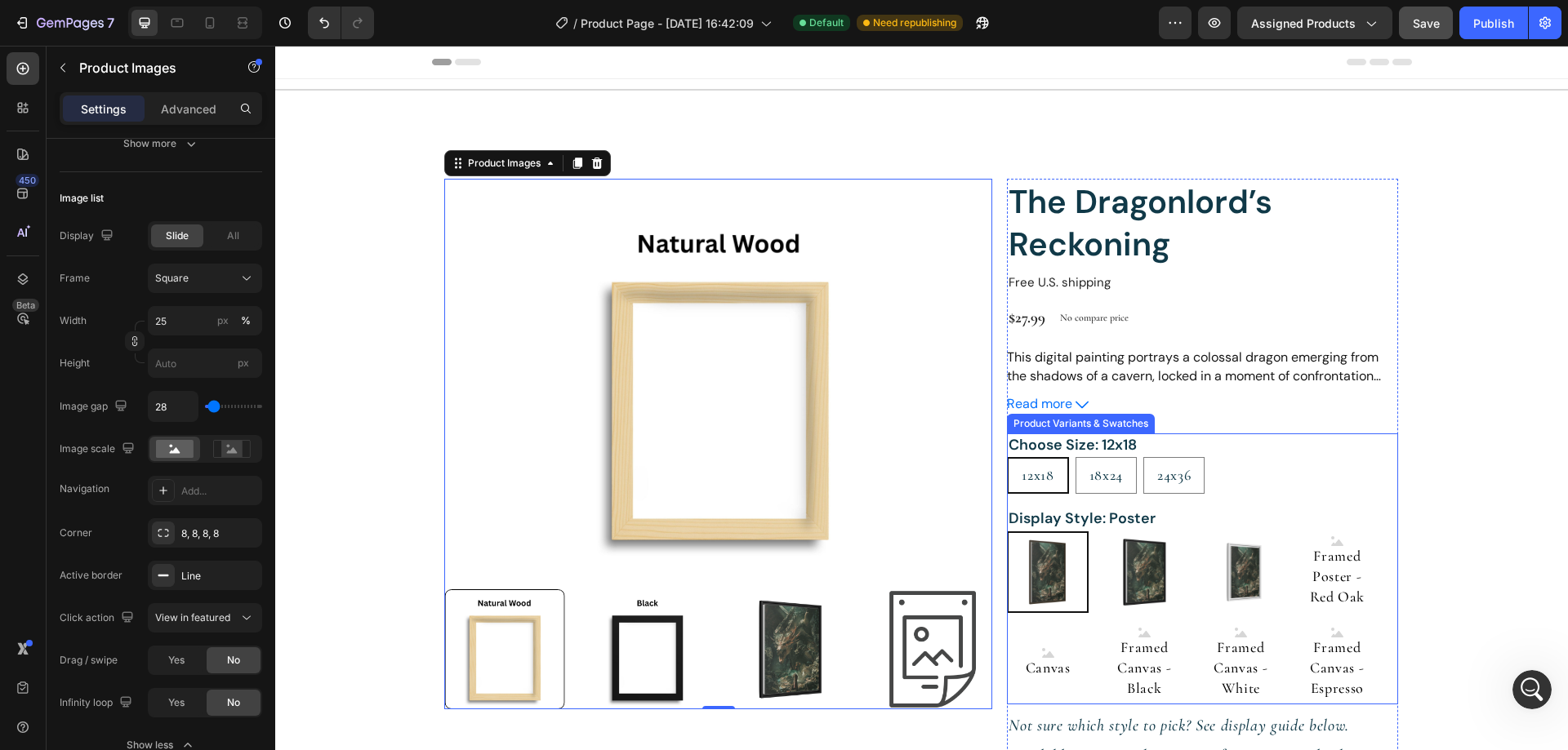
click at [1056, 556] on img at bounding box center [1047, 572] width 78 height 78
click at [1007, 531] on input "Poster Poster" at bounding box center [1006, 530] width 1 height 1
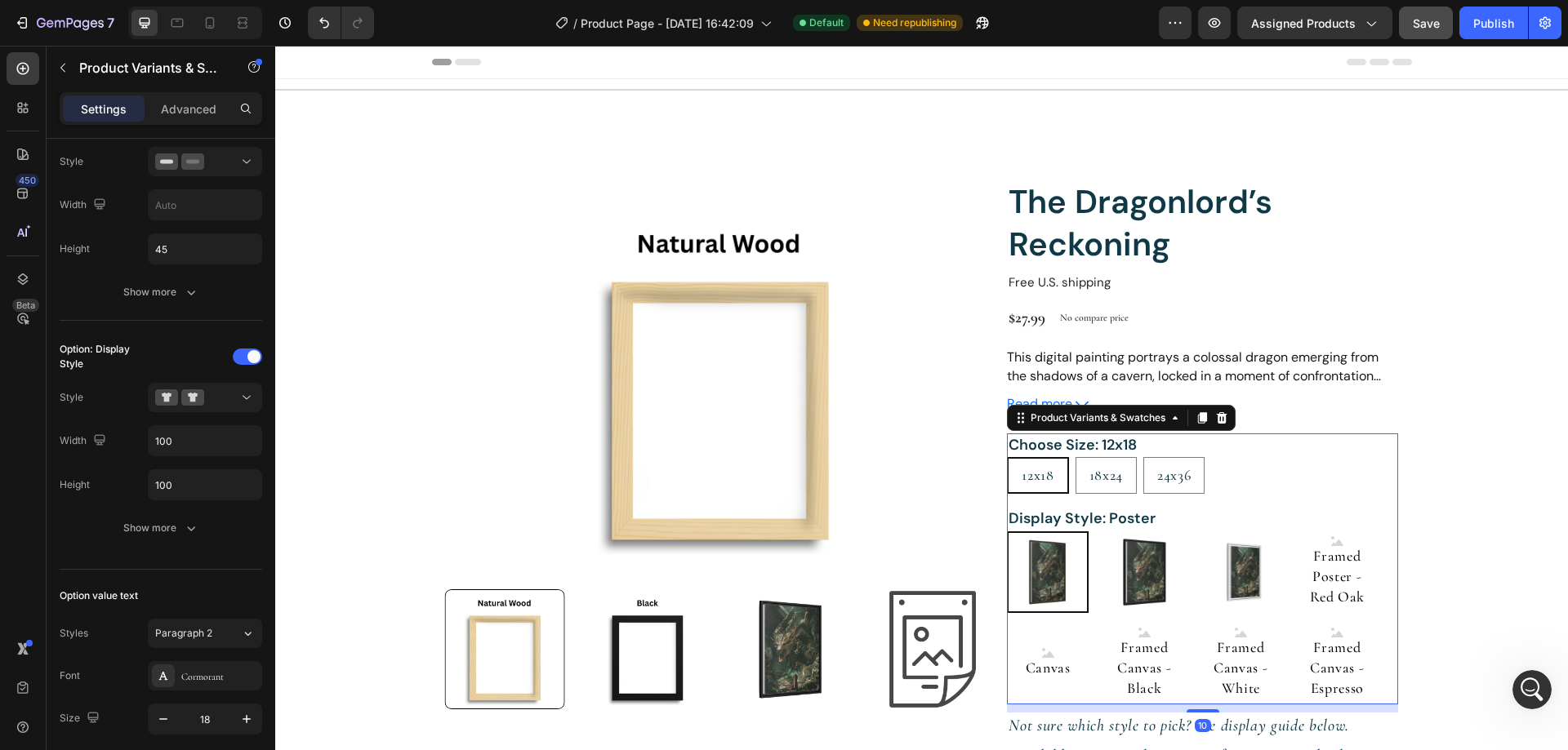
scroll to position [0, 0]
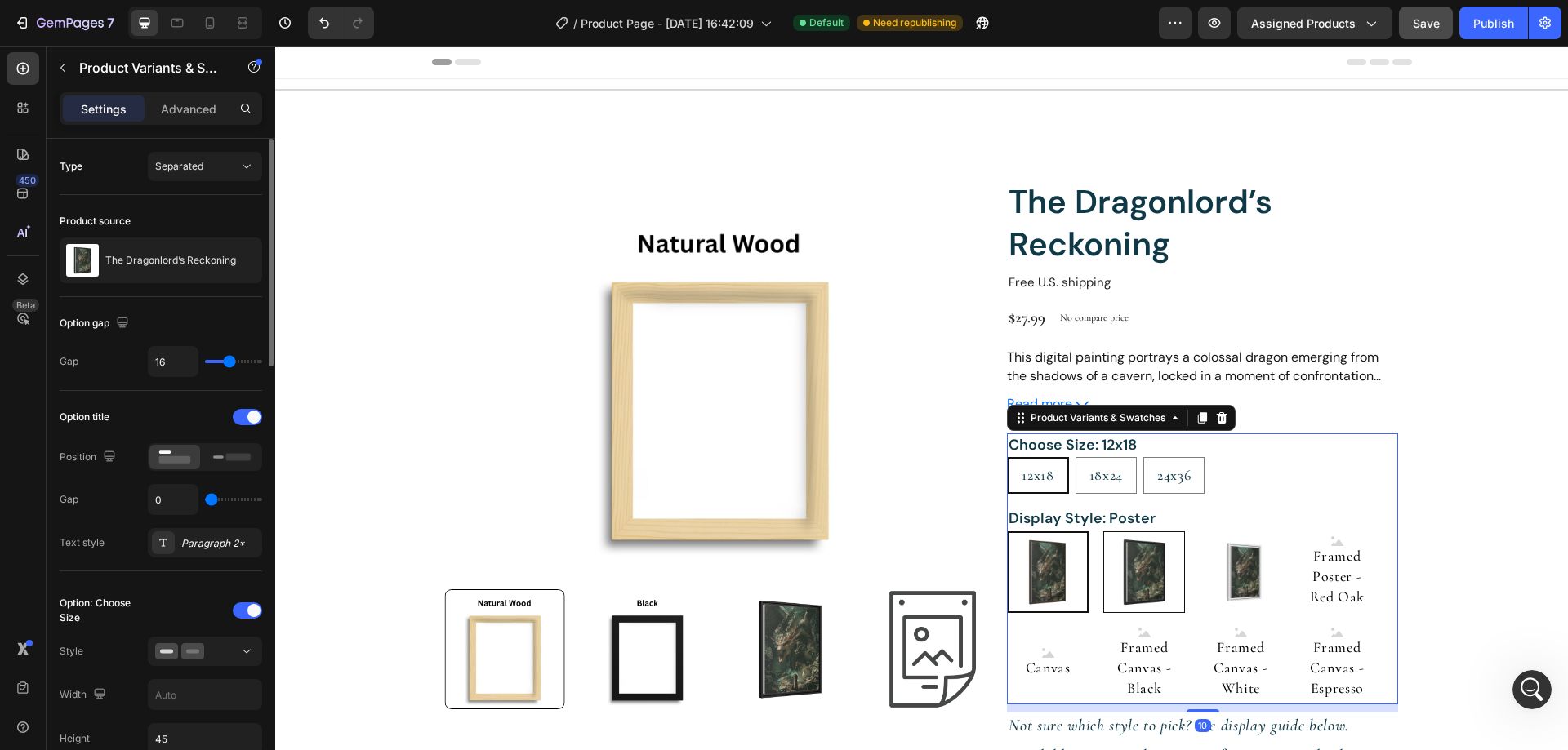
click at [1130, 566] on img at bounding box center [1144, 572] width 80 height 80
click at [1103, 531] on input "Framed Poster - Black Framed Poster - Black" at bounding box center [1102, 530] width 1 height 1
radio input "true"
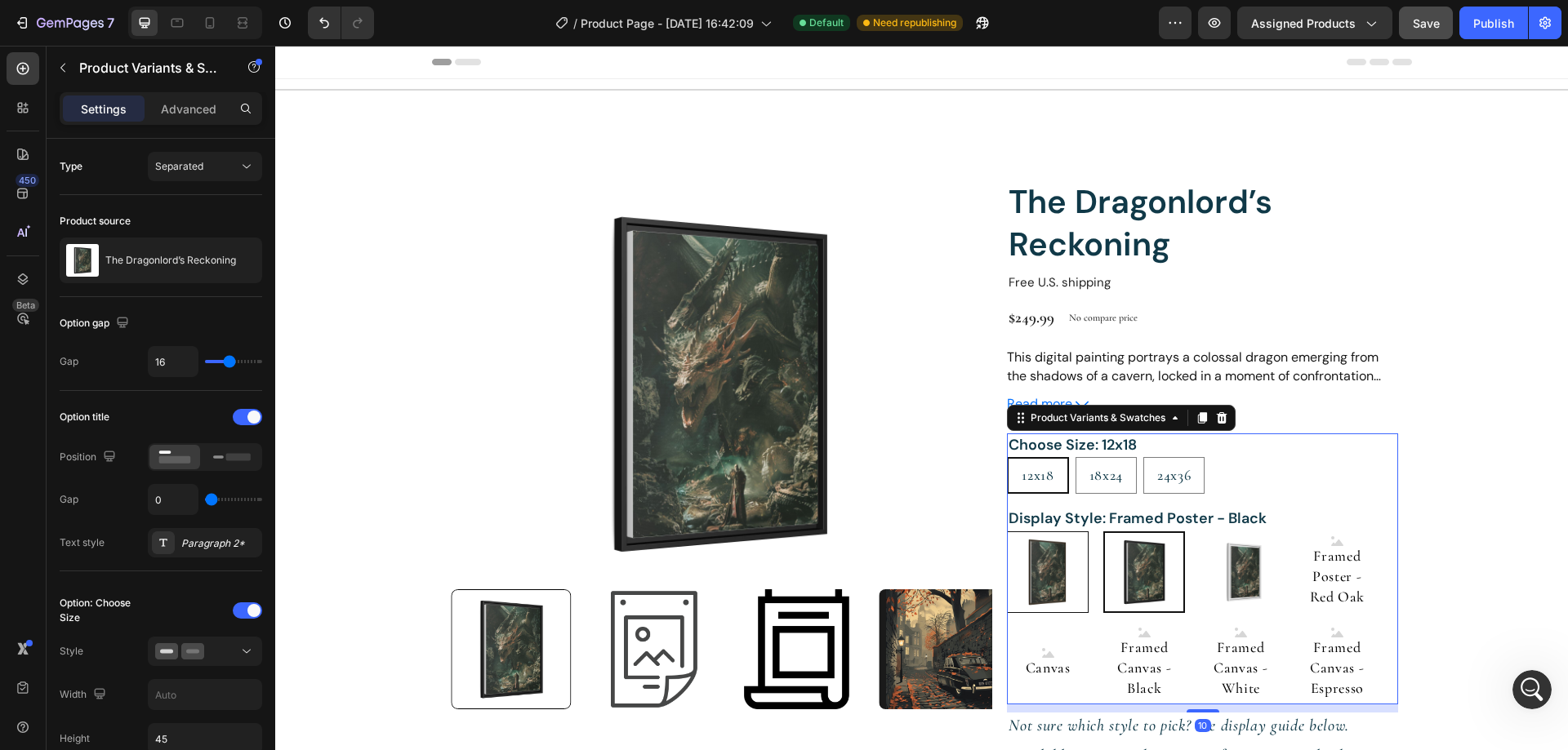
click at [1052, 576] on img at bounding box center [1048, 572] width 80 height 80
click at [1007, 531] on input "Poster Poster" at bounding box center [1006, 530] width 1 height 1
radio input "true"
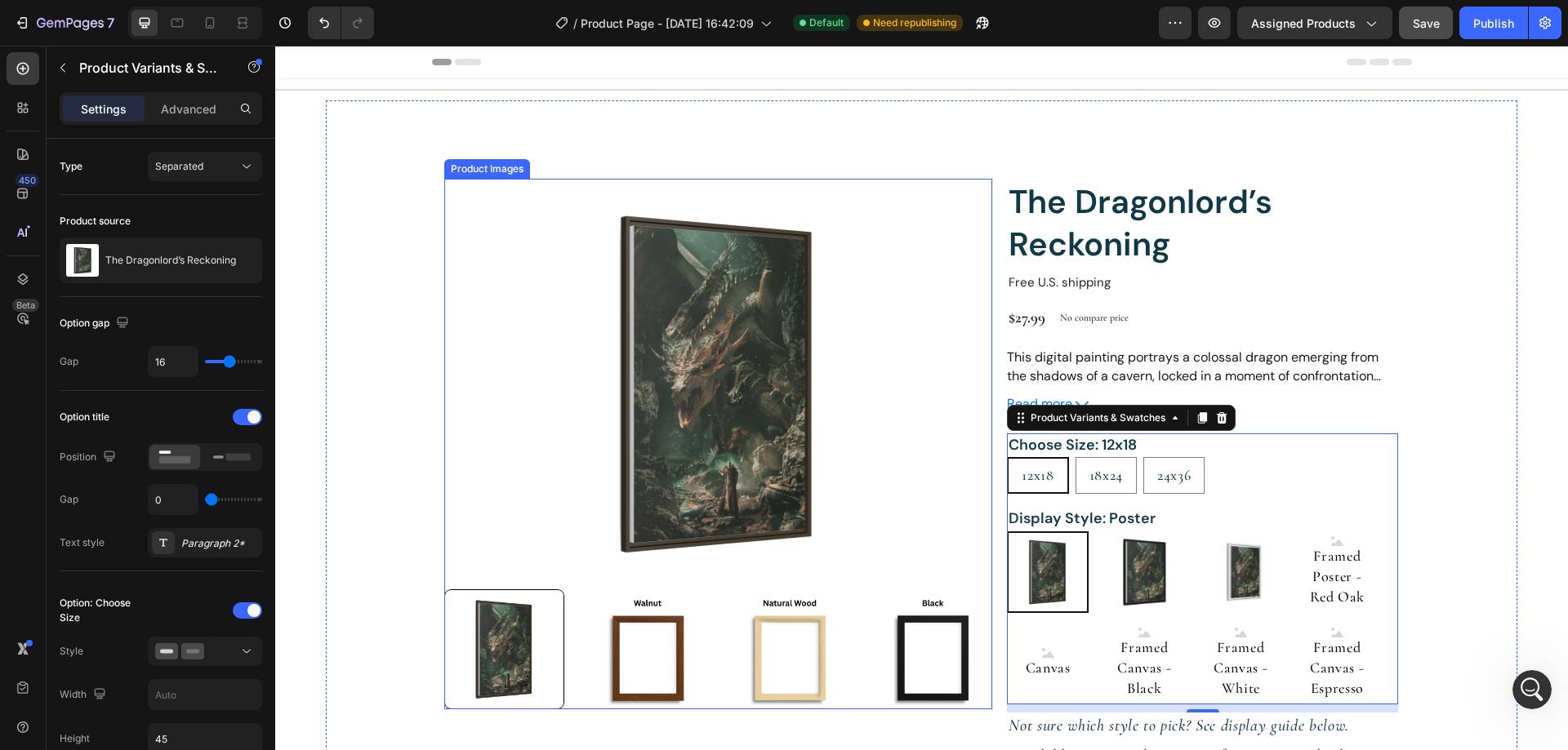
click at [935, 658] on img at bounding box center [933, 649] width 120 height 120
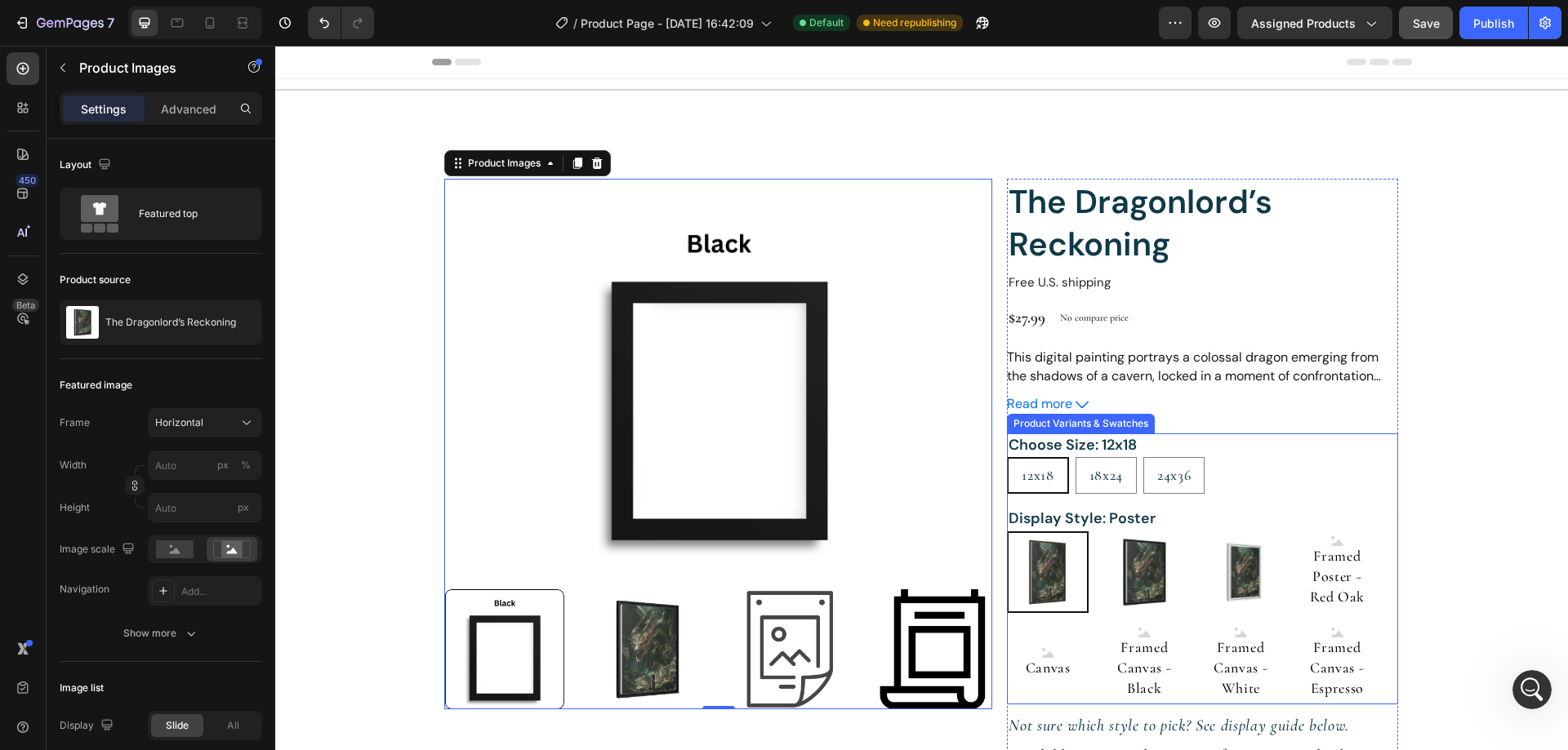
click at [1036, 567] on img at bounding box center [1047, 572] width 78 height 78
click at [1007, 531] on input "Poster Poster" at bounding box center [1006, 530] width 1 height 1
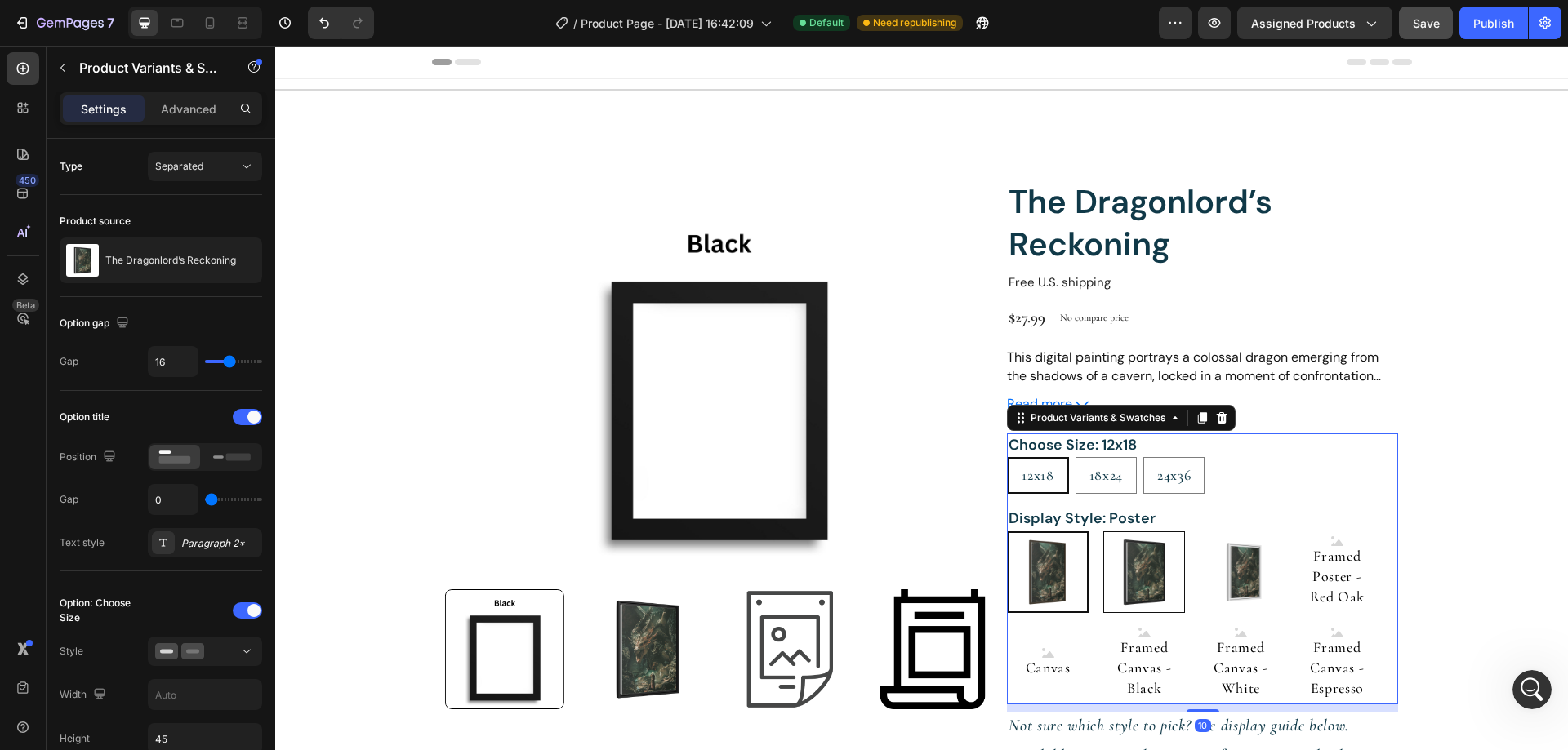
scroll to position [3934, 0]
click at [1148, 577] on img at bounding box center [1144, 572] width 80 height 80
click at [1103, 531] on input "Framed Poster - Black Framed Poster - Black" at bounding box center [1102, 530] width 1 height 1
radio input "true"
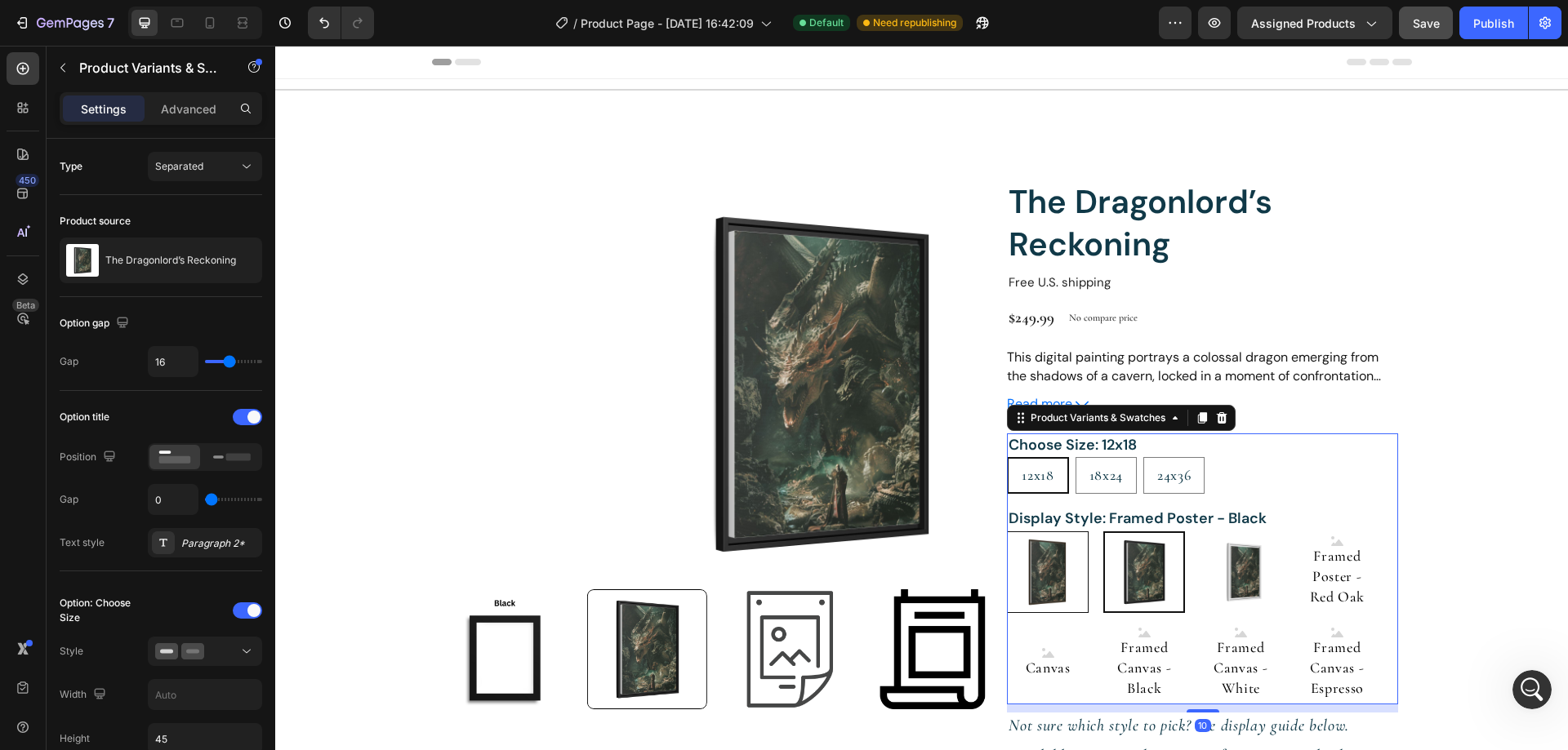
click at [1060, 574] on img at bounding box center [1048, 572] width 80 height 80
click at [1007, 531] on input "Poster Poster" at bounding box center [1006, 530] width 1 height 1
radio input "true"
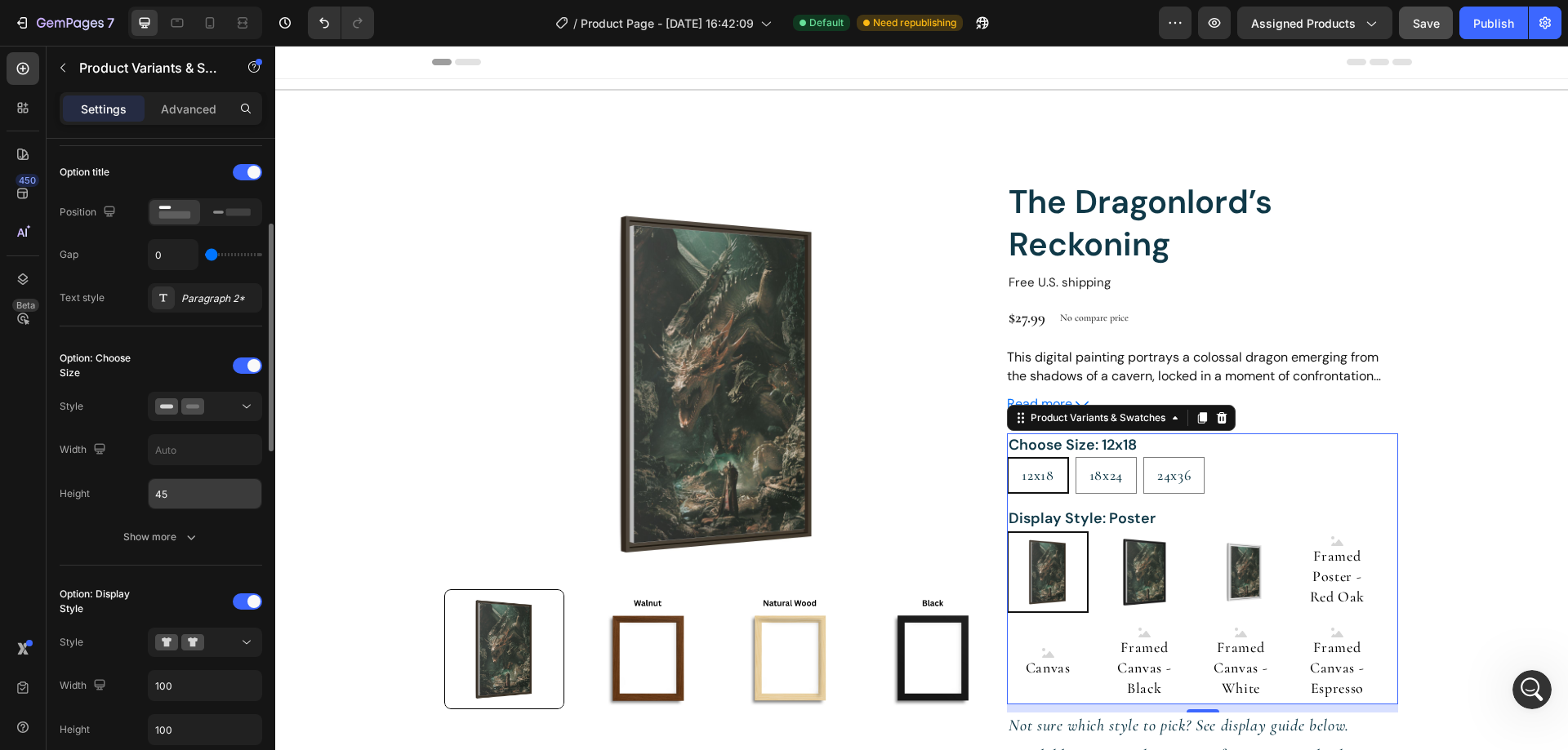
scroll to position [0, 0]
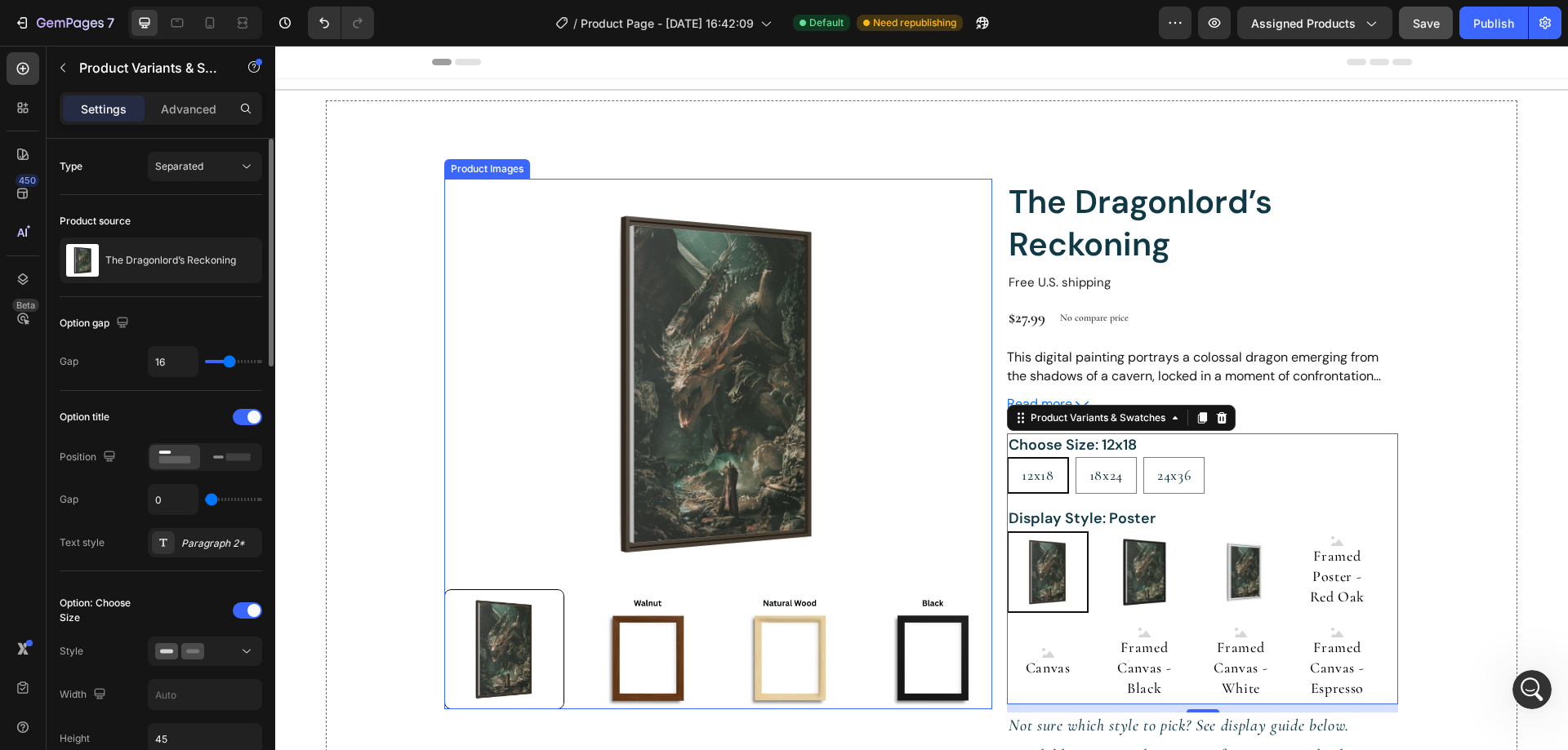
click at [637, 414] on img at bounding box center [717, 384] width 548 height 411
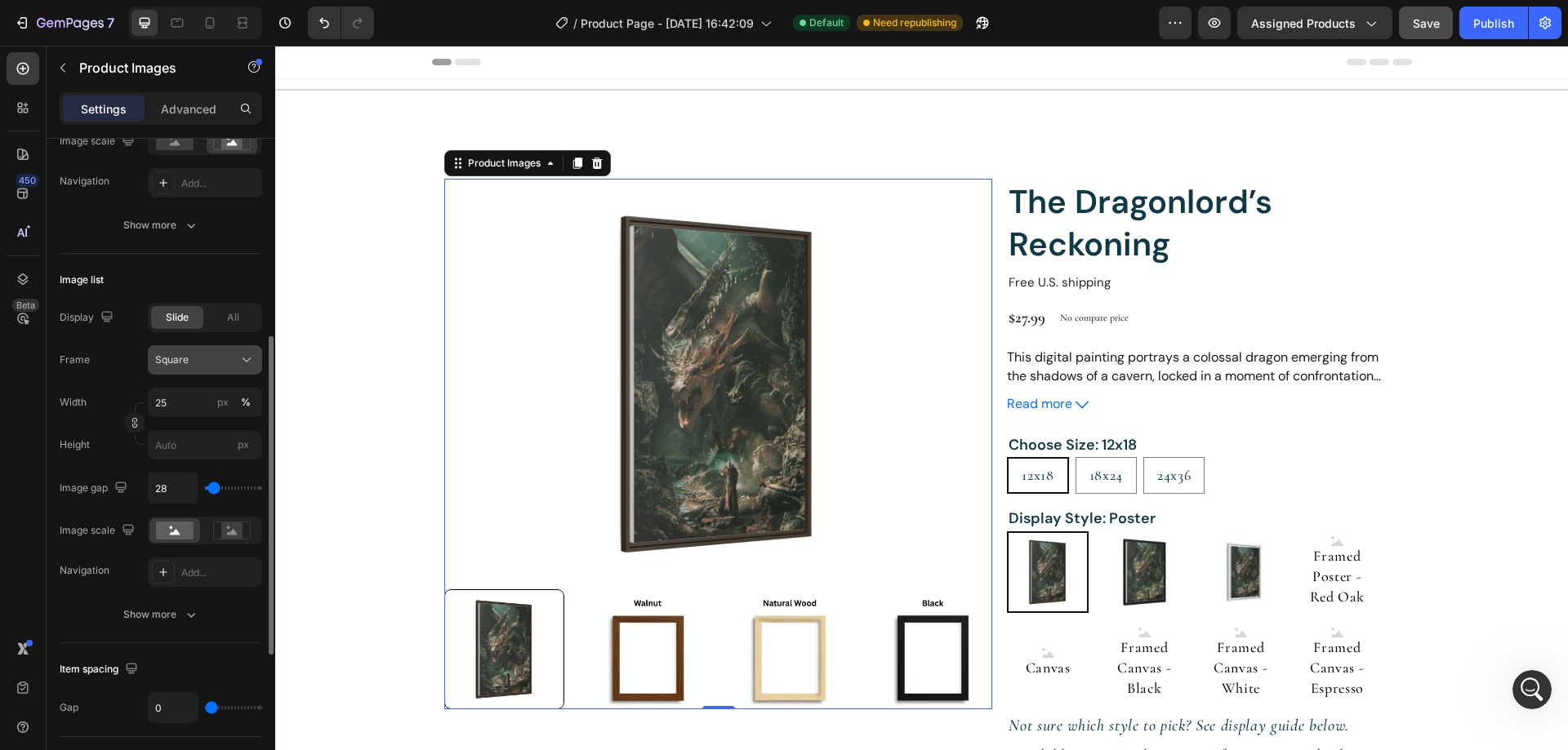
scroll to position [490, 0]
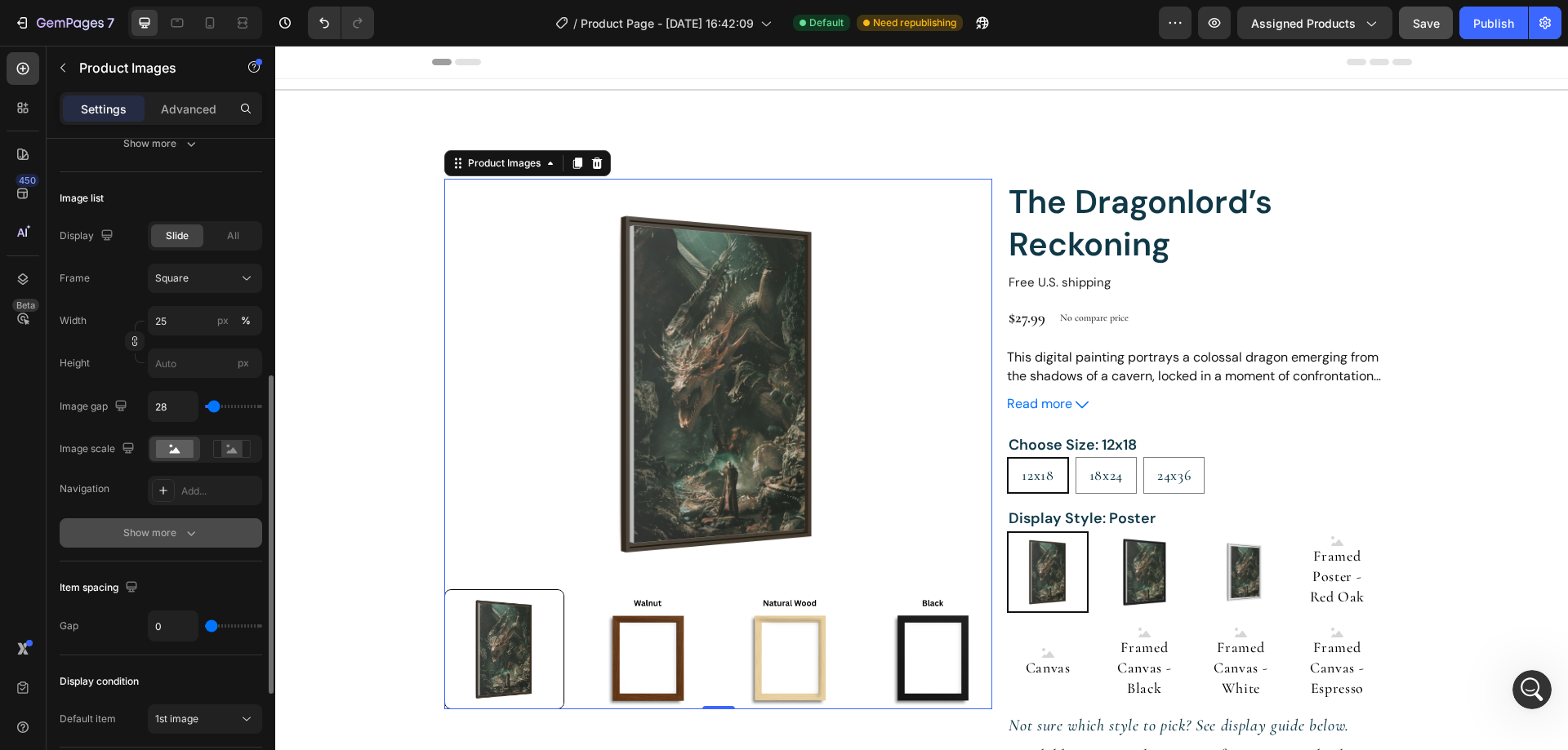
click at [186, 524] on icon "button" at bounding box center [190, 532] width 16 height 16
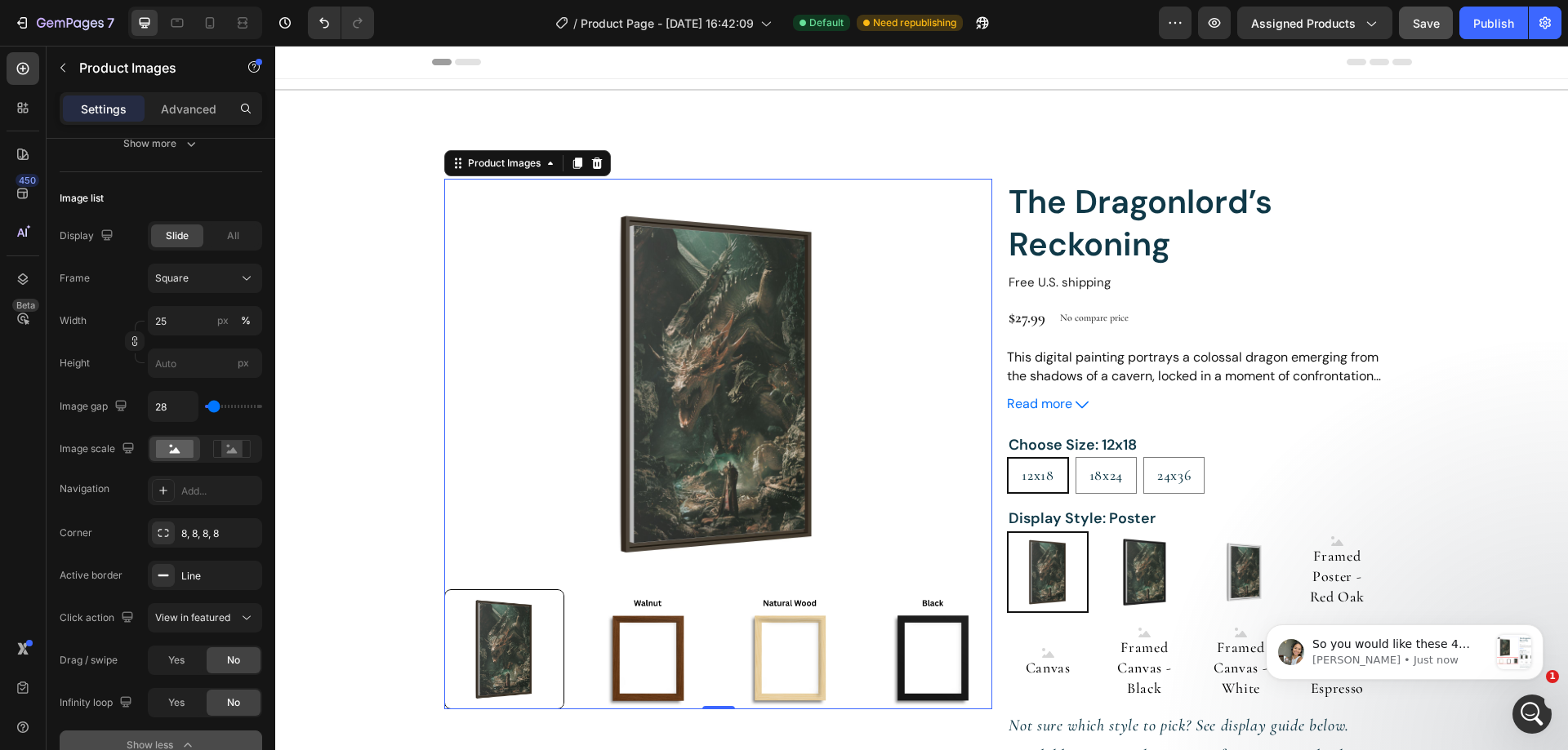
scroll to position [4056, 0]
click at [1519, 703] on div "Open Intercom Messenger" at bounding box center [1529, 712] width 54 height 54
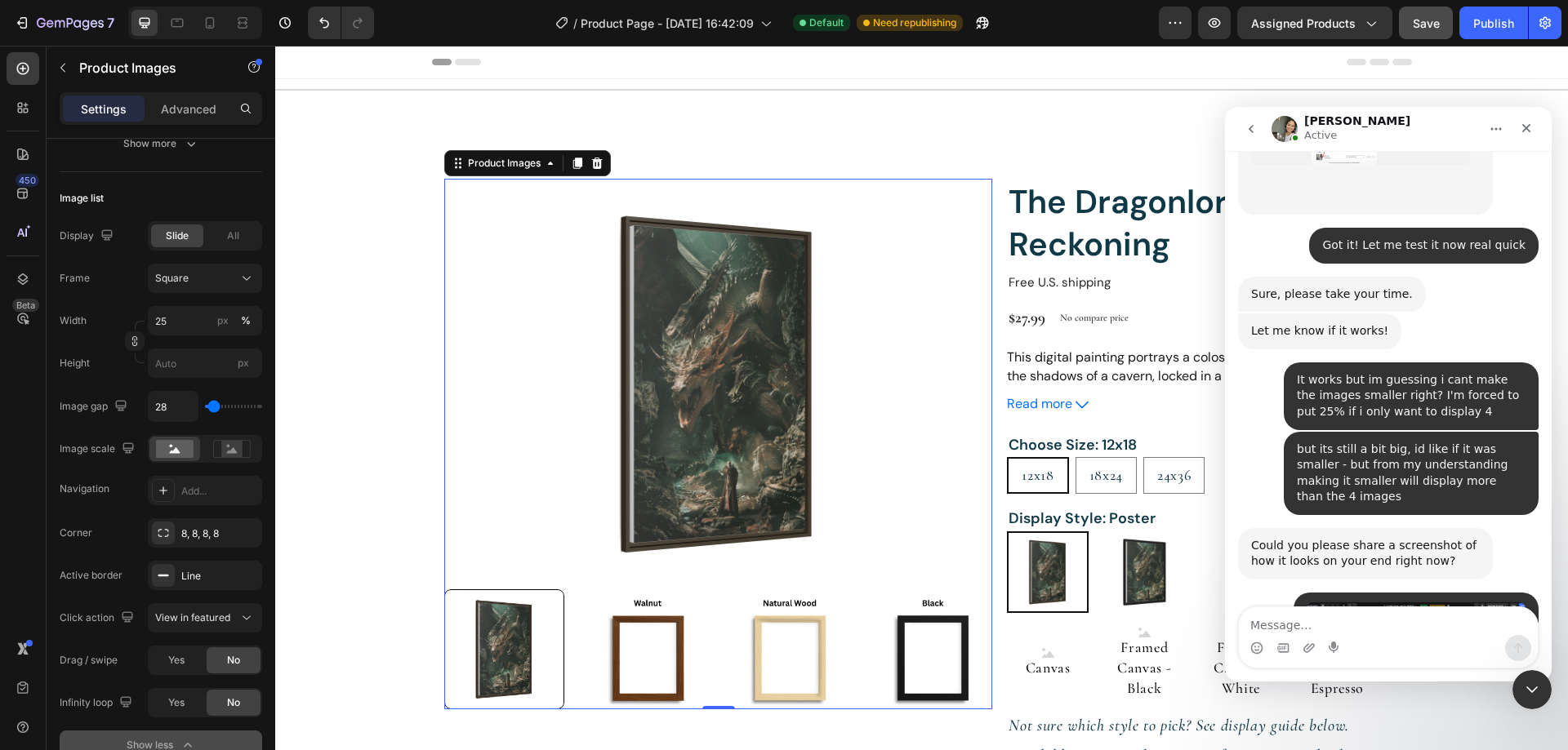
click at [1341, 623] on textarea "Message…" at bounding box center [1388, 620] width 299 height 28
type textarea "Yes correct"
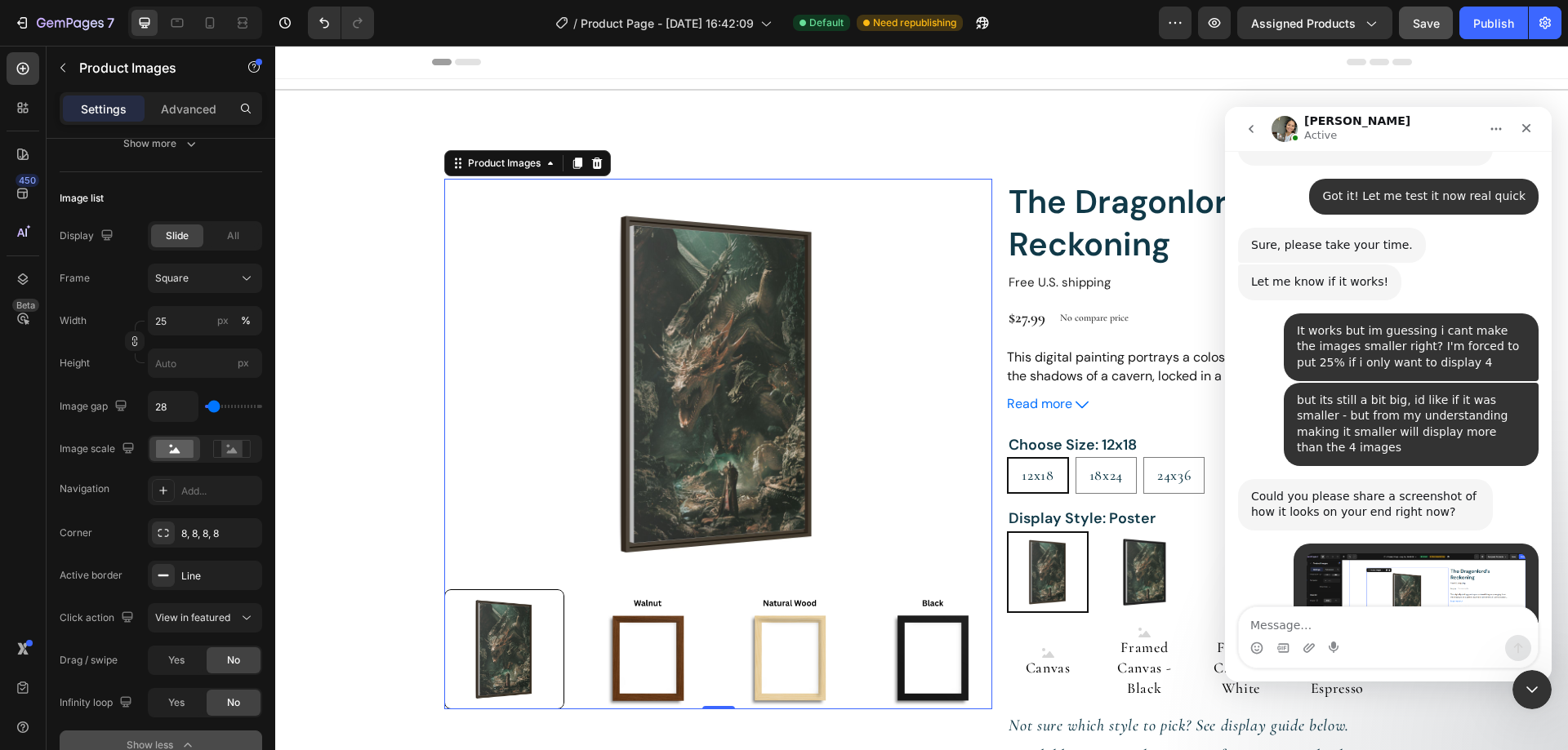
click at [933, 647] on img at bounding box center [933, 649] width 120 height 120
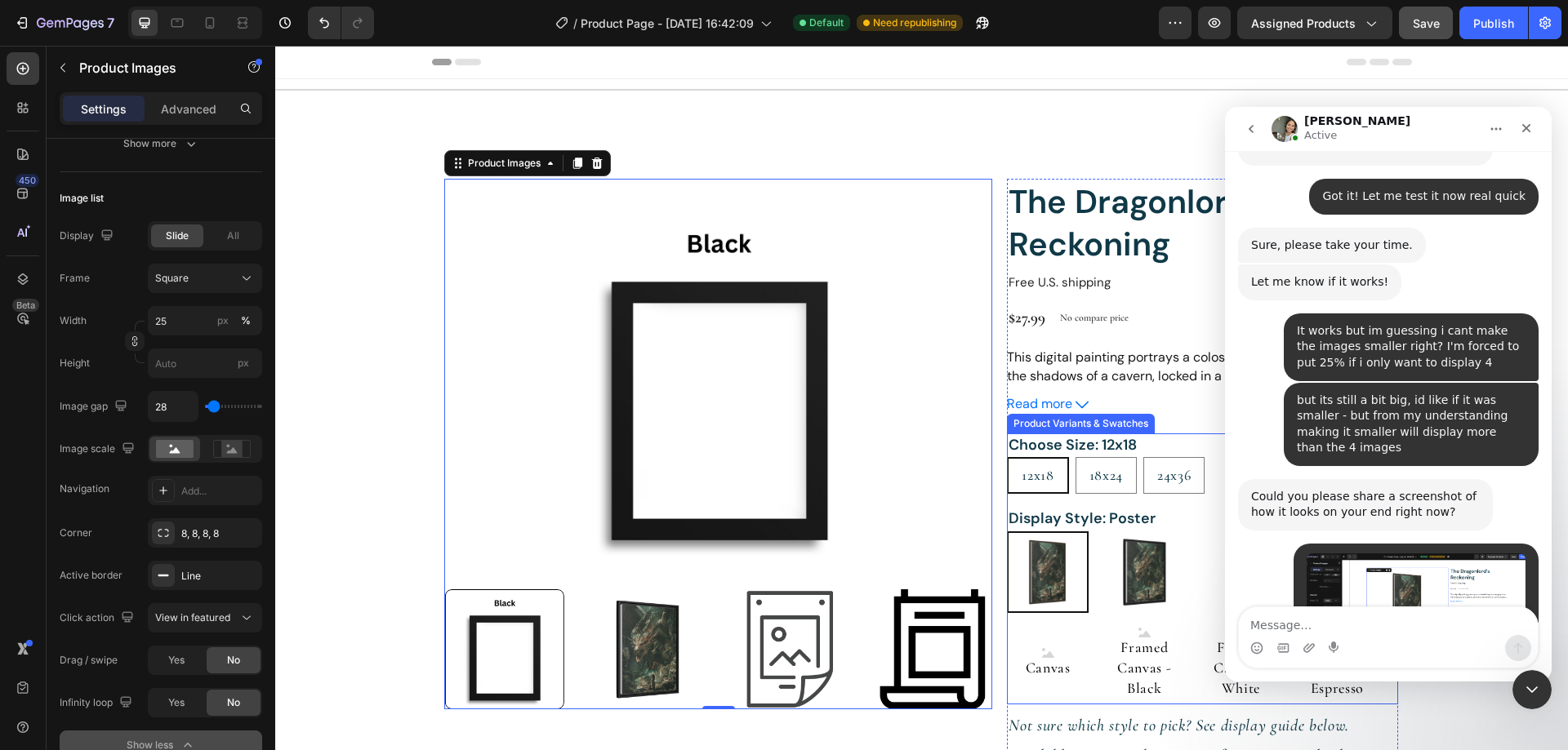
click at [1028, 566] on img at bounding box center [1047, 572] width 78 height 78
click at [1007, 531] on input "Poster Poster" at bounding box center [1006, 530] width 1 height 1
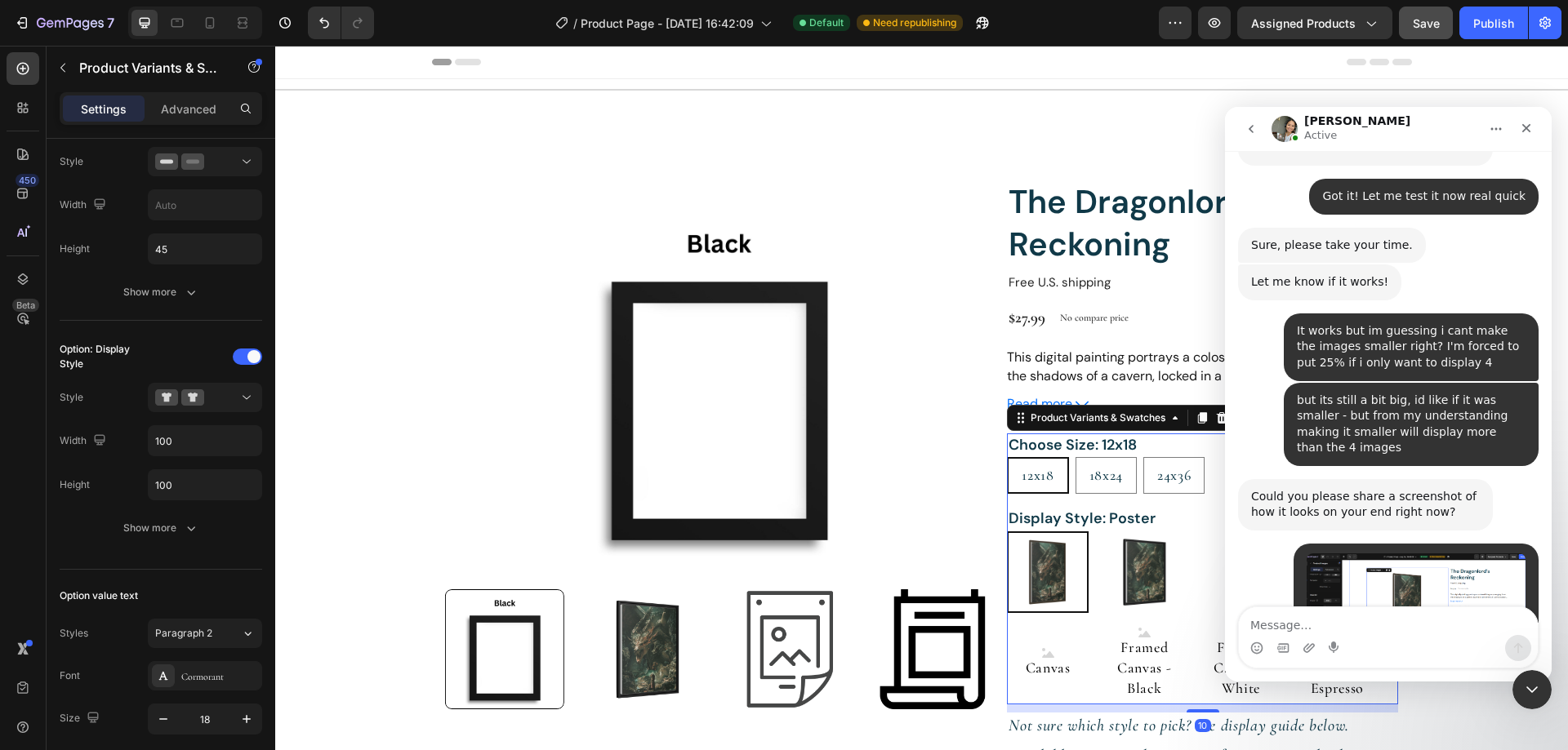
scroll to position [0, 0]
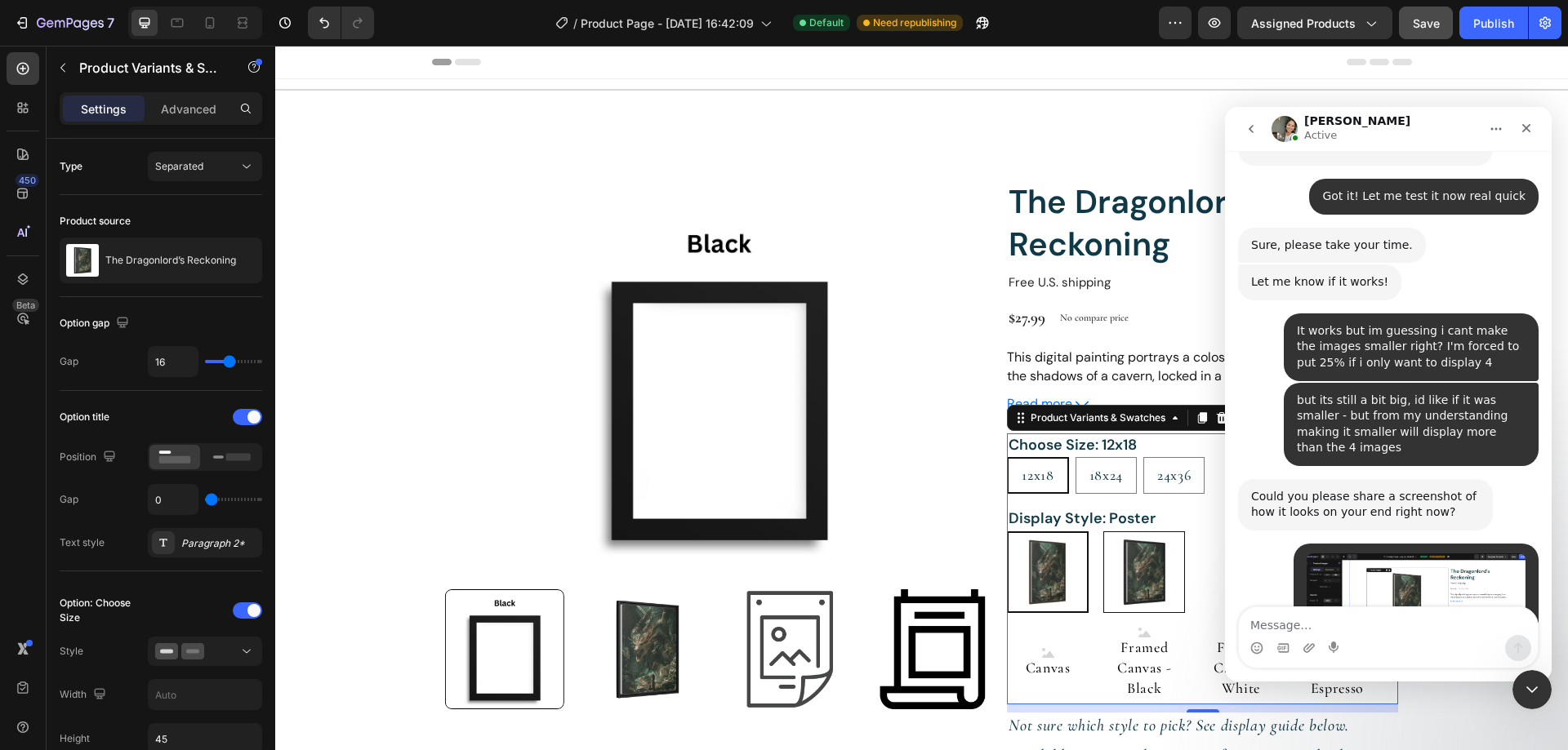
click at [1149, 577] on img at bounding box center [1144, 572] width 80 height 80
click at [1103, 531] on input "Framed Poster - Black Framed Poster - Black" at bounding box center [1102, 530] width 1 height 1
radio input "true"
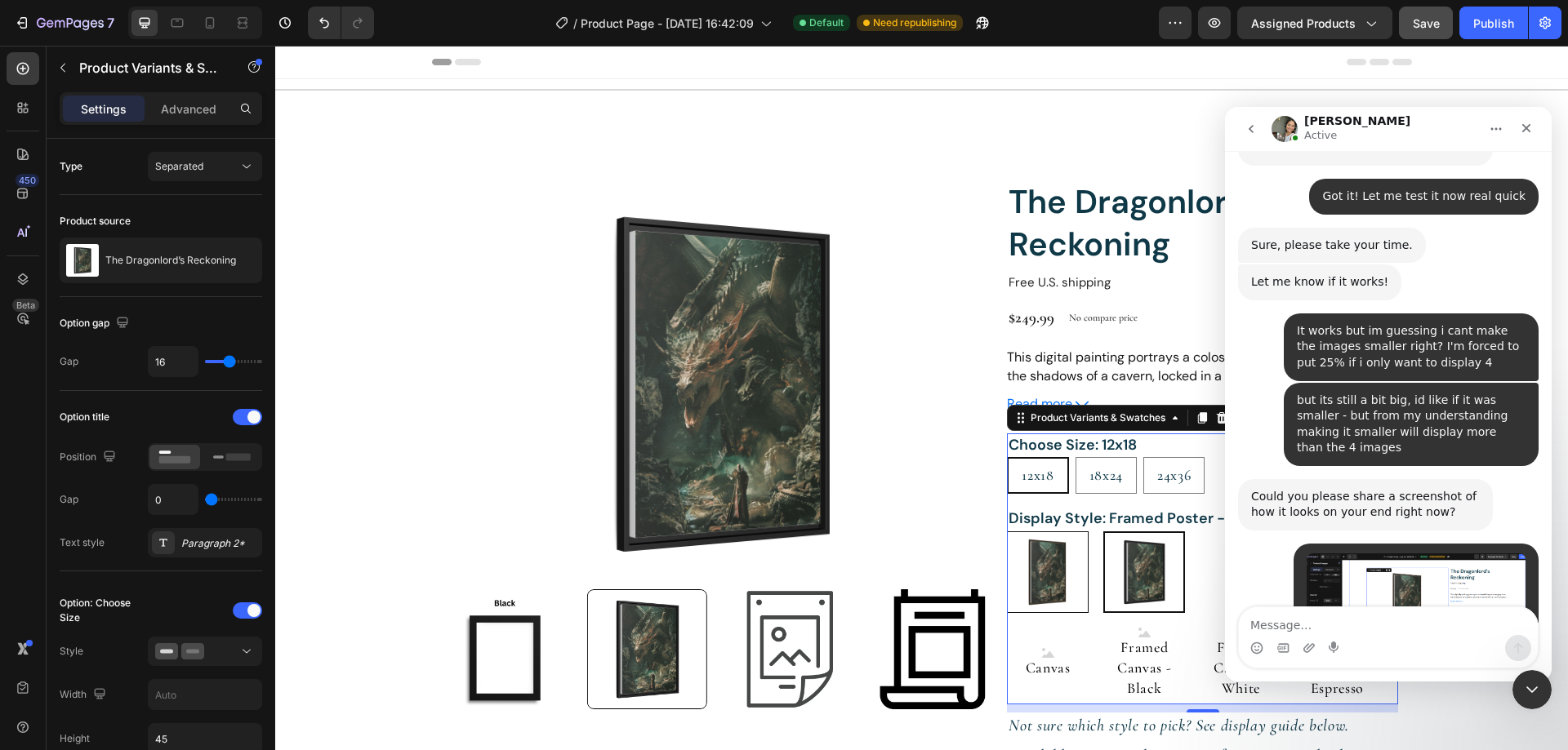
click at [1048, 569] on img at bounding box center [1048, 572] width 80 height 80
click at [1007, 531] on input "Poster Poster" at bounding box center [1006, 530] width 1 height 1
radio input "true"
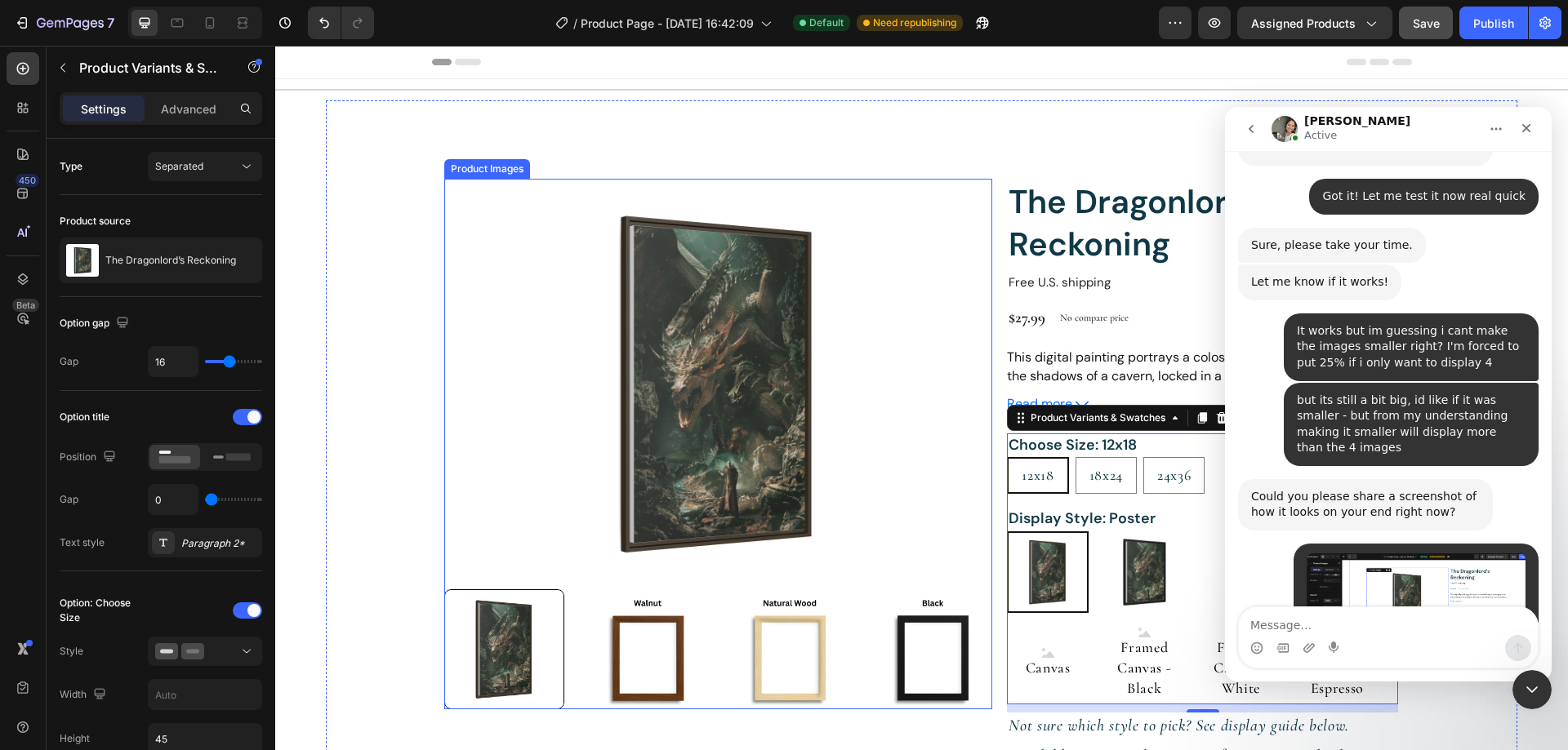
click at [675, 513] on img at bounding box center [717, 384] width 548 height 411
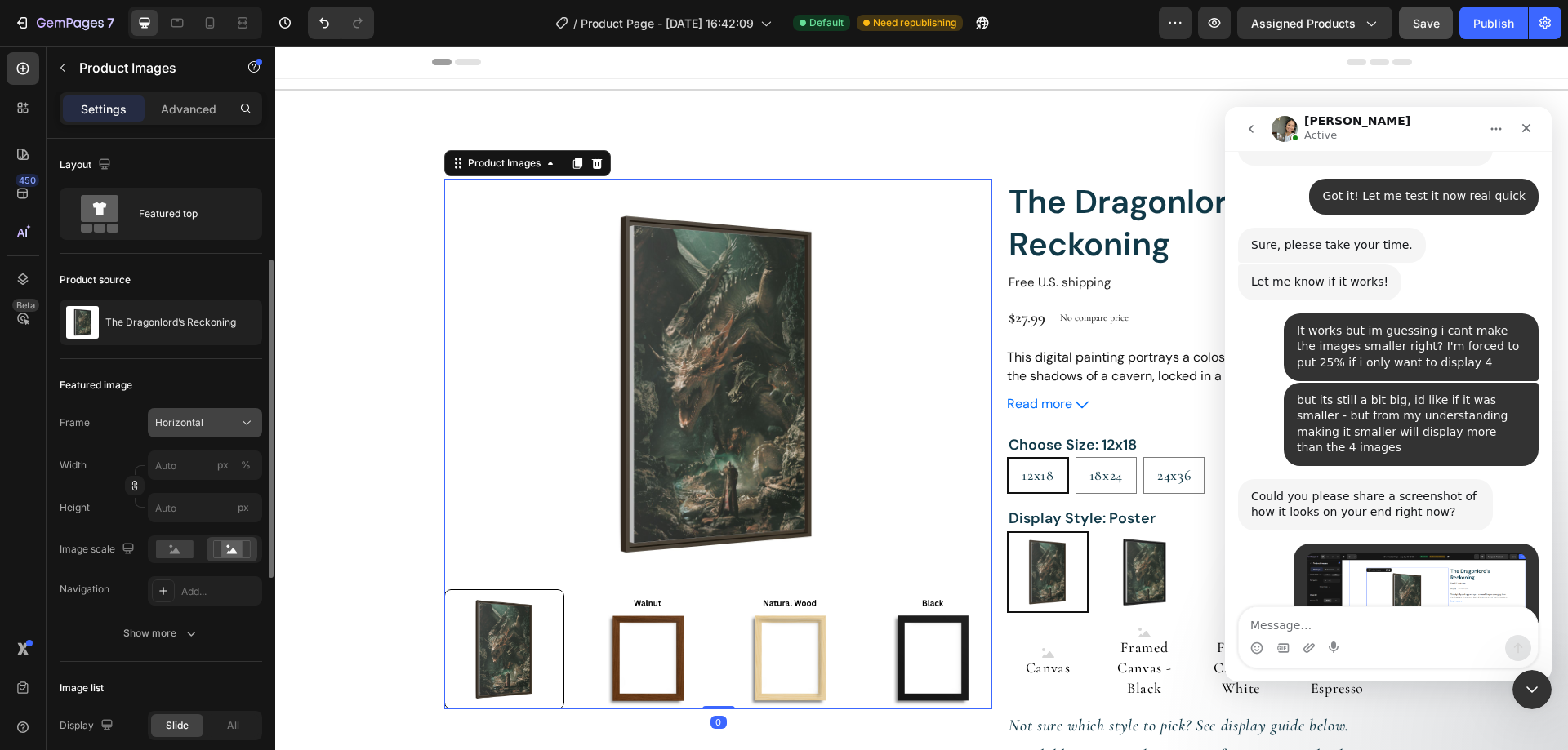
scroll to position [82, 0]
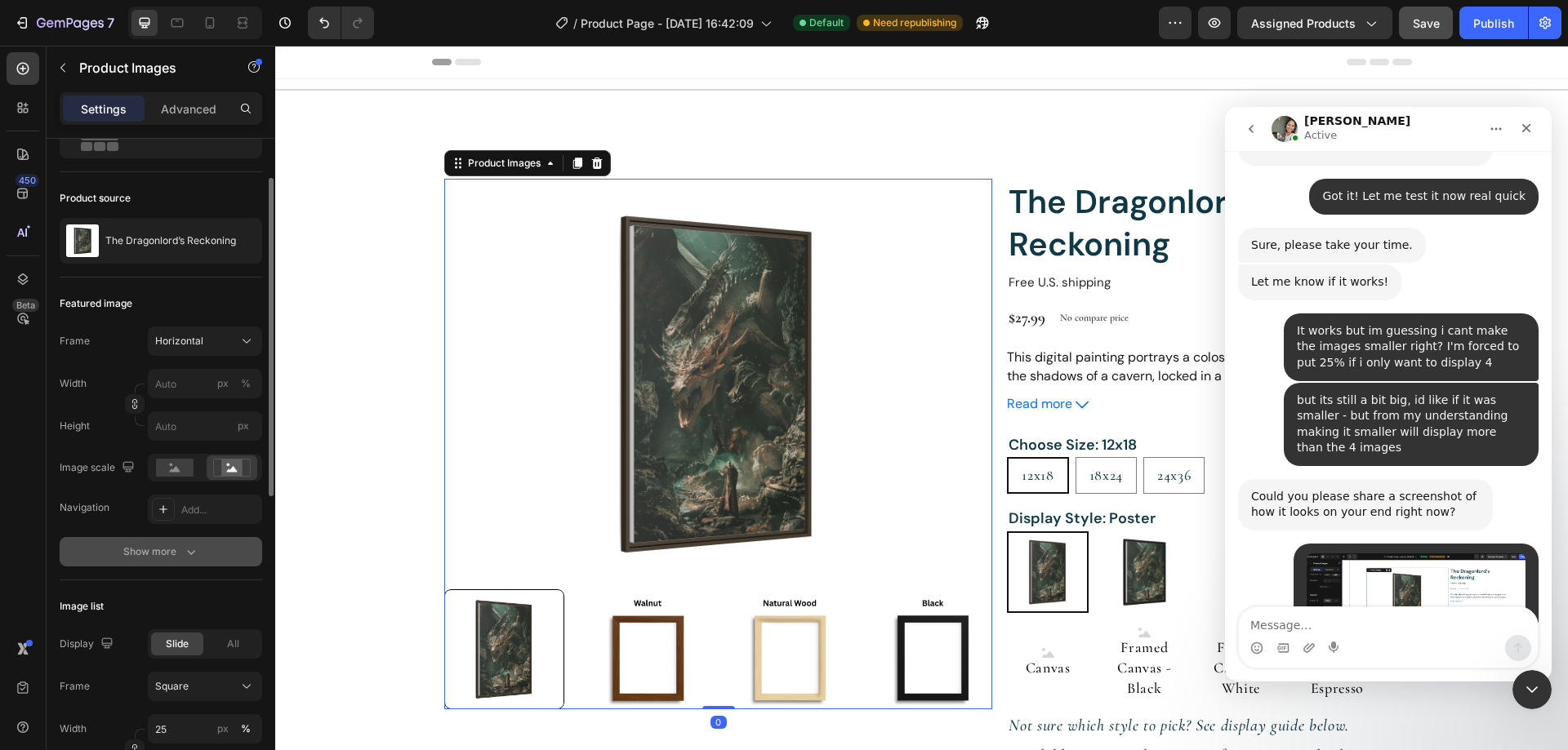
click at [178, 545] on div "Show more" at bounding box center [161, 551] width 76 height 16
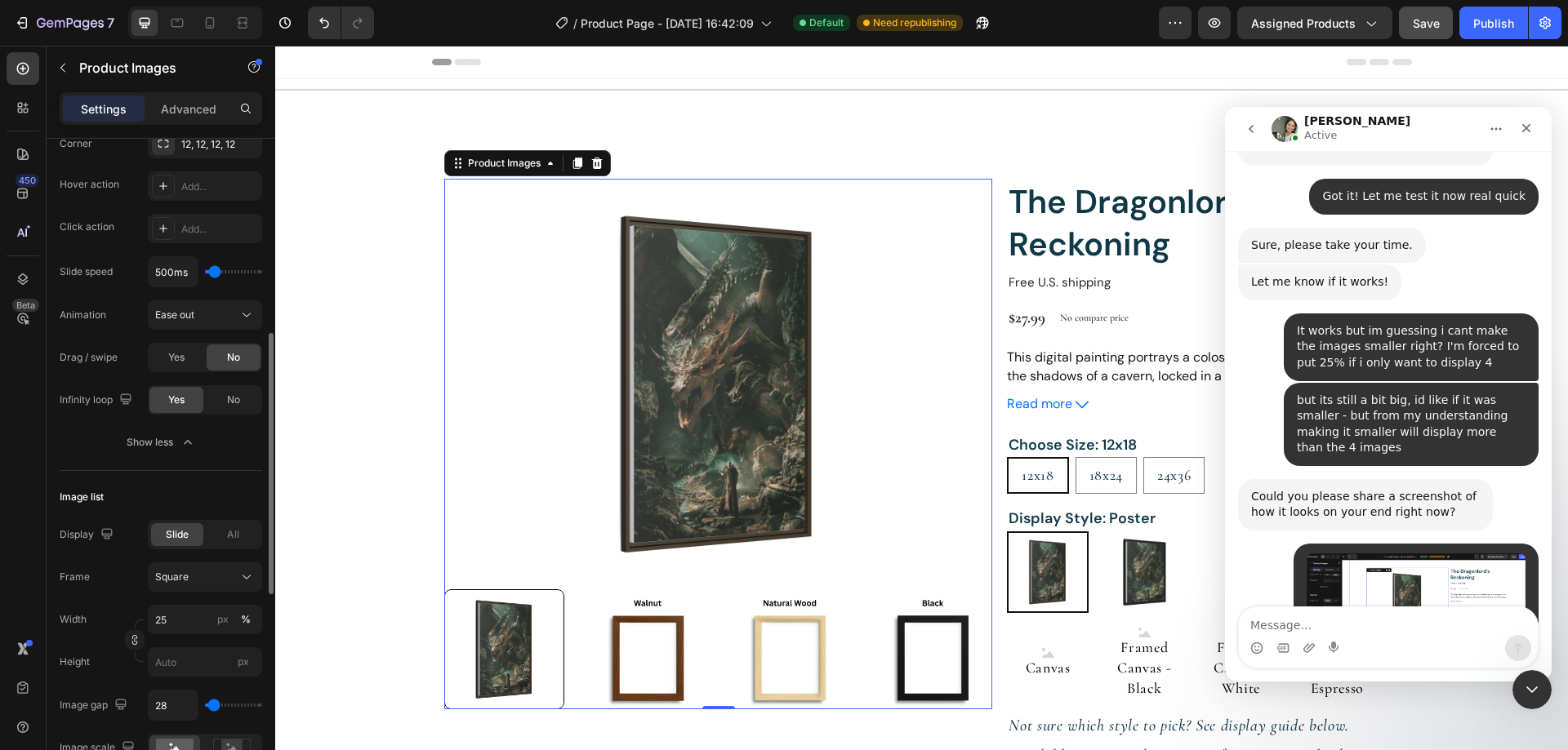
scroll to position [735, 0]
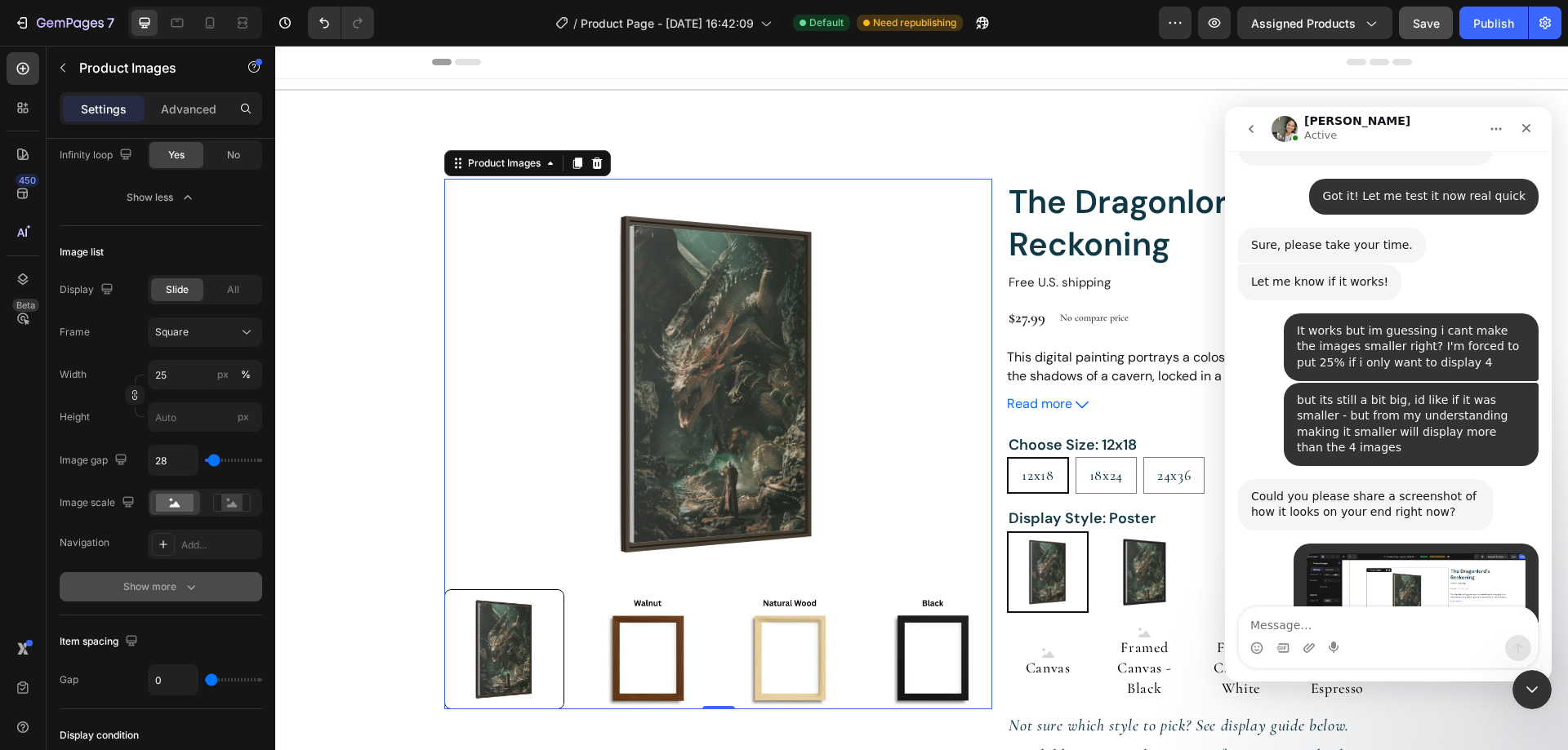
click at [184, 588] on icon "button" at bounding box center [190, 586] width 16 height 16
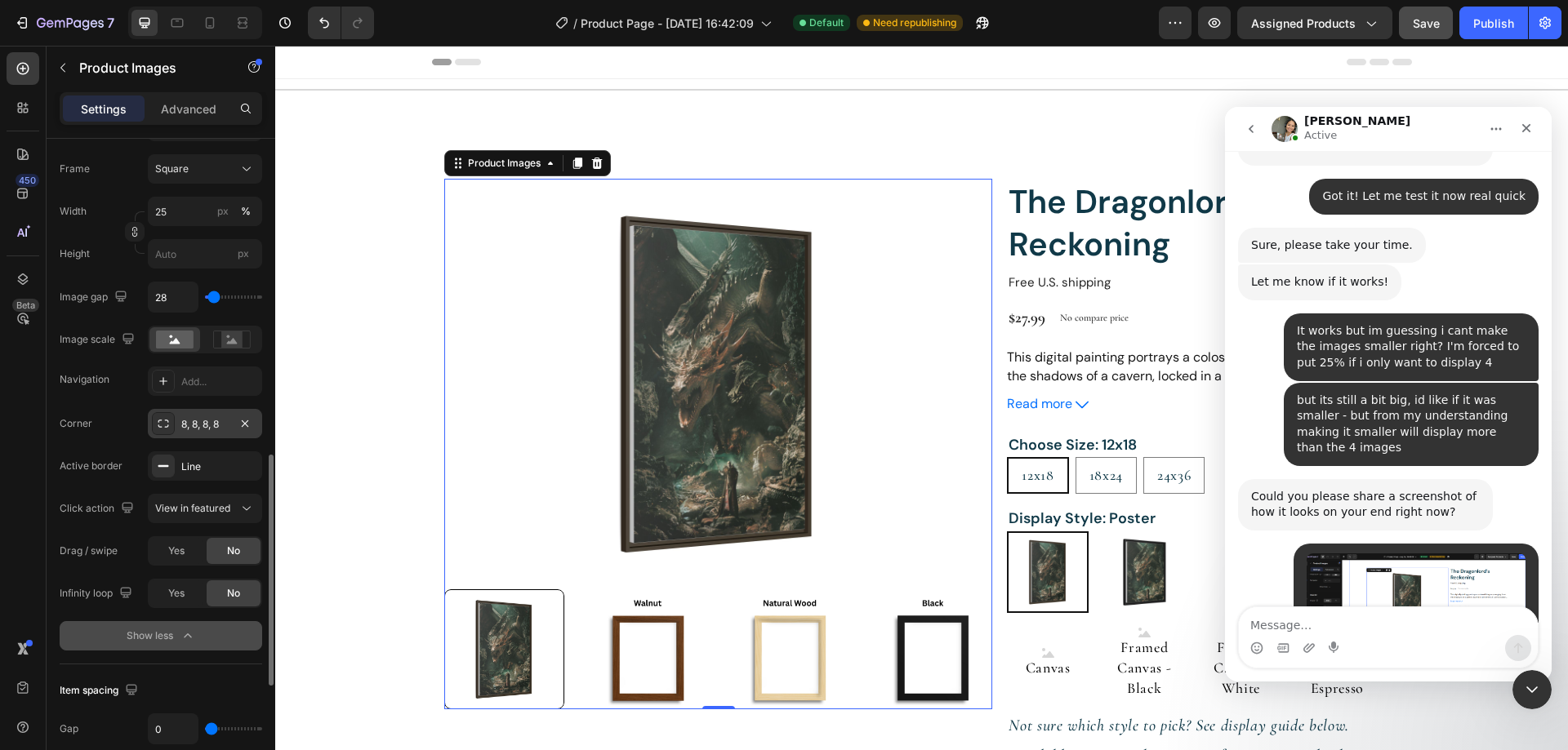
scroll to position [653, 0]
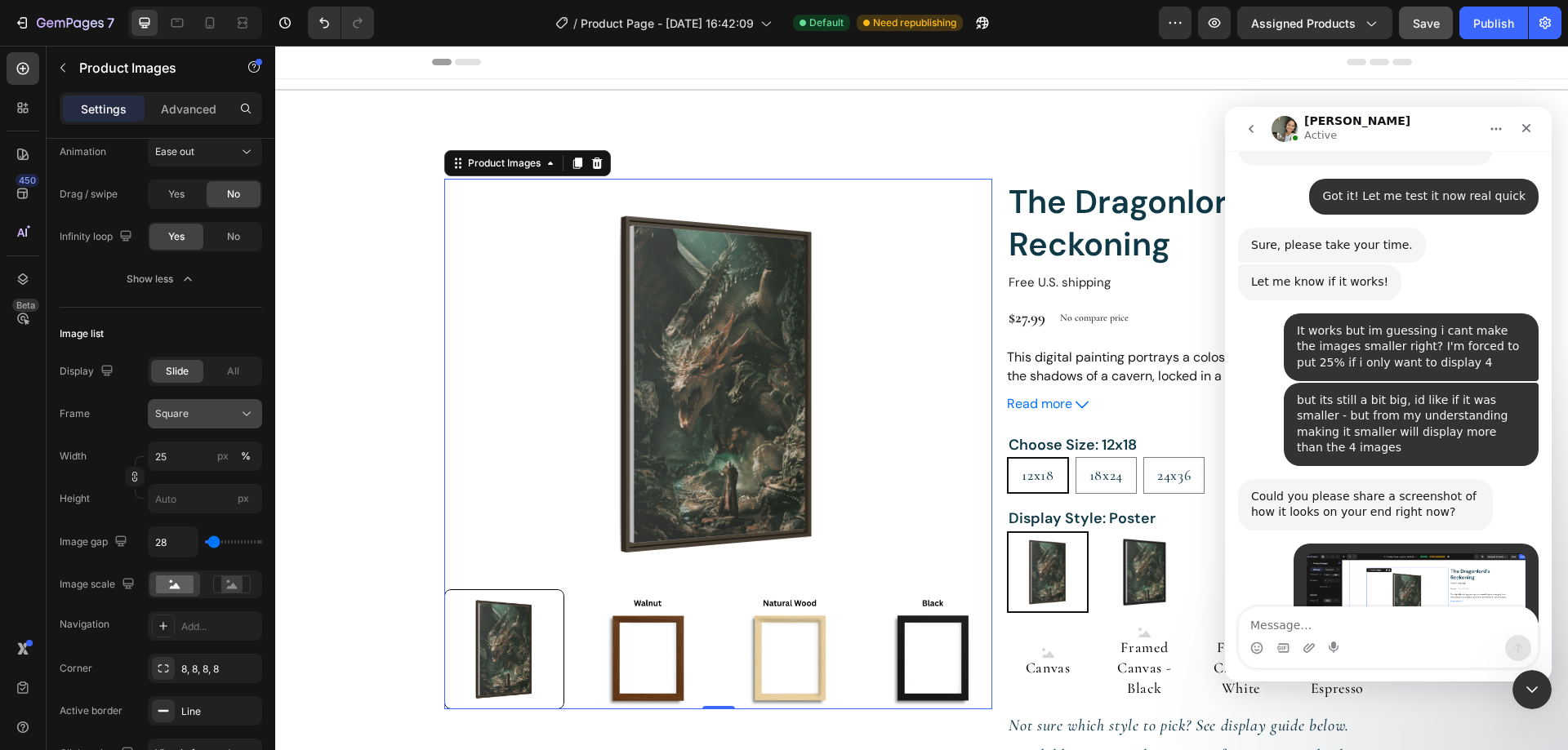
click at [237, 412] on div "Square" at bounding box center [205, 413] width 99 height 16
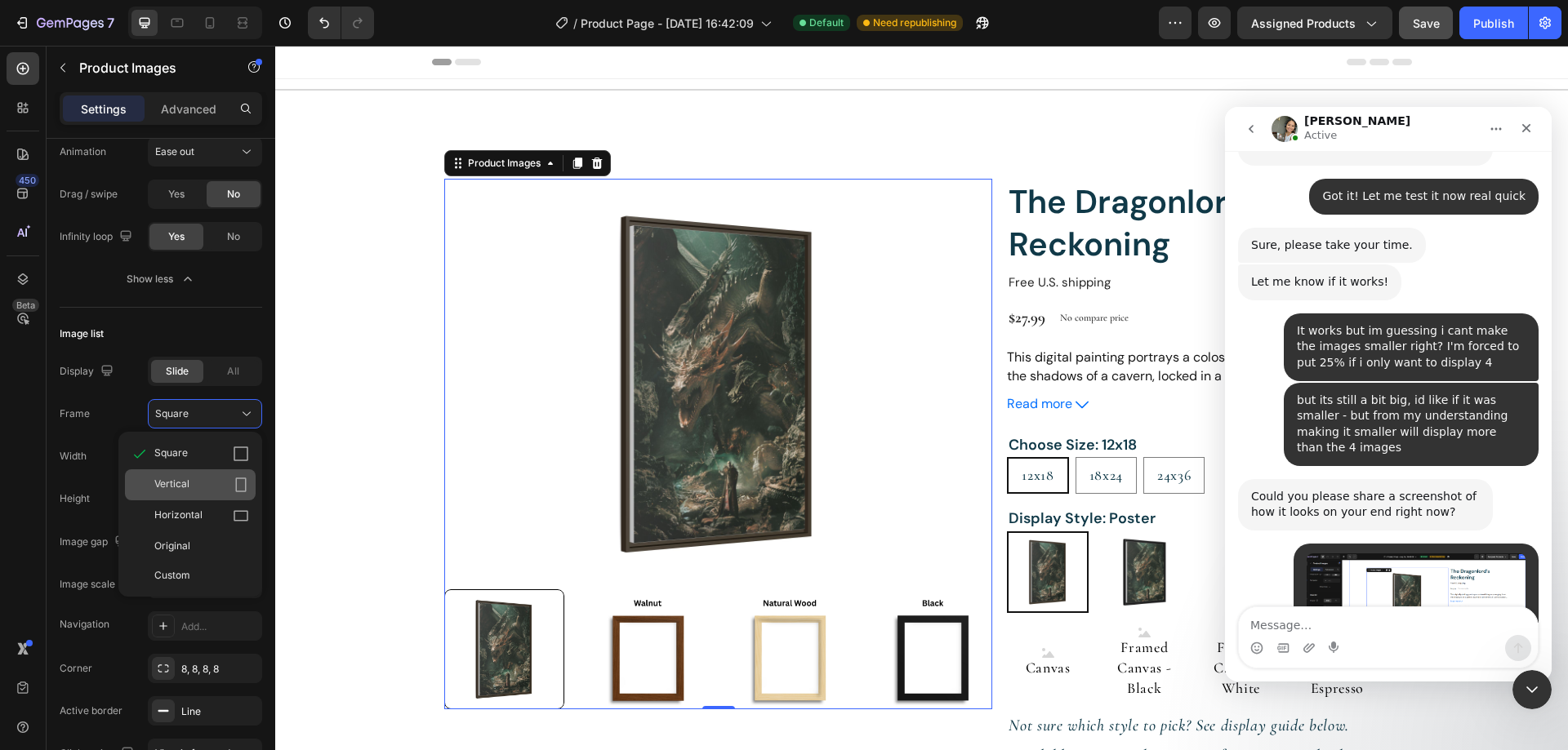
click at [213, 487] on div "Vertical" at bounding box center [201, 484] width 94 height 16
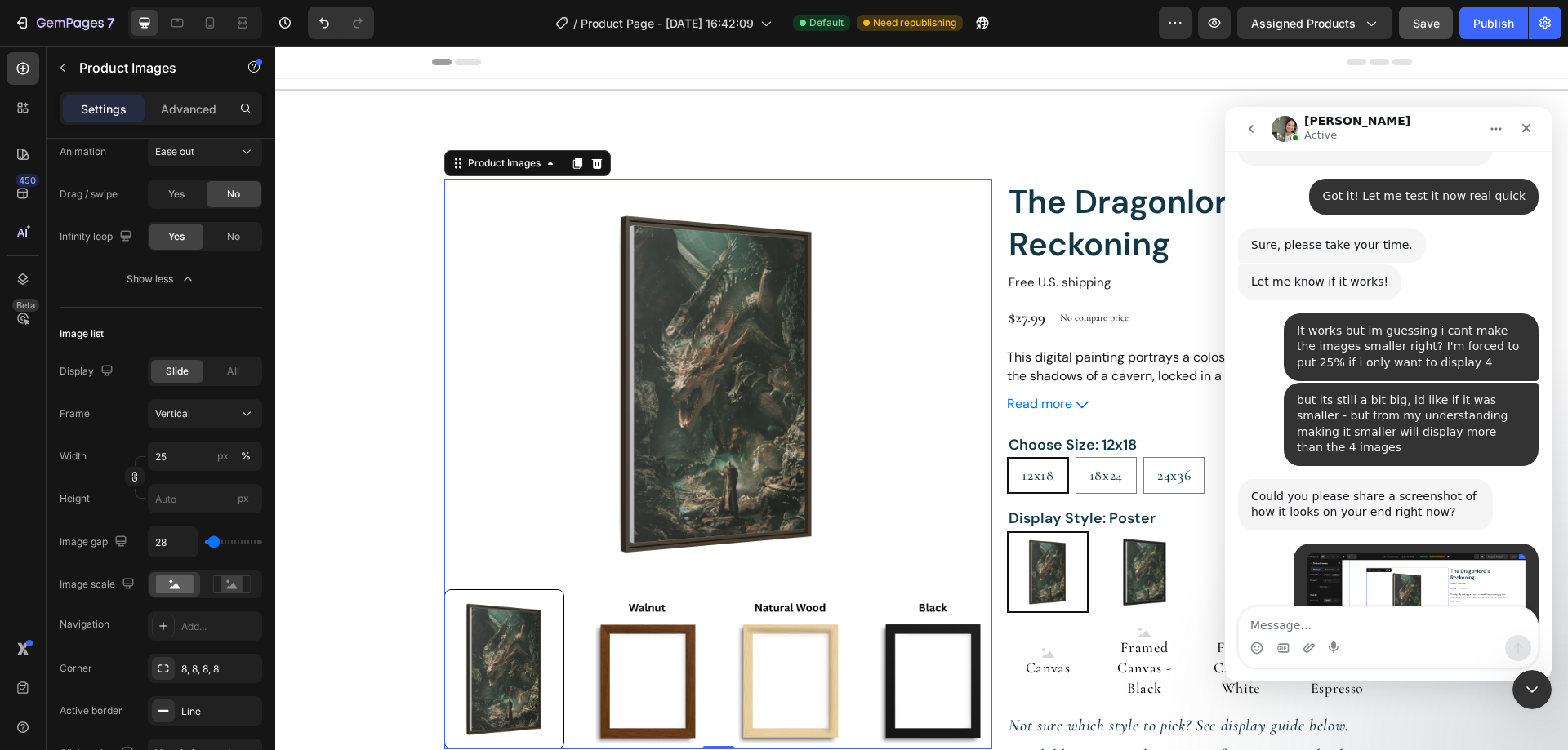
click at [236, 429] on div "Frame Vertical Width 25 px % Height px" at bounding box center [161, 456] width 202 height 114
click at [240, 418] on icon at bounding box center [246, 413] width 16 height 16
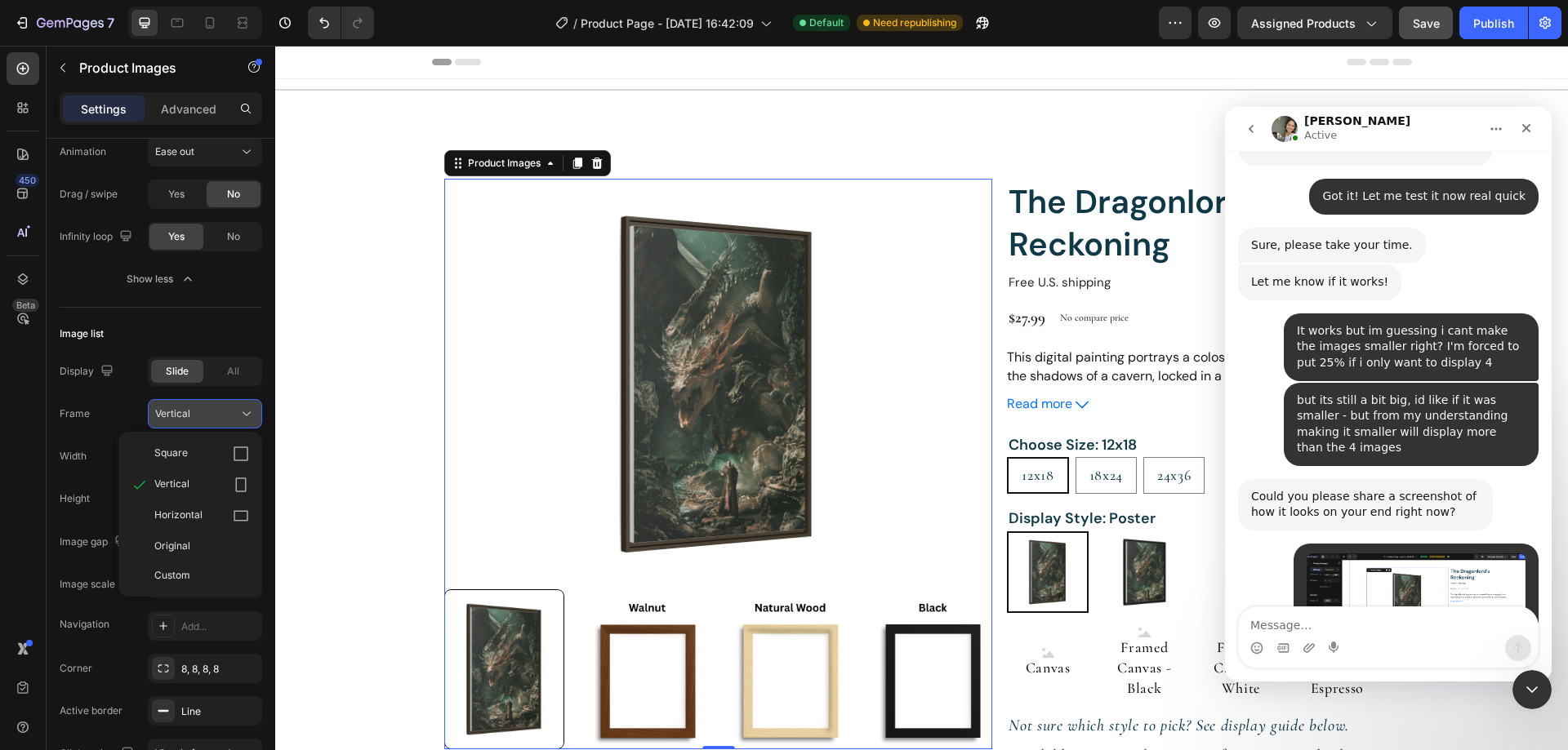
click at [214, 512] on div "Horizontal" at bounding box center [201, 515] width 94 height 16
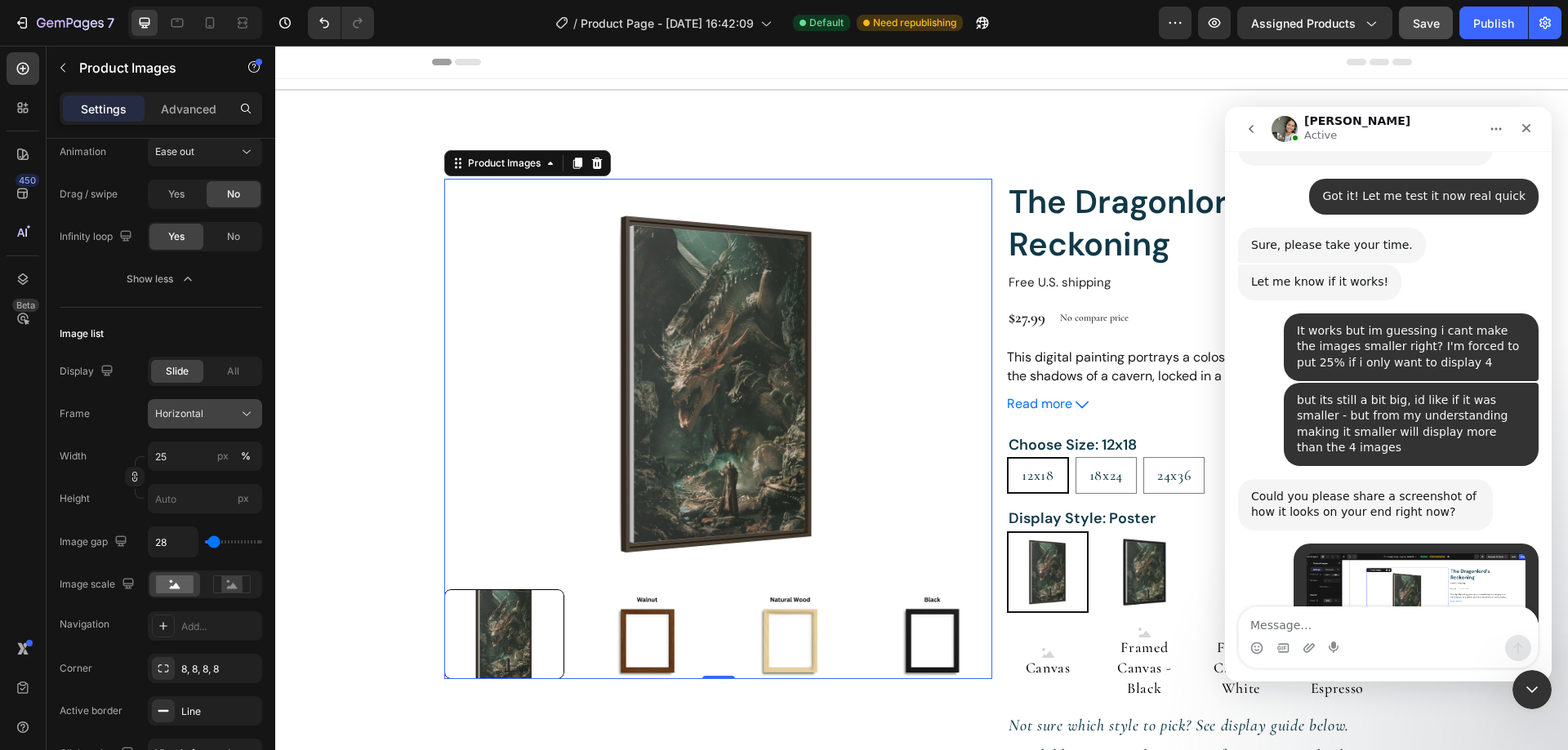
click at [225, 417] on div "Horizontal" at bounding box center [195, 413] width 80 height 14
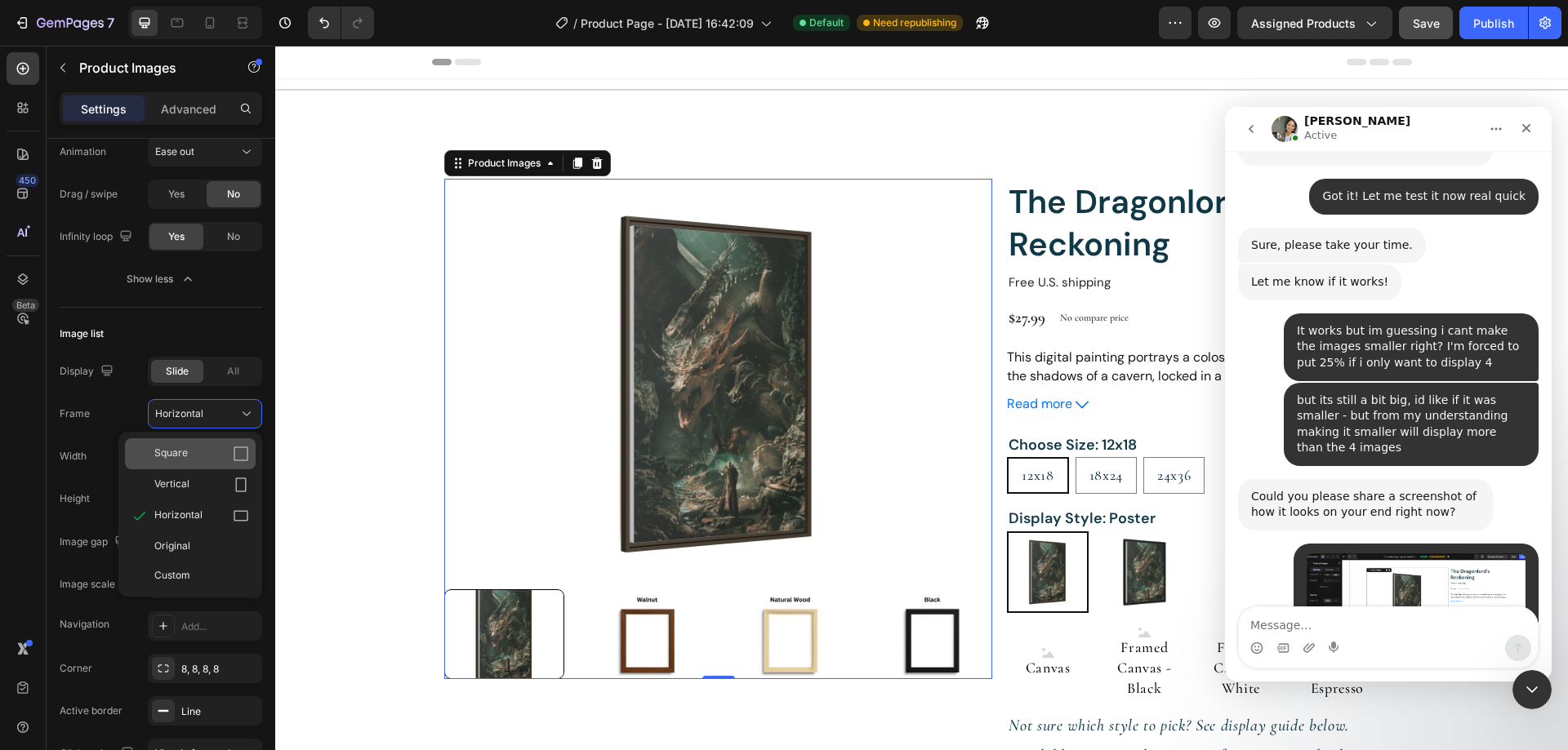
click at [205, 447] on div "Square" at bounding box center [201, 453] width 94 height 16
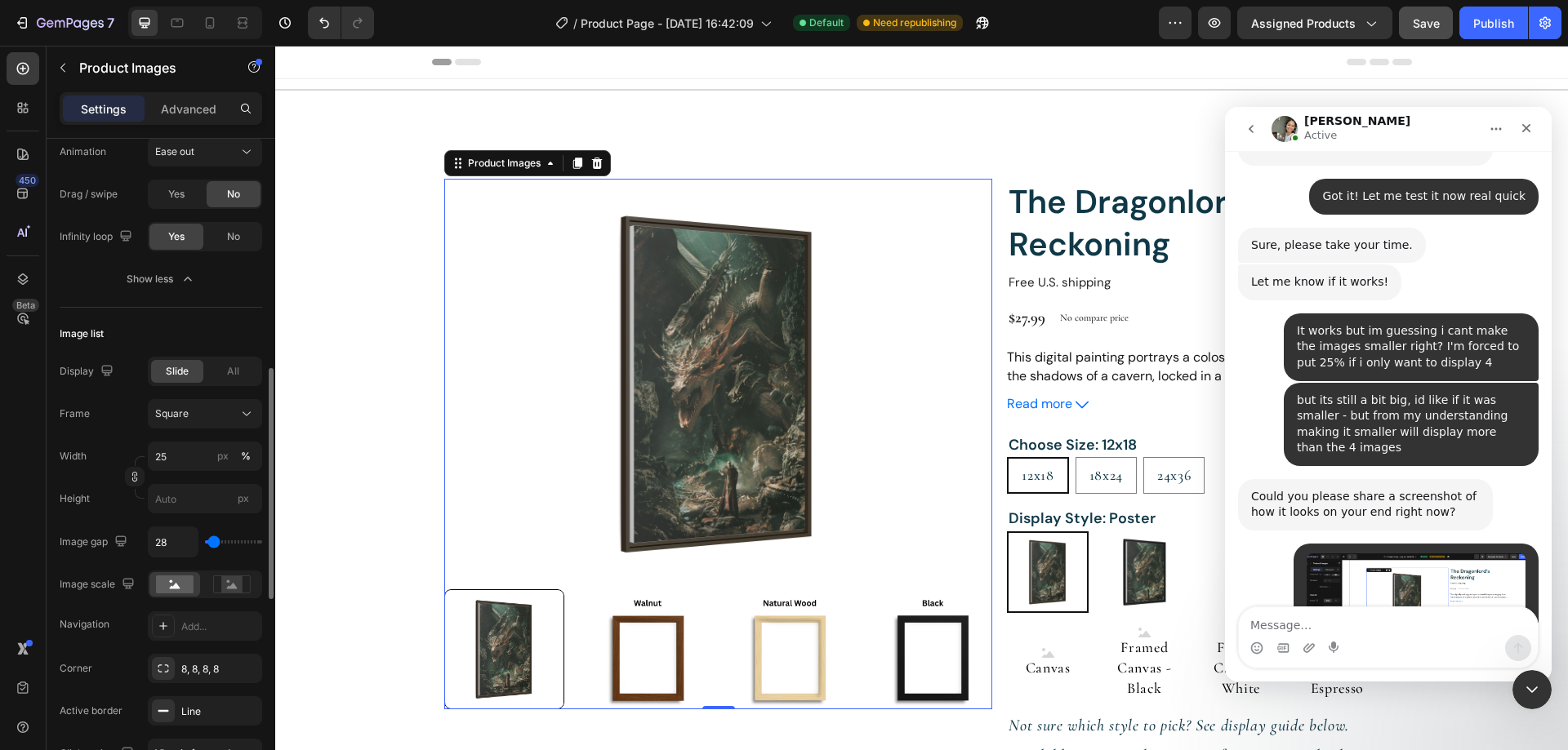
type input "0"
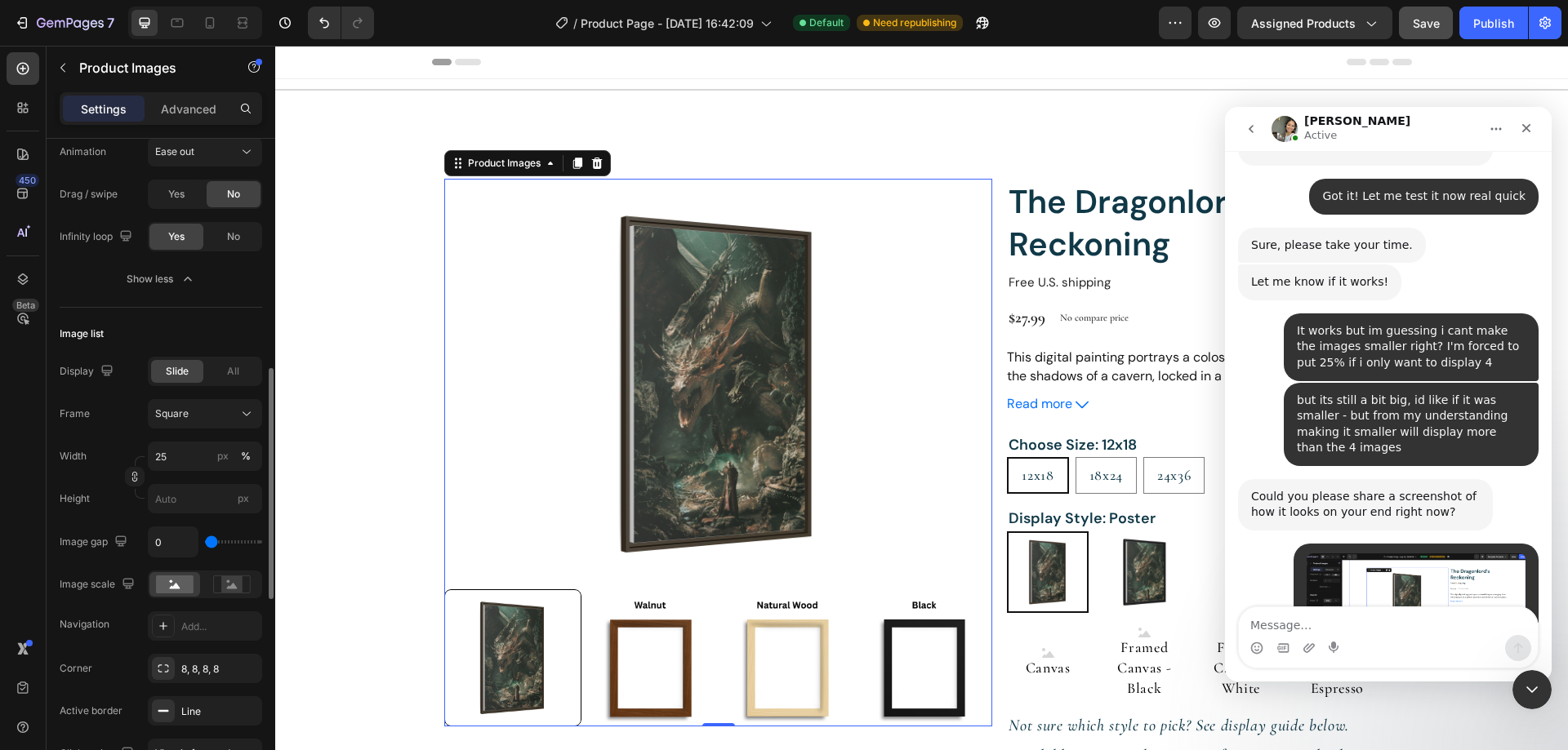
drag, startPoint x: 211, startPoint y: 542, endPoint x: 184, endPoint y: 465, distance: 81.6
type input "0"
click at [205, 542] on input "range" at bounding box center [233, 542] width 57 height 3
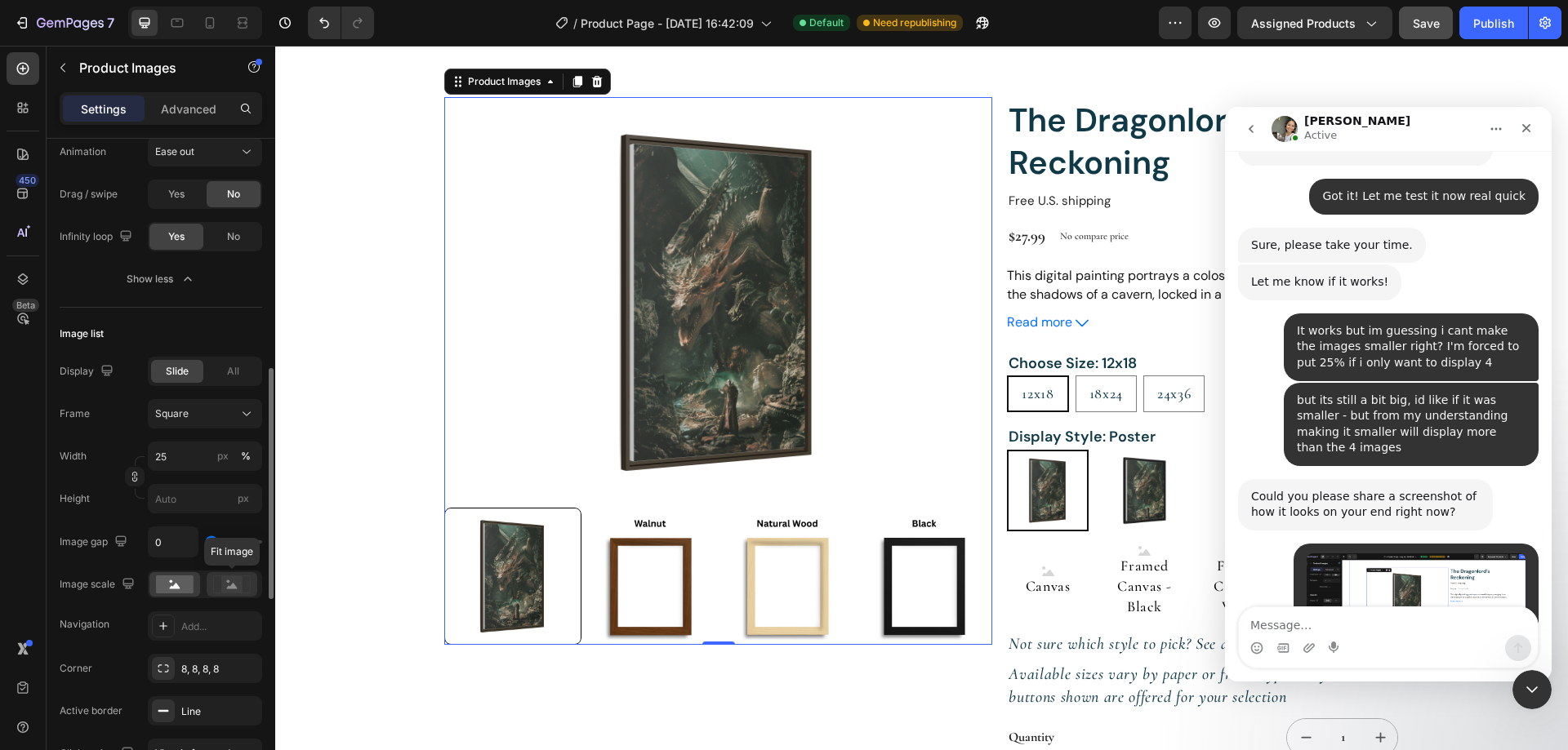
click at [216, 589] on icon at bounding box center [232, 584] width 38 height 18
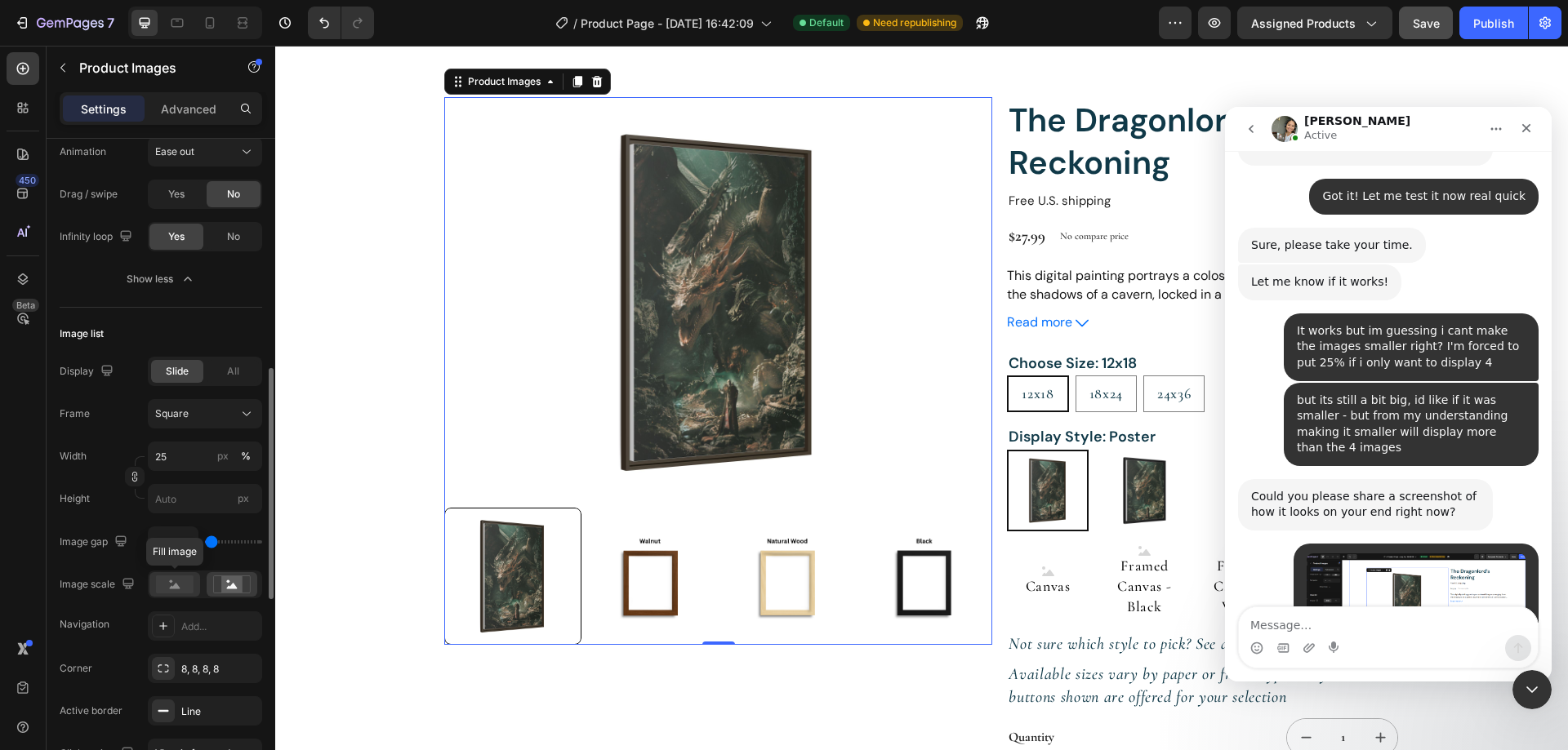
click at [173, 588] on icon at bounding box center [175, 585] width 11 height 6
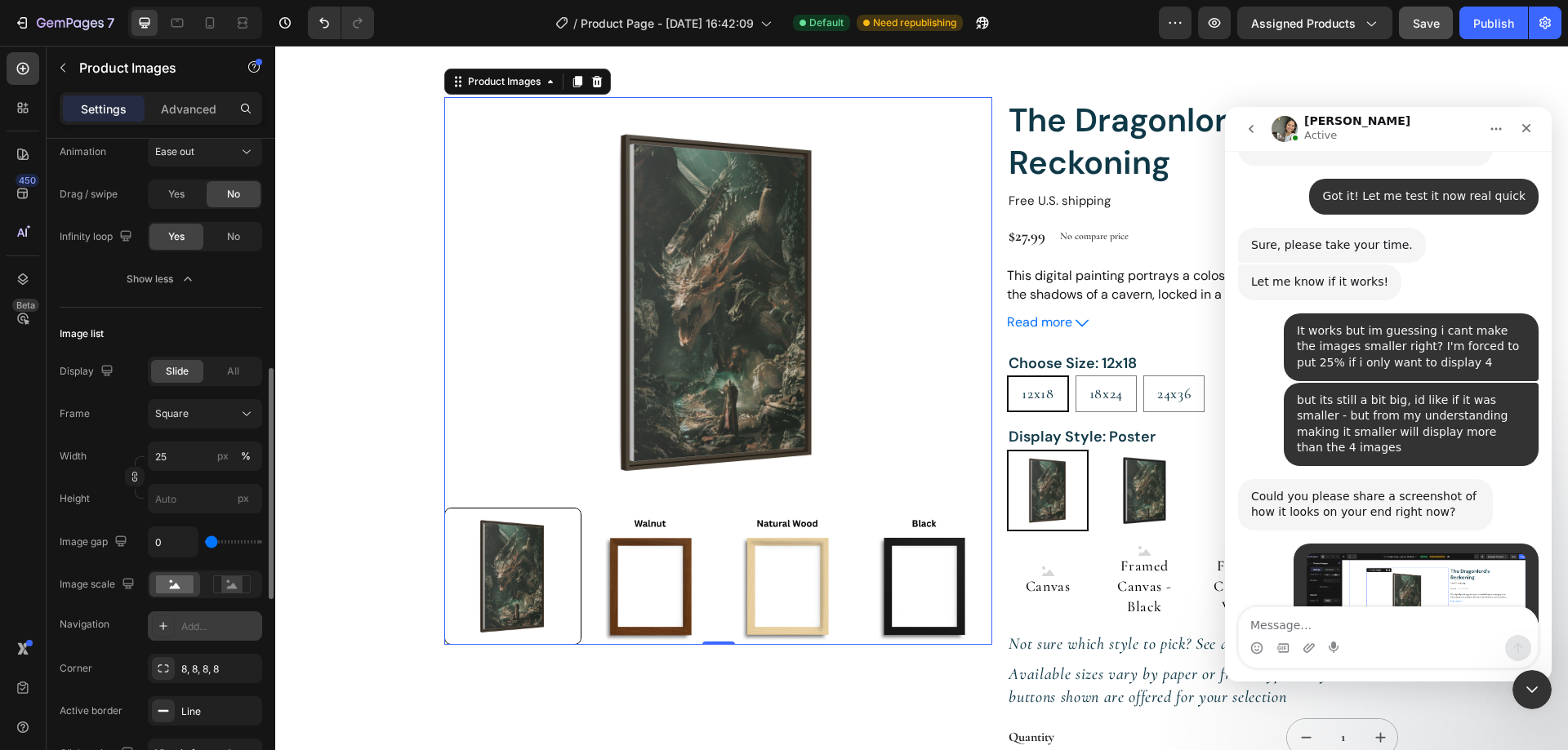
scroll to position [735, 0]
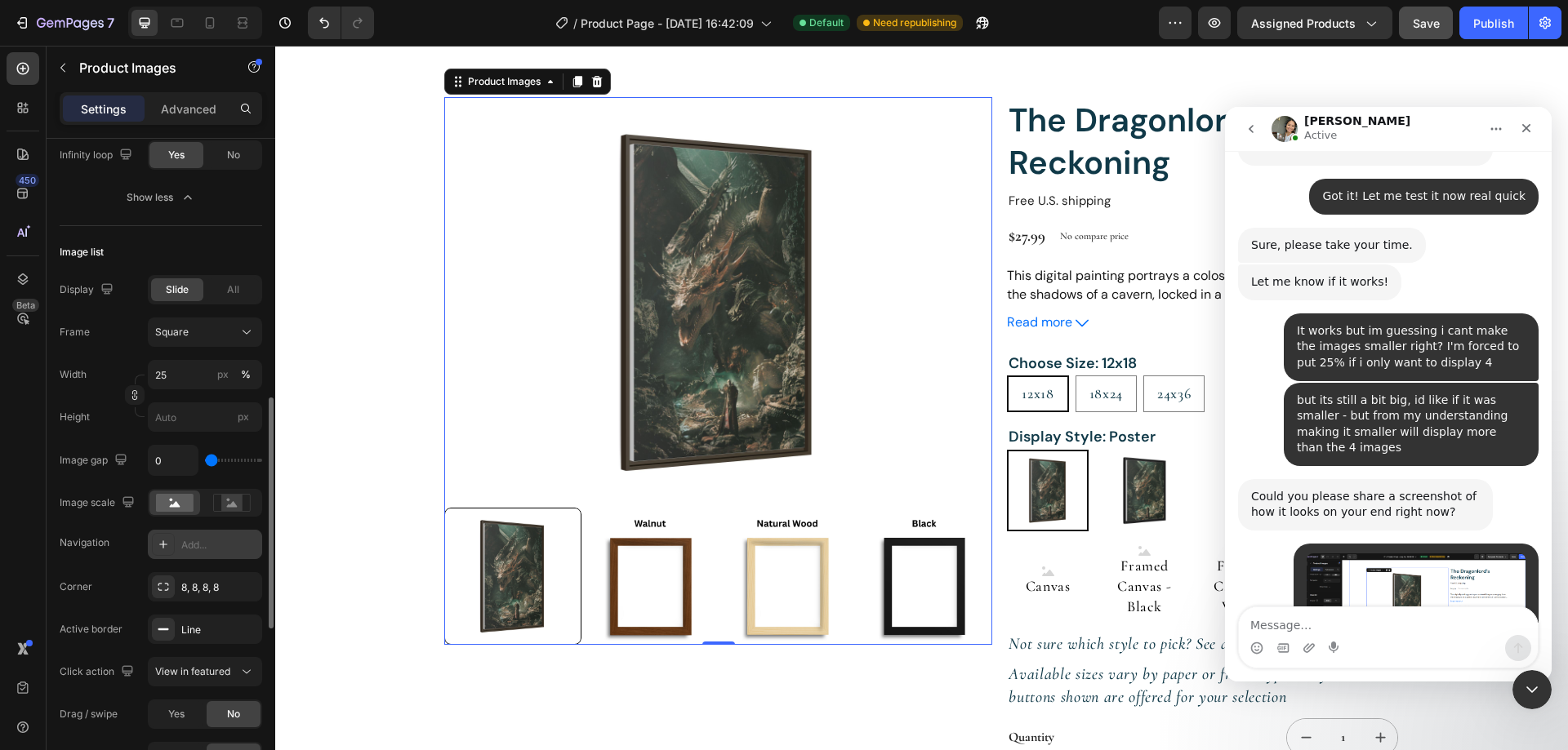
click at [189, 547] on div "Add..." at bounding box center [219, 545] width 77 height 14
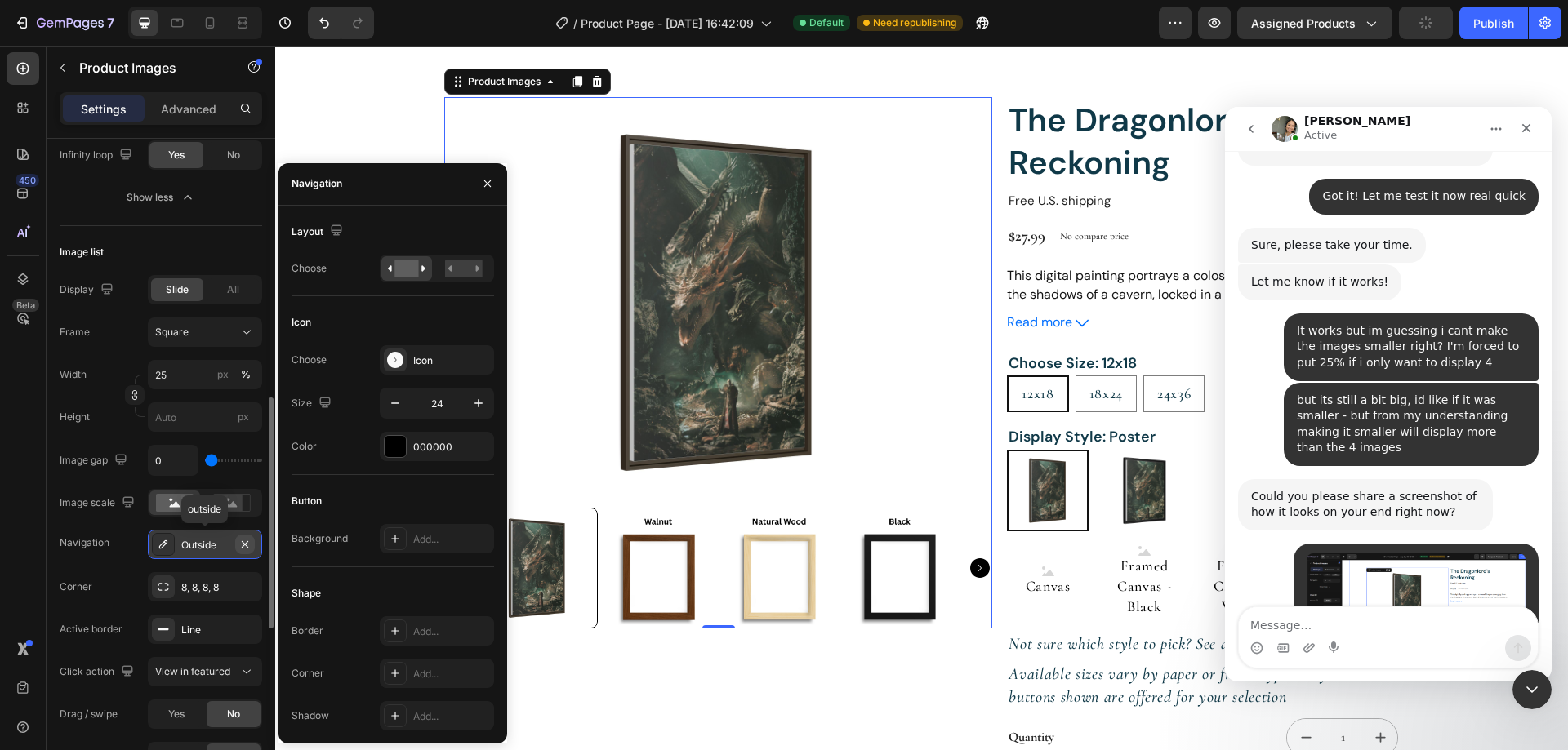
click at [246, 549] on icon "button" at bounding box center [245, 545] width 13 height 13
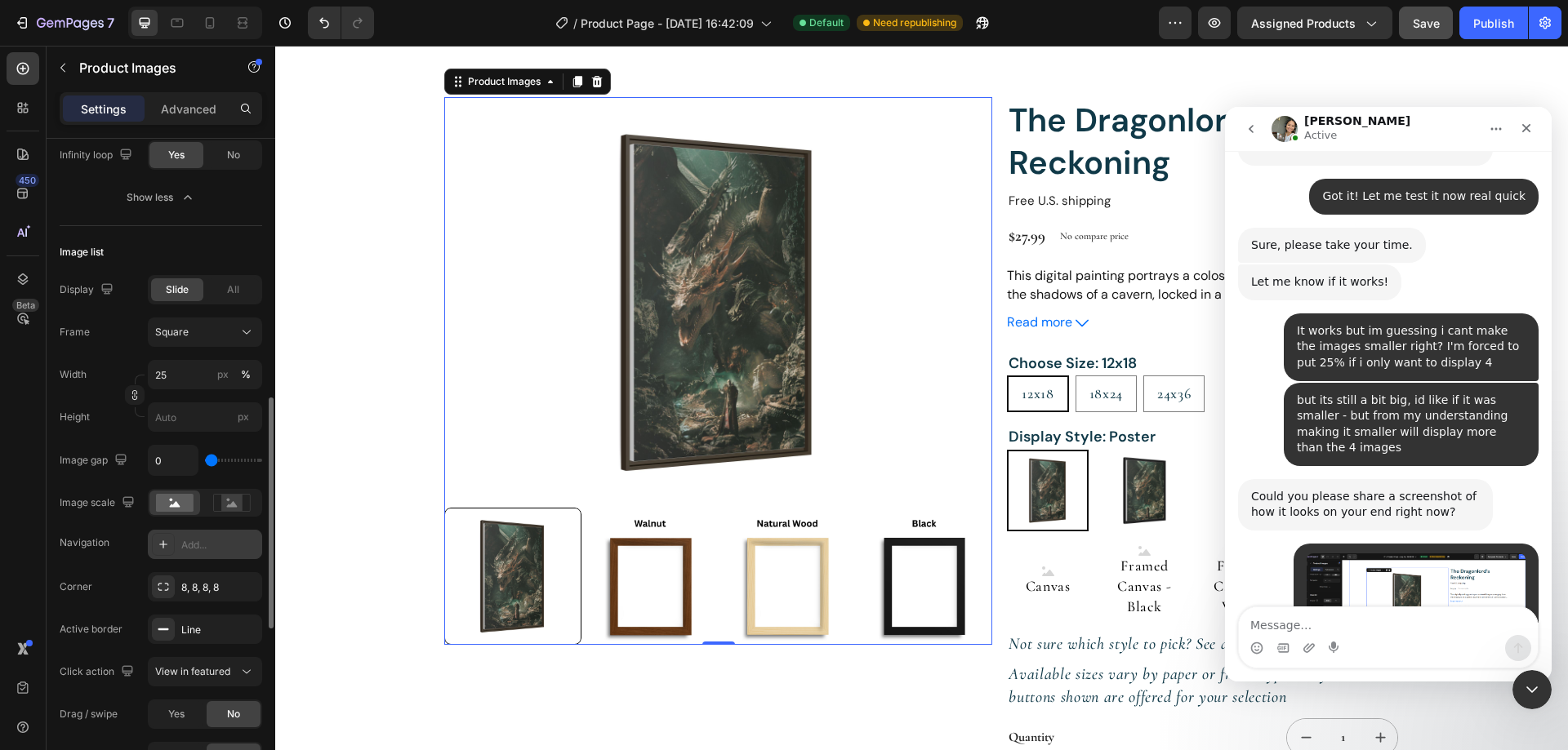
scroll to position [816, 0]
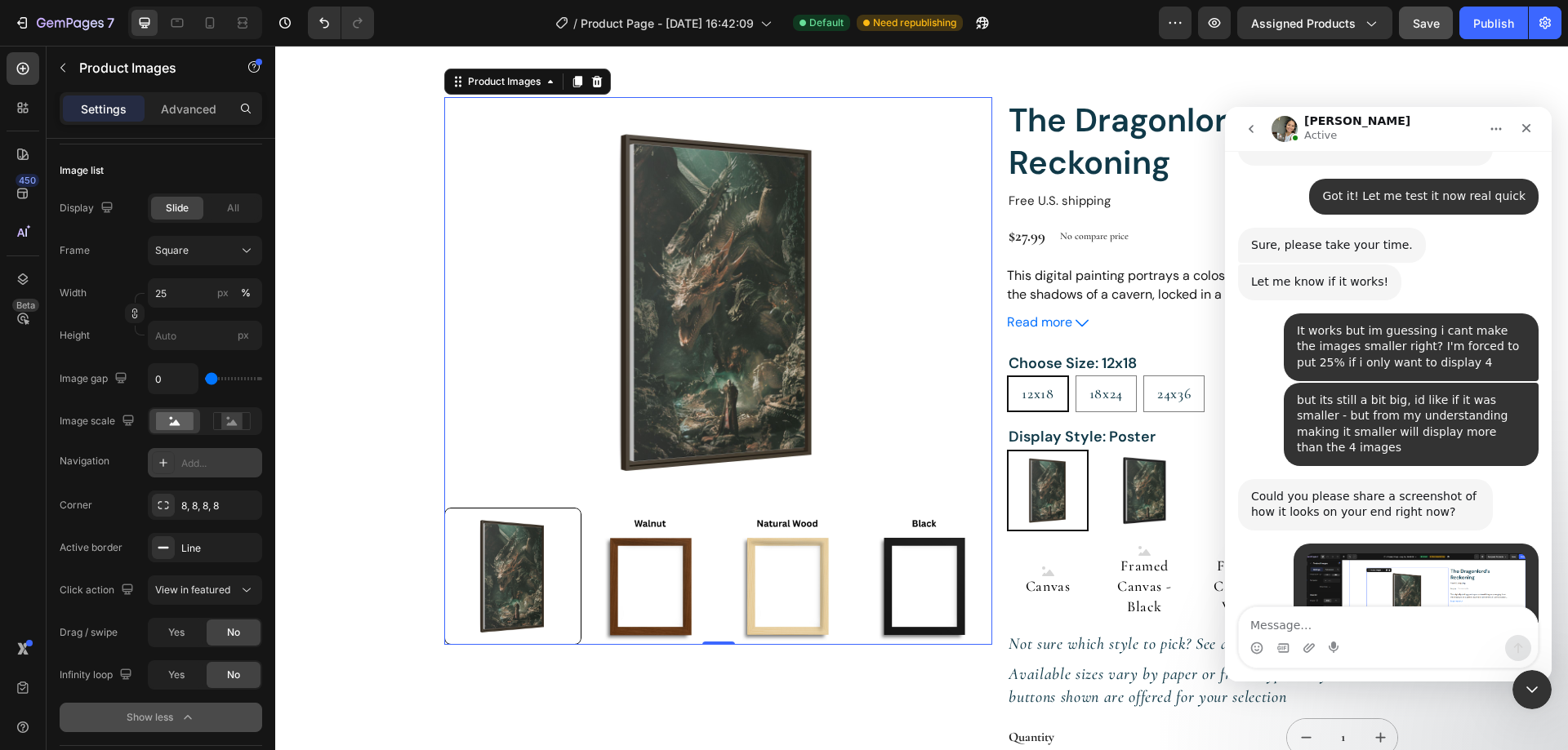
click at [911, 578] on img at bounding box center [924, 576] width 137 height 137
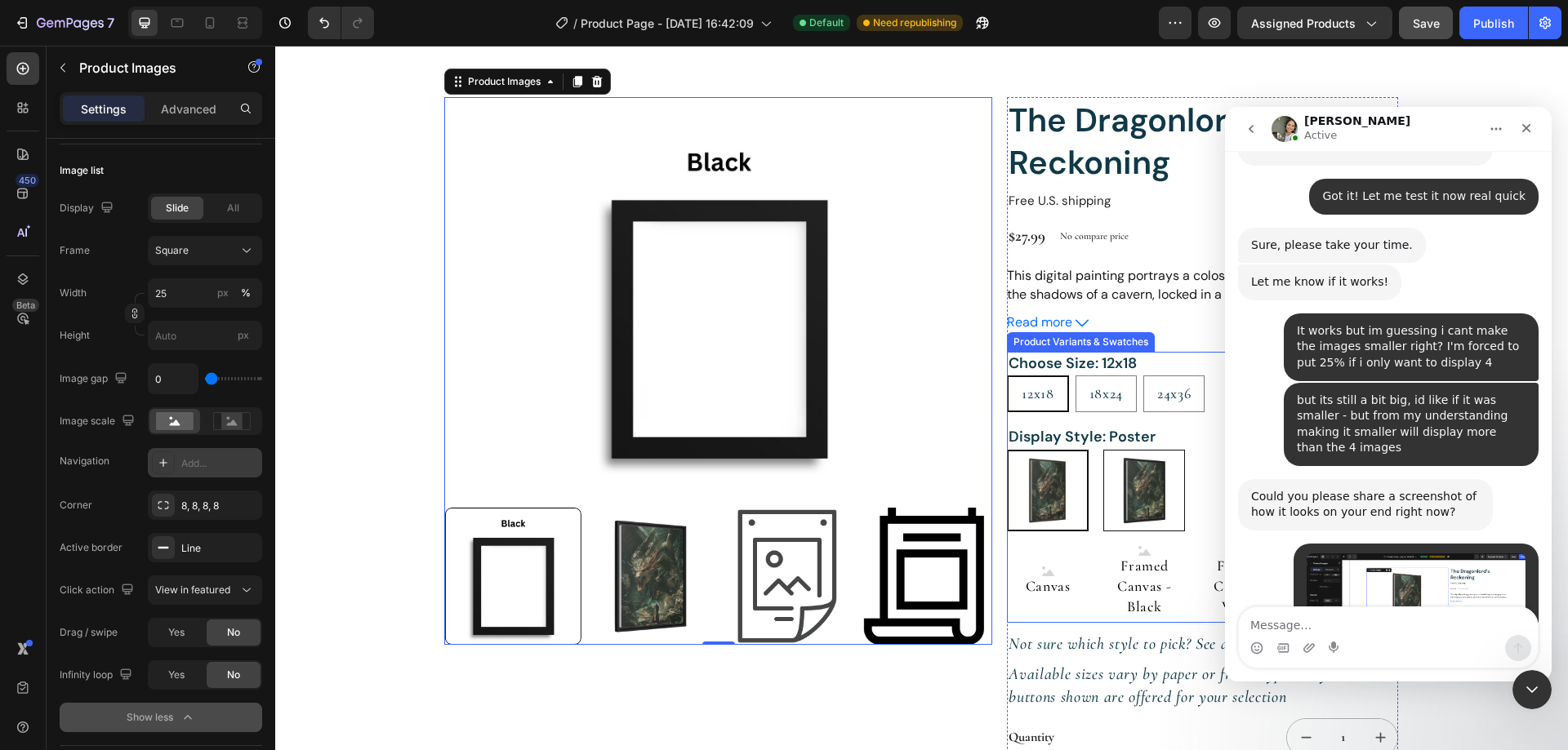
click at [1144, 501] on img at bounding box center [1144, 490] width 80 height 80
click at [1103, 449] on input "Framed Poster - Black Framed Poster - Black" at bounding box center [1102, 449] width 1 height 1
radio input "true"
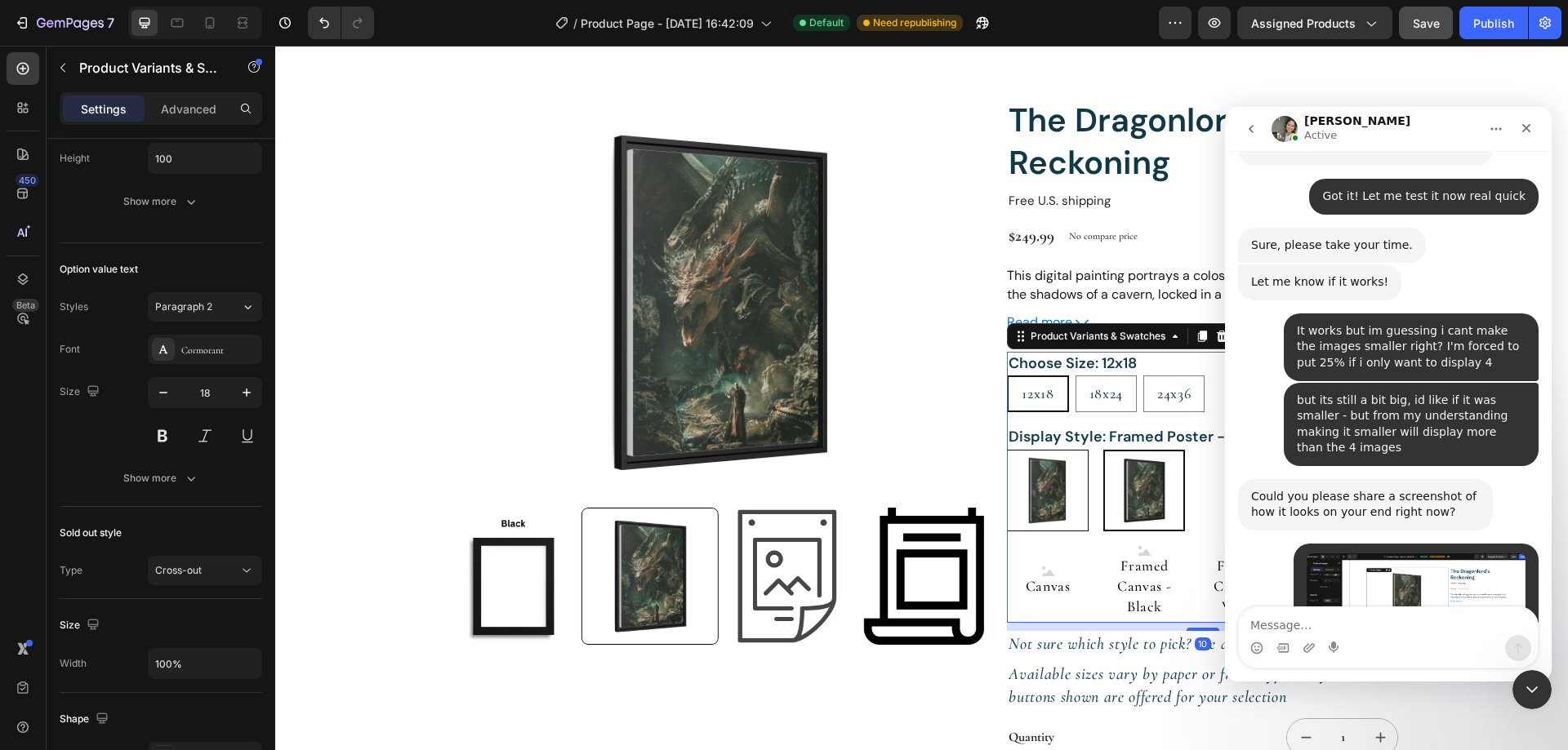
scroll to position [0, 0]
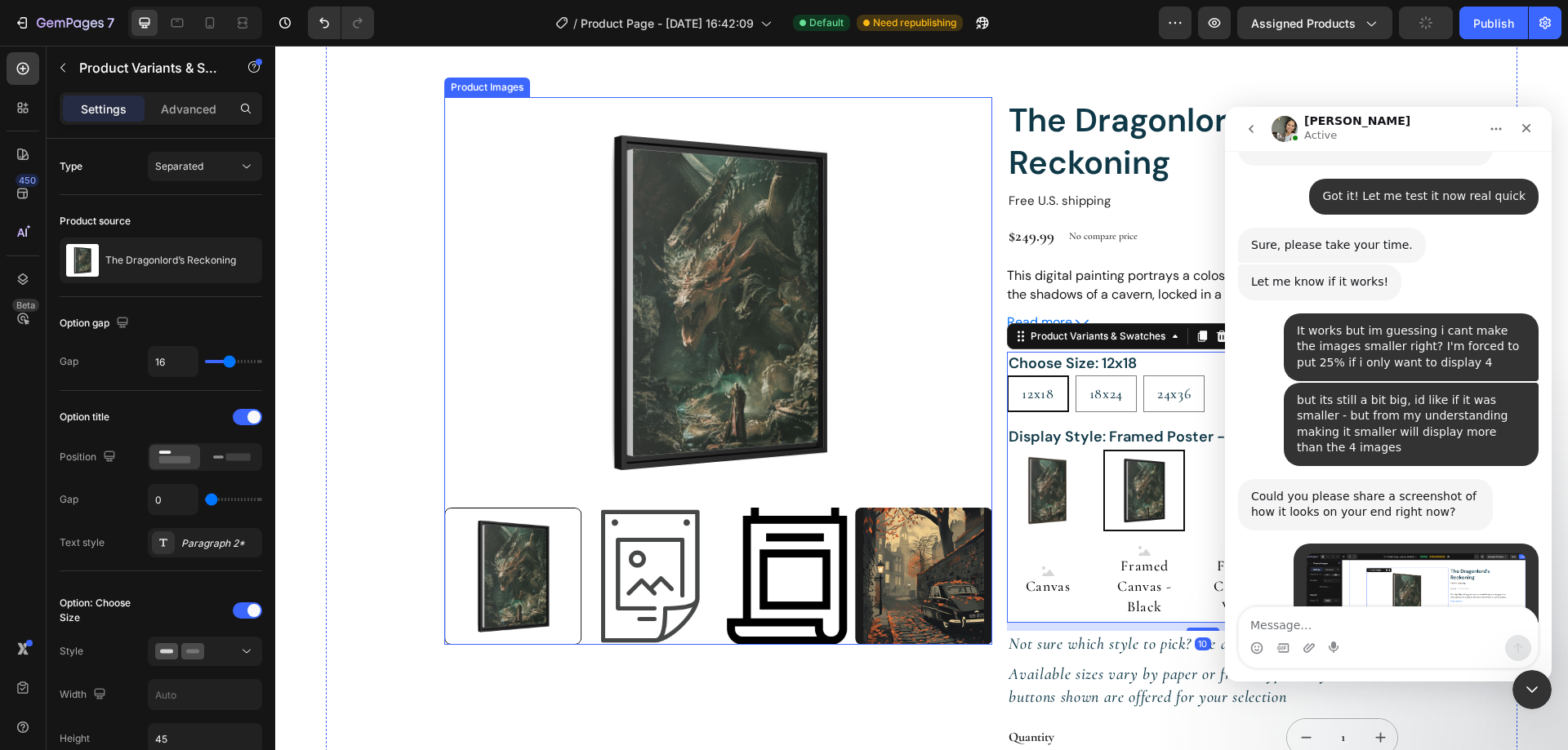
click at [930, 563] on img at bounding box center [924, 576] width 137 height 137
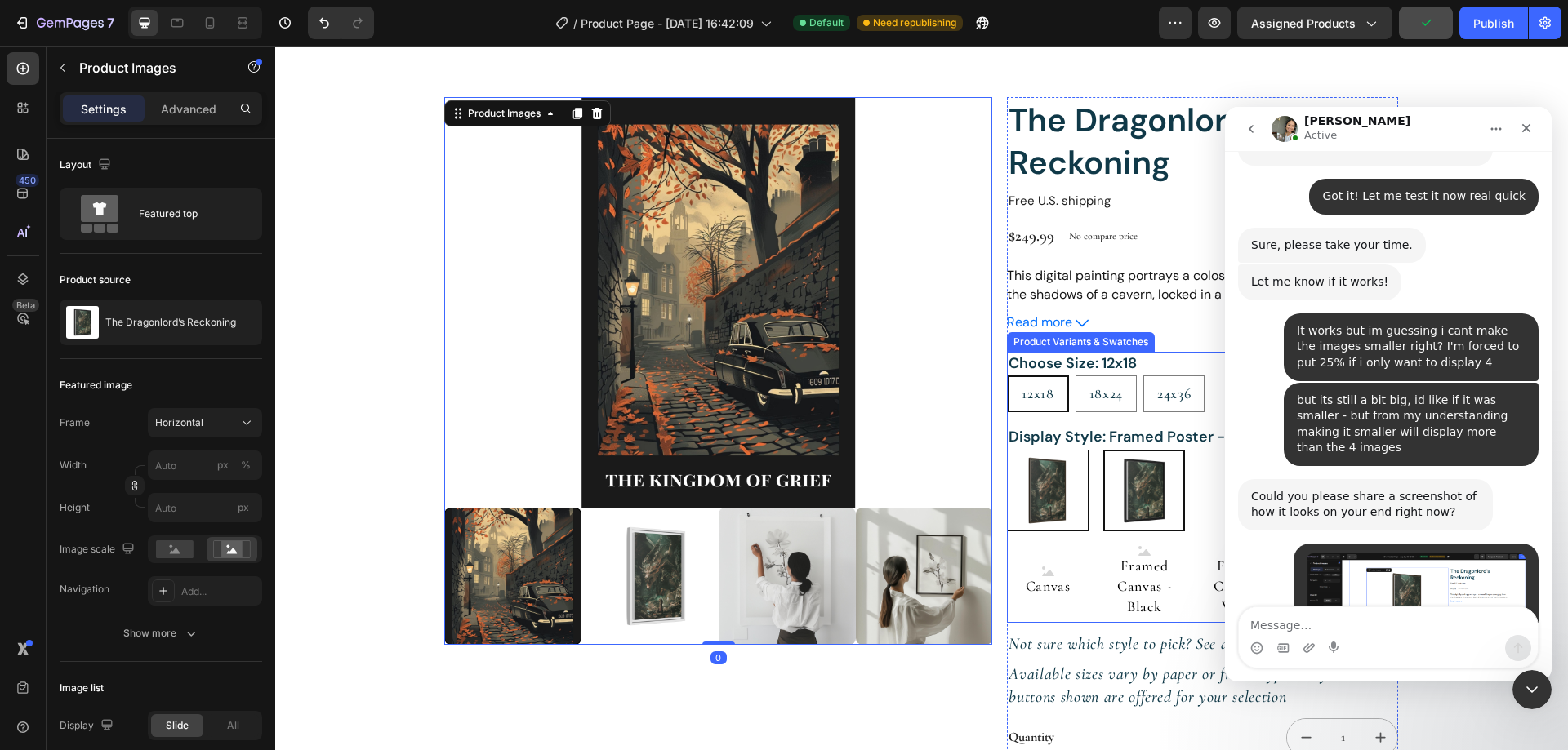
click at [1037, 489] on img at bounding box center [1048, 490] width 80 height 80
click at [1007, 449] on input "Poster Poster" at bounding box center [1006, 449] width 1 height 1
radio input "true"
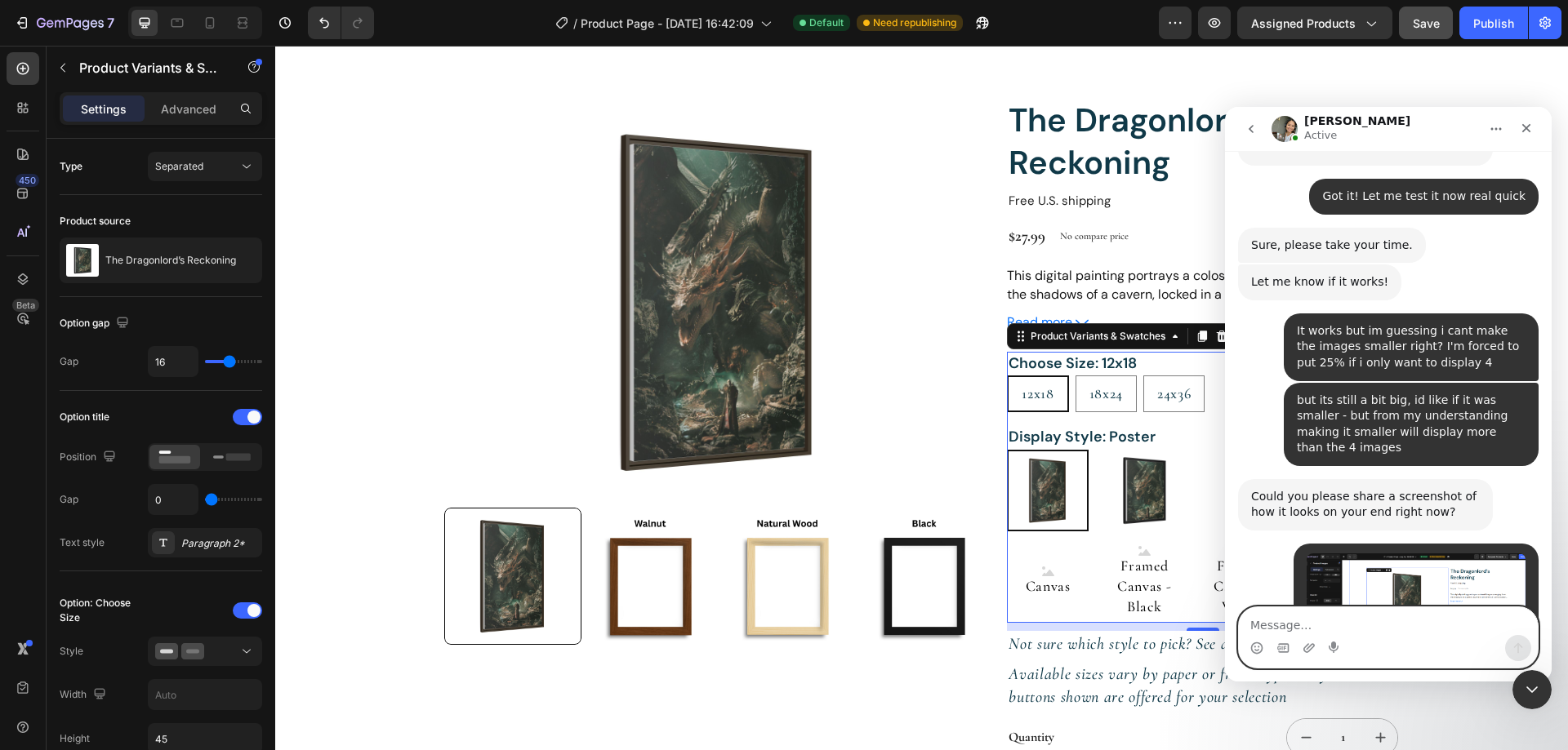
click at [1340, 625] on textarea "Message…" at bounding box center [1388, 620] width 299 height 28
type textarea "Actually sorry it doesnt even work"
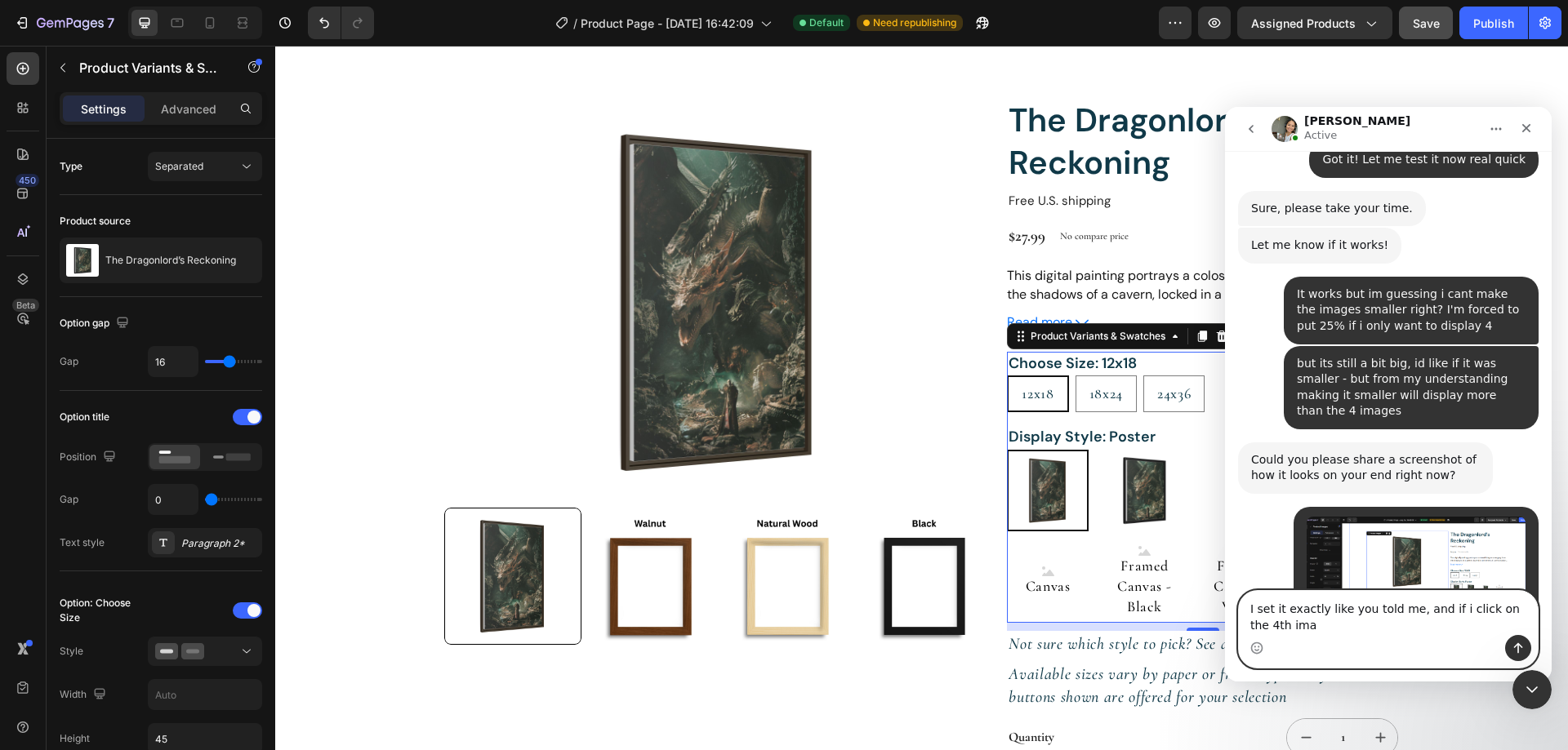
scroll to position [4158, 0]
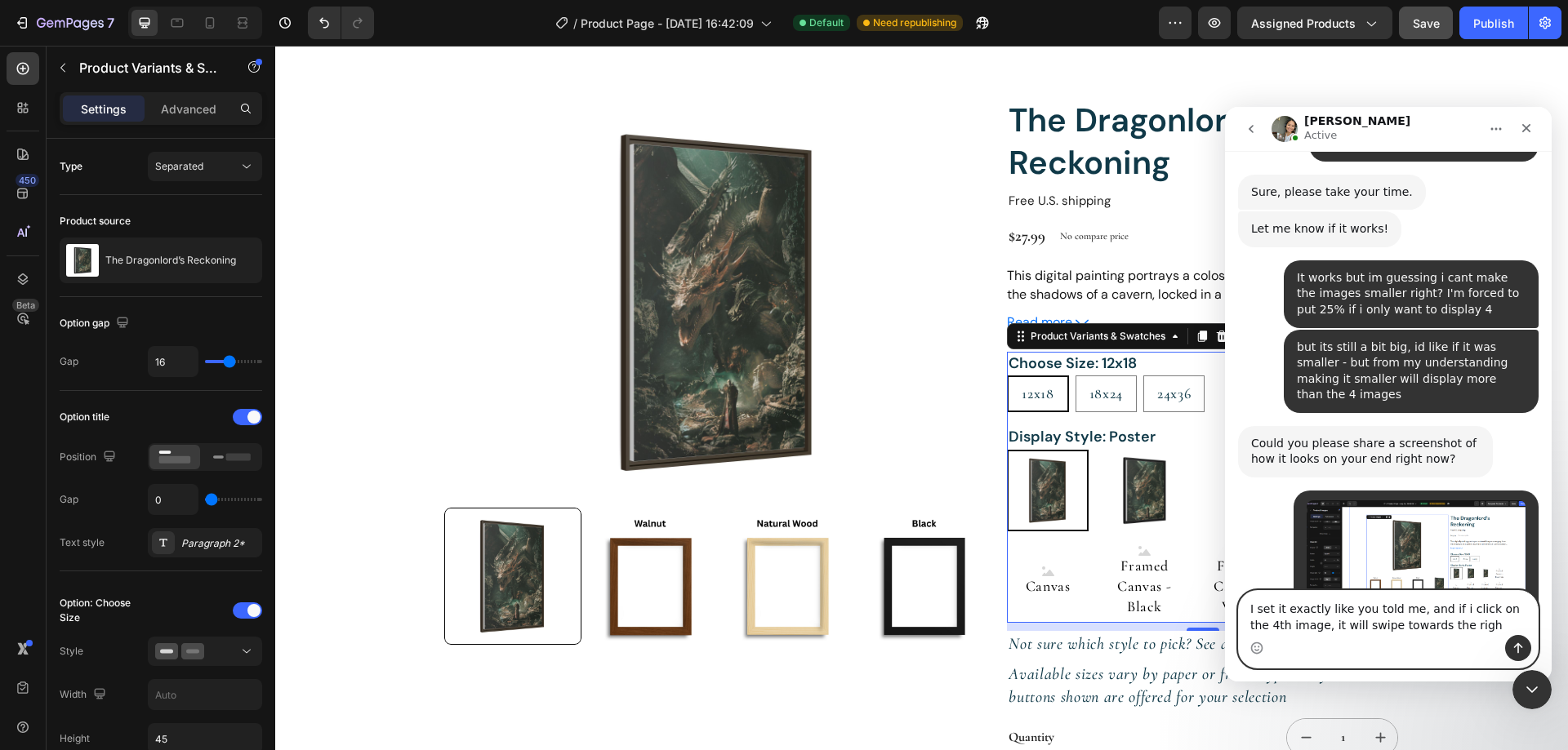
type textarea "I set it exactly like you told me, and if i click on the 4th image, it will swi…"
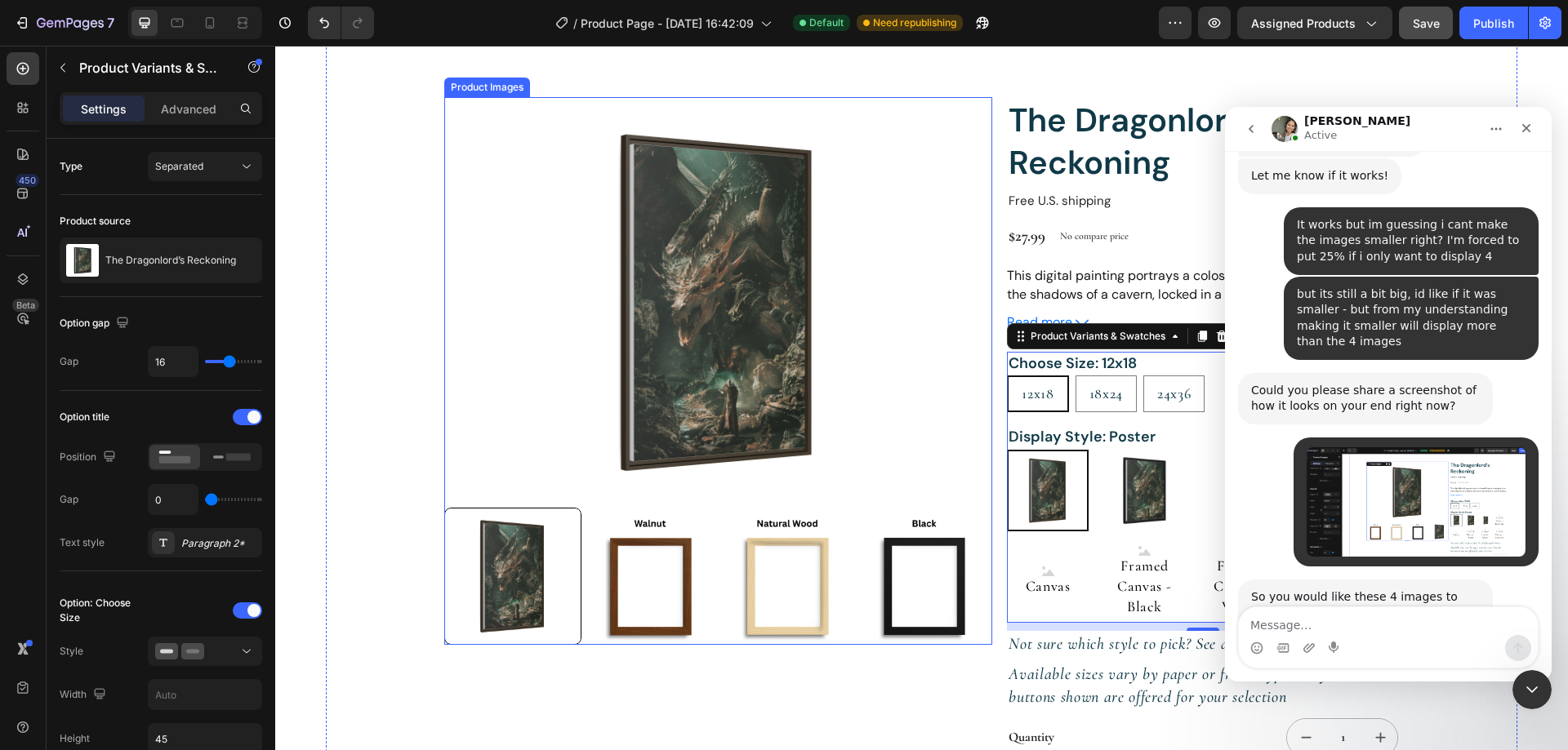
click at [792, 572] on img at bounding box center [787, 576] width 137 height 137
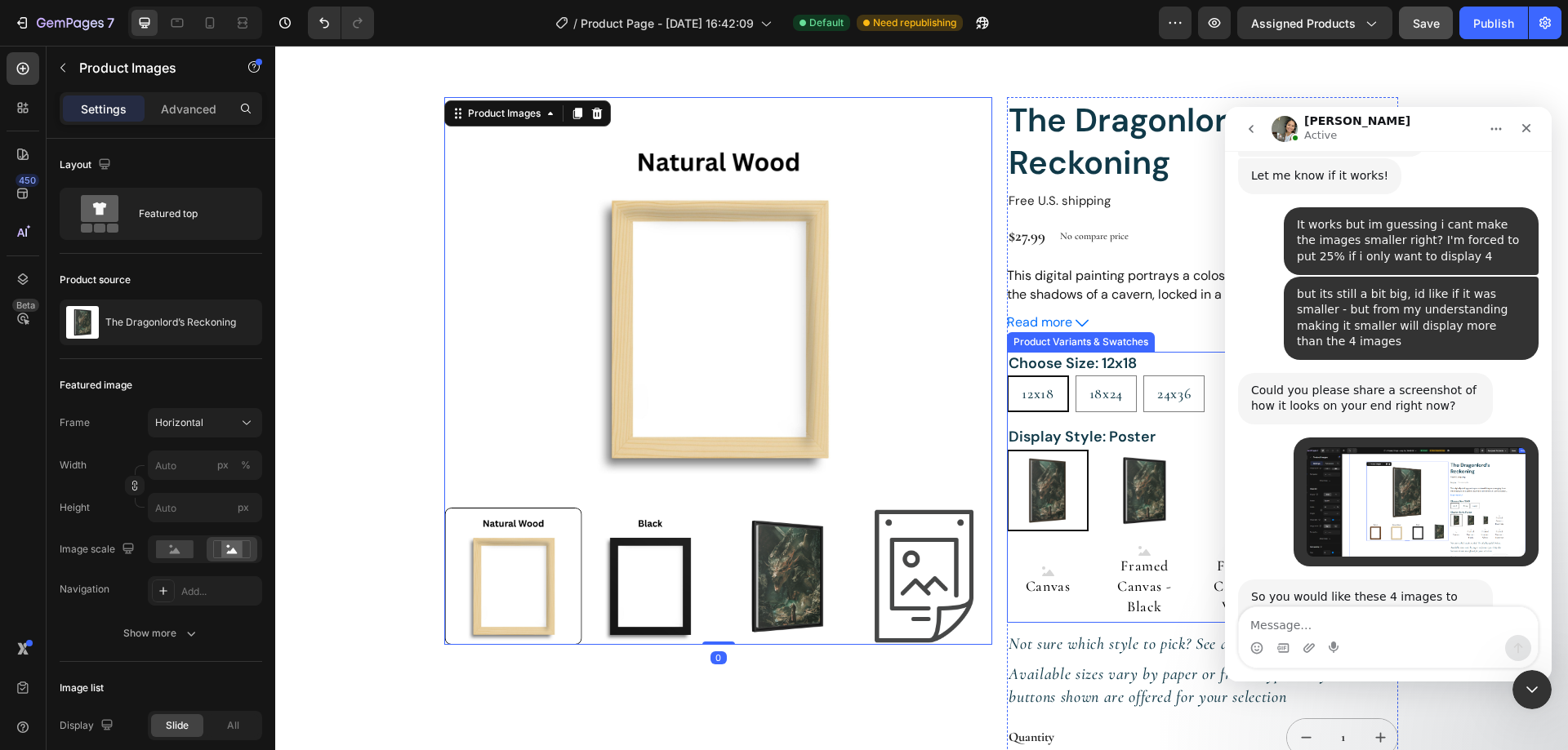
click at [1043, 488] on img at bounding box center [1047, 490] width 78 height 78
click at [1007, 449] on input "Poster Poster" at bounding box center [1006, 449] width 1 height 1
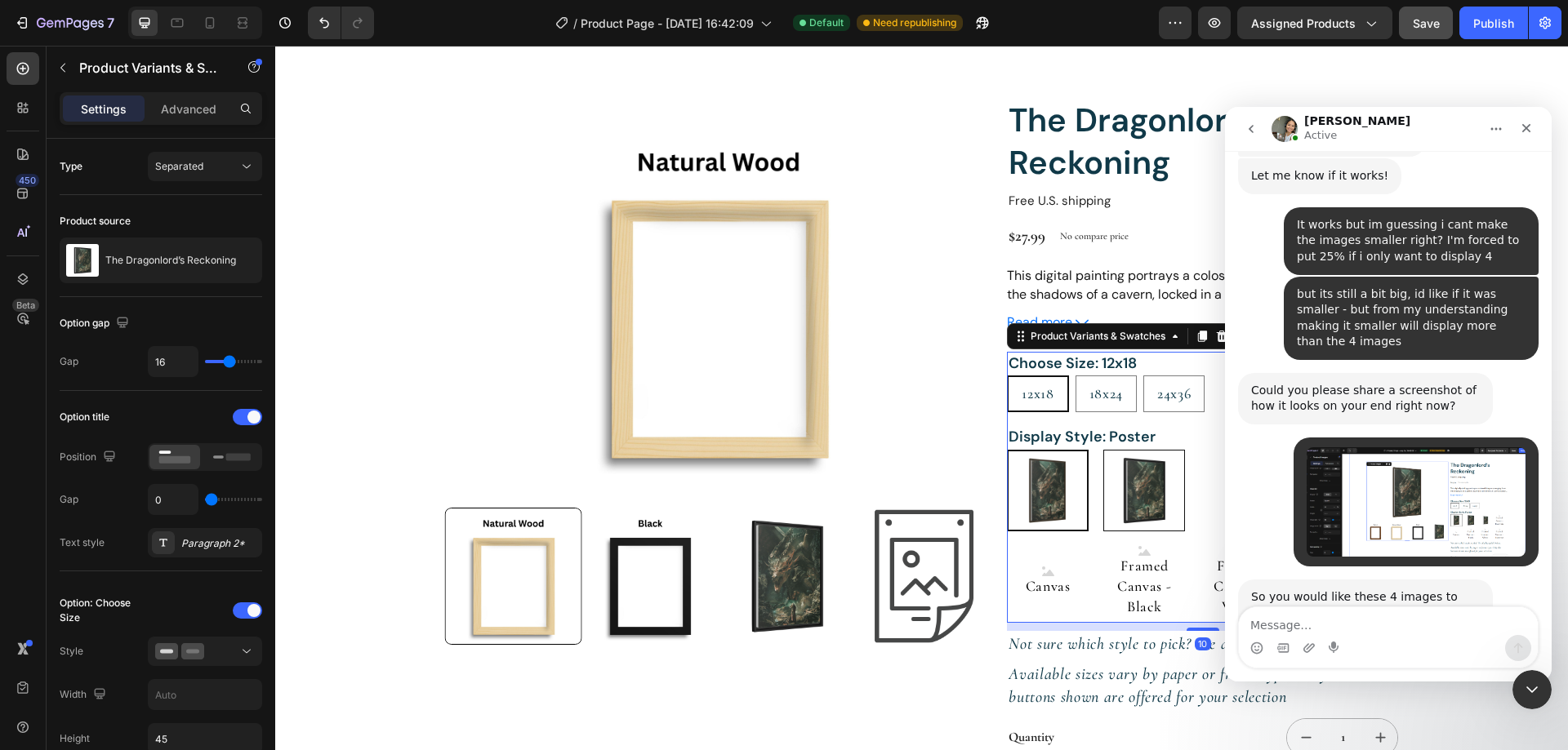
click at [1144, 500] on img at bounding box center [1144, 490] width 80 height 80
click at [1103, 449] on input "Framed Poster - Black Framed Poster - Black" at bounding box center [1102, 449] width 1 height 1
radio input "true"
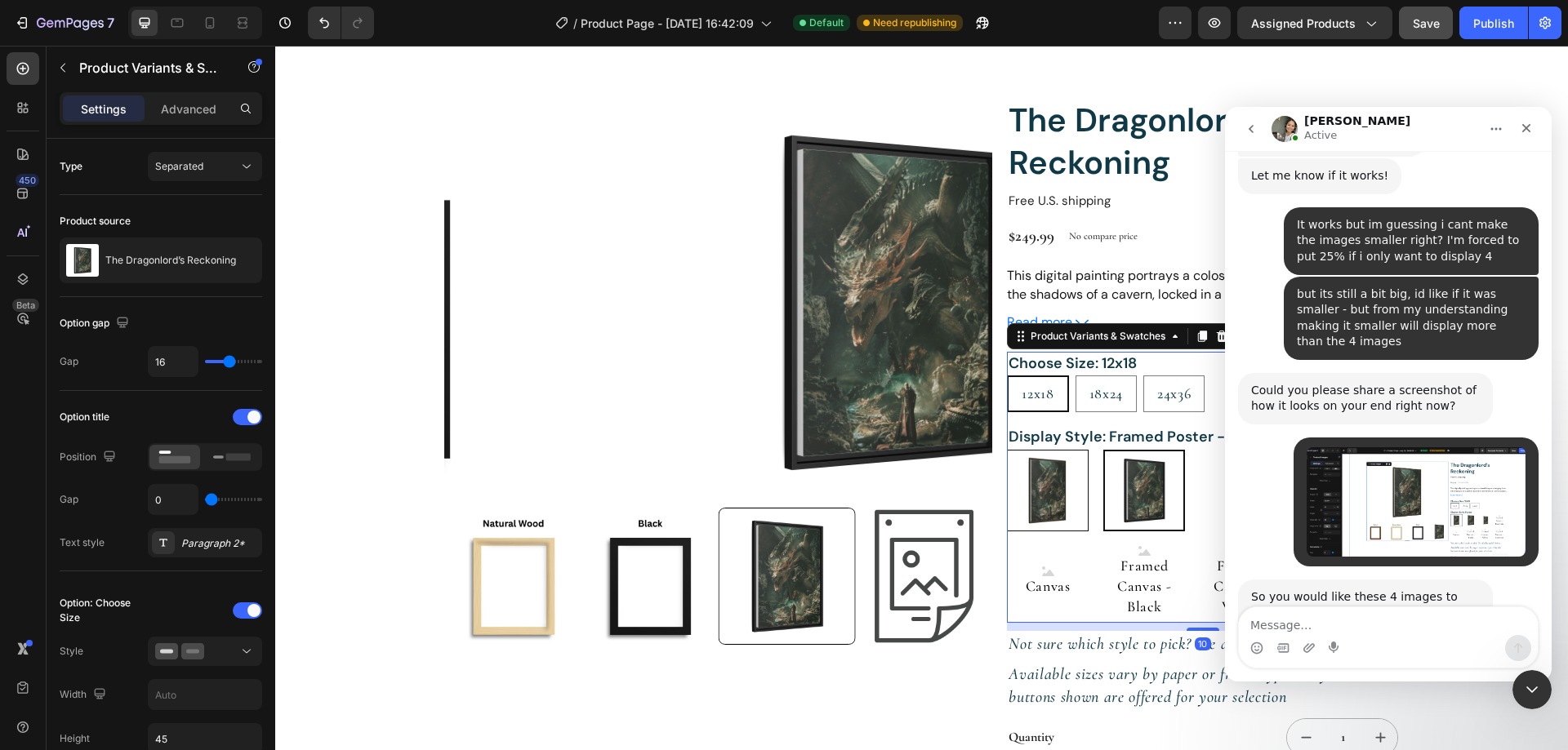
click at [1042, 487] on img at bounding box center [1048, 490] width 80 height 80
click at [1007, 449] on input "Poster Poster" at bounding box center [1006, 449] width 1 height 1
radio input "true"
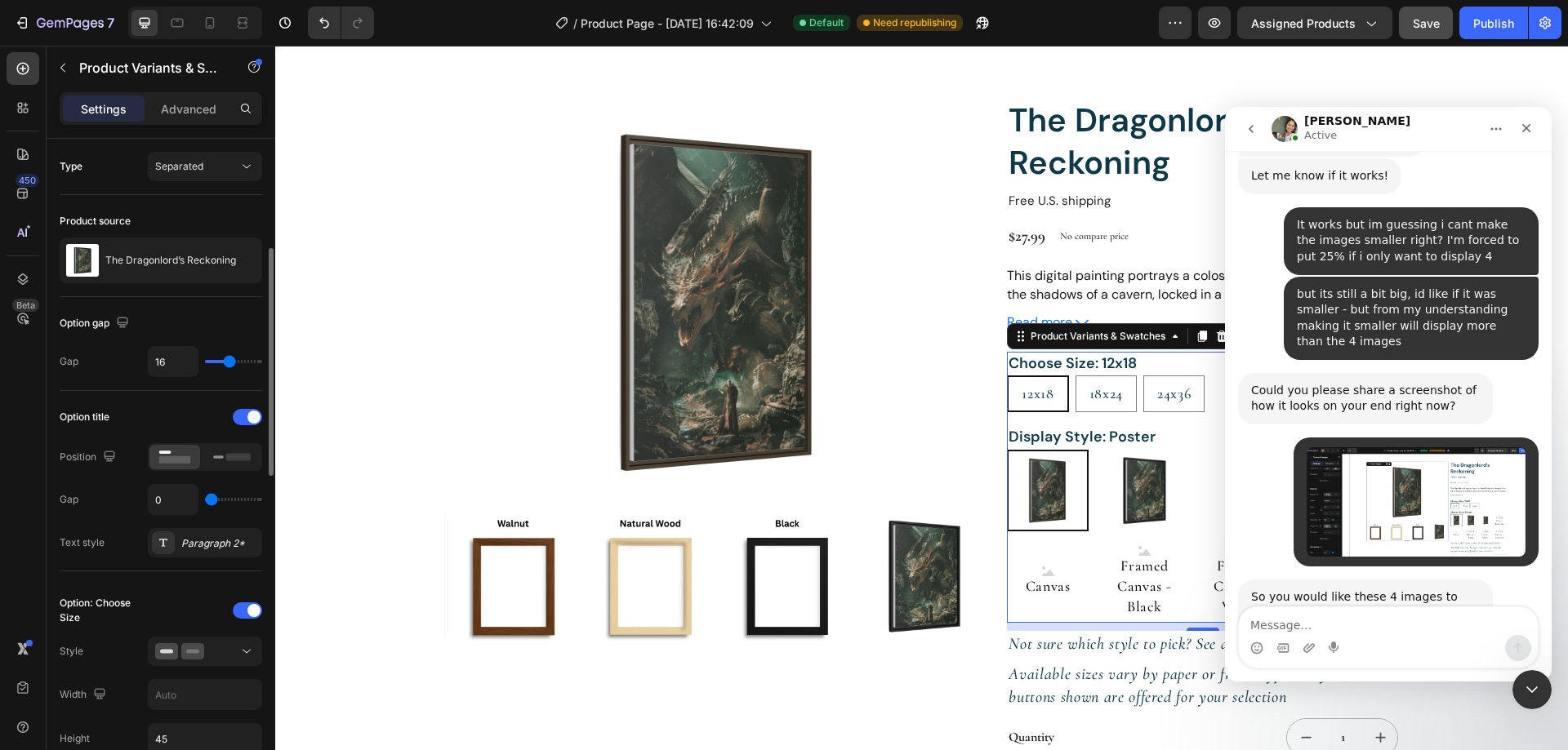
scroll to position [82, 0]
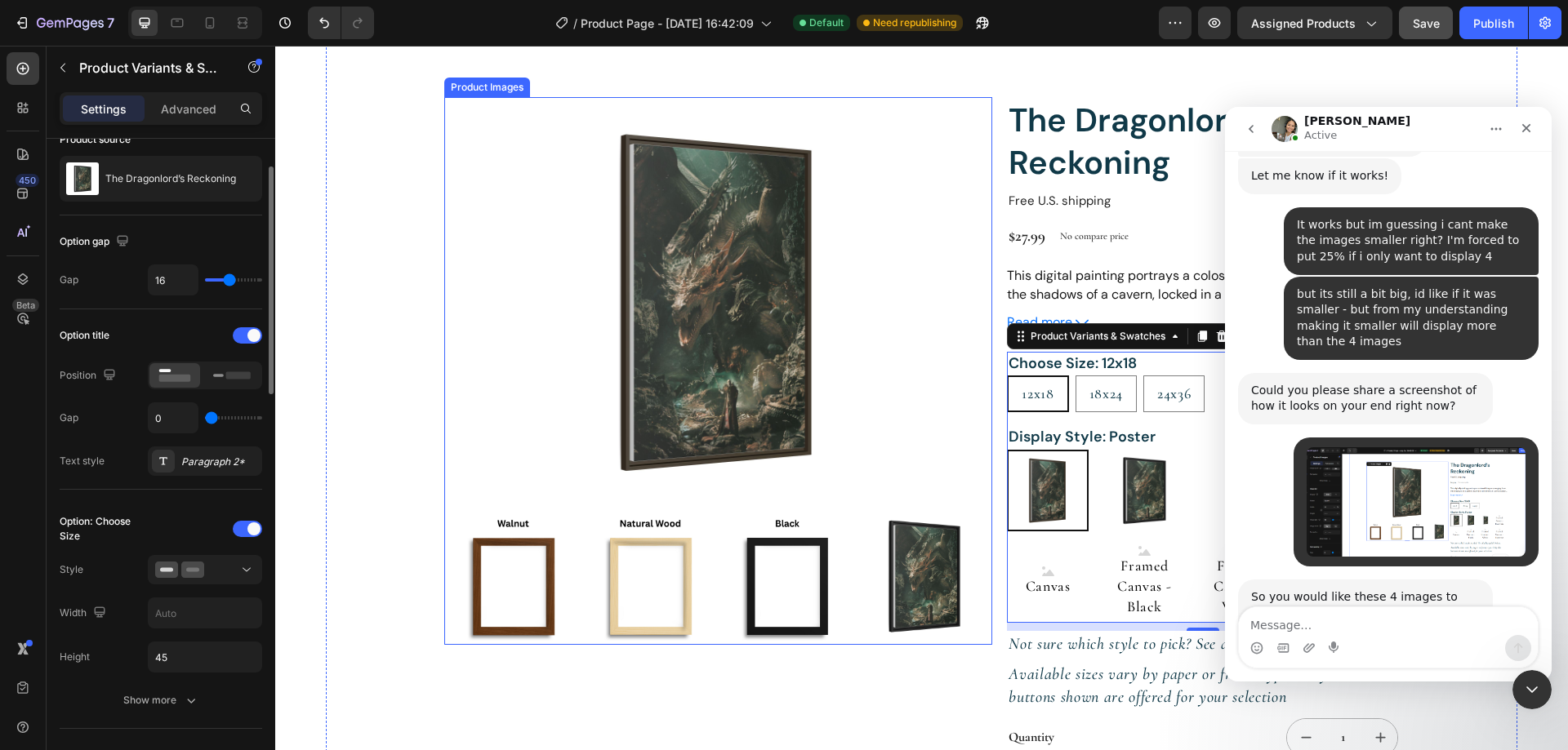
click at [653, 418] on img at bounding box center [717, 302] width 548 height 411
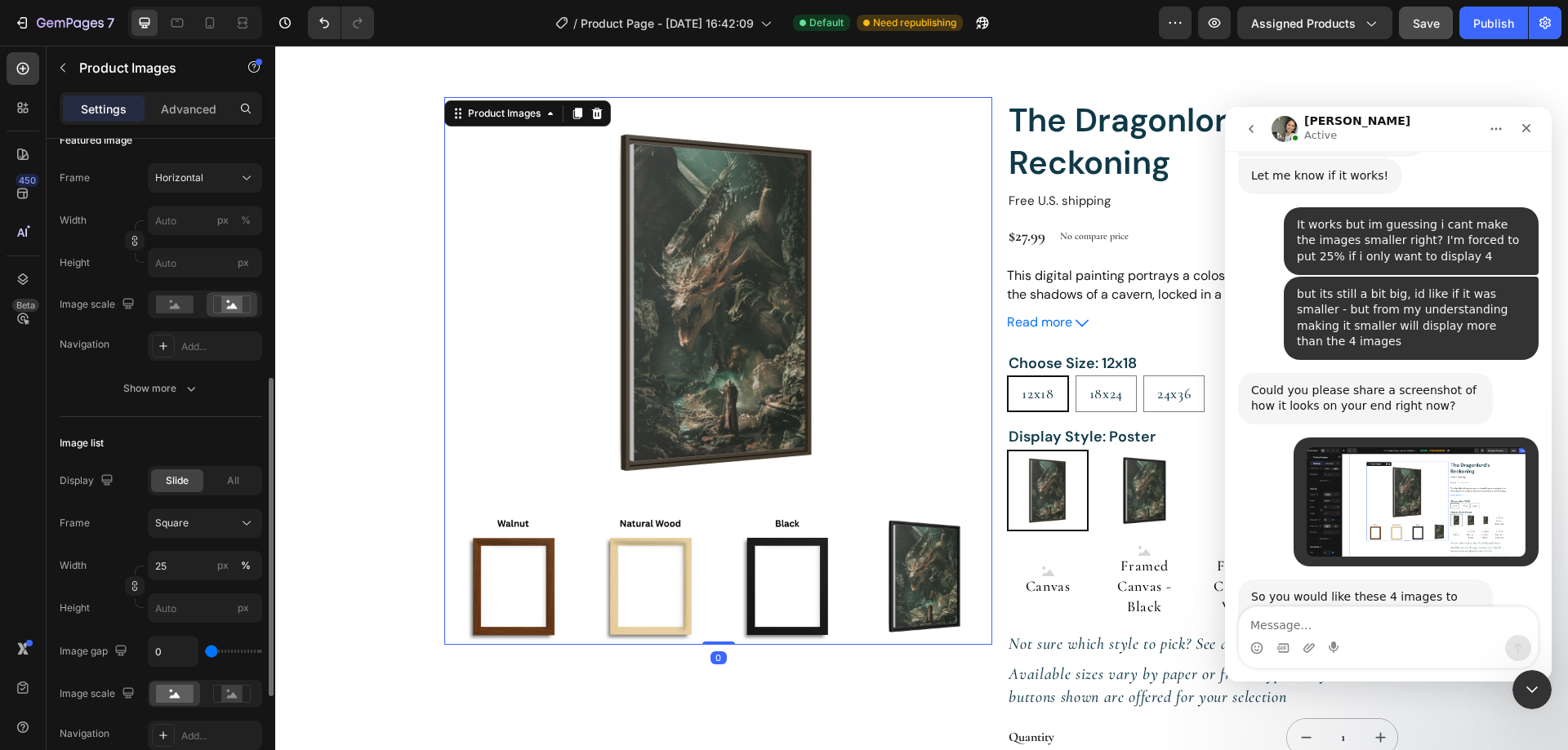
scroll to position [408, 0]
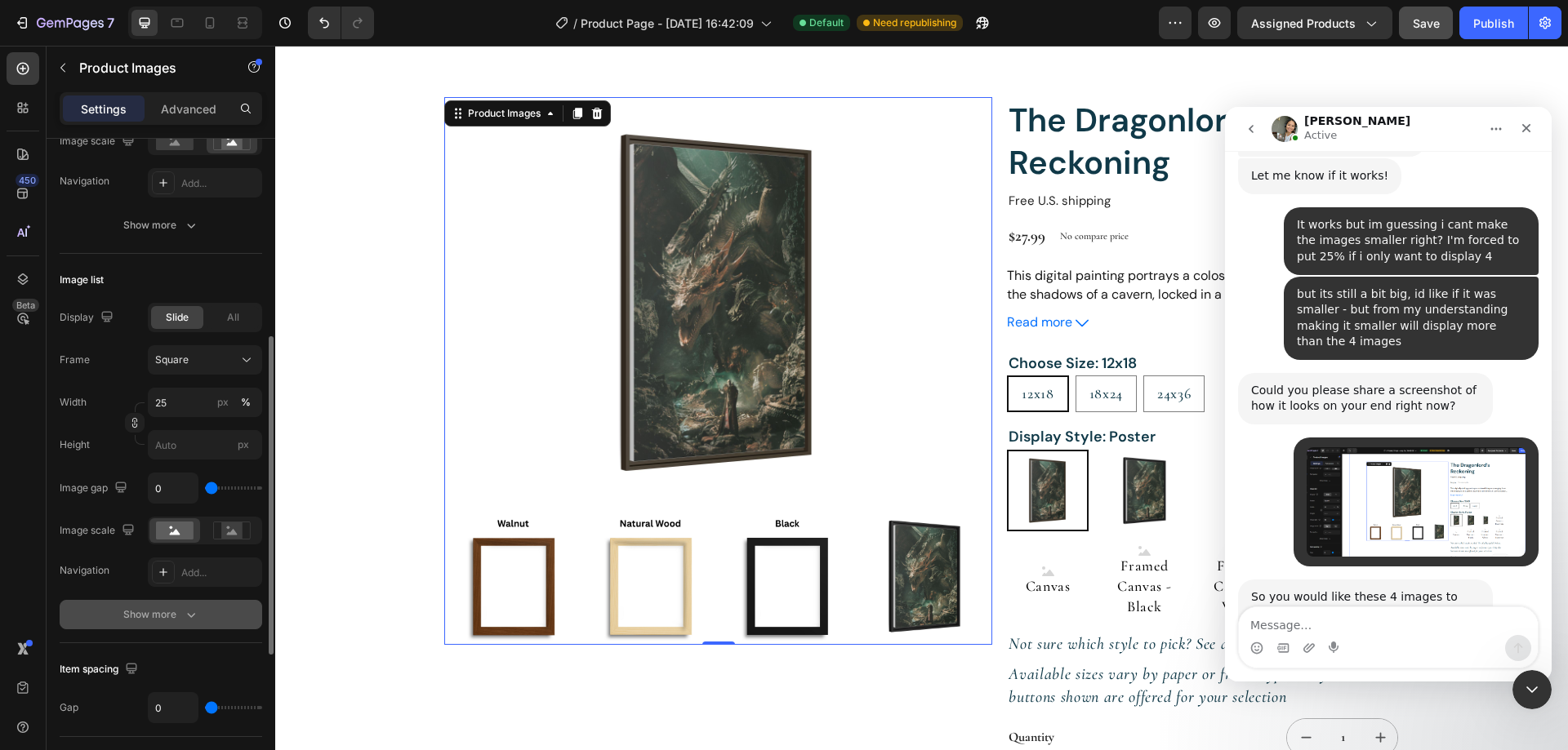
click at [175, 604] on button "Show more" at bounding box center [161, 614] width 202 height 29
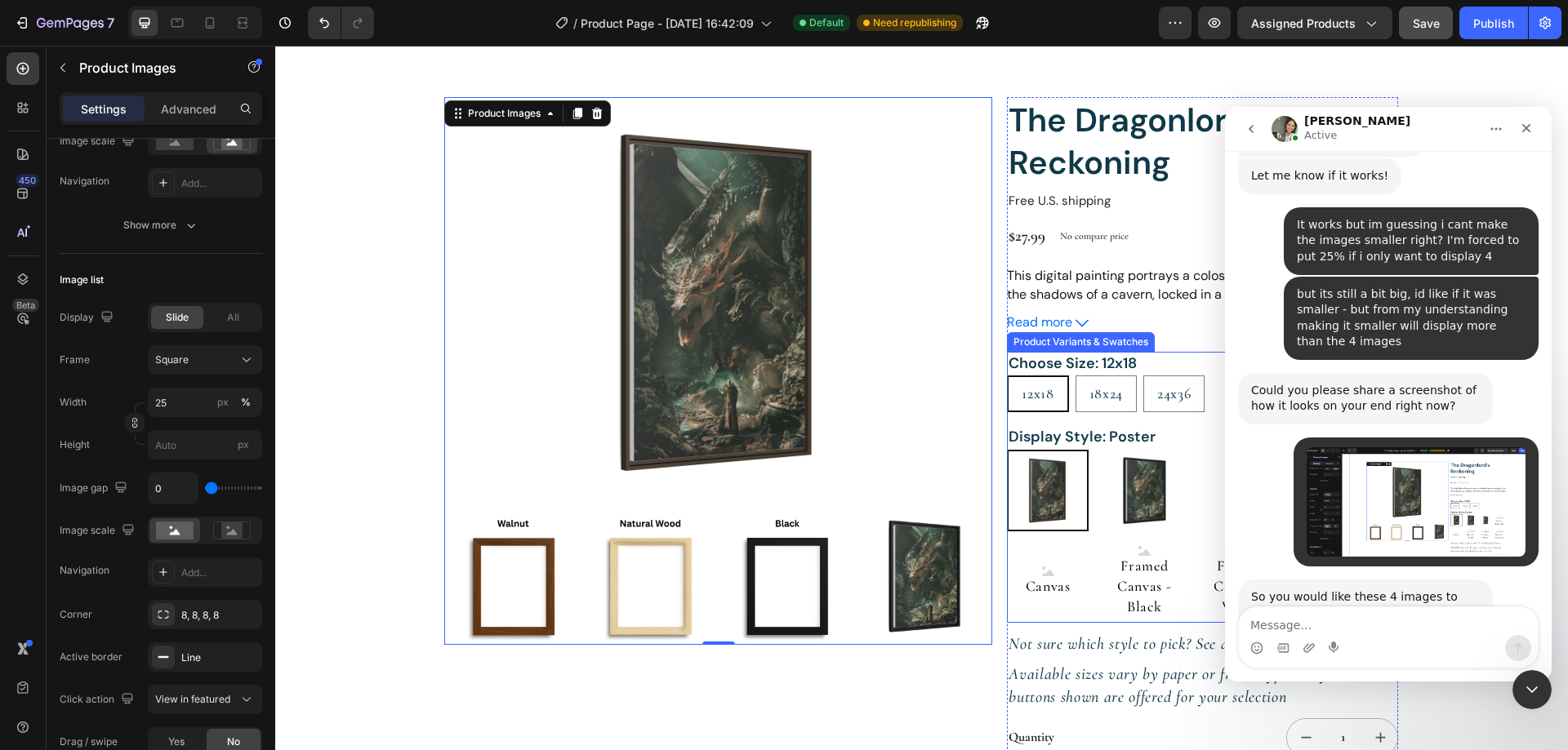
click at [1032, 491] on img at bounding box center [1047, 490] width 78 height 78
click at [1007, 449] on input "Poster Poster" at bounding box center [1006, 449] width 1 height 1
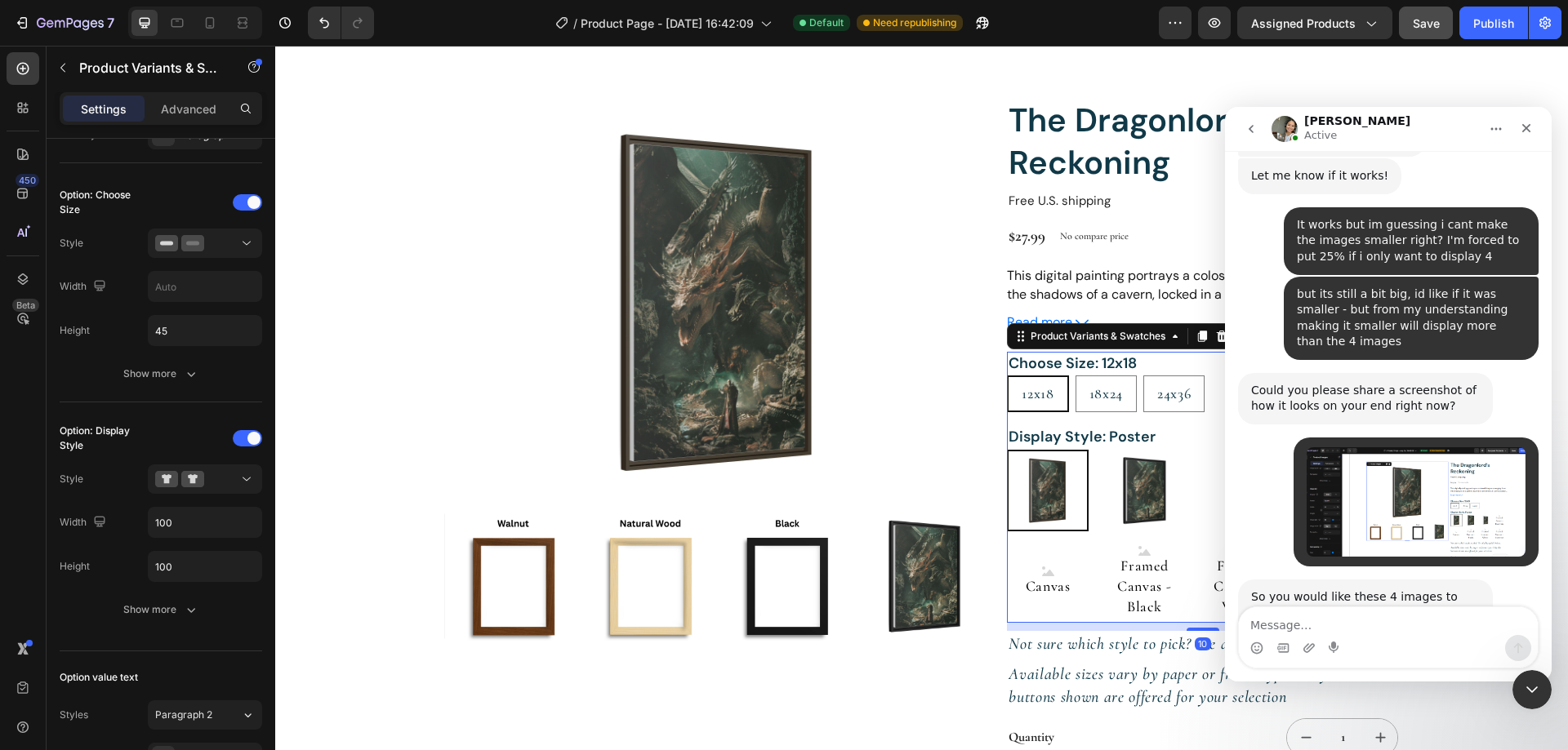
scroll to position [0, 0]
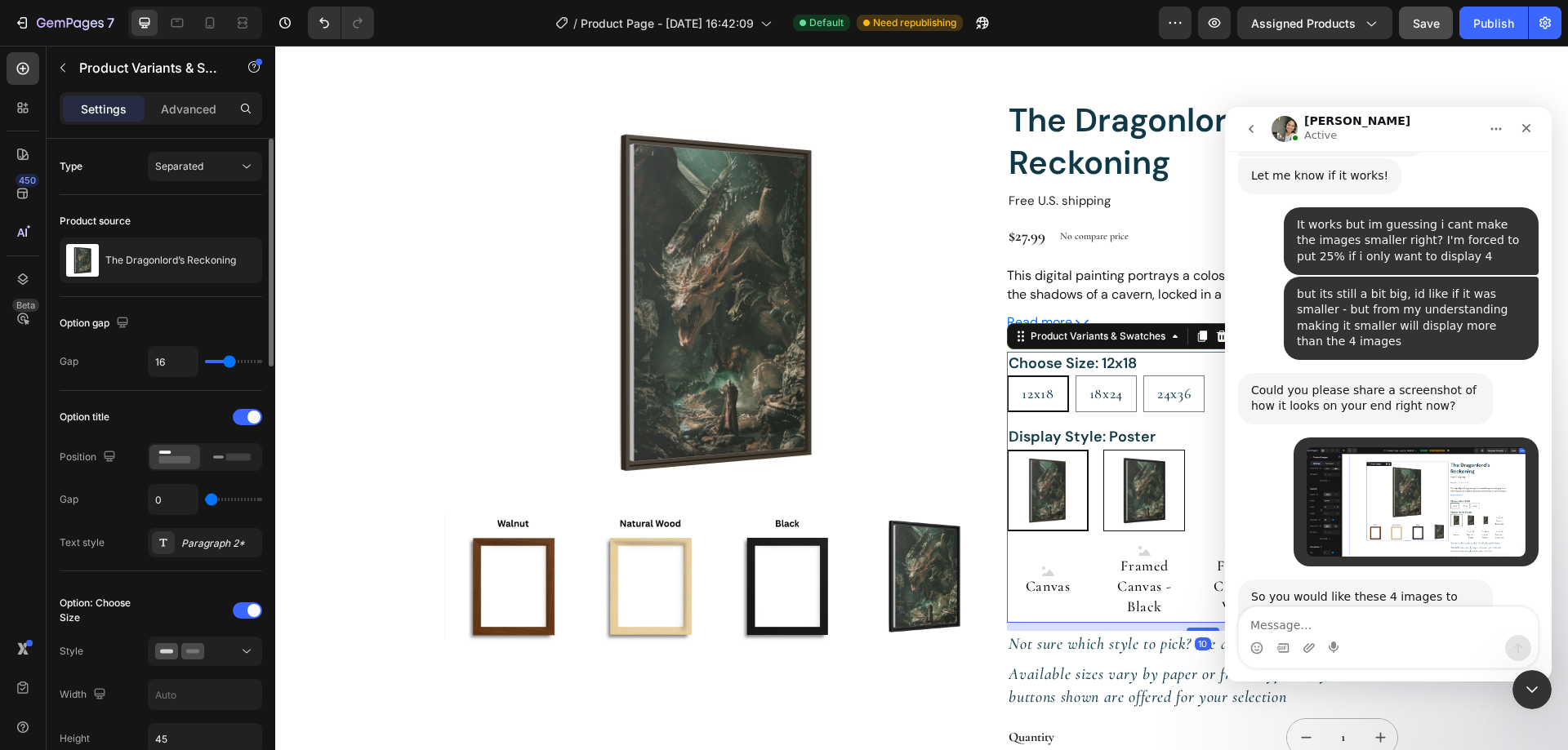
click at [1129, 490] on img at bounding box center [1144, 490] width 80 height 80
click at [1103, 449] on input "Framed Poster - Black Framed Poster - Black" at bounding box center [1102, 449] width 1 height 1
radio input "true"
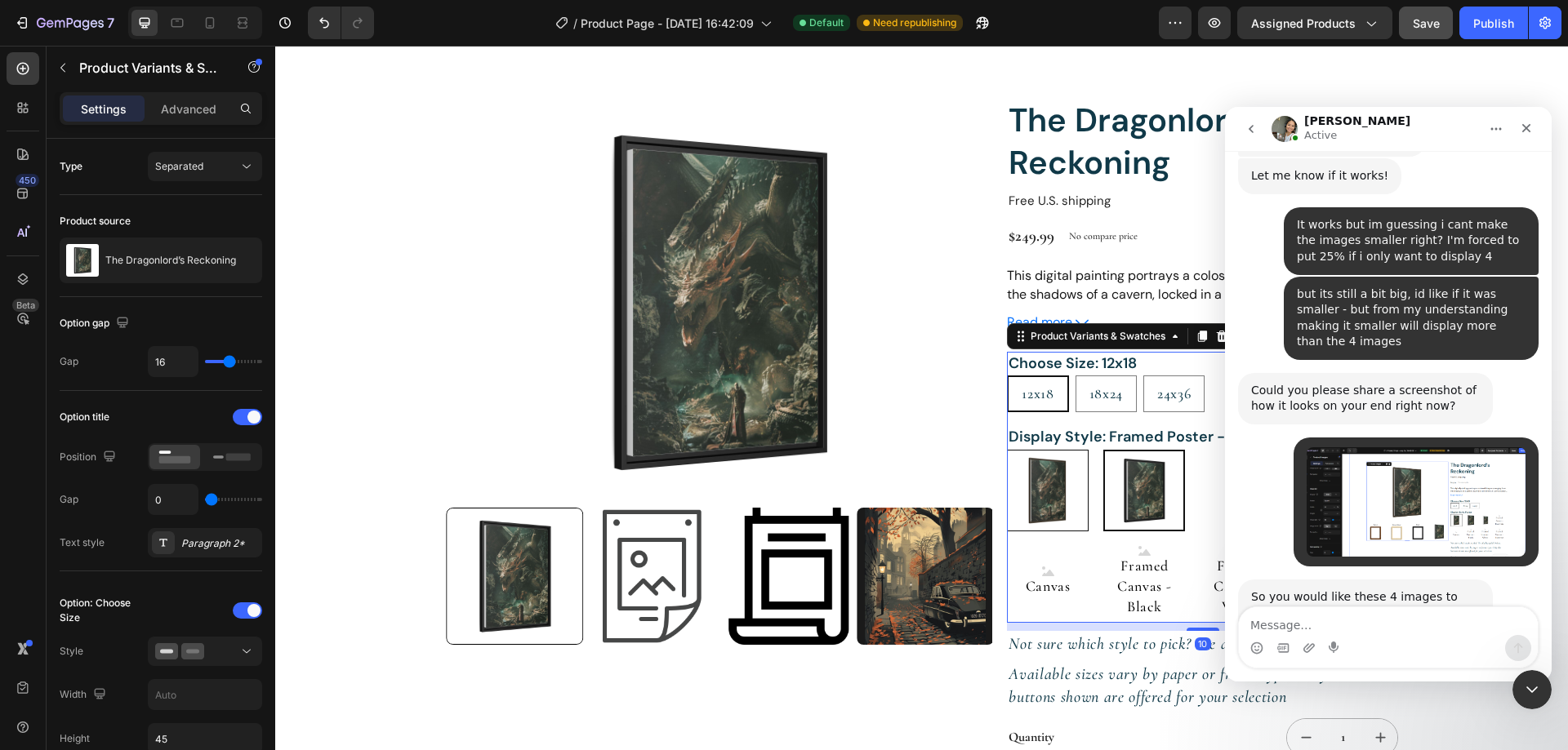
click at [1037, 492] on img at bounding box center [1048, 490] width 80 height 80
click at [1007, 449] on input "Poster Poster" at bounding box center [1006, 449] width 1 height 1
radio input "true"
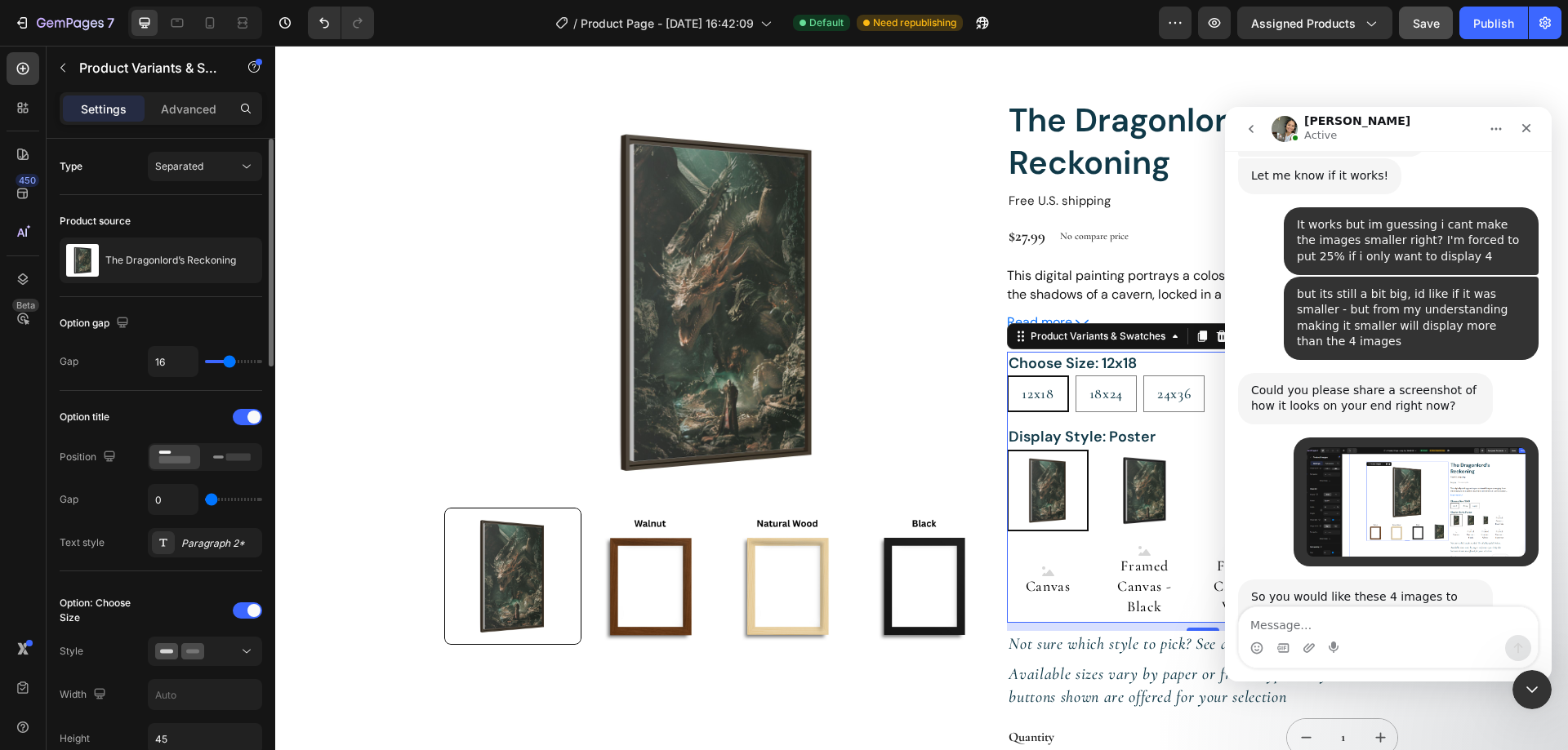
scroll to position [408, 0]
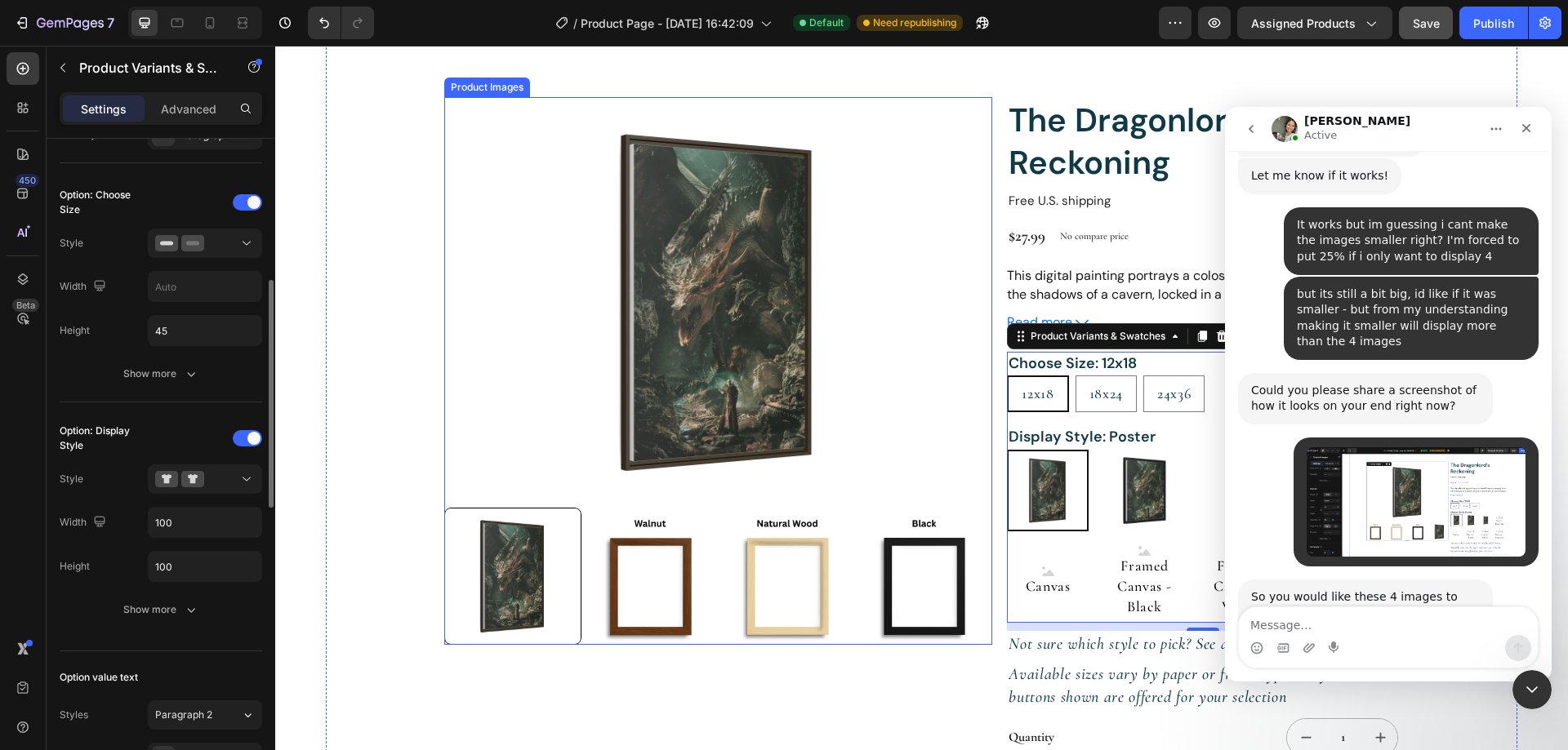
click at [596, 401] on img at bounding box center [717, 302] width 548 height 411
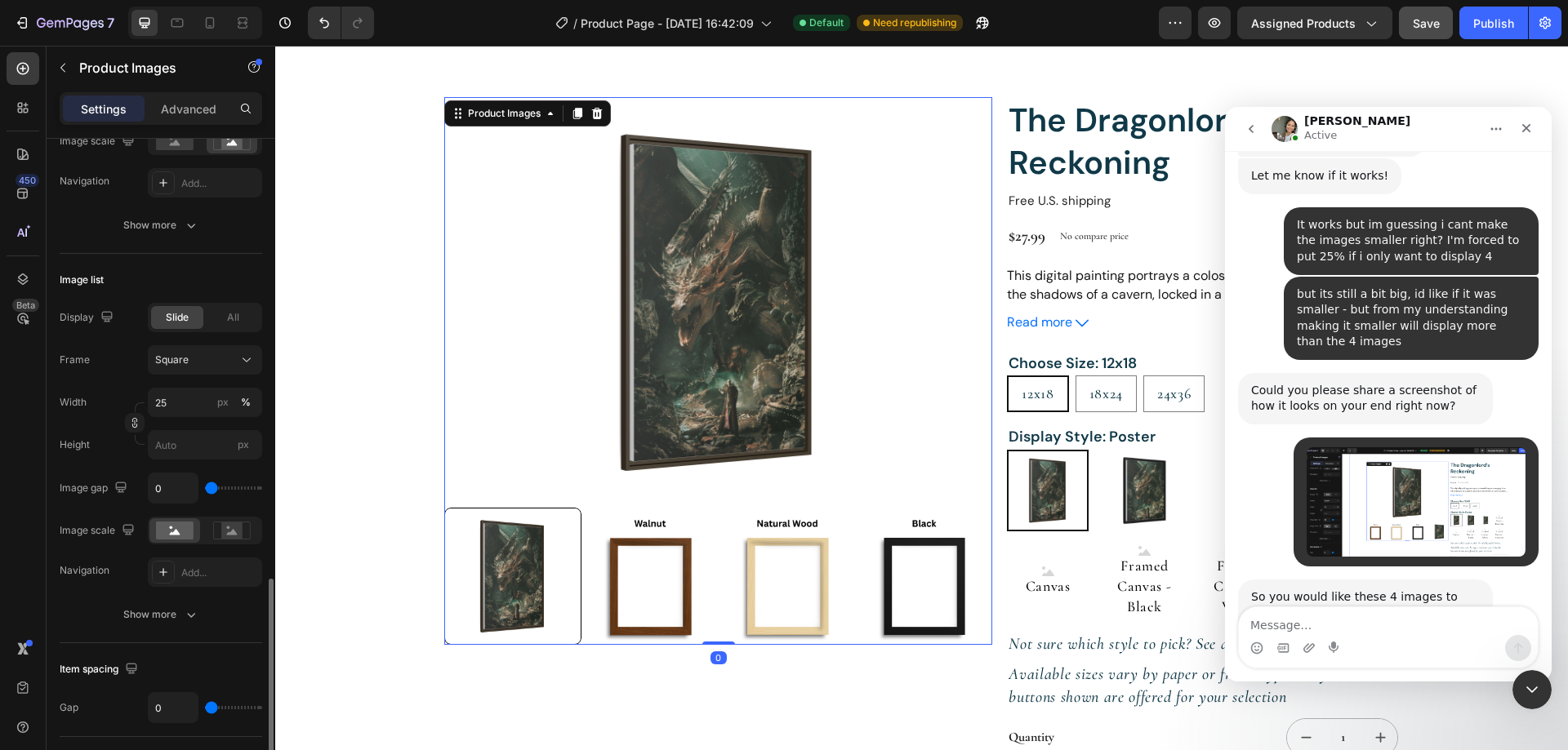
scroll to position [572, 0]
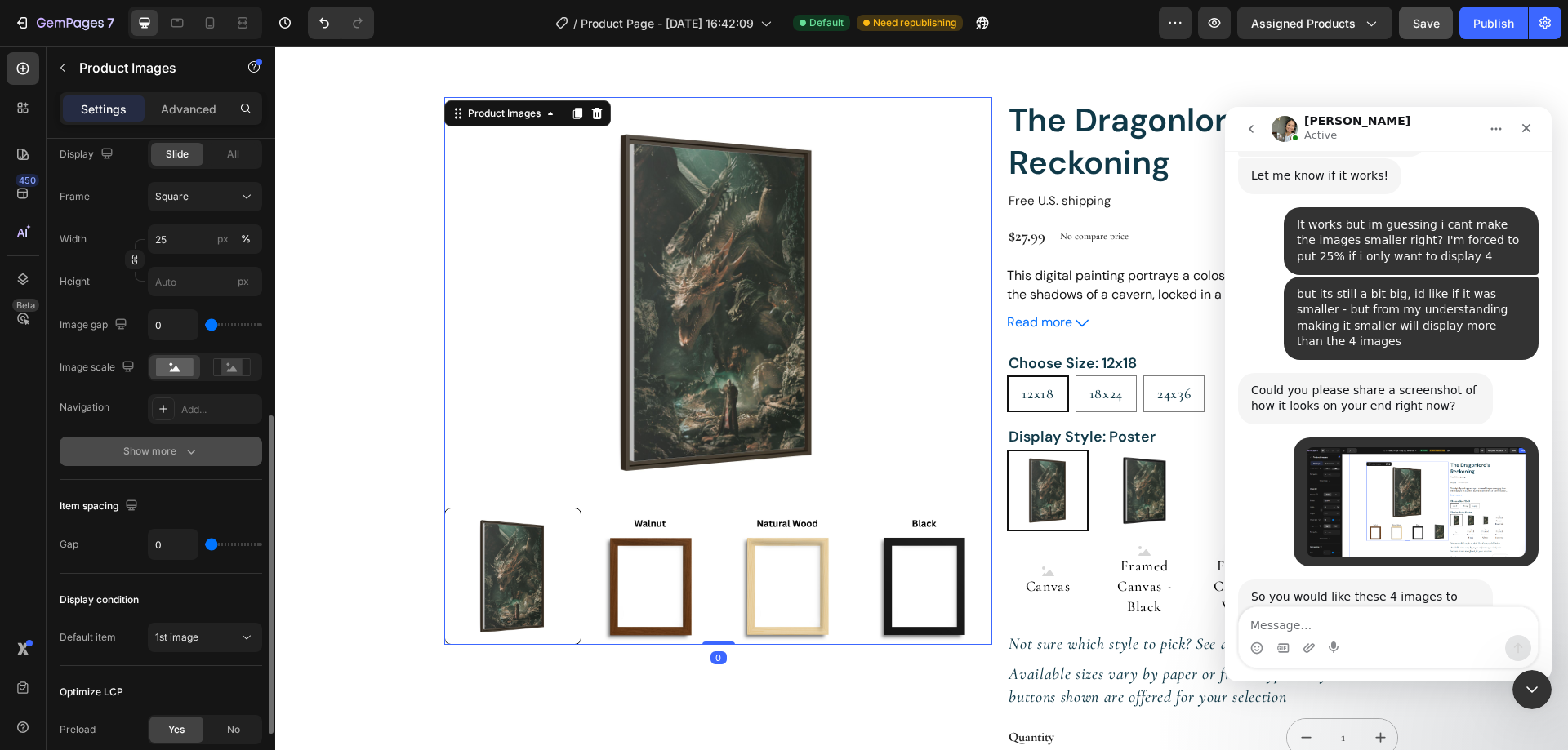
click at [171, 446] on div "Show more" at bounding box center [161, 451] width 76 height 16
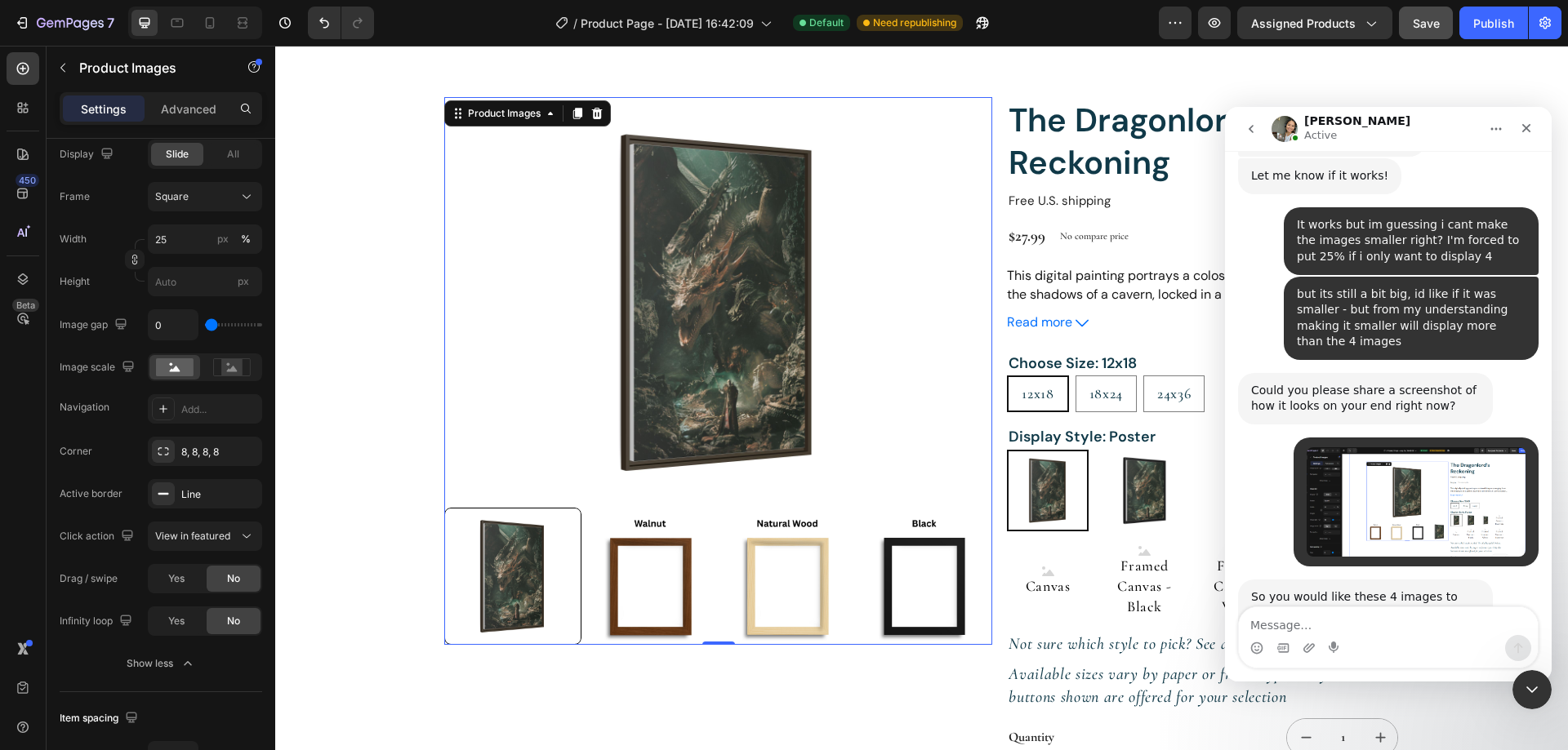
scroll to position [490, 0]
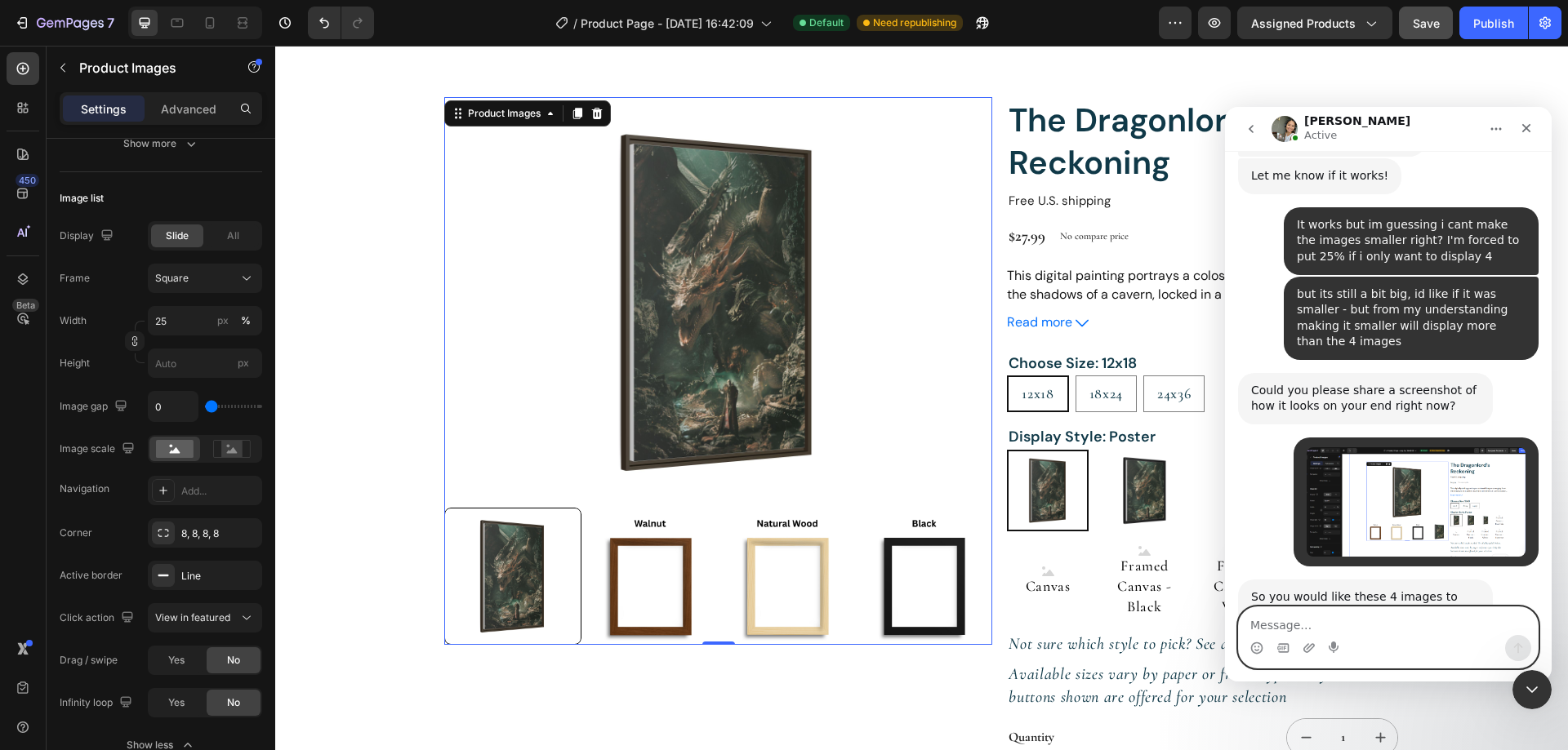
click at [1336, 607] on textarea "Message…" at bounding box center [1388, 620] width 299 height 28
paste textarea "E"
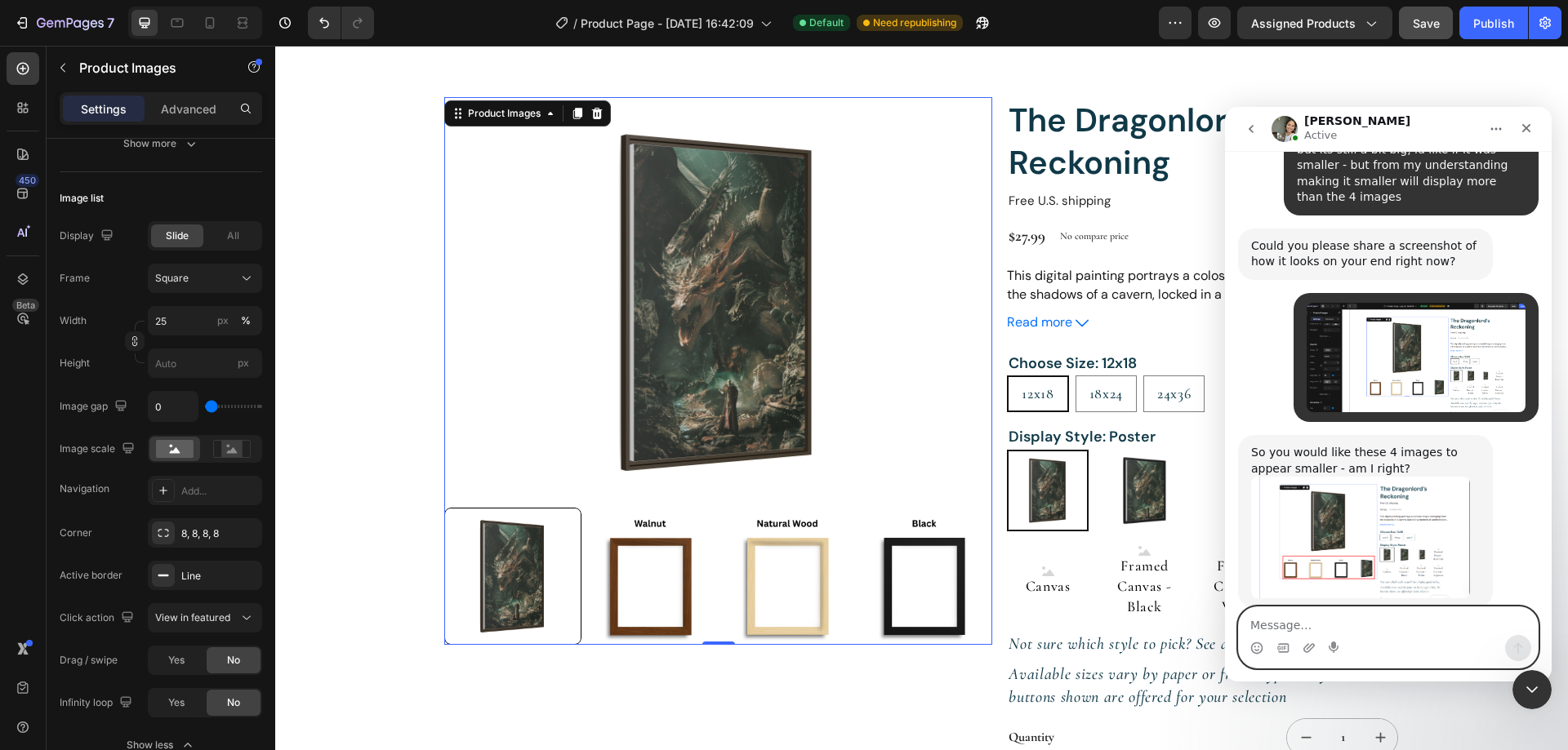
scroll to position [4451, 0]
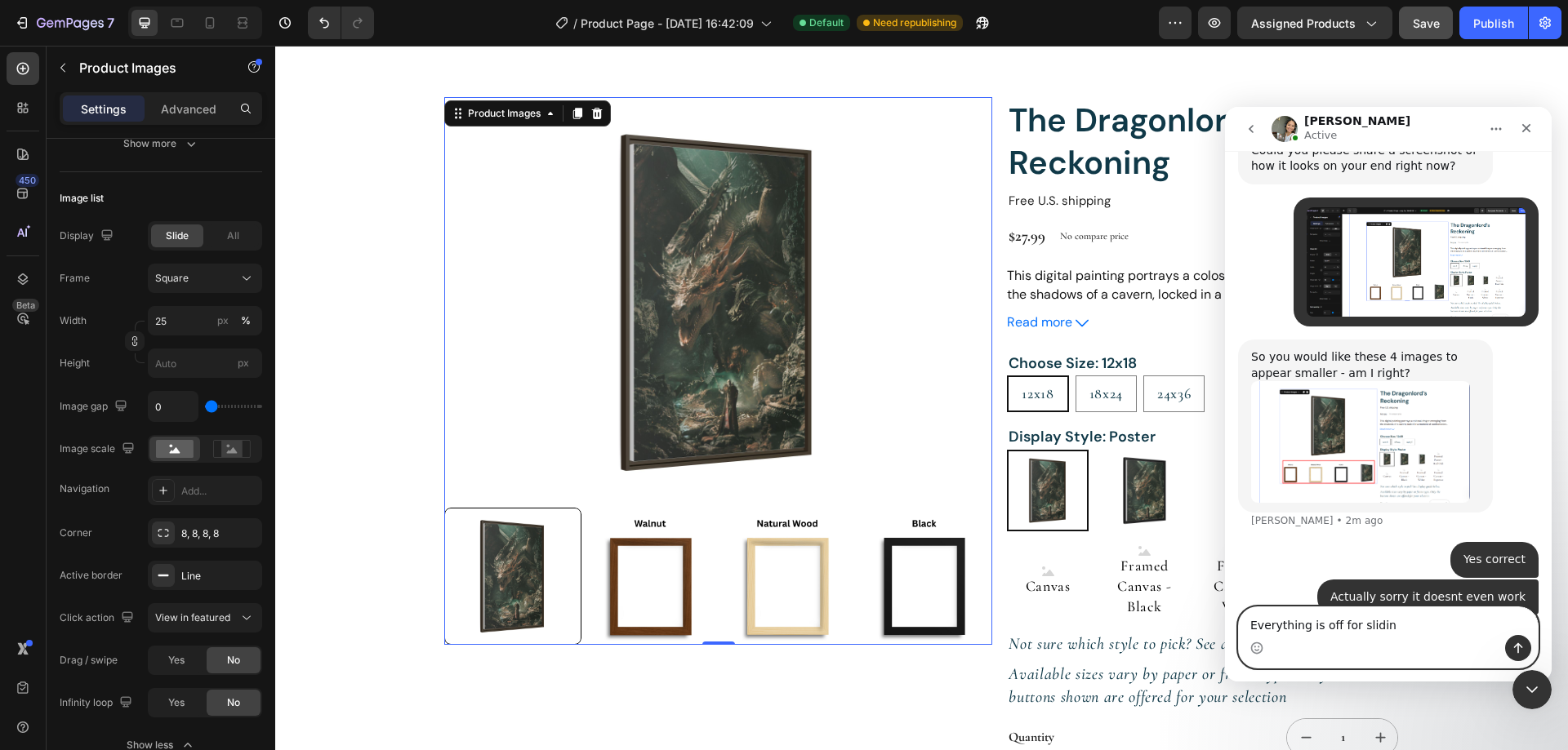
type textarea "Everything is off for sliding"
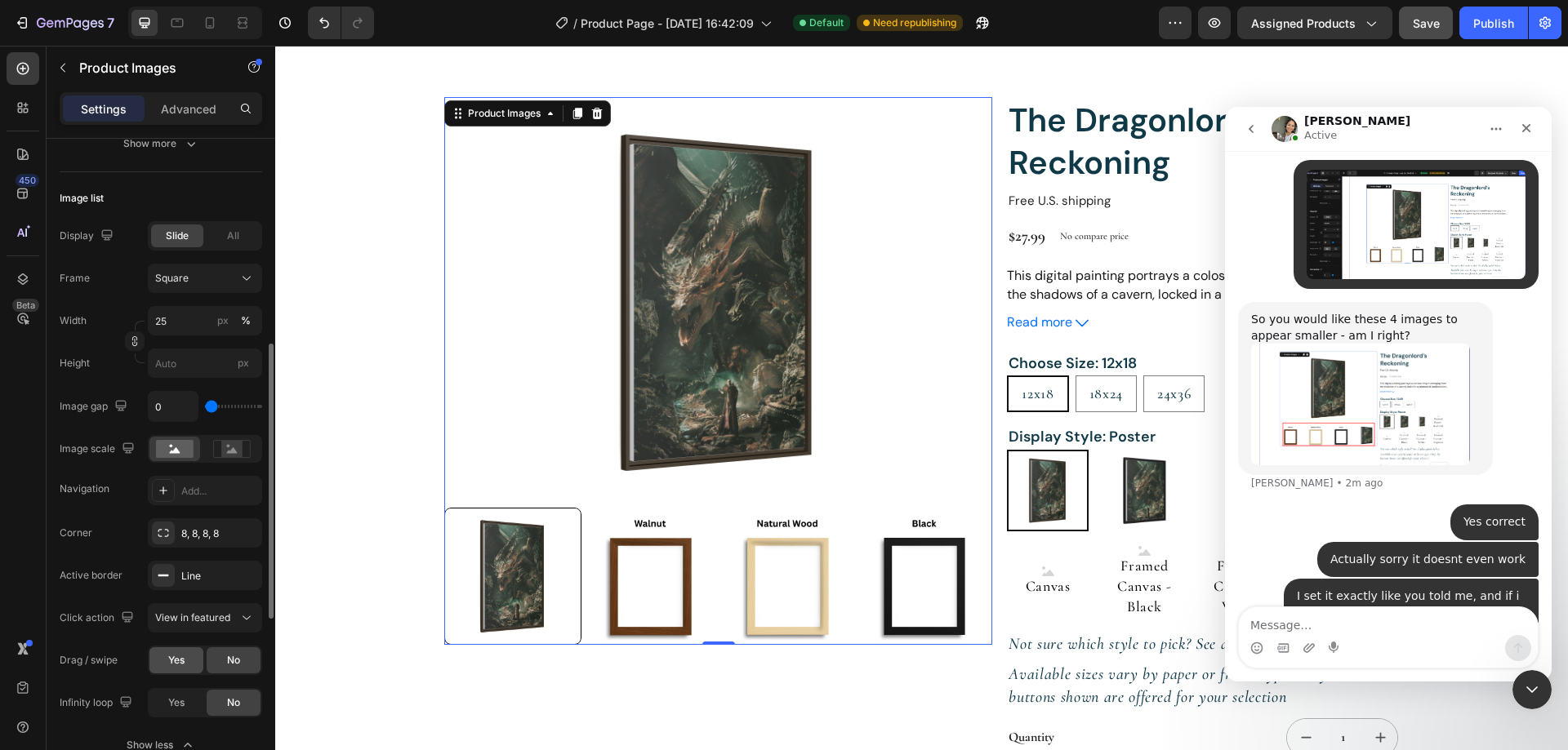
click at [175, 657] on span "Yes" at bounding box center [176, 660] width 16 height 14
click at [907, 589] on img at bounding box center [924, 576] width 137 height 137
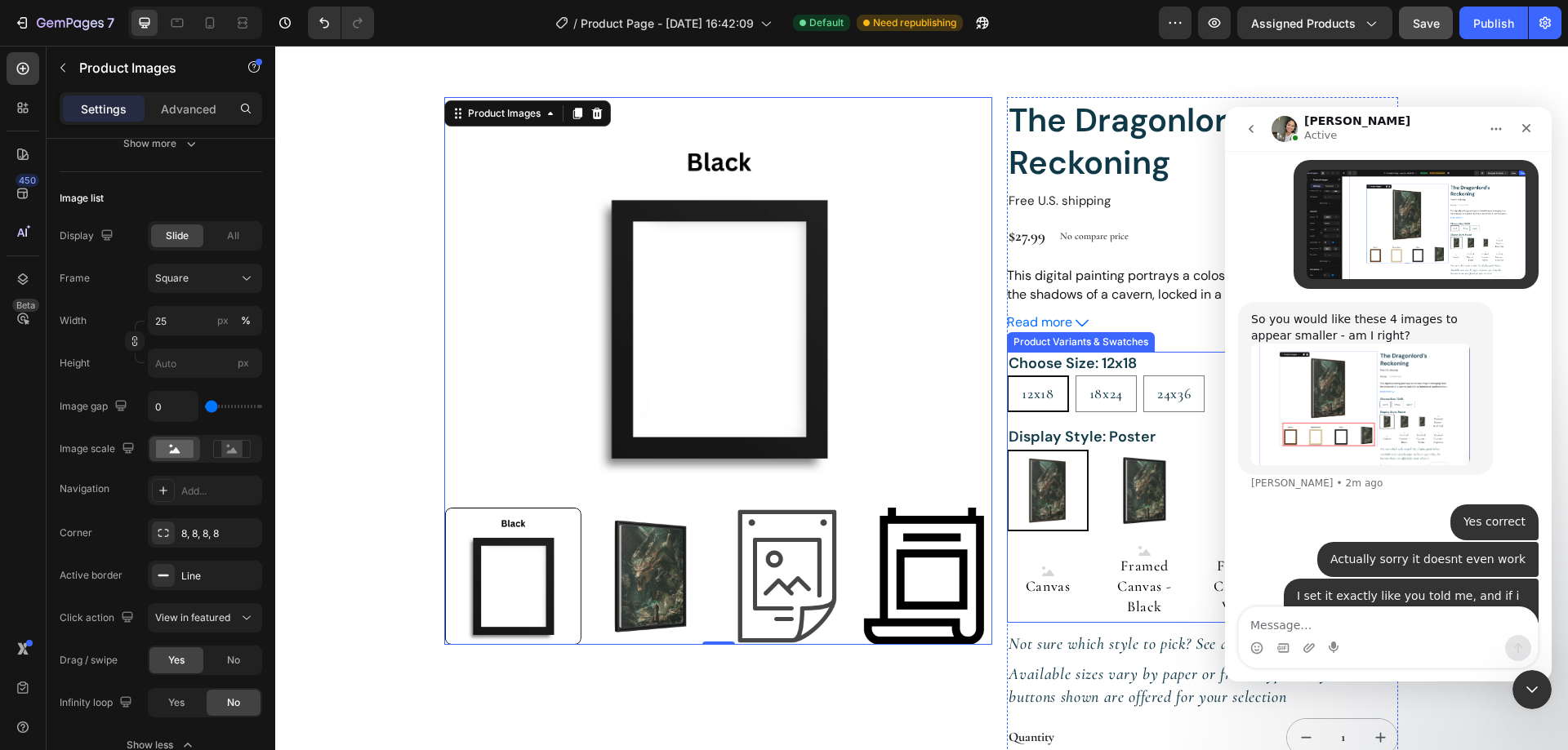
click at [1141, 498] on img at bounding box center [1144, 490] width 82 height 82
click at [1103, 449] on input "Framed Poster - Black Framed Poster - Black" at bounding box center [1102, 449] width 1 height 1
radio input "true"
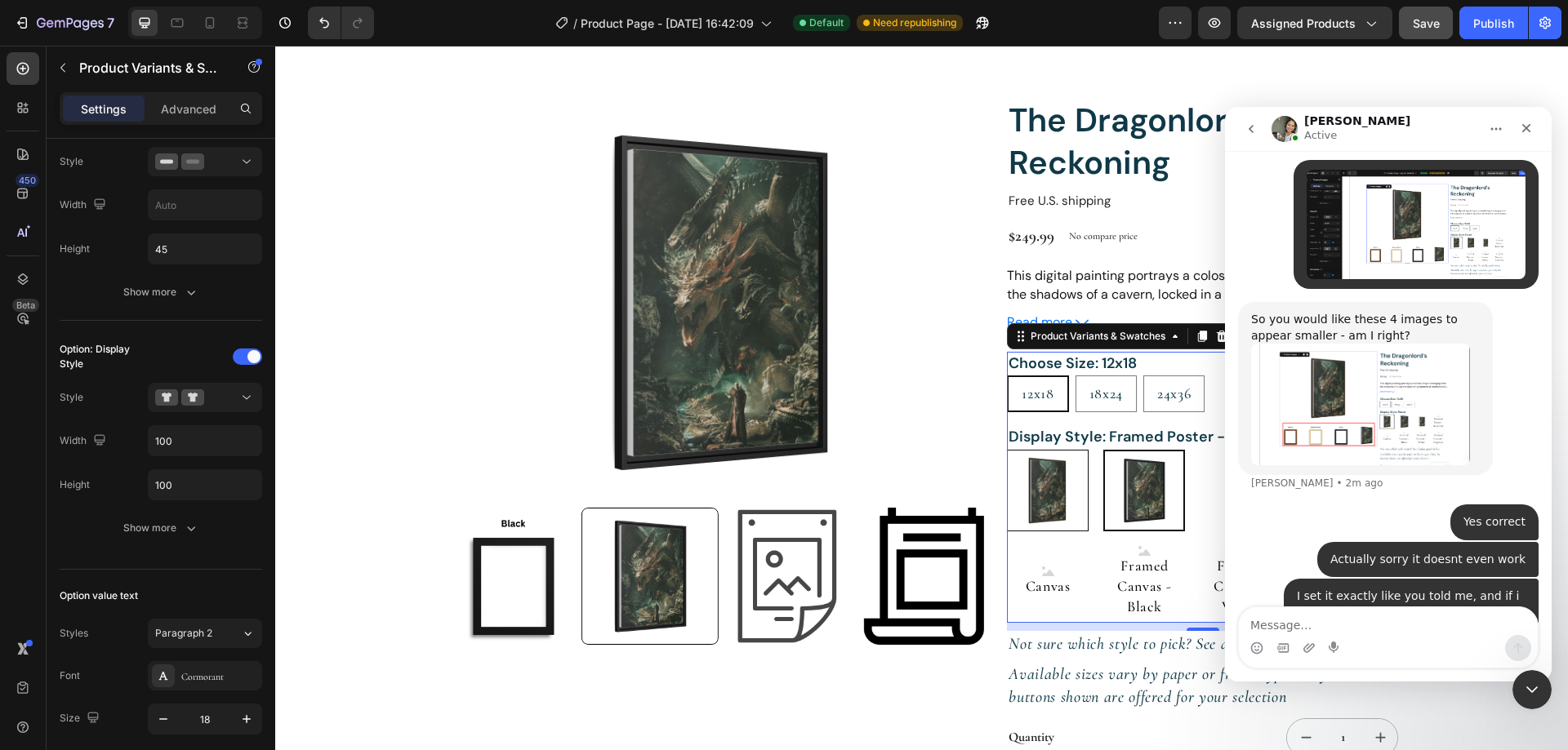
click at [1049, 490] on img at bounding box center [1048, 490] width 80 height 80
click at [1007, 449] on input "Poster Poster" at bounding box center [1006, 449] width 1 height 1
radio input "true"
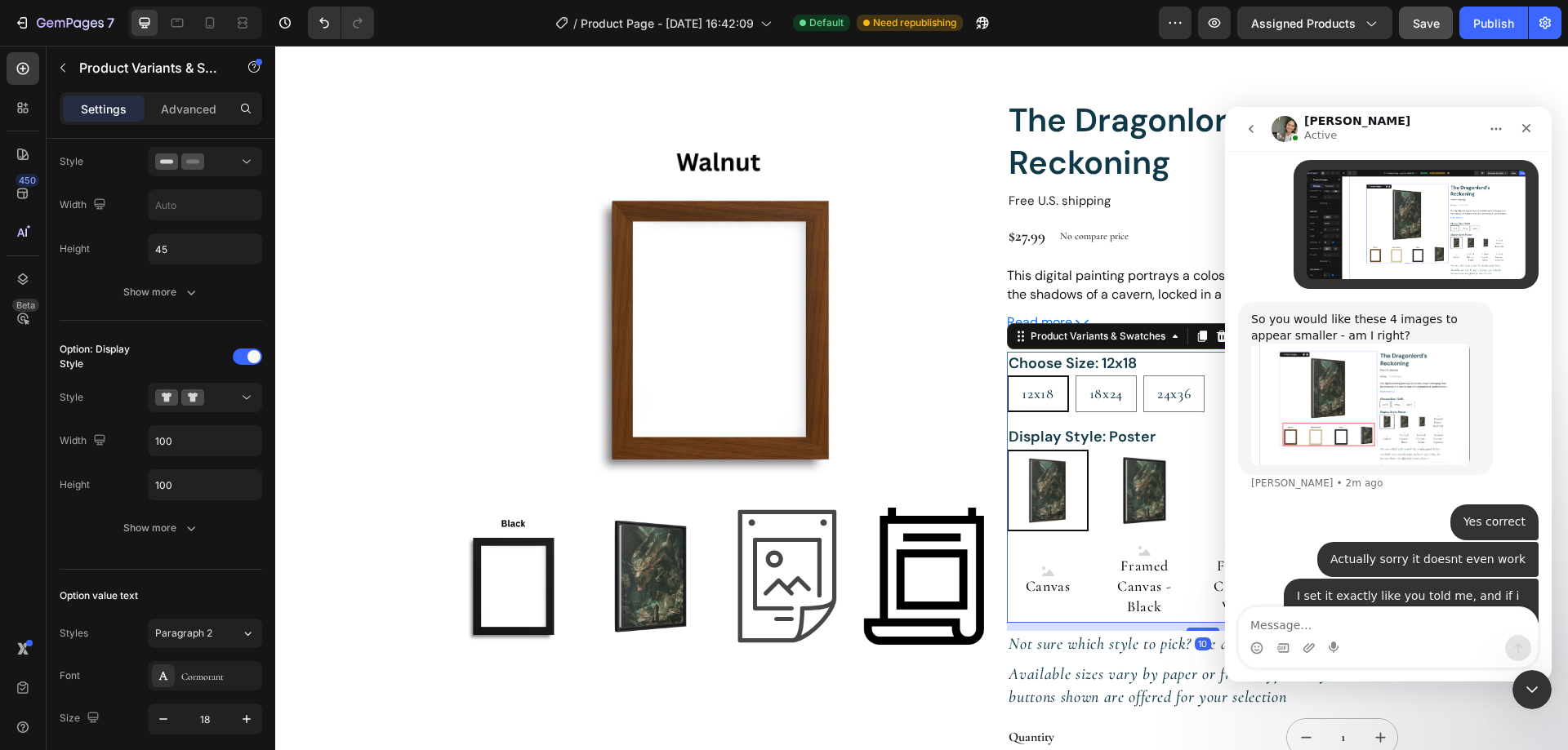
scroll to position [0, 0]
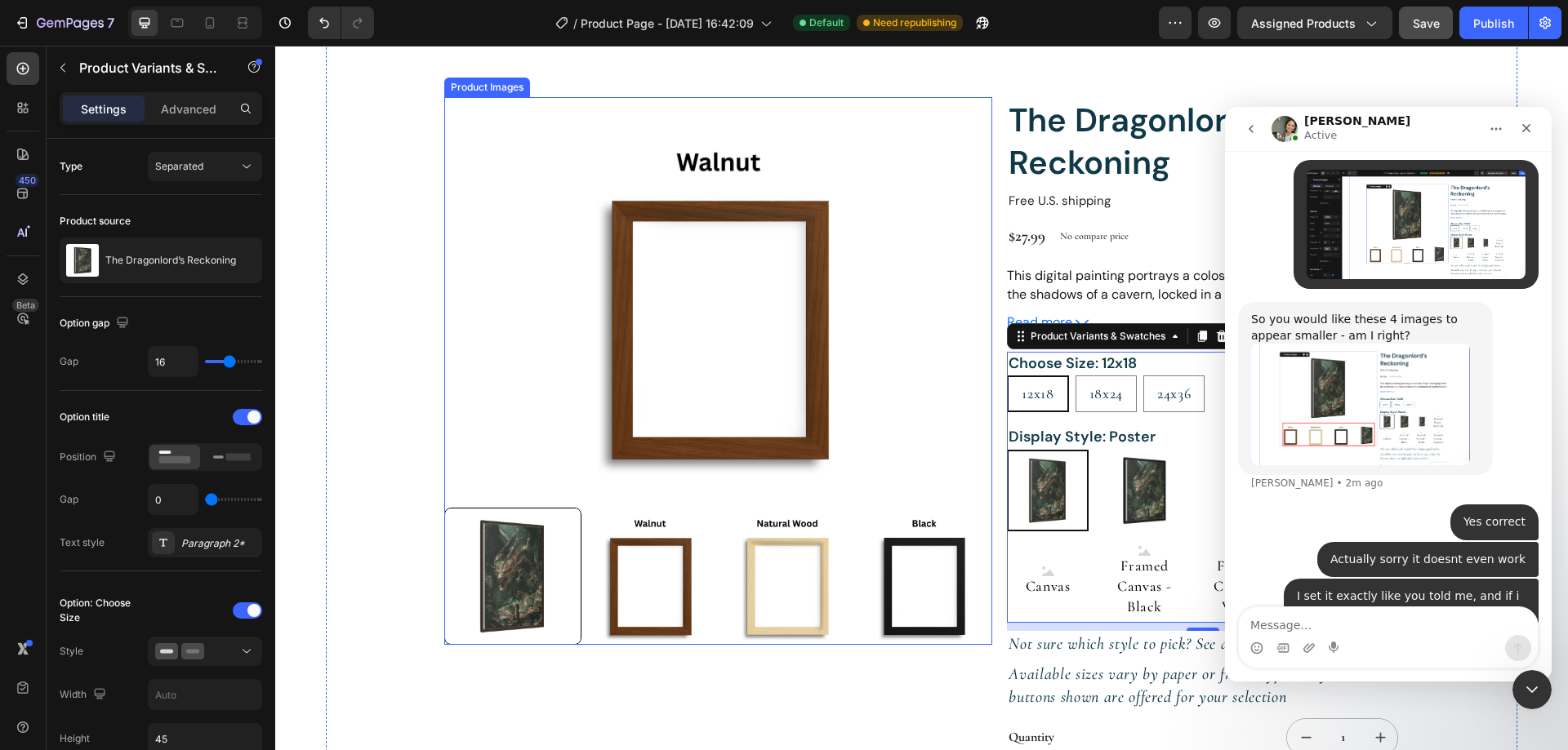
click at [663, 403] on img at bounding box center [717, 302] width 548 height 411
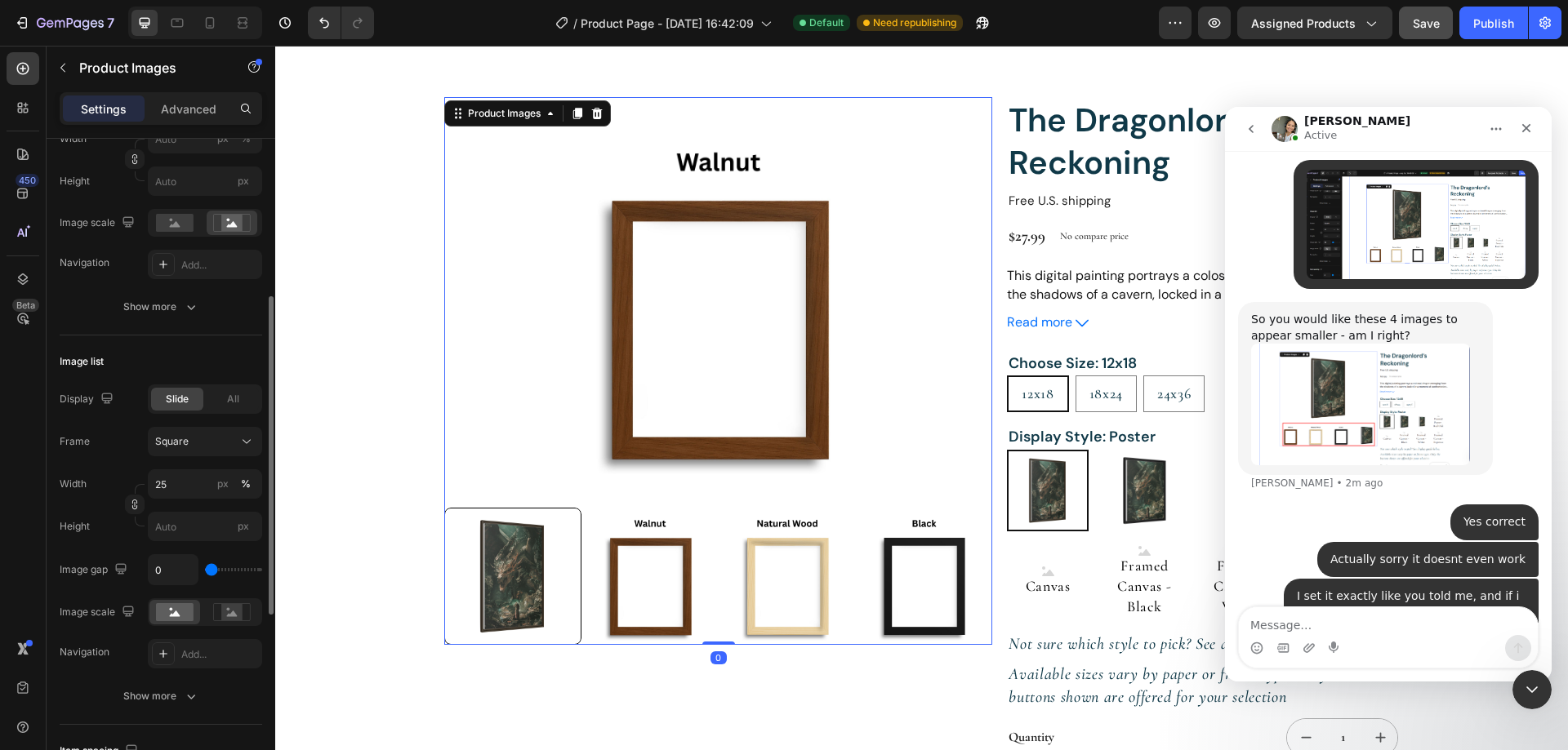
scroll to position [490, 0]
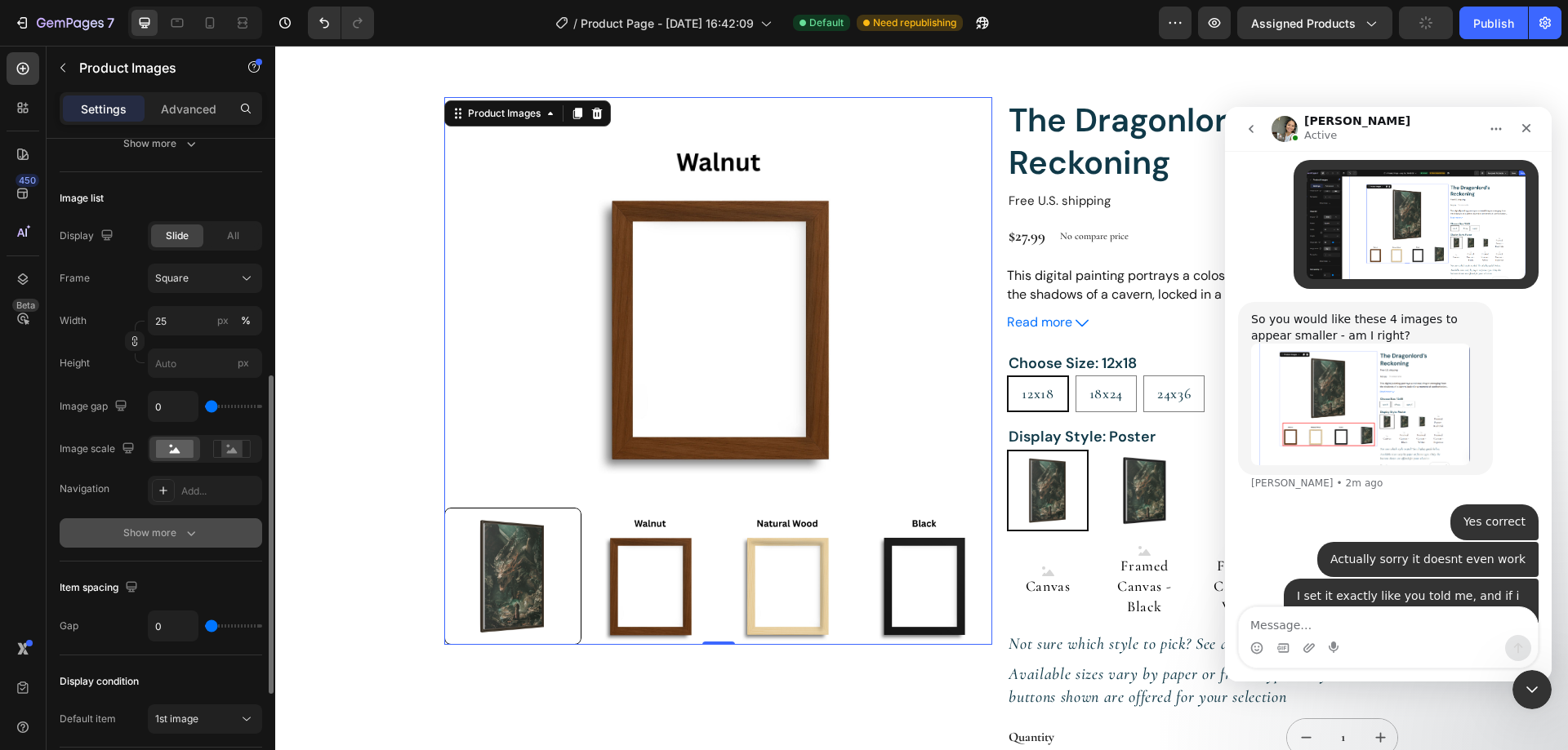
click at [170, 533] on div "Show more" at bounding box center [161, 532] width 76 height 16
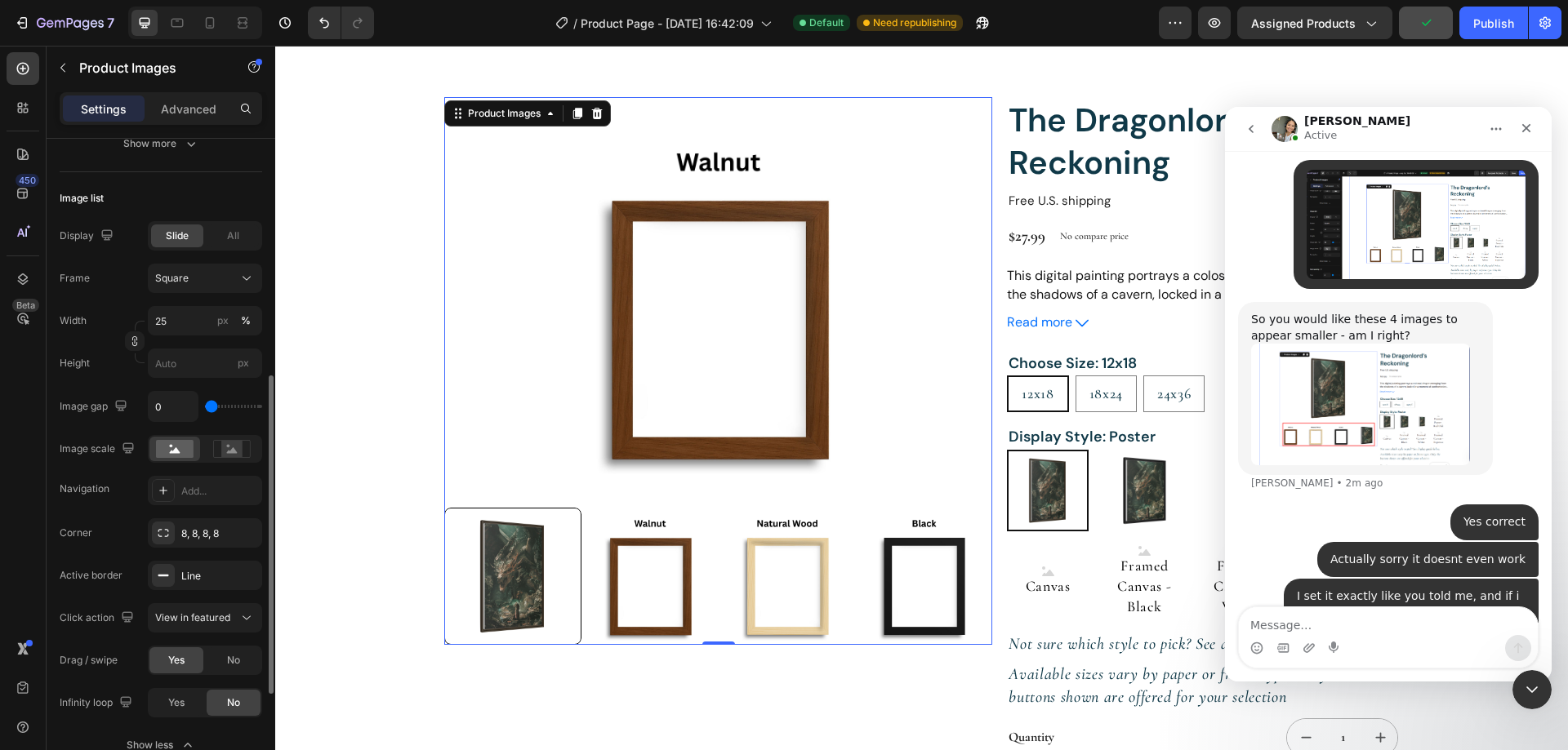
scroll to position [653, 0]
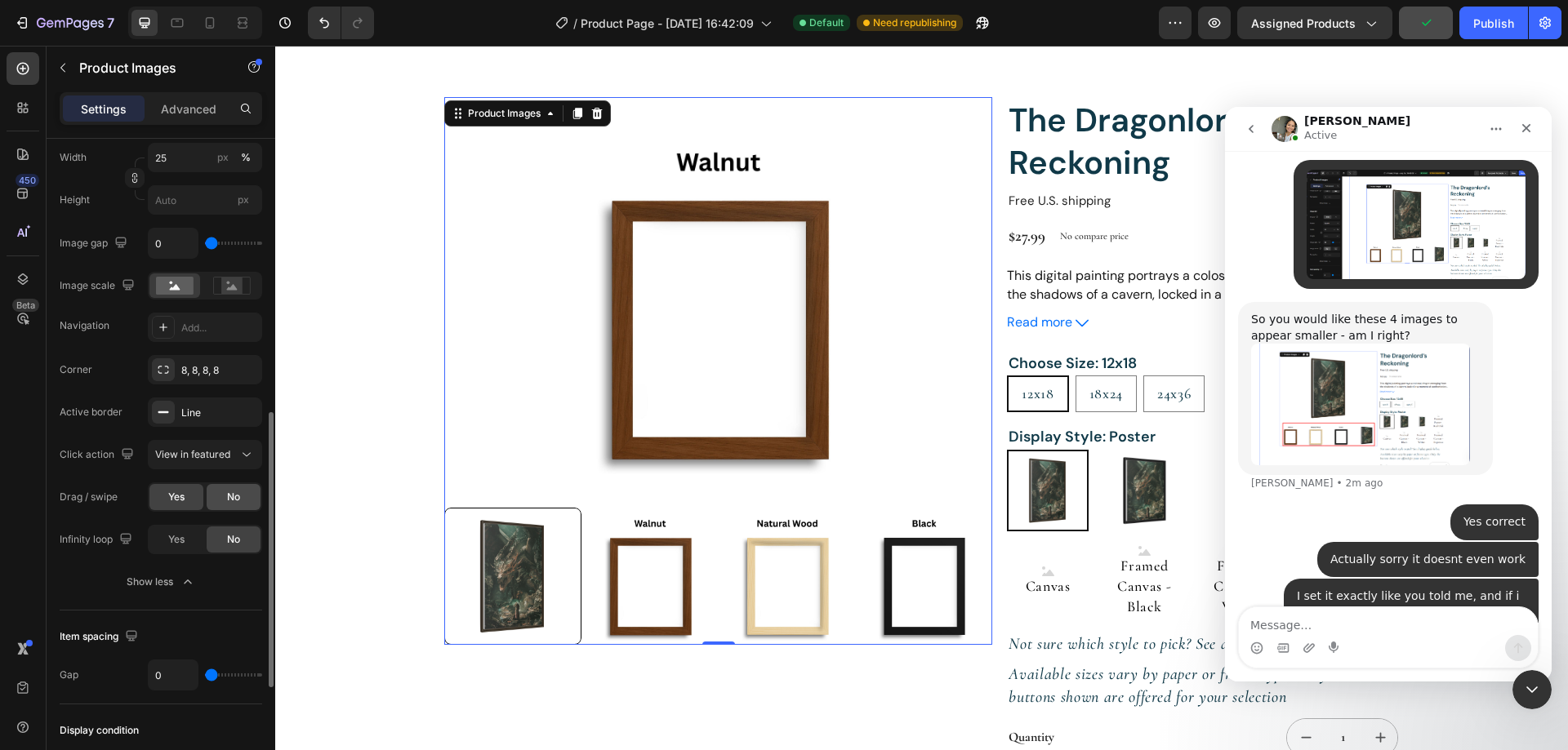
click at [242, 505] on div "No" at bounding box center [233, 497] width 54 height 26
click at [923, 578] on img at bounding box center [924, 576] width 137 height 137
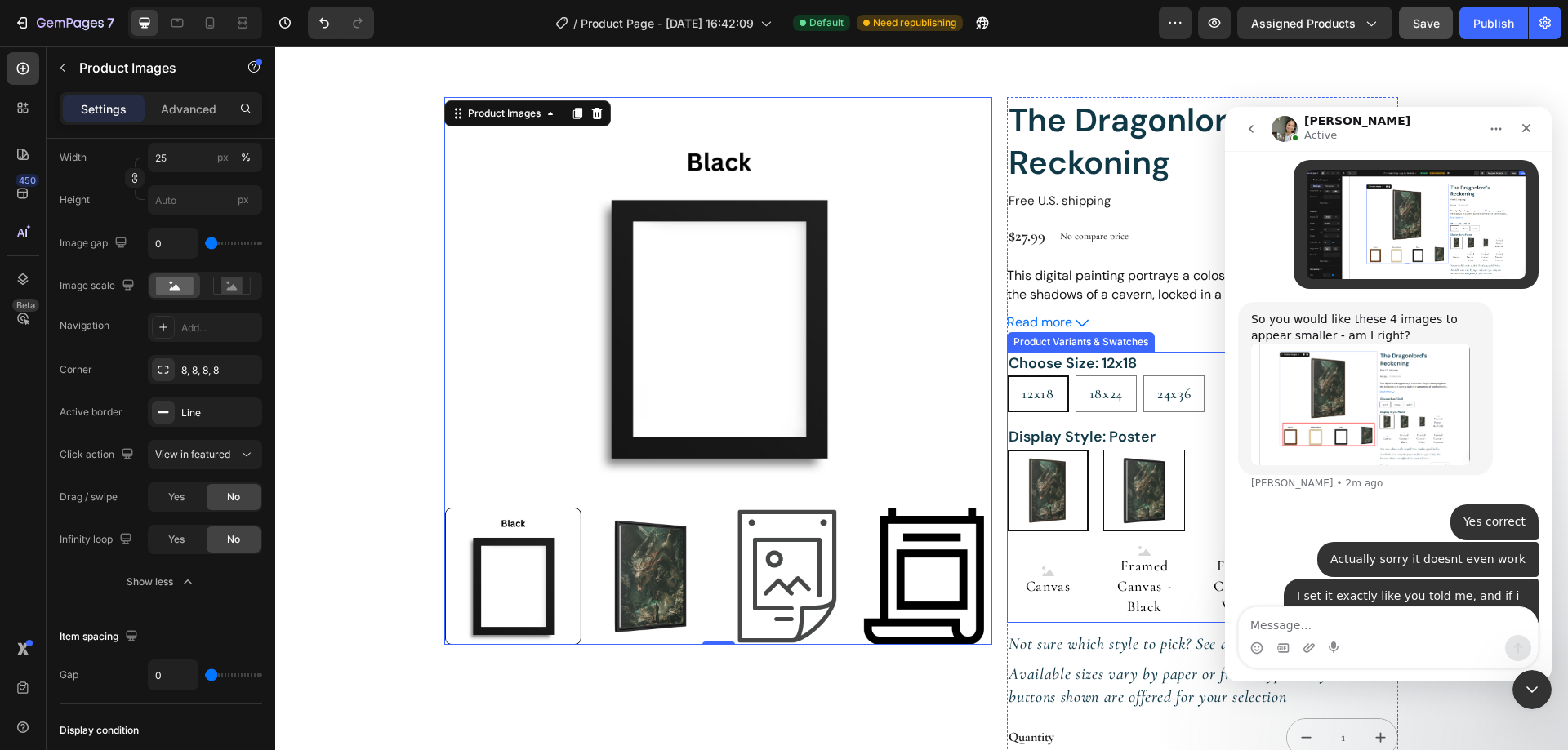
click at [1142, 508] on img at bounding box center [1144, 490] width 80 height 80
click at [1103, 449] on input "Framed Poster - Black Framed Poster - Black" at bounding box center [1102, 449] width 1 height 1
radio input "true"
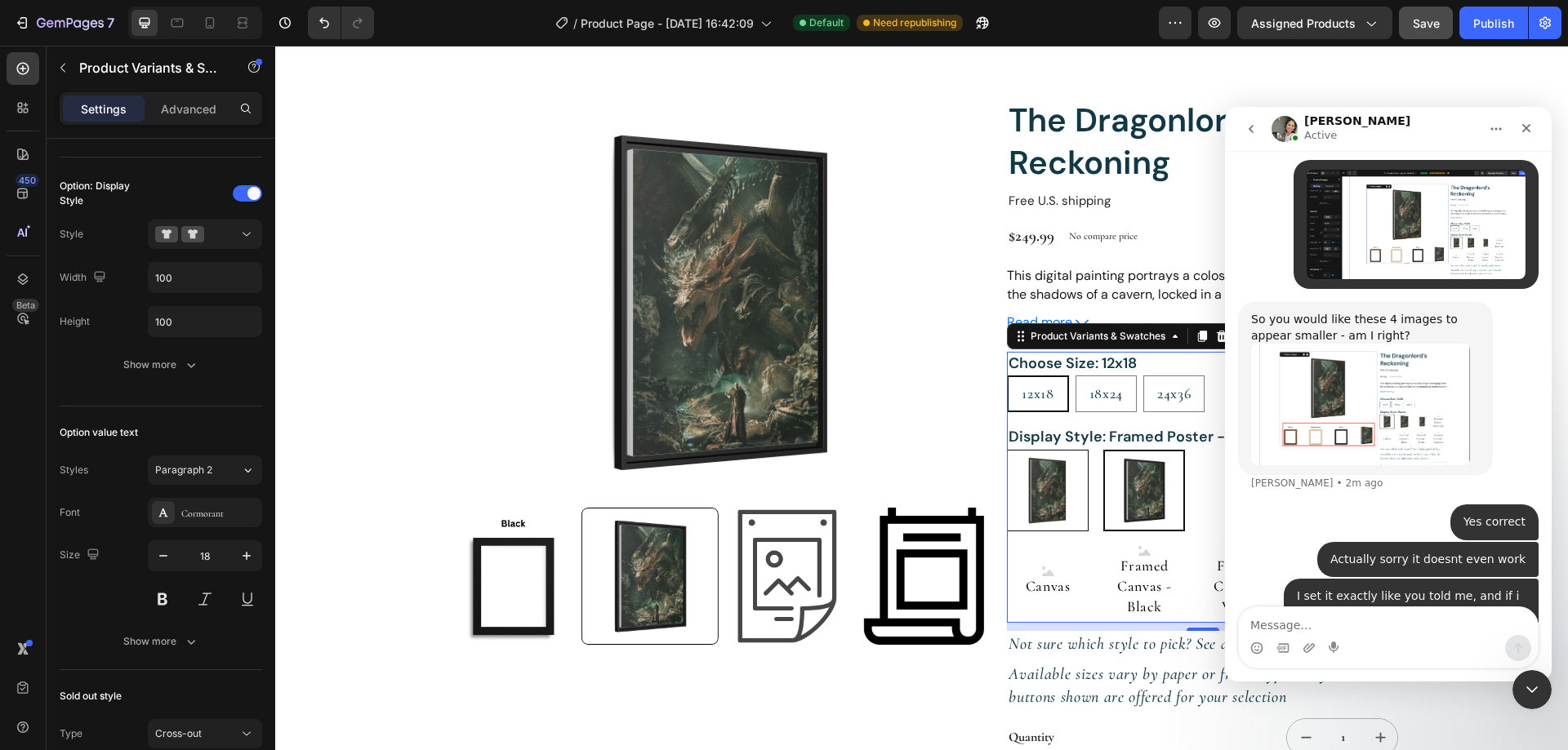
click at [1048, 506] on img at bounding box center [1048, 490] width 80 height 80
click at [1007, 449] on input "Poster Poster" at bounding box center [1006, 449] width 1 height 1
radio input "true"
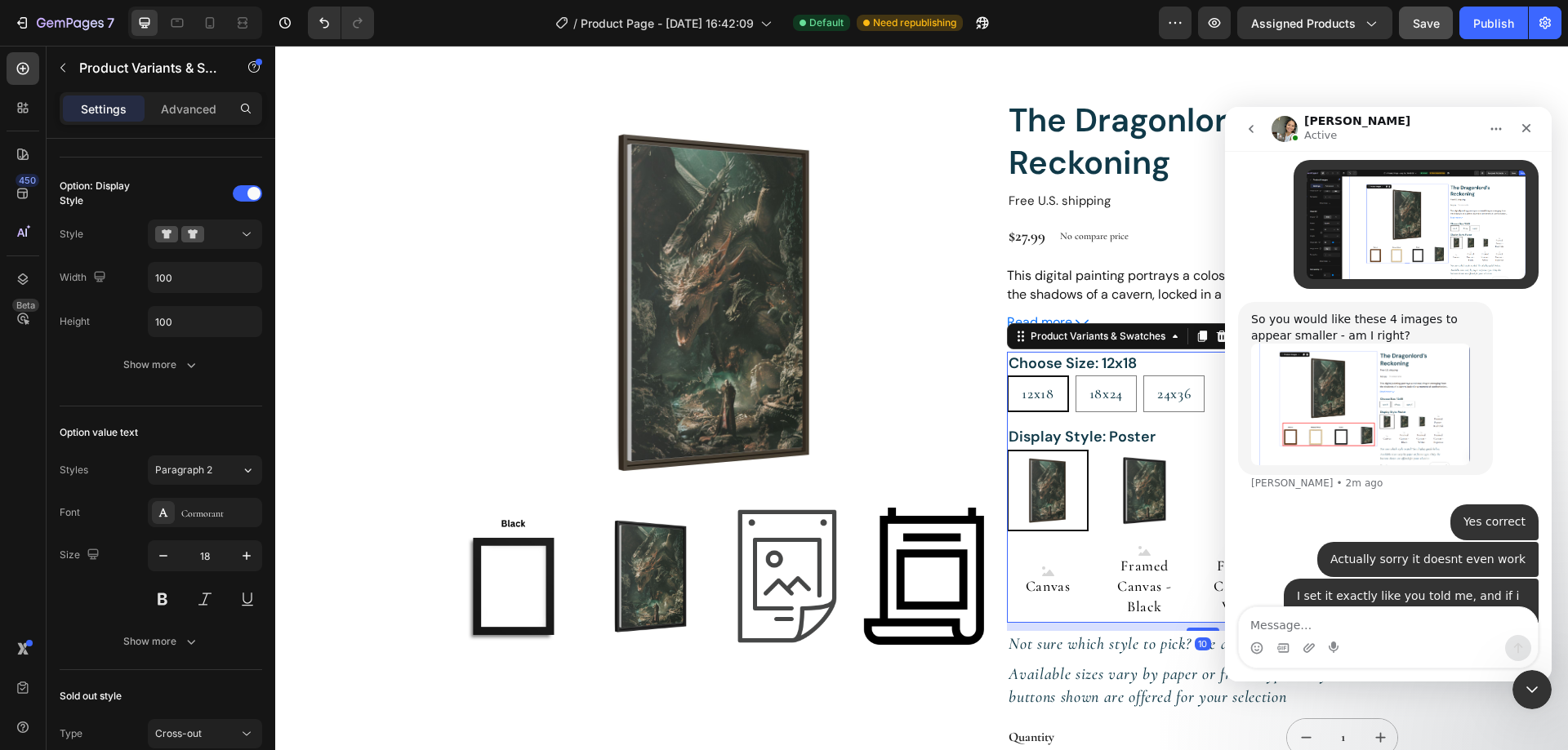
scroll to position [0, 0]
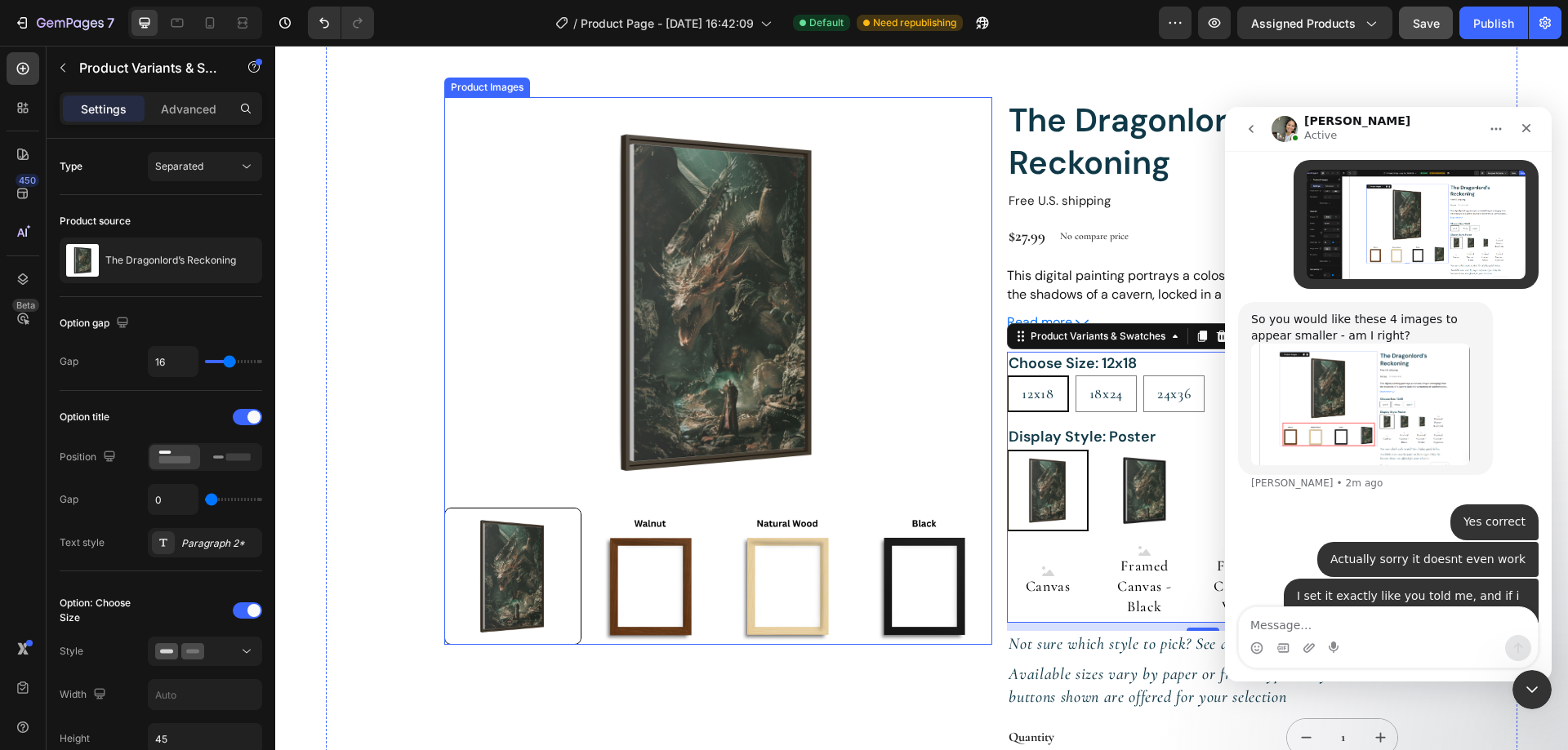
click at [629, 569] on img at bounding box center [649, 576] width 137 height 137
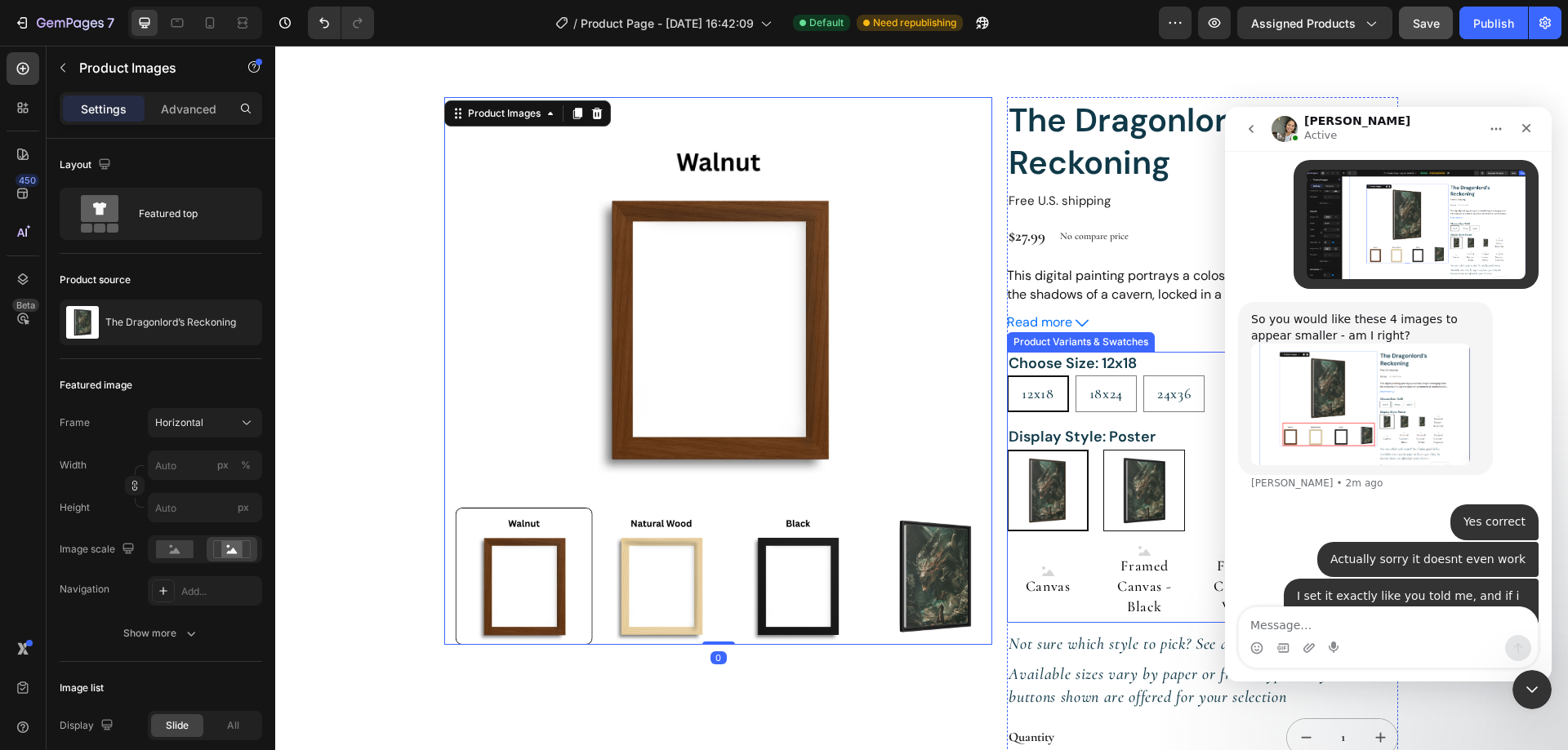
click at [1130, 490] on img at bounding box center [1144, 490] width 80 height 80
click at [1103, 449] on input "Framed Poster - Black Framed Poster - Black" at bounding box center [1102, 449] width 1 height 1
radio input "true"
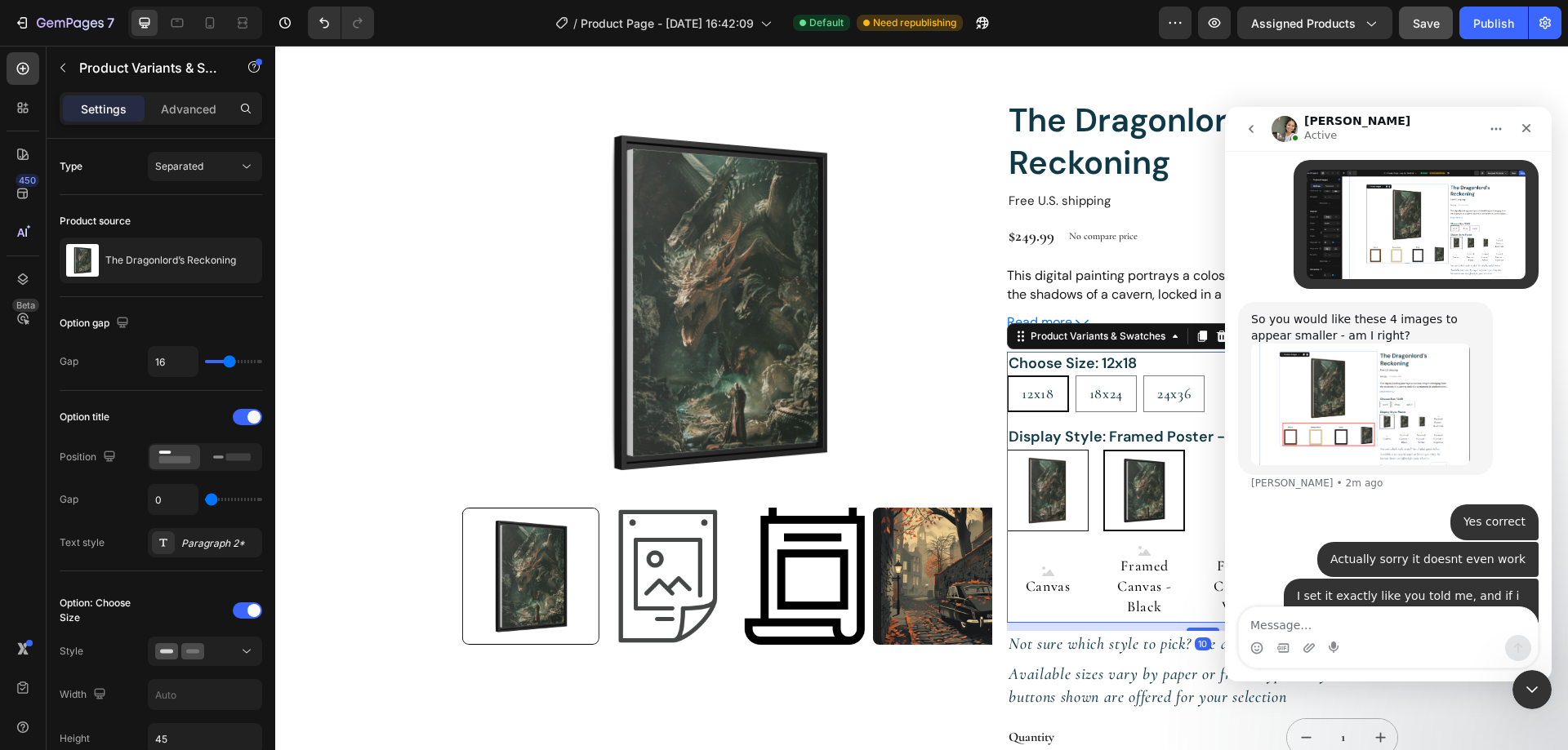
click at [1062, 490] on img at bounding box center [1048, 490] width 80 height 80
click at [1007, 449] on input "Poster Poster" at bounding box center [1006, 449] width 1 height 1
radio input "true"
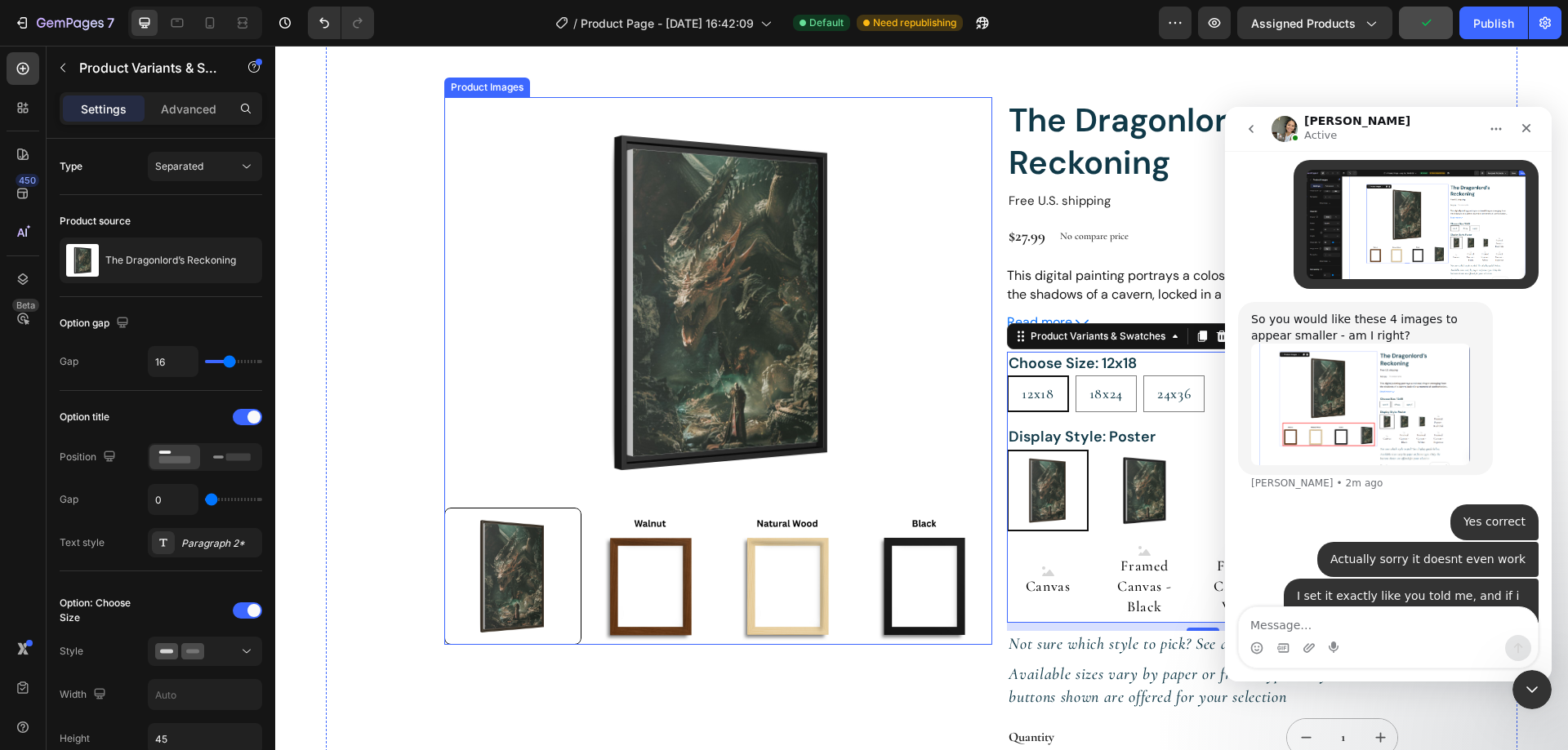
click at [573, 536] on div at bounding box center [512, 576] width 137 height 137
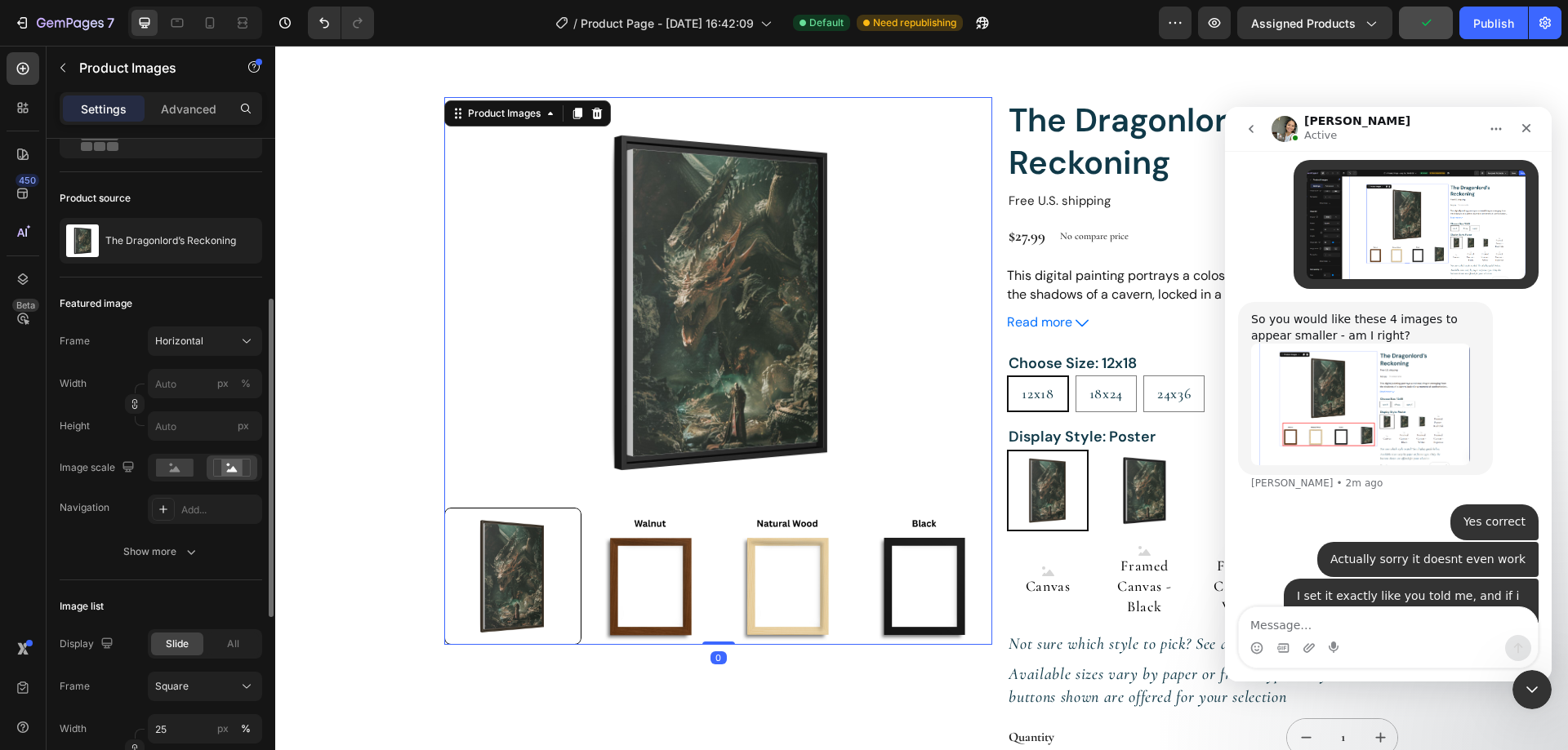
scroll to position [163, 0]
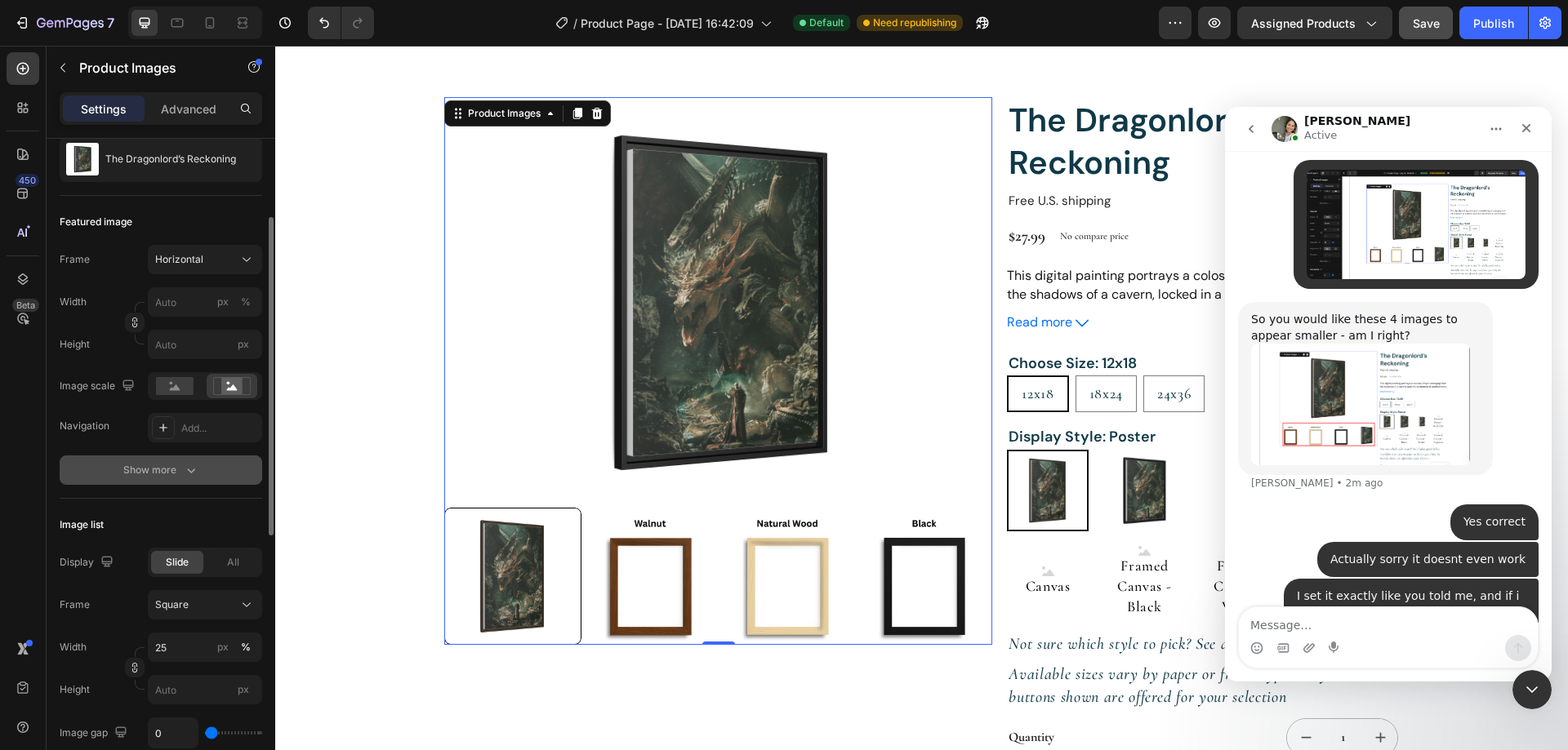
click at [166, 478] on div "Show more" at bounding box center [161, 470] width 76 height 16
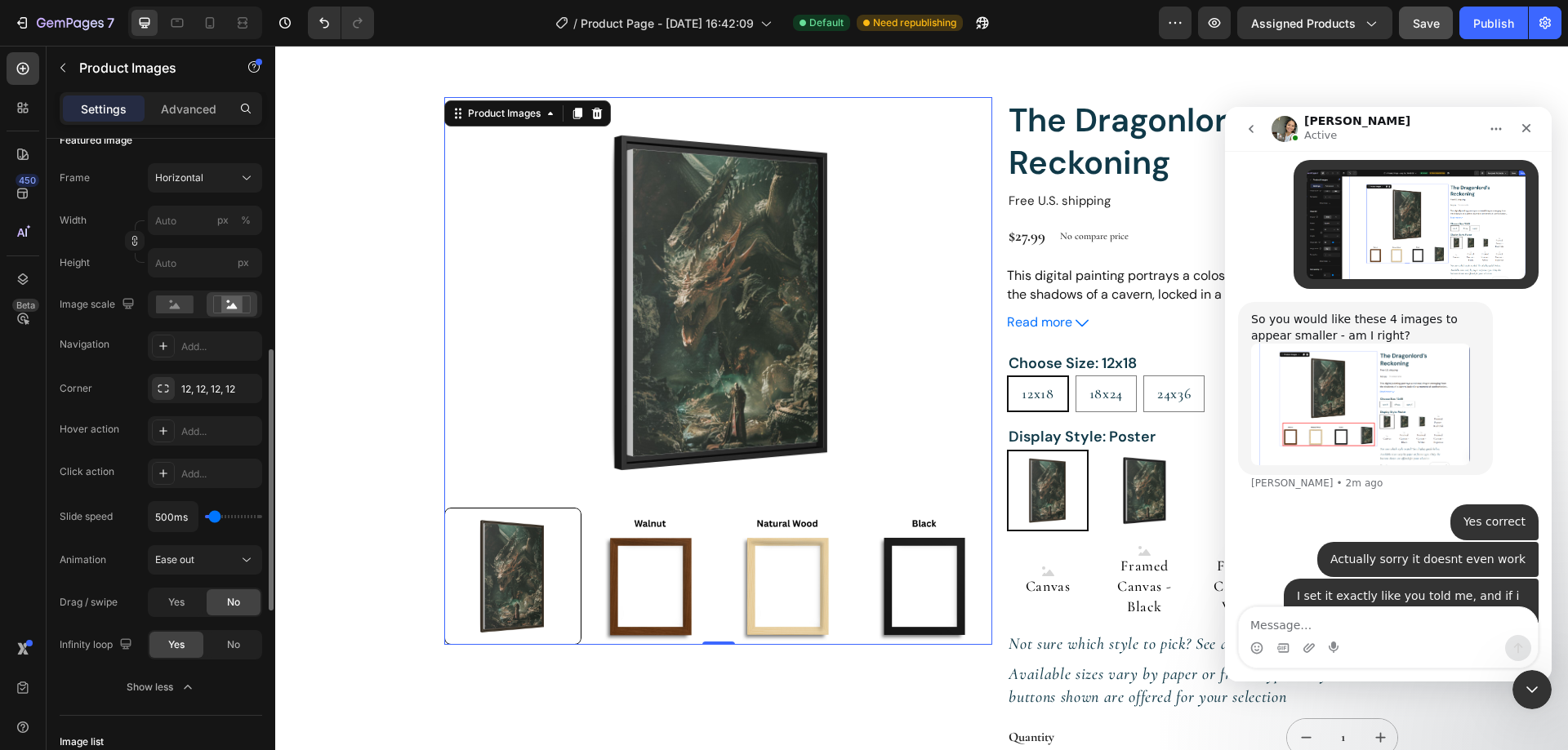
scroll to position [327, 0]
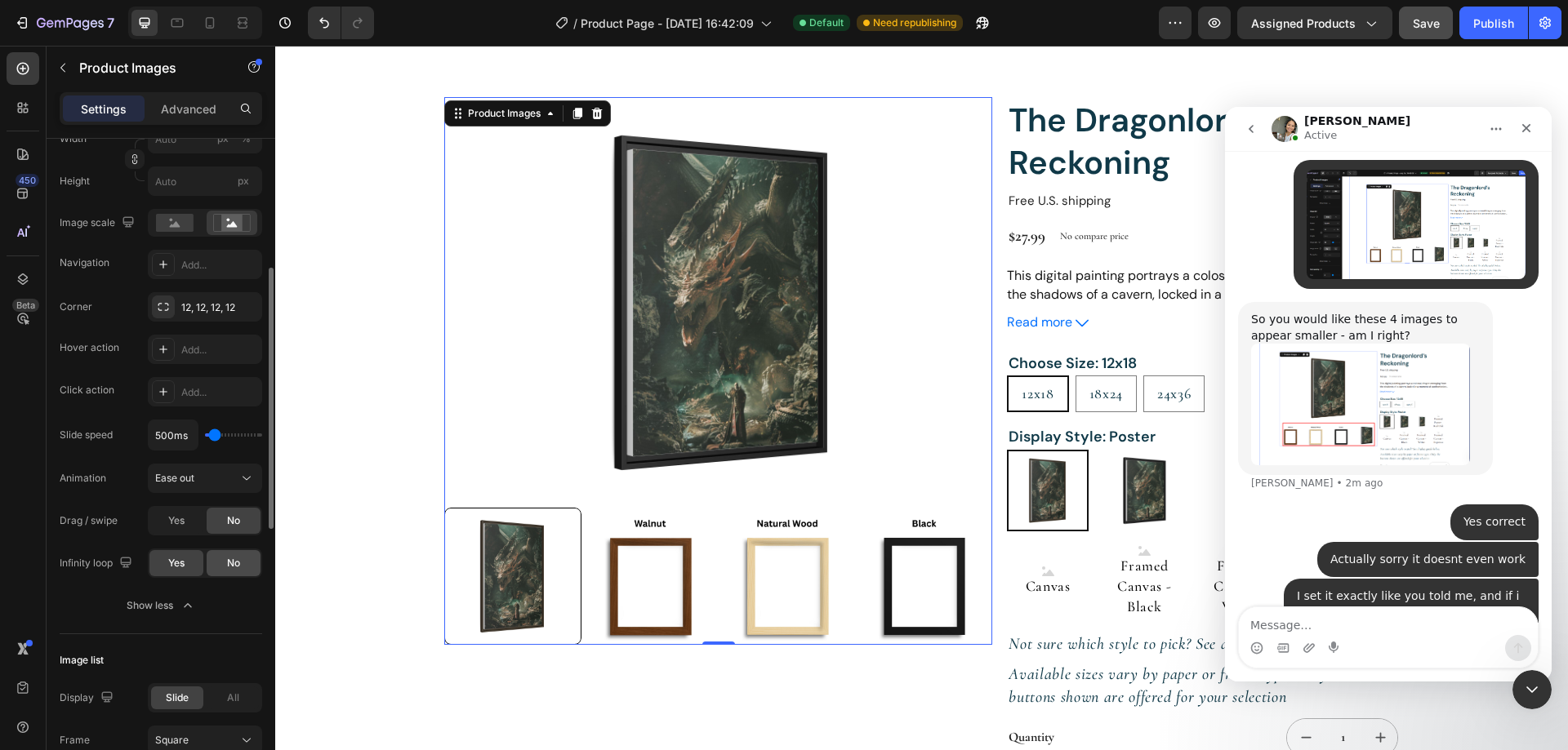
click at [228, 570] on span "No" at bounding box center [234, 562] width 13 height 14
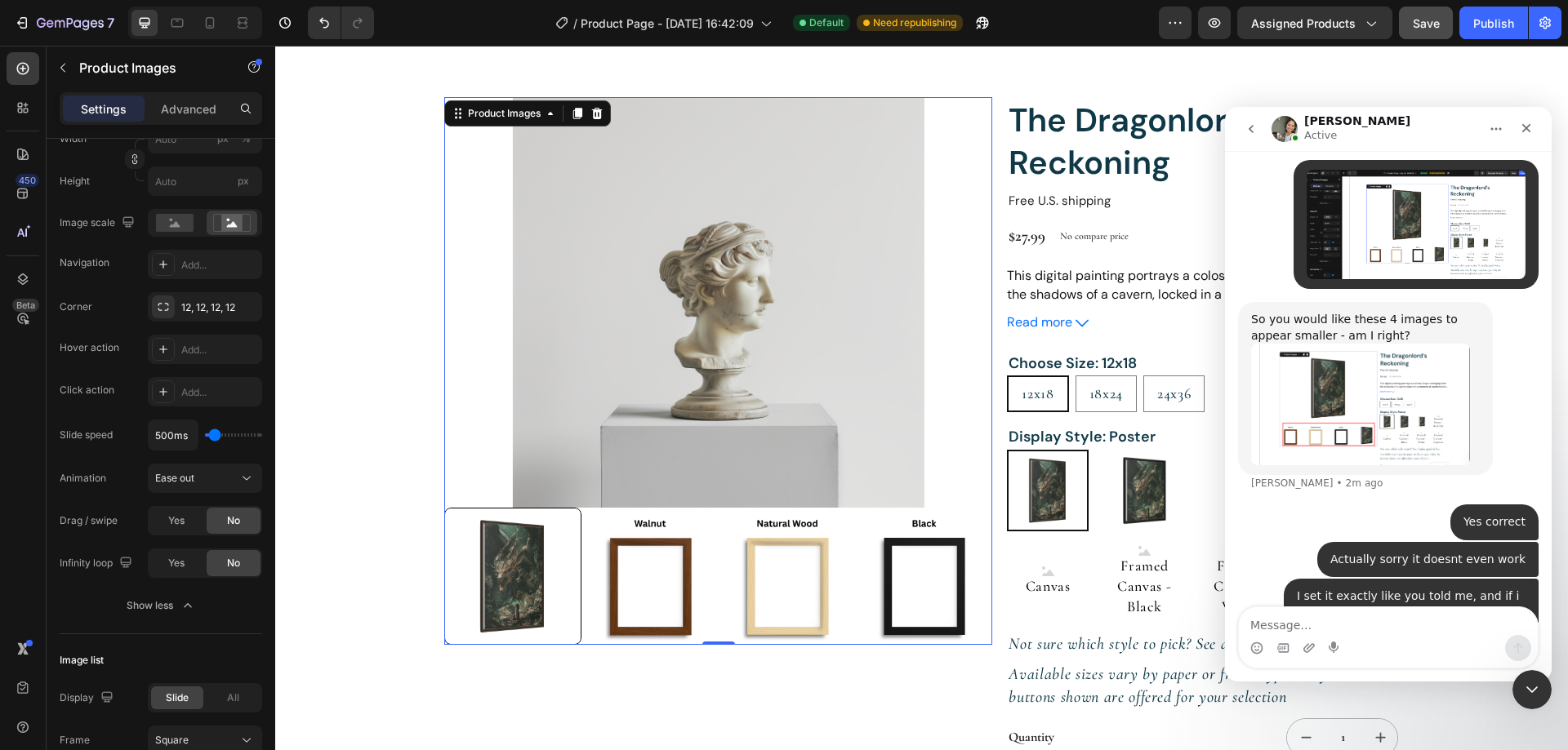
click at [490, 571] on div at bounding box center [512, 576] width 137 height 137
click at [1116, 477] on img at bounding box center [1144, 490] width 82 height 82
click at [1103, 449] on input "Framed Poster - Black Framed Poster - Black" at bounding box center [1102, 449] width 1 height 1
radio input "true"
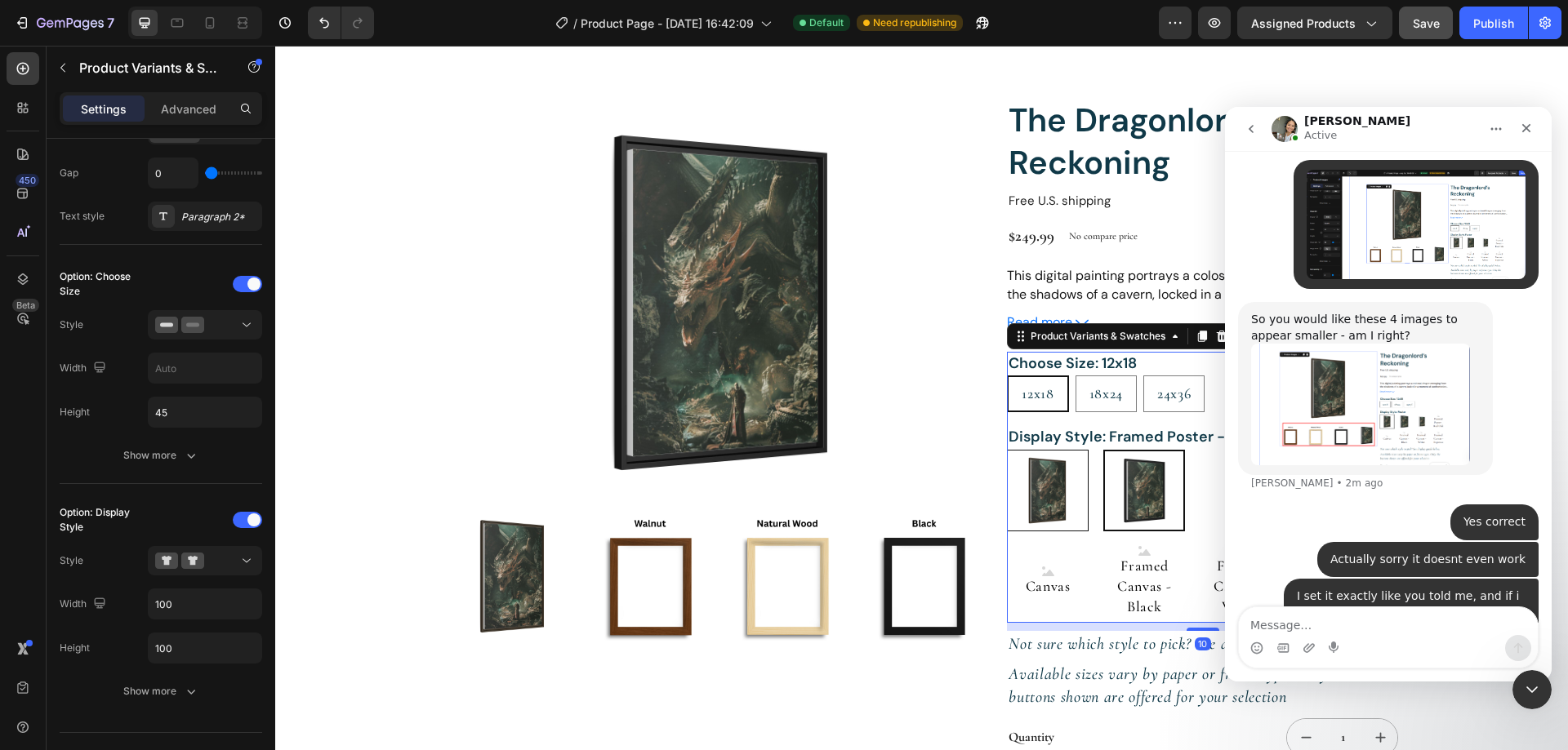
click at [1052, 487] on img at bounding box center [1048, 490] width 80 height 80
click at [1007, 449] on input "Poster Poster" at bounding box center [1006, 449] width 1 height 1
radio input "true"
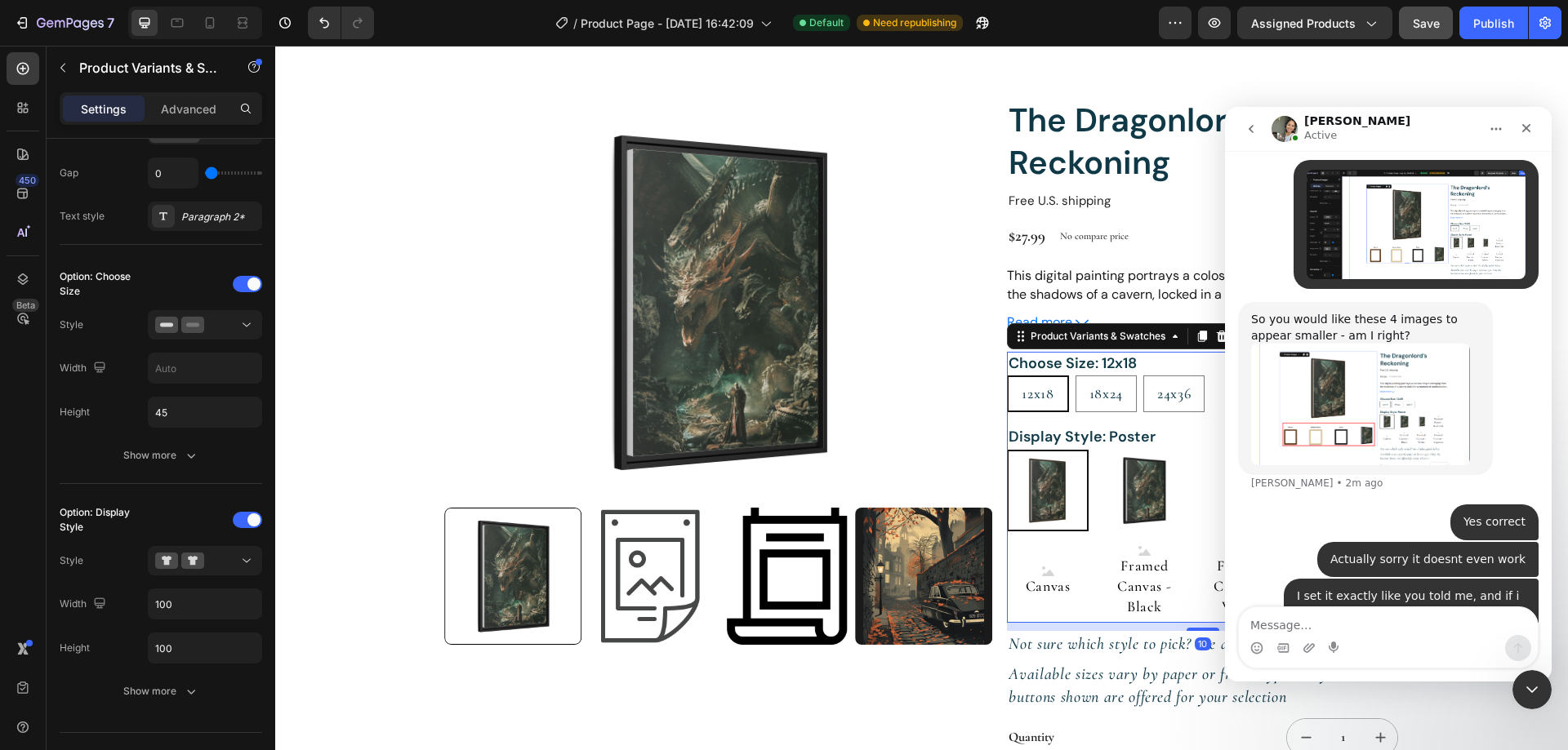
scroll to position [0, 0]
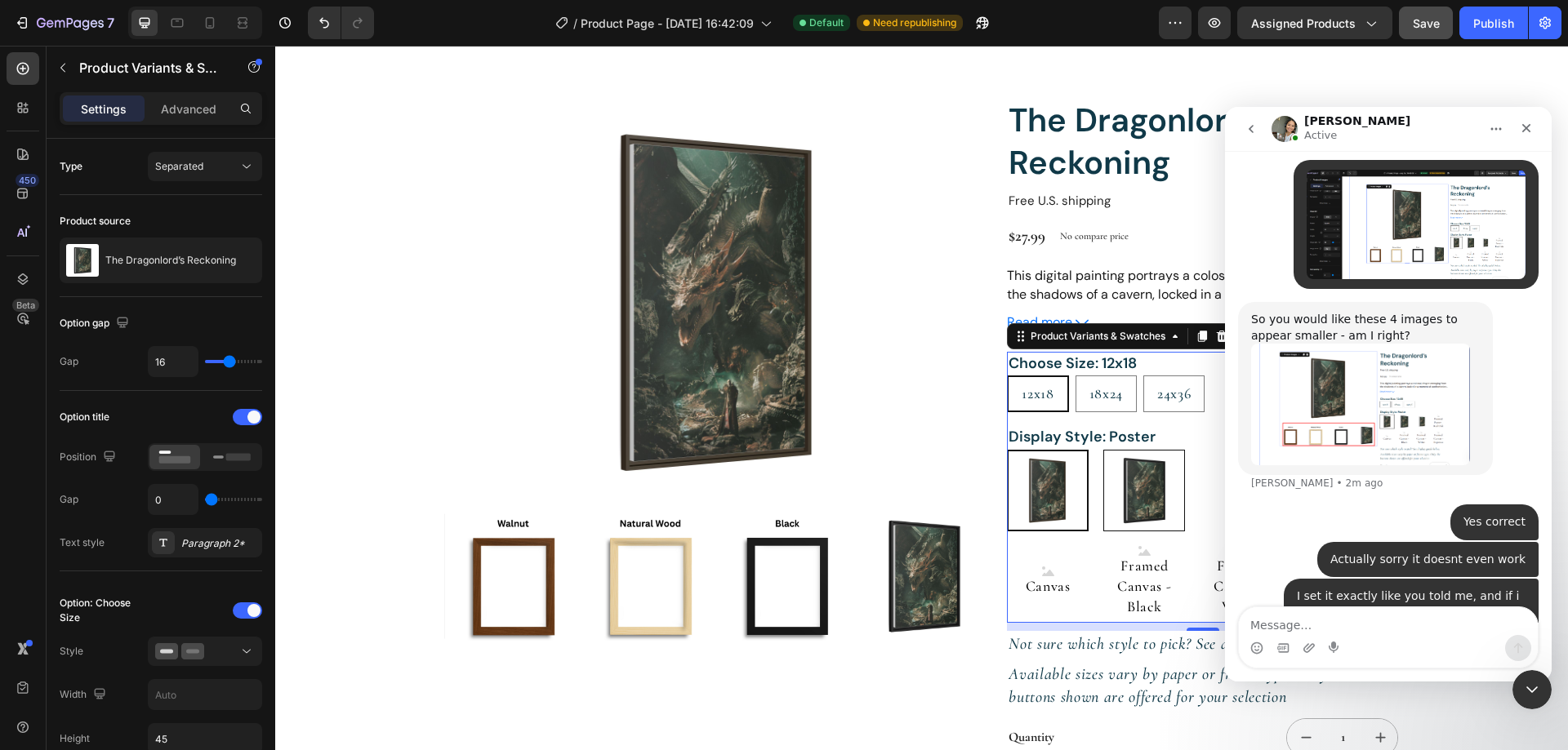
click at [1124, 497] on img at bounding box center [1144, 490] width 80 height 80
click at [1103, 449] on input "Framed Poster - Black Framed Poster - Black" at bounding box center [1102, 449] width 1 height 1
radio input "true"
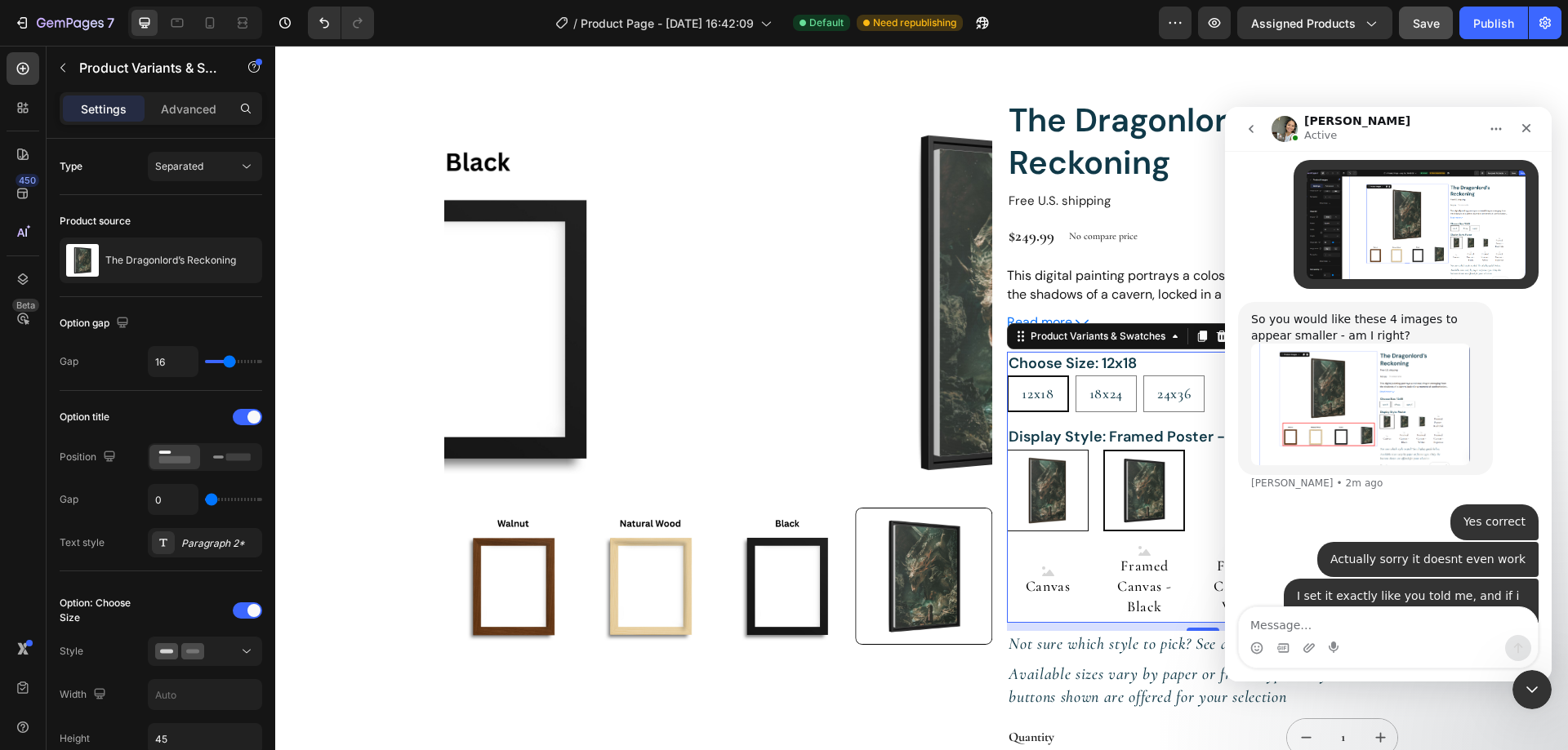
click at [1051, 494] on img at bounding box center [1048, 490] width 80 height 80
click at [1007, 449] on input "Poster Poster" at bounding box center [1006, 449] width 1 height 1
radio input "true"
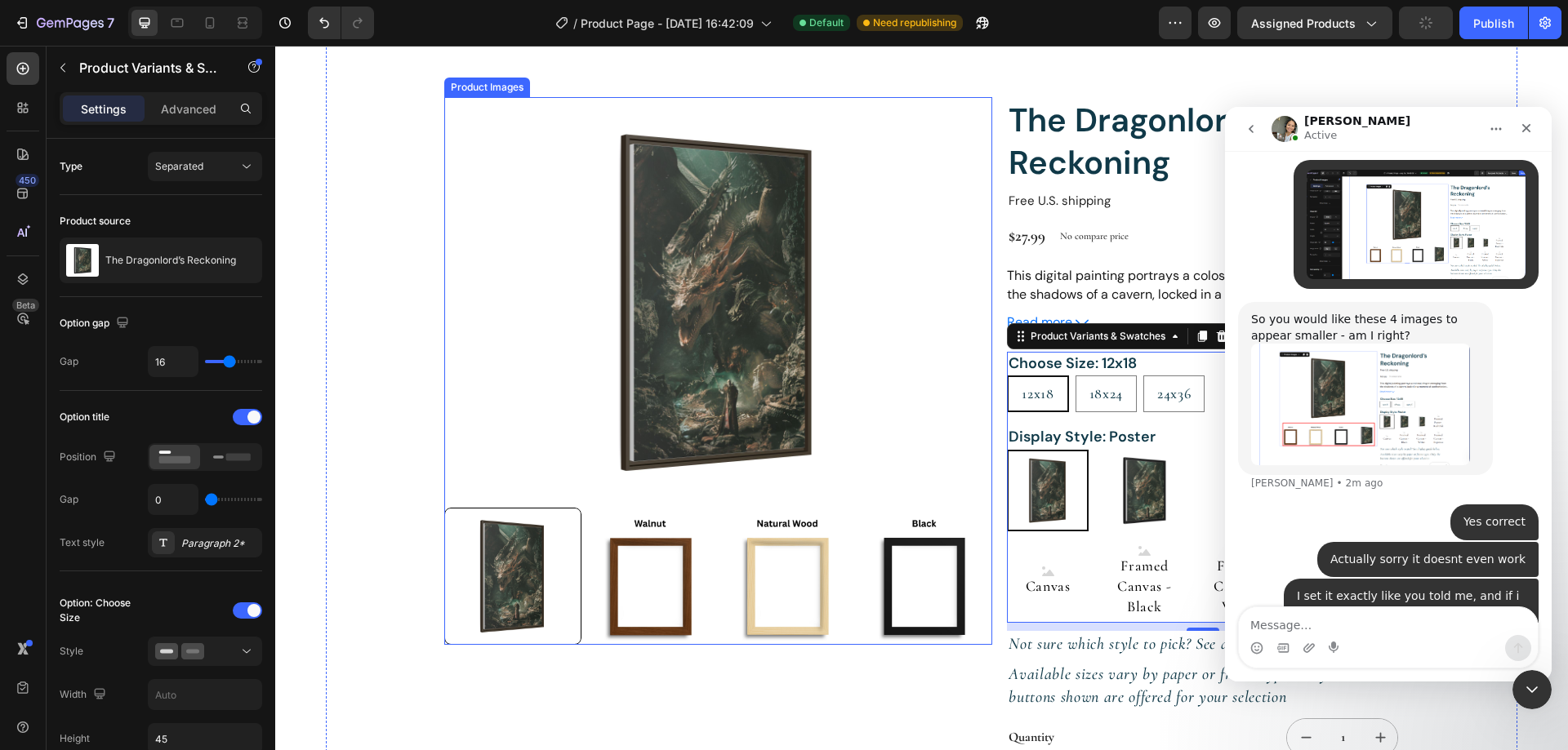
click at [523, 569] on div at bounding box center [512, 576] width 137 height 137
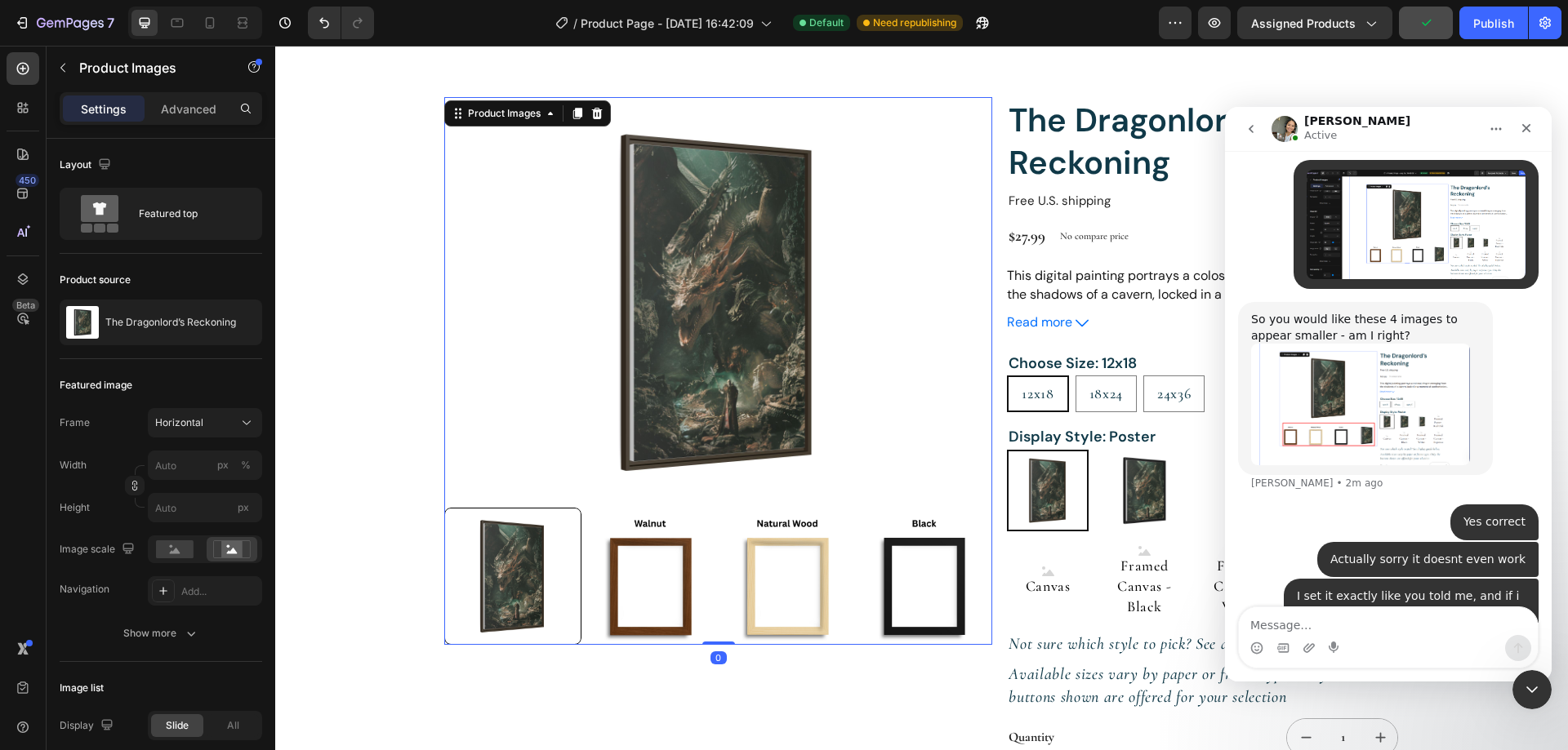
click at [915, 572] on img at bounding box center [924, 576] width 137 height 137
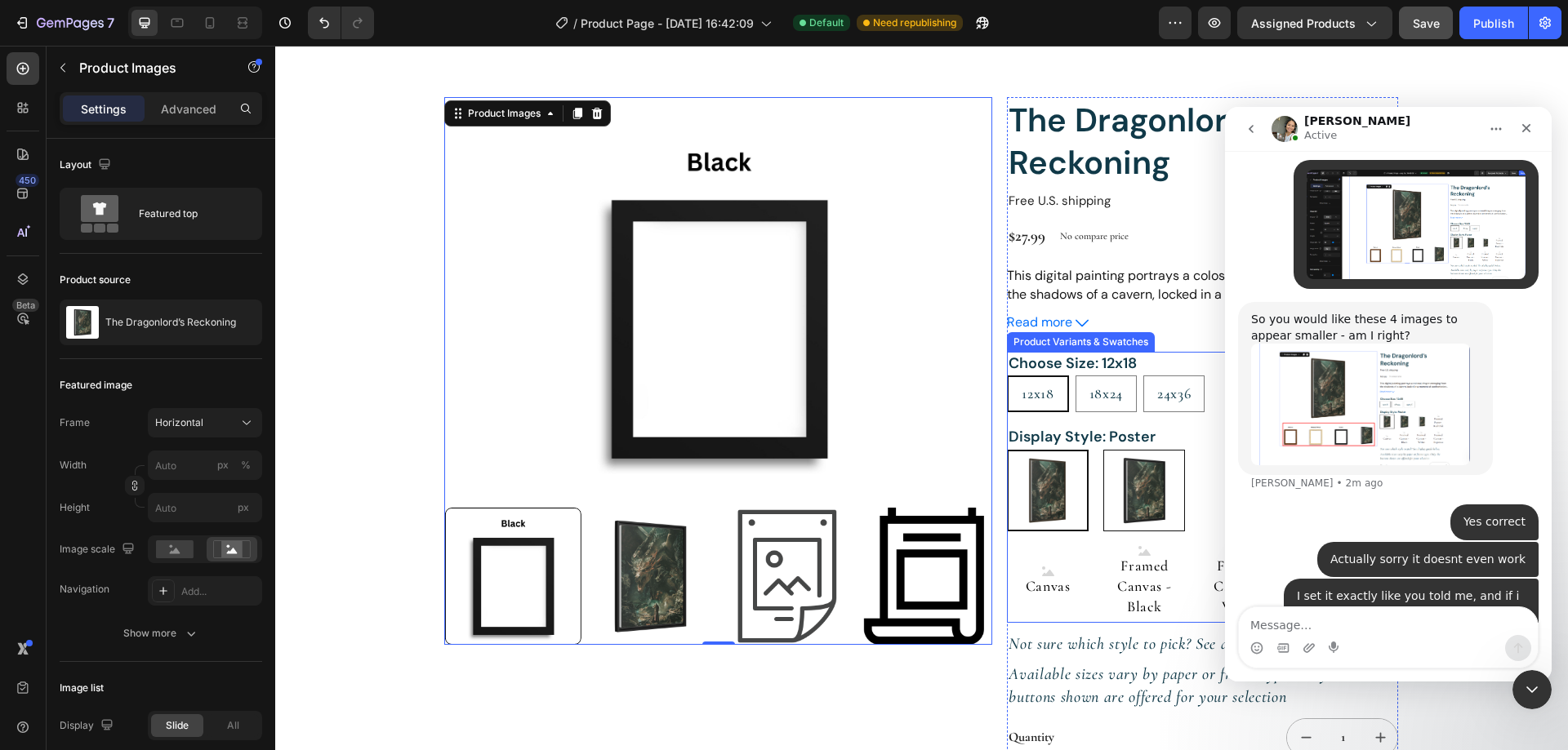
click at [1119, 487] on img at bounding box center [1144, 490] width 80 height 80
click at [1103, 449] on input "Framed Poster - Black Framed Poster - Black" at bounding box center [1102, 449] width 1 height 1
radio input "true"
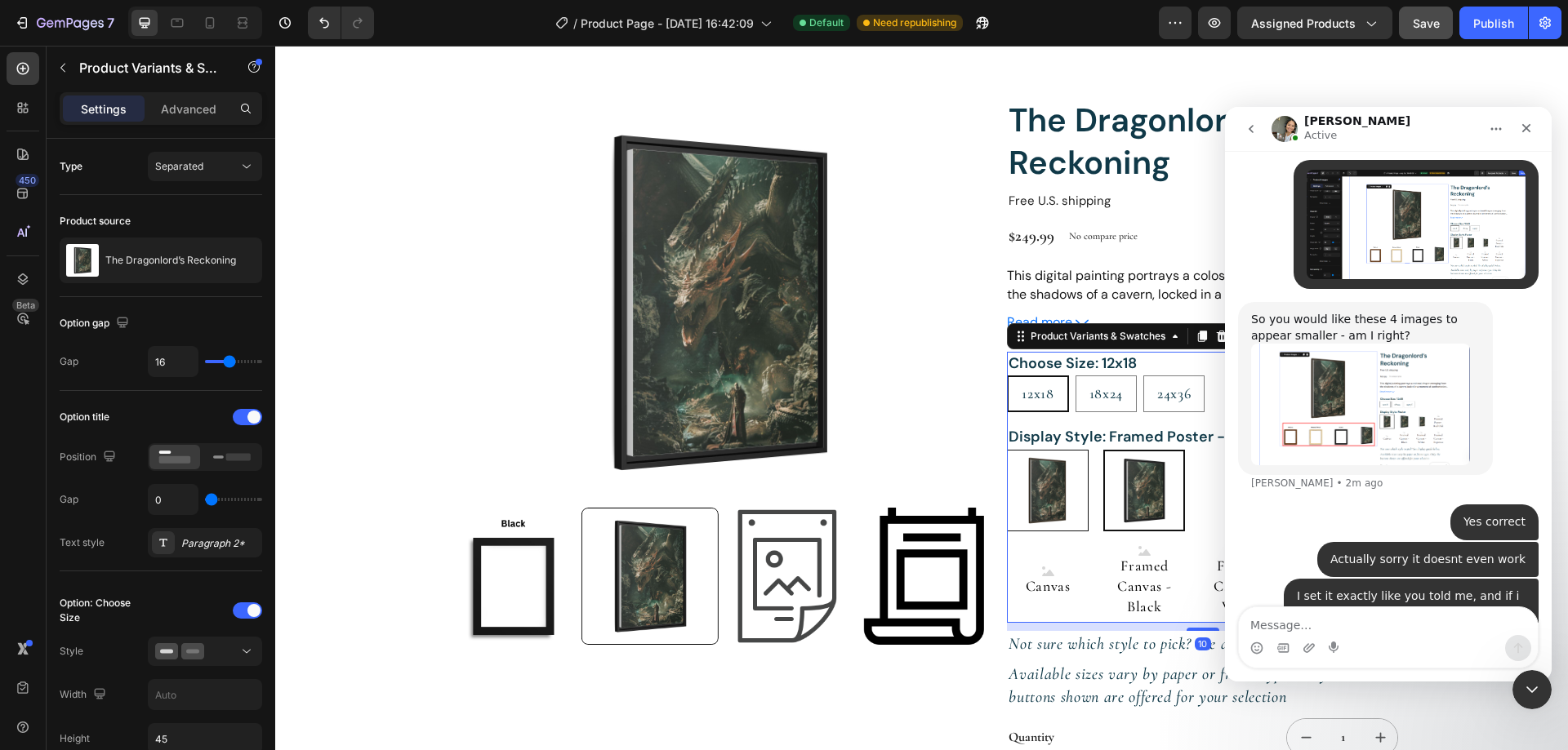
click at [1051, 491] on img at bounding box center [1048, 490] width 80 height 80
click at [1007, 449] on input "Poster Poster" at bounding box center [1006, 449] width 1 height 1
radio input "true"
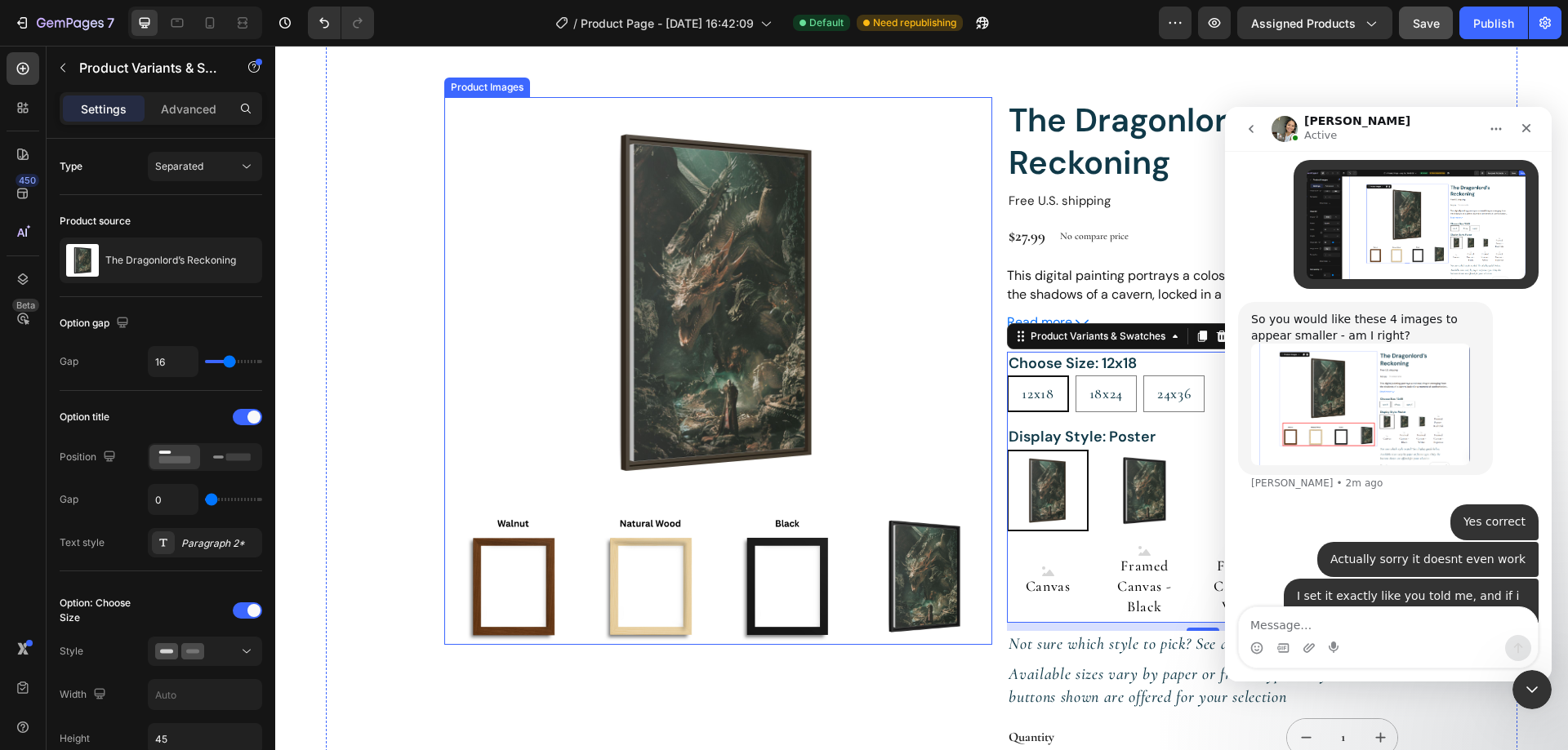
click at [708, 378] on img at bounding box center [717, 302] width 548 height 411
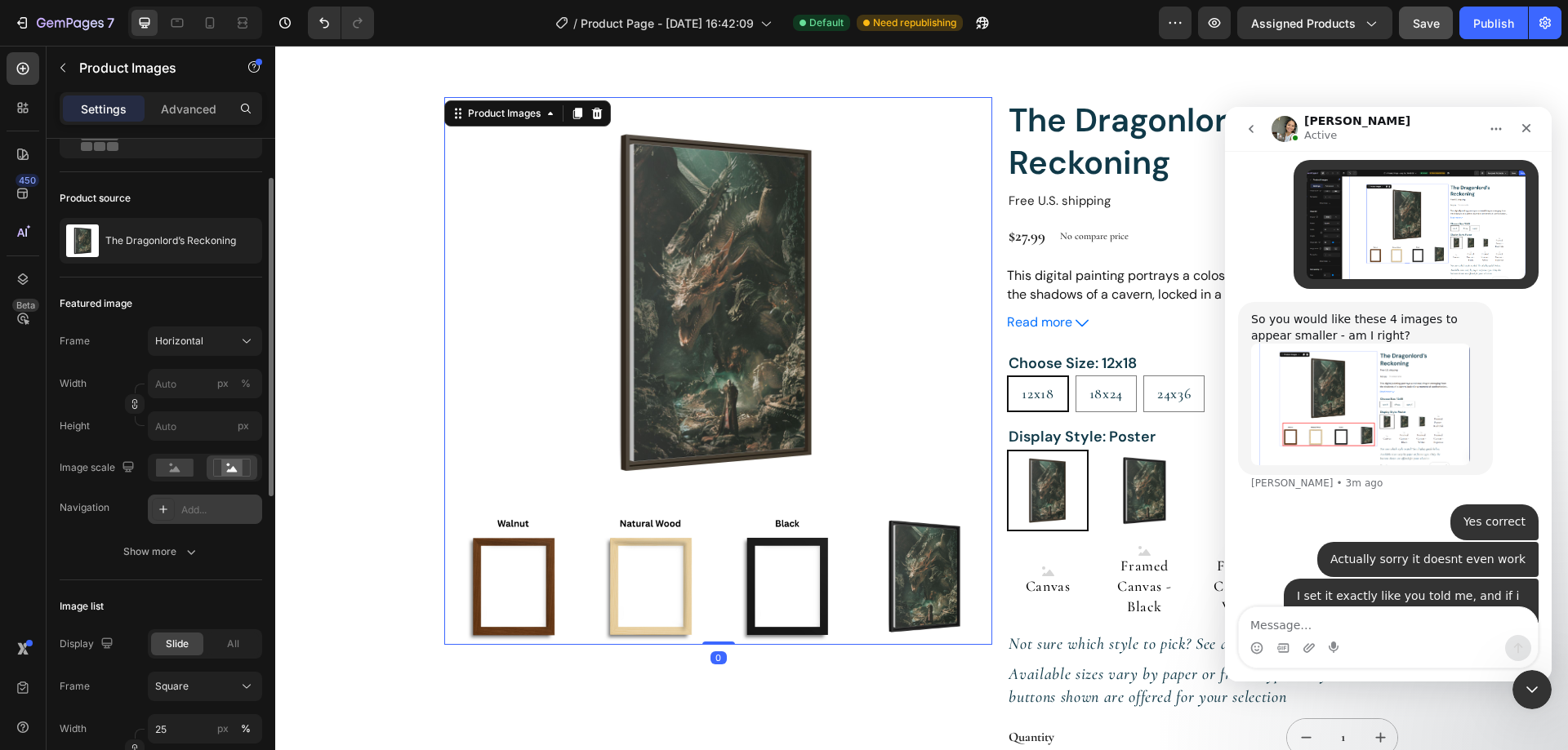
scroll to position [4552, 0]
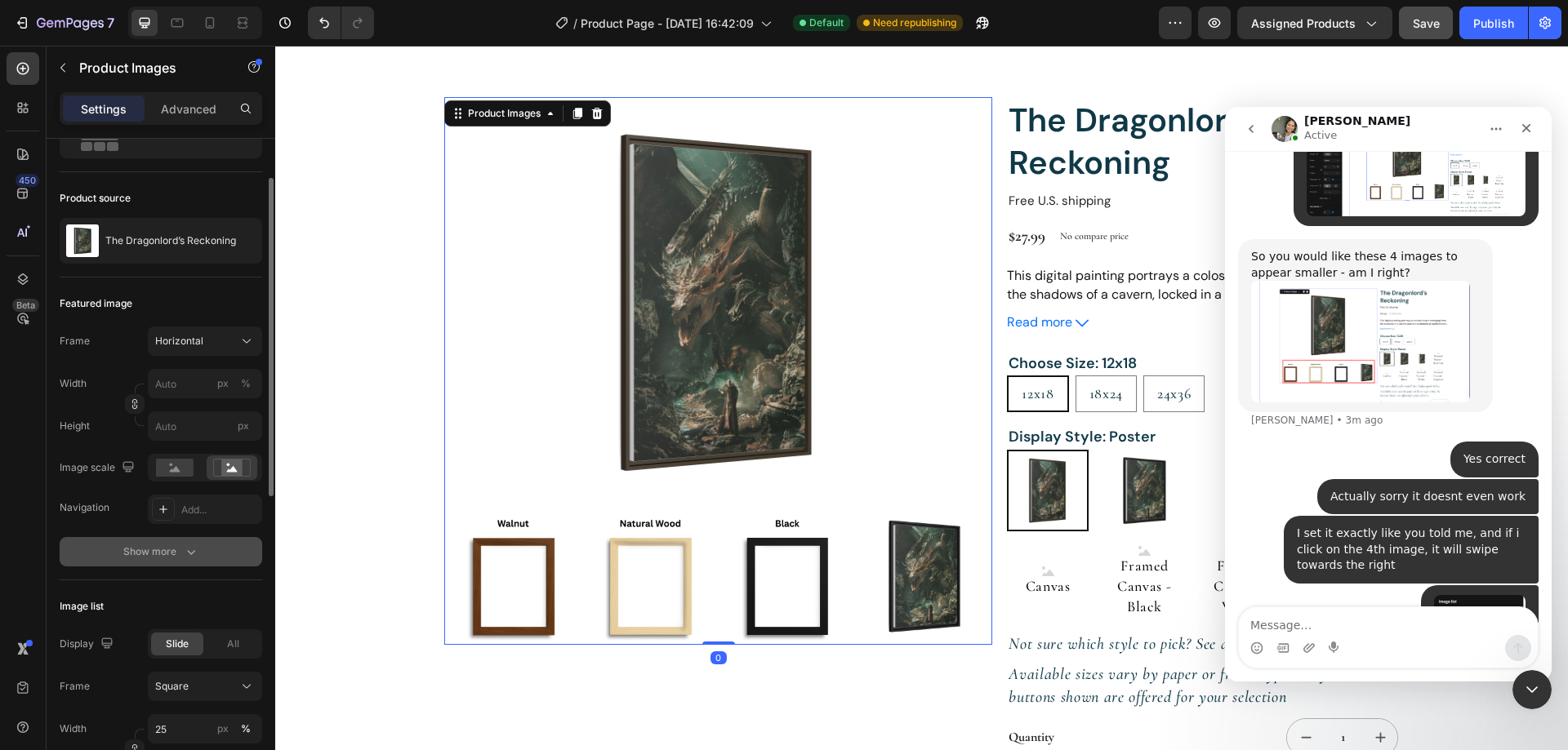
click at [201, 556] on button "Show more" at bounding box center [161, 551] width 202 height 29
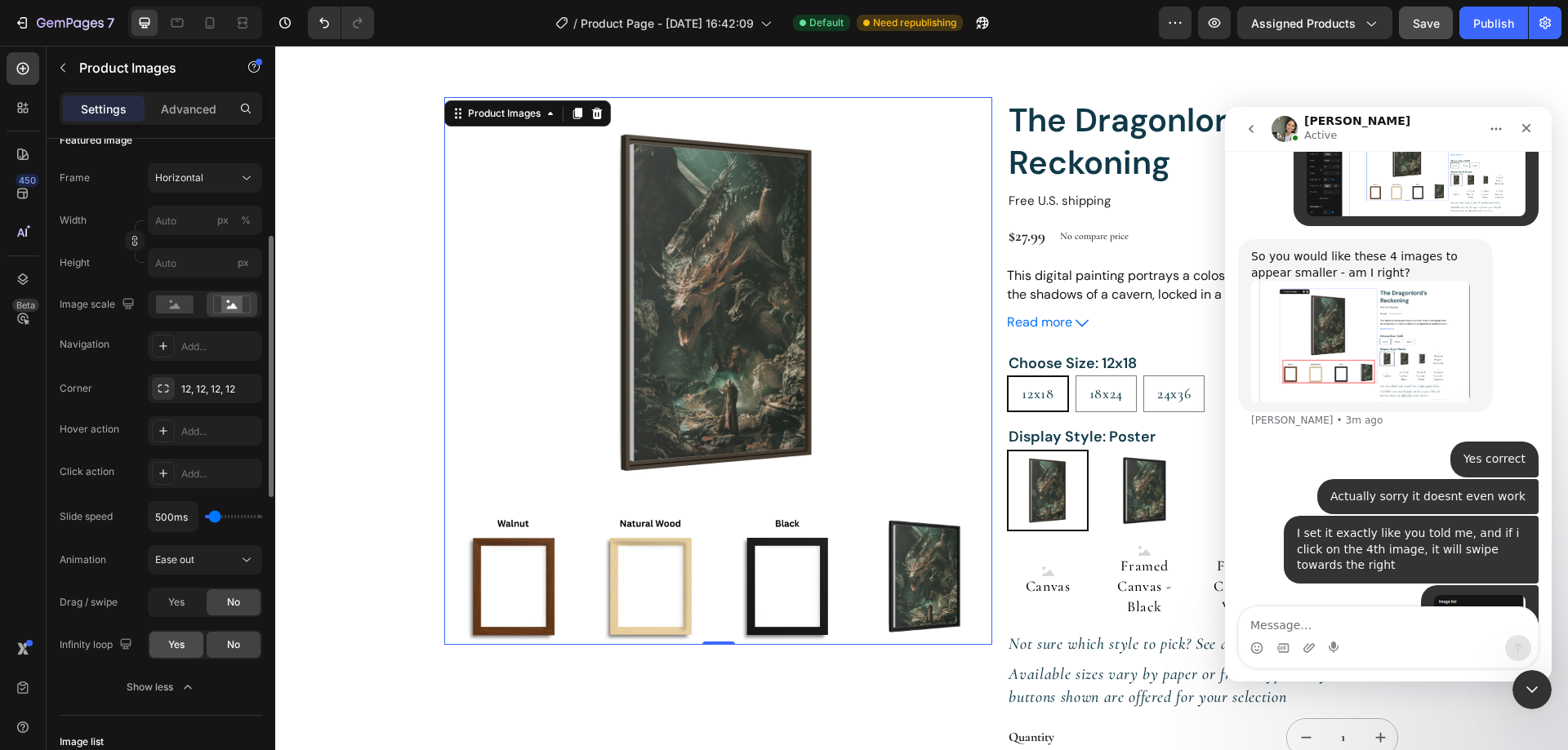
click at [164, 646] on div "Yes" at bounding box center [176, 644] width 54 height 26
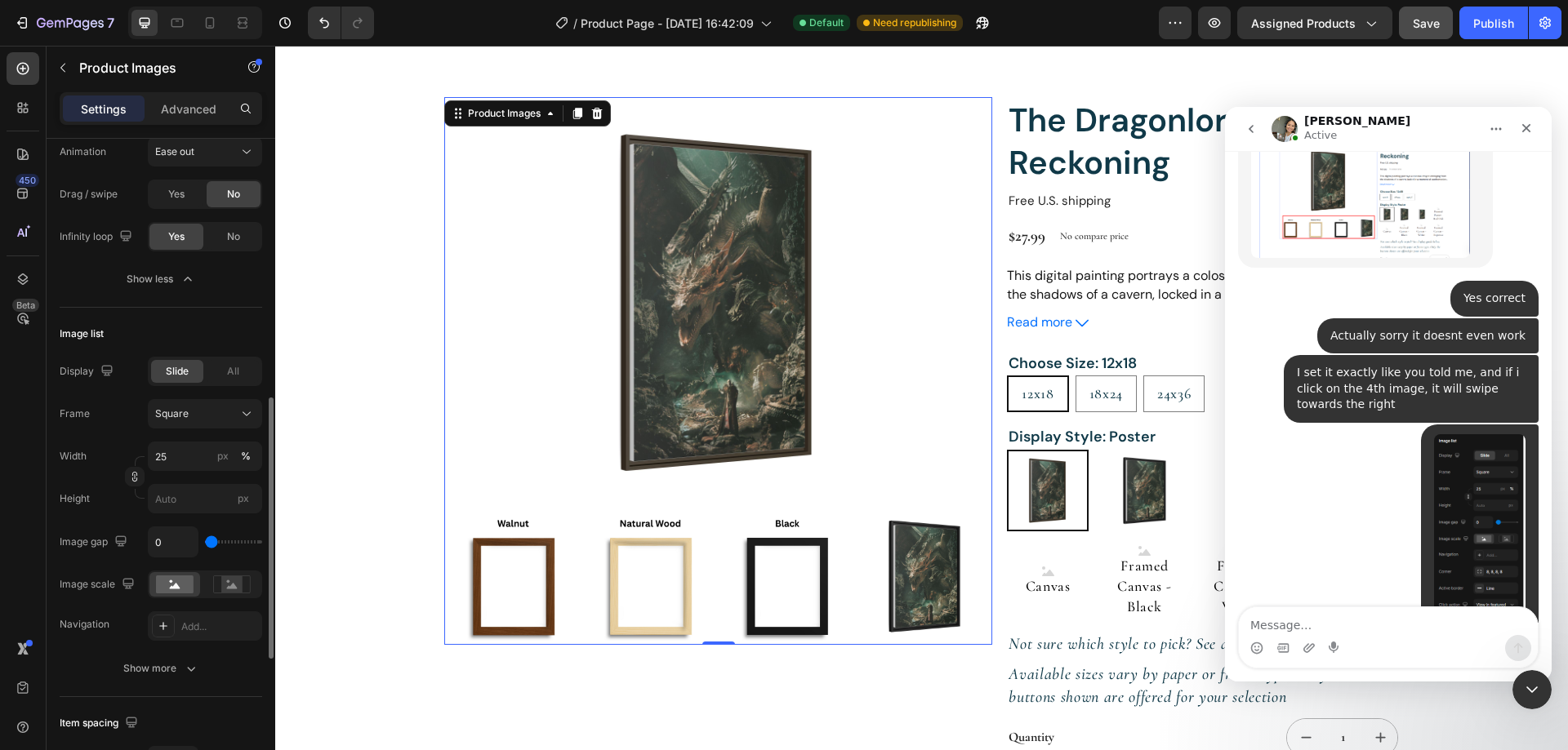
scroll to position [4792, 0]
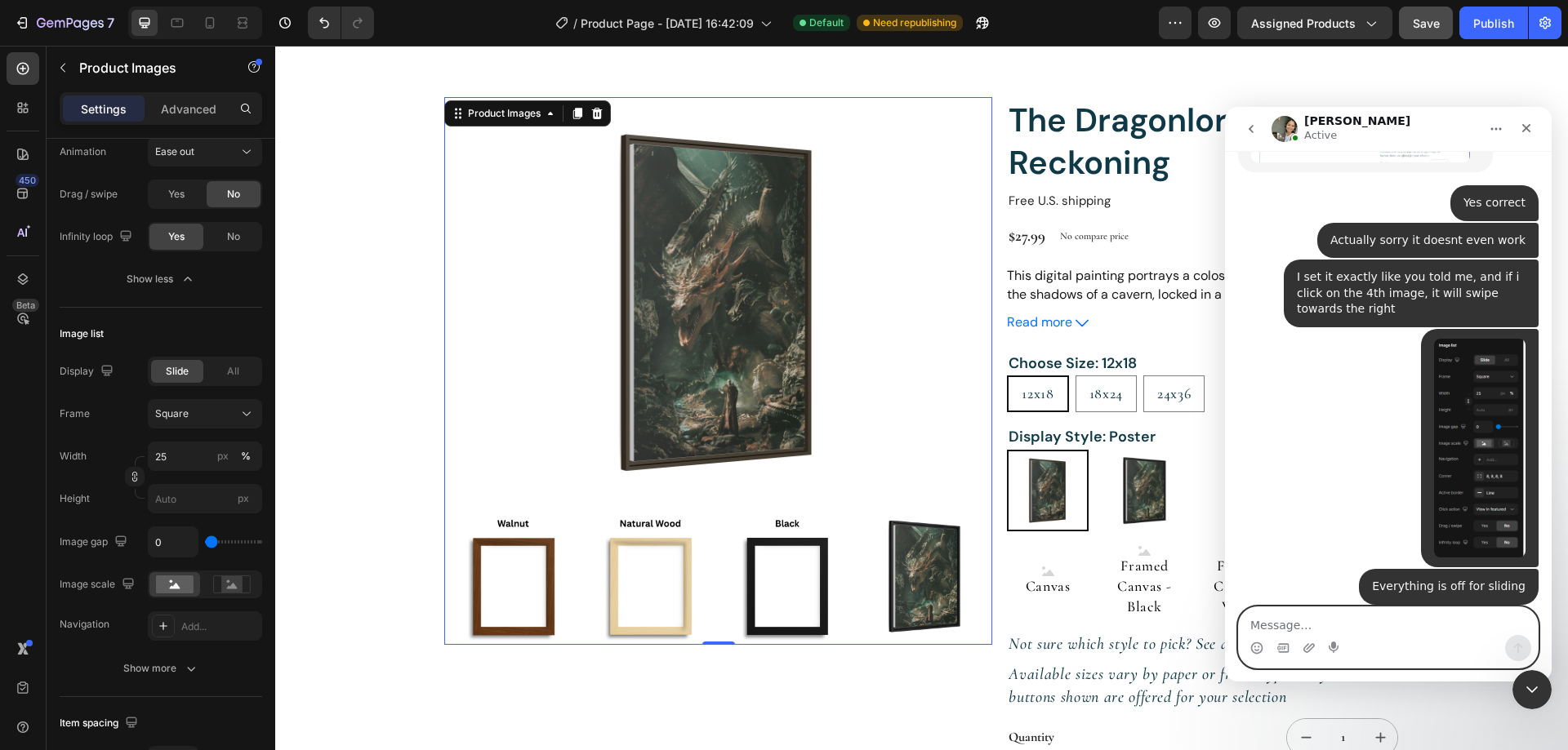
click at [1336, 618] on textarea "Message…" at bounding box center [1388, 620] width 299 height 28
paste textarea "7327"
type textarea "7327"
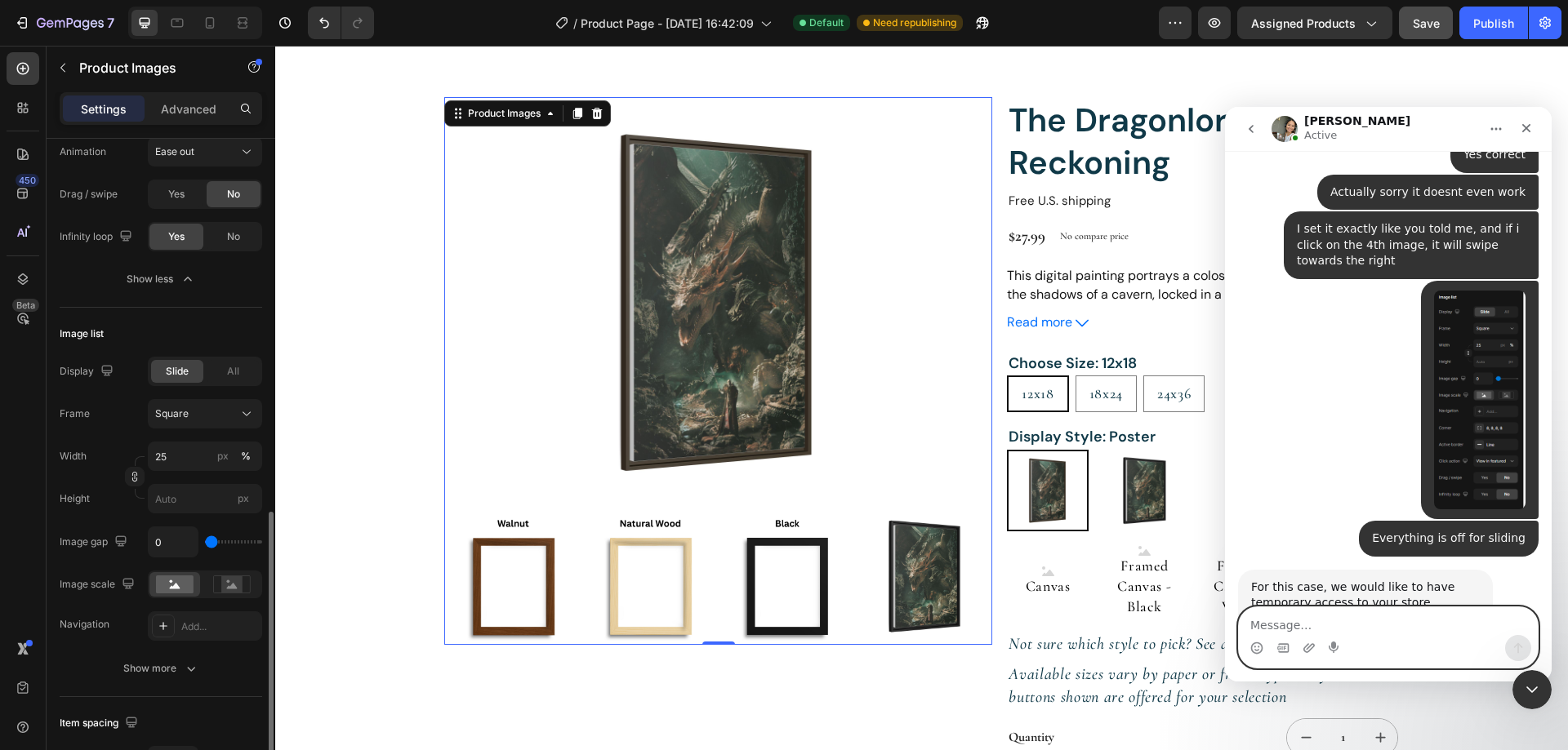
scroll to position [816, 0]
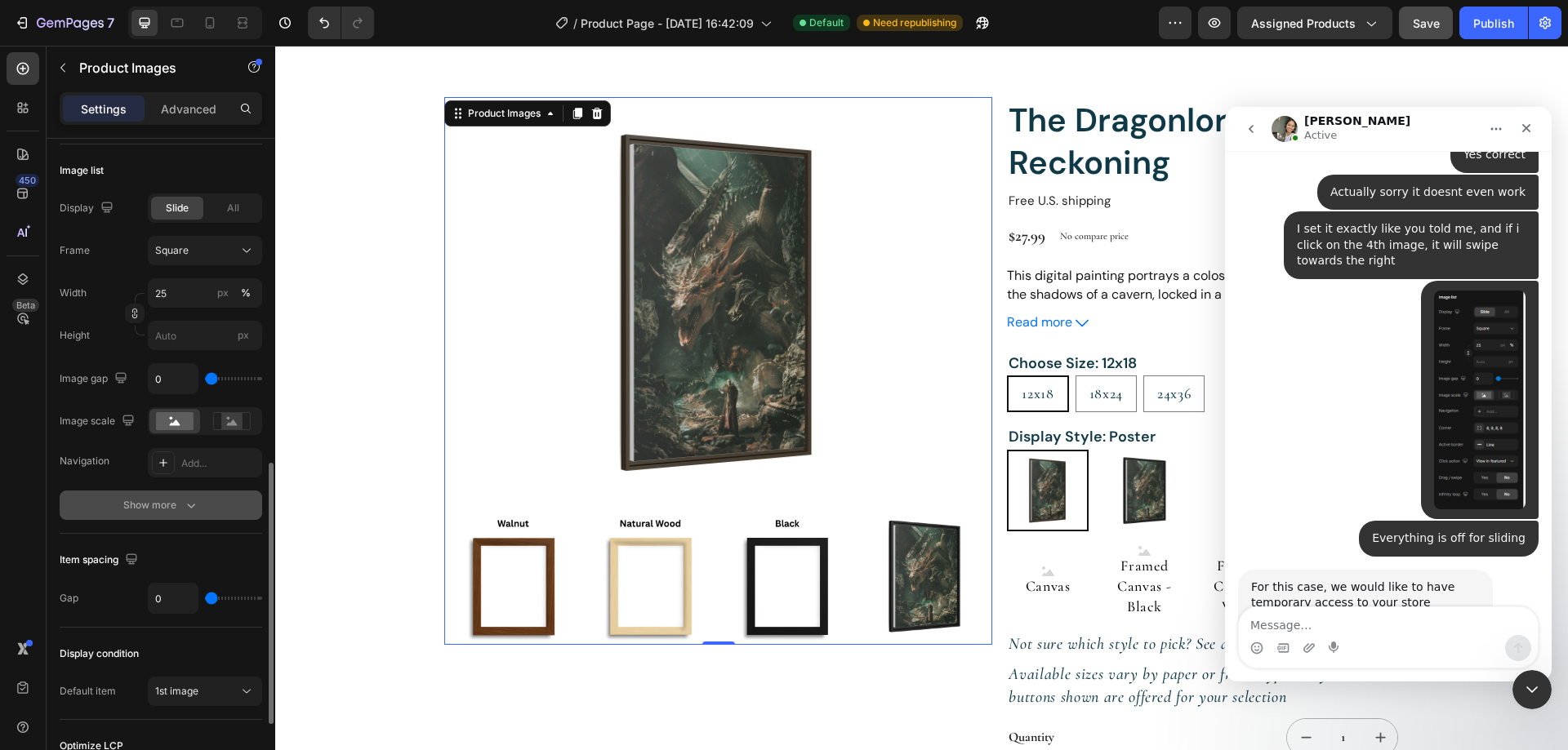
click at [182, 497] on button "Show more" at bounding box center [161, 505] width 202 height 29
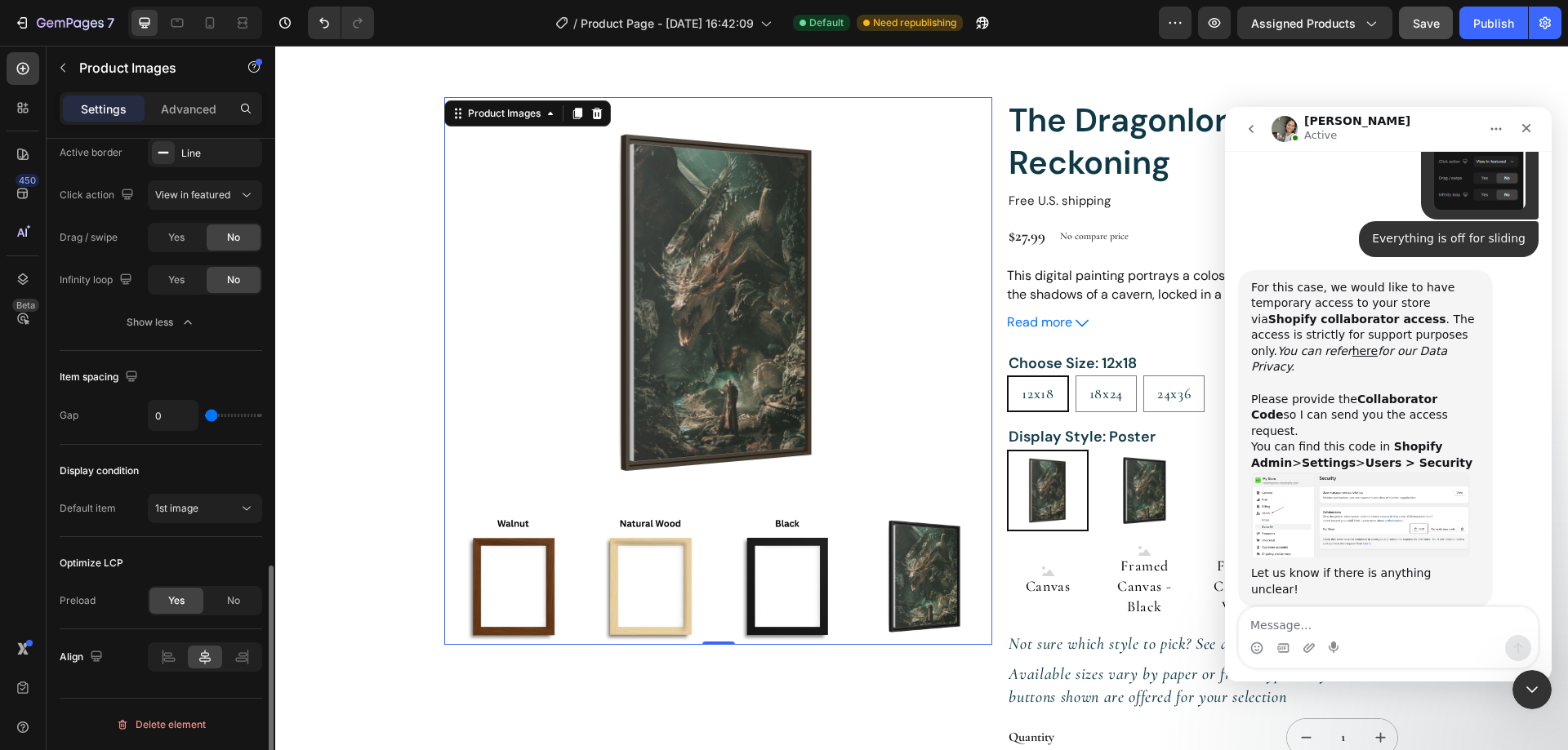
scroll to position [5112, 0]
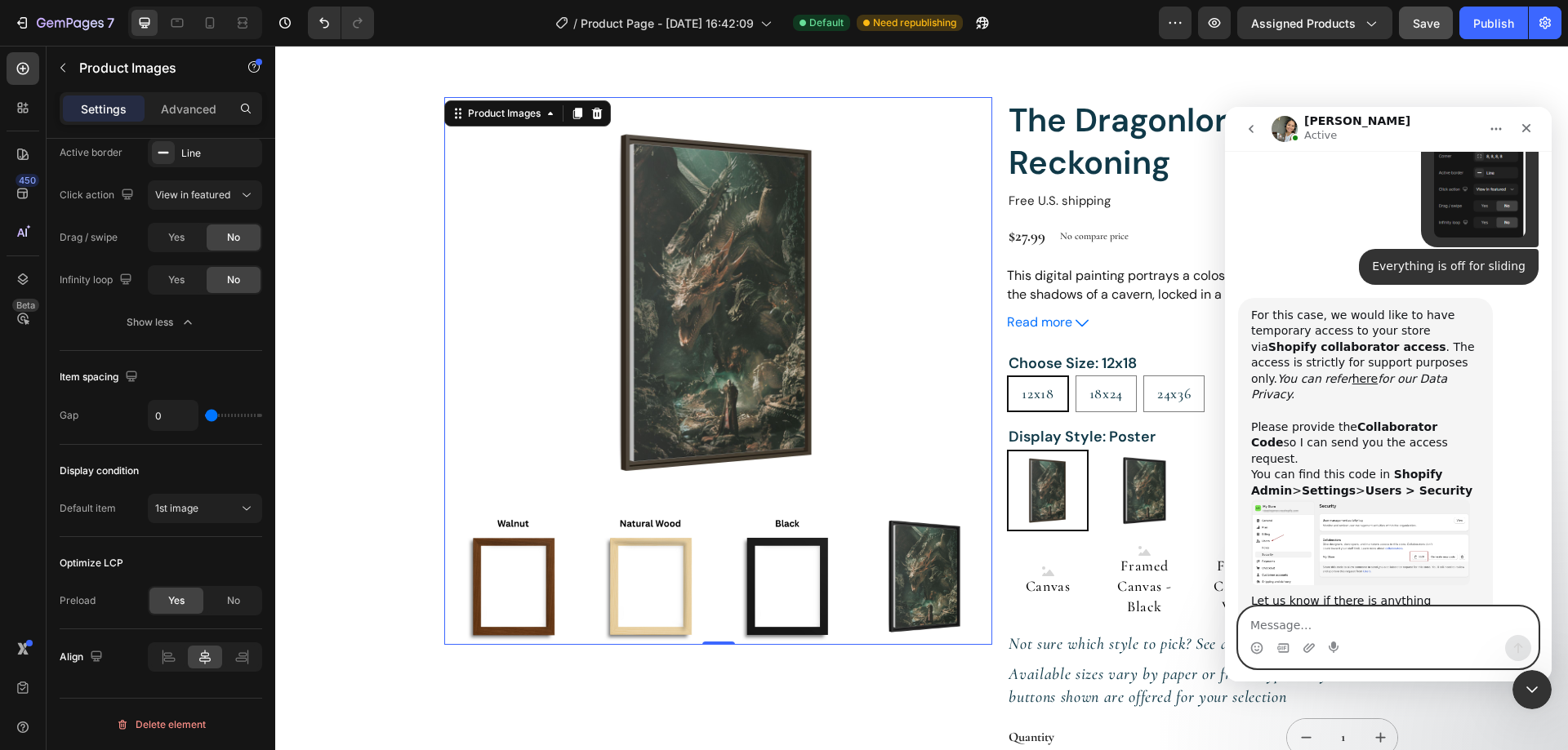
click at [1329, 626] on textarea "Message…" at bounding box center [1388, 620] width 299 height 28
type textarea "approved"
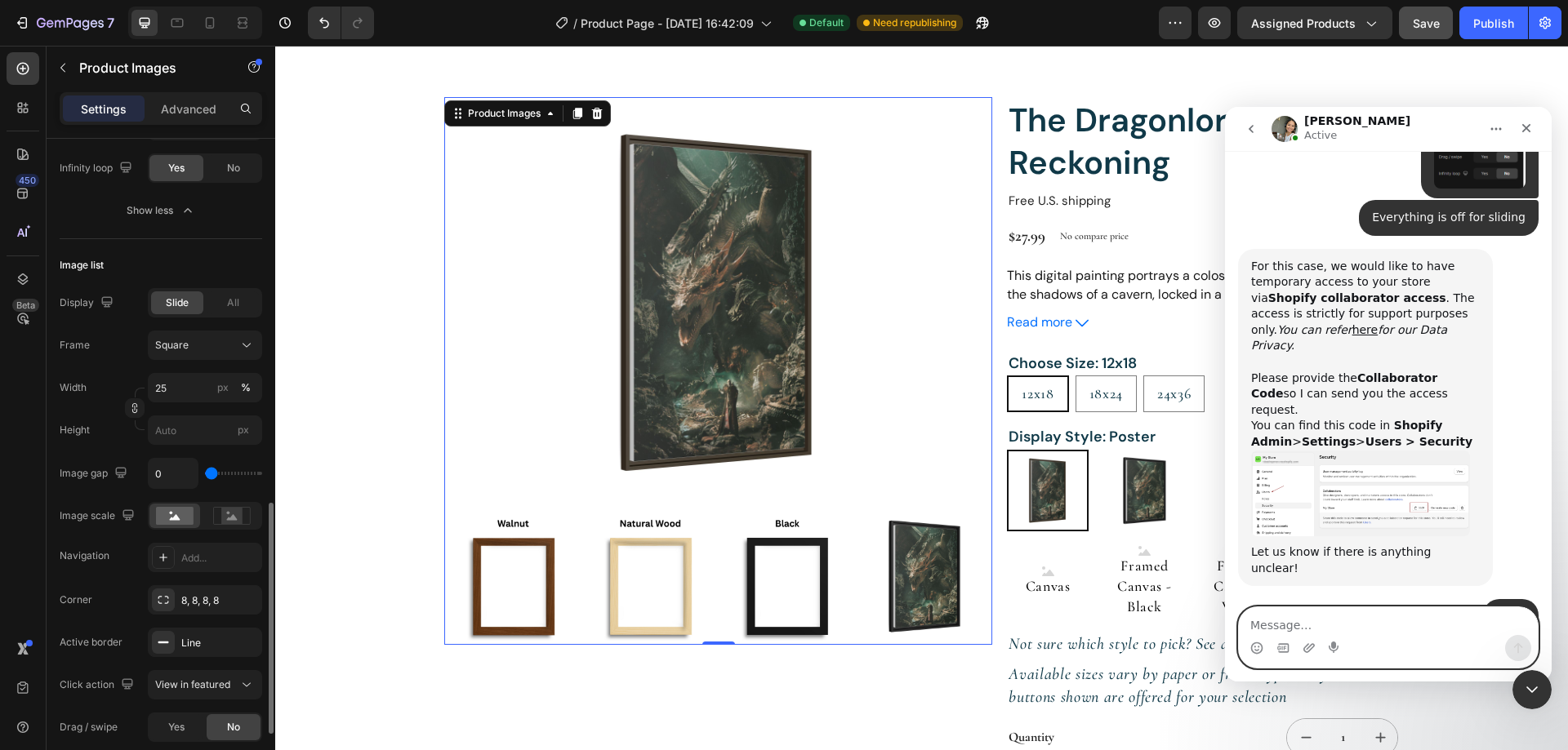
scroll to position [803, 0]
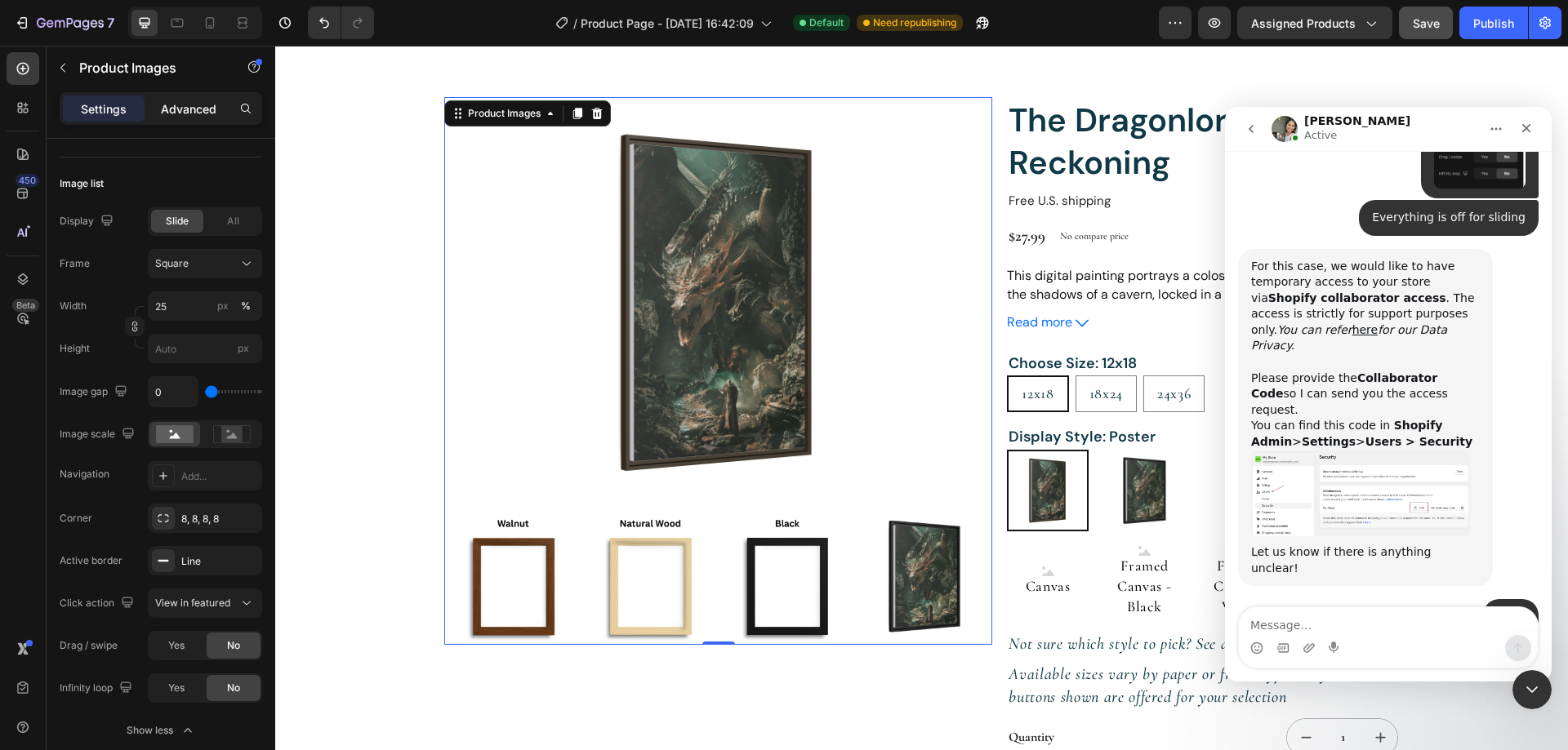
click at [199, 120] on div "Advanced" at bounding box center [189, 108] width 82 height 26
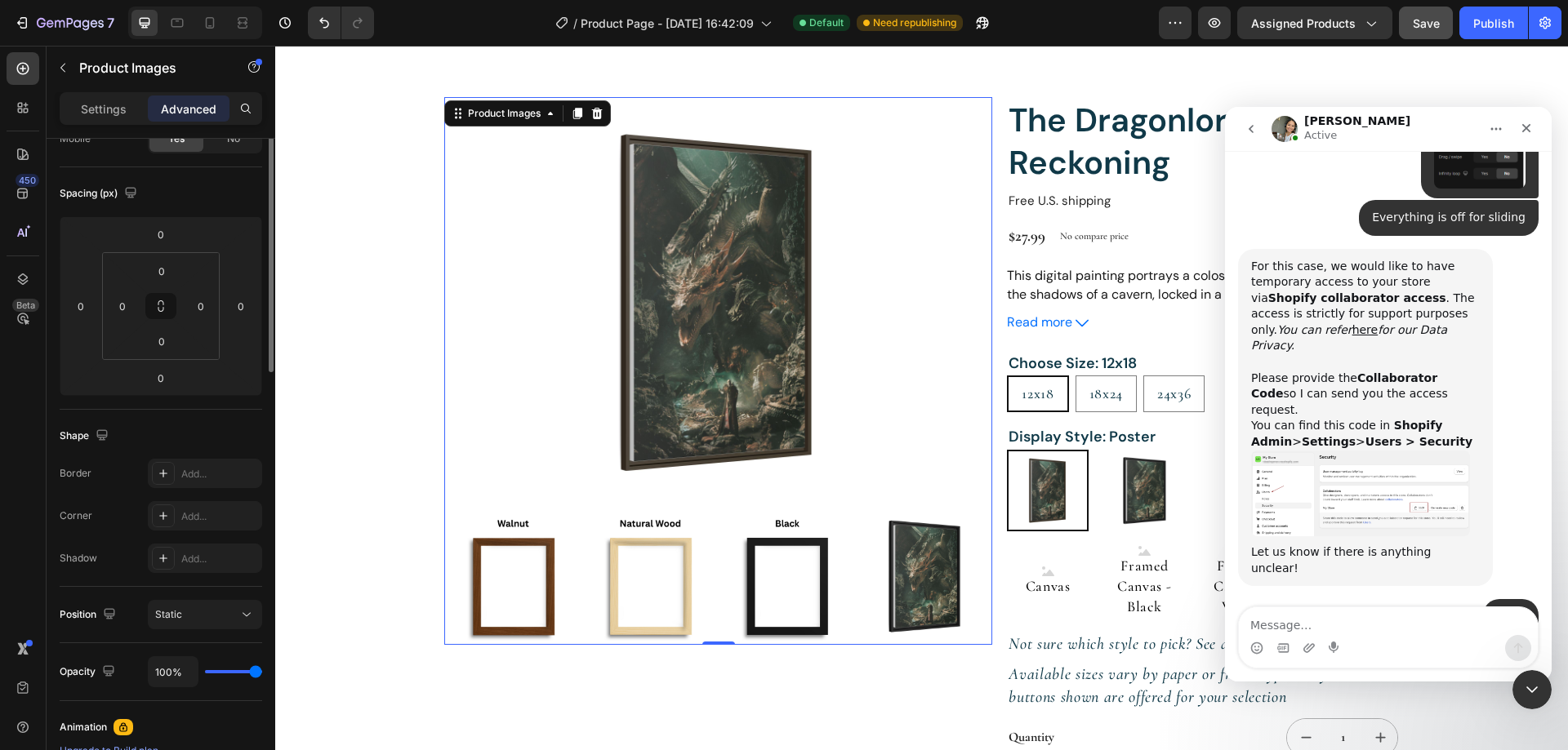
scroll to position [0, 0]
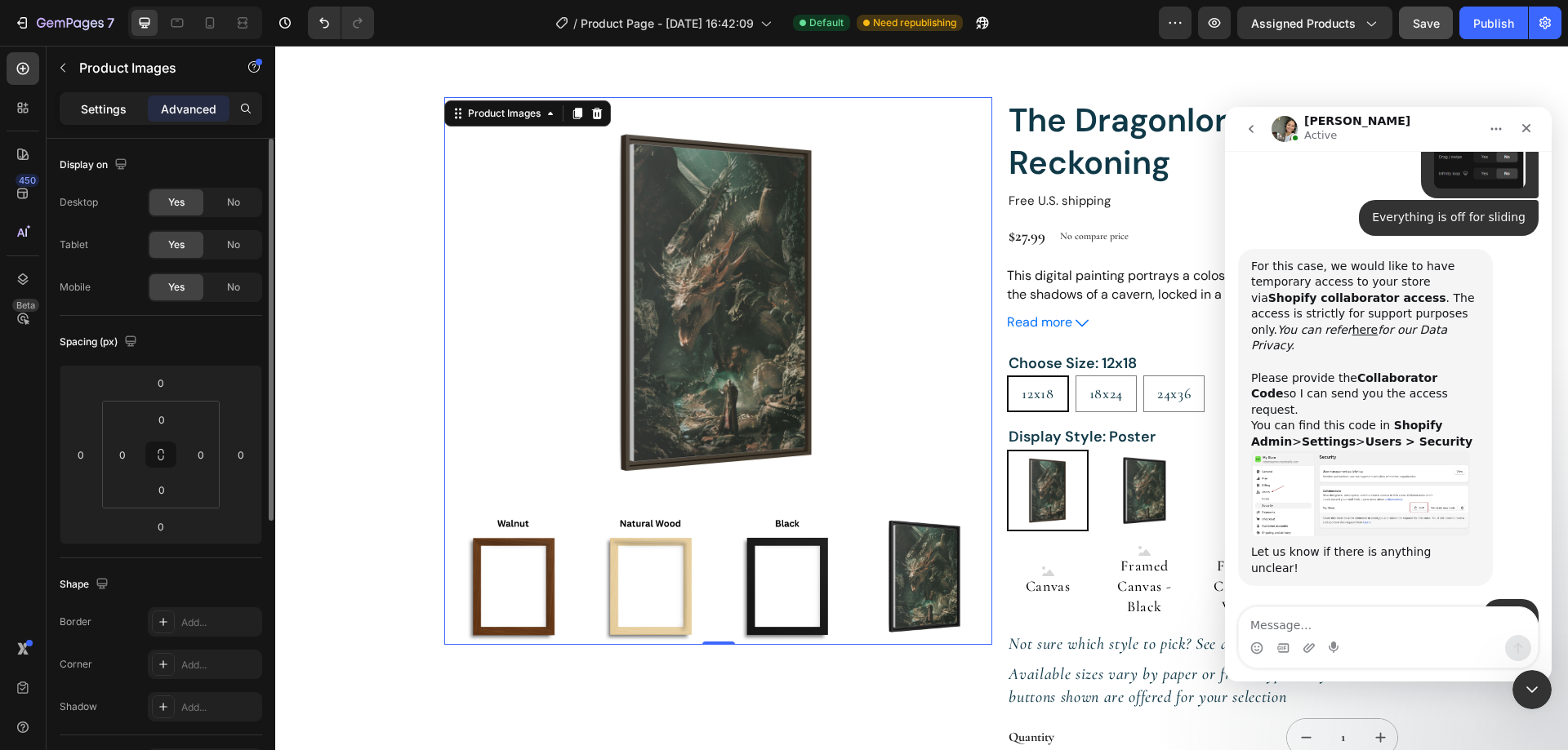
click at [121, 111] on p "Settings" at bounding box center [104, 109] width 45 height 17
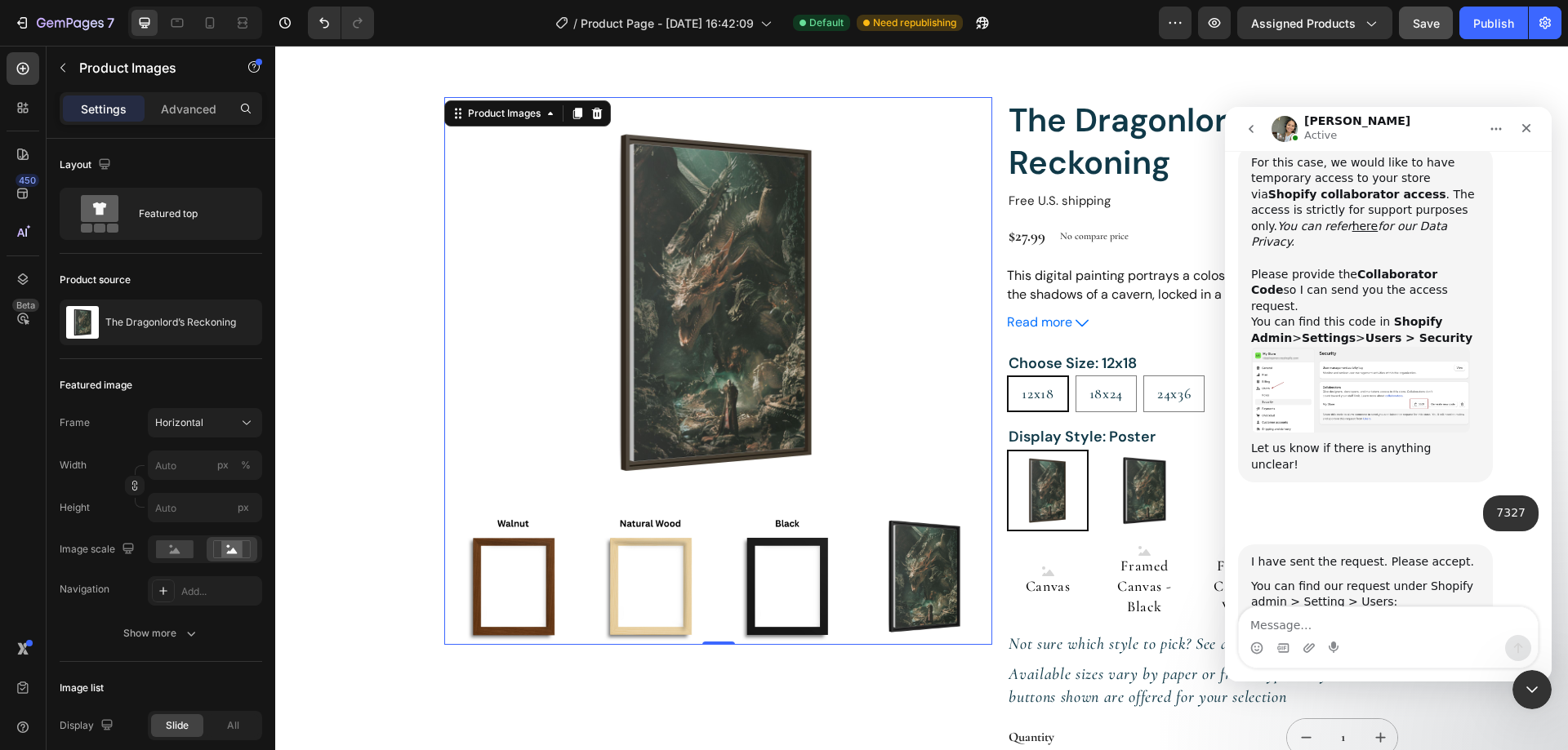
scroll to position [5262, 0]
click at [1285, 620] on textarea "Message…" at bounding box center [1388, 620] width 299 height 28
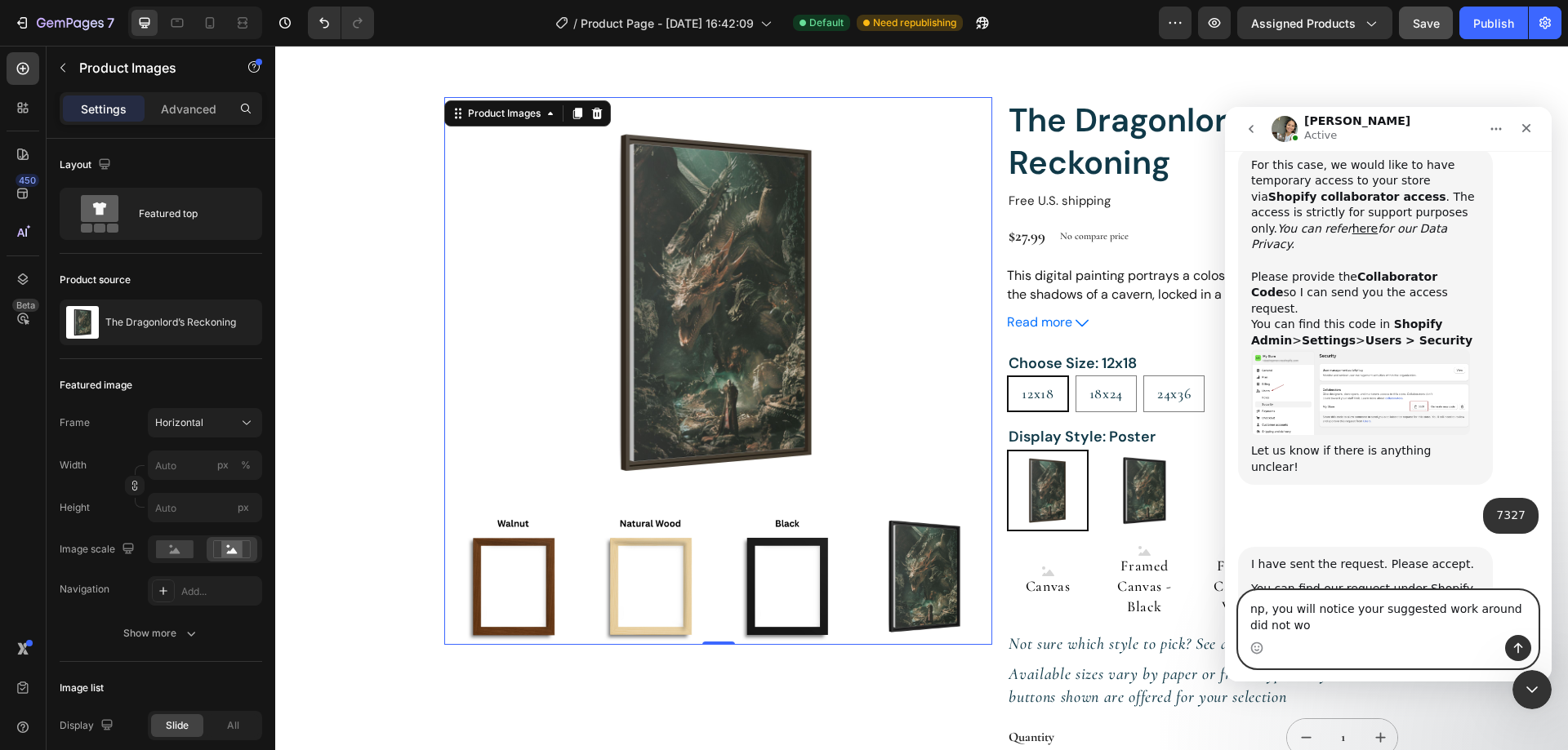
scroll to position [5279, 0]
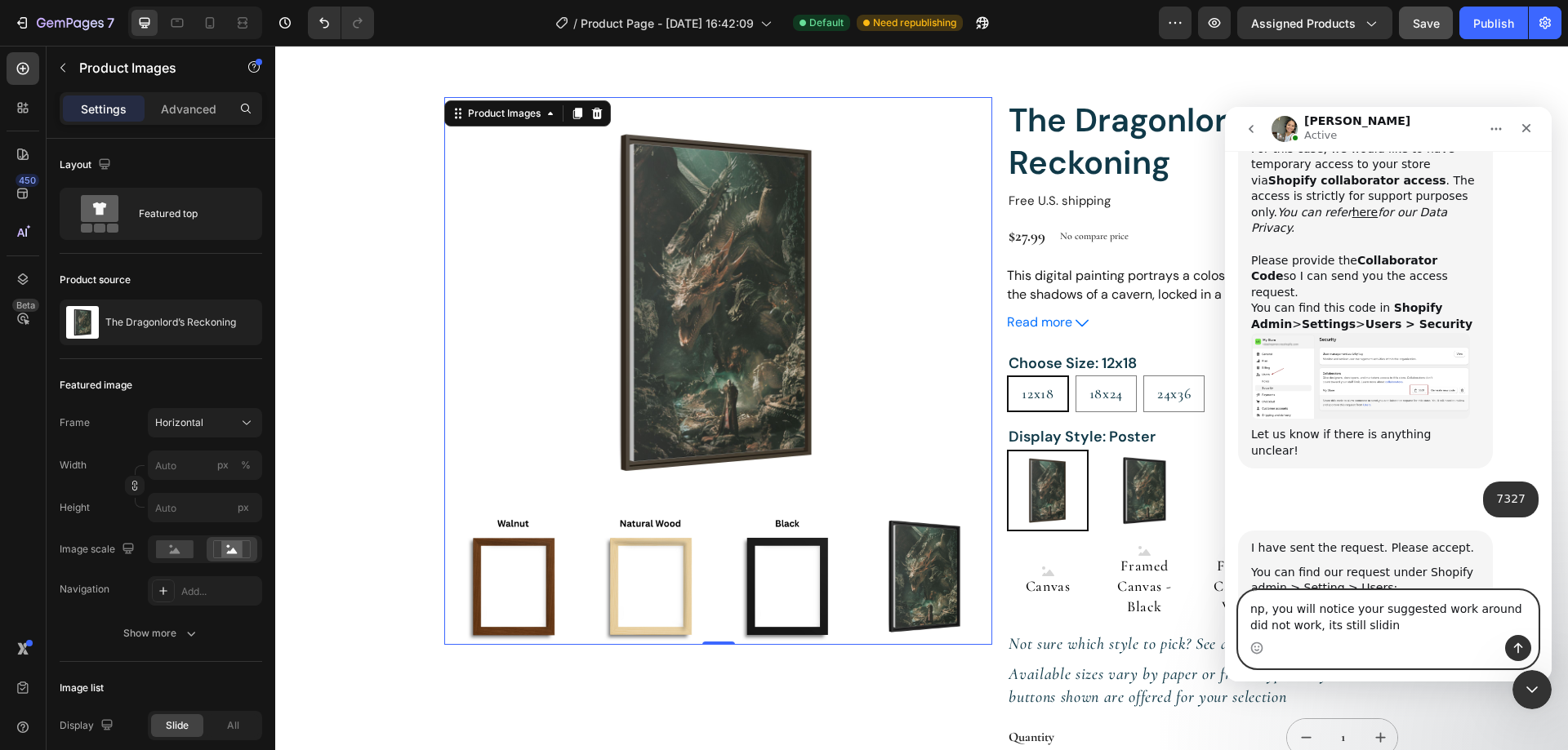
type textarea "np, you will notice your suggested work around did not work, its still sliding"
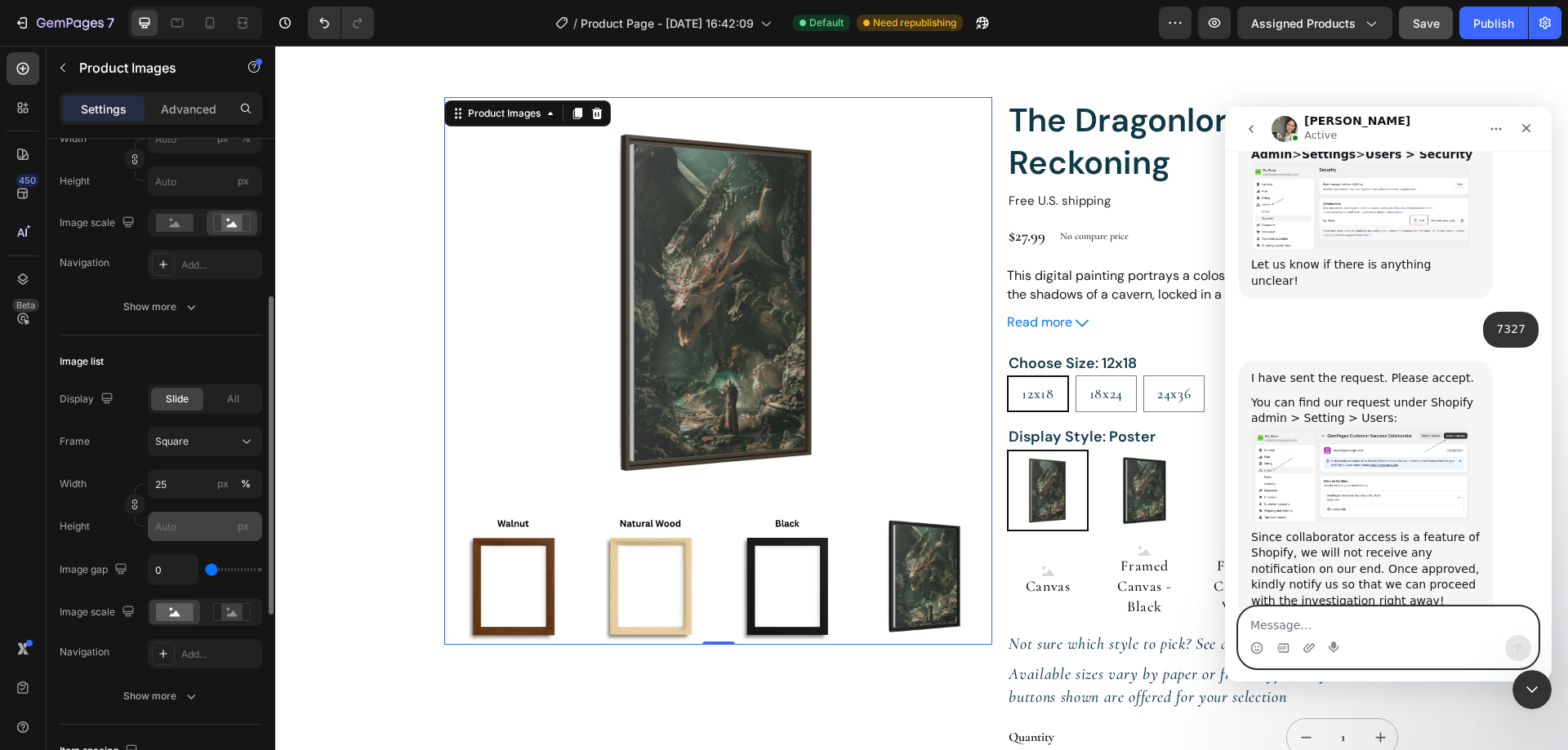
scroll to position [408, 0]
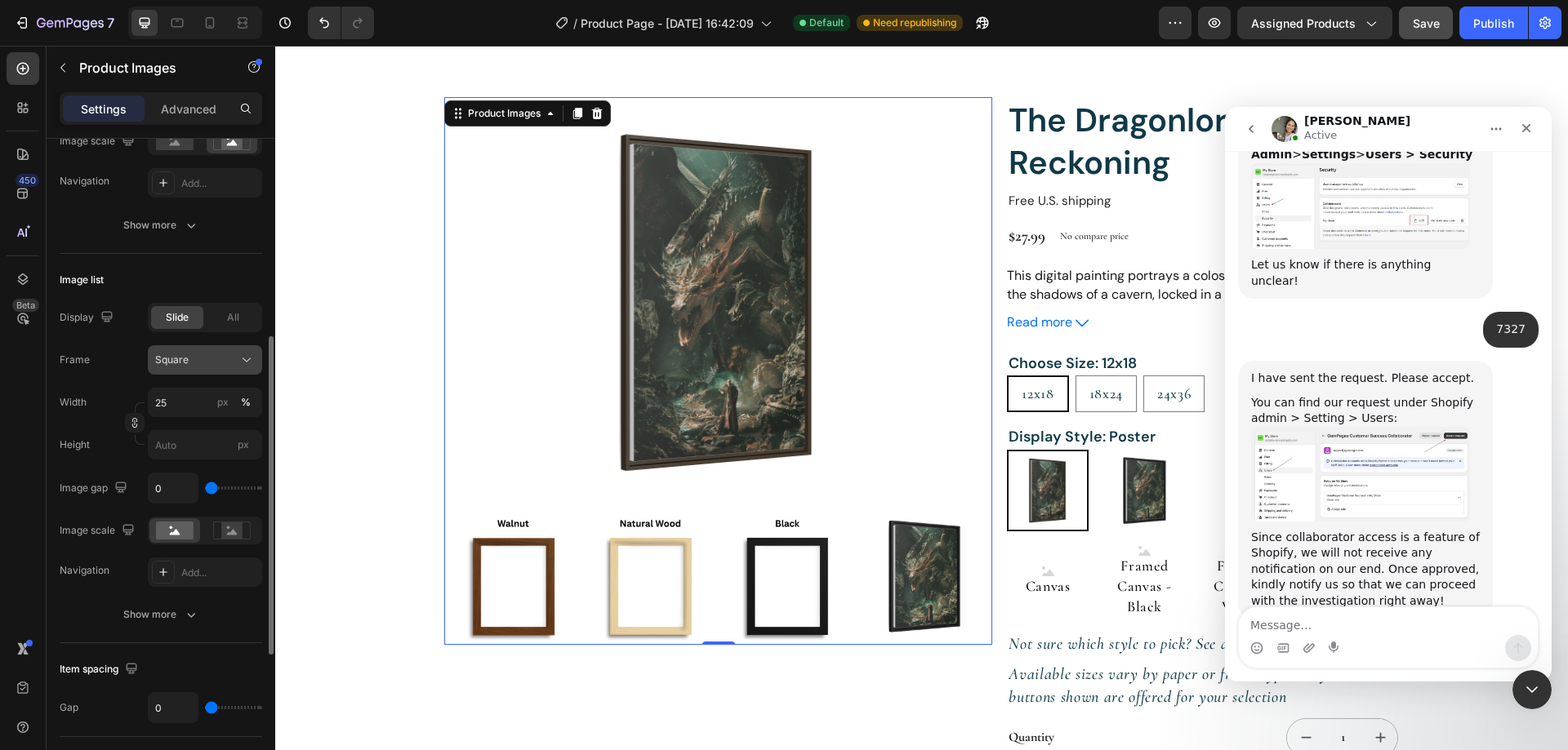
click at [248, 364] on icon at bounding box center [246, 359] width 16 height 16
click at [245, 364] on icon at bounding box center [246, 359] width 16 height 16
click at [106, 319] on icon "button" at bounding box center [106, 316] width 11 height 11
click at [120, 299] on div "Image list Display Slide All Frame Square Width 25 px % Height px Image gap 0 I…" at bounding box center [161, 449] width 202 height 390
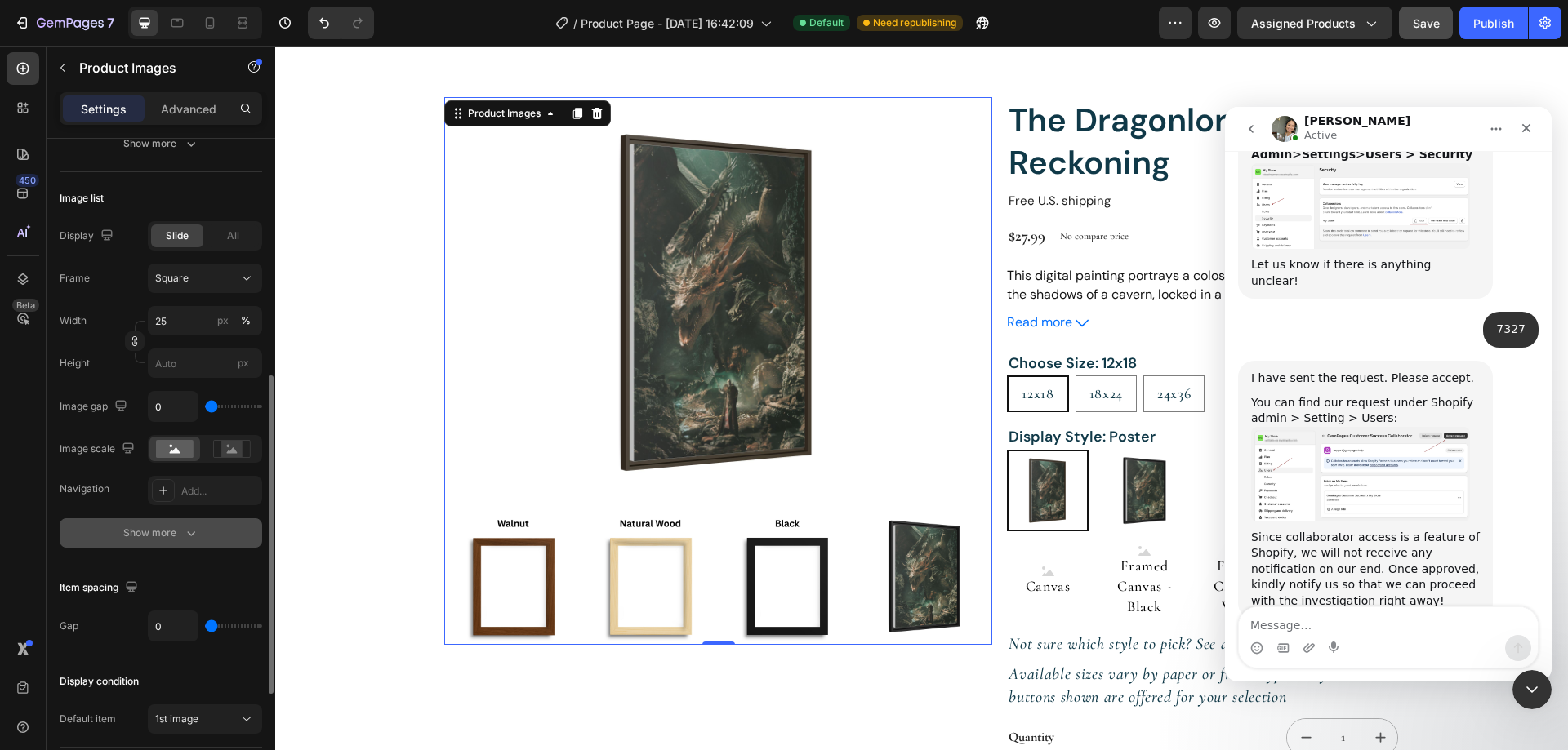
click at [189, 532] on icon "button" at bounding box center [190, 532] width 16 height 16
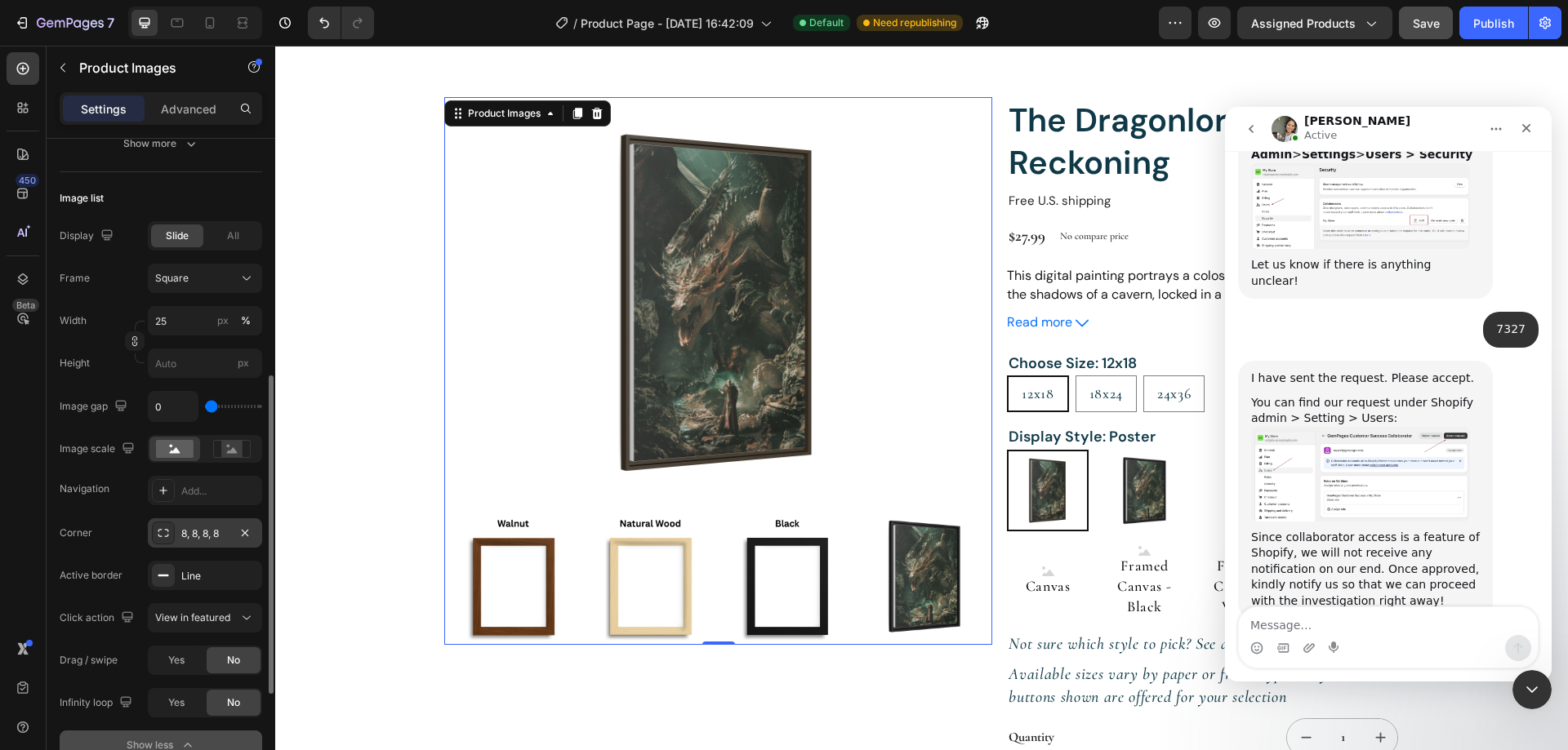
scroll to position [572, 0]
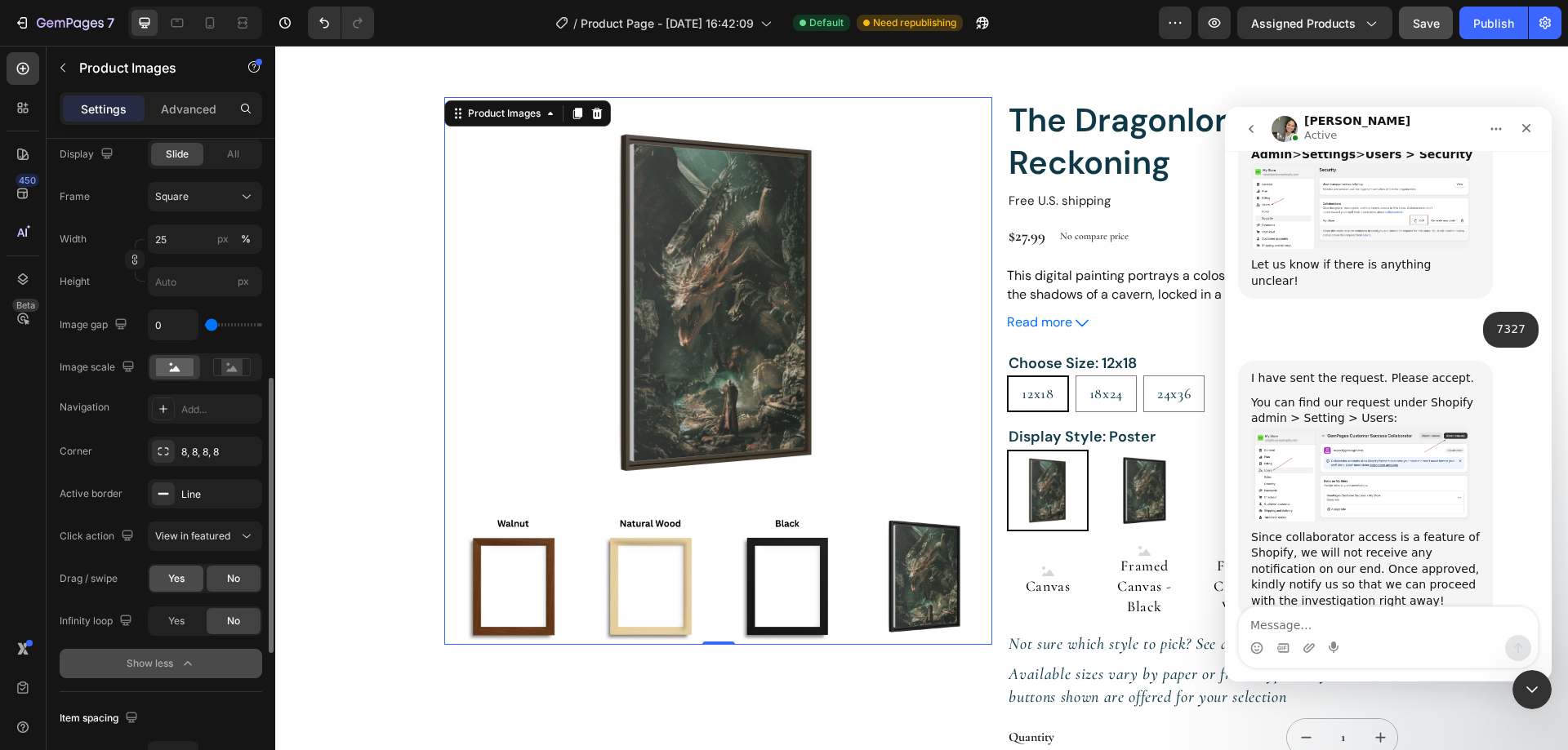
click at [177, 573] on span "Yes" at bounding box center [176, 578] width 16 height 14
click at [239, 582] on span "No" at bounding box center [234, 578] width 13 height 14
click at [184, 572] on span "Yes" at bounding box center [176, 578] width 16 height 14
click at [221, 587] on div "No" at bounding box center [233, 578] width 54 height 26
click at [639, 381] on img at bounding box center [717, 302] width 548 height 411
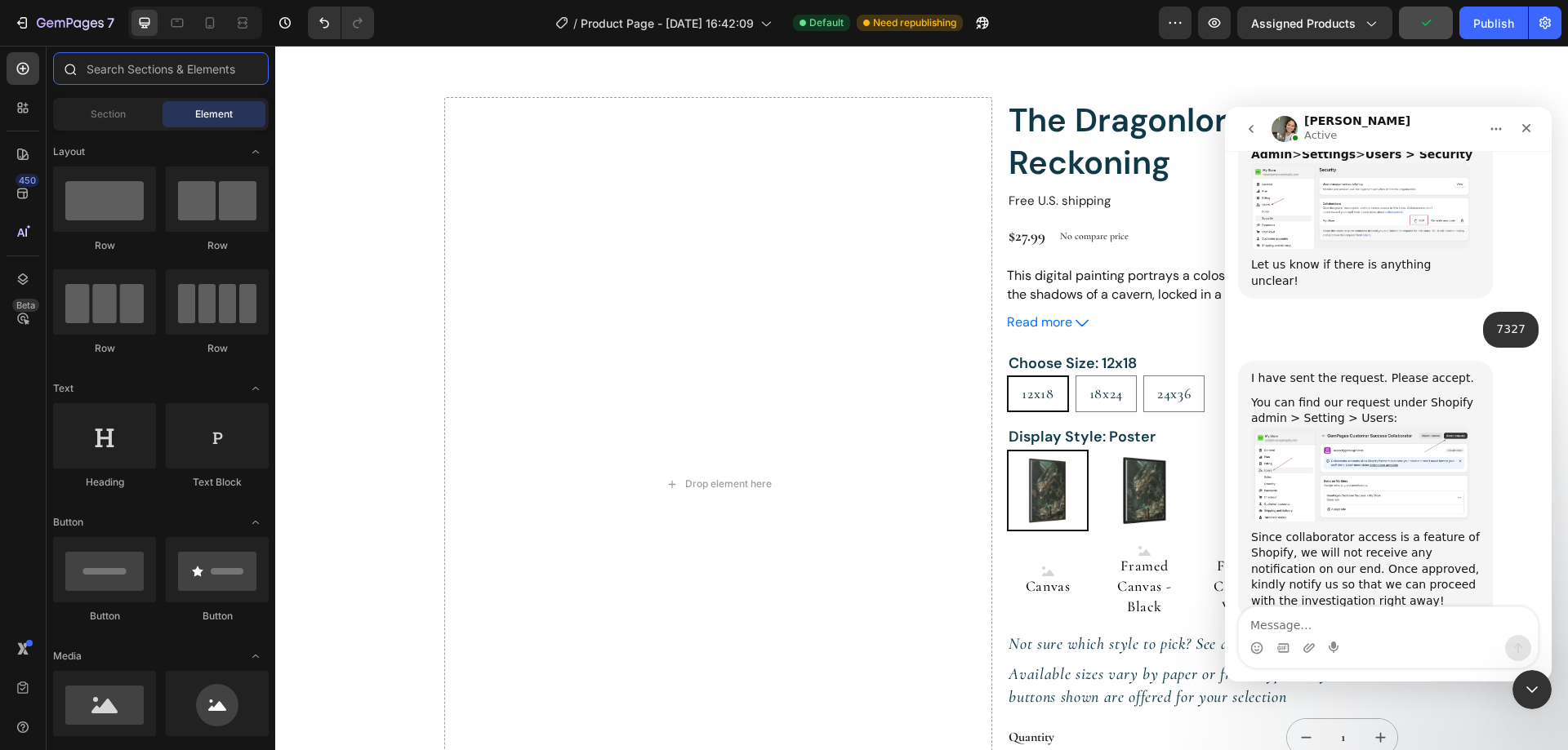
click at [128, 82] on input "text" at bounding box center [161, 68] width 216 height 33
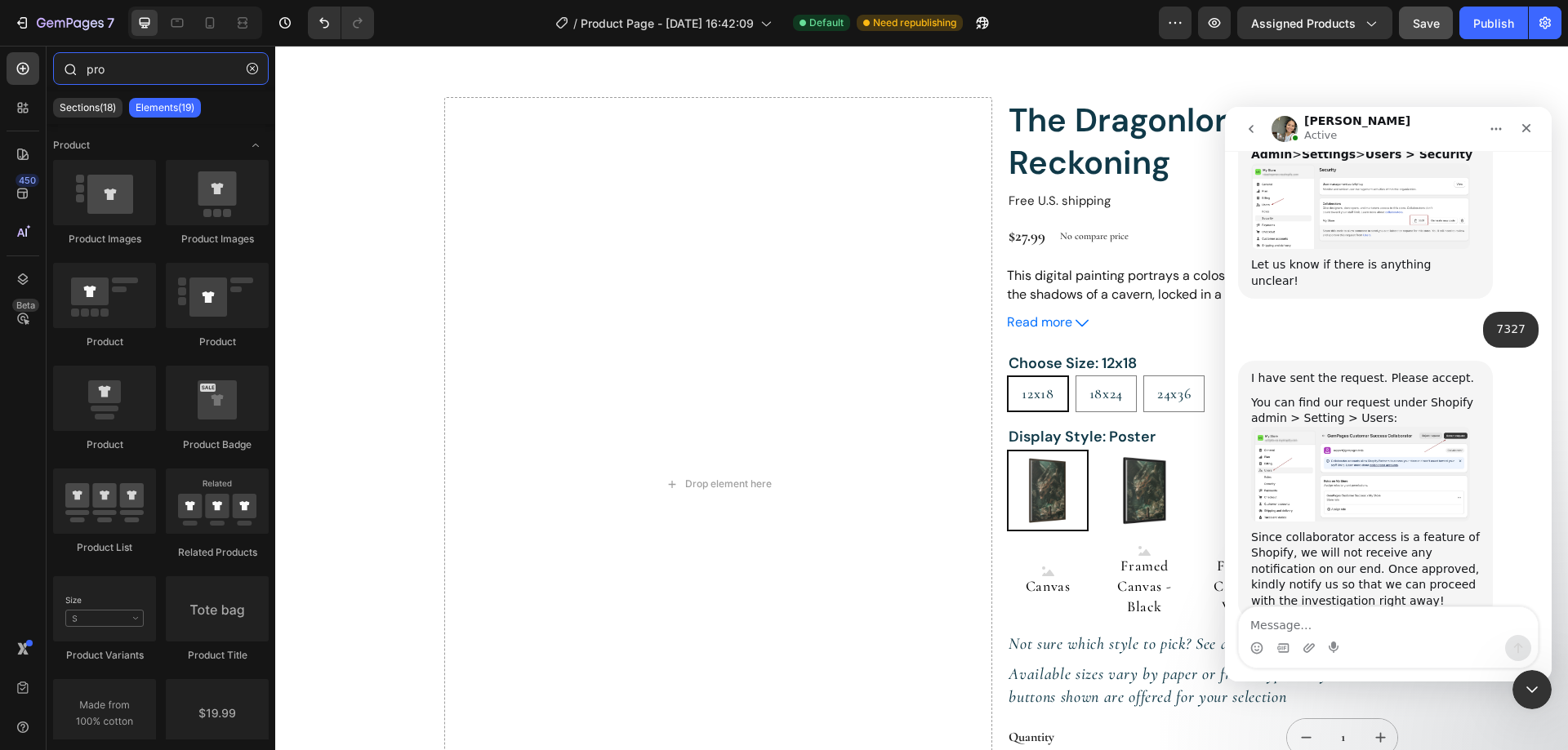
scroll to position [5511, 0]
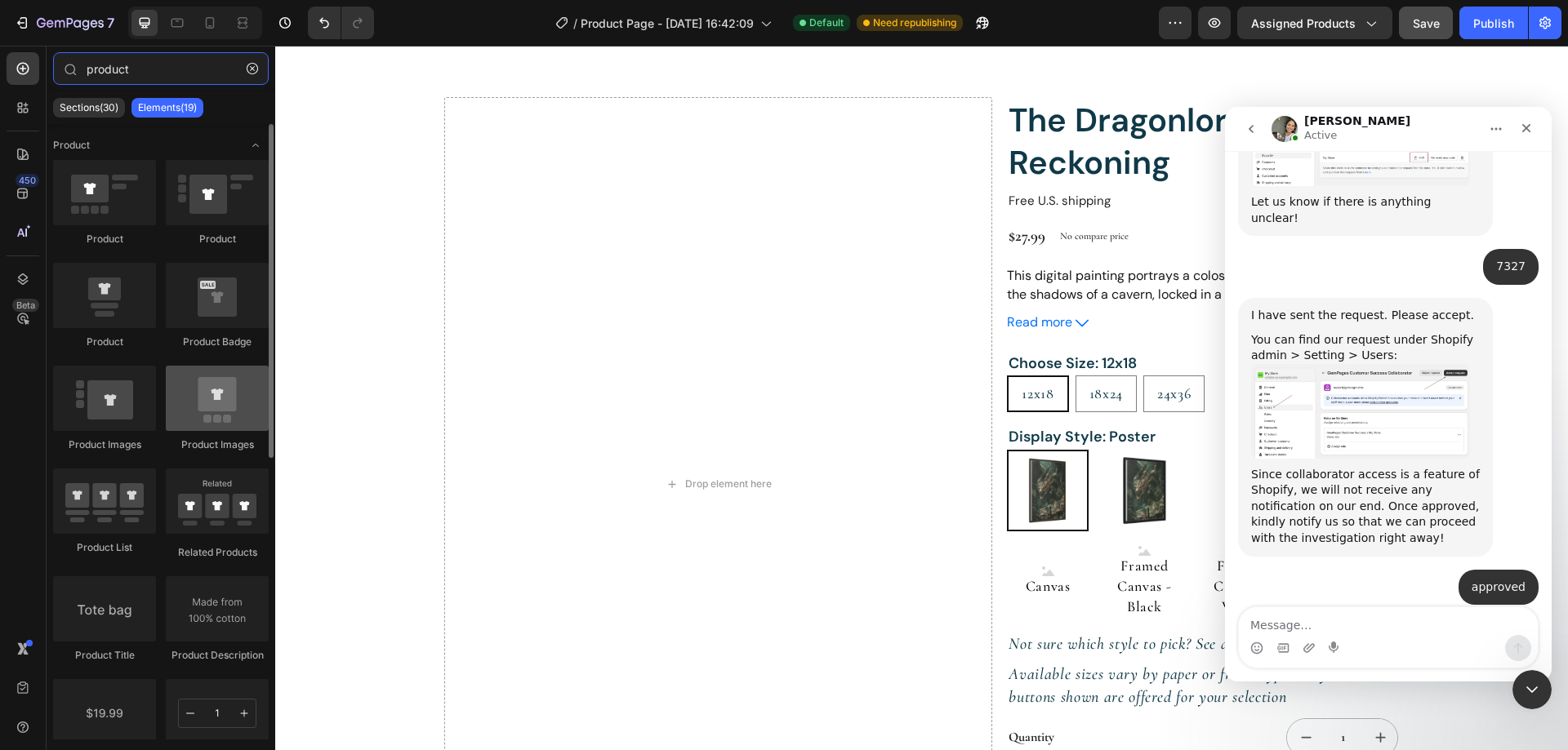
type input "product"
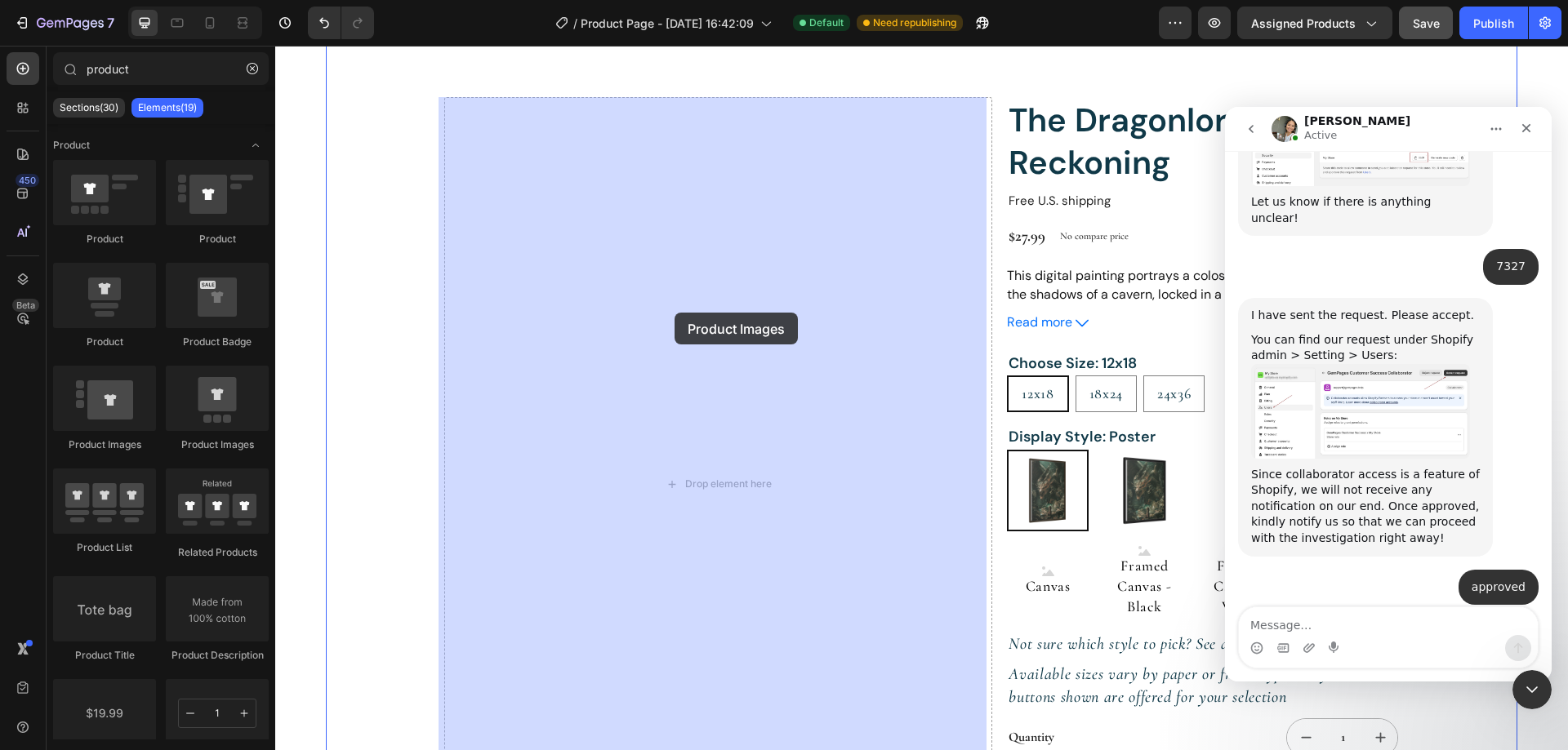
drag, startPoint x: 494, startPoint y: 460, endPoint x: 674, endPoint y: 313, distance: 232.4
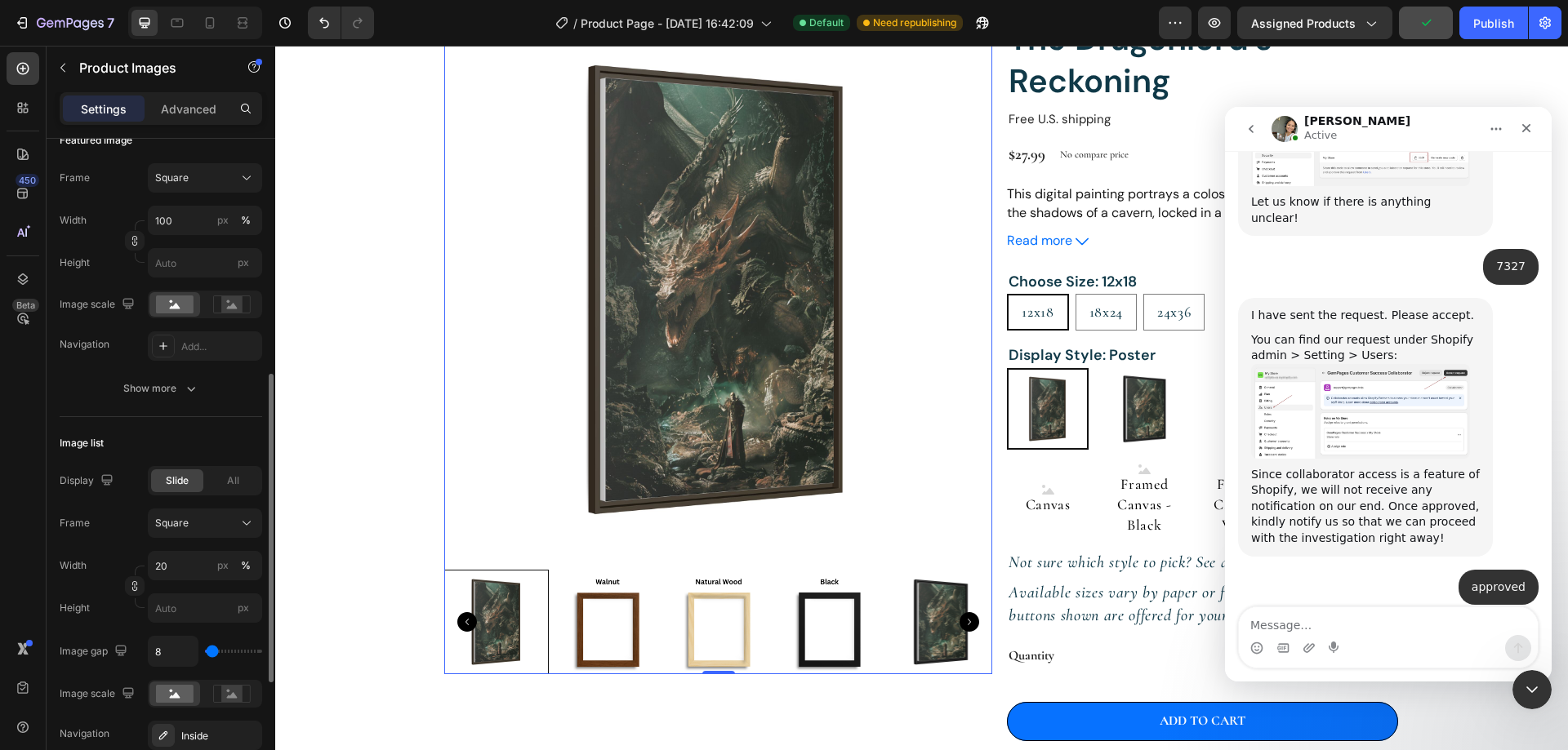
scroll to position [408, 0]
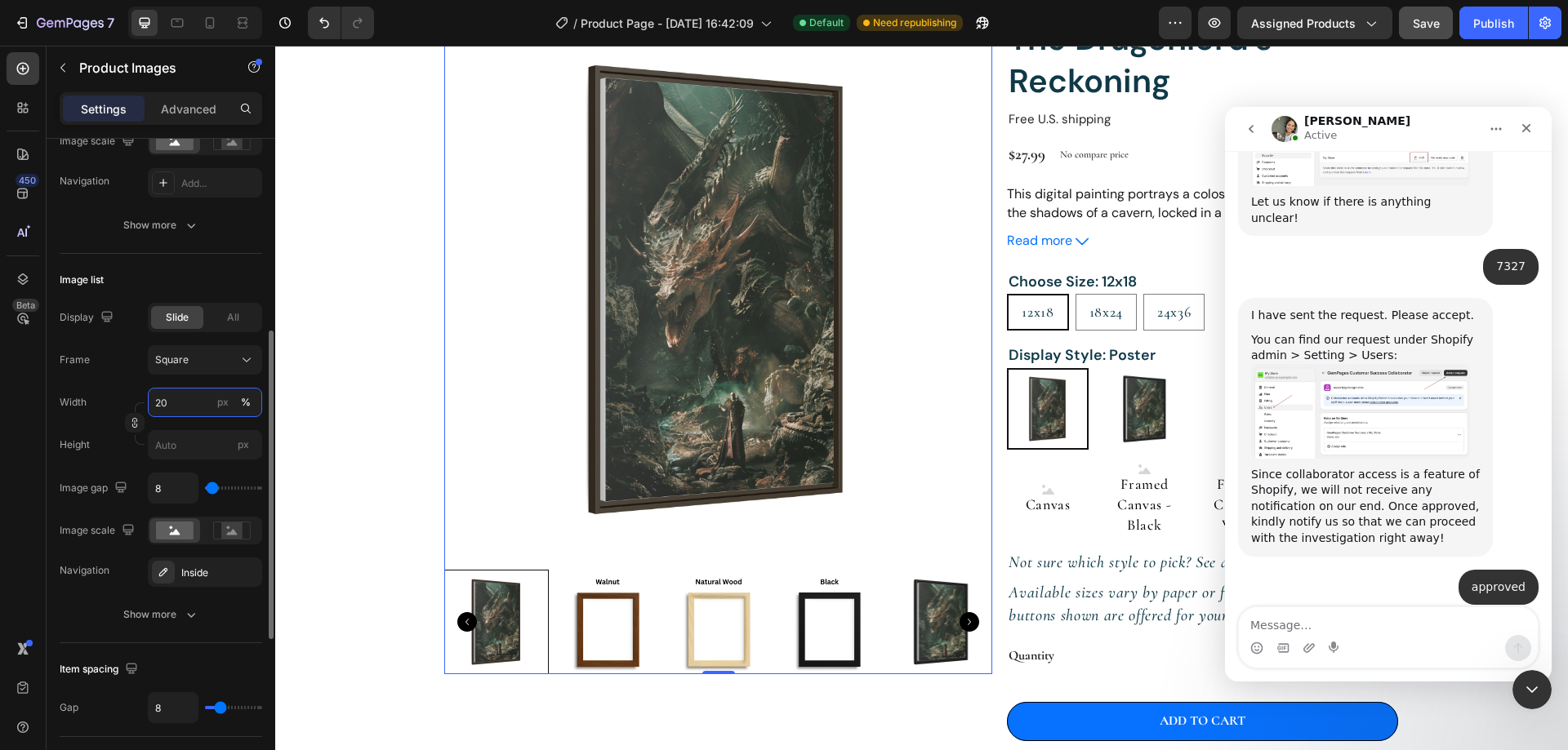
click at [181, 405] on input "20" at bounding box center [205, 402] width 115 height 29
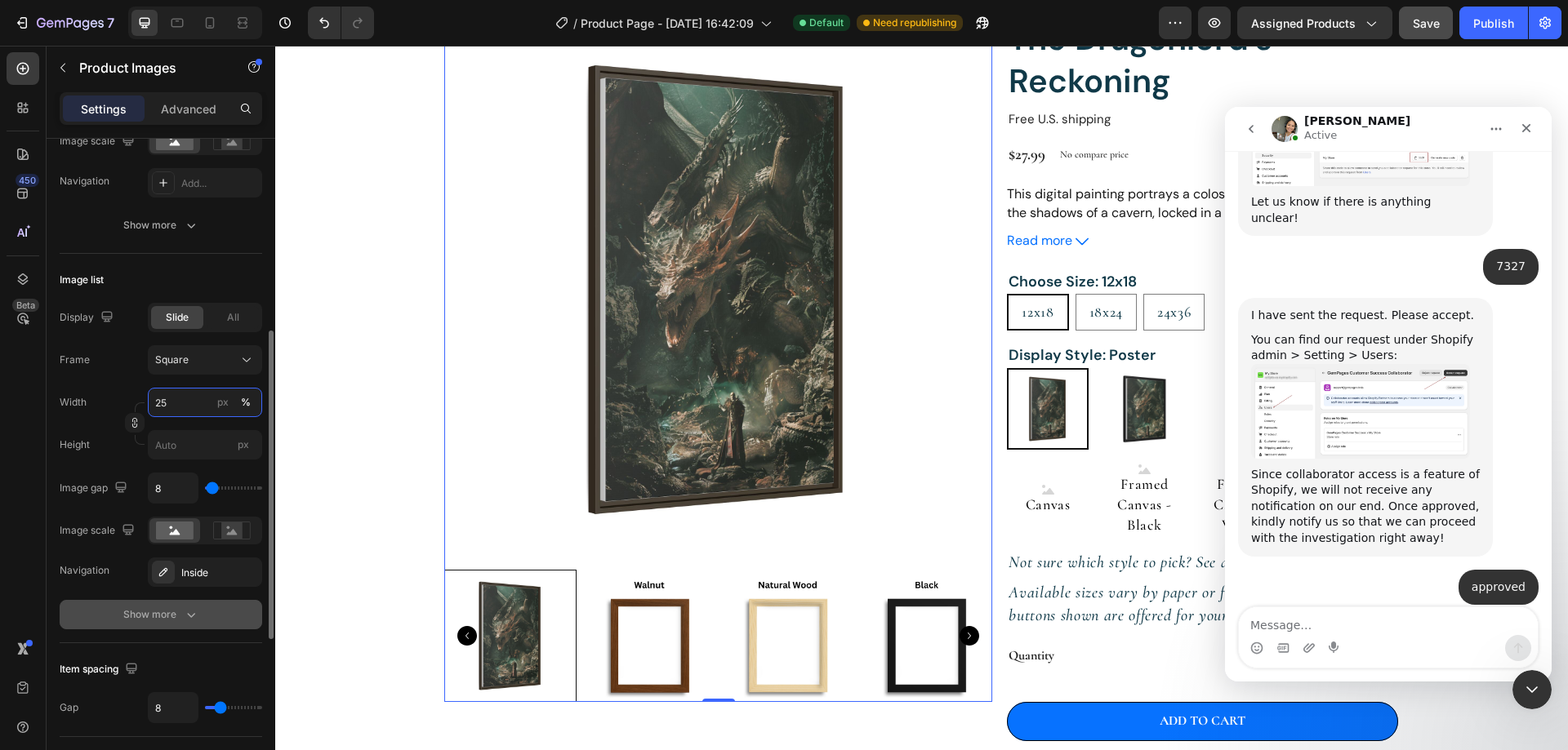
type input "25"
click at [194, 625] on button "Show more" at bounding box center [161, 614] width 202 height 29
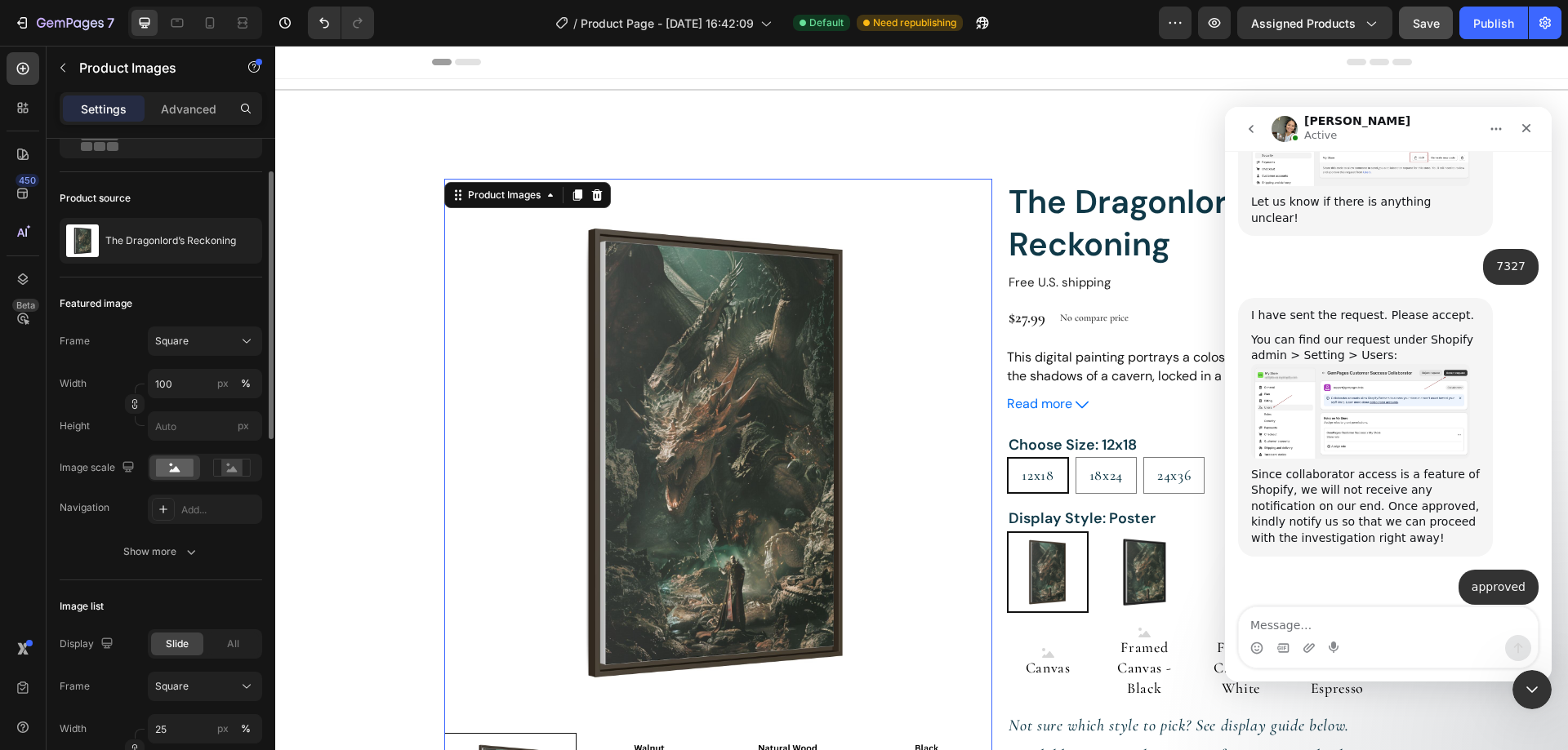
scroll to position [0, 0]
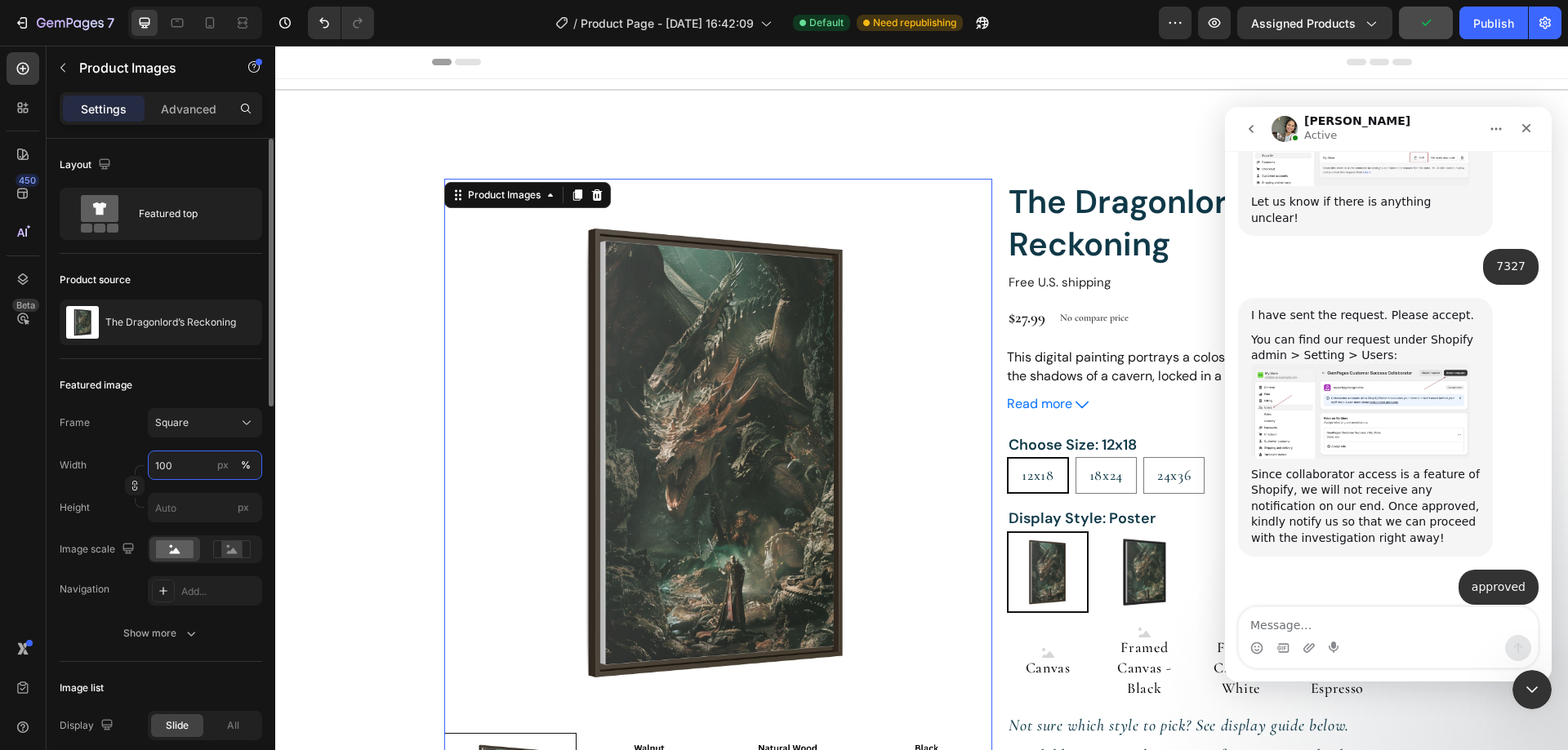
click at [197, 457] on input "100" at bounding box center [205, 465] width 115 height 29
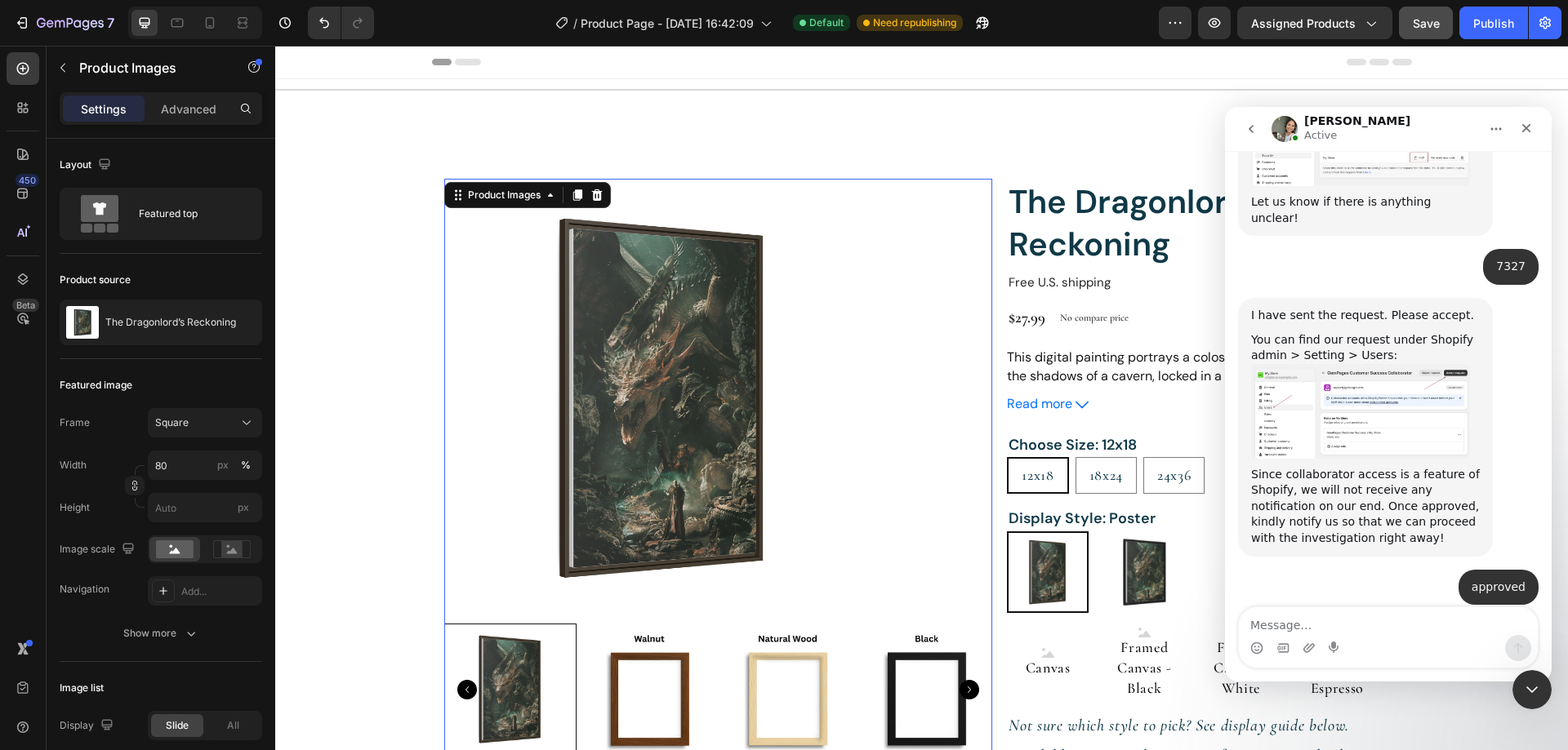
click at [716, 409] on img at bounding box center [663, 397] width 439 height 439
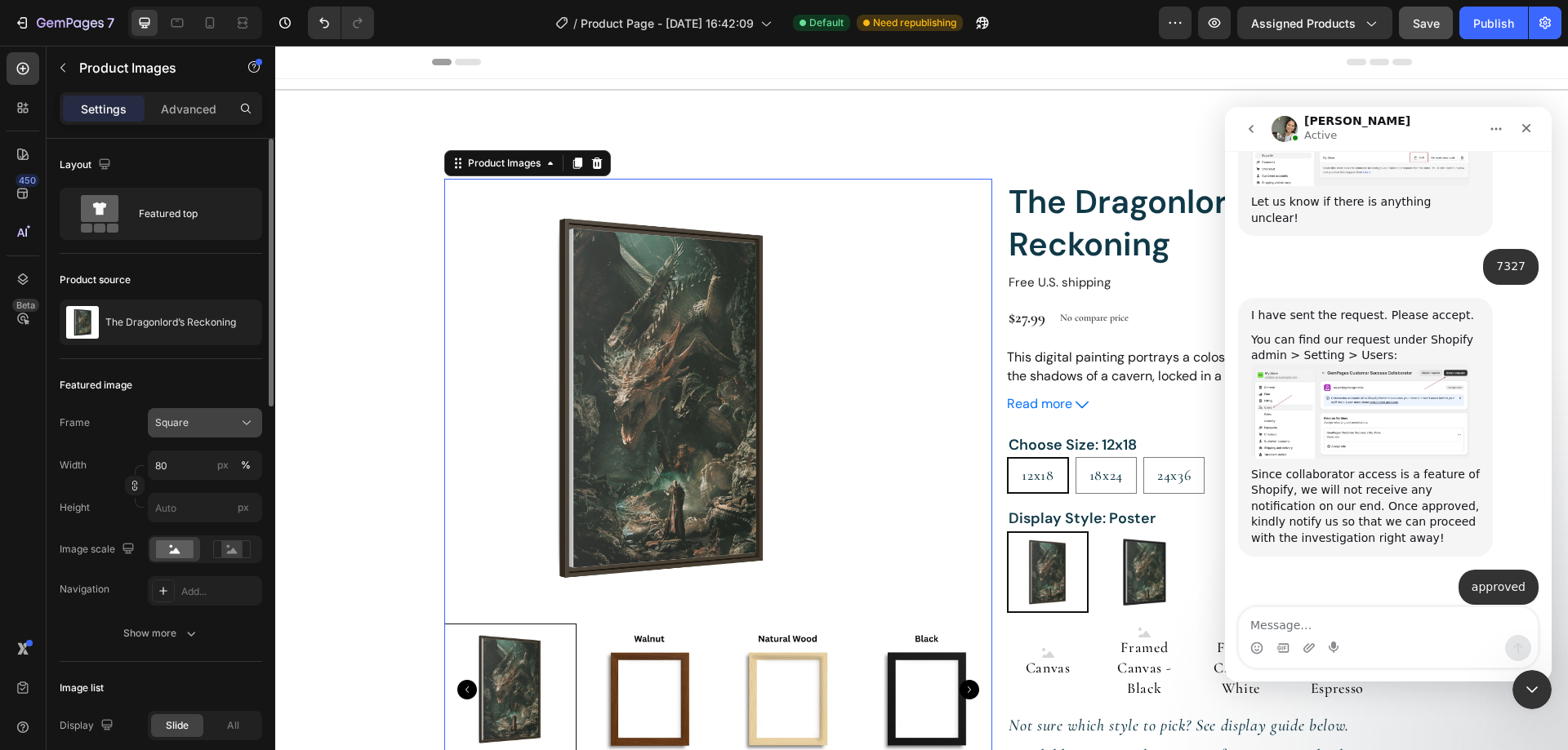
click at [224, 415] on div "Square" at bounding box center [205, 423] width 99 height 16
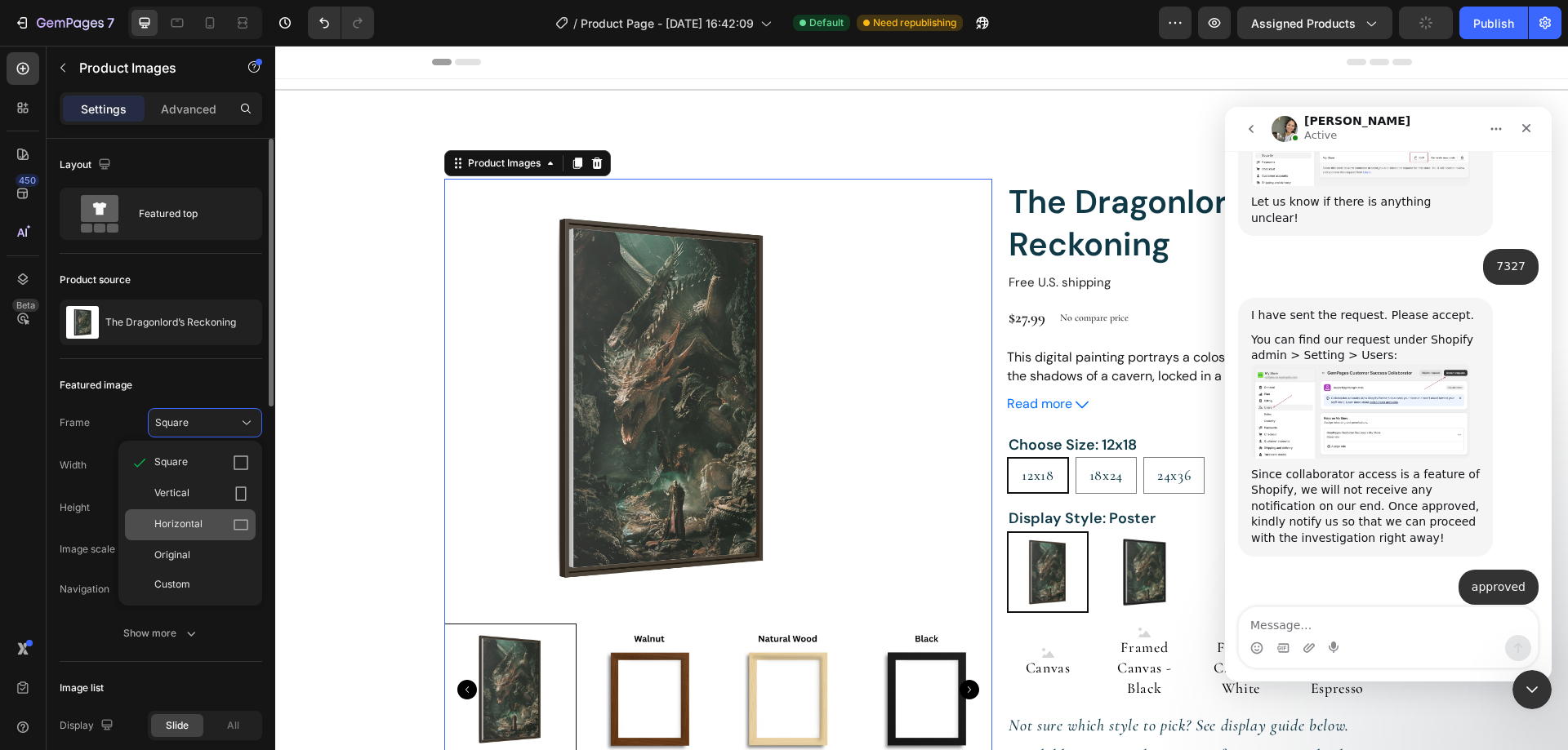
click at [216, 520] on div "Horizontal" at bounding box center [201, 524] width 94 height 16
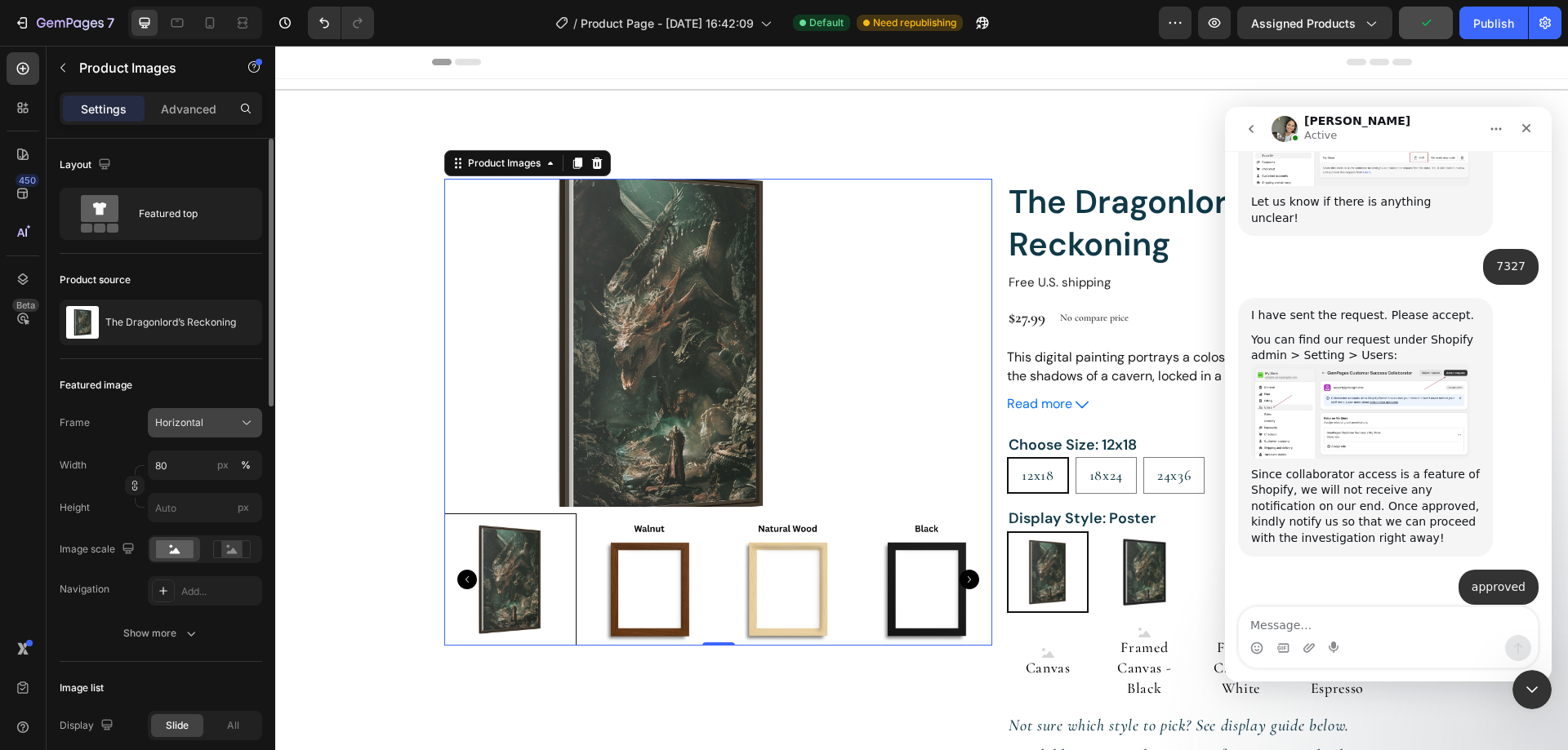
click at [202, 428] on span "Horizontal" at bounding box center [179, 423] width 48 height 14
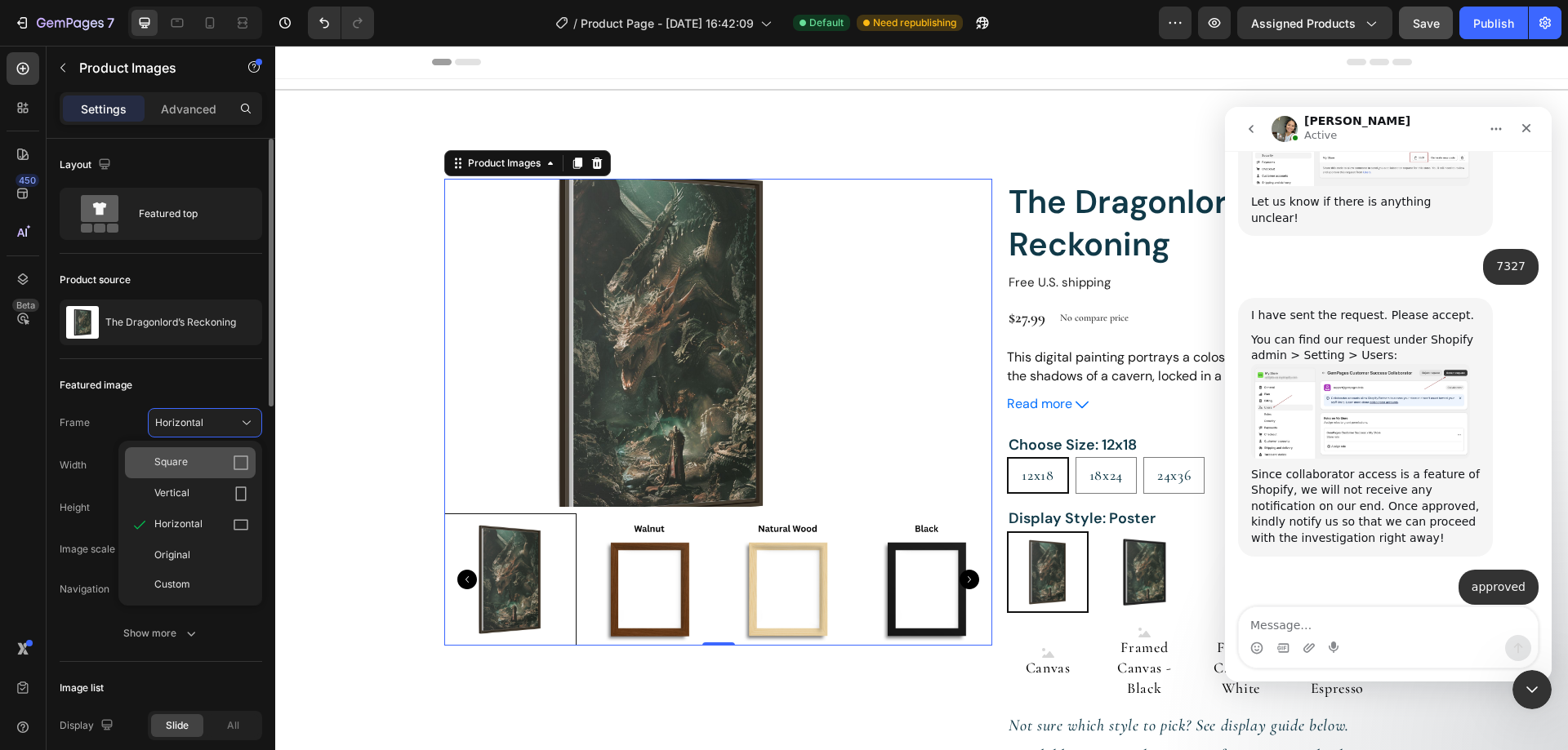
click at [201, 468] on div "Square" at bounding box center [201, 462] width 94 height 16
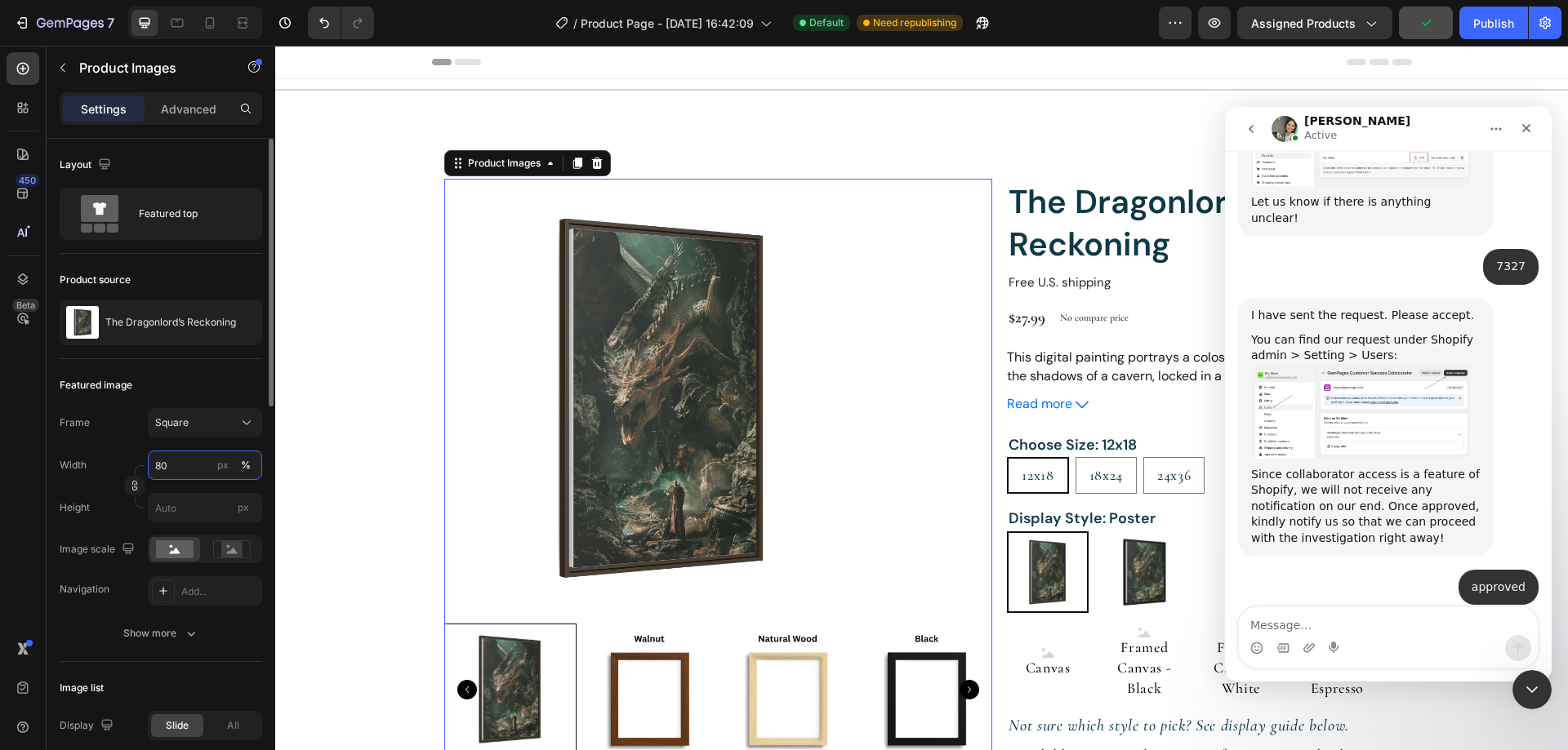
click at [185, 465] on input "80" at bounding box center [205, 465] width 115 height 29
type input "100"
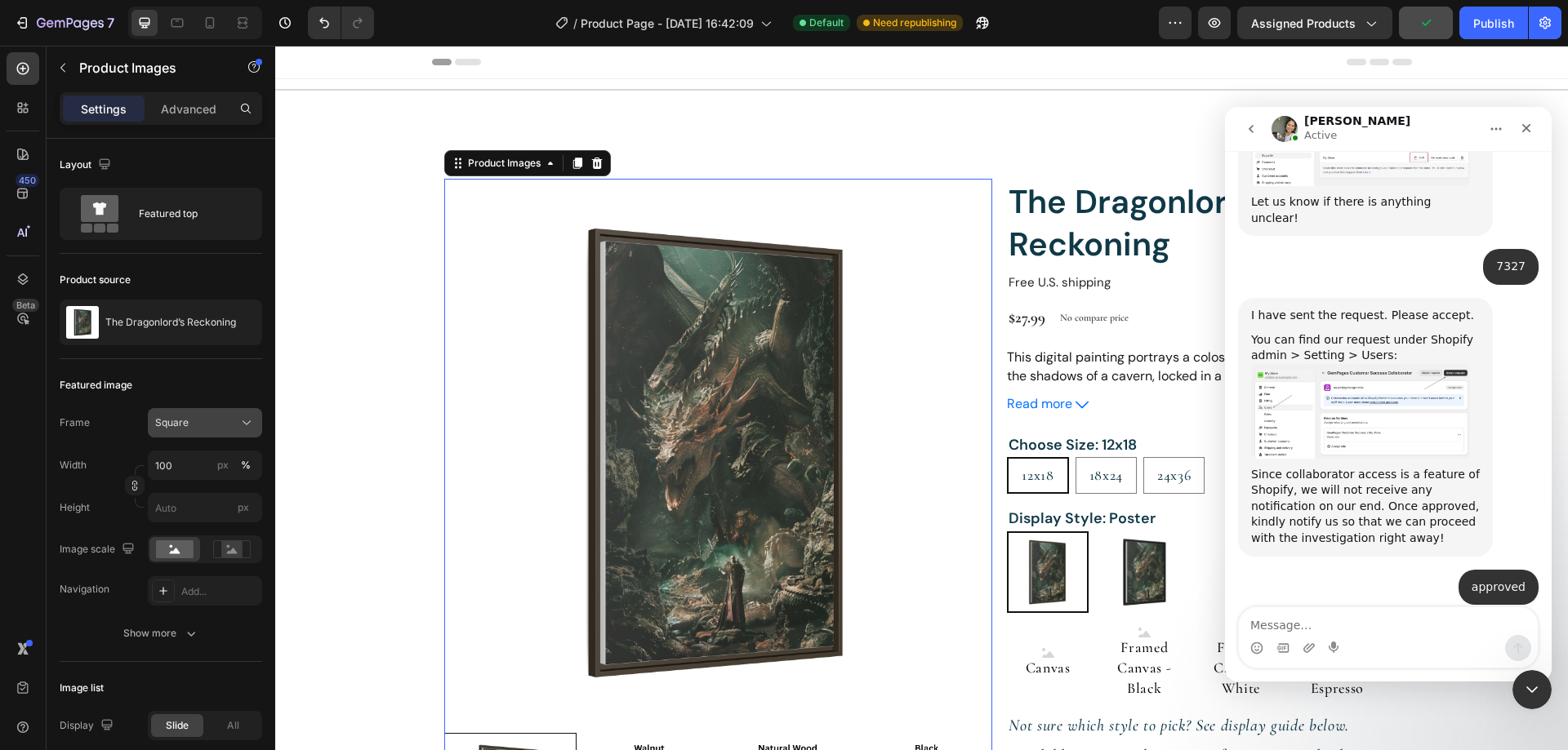
click at [221, 435] on button "Square" at bounding box center [205, 423] width 115 height 29
click at [226, 418] on div "Square" at bounding box center [195, 423] width 80 height 14
click at [227, 422] on div "Square" at bounding box center [195, 423] width 80 height 14
click at [207, 518] on div "Horizontal" at bounding box center [201, 524] width 94 height 16
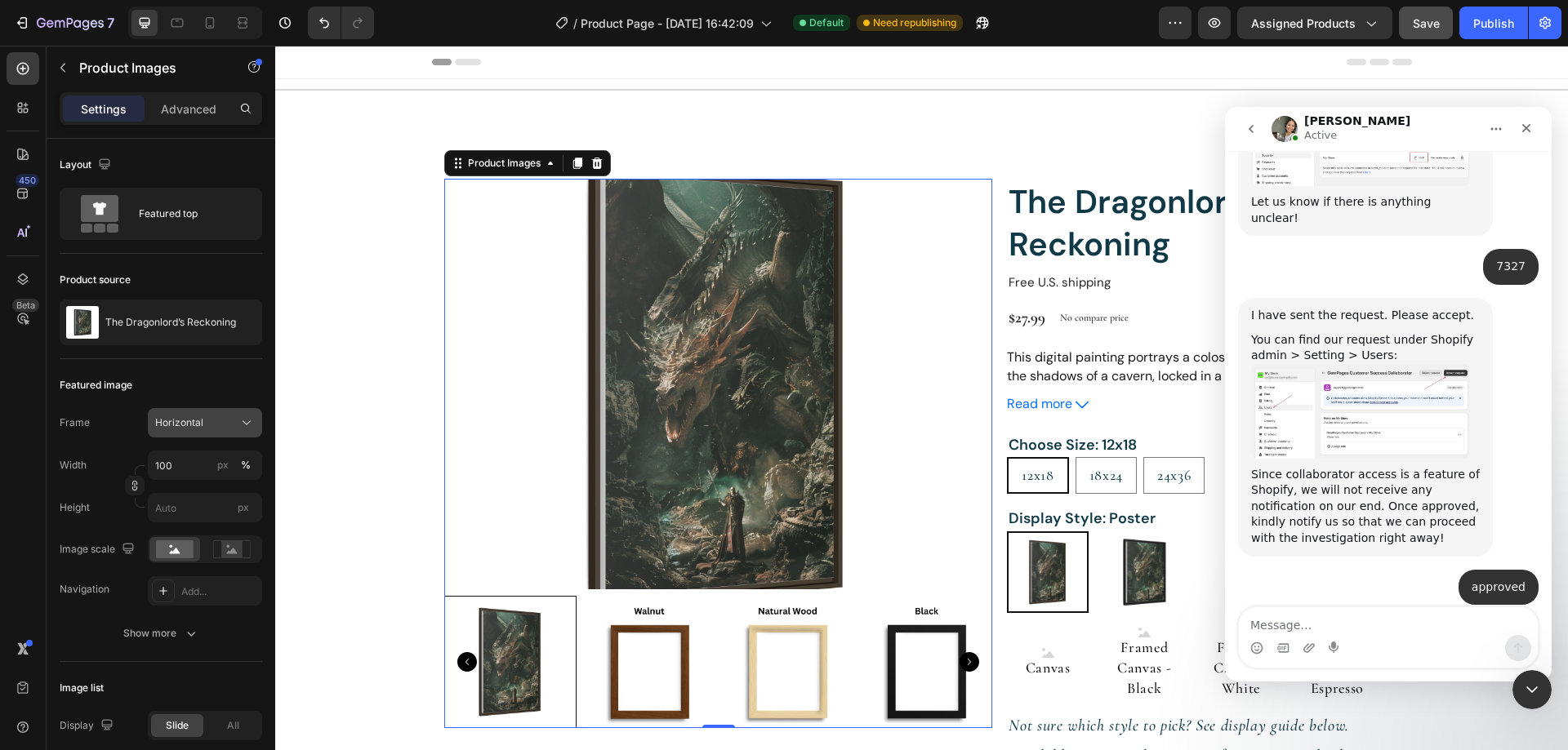
click at [222, 423] on div "Horizontal" at bounding box center [195, 423] width 80 height 14
click at [202, 455] on div "Square" at bounding box center [201, 462] width 94 height 16
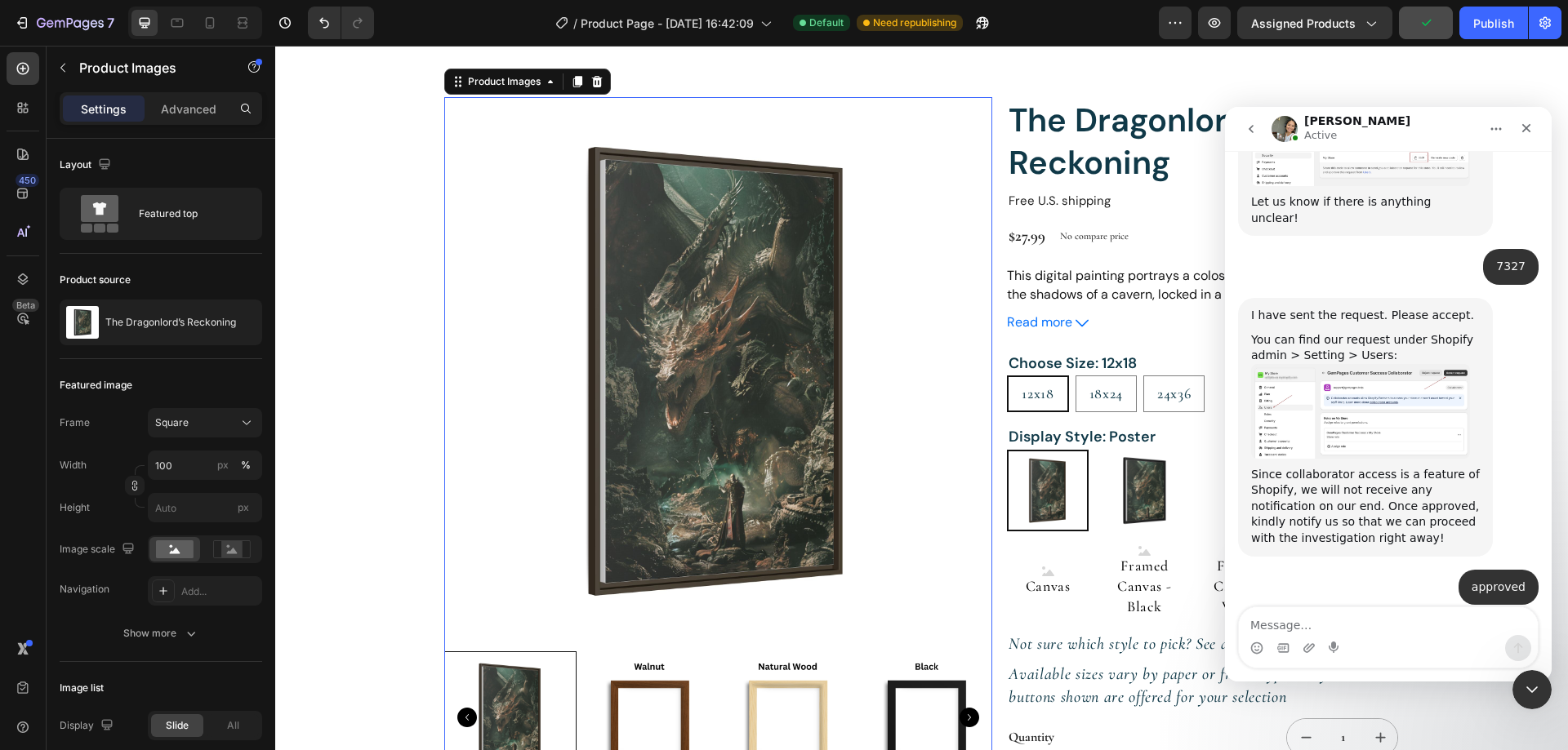
scroll to position [5448, 0]
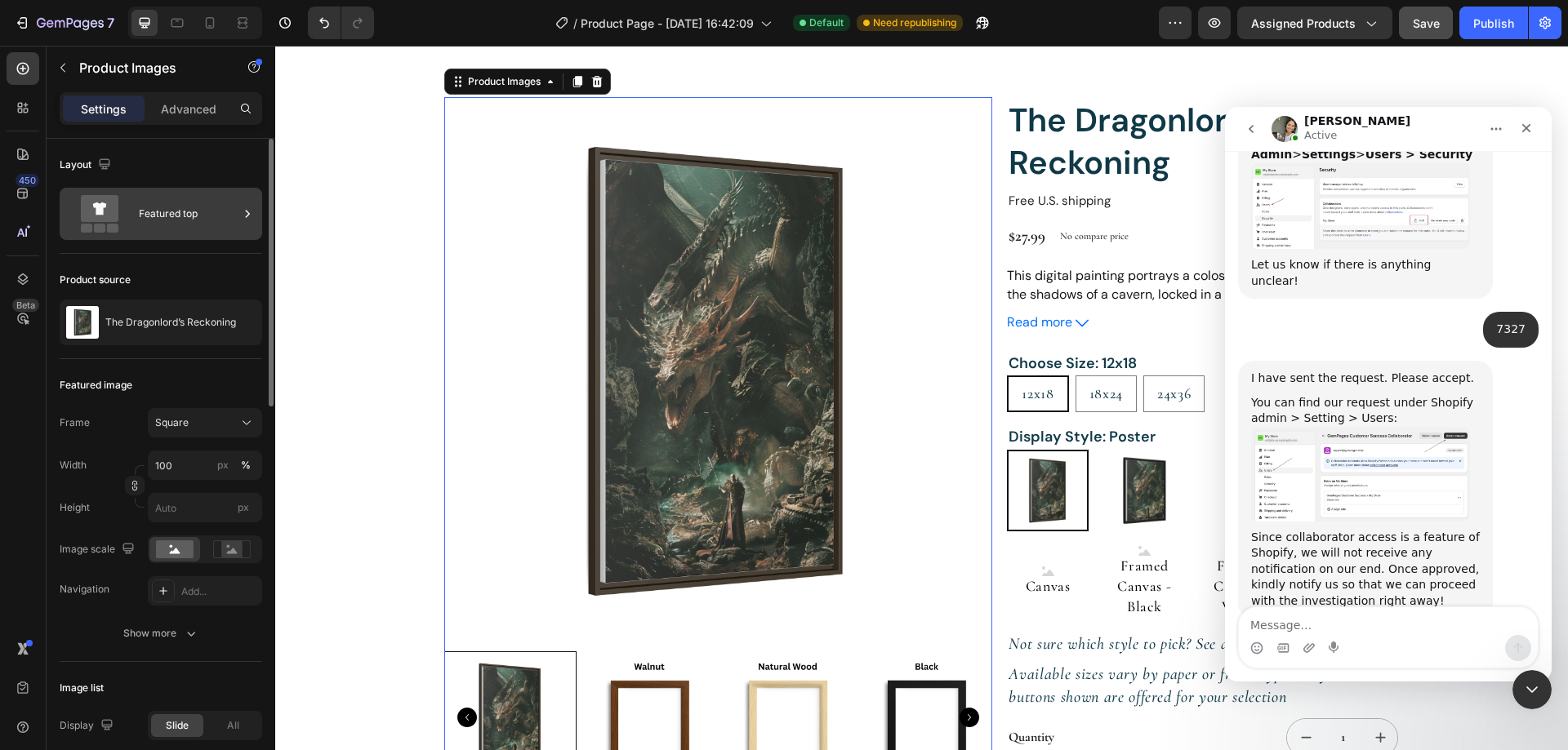
click at [246, 215] on icon at bounding box center [247, 213] width 16 height 16
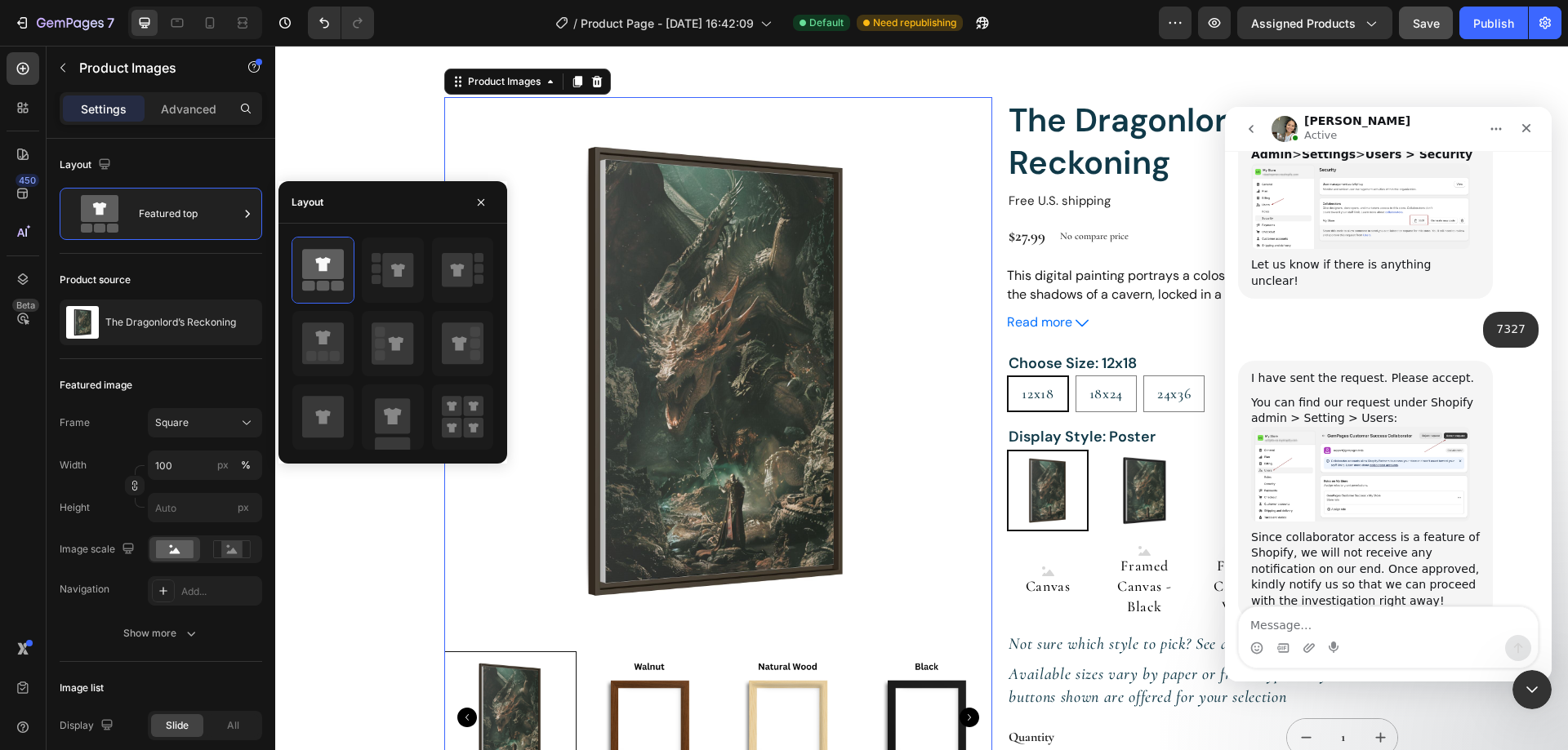
click at [189, 135] on div "Settings Advanced" at bounding box center [160, 115] width 228 height 46
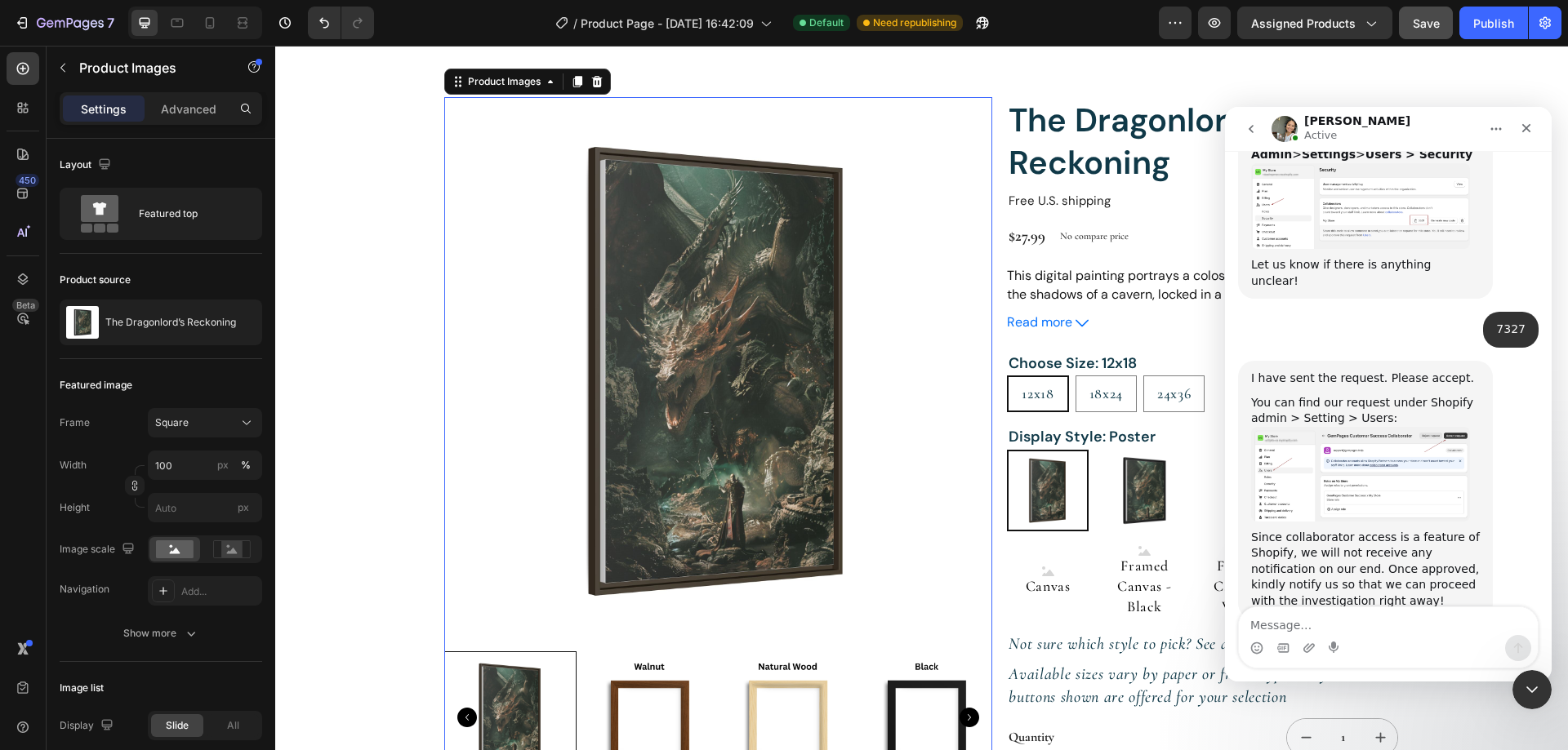
click at [644, 305] on img at bounding box center [717, 370] width 548 height 548
click at [246, 221] on icon at bounding box center [247, 213] width 16 height 16
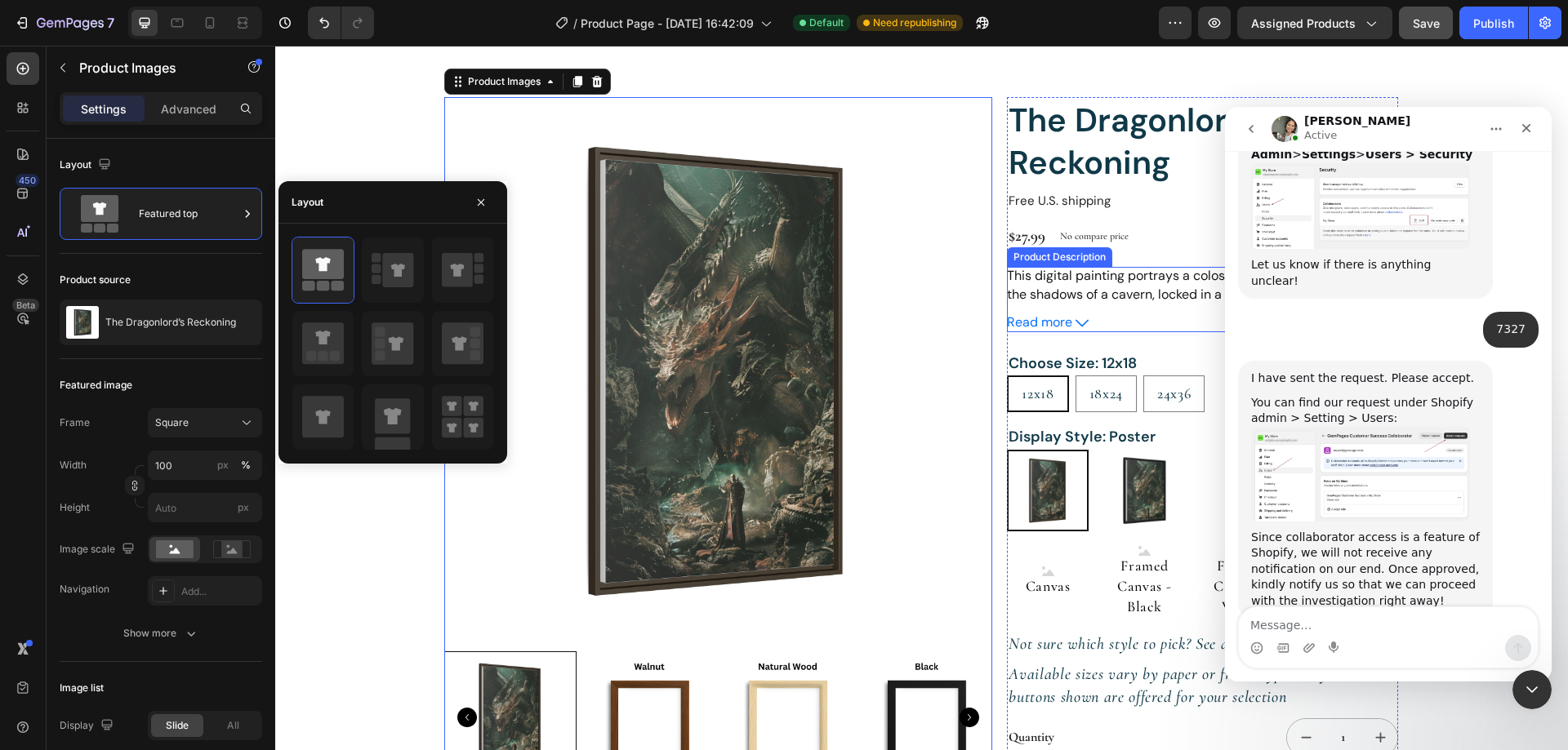
click at [1114, 329] on button "Read more" at bounding box center [1203, 322] width 391 height 17
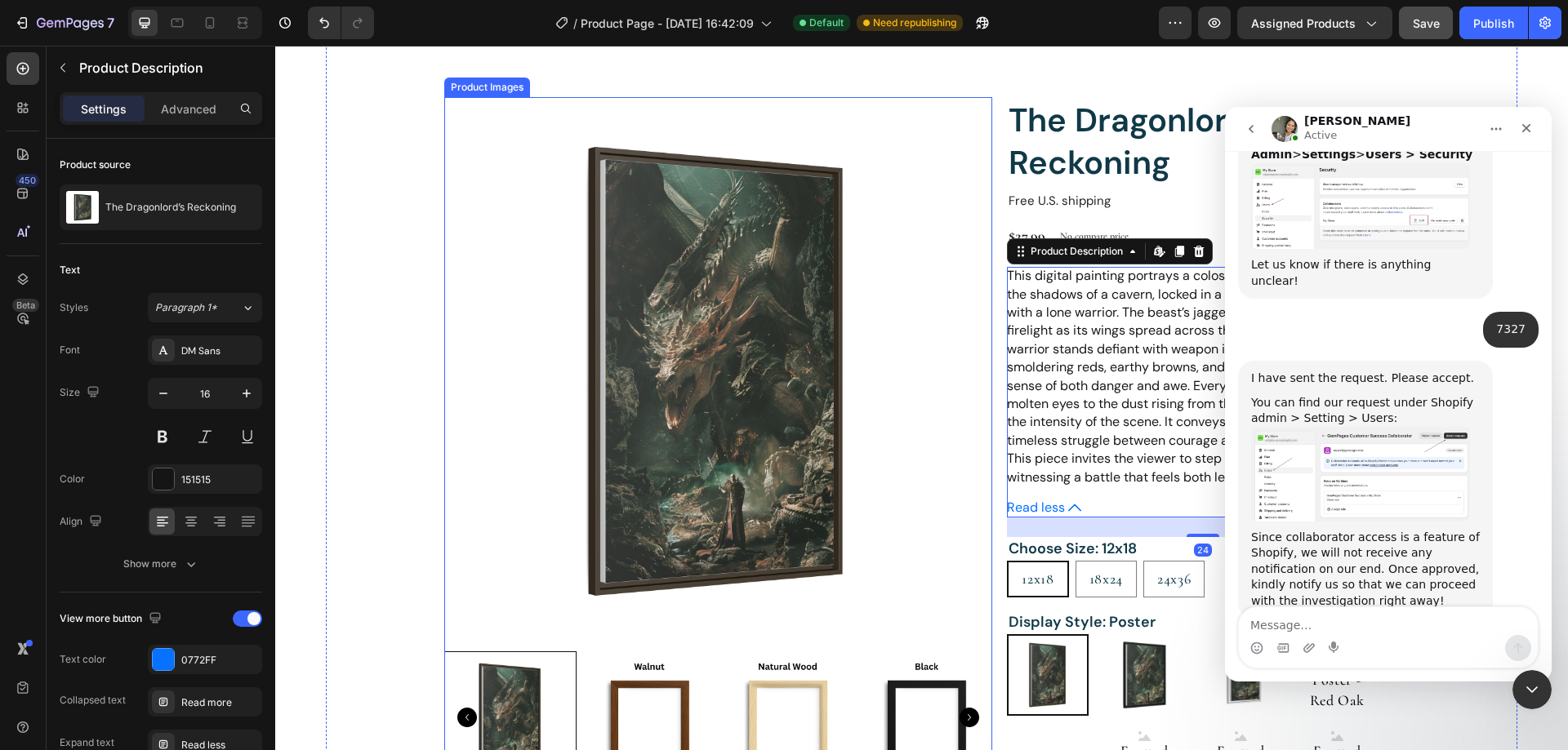
click at [756, 367] on img at bounding box center [717, 370] width 548 height 548
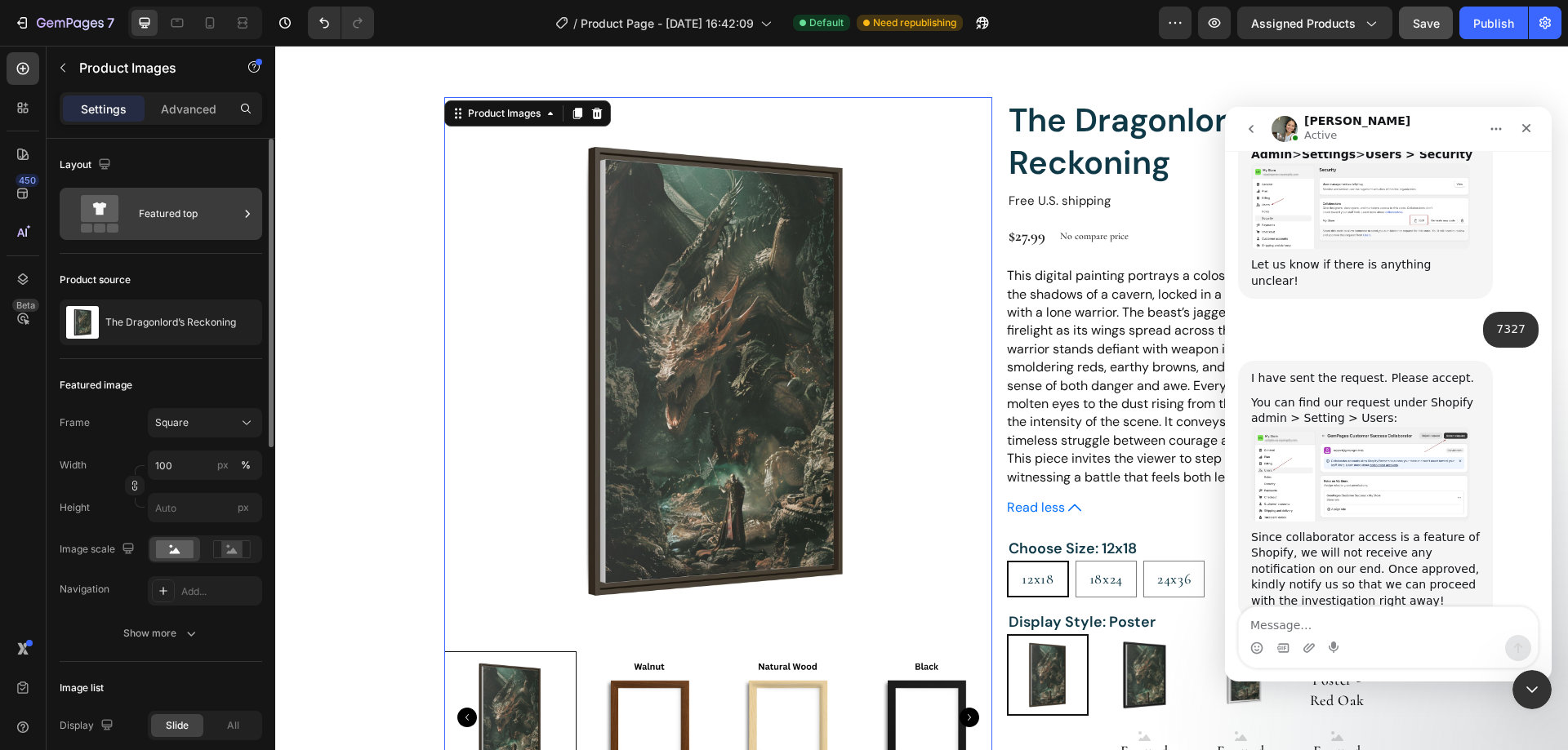
click at [228, 228] on div "Featured top" at bounding box center [189, 214] width 99 height 38
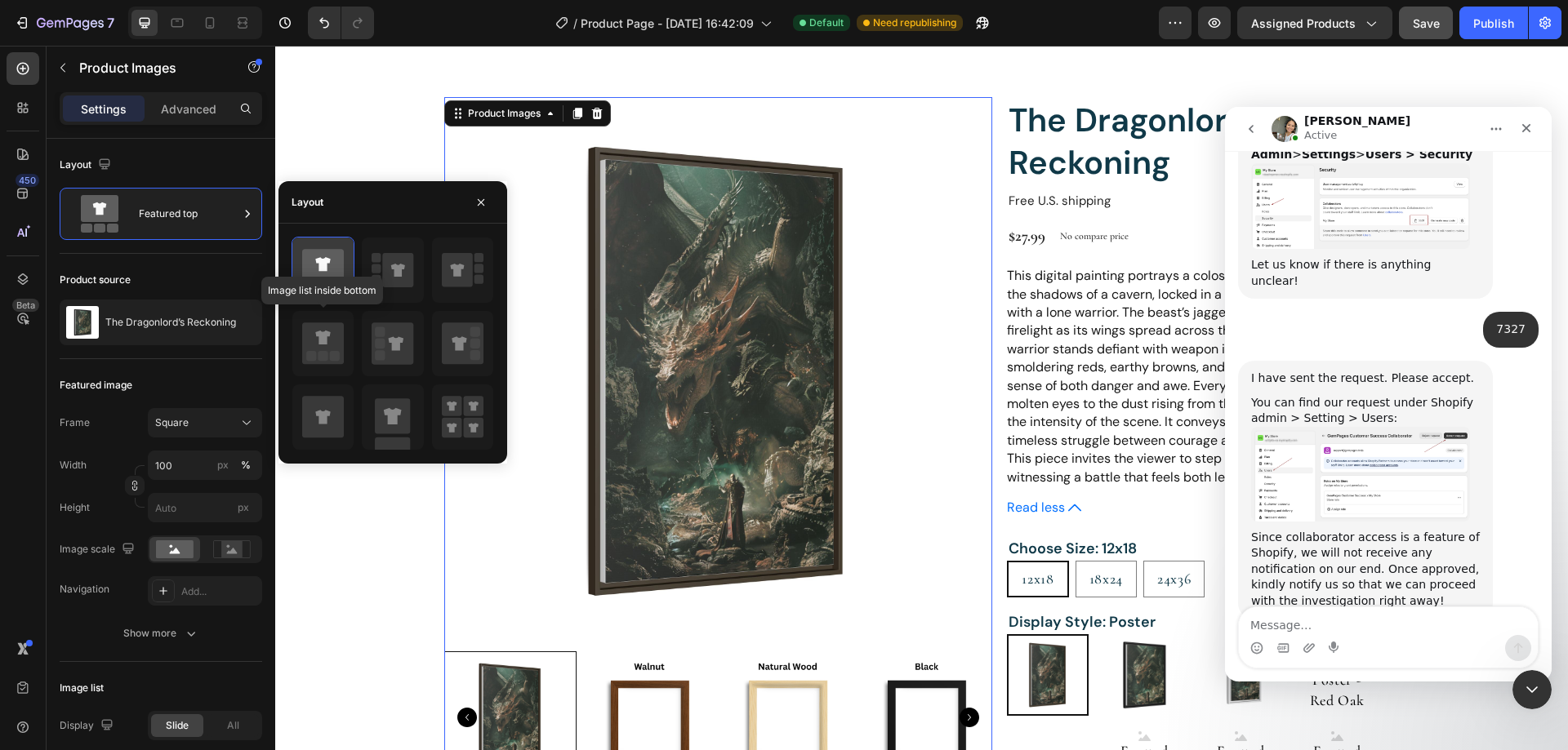
scroll to position [5511, 0]
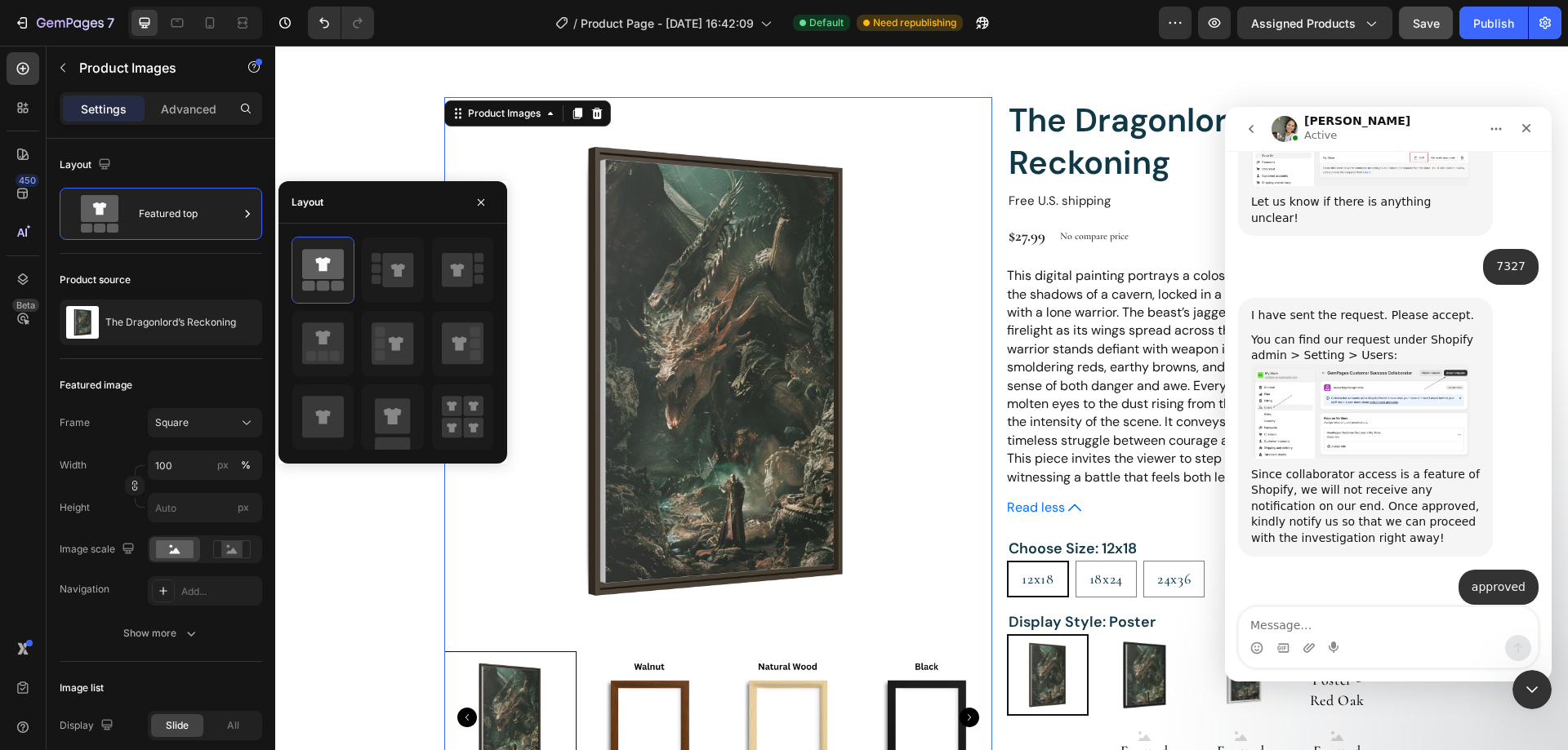
click at [701, 326] on img at bounding box center [717, 370] width 548 height 548
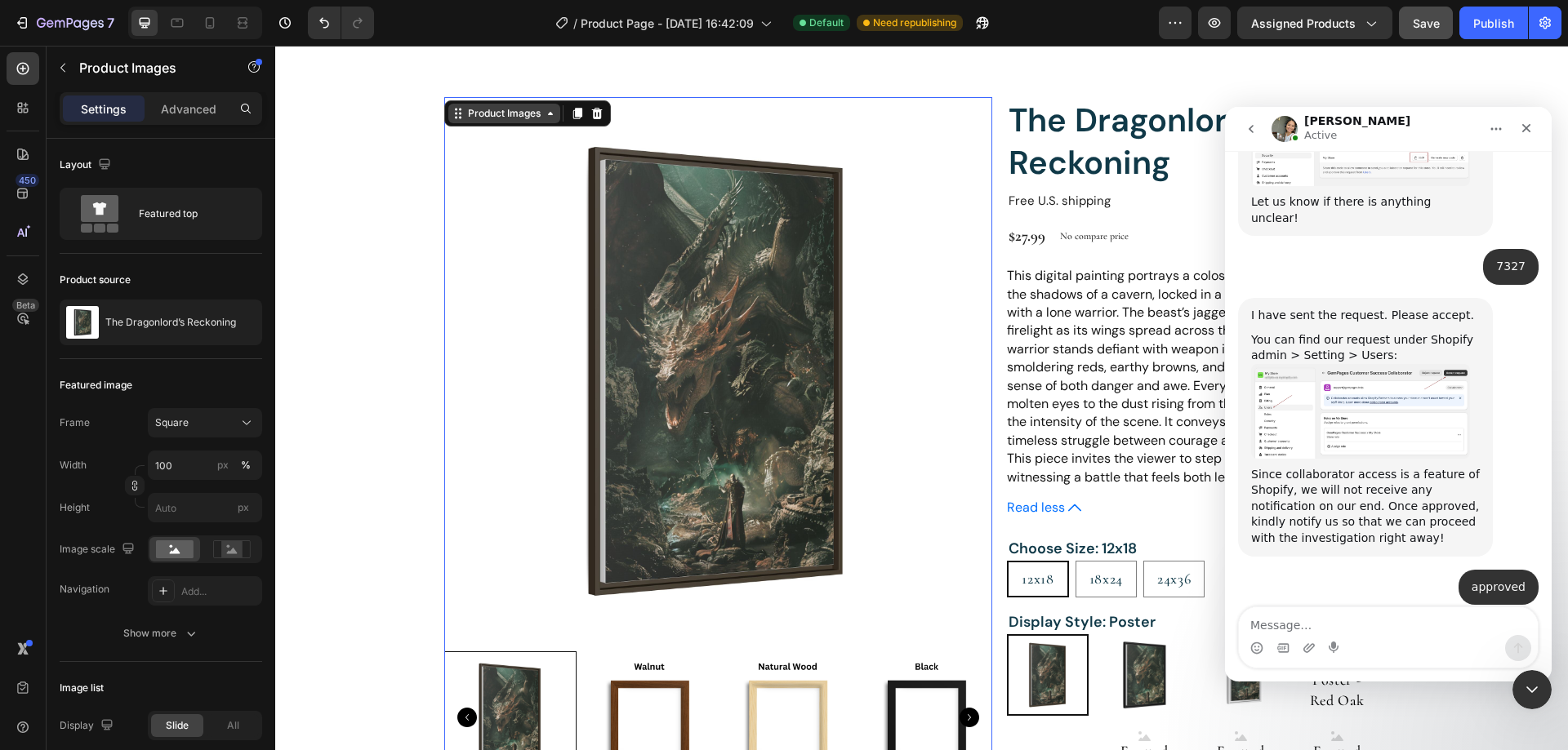
click at [512, 114] on div "Product Images" at bounding box center [504, 113] width 79 height 14
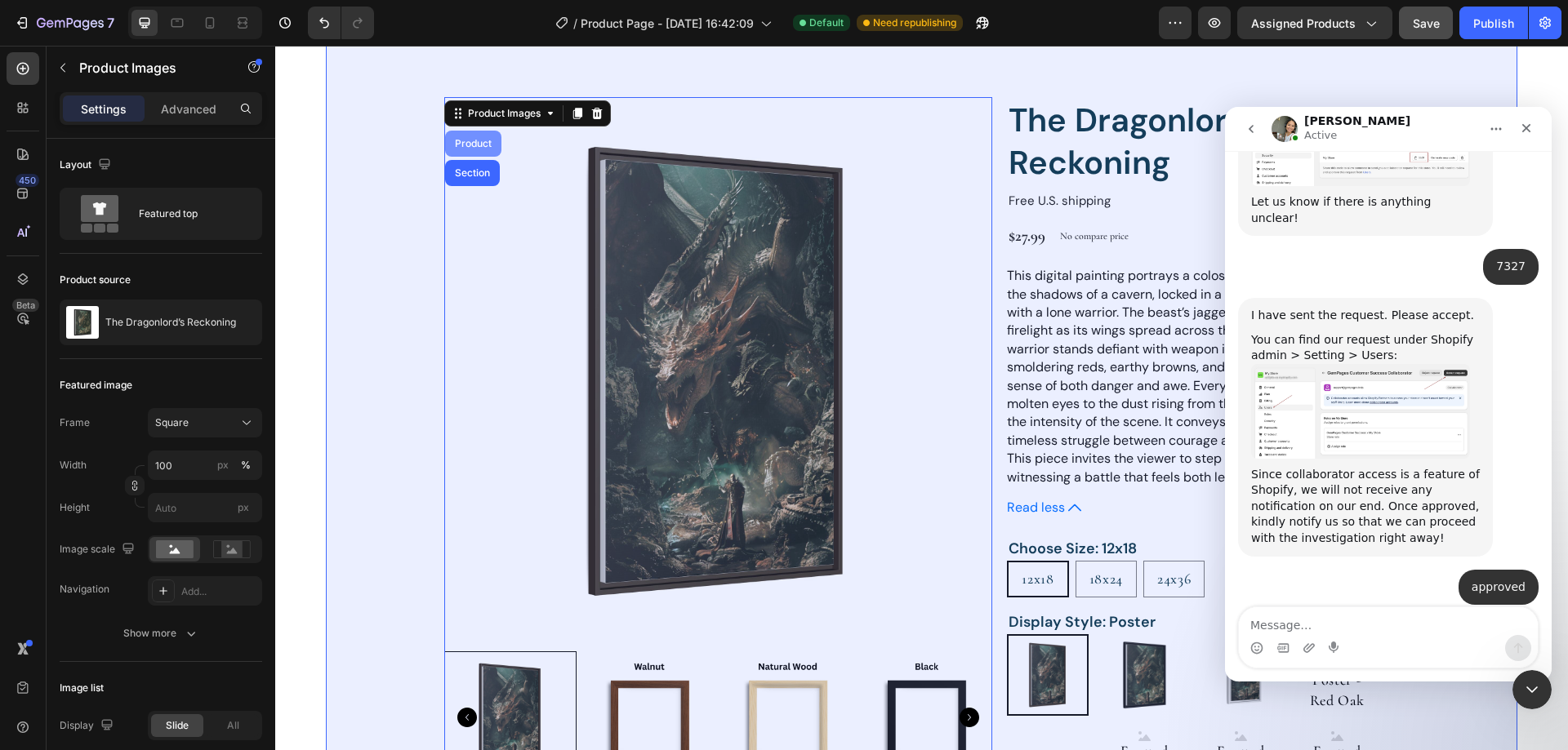
click at [463, 146] on div "Product" at bounding box center [472, 144] width 43 height 10
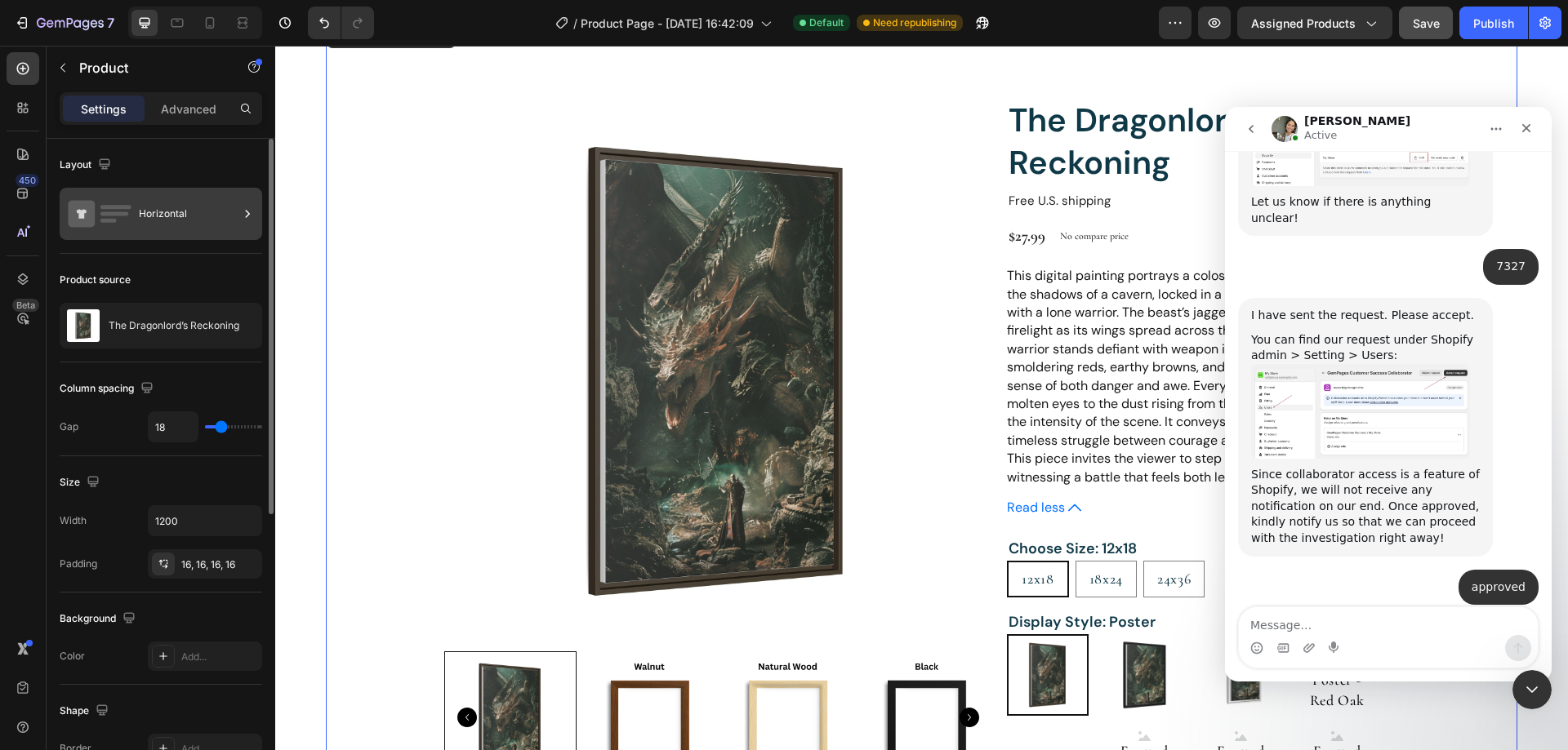
click at [225, 217] on div "Horizontal" at bounding box center [189, 214] width 99 height 38
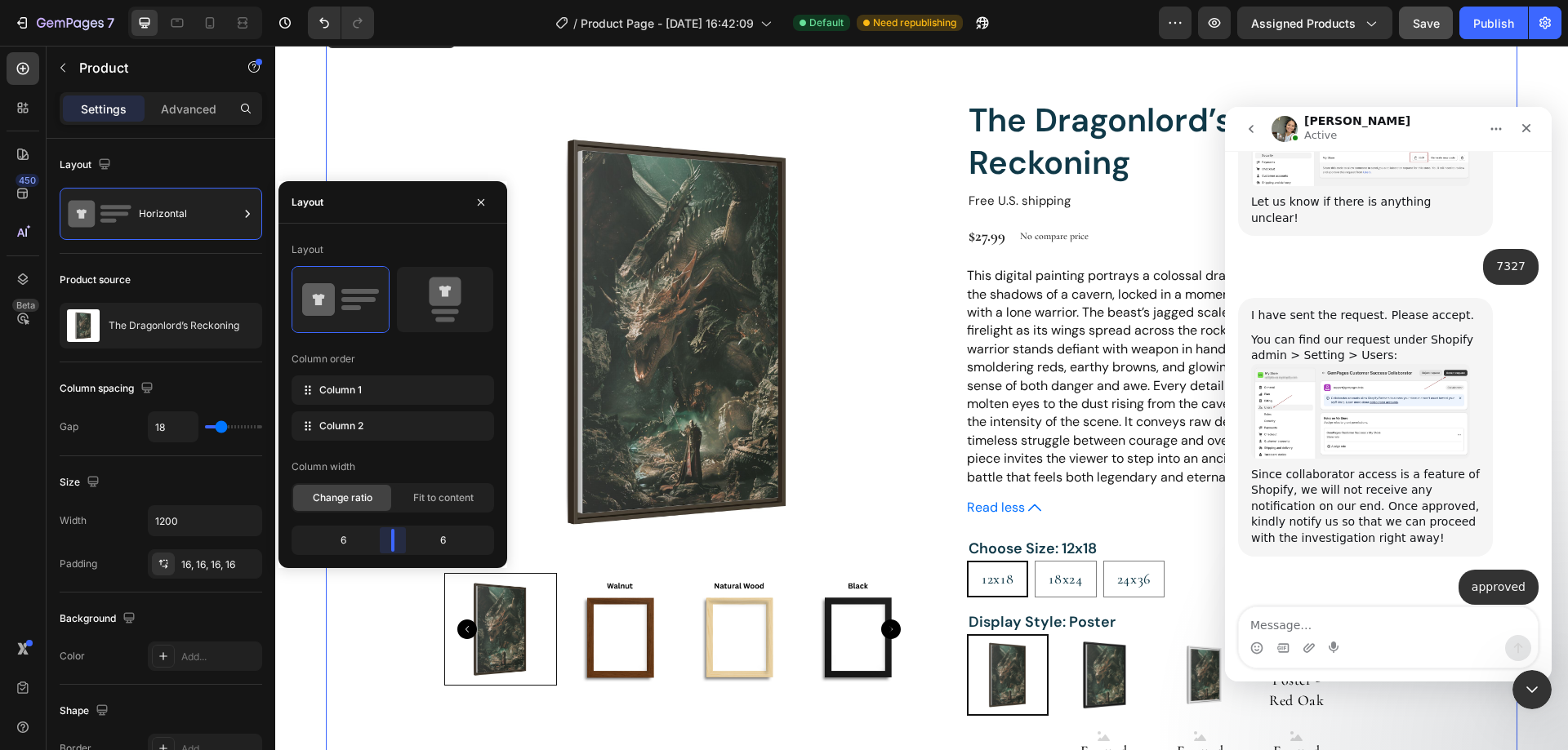
click at [400, 0] on body "7 / Product Page - Aug 24, 16:42:09 Default Need republishing Preview Assigned …" at bounding box center [784, 0] width 1568 height 0
click at [768, 404] on img at bounding box center [679, 332] width 470 height 470
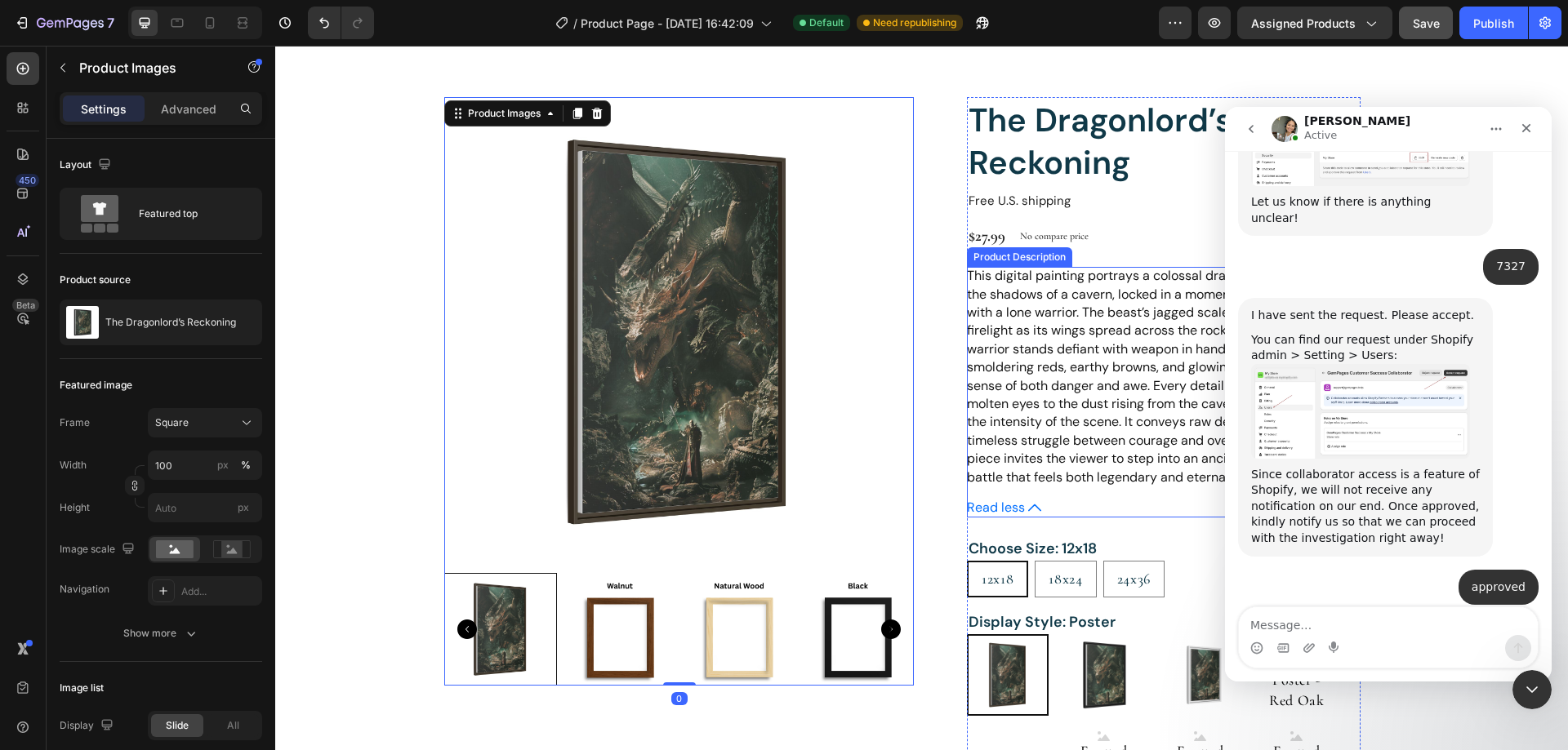
click at [1003, 502] on span "Read less" at bounding box center [995, 508] width 58 height 17
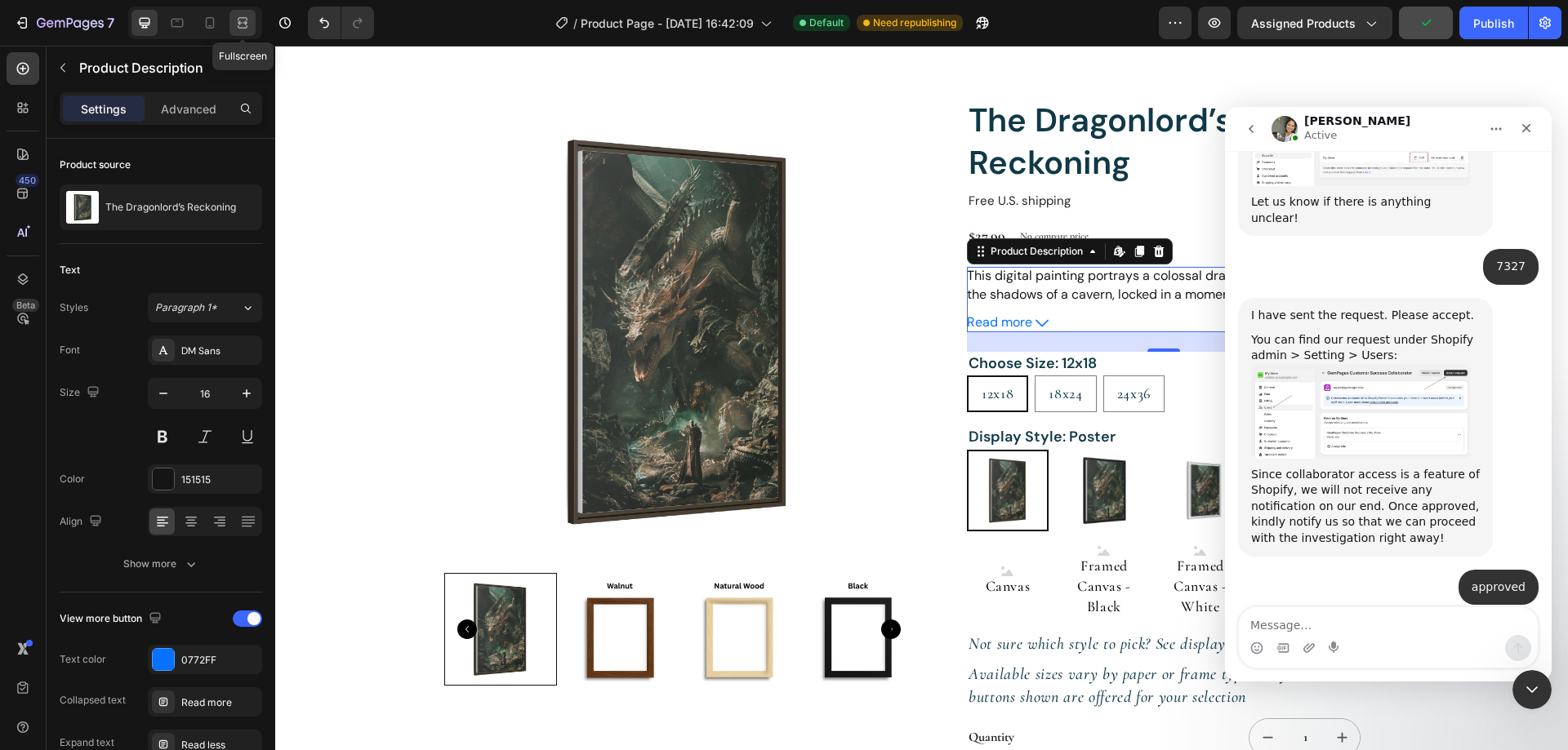
click at [250, 18] on icon at bounding box center [242, 22] width 16 height 16
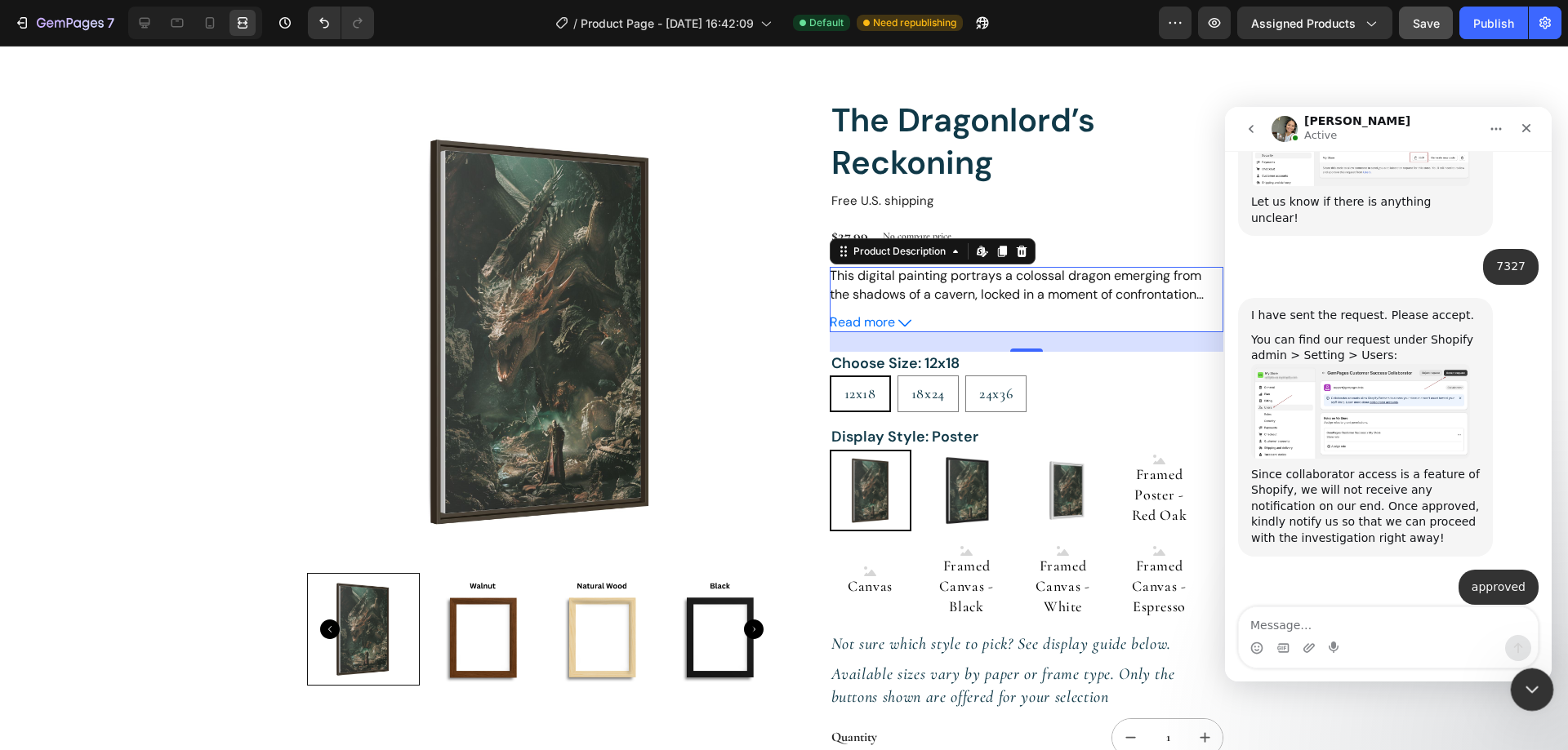
click at [1533, 690] on icon "Close Intercom Messenger" at bounding box center [1528, 687] width 19 height 19
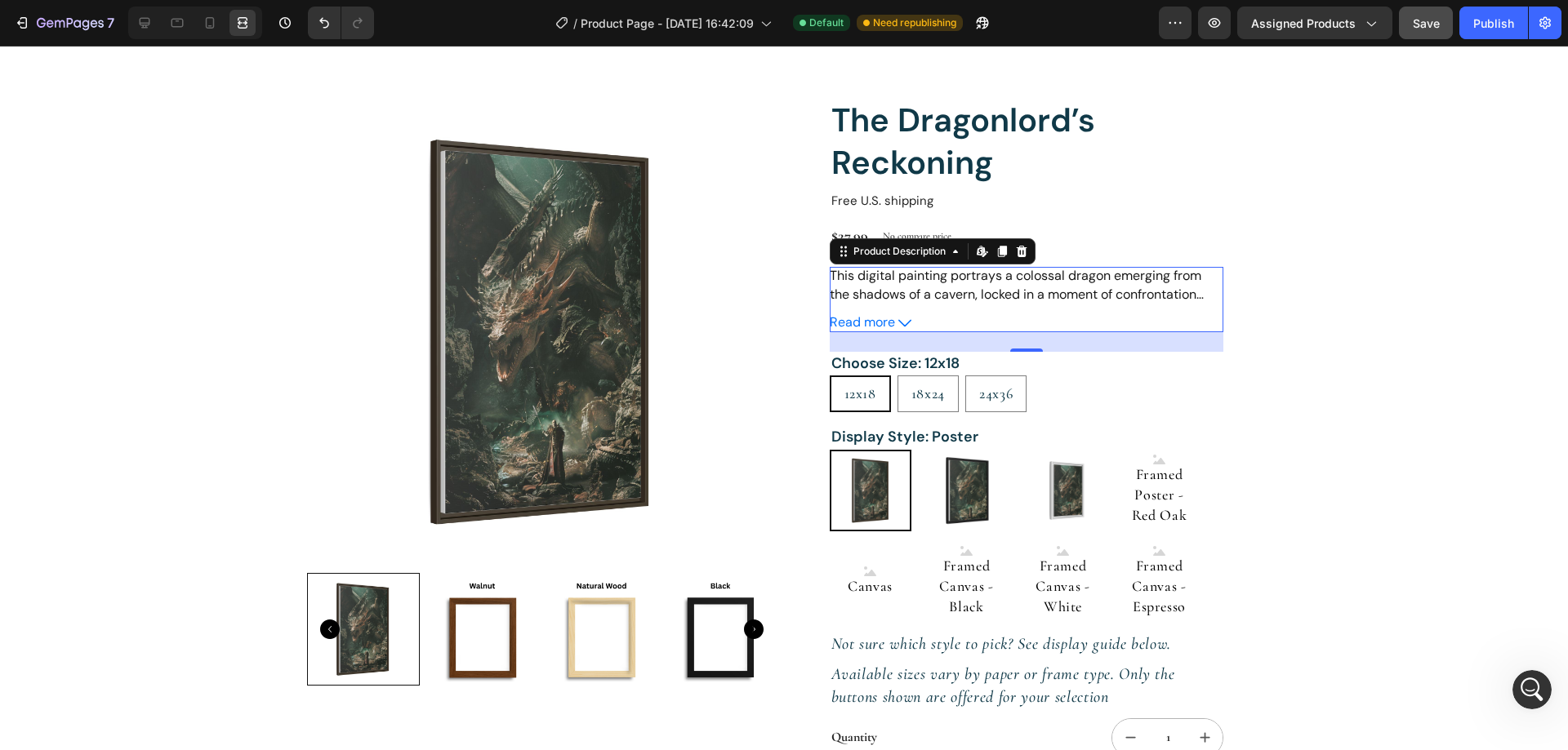
scroll to position [5448, 0]
click at [138, 17] on icon at bounding box center [144, 22] width 16 height 16
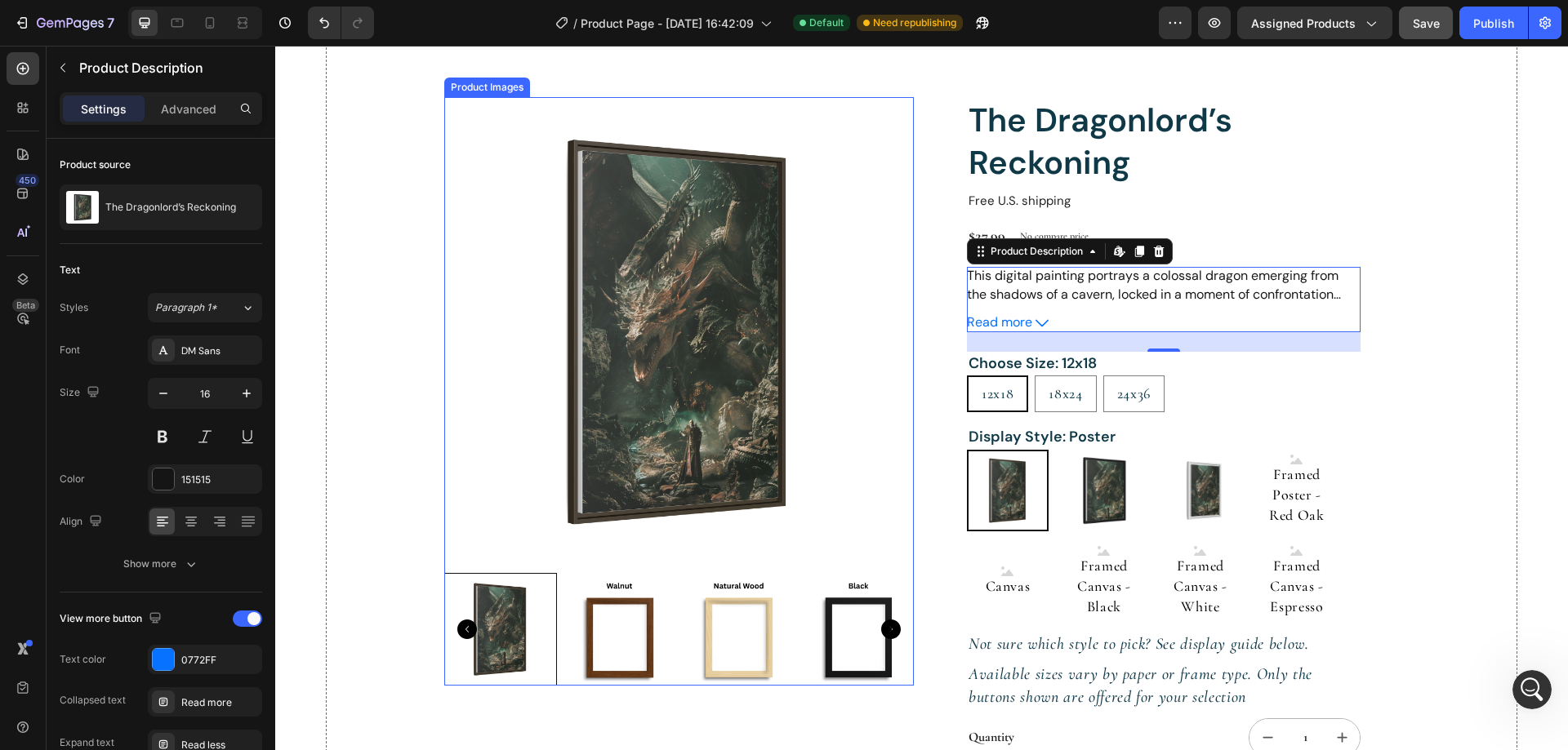
click at [631, 444] on img at bounding box center [679, 332] width 470 height 470
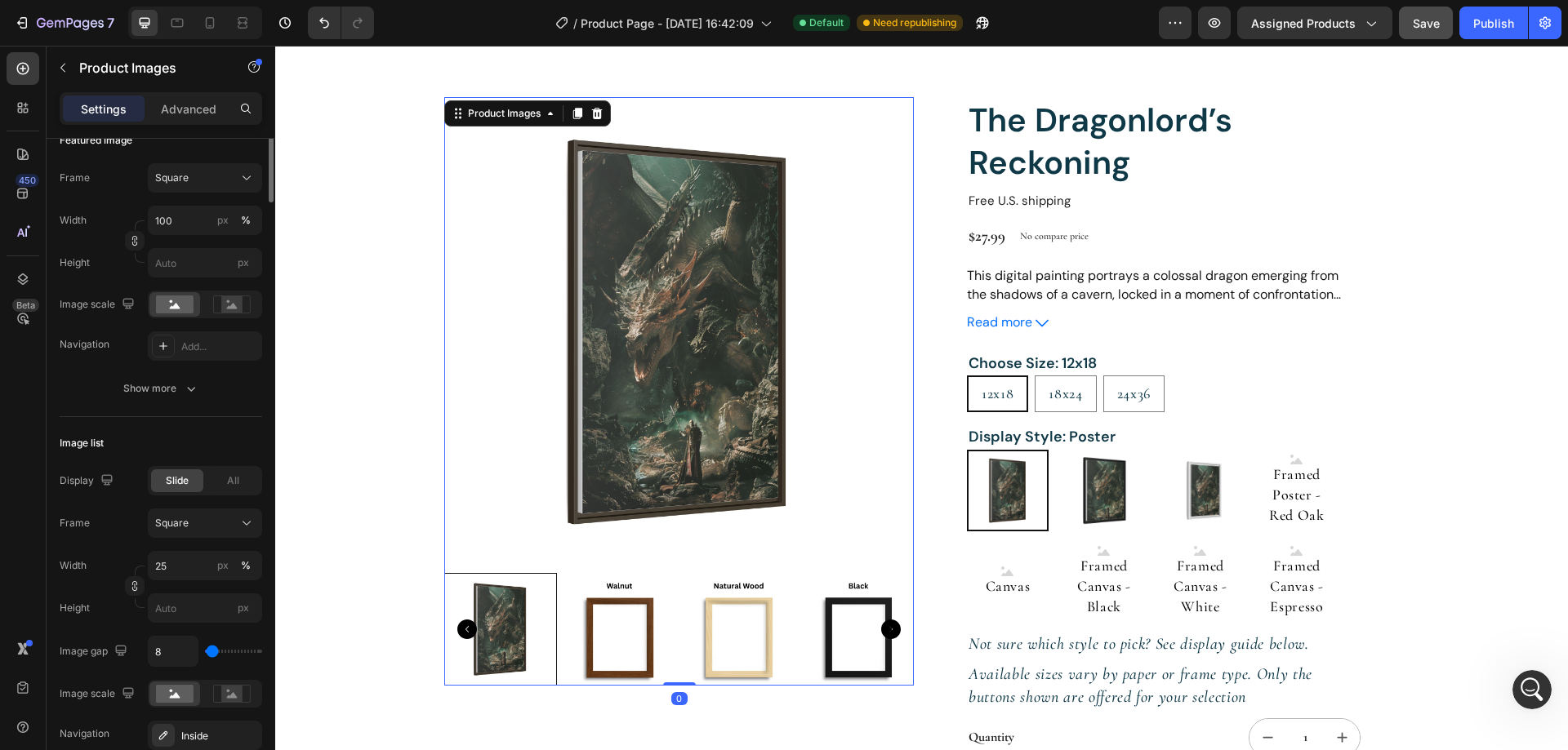
scroll to position [408, 0]
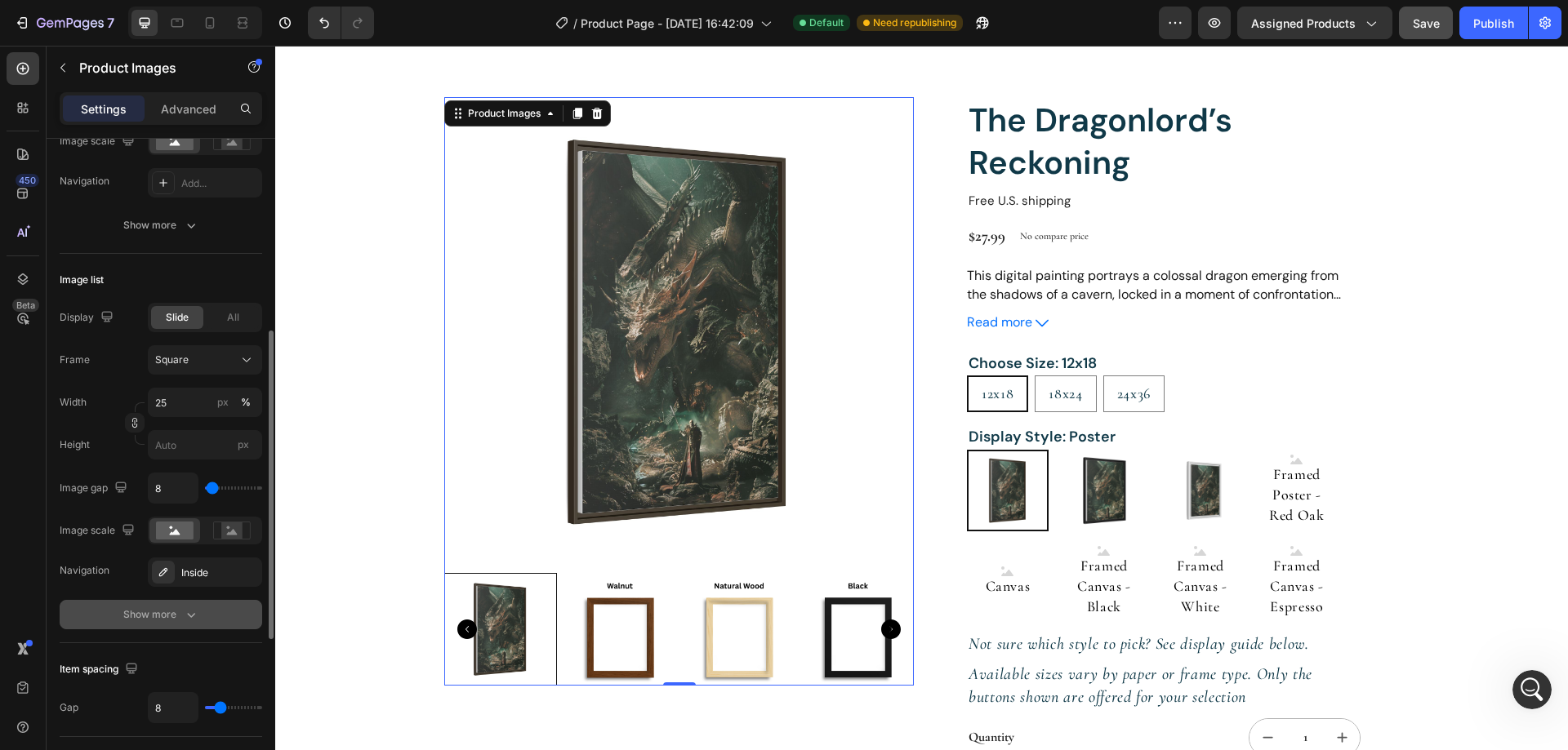
click at [176, 620] on div "Show more" at bounding box center [161, 614] width 76 height 16
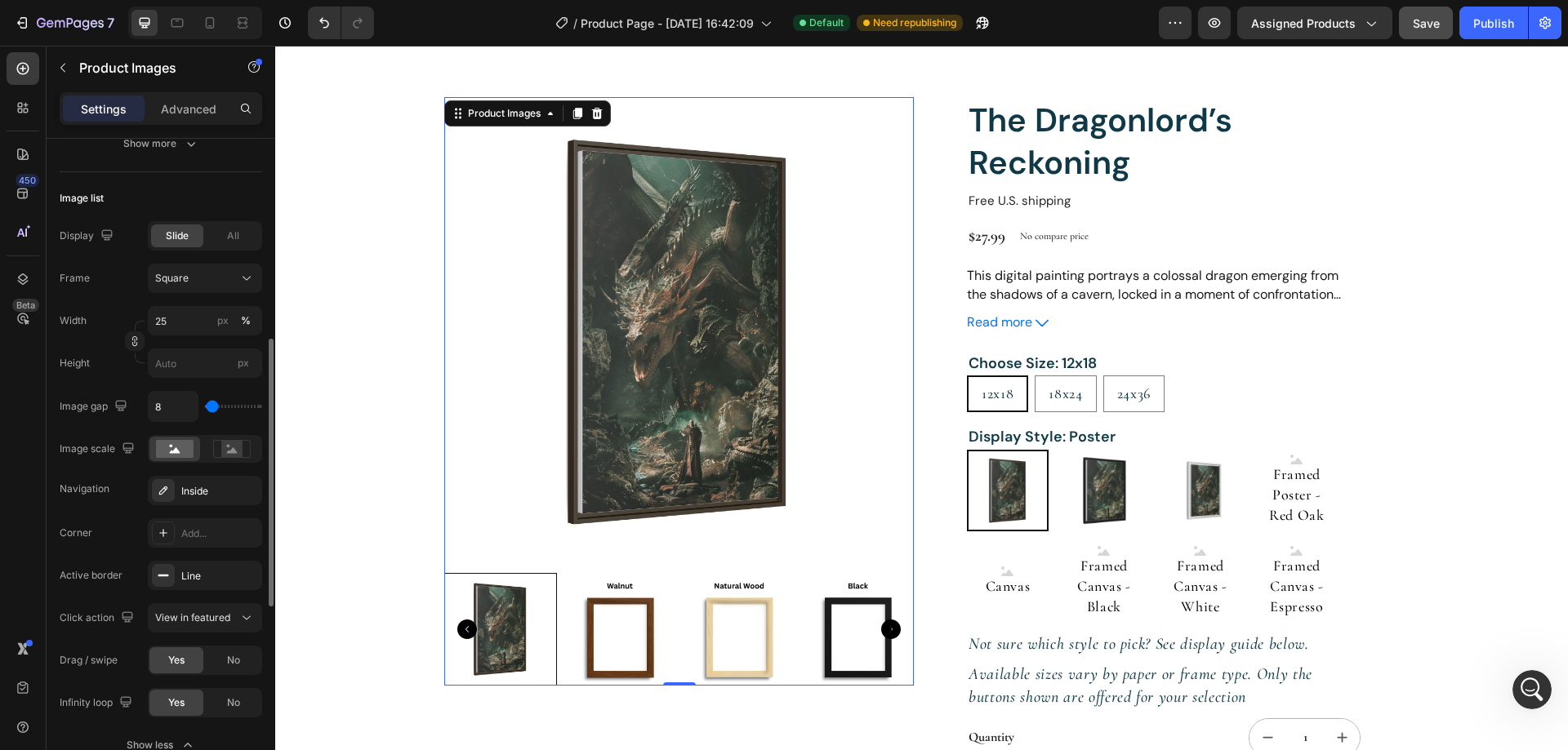
scroll to position [572, 0]
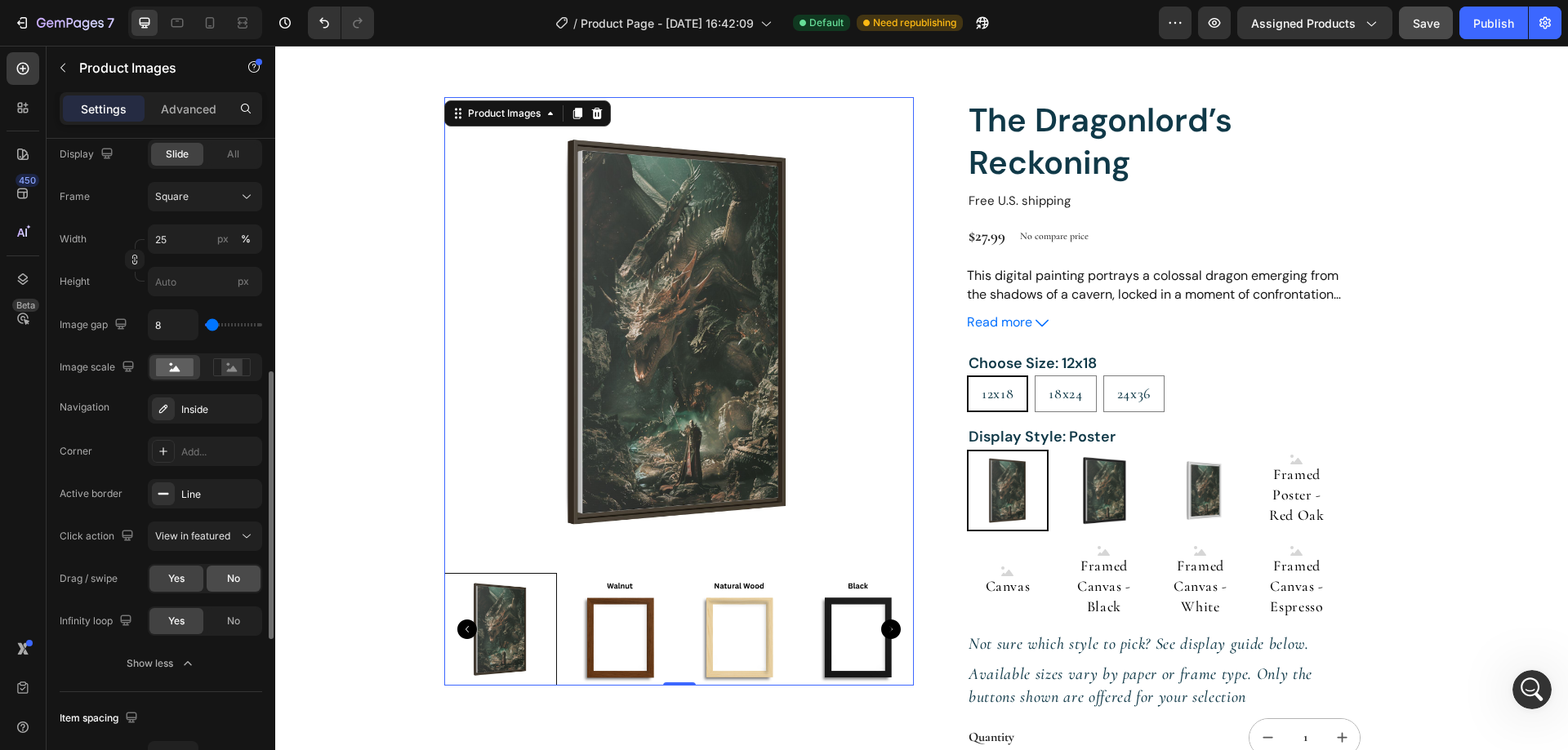
click at [221, 584] on div "No" at bounding box center [233, 578] width 54 height 26
click at [242, 613] on div "No" at bounding box center [233, 620] width 54 height 26
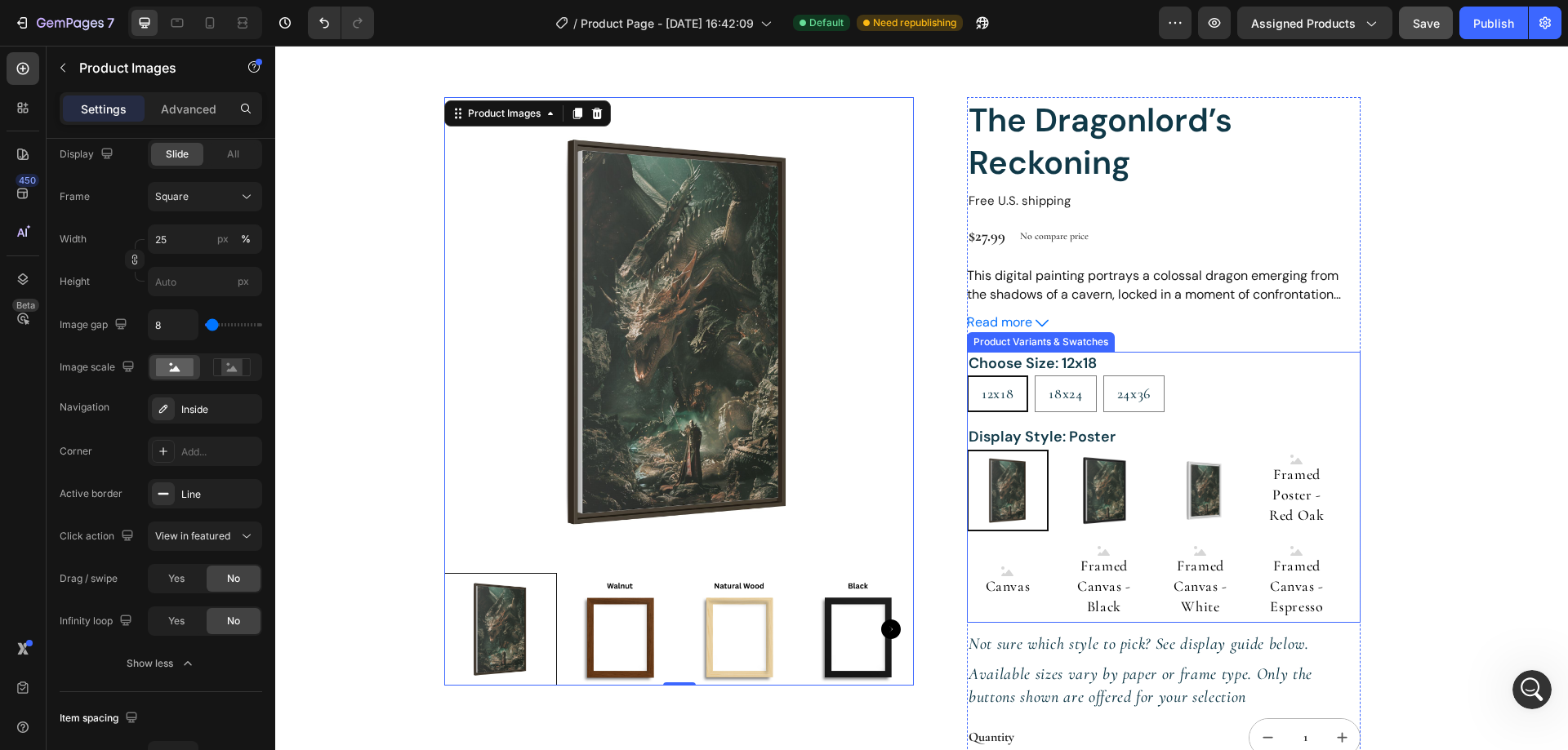
click at [1091, 499] on img at bounding box center [1103, 490] width 82 height 82
click at [1063, 449] on input "Framed Poster - Black Framed Poster - Black" at bounding box center [1062, 449] width 1 height 1
radio input "true"
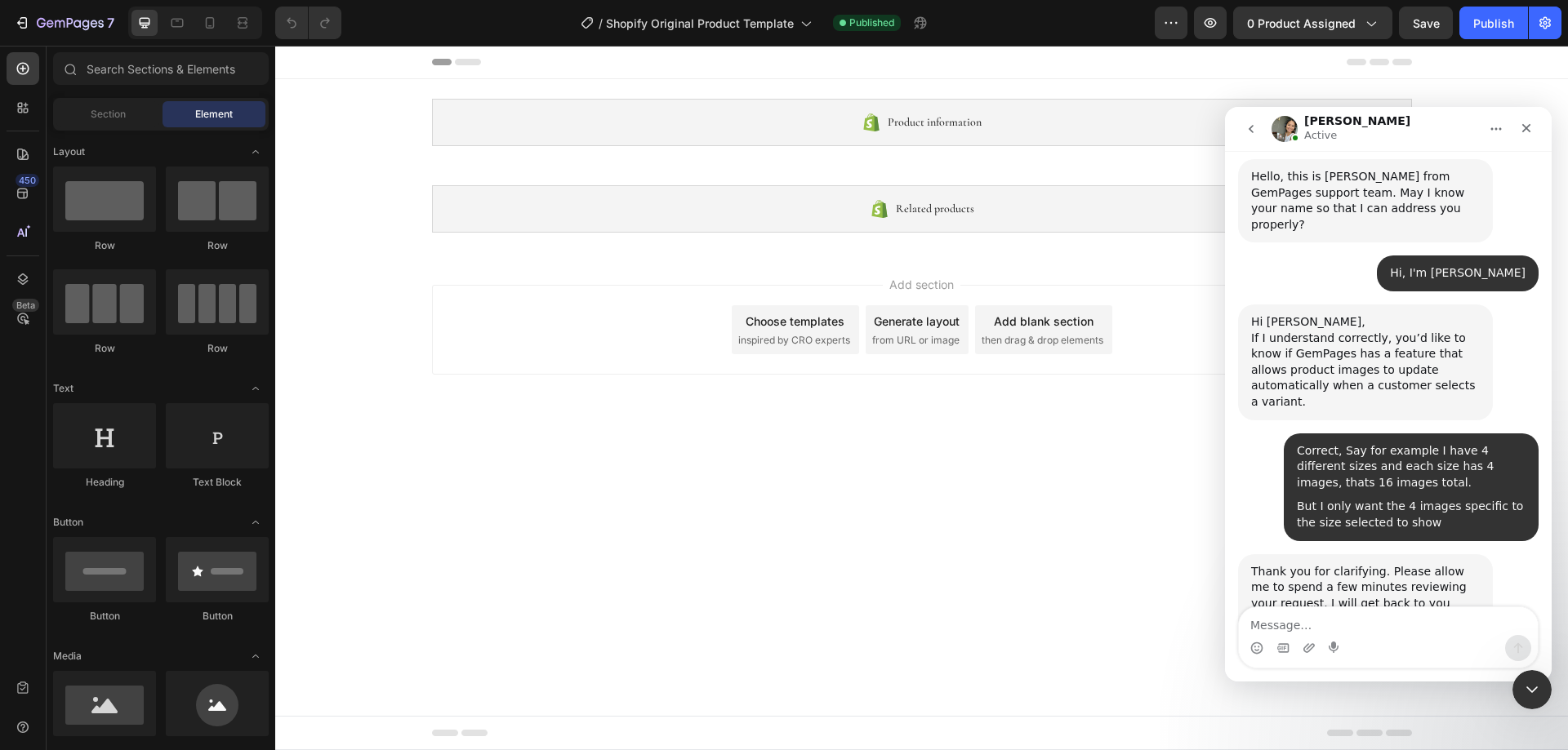
scroll to position [678, 0]
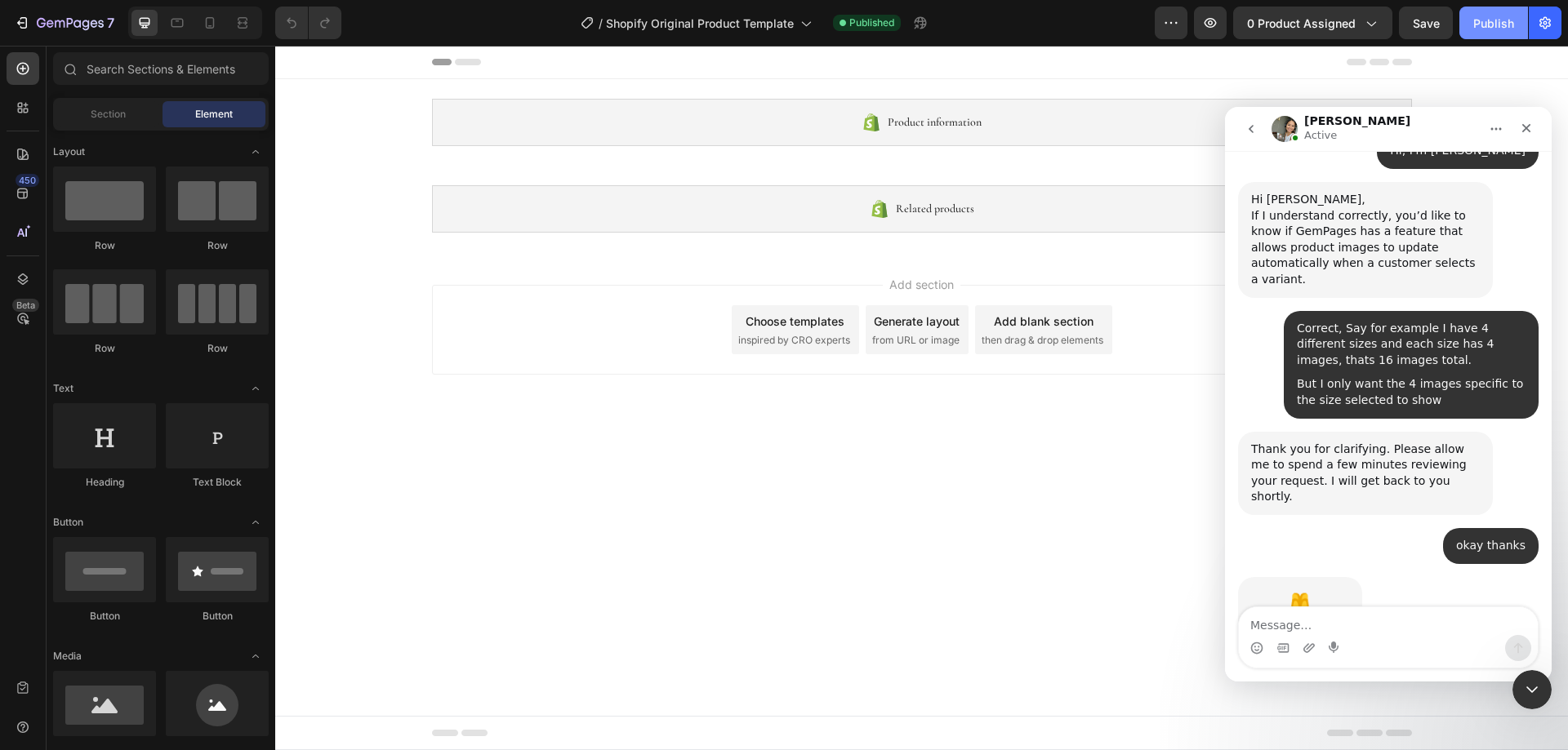
click at [1492, 24] on div "Publish" at bounding box center [1493, 23] width 40 height 17
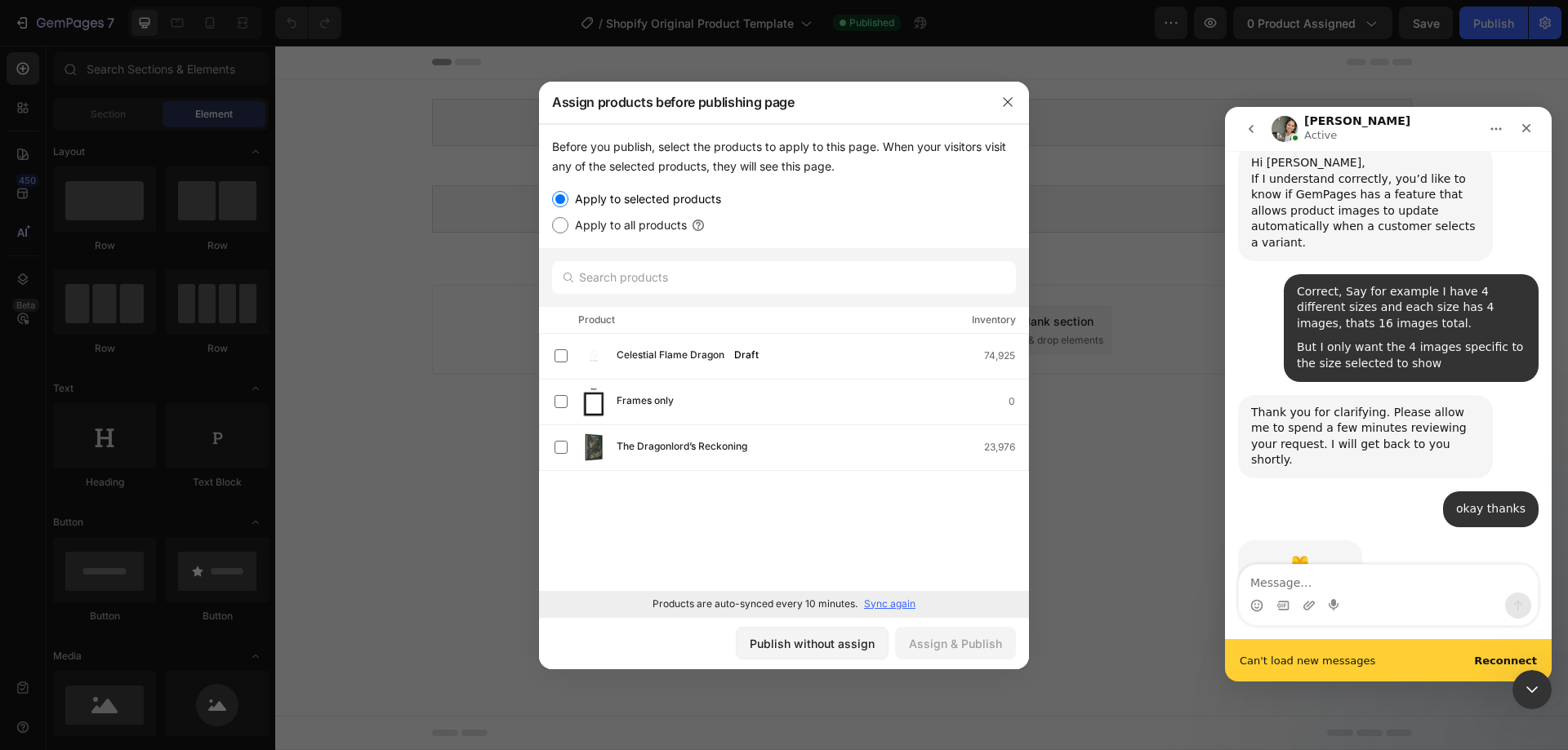
scroll to position [721, 0]
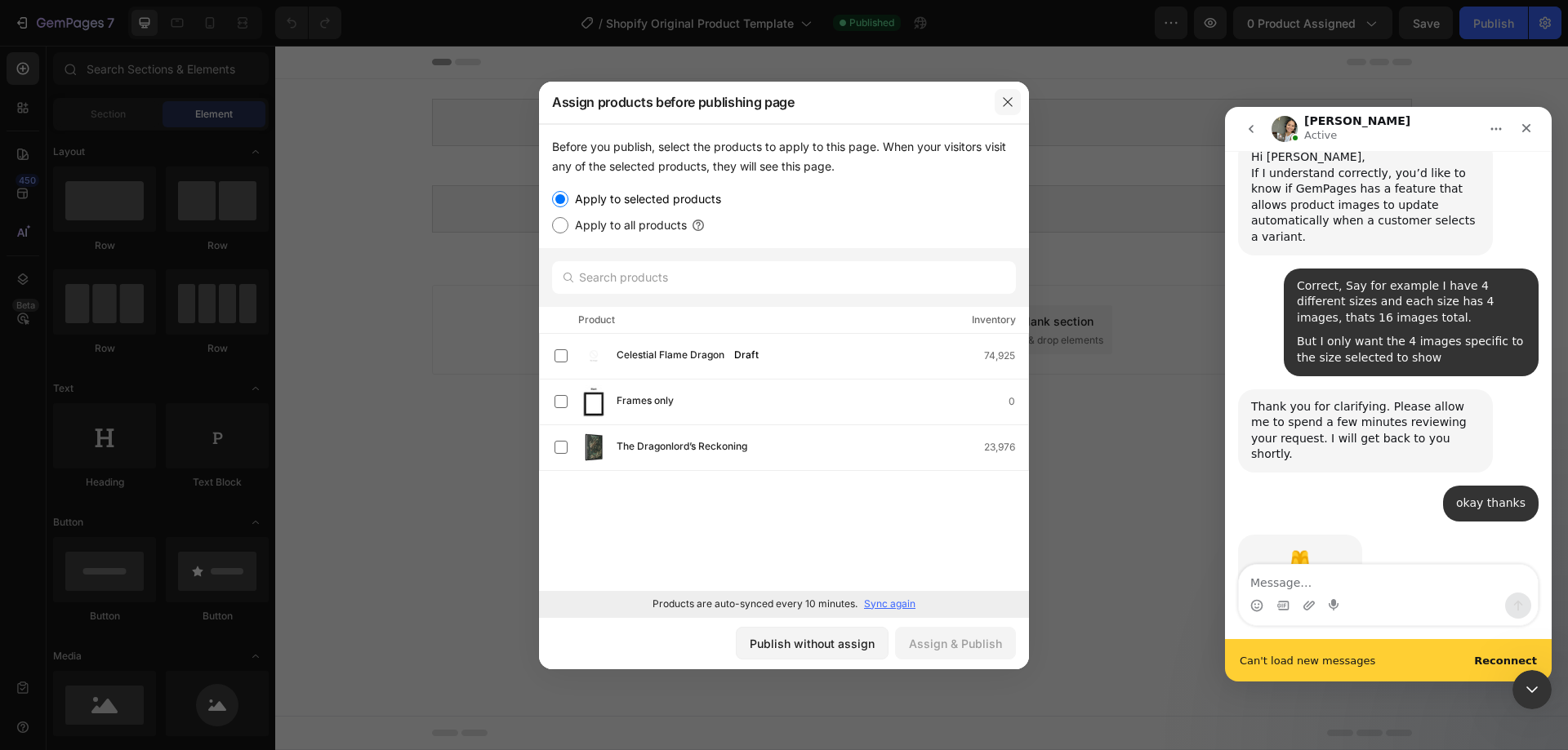
click at [1004, 101] on icon "button" at bounding box center [1008, 102] width 13 height 13
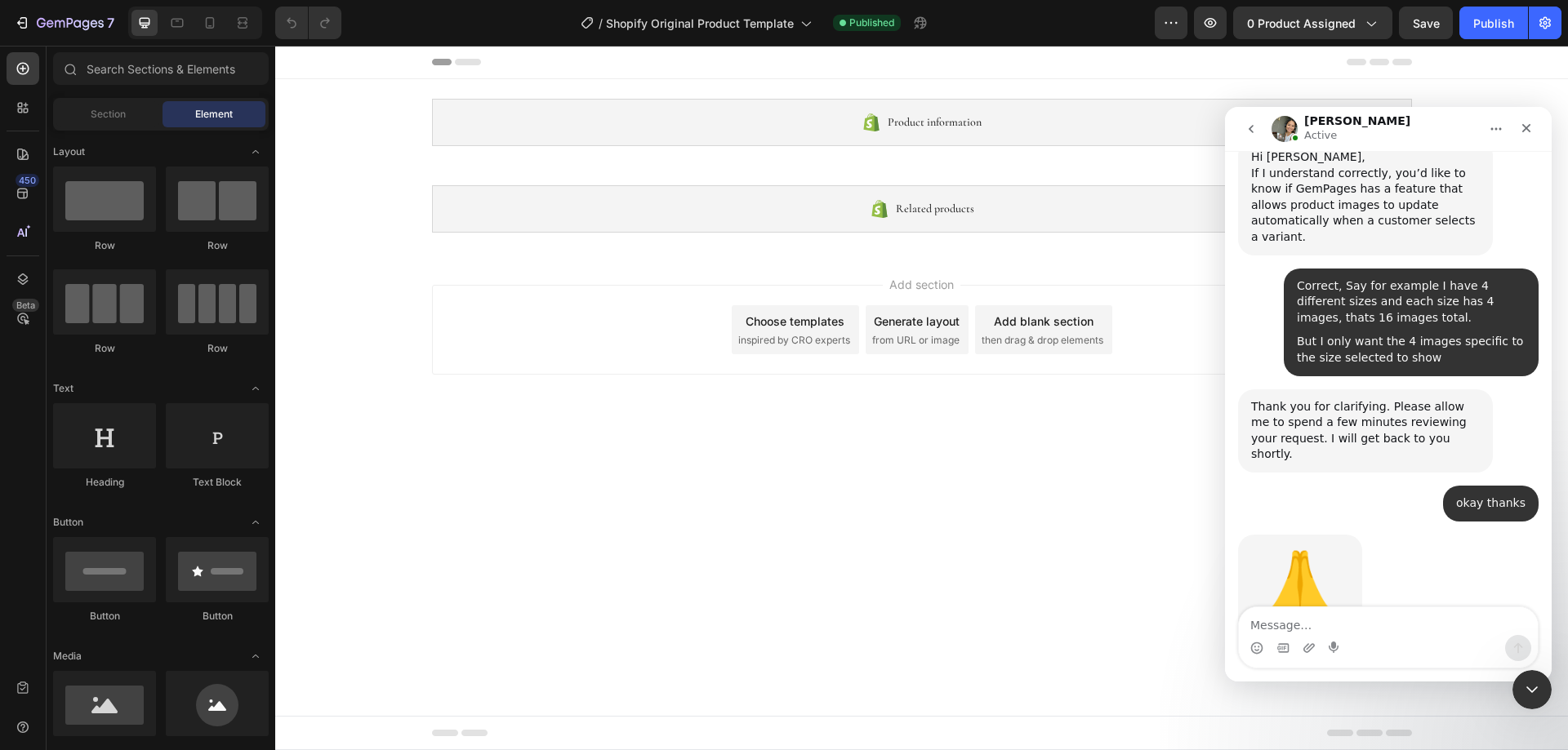
scroll to position [678, 0]
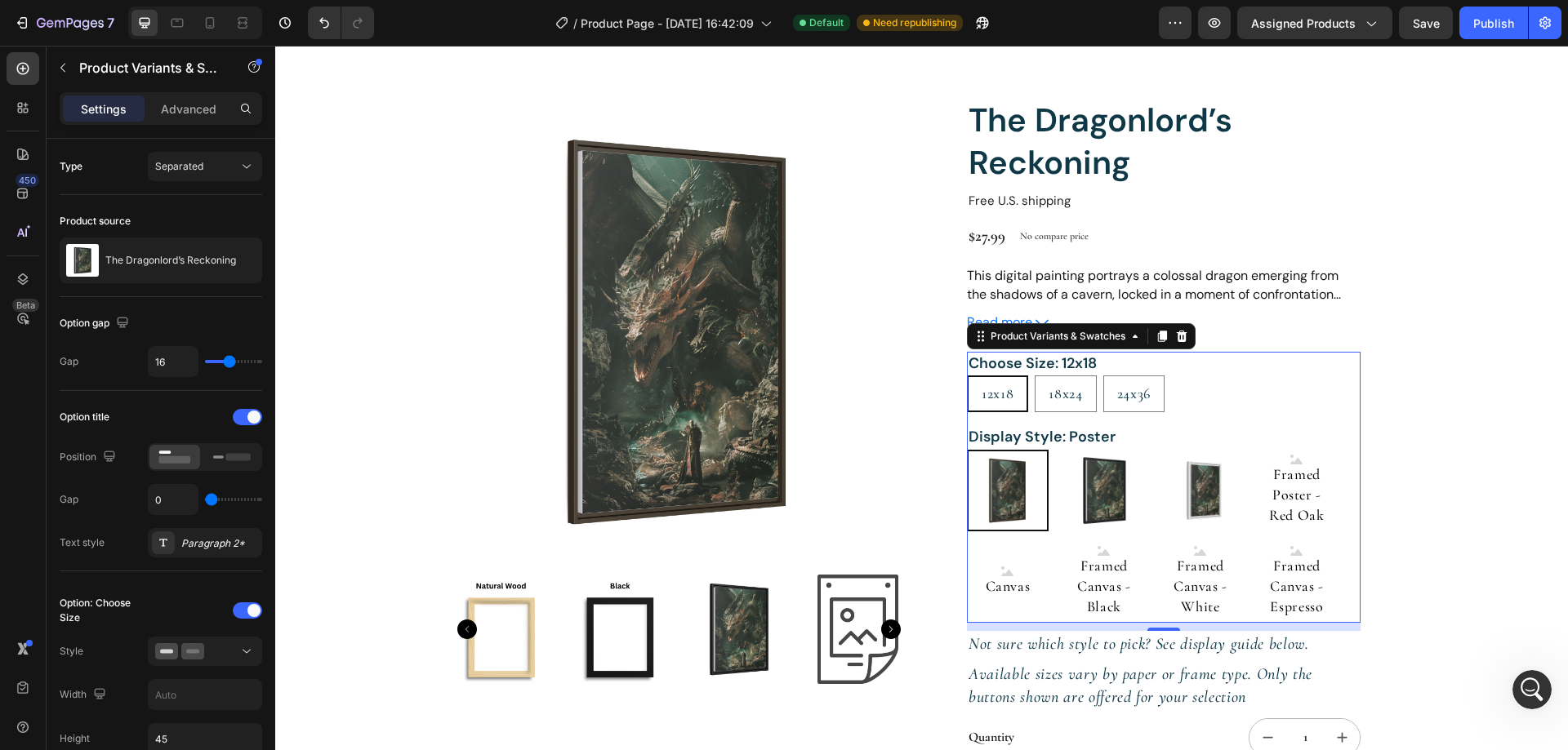
scroll to position [5448, 0]
click at [1085, 477] on img at bounding box center [1103, 490] width 80 height 80
click at [1063, 449] on input "Framed Poster - Black Framed Poster - Black" at bounding box center [1062, 449] width 1 height 1
radio input "true"
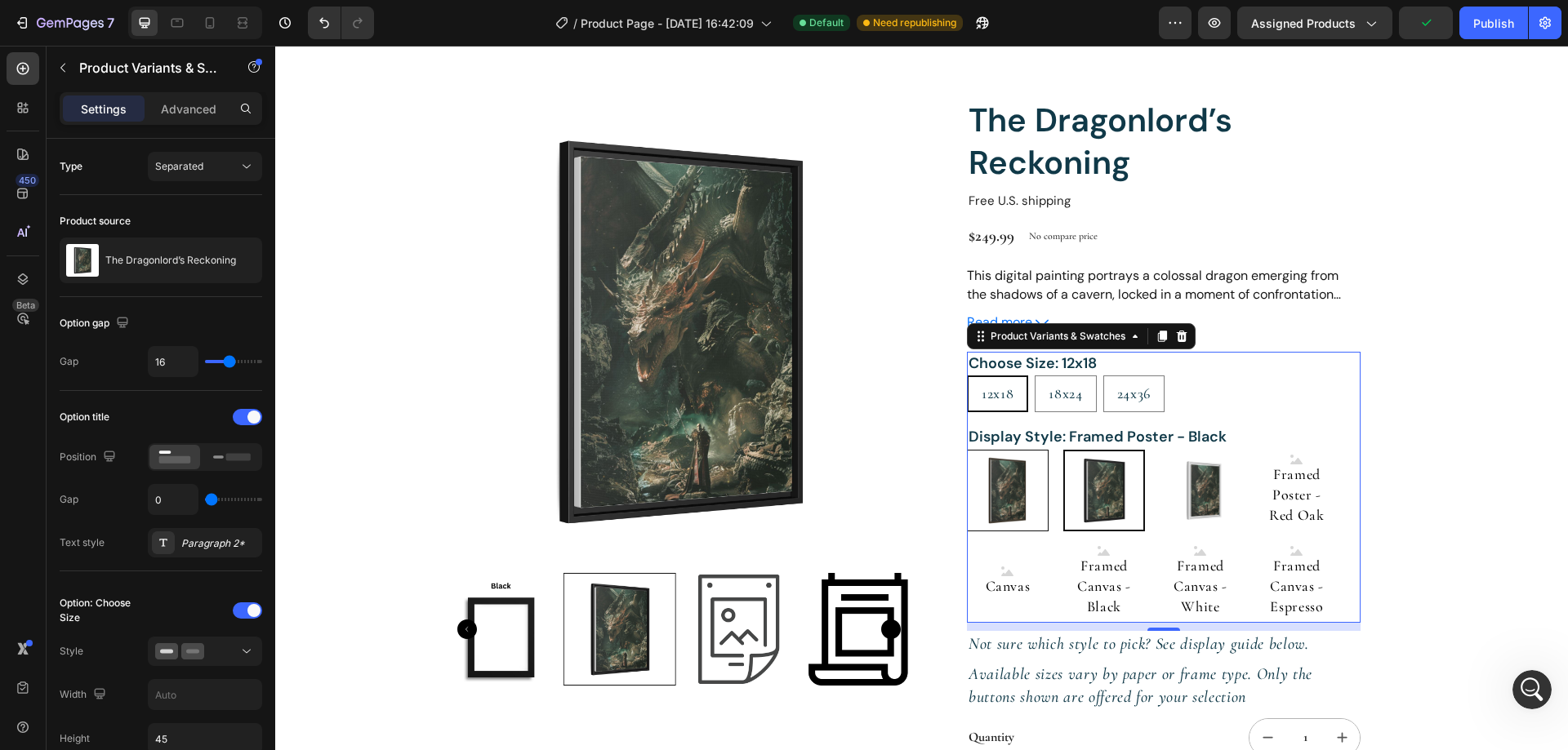
click at [1008, 482] on img at bounding box center [1007, 490] width 80 height 80
click at [967, 449] on input "Poster Poster" at bounding box center [966, 449] width 1 height 1
radio input "true"
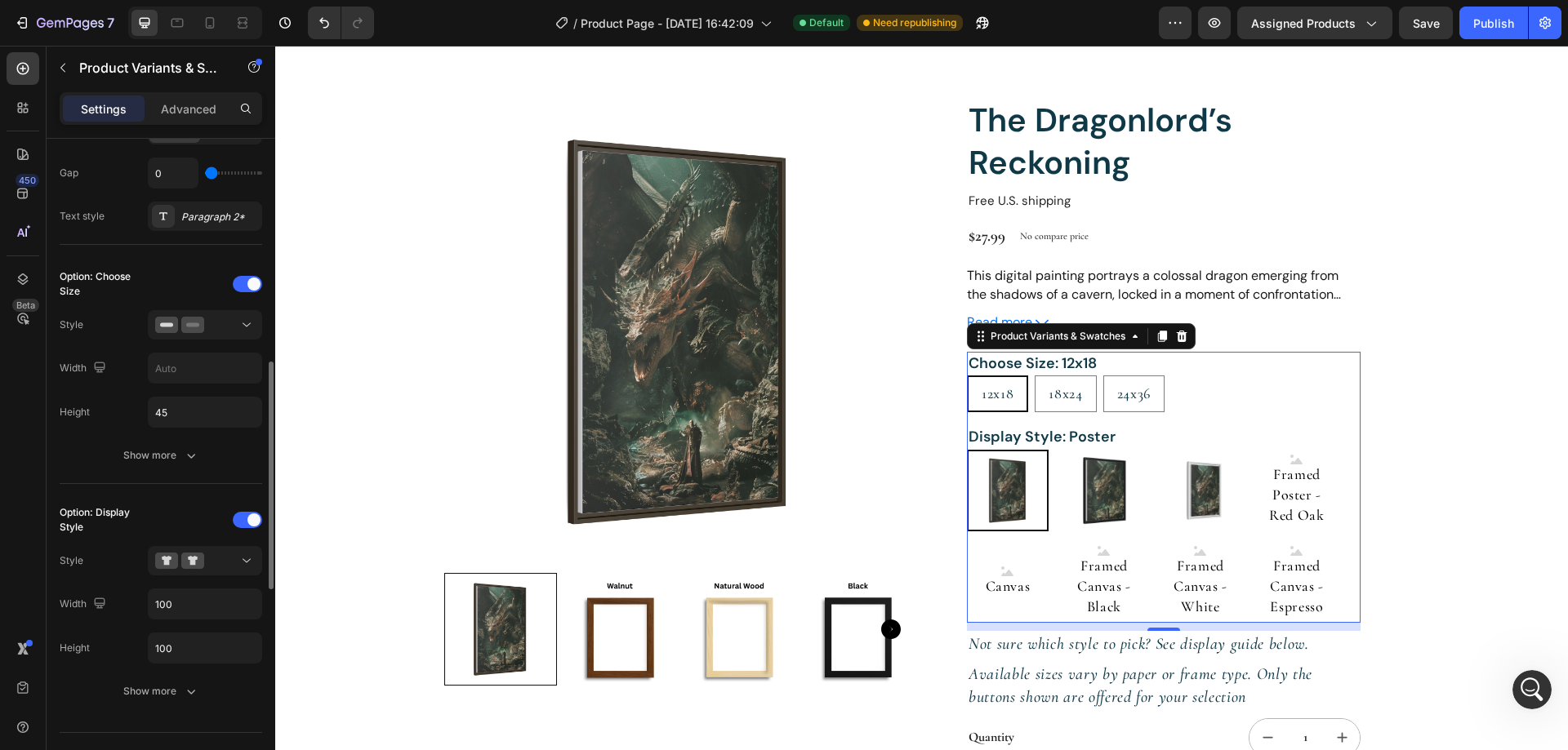
scroll to position [408, 0]
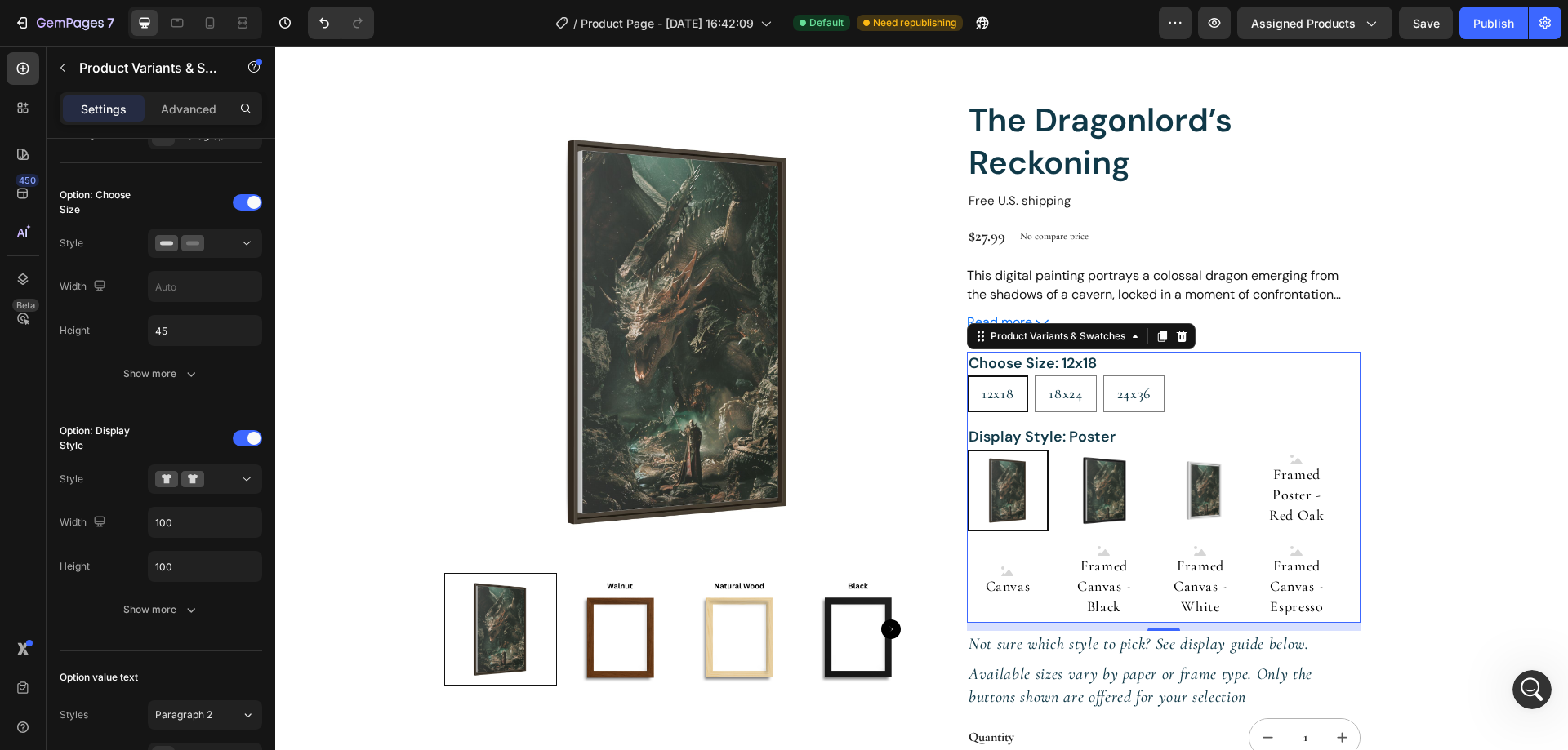
click at [612, 428] on img at bounding box center [679, 332] width 470 height 470
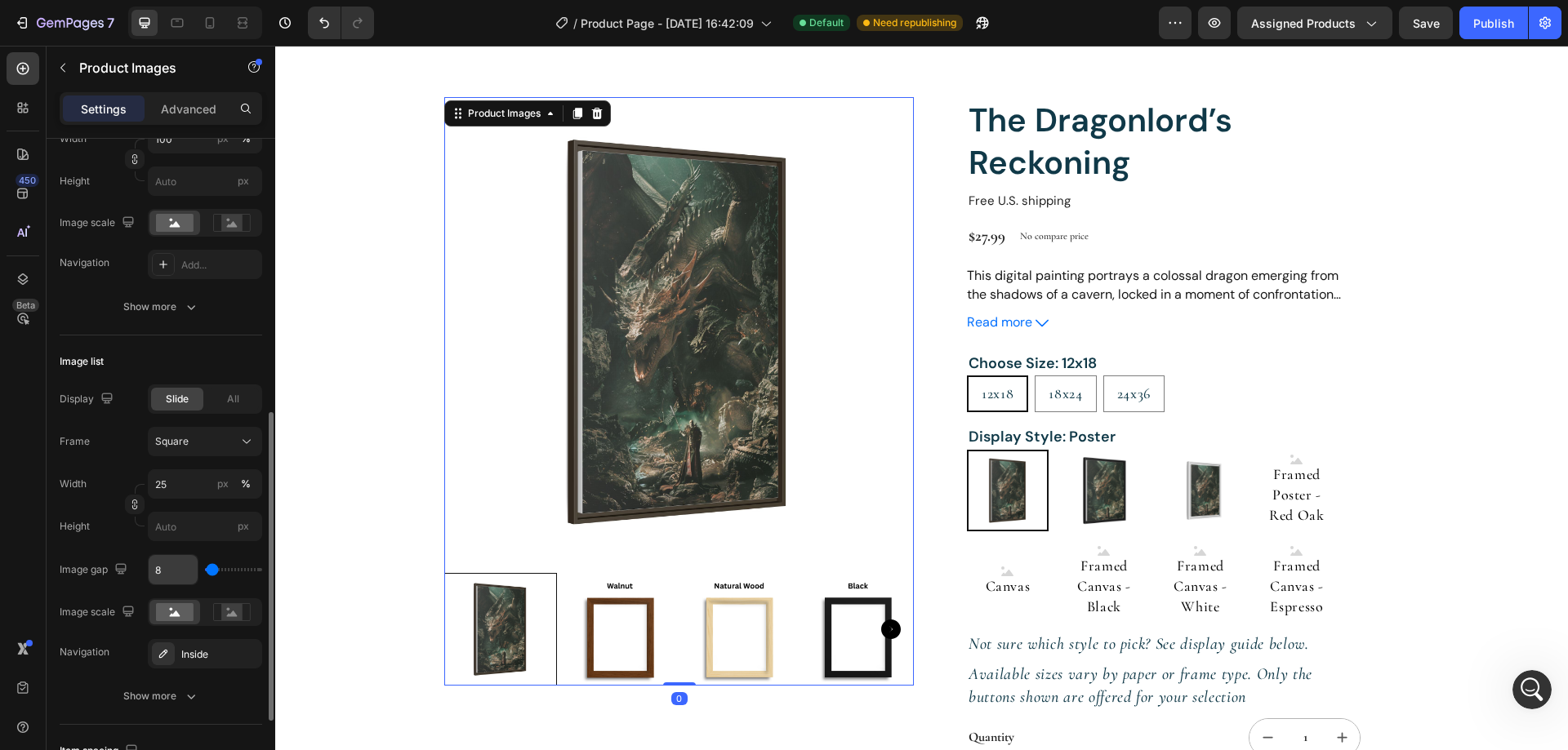
scroll to position [490, 0]
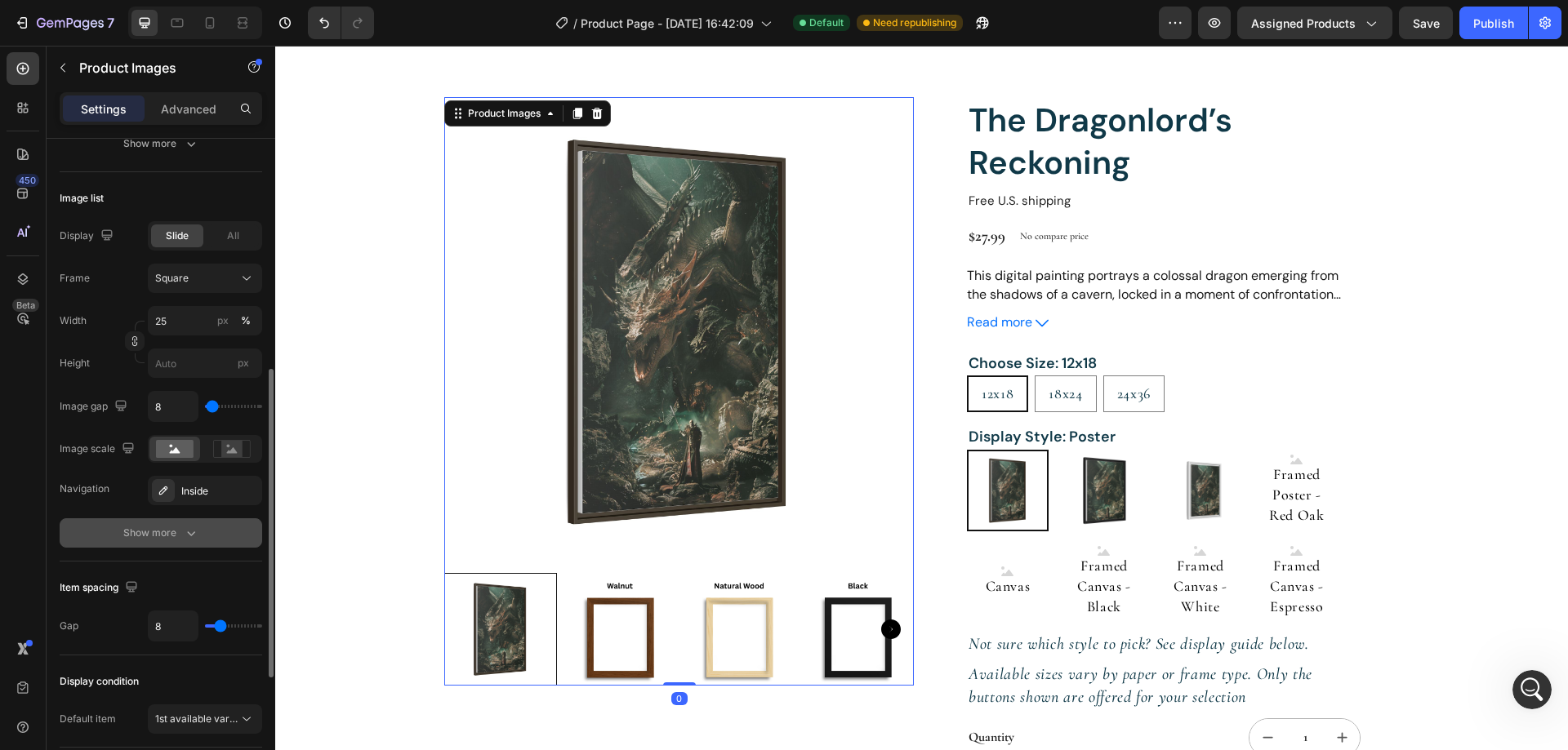
click at [190, 539] on icon "button" at bounding box center [190, 532] width 16 height 16
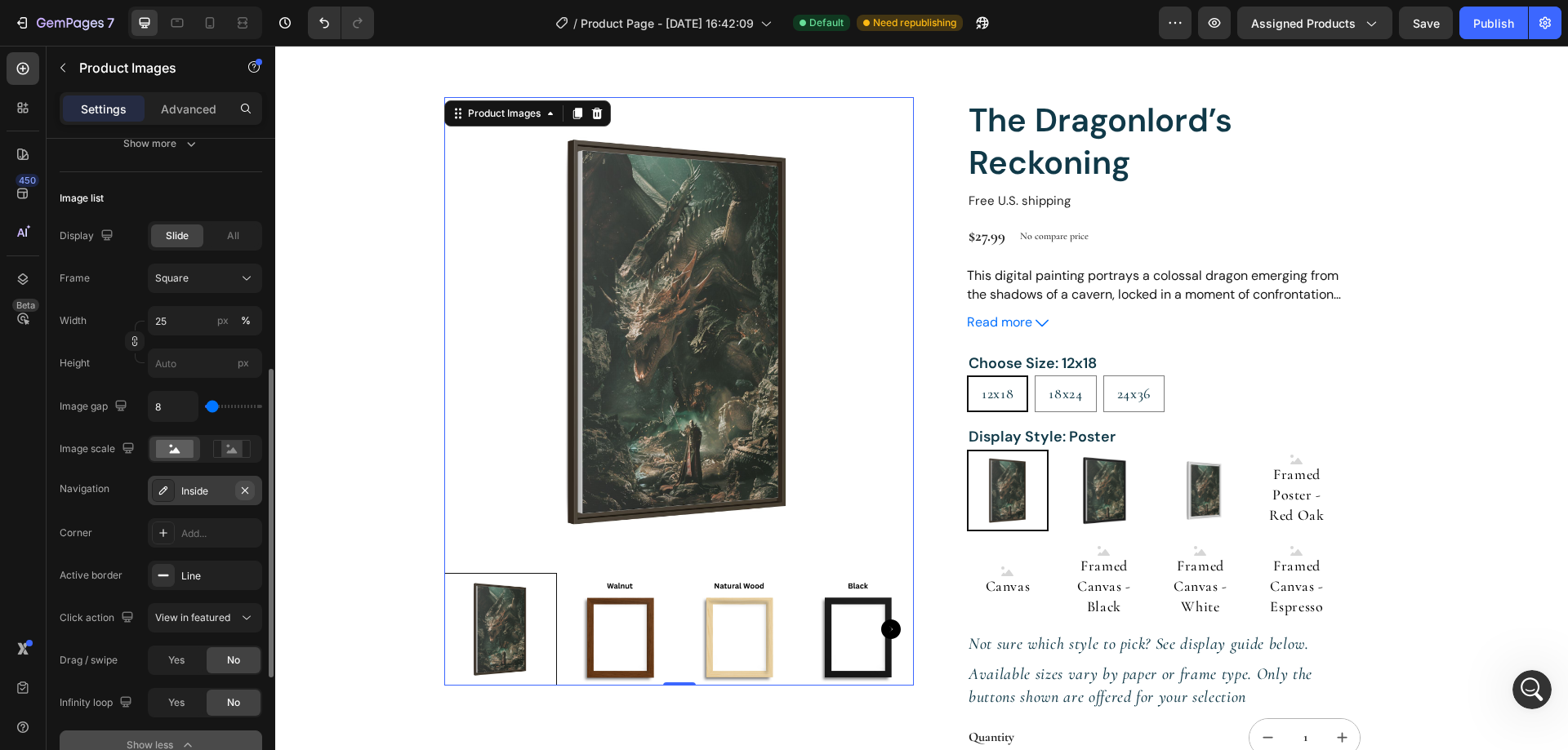
click at [244, 497] on icon "button" at bounding box center [245, 491] width 13 height 13
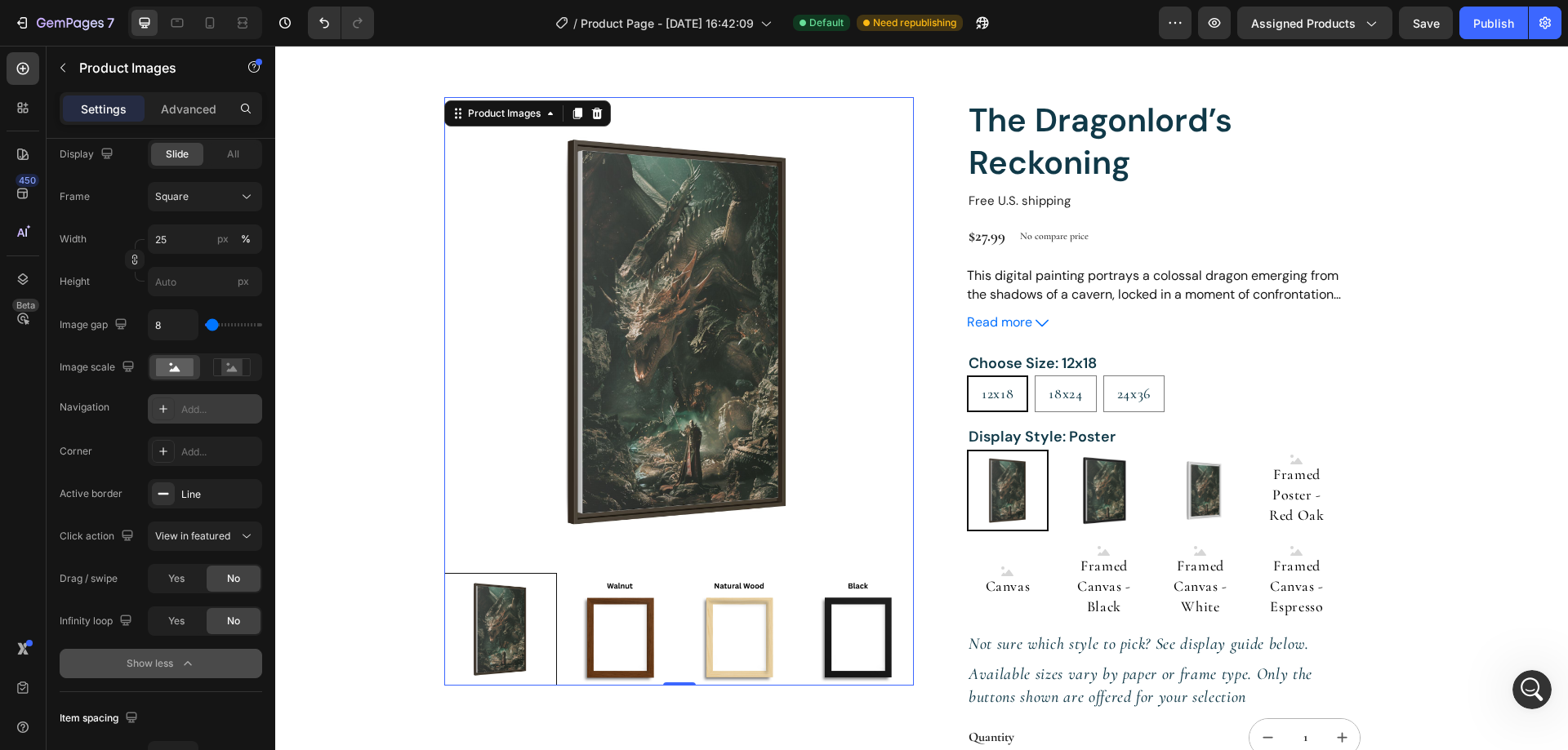
click at [853, 623] on img at bounding box center [858, 630] width 113 height 113
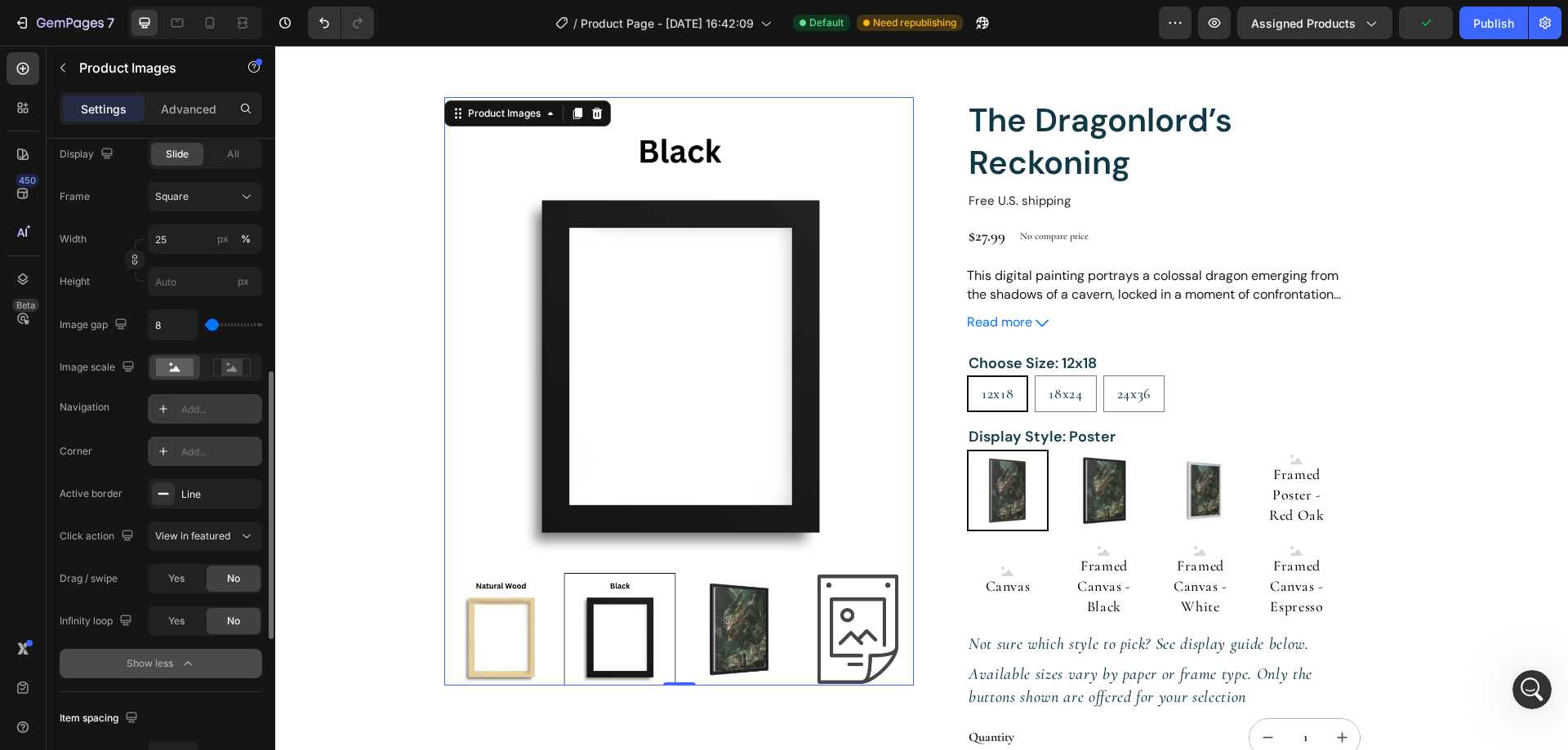
scroll to position [490, 0]
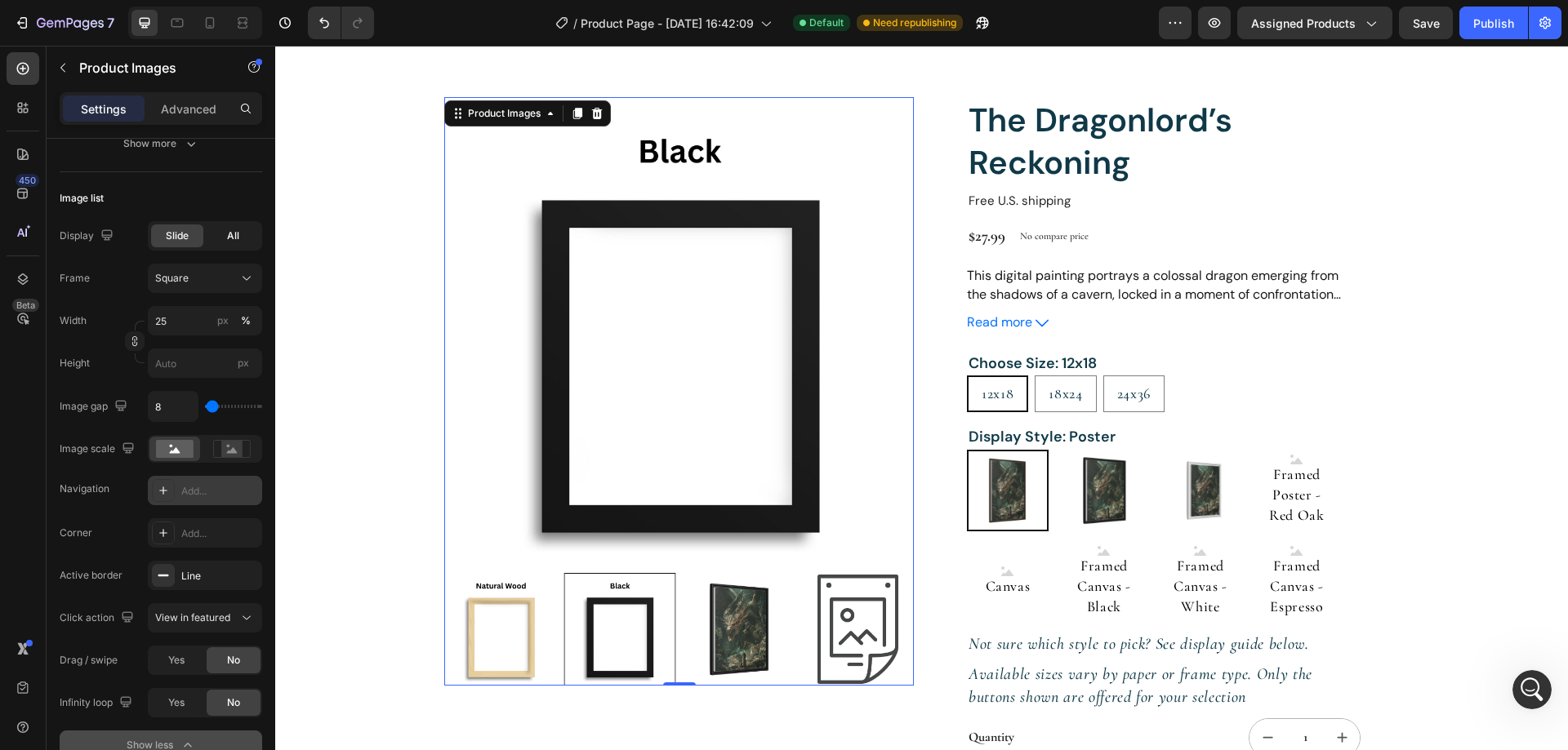
click at [227, 227] on div "All" at bounding box center [232, 236] width 52 height 23
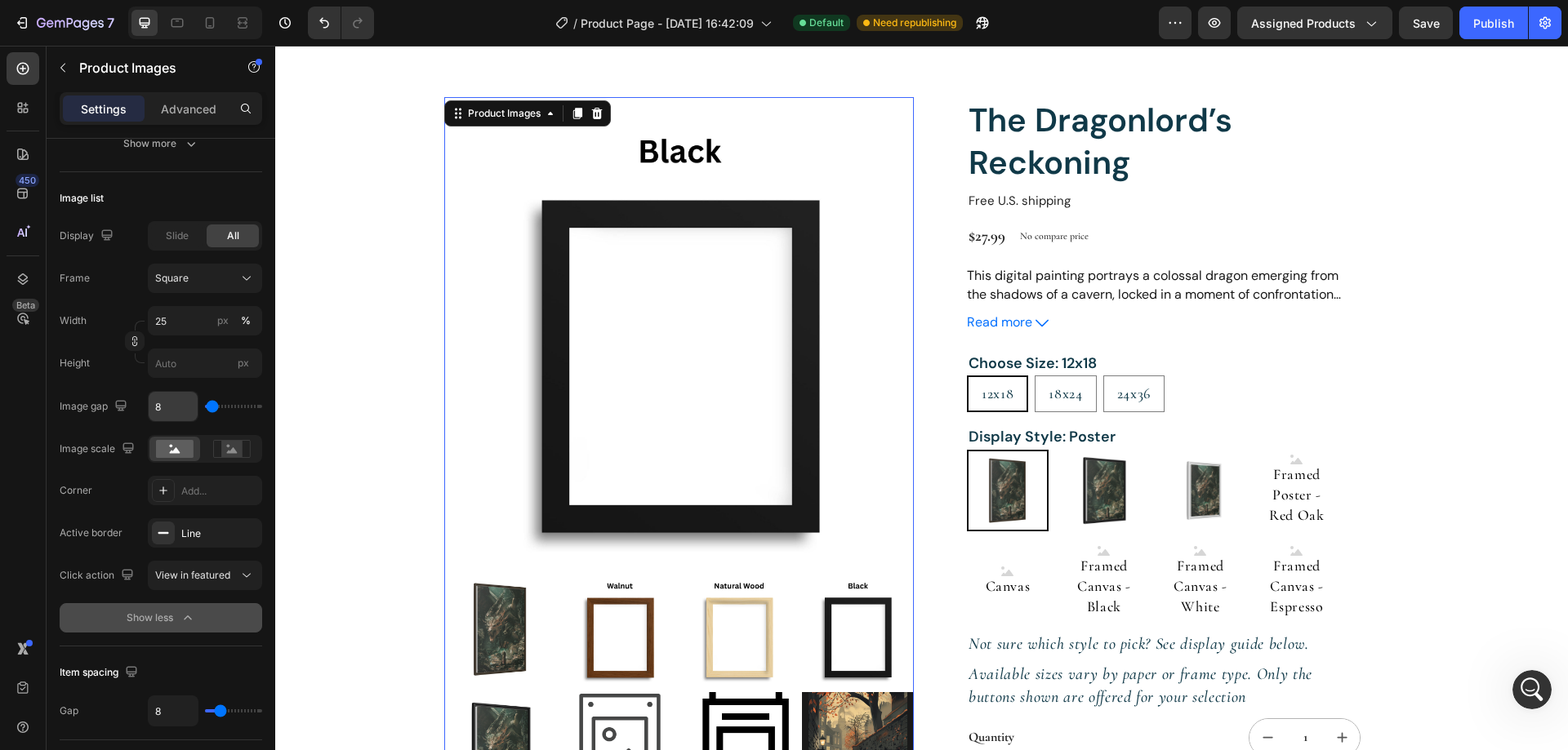
scroll to position [572, 0]
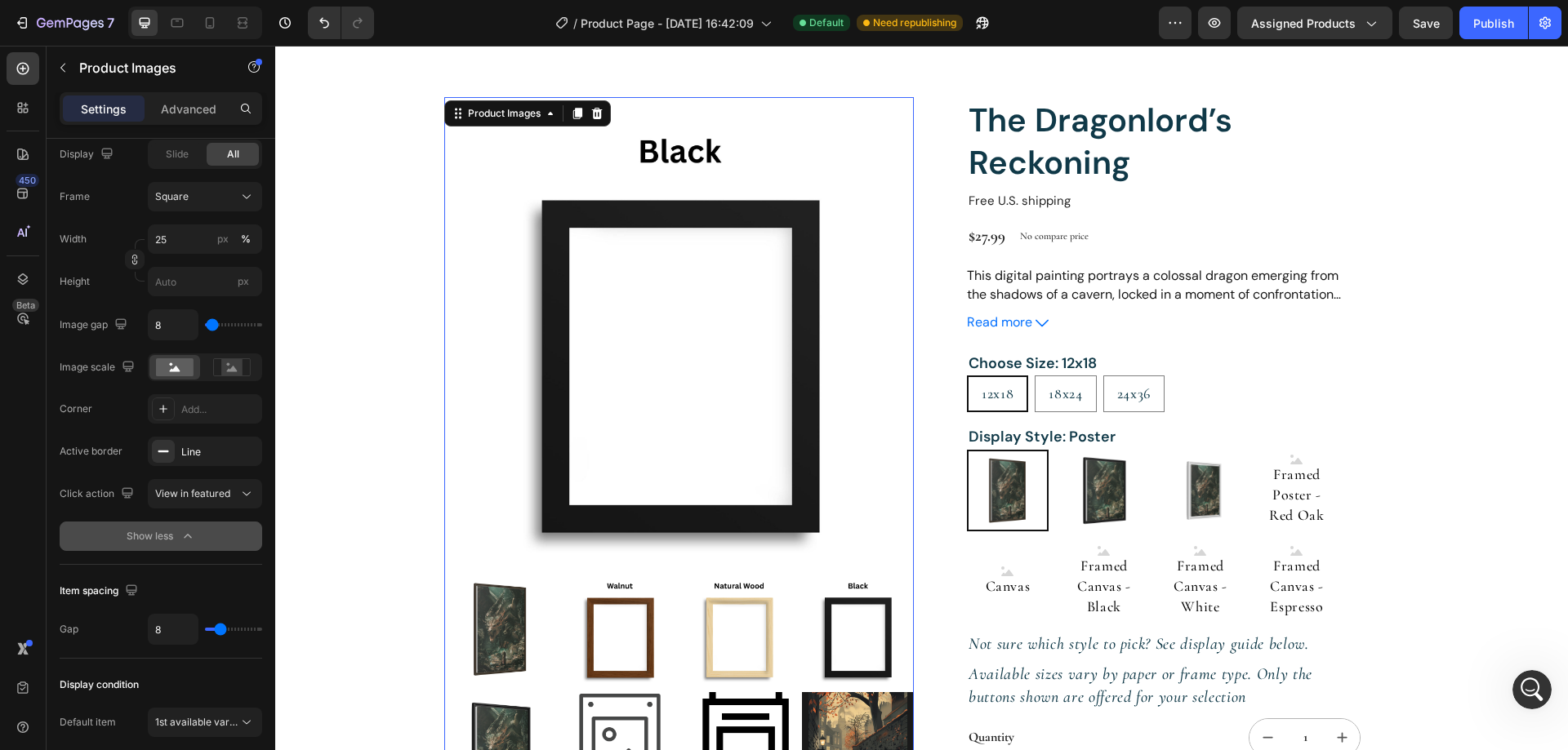
click at [185, 535] on icon "button" at bounding box center [187, 535] width 16 height 16
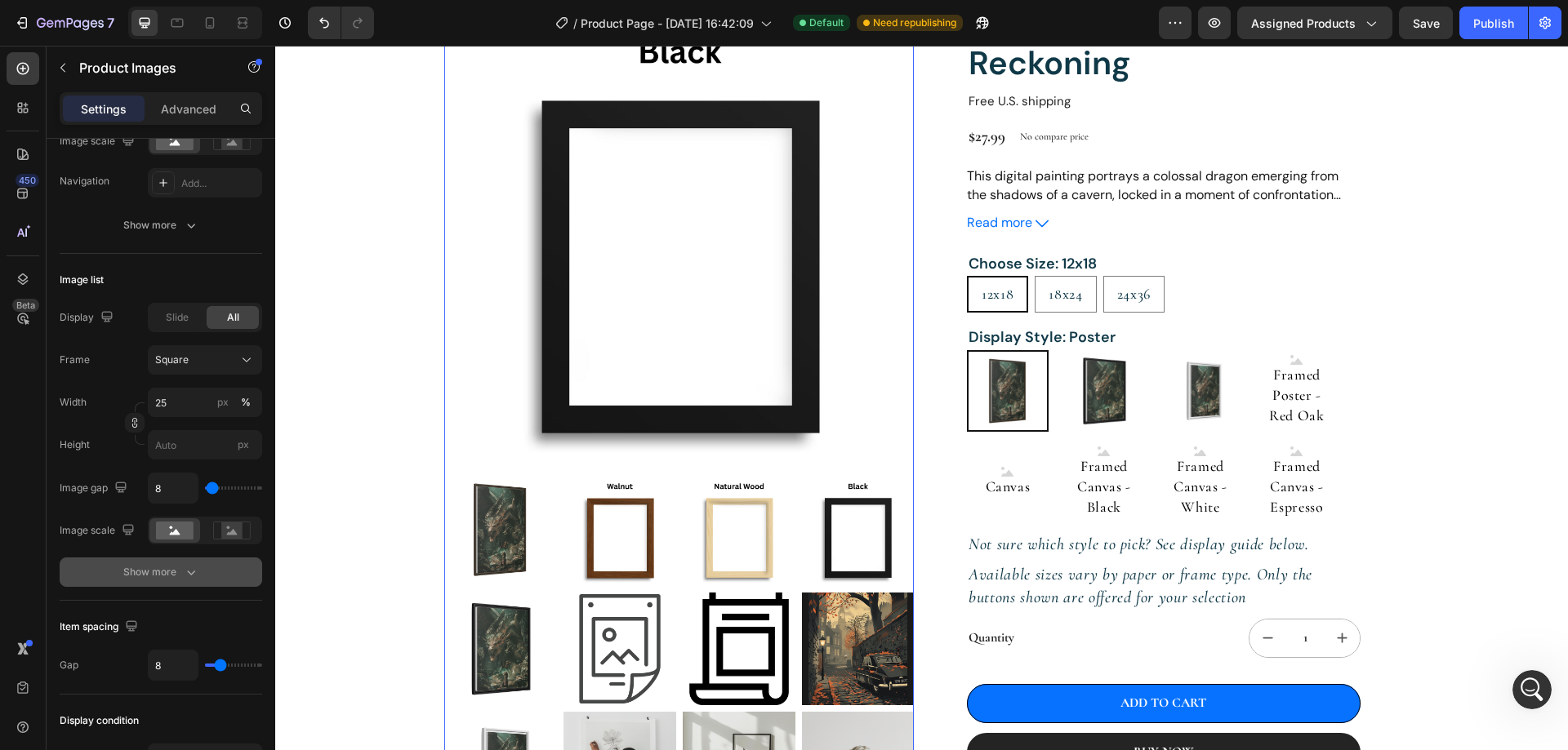
scroll to position [82, 0]
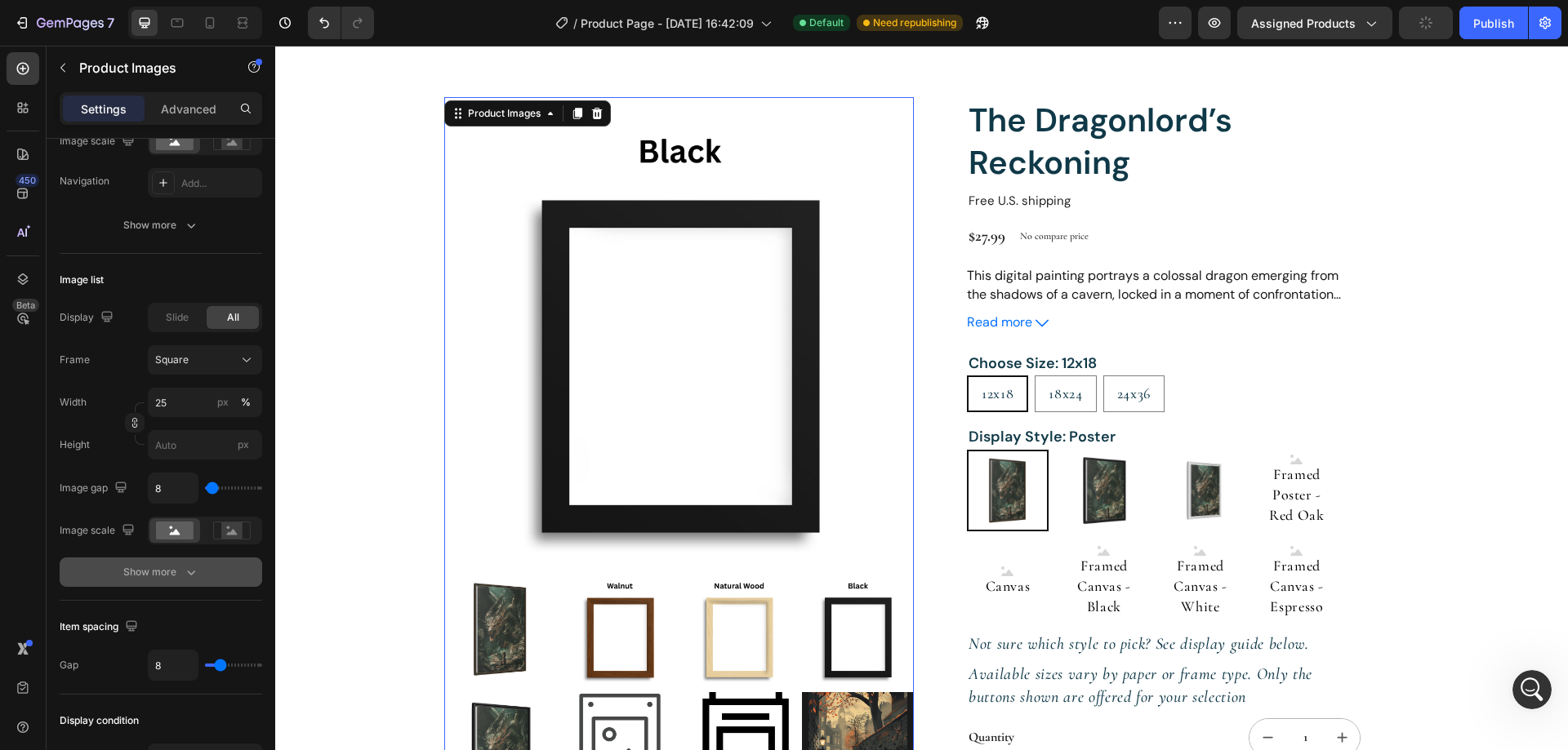
click at [189, 567] on icon "button" at bounding box center [190, 572] width 16 height 16
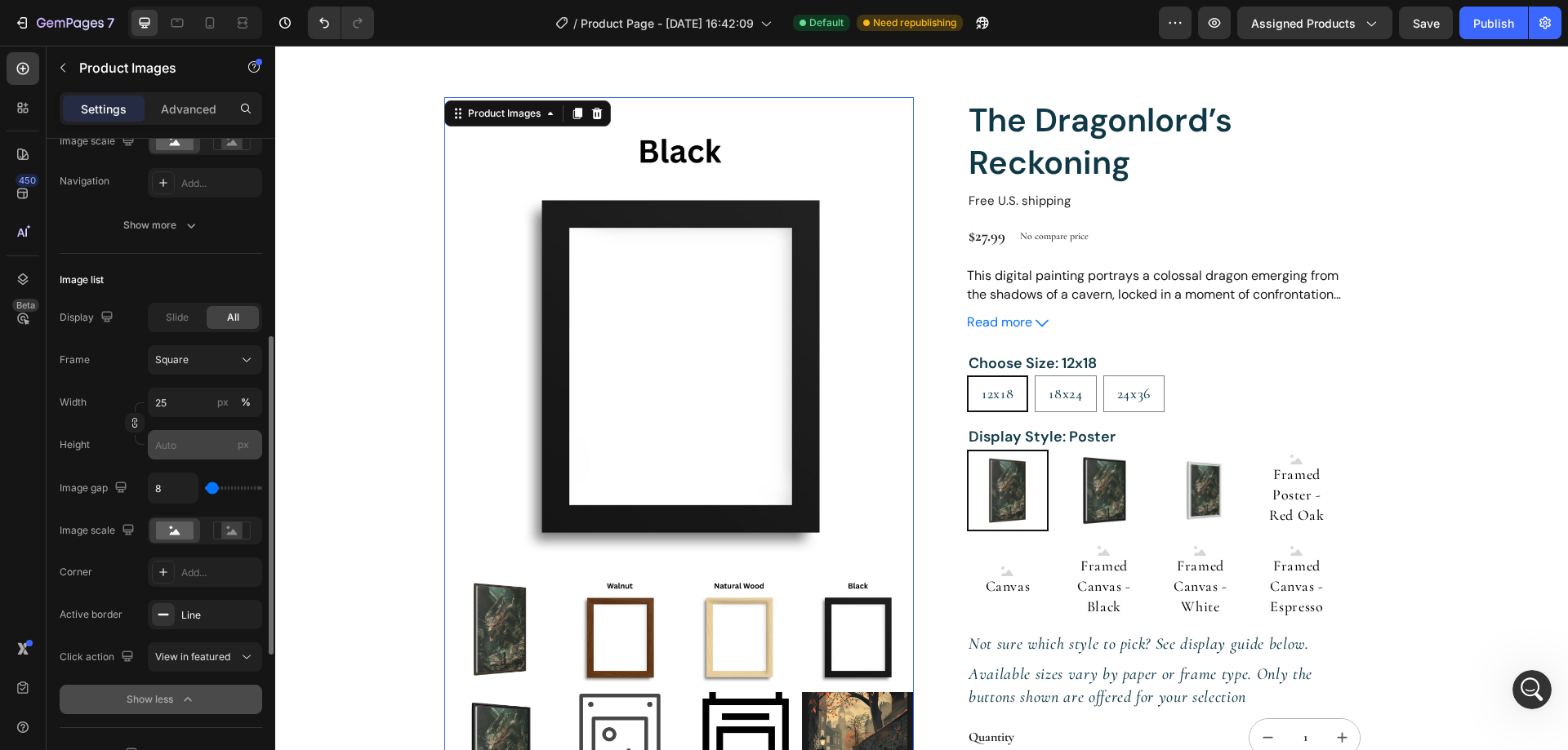
scroll to position [490, 0]
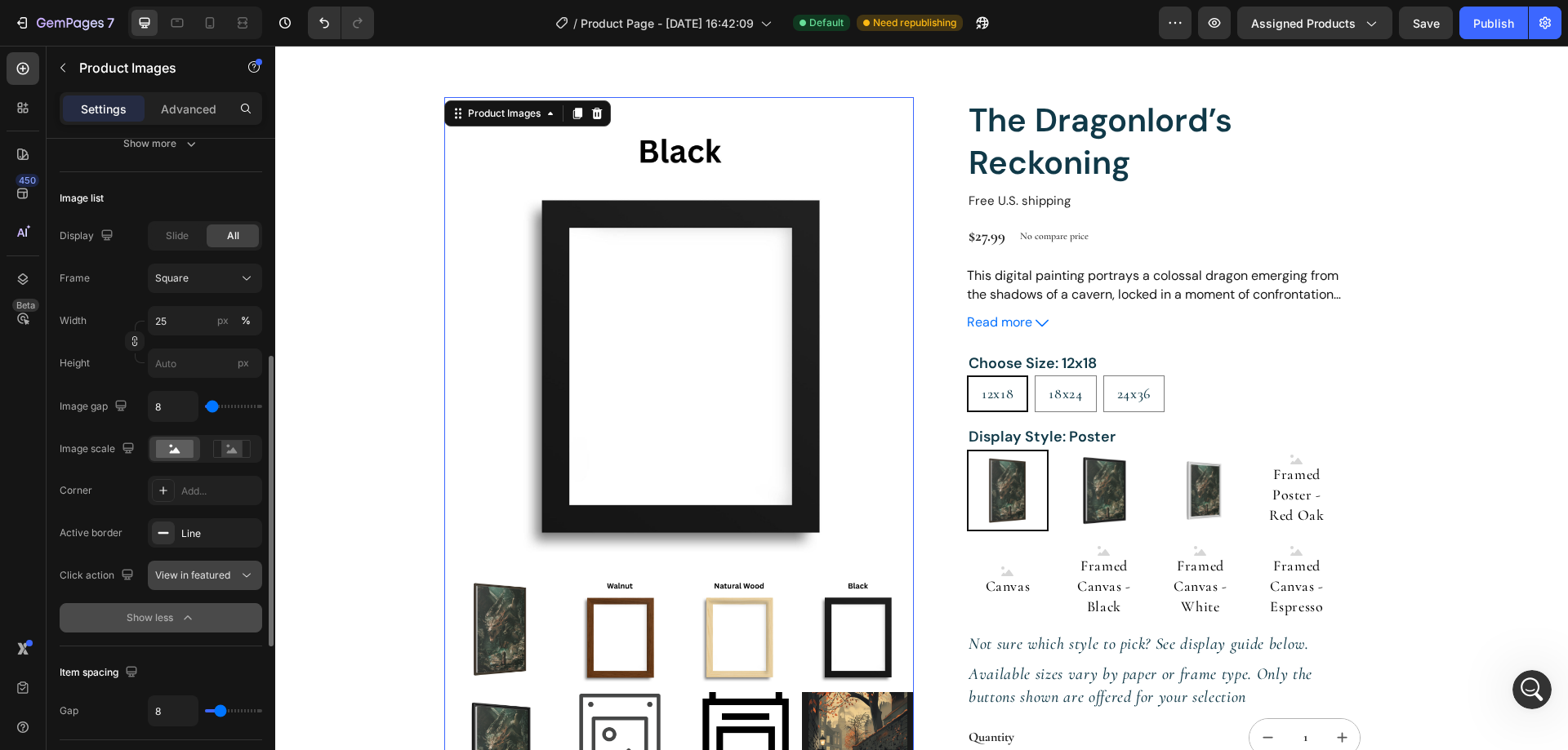
click at [246, 580] on icon at bounding box center [246, 575] width 16 height 16
click at [246, 577] on icon at bounding box center [246, 575] width 16 height 16
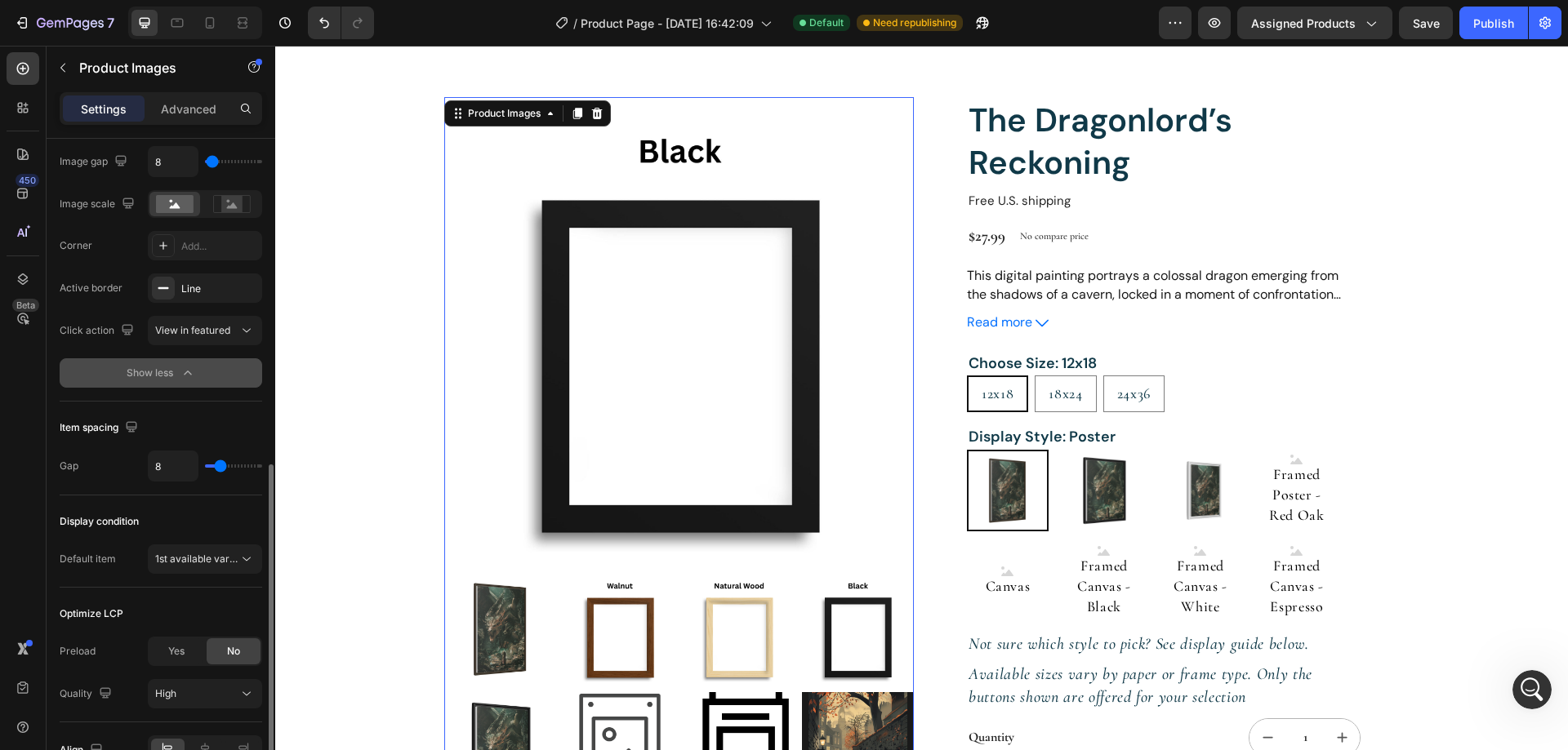
scroll to position [5511, 0]
click at [246, 563] on icon at bounding box center [246, 559] width 16 height 16
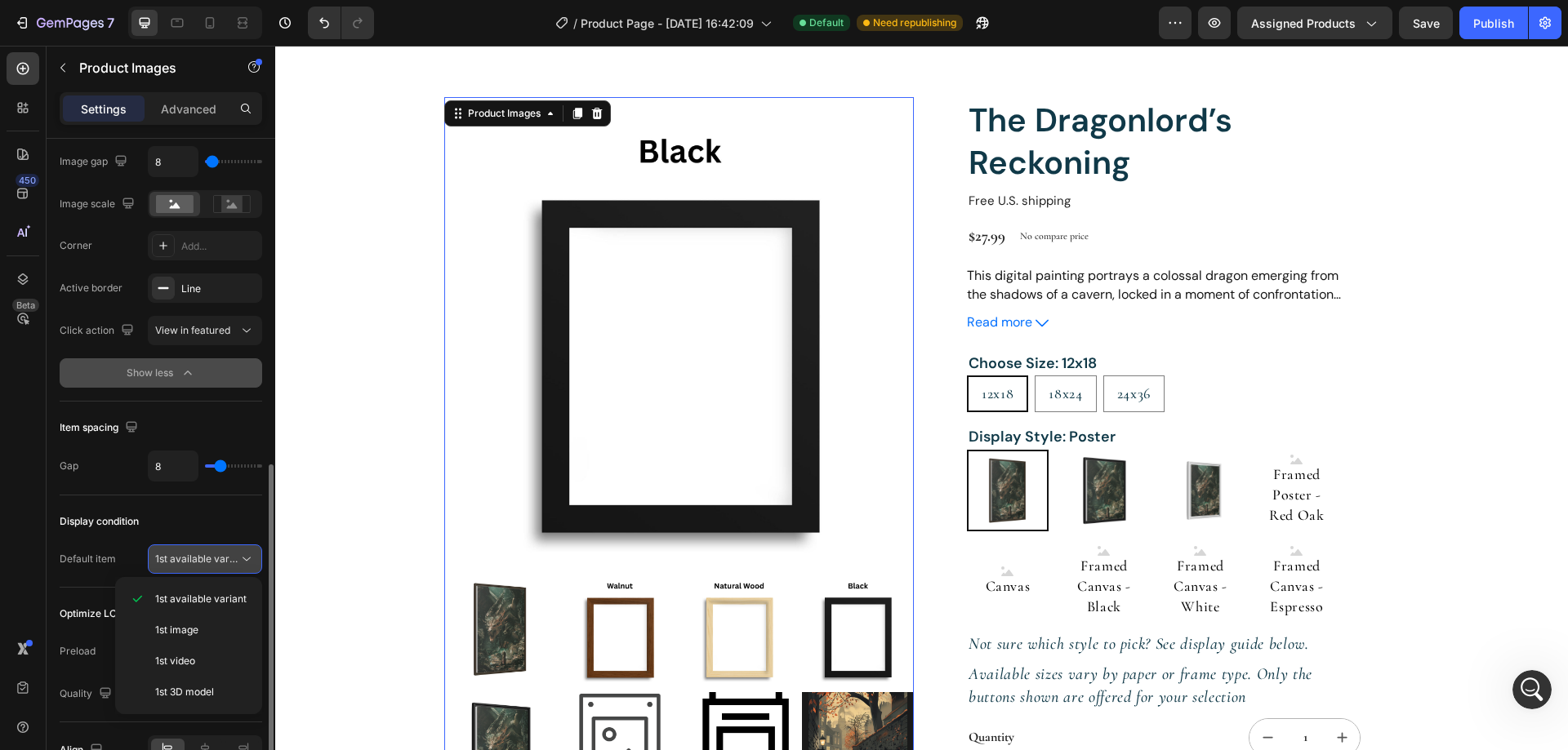
click at [246, 558] on icon at bounding box center [246, 559] width 16 height 16
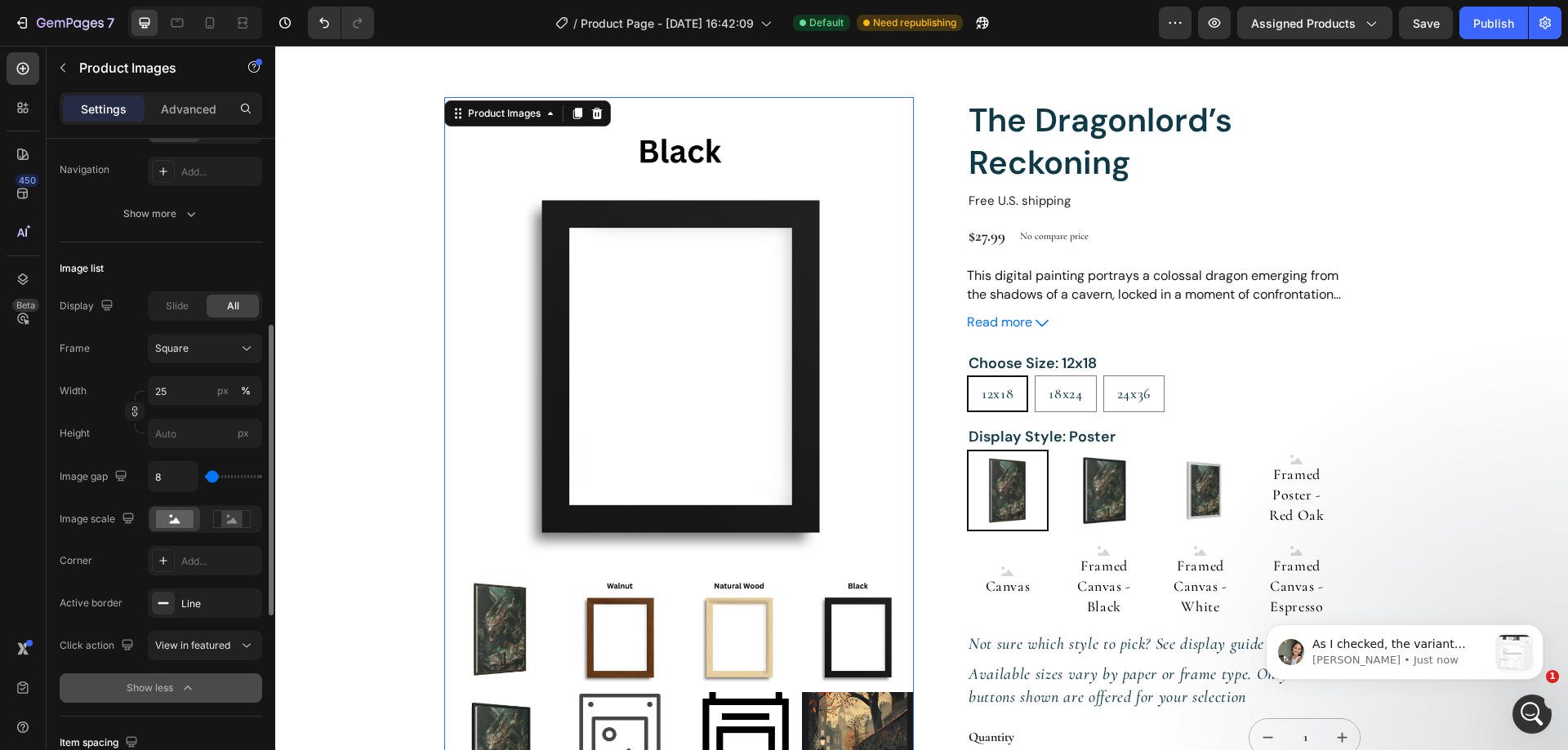
scroll to position [5701, 0]
drag, startPoint x: 1523, startPoint y: 708, endPoint x: 3033, endPoint y: 1402, distance: 1661.8
click at [1523, 708] on icon "Open Intercom Messenger" at bounding box center [1530, 712] width 27 height 27
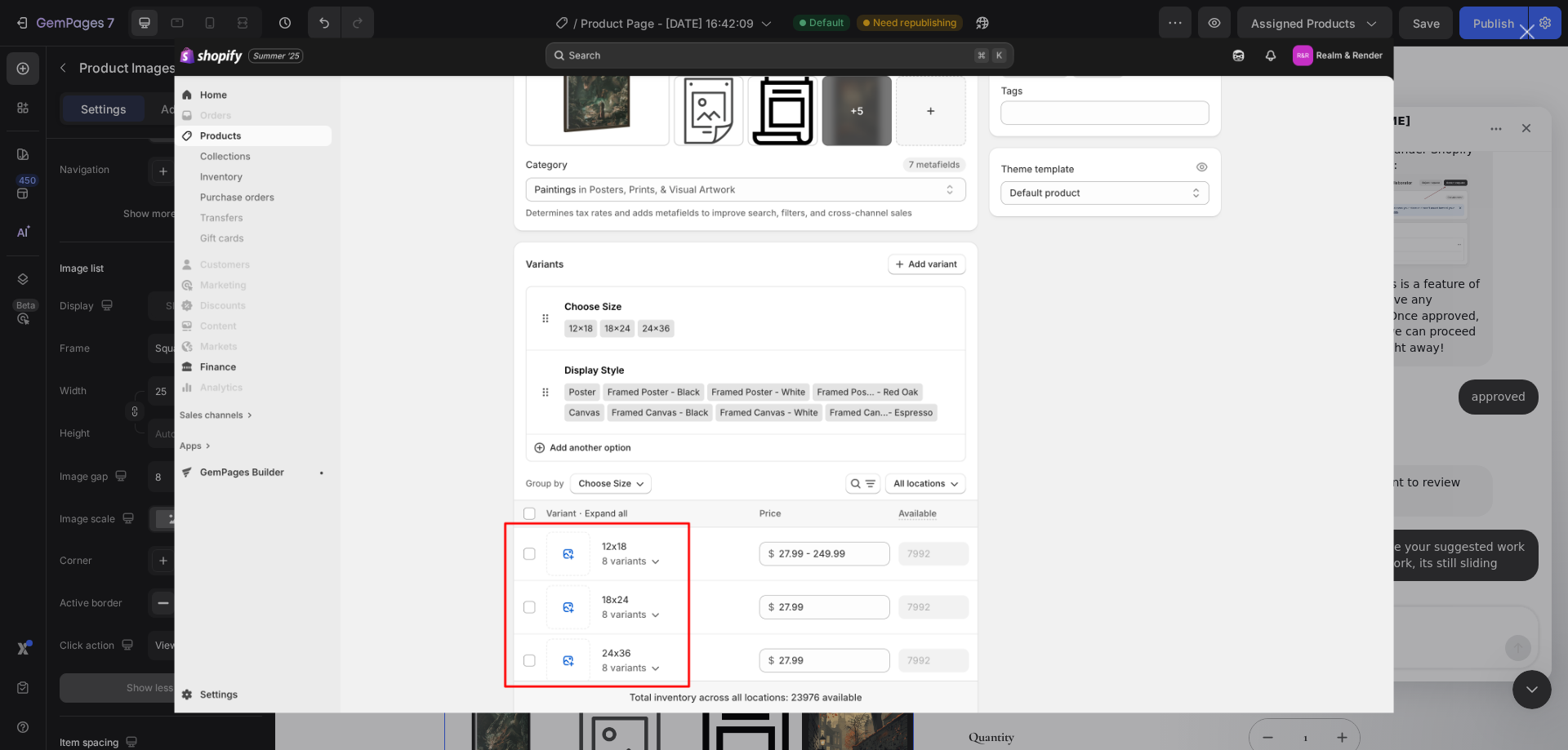
click at [1430, 474] on div "Intercom messenger" at bounding box center [784, 375] width 1568 height 750
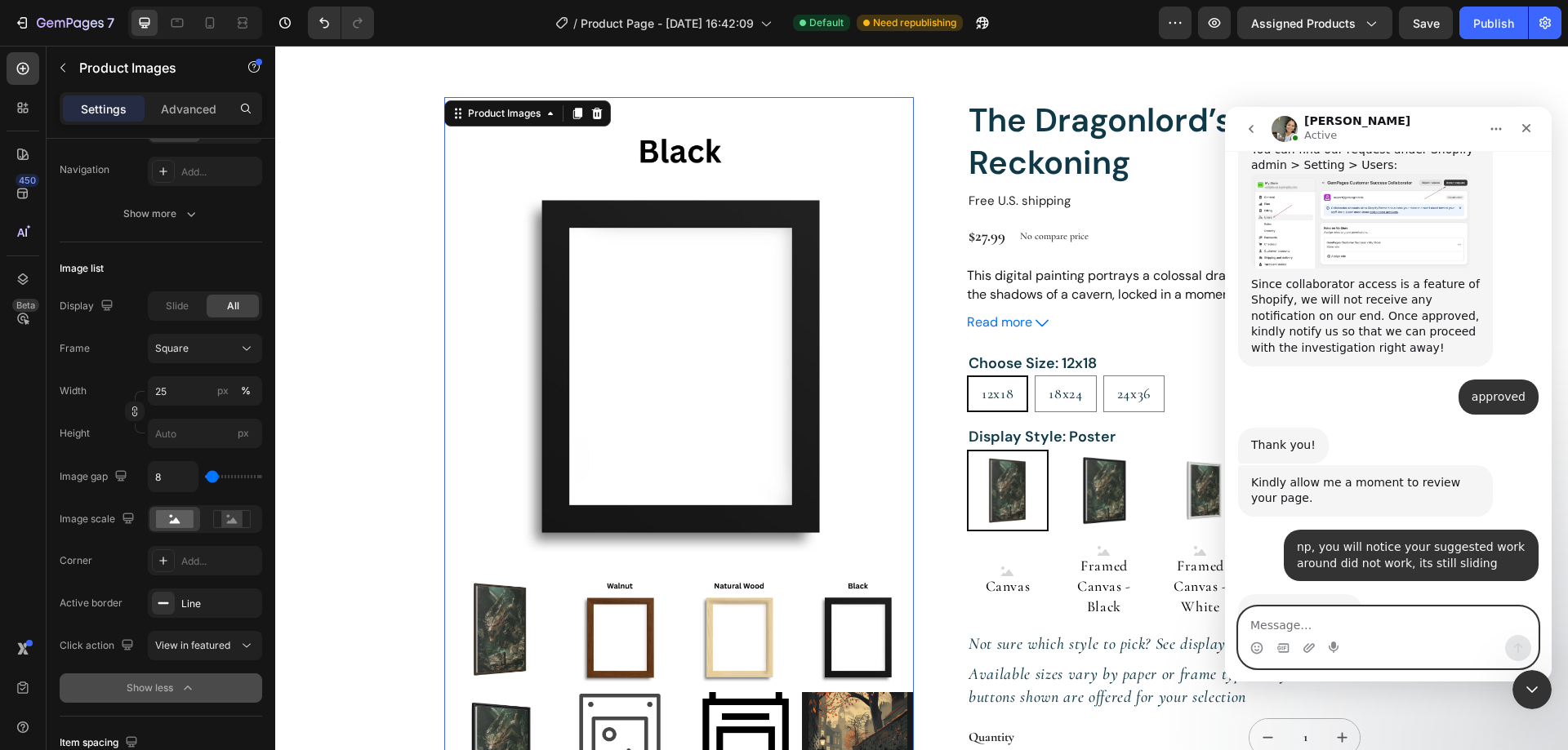
click at [1347, 622] on textarea "Message…" at bounding box center [1388, 620] width 299 height 28
type textarea "Yes it has u did not expand it"
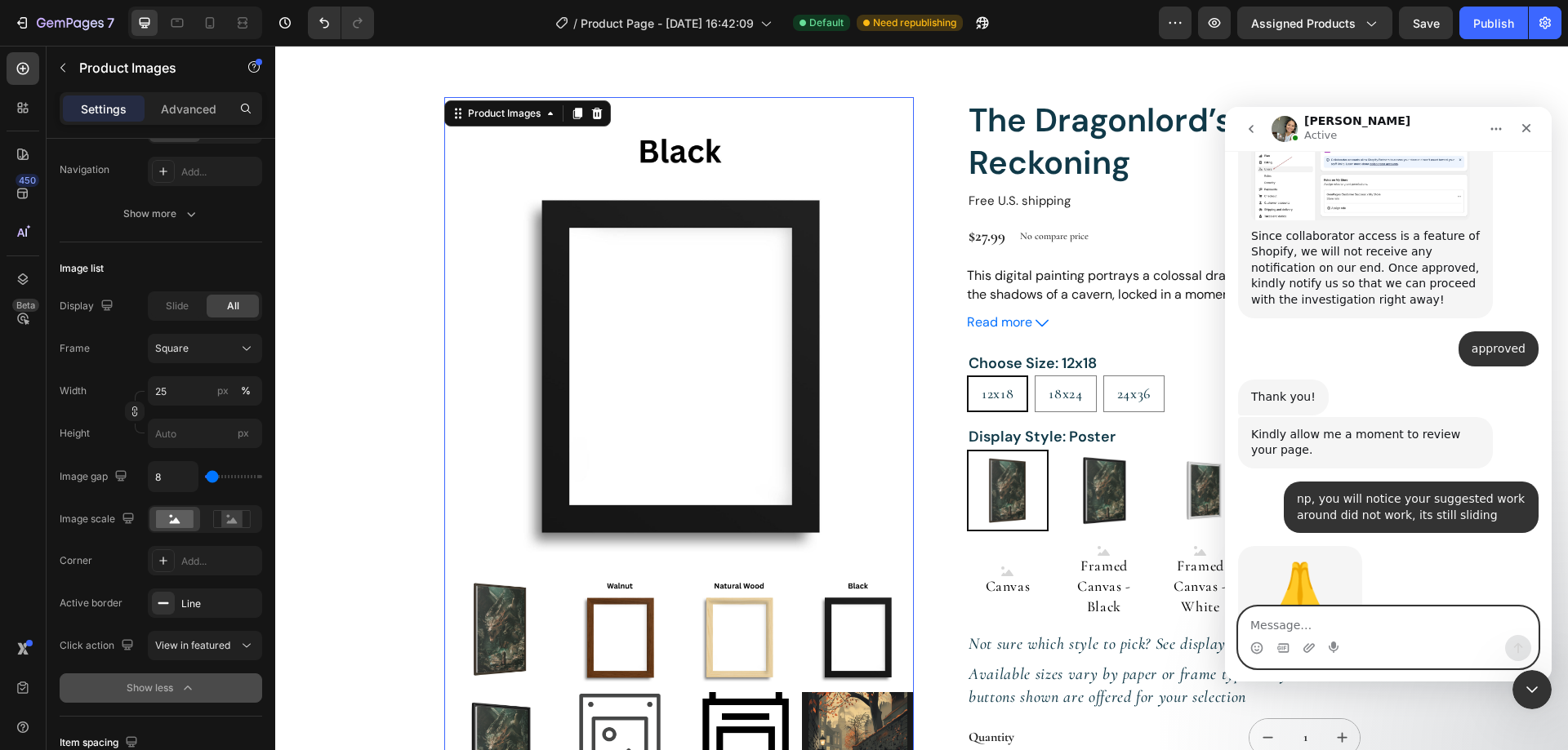
paste textarea "Message…"
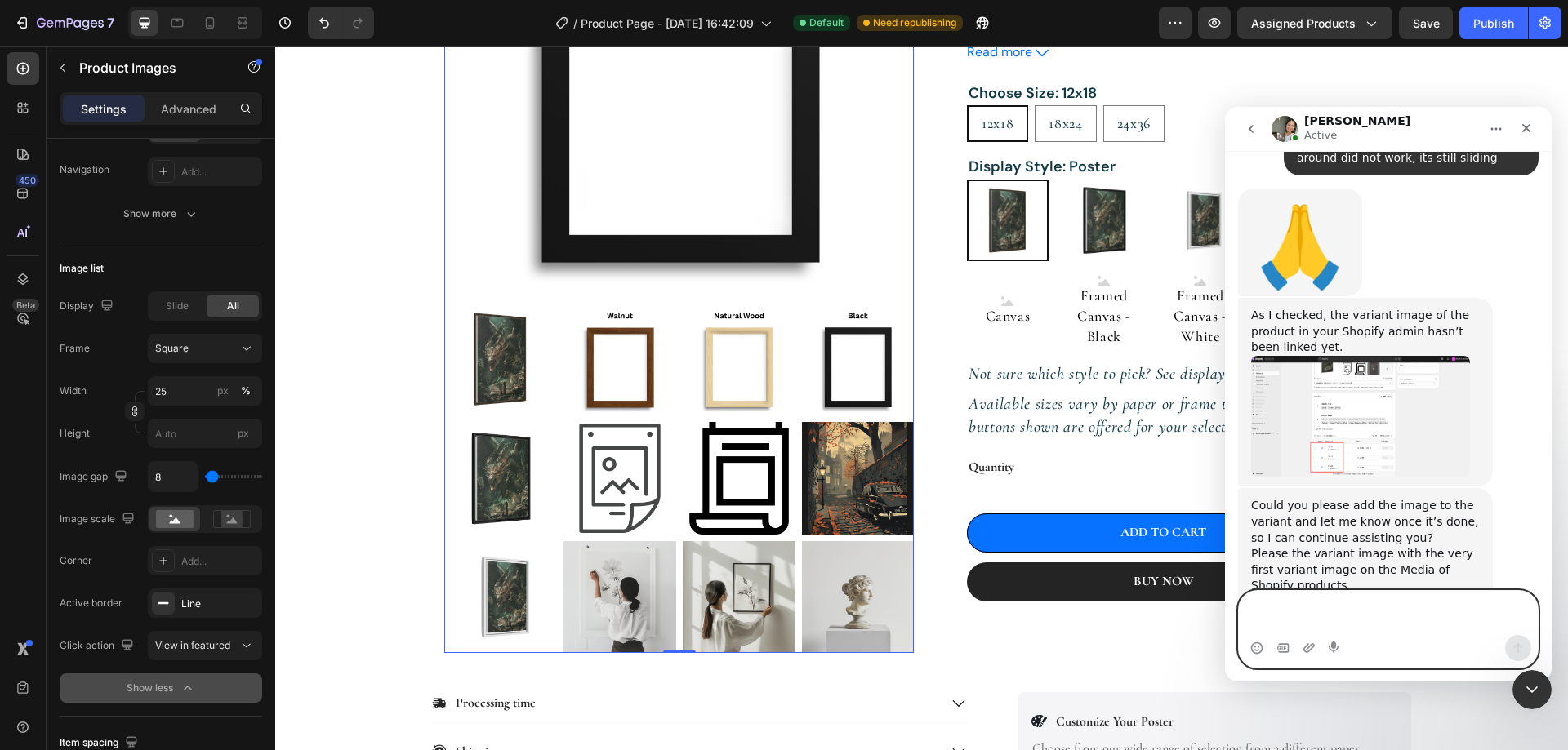
scroll to position [163, 0]
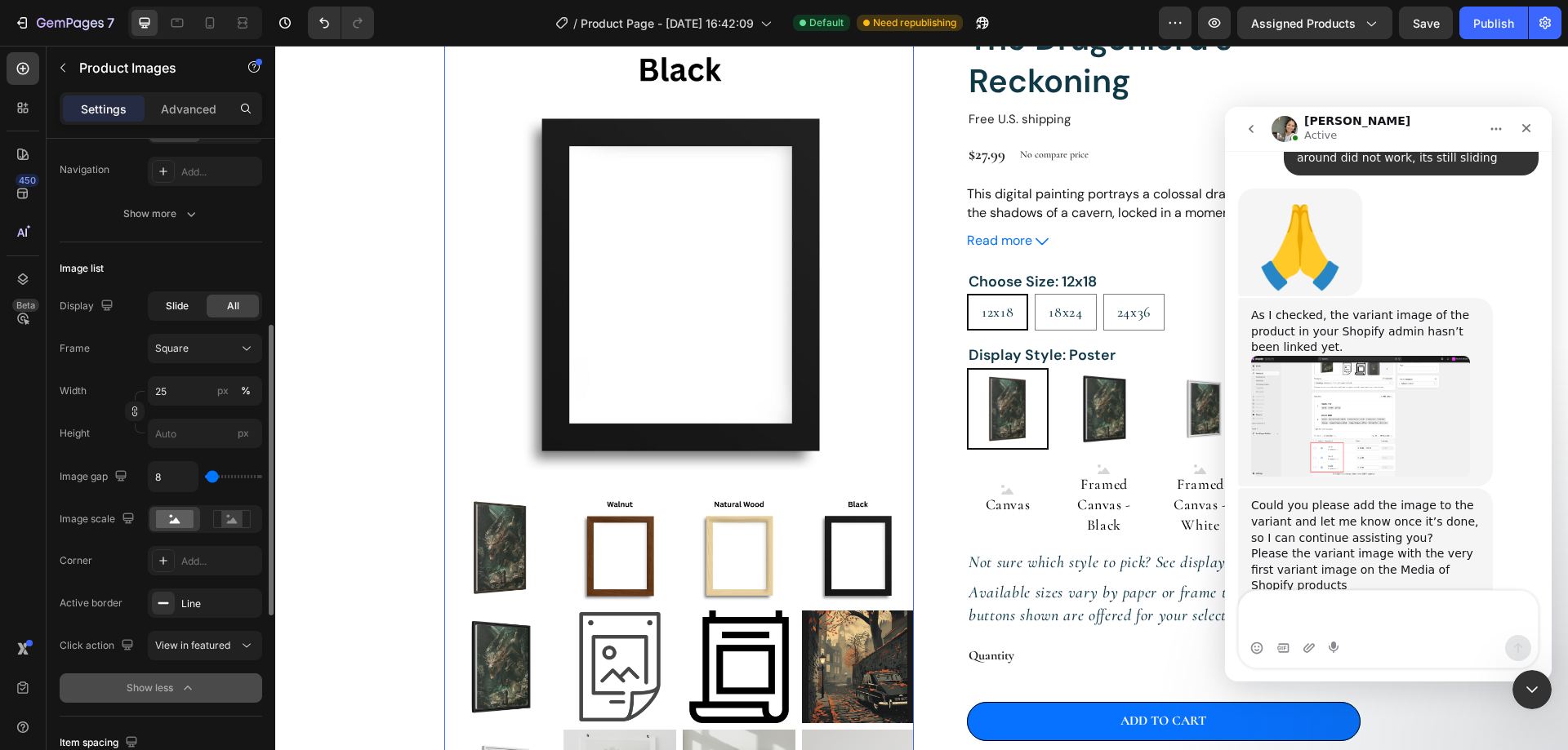
click at [175, 311] on span "Slide" at bounding box center [177, 306] width 23 height 14
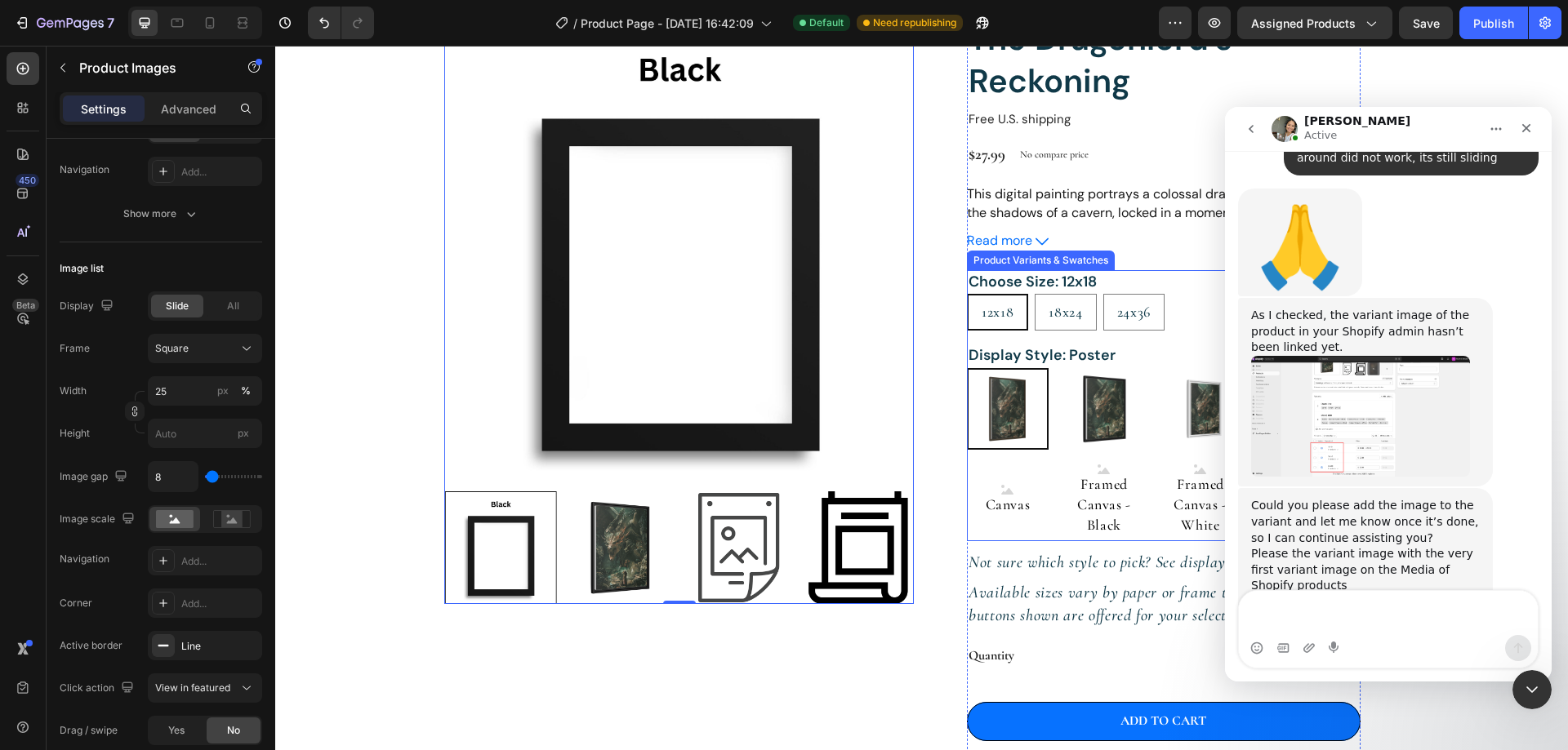
click at [1075, 416] on img at bounding box center [1103, 408] width 82 height 82
click at [1063, 368] on input "Framed Poster - Black Framed Poster - Black" at bounding box center [1062, 367] width 1 height 1
radio input "true"
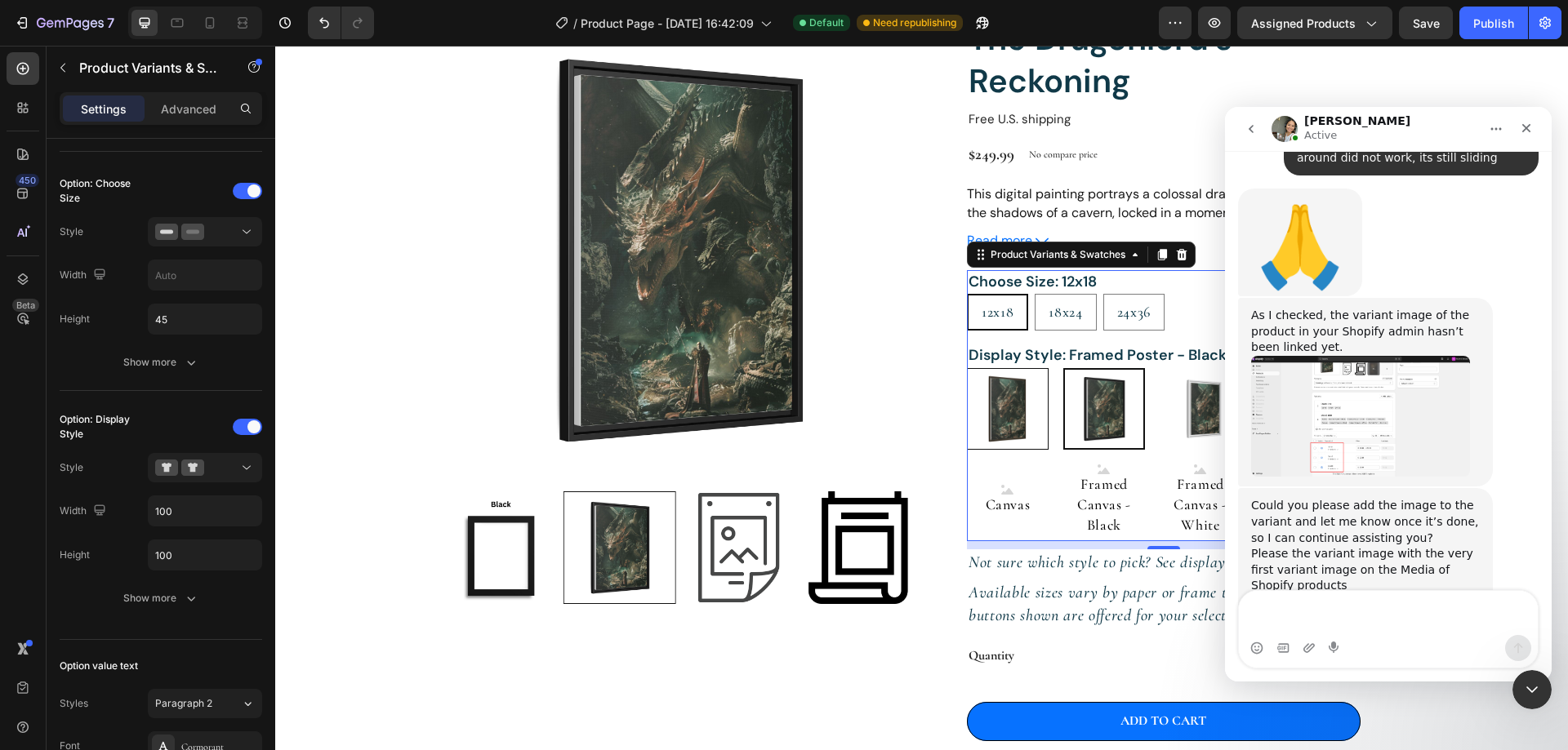
click at [1011, 413] on img at bounding box center [1007, 408] width 80 height 80
click at [967, 368] on input "Poster Poster" at bounding box center [966, 367] width 1 height 1
radio input "true"
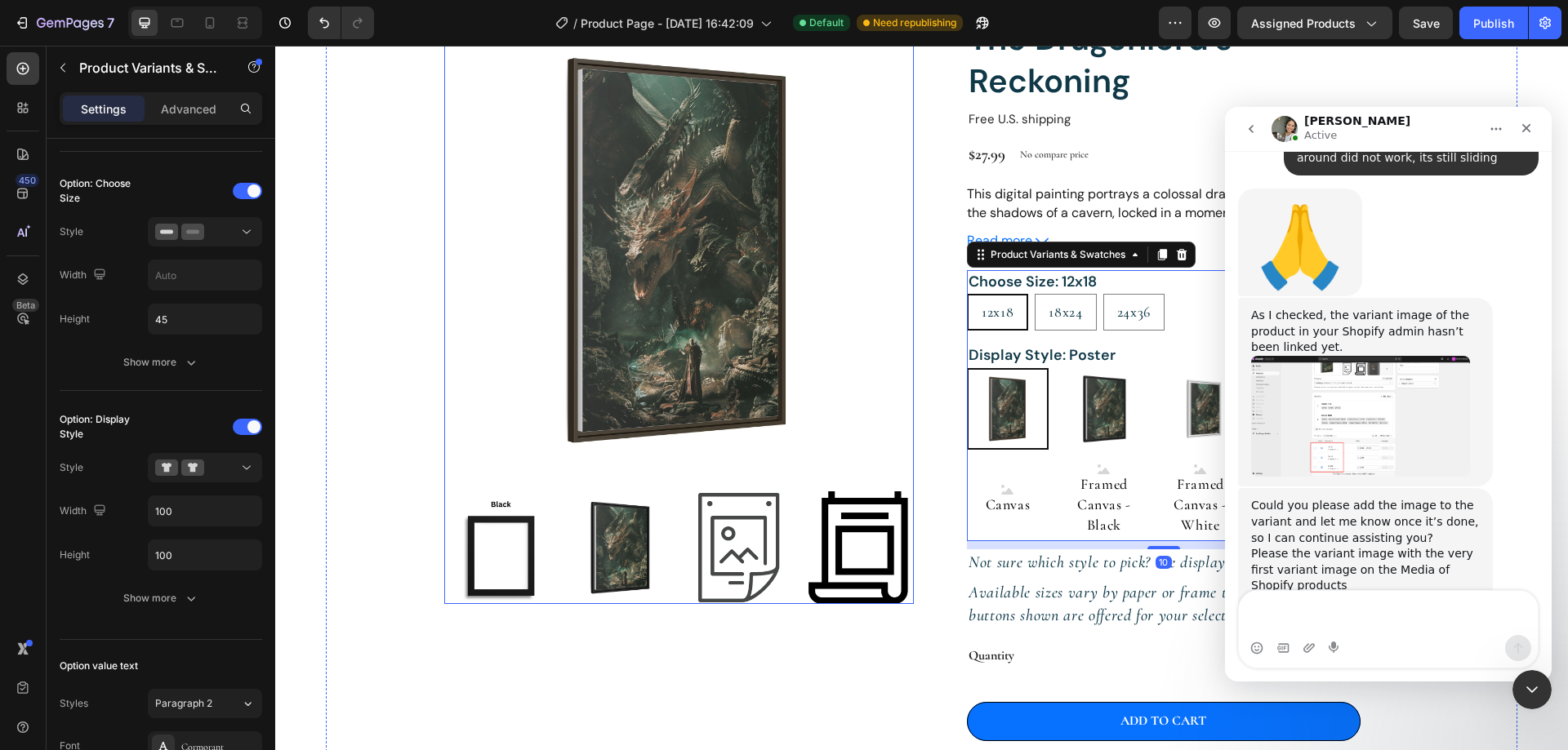
scroll to position [0, 0]
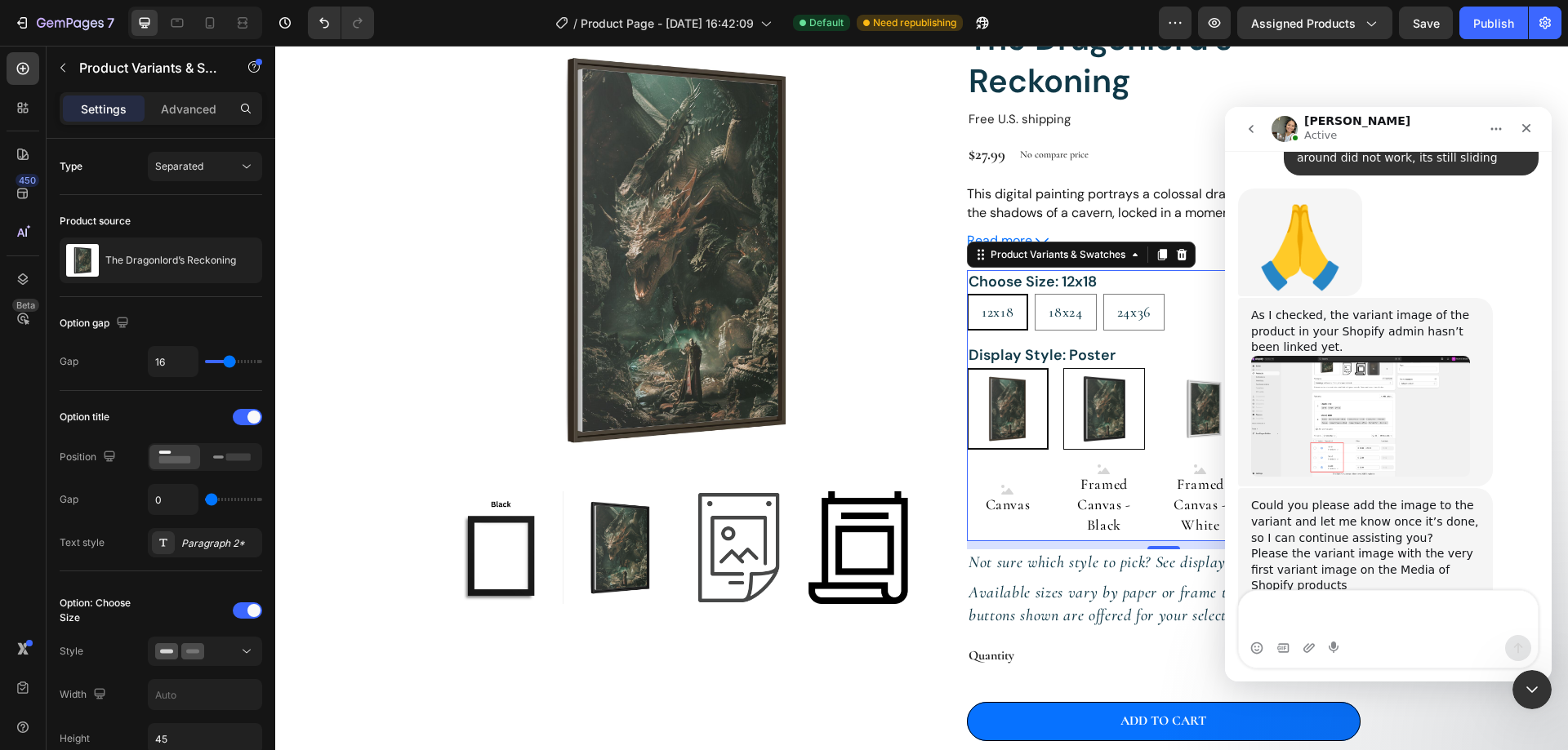
click at [1088, 417] on img at bounding box center [1103, 408] width 80 height 80
click at [1063, 368] on input "Framed Poster - Black Framed Poster - Black" at bounding box center [1062, 367] width 1 height 1
radio input "true"
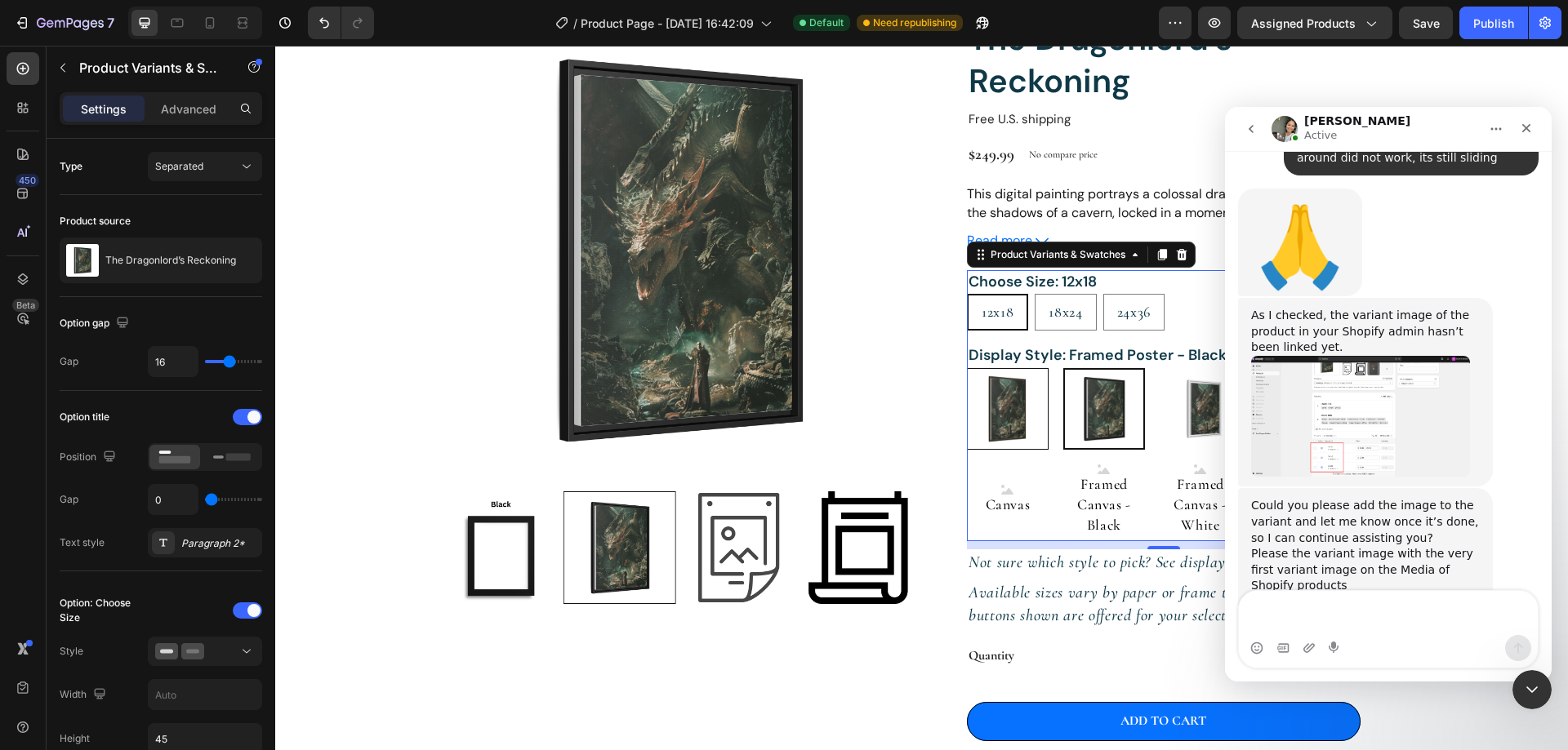
click at [1008, 415] on img at bounding box center [1007, 408] width 80 height 80
click at [967, 368] on input "Poster Poster" at bounding box center [966, 367] width 1 height 1
radio input "true"
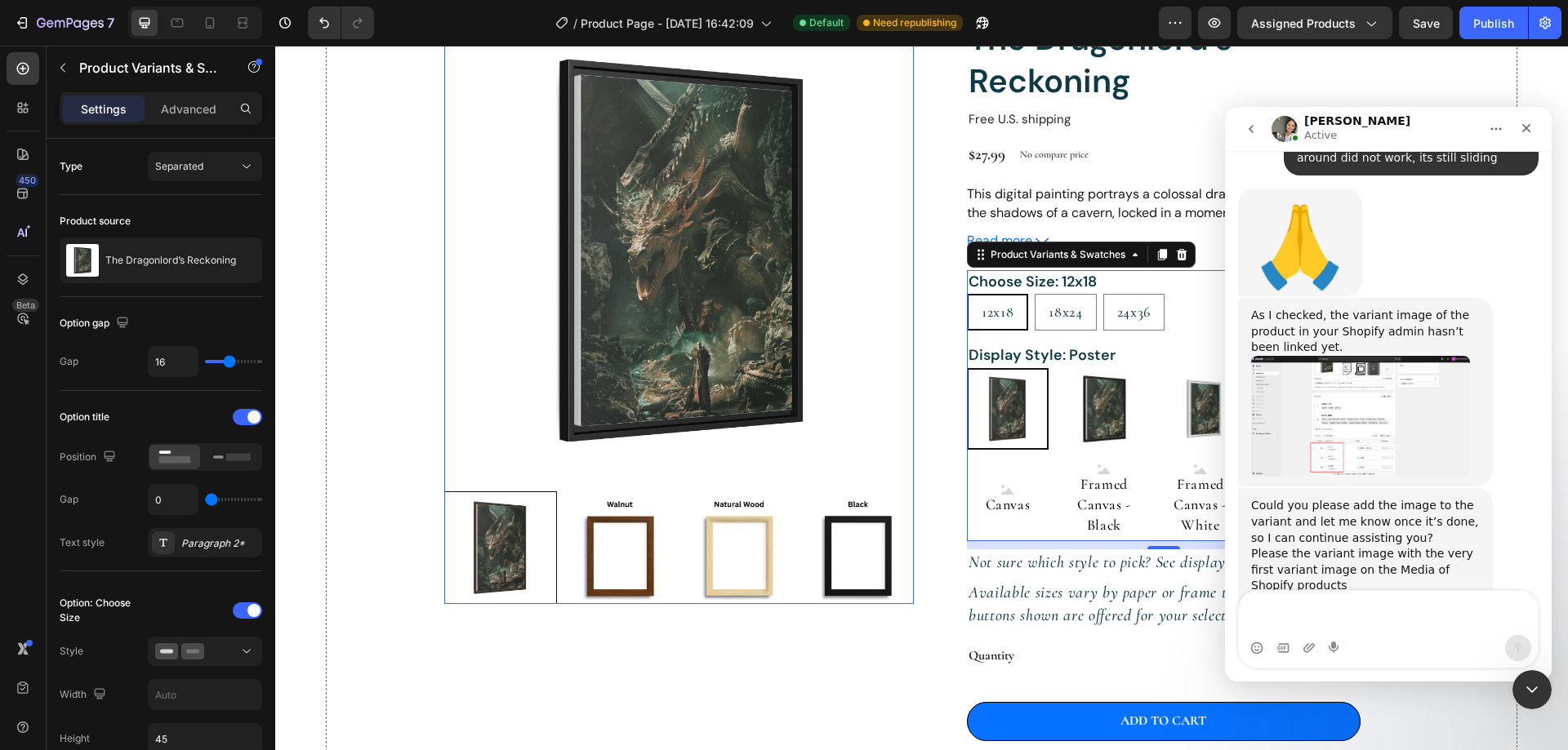
click at [604, 323] on img at bounding box center [679, 250] width 470 height 470
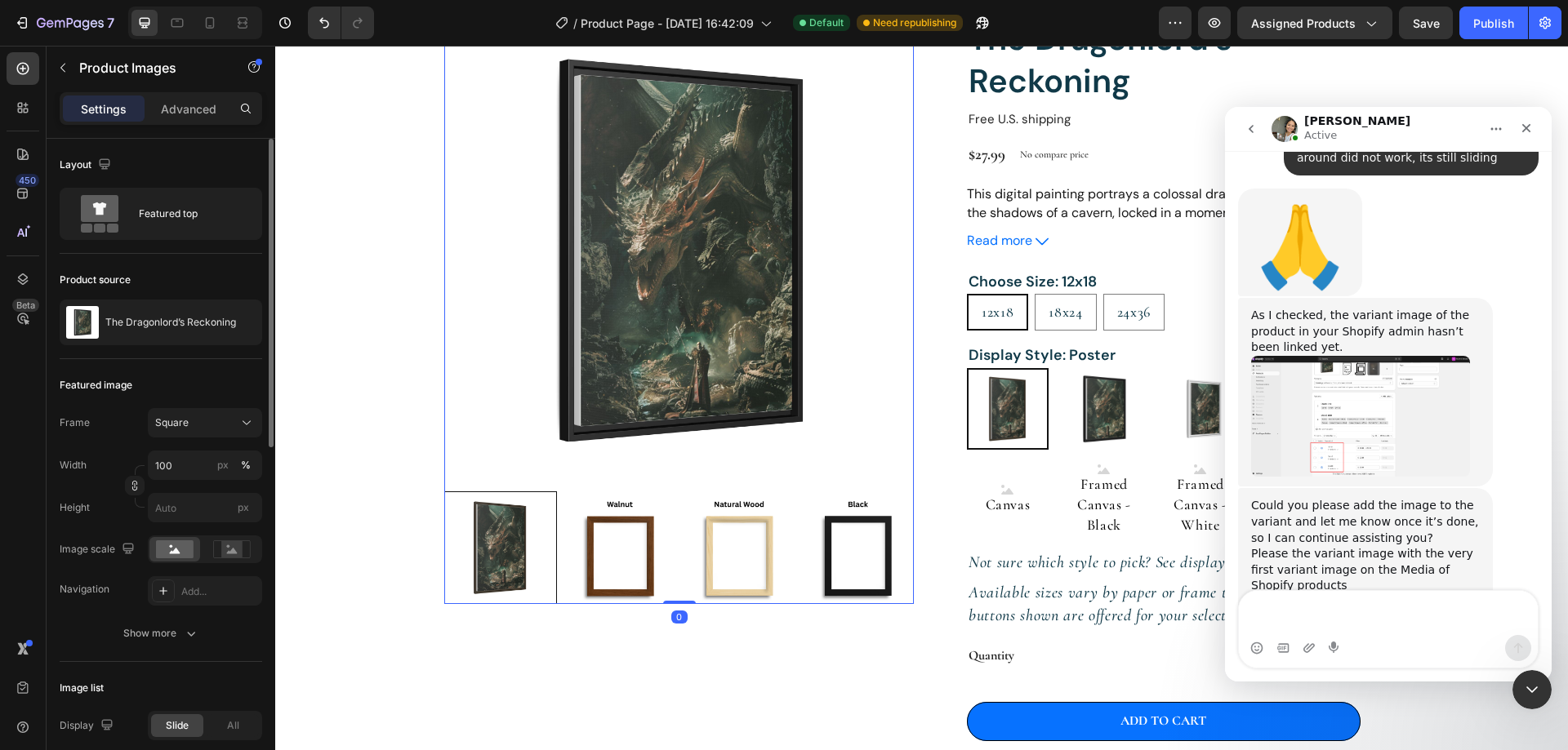
scroll to position [82, 0]
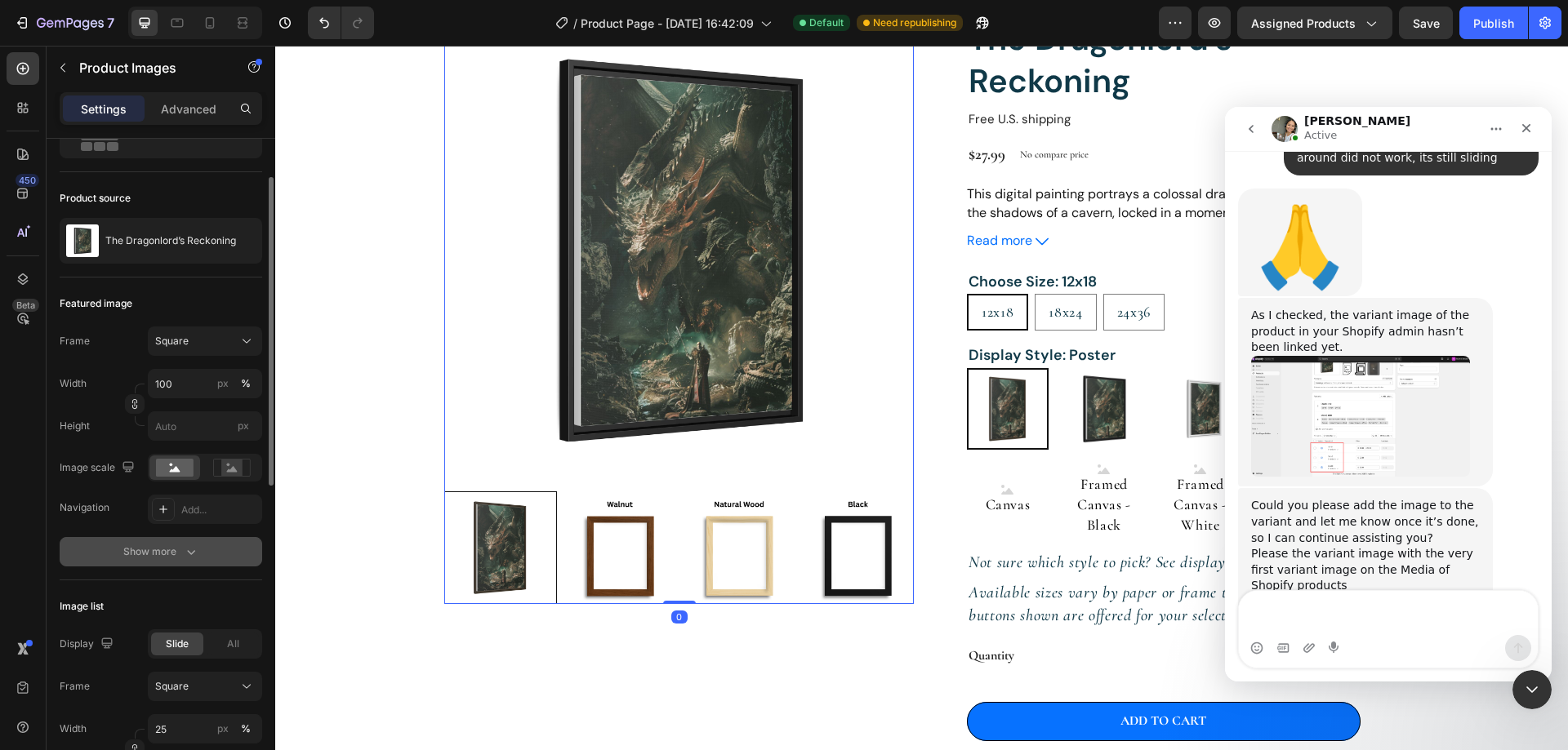
click at [180, 551] on div "Show more" at bounding box center [161, 551] width 76 height 16
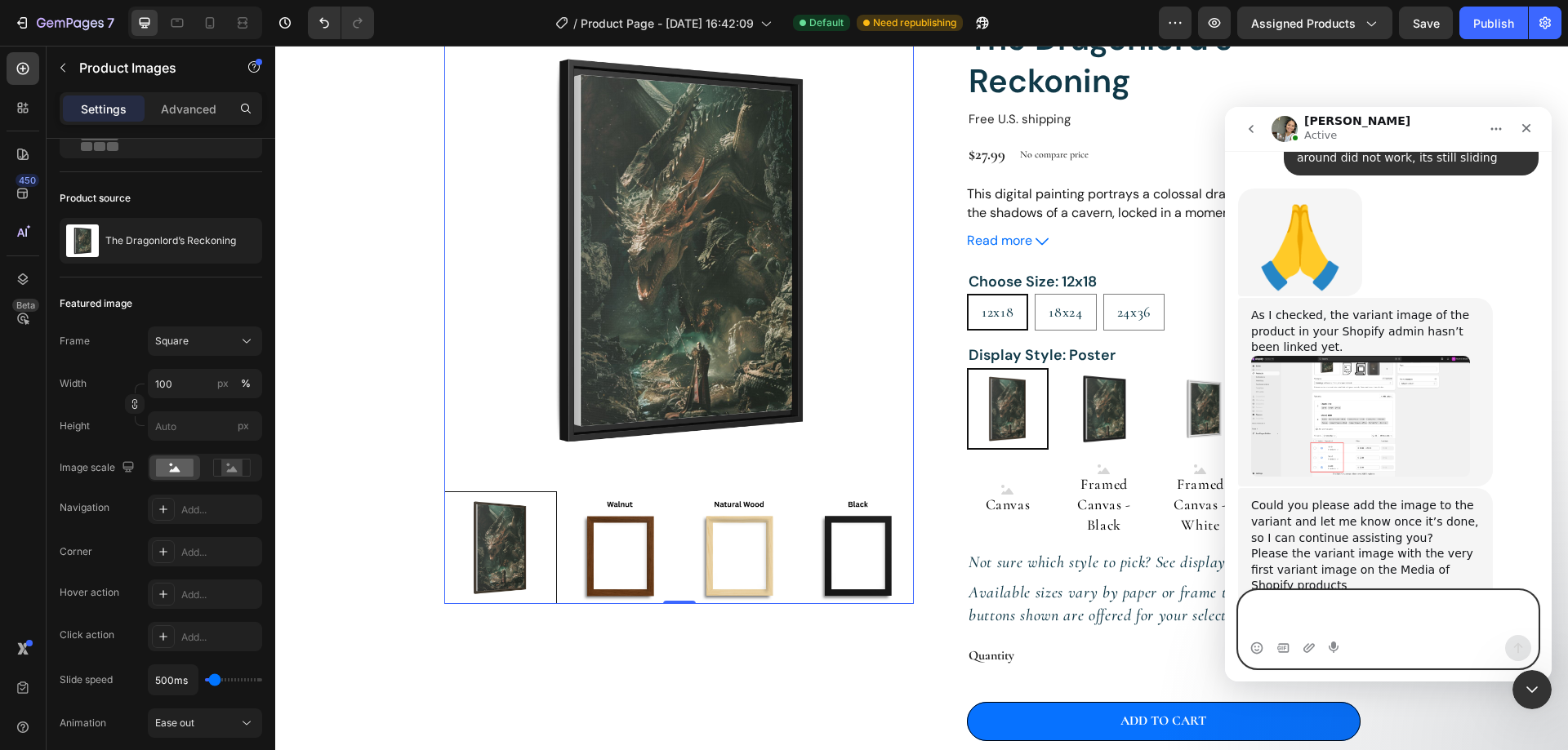
click at [1352, 622] on textarea "Message…" at bounding box center [1388, 613] width 299 height 44
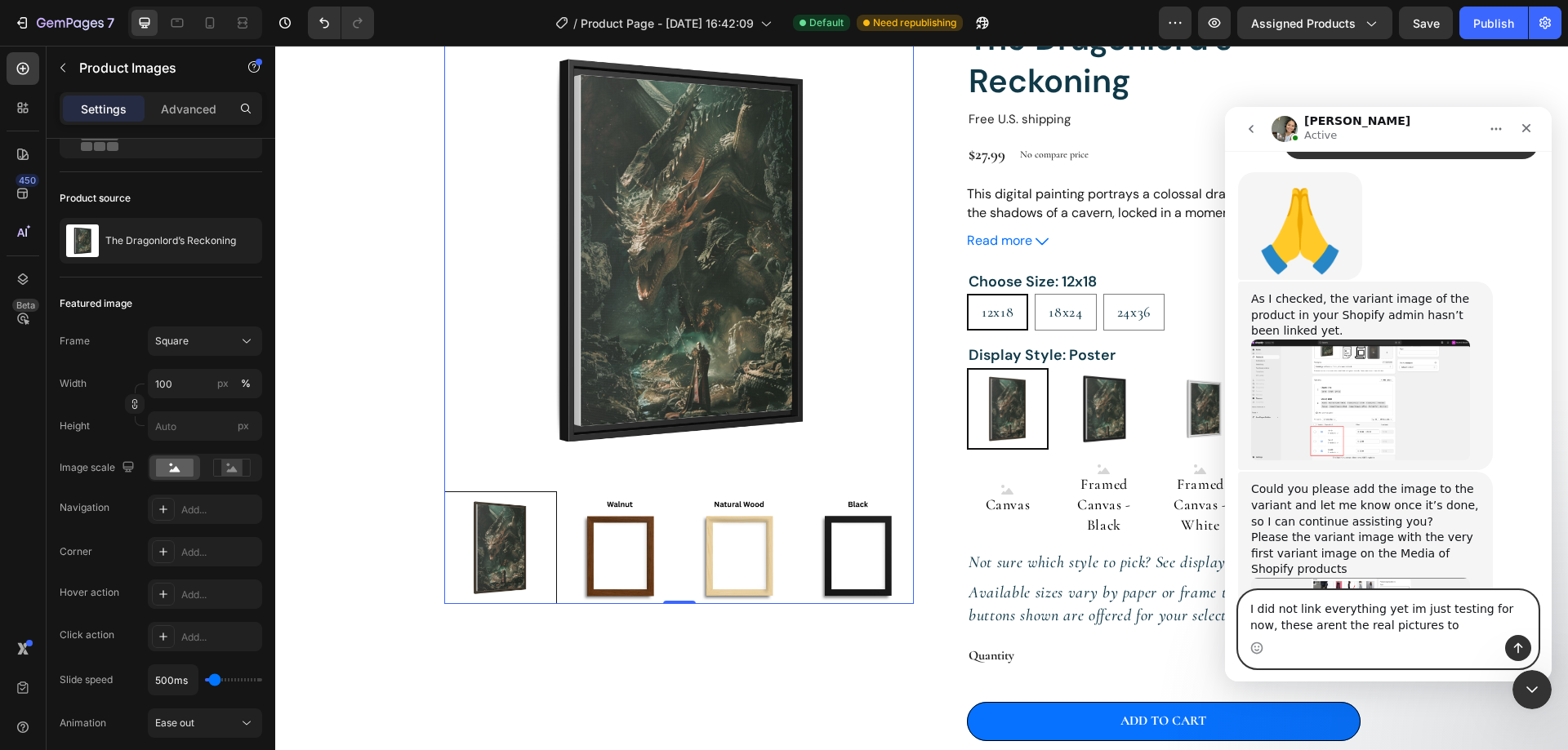
type textarea "I did not link everything yet im just testing for now, these arent the real pic…"
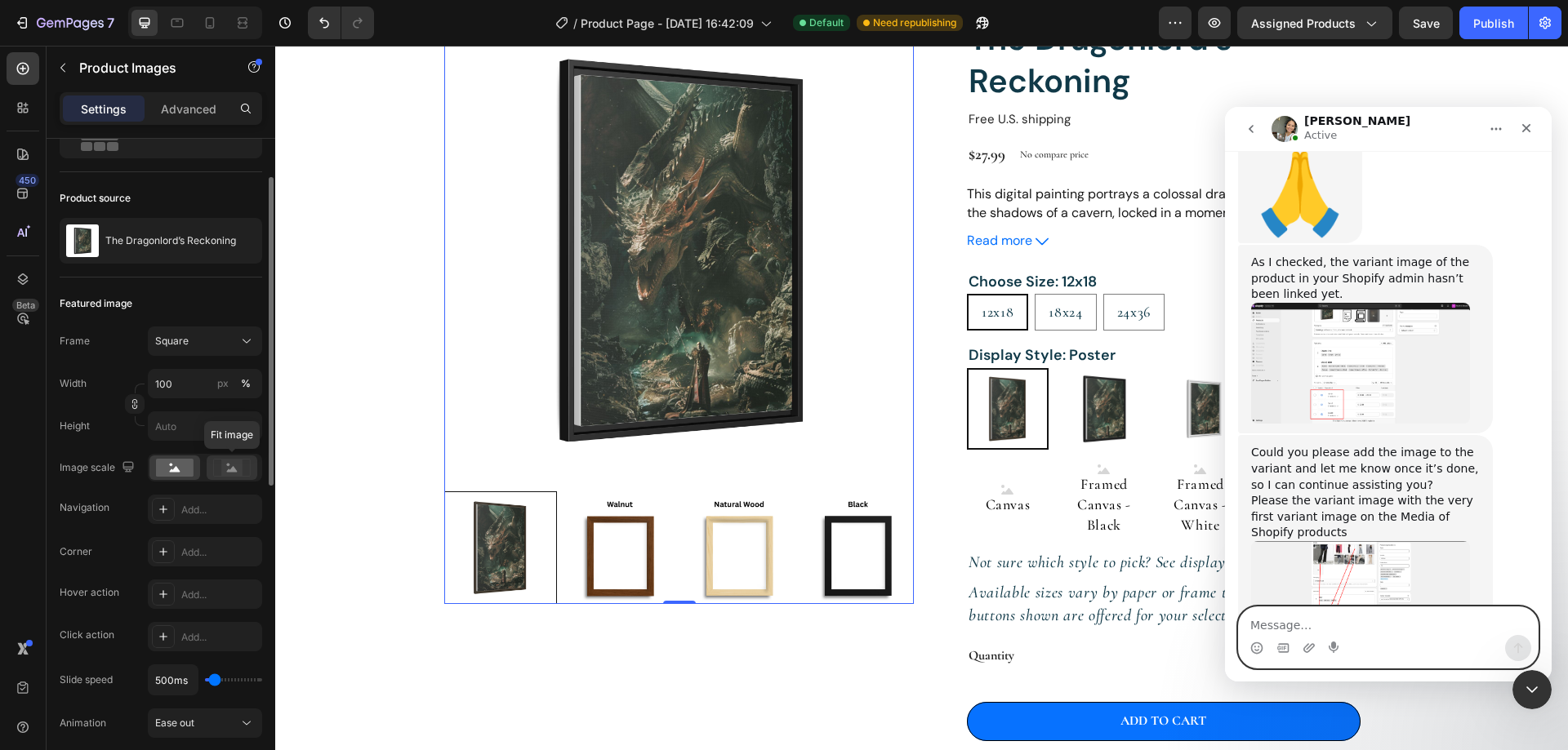
scroll to position [163, 0]
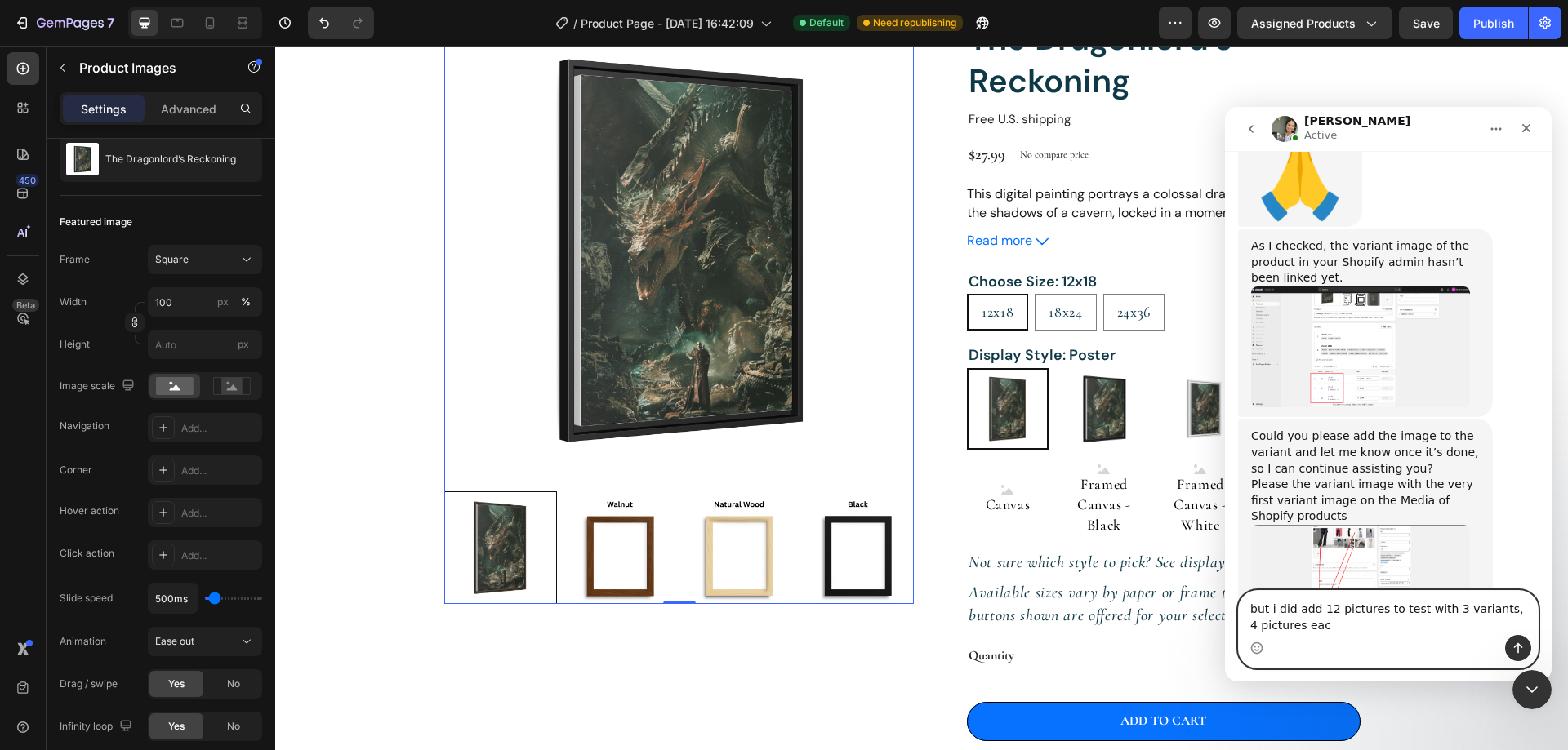
type textarea "but i did add 12 pictures to test with 3 variants, 4 pictures each"
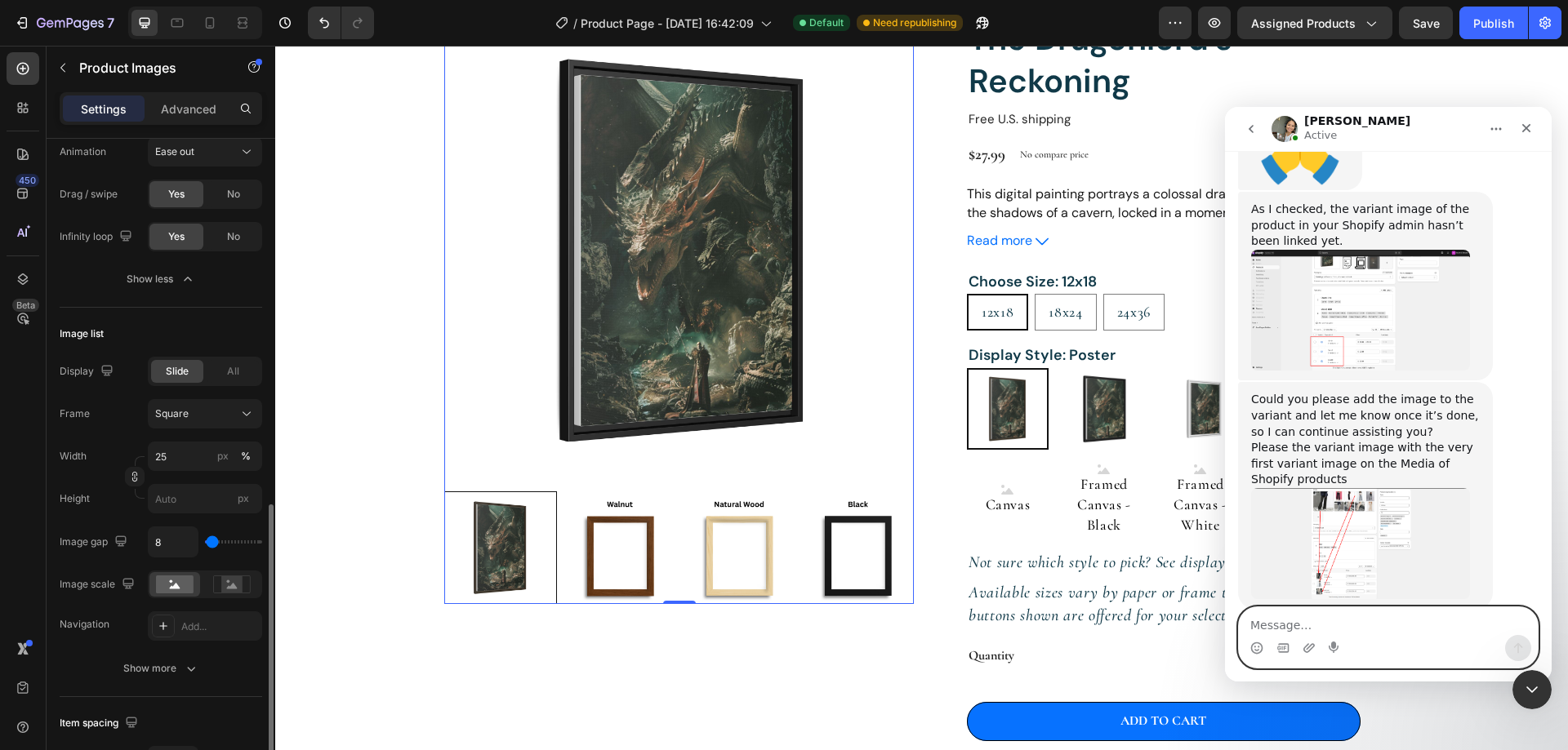
scroll to position [735, 0]
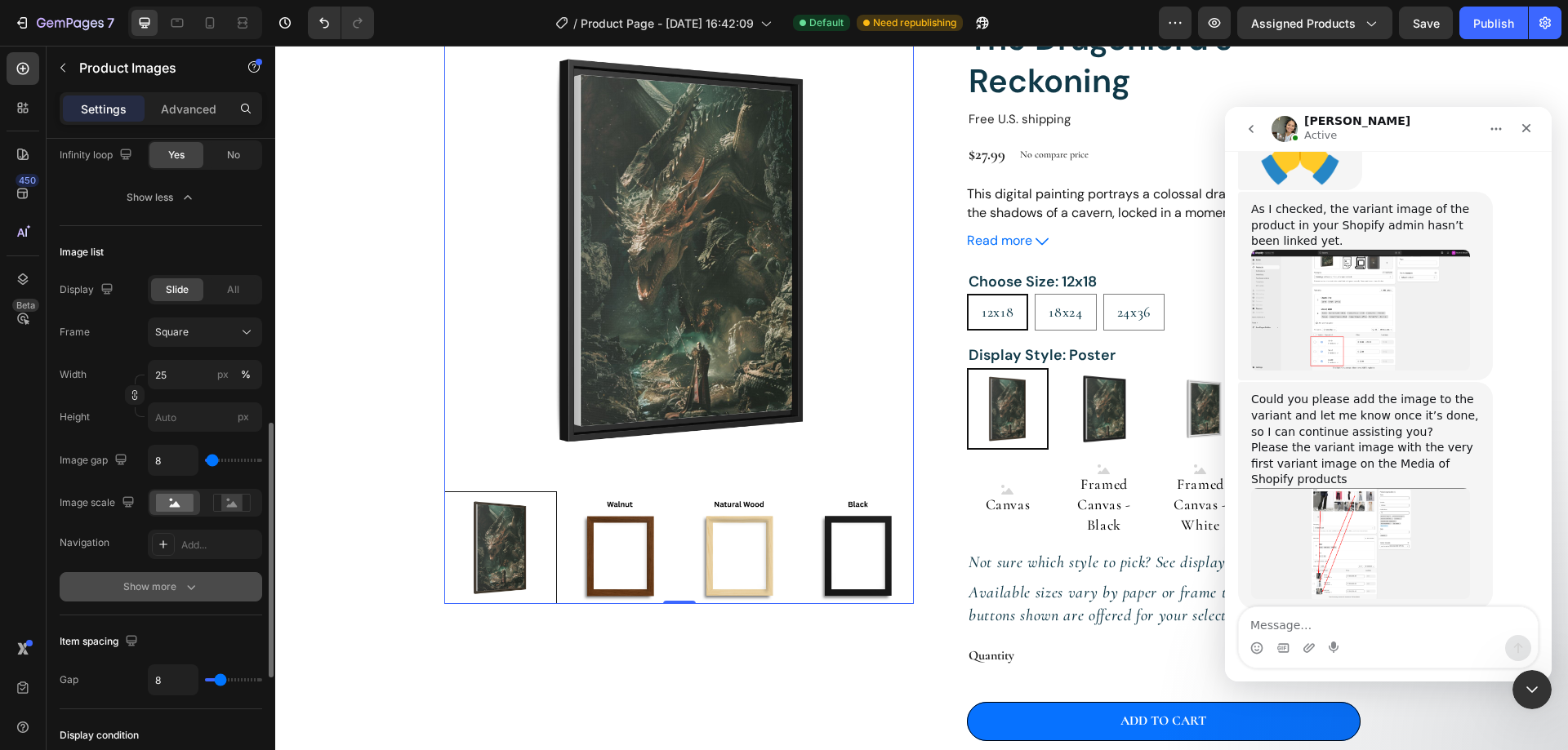
click at [177, 578] on div "Show more" at bounding box center [161, 586] width 76 height 16
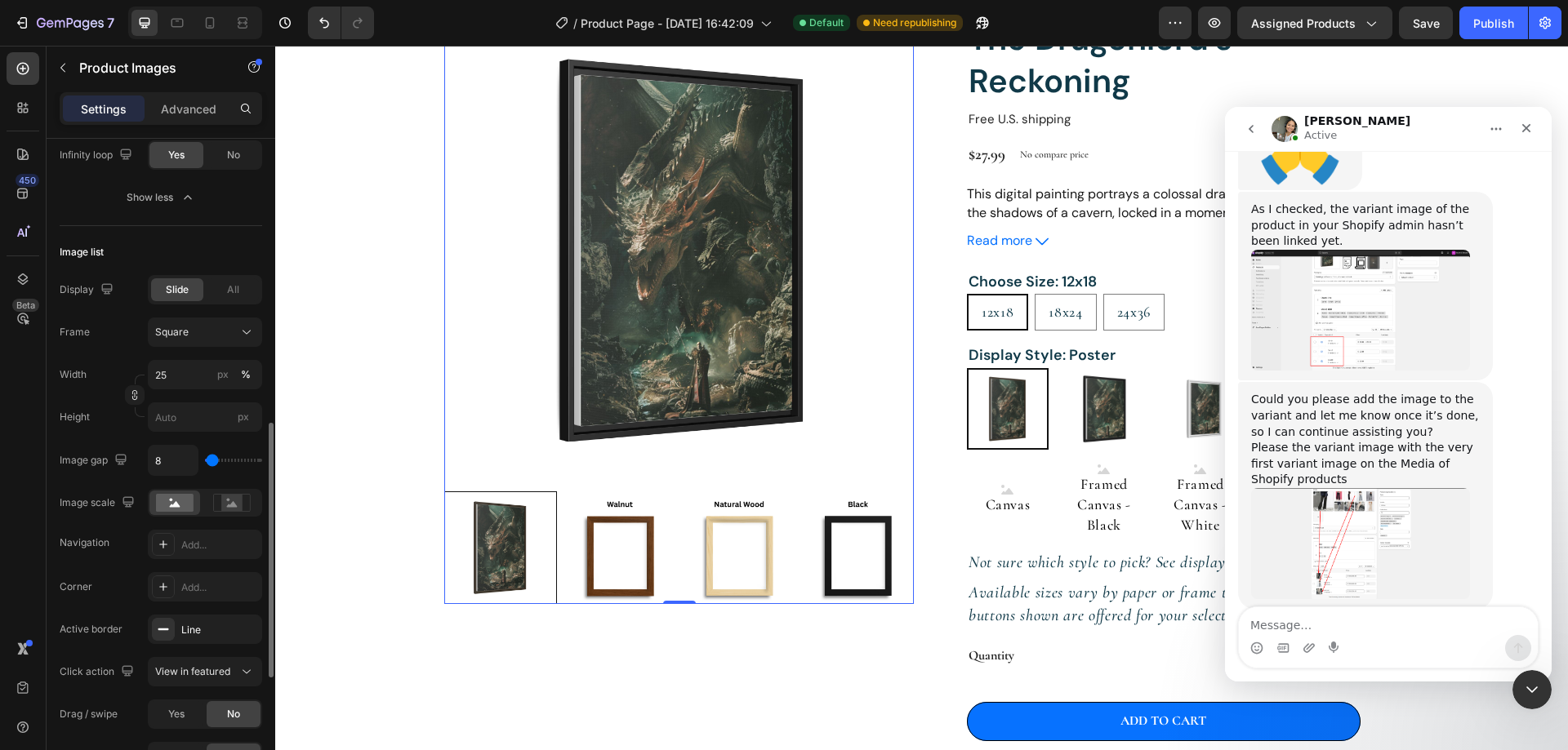
scroll to position [816, 0]
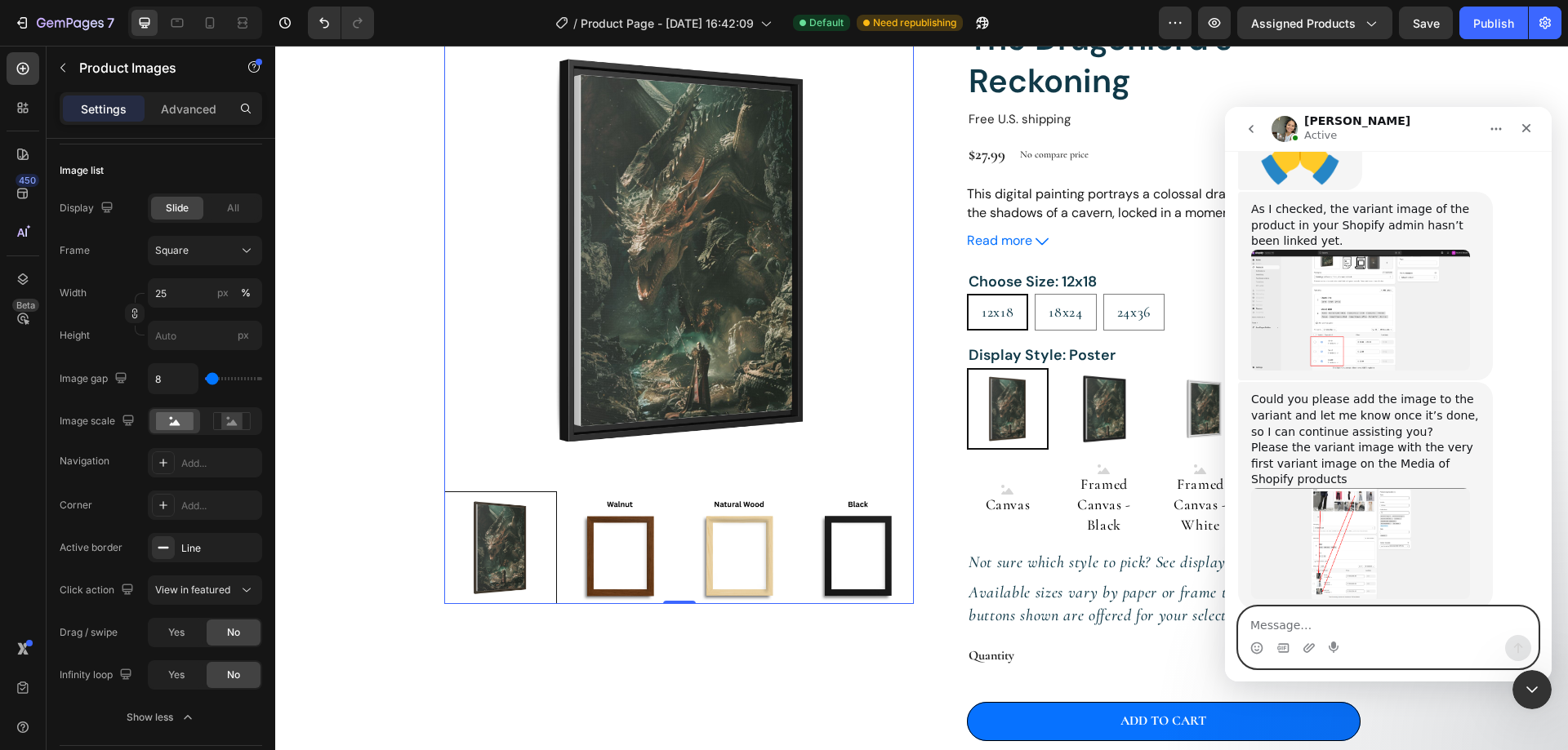
click at [1341, 624] on textarea "Message…" at bounding box center [1388, 620] width 299 height 28
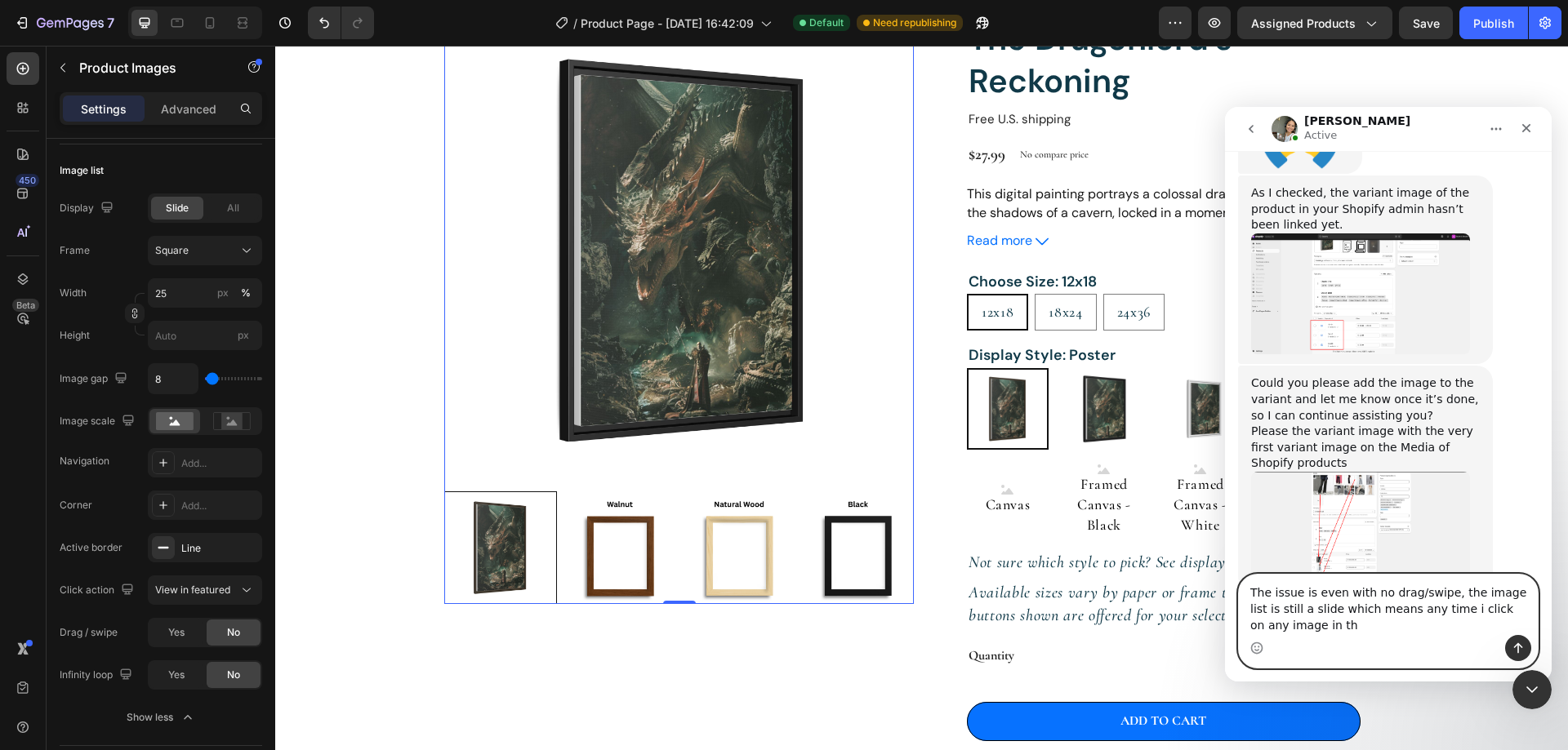
scroll to position [6246, 0]
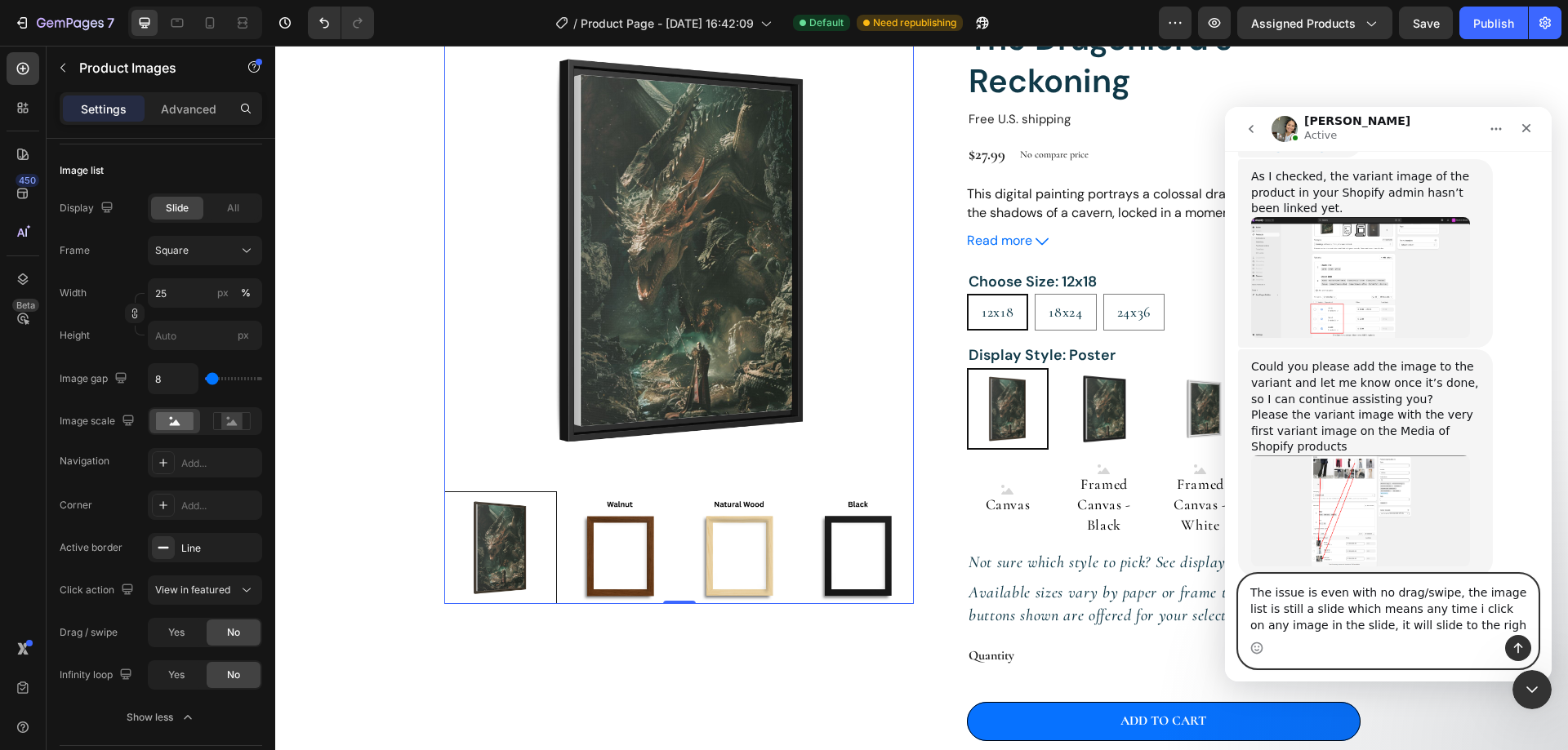
type textarea "The issue is even with no drag/swipe, the image list is still a slide which mea…"
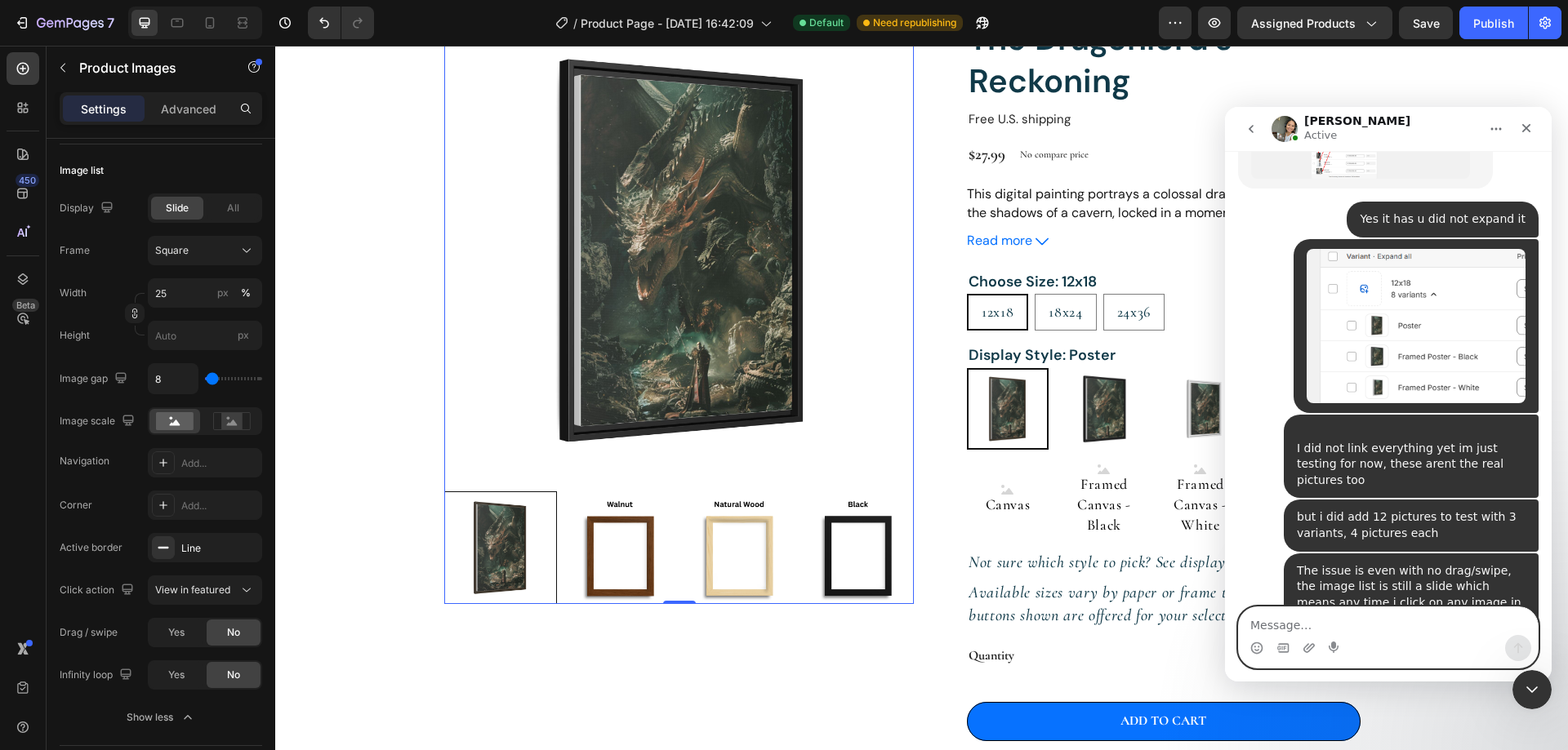
scroll to position [6640, 0]
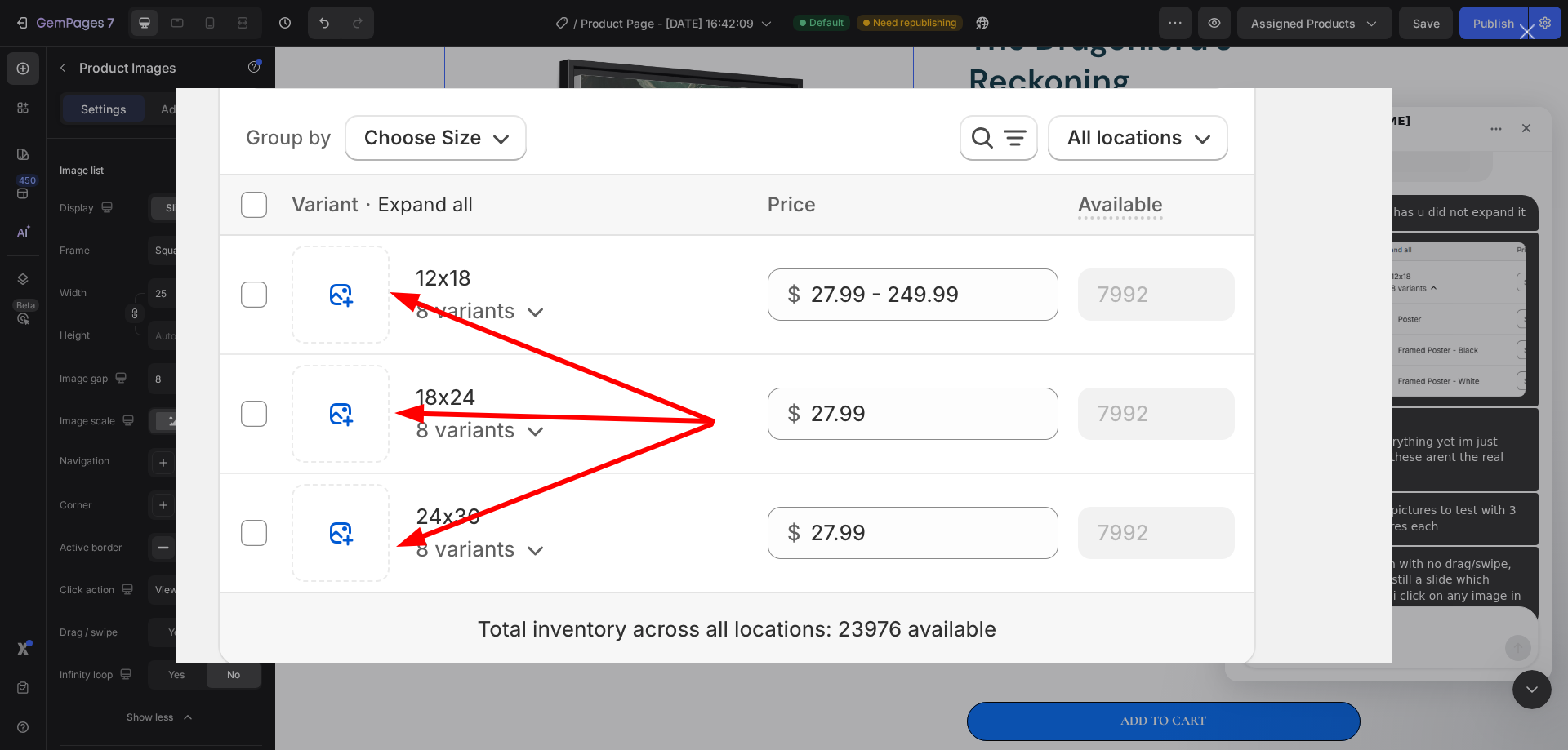
click at [1417, 416] on div "Intercom messenger" at bounding box center [784, 375] width 1568 height 750
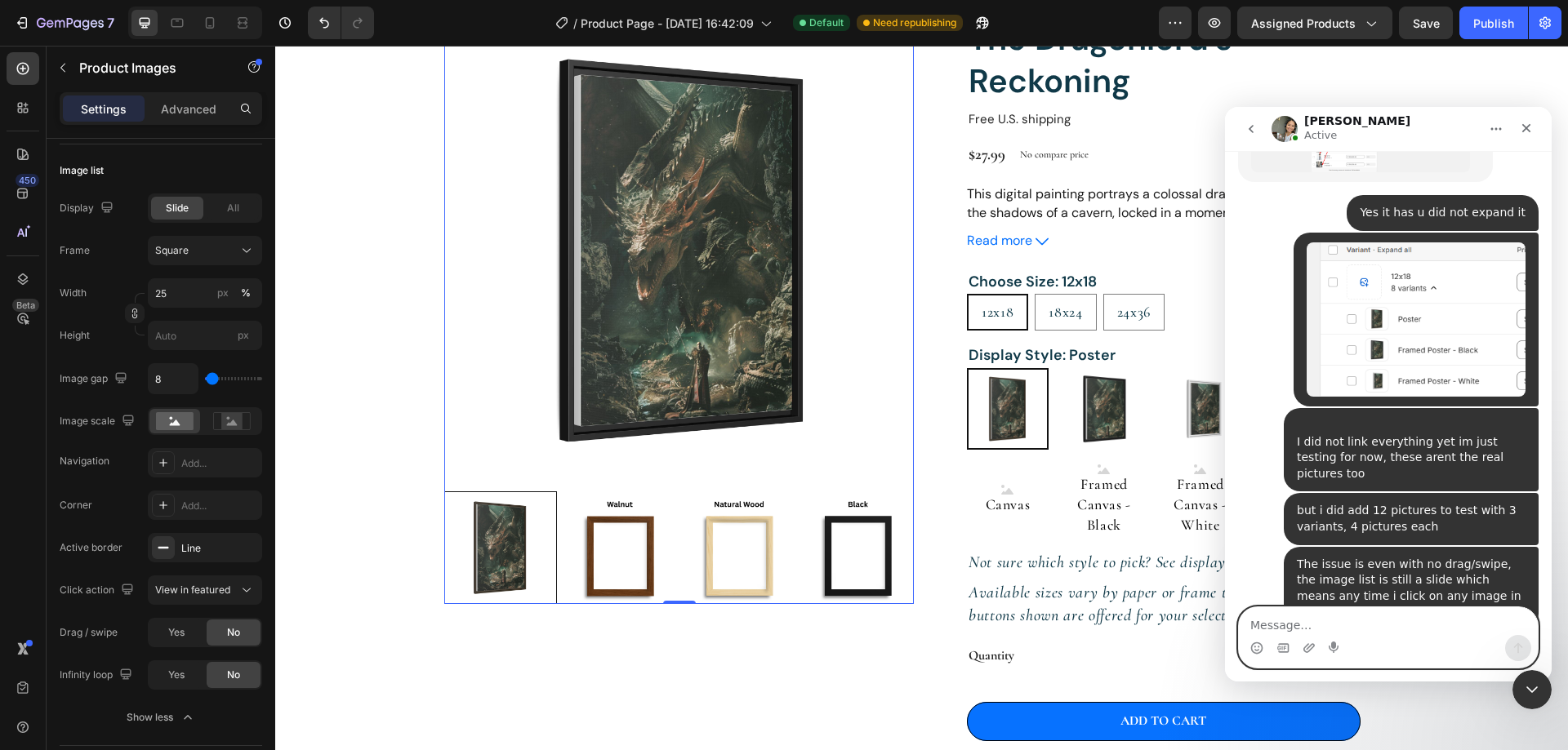
click at [1379, 615] on textarea "Message…" at bounding box center [1388, 620] width 299 height 28
click at [1368, 630] on textarea "Message…" at bounding box center [1388, 620] width 299 height 28
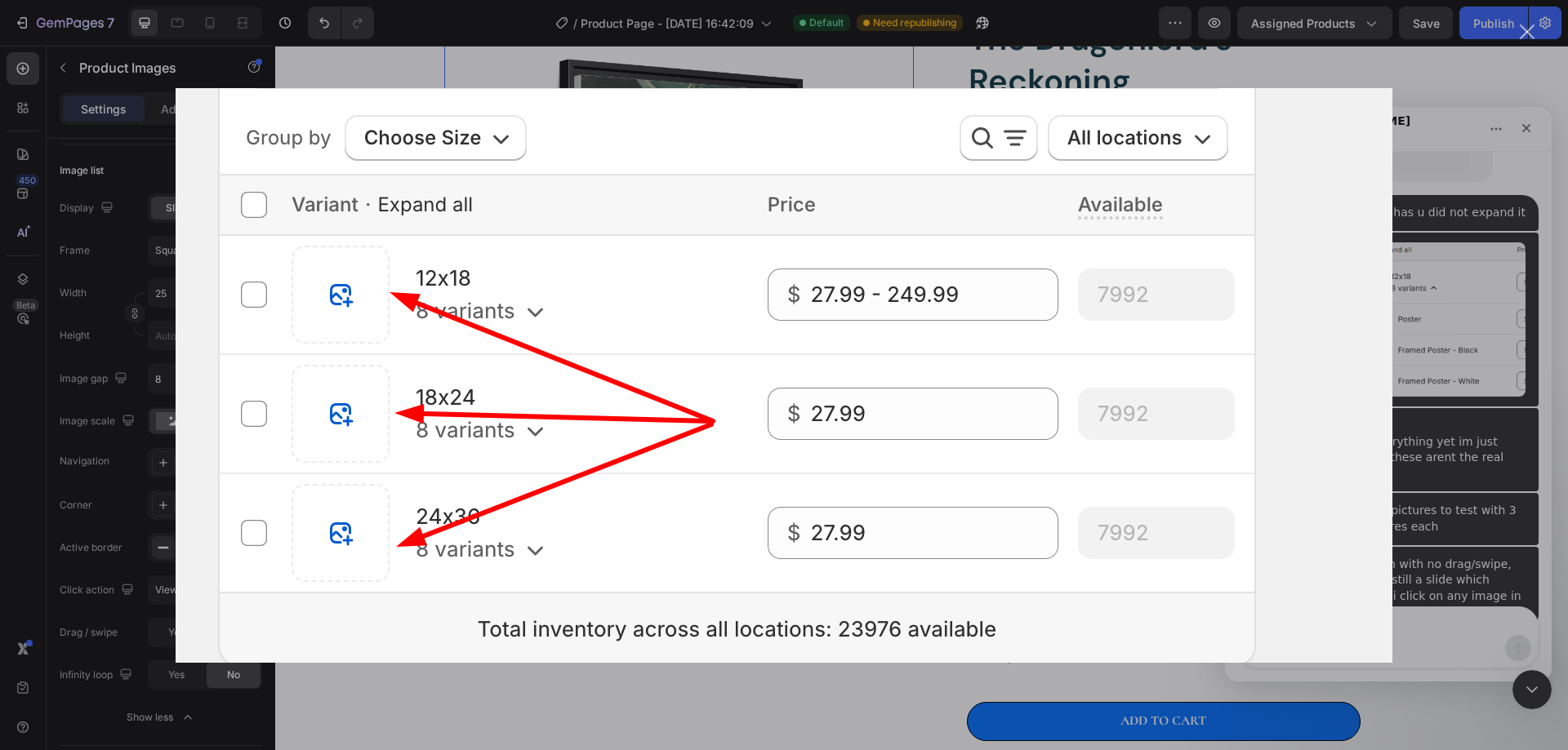
click at [1374, 482] on img "Close" at bounding box center [783, 375] width 1217 height 575
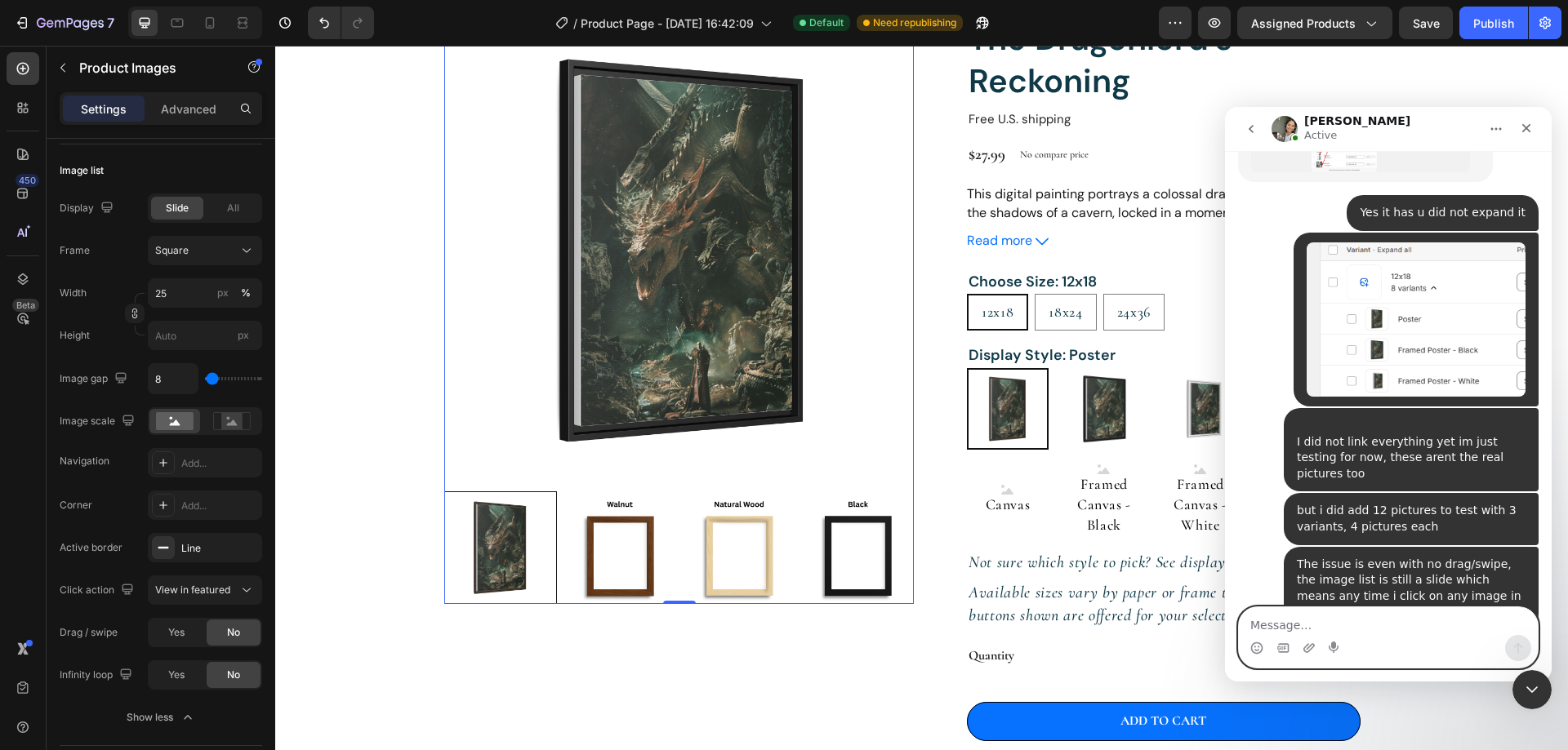
click at [1336, 625] on textarea "Message…" at bounding box center [1388, 620] width 299 height 28
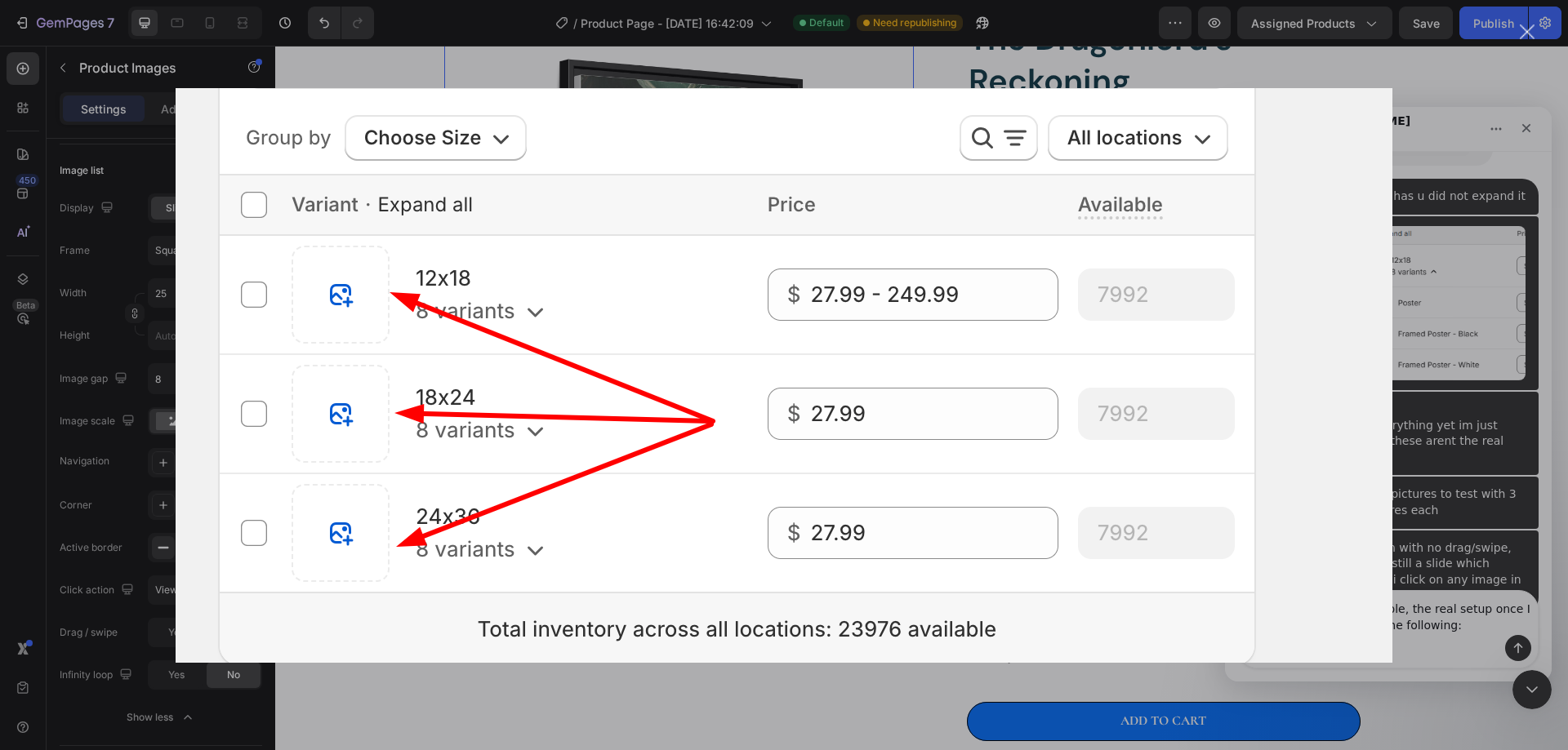
click at [1172, 403] on img "Close" at bounding box center [783, 375] width 1217 height 575
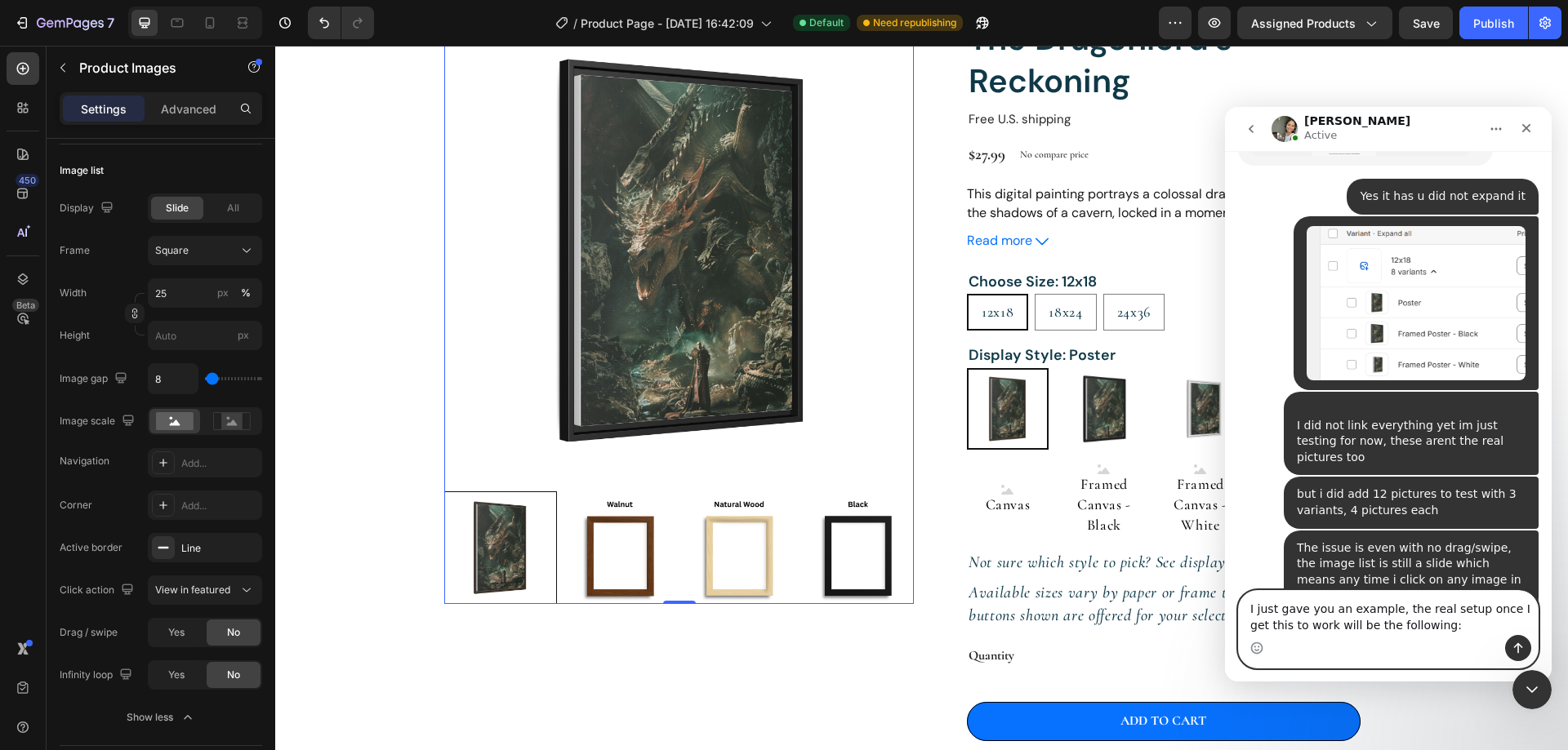
click at [1439, 625] on textarea "I just gave you an example, the real setup once I get this to work will be the …" at bounding box center [1388, 613] width 299 height 44
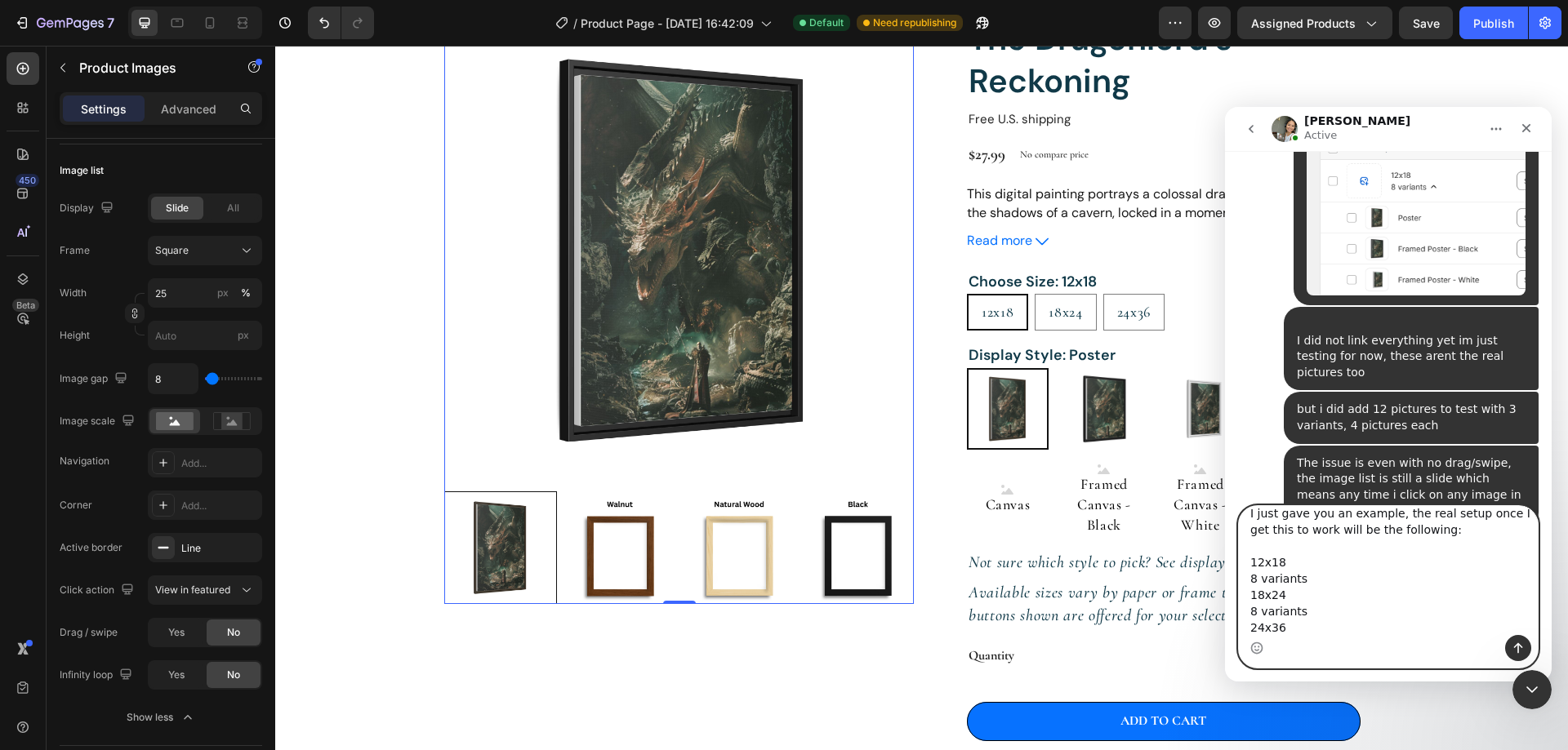
scroll to position [27, 0]
type textarea "I just gave you an example, the real setup once I get this to work will be the …"
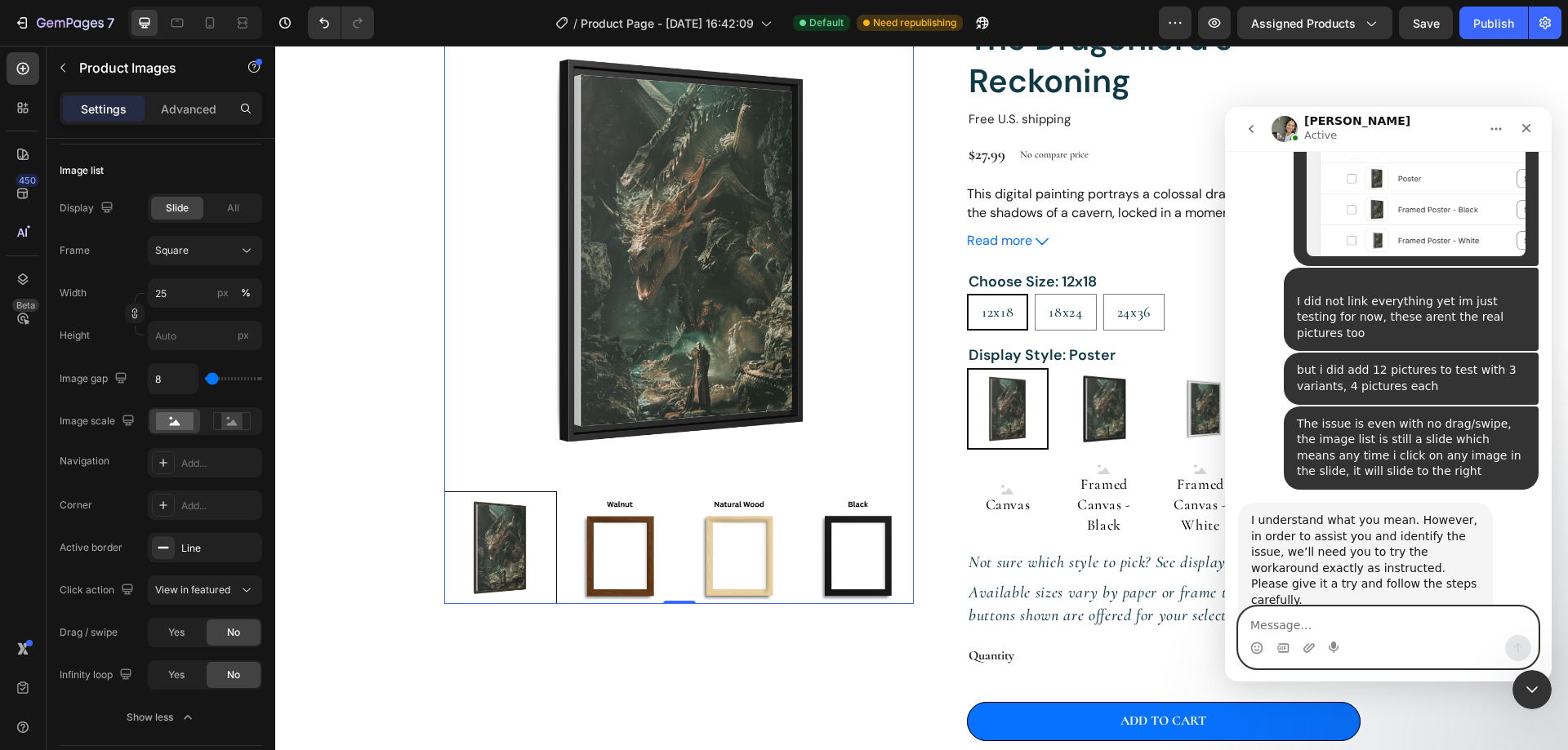
scroll to position [6809, 0]
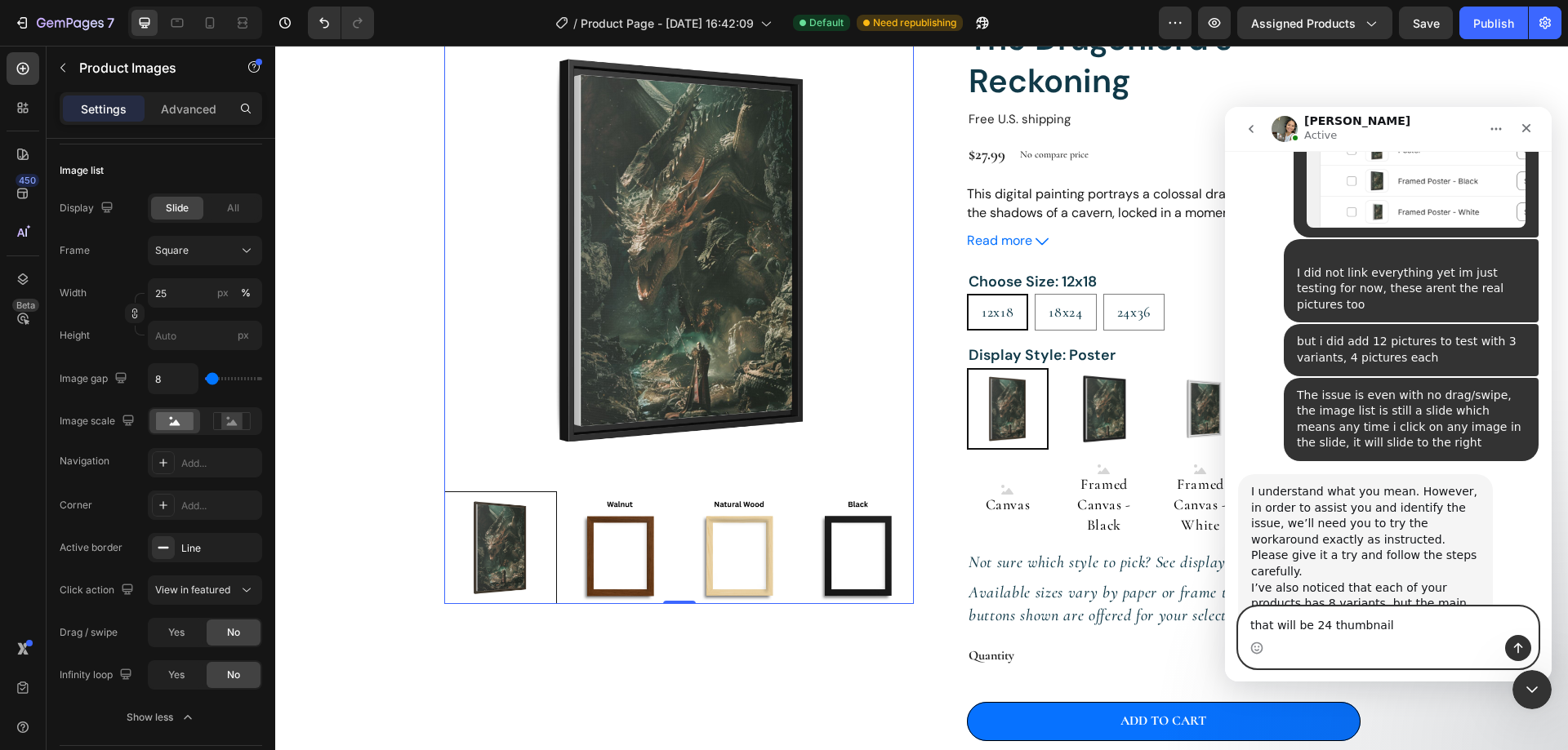
type textarea "that will be 24 thumbnails"
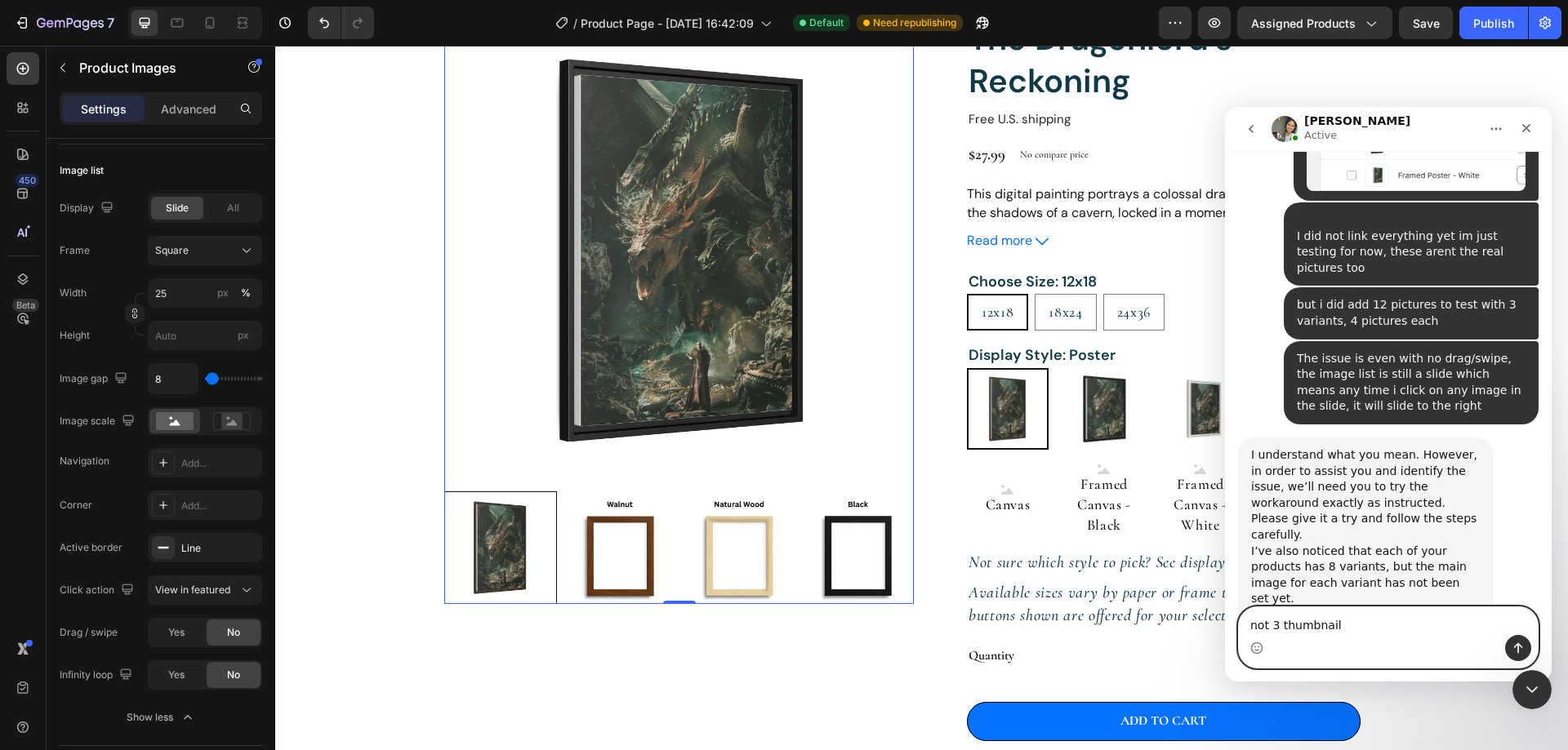
type textarea "not 3 thumbnails"
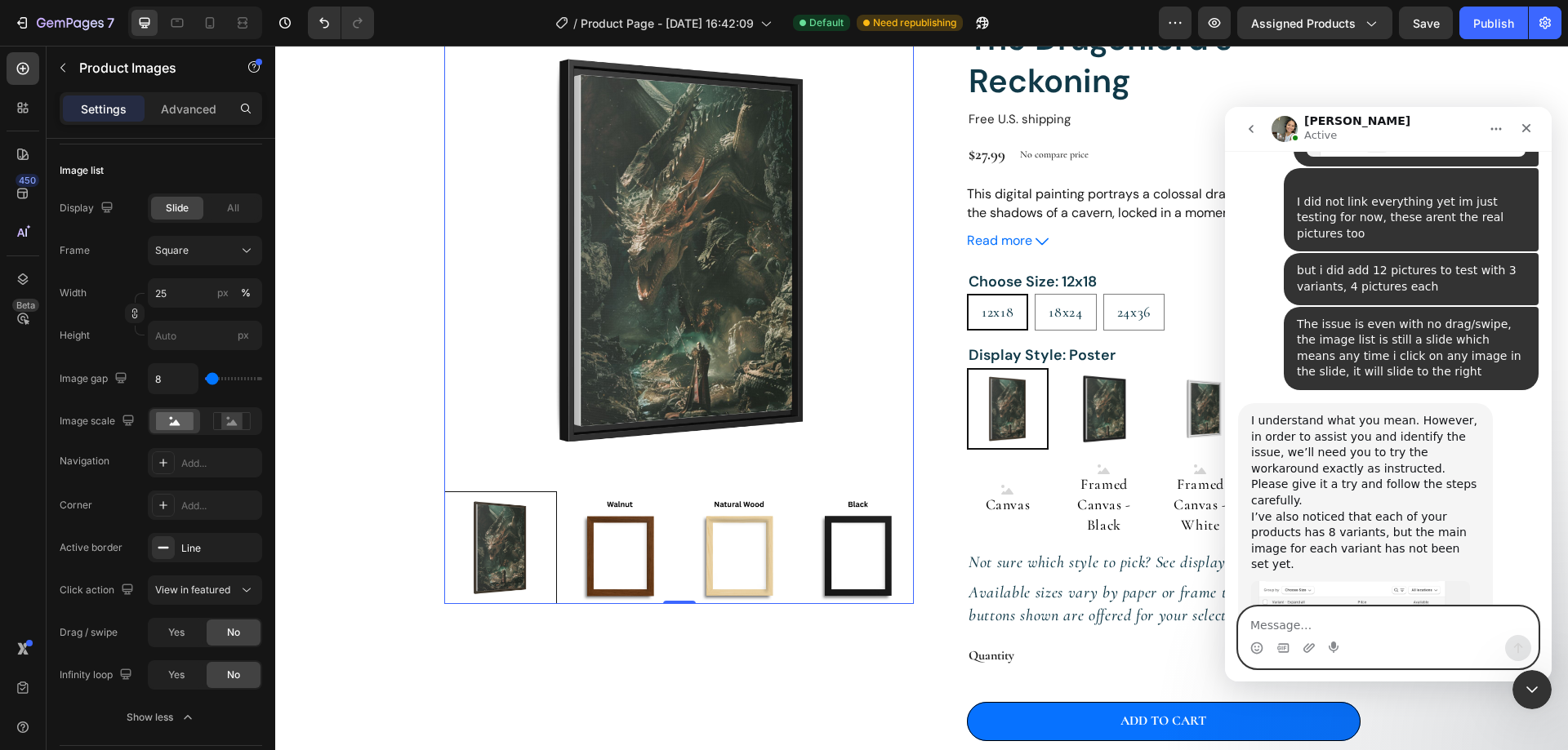
scroll to position [6883, 0]
type textarea "Y"
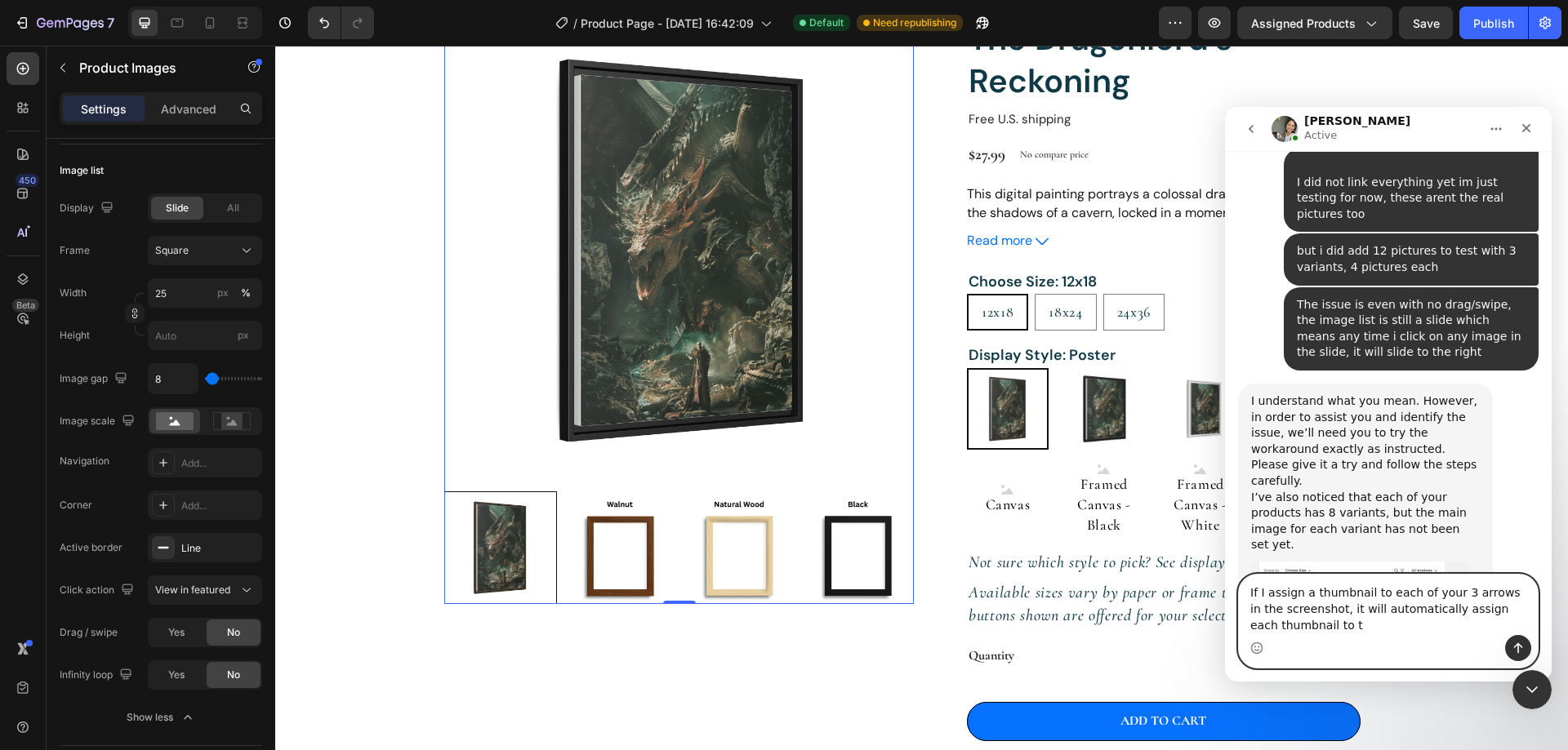
scroll to position [6916, 0]
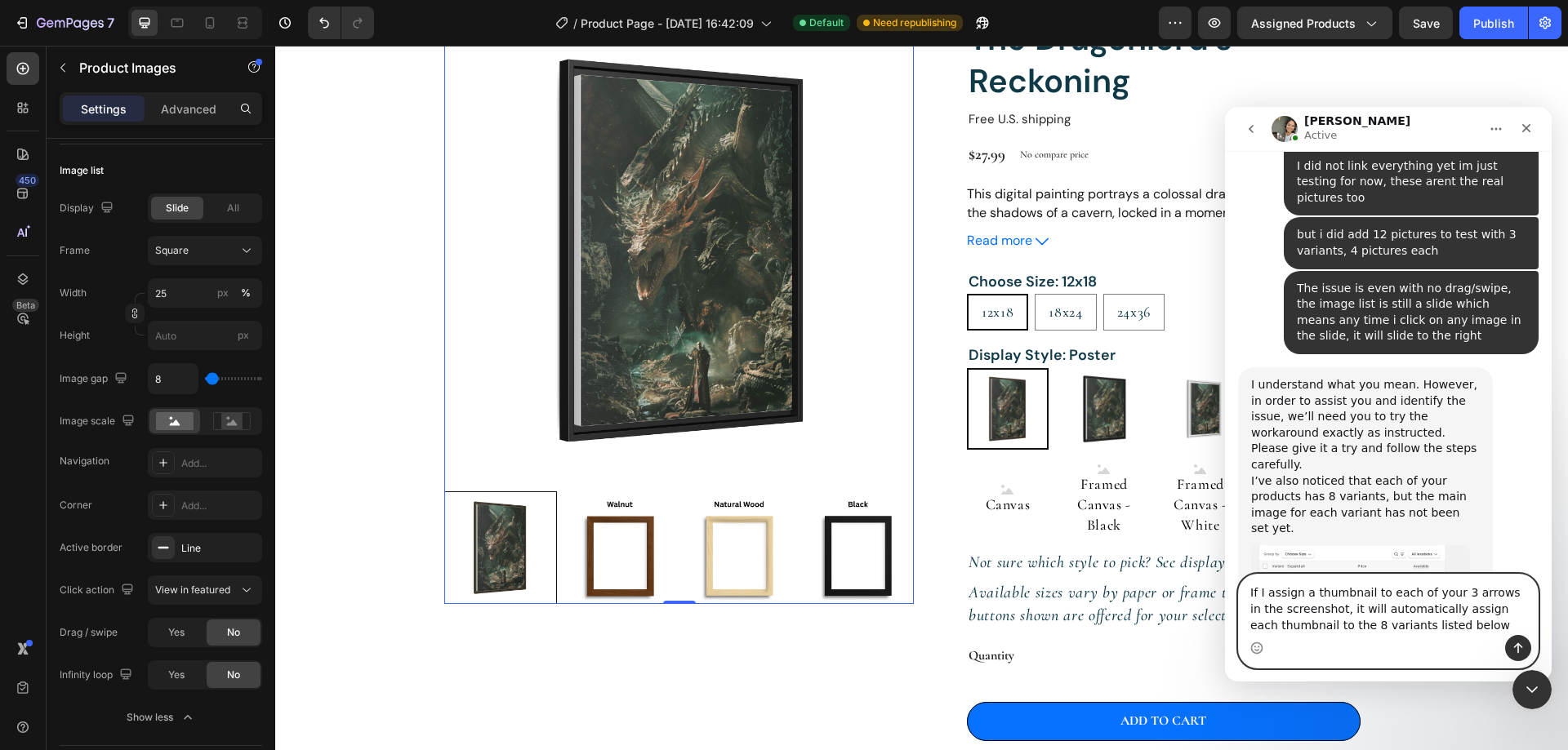
type textarea "If I assign a thumbnail to each of your 3 arrows in the screenshot, it will aut…"
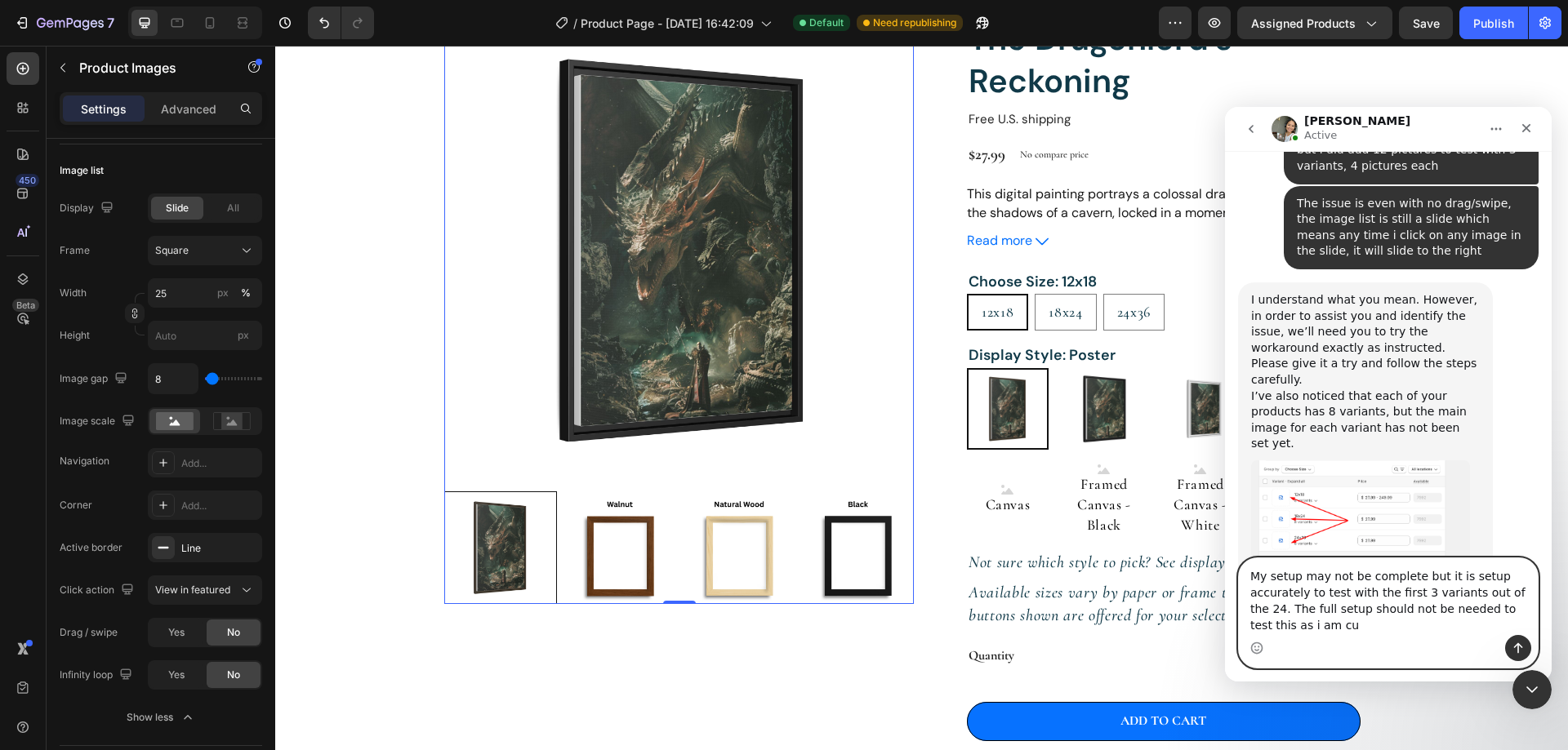
scroll to position [7017, 0]
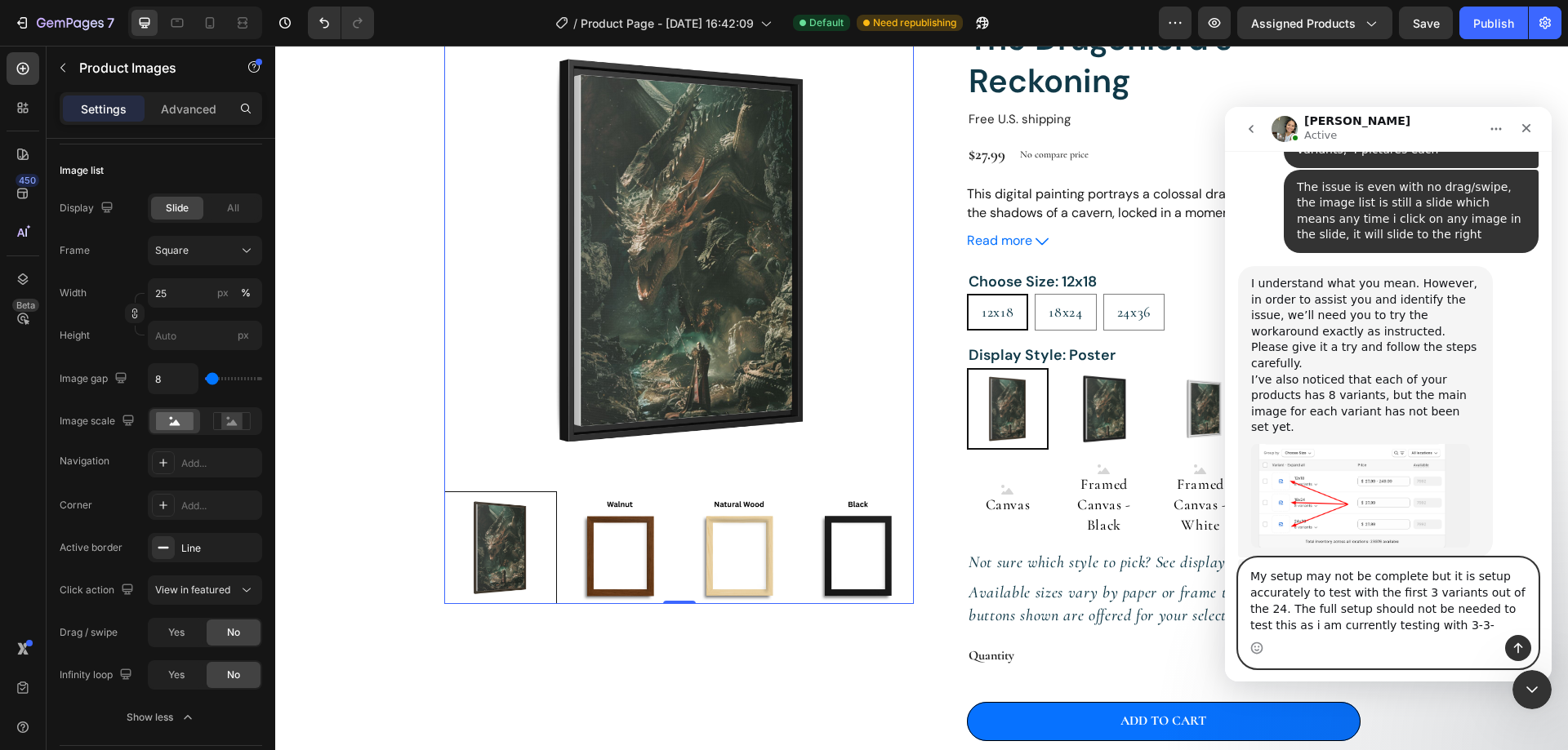
type textarea "My setup may not be complete but it is setup accurately to test with the first …"
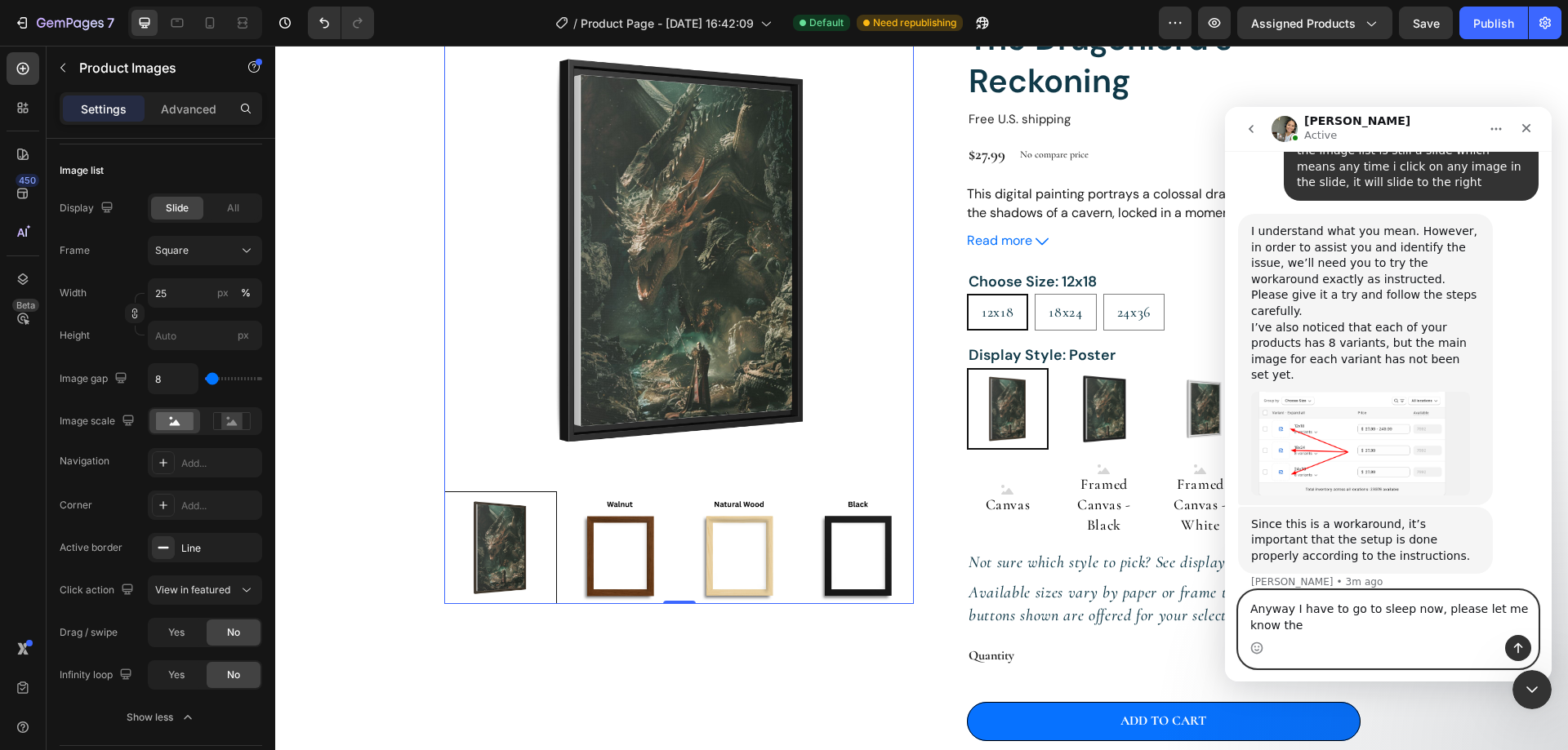
scroll to position [7085, 0]
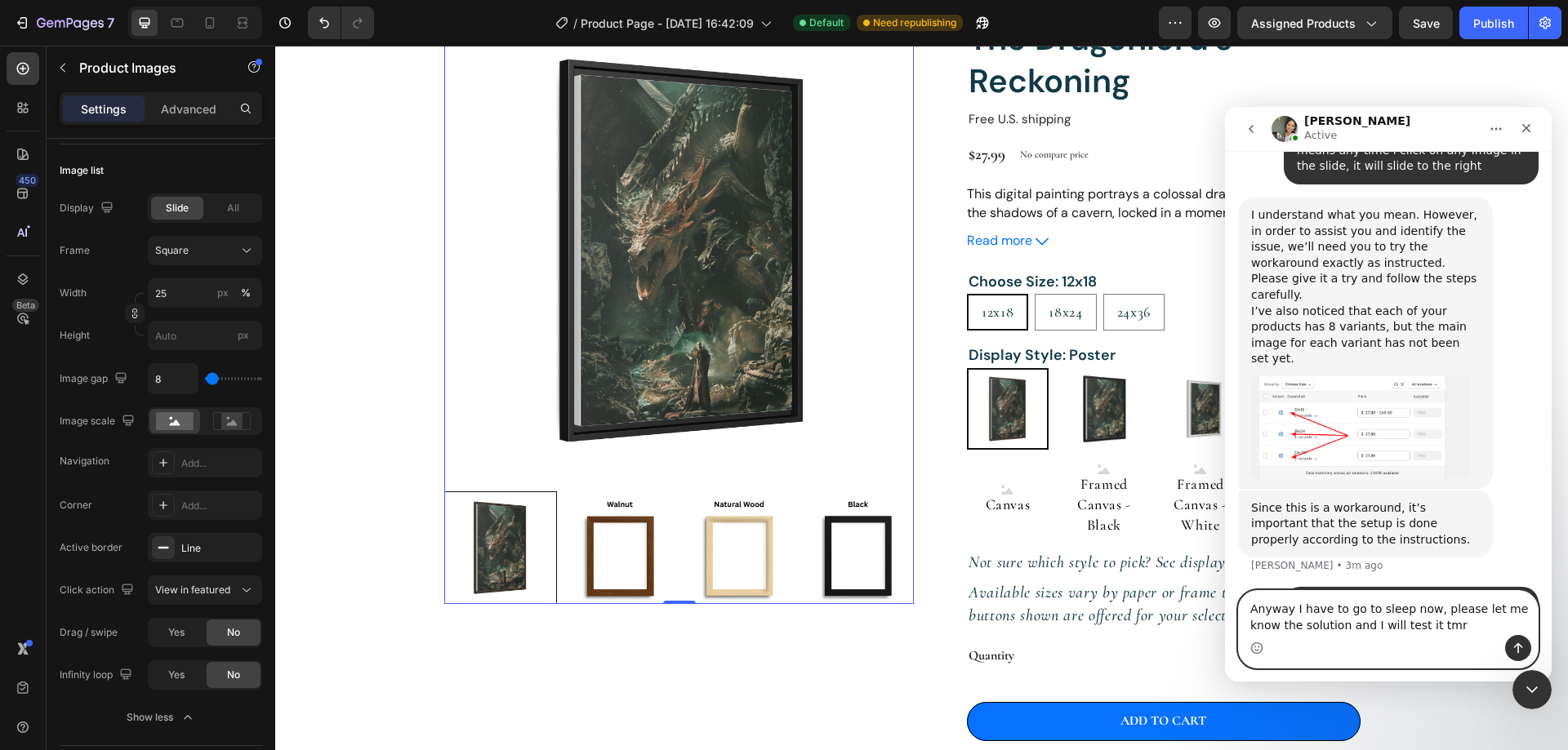
type textarea "Anyway I have to go to sleep now, please let me know the solution and I will te…"
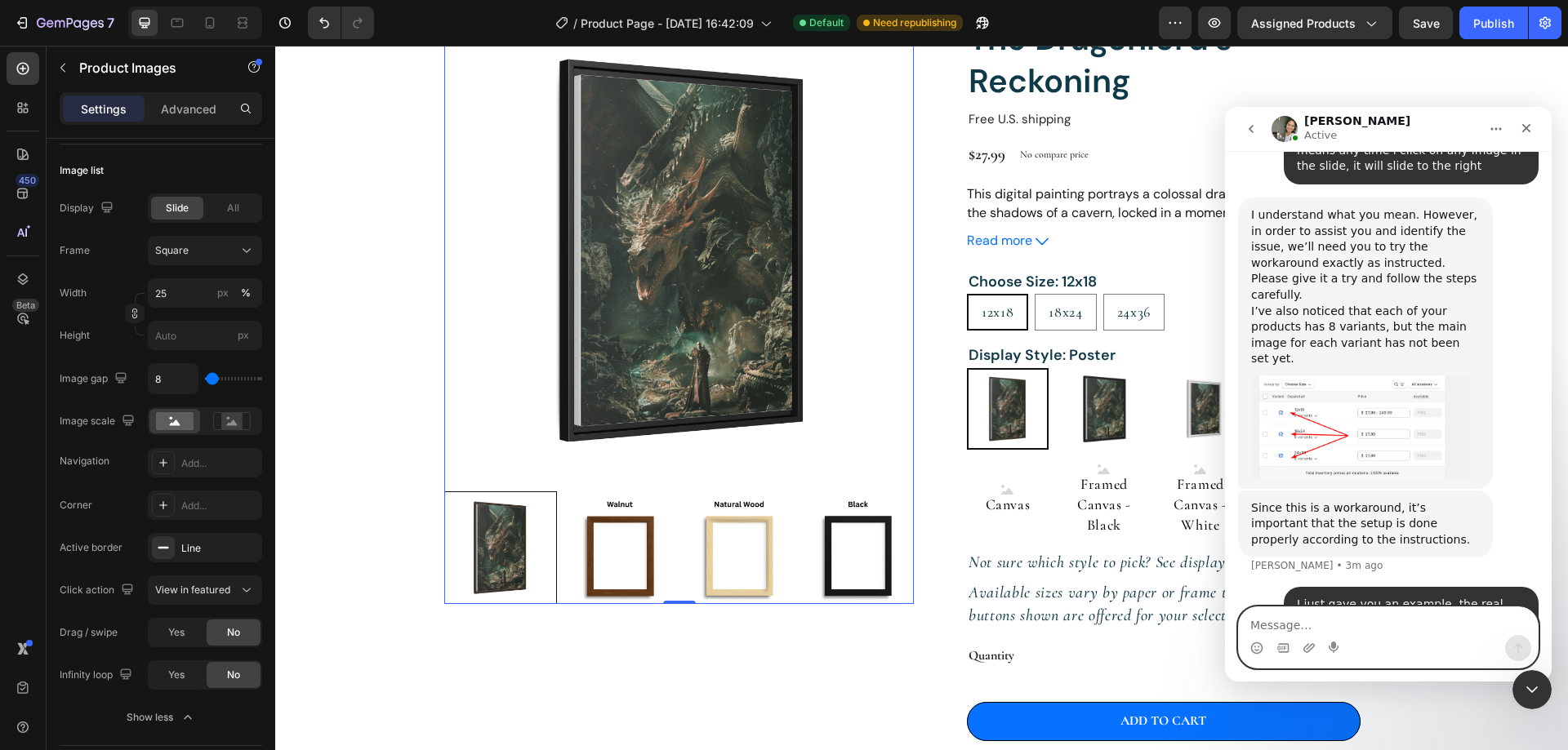
scroll to position [7122, 0]
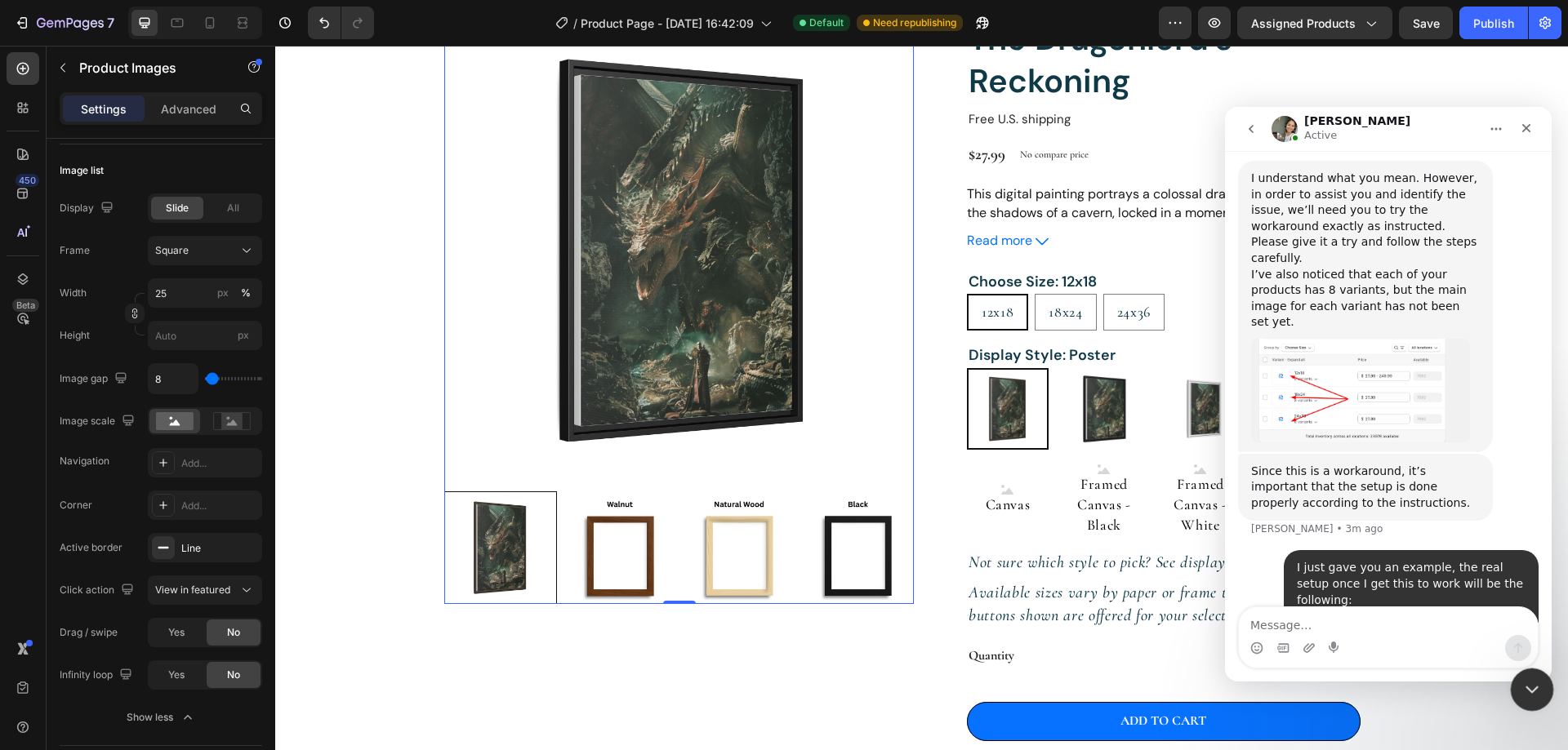
click at [1527, 678] on icon "Close Intercom Messenger" at bounding box center [1528, 687] width 19 height 19
